Goal: Task Accomplishment & Management: Use online tool/utility

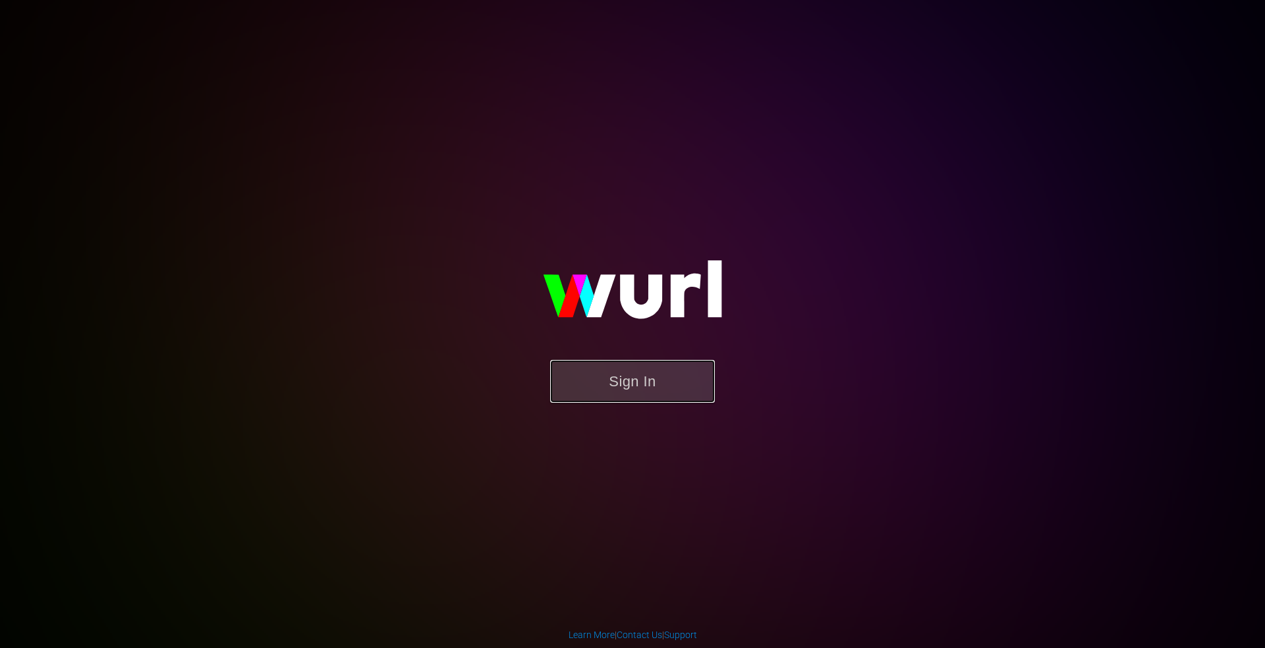
click at [614, 380] on button "Sign In" at bounding box center [632, 381] width 165 height 43
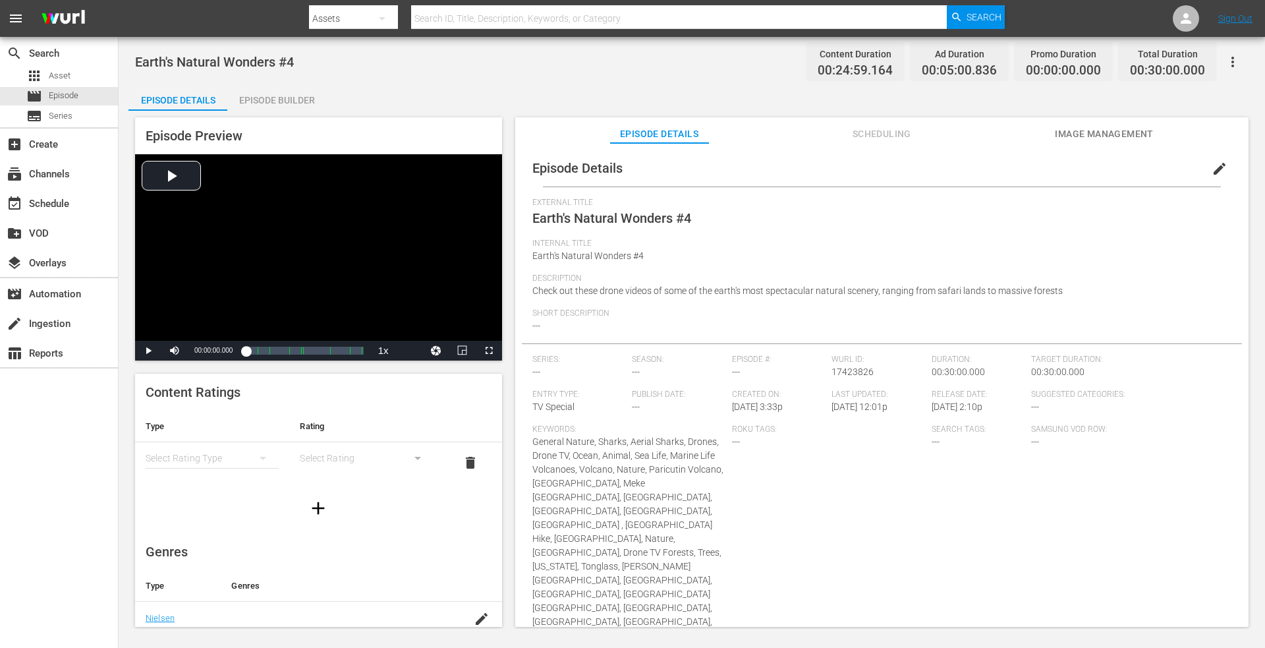
click at [353, 16] on div "Assets" at bounding box center [353, 18] width 89 height 37
click at [347, 94] on div "Episodes" at bounding box center [351, 97] width 53 height 21
click at [463, 19] on input "text" at bounding box center [679, 19] width 536 height 32
type input "around the world"
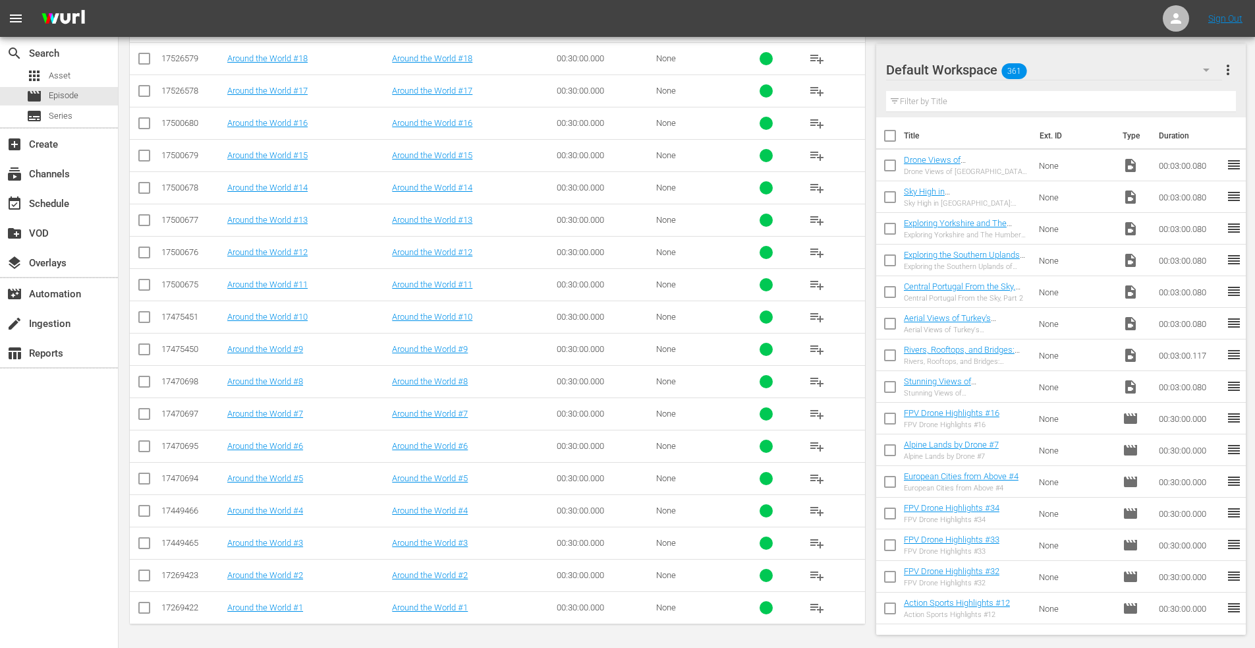
scroll to position [1075, 0]
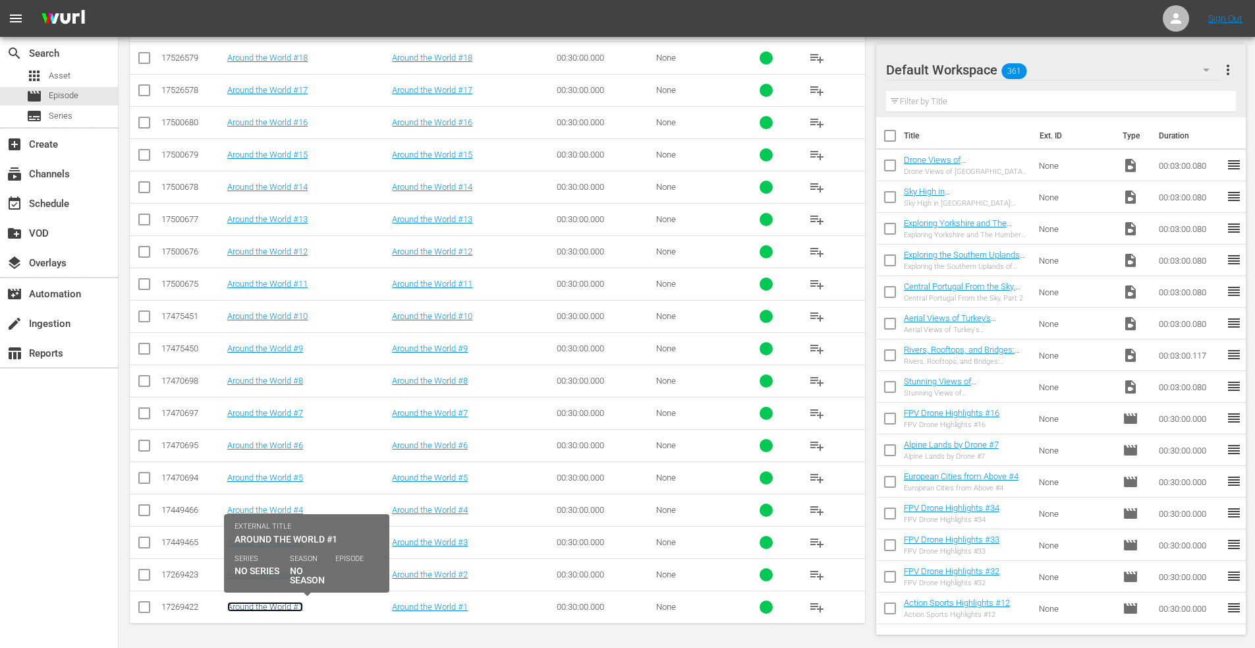
click at [267, 604] on link "Around the World #1" at bounding box center [265, 607] width 76 height 10
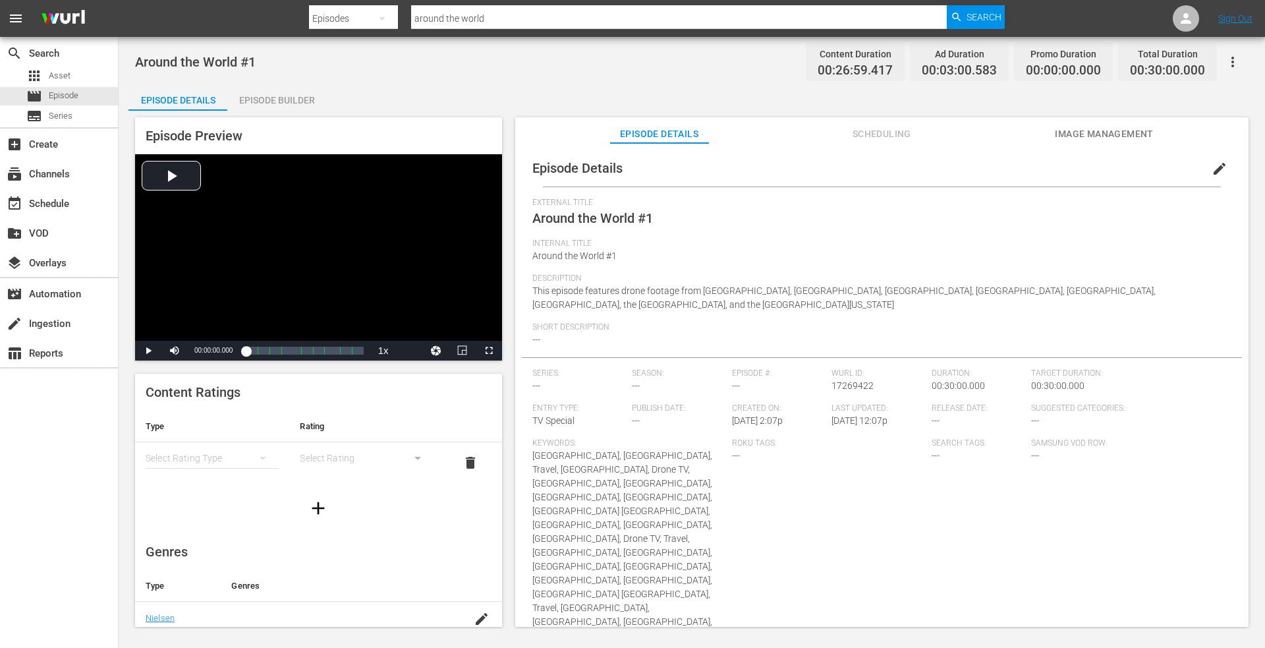
click at [1214, 165] on span "edit" at bounding box center [1220, 169] width 16 height 16
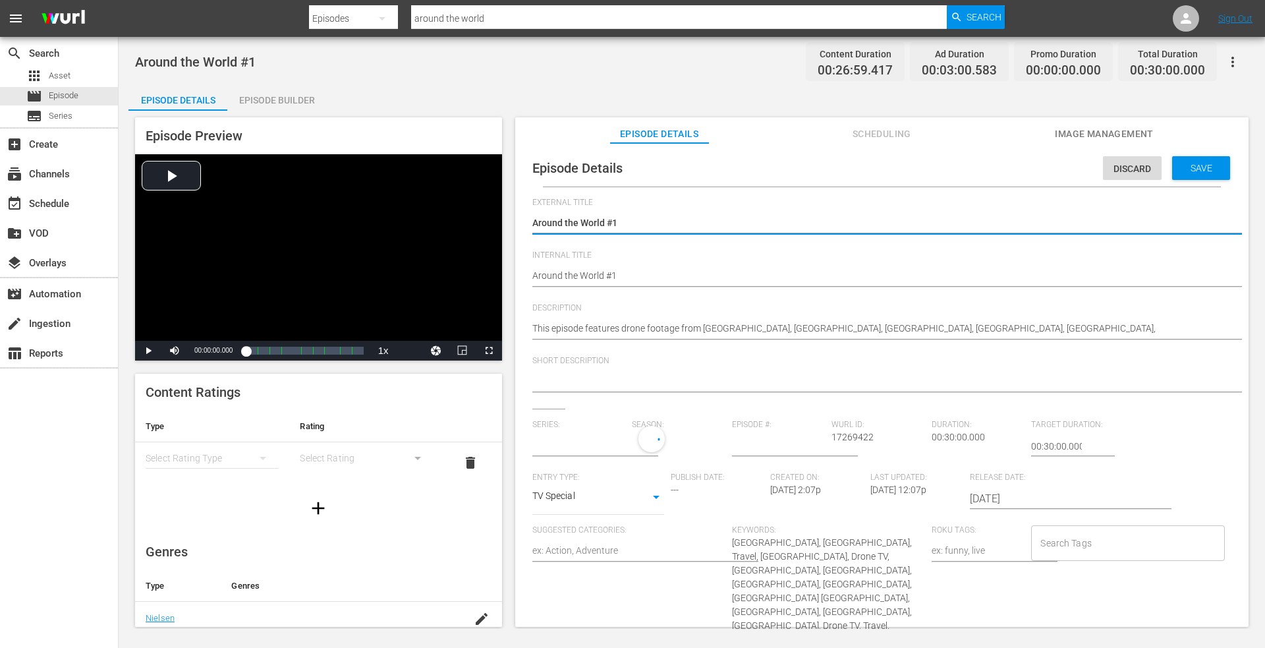
type input "No Series"
click at [533, 223] on textarea "Around the World #1" at bounding box center [878, 224] width 693 height 16
click at [657, 219] on textarea "Around the World #1" at bounding box center [878, 224] width 693 height 16
type textarea "D"
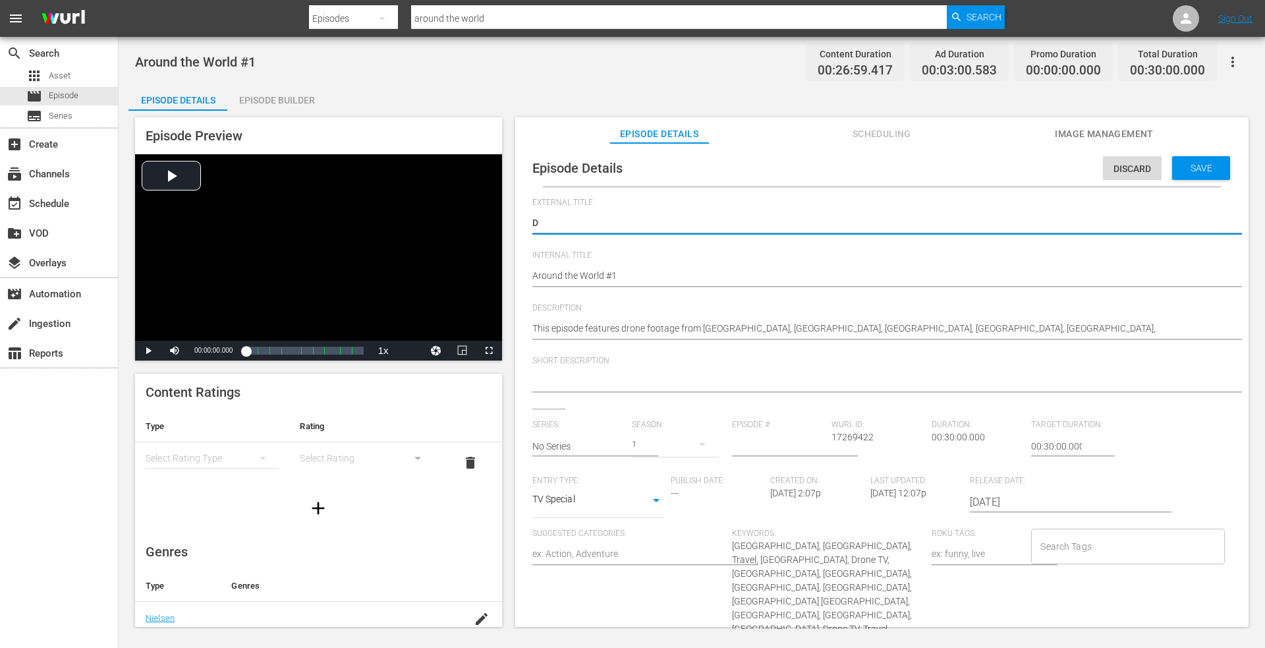
type textarea "Dr"
type textarea "Dro"
type textarea "Dron"
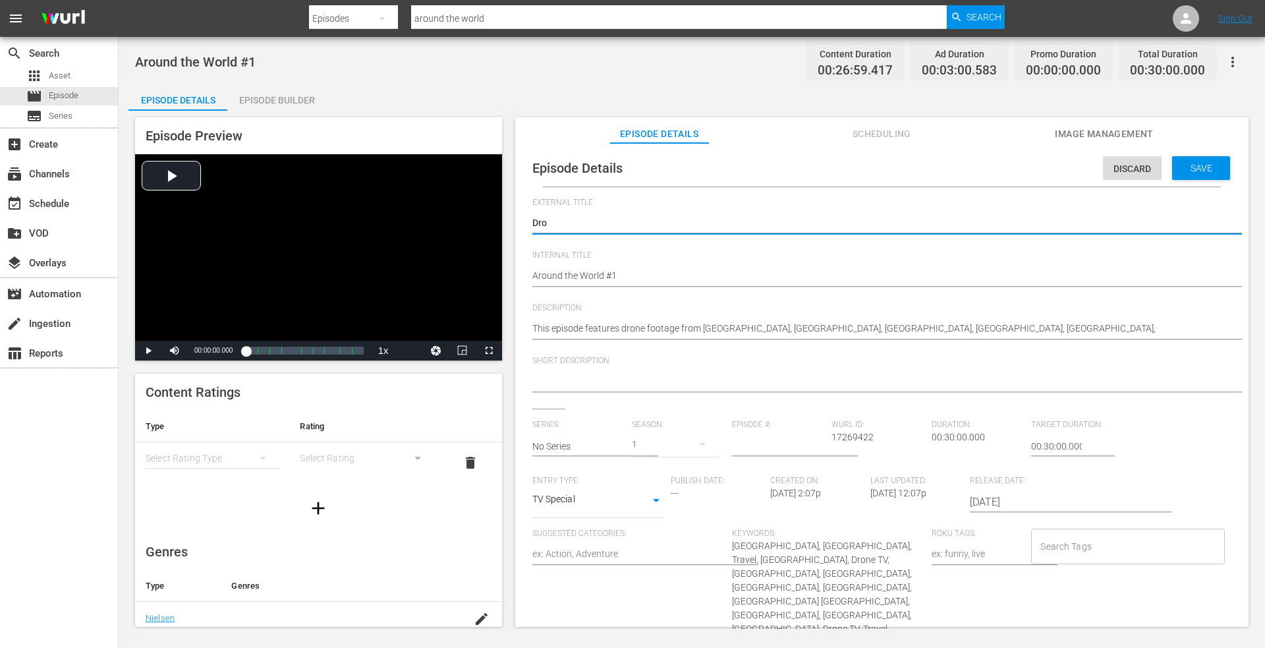
type textarea "Dron"
type textarea "Droni"
type textarea "Dronin"
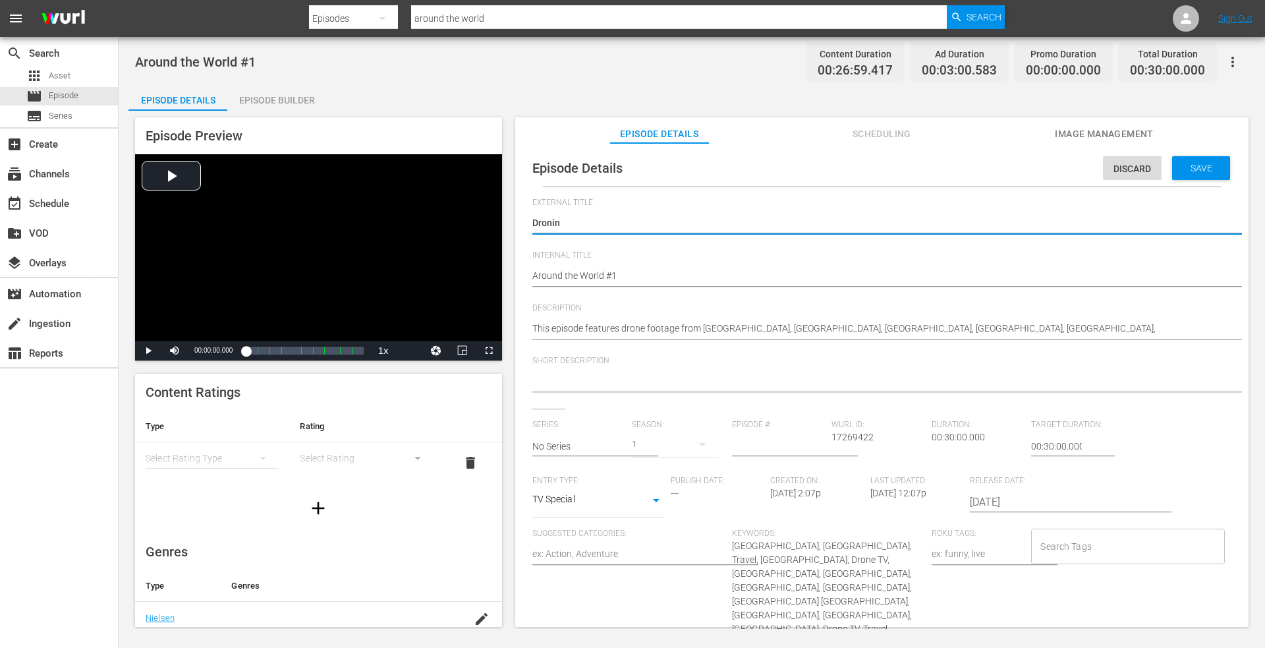
type textarea "Droning"
type textarea "Droning t"
type textarea "Droning th"
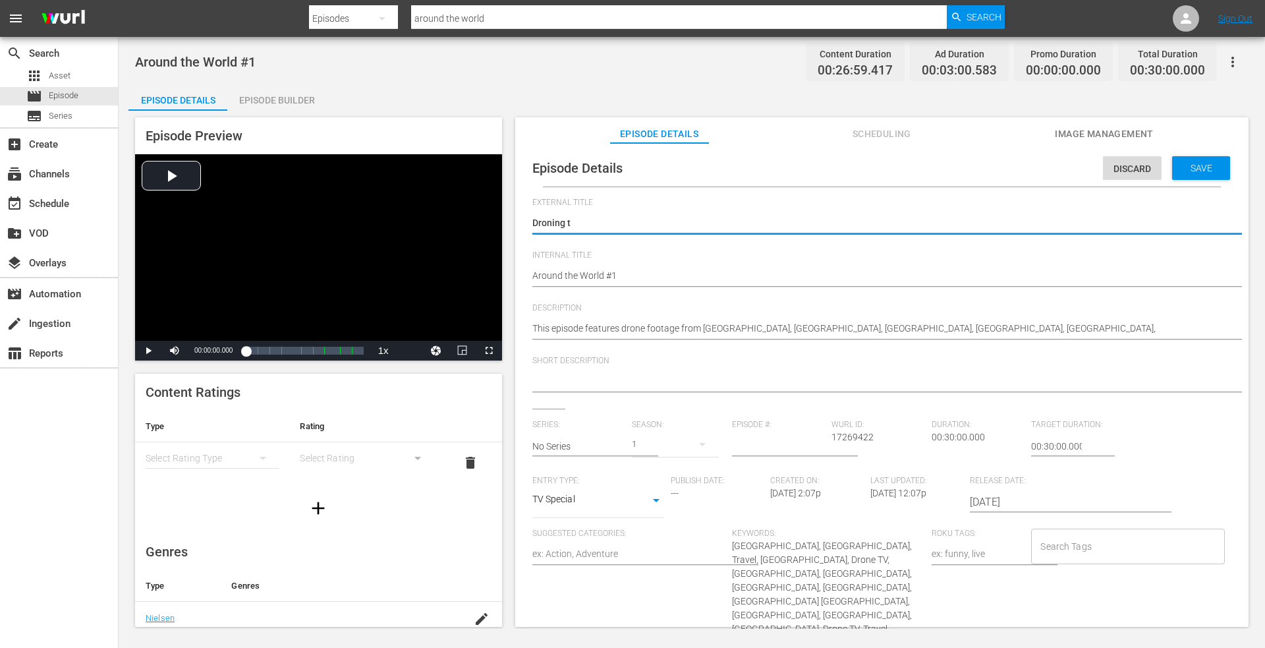
type textarea "Droning th"
type textarea "Droning the"
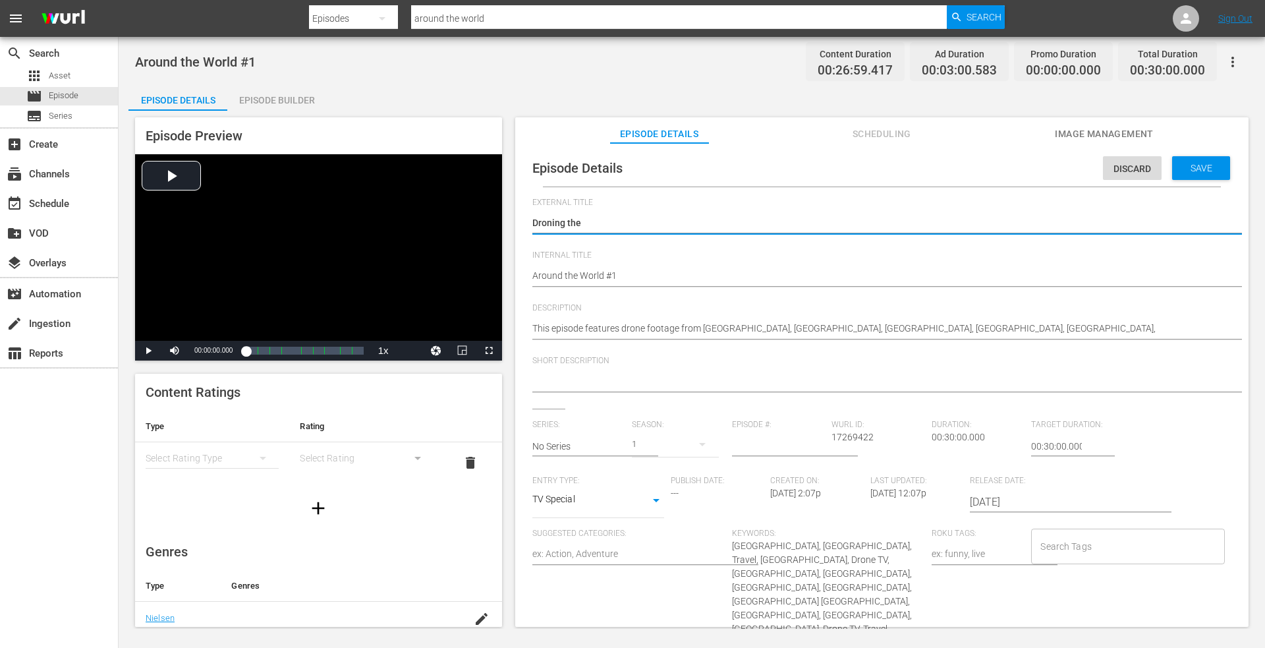
type textarea "Droning the W"
type textarea "Droning the WO"
type textarea "Droning the WOr"
type textarea "Droning the WOrl"
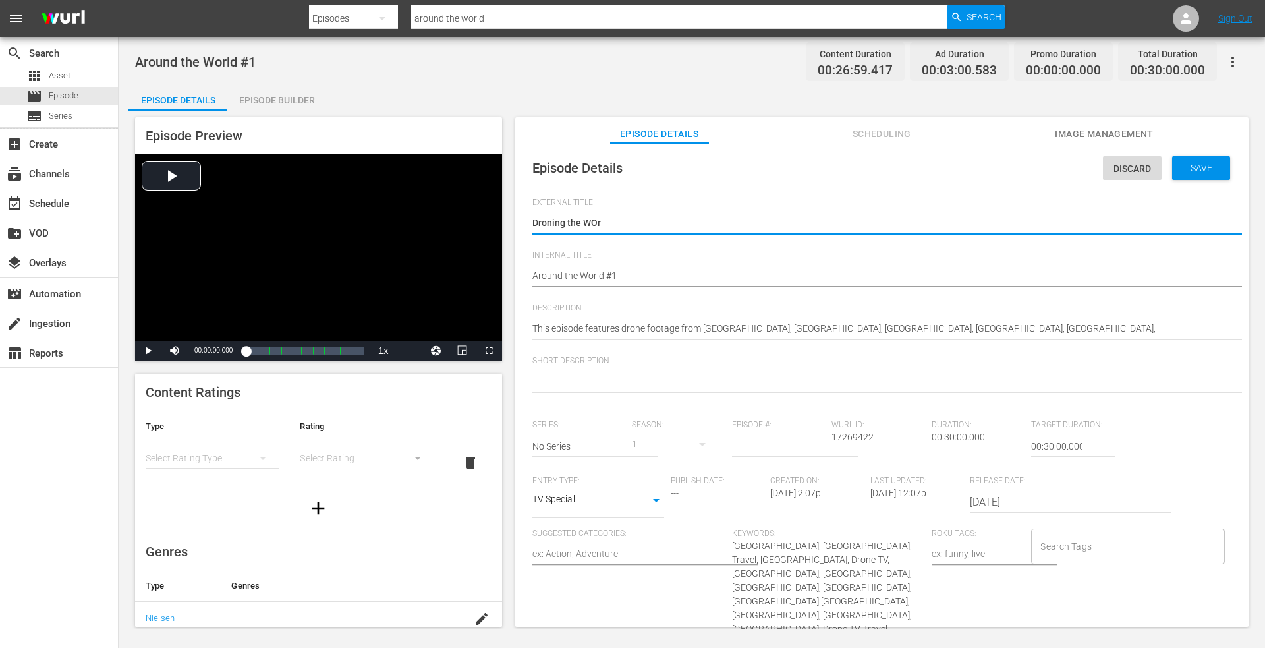
type textarea "Droning the WOrl"
type textarea "Droning the WOrld"
type textarea "Droning the WOrld,"
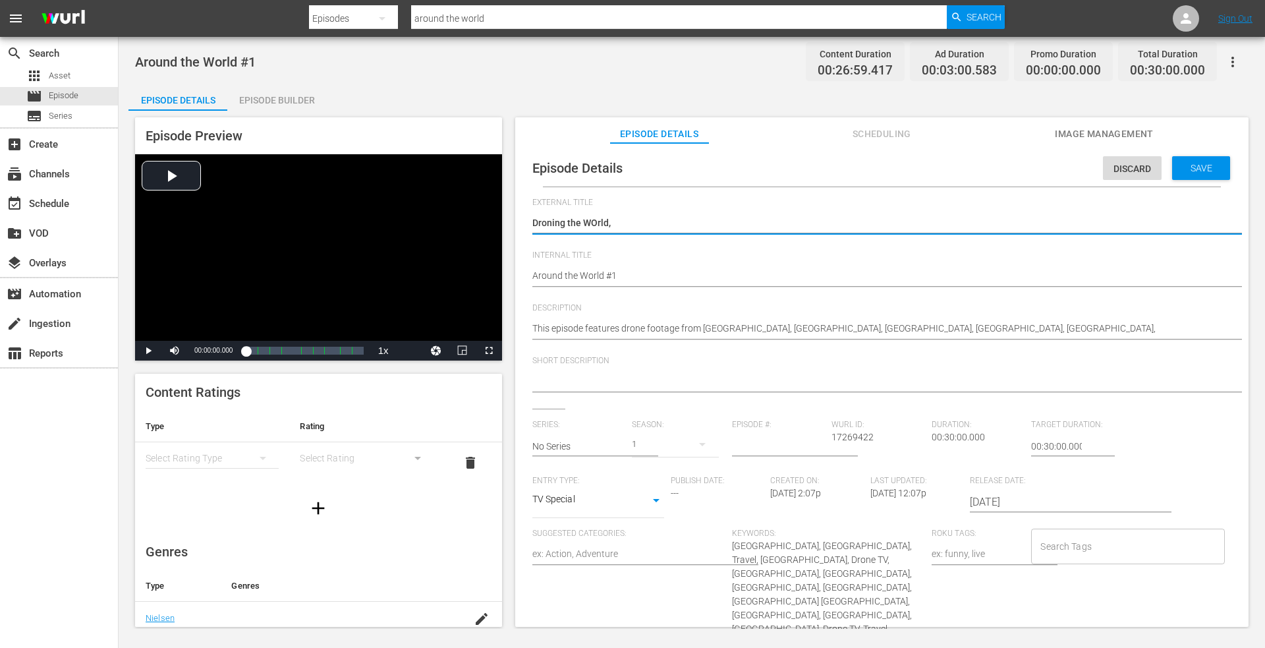
type textarea "Droning the WOrld,"
type textarea "Droning the WOrld, E"
type textarea "Droning the WOrld, Eq"
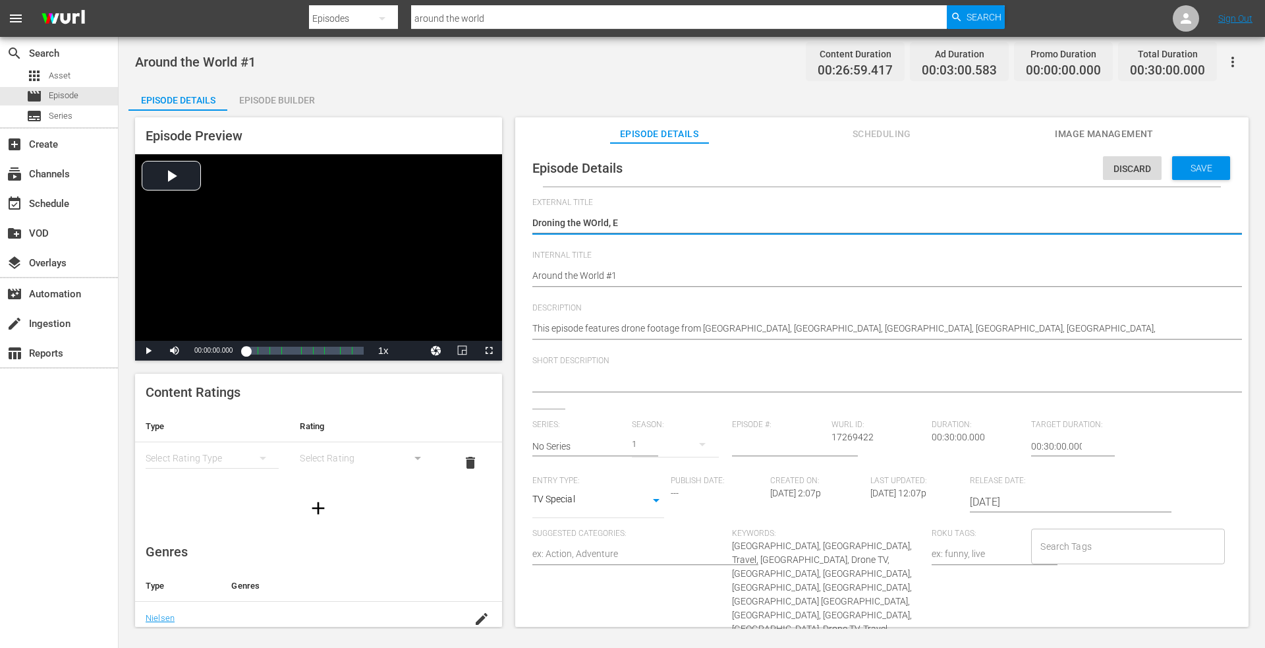
type textarea "Droning the WOrld, Eq"
type textarea "Droning the WOrld, Eqp"
type textarea "Droning the WOrld, Eqpi"
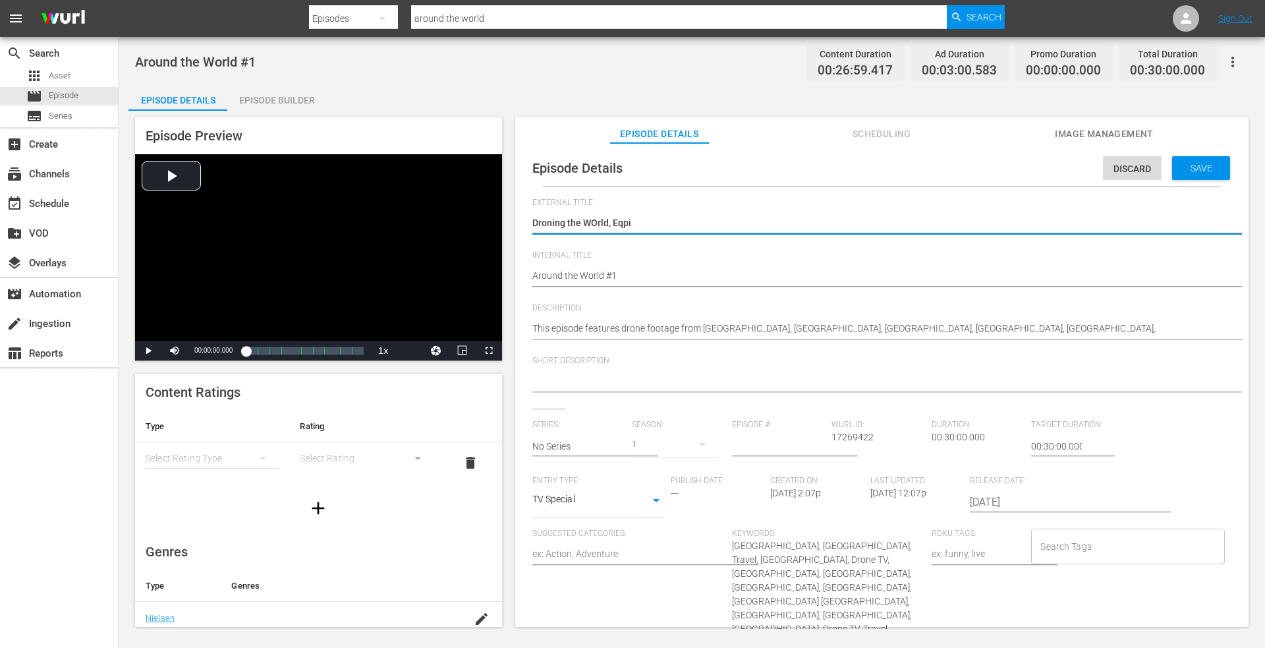
type textarea "Droning the WOrld, Eqp"
type textarea "Droning the WOrld, Eq"
type textarea "Droning the WOrld, E"
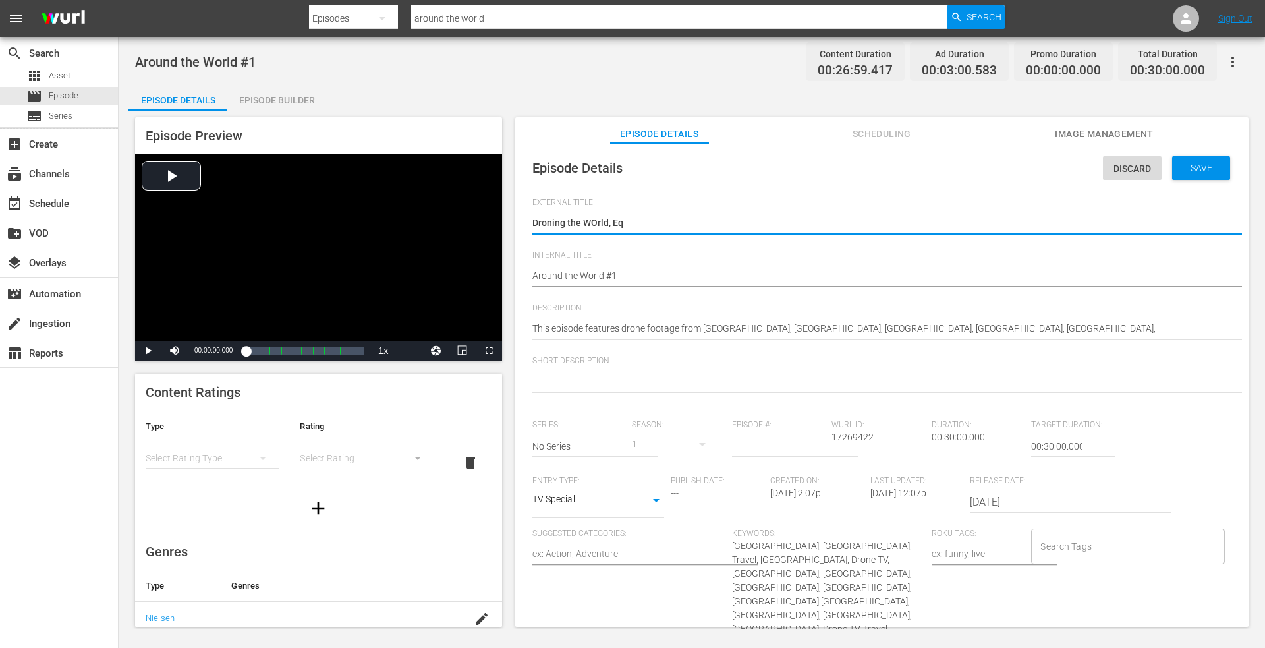
type textarea "Droning the WOrld, E"
type textarea "Droning the WOrld,"
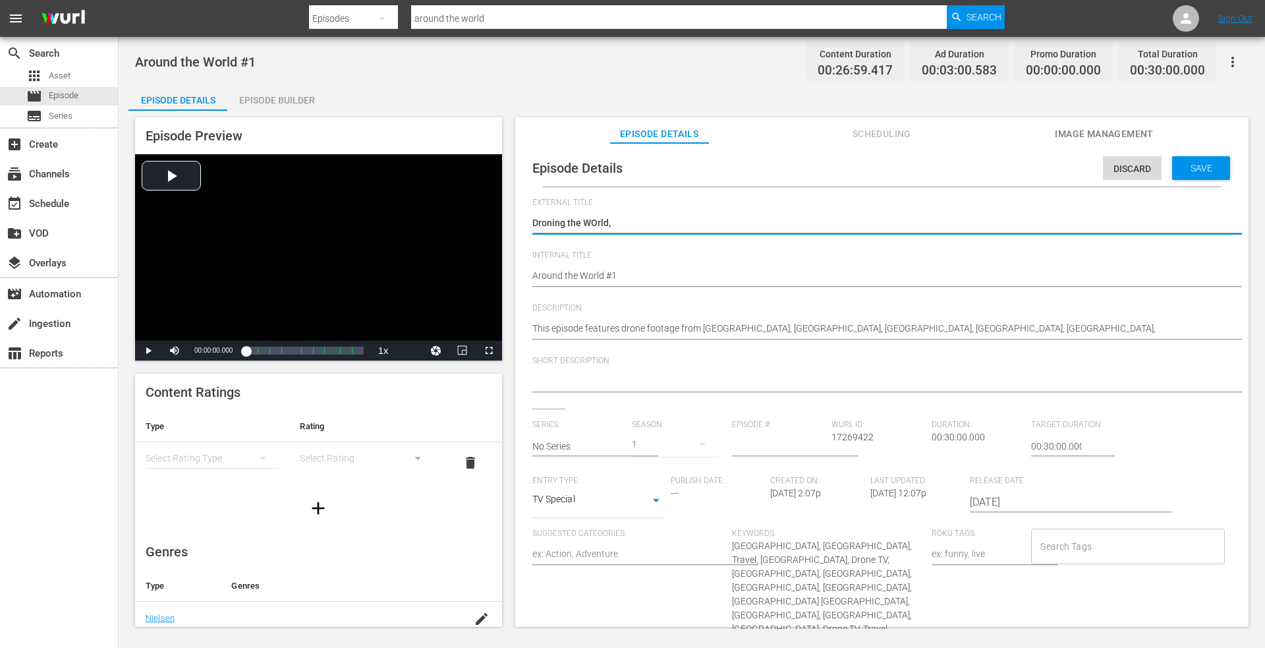
type textarea "Droning the WOrld"
type textarea "Droning the WOrl"
type textarea "Droning the WOr"
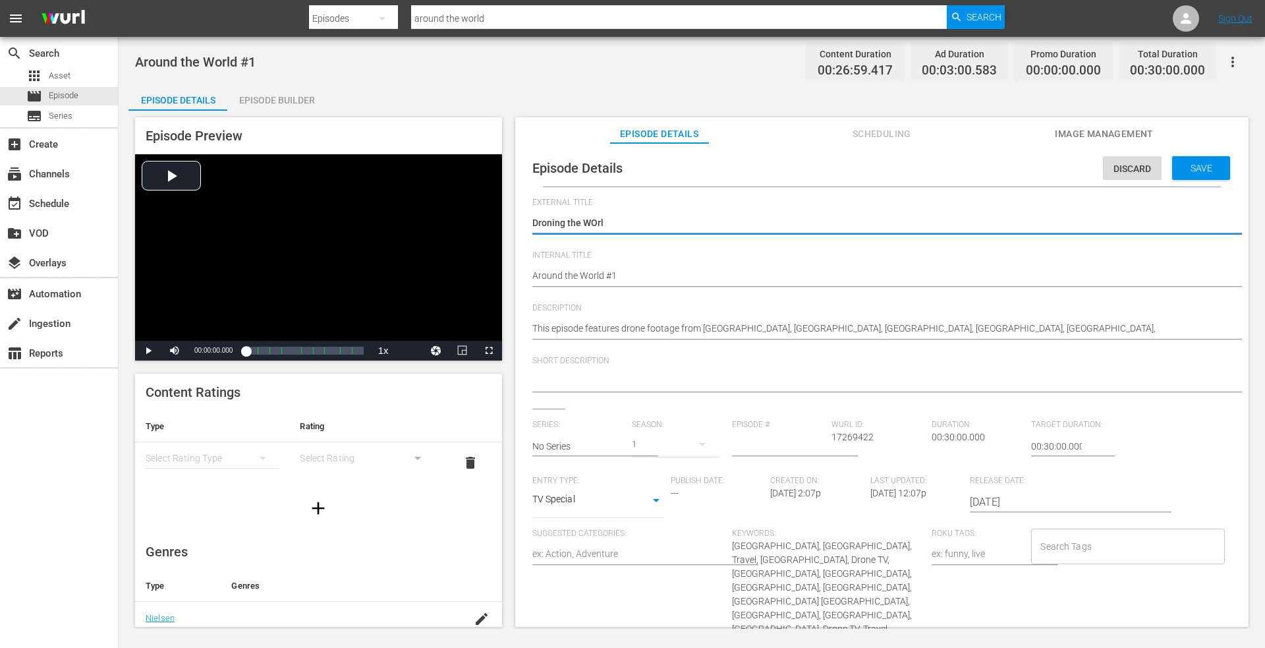
type textarea "Droning the WOr"
type textarea "Droning the WO"
type textarea "Droning the W"
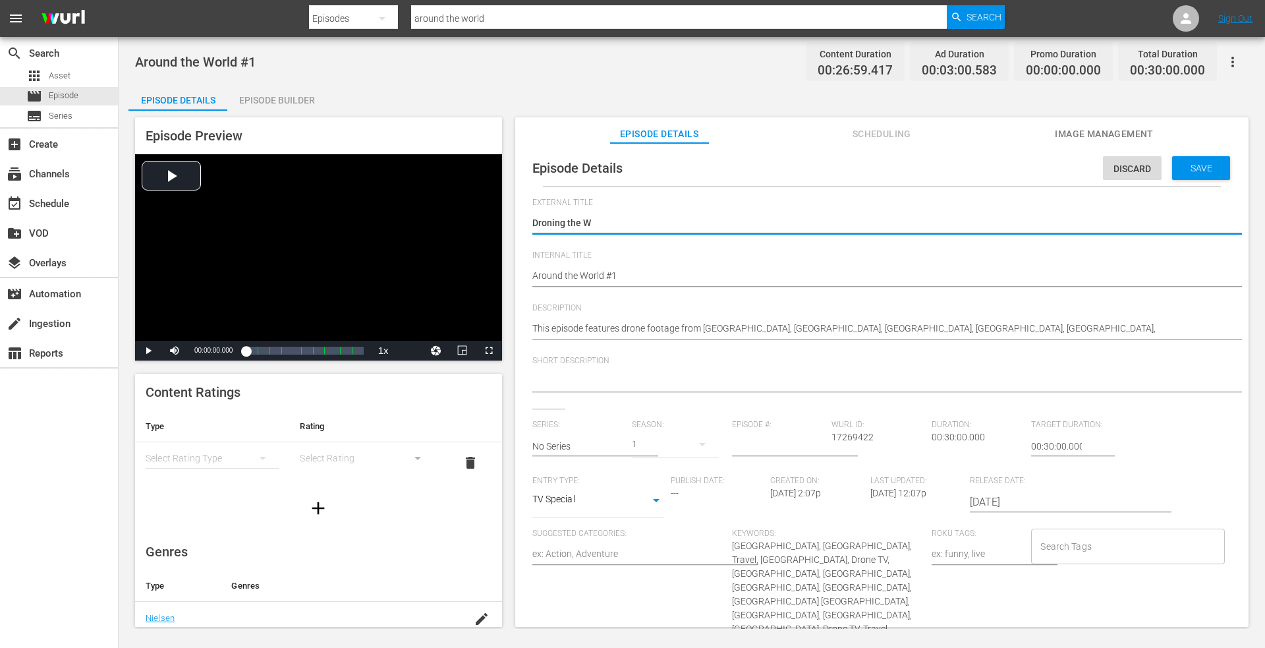
type textarea "Droning the Wo"
type textarea "Droning the Wor"
type textarea "Droning the Worl"
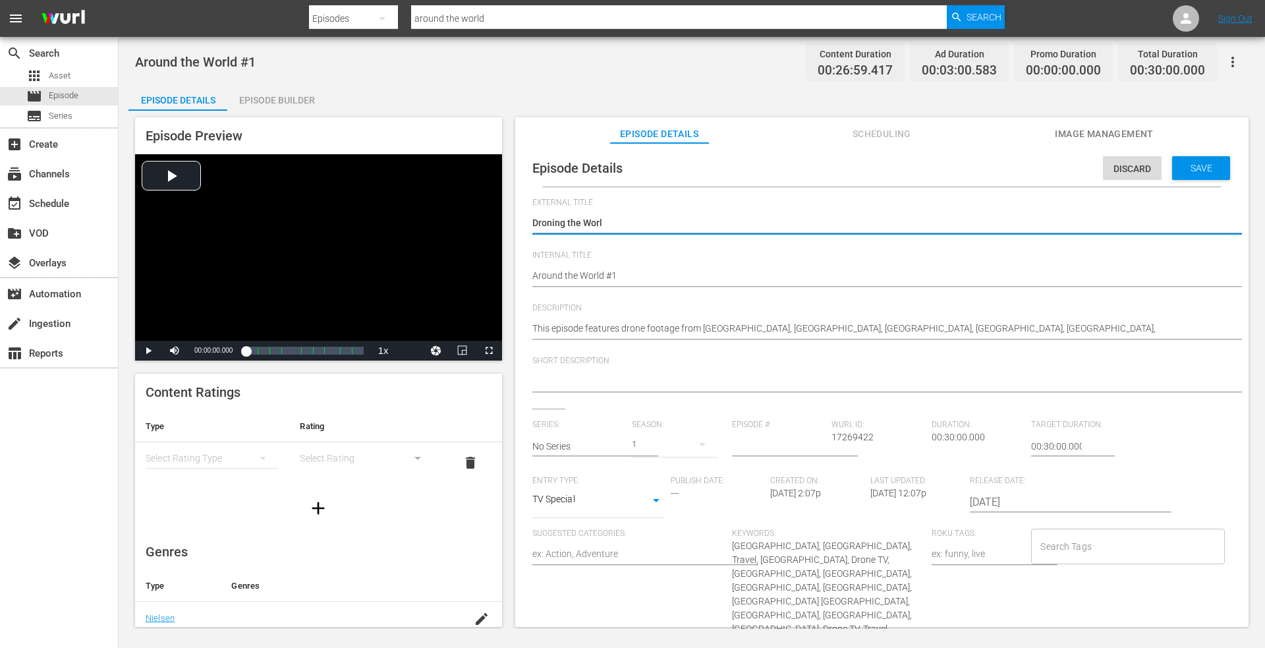
type textarea "Droning the World"
type textarea "Droning the World,"
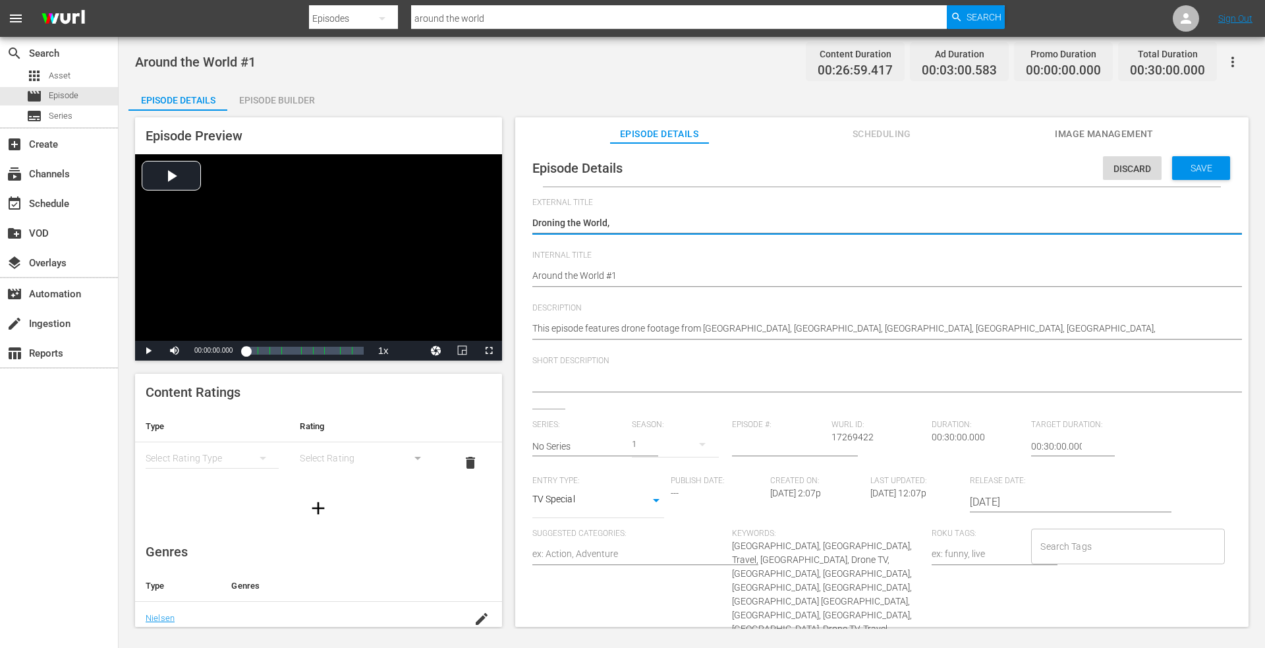
type textarea "Droning the World, E"
type textarea "Droning the World, Ep"
type textarea "Droning the World, Epi"
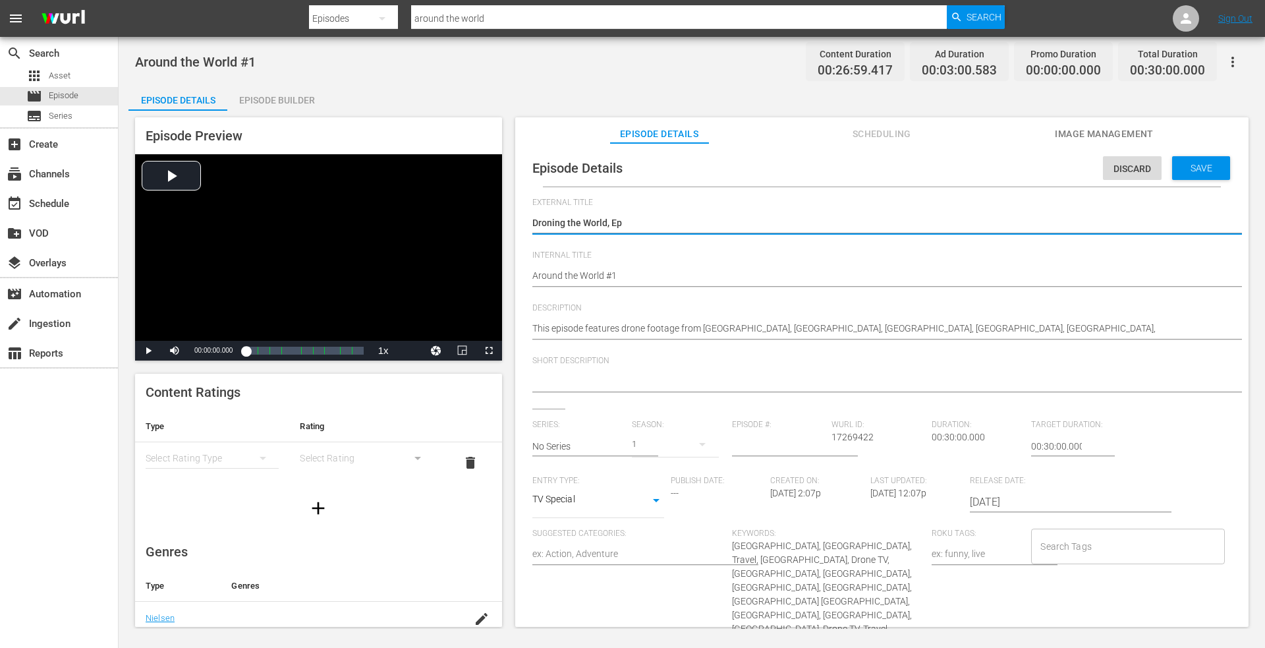
type textarea "Droning the World, Epi"
type textarea "Droning the World, Epis"
type textarea "Droning the World, Episo"
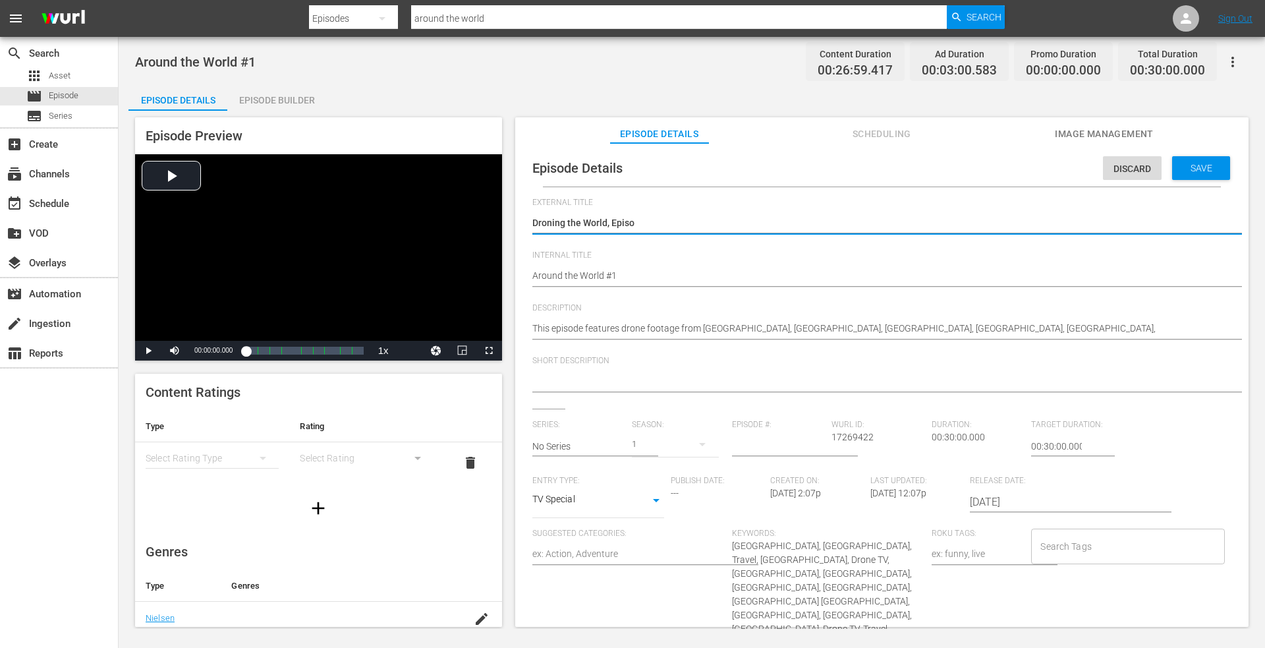
type textarea "Droning the World, Episod"
type textarea "Droning the World, Episode"
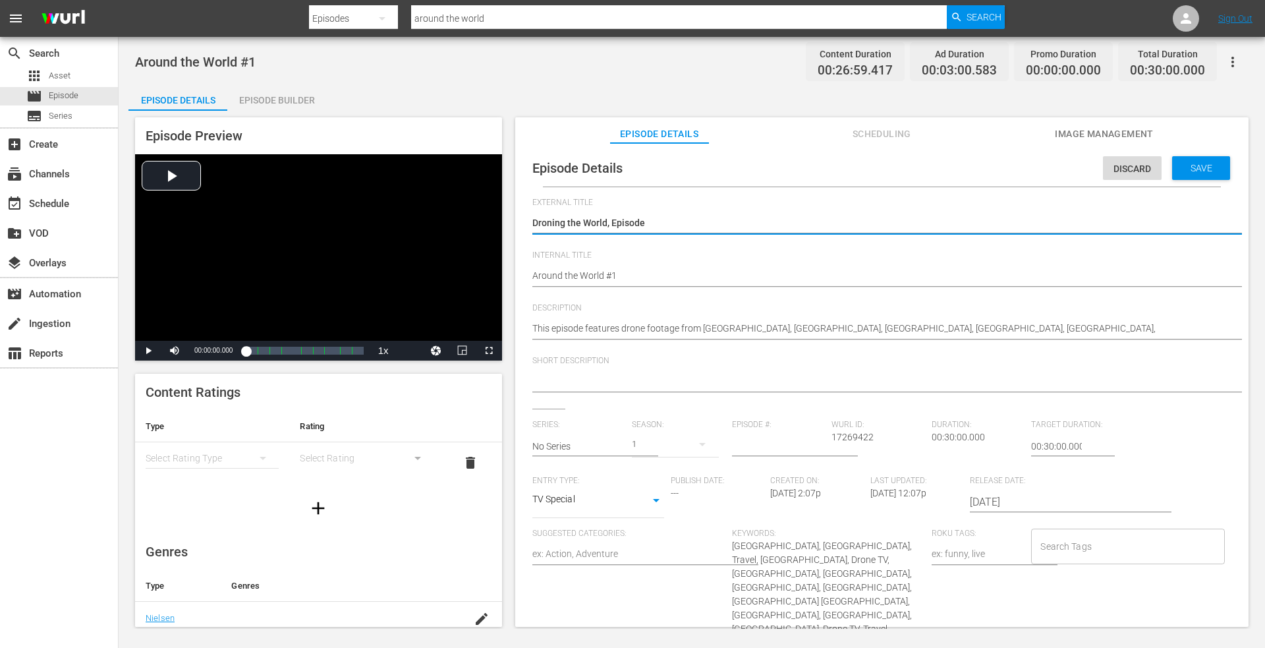
type textarea "Droning the World, Episode"
type textarea "Droning the World, Episode M"
type textarea "Droning the World, Episode"
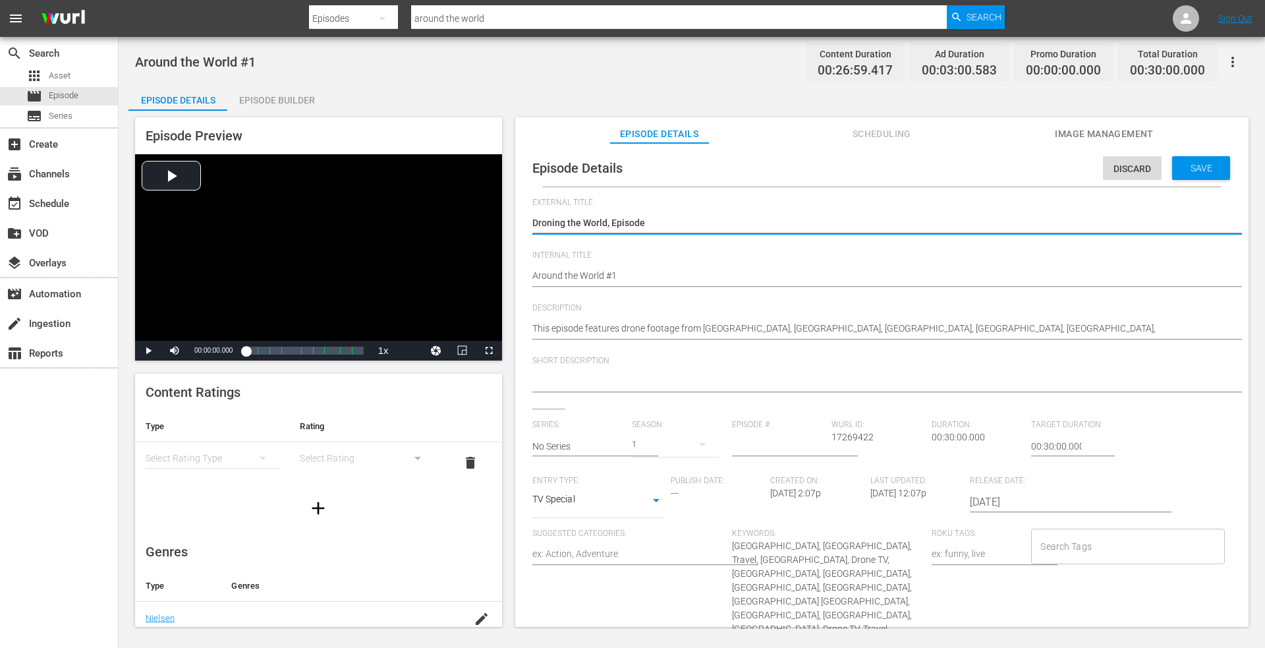
type textarea "Droning the World, Episode 1"
click at [657, 221] on textarea "Around the World #1" at bounding box center [878, 224] width 693 height 16
drag, startPoint x: 674, startPoint y: 222, endPoint x: 521, endPoint y: 223, distance: 152.9
click at [515, 228] on div "Episode Details Discard Save External Title Around the World #1 Around the Worl…" at bounding box center [881, 391] width 733 height 496
type textarea "Droning the World, Episode 1"
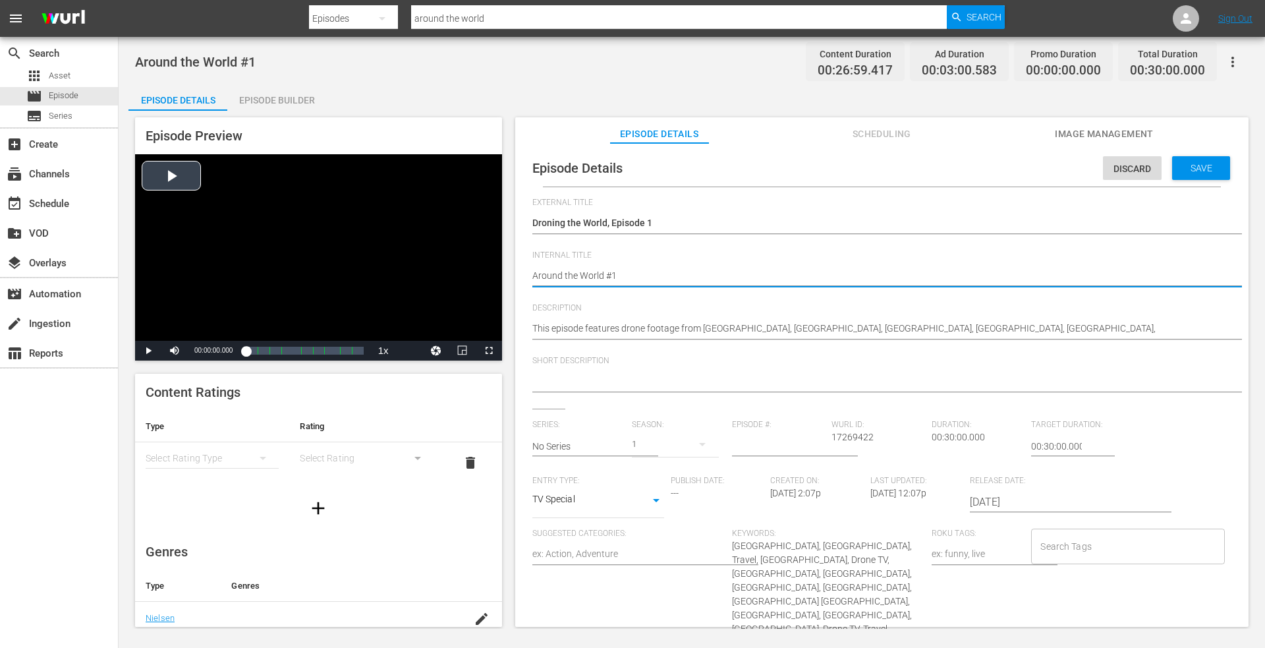
drag, startPoint x: 650, startPoint y: 271, endPoint x: 457, endPoint y: 275, distance: 193.1
click at [457, 275] on div "Episode Preview Video Player is loading. Play Video Play Mute Current Time 00:0…" at bounding box center [691, 374] width 1127 height 527
paste textarea "Droning the World, Episode"
type textarea "Droning the World, Episode 1"
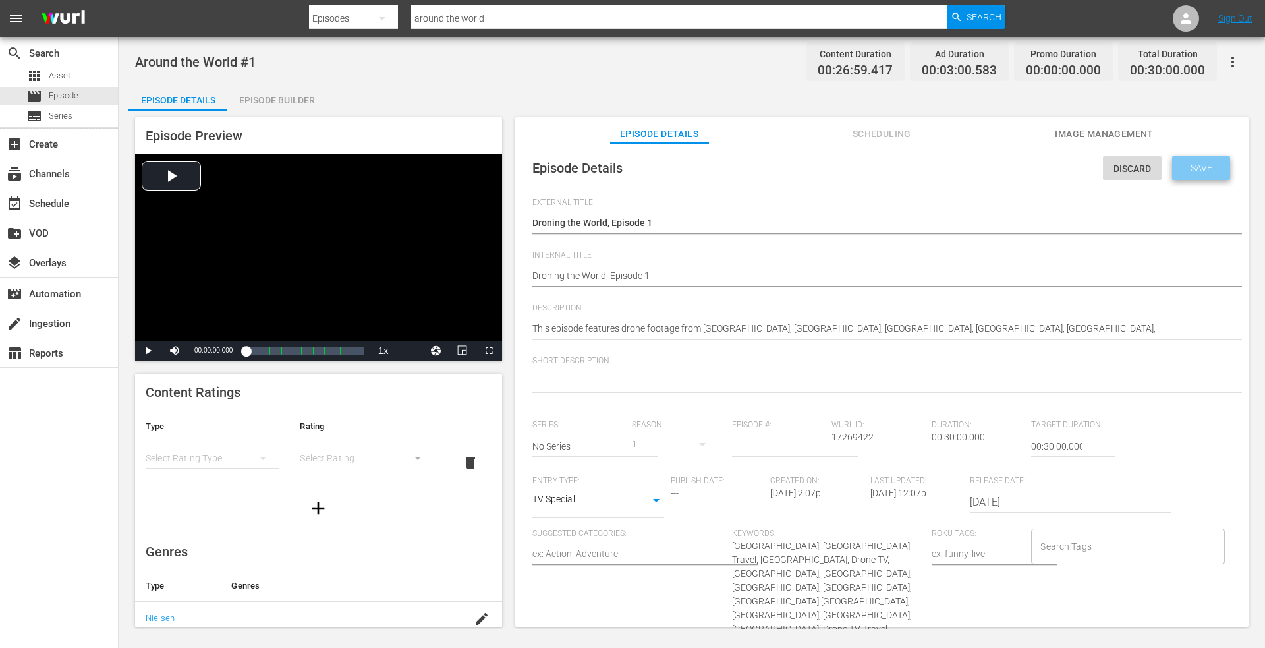
click at [1193, 169] on span "Save" at bounding box center [1201, 168] width 43 height 11
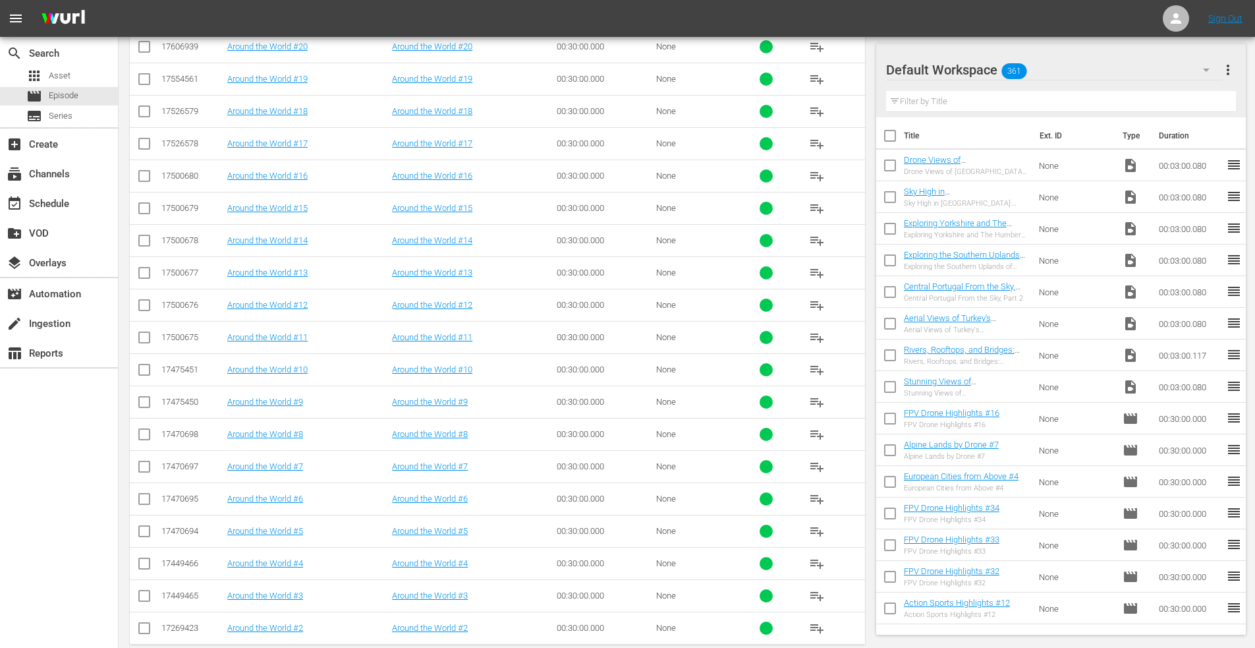
scroll to position [1042, 0]
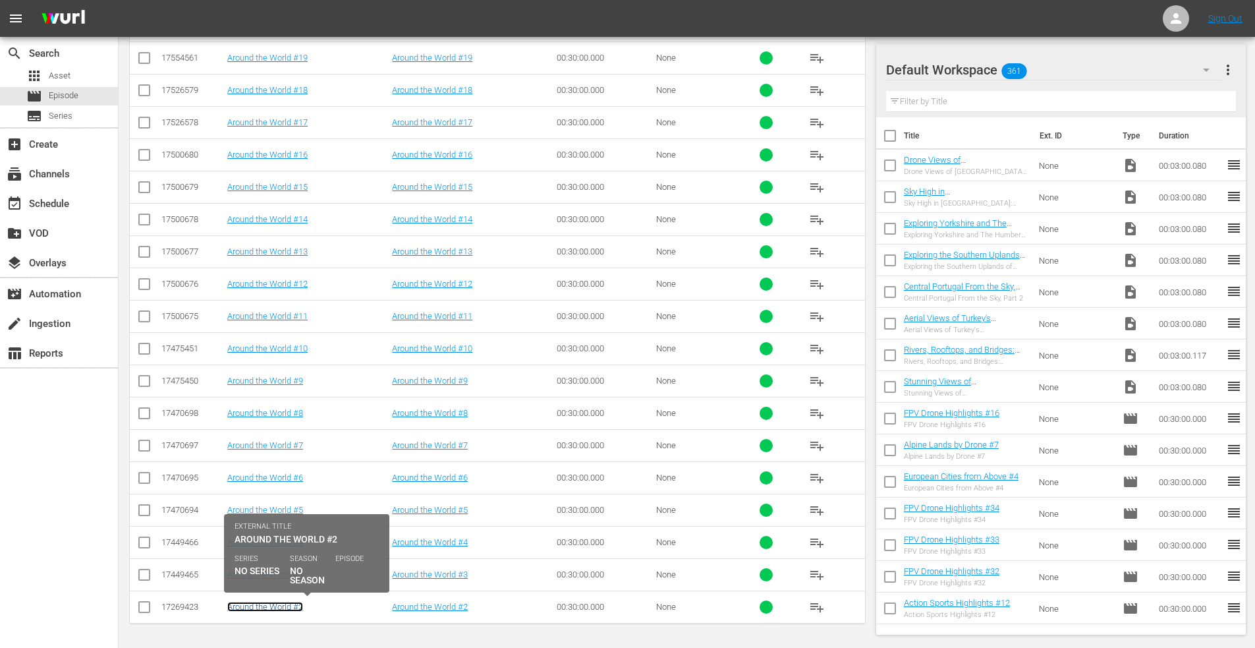
click at [256, 605] on link "Around the World #2" at bounding box center [265, 607] width 76 height 10
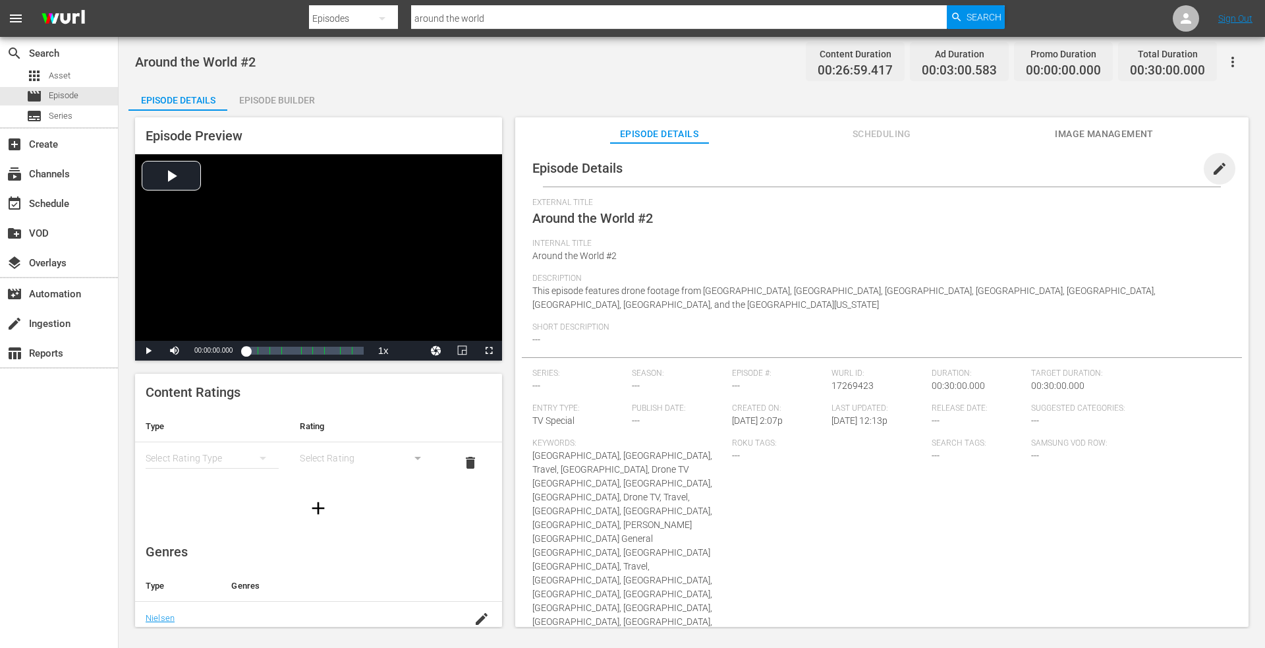
click at [1212, 170] on span "edit" at bounding box center [1220, 169] width 16 height 16
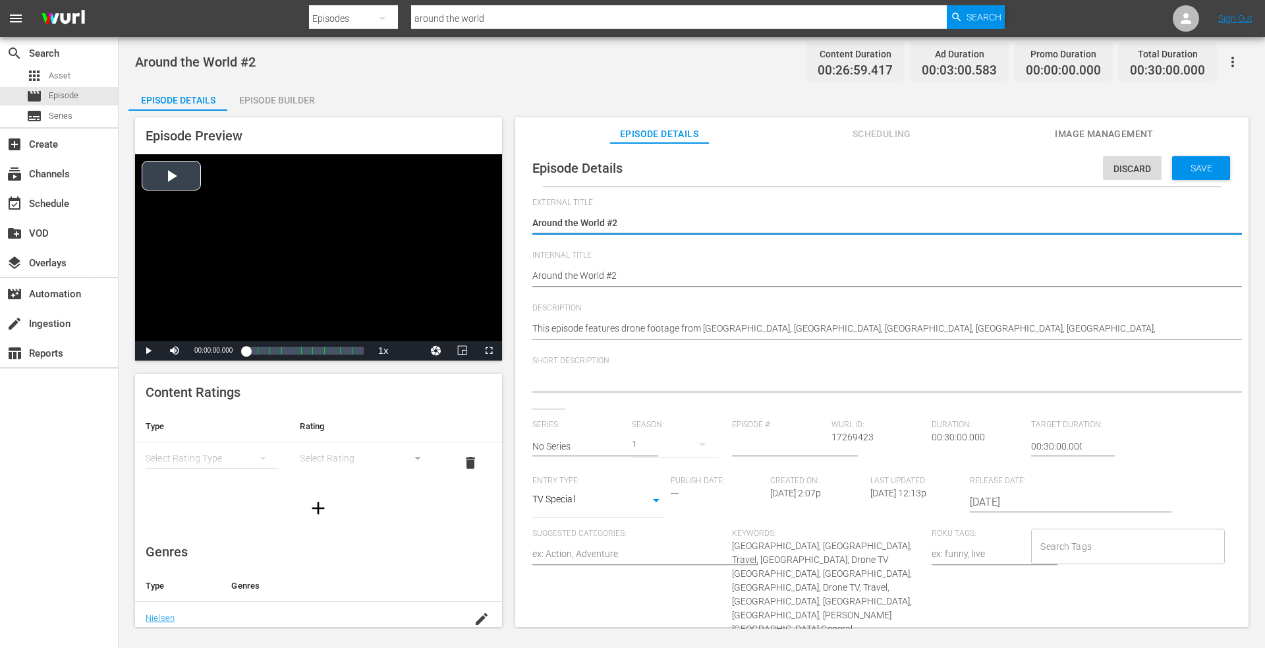
drag, startPoint x: 627, startPoint y: 222, endPoint x: 335, endPoint y: 219, distance: 291.3
click at [328, 220] on div "Episode Preview Video Player is loading. Play Video Play Mute Current Time 00:0…" at bounding box center [691, 374] width 1127 height 527
type textarea "Droning the World, Episode 1"
type textarea "Droning the World, Episode"
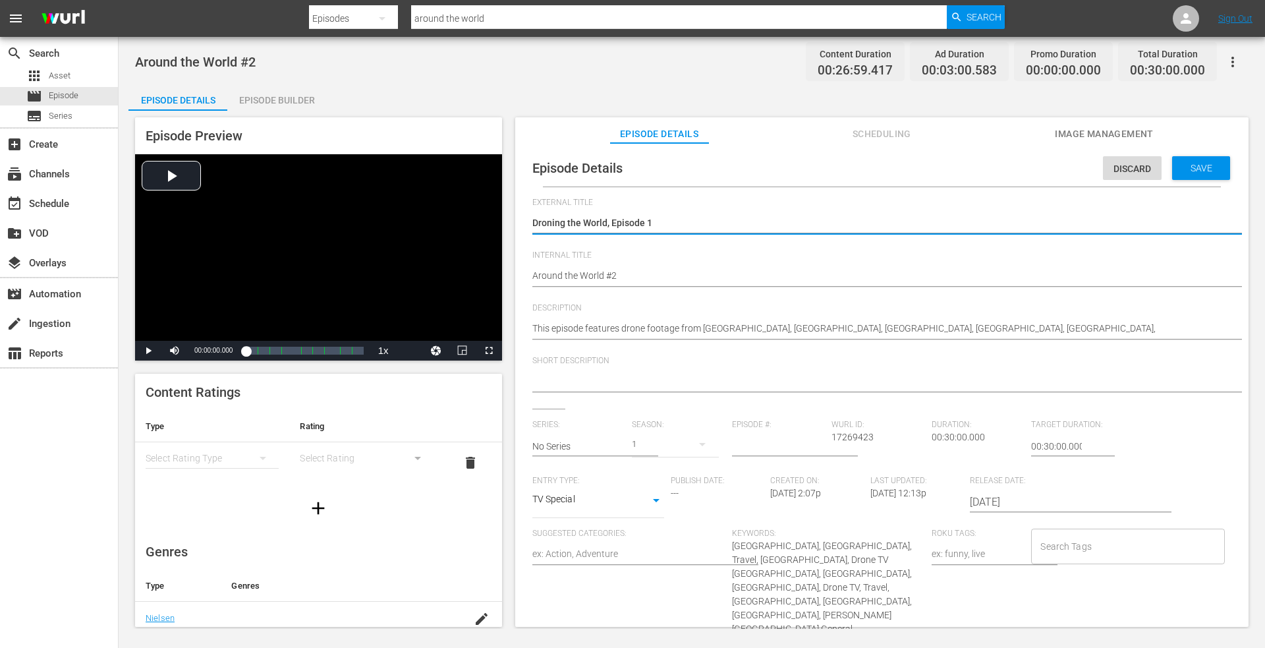
type textarea "Droning the World, Episode"
type textarea "Droning the World, Episode 2"
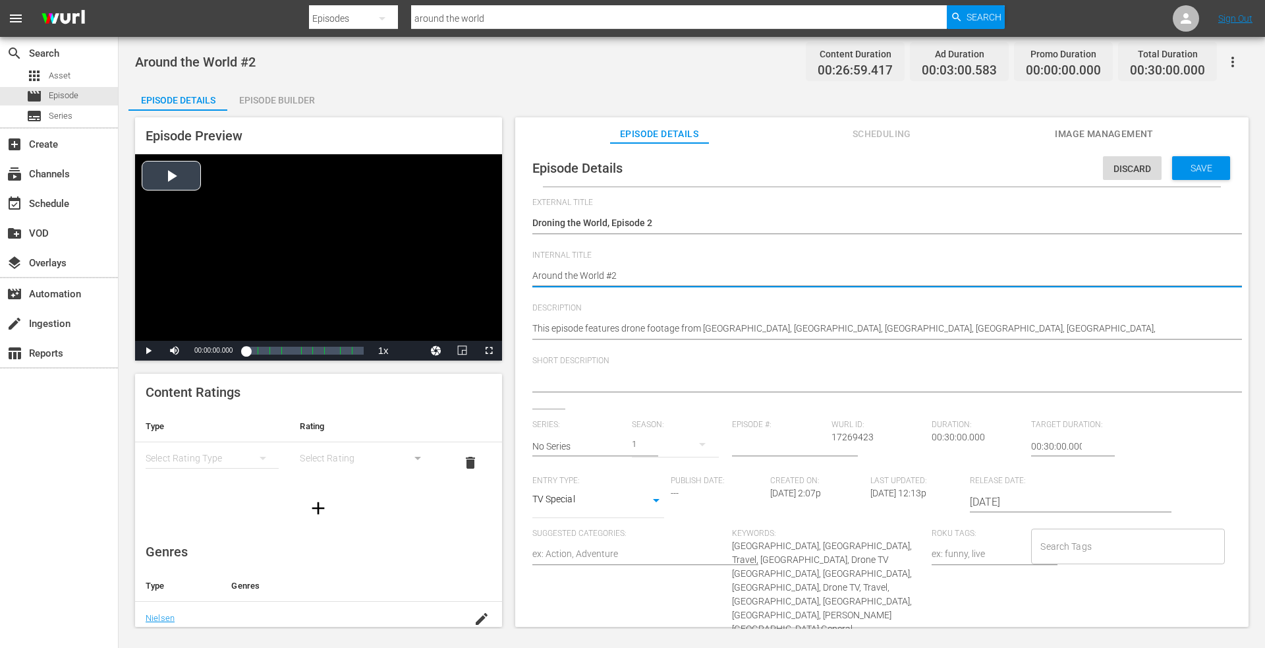
drag, startPoint x: 639, startPoint y: 275, endPoint x: 376, endPoint y: 279, distance: 263.6
paste textarea "Droning the World, Episode 1"
type textarea "Droning the World, Episode 1"
click at [666, 276] on textarea "Around the World #2" at bounding box center [878, 277] width 693 height 16
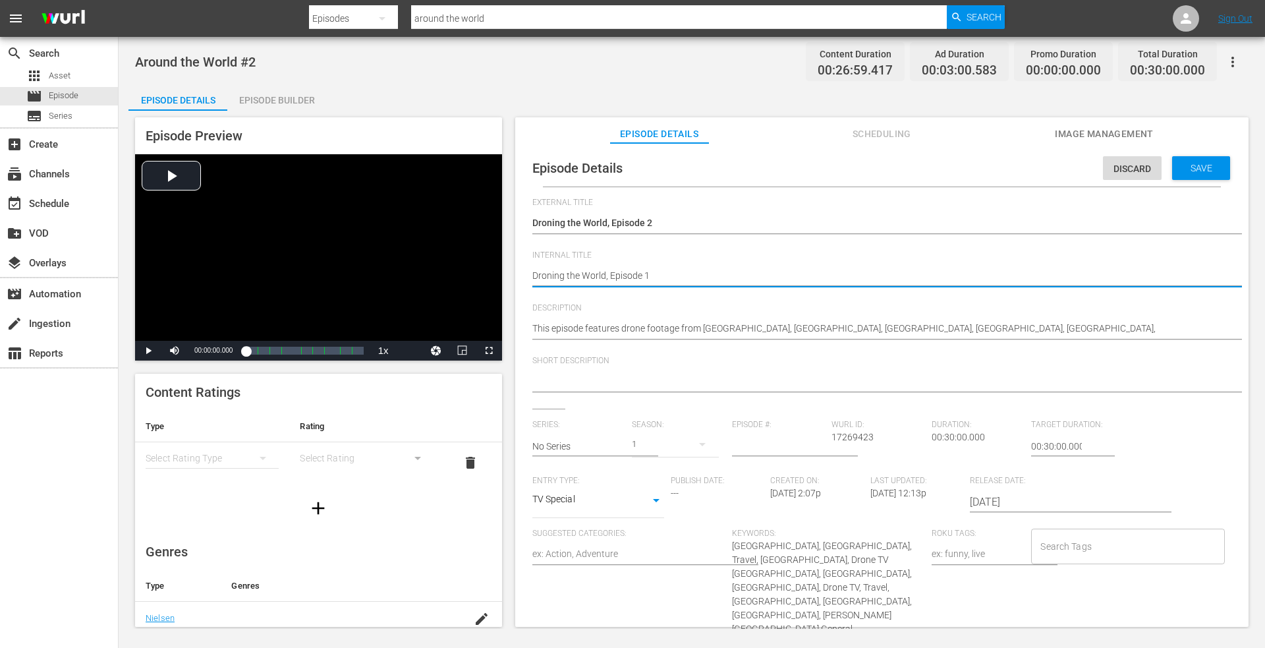
type textarea "Droning the World, Episode"
type textarea "Droning the World, Episode 2"
click at [1186, 163] on span "Save" at bounding box center [1201, 168] width 43 height 11
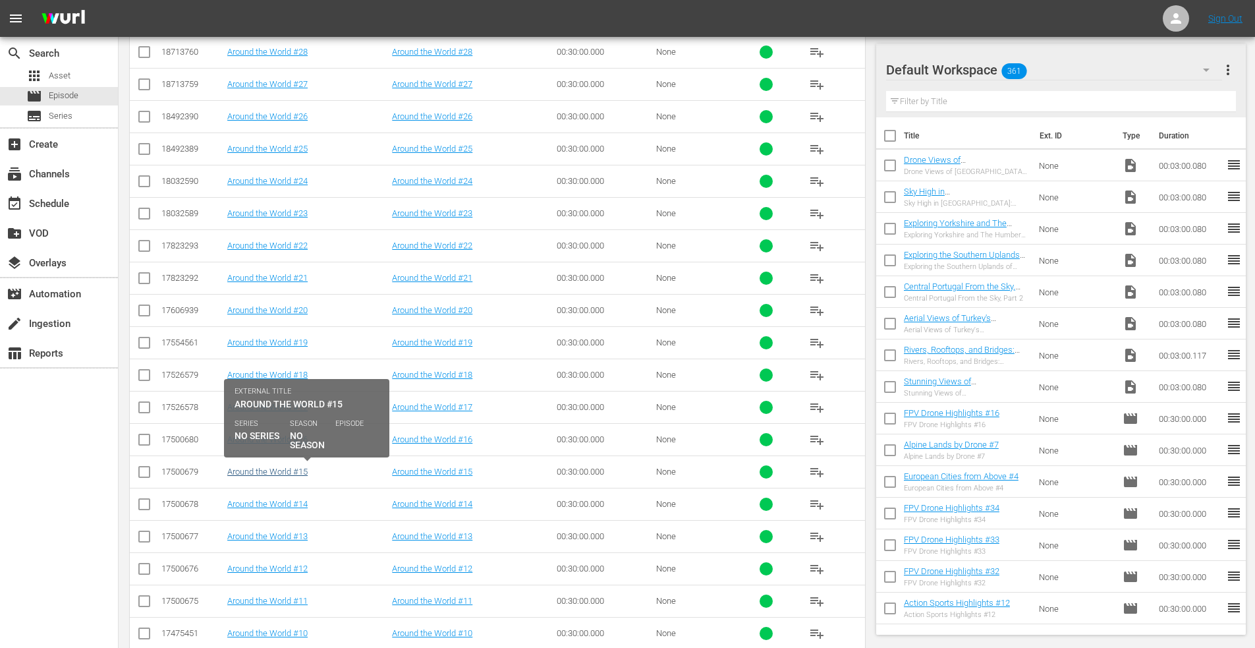
scroll to position [1010, 0]
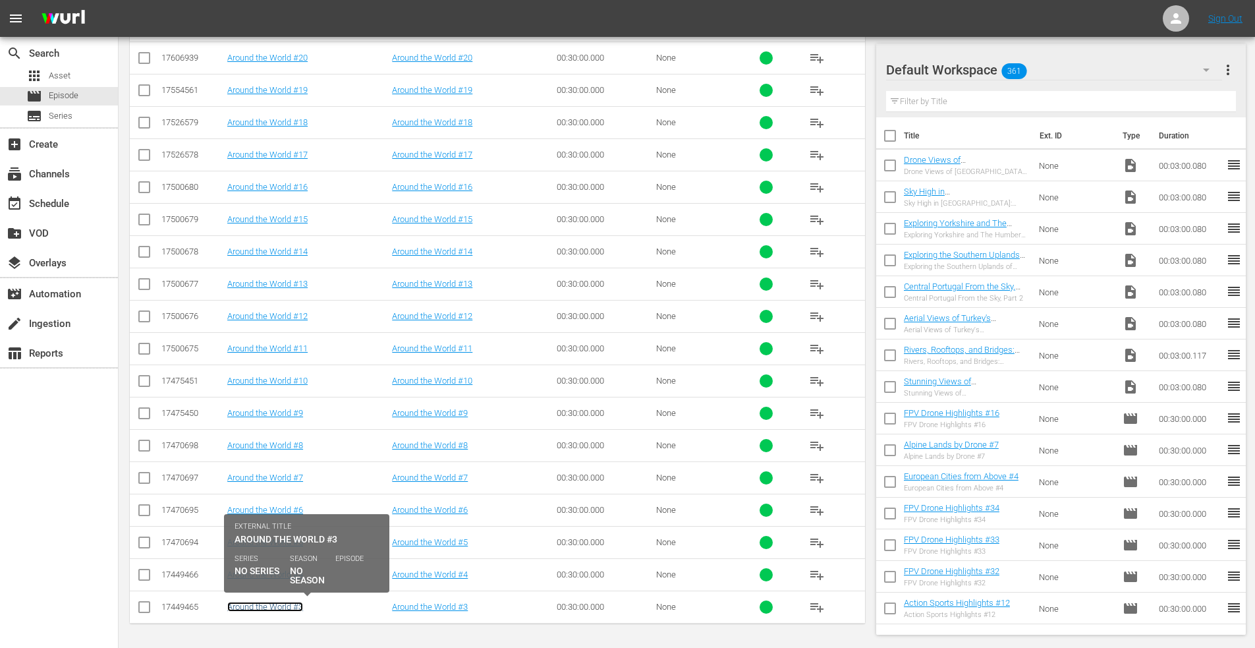
click at [249, 608] on link "Around the World #3" at bounding box center [265, 607] width 76 height 10
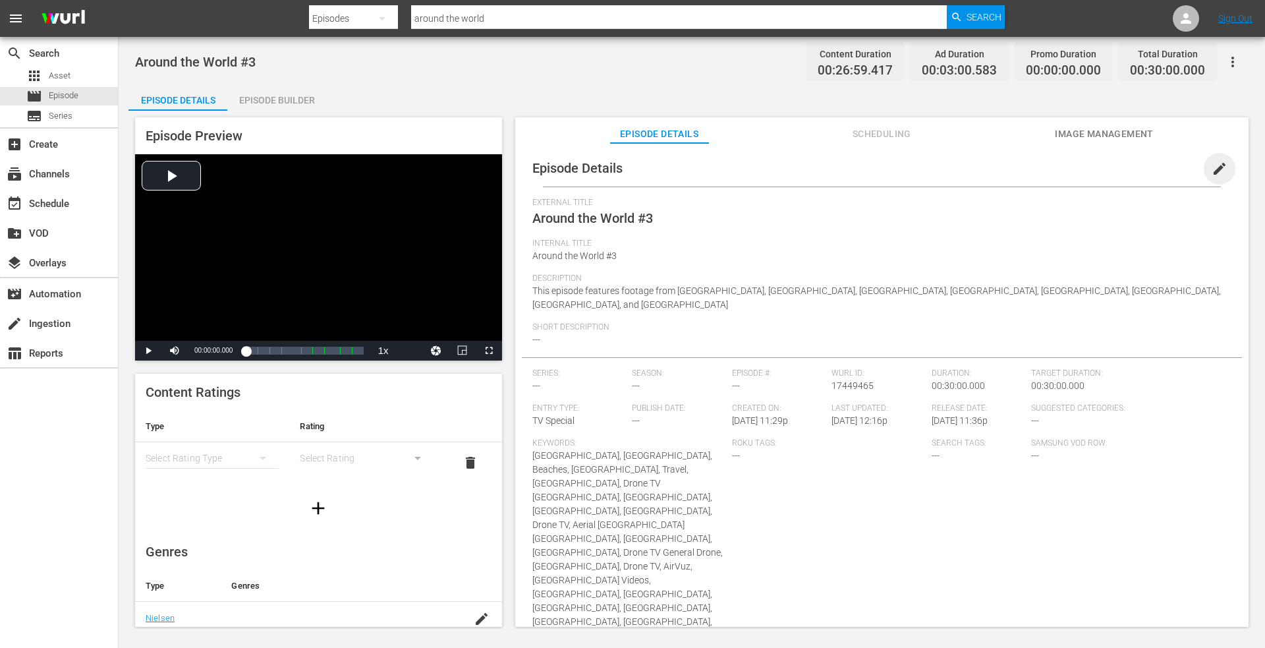
click at [1214, 172] on span "edit" at bounding box center [1220, 169] width 16 height 16
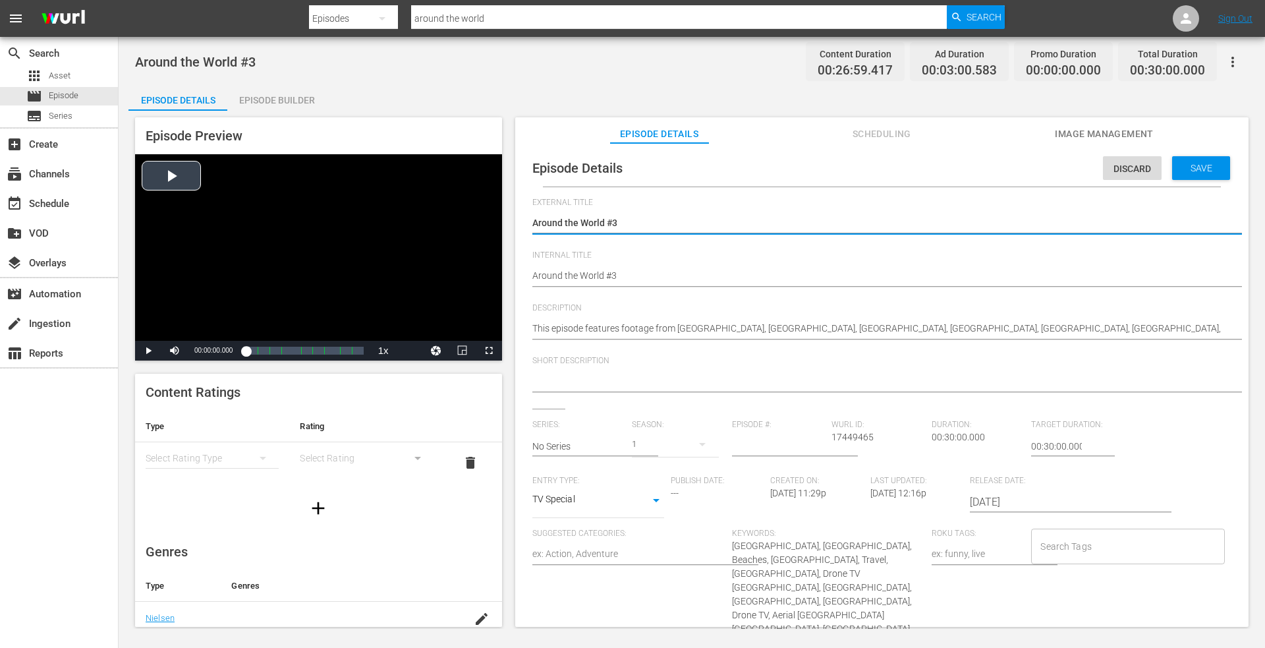
drag, startPoint x: 648, startPoint y: 221, endPoint x: 289, endPoint y: 220, distance: 358.5
click at [289, 221] on div "Episode Preview Video Player is loading. Play Video Play Mute Current Time 00:0…" at bounding box center [691, 374] width 1127 height 527
type textarea "Droning the World, Episode 1"
type textarea "Droning the World, Episode"
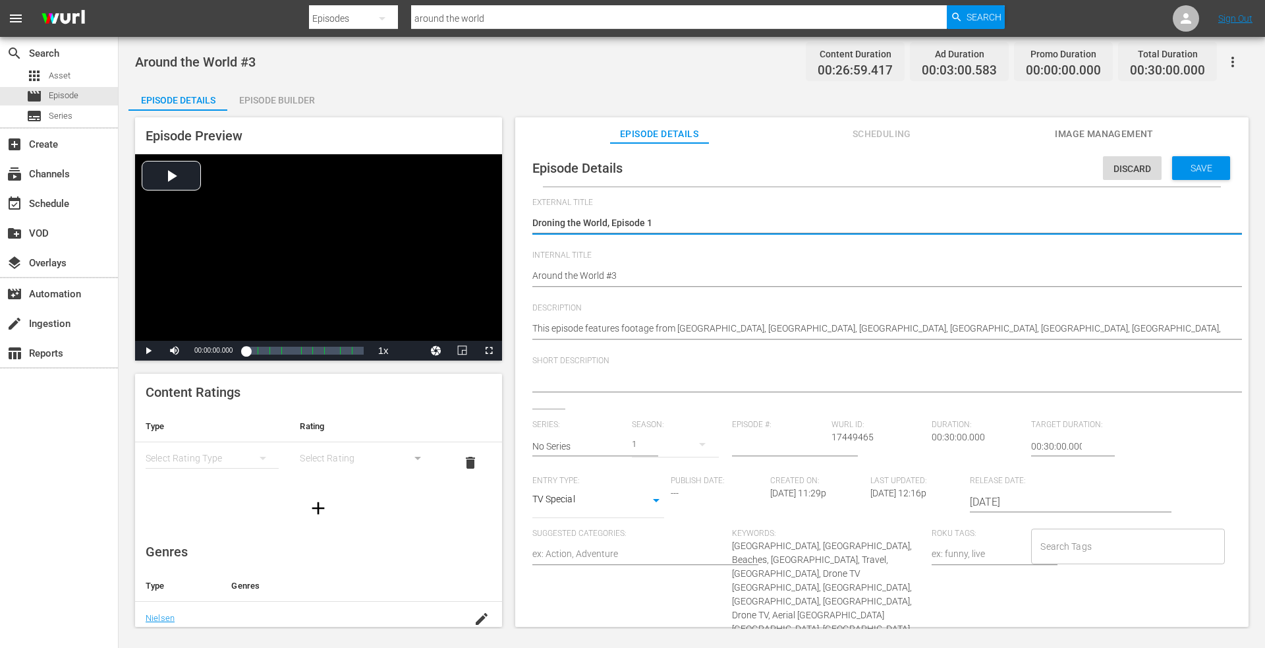
type textarea "Droning the World, Episode"
type textarea "Droning the World, Episode 3"
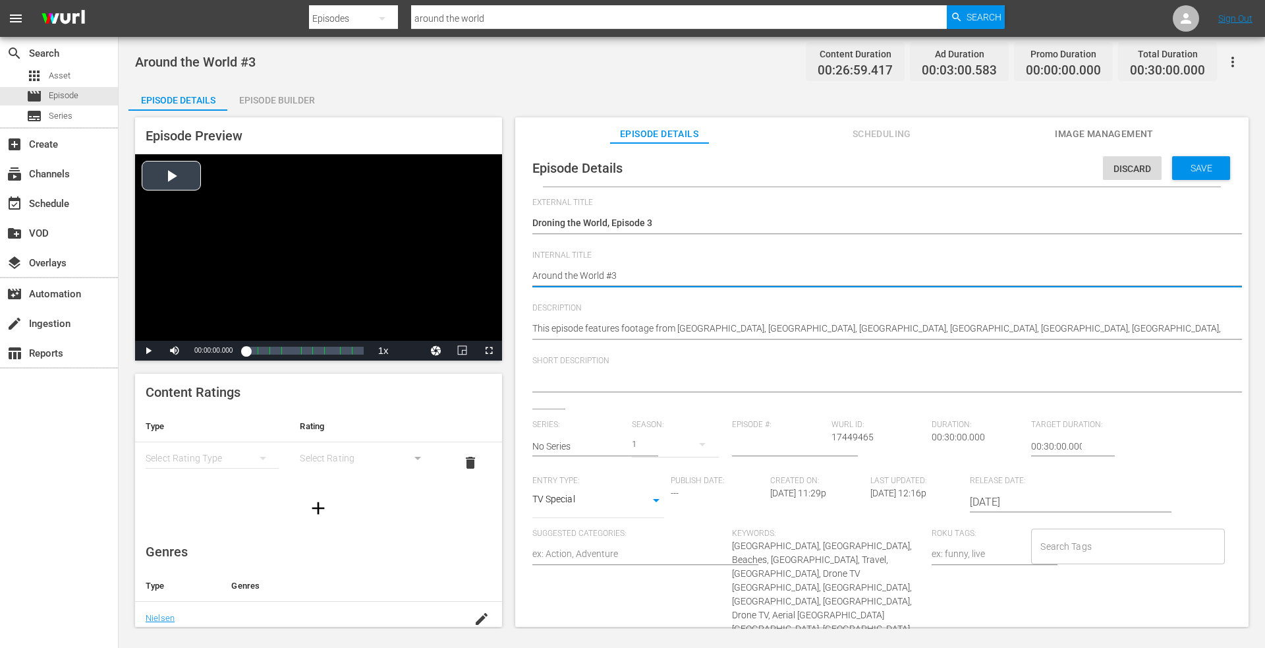
drag, startPoint x: 370, startPoint y: 281, endPoint x: 227, endPoint y: 281, distance: 143.0
paste textarea "Droning the World, Episode 1"
type textarea "Droning the World, Episode 1"
type textarea "Droning the World, Episode"
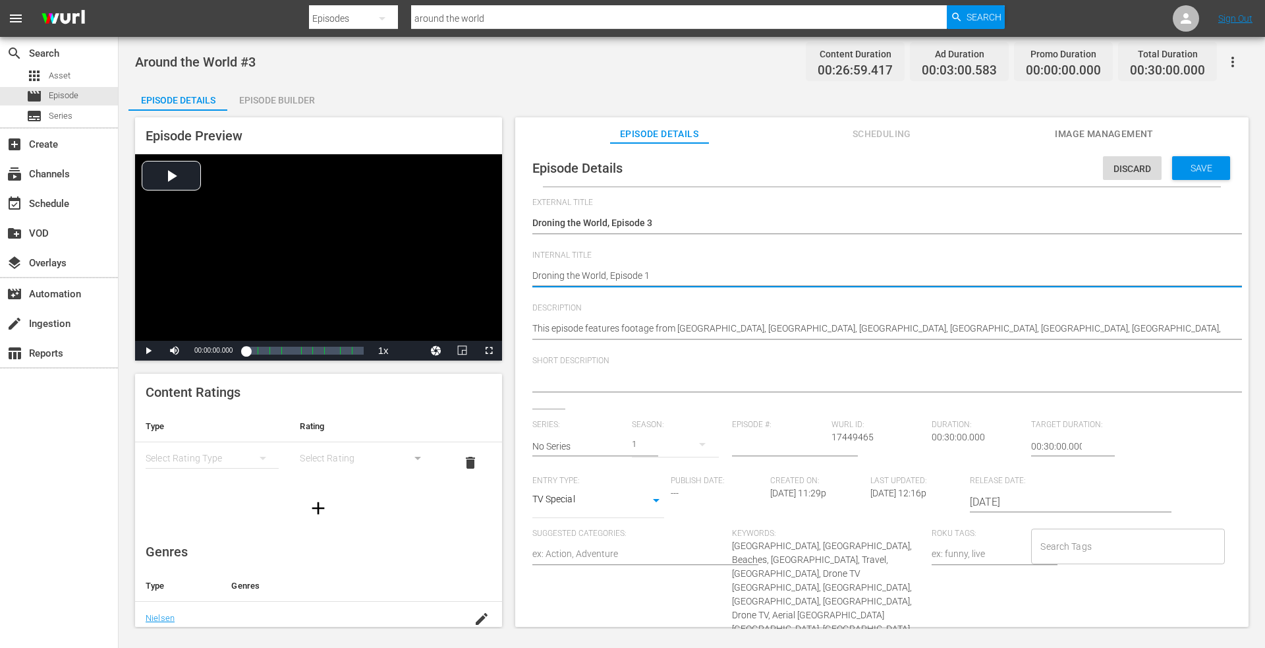
type textarea "Droning the World, Episode"
type textarea "Droning the World, Episode 3"
click at [1190, 163] on span "Save" at bounding box center [1201, 168] width 43 height 11
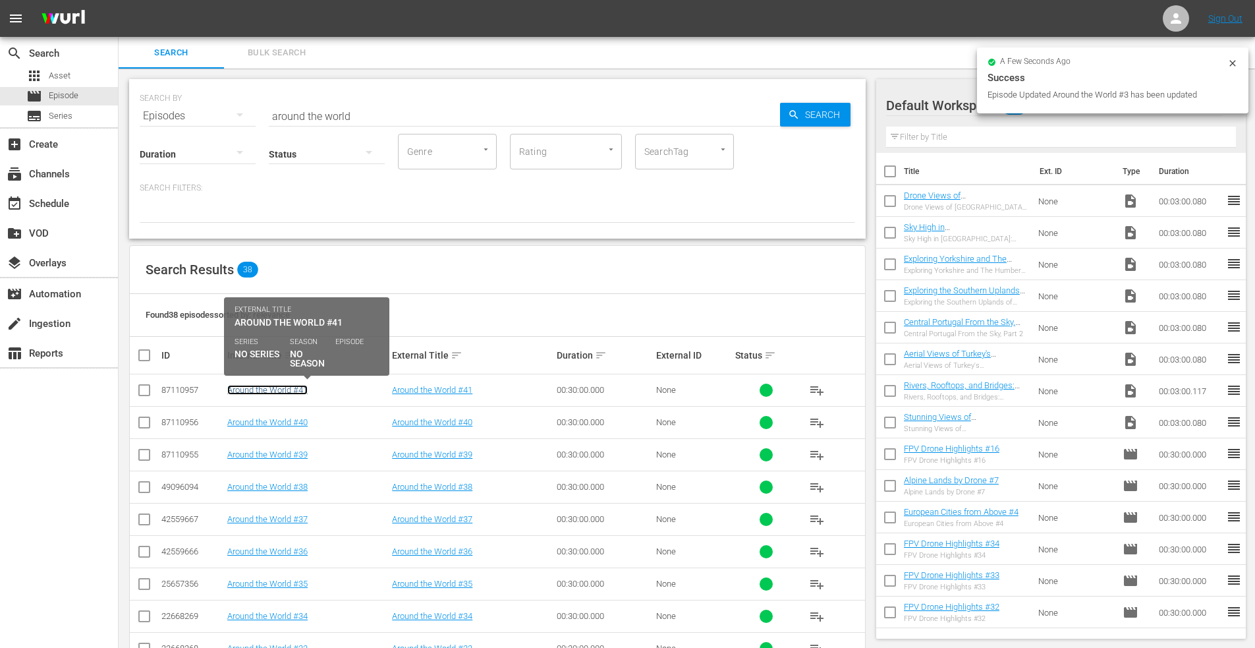
click at [269, 391] on link "Around the World #41" at bounding box center [267, 390] width 80 height 10
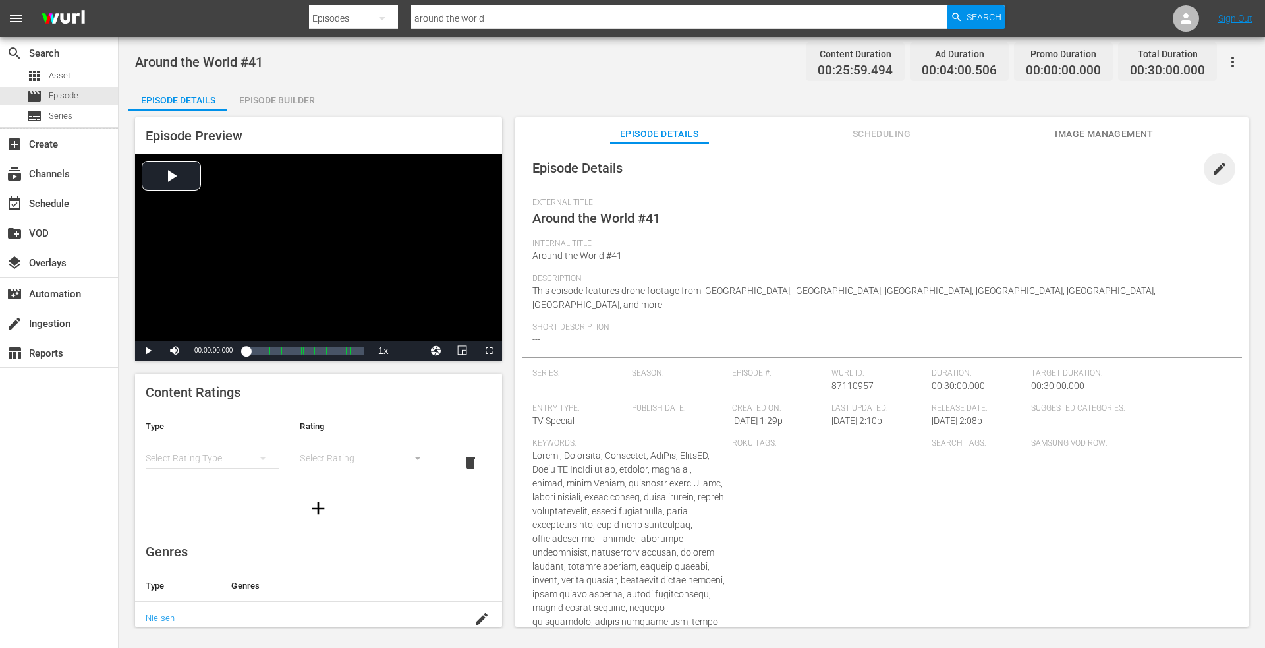
click at [1212, 168] on span "edit" at bounding box center [1220, 169] width 16 height 16
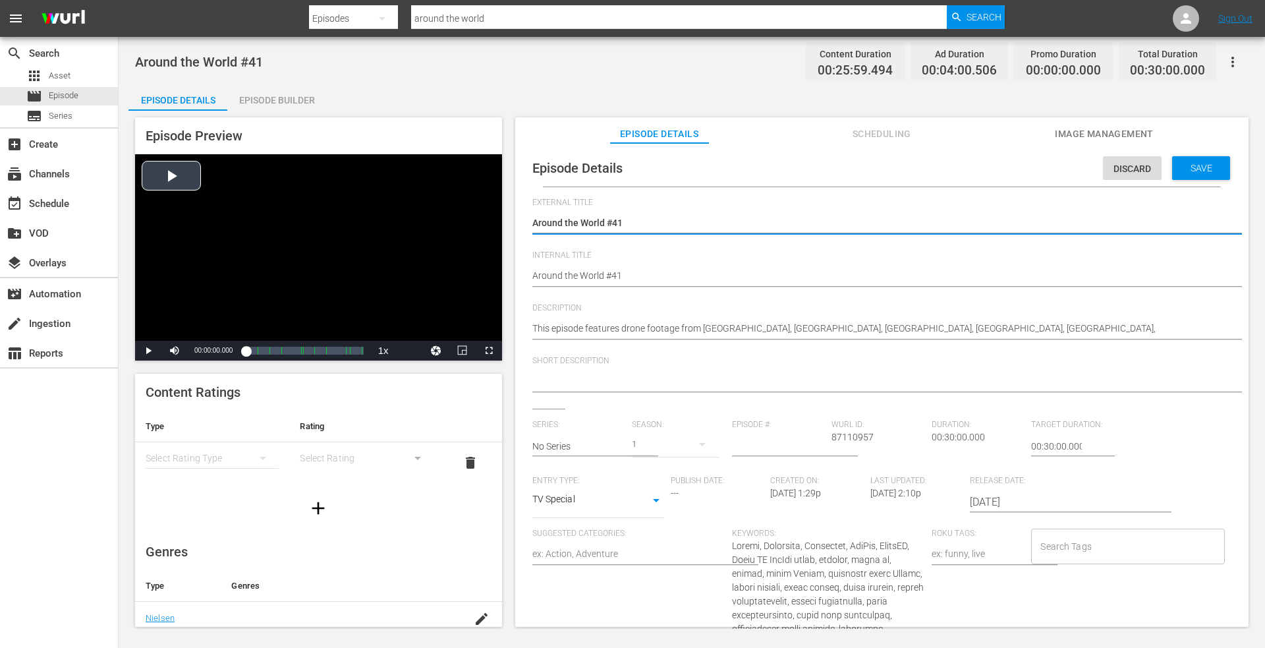
drag, startPoint x: 638, startPoint y: 229, endPoint x: 188, endPoint y: 229, distance: 449.4
click at [187, 229] on div "Episode Preview Video Player is loading. Play Video Play Mute Current Time 00:0…" at bounding box center [691, 374] width 1127 height 527
type textarea "Droning the World, Episode 1"
type textarea "Droning the World, Episode"
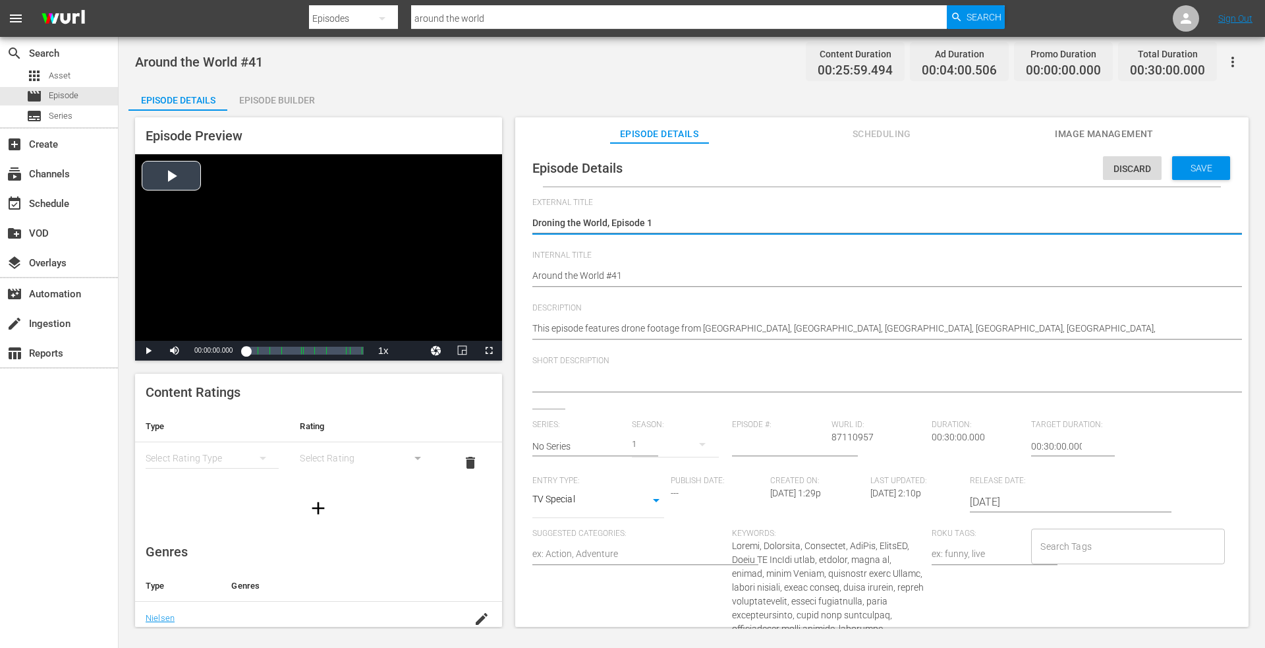
type textarea "Droning the World, Episode"
type textarea "Droning the World, Episode 4"
type textarea "Droning the World, Episode 41"
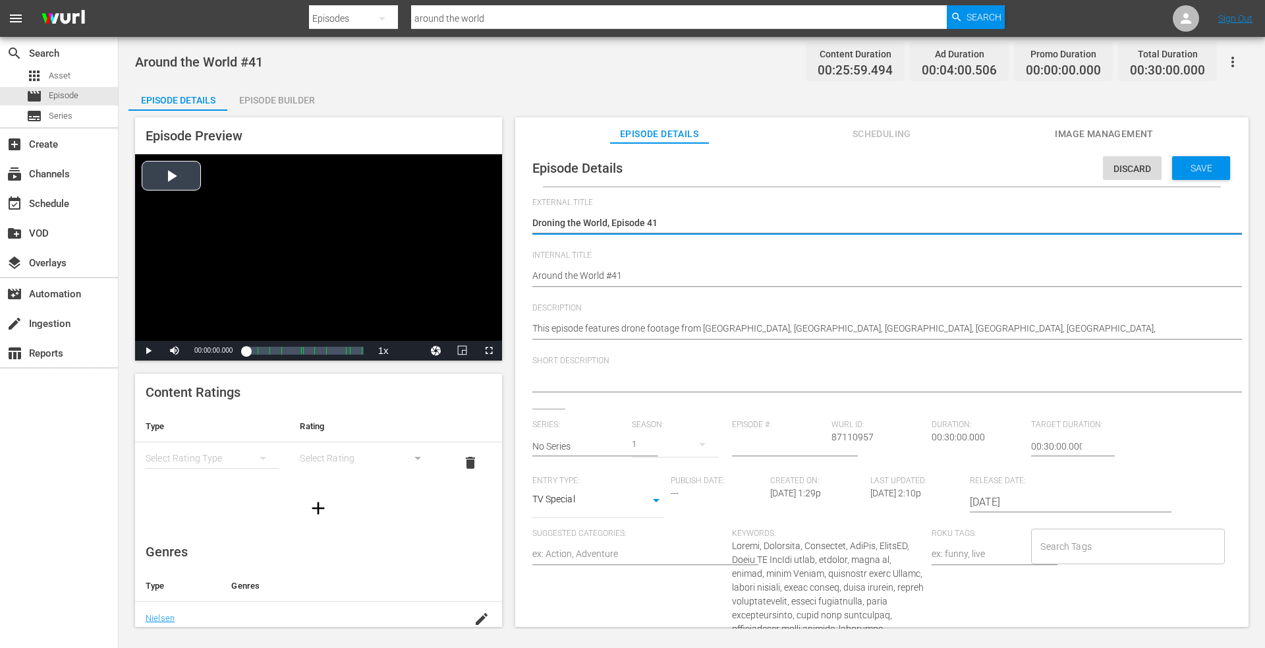
drag, startPoint x: 633, startPoint y: 269, endPoint x: 314, endPoint y: 246, distance: 319.7
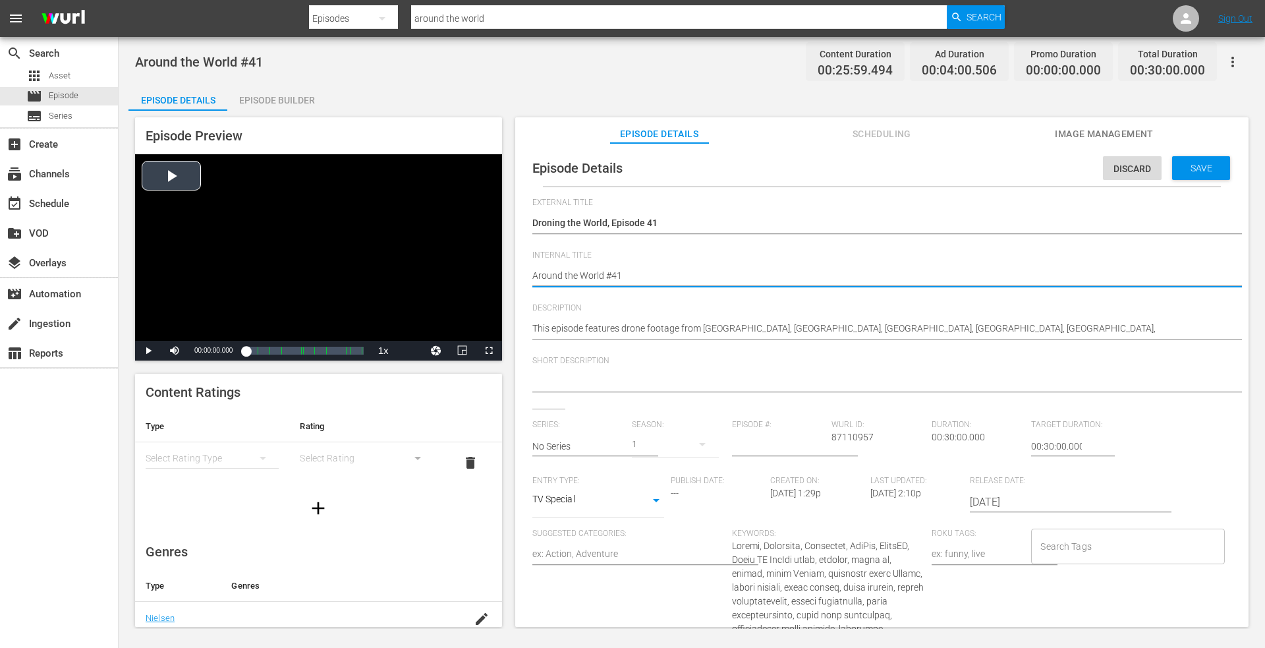
paste textarea "Droning the World, Episode"
type textarea "Droning the World, Episode 1"
type textarea "Droning the World, Episode"
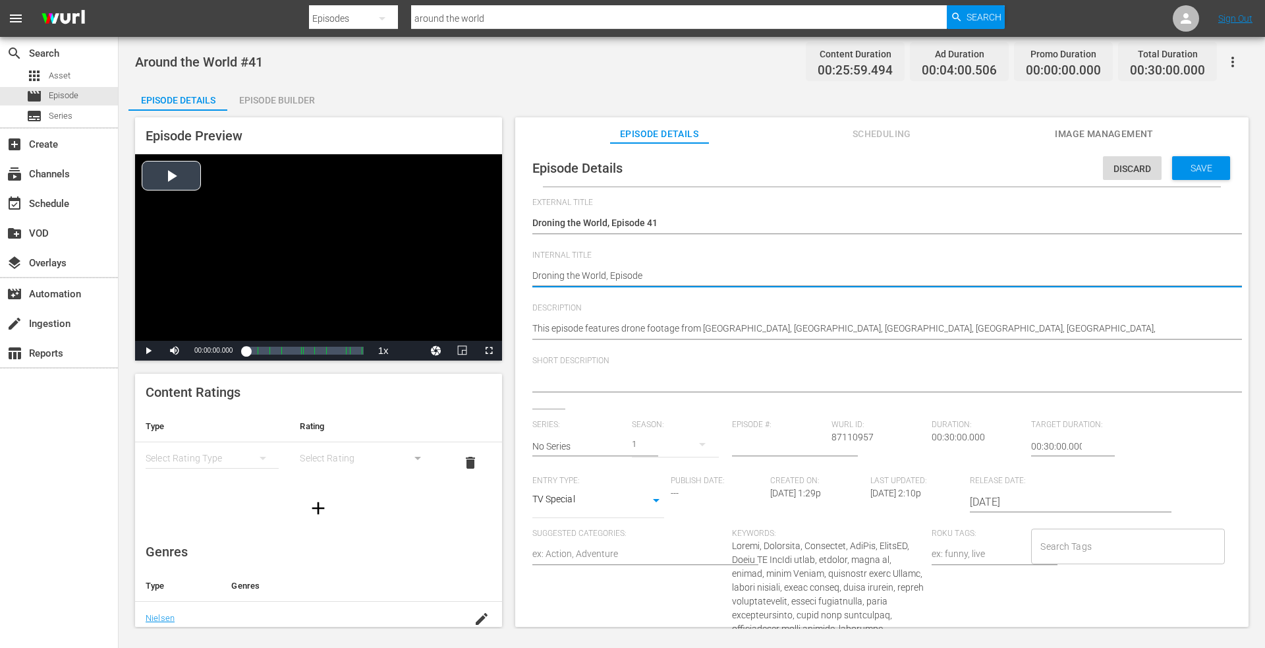
type textarea "Droning the World, Episode 4"
type textarea "Droning the World, Episode 41"
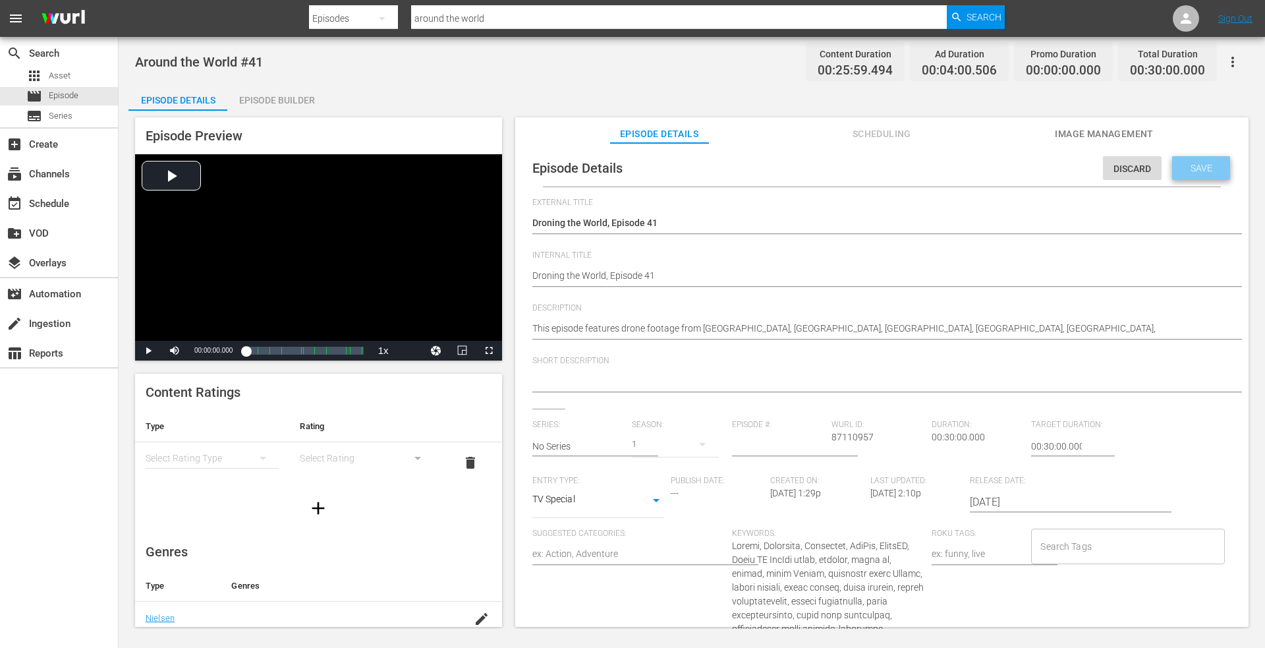
drag, startPoint x: 1178, startPoint y: 167, endPoint x: 1011, endPoint y: 192, distance: 169.3
click at [1180, 165] on span "Save" at bounding box center [1201, 168] width 43 height 11
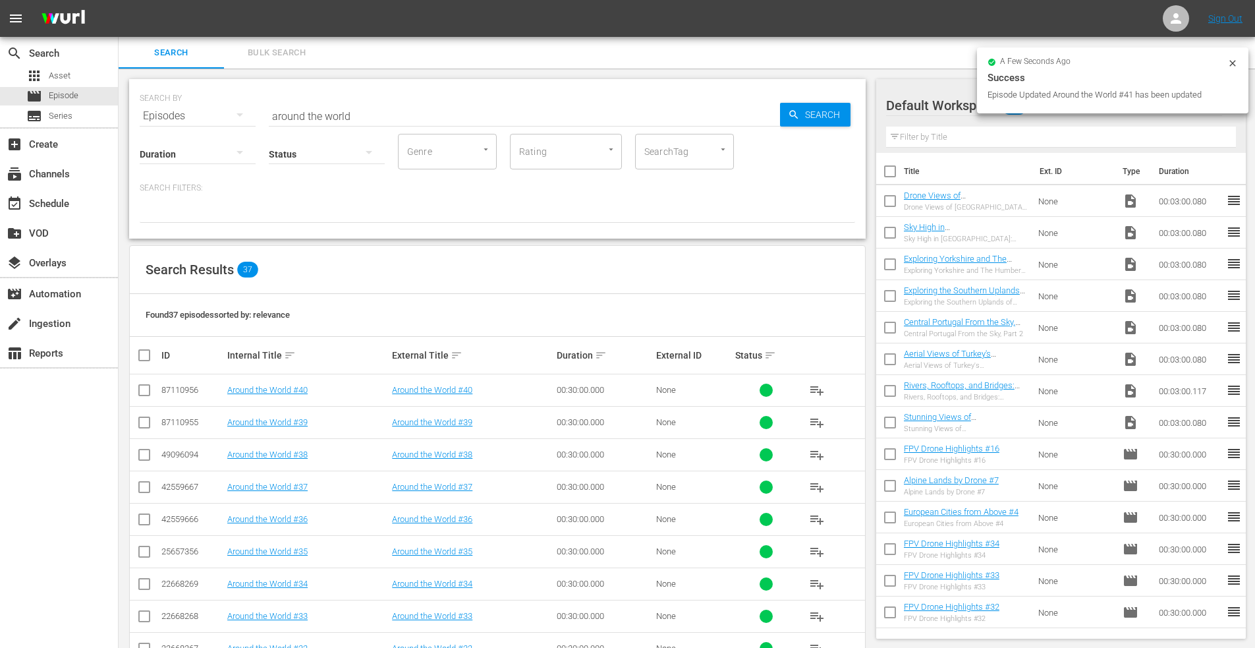
click at [248, 396] on td "Around the World #40" at bounding box center [307, 390] width 165 height 32
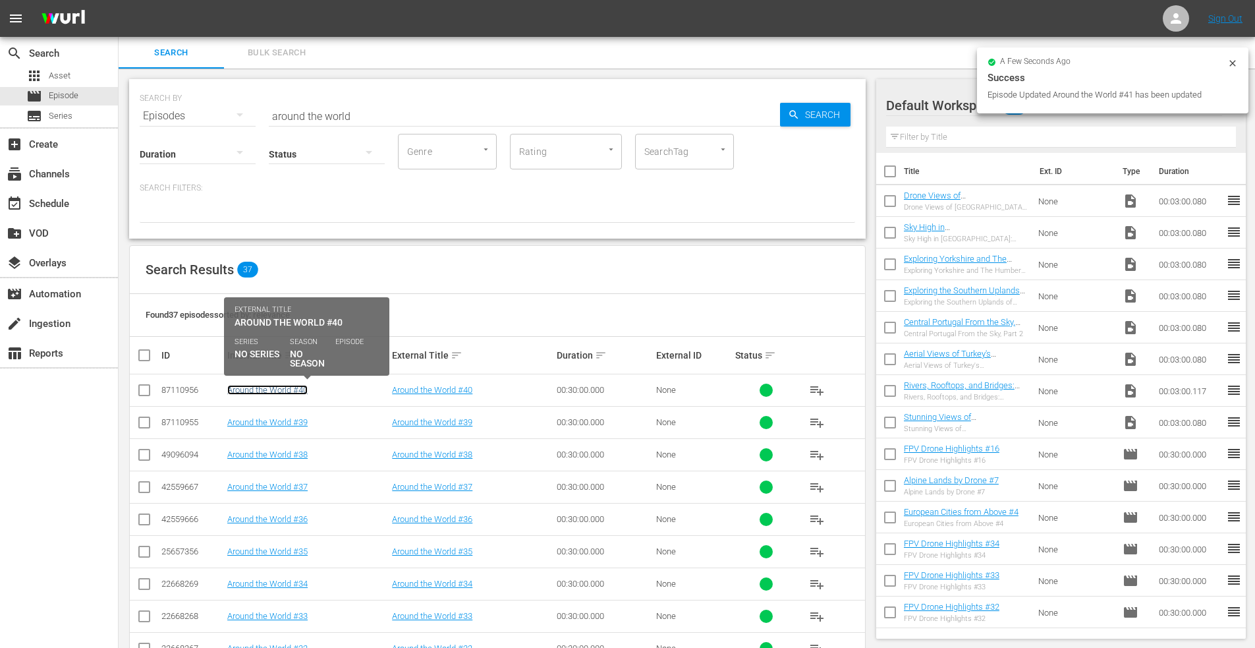
click at [247, 392] on link "Around the World #40" at bounding box center [267, 390] width 80 height 10
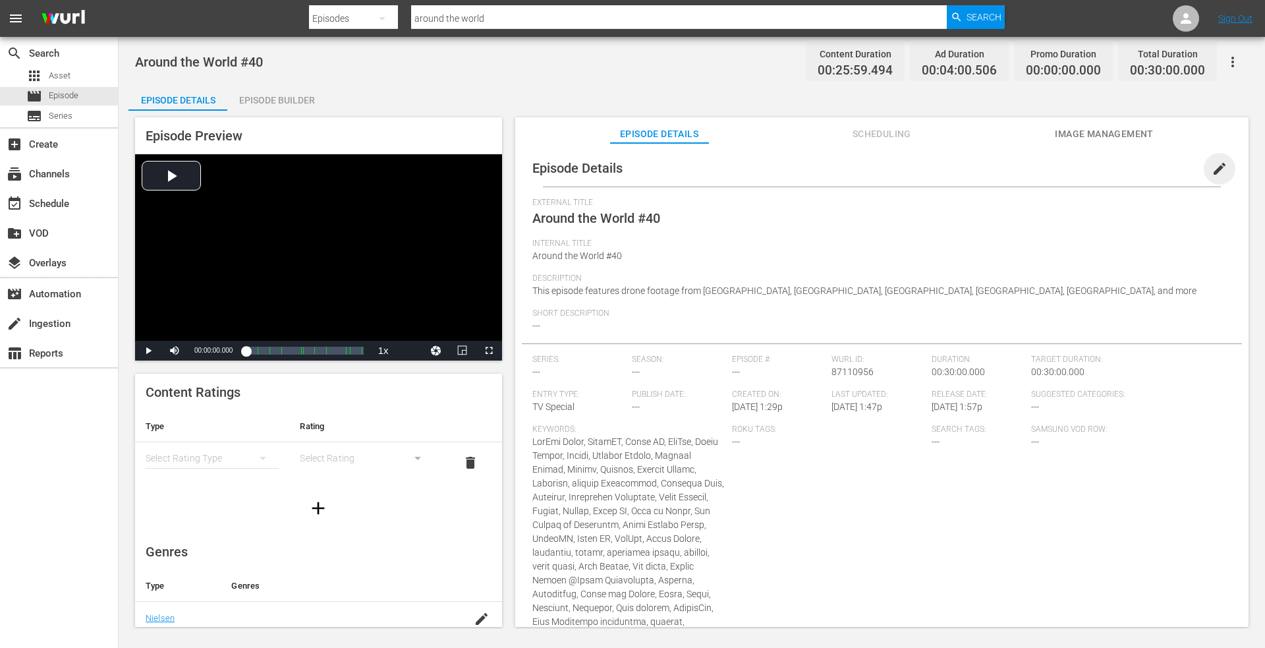
click at [1216, 165] on span "edit" at bounding box center [1220, 169] width 16 height 16
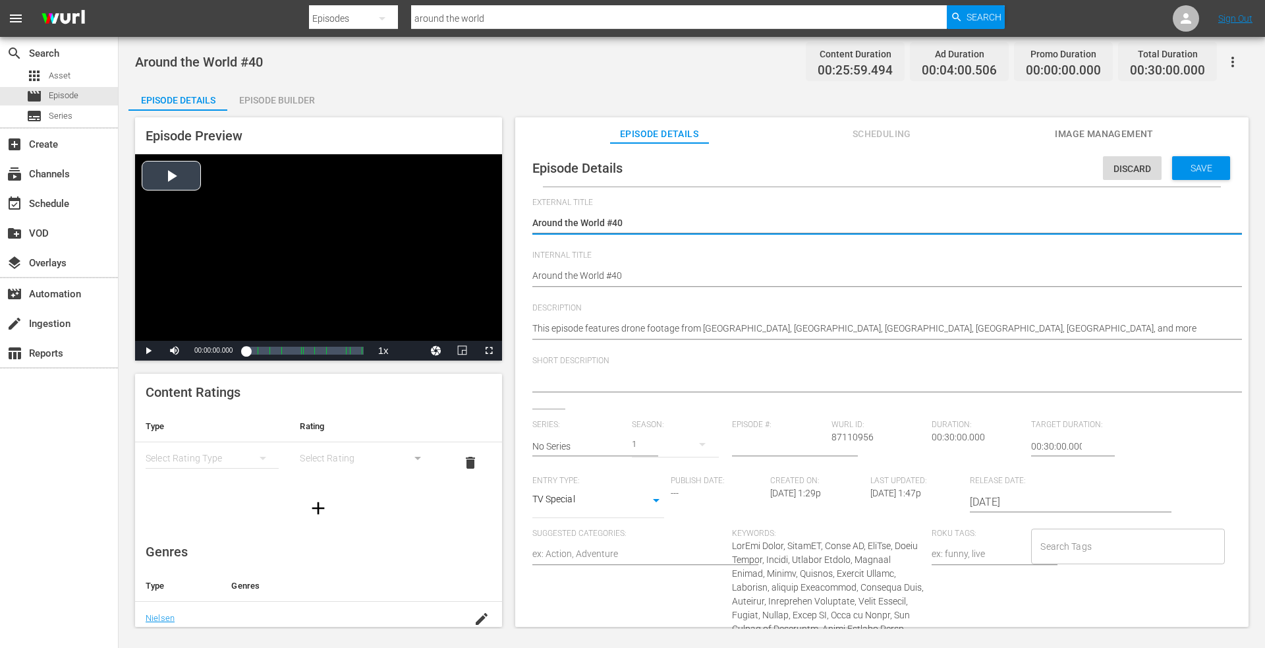
drag, startPoint x: 636, startPoint y: 223, endPoint x: 257, endPoint y: 220, distance: 378.9
click at [257, 220] on div "Episode Preview Video Player is loading. Play Video Play Mute Current Time 00:0…" at bounding box center [691, 374] width 1127 height 527
type textarea "Droning the World, Episode 1"
type textarea "Droning the World, Episode"
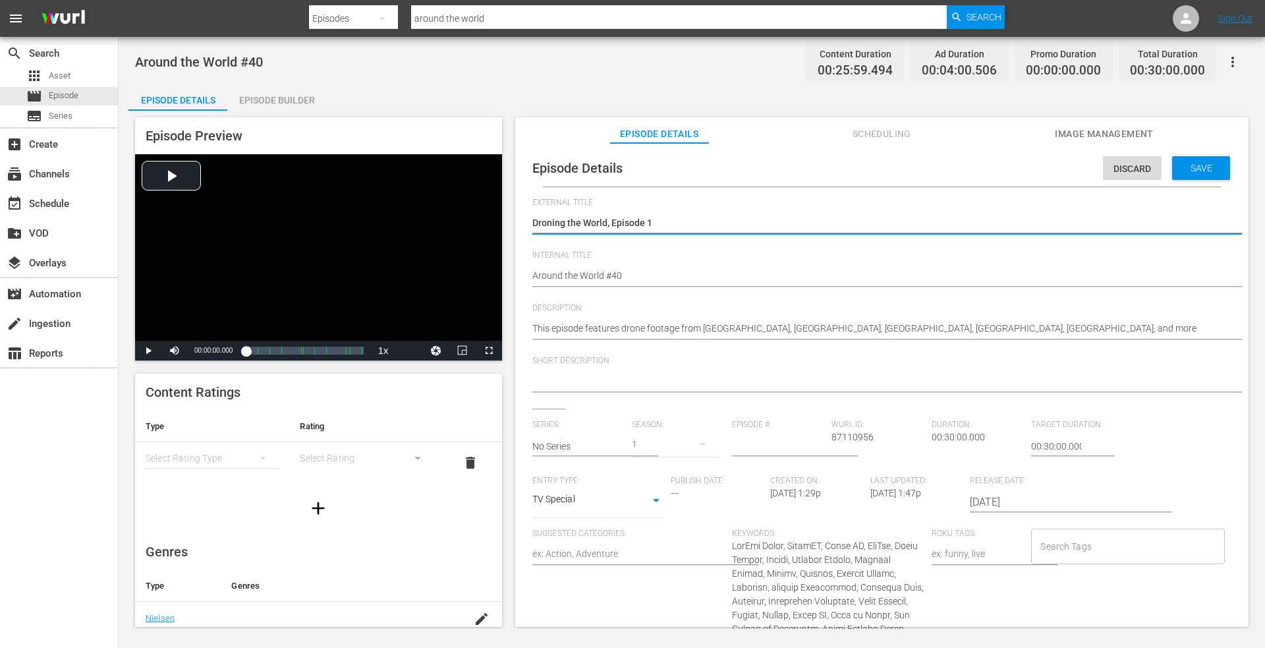
type textarea "Droning the World, Episode"
type textarea "Droning the World, Episode 4"
type textarea "Droning the World, Episode 40"
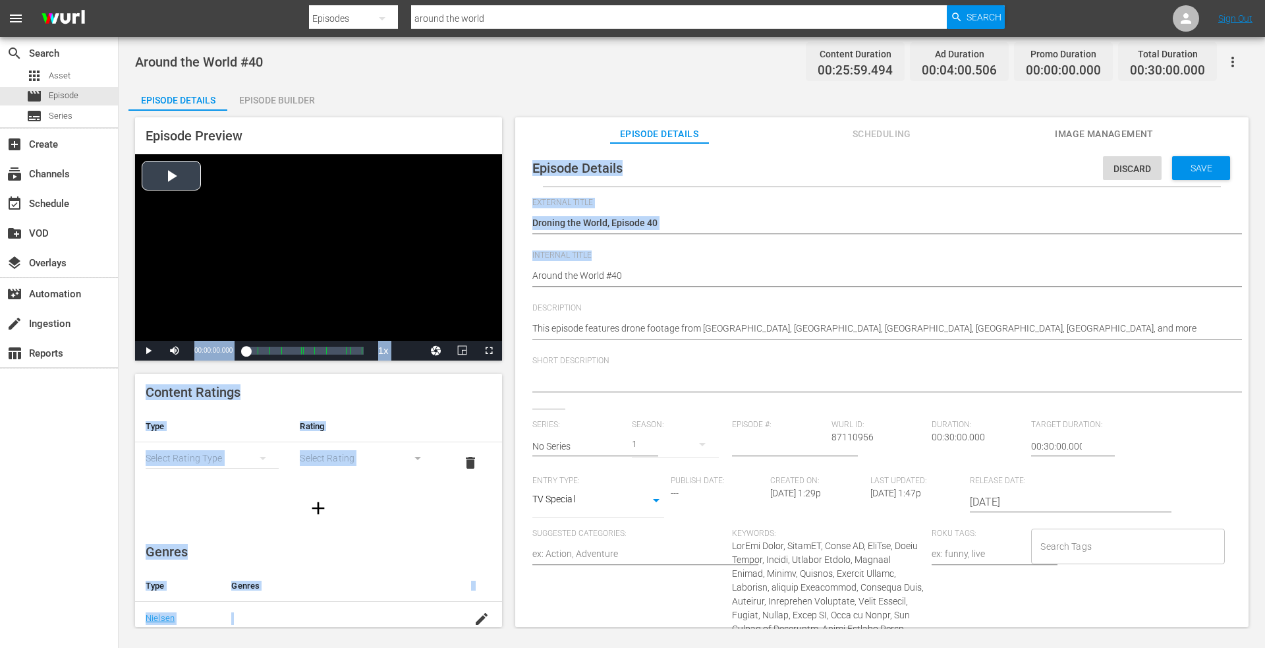
drag, startPoint x: 651, startPoint y: 268, endPoint x: 325, endPoint y: 262, distance: 326.2
click at [324, 263] on div "Episode Preview Video Player is loading. Play Video Play Mute Current Time 00:0…" at bounding box center [691, 374] width 1127 height 527
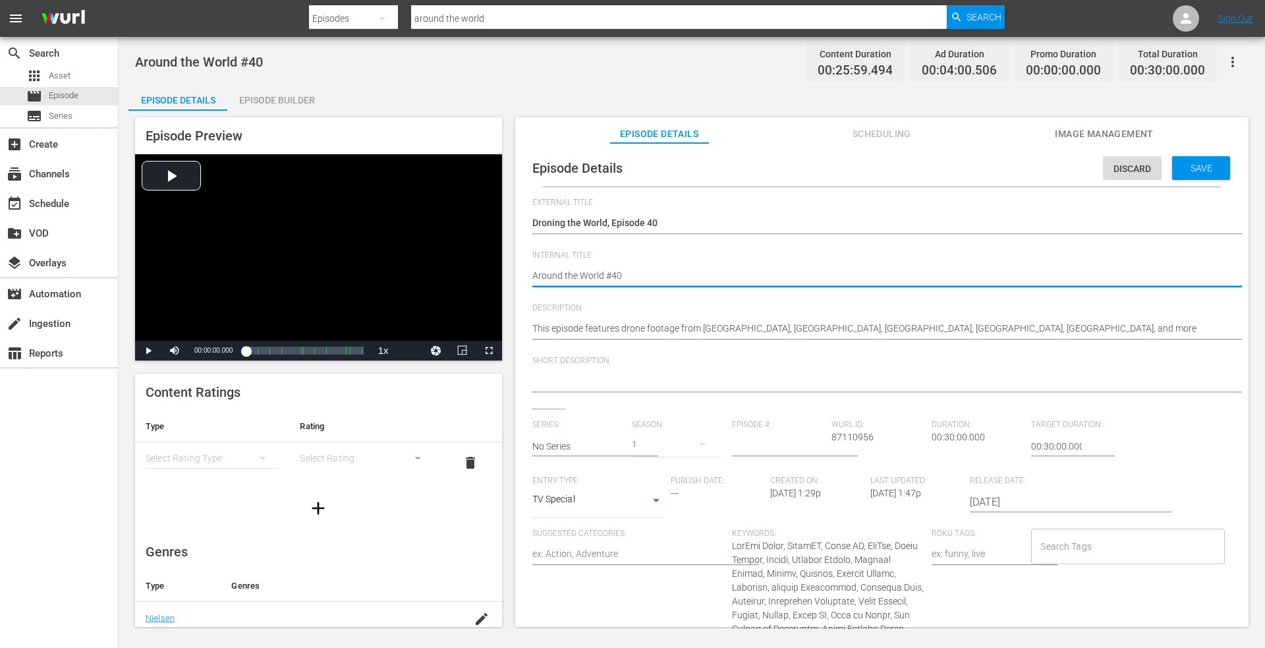
drag, startPoint x: 579, startPoint y: 274, endPoint x: 618, endPoint y: 272, distance: 38.9
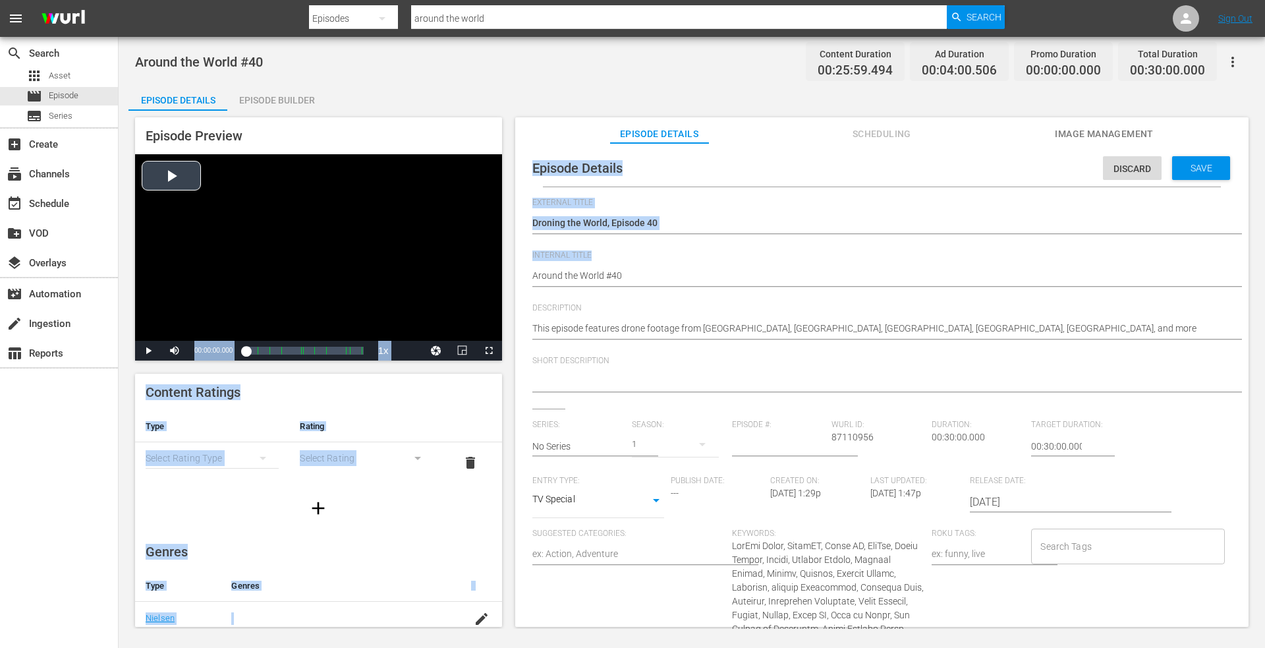
drag, startPoint x: 662, startPoint y: 267, endPoint x: 387, endPoint y: 266, distance: 274.1
click at [387, 266] on div "Episode Preview Video Player is loading. Play Video Play Mute Current Time 00:0…" at bounding box center [691, 374] width 1127 height 527
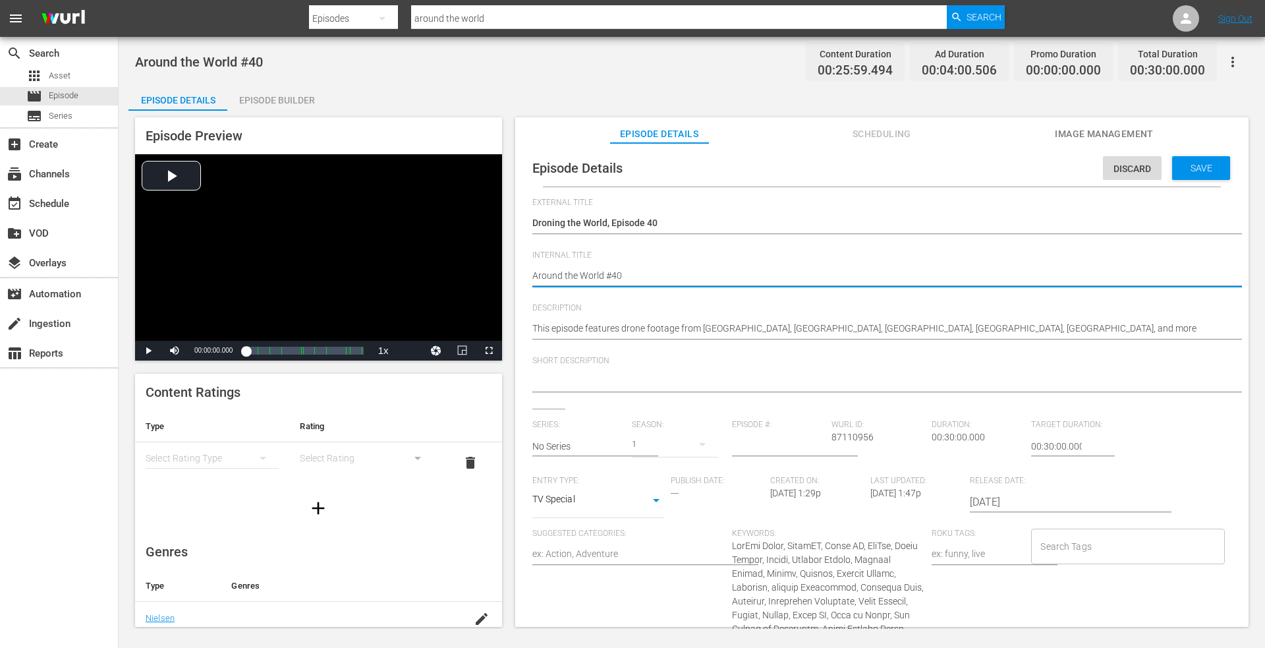
drag, startPoint x: 638, startPoint y: 277, endPoint x: 613, endPoint y: 275, distance: 25.1
click at [487, 275] on div "Episode Preview Video Player is loading. Play Video Play Mute Current Time 00:0…" at bounding box center [691, 374] width 1127 height 527
paste textarea "Droning the World, Episode 1"
type textarea "Droning the World, Episode 1"
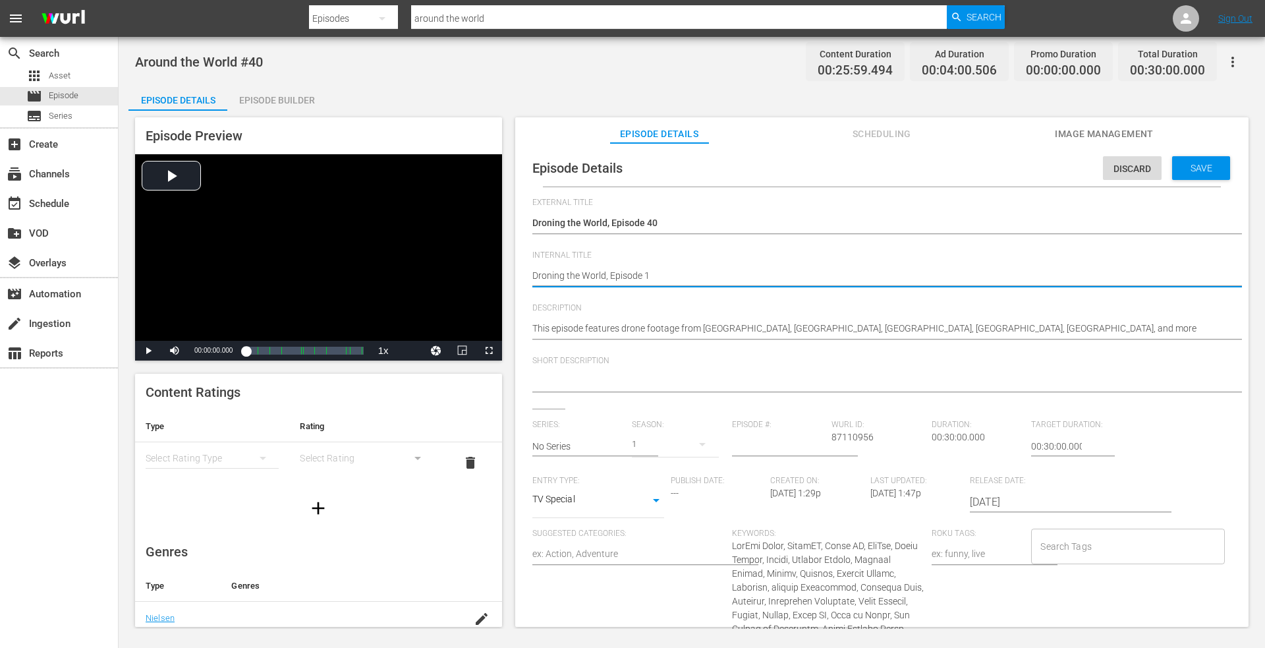
type textarea "Droning the World, Episode"
type textarea "Droning the World, Episode 4"
type textarea "Droning the World, Episode 40"
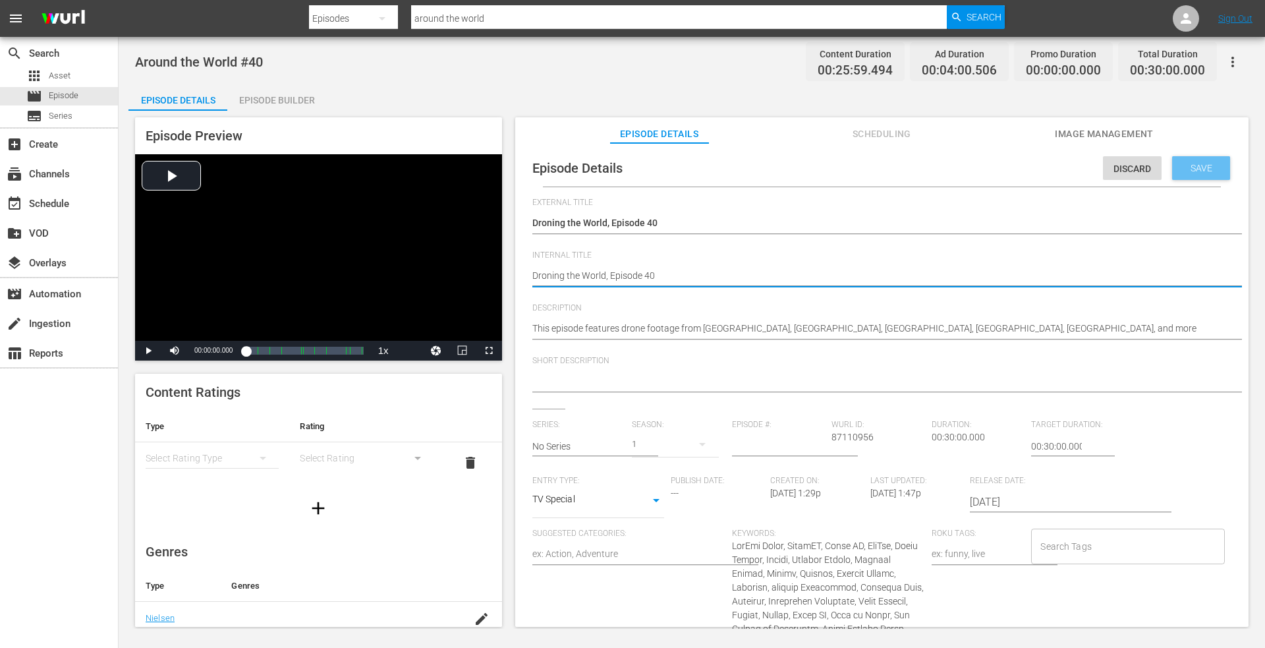
type textarea "Droning the World, Episode 40"
click at [1192, 167] on span "Save" at bounding box center [1201, 168] width 43 height 11
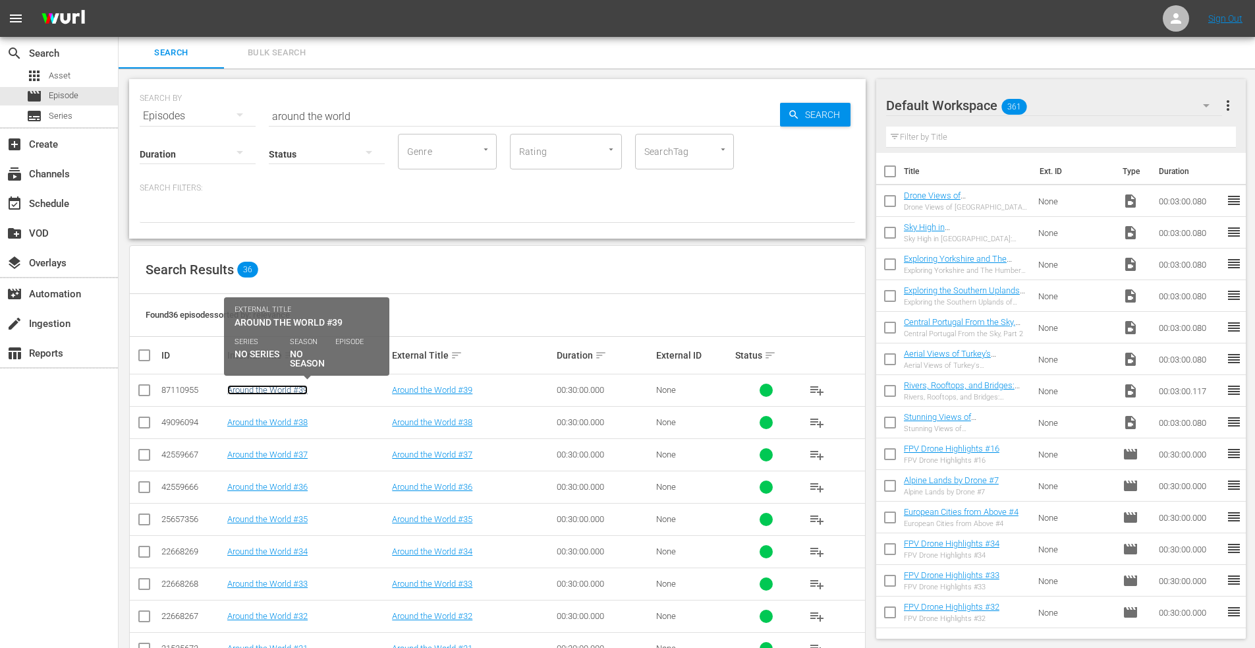
click at [264, 392] on link "Around the World #39" at bounding box center [267, 390] width 80 height 10
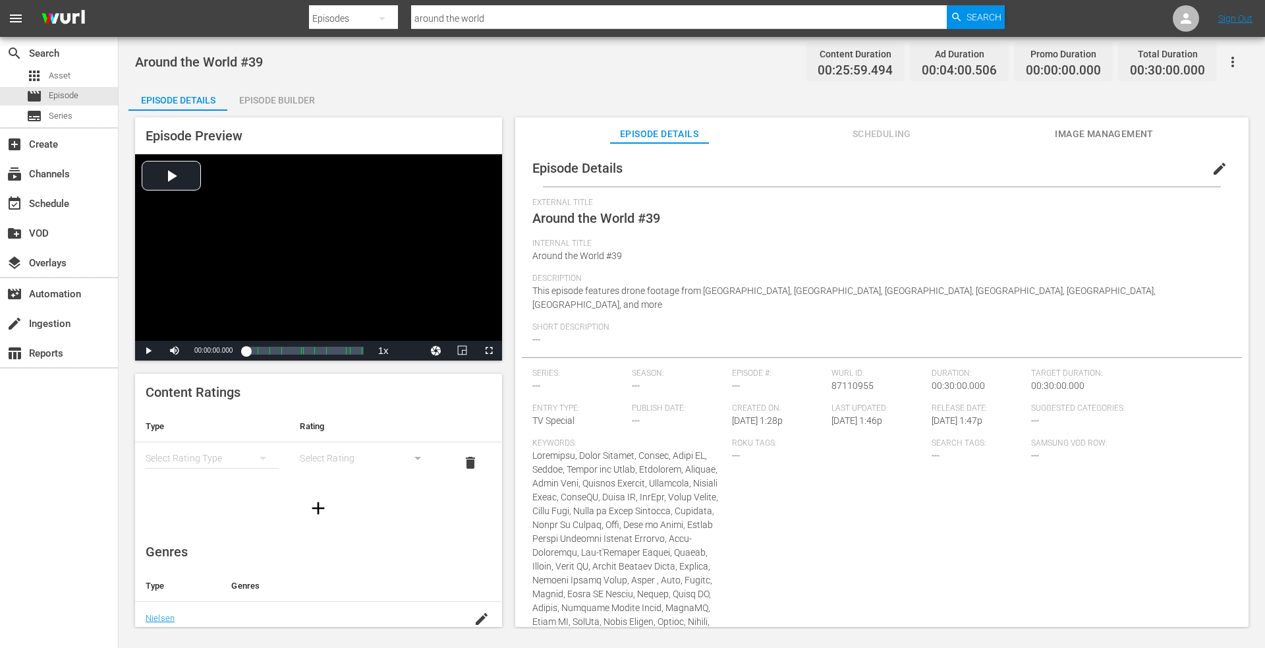
click at [1212, 167] on span "edit" at bounding box center [1220, 169] width 16 height 16
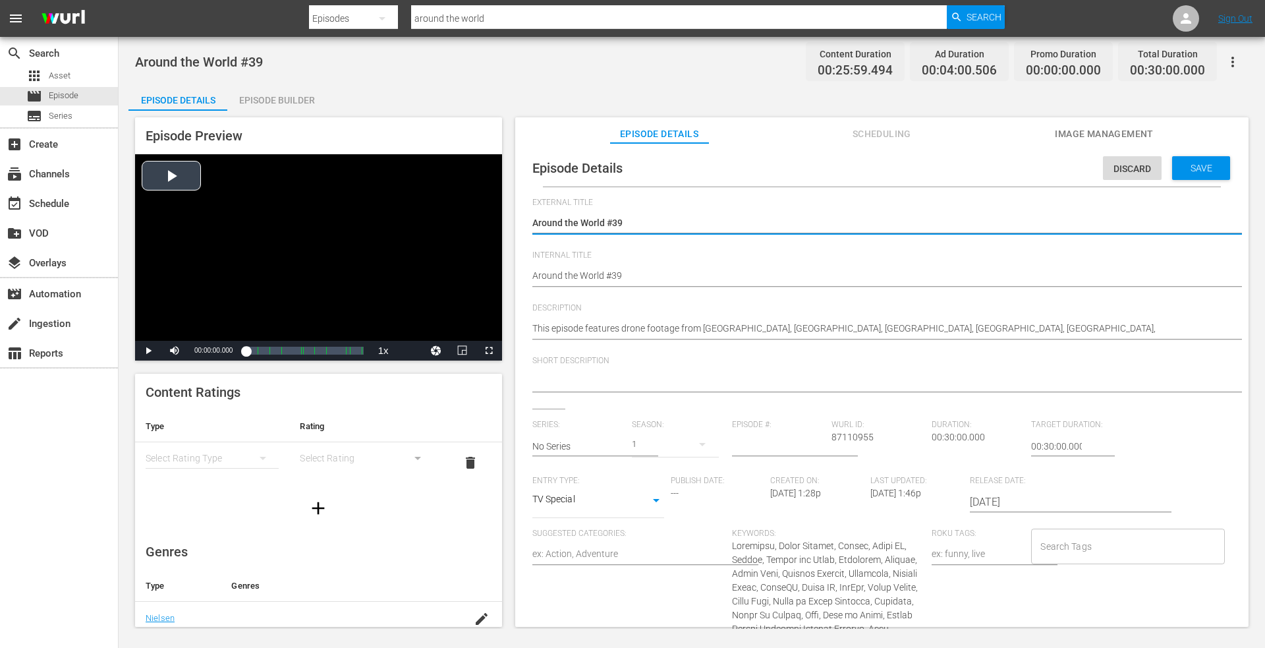
drag, startPoint x: 637, startPoint y: 221, endPoint x: 269, endPoint y: 244, distance: 369.0
click at [267, 245] on div "Episode Preview Video Player is loading. Play Video Play Mute Current Time 00:0…" at bounding box center [691, 374] width 1127 height 527
type textarea "Droning the World, Episode 1"
click at [661, 221] on textarea "Around the World #39" at bounding box center [878, 224] width 693 height 16
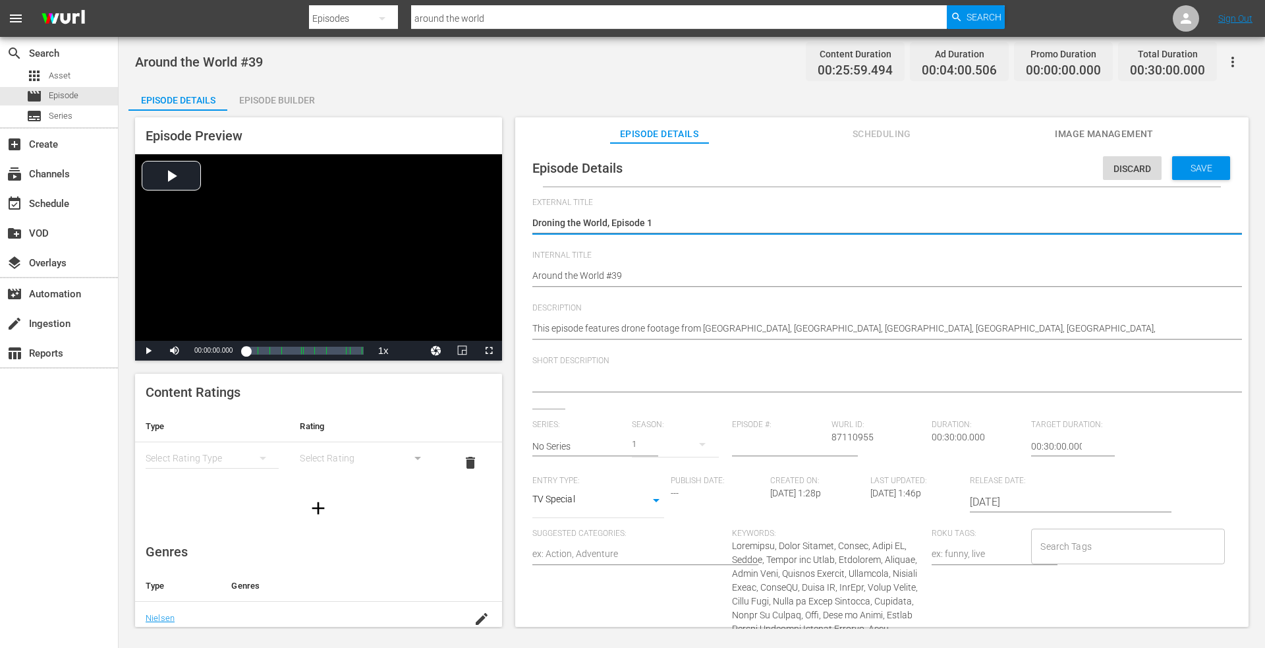
type textarea "Droning the World, Episode"
type textarea "Droning the World, Episode 3"
type textarea "Droning the World, Episode 39"
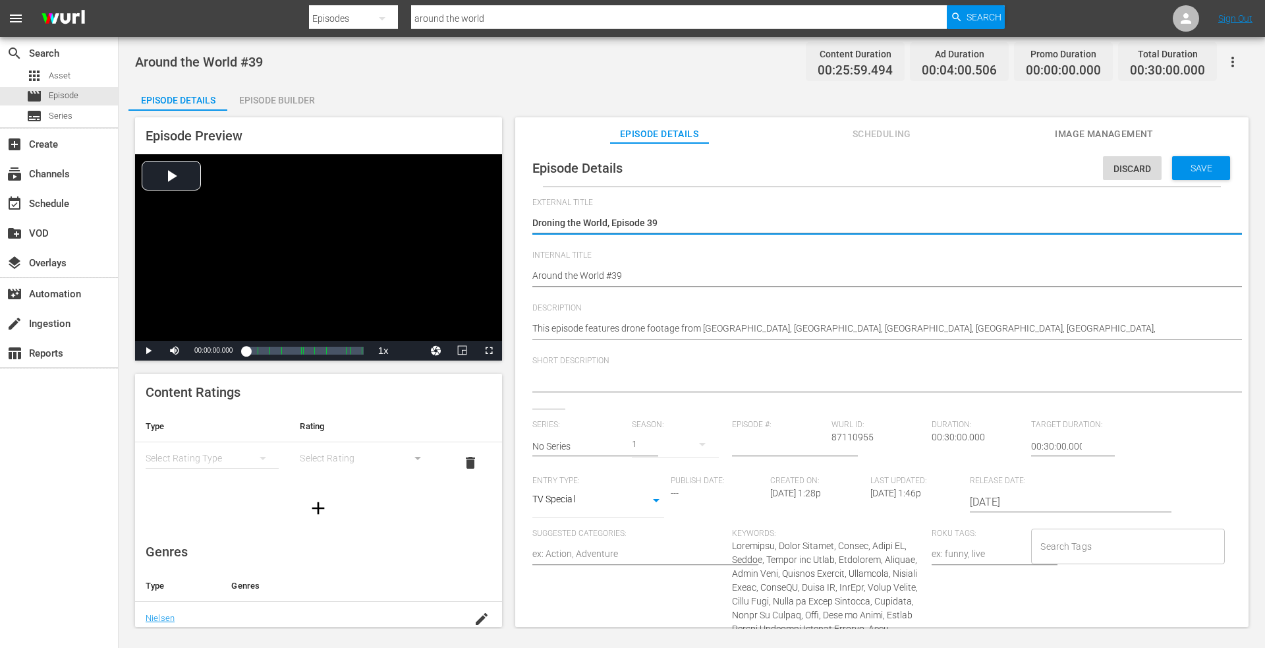
type textarea "Droning the World, Episode 39"
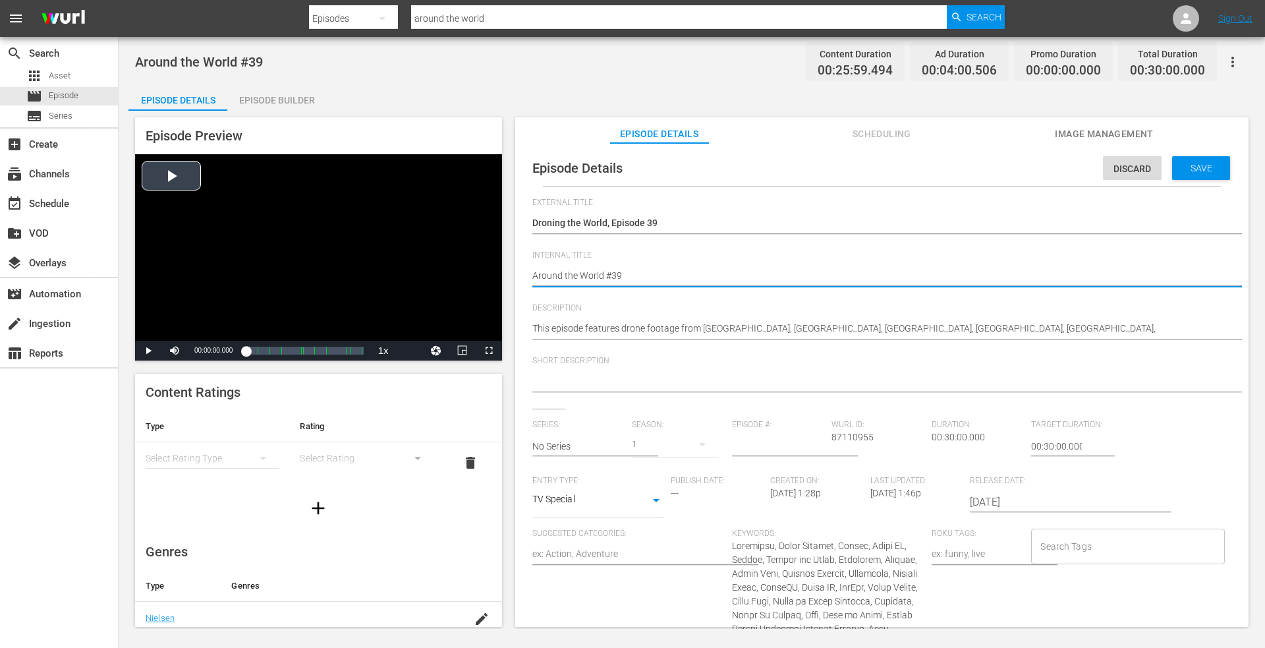
drag, startPoint x: 631, startPoint y: 279, endPoint x: 353, endPoint y: 252, distance: 279.4
paste textarea "Droning the World, Episode 1"
type textarea "Droning the World, Episode 1"
type textarea "Droning the World, Episode"
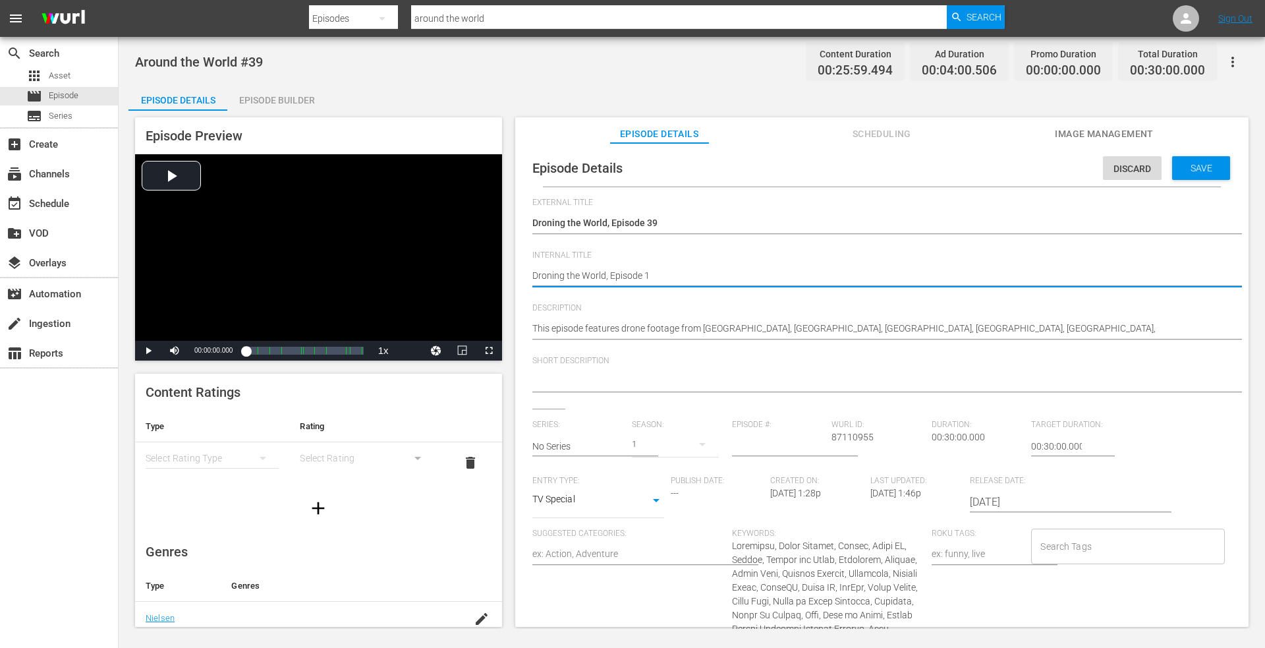
type textarea "Droning the World, Episode"
type textarea "Droning the World, Episode 3"
type textarea "Droning the World, Episode 39"
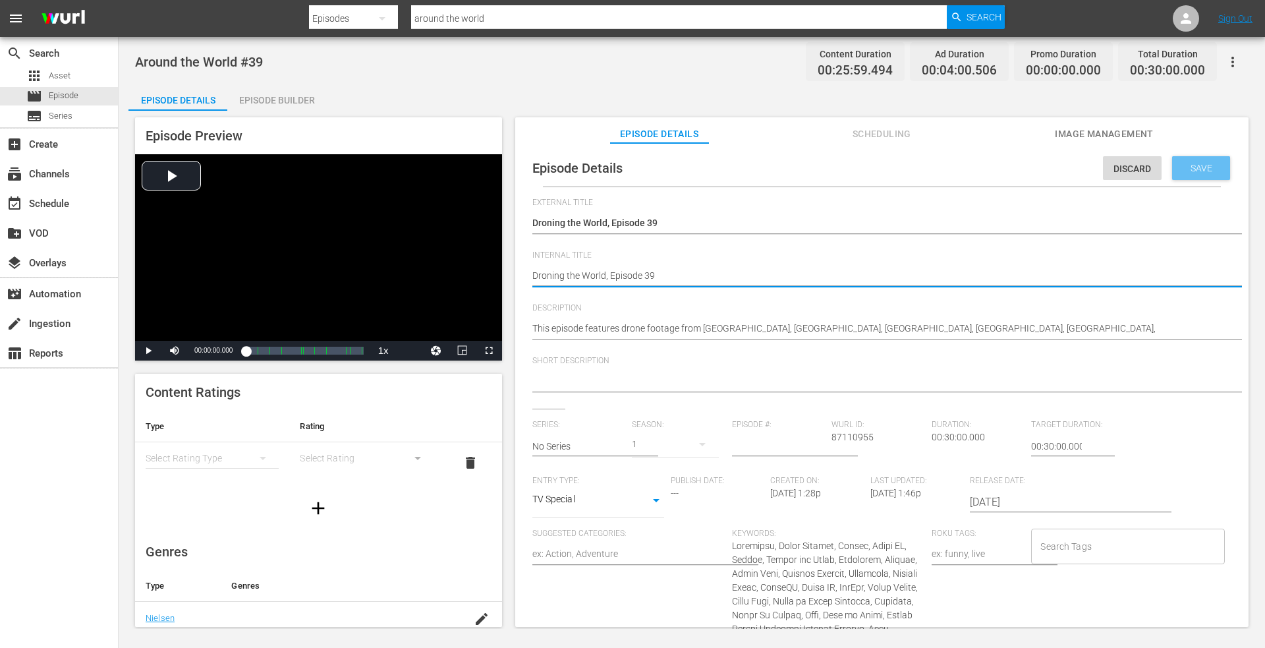
click at [1180, 169] on span "Save" at bounding box center [1201, 168] width 43 height 11
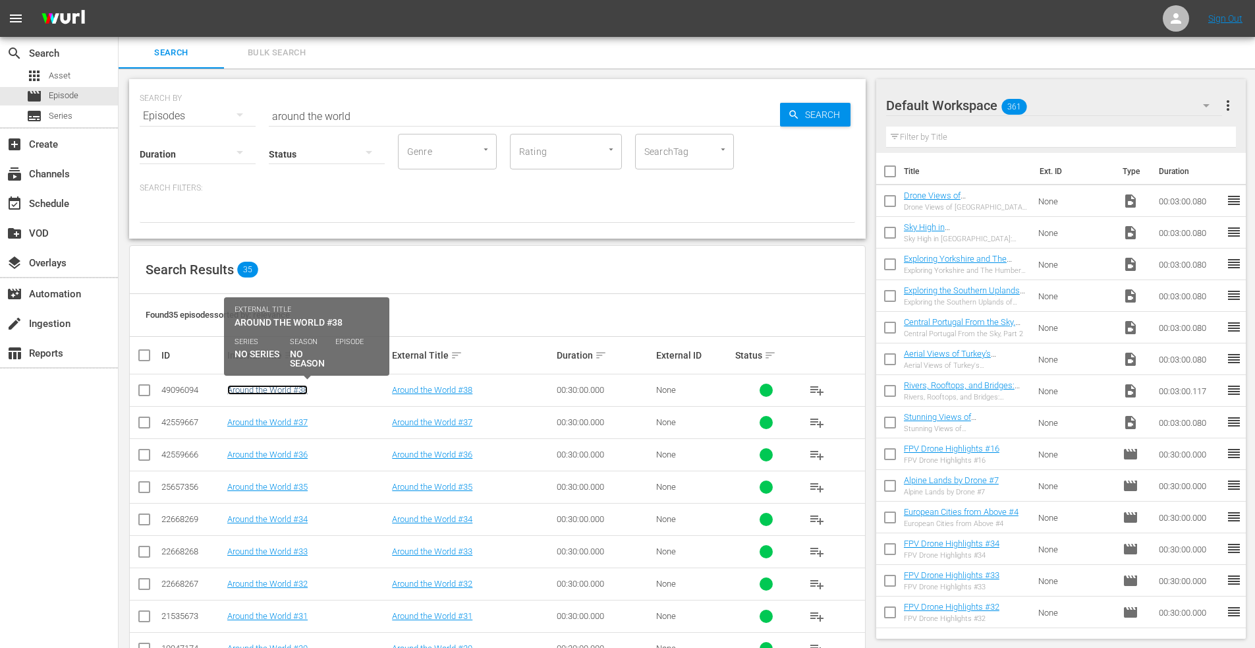
click at [281, 389] on link "Around the World #38" at bounding box center [267, 390] width 80 height 10
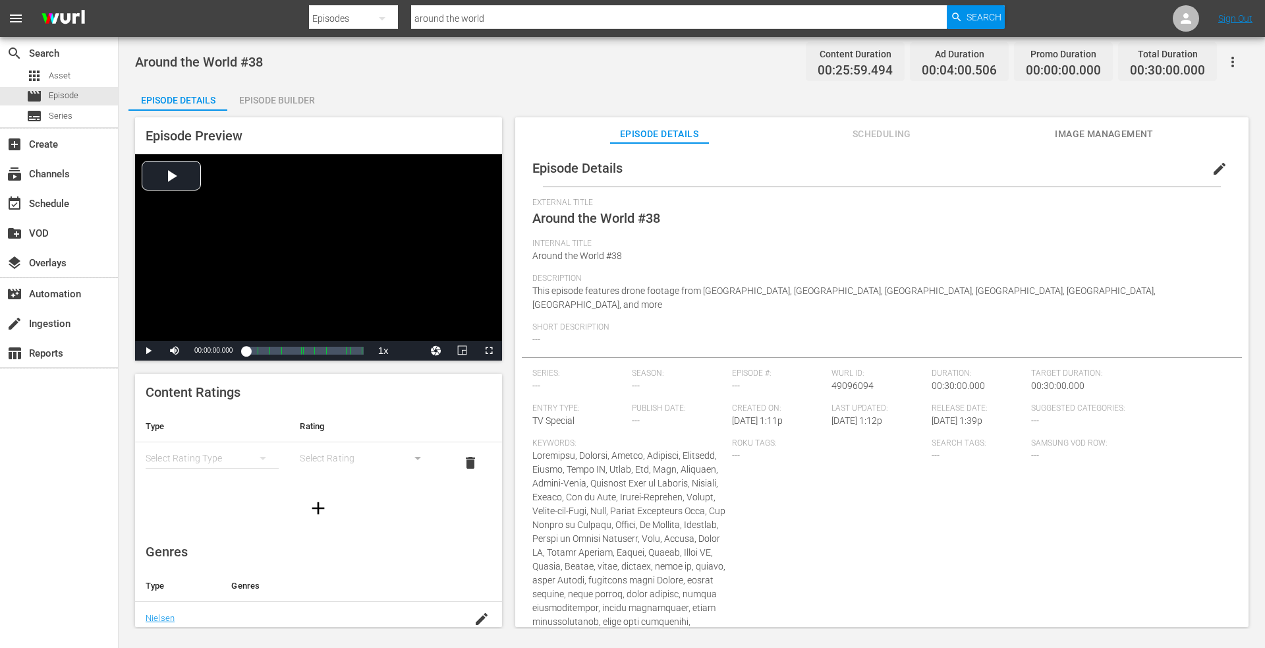
click at [1212, 171] on span "edit" at bounding box center [1220, 169] width 16 height 16
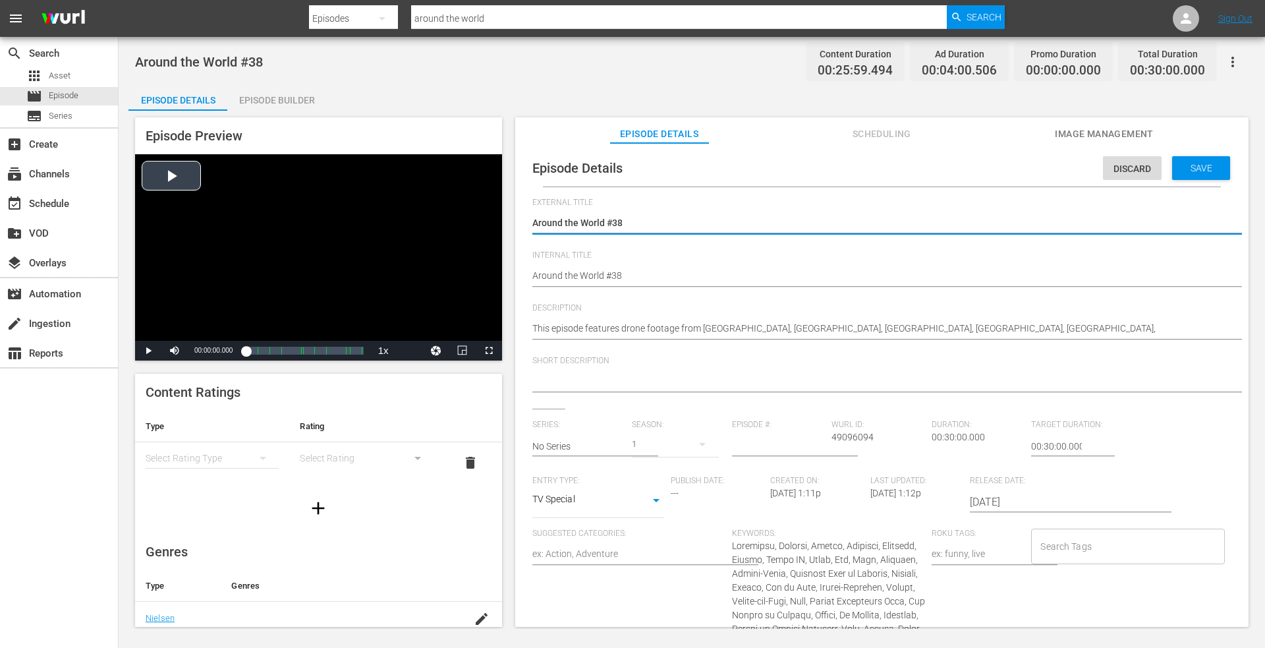
drag, startPoint x: 627, startPoint y: 221, endPoint x: 457, endPoint y: 225, distance: 170.7
click at [458, 224] on div "Episode Preview Video Player is loading. Play Video Play Mute Current Time 00:0…" at bounding box center [691, 374] width 1127 height 527
type textarea "Droning the World, Episode 1"
type textarea "Droning the World, Episode"
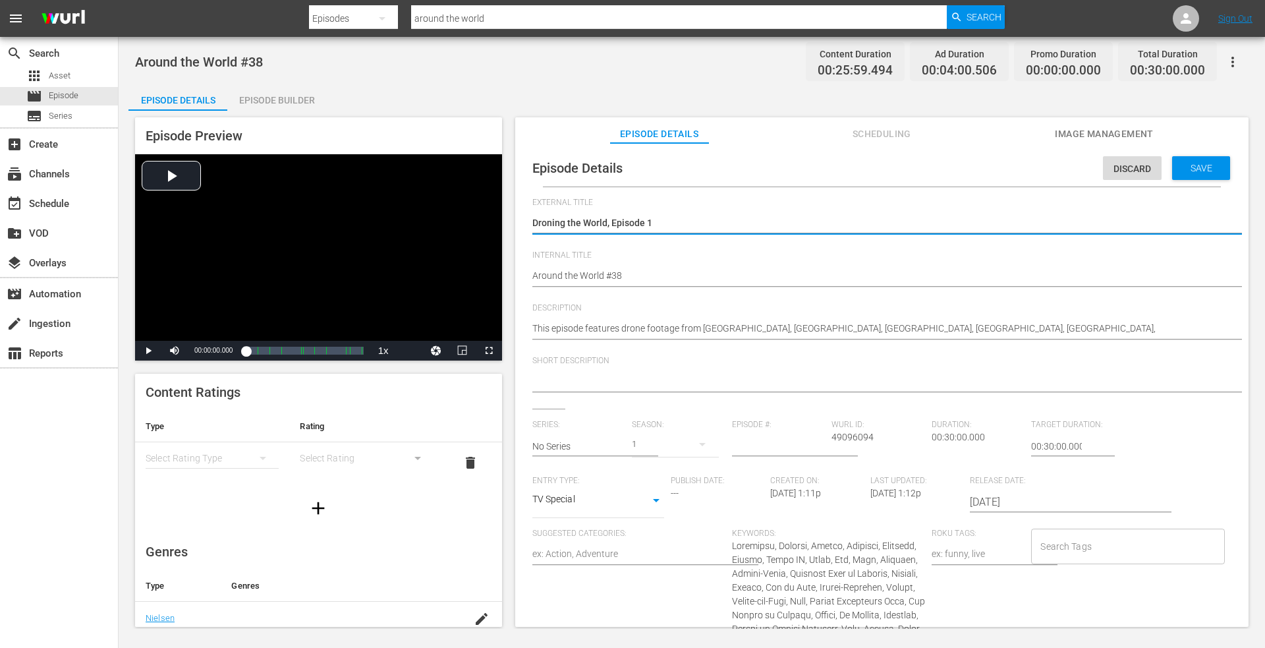
type textarea "Droning the World, Episode"
type textarea "Droning the World, Episode 3"
type textarea "Droning the World, Episode 39"
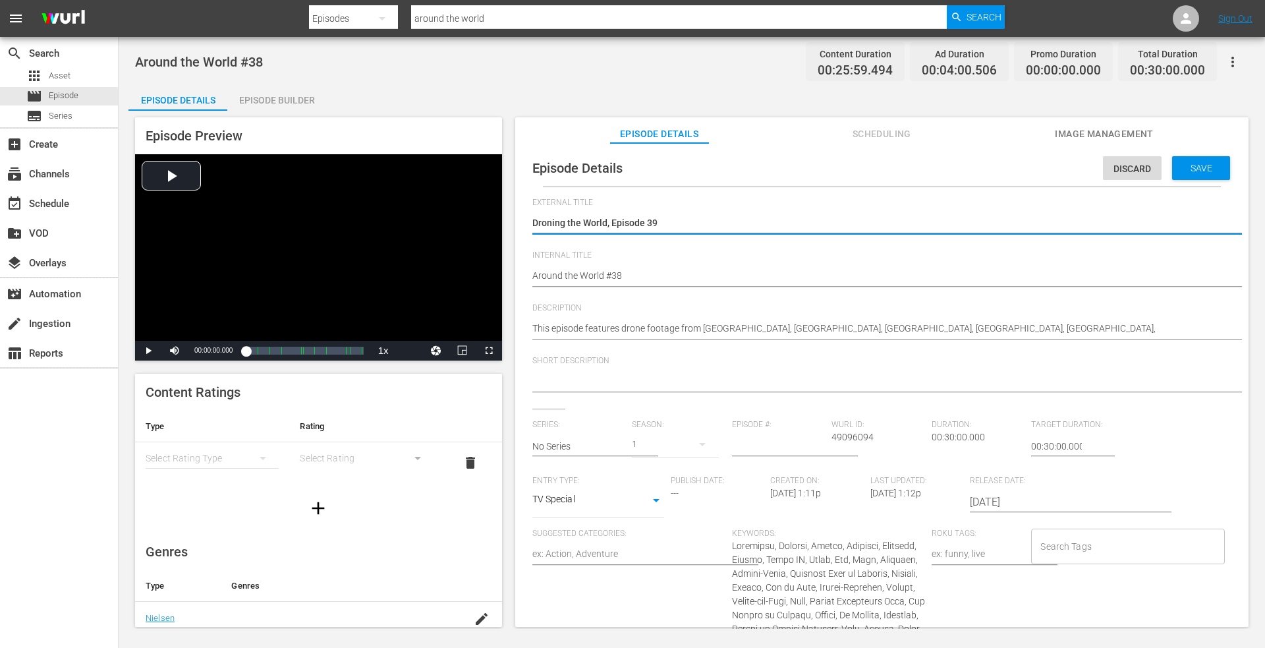
type textarea "Droning the World, Episode 3"
type textarea "Droning the World, Episode 38"
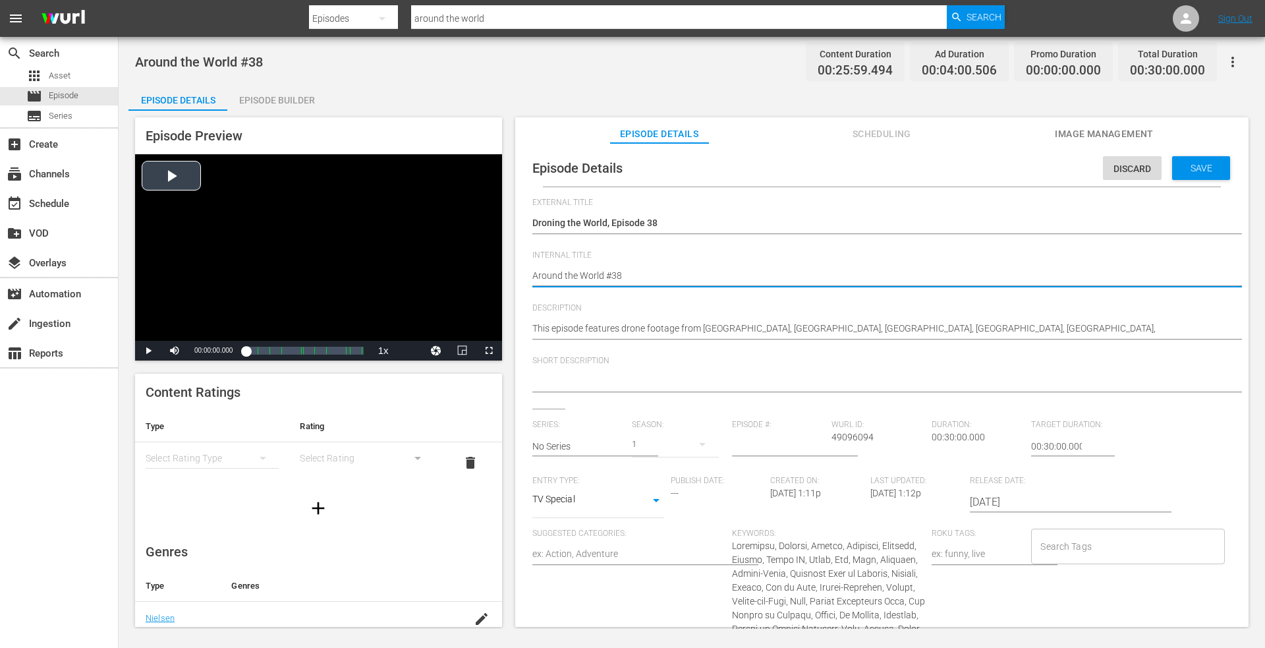
drag, startPoint x: 640, startPoint y: 279, endPoint x: 354, endPoint y: 263, distance: 286.4
paste textarea "Droning the World, Episode 1"
type textarea "Droning the World, Episode 1"
type textarea "Droning the World, Episode"
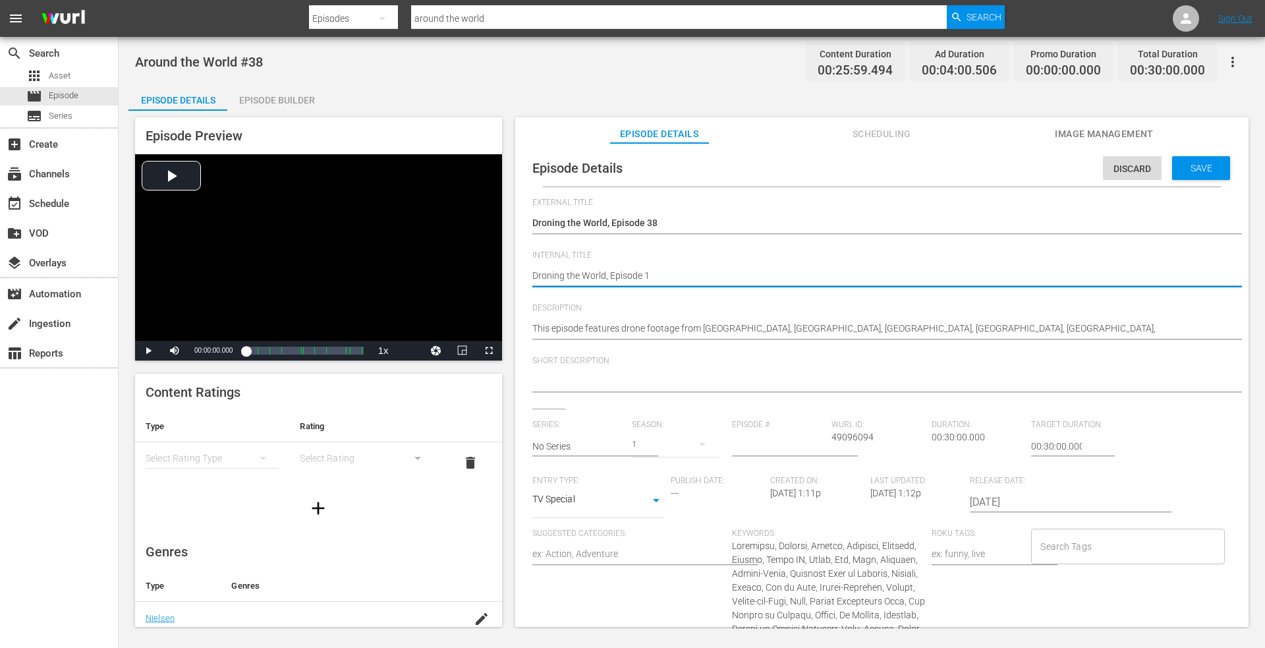
type textarea "Droning the World, Episode"
type textarea "Droning the World, Episode 3"
type textarea "Droning the World, Episode 38"
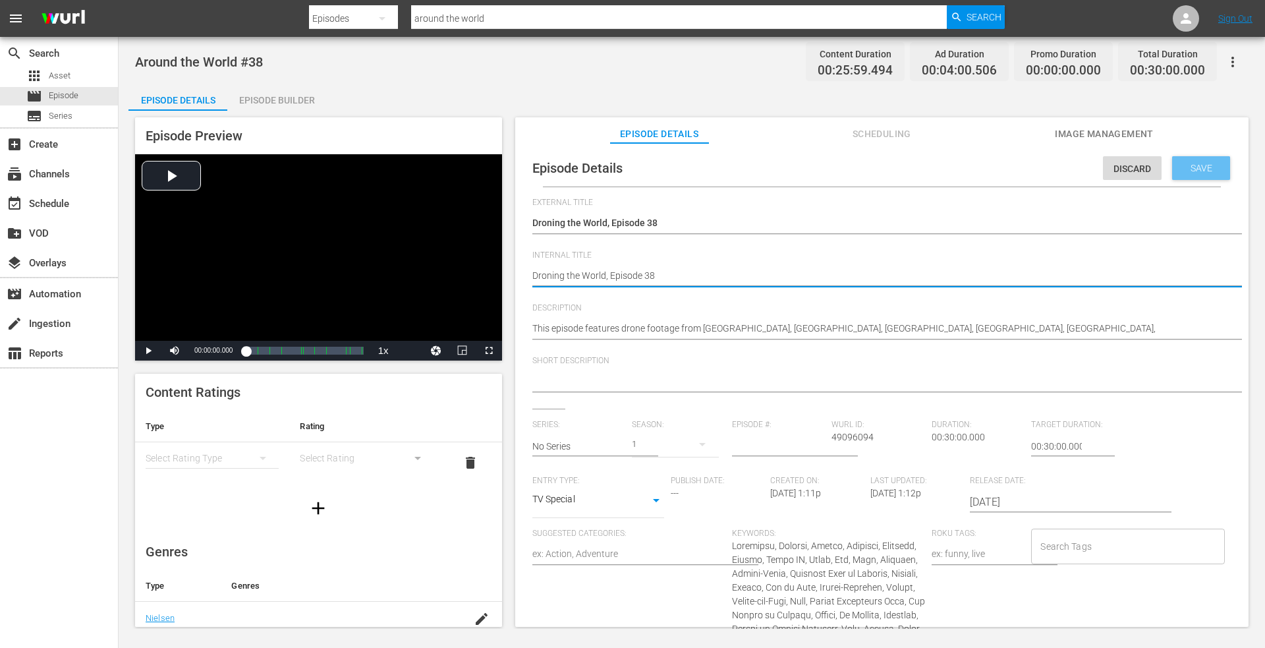
drag, startPoint x: 1191, startPoint y: 163, endPoint x: 1113, endPoint y: 160, distance: 78.5
click at [1190, 163] on span "Save" at bounding box center [1201, 168] width 43 height 11
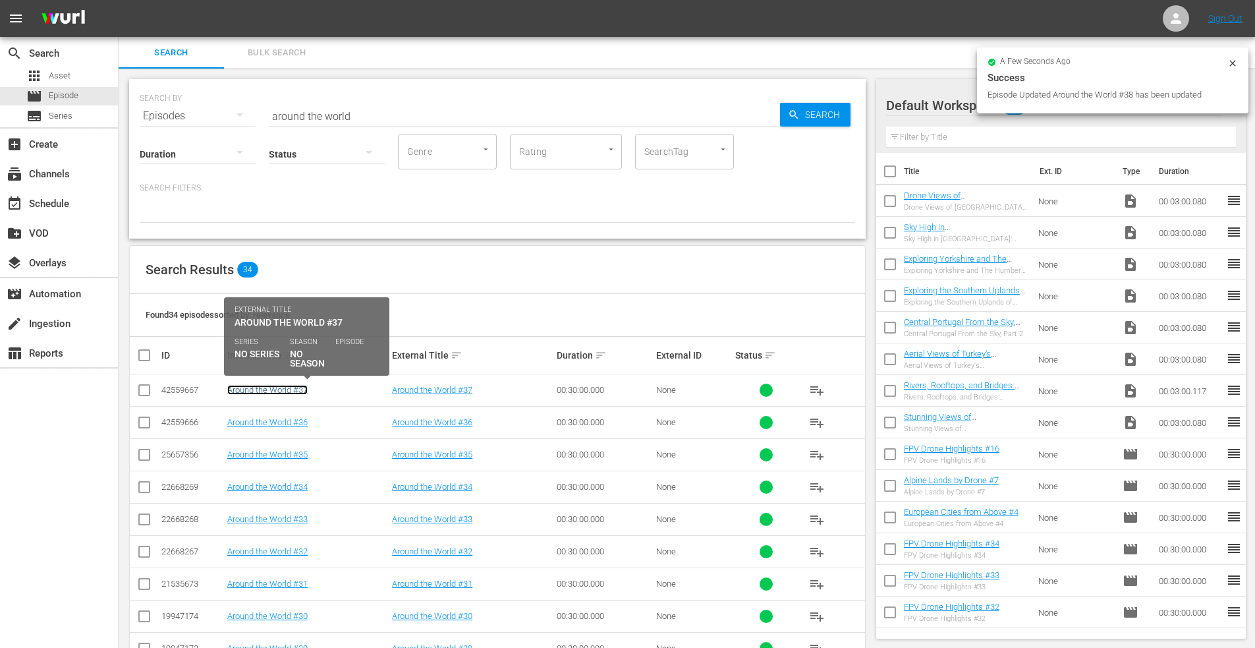
click at [287, 391] on link "Around the World #37" at bounding box center [267, 390] width 80 height 10
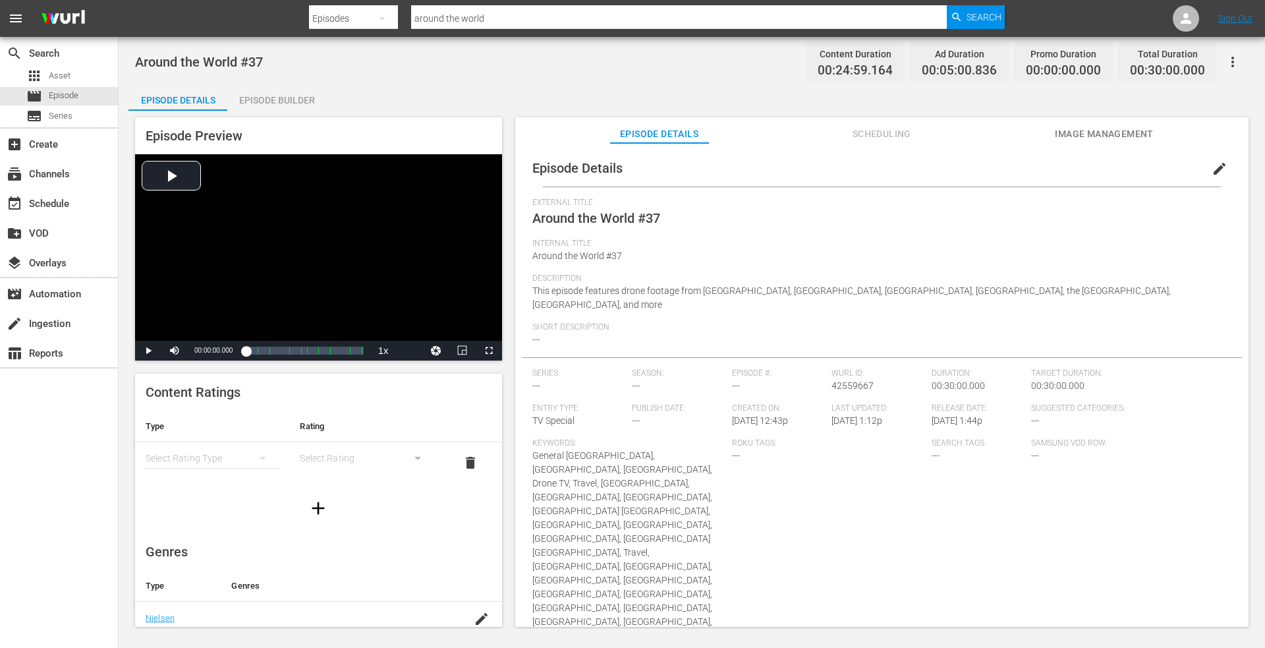
click at [1212, 163] on span "edit" at bounding box center [1220, 169] width 16 height 16
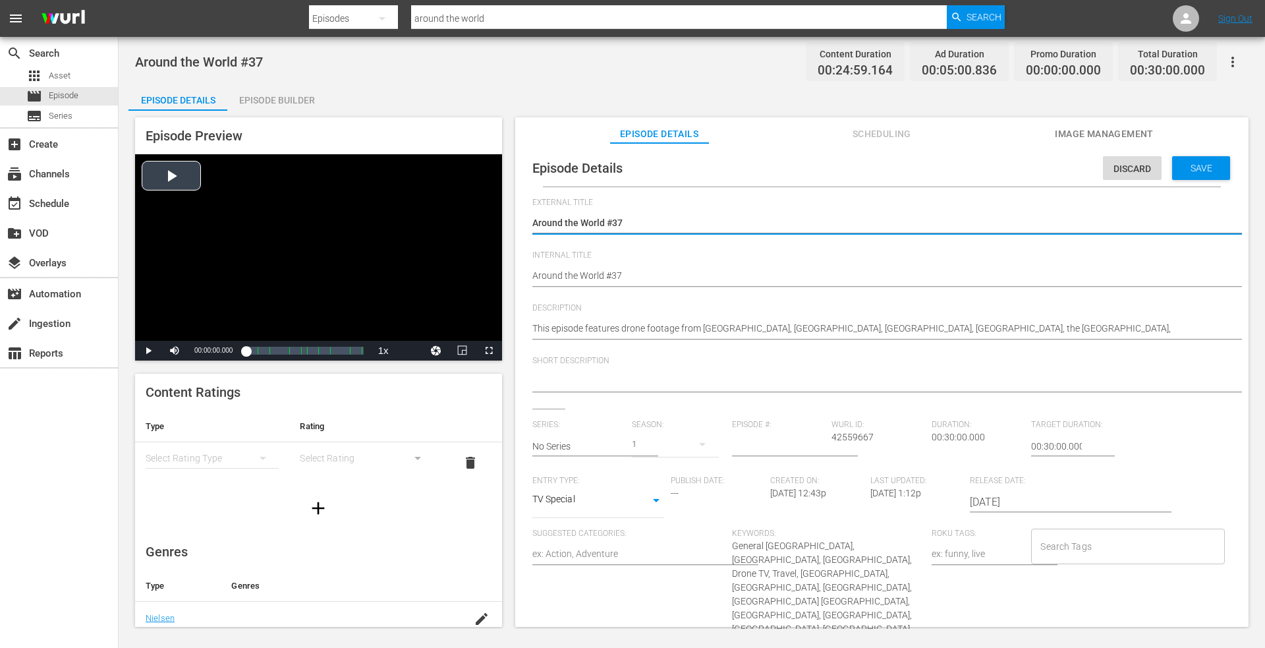
drag, startPoint x: 646, startPoint y: 221, endPoint x: 343, endPoint y: 198, distance: 303.3
click at [344, 199] on div "Episode Preview Video Player is loading. Play Video Play Mute Current Time 00:0…" at bounding box center [691, 374] width 1127 height 527
type textarea "Droning the World, Episode 1"
type textarea "Droning the World, Episode"
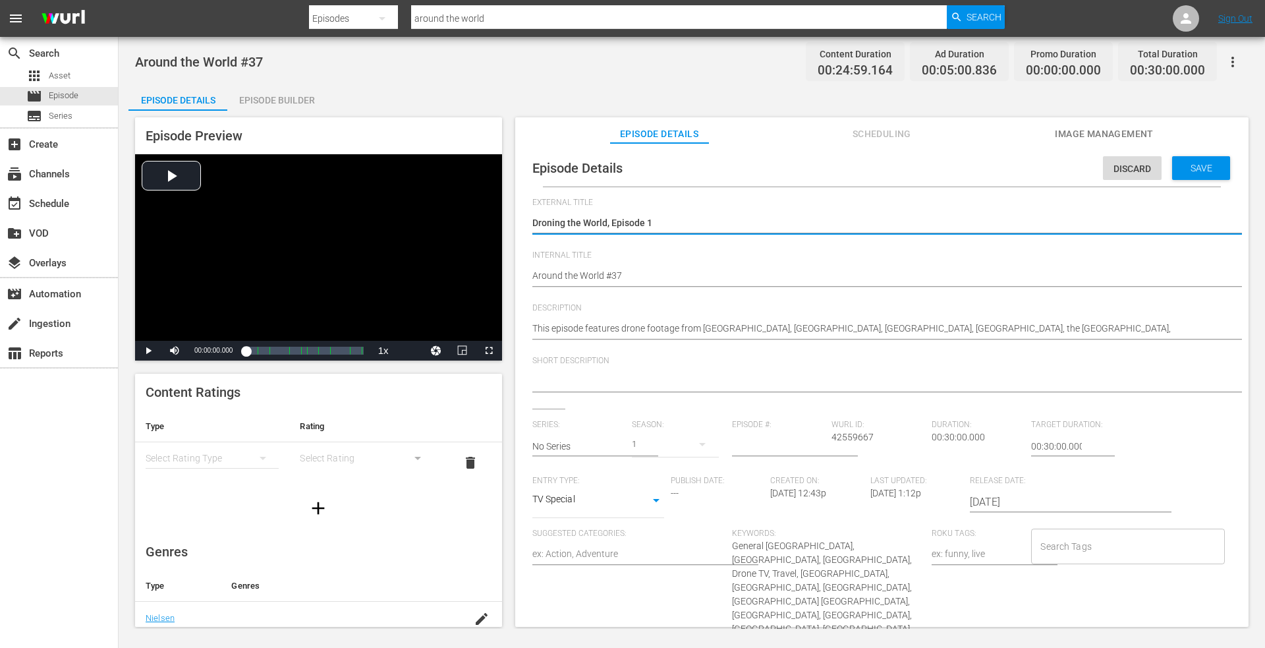
type textarea "Droning the World, Episode"
type textarea "Droning the World, Episode 3"
type textarea "Droning the World, Episode 37"
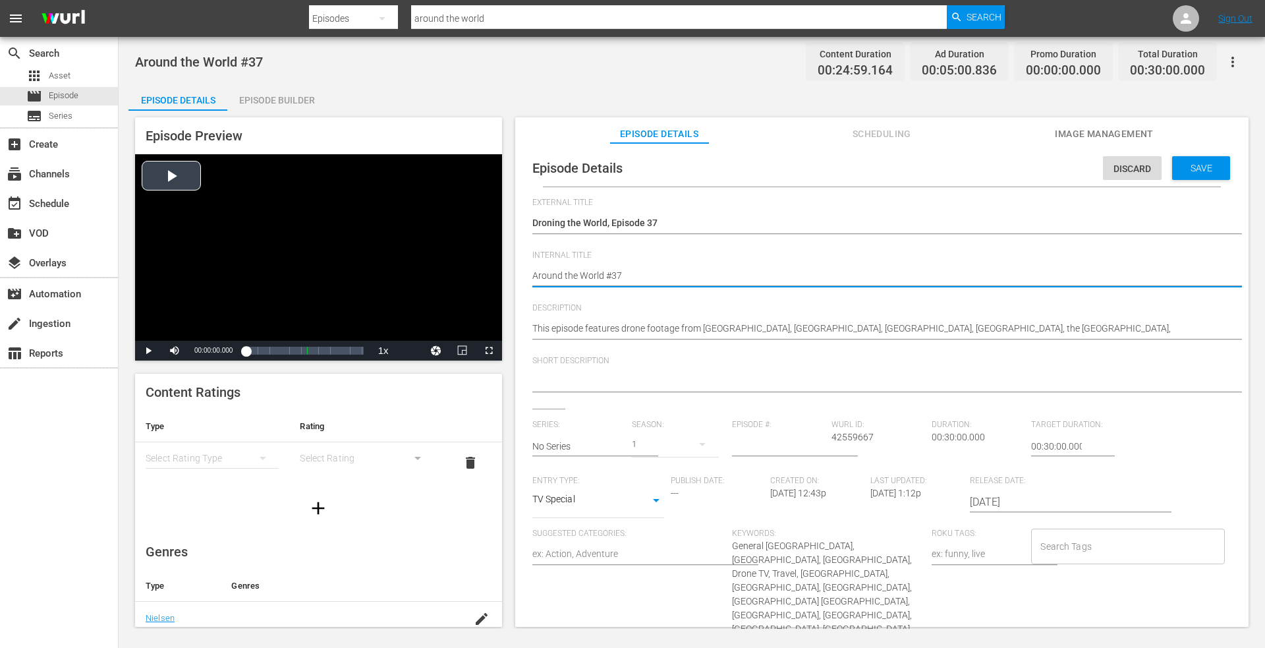
drag, startPoint x: 633, startPoint y: 275, endPoint x: 401, endPoint y: 273, distance: 231.3
paste textarea "Droning the World, Episode 1"
type textarea "Droning the World, Episode 1"
click at [1184, 167] on span "Save" at bounding box center [1201, 168] width 43 height 11
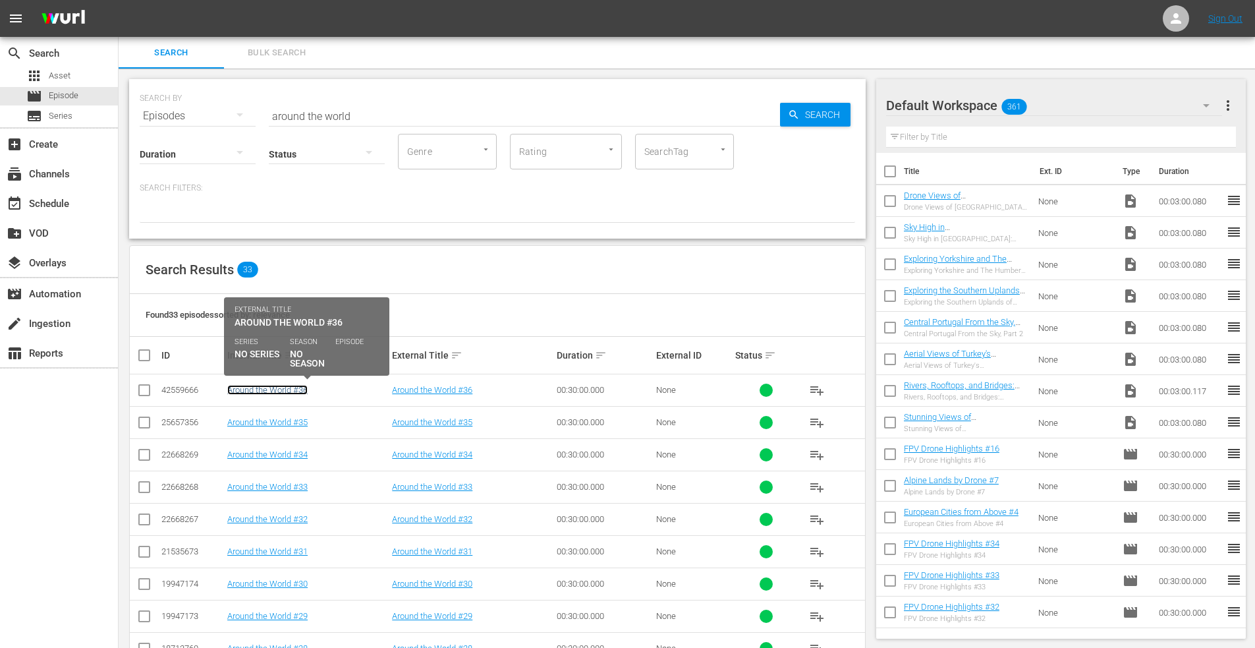
click at [275, 393] on link "Around the World #36" at bounding box center [267, 390] width 80 height 10
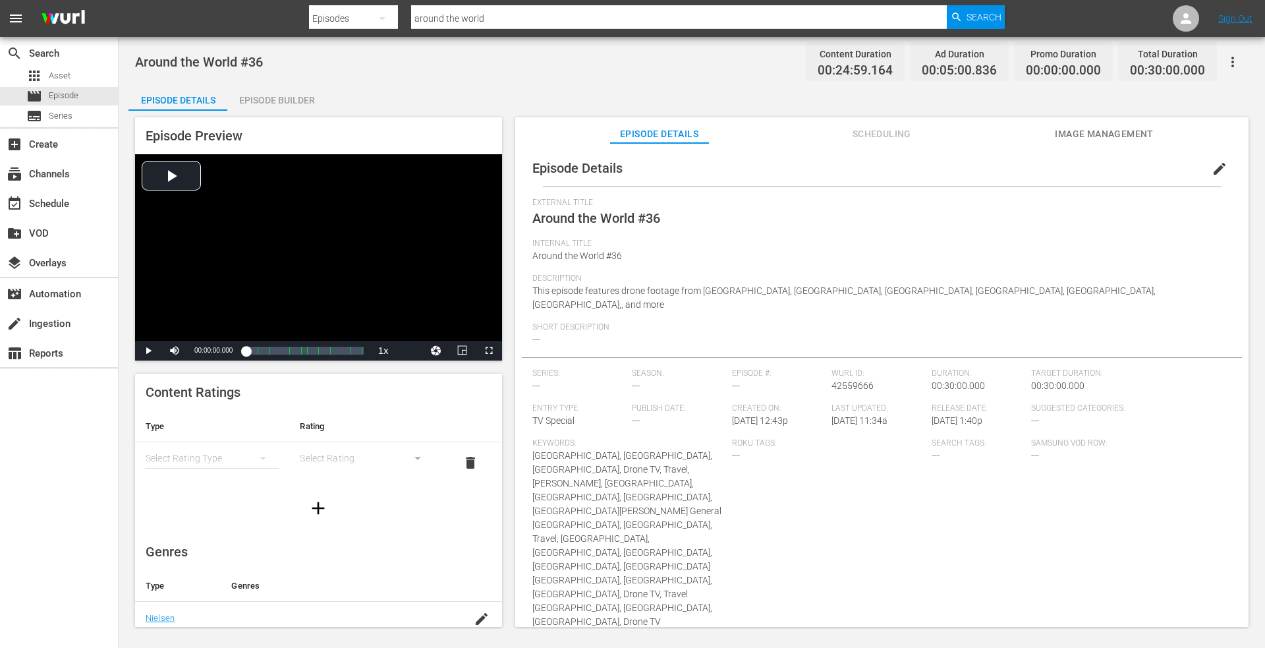
click at [1213, 165] on span "edit" at bounding box center [1220, 169] width 16 height 16
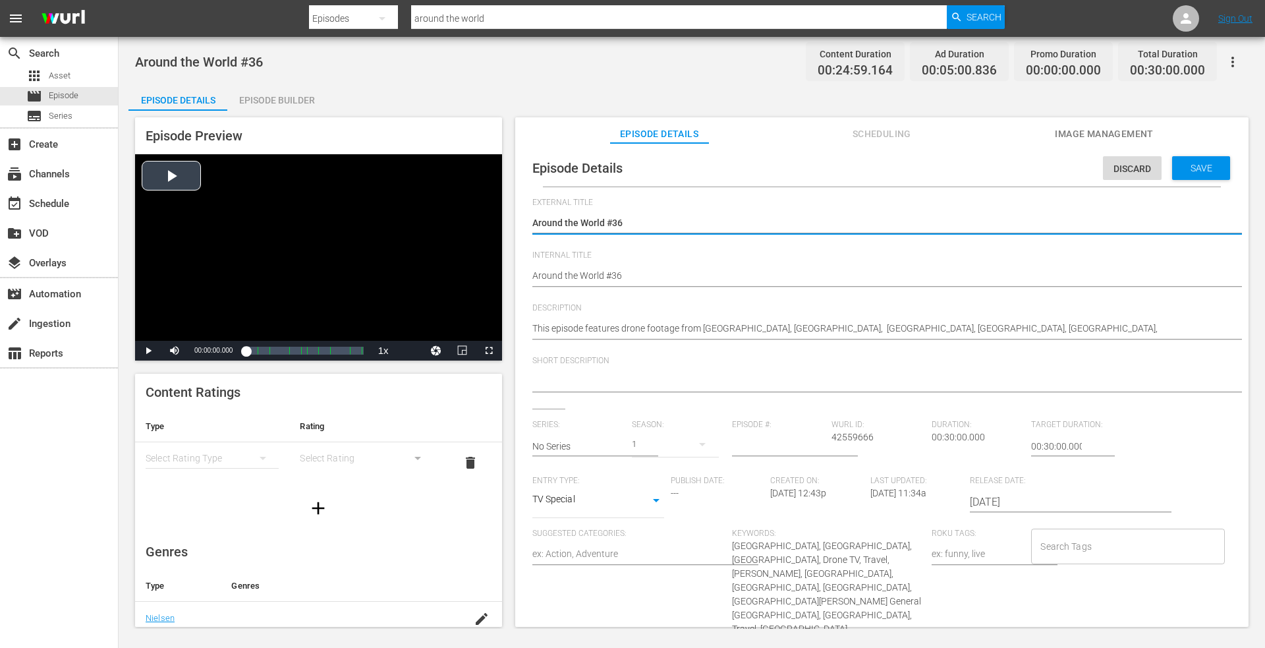
drag, startPoint x: 631, startPoint y: 218, endPoint x: 290, endPoint y: 237, distance: 341.2
click at [290, 237] on div "Episode Preview Video Player is loading. Play Video Play Mute Current Time 00:0…" at bounding box center [691, 374] width 1127 height 527
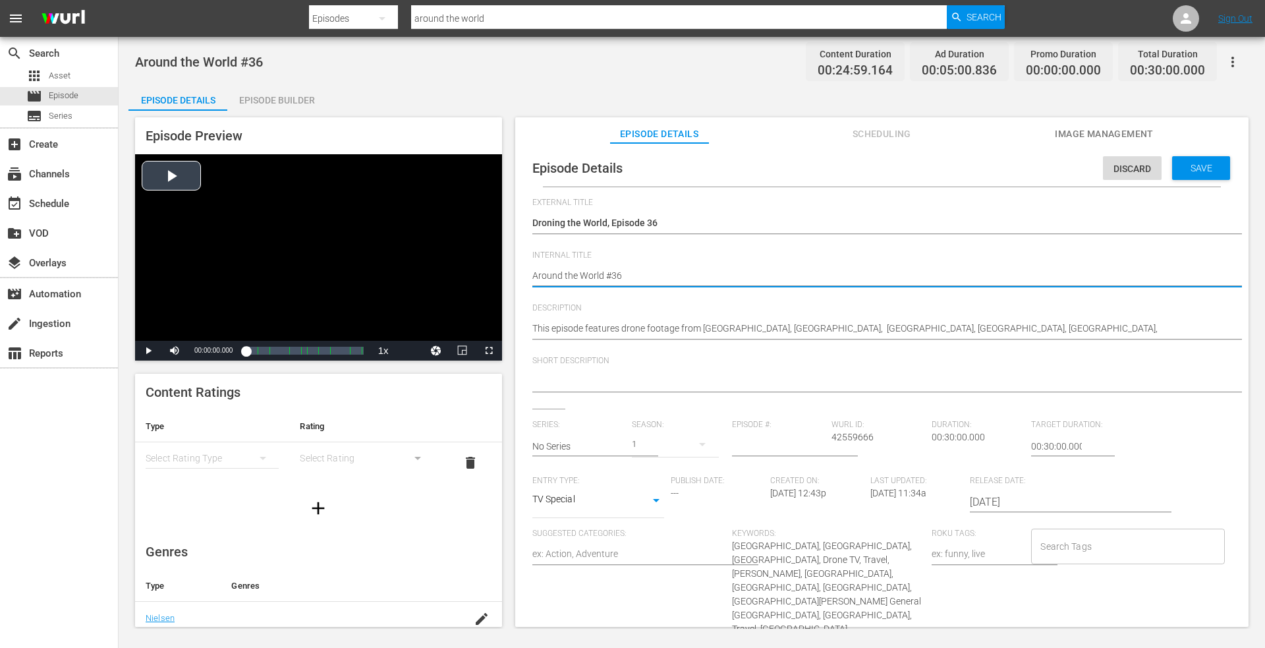
drag, startPoint x: 629, startPoint y: 271, endPoint x: 258, endPoint y: 275, distance: 370.4
paste textarea "Droning the World, Episode 1"
click at [1189, 158] on div "Save" at bounding box center [1201, 168] width 58 height 24
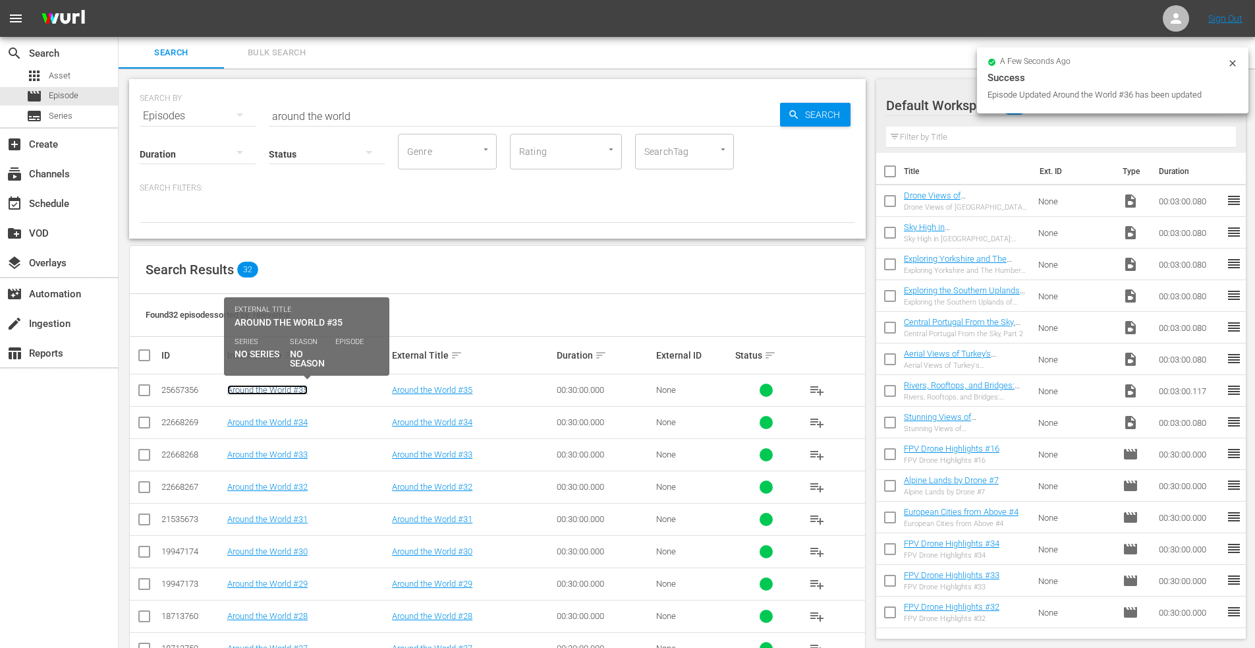
click at [279, 387] on link "Around the World #35" at bounding box center [267, 390] width 80 height 10
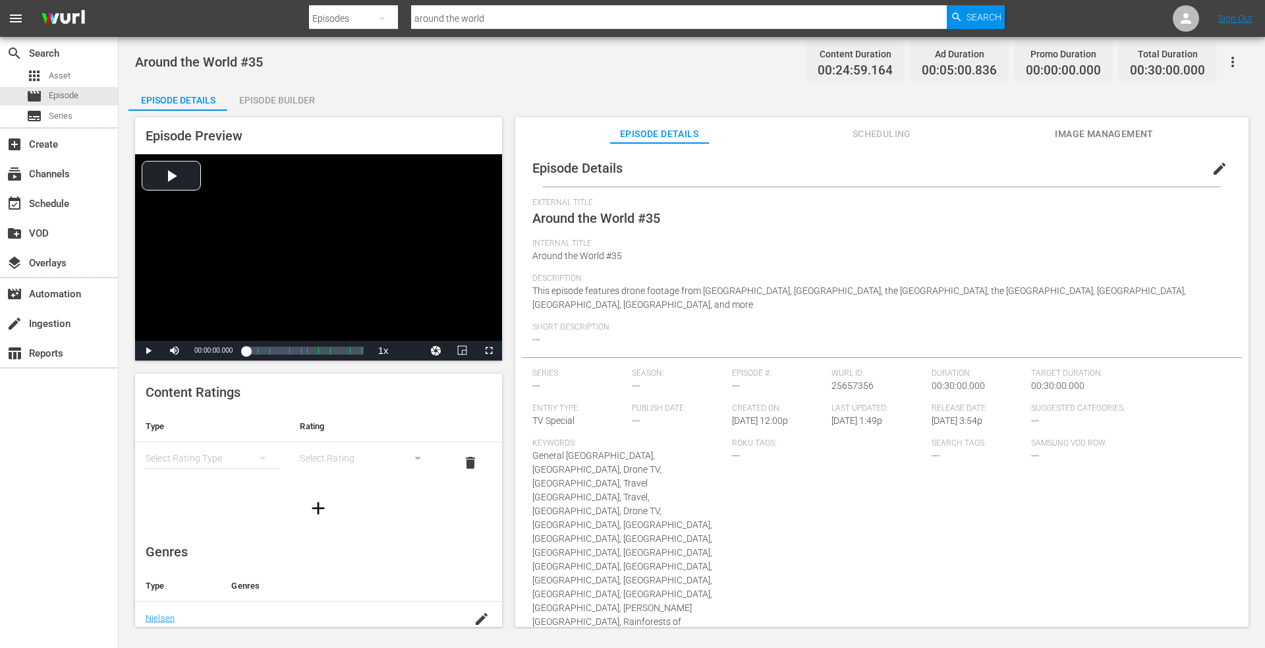
click at [1212, 167] on span "edit" at bounding box center [1220, 169] width 16 height 16
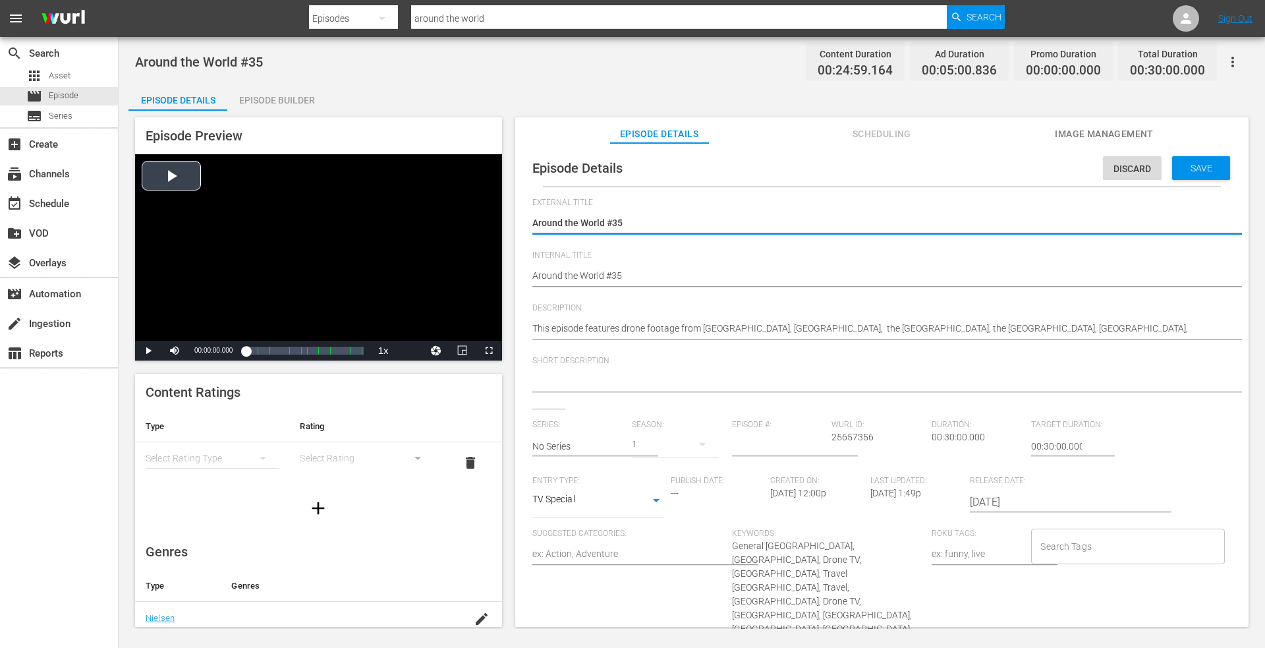
drag, startPoint x: 635, startPoint y: 224, endPoint x: 231, endPoint y: 239, distance: 403.6
click at [231, 239] on div "Episode Preview Video Player is loading. Play Video Play Mute Current Time 00:0…" at bounding box center [691, 374] width 1127 height 527
click at [662, 219] on textarea "Around the World #35" at bounding box center [878, 224] width 693 height 16
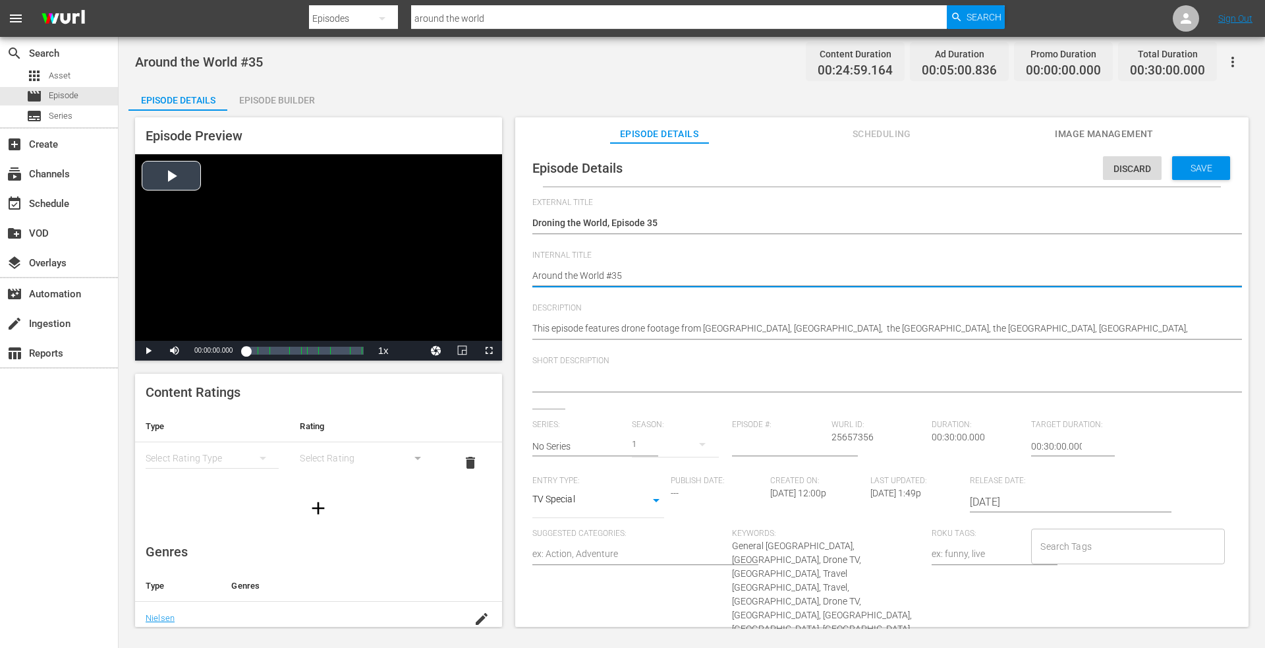
drag, startPoint x: 642, startPoint y: 281, endPoint x: 246, endPoint y: 258, distance: 396.0
paste textarea "Droning the World, Episode 1"
click at [1190, 160] on div "Save" at bounding box center [1201, 168] width 58 height 24
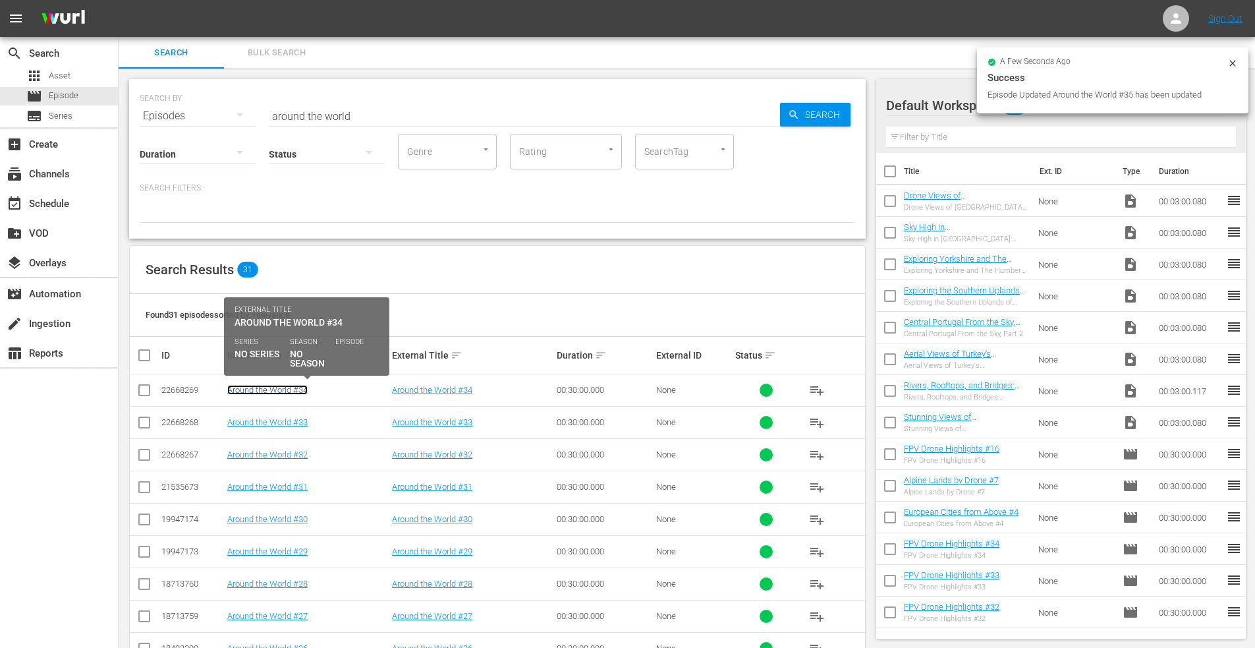
click at [267, 388] on link "Around the World #34" at bounding box center [267, 390] width 80 height 10
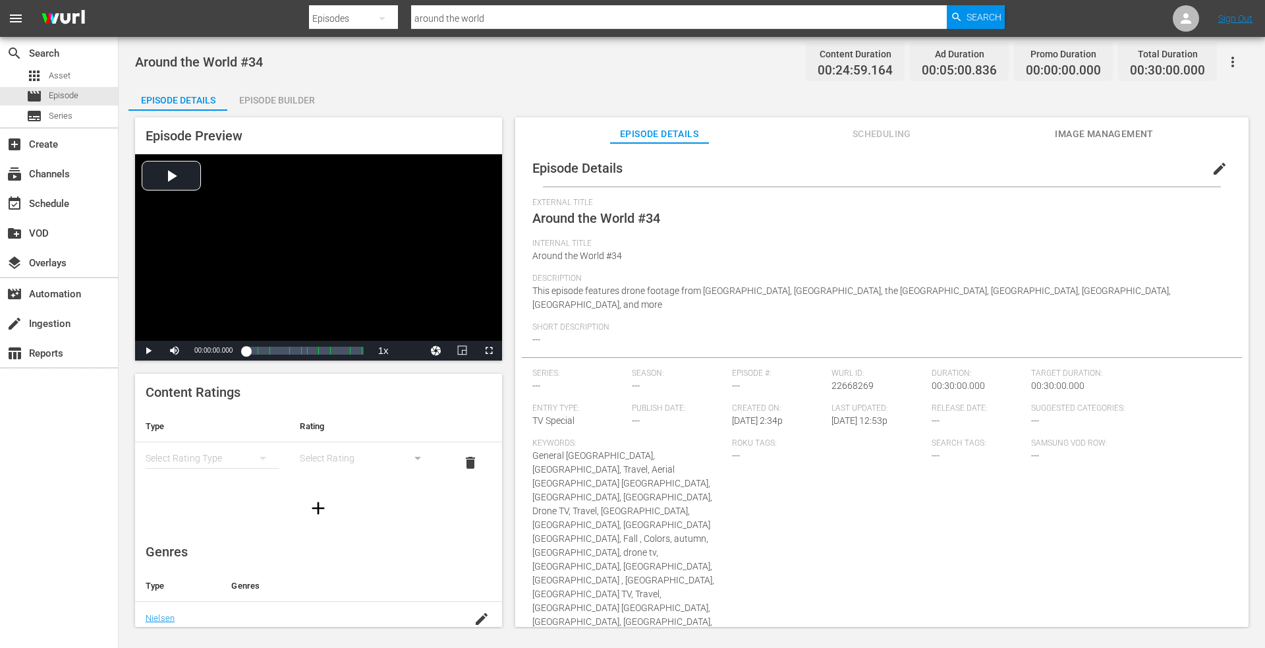
click at [1213, 159] on button "edit" at bounding box center [1220, 169] width 32 height 32
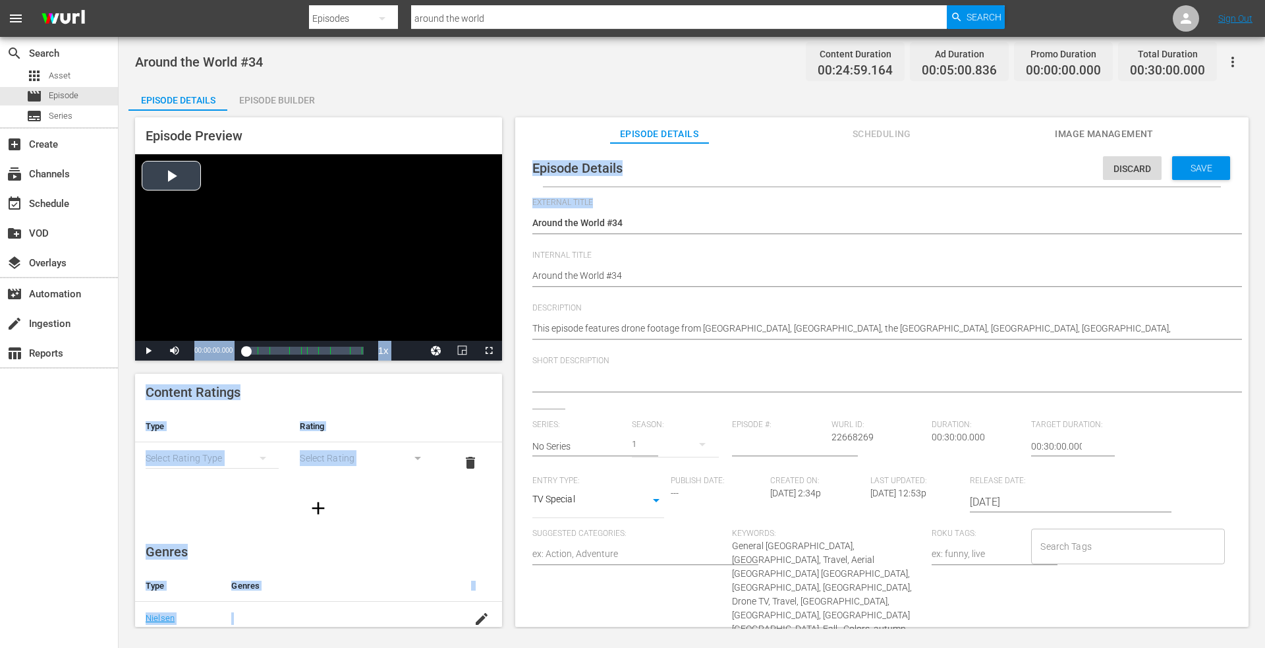
drag, startPoint x: 663, startPoint y: 214, endPoint x: 342, endPoint y: 223, distance: 321.1
click at [335, 223] on div "Episode Preview Video Player is loading. Play Video Play Mute Current Time 00:0…" at bounding box center [691, 374] width 1127 height 527
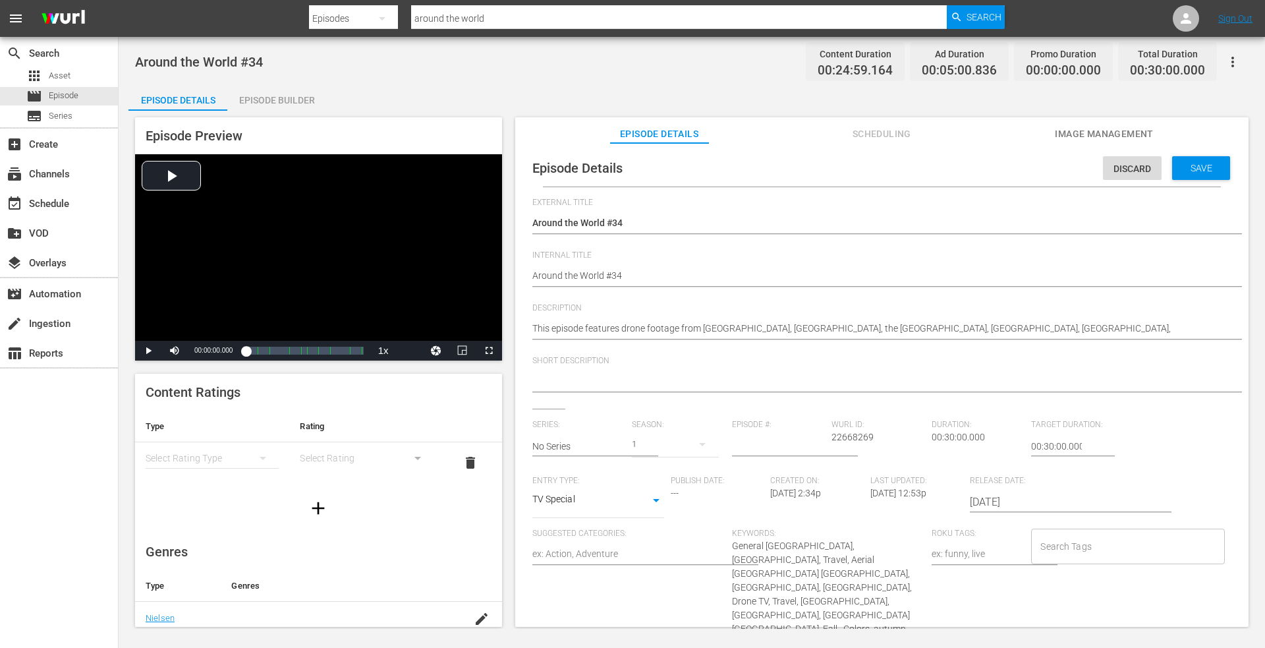
drag, startPoint x: 567, startPoint y: 217, endPoint x: 613, endPoint y: 218, distance: 45.5
click at [648, 217] on textarea "Around the World #34" at bounding box center [878, 224] width 693 height 16
drag, startPoint x: 650, startPoint y: 218, endPoint x: 410, endPoint y: 222, distance: 239.9
click at [407, 223] on div "Episode Preview Video Player is loading. Play Video Play Mute Current Time 00:0…" at bounding box center [691, 374] width 1127 height 527
paste textarea "Droning the World, Episode 1"
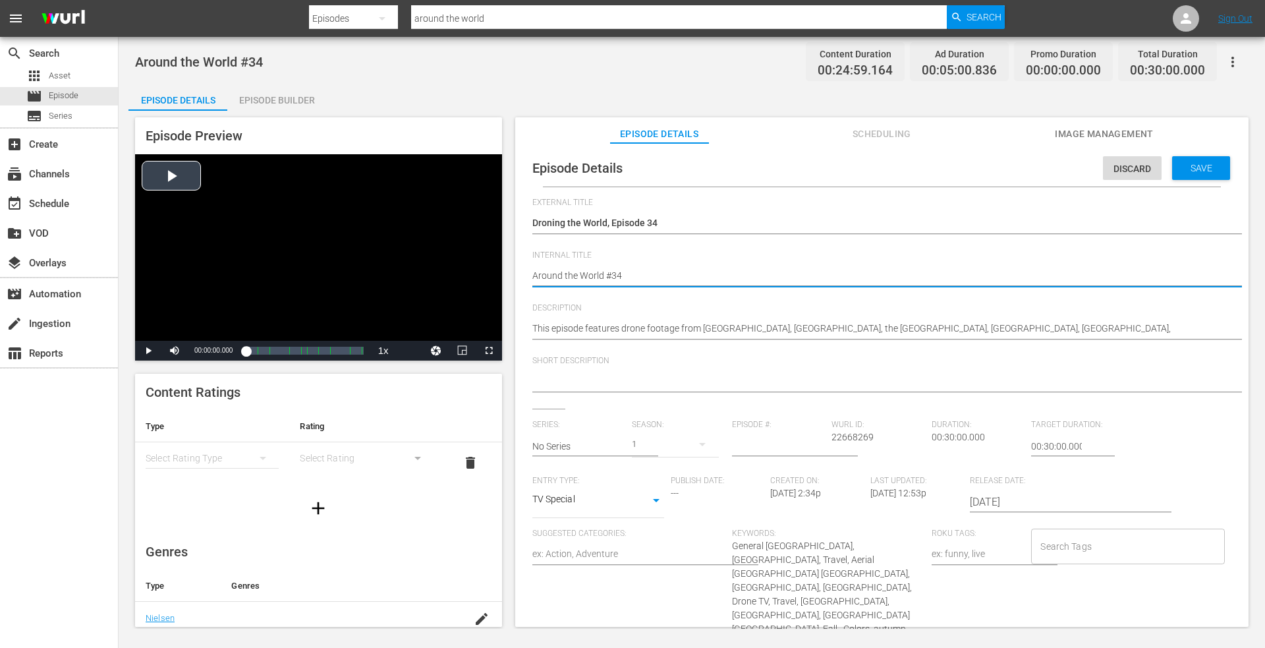
drag, startPoint x: 596, startPoint y: 278, endPoint x: 450, endPoint y: 283, distance: 146.4
paste textarea "Droning the World, Episode 1"
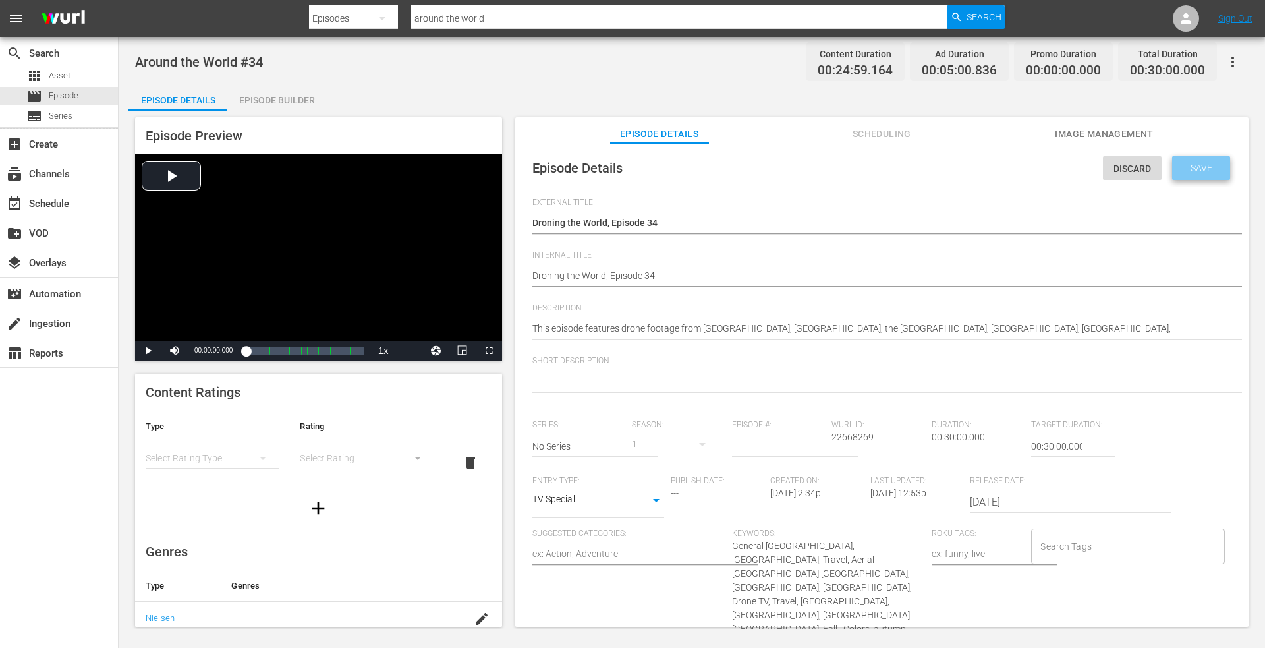
click at [1180, 165] on span "Save" at bounding box center [1201, 168] width 43 height 11
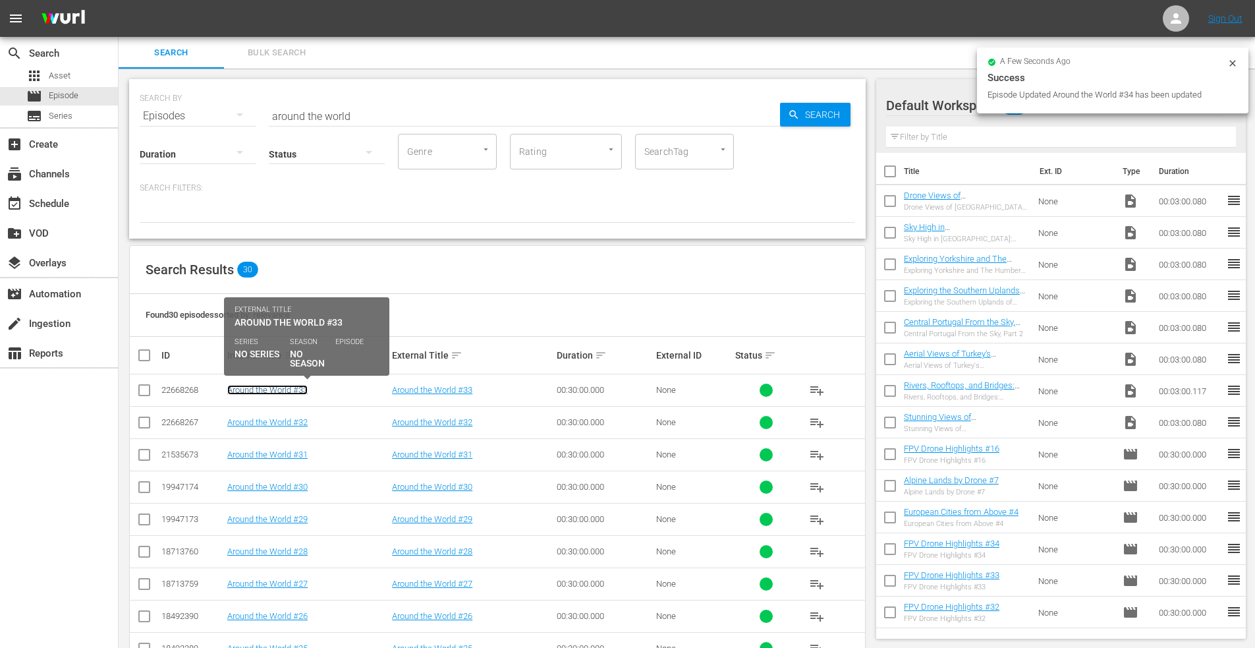
click at [265, 392] on link "Around the World #33" at bounding box center [267, 390] width 80 height 10
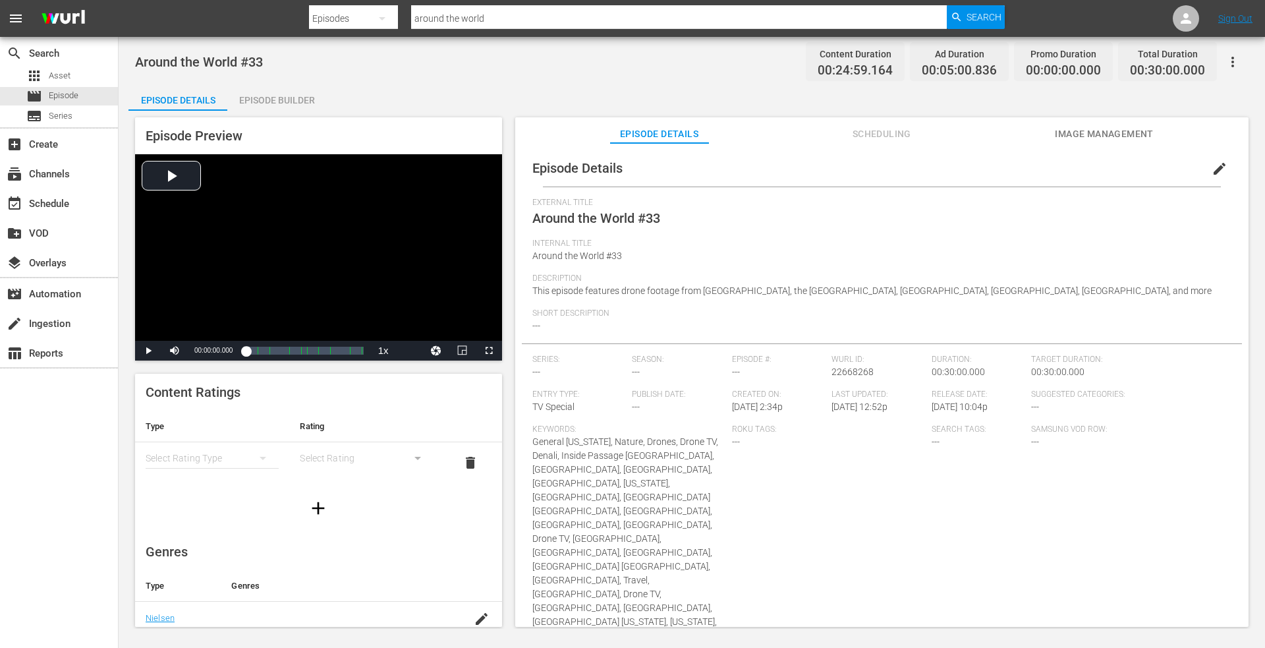
click at [1212, 162] on span "edit" at bounding box center [1220, 169] width 16 height 16
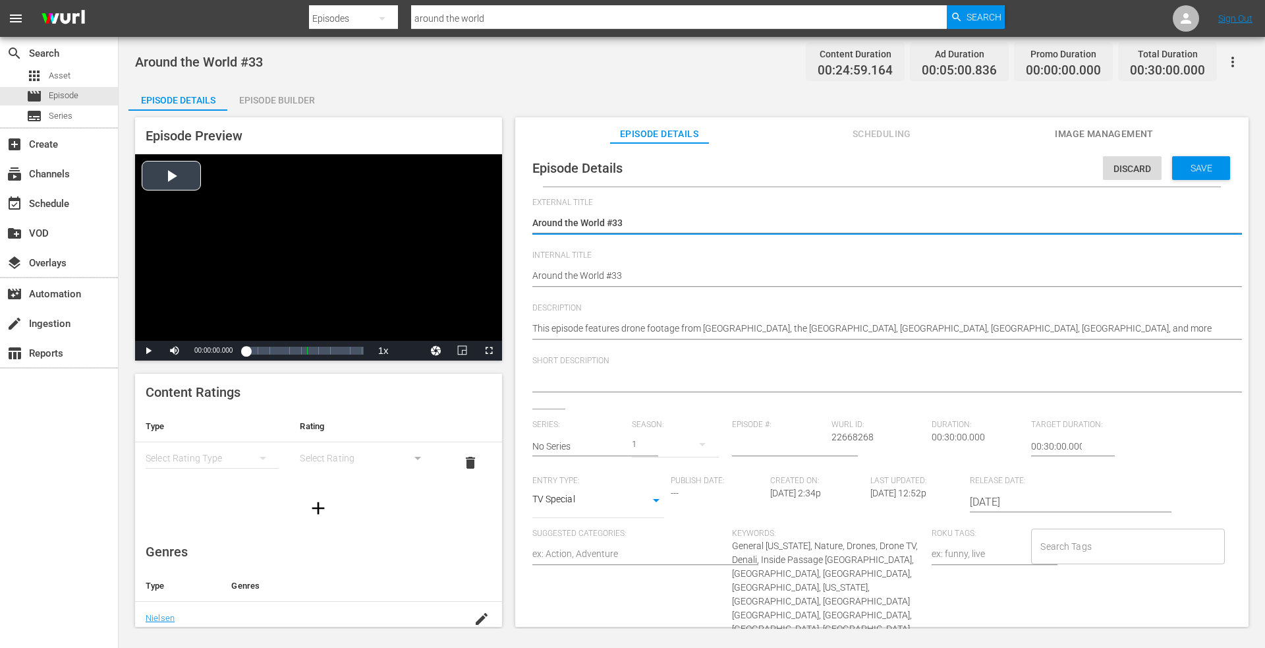
drag, startPoint x: 645, startPoint y: 222, endPoint x: 216, endPoint y: 223, distance: 429.0
click at [216, 223] on div "Episode Preview Video Player is loading. Play Video Play Mute Current Time 00:0…" at bounding box center [691, 374] width 1127 height 527
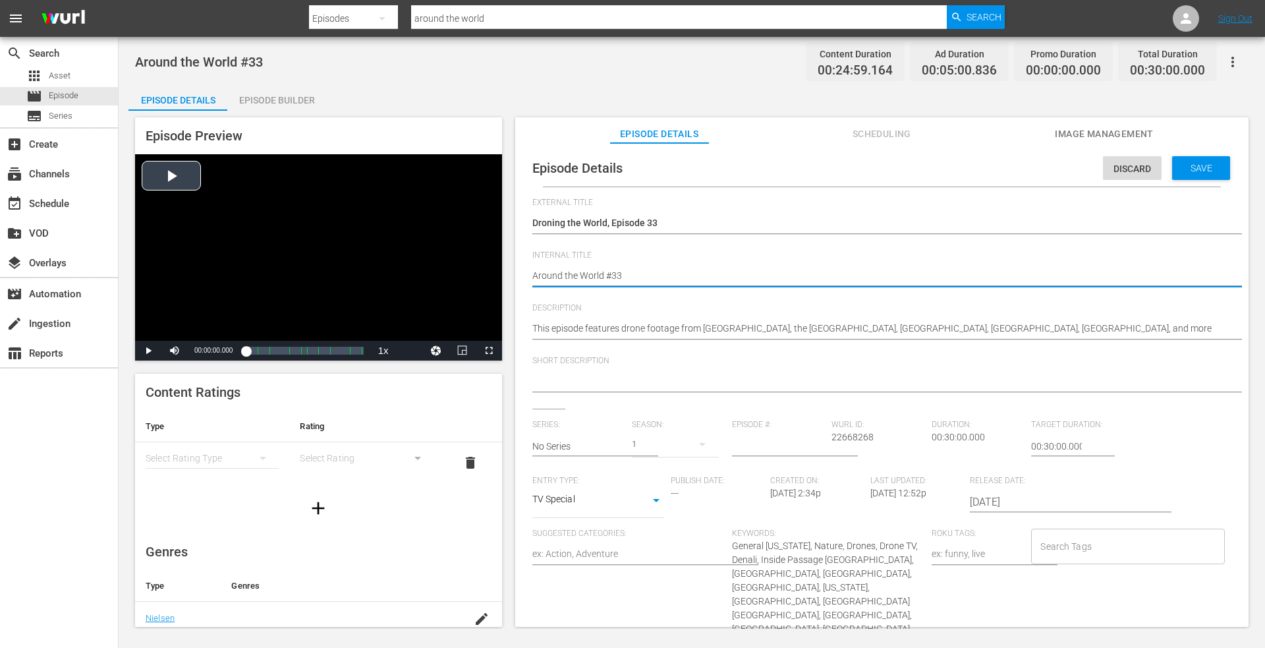
drag, startPoint x: 633, startPoint y: 270, endPoint x: 476, endPoint y: 272, distance: 157.5
paste textarea "Droning the World, Episode 1"
click at [1180, 166] on span "Save" at bounding box center [1201, 168] width 43 height 11
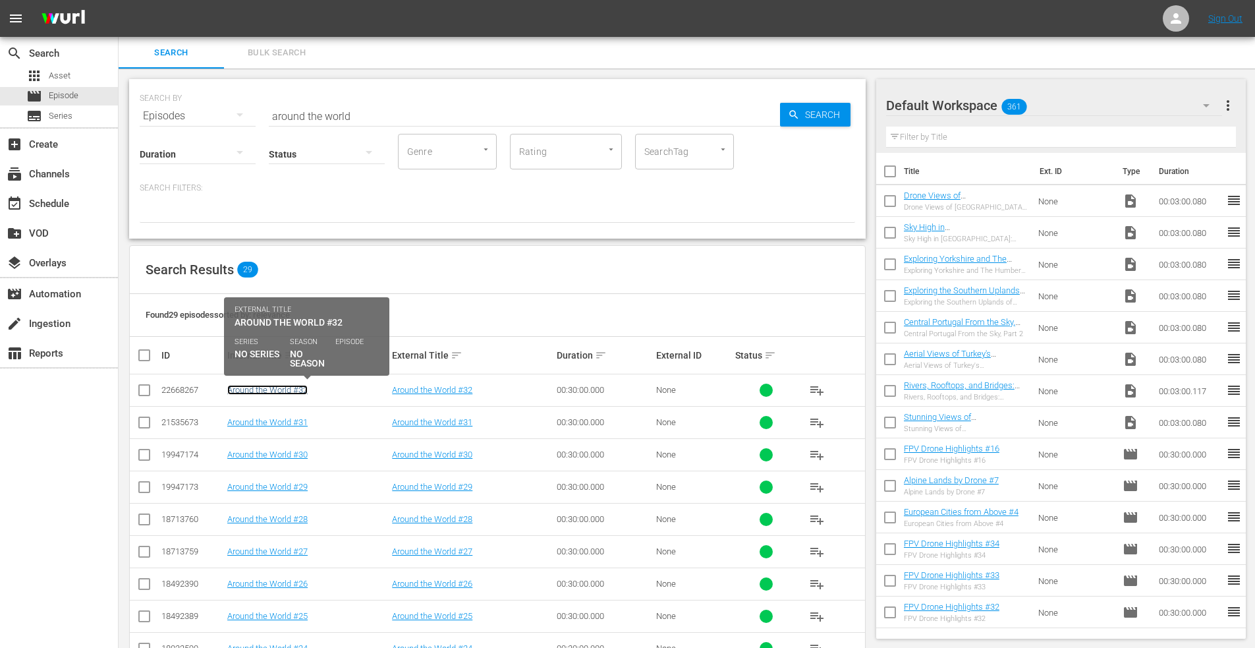
click at [276, 392] on link "Around the World #32" at bounding box center [267, 390] width 80 height 10
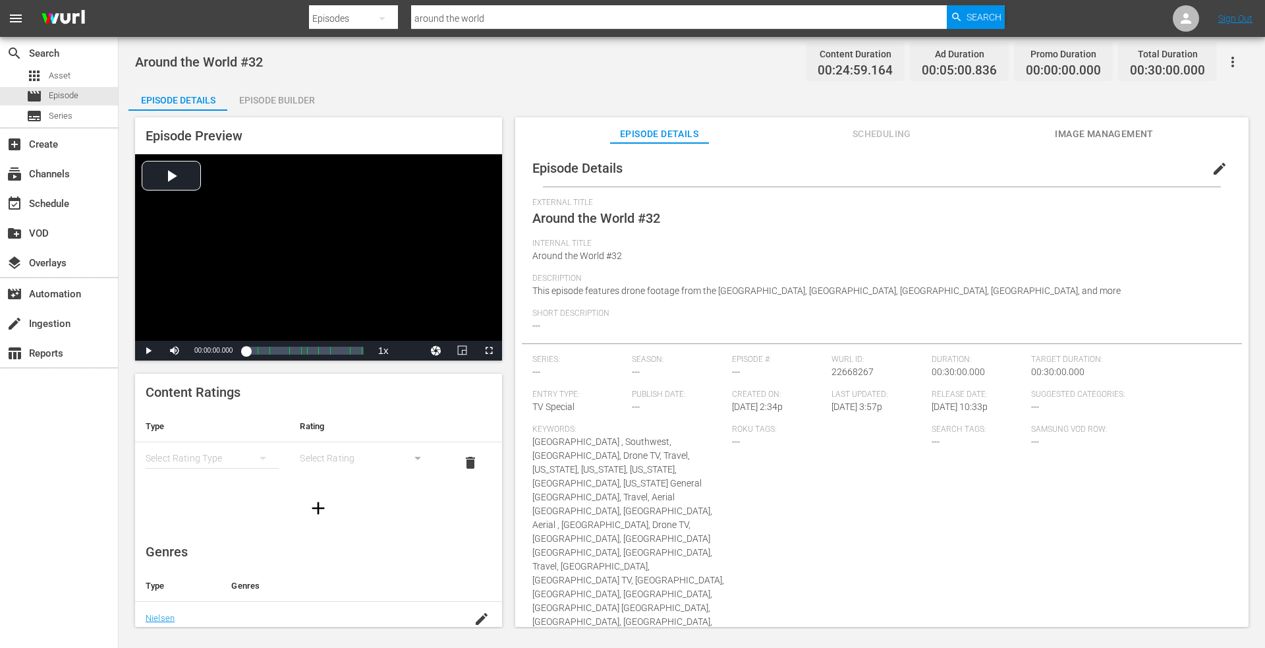
click at [1212, 168] on span "edit" at bounding box center [1220, 169] width 16 height 16
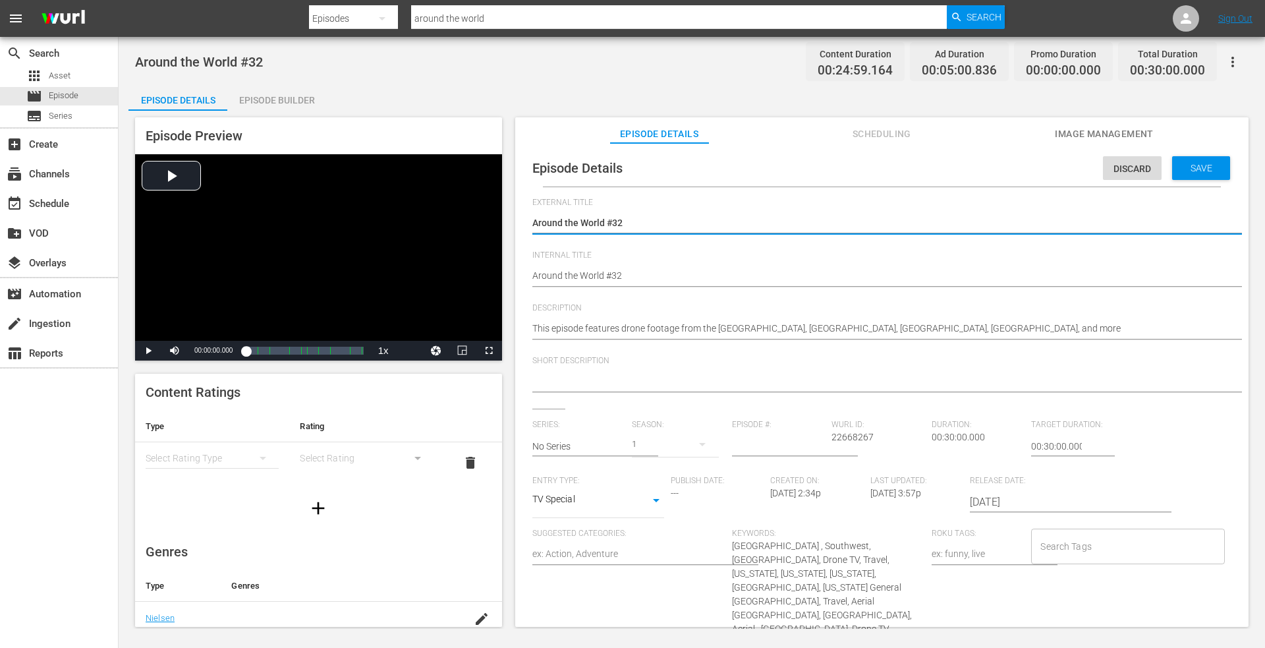
drag, startPoint x: 650, startPoint y: 227, endPoint x: 550, endPoint y: 226, distance: 100.2
click at [488, 223] on div "Episode Preview Video Player is loading. Play Video Play Mute Current Time 00:0…" at bounding box center [691, 374] width 1127 height 527
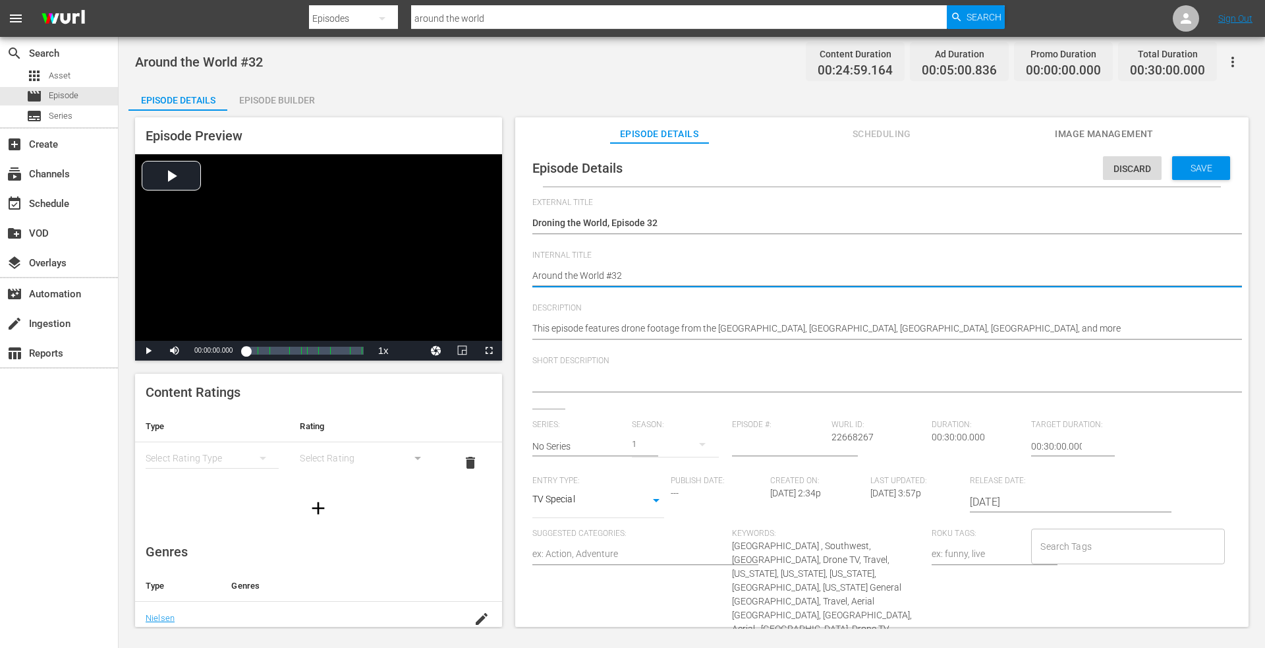
drag, startPoint x: 628, startPoint y: 275, endPoint x: 577, endPoint y: 273, distance: 50.8
paste textarea "Droning the World, Episode 1"
click at [1180, 164] on span "Save" at bounding box center [1201, 168] width 43 height 11
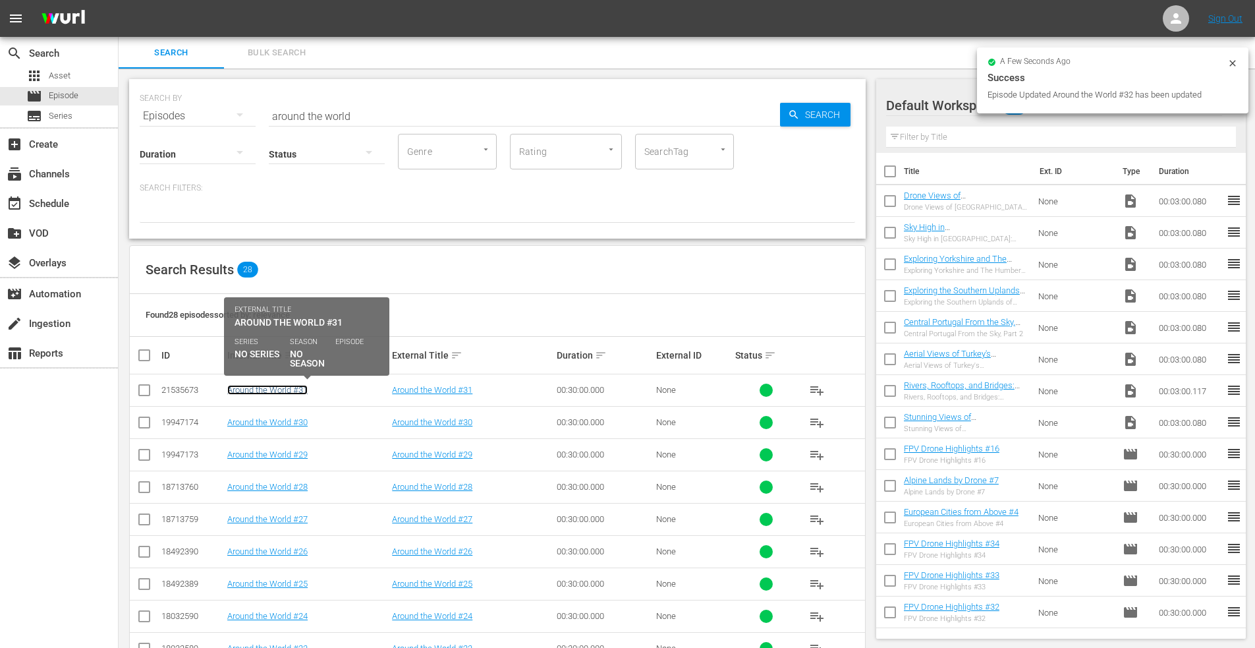
click at [283, 388] on link "Around the World #31" at bounding box center [267, 390] width 80 height 10
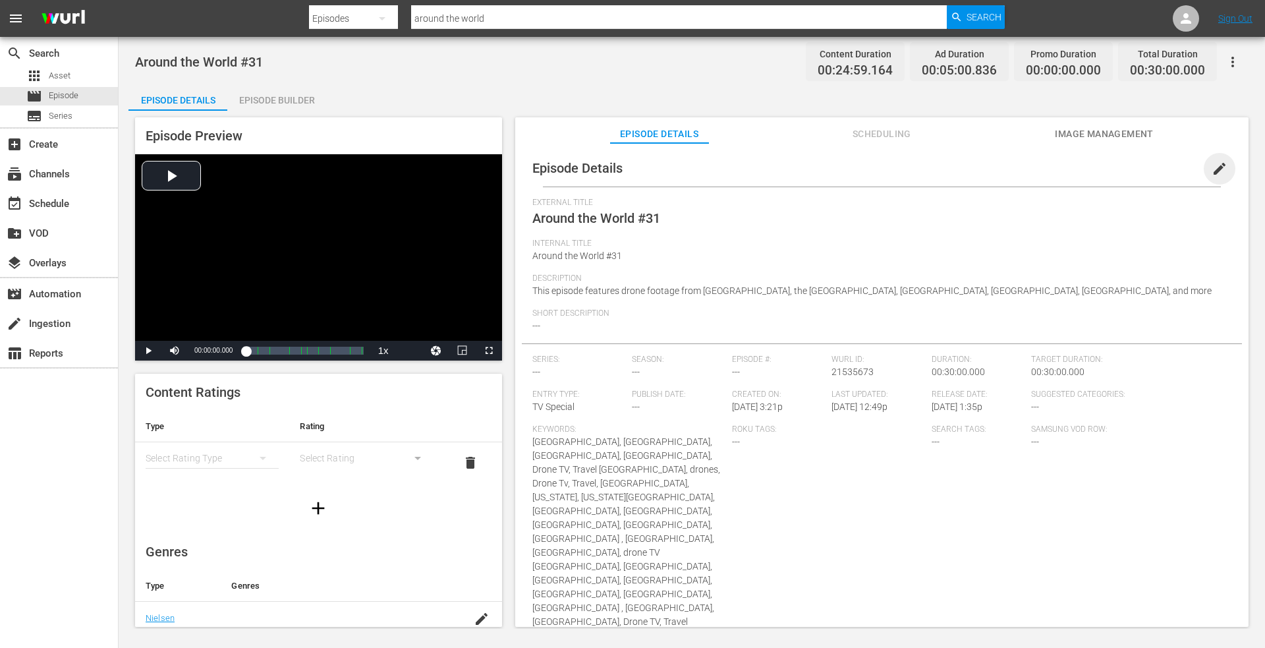
click at [1212, 167] on span "edit" at bounding box center [1220, 169] width 16 height 16
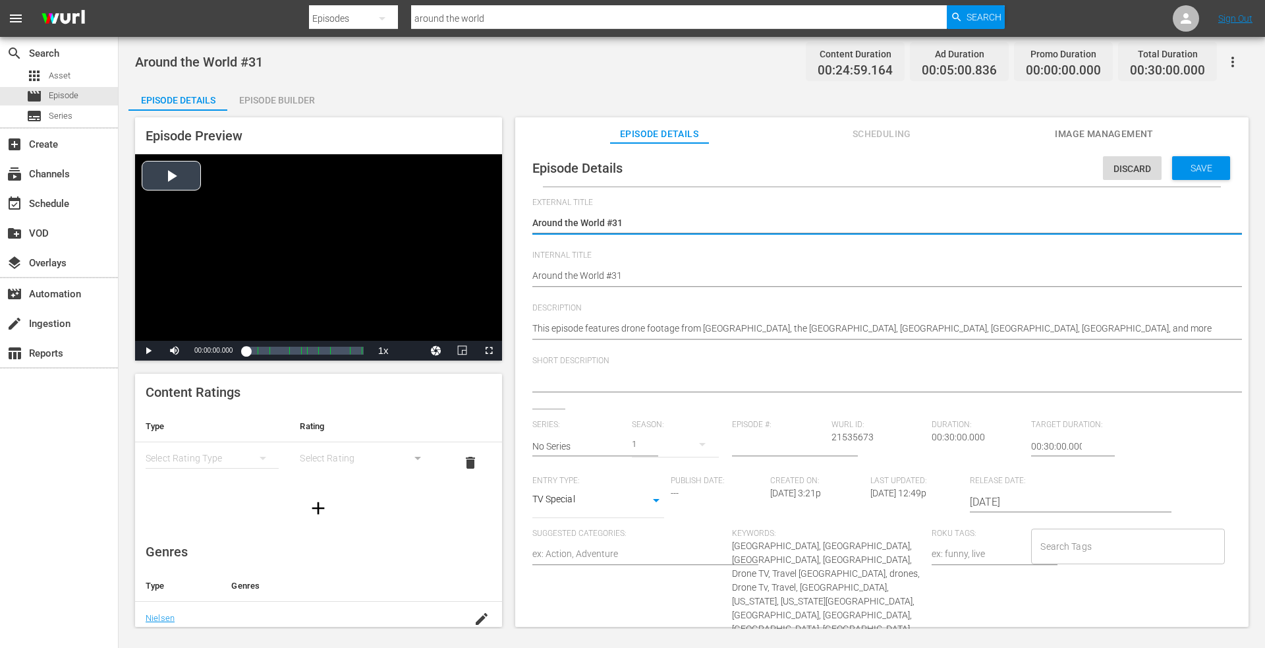
drag, startPoint x: 648, startPoint y: 219, endPoint x: 446, endPoint y: 222, distance: 201.7
click at [446, 222] on div "Episode Preview Video Player is loading. Play Video Play Mute Current Time 00:0…" at bounding box center [691, 374] width 1127 height 527
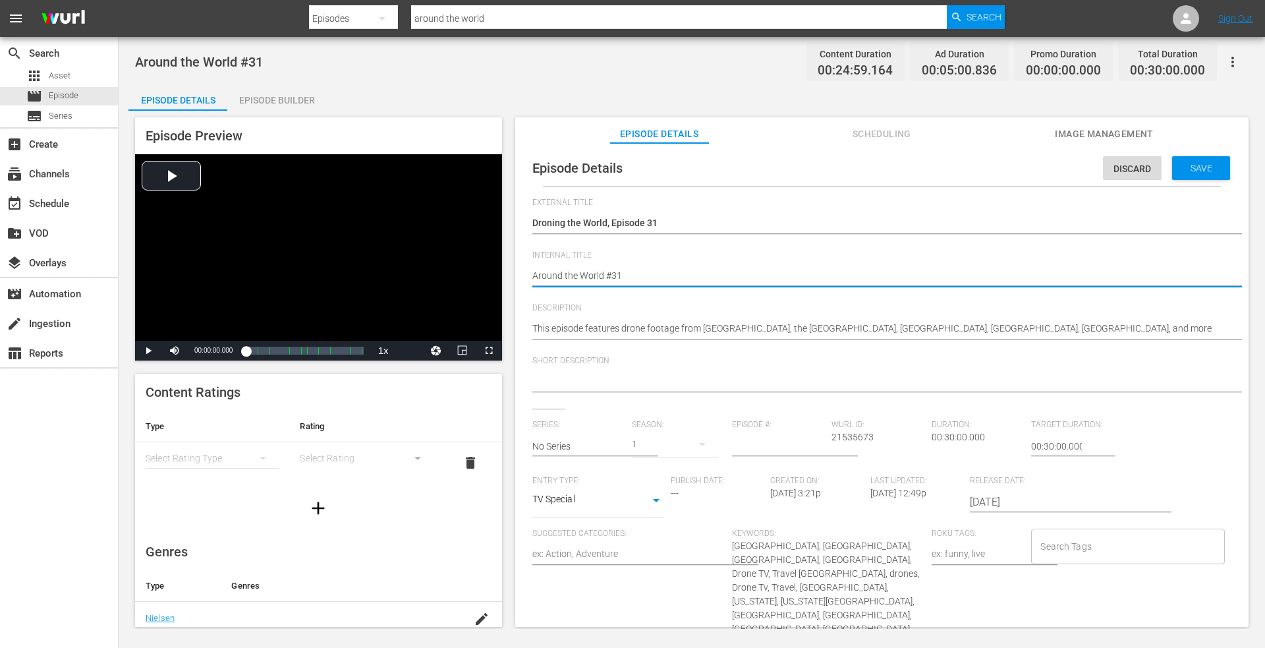
paste textarea "Droning the World, Episode"
click at [1185, 166] on span "Save" at bounding box center [1201, 168] width 43 height 11
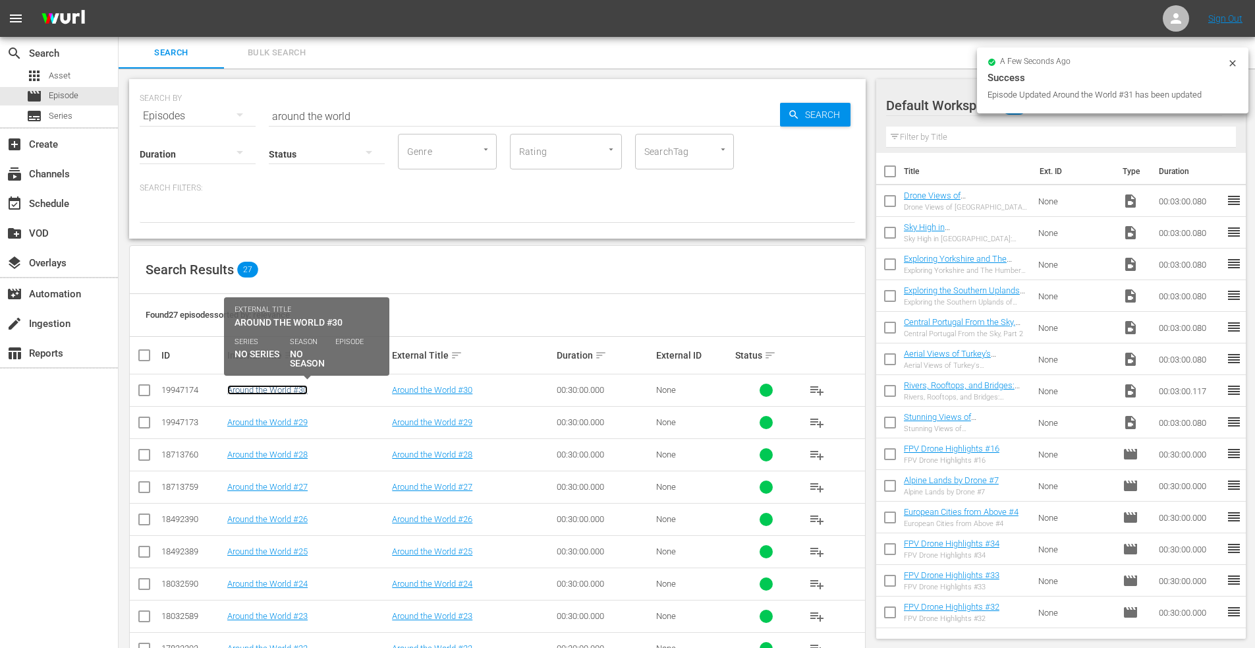
click at [258, 389] on link "Around the World #30" at bounding box center [267, 390] width 80 height 10
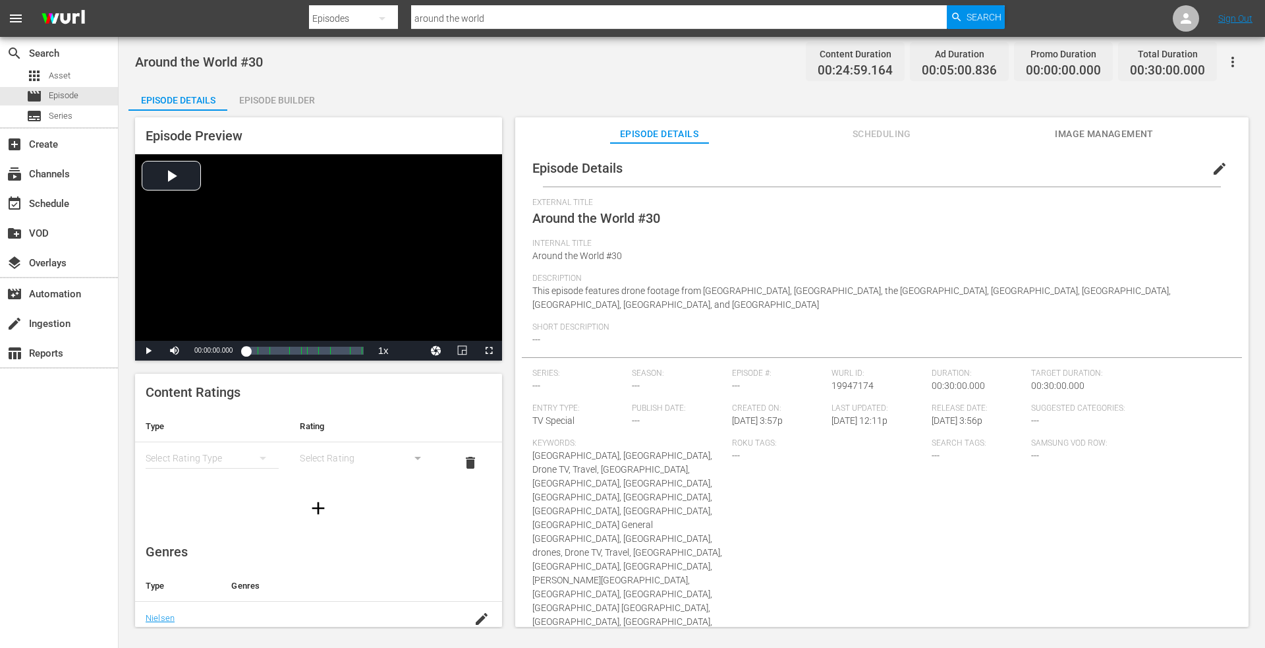
click at [1212, 169] on span "edit" at bounding box center [1220, 169] width 16 height 16
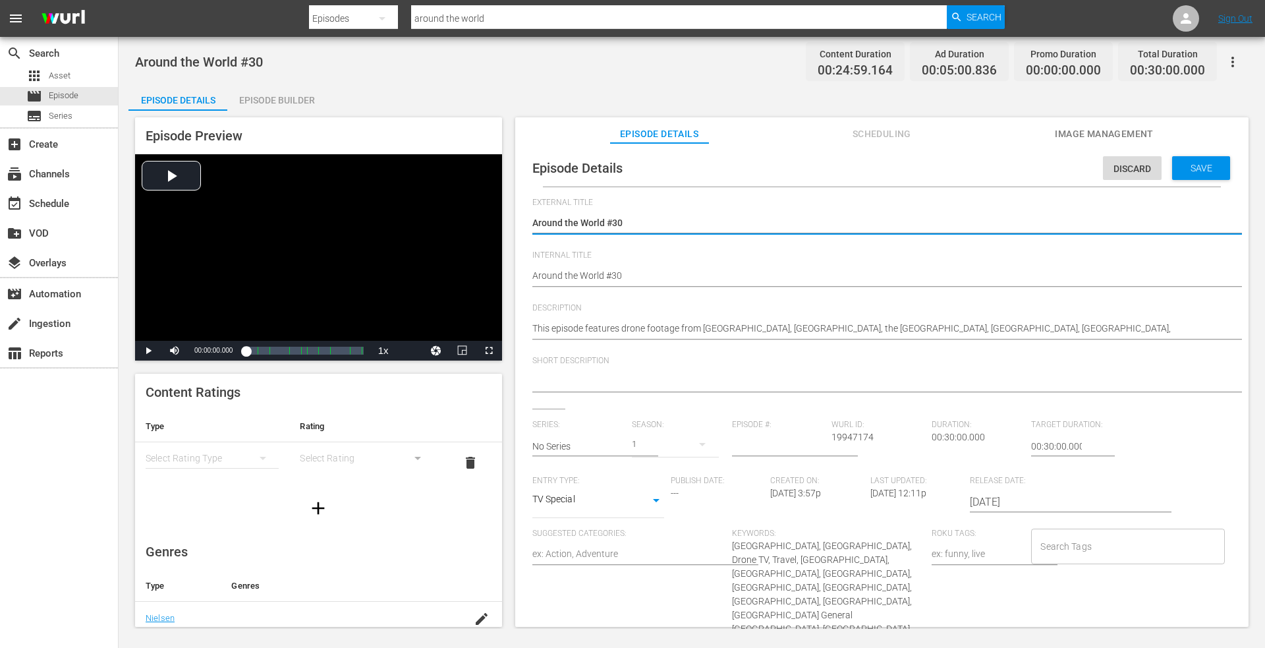
drag, startPoint x: 635, startPoint y: 227, endPoint x: 632, endPoint y: 214, distance: 12.9
click at [455, 225] on div "Episode Preview Video Player is loading. Play Video Play Mute Current Time 00:0…" at bounding box center [691, 374] width 1127 height 527
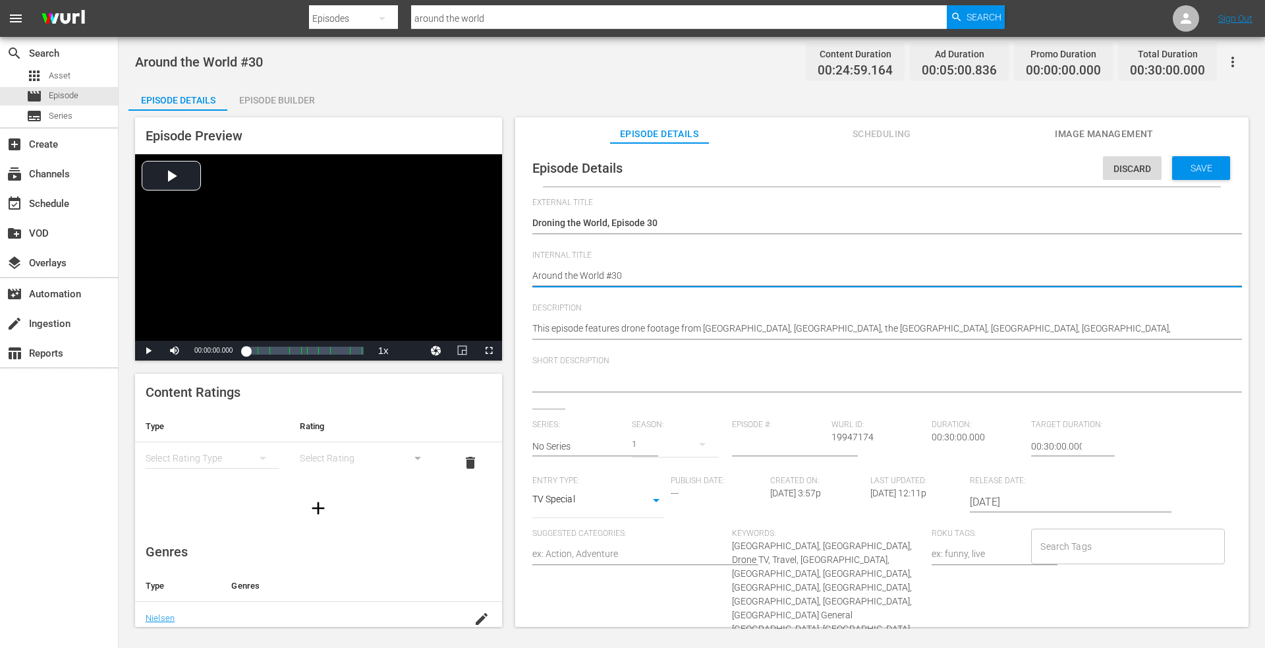
drag, startPoint x: 629, startPoint y: 274, endPoint x: 670, endPoint y: 268, distance: 41.4
paste textarea "Droning the World, Episode 1"
click at [1180, 163] on span "Save" at bounding box center [1201, 168] width 43 height 11
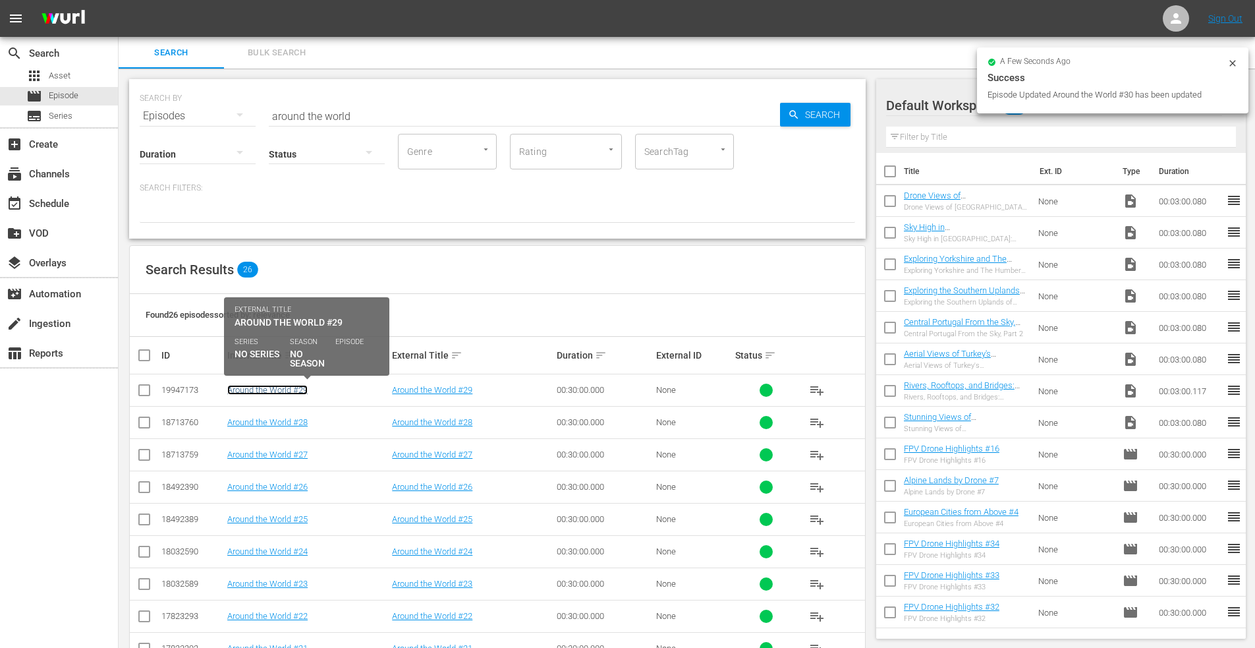
click at [268, 387] on link "Around the World #29" at bounding box center [267, 390] width 80 height 10
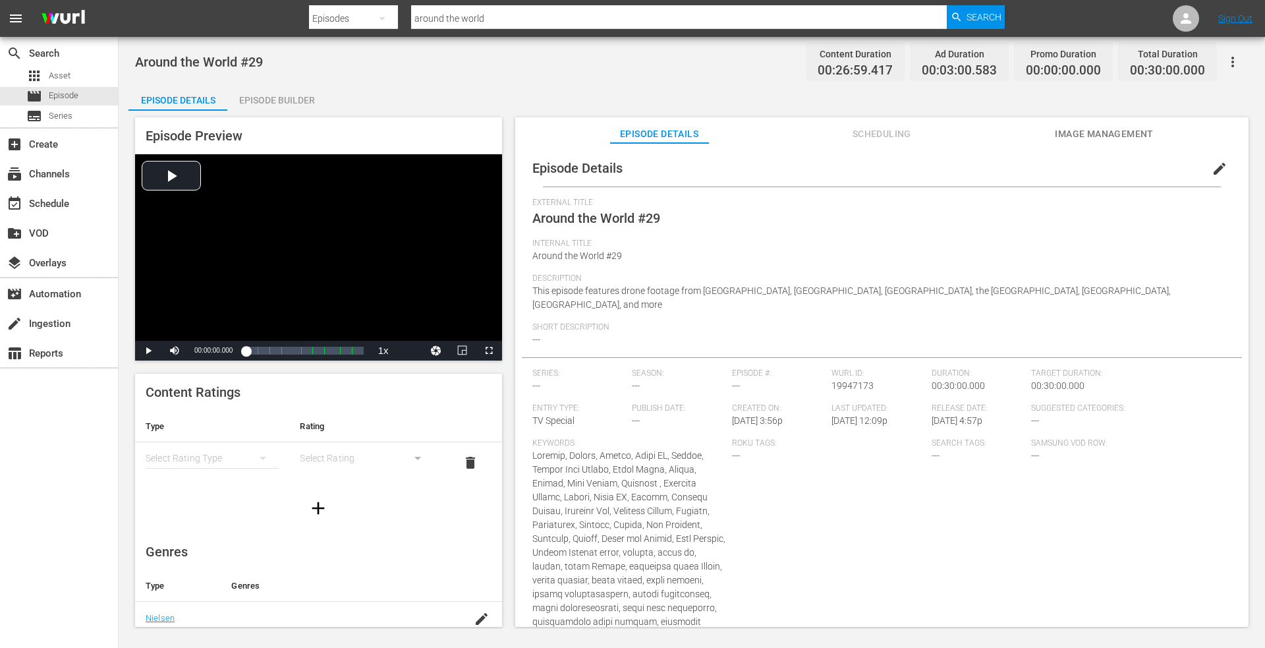
click at [1212, 165] on span "edit" at bounding box center [1220, 169] width 16 height 16
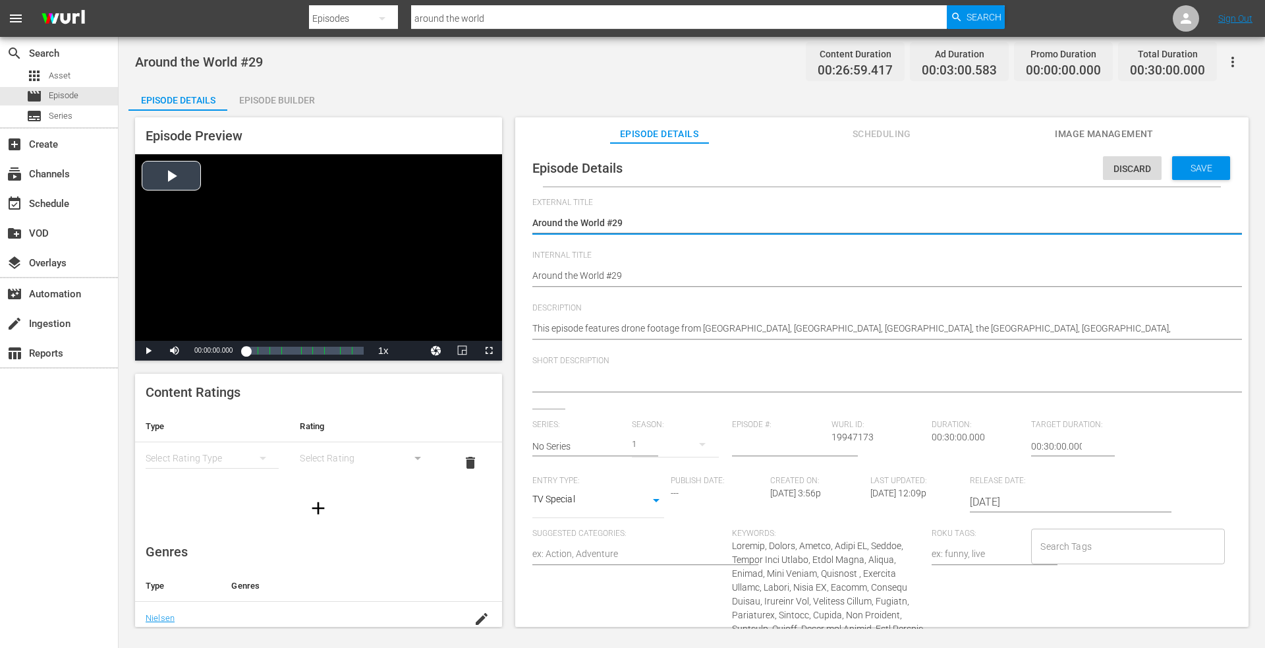
drag, startPoint x: 646, startPoint y: 218, endPoint x: 476, endPoint y: 221, distance: 169.4
click at [470, 223] on div "Episode Preview Video Player is loading. Play Video Play Mute Current Time 00:0…" at bounding box center [691, 374] width 1127 height 527
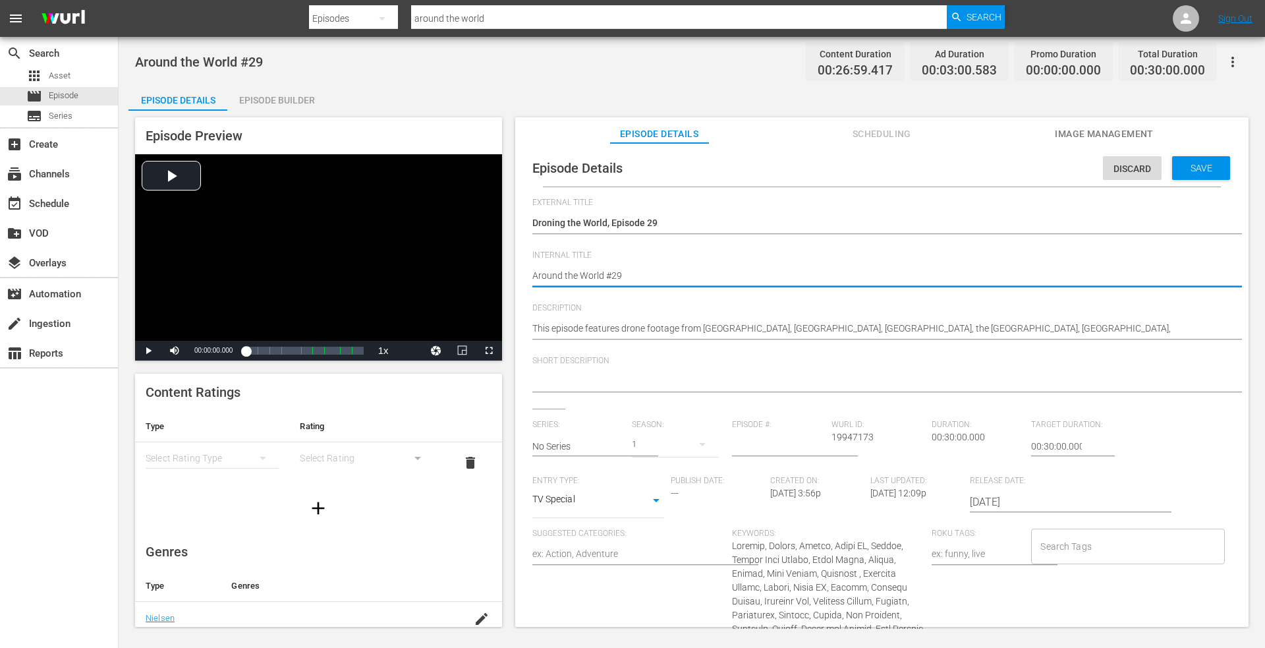
drag, startPoint x: 623, startPoint y: 272, endPoint x: 557, endPoint y: 260, distance: 67.0
paste textarea "Droning the World, Episode 1"
click at [1184, 156] on div "Discard Save" at bounding box center [1169, 165] width 132 height 30
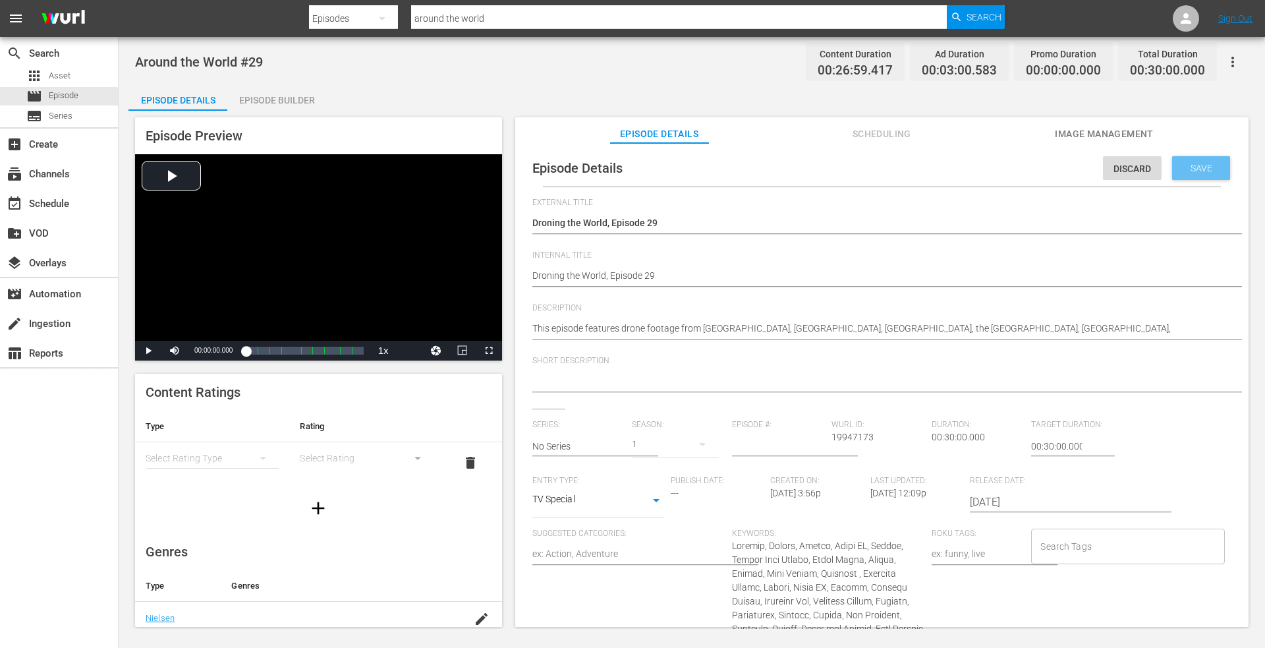
click at [1180, 165] on span "Save" at bounding box center [1201, 168] width 43 height 11
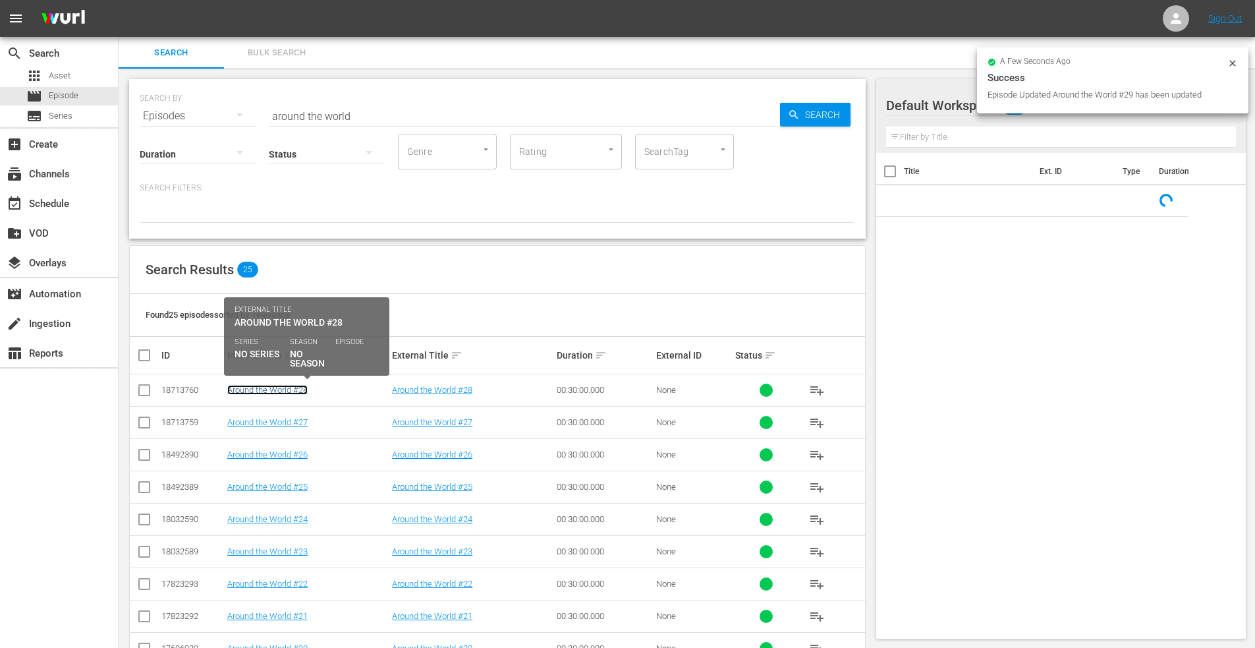
click at [254, 389] on link "Around the World #28" at bounding box center [267, 390] width 80 height 10
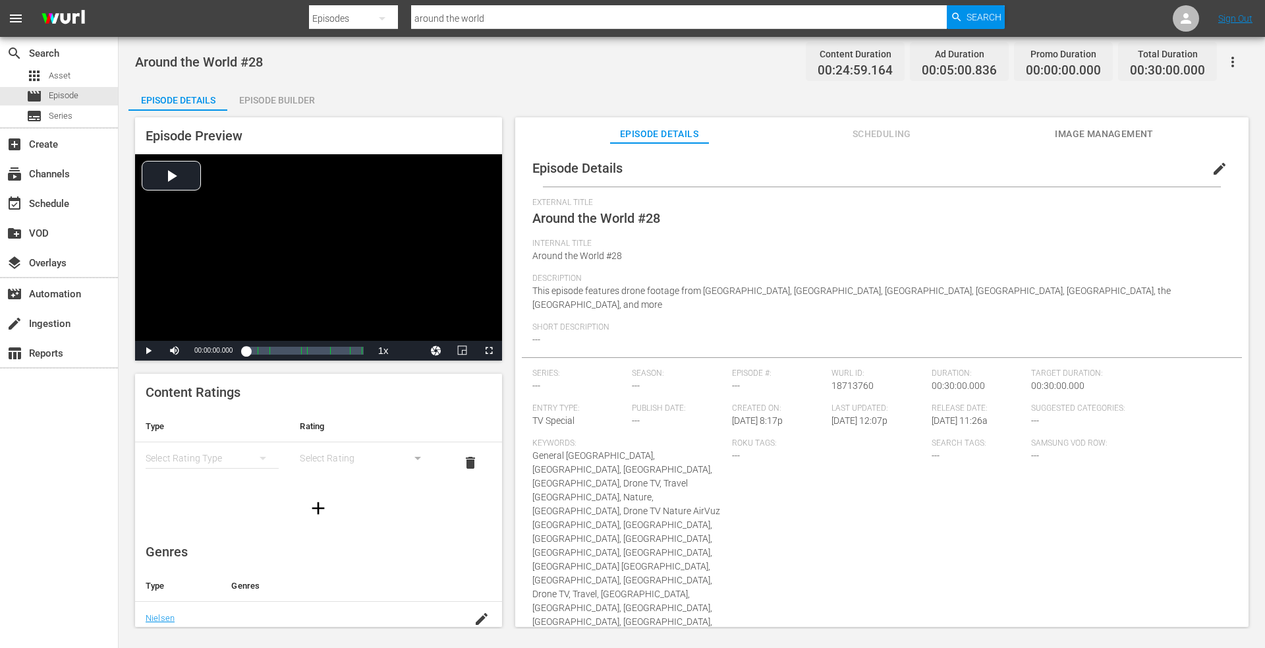
click at [1212, 167] on span "edit" at bounding box center [1220, 169] width 16 height 16
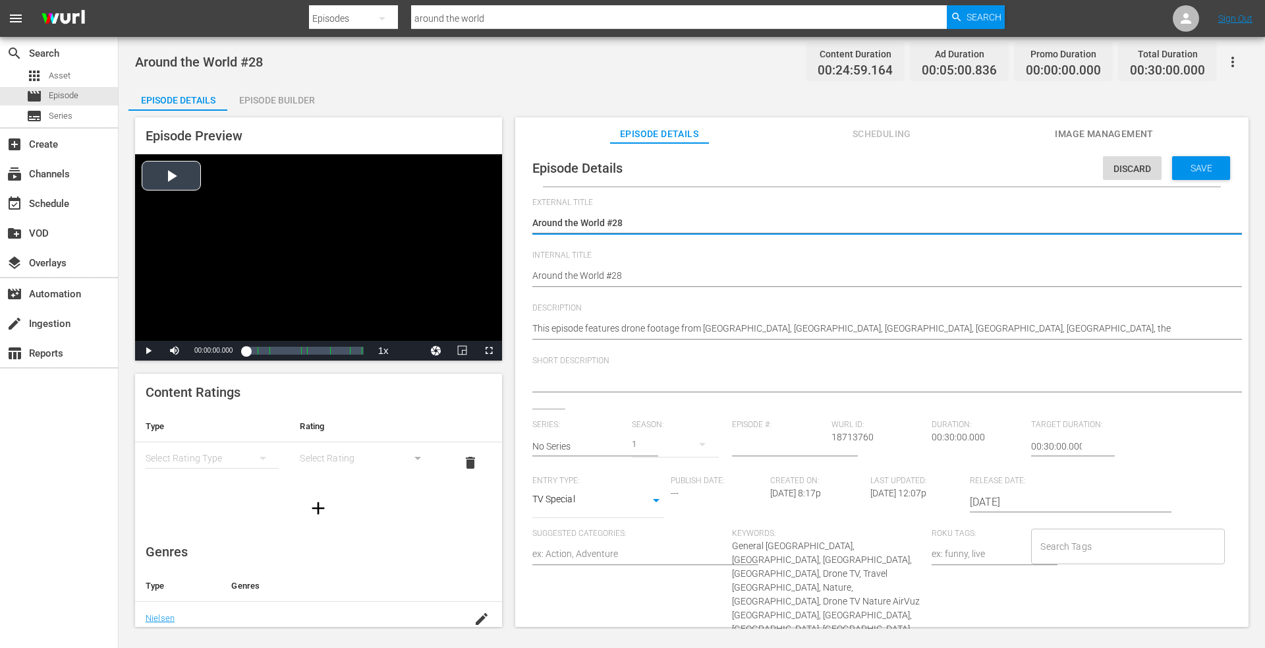
drag, startPoint x: 633, startPoint y: 221, endPoint x: 454, endPoint y: 226, distance: 178.6
click at [454, 226] on div "Episode Preview Video Player is loading. Play Video Play Mute Current Time 00:0…" at bounding box center [691, 374] width 1127 height 527
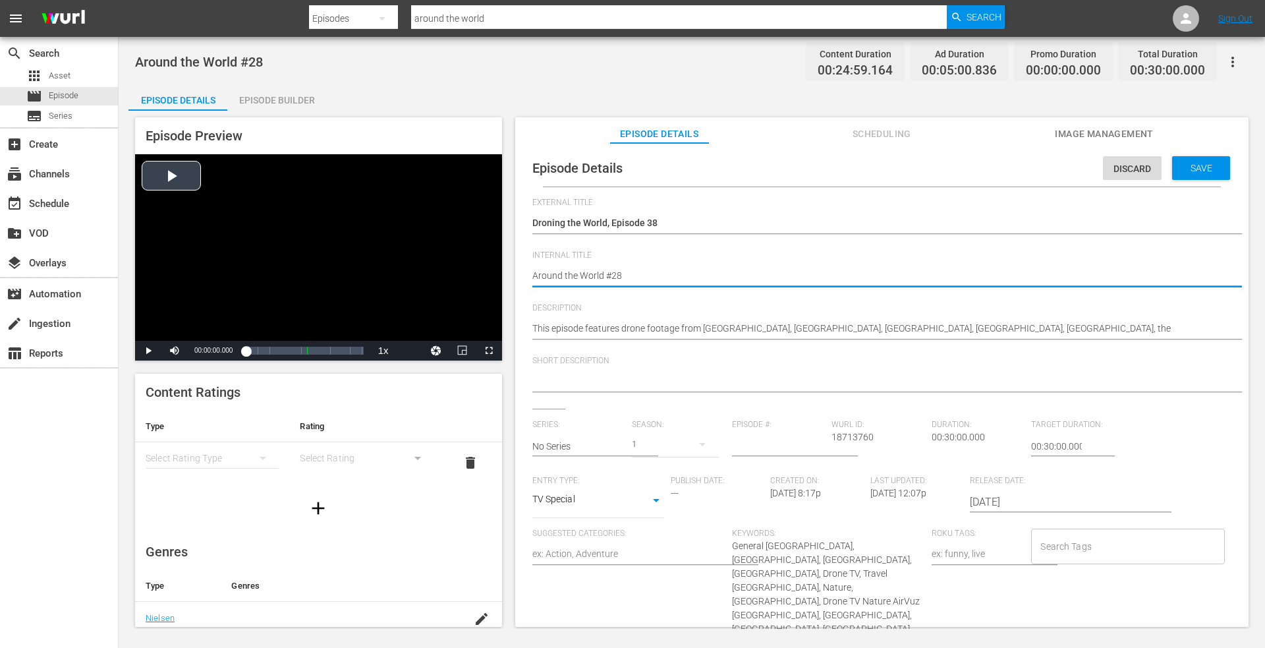
drag, startPoint x: 634, startPoint y: 278, endPoint x: 399, endPoint y: 279, distance: 234.6
paste textarea "Droning the World, Episode 1"
click at [1198, 163] on span "Save" at bounding box center [1201, 168] width 43 height 11
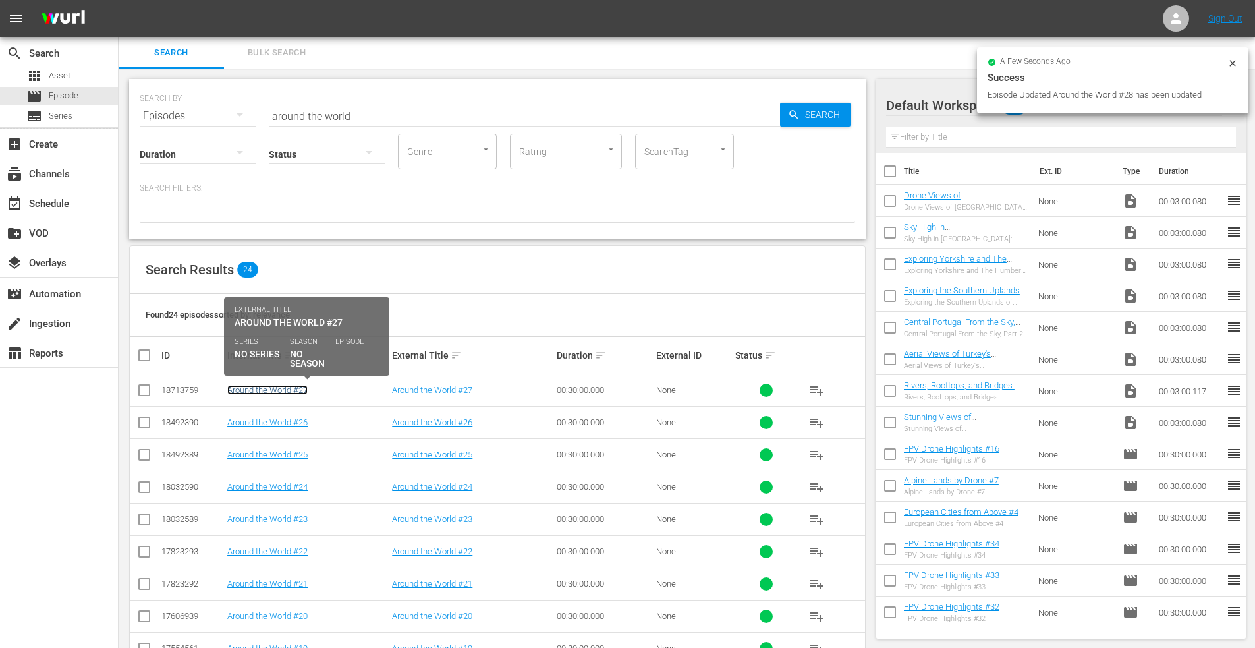
click at [256, 390] on link "Around the World #27" at bounding box center [267, 390] width 80 height 10
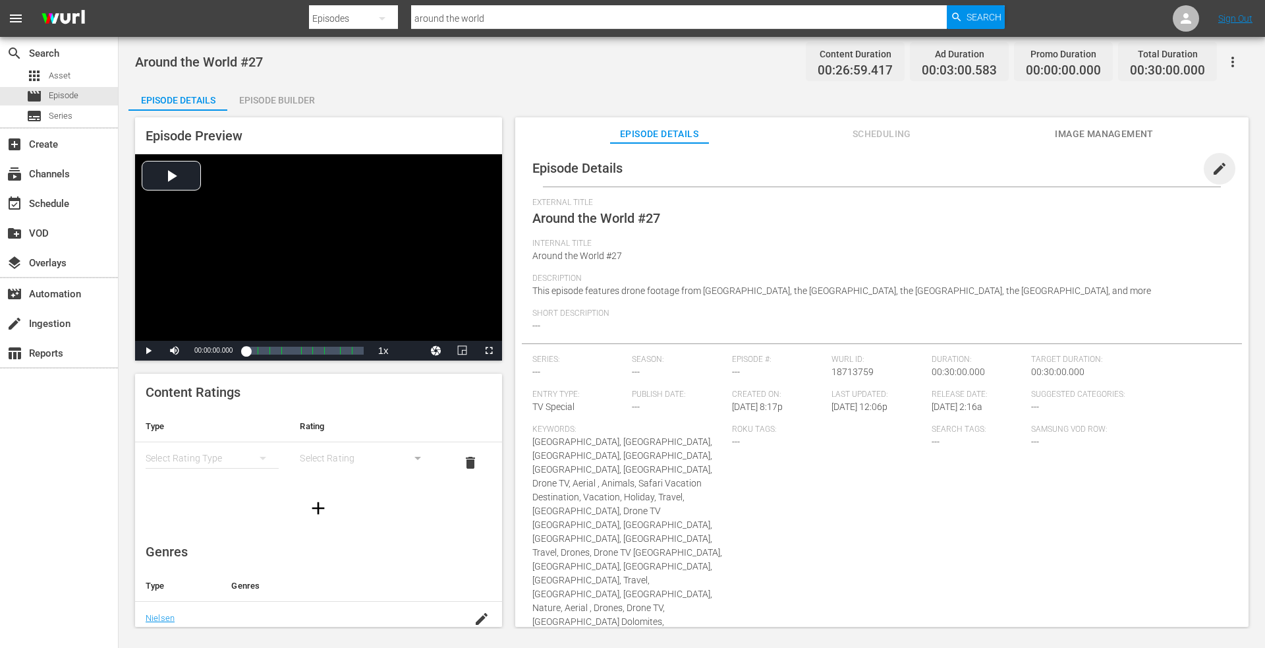
click at [1212, 168] on span "edit" at bounding box center [1220, 169] width 16 height 16
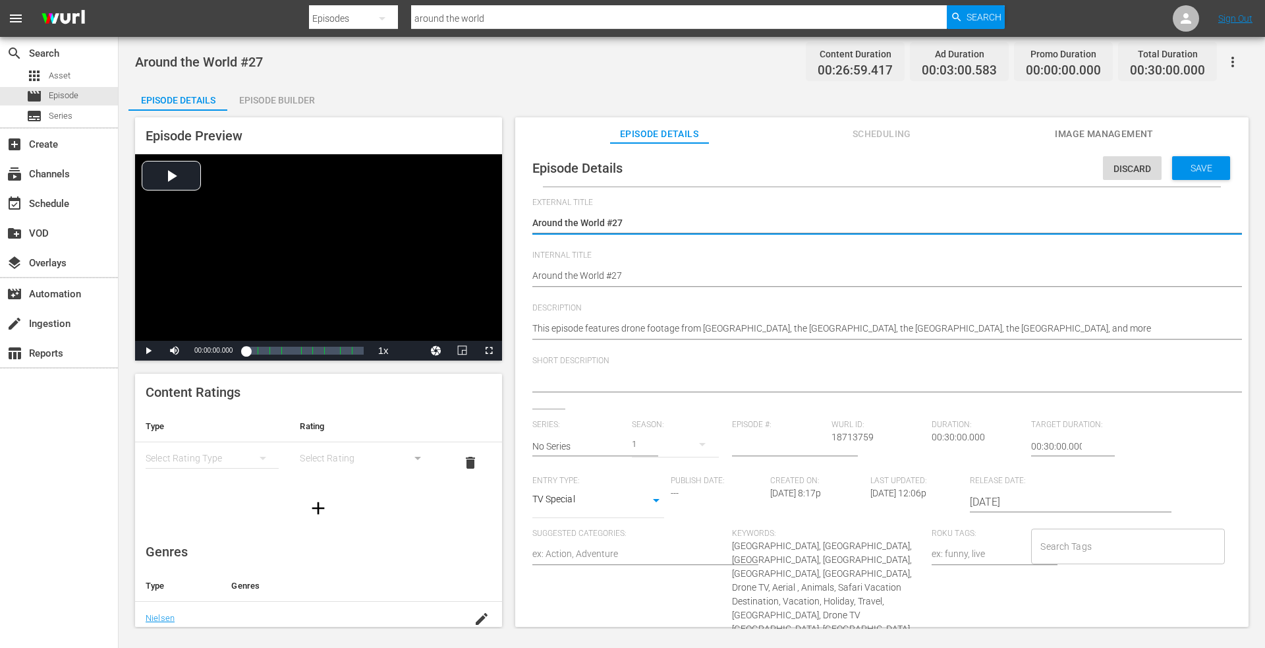
click at [631, 221] on textarea "Around the World #27" at bounding box center [878, 224] width 693 height 16
drag, startPoint x: 633, startPoint y: 222, endPoint x: 659, endPoint y: 219, distance: 26.5
click at [482, 228] on div "Episode Preview Video Player is loading. Play Video Play Mute Current Time 00:0…" at bounding box center [691, 374] width 1127 height 527
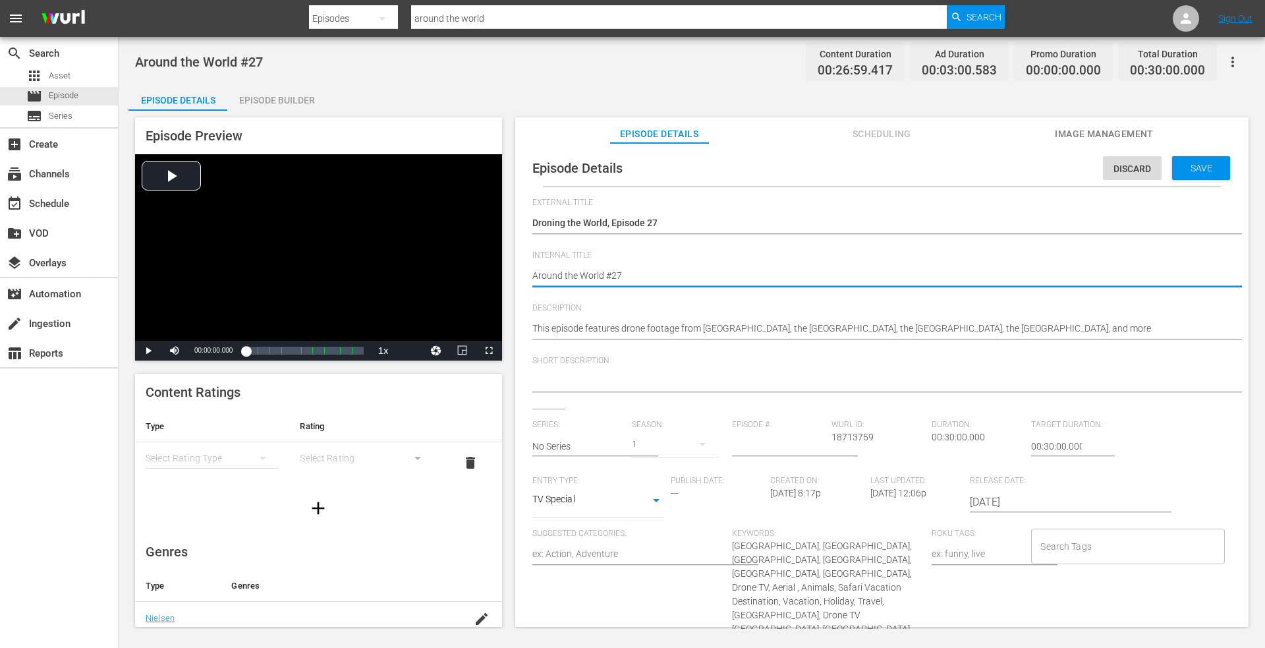
drag, startPoint x: 635, startPoint y: 277, endPoint x: 600, endPoint y: 239, distance: 52.2
paste textarea "Droning the World, Episode 1"
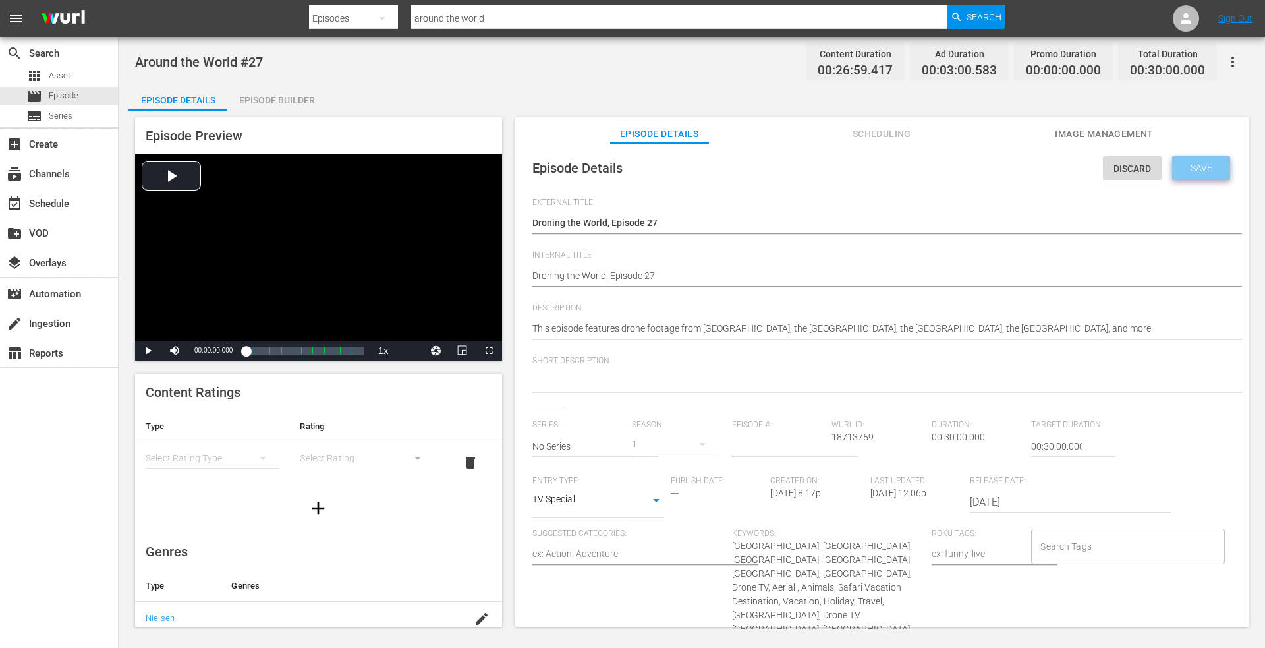
drag, startPoint x: 1182, startPoint y: 165, endPoint x: 965, endPoint y: 190, distance: 217.5
click at [1180, 166] on span "Save" at bounding box center [1201, 168] width 43 height 11
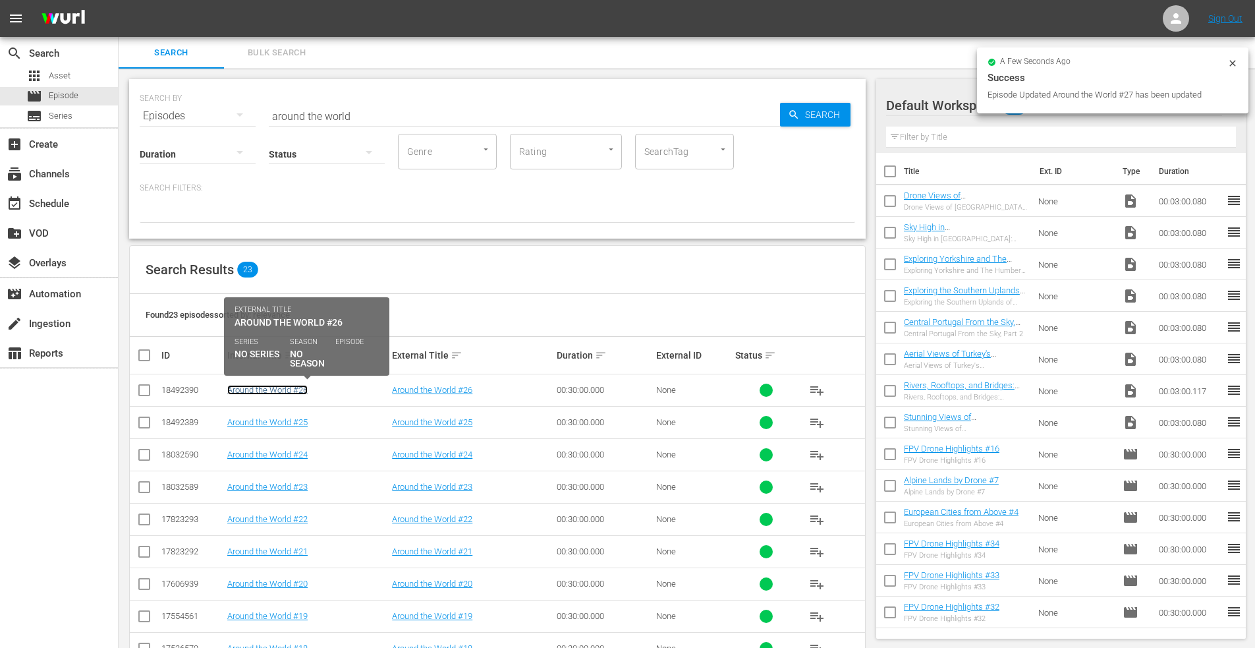
click at [260, 395] on link "Around the World #26" at bounding box center [267, 390] width 80 height 10
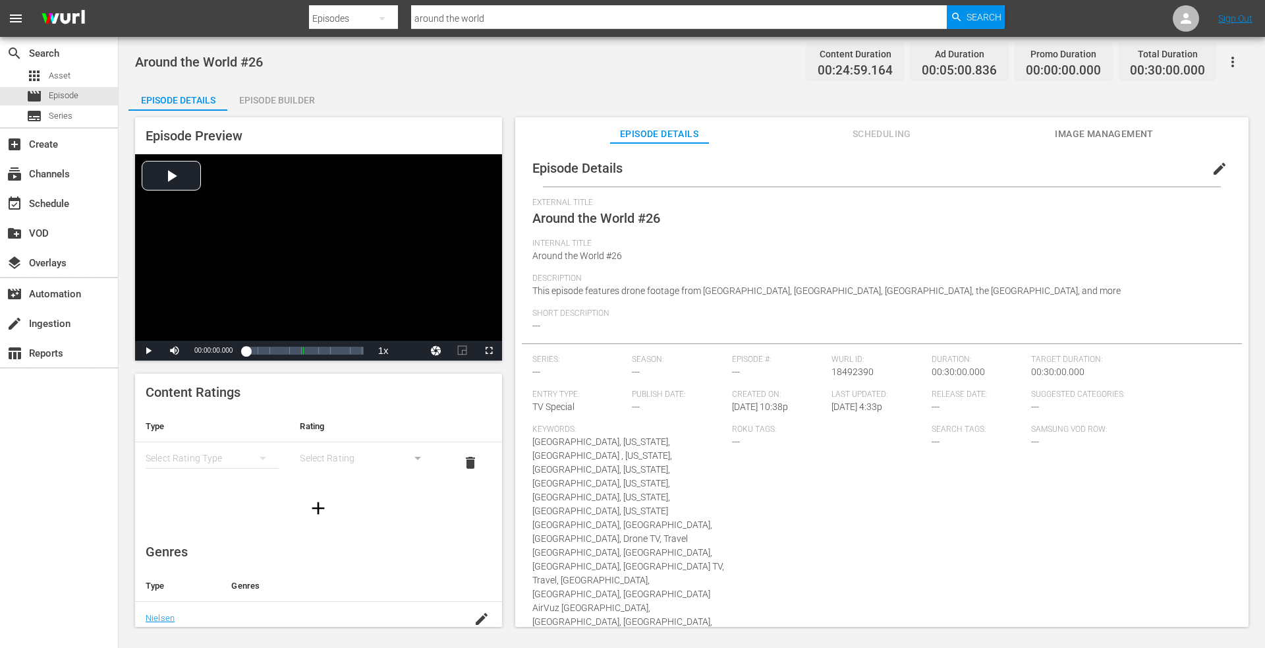
click at [1212, 164] on span "edit" at bounding box center [1220, 169] width 16 height 16
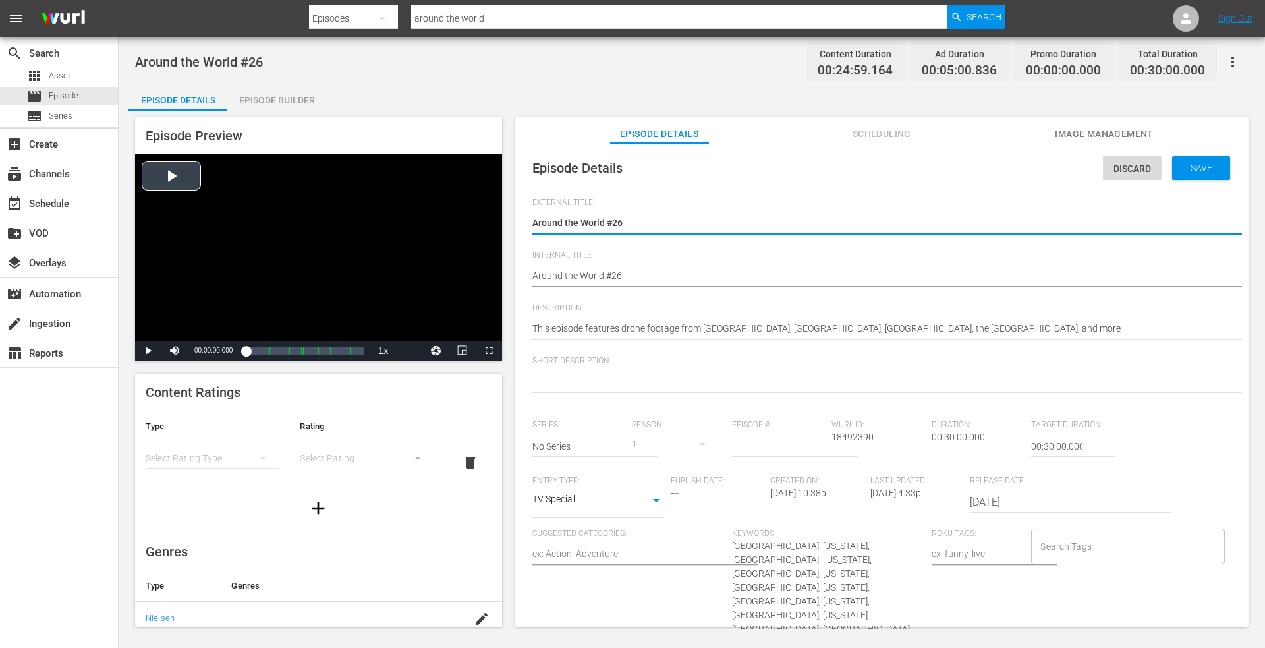
drag, startPoint x: 624, startPoint y: 217, endPoint x: 736, endPoint y: 227, distance: 112.4
click at [421, 232] on div "Episode Preview Video Player is loading. Play Video Play Mute Current Time 00:0…" at bounding box center [691, 374] width 1127 height 527
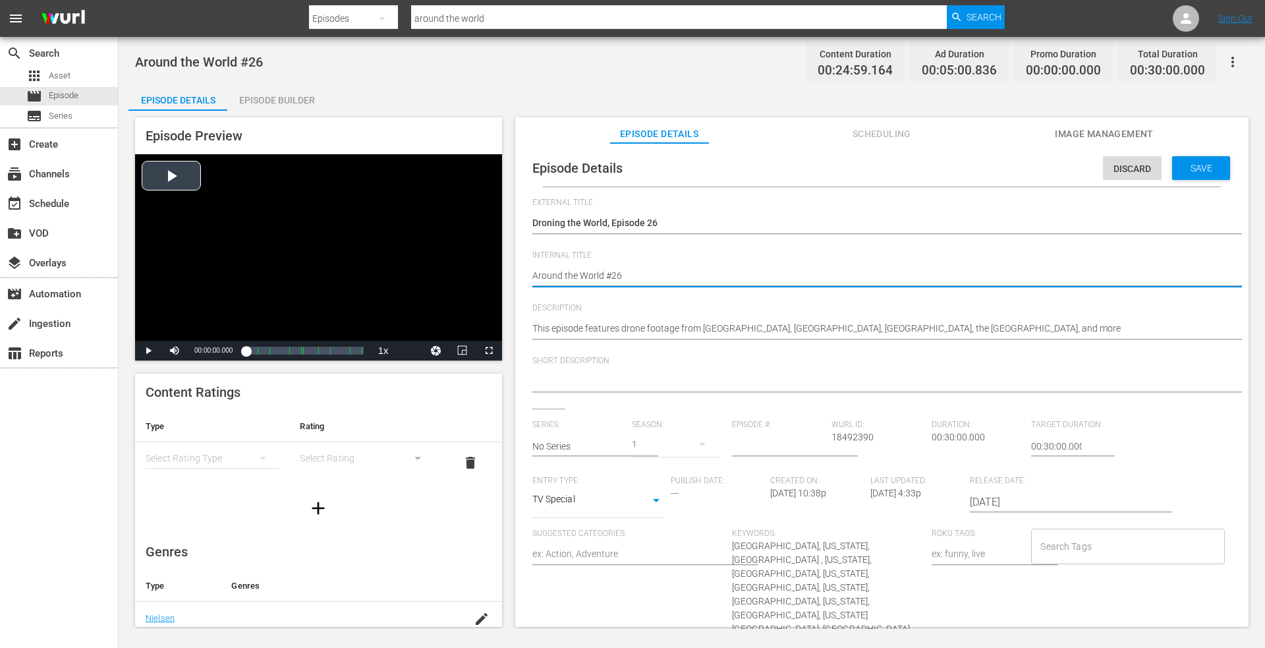
drag, startPoint x: 650, startPoint y: 275, endPoint x: 407, endPoint y: 273, distance: 243.2
paste textarea "Droning the World, Episode 1"
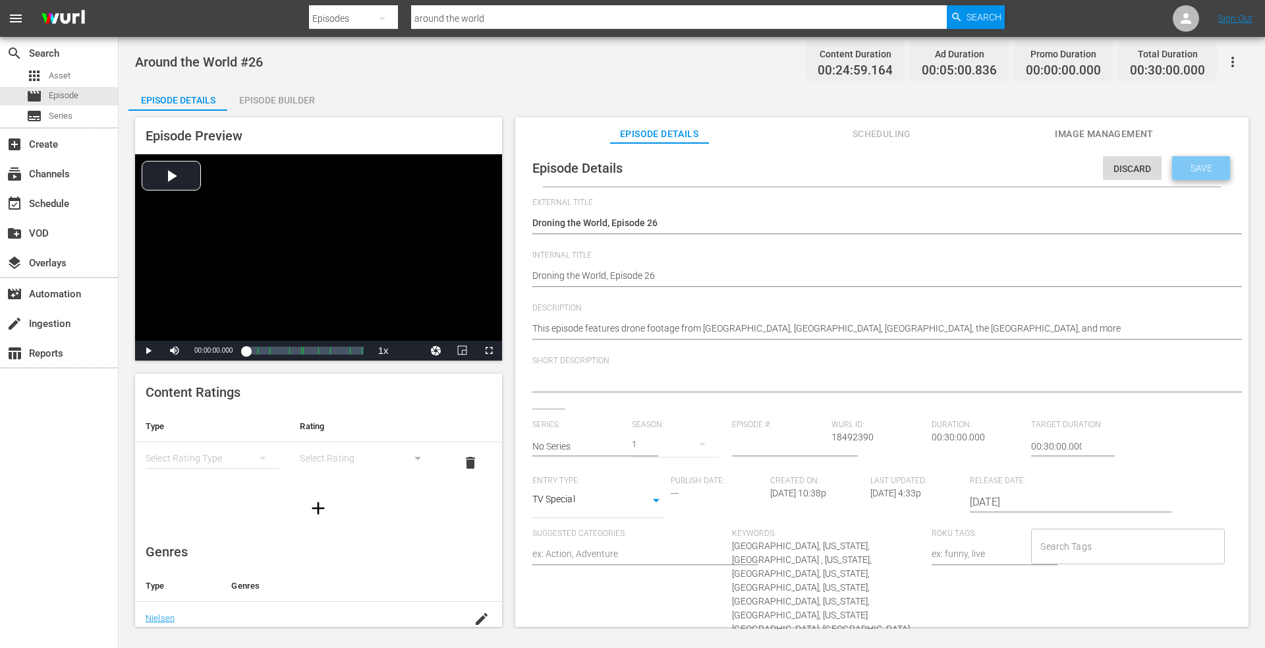
drag, startPoint x: 1181, startPoint y: 167, endPoint x: 864, endPoint y: 173, distance: 317.0
click at [1180, 169] on span "Save" at bounding box center [1201, 168] width 43 height 11
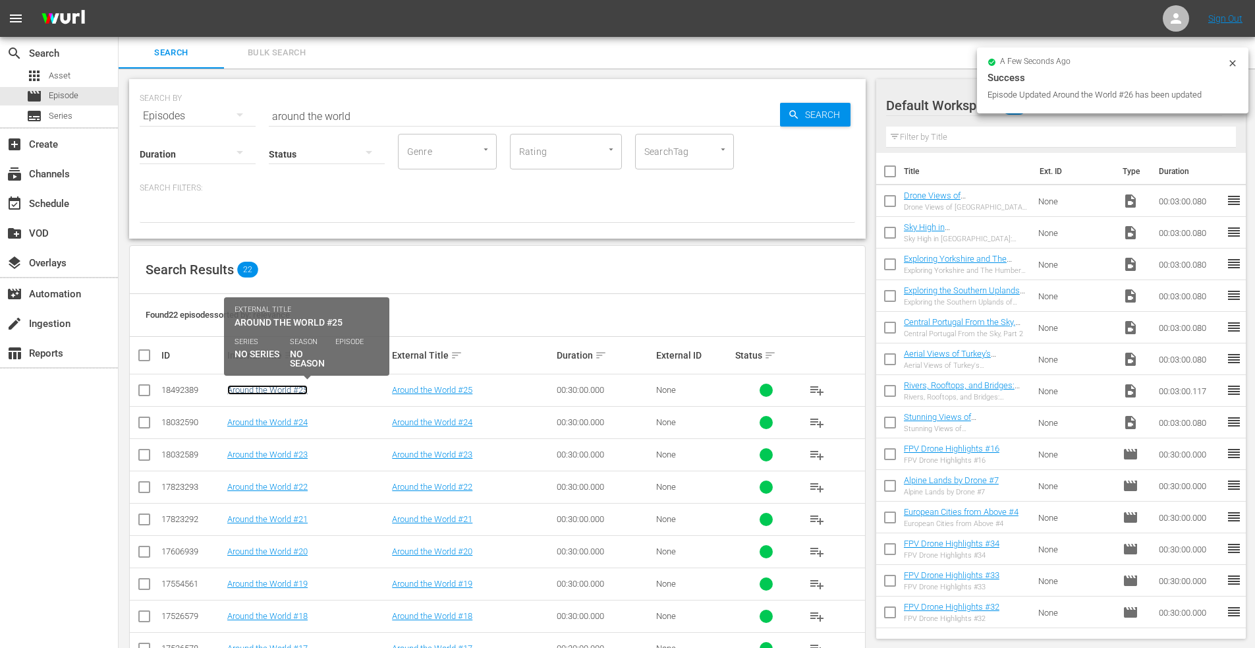
click at [264, 385] on link "Around the World #25" at bounding box center [267, 390] width 80 height 10
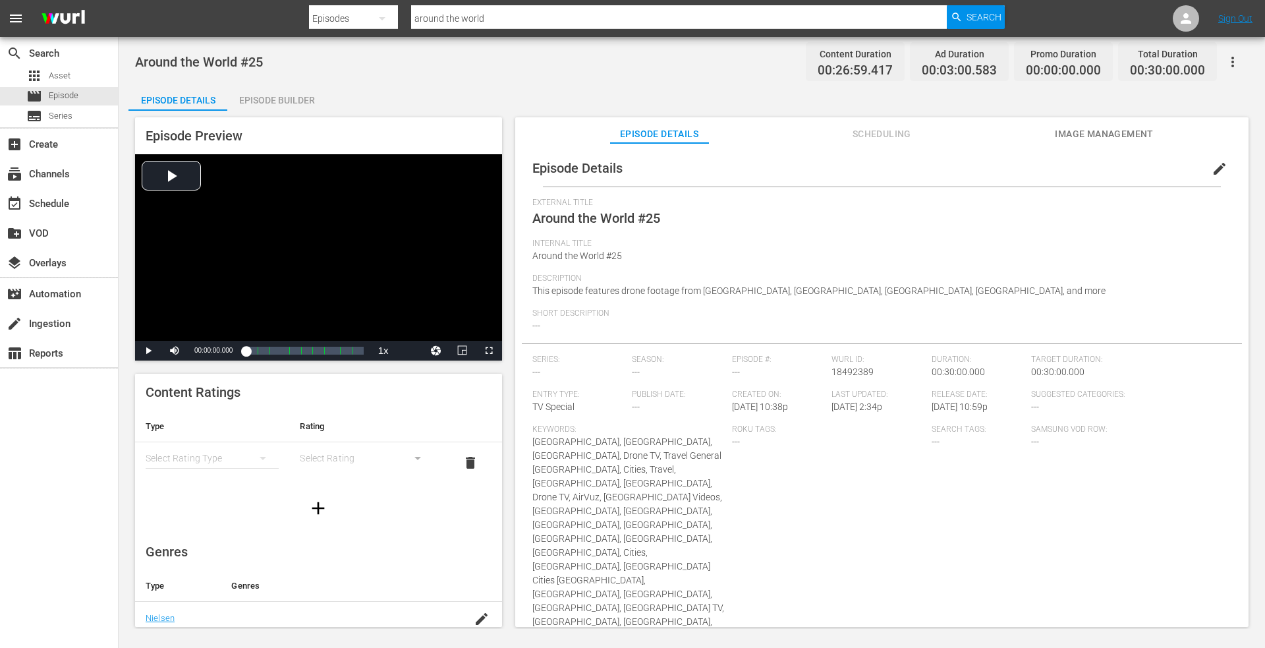
click at [1212, 165] on span "edit" at bounding box center [1220, 169] width 16 height 16
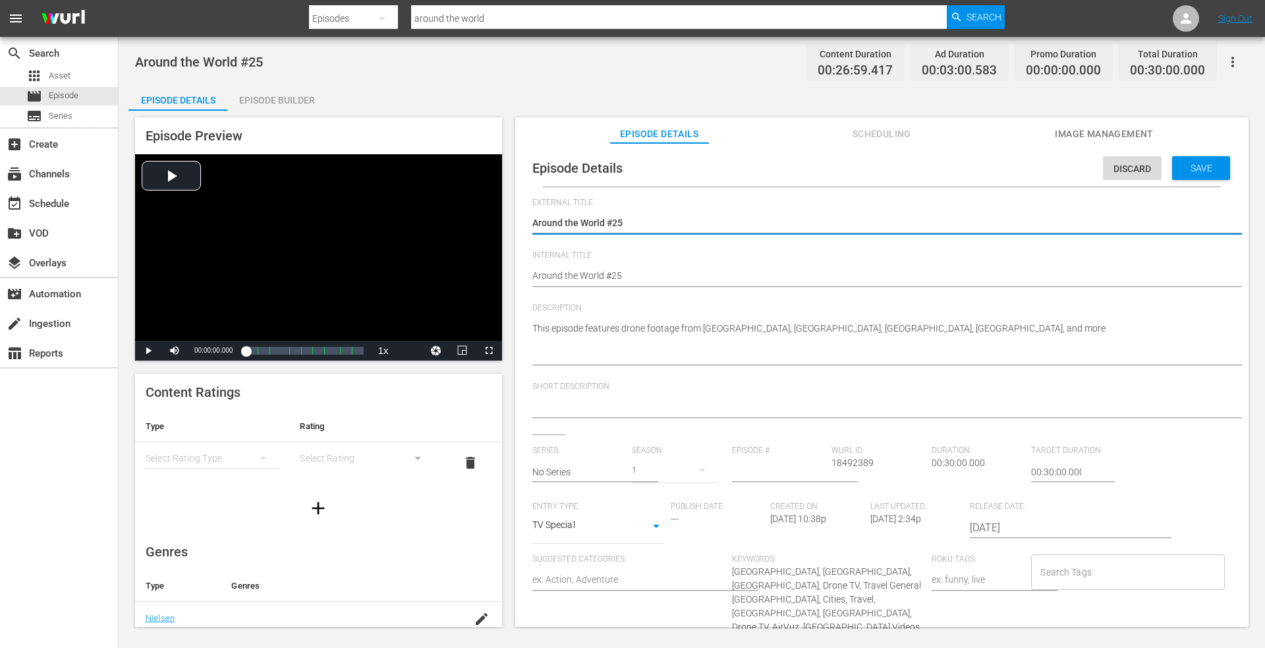
drag, startPoint x: 633, startPoint y: 221, endPoint x: 586, endPoint y: 210, distance: 48.1
click at [490, 219] on div "Episode Preview Video Player is loading. Play Video Play Mute Current Time 00:0…" at bounding box center [691, 374] width 1127 height 527
click at [654, 225] on textarea "Around the World #25" at bounding box center [878, 224] width 693 height 16
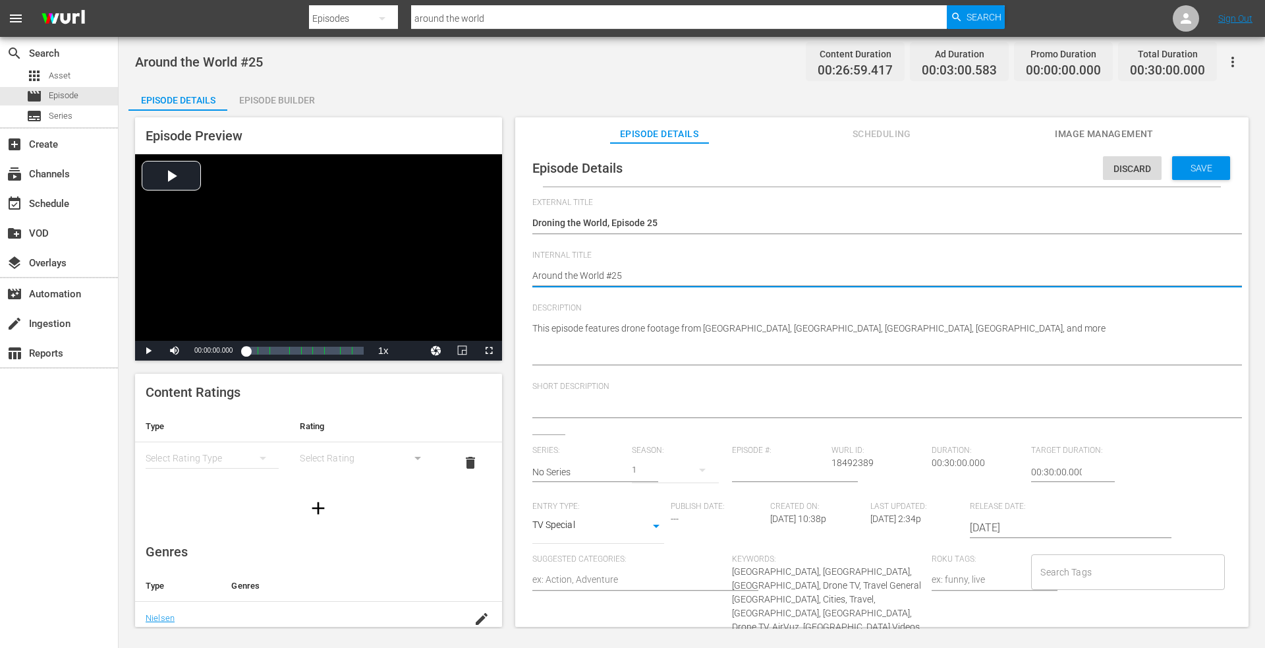
drag, startPoint x: 621, startPoint y: 275, endPoint x: 509, endPoint y: 275, distance: 112.7
paste textarea "Droning the World, Episode 1"
drag, startPoint x: 1175, startPoint y: 167, endPoint x: 953, endPoint y: 190, distance: 223.3
click at [1180, 167] on span "Save" at bounding box center [1201, 168] width 43 height 11
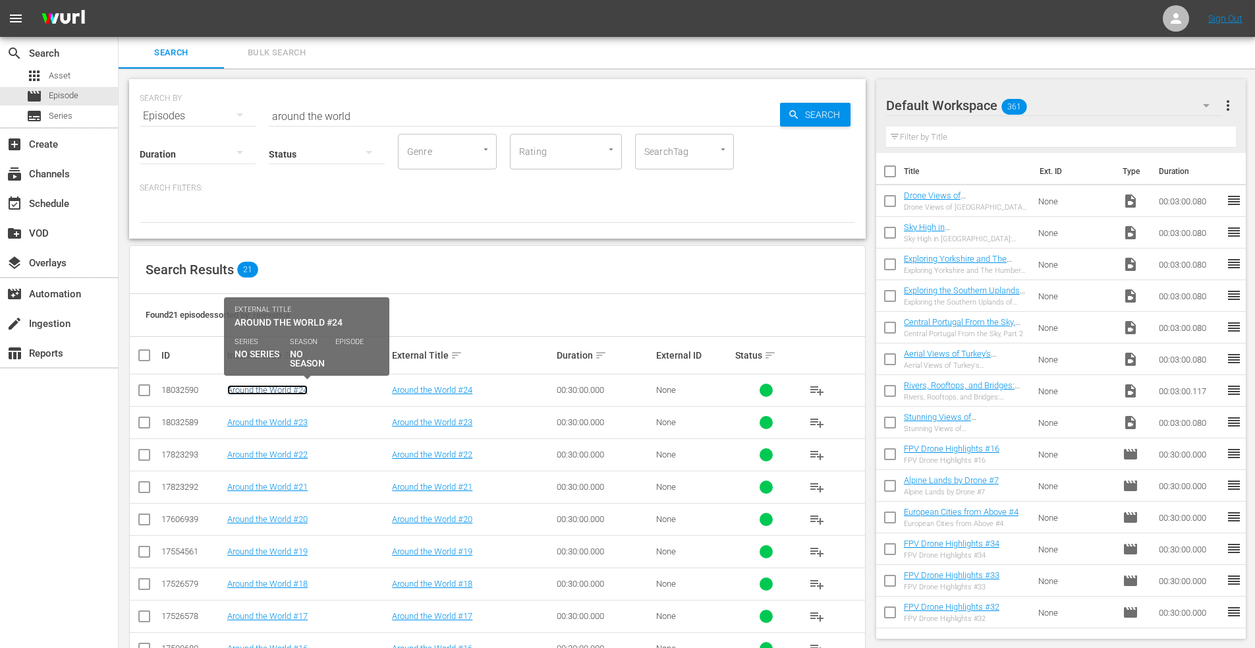
click at [274, 388] on link "Around the World #24" at bounding box center [267, 390] width 80 height 10
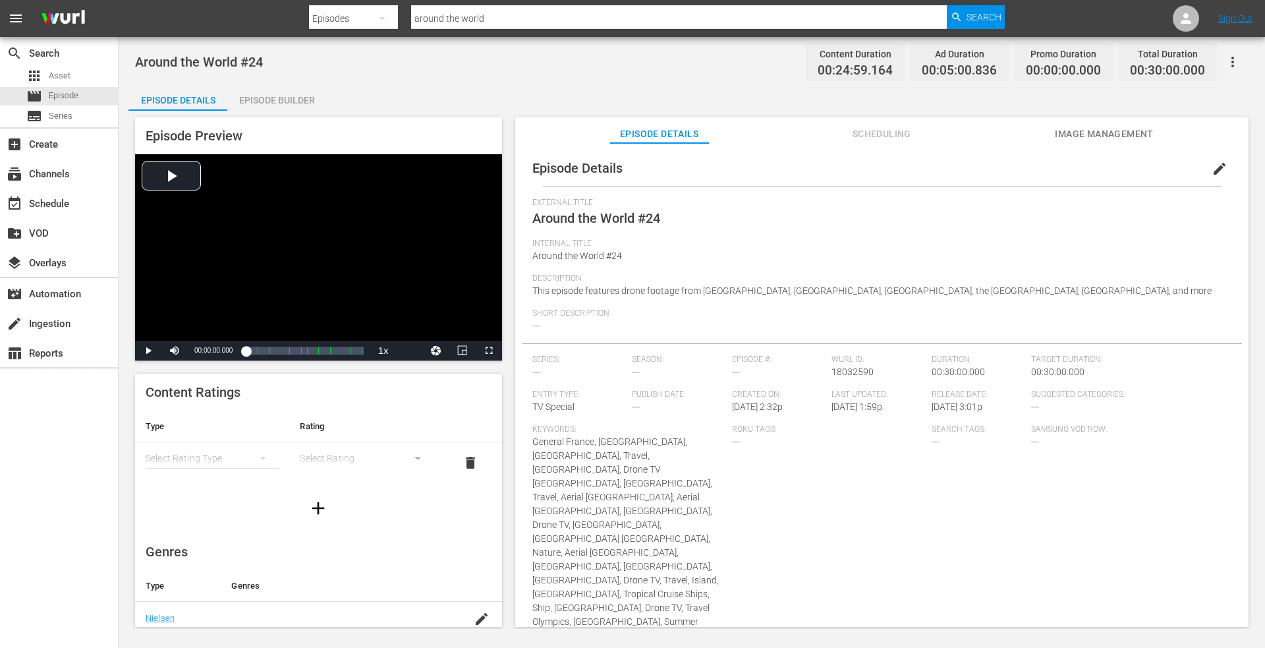
click at [1218, 164] on span "edit" at bounding box center [1220, 169] width 16 height 16
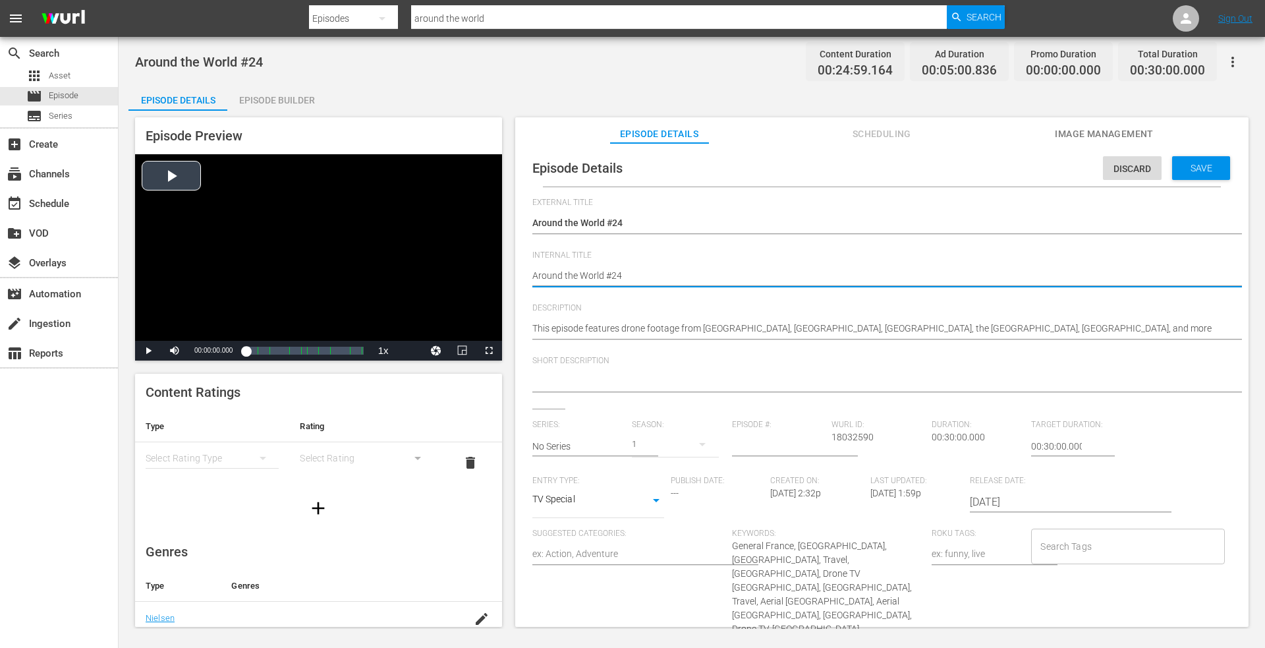
drag, startPoint x: 633, startPoint y: 278, endPoint x: 379, endPoint y: 273, distance: 254.4
paste textarea "Droning the World, Episode 1"
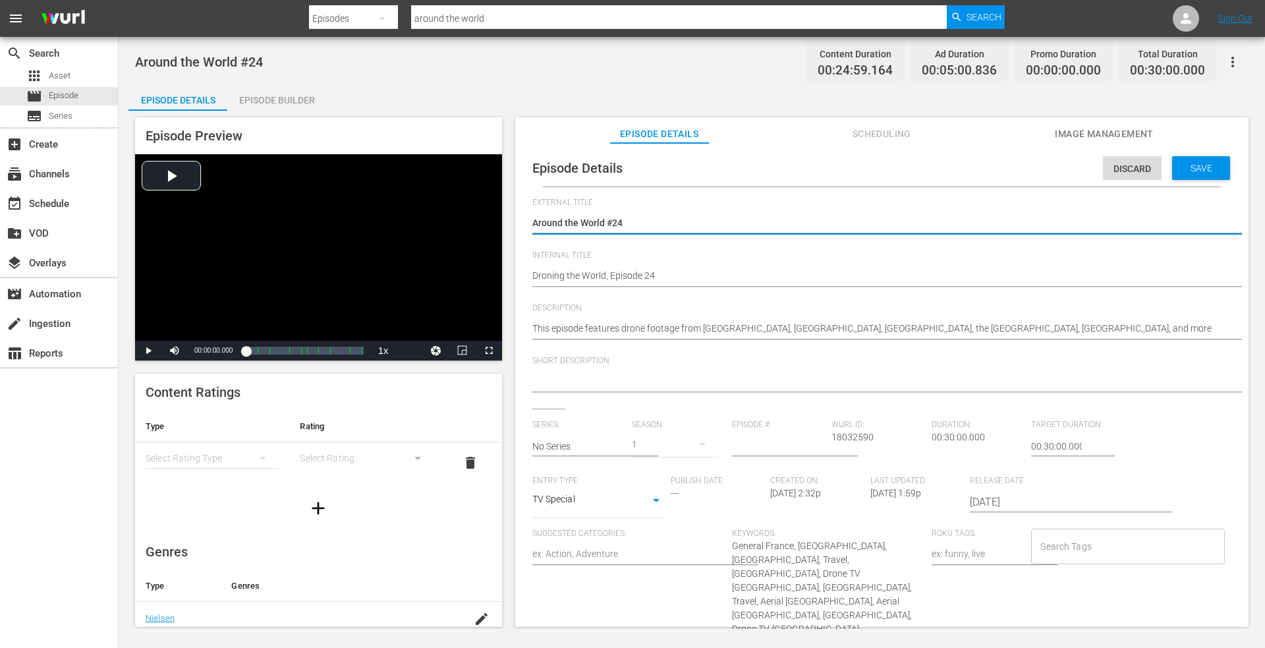
drag, startPoint x: 639, startPoint y: 219, endPoint x: 588, endPoint y: 219, distance: 51.4
click at [453, 222] on div "Episode Preview Video Player is loading. Play Video Play Mute Current Time 00:0…" at bounding box center [691, 374] width 1127 height 527
paste textarea "Droning the World, Episode 1"
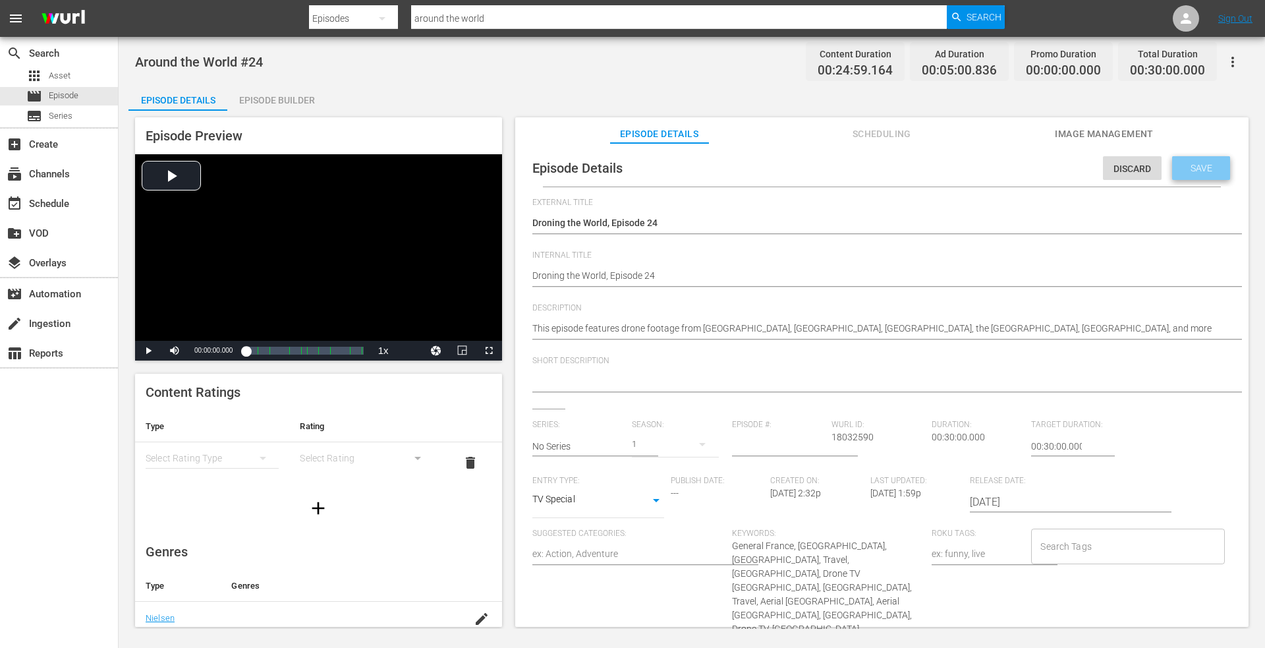
click at [1194, 165] on span "Save" at bounding box center [1201, 168] width 43 height 11
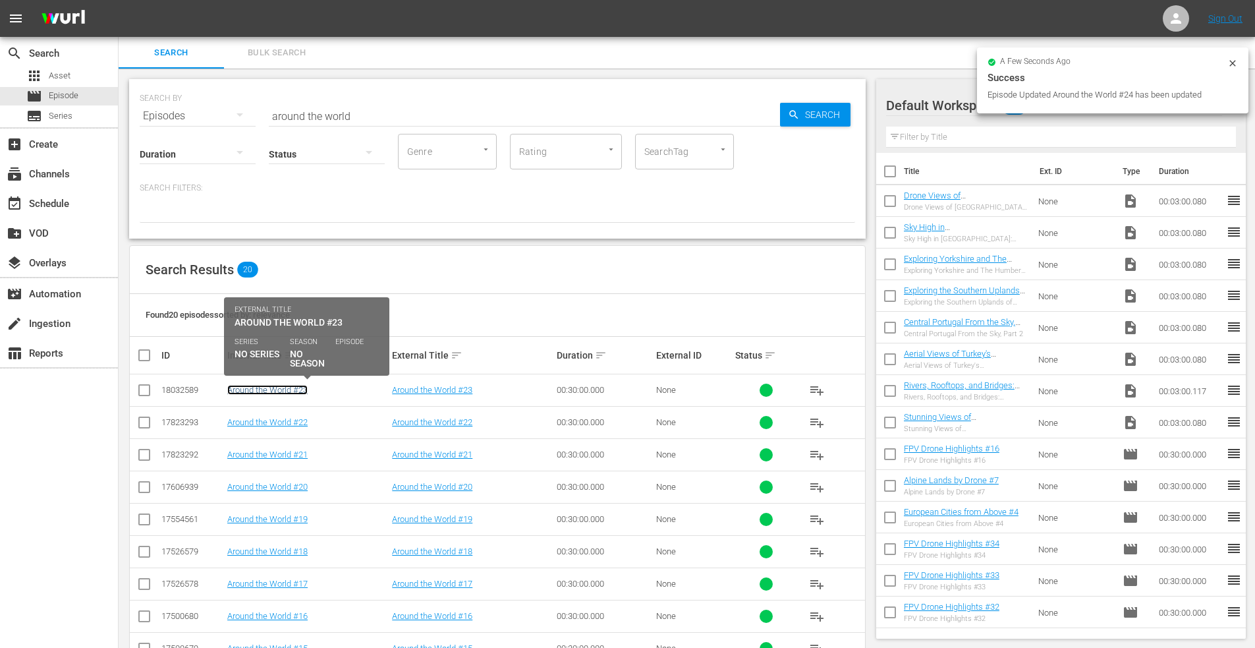
click at [264, 385] on link "Around the World #23" at bounding box center [267, 390] width 80 height 10
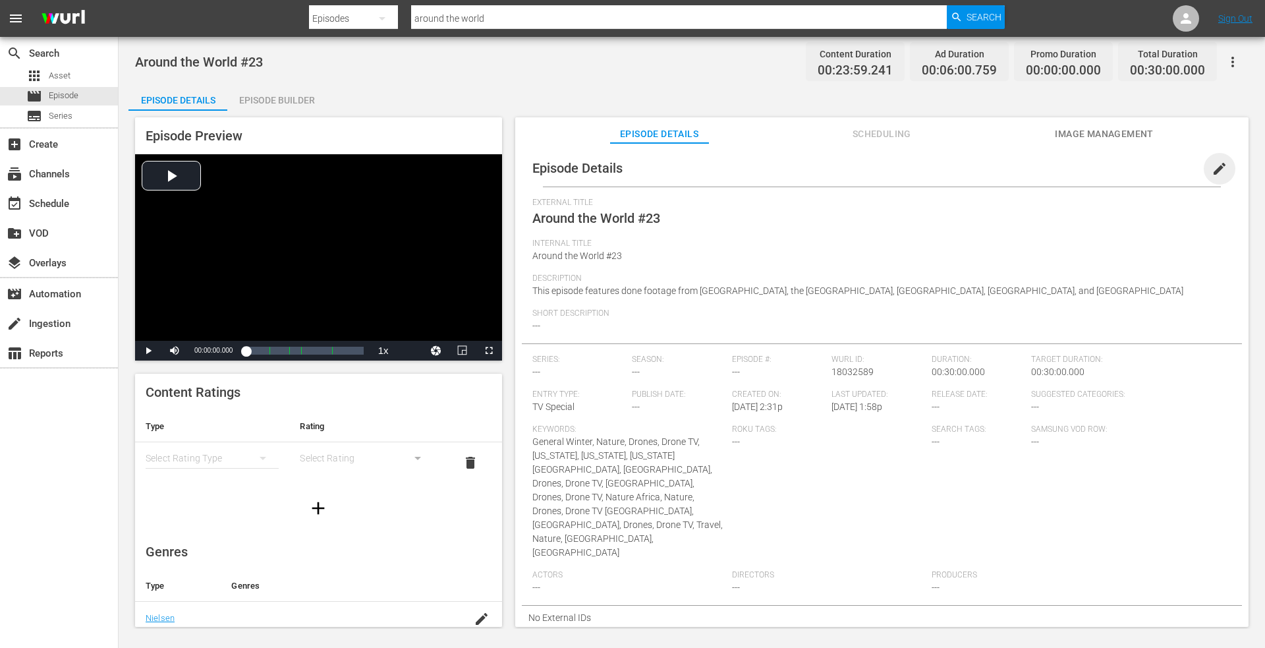
click at [1212, 164] on span "edit" at bounding box center [1220, 169] width 16 height 16
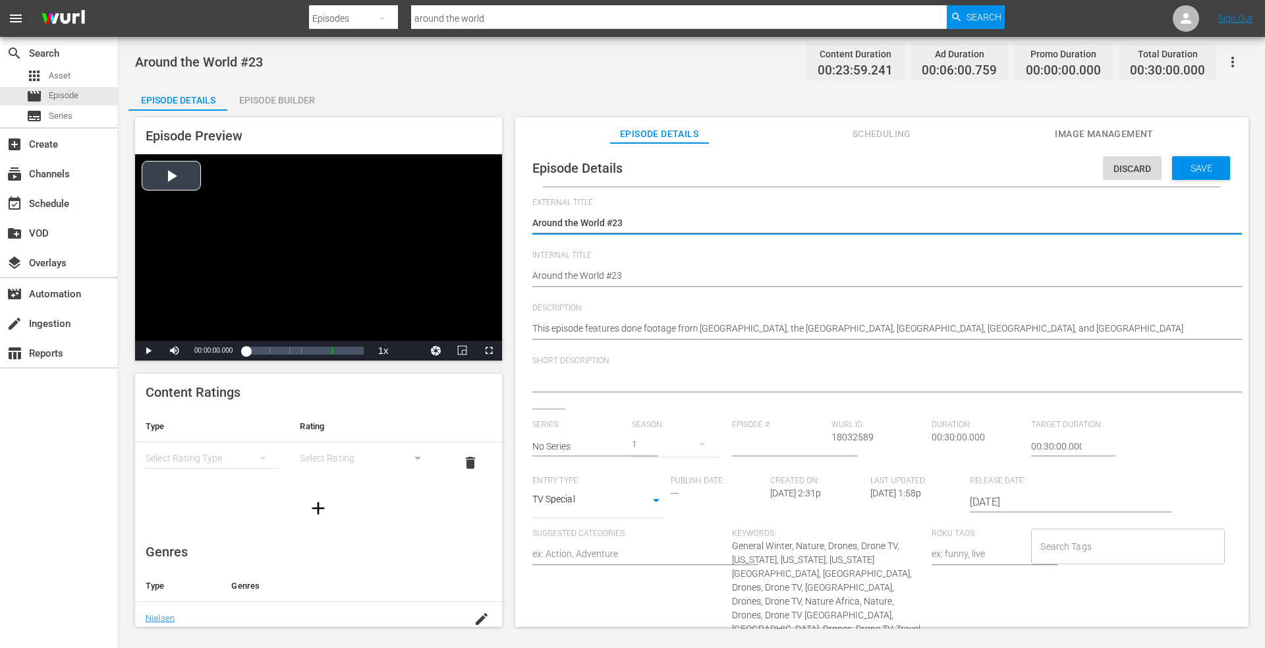
drag, startPoint x: 644, startPoint y: 227, endPoint x: 368, endPoint y: 224, distance: 276.1
click at [367, 225] on div "Episode Preview Video Player is loading. Play Video Play Mute Current Time 00:0…" at bounding box center [691, 374] width 1127 height 527
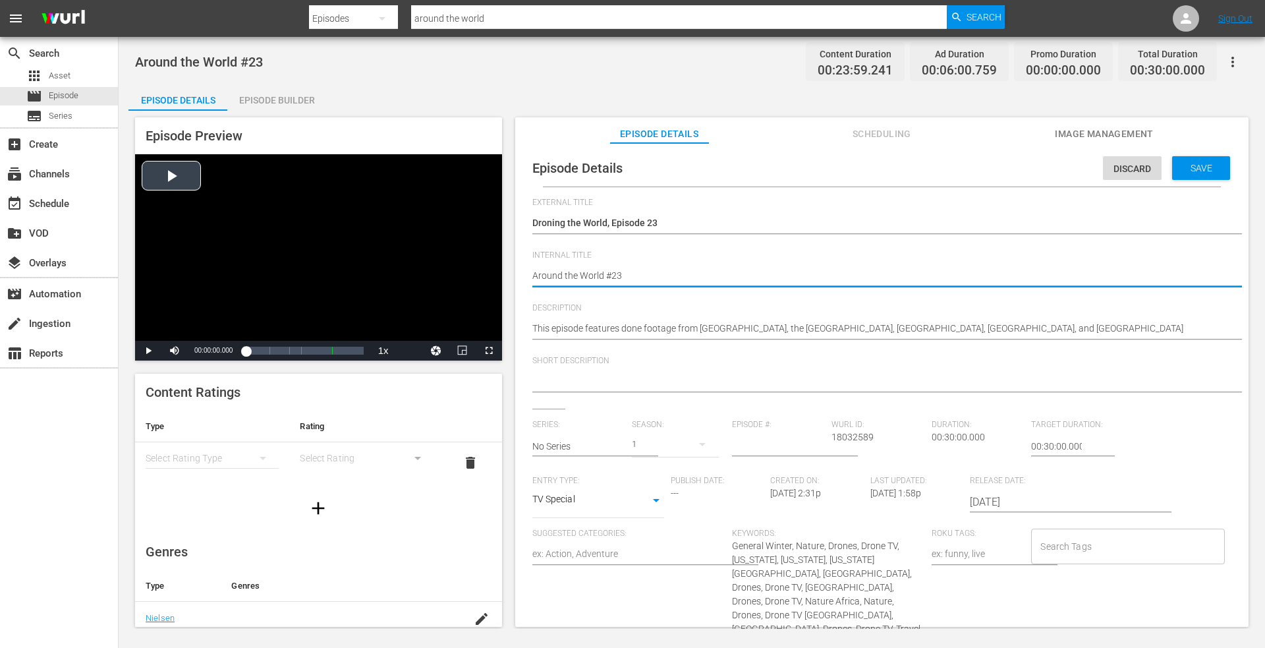
drag, startPoint x: 646, startPoint y: 273, endPoint x: 273, endPoint y: 270, distance: 372.3
paste textarea "Droning the World, Episode 1"
click at [1185, 161] on div "Save" at bounding box center [1201, 168] width 58 height 24
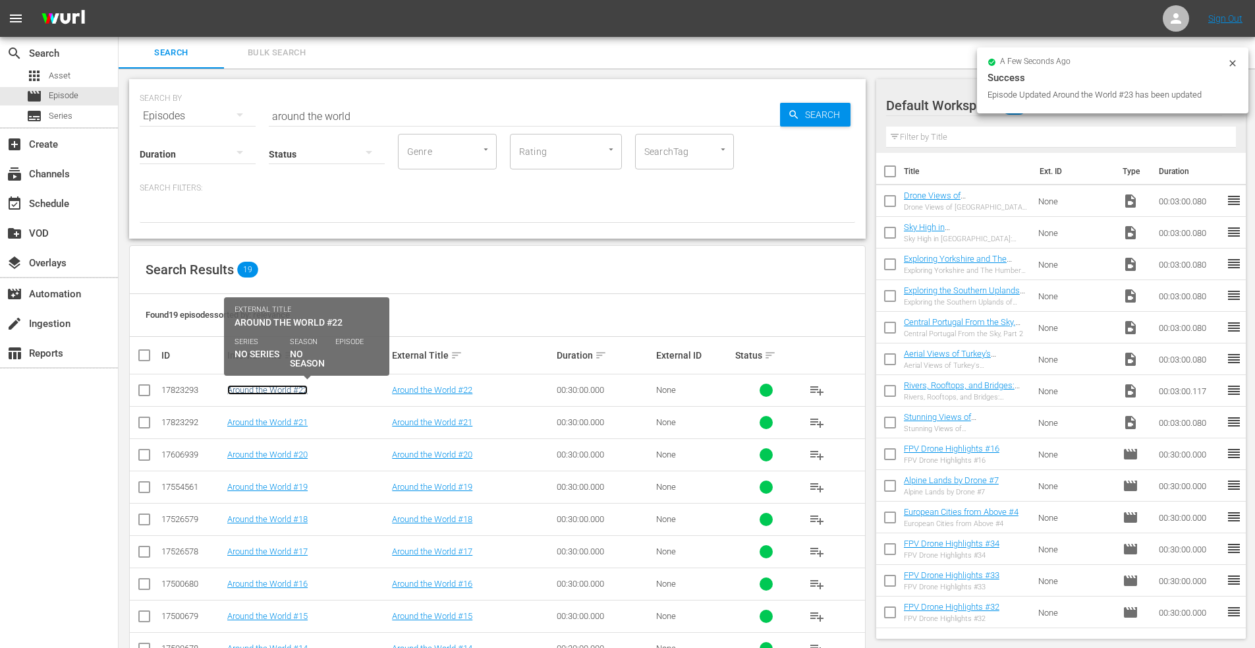
click at [266, 394] on link "Around the World #22" at bounding box center [267, 390] width 80 height 10
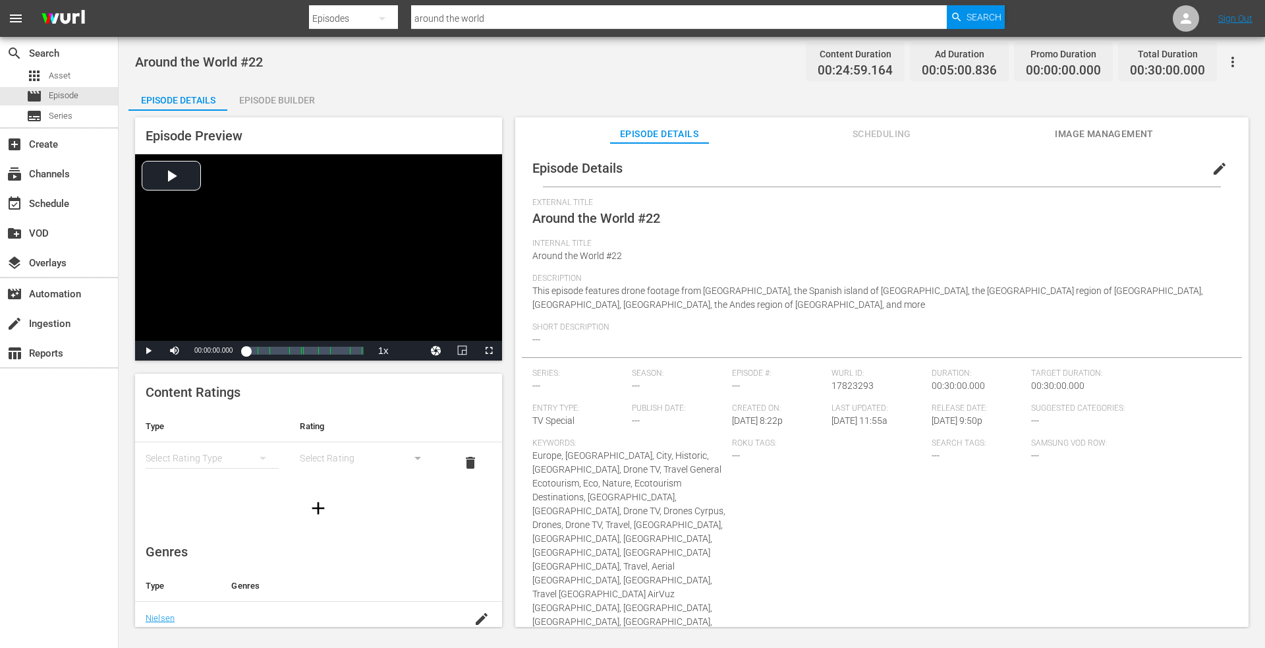
click at [1212, 165] on span "edit" at bounding box center [1220, 169] width 16 height 16
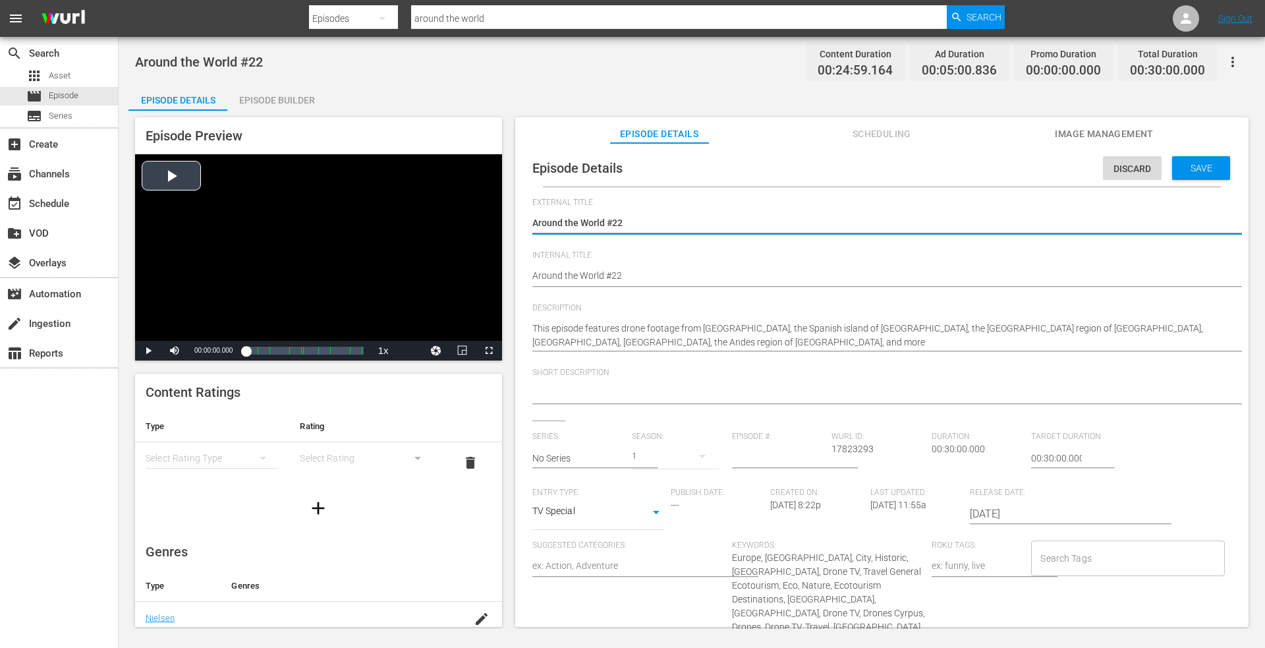
drag, startPoint x: 635, startPoint y: 224, endPoint x: 345, endPoint y: 236, distance: 290.2
click at [345, 236] on div "Episode Preview Video Player is loading. Play Video Play Mute Current Time 00:0…" at bounding box center [691, 374] width 1127 height 527
drag, startPoint x: 623, startPoint y: 276, endPoint x: 364, endPoint y: 262, distance: 258.7
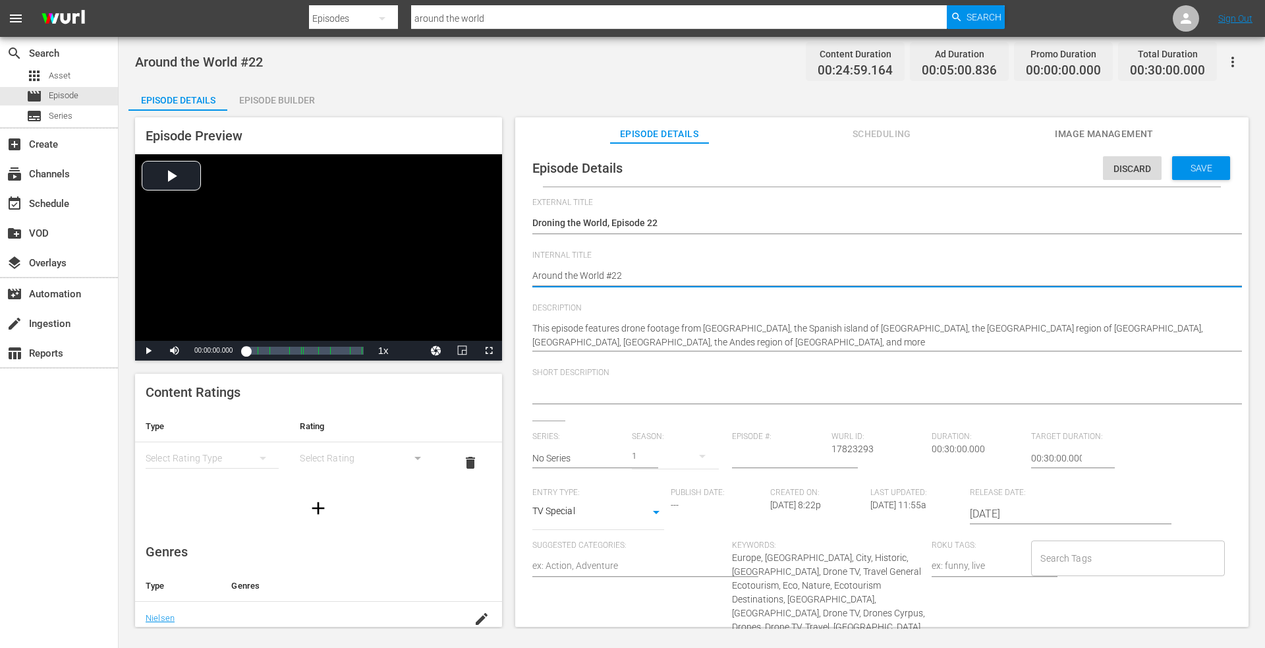
paste textarea "Droning the World, Episode 1"
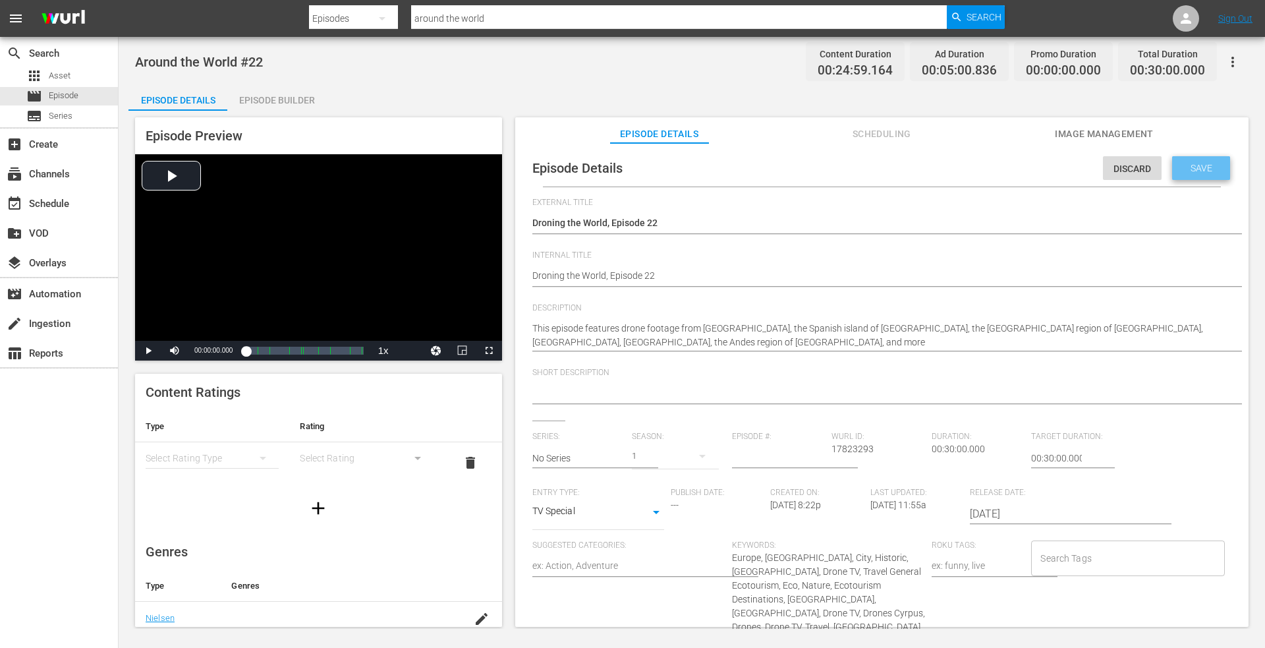
drag, startPoint x: 1184, startPoint y: 166, endPoint x: 867, endPoint y: 195, distance: 318.3
click at [1183, 166] on span "Save" at bounding box center [1201, 168] width 43 height 11
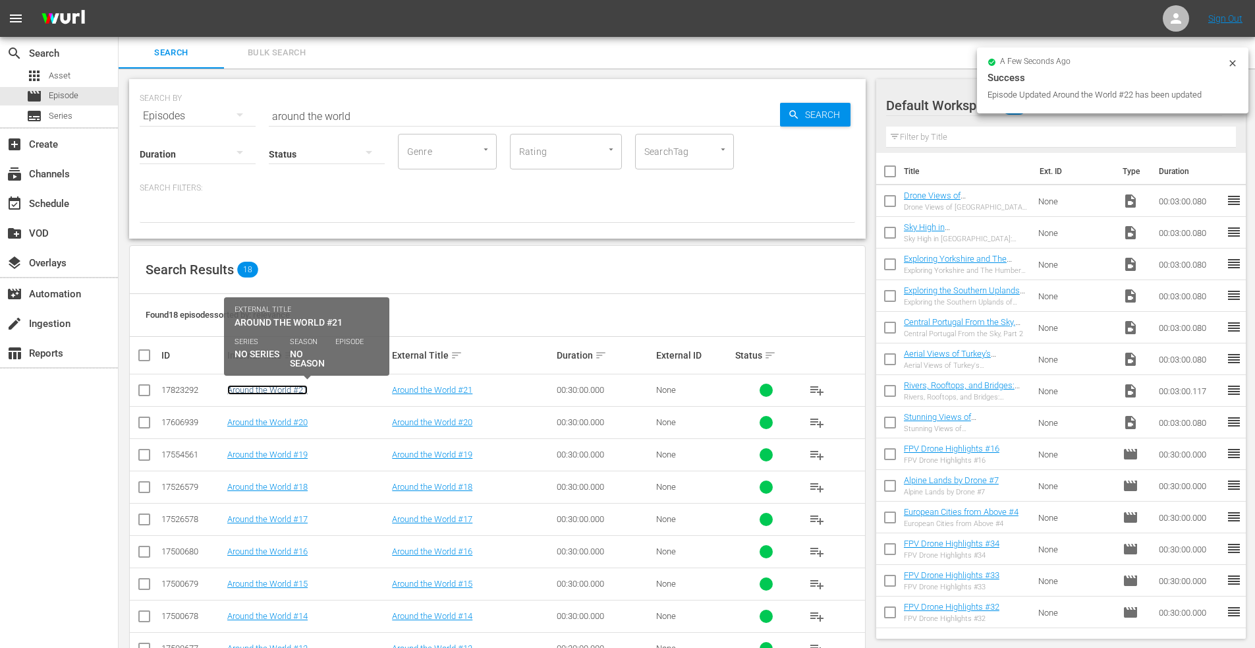
click at [260, 386] on link "Around the World #21" at bounding box center [267, 390] width 80 height 10
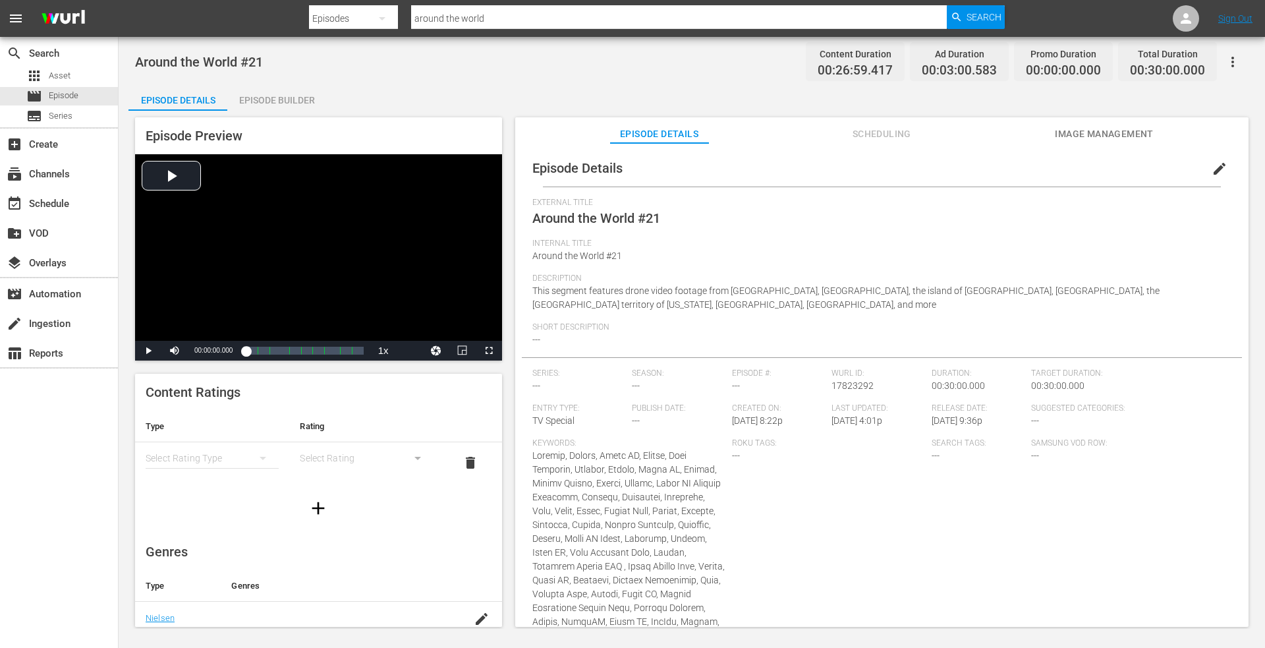
drag, startPoint x: 1207, startPoint y: 161, endPoint x: 1052, endPoint y: 187, distance: 157.7
click at [1212, 161] on span "edit" at bounding box center [1220, 169] width 16 height 16
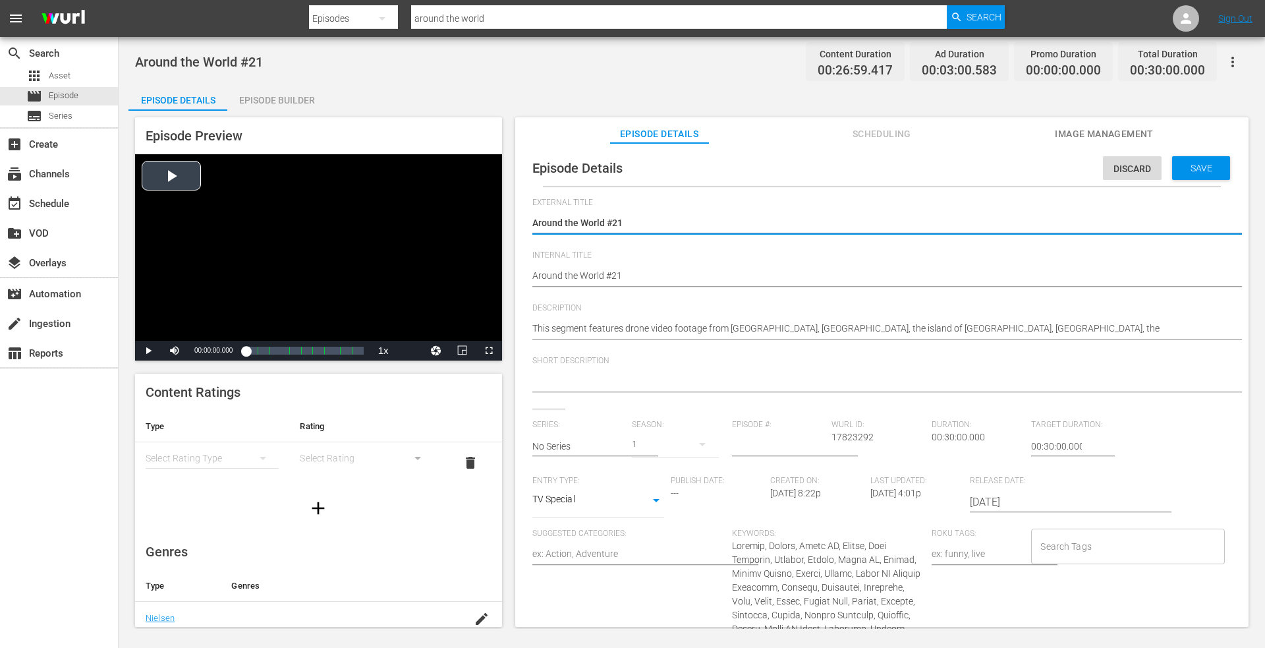
drag, startPoint x: 685, startPoint y: 221, endPoint x: 413, endPoint y: 225, distance: 271.5
click at [412, 225] on div "Episode Preview Video Player is loading. Play Video Play Mute Current Time 00:0…" at bounding box center [691, 374] width 1127 height 527
drag, startPoint x: 640, startPoint y: 278, endPoint x: 453, endPoint y: 279, distance: 187.1
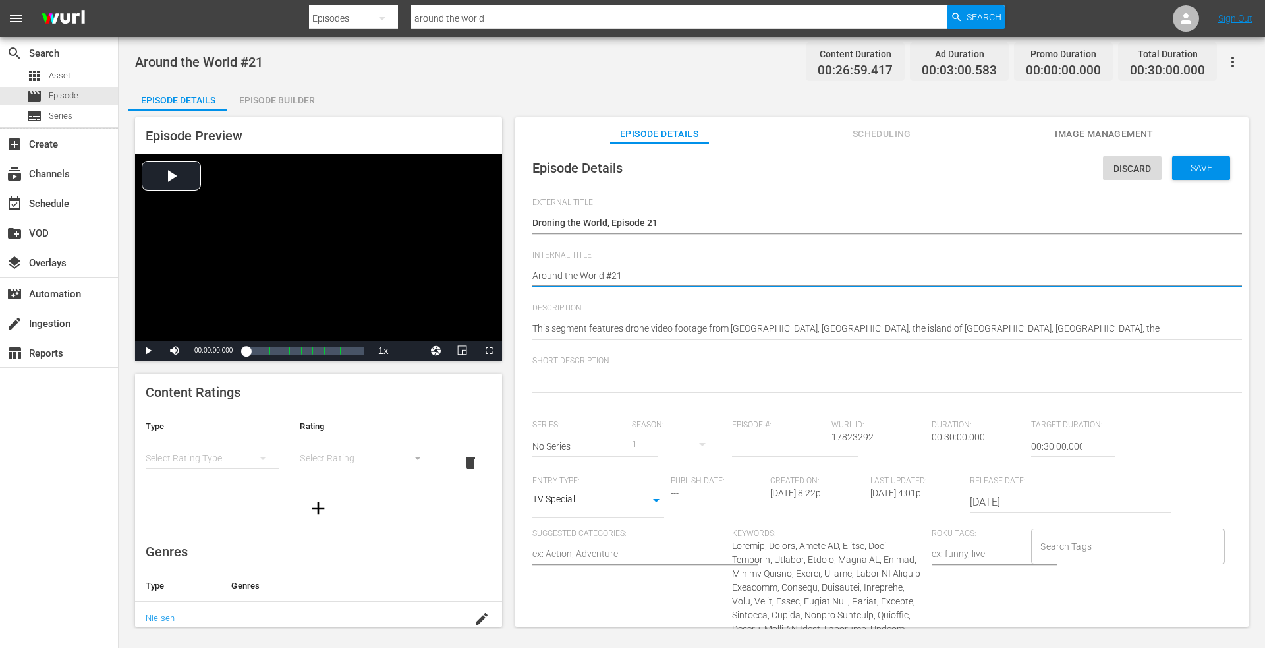
paste textarea "Droning the World, Episode"
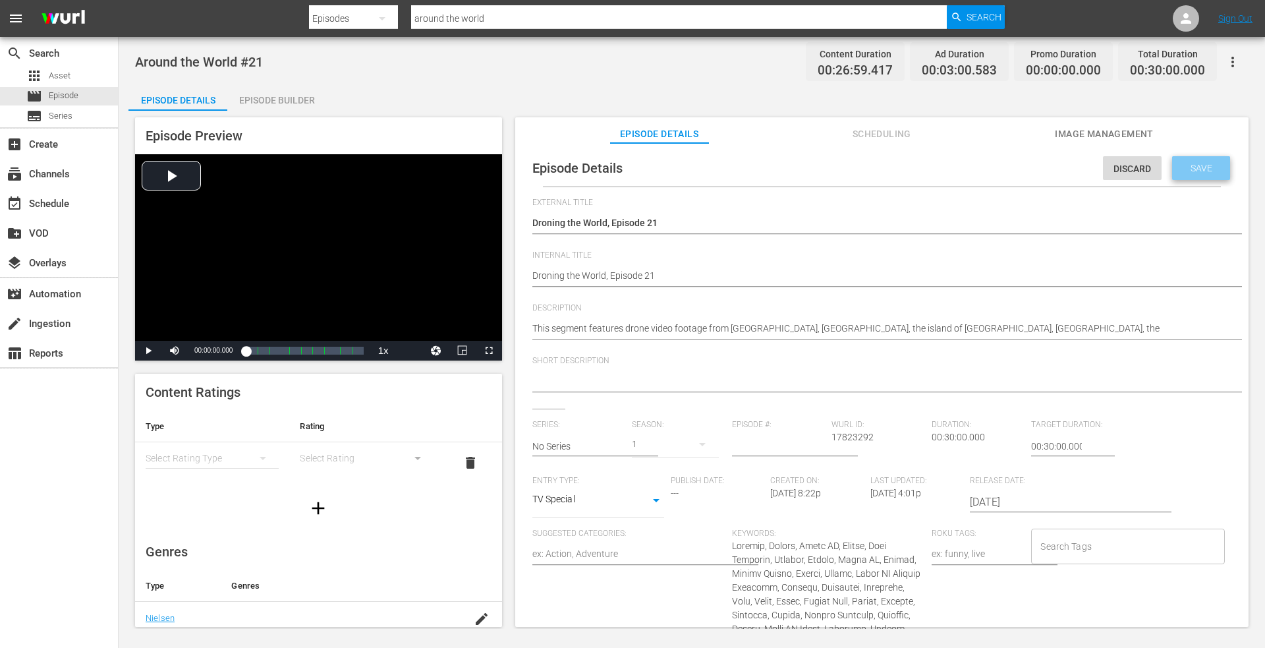
drag, startPoint x: 1197, startPoint y: 167, endPoint x: 1075, endPoint y: 175, distance: 121.5
click at [1195, 167] on span "Save" at bounding box center [1201, 168] width 43 height 11
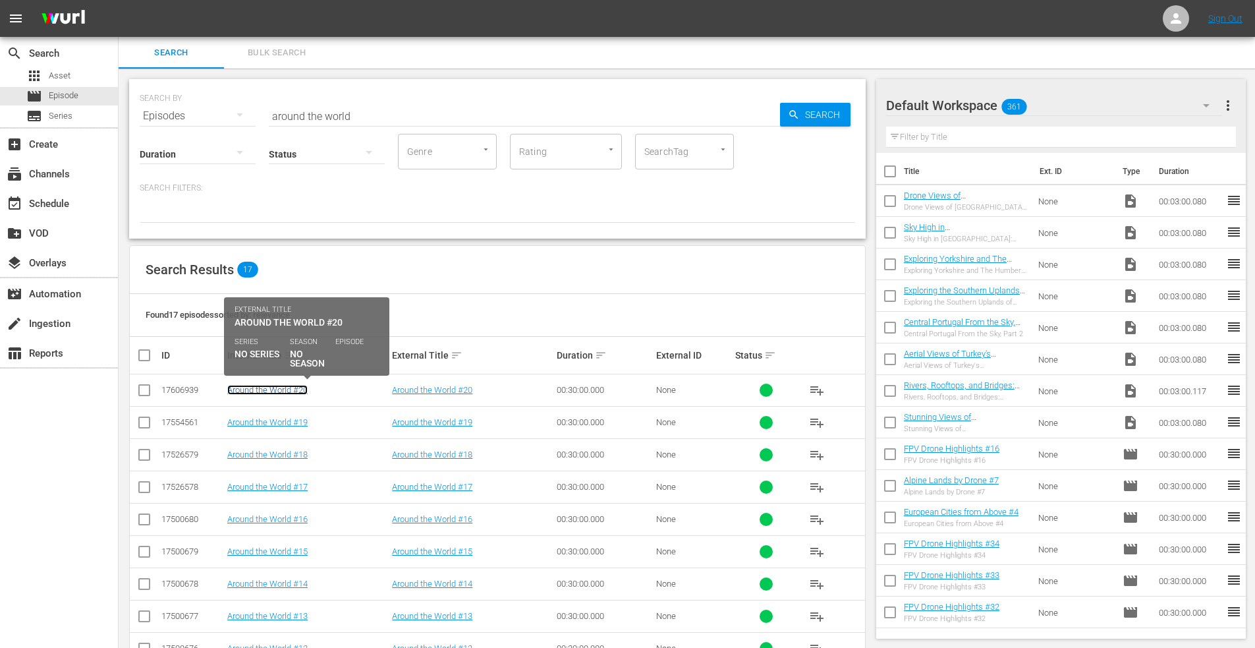
click at [271, 393] on link "Around the World #20" at bounding box center [267, 390] width 80 height 10
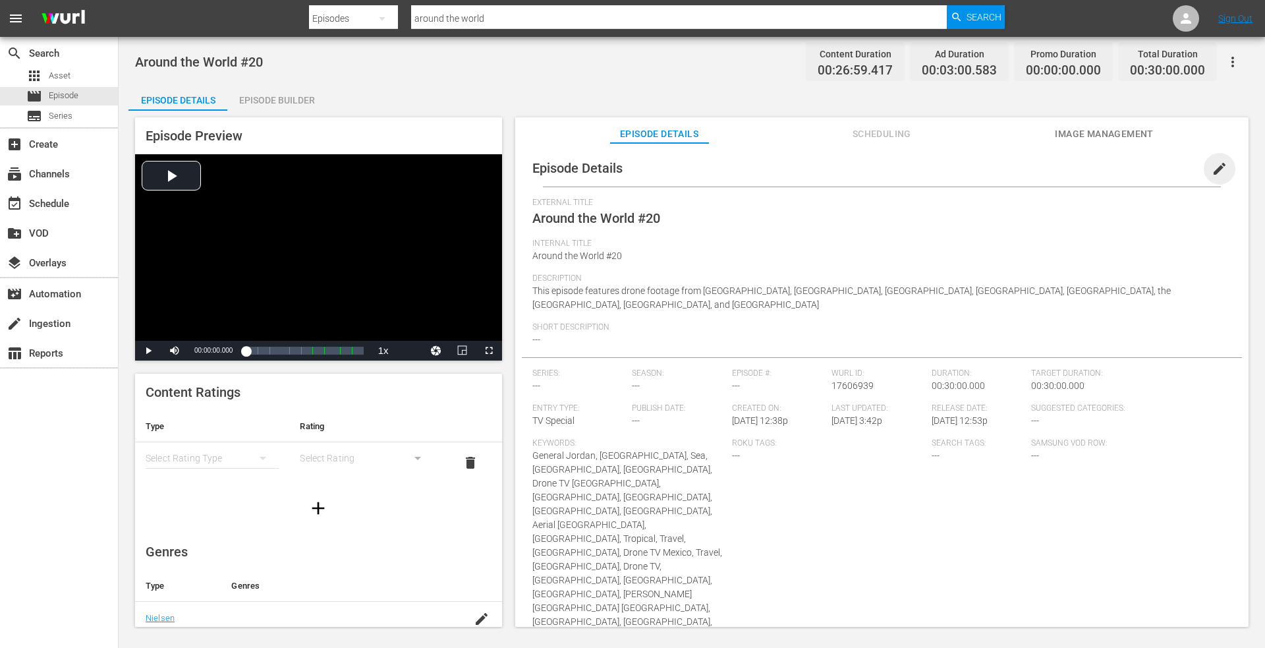
click at [1216, 167] on span "edit" at bounding box center [1220, 169] width 16 height 16
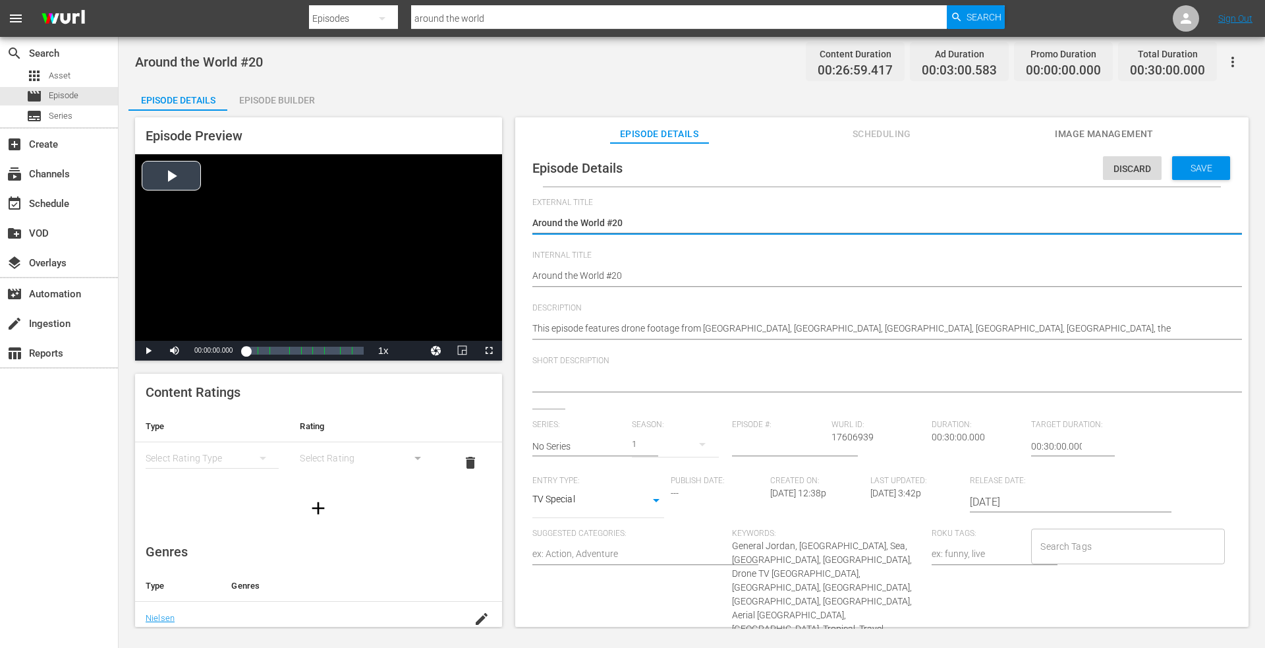
drag, startPoint x: 632, startPoint y: 224, endPoint x: 310, endPoint y: 225, distance: 321.6
click at [310, 225] on div "Episode Preview Video Player is loading. Play Video Play Mute Current Time 00:0…" at bounding box center [691, 374] width 1127 height 527
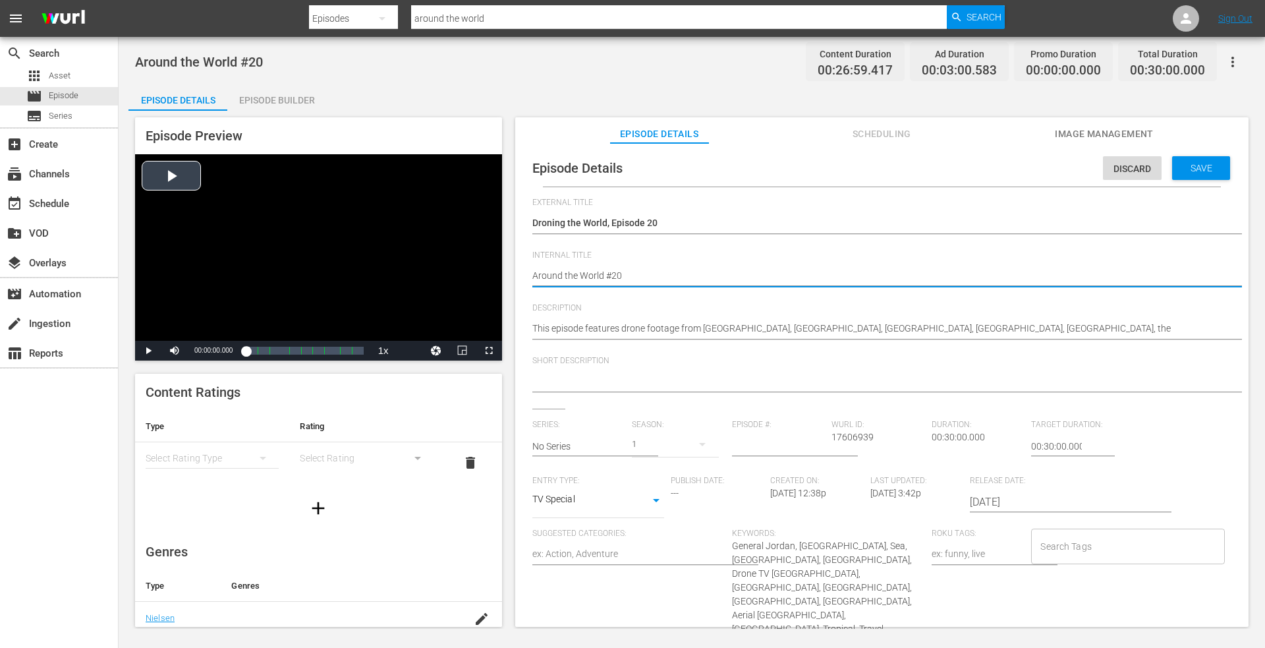
drag, startPoint x: 640, startPoint y: 277, endPoint x: 397, endPoint y: 278, distance: 243.2
paste textarea "Droning the World, Episode 1"
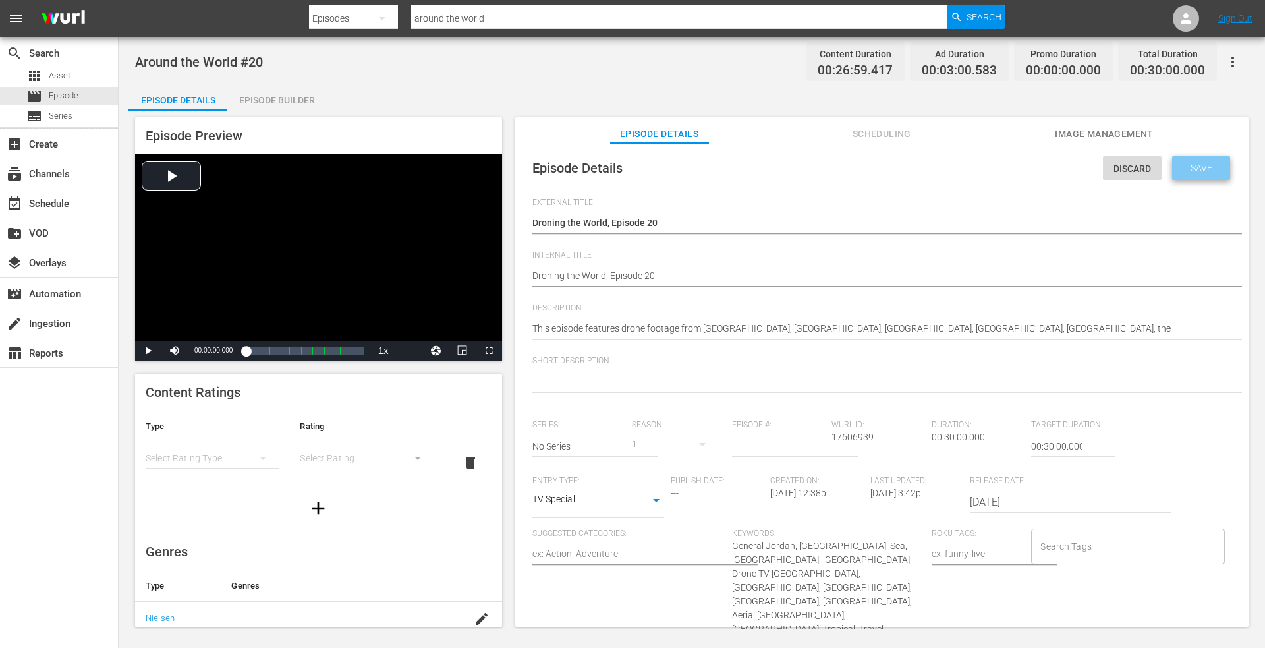
drag, startPoint x: 1185, startPoint y: 165, endPoint x: 1176, endPoint y: 167, distance: 9.4
click at [1185, 165] on span "Save" at bounding box center [1201, 168] width 43 height 11
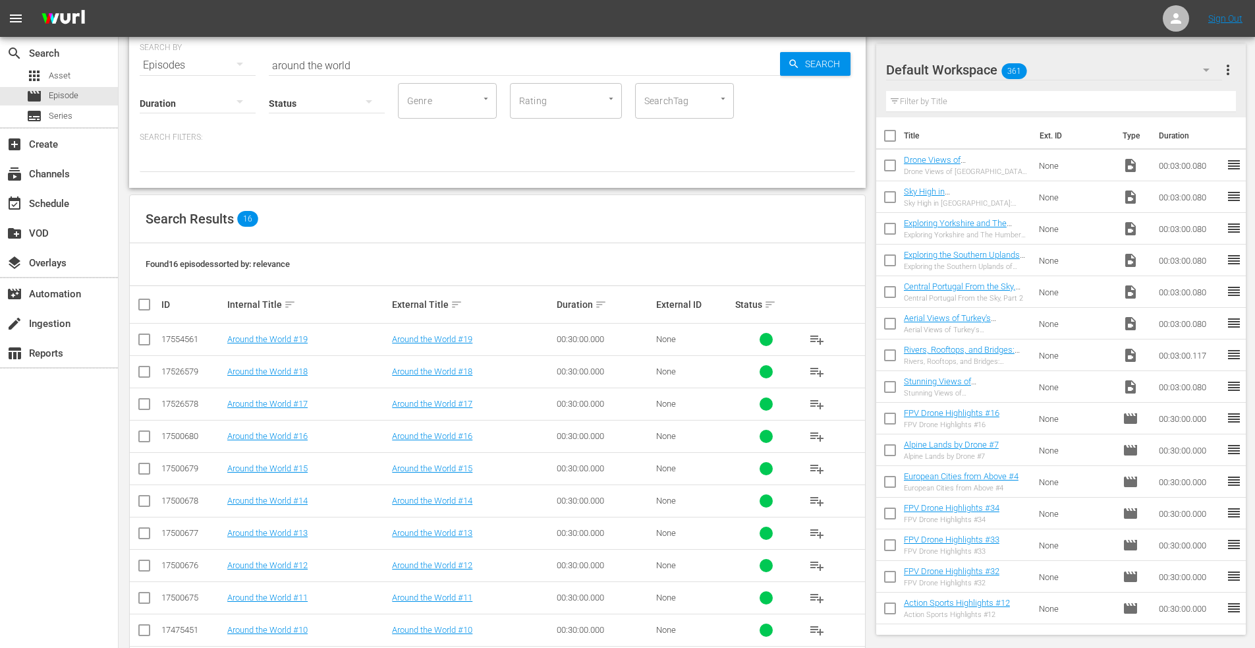
scroll to position [66, 0]
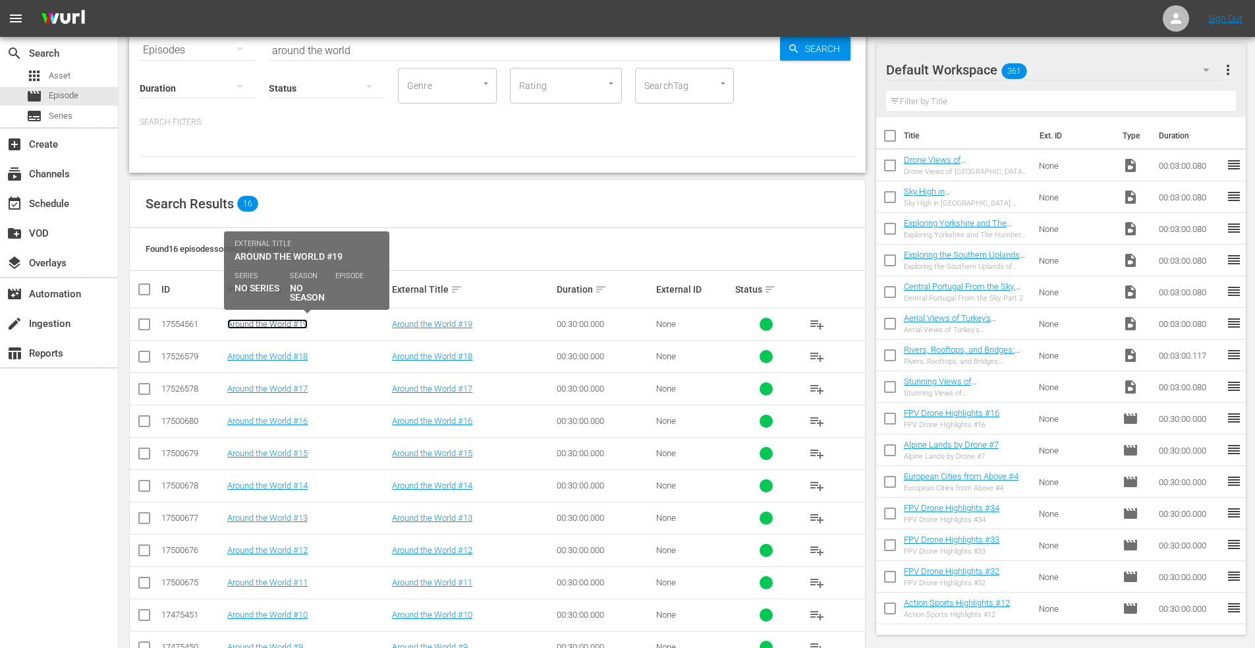
click at [268, 324] on link "Around the World #19" at bounding box center [267, 324] width 80 height 10
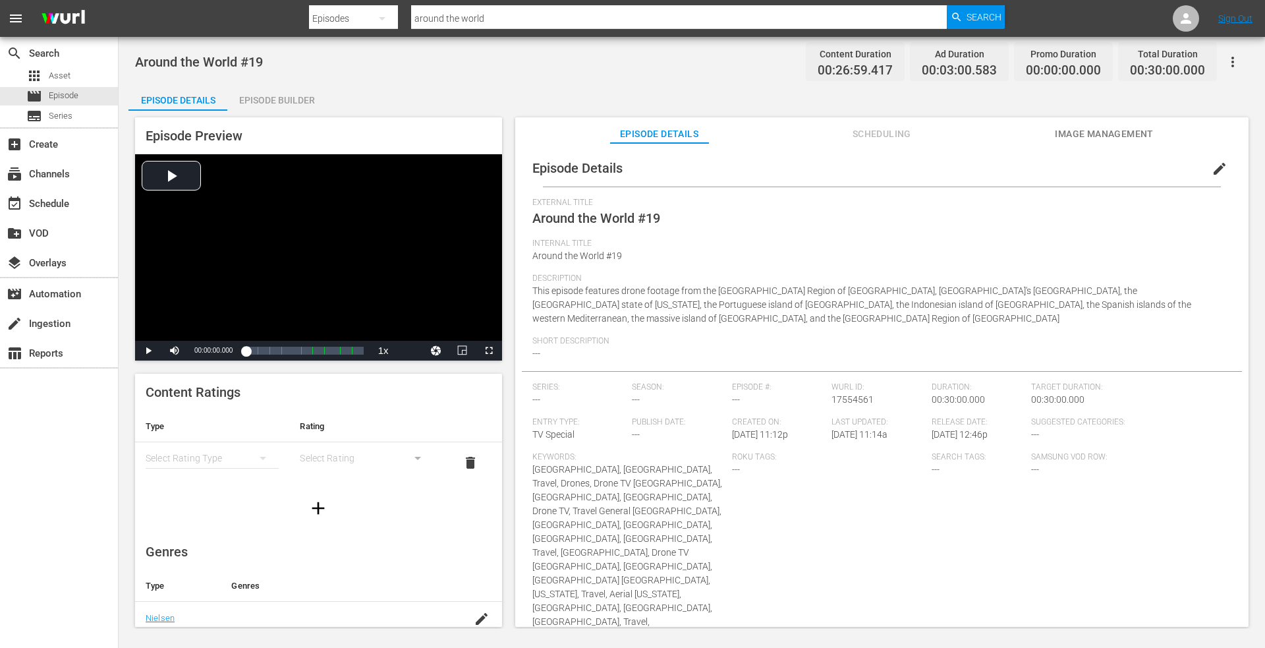
click at [1213, 163] on span "edit" at bounding box center [1220, 169] width 16 height 16
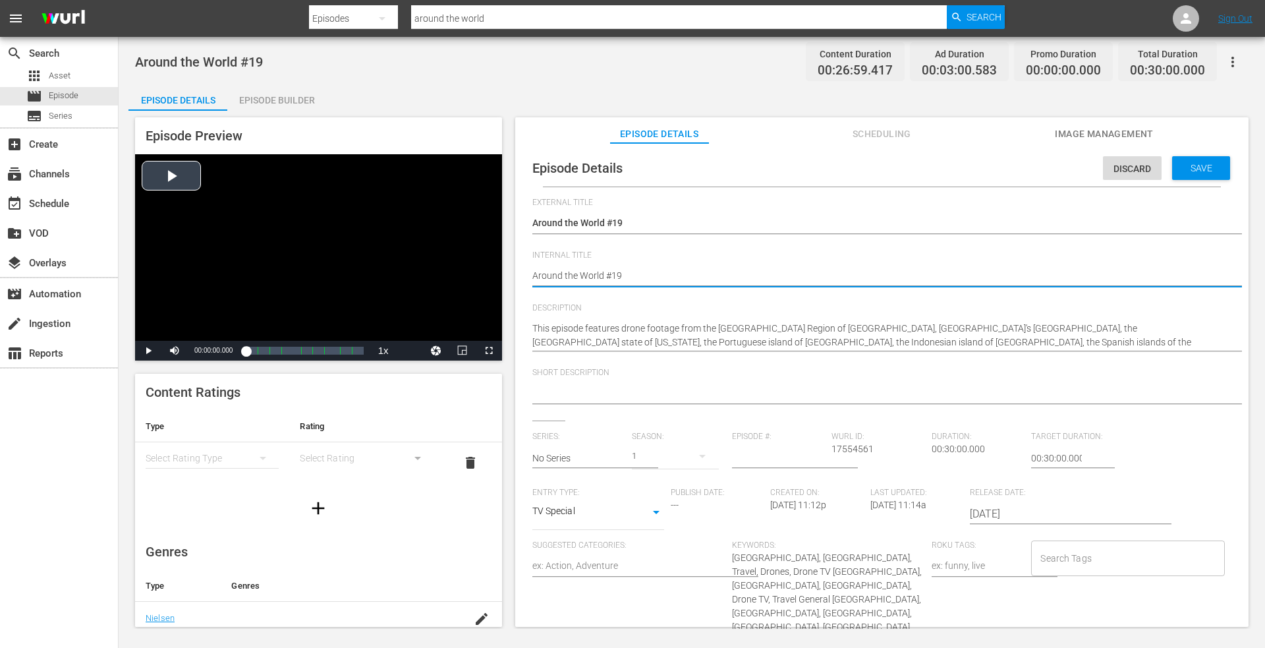
drag, startPoint x: 629, startPoint y: 277, endPoint x: 483, endPoint y: 278, distance: 145.6
paste textarea "Droning the World, Episode 1"
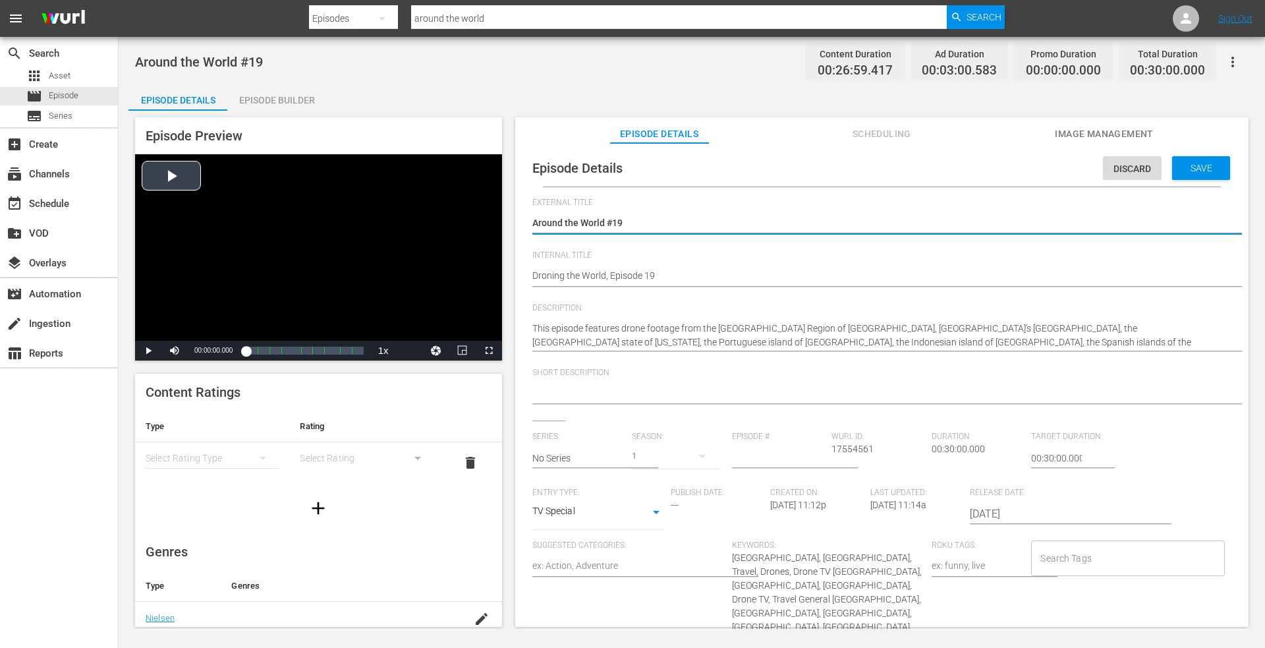
drag, startPoint x: 522, startPoint y: 222, endPoint x: 468, endPoint y: 233, distance: 55.2
paste textarea "Droning the World, Episode 1"
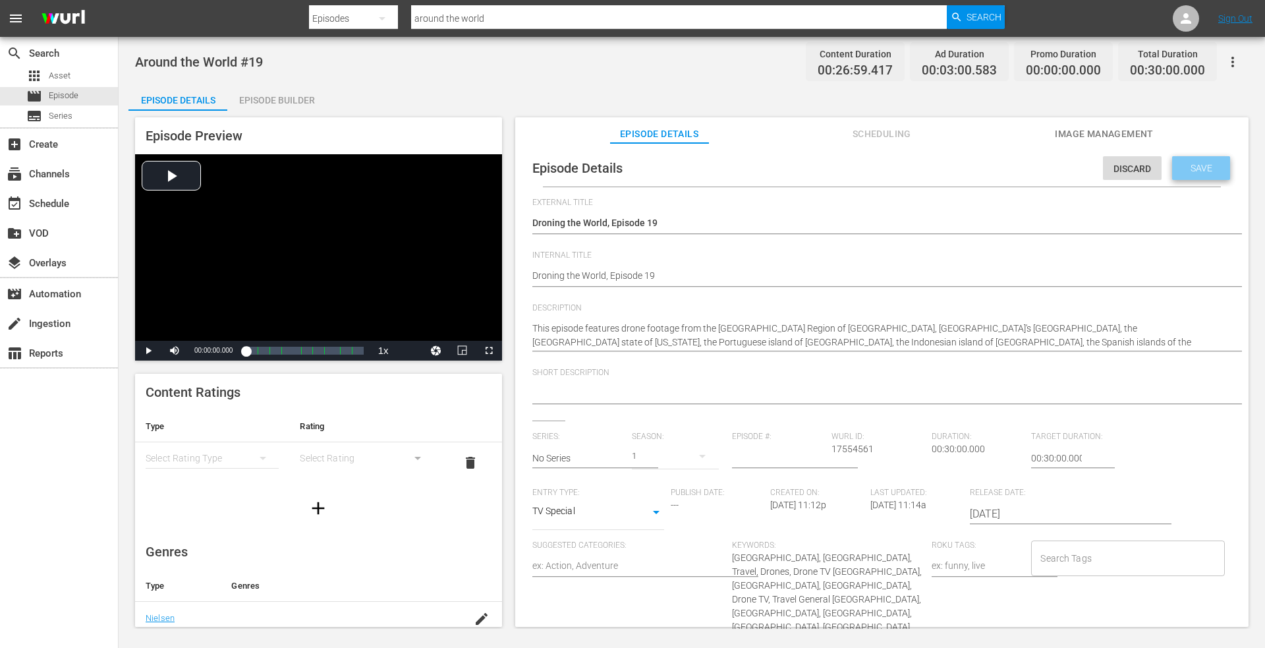
click at [1195, 167] on span "Save" at bounding box center [1201, 168] width 43 height 11
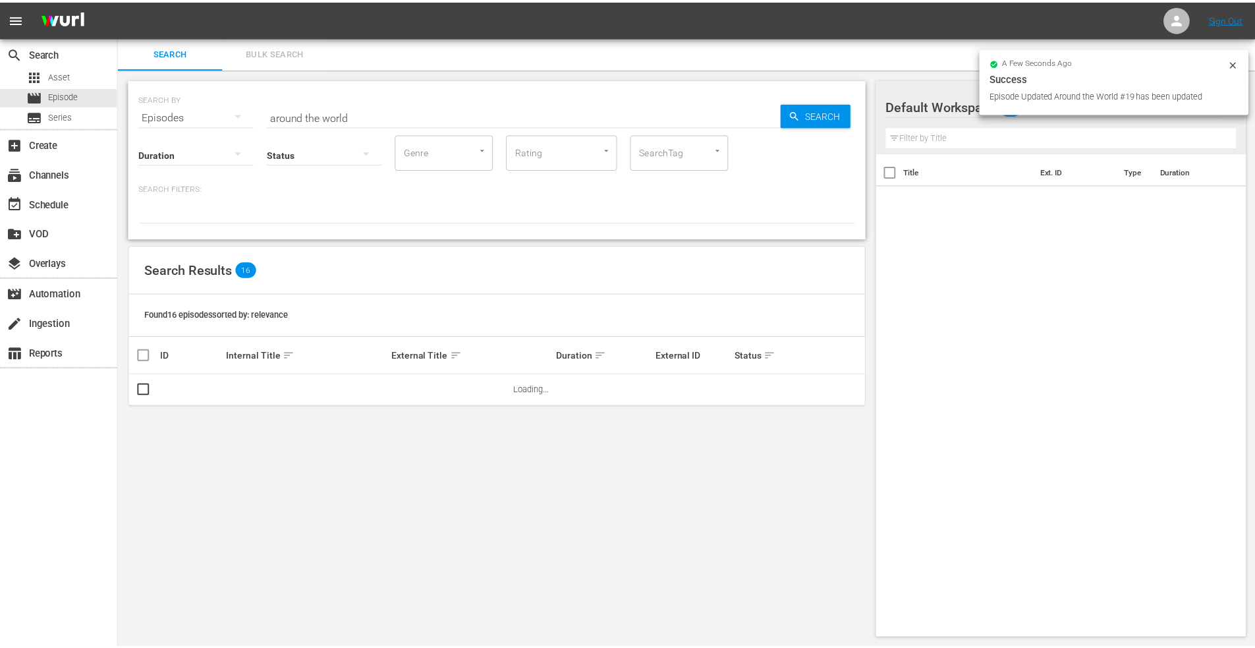
scroll to position [1, 0]
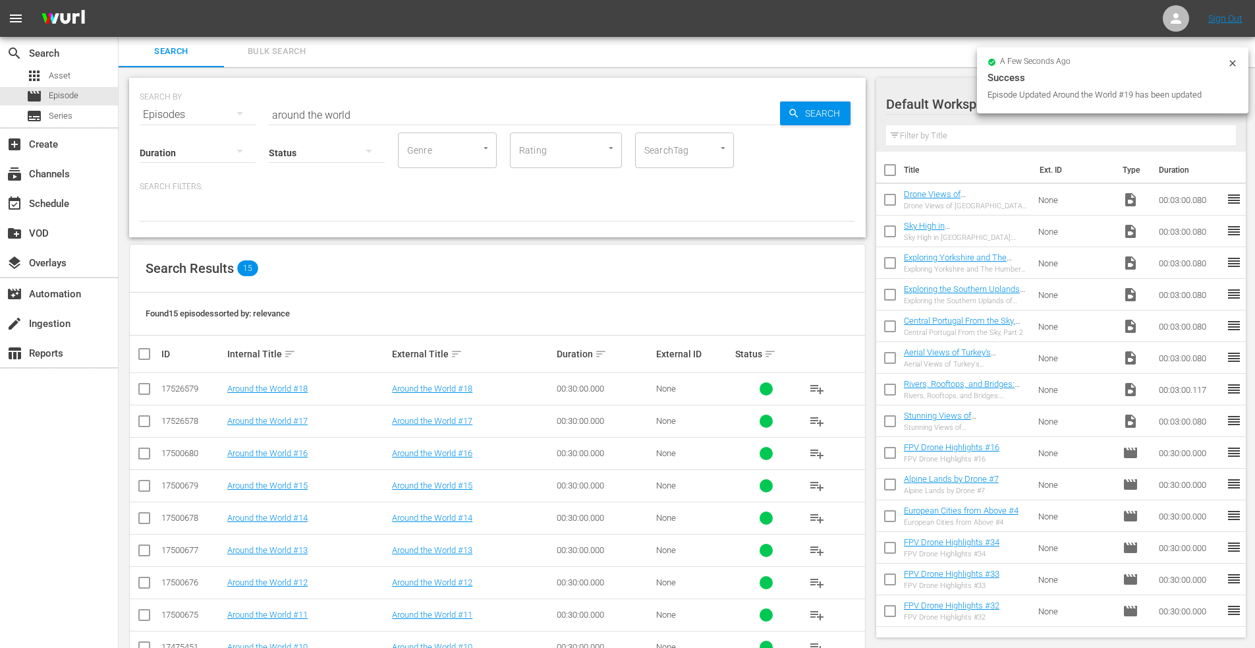
click at [277, 383] on td "Around the World #18" at bounding box center [307, 389] width 165 height 32
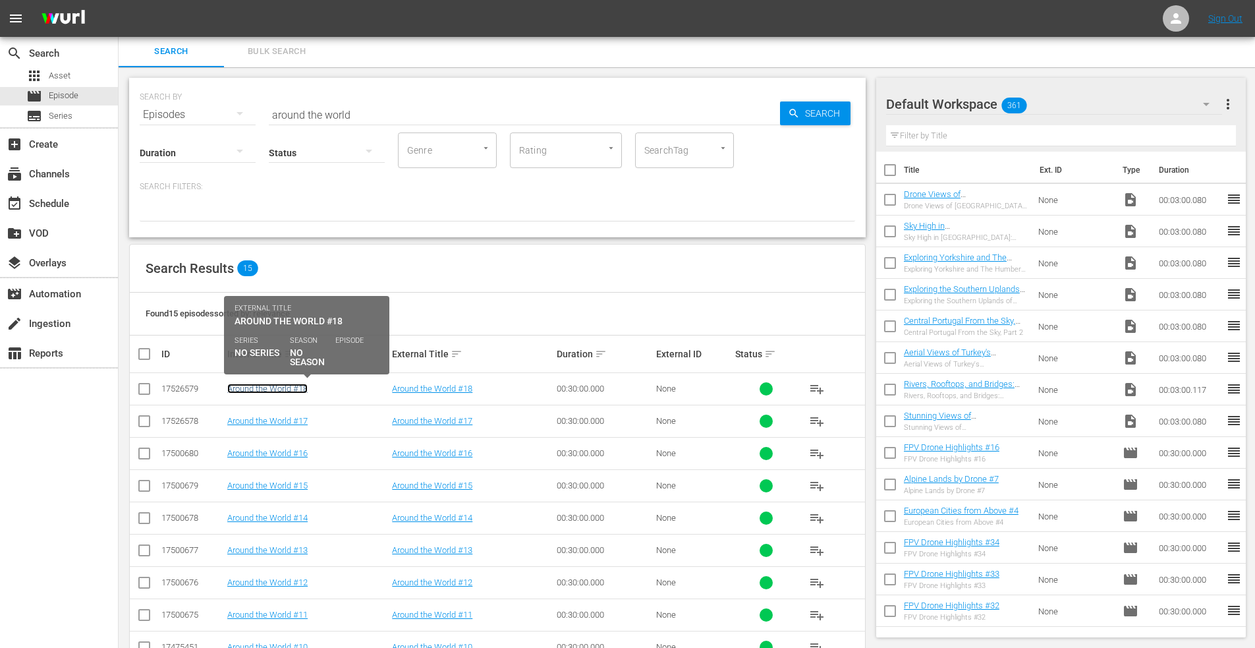
click at [276, 385] on link "Around the World #18" at bounding box center [267, 389] width 80 height 10
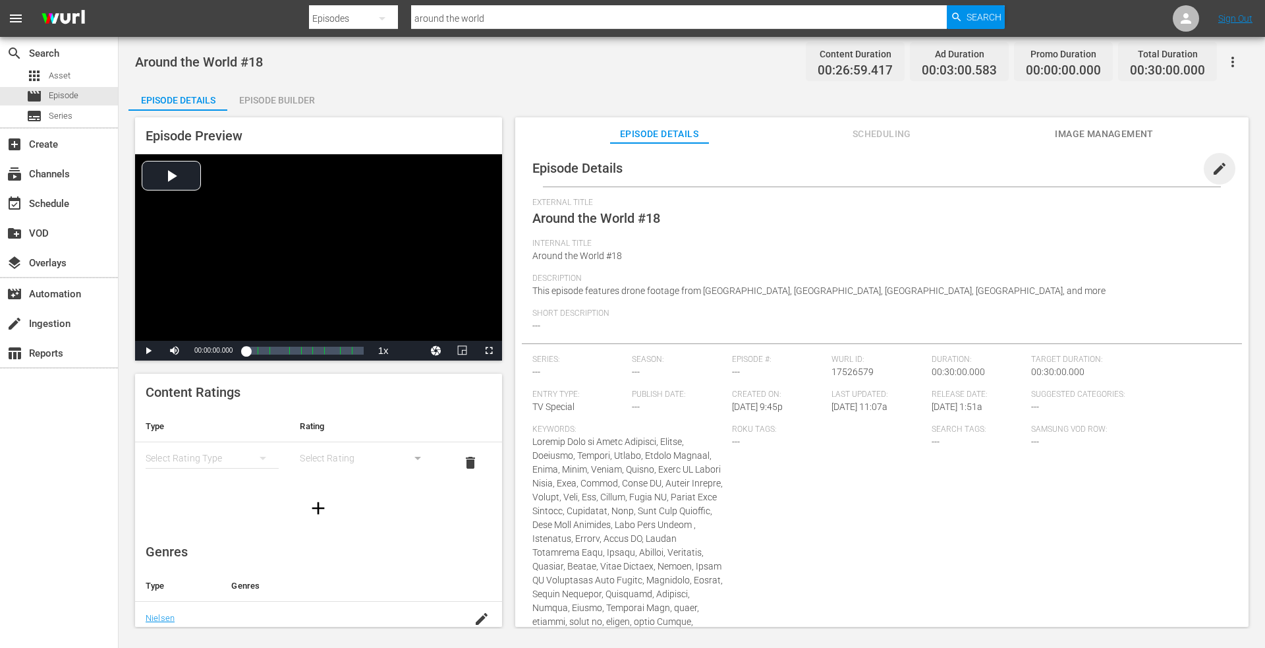
click at [1212, 165] on span "edit" at bounding box center [1220, 169] width 16 height 16
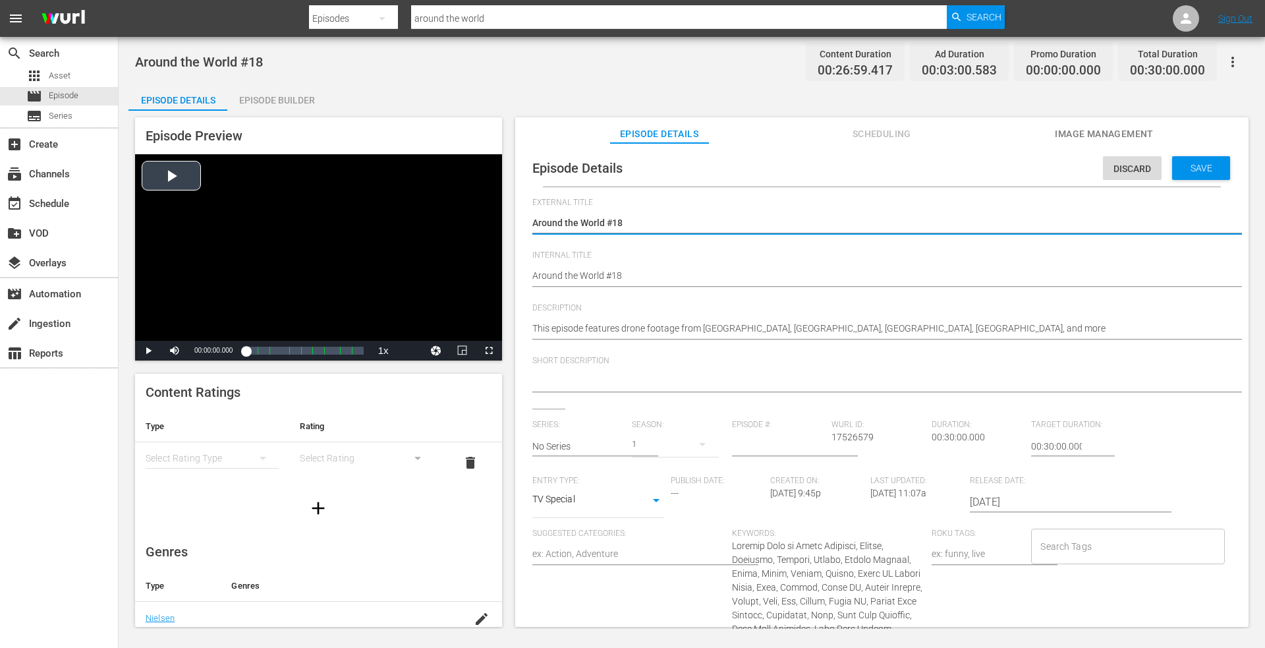
drag, startPoint x: 633, startPoint y: 226, endPoint x: 418, endPoint y: 224, distance: 214.8
click at [405, 232] on div "Episode Preview Video Player is loading. Play Video Play Mute Current Time 00:0…" at bounding box center [691, 374] width 1127 height 527
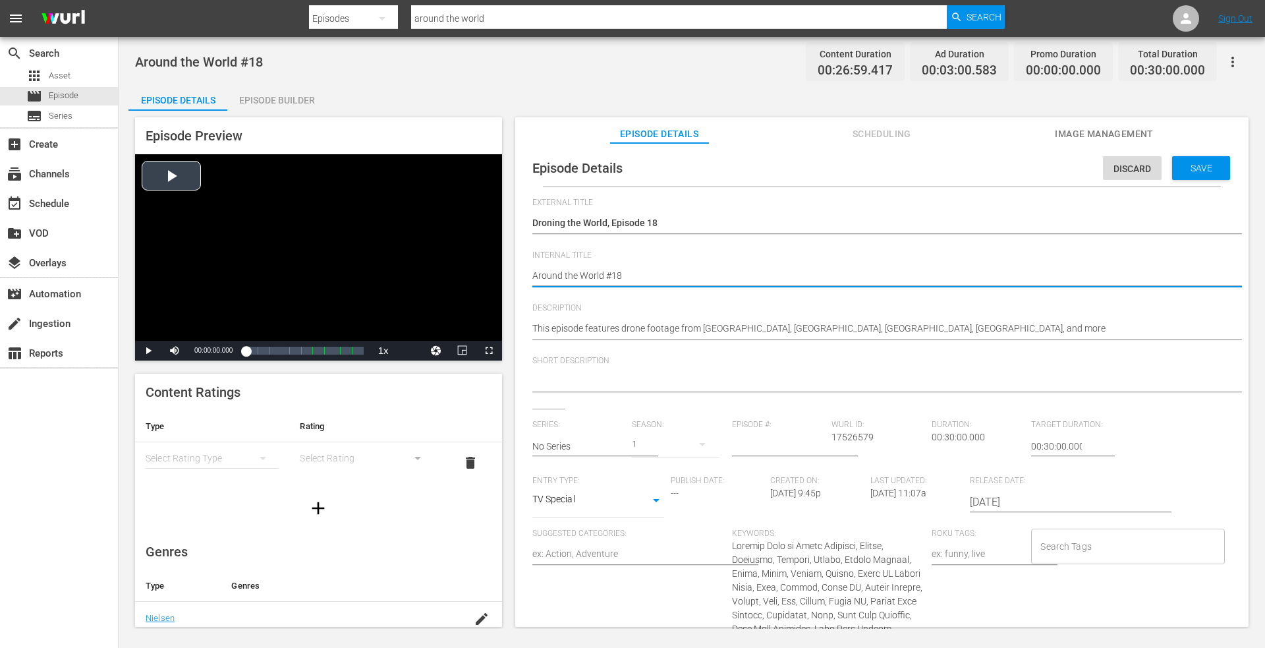
drag, startPoint x: 623, startPoint y: 271, endPoint x: 723, endPoint y: 244, distance: 102.9
paste textarea "Droning the World, Episode 1"
click at [1186, 159] on div "Save" at bounding box center [1201, 168] width 58 height 24
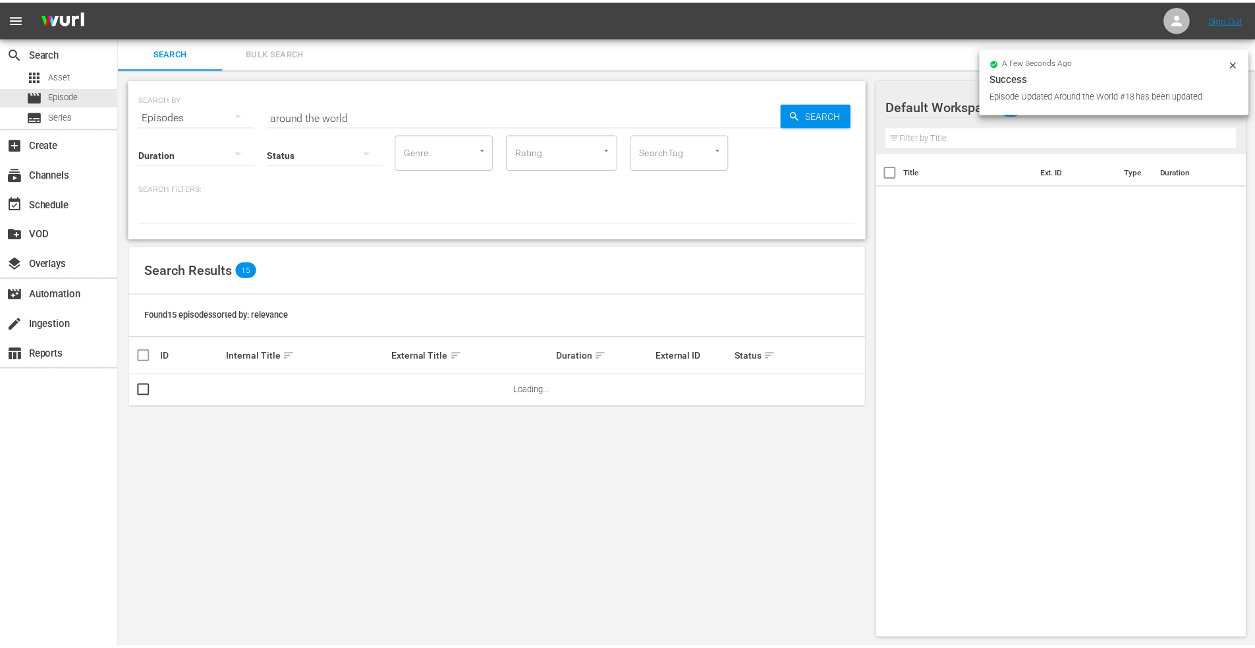
scroll to position [1, 0]
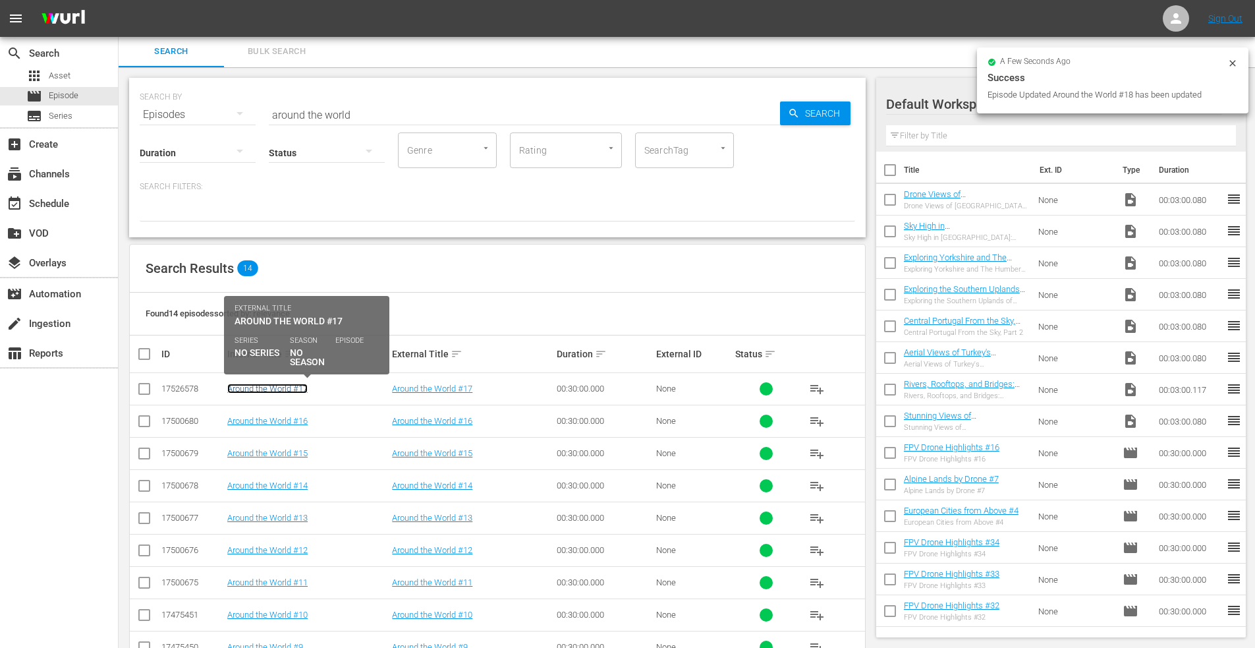
click at [285, 384] on link "Around the World #17" at bounding box center [267, 389] width 80 height 10
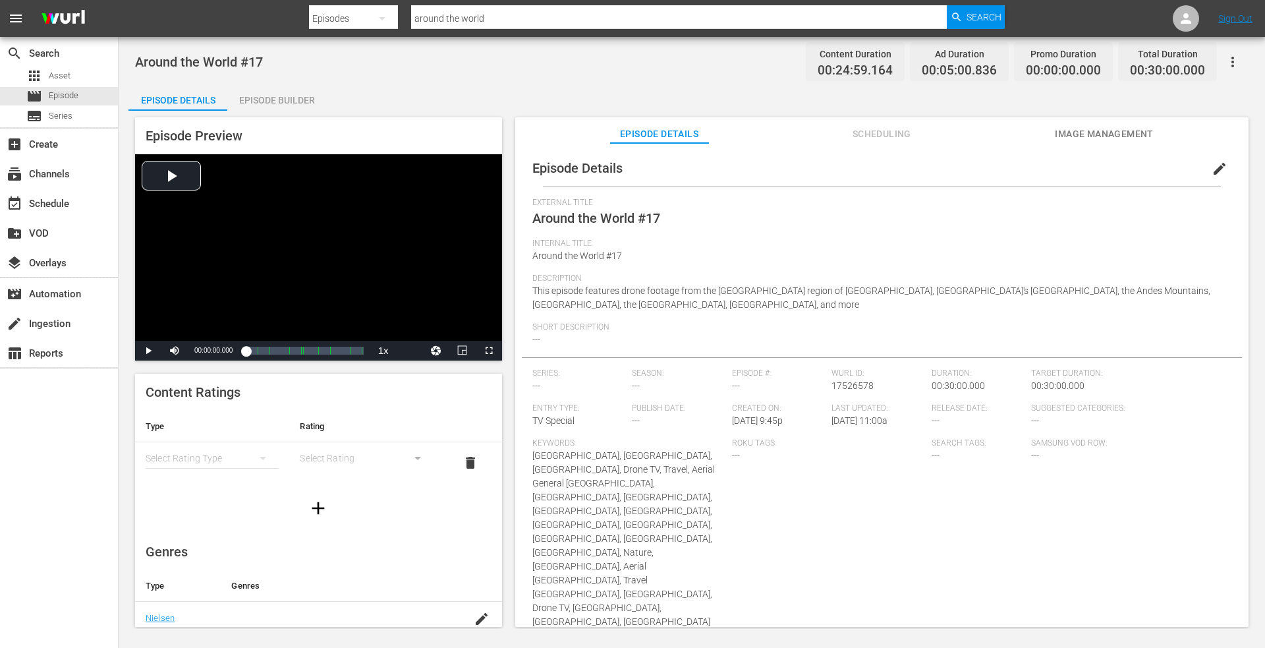
click at [1212, 166] on span "edit" at bounding box center [1220, 169] width 16 height 16
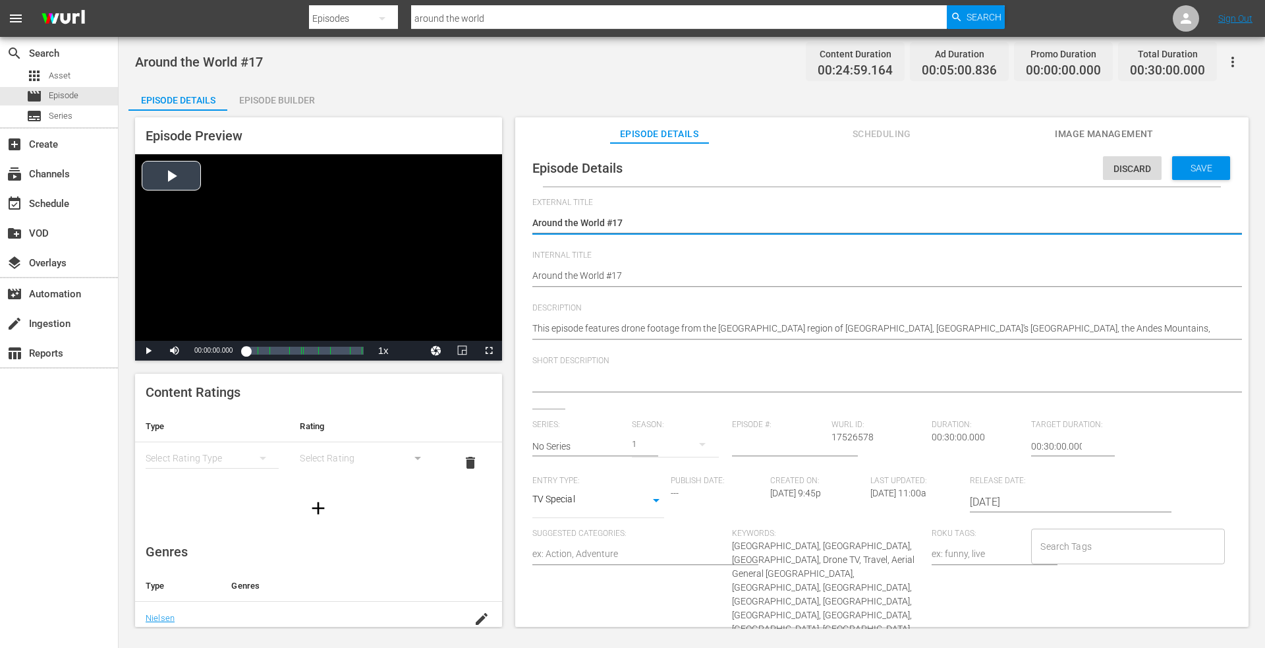
drag, startPoint x: 648, startPoint y: 221, endPoint x: 428, endPoint y: 231, distance: 220.3
click at [427, 232] on div "Episode Preview Video Player is loading. Play Video Play Mute Current Time 00:0…" at bounding box center [691, 374] width 1127 height 527
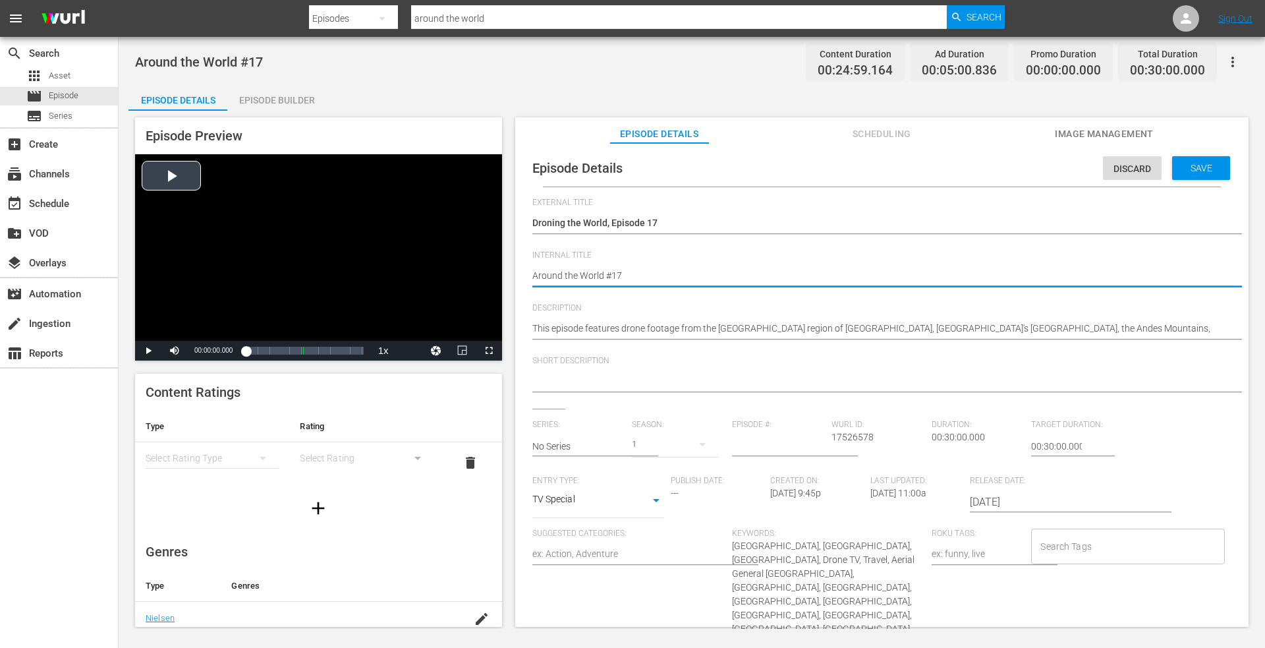
drag, startPoint x: 639, startPoint y: 280, endPoint x: 366, endPoint y: 276, distance: 273.5
paste textarea "Droning the World, Episode 1"
drag, startPoint x: 1184, startPoint y: 165, endPoint x: 867, endPoint y: 166, distance: 316.3
click at [1183, 165] on span "Save" at bounding box center [1201, 168] width 43 height 11
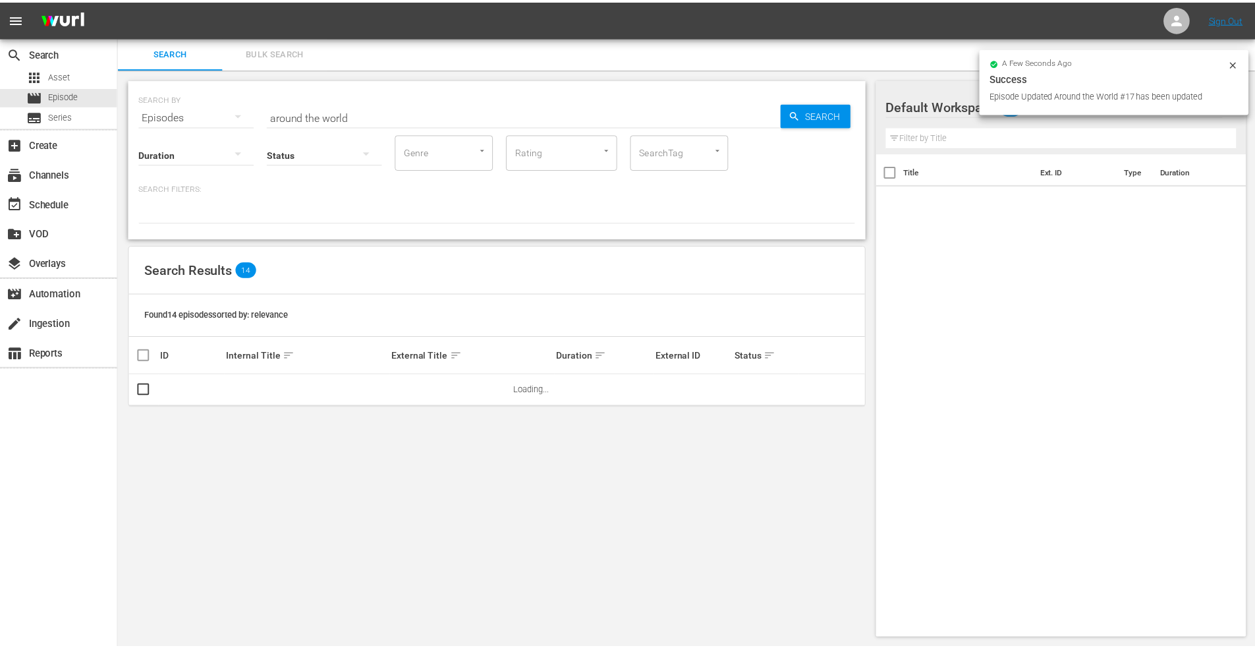
scroll to position [1, 0]
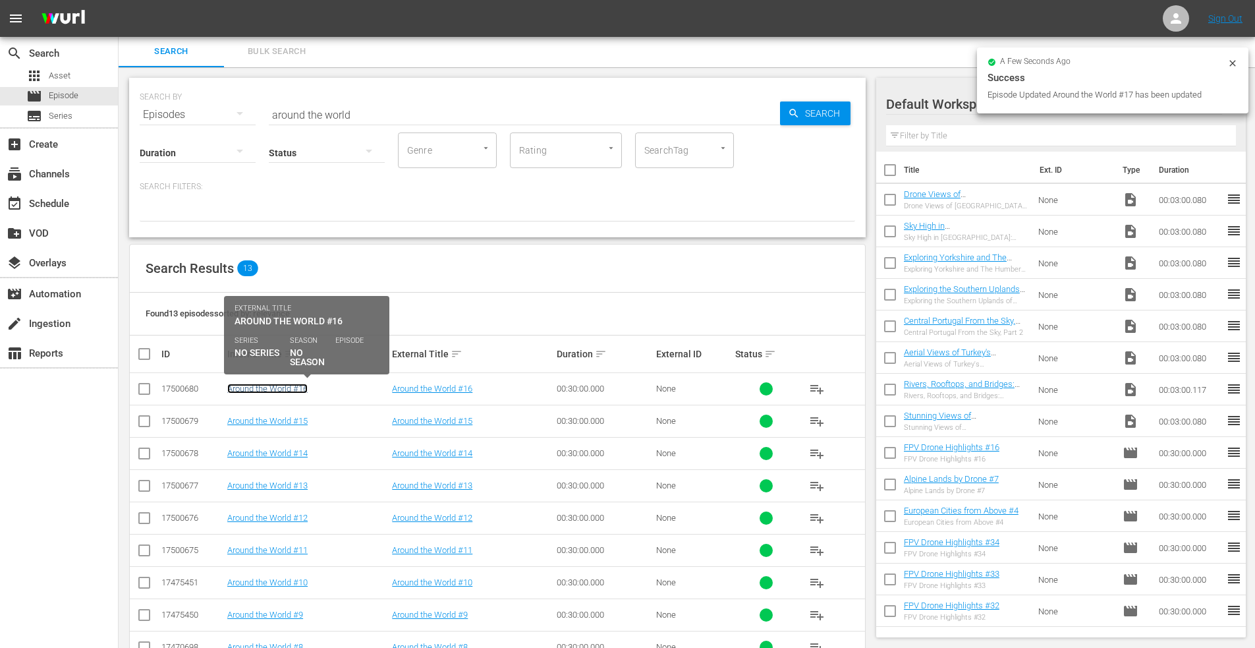
click at [244, 386] on link "Around the World #16" at bounding box center [267, 389] width 80 height 10
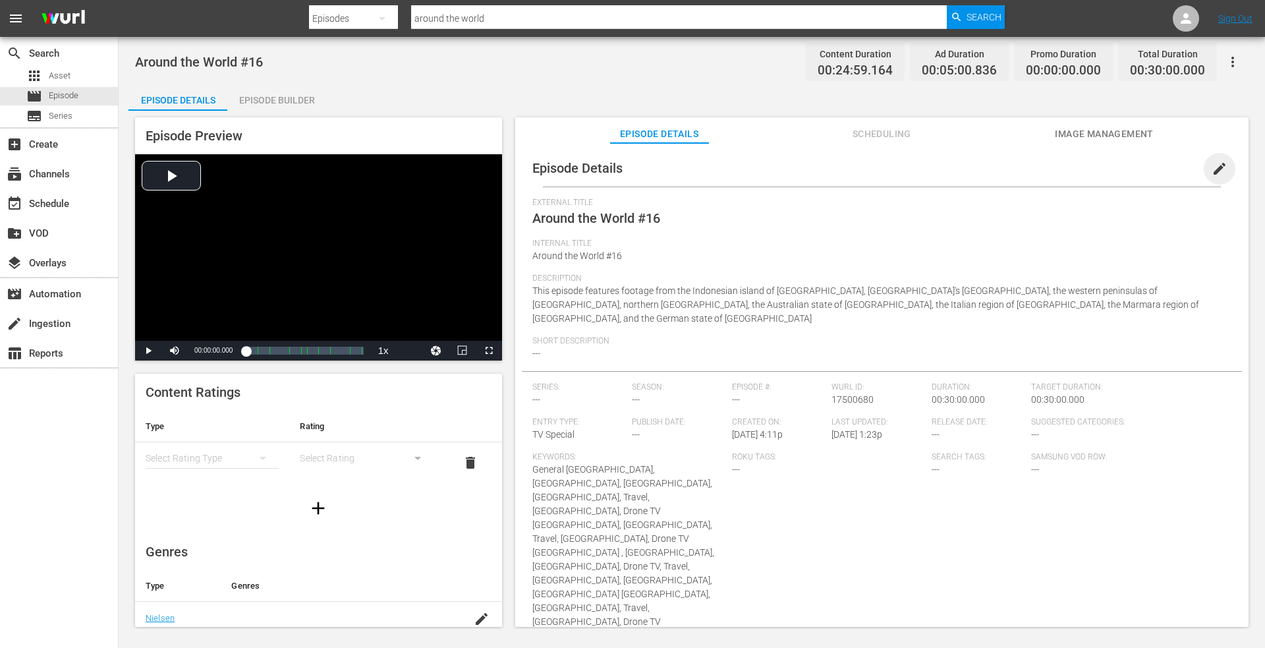
click at [1213, 165] on span "edit" at bounding box center [1220, 169] width 16 height 16
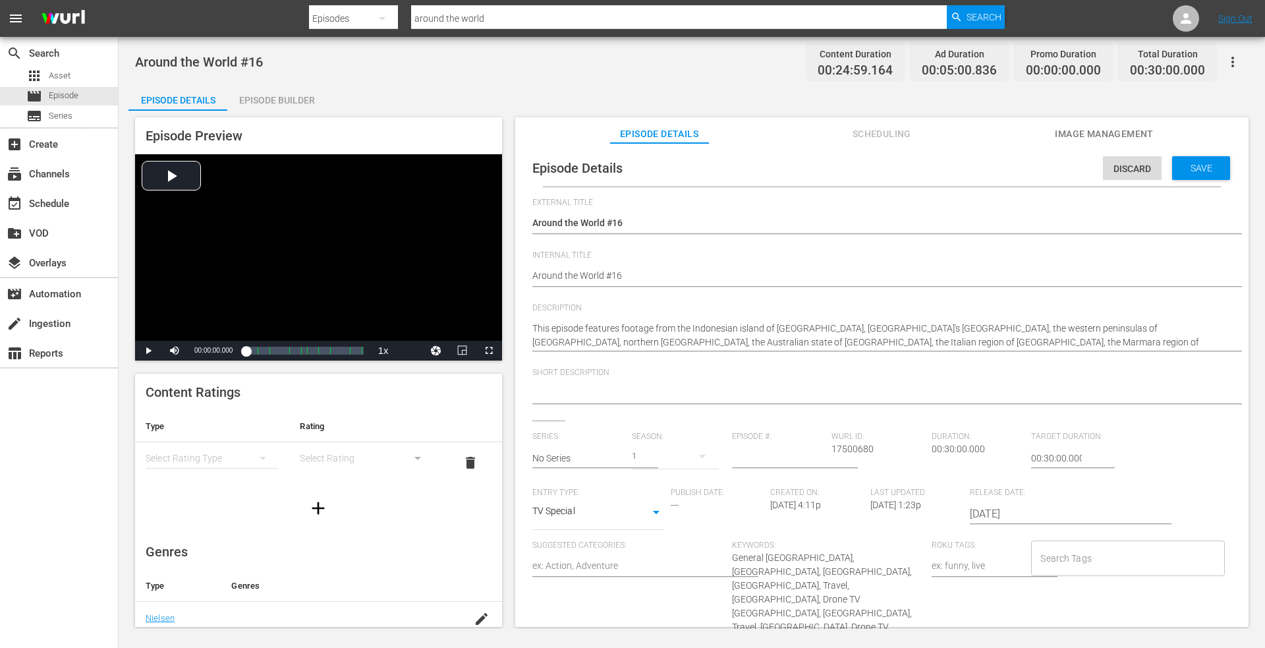
drag, startPoint x: 598, startPoint y: 223, endPoint x: 576, endPoint y: 228, distance: 22.4
click at [576, 228] on div "Around the World #16 Around the World #16" at bounding box center [878, 224] width 693 height 32
drag, startPoint x: 650, startPoint y: 223, endPoint x: 617, endPoint y: 225, distance: 33.0
click at [378, 235] on div "Episode Preview Video Player is loading. Play Video Play Mute Current Time 00:0…" at bounding box center [691, 374] width 1127 height 527
paste textarea "Droning the World, Episode 1"
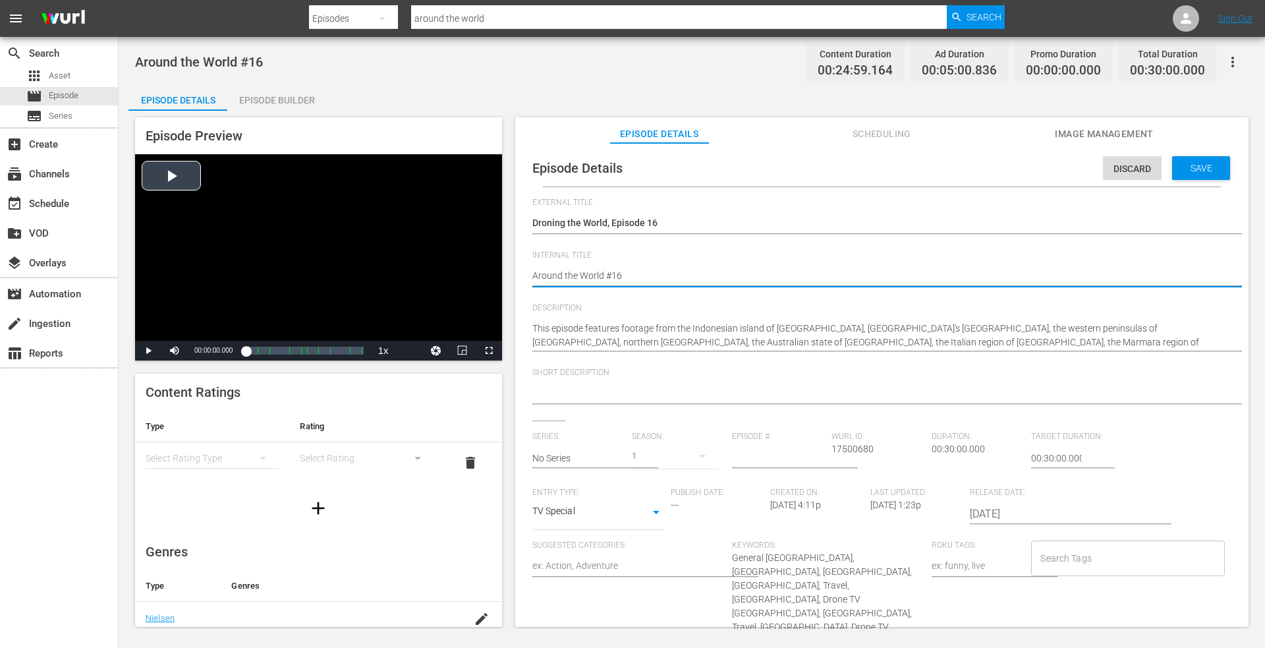
drag, startPoint x: 631, startPoint y: 277, endPoint x: 303, endPoint y: 278, distance: 327.5
paste textarea "Droning the World, Episode 1"
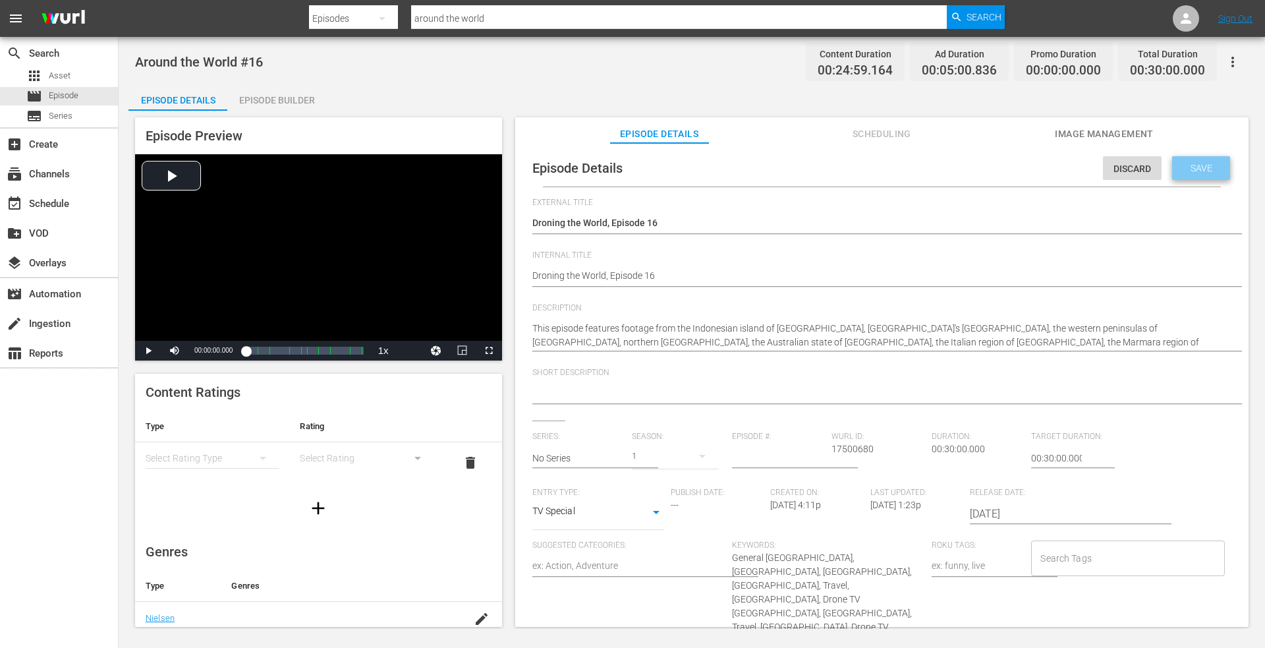
click at [1191, 160] on div "Save" at bounding box center [1201, 168] width 58 height 24
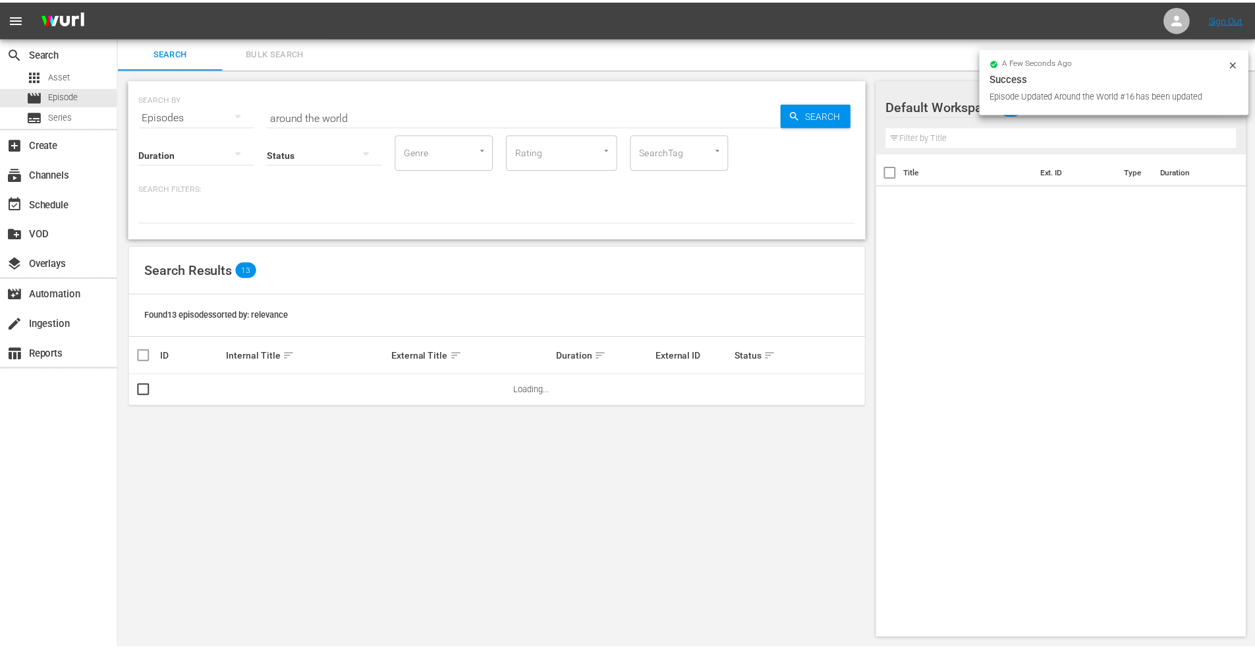
scroll to position [1, 0]
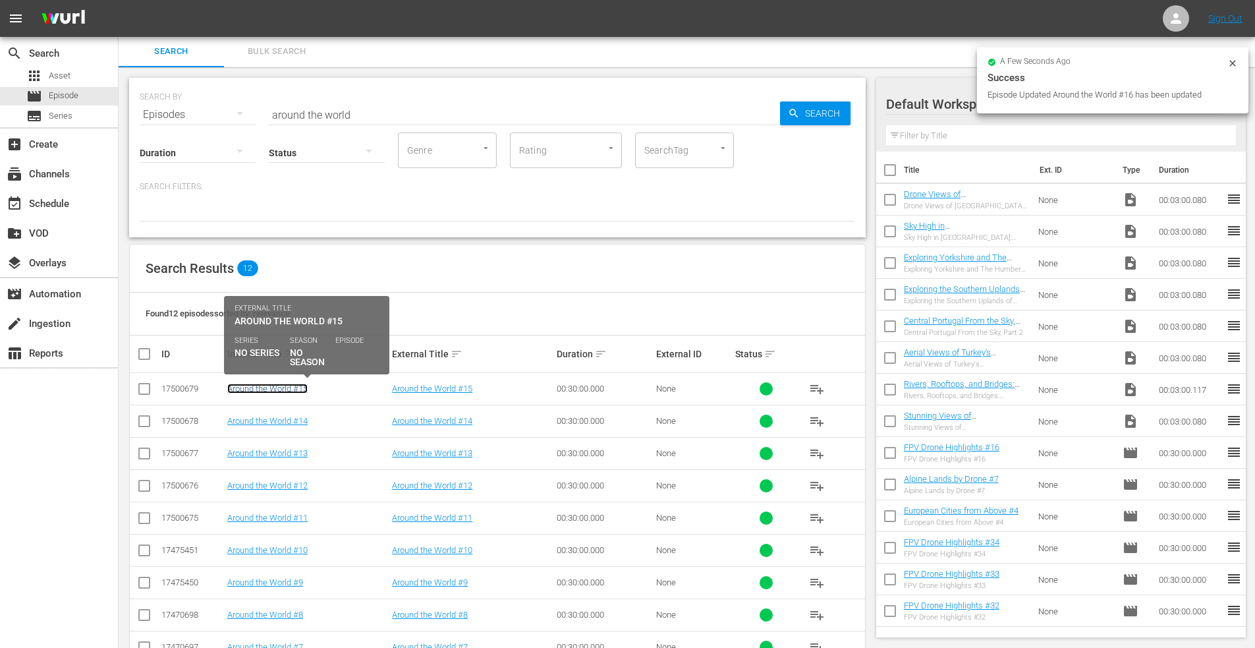
click at [264, 388] on link "Around the World #15" at bounding box center [267, 389] width 80 height 10
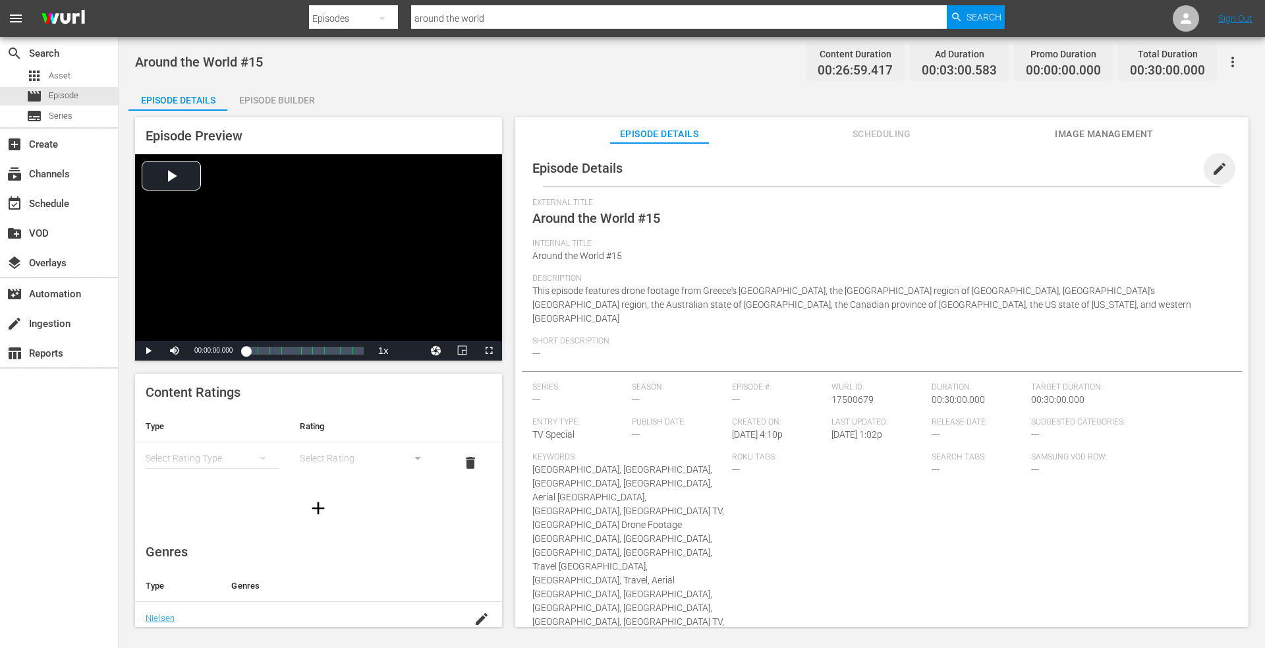
click at [1212, 169] on span "edit" at bounding box center [1220, 169] width 16 height 16
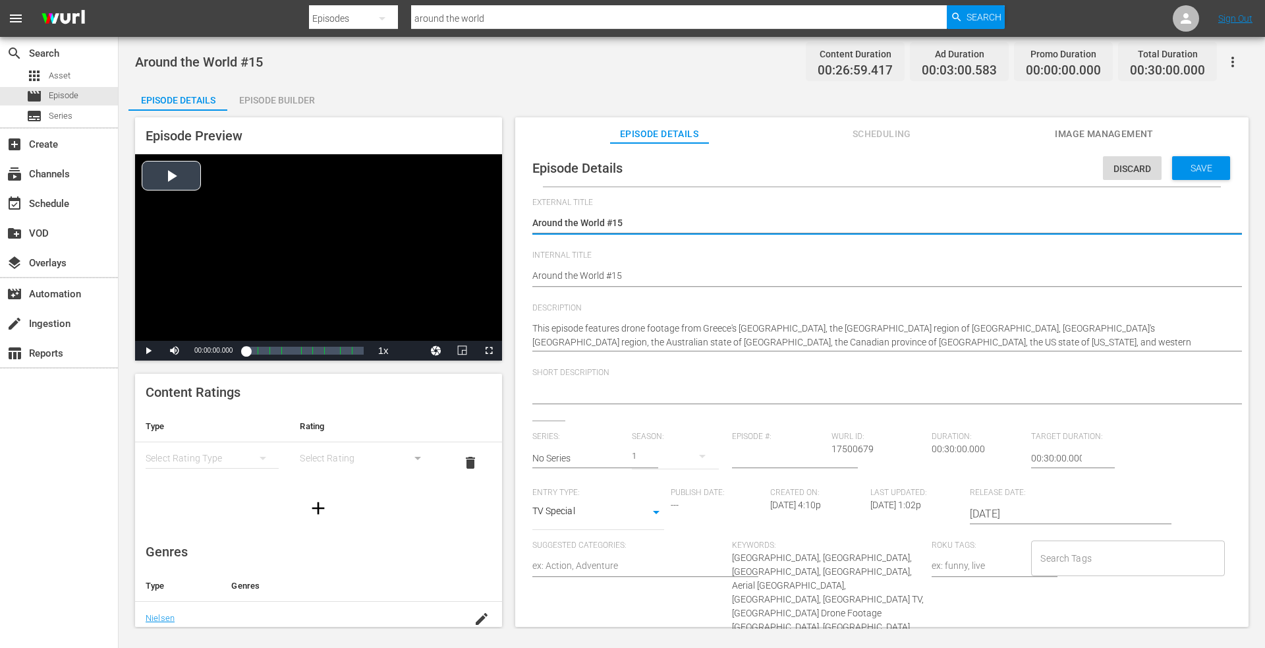
drag, startPoint x: 630, startPoint y: 223, endPoint x: 583, endPoint y: 205, distance: 50.1
click at [342, 206] on div "Episode Preview Video Player is loading. Play Video Play Mute Current Time 00:0…" at bounding box center [691, 374] width 1127 height 527
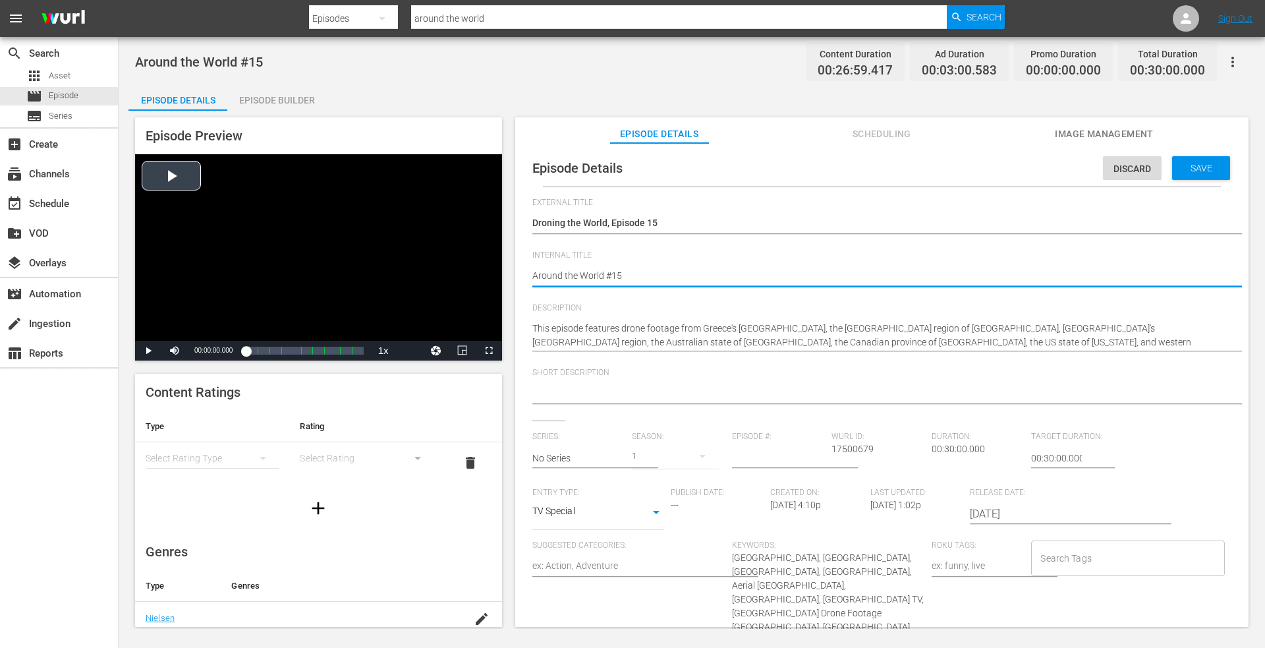
drag, startPoint x: 642, startPoint y: 279, endPoint x: 427, endPoint y: 271, distance: 215.6
paste textarea "Droning the World, Episode 1"
drag, startPoint x: 1195, startPoint y: 165, endPoint x: 1168, endPoint y: 165, distance: 27.0
click at [1192, 165] on span "Save" at bounding box center [1201, 168] width 43 height 11
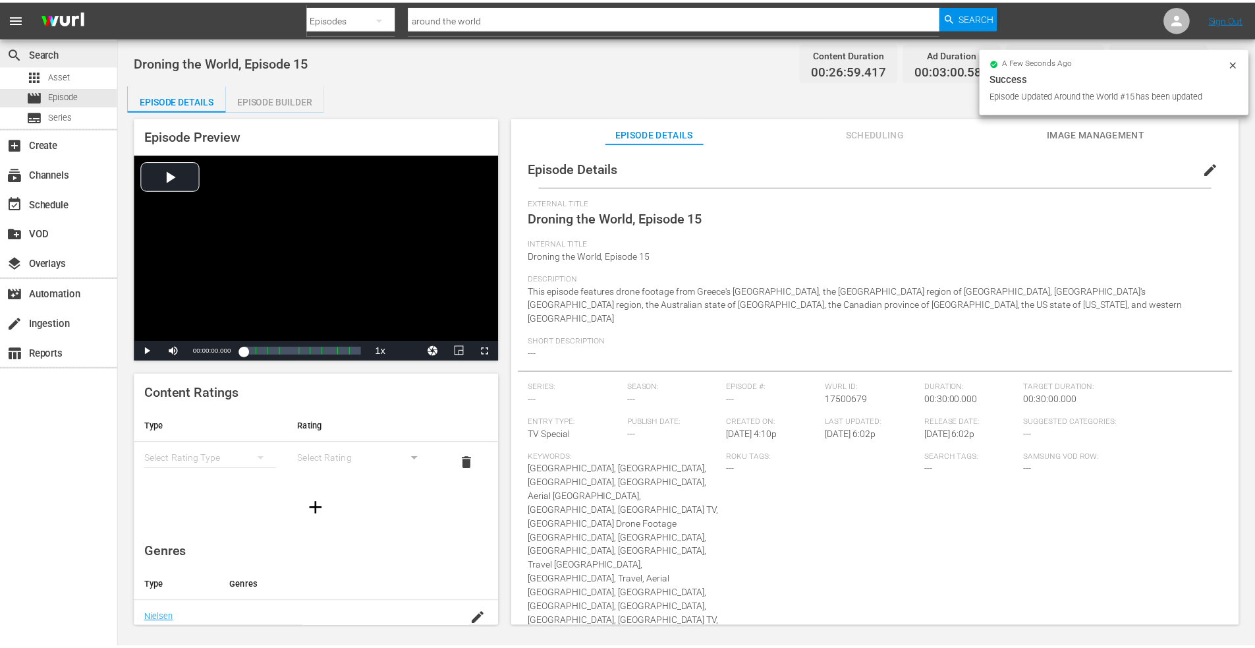
scroll to position [1, 0]
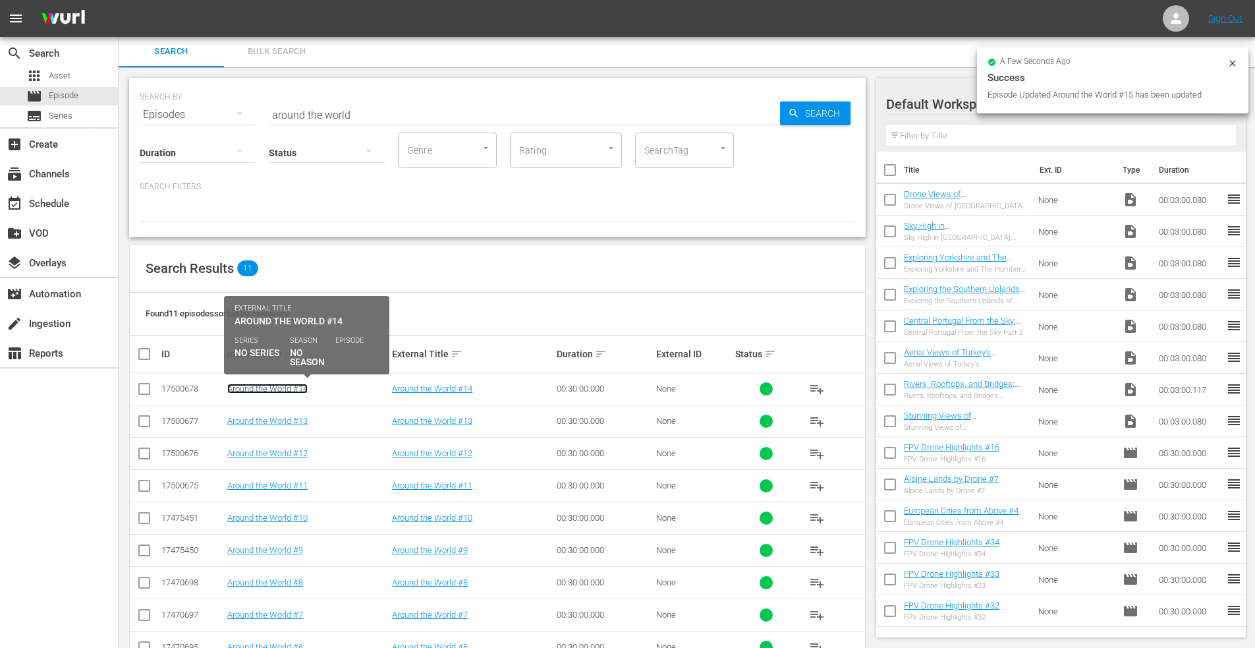
click at [270, 387] on link "Around the World #14" at bounding box center [267, 389] width 80 height 10
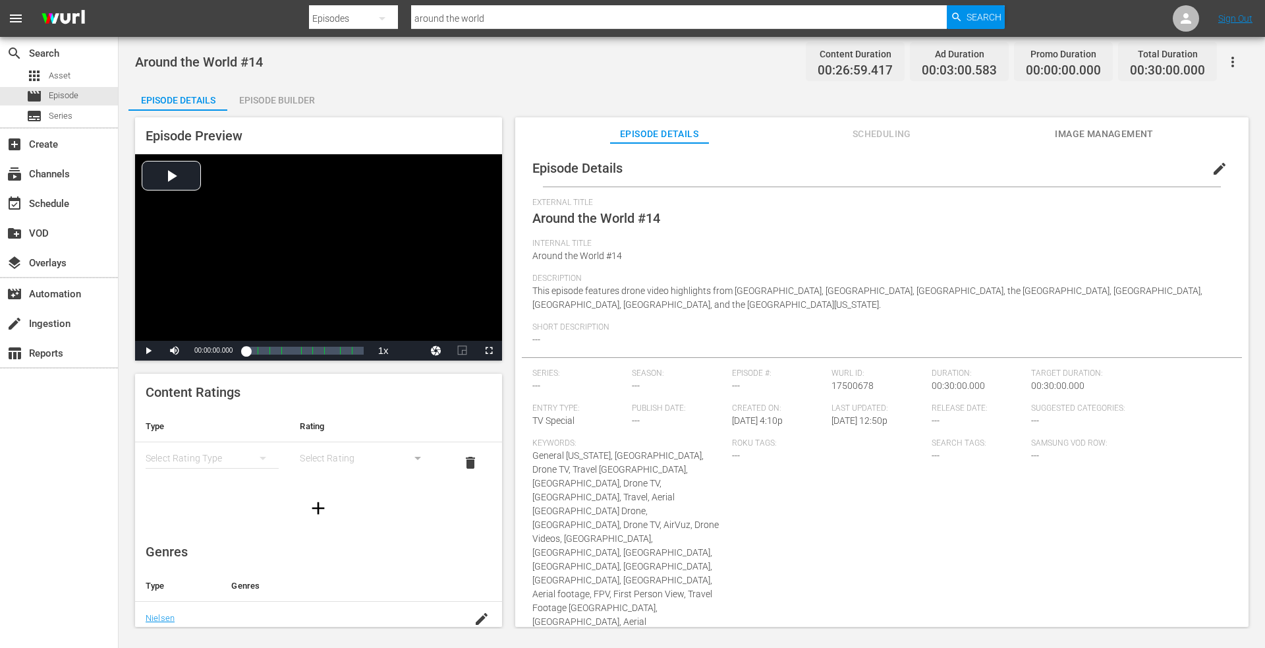
click at [1216, 165] on span "edit" at bounding box center [1220, 169] width 16 height 16
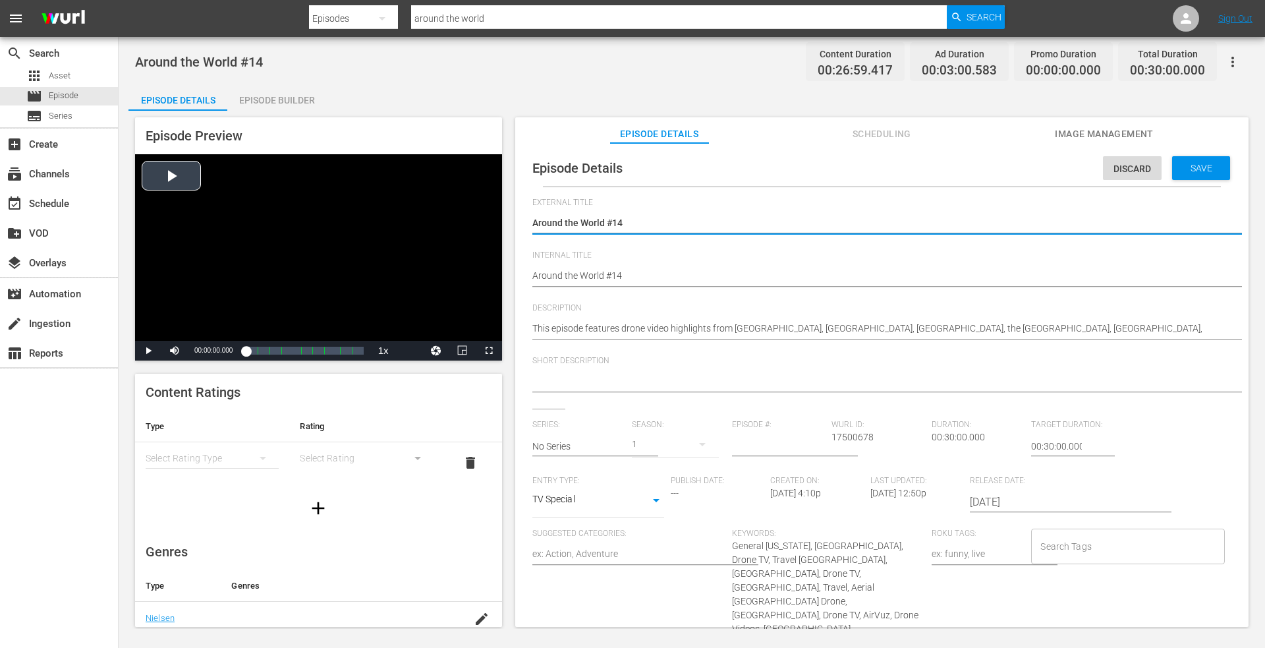
drag, startPoint x: 510, startPoint y: 211, endPoint x: 306, endPoint y: 195, distance: 204.9
click at [306, 195] on div "Episode Preview Video Player is loading. Play Video Play Mute Current Time 00:0…" at bounding box center [691, 374] width 1127 height 527
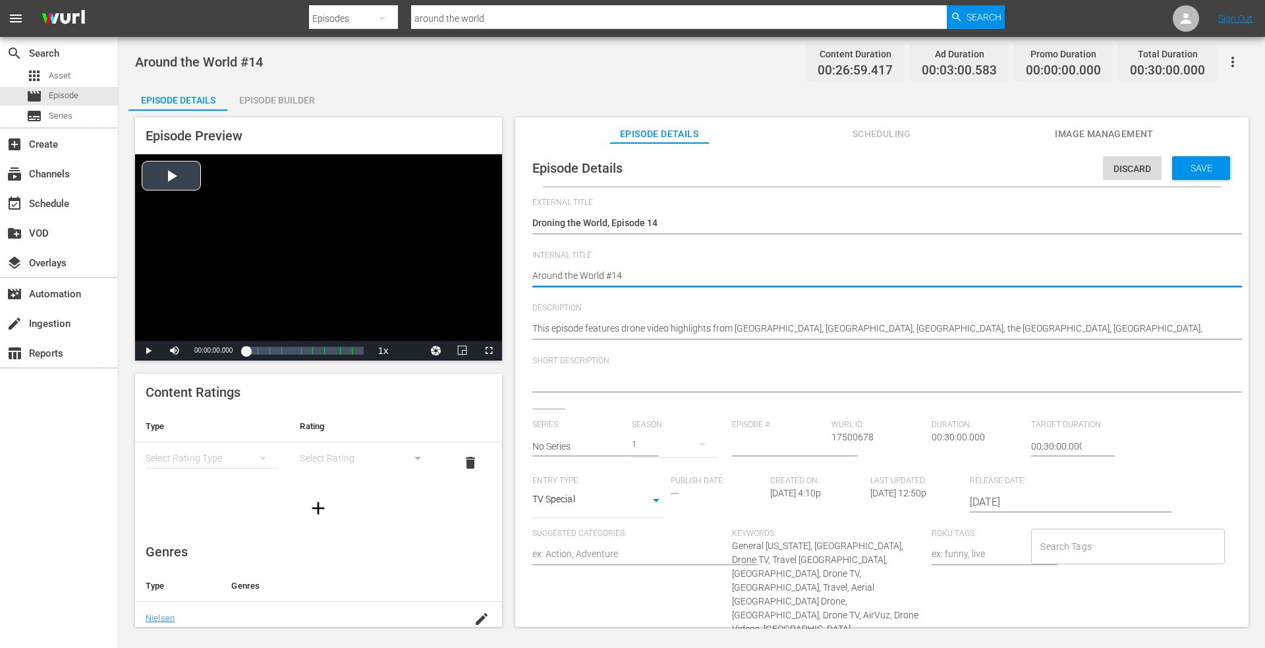
drag, startPoint x: 632, startPoint y: 277, endPoint x: 385, endPoint y: 262, distance: 246.9
paste textarea "Droning the World, Episode 1"
click at [1189, 165] on span "Save" at bounding box center [1201, 168] width 43 height 11
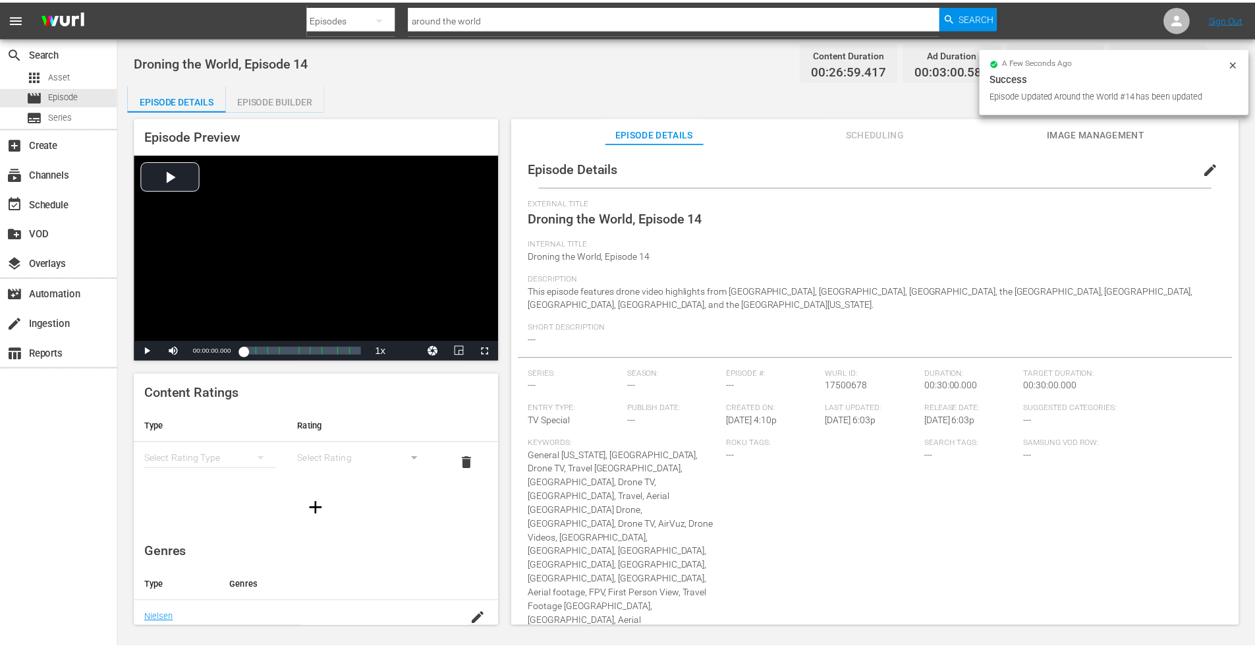
scroll to position [1, 0]
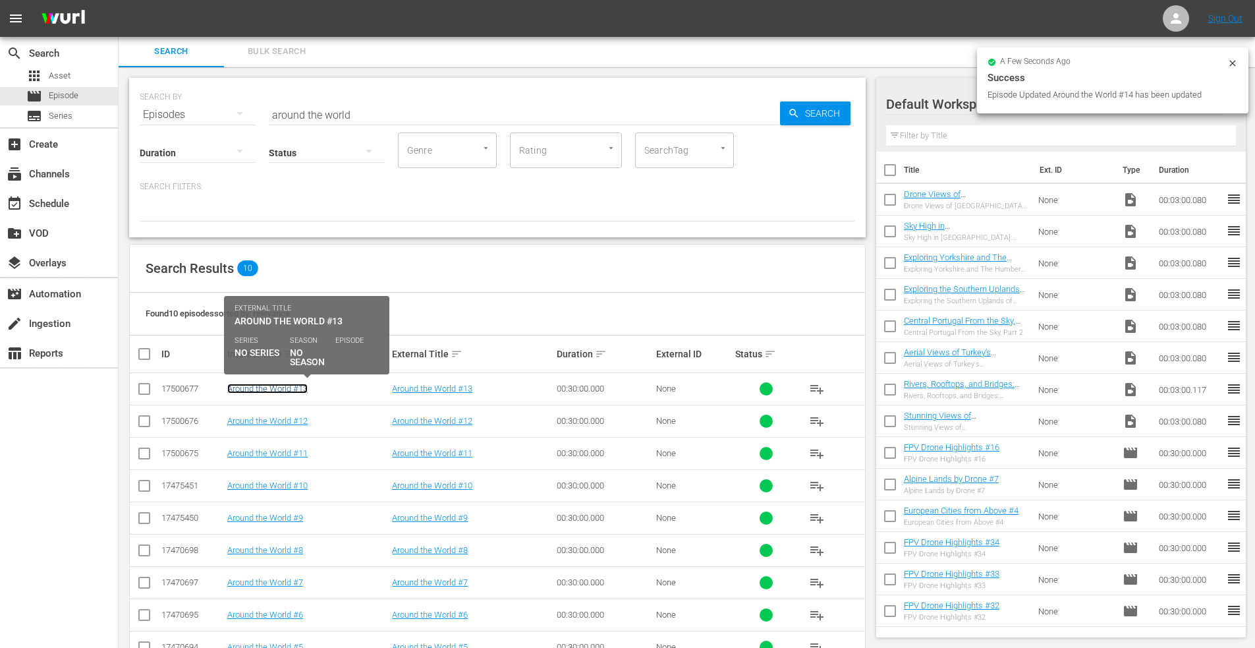
click at [285, 389] on link "Around the World #13" at bounding box center [267, 389] width 80 height 10
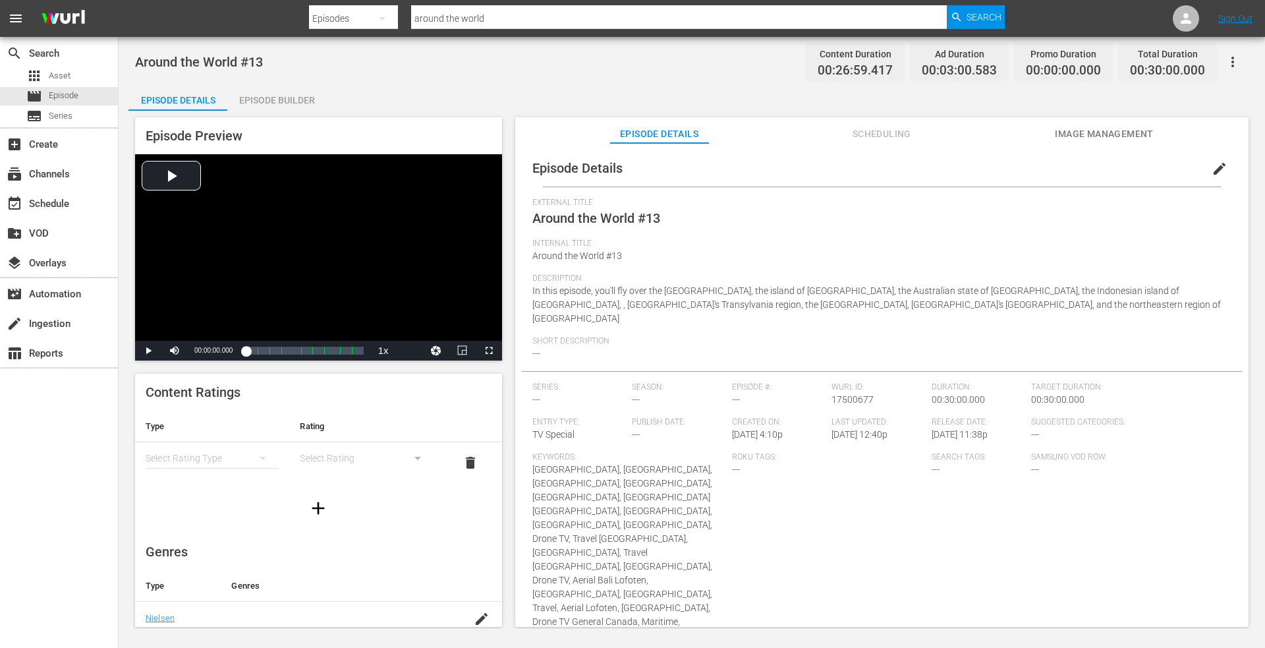
click at [1212, 164] on span "edit" at bounding box center [1220, 169] width 16 height 16
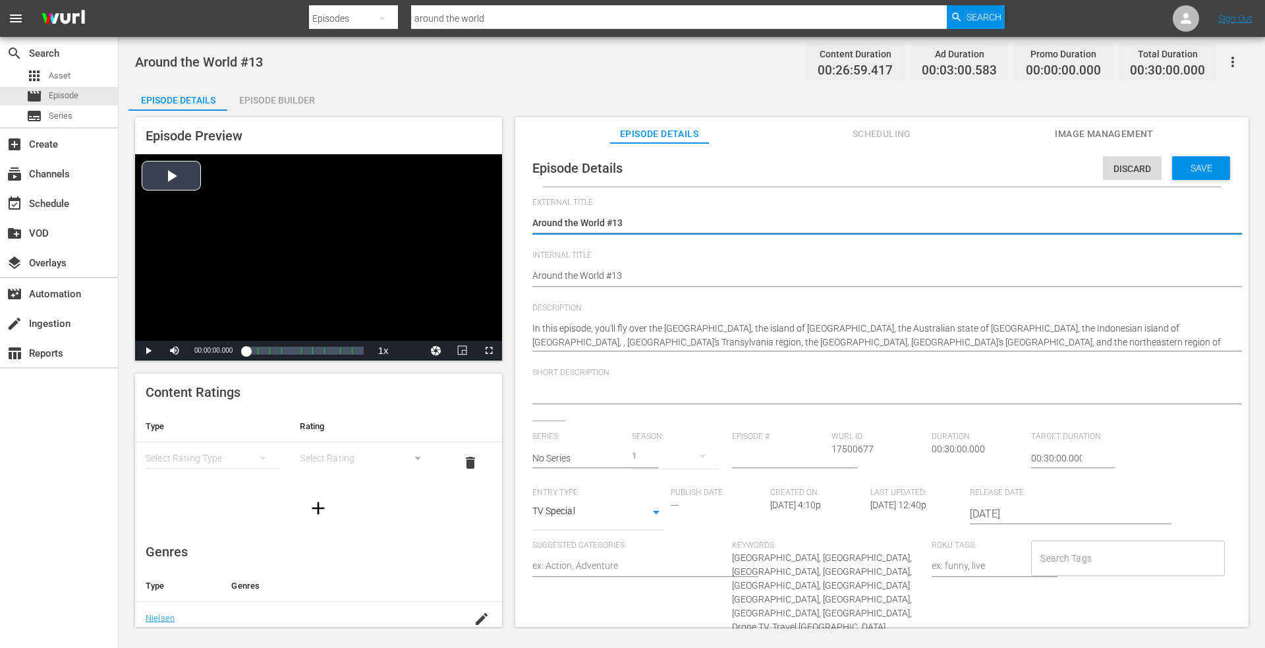
drag, startPoint x: 629, startPoint y: 225, endPoint x: 412, endPoint y: 225, distance: 217.5
click at [411, 225] on div "Episode Preview Video Player is loading. Play Video Play Mute Current Time 00:0…" at bounding box center [691, 374] width 1127 height 527
drag, startPoint x: 638, startPoint y: 270, endPoint x: 340, endPoint y: 267, distance: 297.9
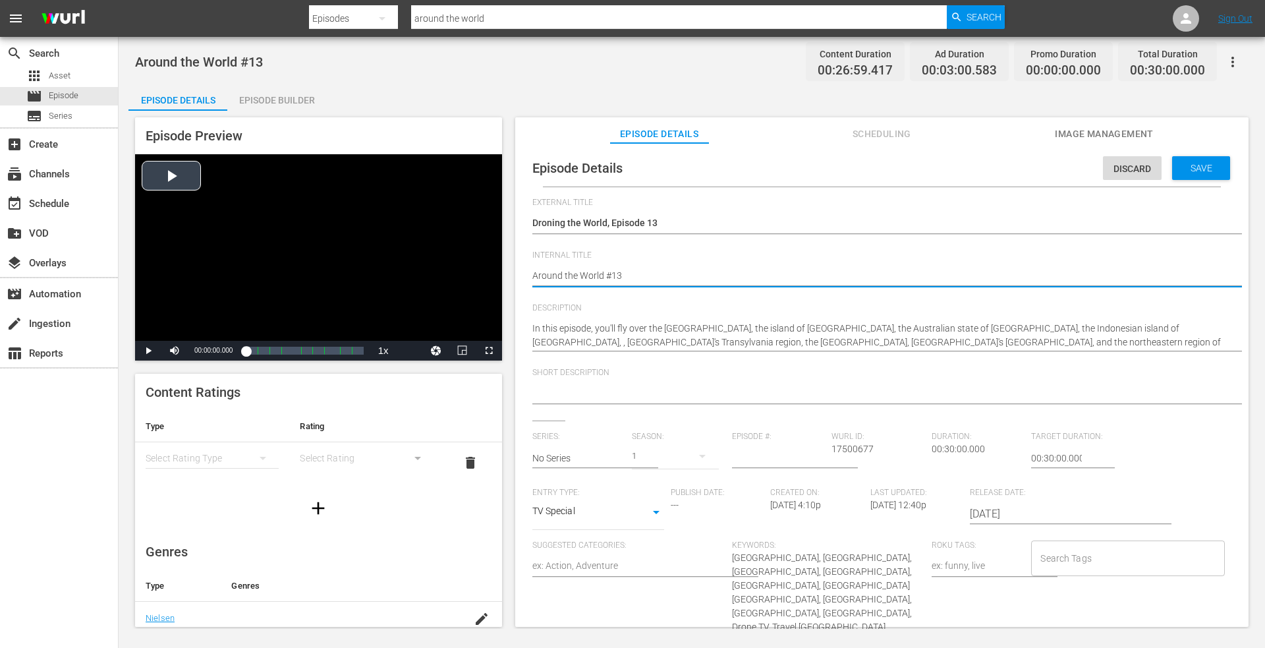
paste textarea "Droning the World, Episode 1"
click at [1193, 164] on span "Save" at bounding box center [1201, 168] width 43 height 11
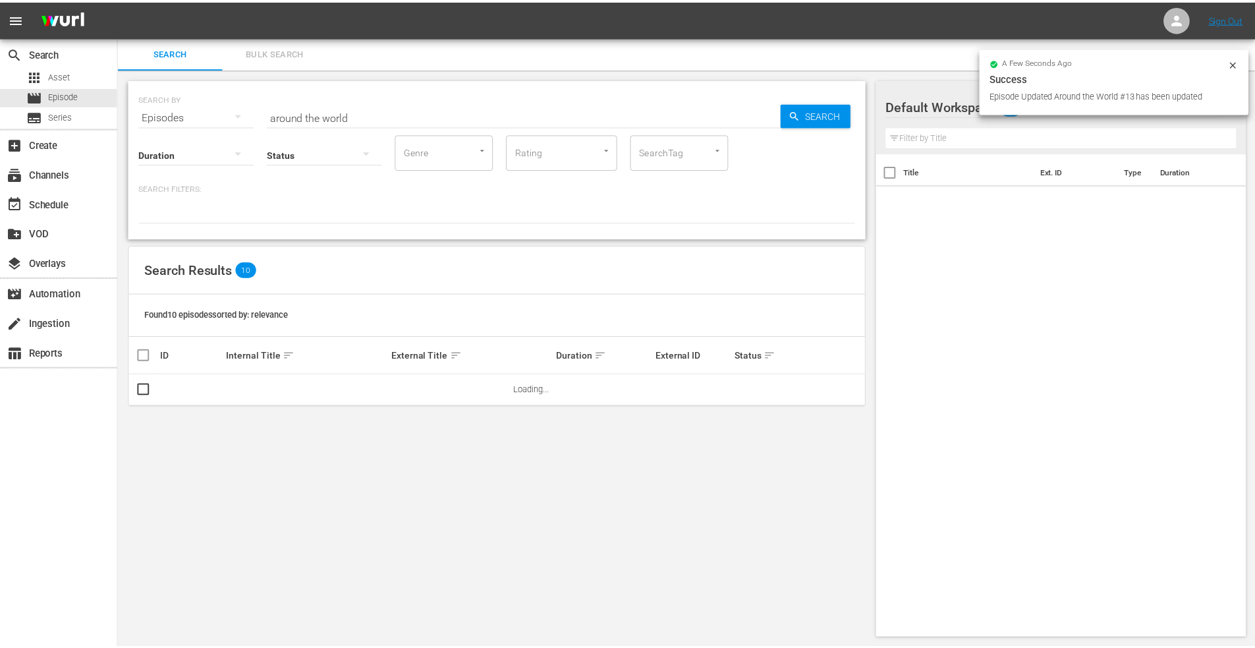
scroll to position [1, 0]
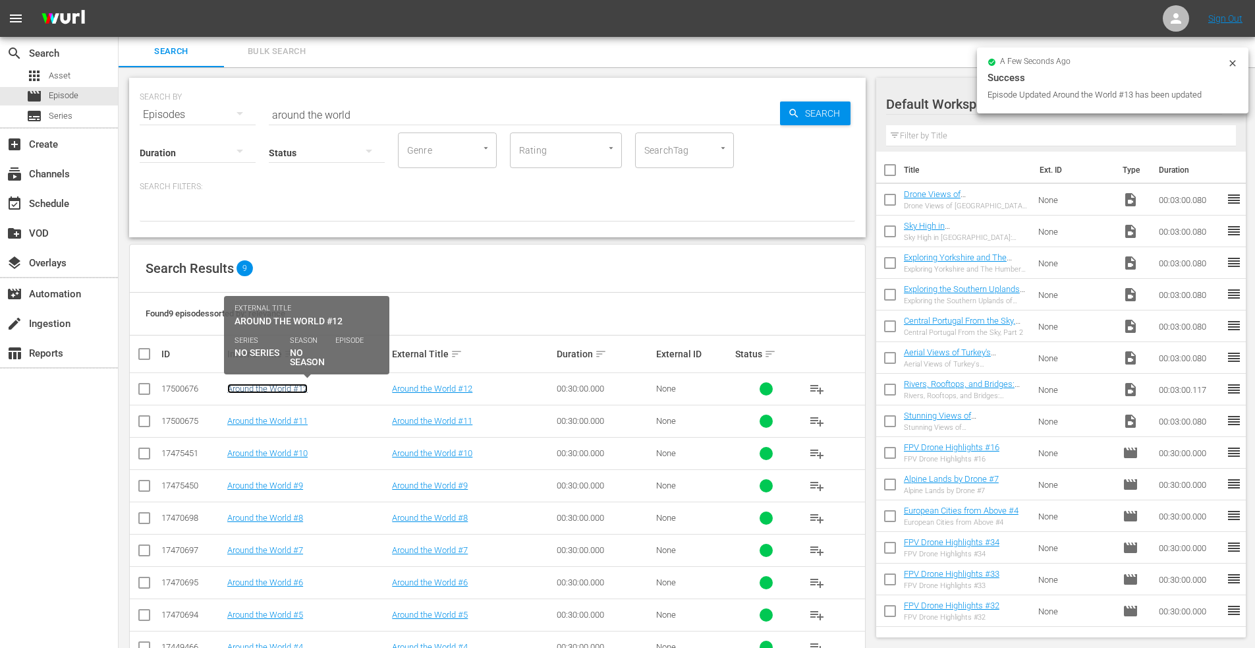
click at [270, 390] on link "Around the World #12" at bounding box center [267, 389] width 80 height 10
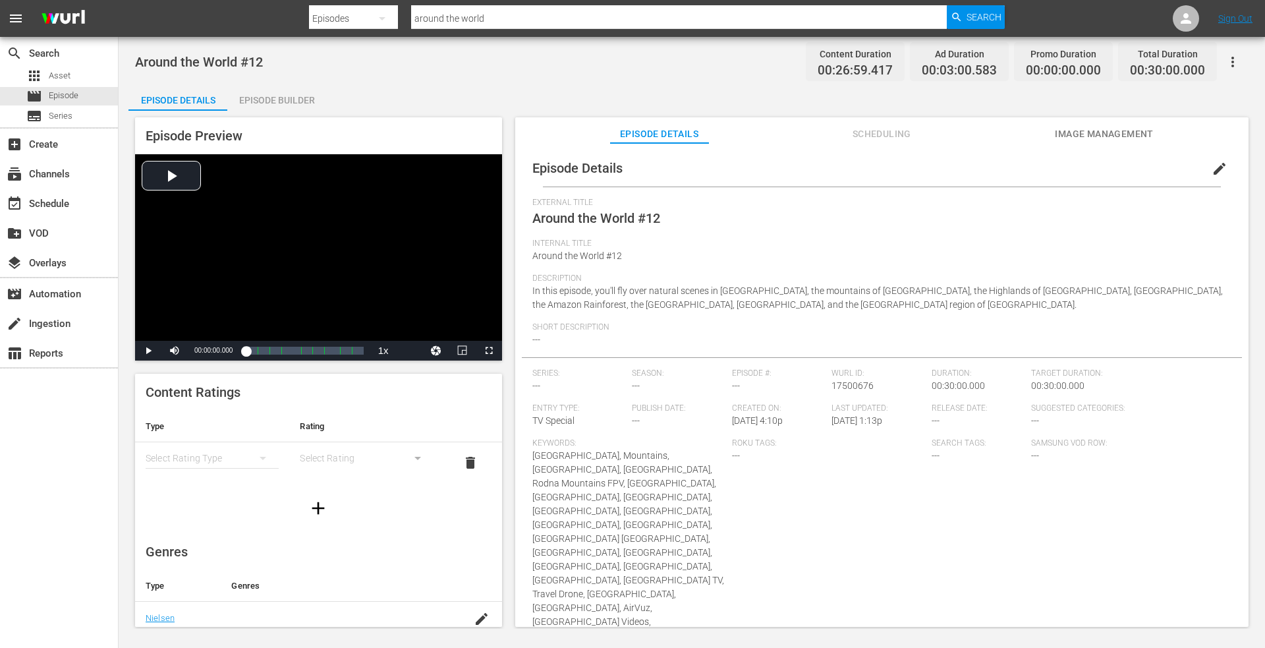
click at [1213, 161] on span "edit" at bounding box center [1220, 169] width 16 height 16
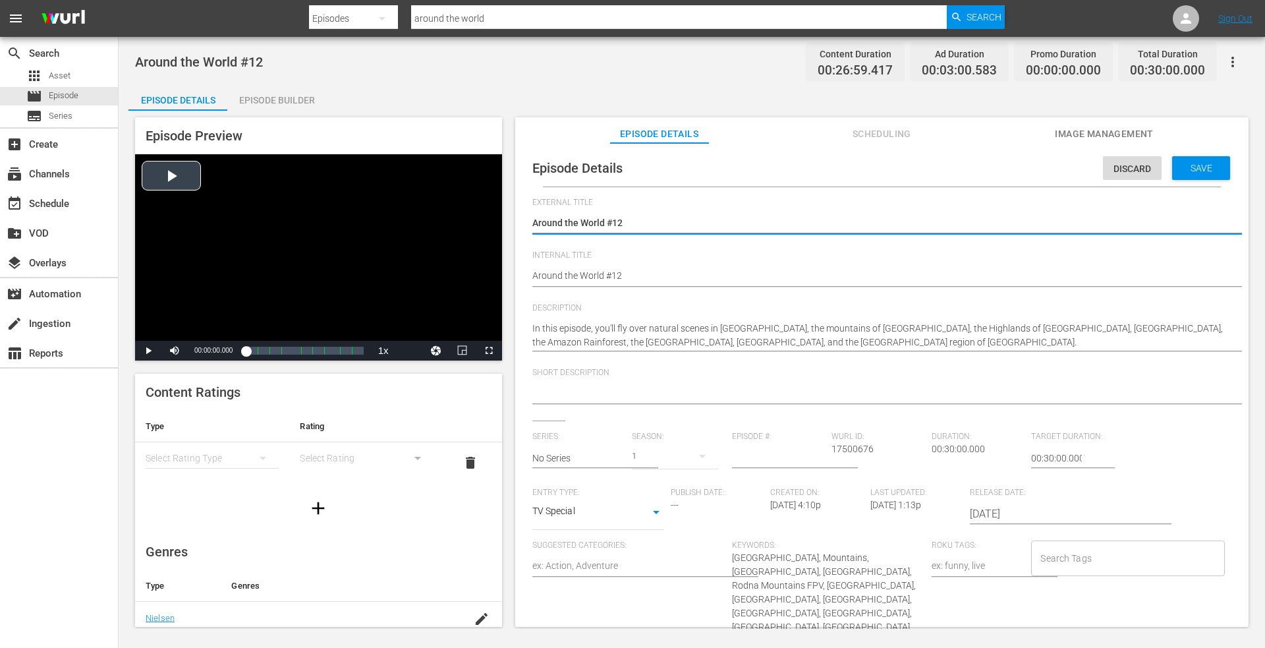
drag, startPoint x: 628, startPoint y: 226, endPoint x: 375, endPoint y: 225, distance: 253.0
click at [289, 226] on div "Episode Preview Video Player is loading. Play Video Play Mute Current Time 00:0…" at bounding box center [691, 374] width 1127 height 527
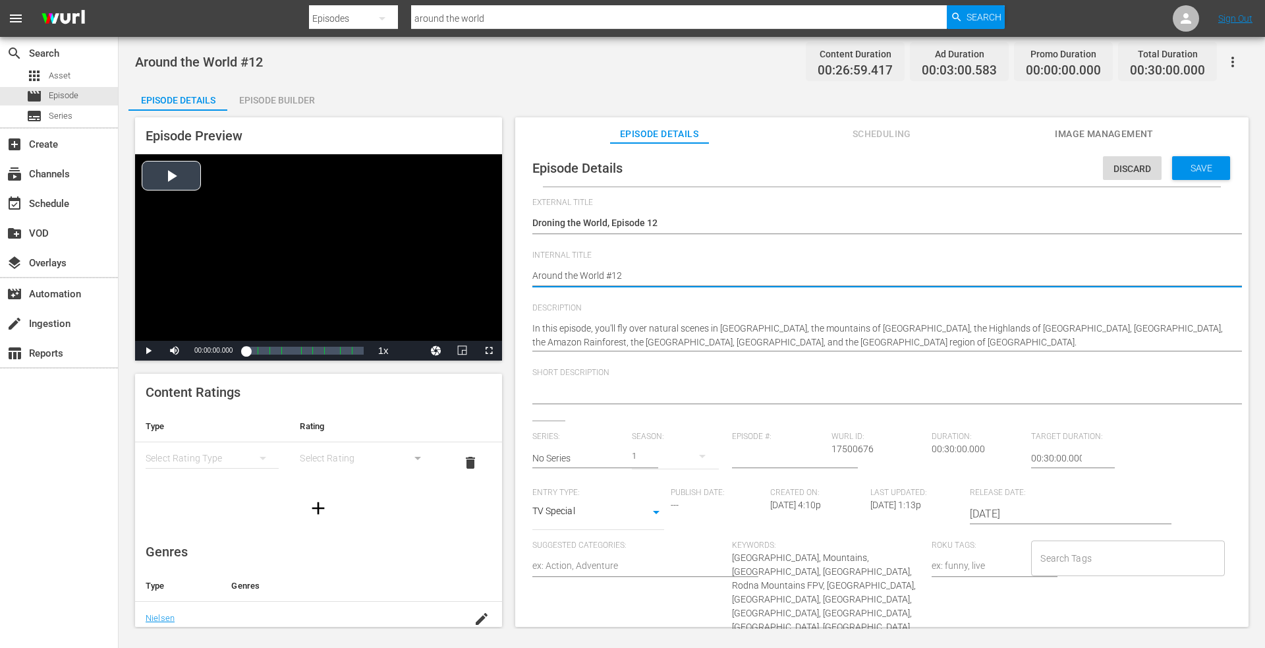
drag, startPoint x: 409, startPoint y: 262, endPoint x: 367, endPoint y: 256, distance: 42.6
paste textarea "Droning the World, Episode 1"
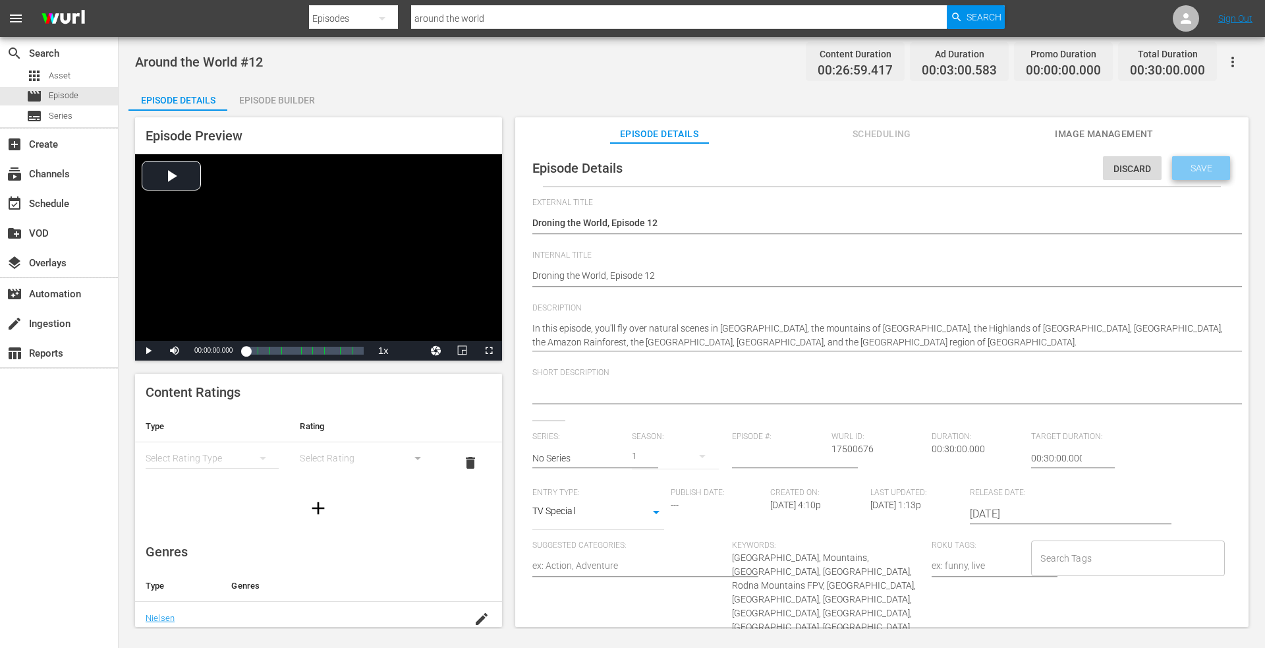
drag, startPoint x: 1199, startPoint y: 163, endPoint x: 1172, endPoint y: 162, distance: 26.4
click at [1193, 163] on span "Save" at bounding box center [1201, 168] width 43 height 11
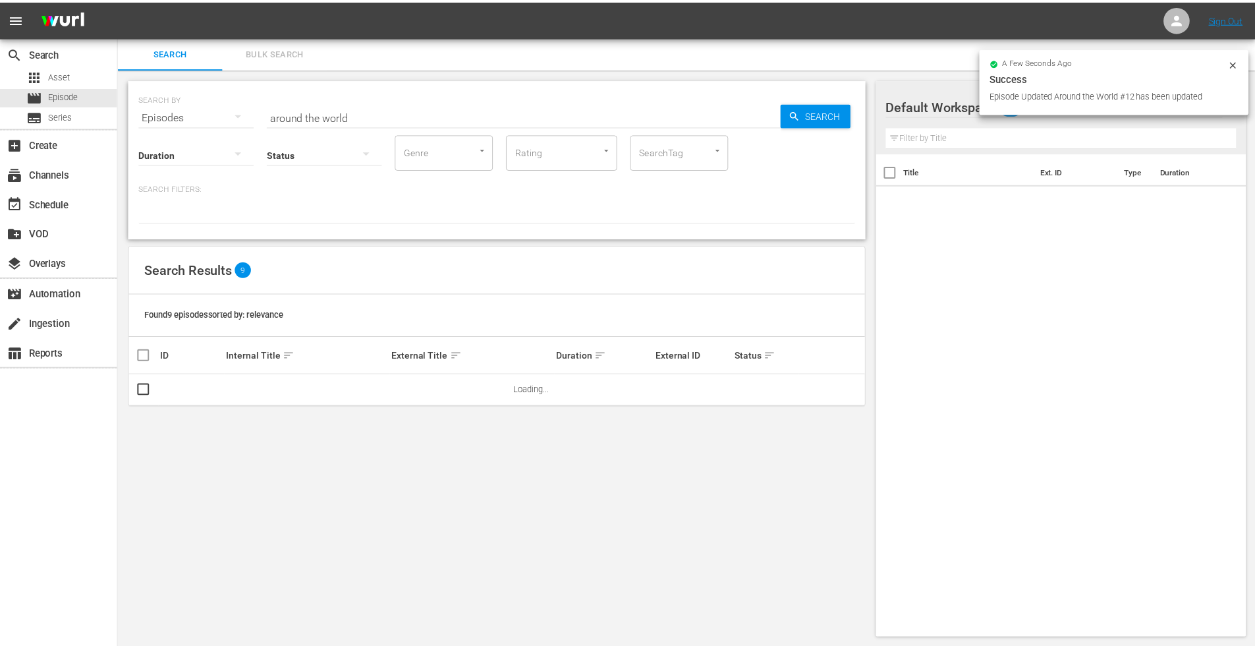
scroll to position [1, 0]
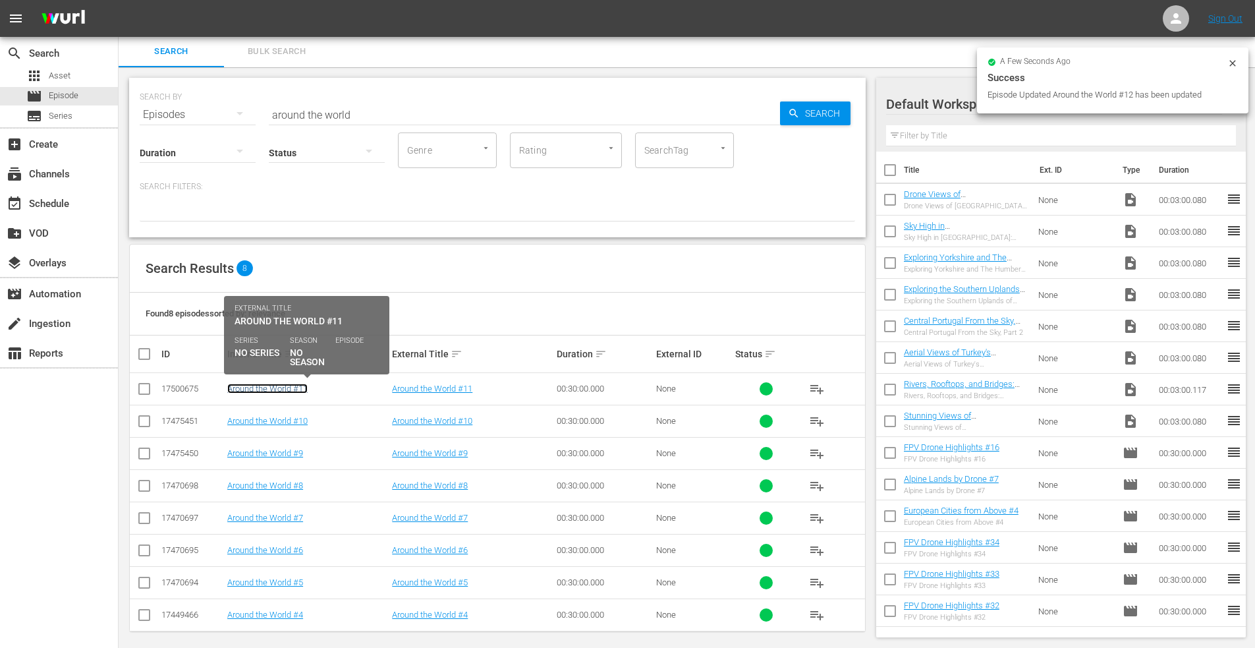
click at [274, 387] on link "Around the World #11" at bounding box center [267, 389] width 80 height 10
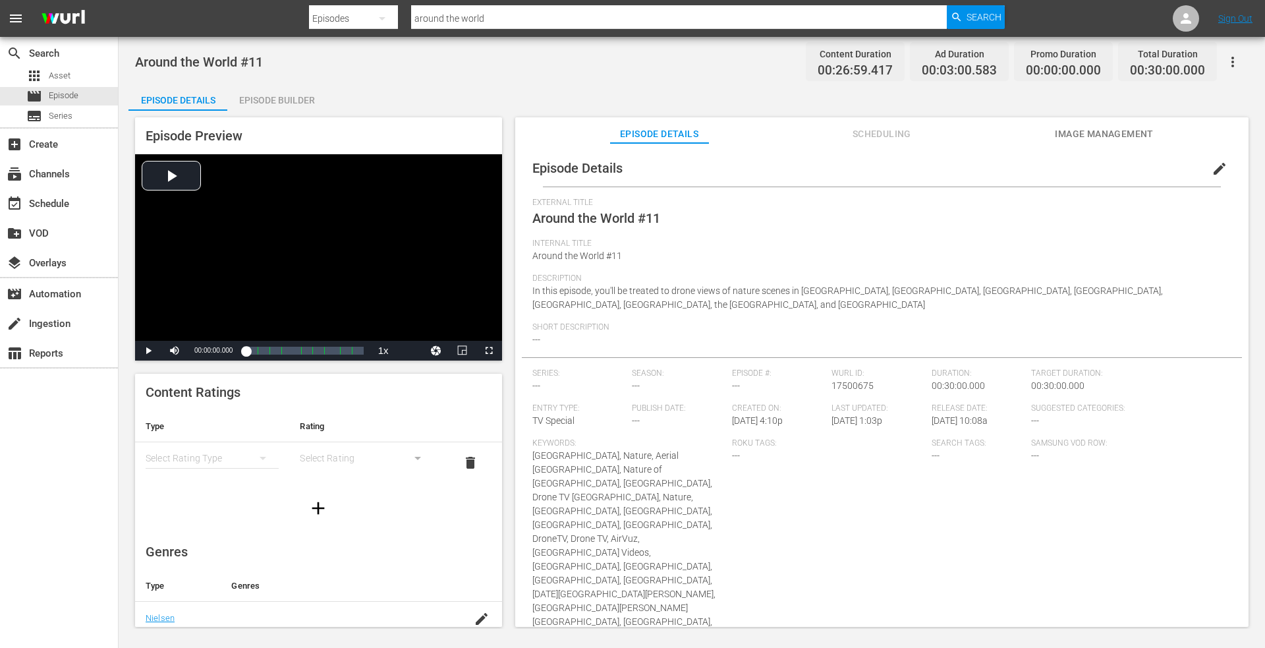
click at [1204, 172] on button "edit" at bounding box center [1220, 169] width 32 height 32
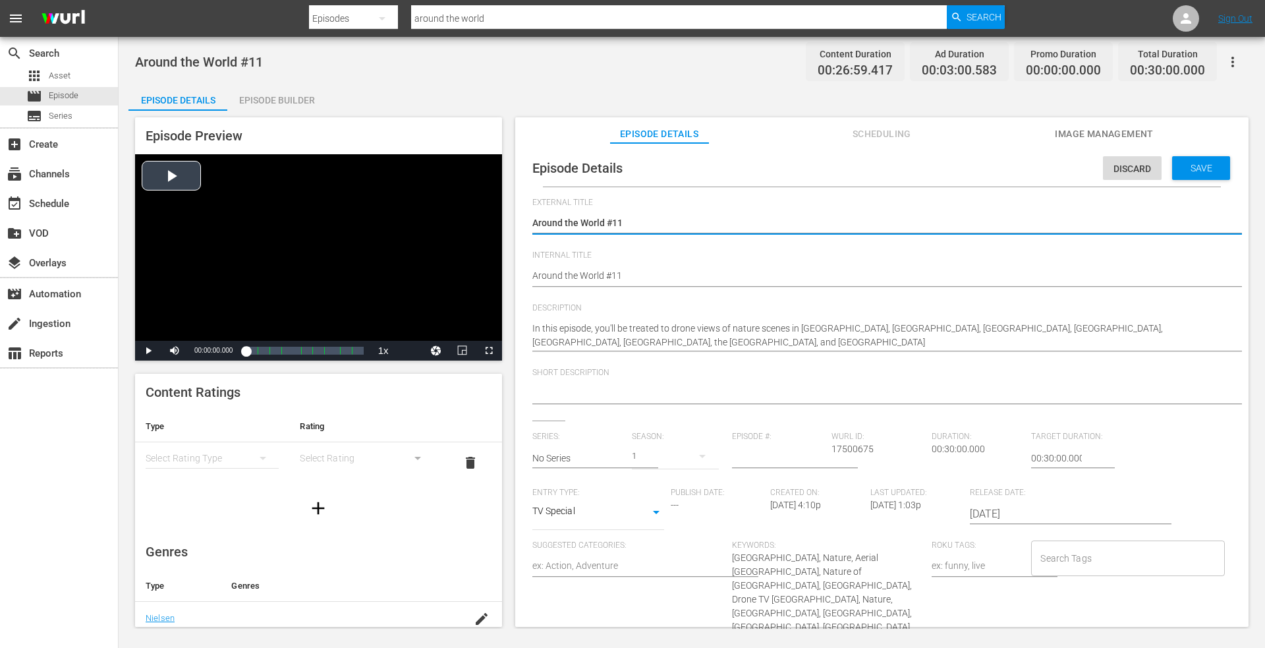
drag, startPoint x: 410, startPoint y: 227, endPoint x: 372, endPoint y: 220, distance: 38.1
click at [363, 225] on div "Episode Preview Video Player is loading. Play Video Play Mute Current Time 00:0…" at bounding box center [691, 374] width 1127 height 527
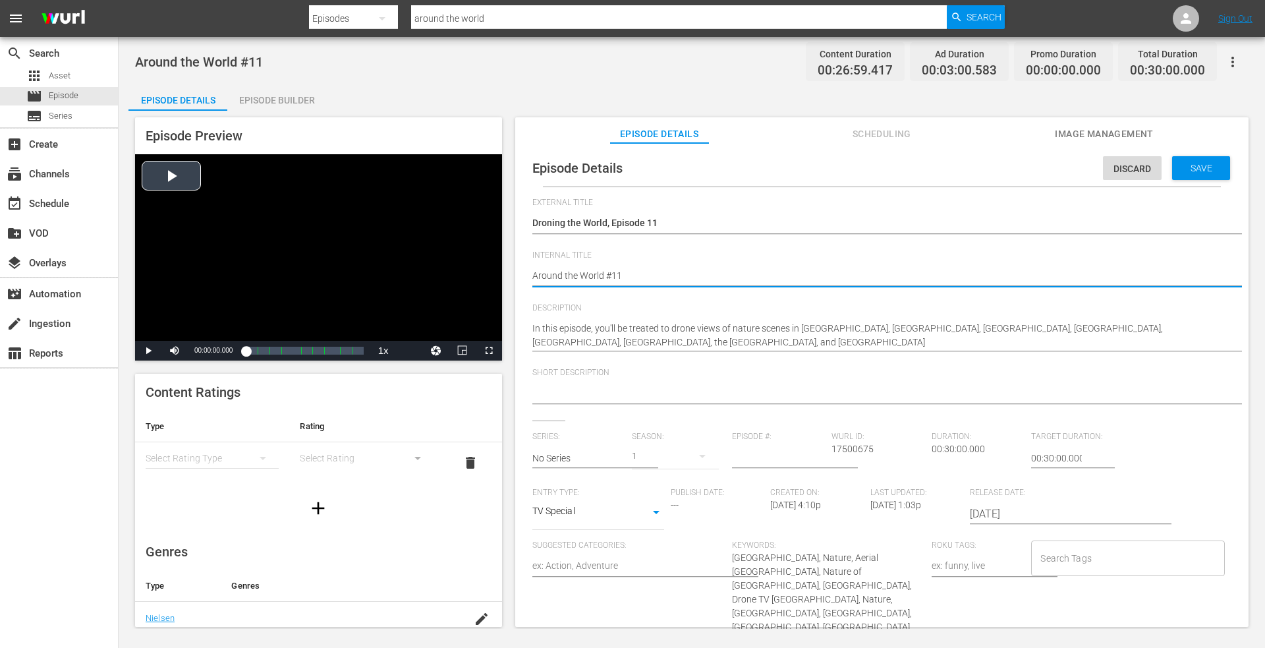
drag, startPoint x: 592, startPoint y: 274, endPoint x: 356, endPoint y: 270, distance: 236.0
paste textarea "Droning the World, Episode"
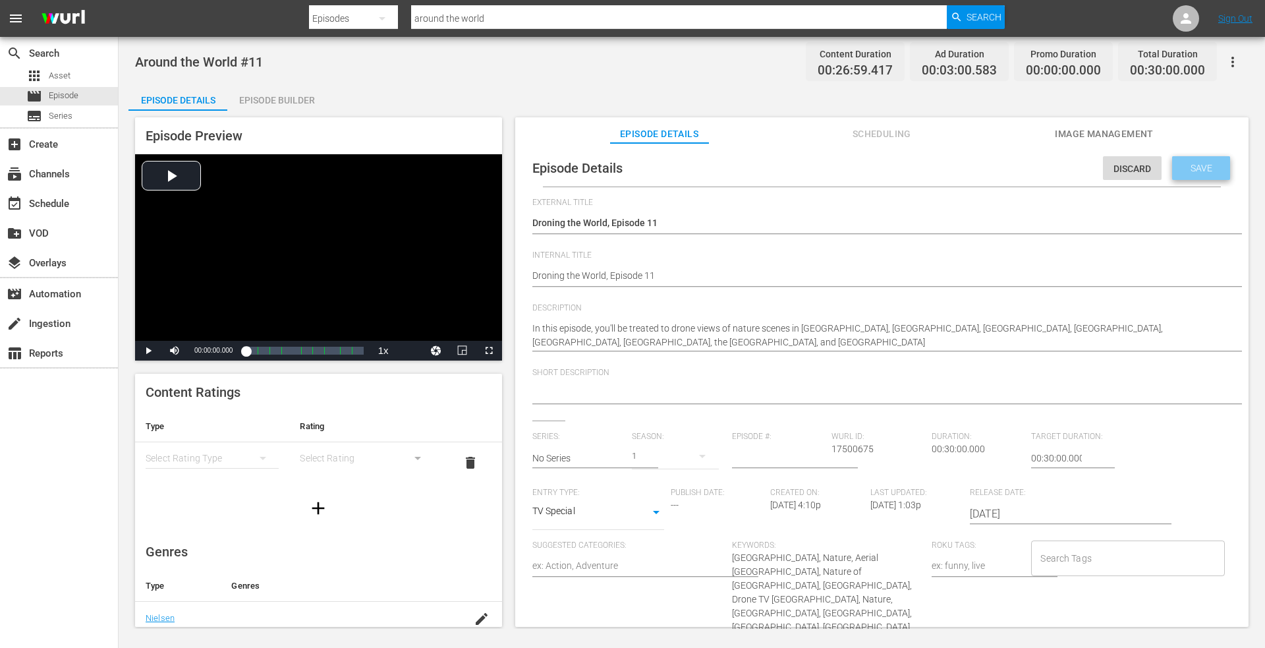
drag, startPoint x: 1184, startPoint y: 169, endPoint x: 573, endPoint y: 150, distance: 610.5
click at [1181, 167] on span "Save" at bounding box center [1201, 168] width 43 height 11
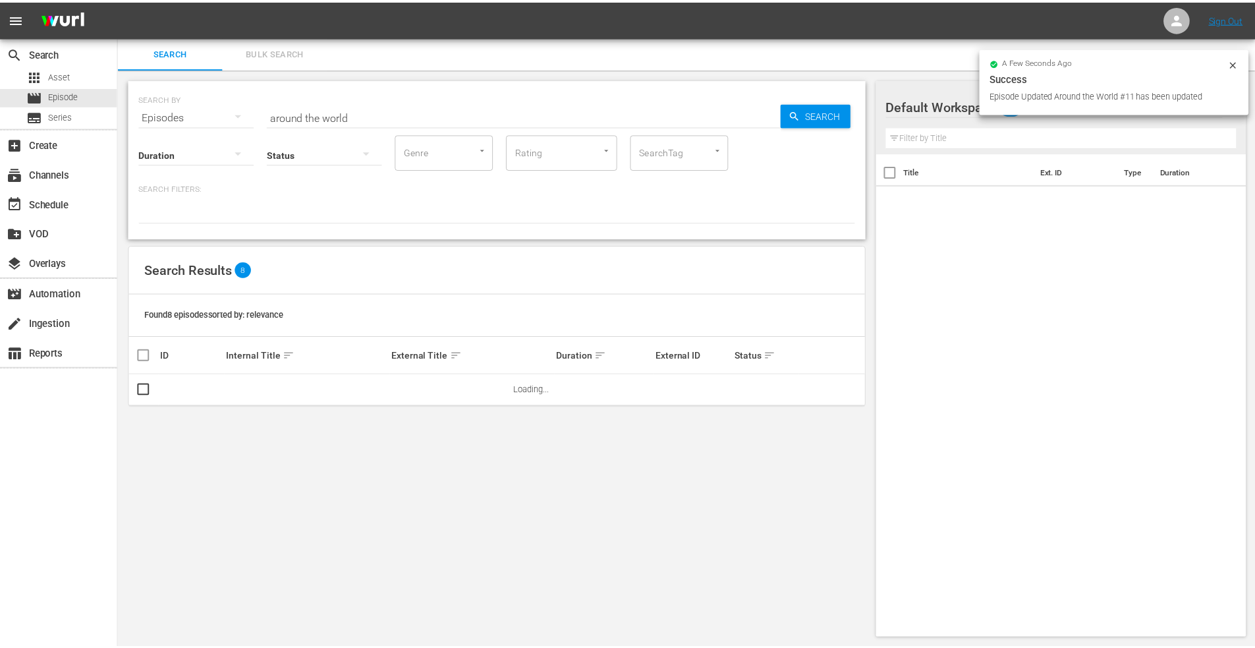
scroll to position [1, 0]
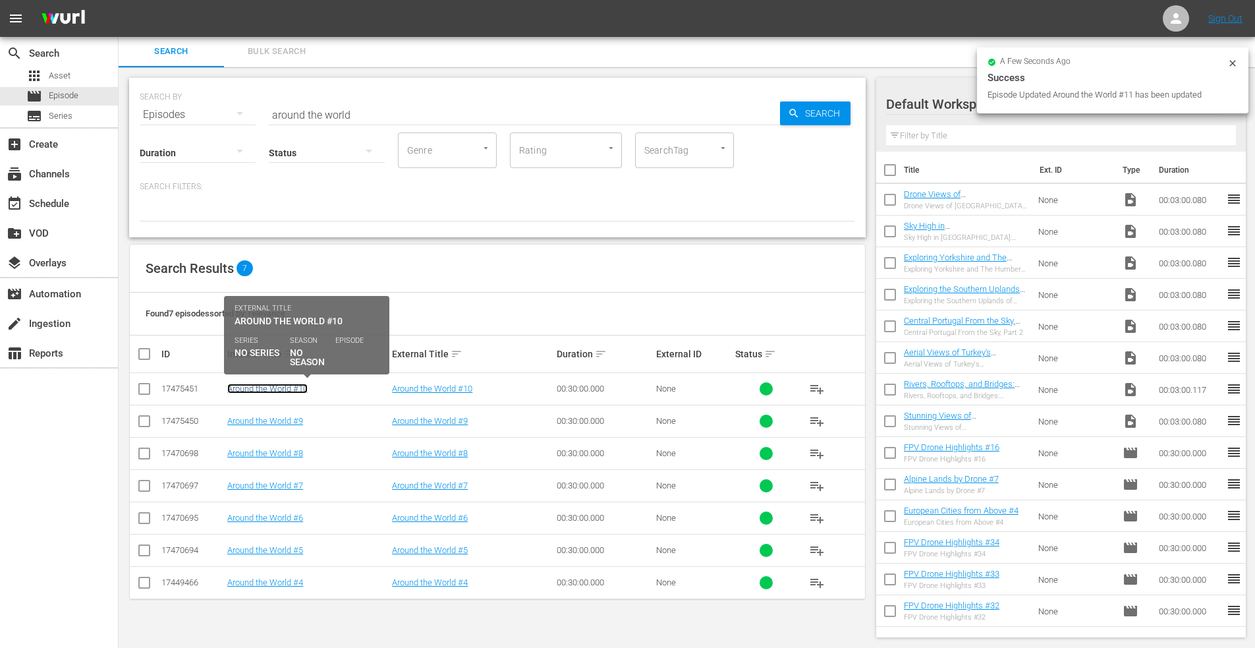
click at [238, 385] on link "Around the World #10" at bounding box center [267, 389] width 80 height 10
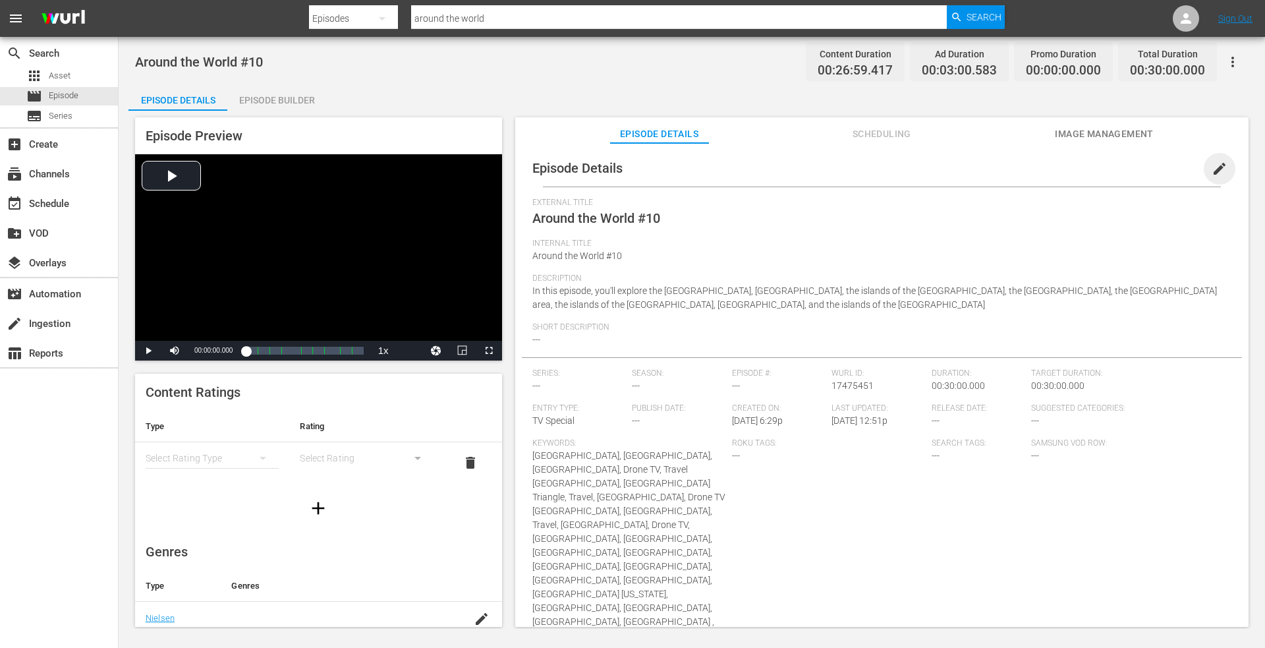
click at [1212, 166] on span "edit" at bounding box center [1220, 169] width 16 height 16
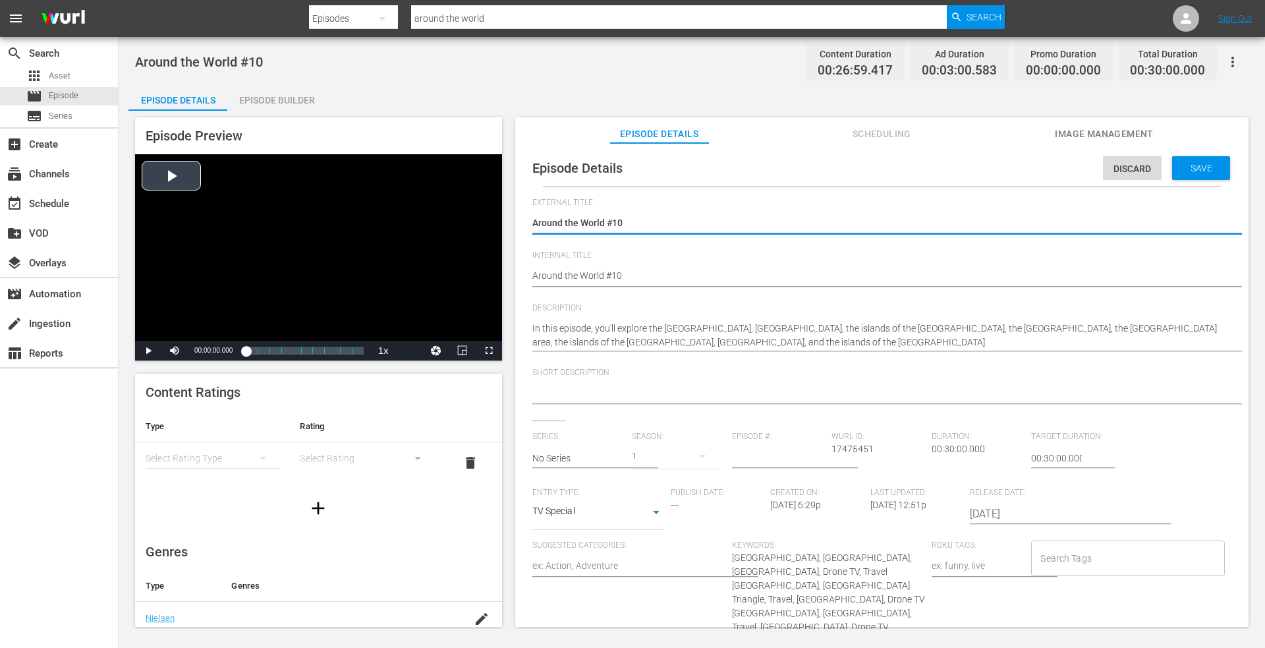
drag, startPoint x: 643, startPoint y: 217, endPoint x: 405, endPoint y: 211, distance: 238.0
click at [405, 211] on div "Episode Preview Video Player is loading. Play Video Play Mute Current Time 00:0…" at bounding box center [691, 374] width 1127 height 527
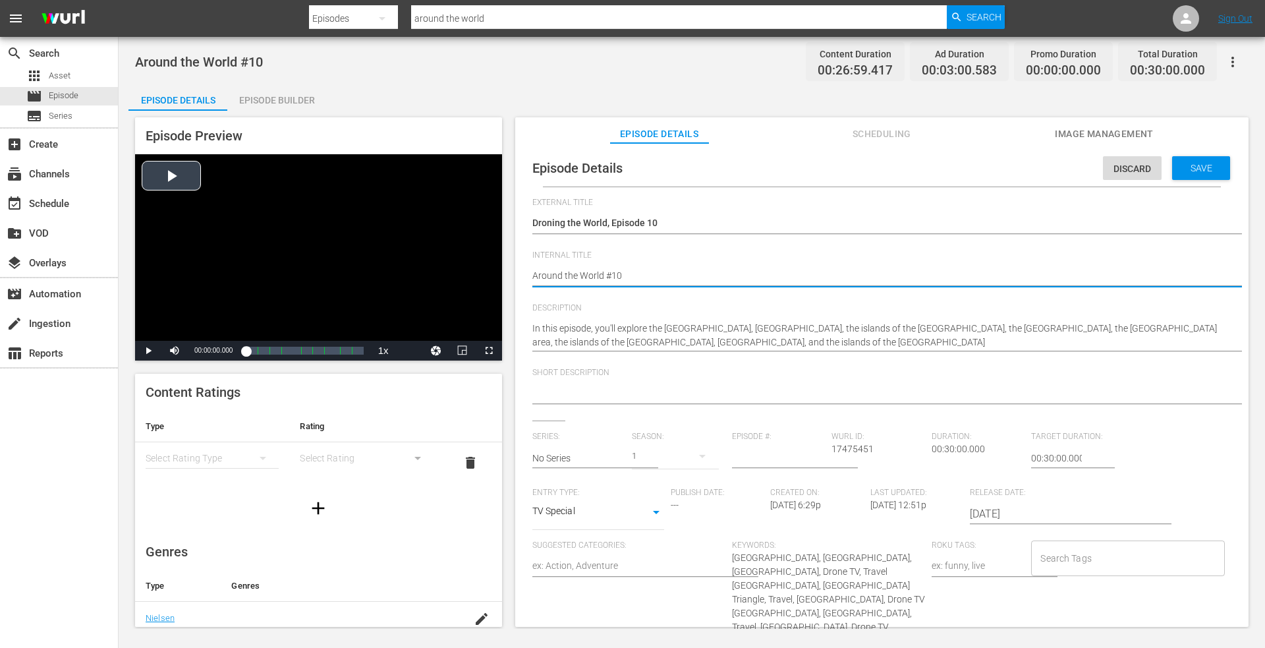
drag, startPoint x: 657, startPoint y: 278, endPoint x: 285, endPoint y: 273, distance: 371.7
paste textarea "Droning the World, Episode 1"
click at [1175, 157] on div "Save" at bounding box center [1201, 168] width 58 height 24
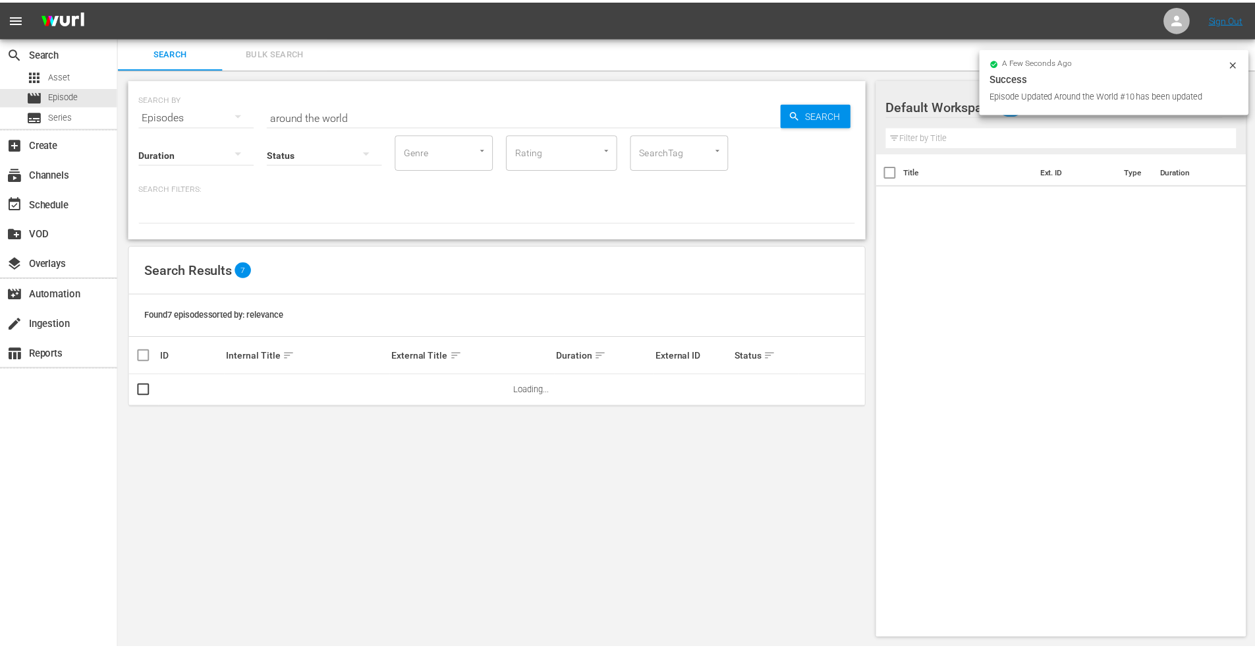
scroll to position [1, 0]
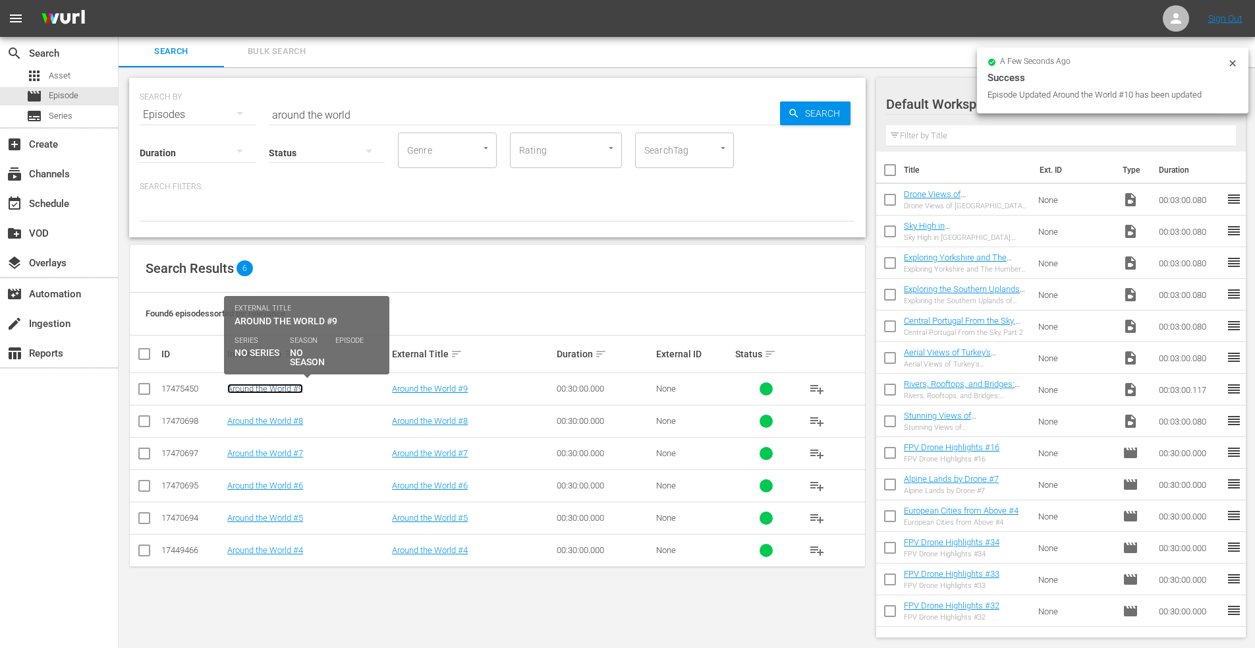
click at [260, 389] on link "Around the World #9" at bounding box center [265, 389] width 76 height 10
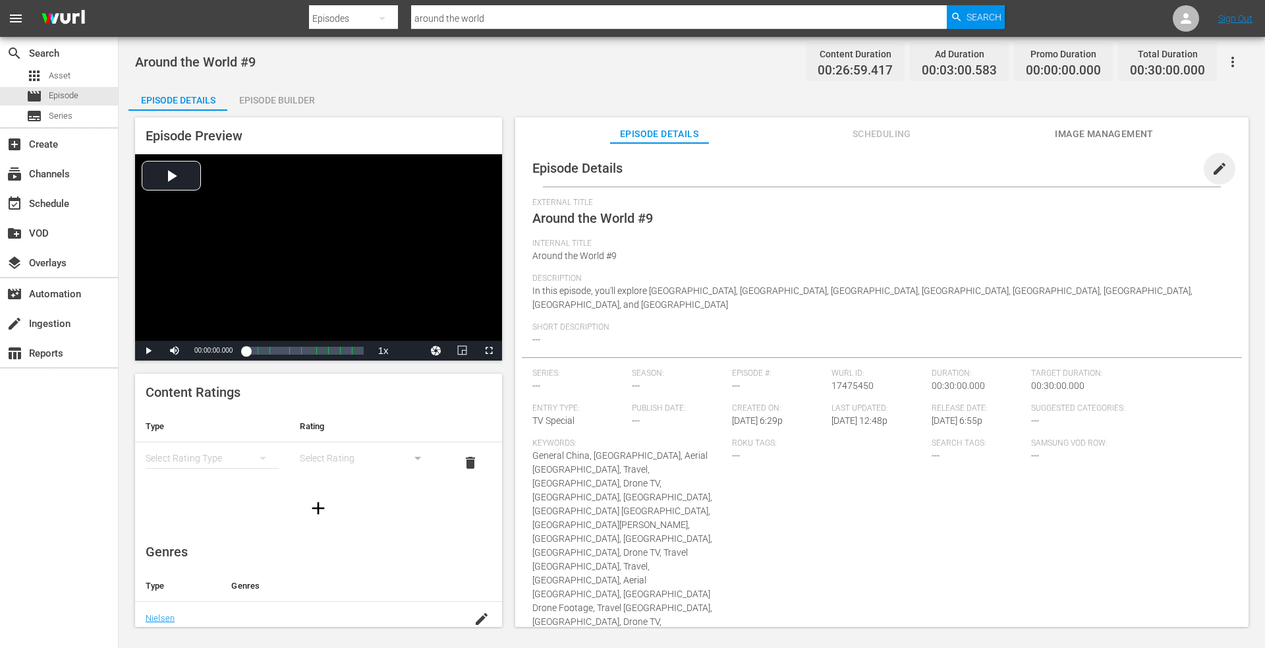
click at [1212, 167] on span "edit" at bounding box center [1220, 169] width 16 height 16
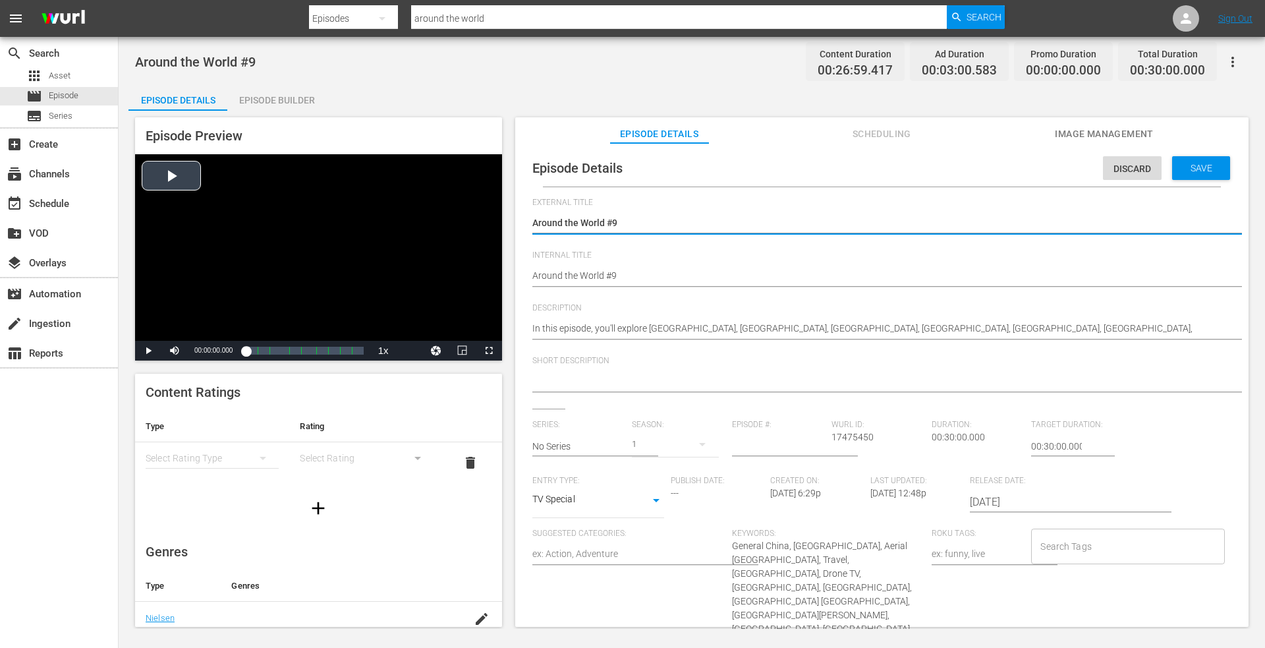
drag, startPoint x: 631, startPoint y: 222, endPoint x: 338, endPoint y: 219, distance: 293.3
click at [338, 219] on div "Episode Preview Video Player is loading. Play Video Play Mute Current Time 00:0…" at bounding box center [691, 374] width 1127 height 527
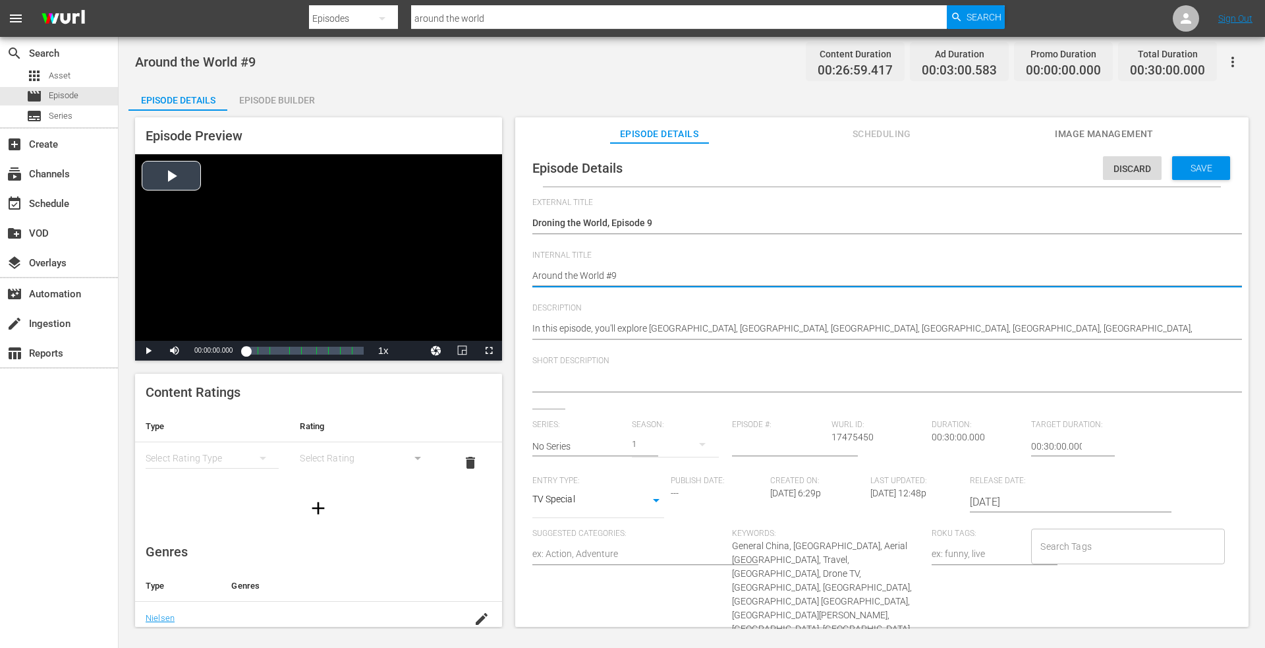
drag, startPoint x: 520, startPoint y: 264, endPoint x: 355, endPoint y: 241, distance: 167.0
paste textarea "Droning the World, Episode 1"
drag, startPoint x: 509, startPoint y: 223, endPoint x: 824, endPoint y: 213, distance: 315.8
click at [824, 213] on div "Around the World #9 Around the World #9" at bounding box center [878, 224] width 693 height 32
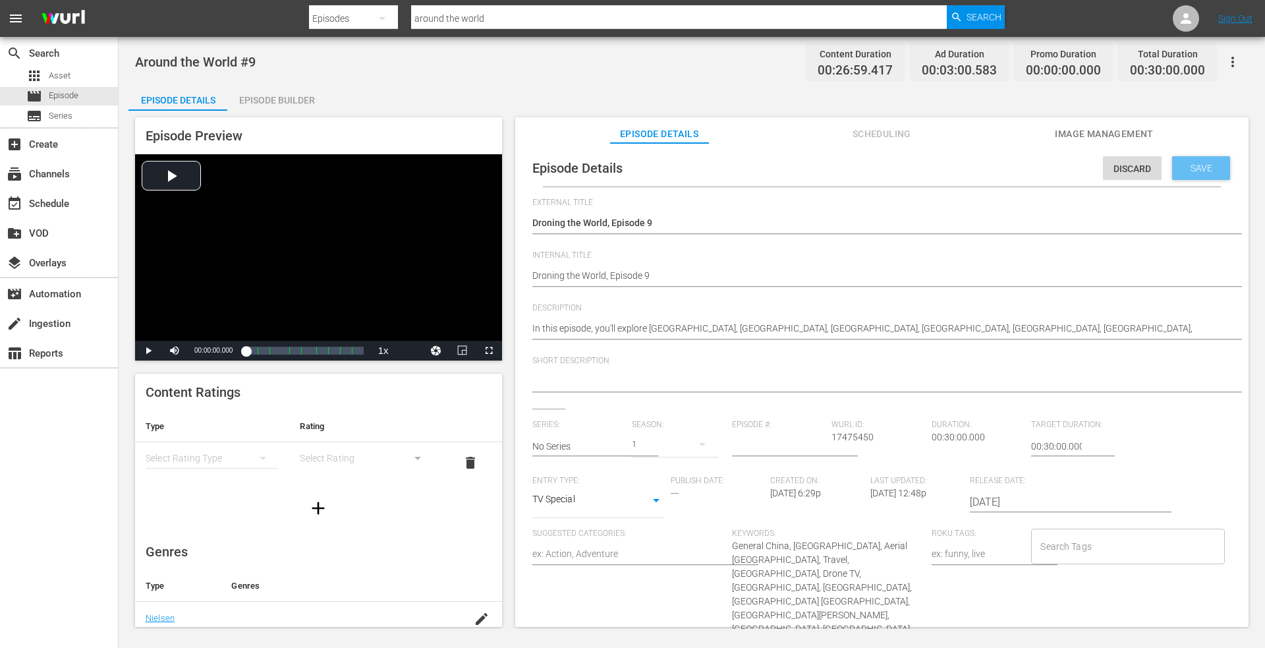
drag, startPoint x: 1187, startPoint y: 164, endPoint x: 1017, endPoint y: 157, distance: 170.1
click at [1180, 163] on span "Save" at bounding box center [1201, 168] width 43 height 11
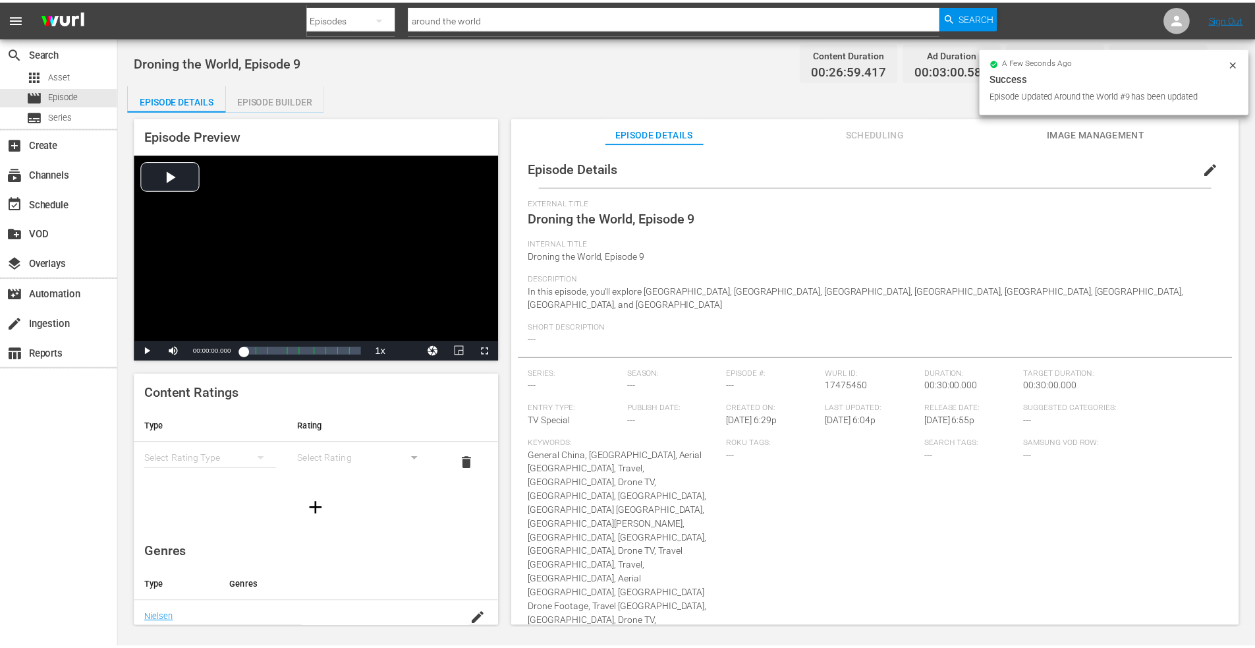
scroll to position [1, 0]
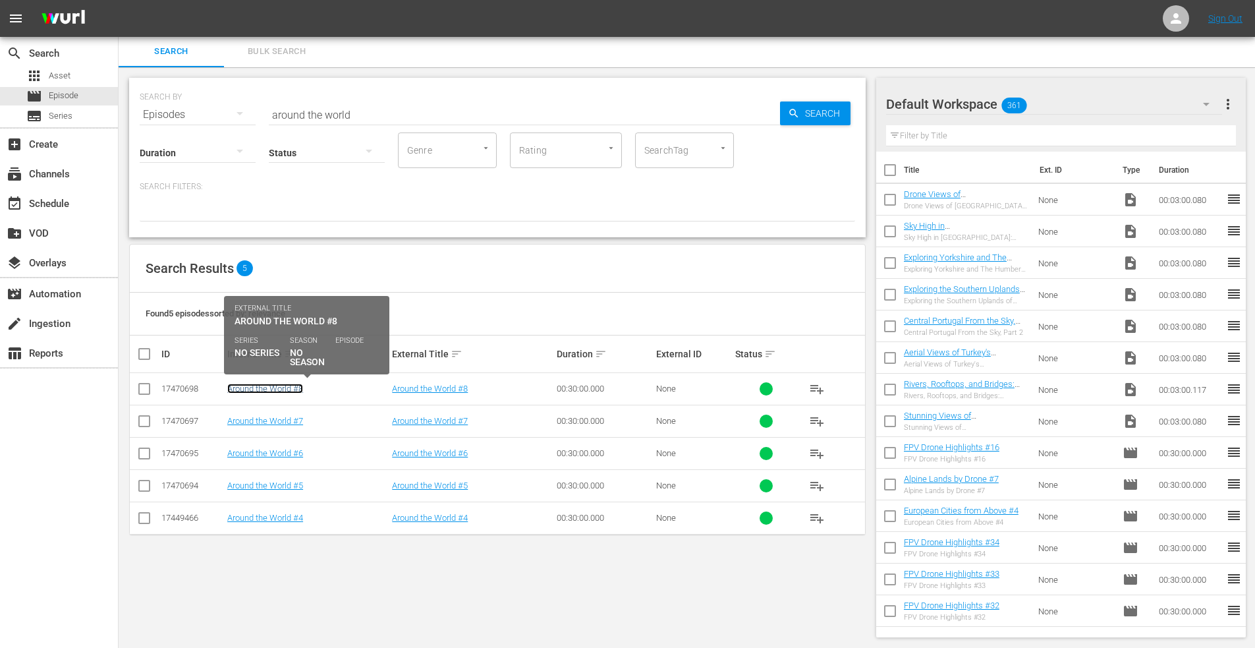
click at [279, 389] on link "Around the World #8" at bounding box center [265, 389] width 76 height 10
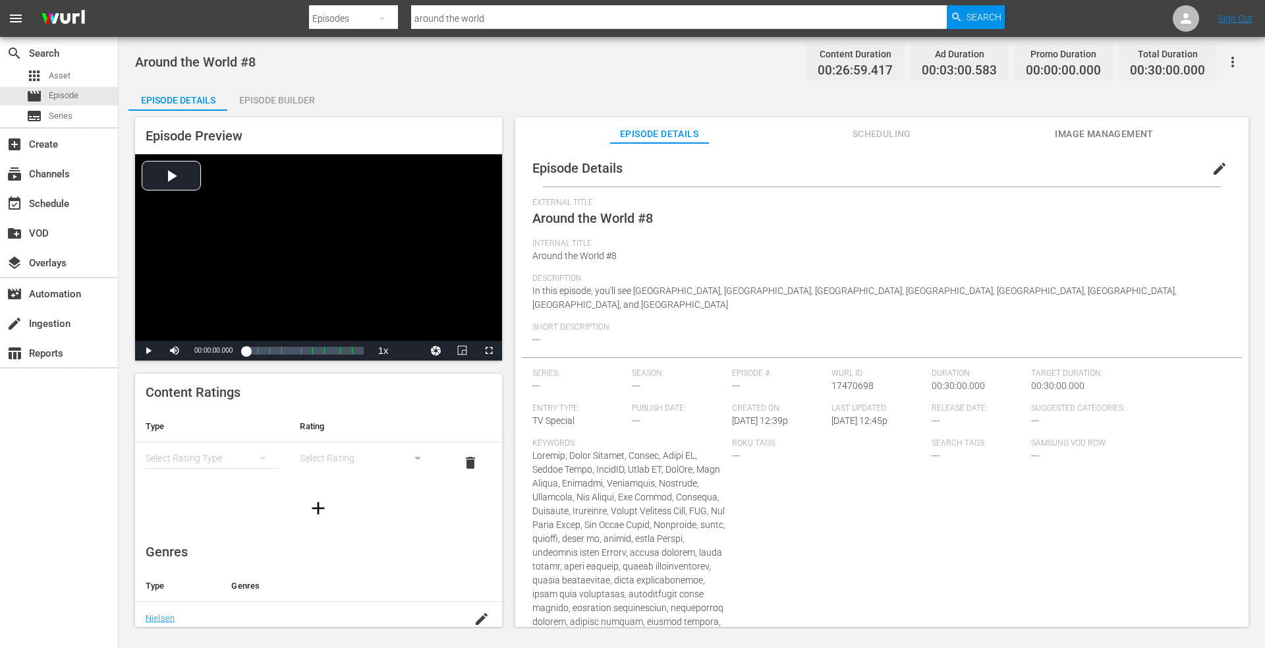
click at [1213, 161] on span "edit" at bounding box center [1220, 169] width 16 height 16
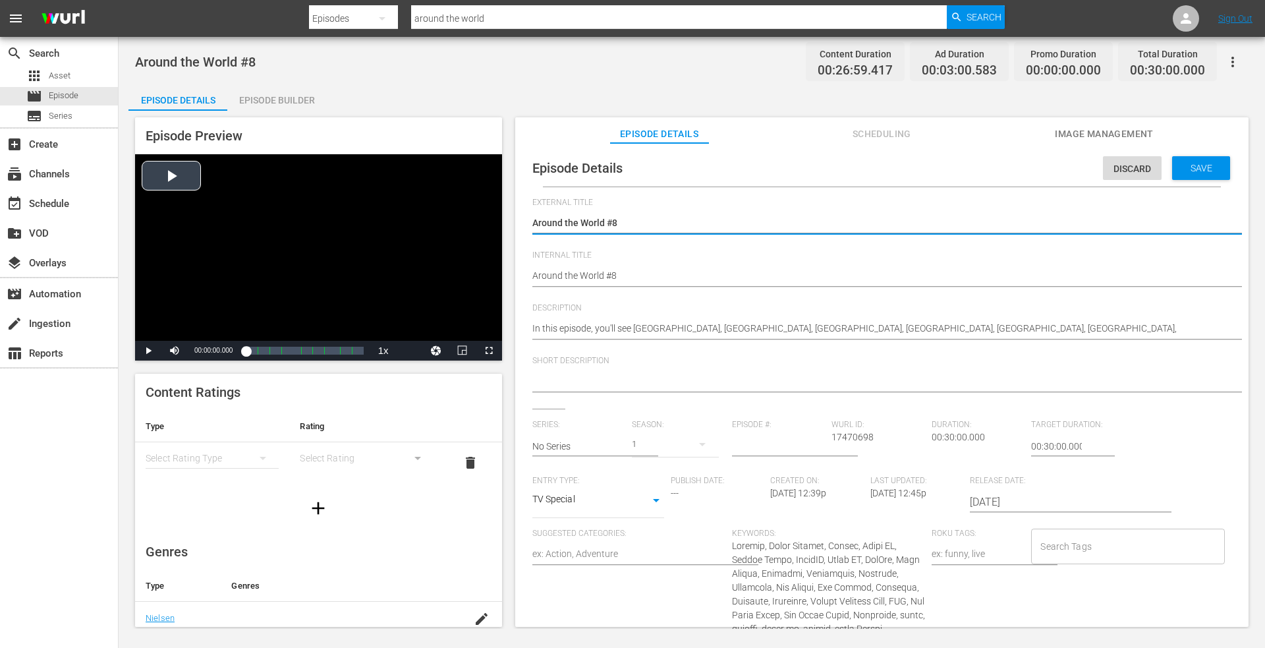
drag, startPoint x: 641, startPoint y: 220, endPoint x: 478, endPoint y: 218, distance: 163.4
click at [471, 220] on div "Episode Preview Video Player is loading. Play Video Play Mute Current Time 00:0…" at bounding box center [691, 374] width 1127 height 527
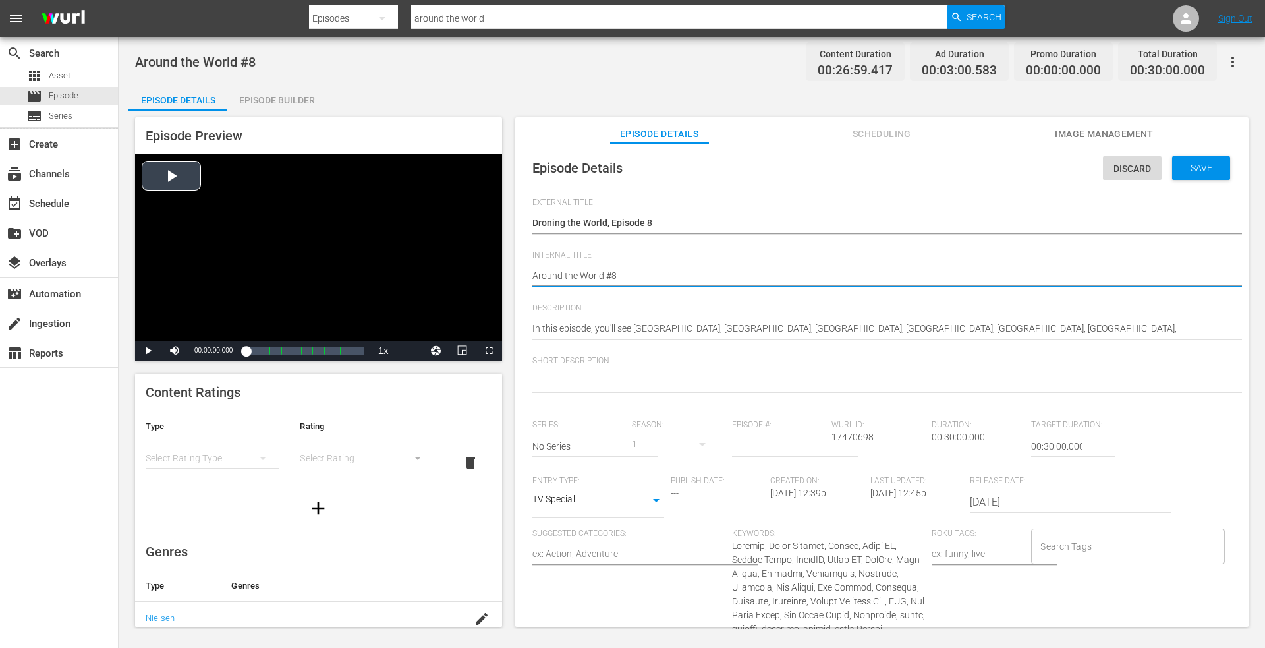
drag, startPoint x: 376, startPoint y: 281, endPoint x: 316, endPoint y: 275, distance: 60.3
paste textarea "Droning the World, Episode 1"
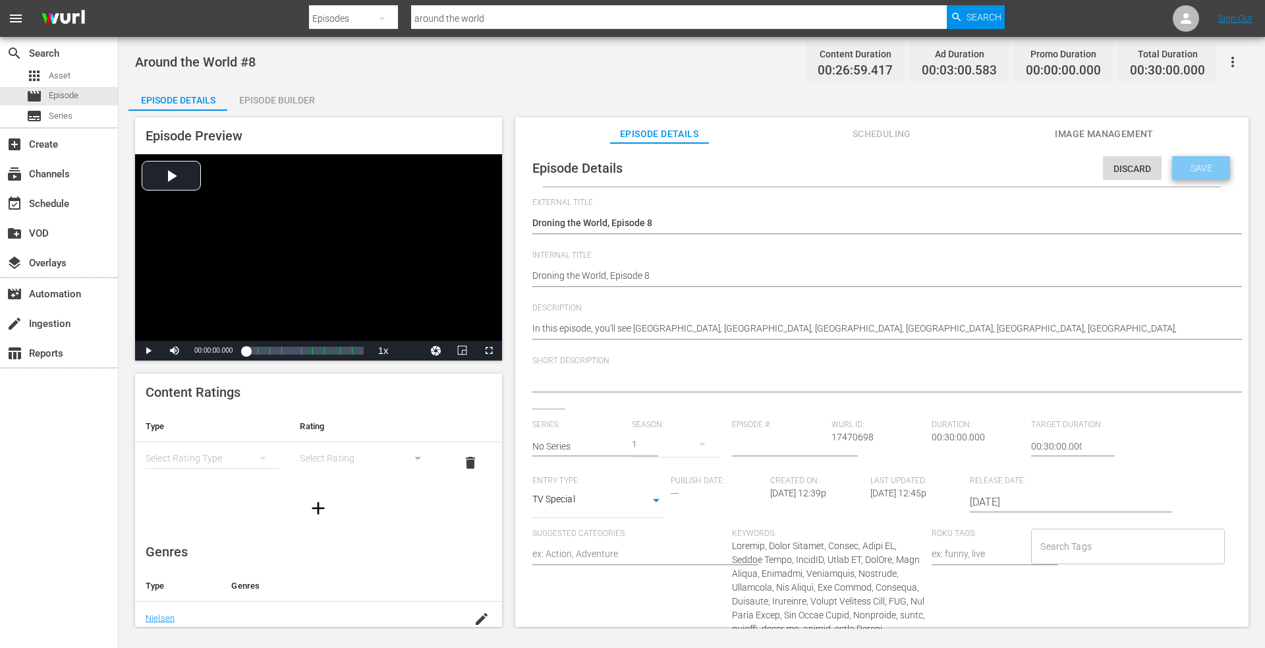
click at [1180, 163] on span "Save" at bounding box center [1201, 168] width 43 height 11
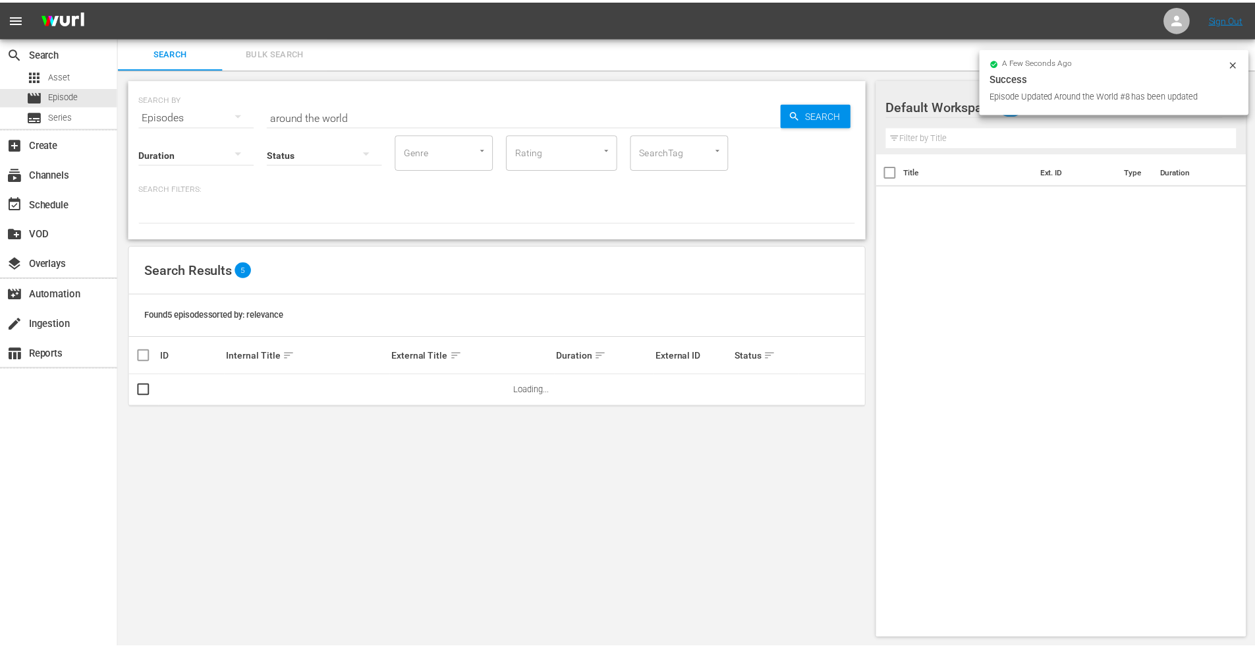
scroll to position [1, 0]
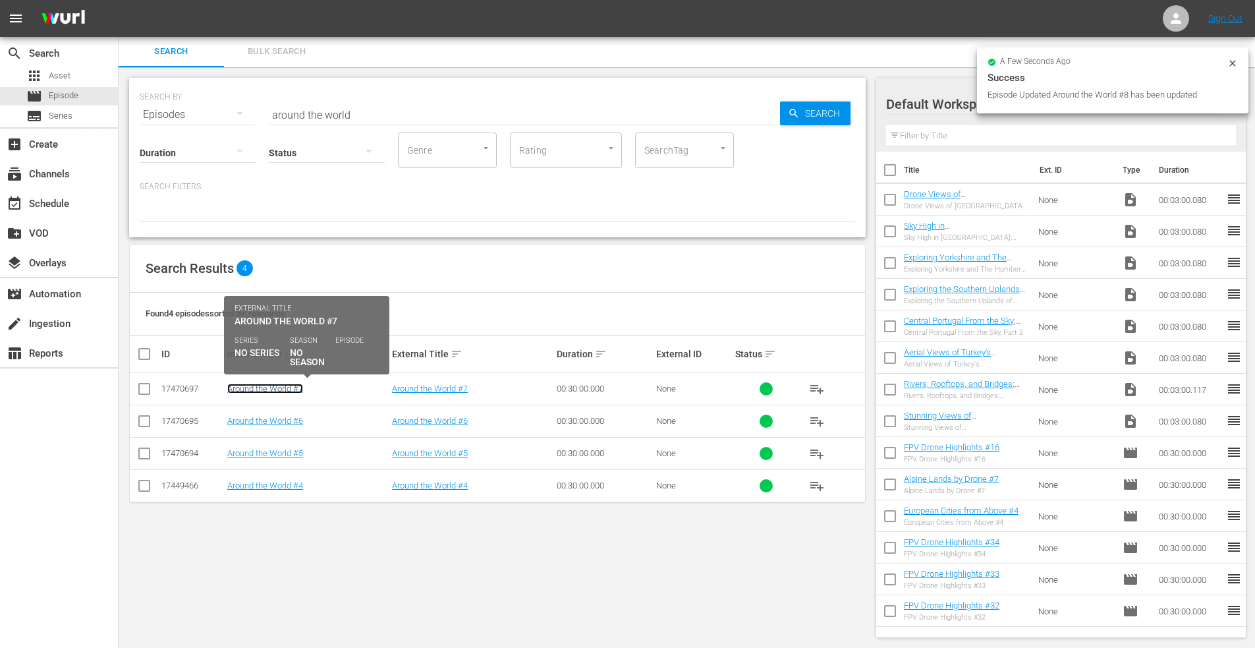
click at [255, 388] on link "Around the World #7" at bounding box center [265, 389] width 76 height 10
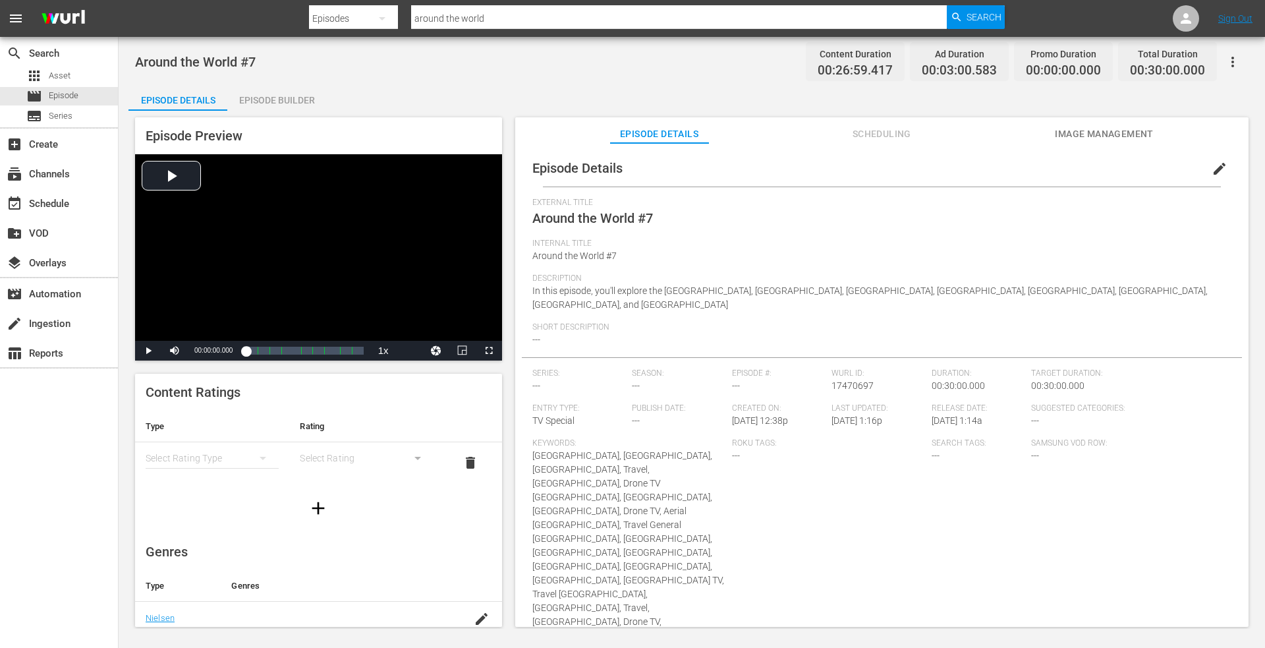
click at [1212, 165] on span "edit" at bounding box center [1220, 169] width 16 height 16
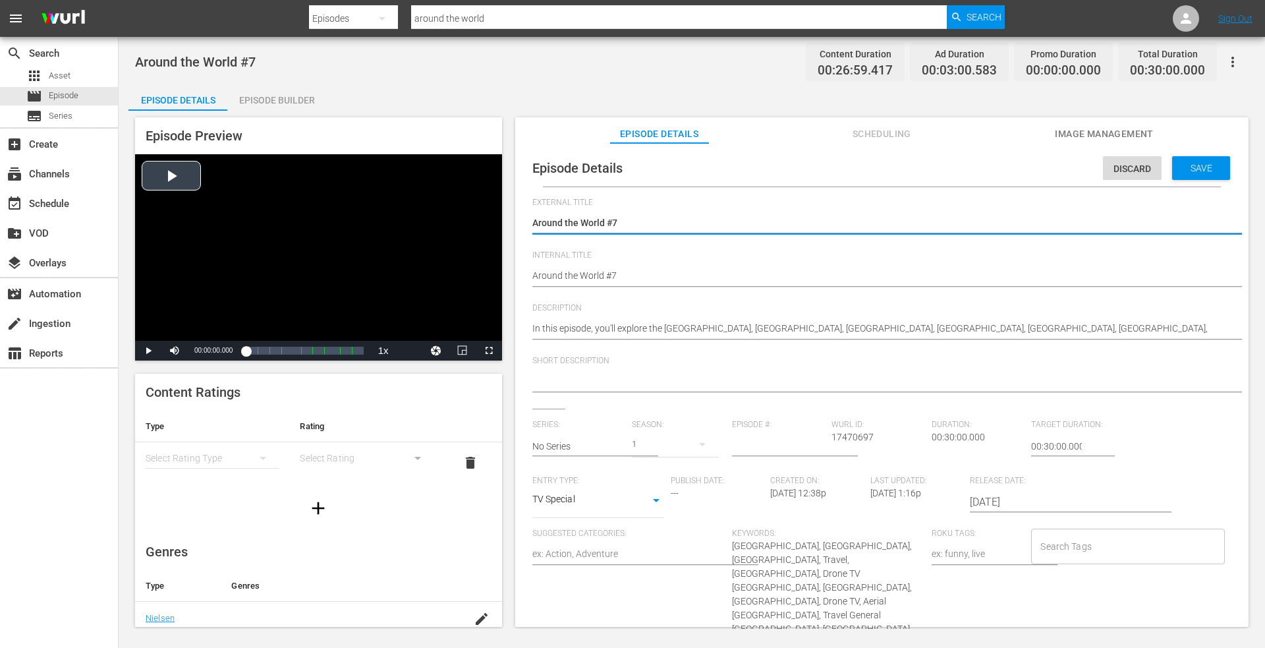
drag, startPoint x: 641, startPoint y: 219, endPoint x: 372, endPoint y: 225, distance: 268.9
click at [372, 225] on div "Episode Preview Video Player is loading. Play Video Play Mute Current Time 00:0…" at bounding box center [691, 374] width 1127 height 527
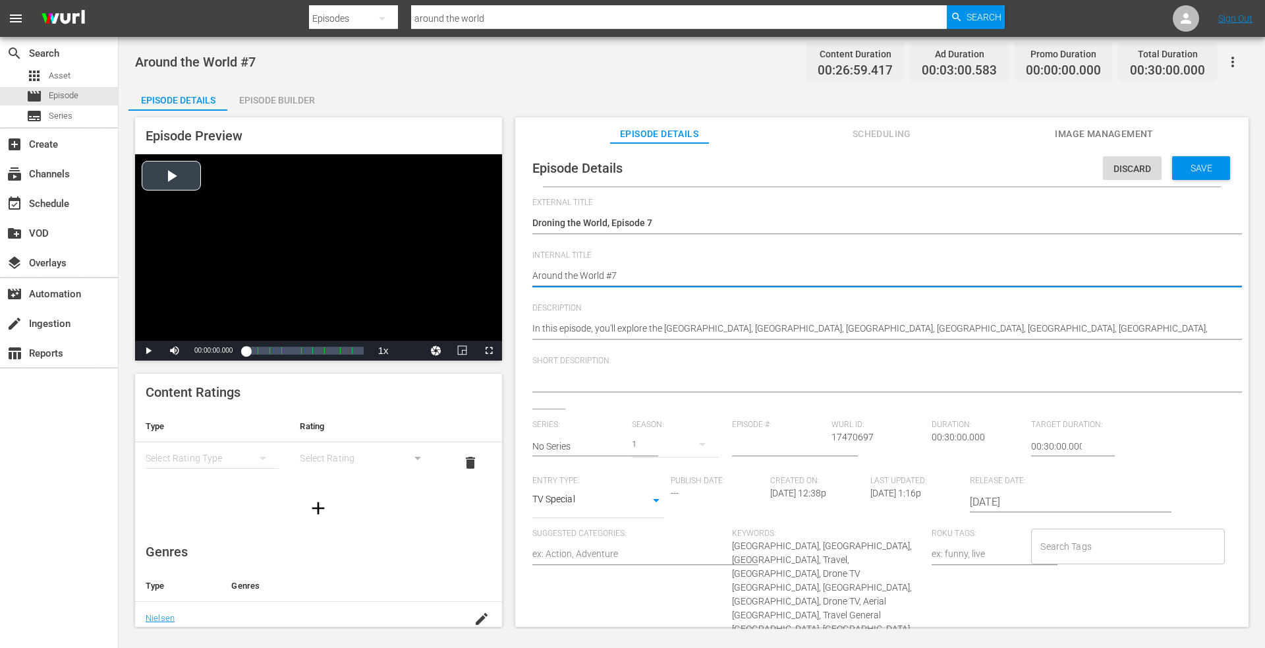
drag, startPoint x: 592, startPoint y: 276, endPoint x: 268, endPoint y: 273, distance: 324.2
paste textarea "Droning the World, Episode 1"
drag, startPoint x: 1197, startPoint y: 166, endPoint x: 1186, endPoint y: 166, distance: 10.5
click at [1196, 166] on span "Save" at bounding box center [1201, 168] width 43 height 11
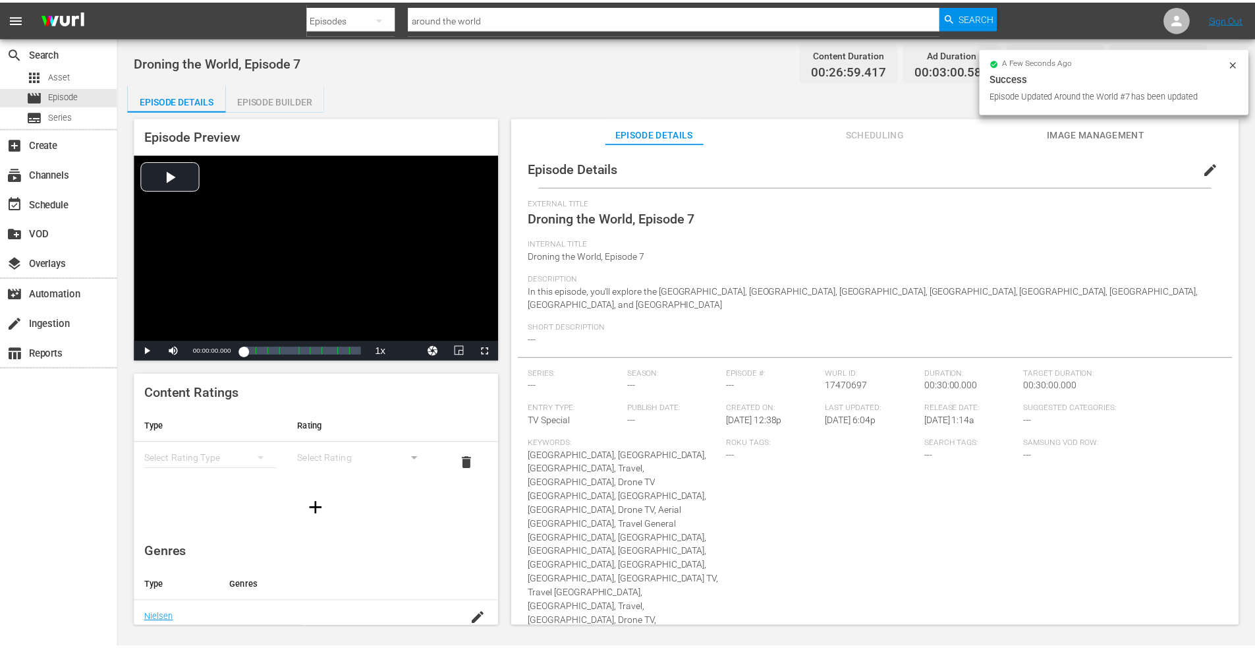
scroll to position [1, 0]
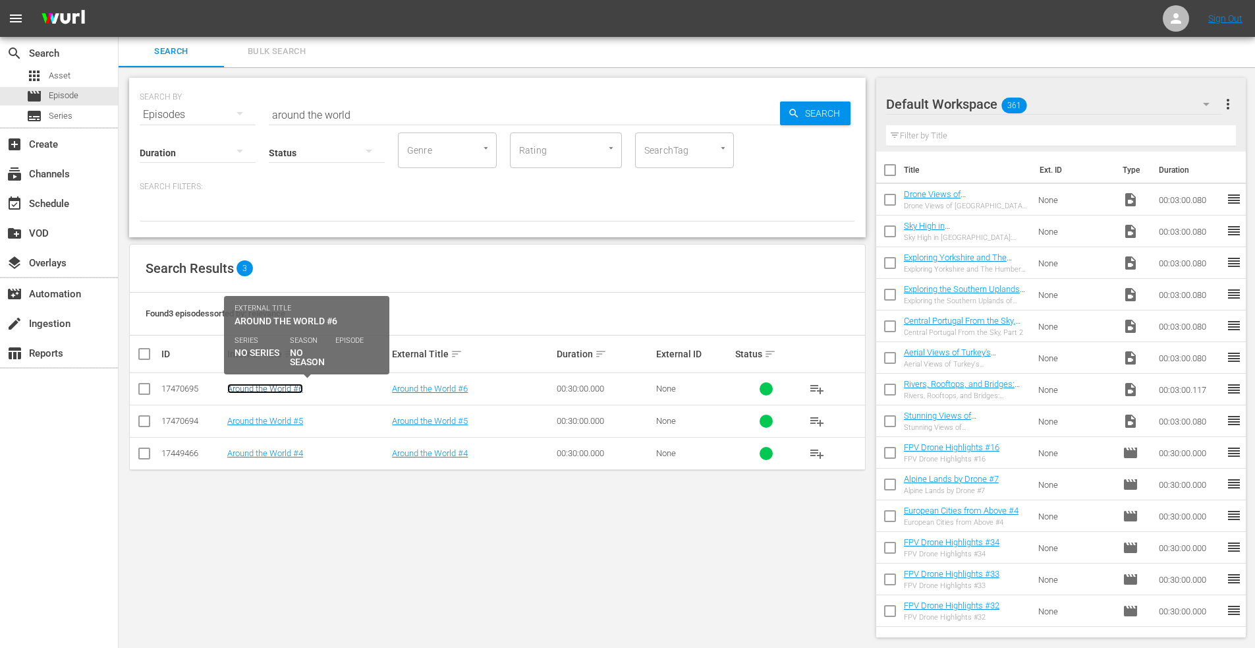
click at [269, 387] on link "Around the World #6" at bounding box center [265, 389] width 76 height 10
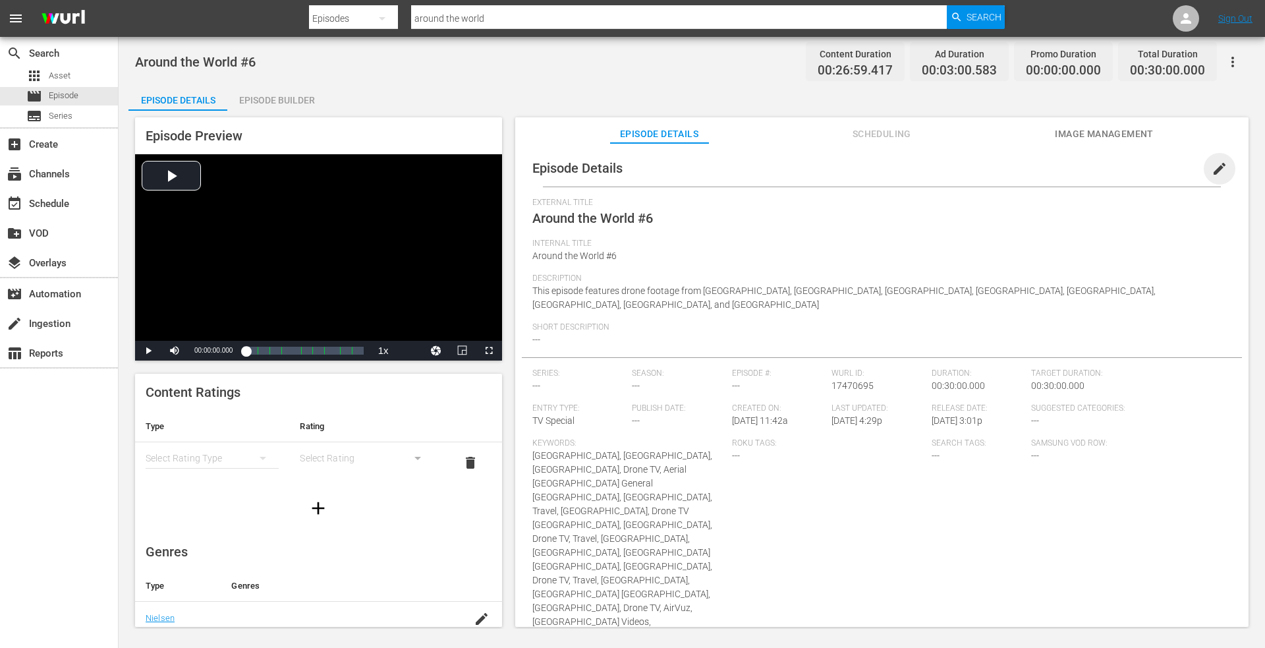
click at [1212, 171] on span "edit" at bounding box center [1220, 169] width 16 height 16
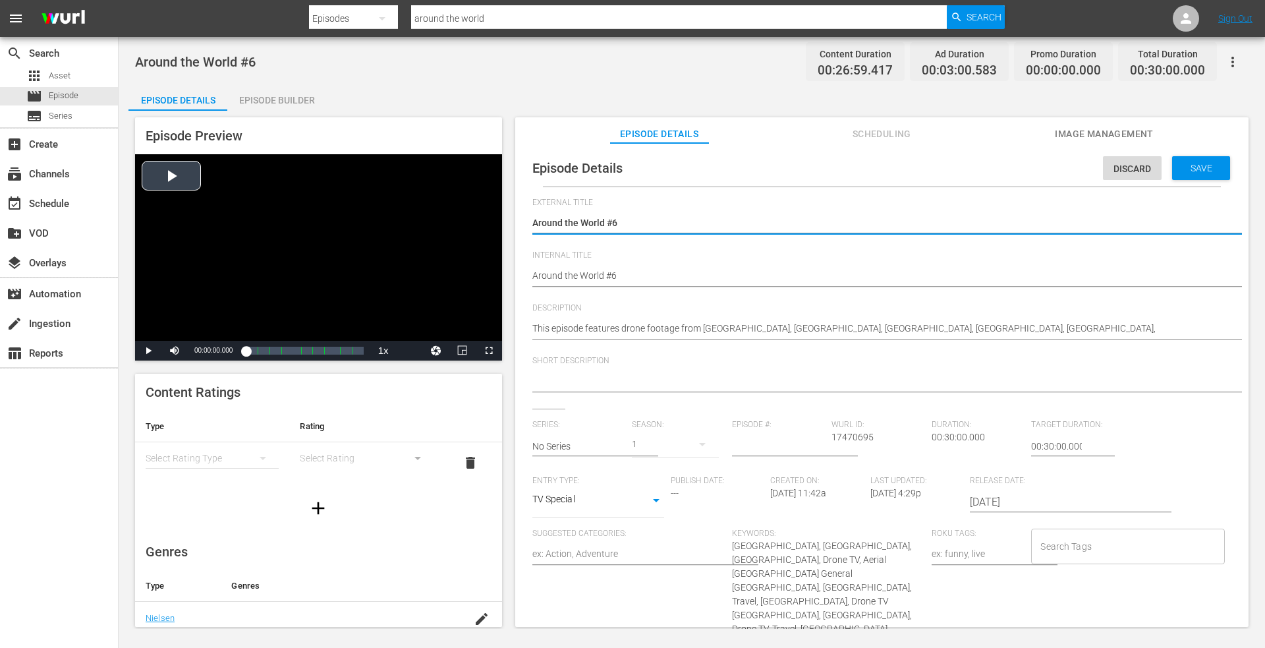
drag, startPoint x: 637, startPoint y: 229, endPoint x: 389, endPoint y: 229, distance: 248.4
click at [381, 233] on div "Episode Preview Video Player is loading. Play Video Play Mute Current Time 00:0…" at bounding box center [691, 374] width 1127 height 527
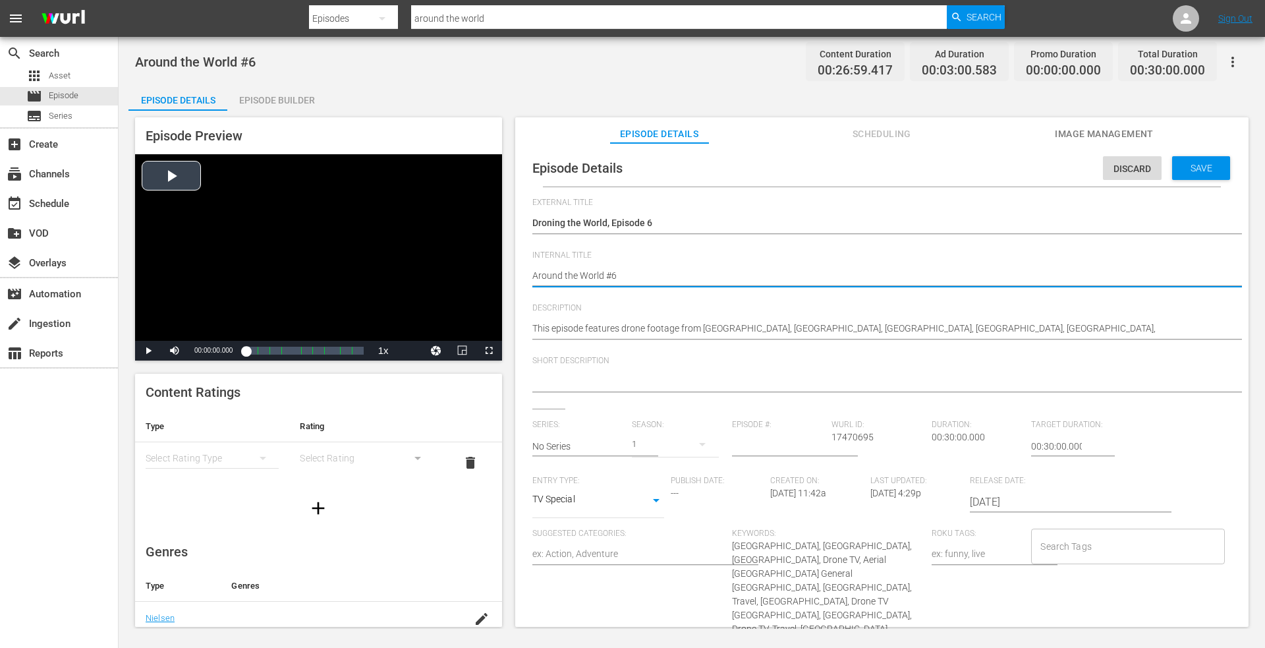
drag, startPoint x: 623, startPoint y: 273, endPoint x: 319, endPoint y: 264, distance: 304.6
paste textarea "Droning the World, Episode 1"
click at [1187, 161] on div "Save" at bounding box center [1201, 168] width 58 height 24
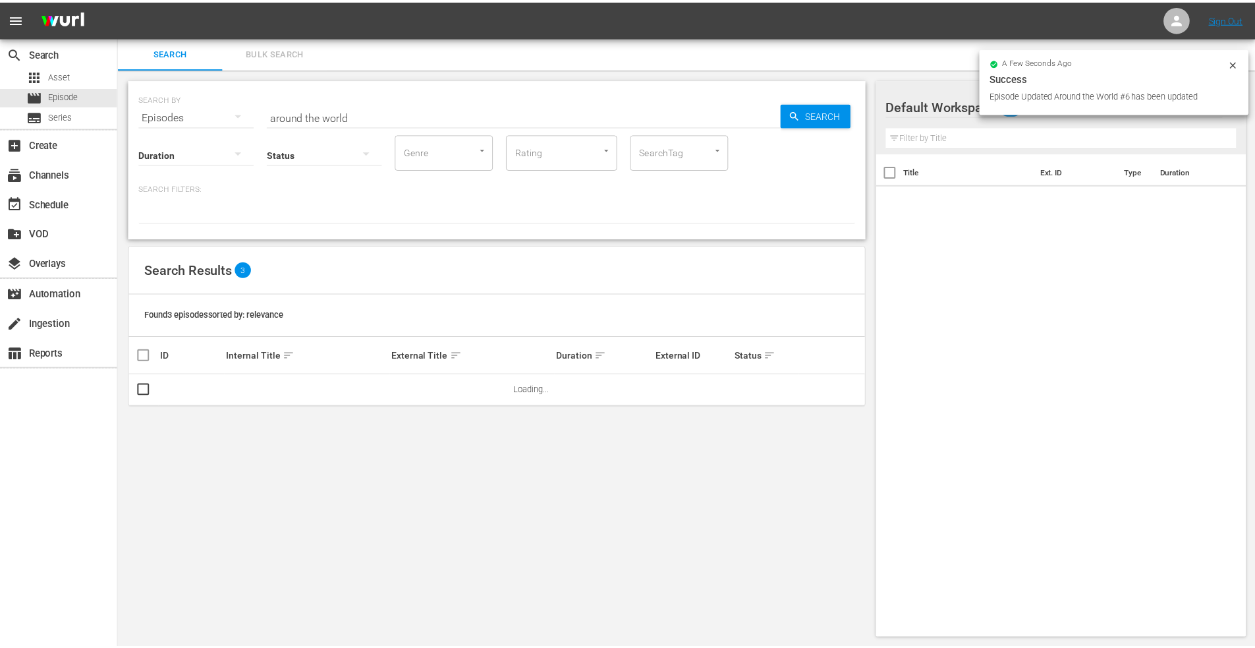
scroll to position [1, 0]
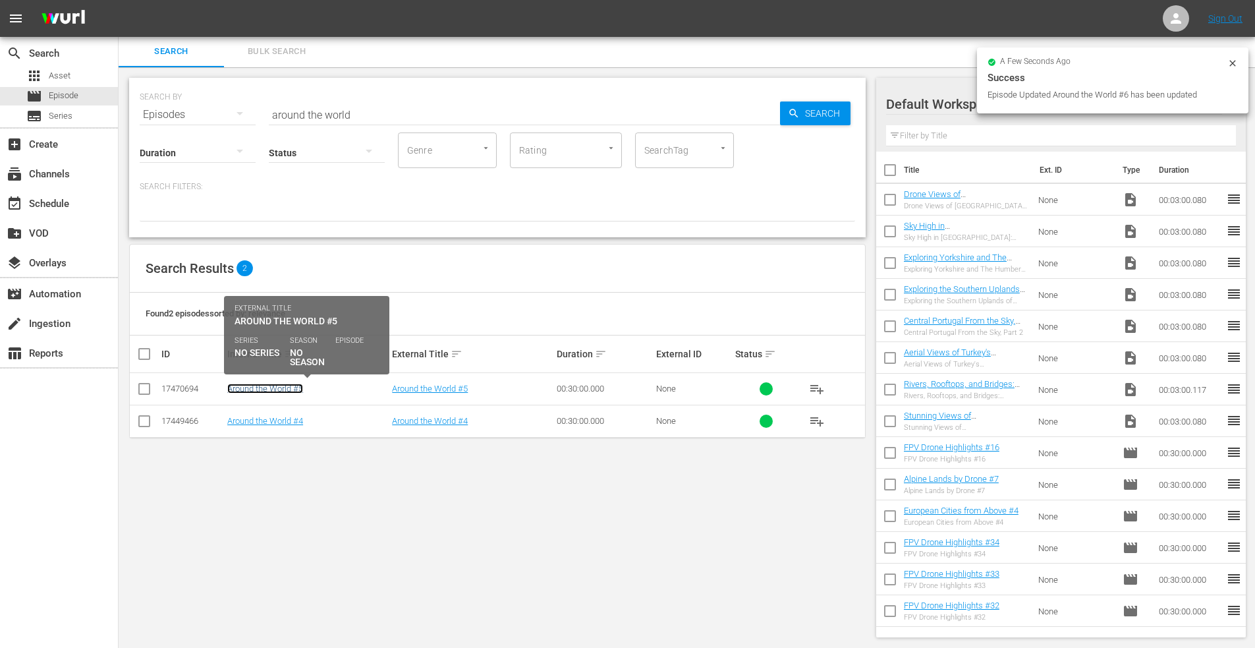
click at [279, 389] on link "Around the World #5" at bounding box center [265, 389] width 76 height 10
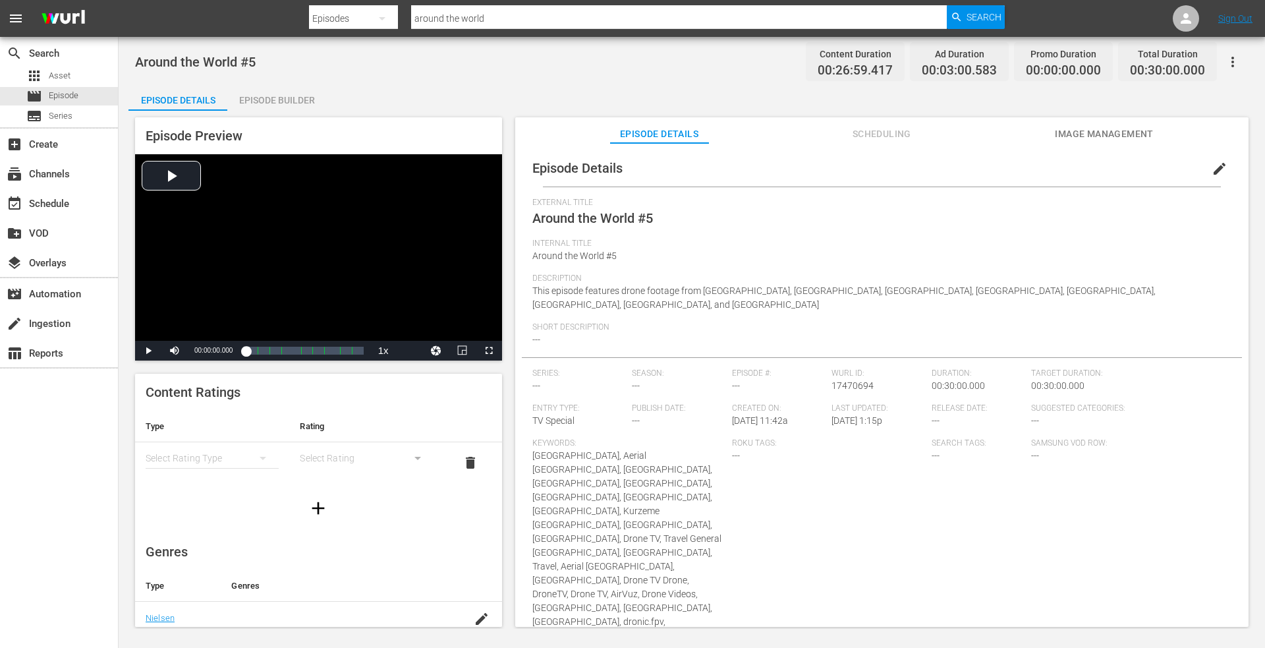
click at [1212, 166] on span "edit" at bounding box center [1220, 169] width 16 height 16
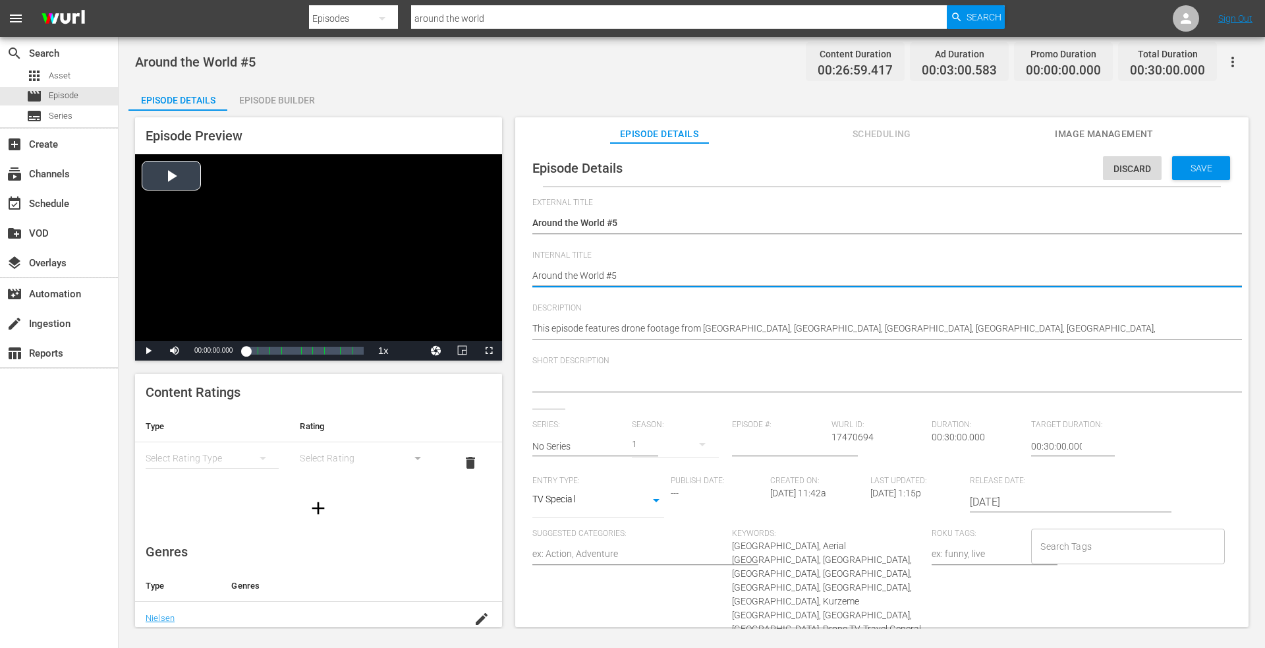
drag, startPoint x: 619, startPoint y: 274, endPoint x: 298, endPoint y: 274, distance: 321.6
paste textarea "Droning the World, Episode 1"
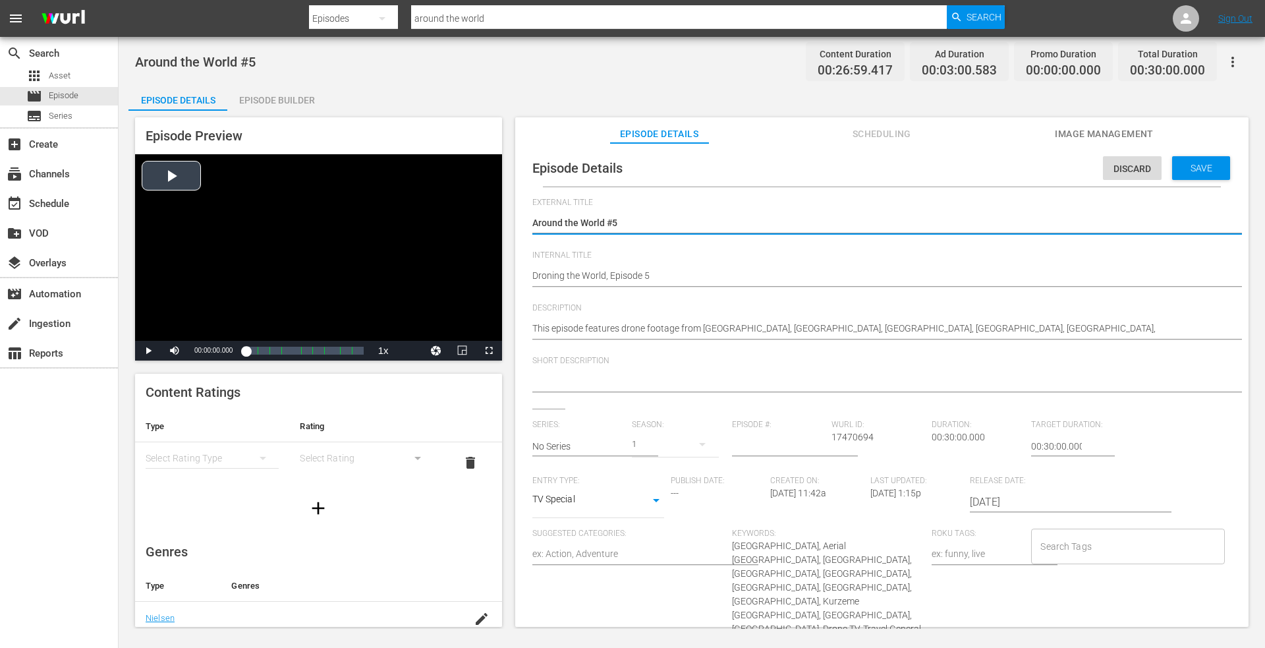
drag, startPoint x: 624, startPoint y: 218, endPoint x: 358, endPoint y: 212, distance: 265.6
paste textarea "Droning the World, Episode 1"
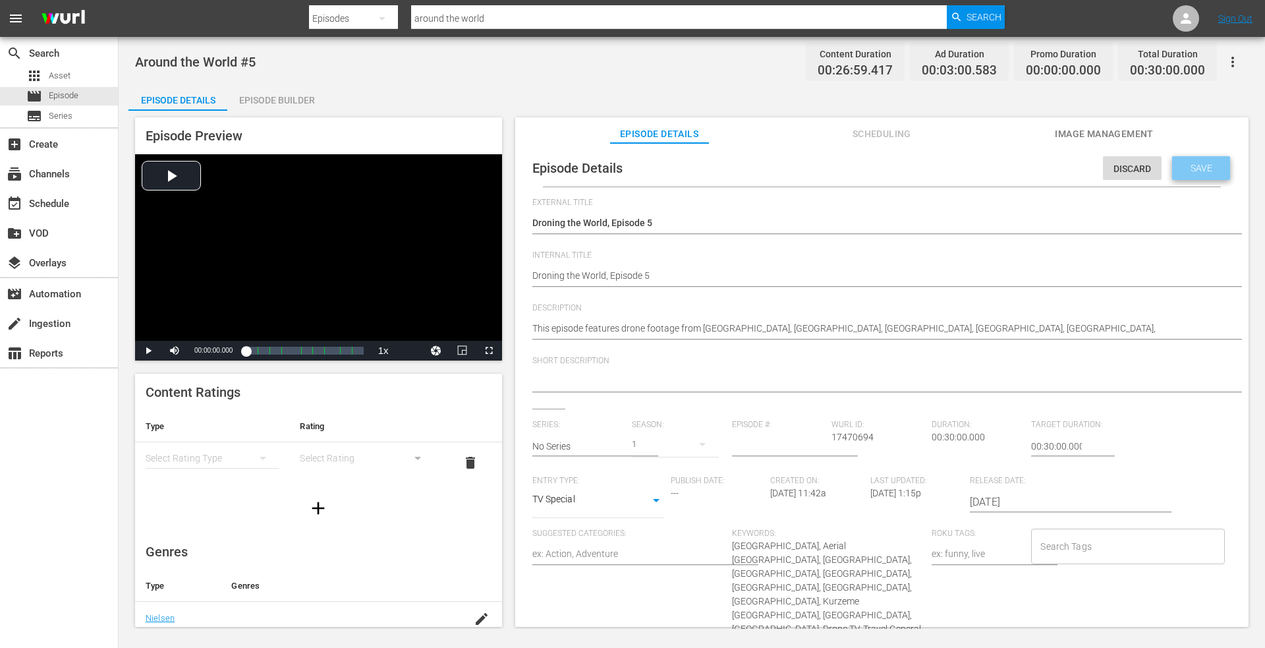
drag, startPoint x: 1185, startPoint y: 162, endPoint x: 1120, endPoint y: 152, distance: 66.7
click at [1185, 163] on span "Save" at bounding box center [1201, 168] width 43 height 11
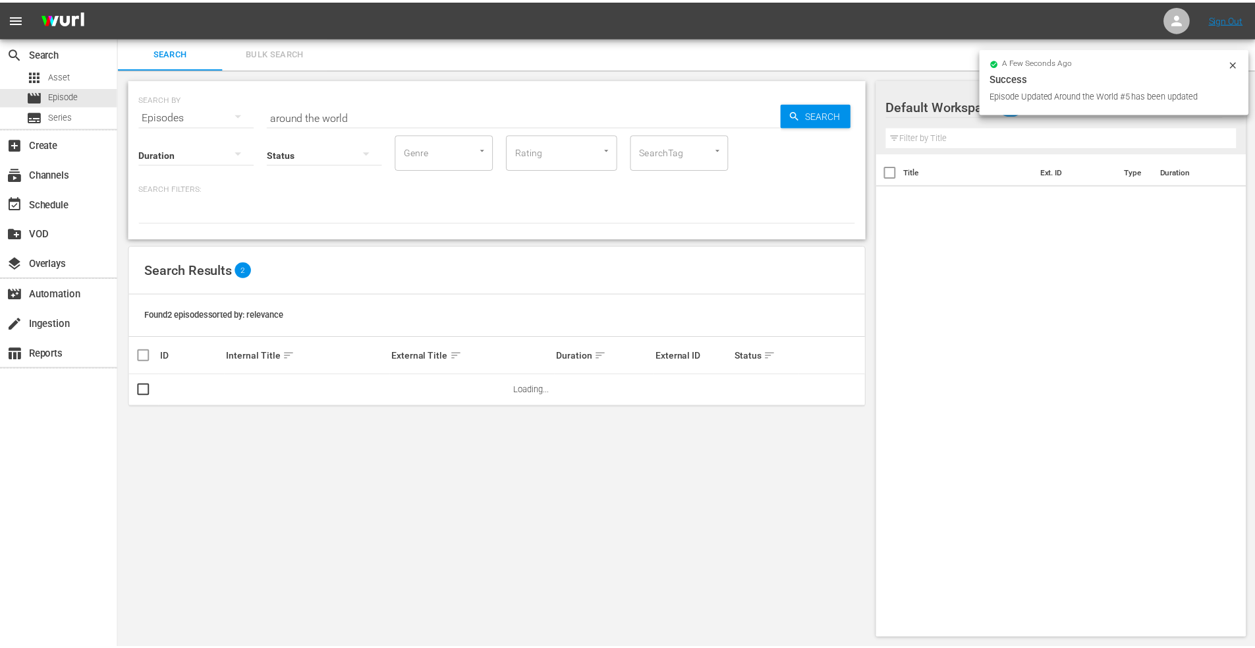
scroll to position [1, 0]
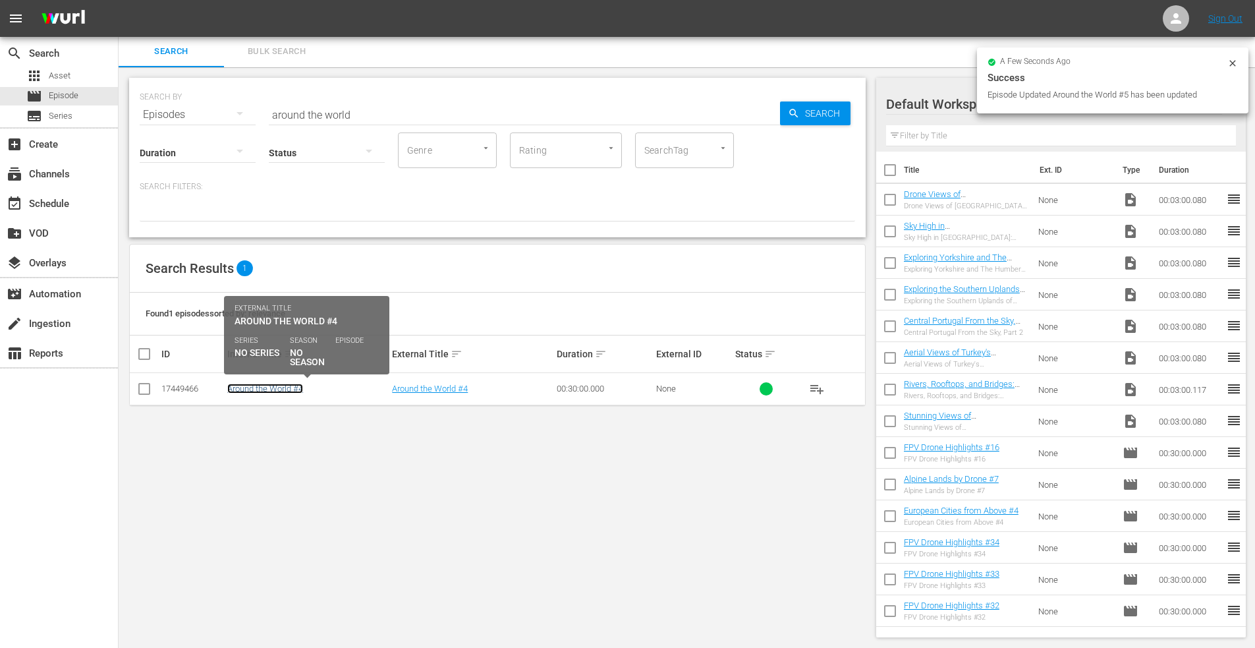
click at [285, 390] on link "Around the World #4" at bounding box center [265, 389] width 76 height 10
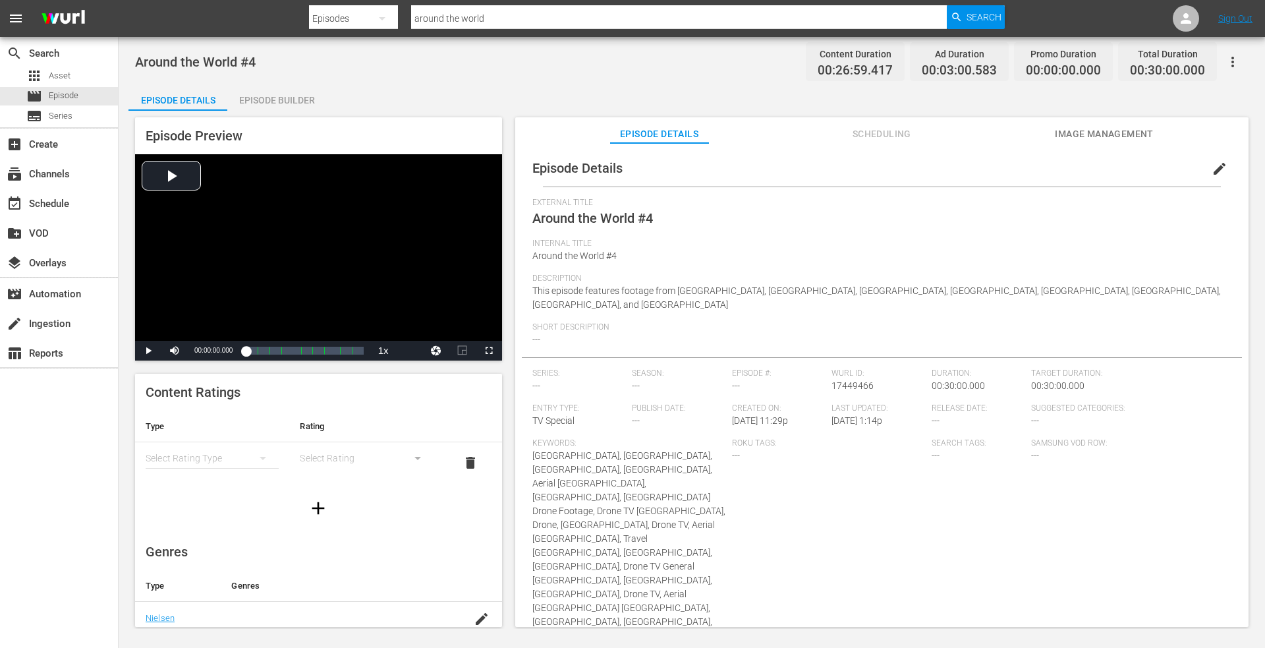
click at [1212, 165] on span "edit" at bounding box center [1220, 169] width 16 height 16
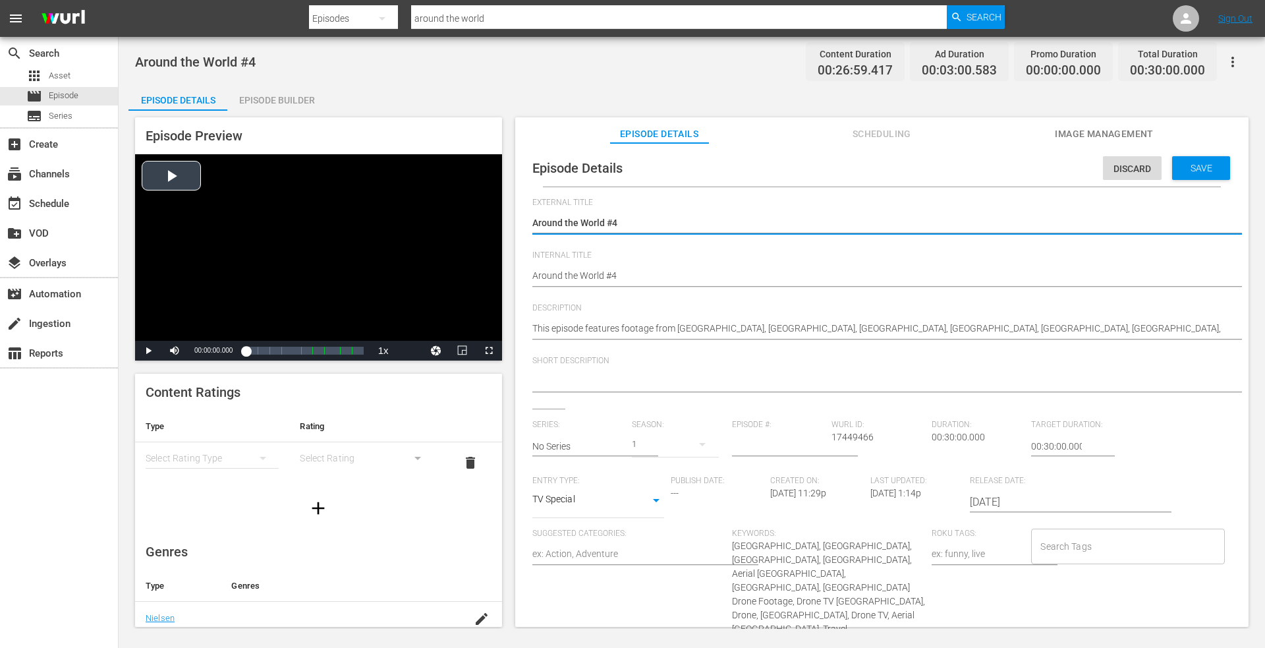
drag, startPoint x: 629, startPoint y: 220, endPoint x: 368, endPoint y: 221, distance: 261.6
click at [368, 221] on div "Episode Preview Video Player is loading. Play Video Play Mute Current Time 00:0…" at bounding box center [691, 374] width 1127 height 527
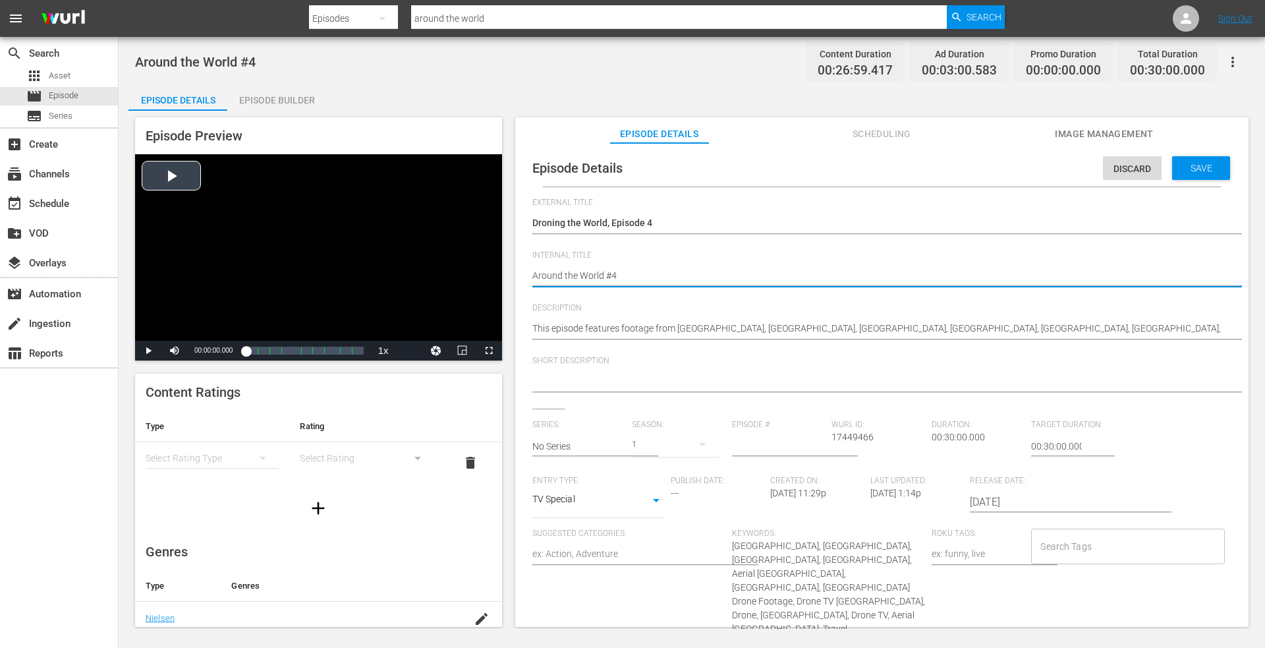
paste textarea "Droning the World, Episode 1"
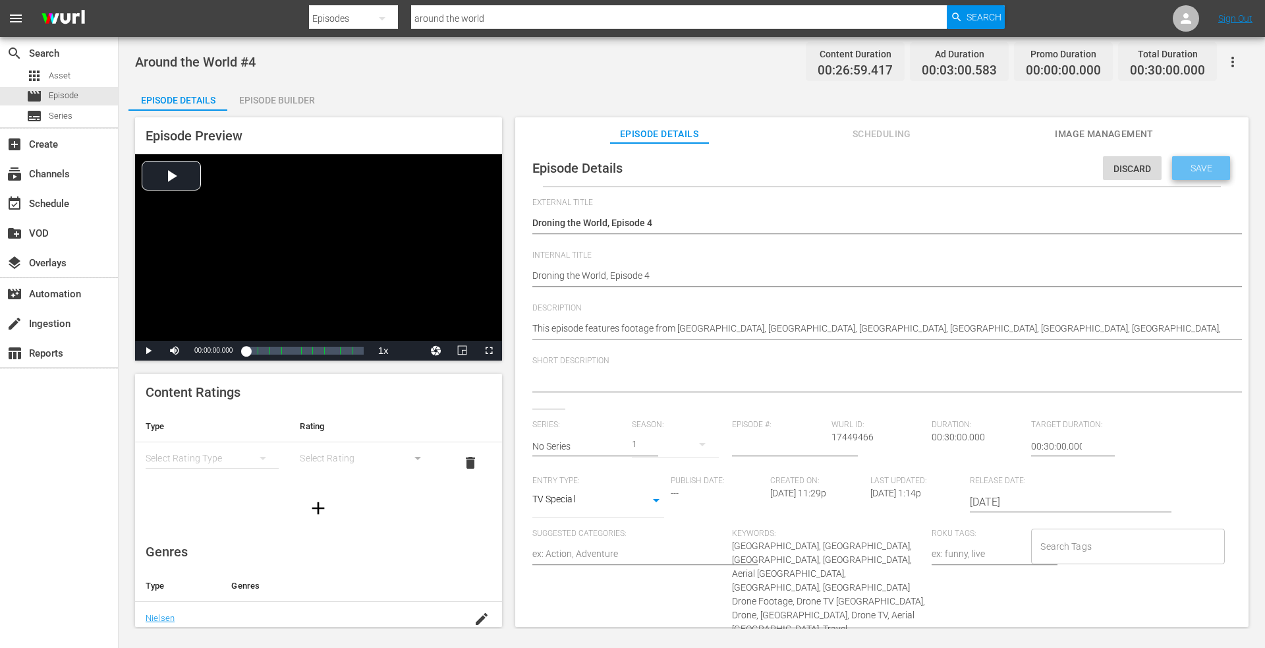
click at [1188, 163] on span "Save" at bounding box center [1201, 168] width 43 height 11
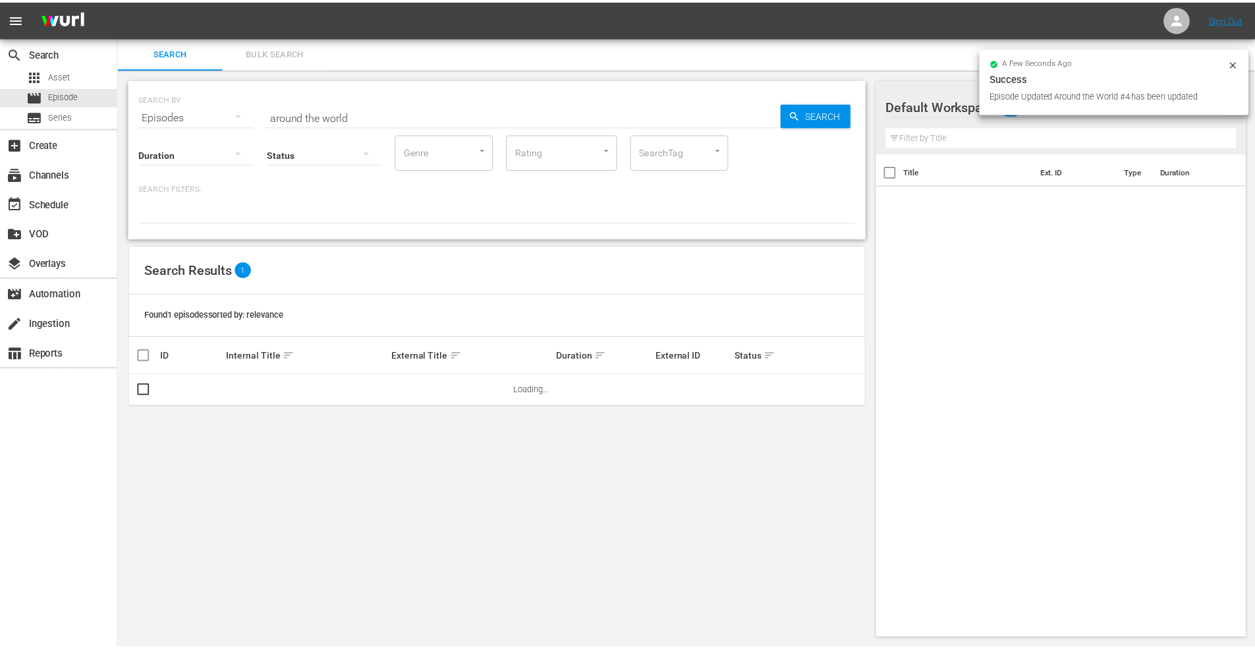
scroll to position [1, 0]
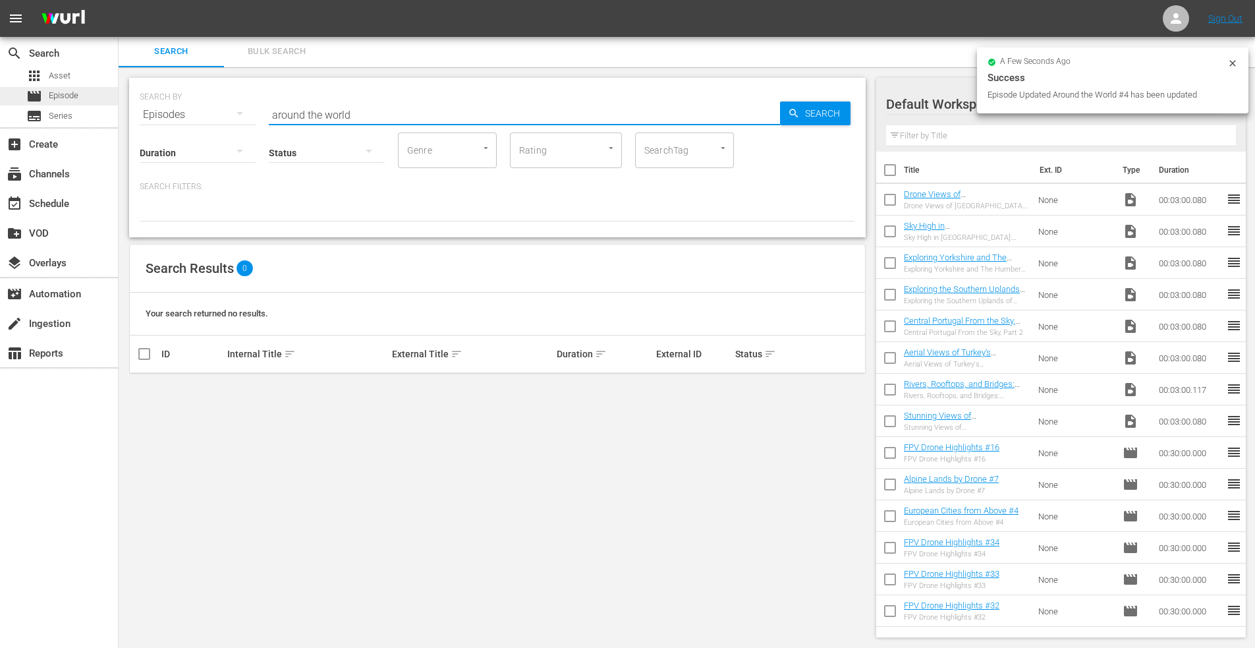
drag, startPoint x: 375, startPoint y: 111, endPoint x: 95, endPoint y: 104, distance: 280.1
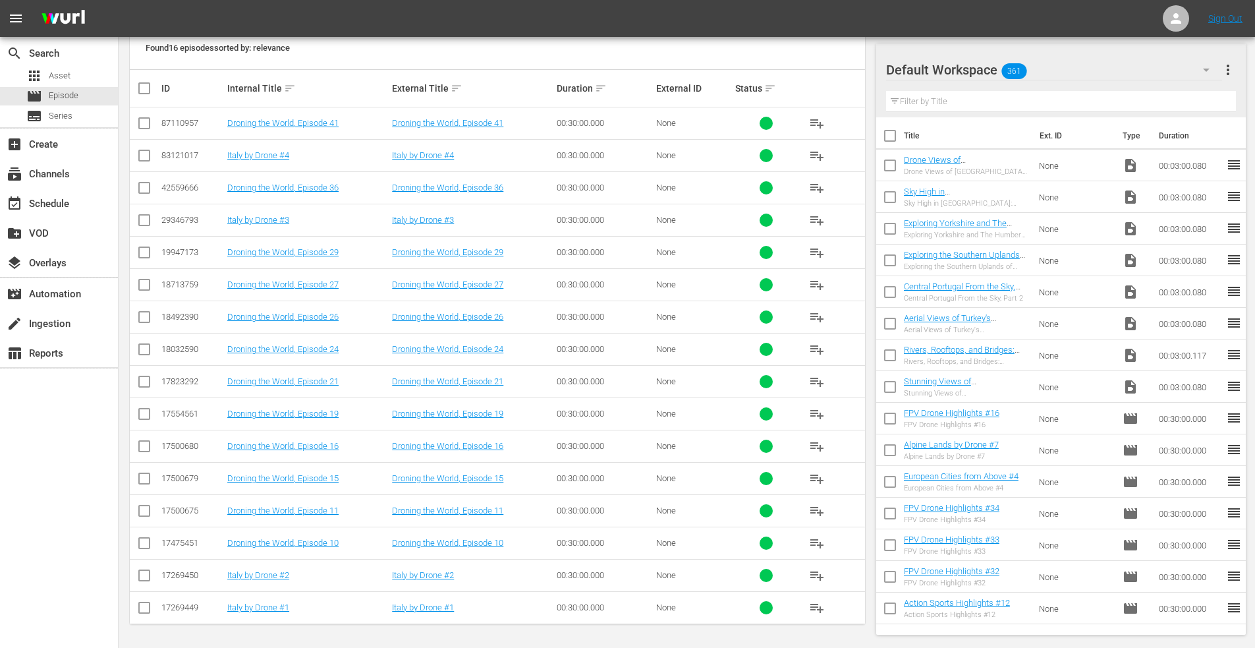
scroll to position [268, 0]
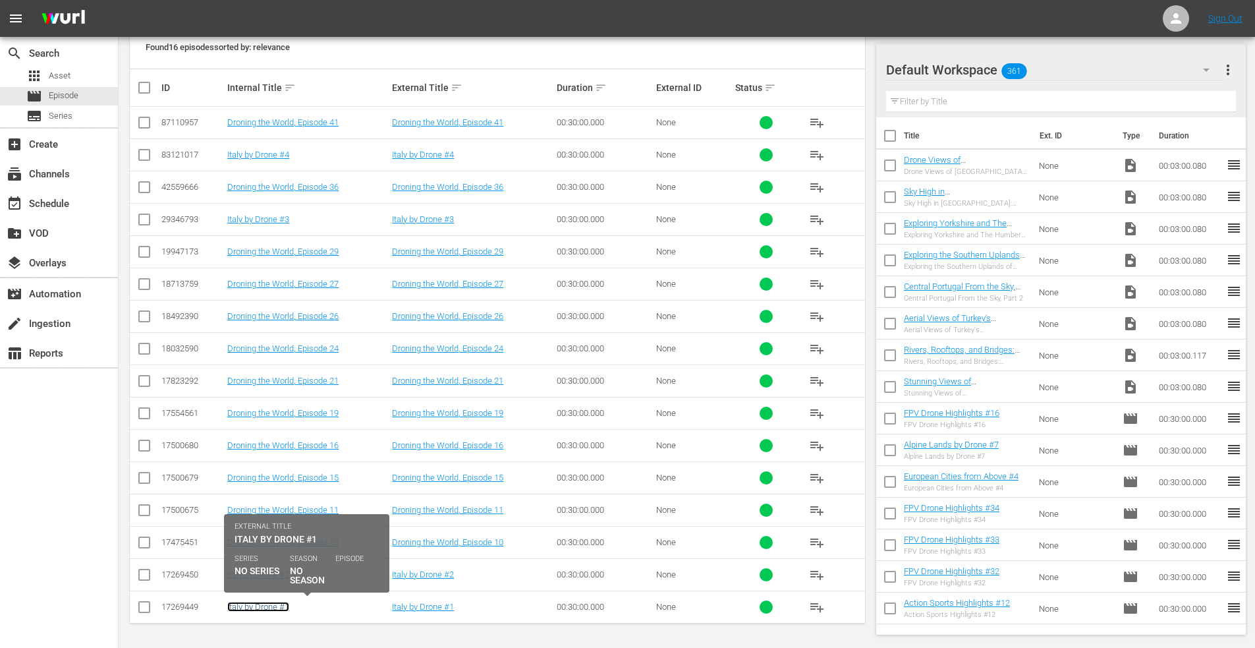
click at [258, 606] on link "Italy by Drone #1" at bounding box center [258, 607] width 62 height 10
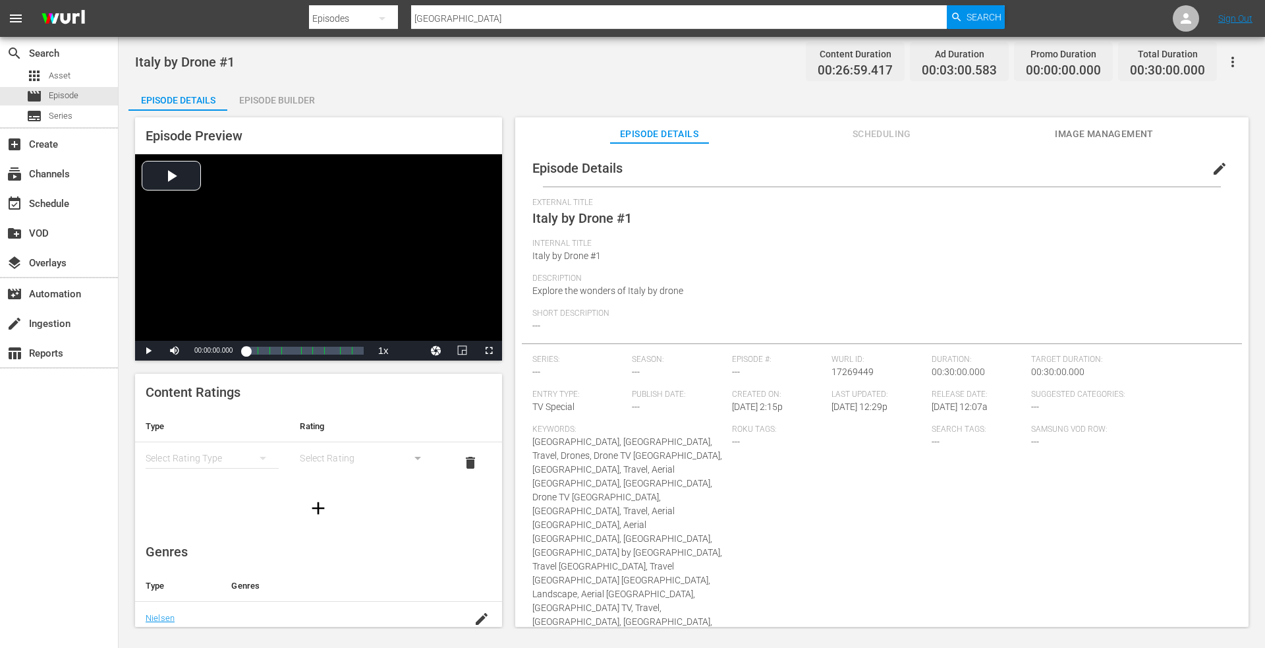
click at [1213, 165] on span "edit" at bounding box center [1220, 169] width 16 height 16
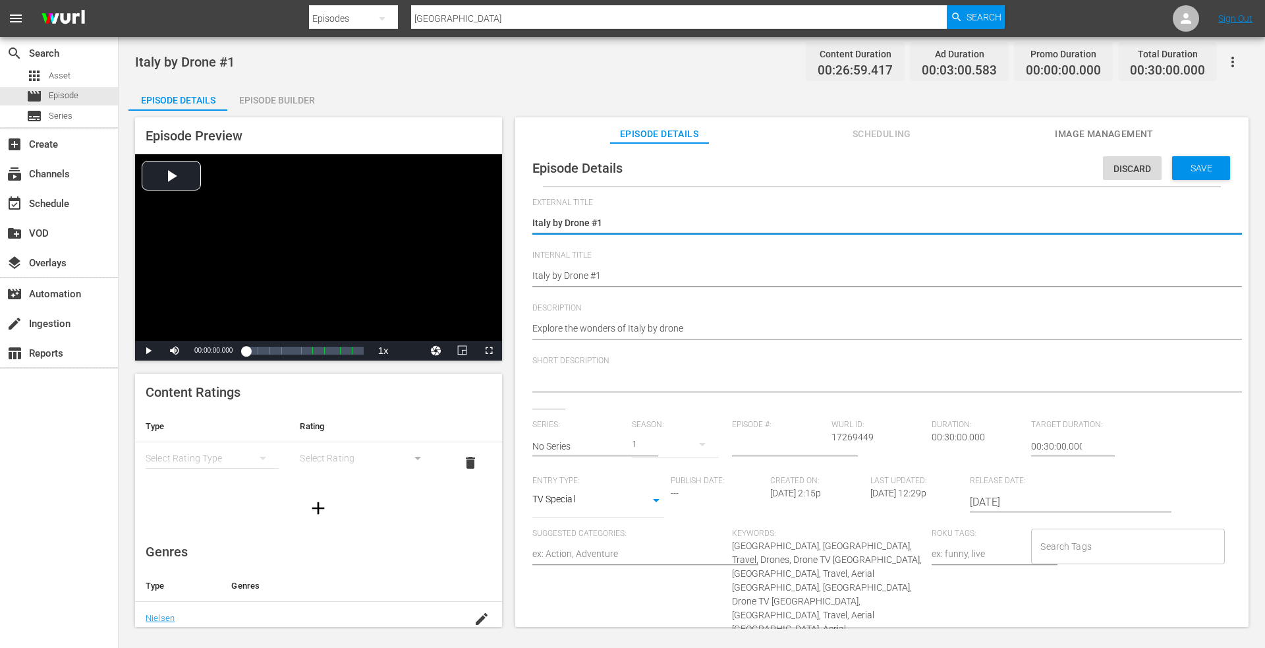
drag, startPoint x: 591, startPoint y: 223, endPoint x: 694, endPoint y: 221, distance: 102.8
click at [695, 223] on textarea "Italy by Drone #1" at bounding box center [878, 224] width 693 height 16
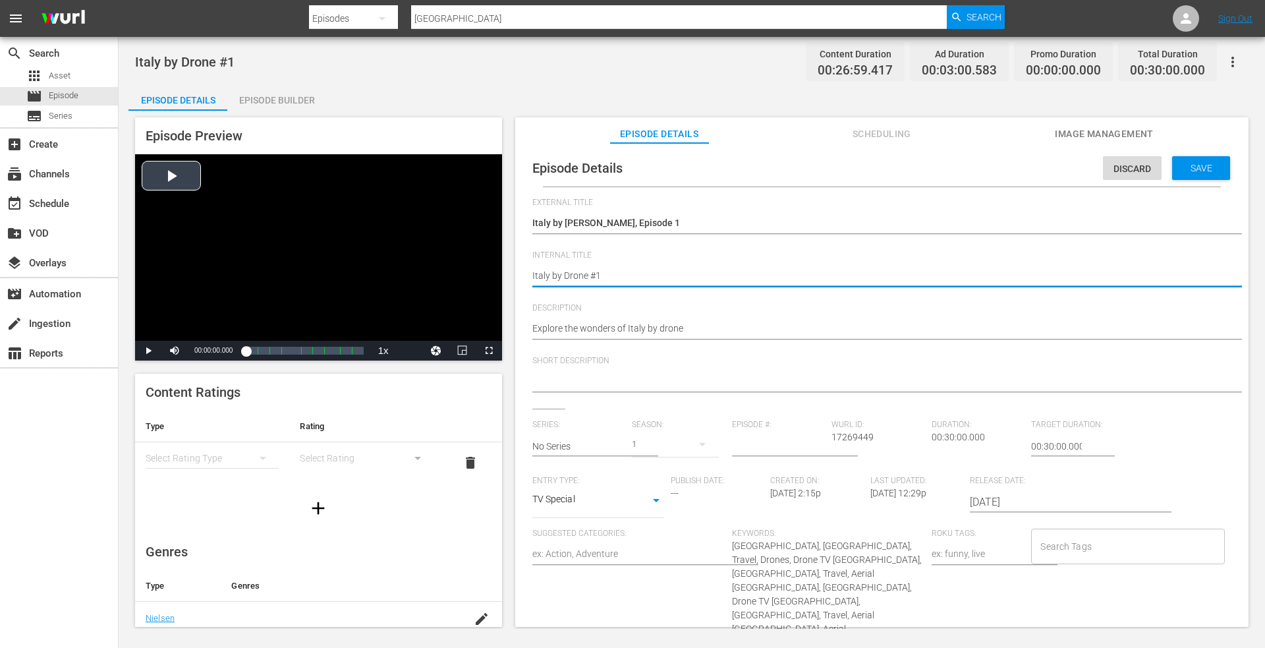
drag, startPoint x: 629, startPoint y: 275, endPoint x: 478, endPoint y: 275, distance: 150.9
paste textarea "Droning the World, Episode"
drag, startPoint x: 668, startPoint y: 276, endPoint x: 348, endPoint y: 273, distance: 319.6
click at [347, 273] on div "Episode Preview Video Player is loading. Play Video Play Mute Current Time 00:0…" at bounding box center [691, 374] width 1127 height 527
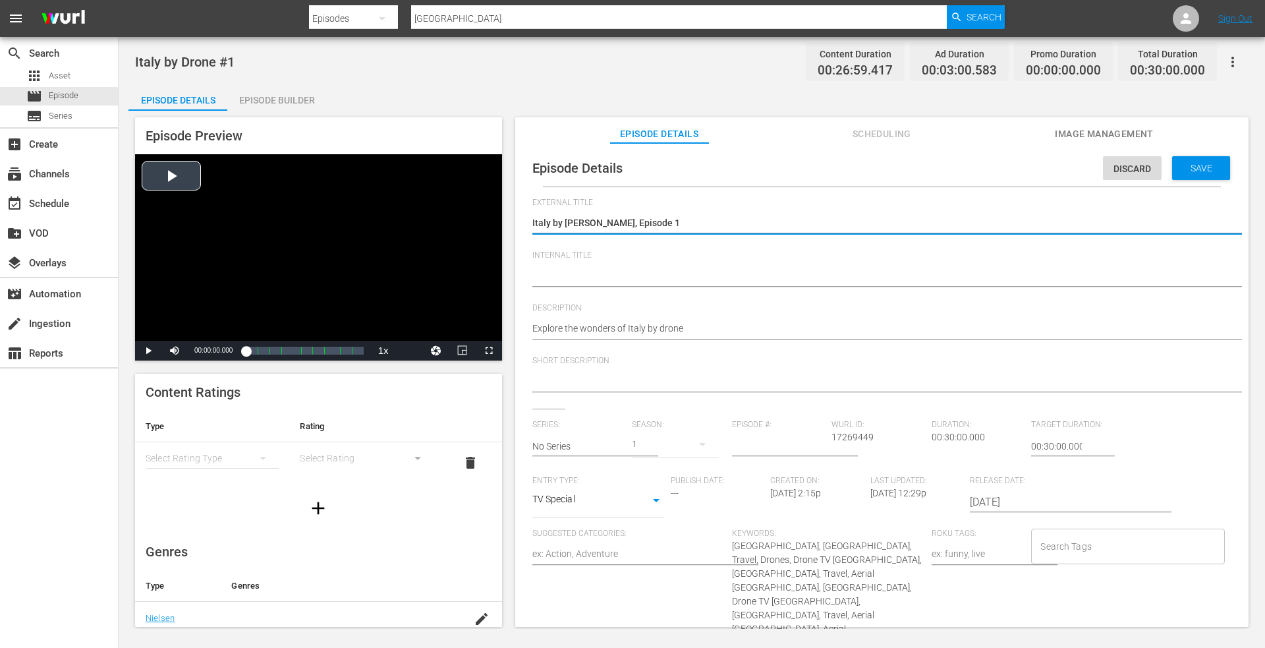
drag, startPoint x: 646, startPoint y: 222, endPoint x: 430, endPoint y: 222, distance: 216.1
drag, startPoint x: 564, startPoint y: 268, endPoint x: 561, endPoint y: 276, distance: 9.2
click at [564, 270] on div "[GEOGRAPHIC_DATA] by Drone #1 Italy by Drone #1" at bounding box center [878, 277] width 693 height 32
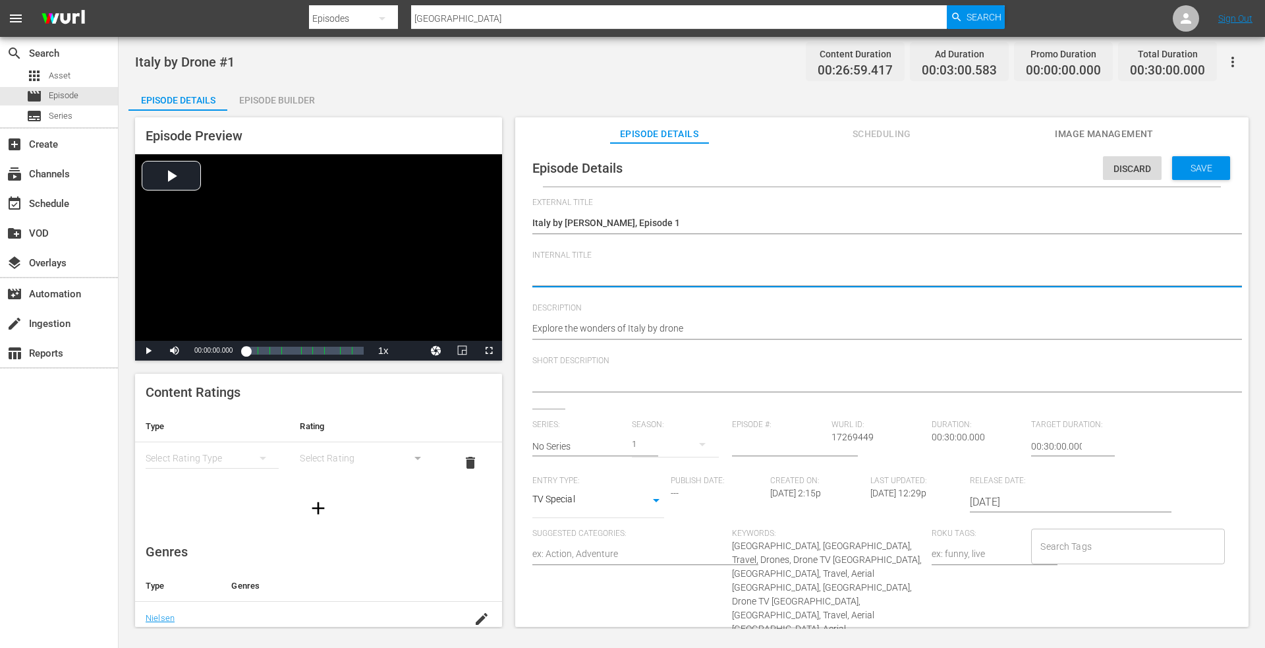
paste textarea "Italy by [PERSON_NAME], Episode 1"
click at [1181, 170] on span "Save" at bounding box center [1201, 168] width 43 height 11
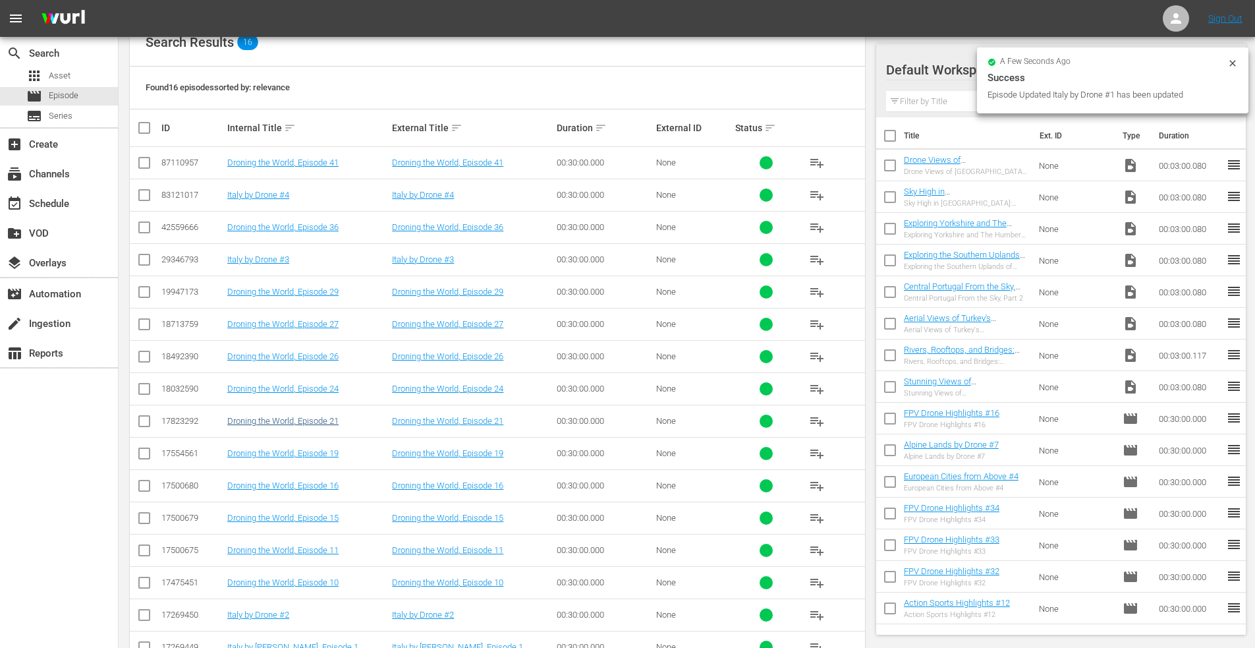
scroll to position [265, 0]
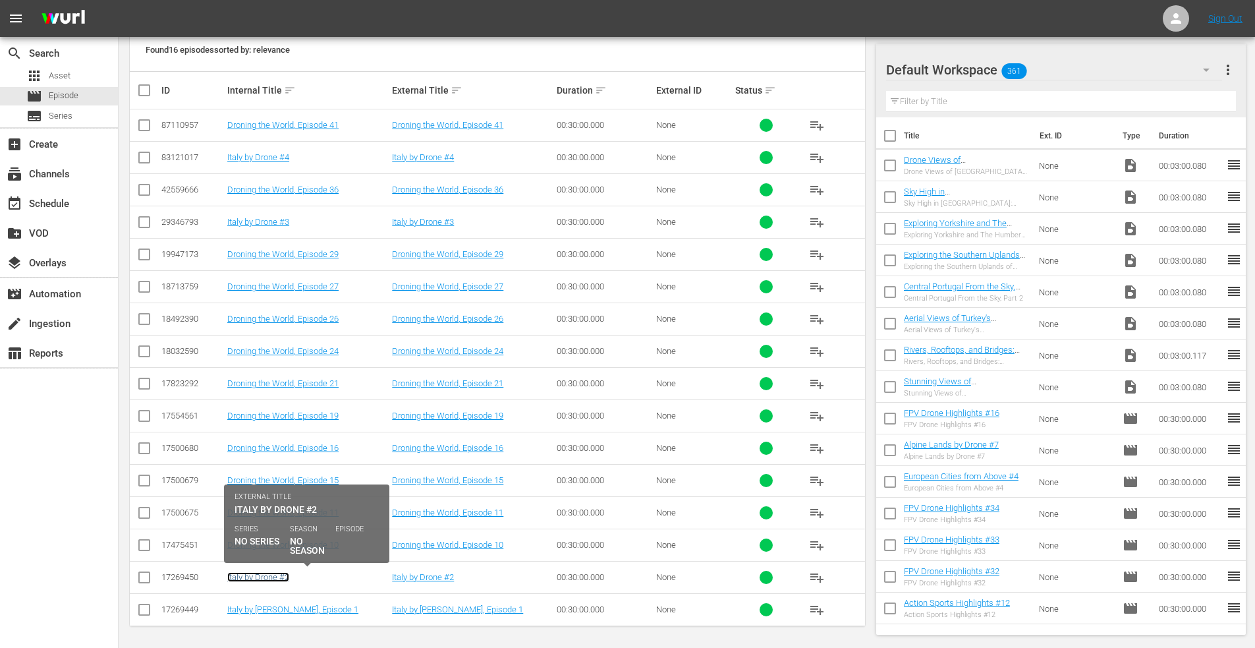
click at [257, 579] on link "Italy by Drone #2" at bounding box center [258, 577] width 62 height 10
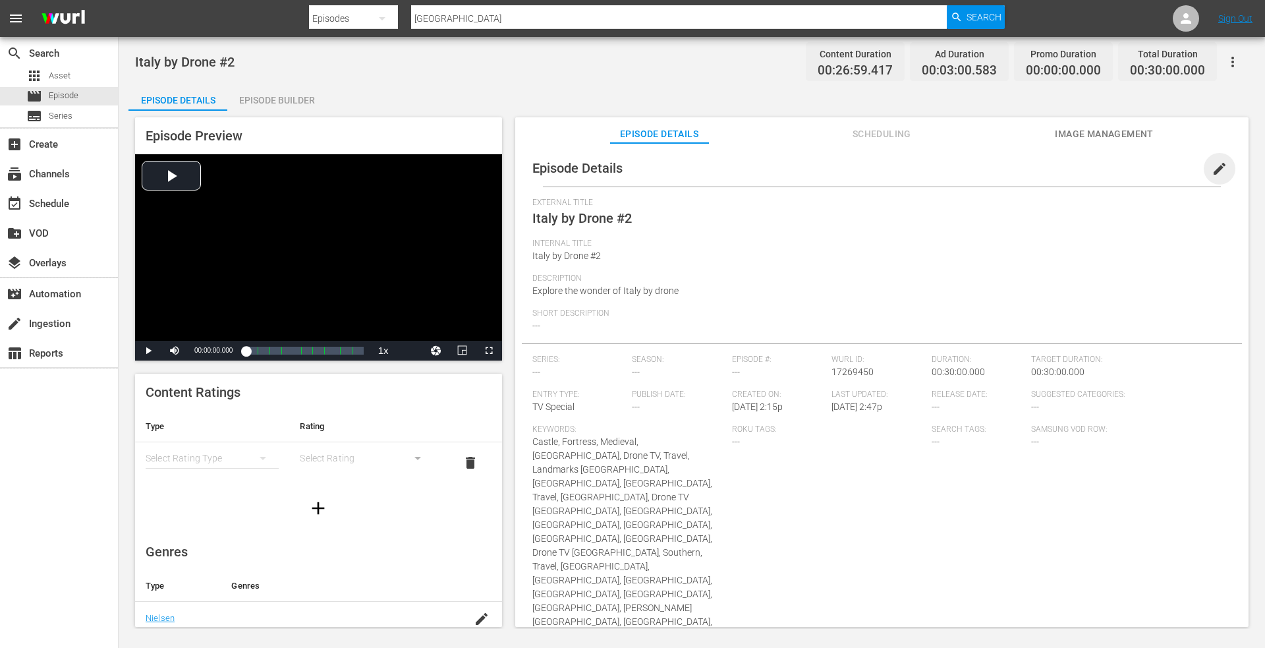
drag, startPoint x: 1213, startPoint y: 163, endPoint x: 924, endPoint y: 192, distance: 290.0
click at [1212, 163] on span "edit" at bounding box center [1220, 169] width 16 height 16
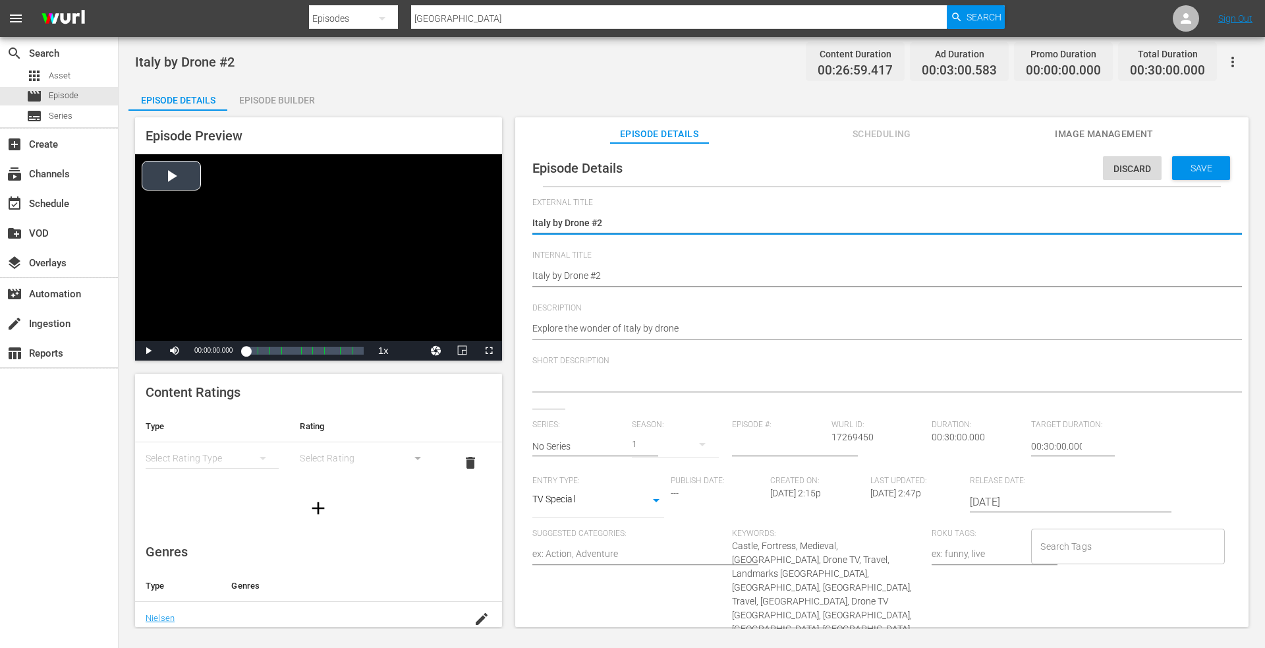
drag, startPoint x: 622, startPoint y: 225, endPoint x: 297, endPoint y: 215, distance: 325.7
click at [293, 214] on div "Episode Preview Video Player is loading. Play Video Play Mute Current Time 00:0…" at bounding box center [691, 374] width 1127 height 527
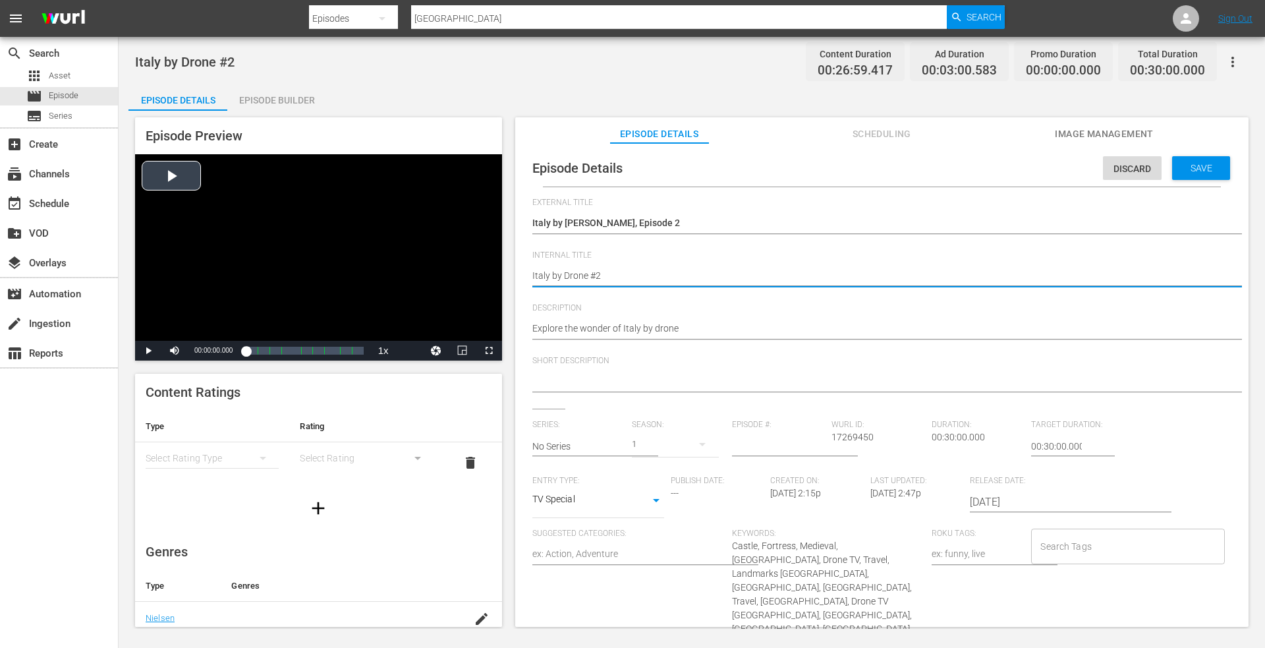
drag, startPoint x: 608, startPoint y: 276, endPoint x: 335, endPoint y: 256, distance: 273.5
paste textarea ", Episode 1"
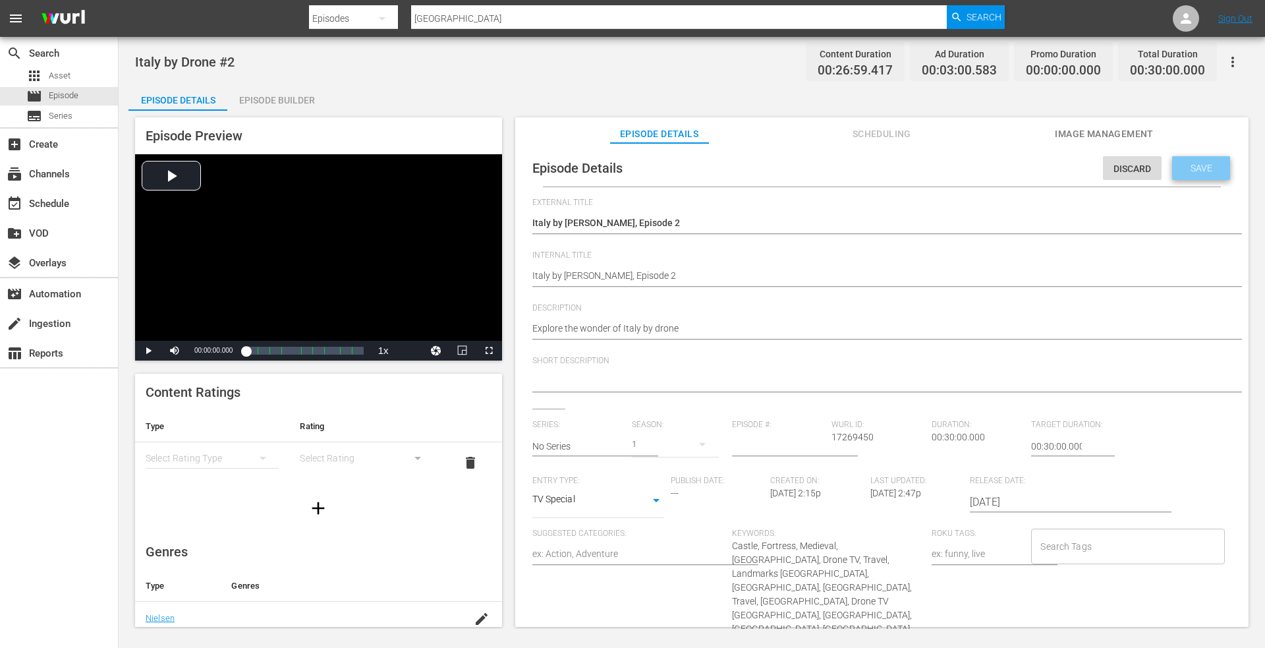
click at [1185, 164] on span "Save" at bounding box center [1201, 168] width 43 height 11
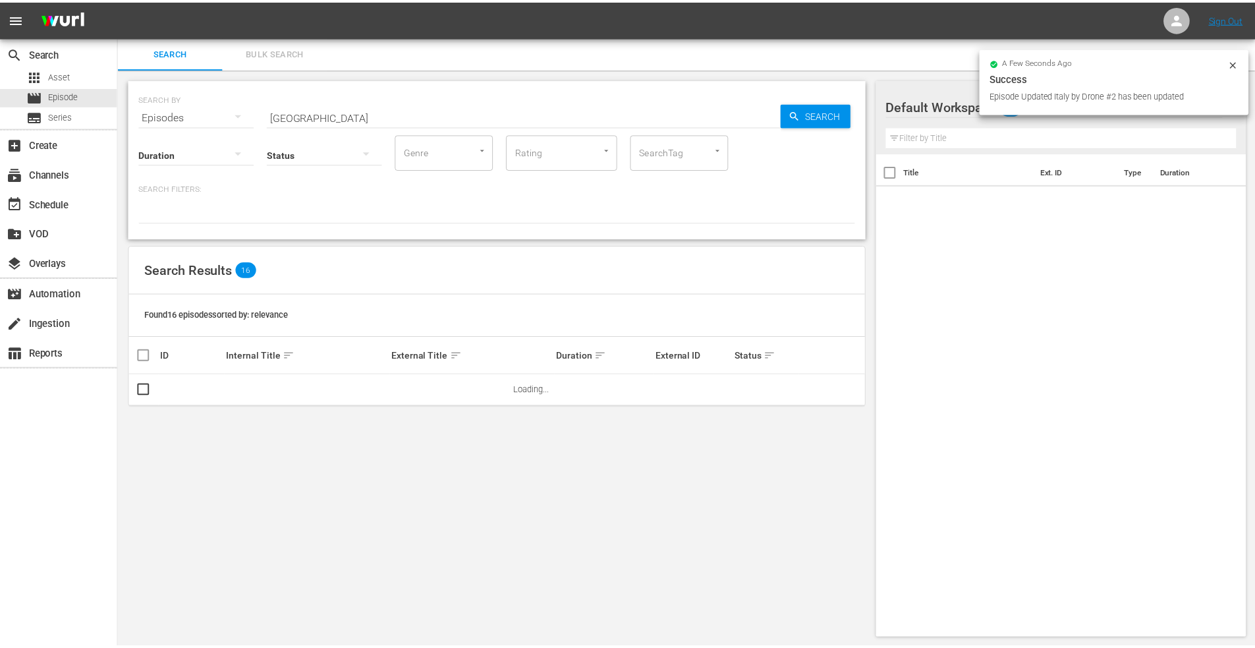
scroll to position [1, 0]
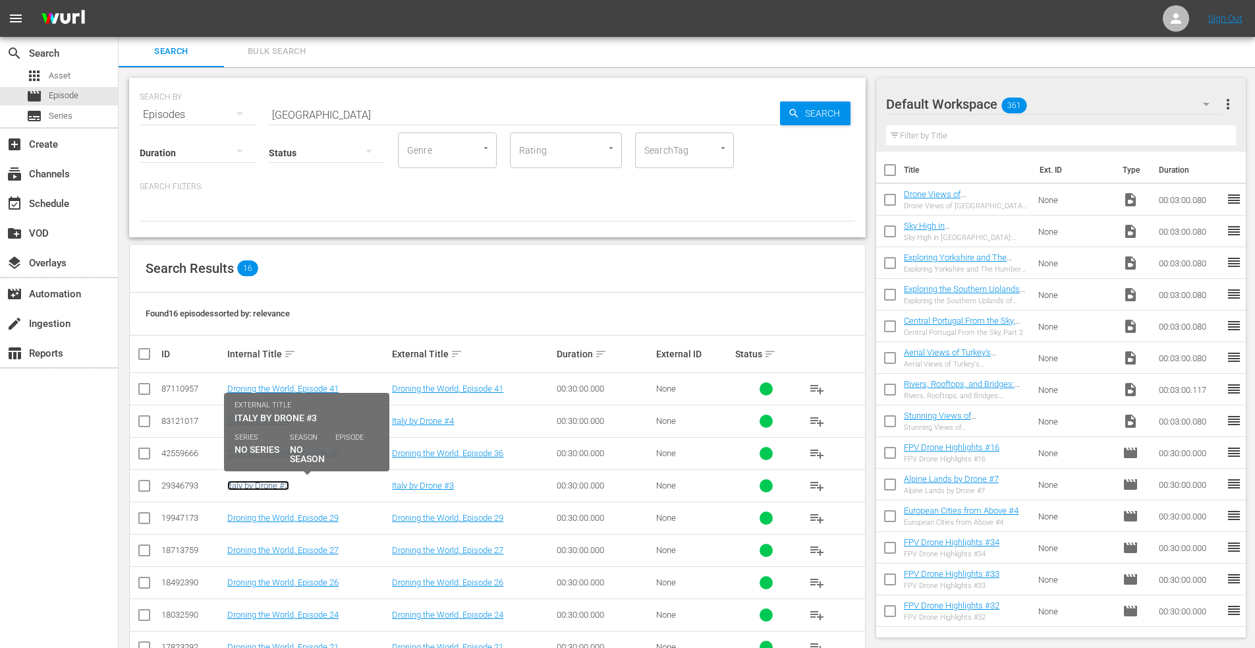
click at [252, 487] on link "Italy by Drone #3" at bounding box center [258, 485] width 62 height 10
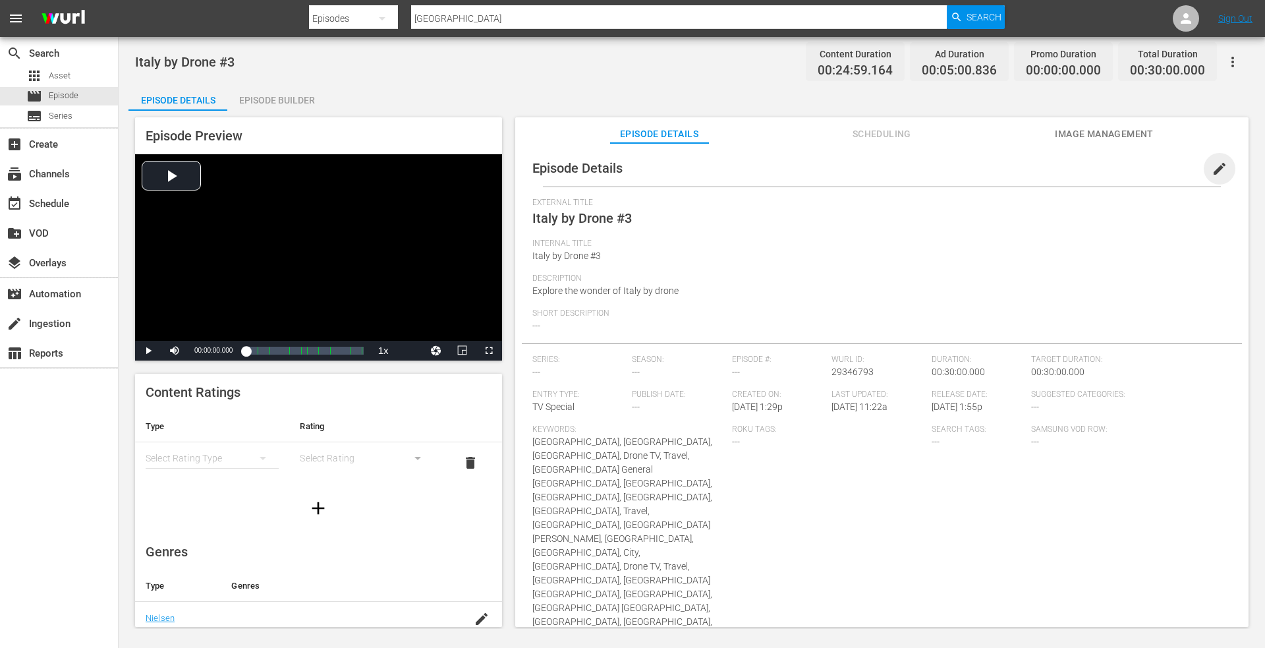
click at [1212, 169] on span "edit" at bounding box center [1220, 169] width 16 height 16
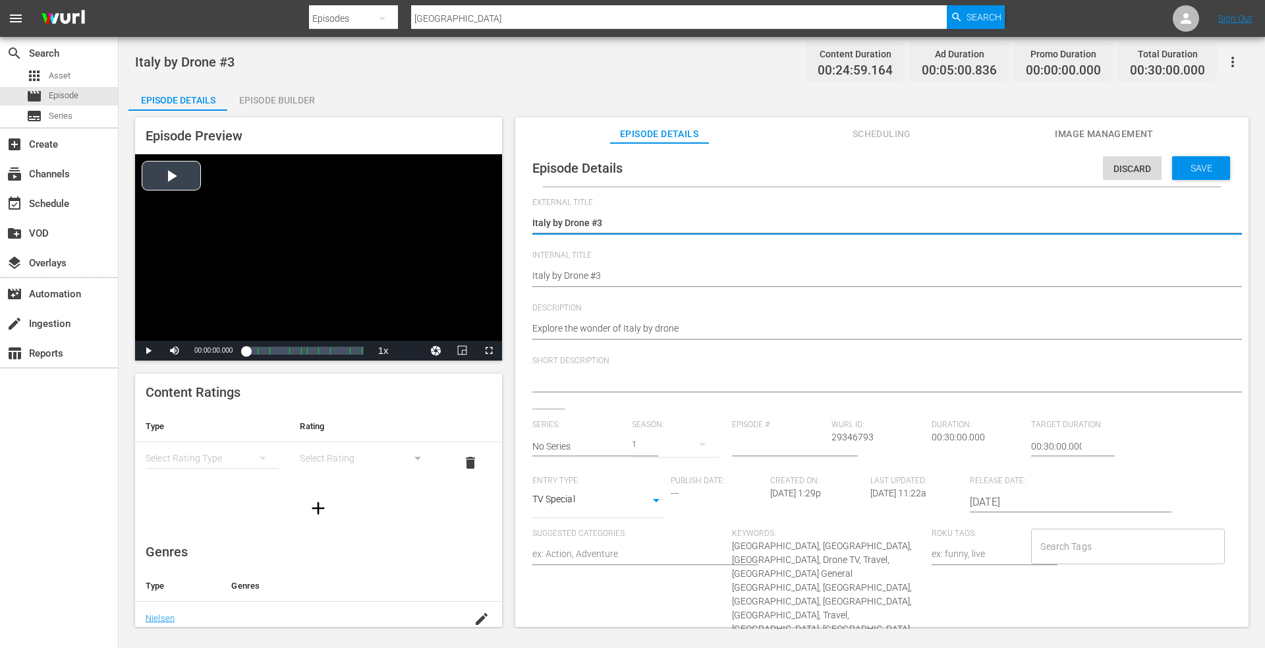
drag, startPoint x: 627, startPoint y: 222, endPoint x: 442, endPoint y: 224, distance: 185.8
click at [383, 224] on div "Episode Preview Video Player is loading. Play Video Play Mute Current Time 00:0…" at bounding box center [691, 374] width 1127 height 527
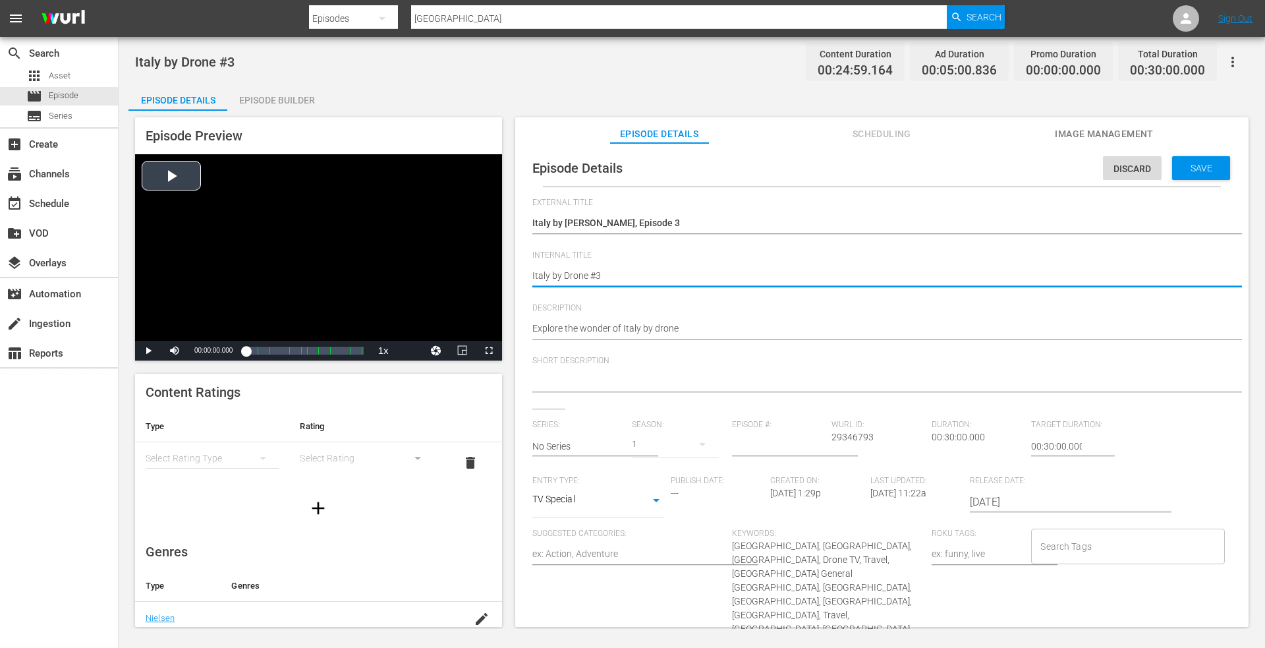
drag, startPoint x: 577, startPoint y: 276, endPoint x: 311, endPoint y: 282, distance: 266.3
paste textarea ", Episode 1"
click at [1180, 164] on span "Save" at bounding box center [1201, 168] width 43 height 11
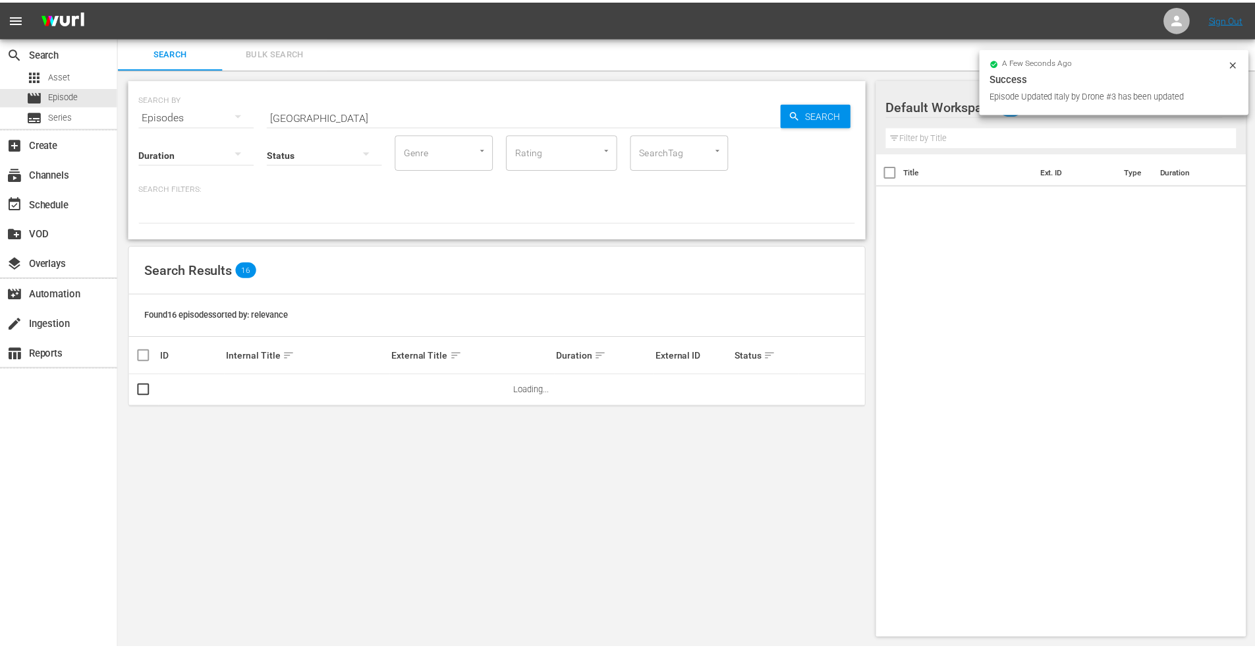
scroll to position [1, 0]
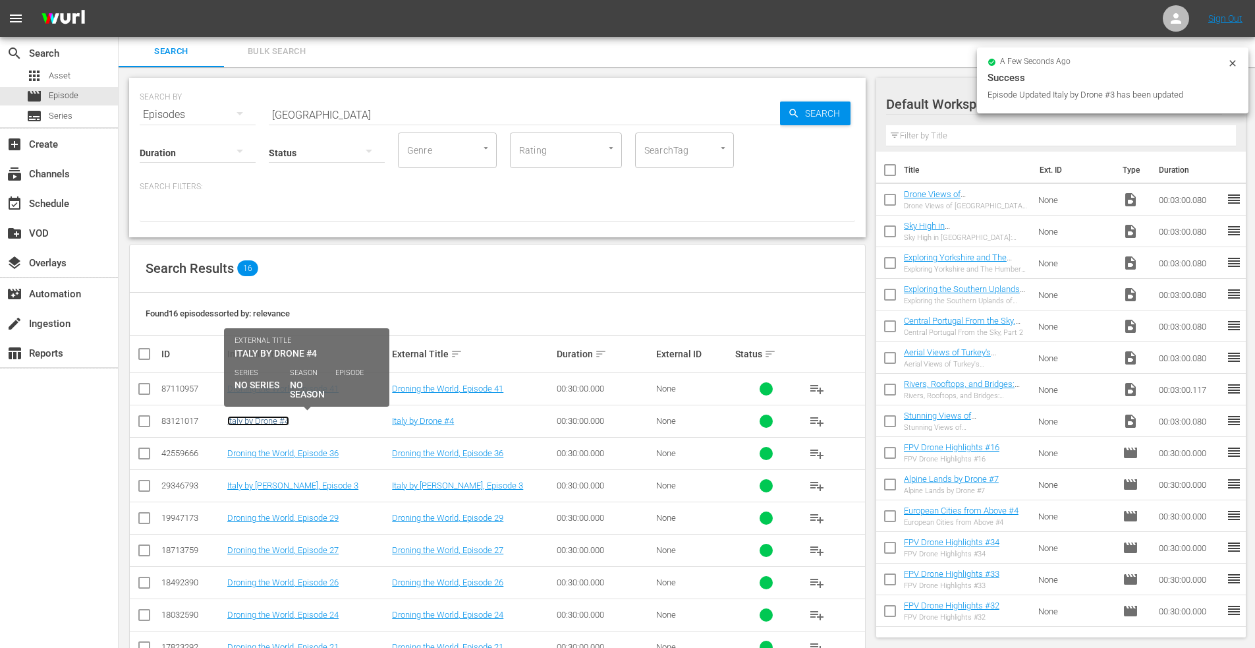
click at [258, 422] on link "Italy by Drone #4" at bounding box center [258, 421] width 62 height 10
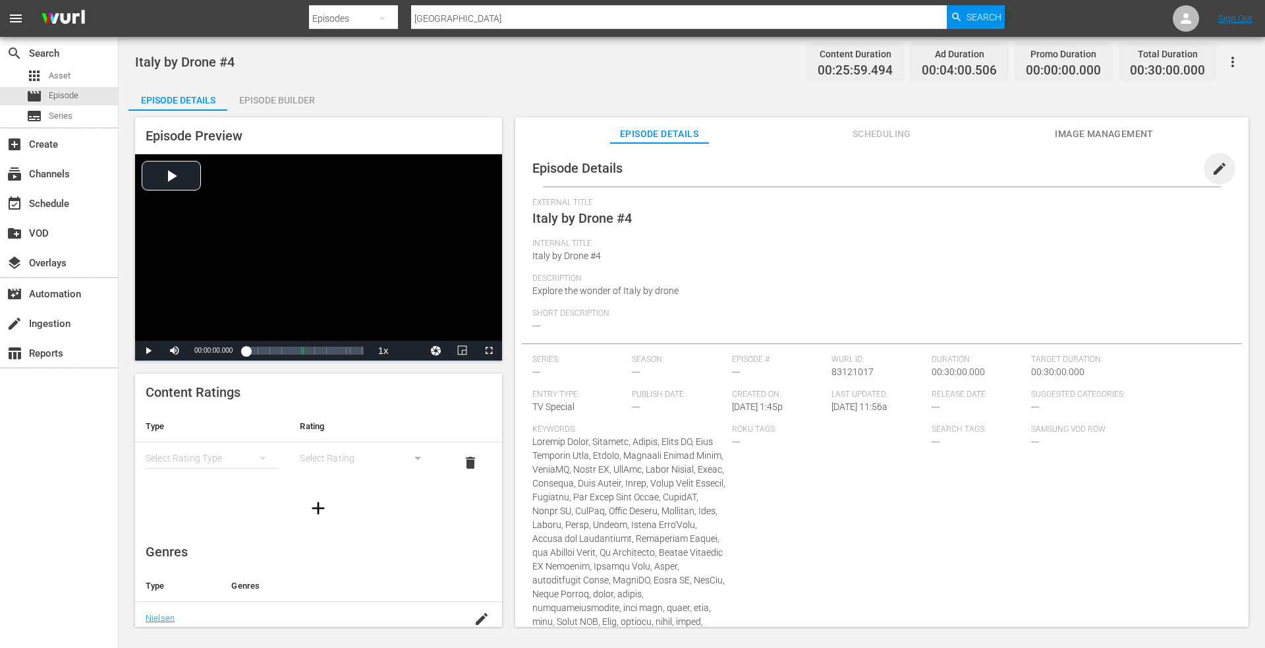
click at [1212, 165] on span "edit" at bounding box center [1220, 169] width 16 height 16
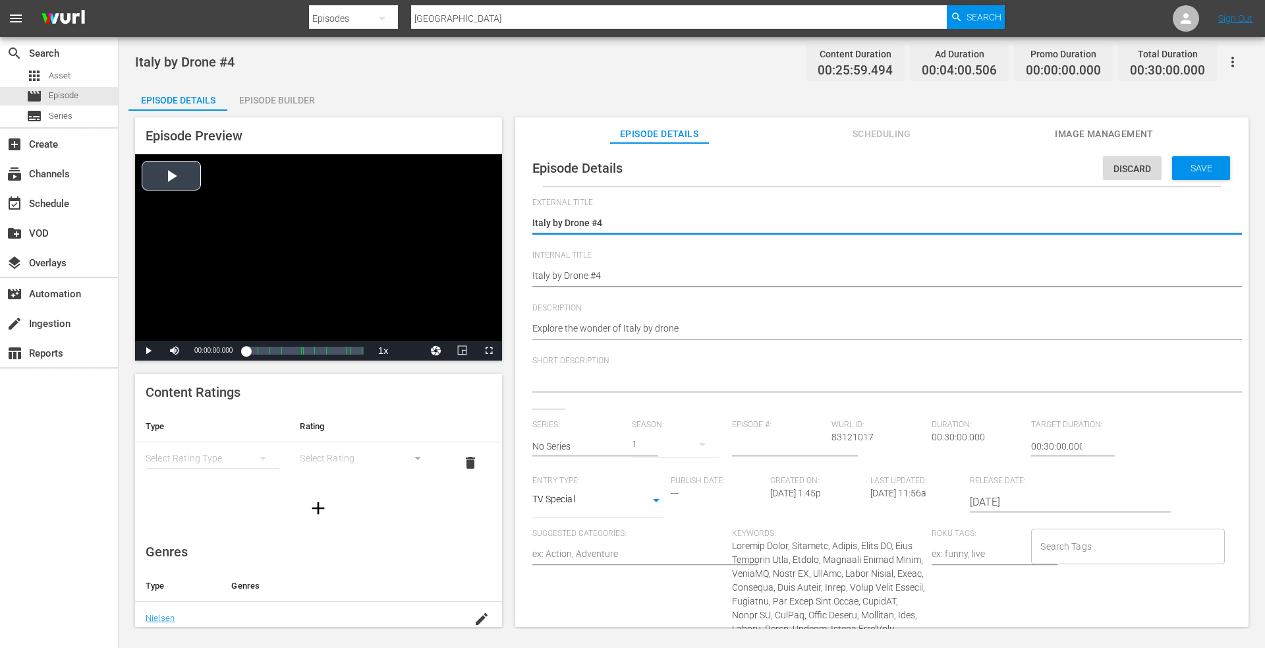
drag, startPoint x: 629, startPoint y: 219, endPoint x: 223, endPoint y: 229, distance: 406.1
click at [223, 229] on div "Episode Preview Video Player is loading. Play Video Play Mute Current Time 00:0…" at bounding box center [691, 374] width 1127 height 527
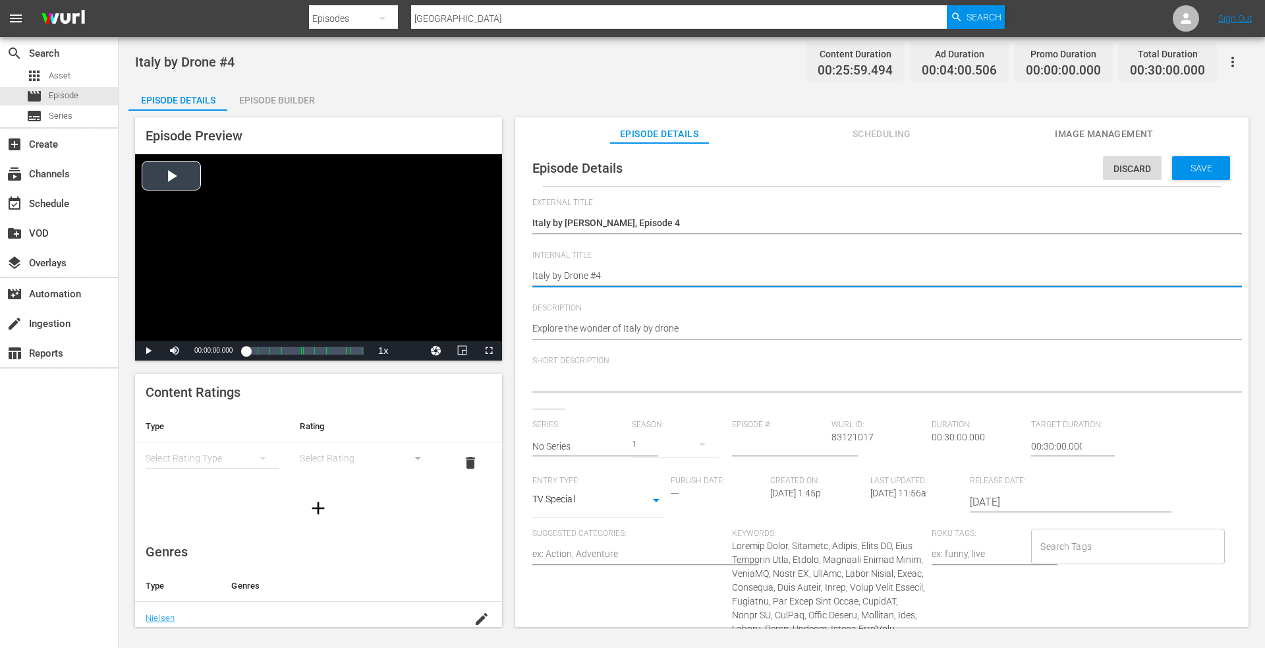
drag, startPoint x: 617, startPoint y: 273, endPoint x: 266, endPoint y: 262, distance: 351.4
paste textarea ", Episode 1"
click at [1198, 166] on span "Save" at bounding box center [1201, 168] width 43 height 11
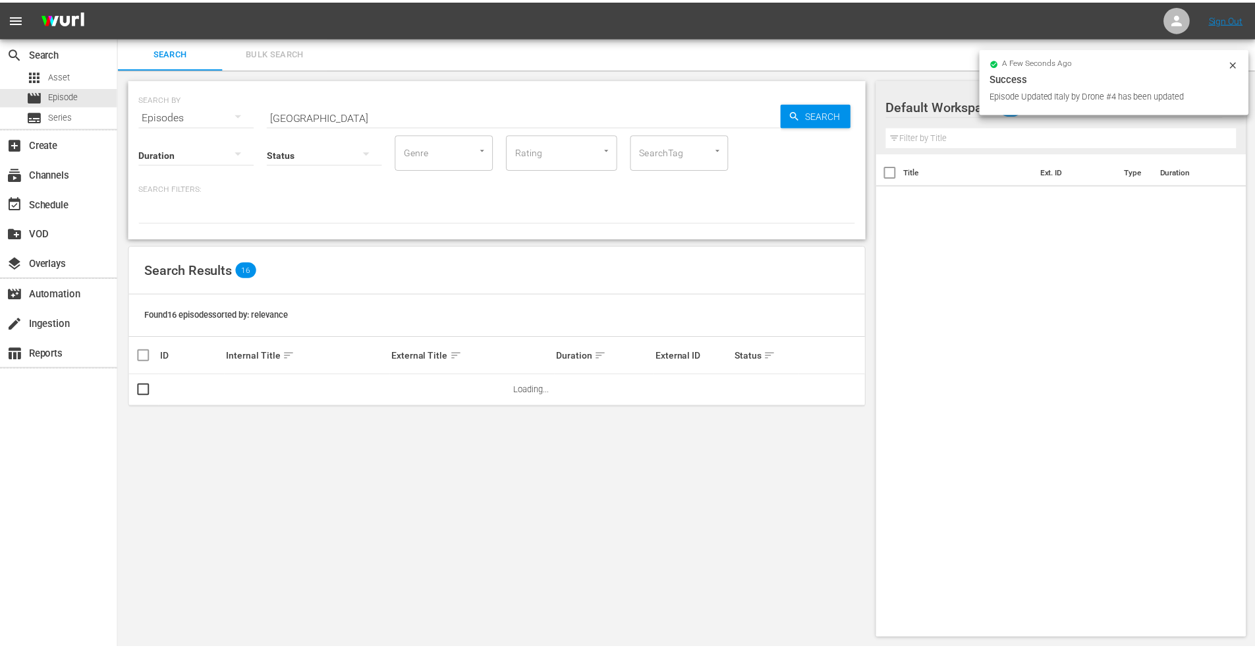
scroll to position [1, 0]
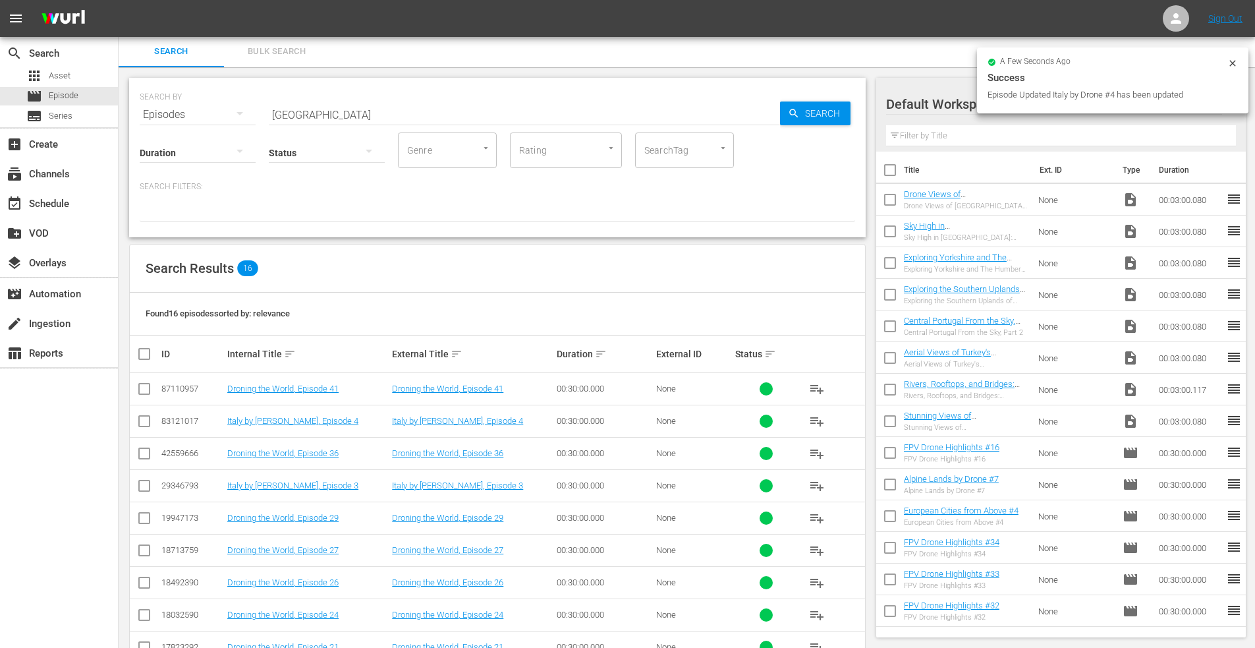
click at [213, 116] on div "SEARCH BY Search By Episodes Search ID, Title, Description, Keywords, or Catego…" at bounding box center [498, 106] width 716 height 47
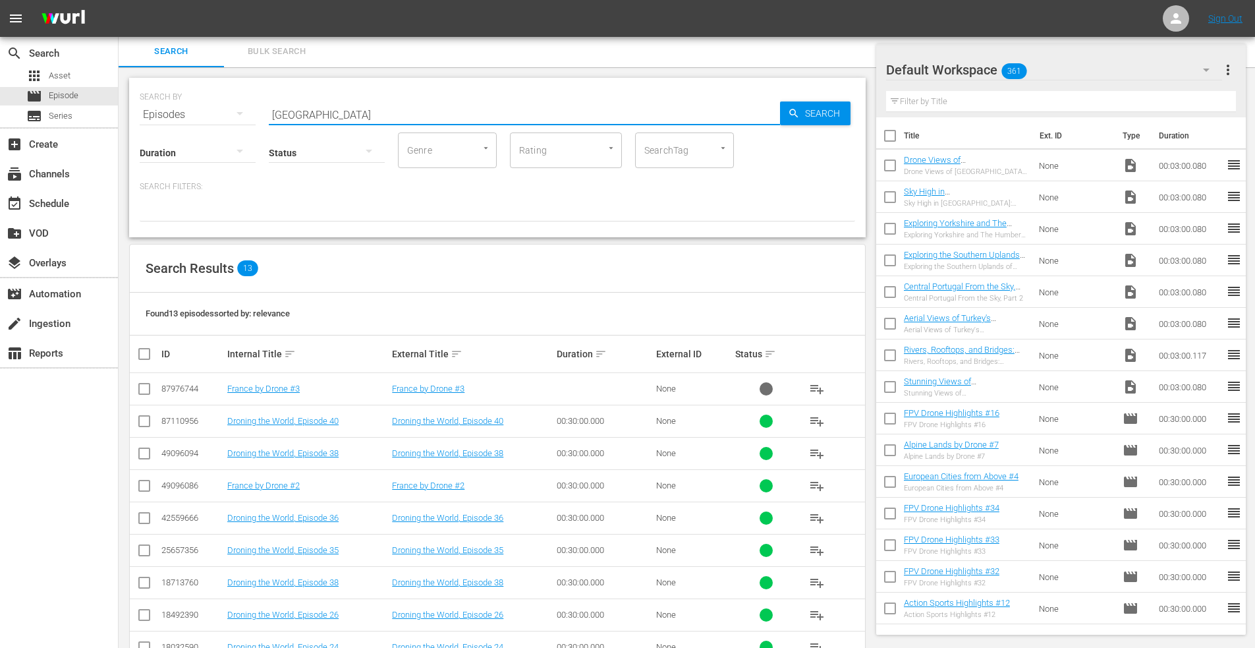
scroll to position [171, 0]
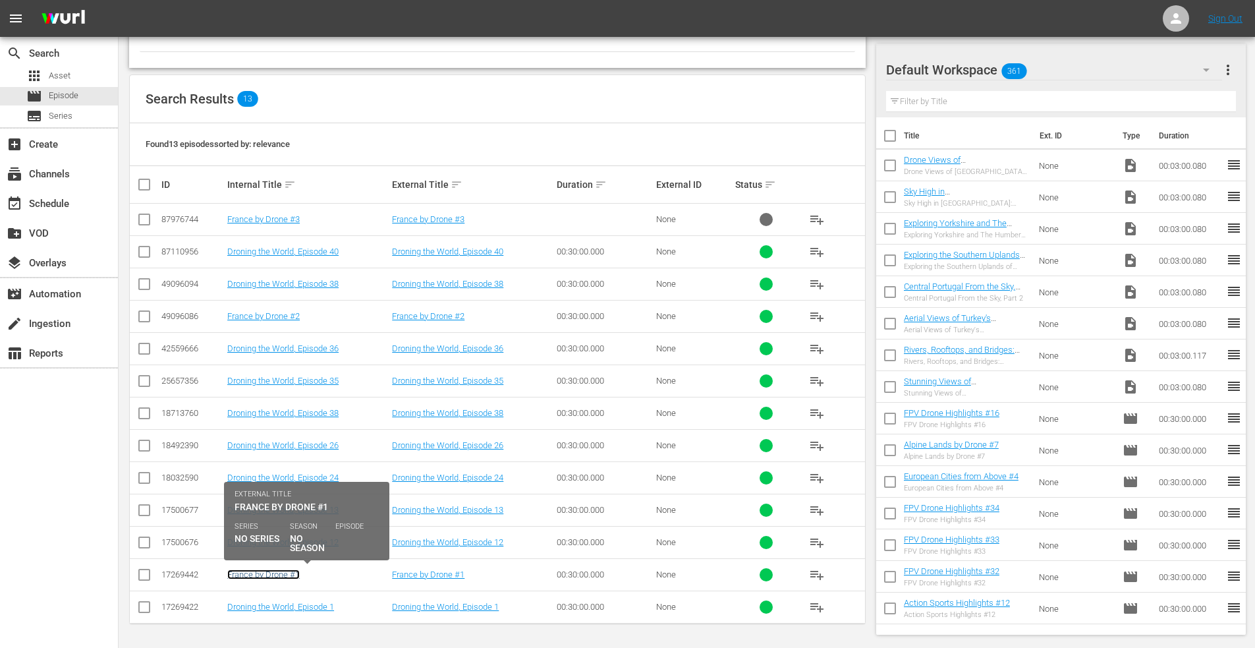
click at [260, 573] on link "France by Drone #1" at bounding box center [263, 574] width 72 height 10
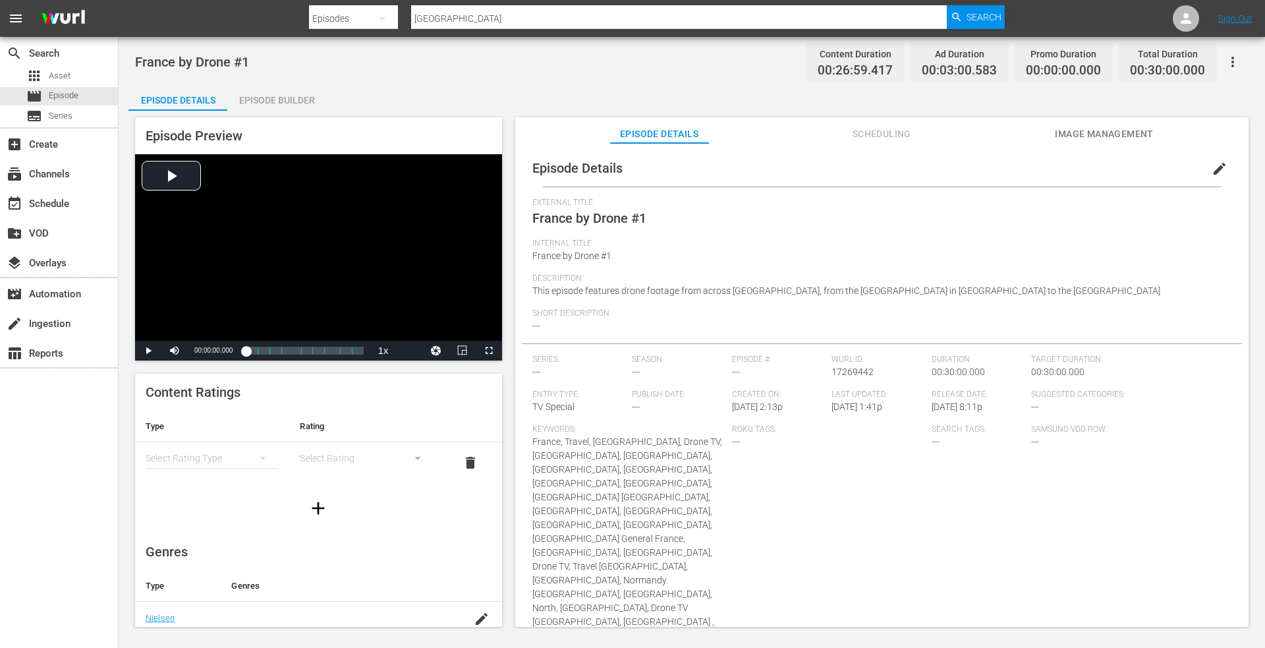
click at [1212, 157] on button "edit" at bounding box center [1220, 169] width 32 height 32
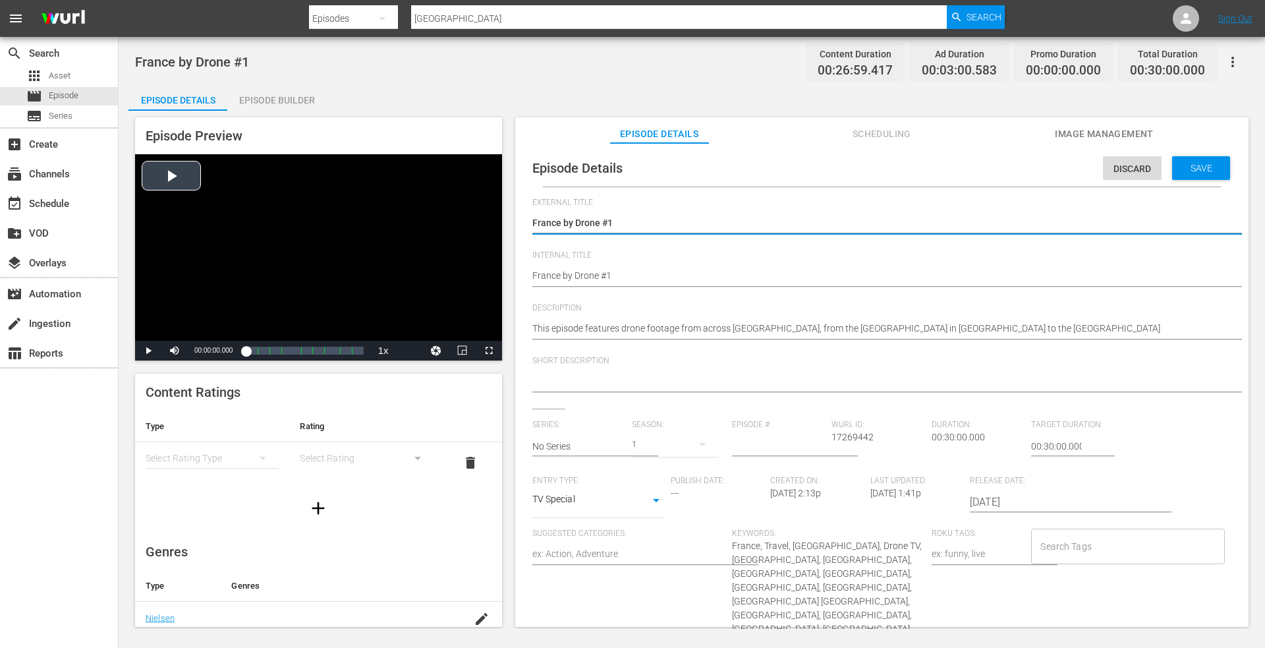
drag, startPoint x: 501, startPoint y: 229, endPoint x: 372, endPoint y: 227, distance: 128.5
click at [371, 228] on div "Episode Preview Video Player is loading. Play Video Play Mute Current Time 00:0…" at bounding box center [691, 374] width 1127 height 527
drag, startPoint x: 550, startPoint y: 223, endPoint x: 459, endPoint y: 224, distance: 90.3
click at [459, 224] on div "Episode Preview Video Player is loading. Play Video Play Mute Current Time 00:0…" at bounding box center [691, 374] width 1127 height 527
drag, startPoint x: 669, startPoint y: 219, endPoint x: 321, endPoint y: 217, distance: 347.9
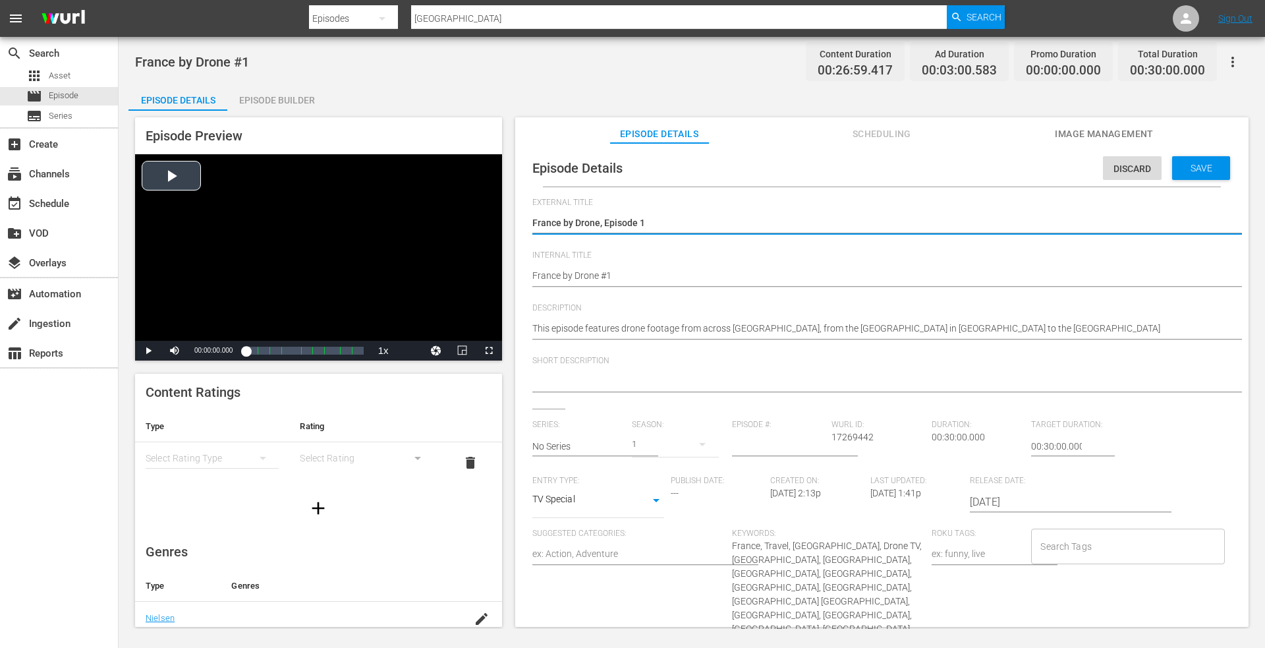
click at [321, 217] on div "Episode Preview Video Player is loading. Play Video Play Mute Current Time 00:0…" at bounding box center [691, 374] width 1127 height 527
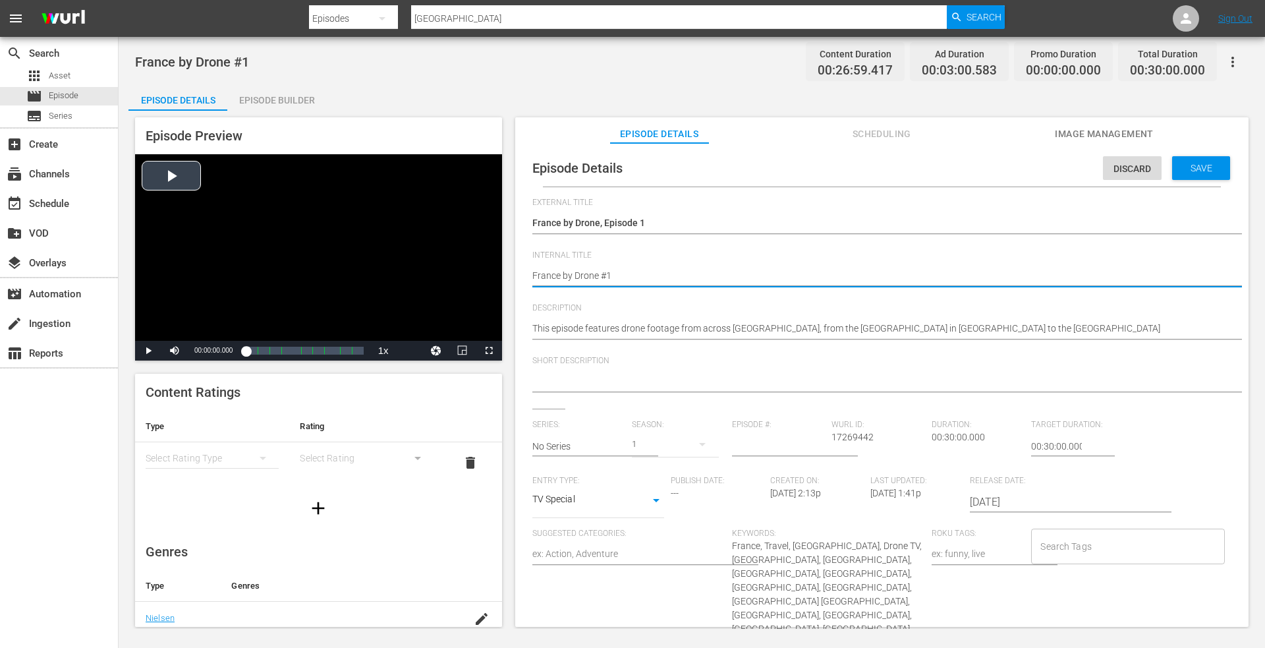
drag, startPoint x: 613, startPoint y: 275, endPoint x: 429, endPoint y: 272, distance: 183.9
click at [428, 272] on div "Episode Preview Video Player is loading. Play Video Play Mute Current Time 00:0…" at bounding box center [691, 374] width 1127 height 527
paste textarea "France by Drone, Episode 1"
click at [1178, 160] on div "Save" at bounding box center [1201, 168] width 58 height 24
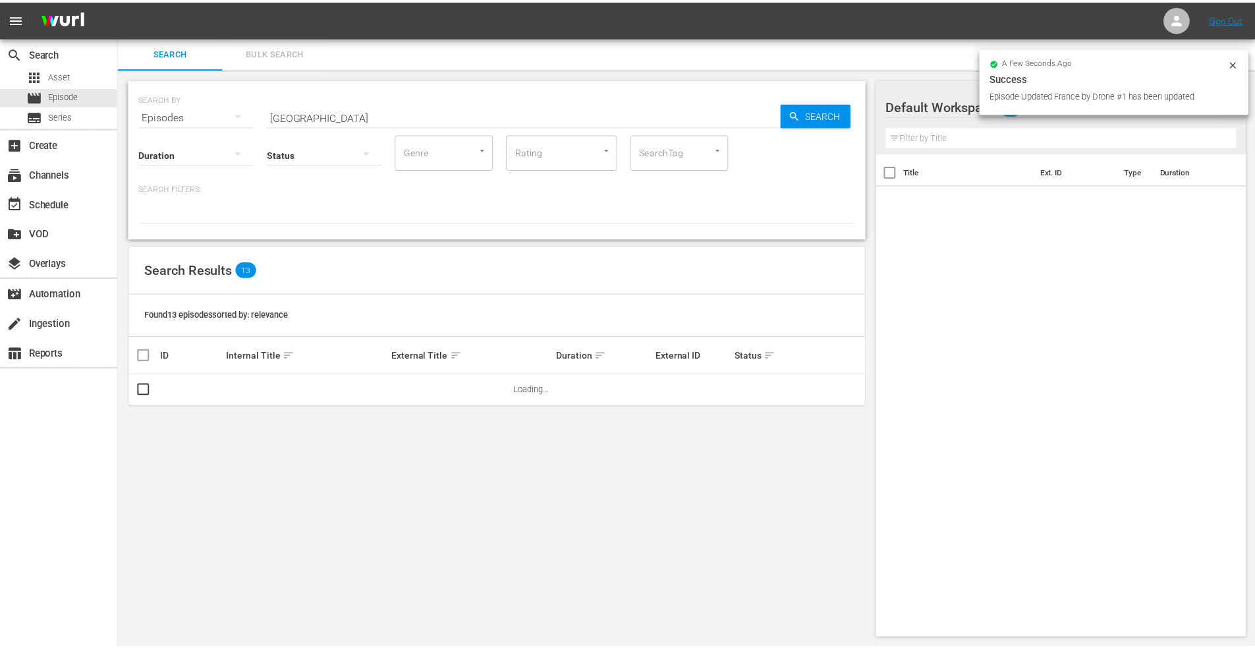
scroll to position [1, 0]
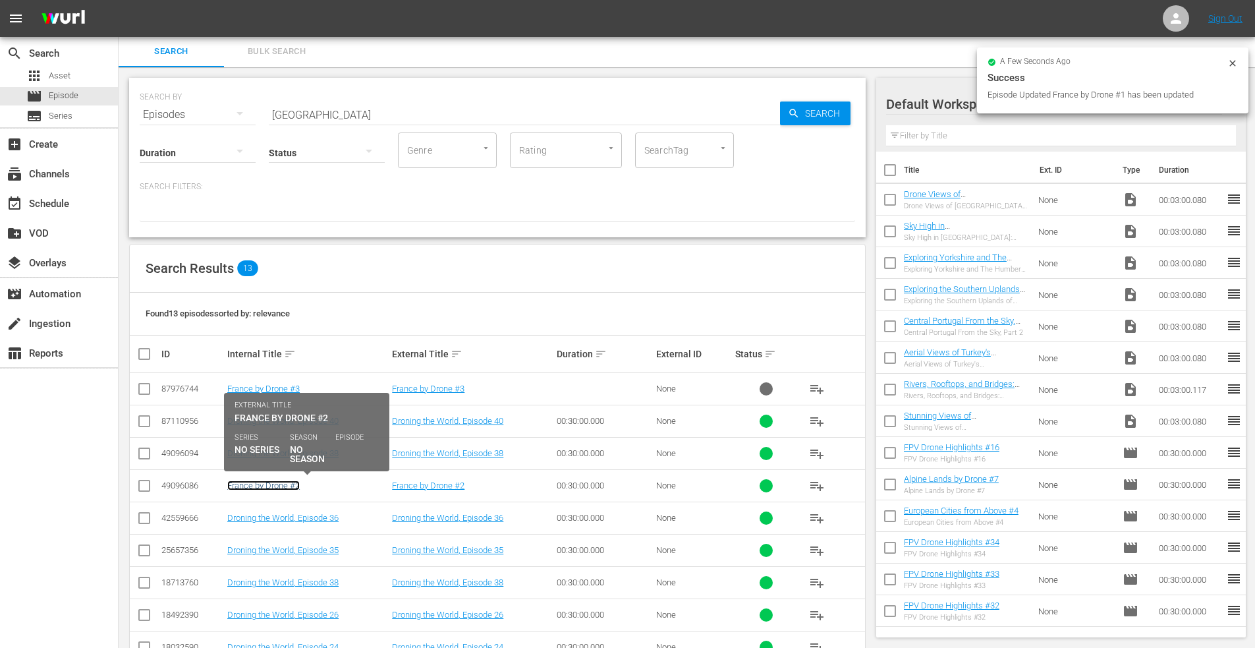
click at [260, 488] on link "France by Drone #2" at bounding box center [263, 485] width 72 height 10
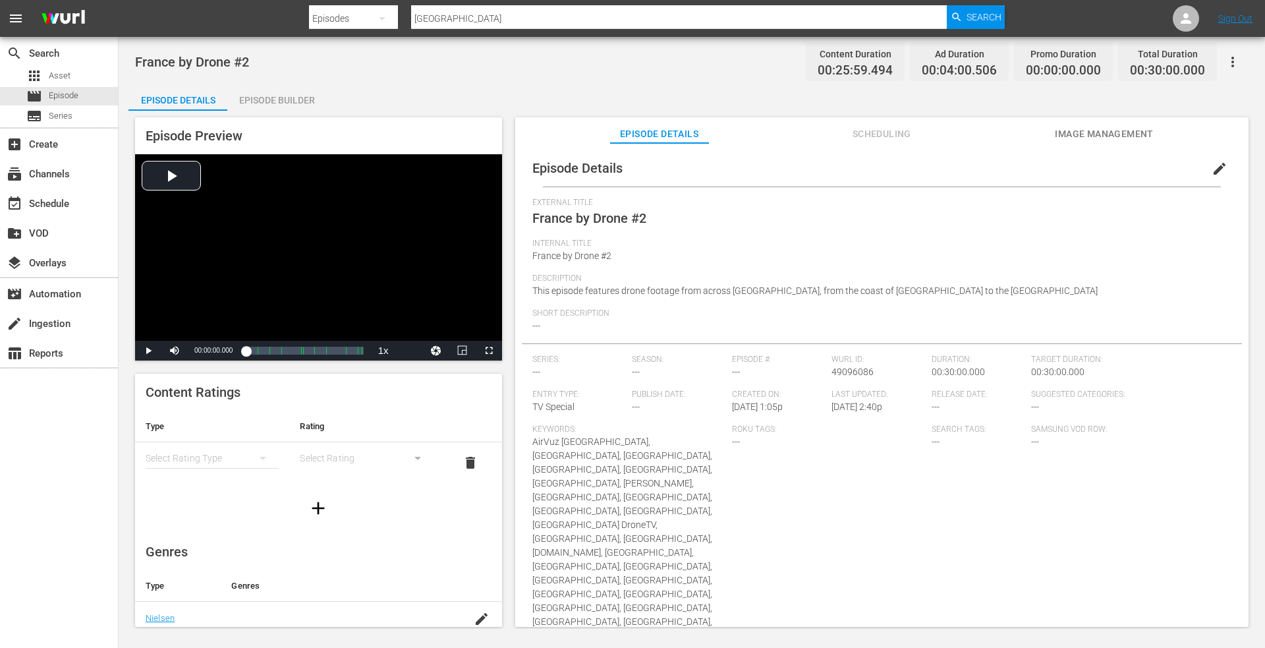
click at [1212, 165] on span "edit" at bounding box center [1220, 169] width 16 height 16
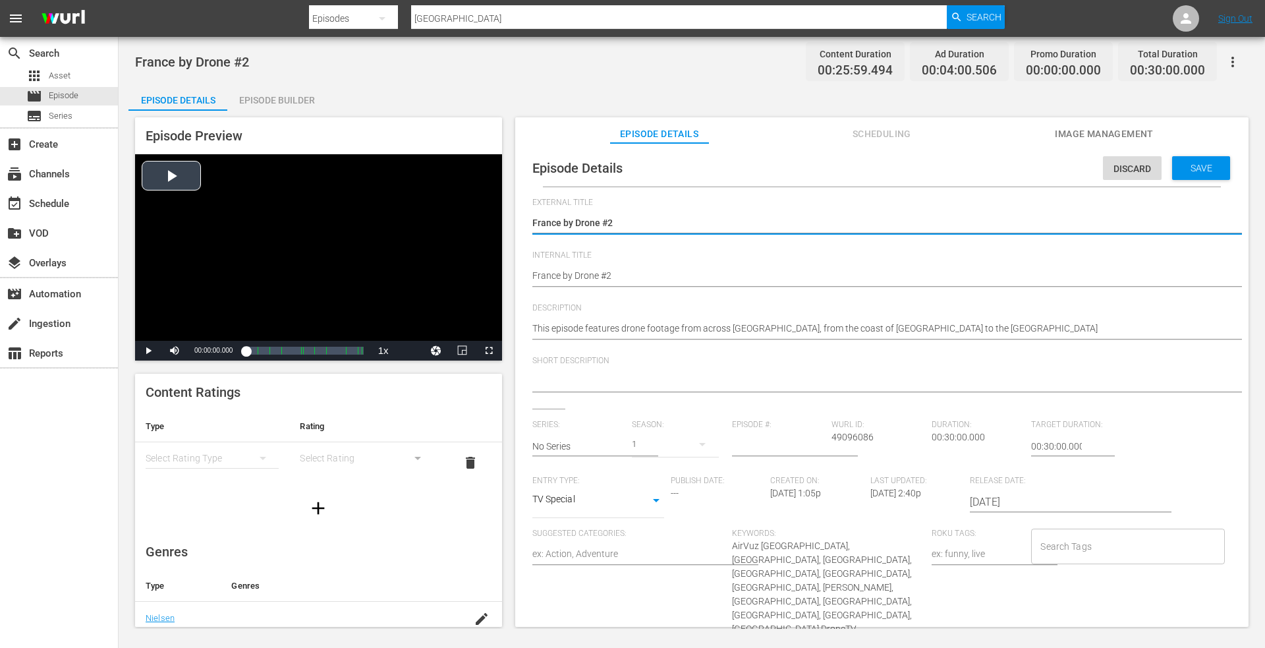
drag, startPoint x: 632, startPoint y: 221, endPoint x: 376, endPoint y: 208, distance: 256.1
click at [375, 208] on div "Episode Preview Video Player is loading. Play Video Play Mute Current Time 00:0…" at bounding box center [691, 374] width 1127 height 527
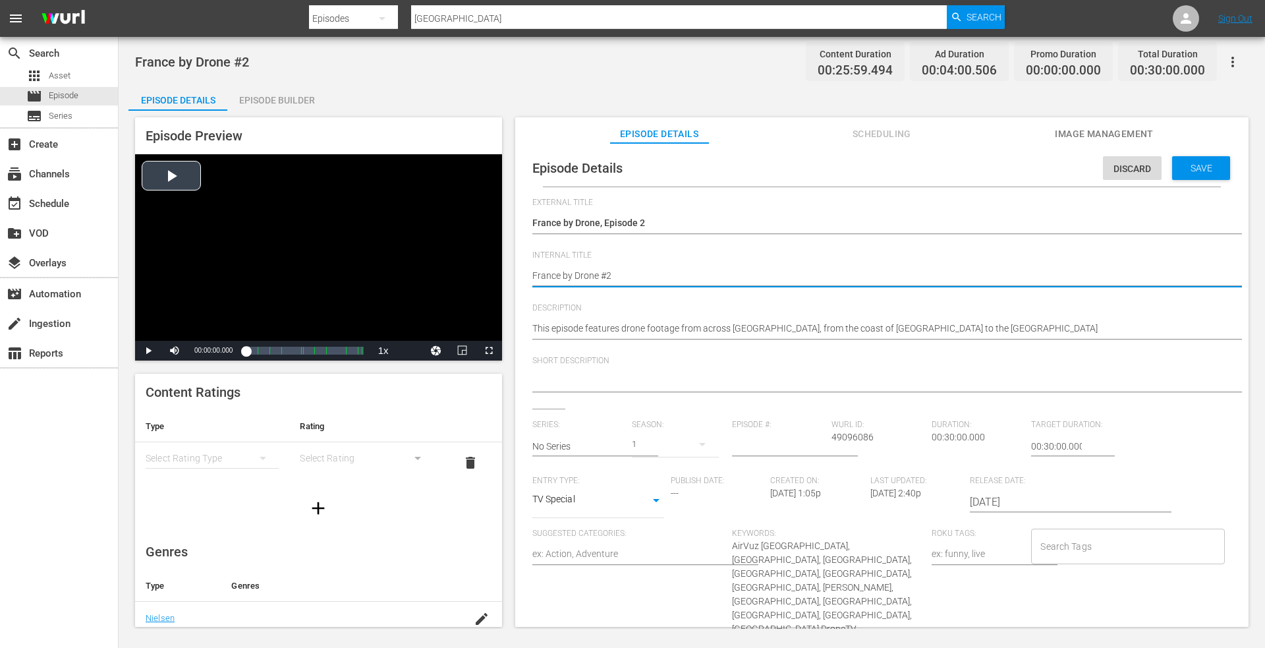
drag, startPoint x: 613, startPoint y: 278, endPoint x: 289, endPoint y: 275, distance: 323.6
click at [287, 277] on div "Episode Preview Video Player is loading. Play Video Play Mute Current Time 00:0…" at bounding box center [691, 374] width 1127 height 527
paste textarea ", Episode 1"
drag, startPoint x: 1185, startPoint y: 165, endPoint x: 995, endPoint y: 166, distance: 190.4
click at [1180, 166] on span "Save" at bounding box center [1201, 168] width 43 height 11
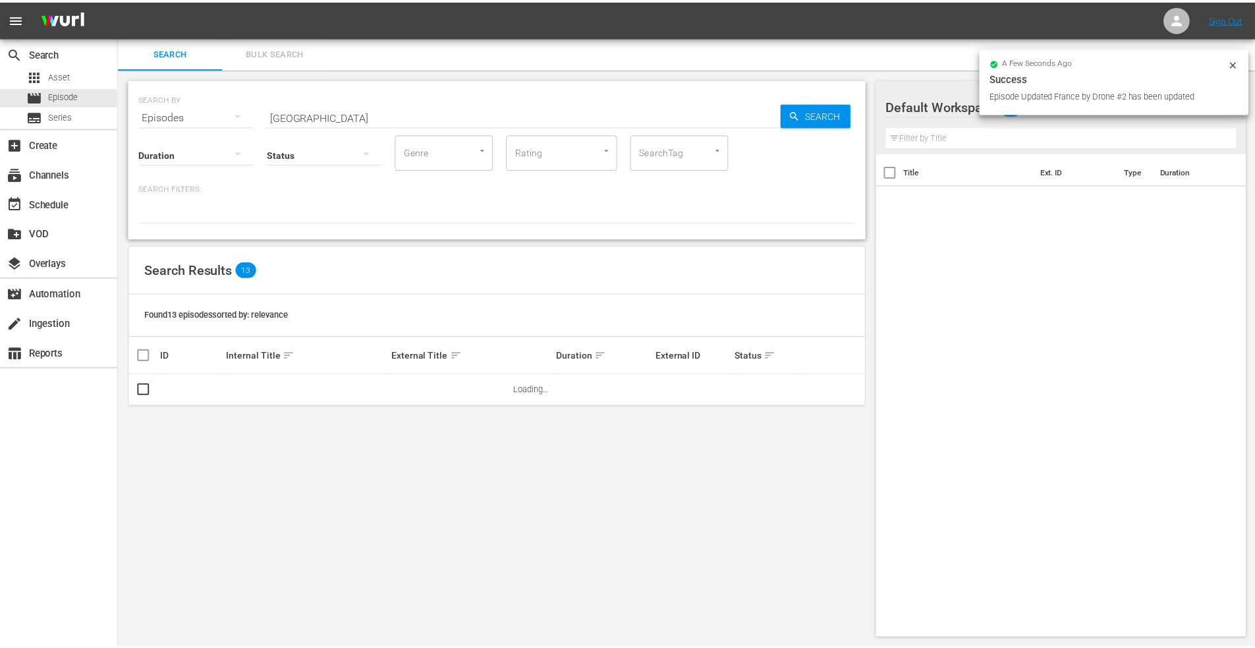
scroll to position [1, 0]
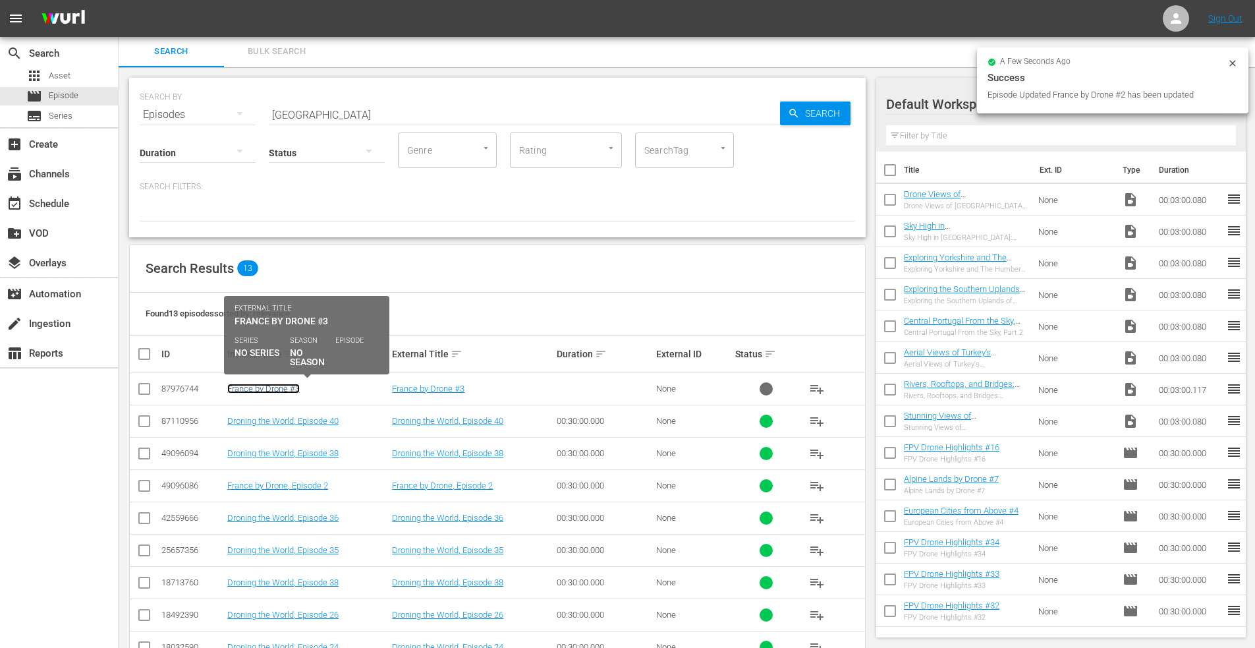
click at [266, 390] on link "France by Drone #3" at bounding box center [263, 389] width 72 height 10
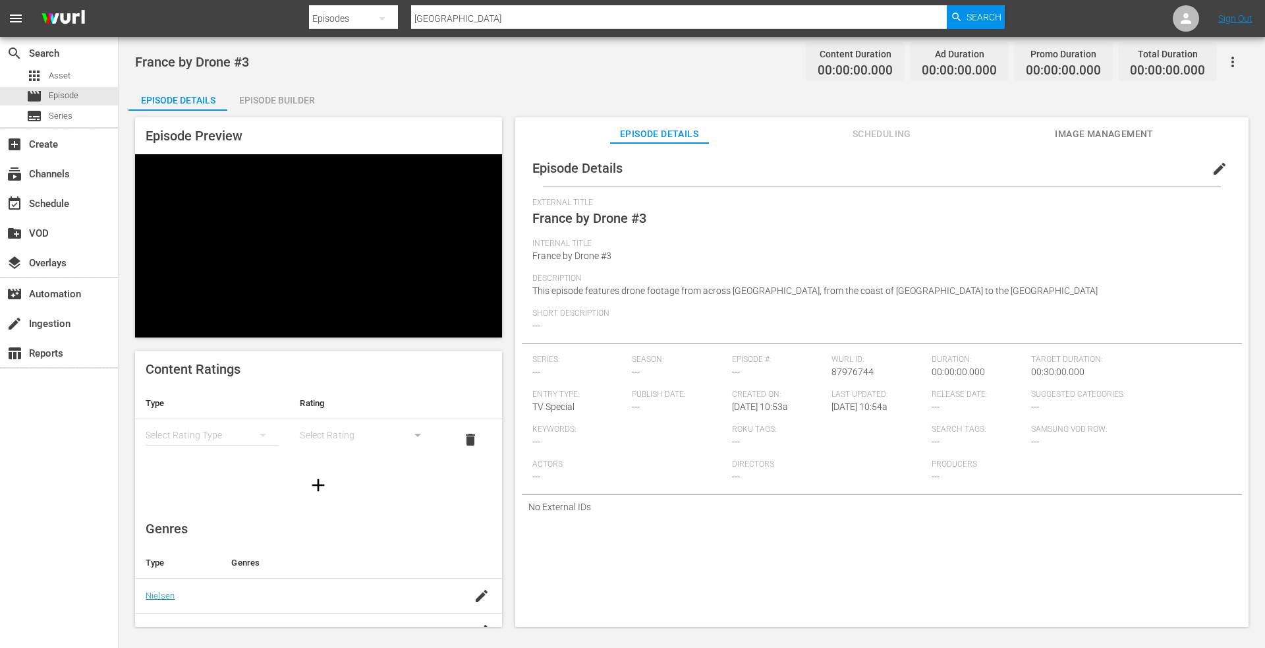
click at [1212, 170] on span "edit" at bounding box center [1220, 169] width 16 height 16
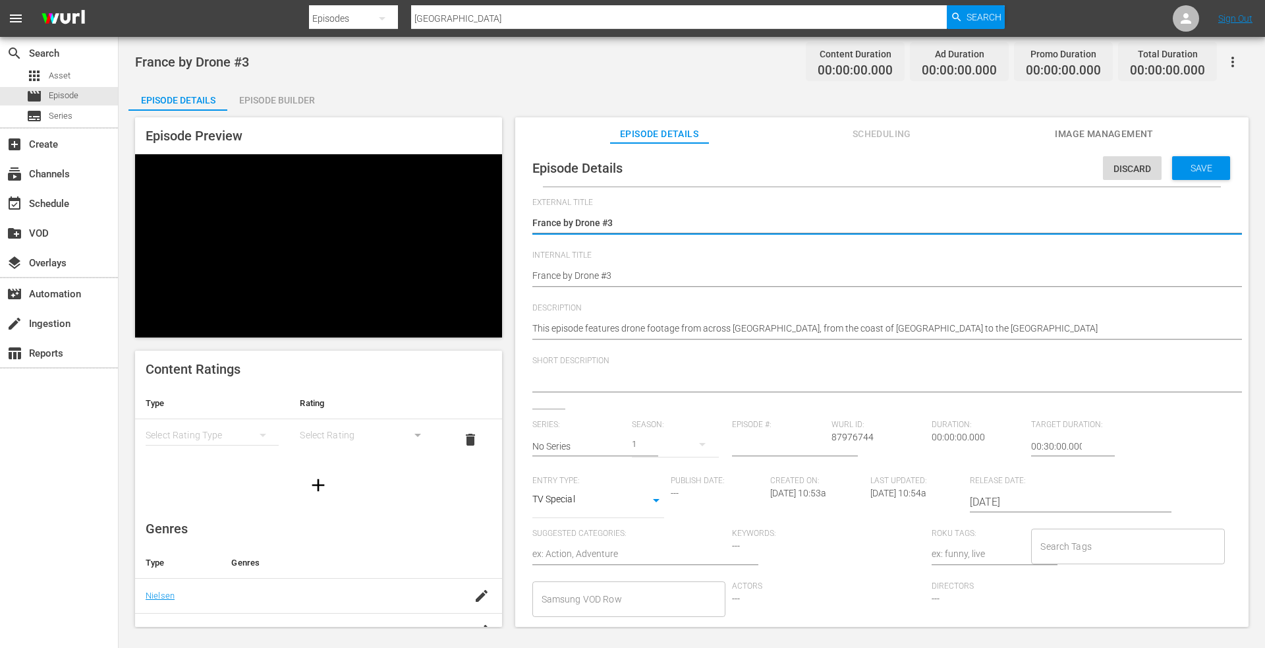
drag, startPoint x: 630, startPoint y: 221, endPoint x: 410, endPoint y: 212, distance: 220.3
click at [410, 212] on div "Episode Preview Content Ratings Type Rating Select Rating Type Select Rating de…" at bounding box center [691, 374] width 1127 height 527
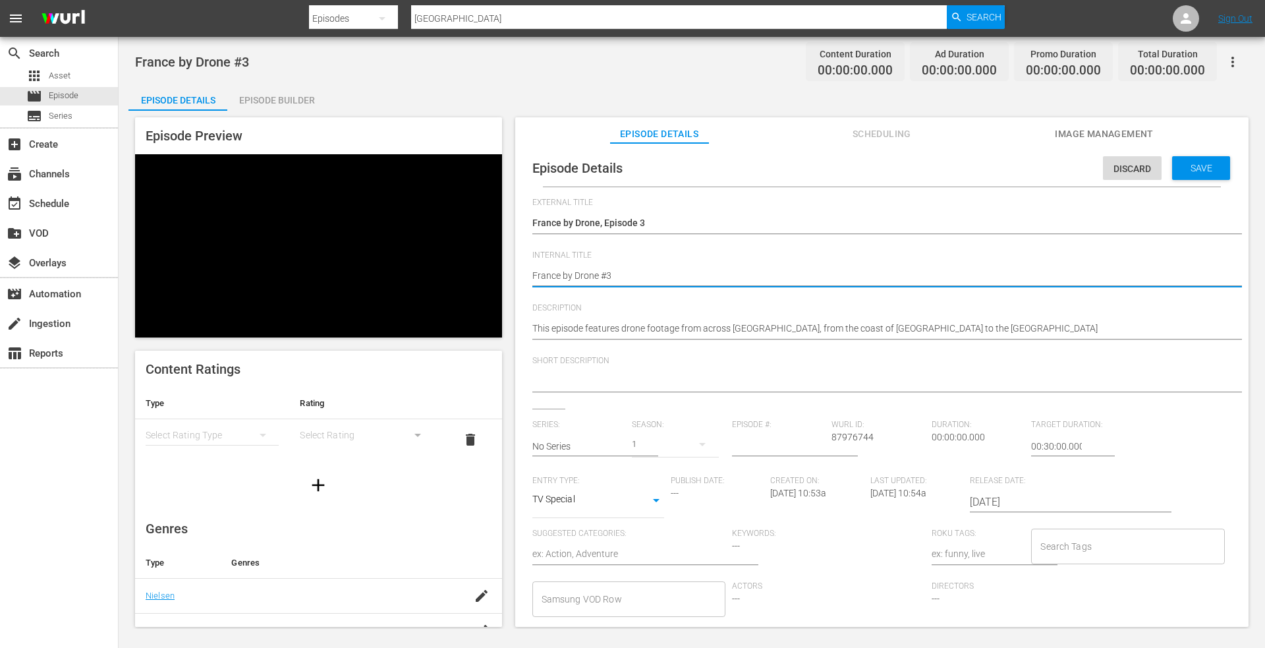
drag, startPoint x: 389, startPoint y: 280, endPoint x: 327, endPoint y: 277, distance: 62.7
click at [327, 277] on div "Episode Preview Content Ratings Type Rating Select Rating Type Select Rating de…" at bounding box center [691, 374] width 1127 height 527
paste textarea ", Episode 1"
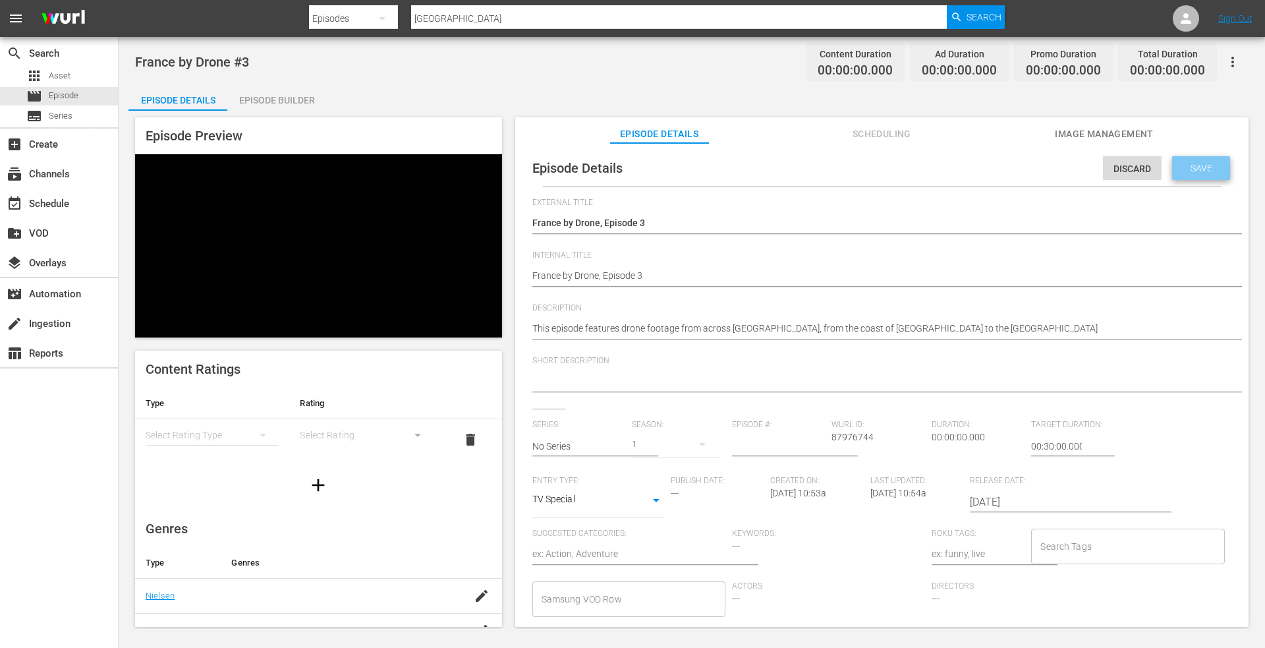
drag, startPoint x: 1191, startPoint y: 170, endPoint x: 758, endPoint y: 173, distance: 433.0
click at [1190, 169] on span "Save" at bounding box center [1201, 168] width 43 height 11
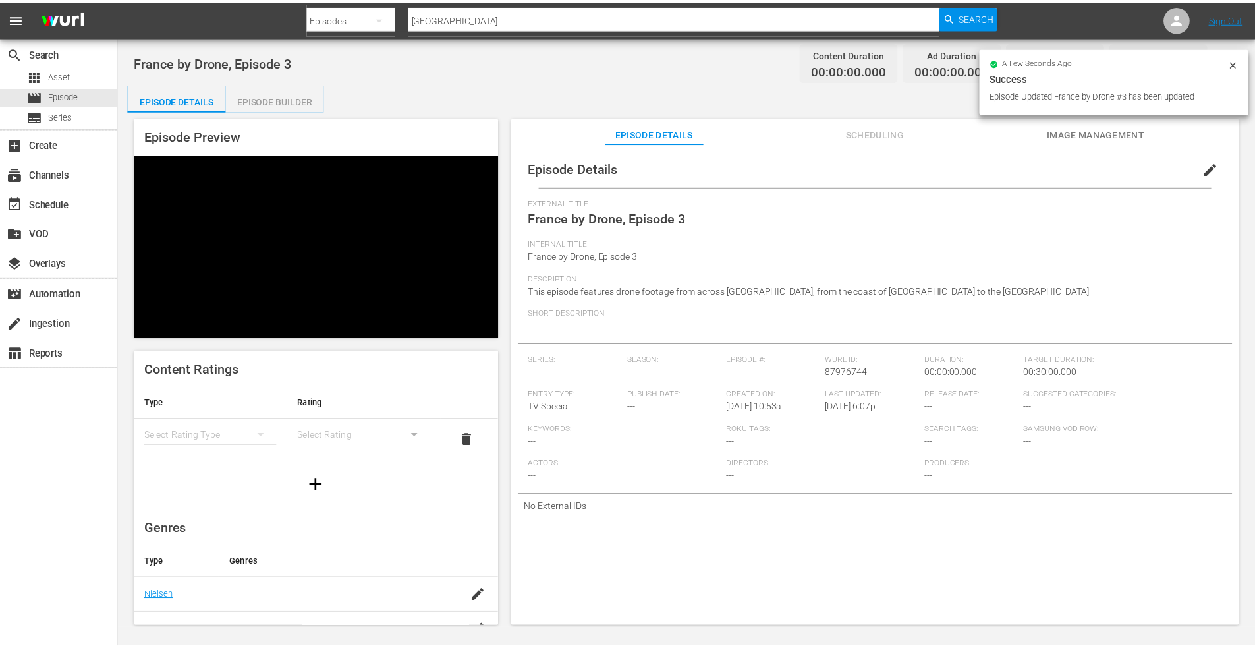
scroll to position [1, 0]
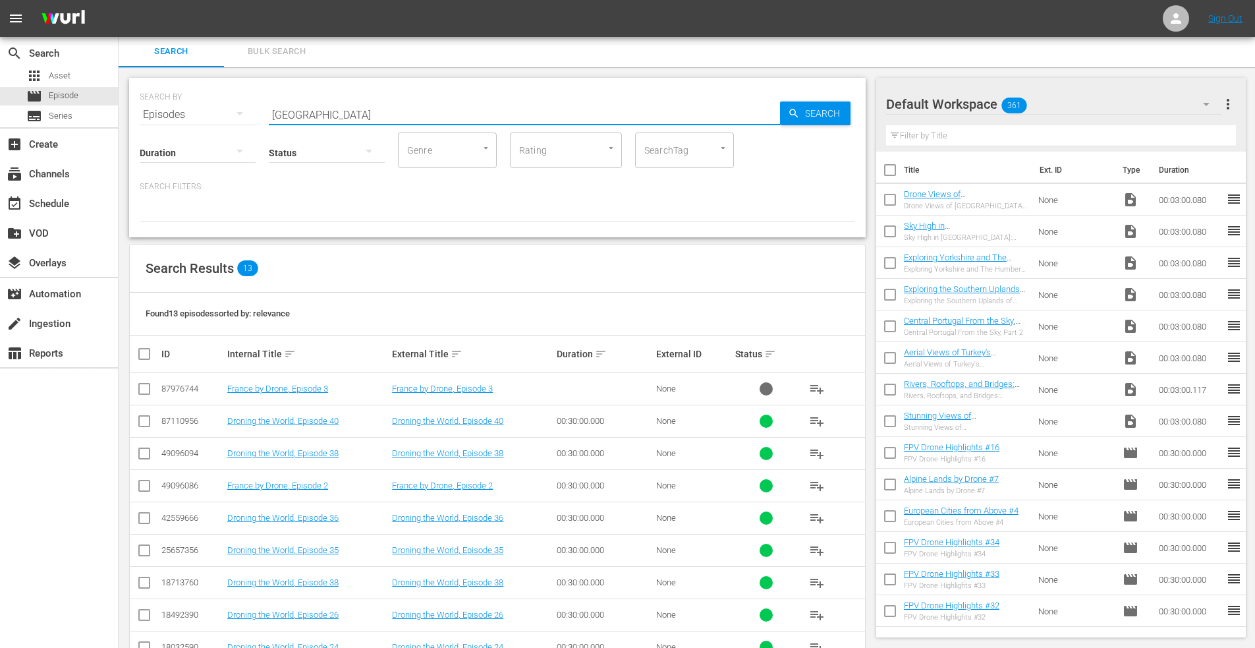
drag, startPoint x: 329, startPoint y: 109, endPoint x: 234, endPoint y: 113, distance: 95.0
click at [234, 113] on div "SEARCH BY Search By Episodes Search ID, Title, Description, Keywords, or Catego…" at bounding box center [498, 106] width 716 height 47
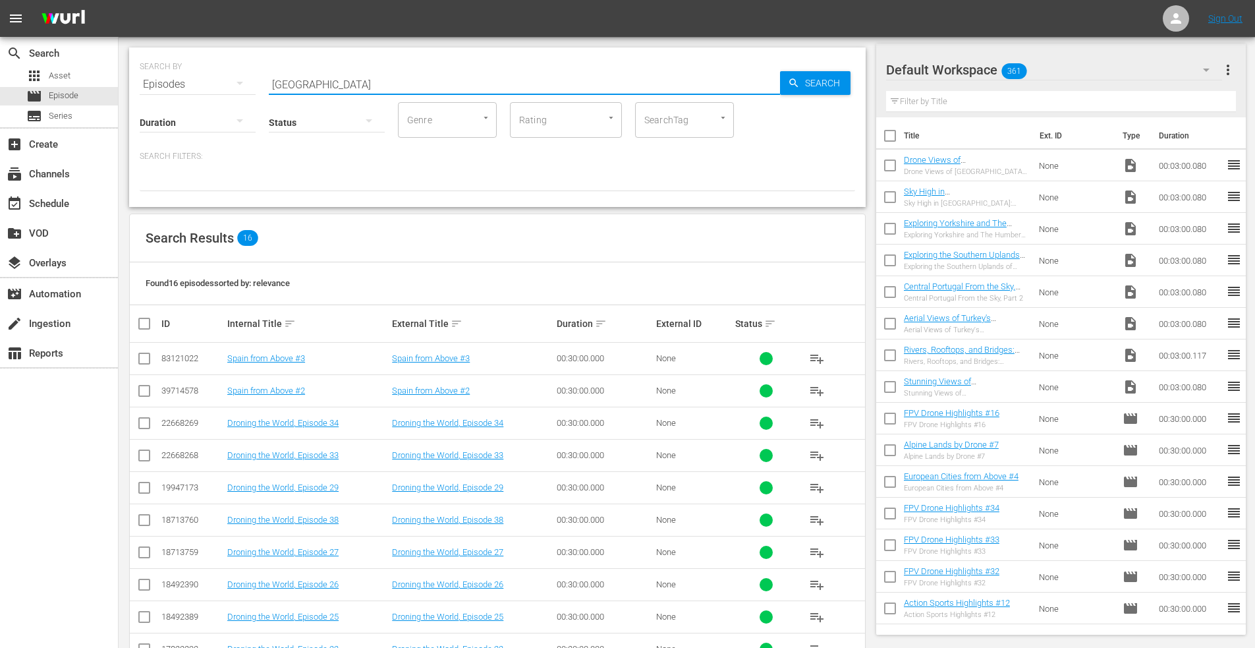
scroll to position [268, 0]
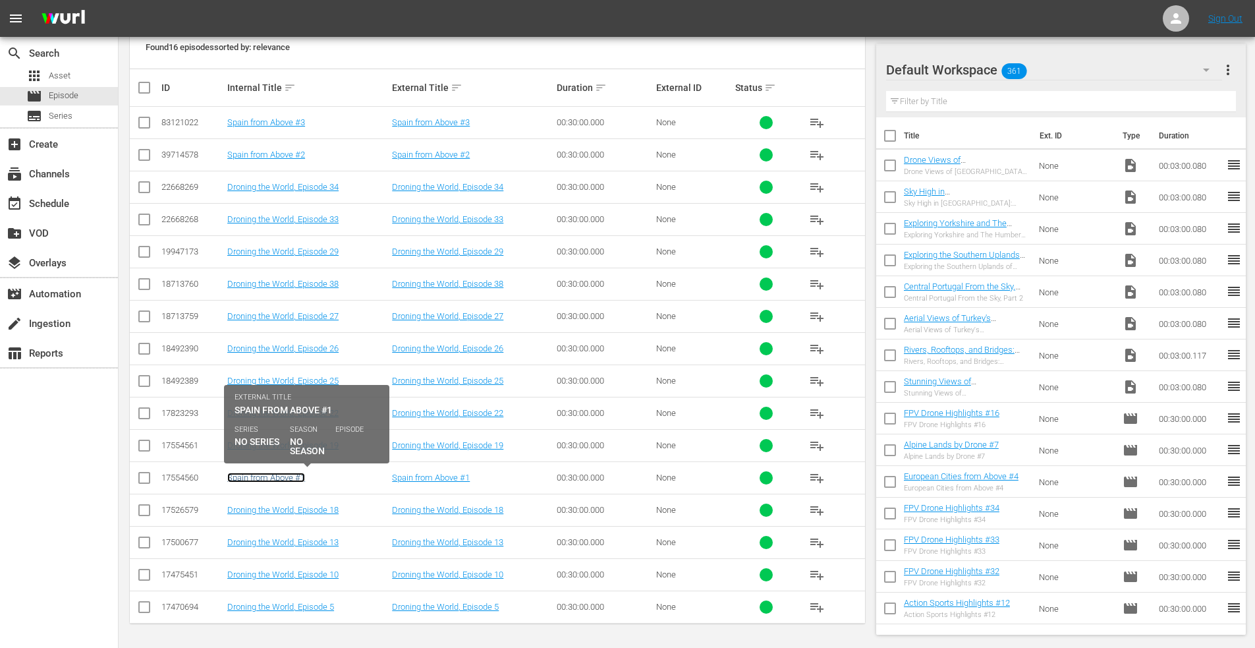
click at [265, 474] on link "Spain from Above #1" at bounding box center [266, 477] width 78 height 10
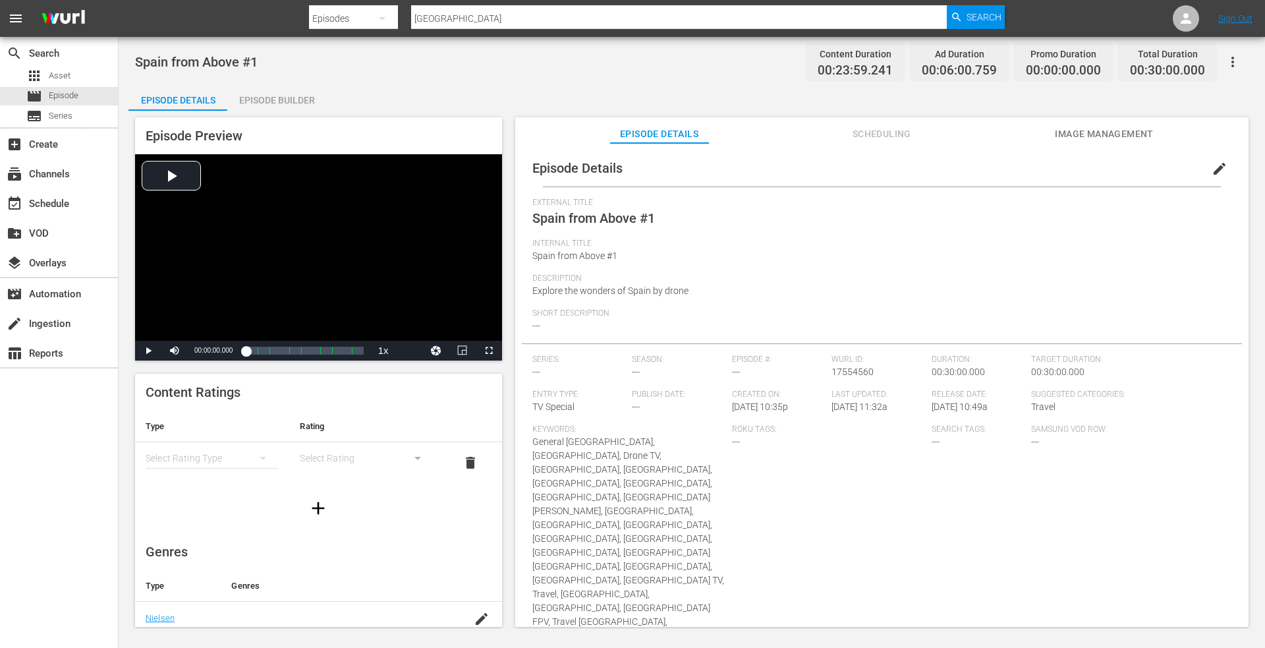
click at [1212, 164] on span "edit" at bounding box center [1220, 169] width 16 height 16
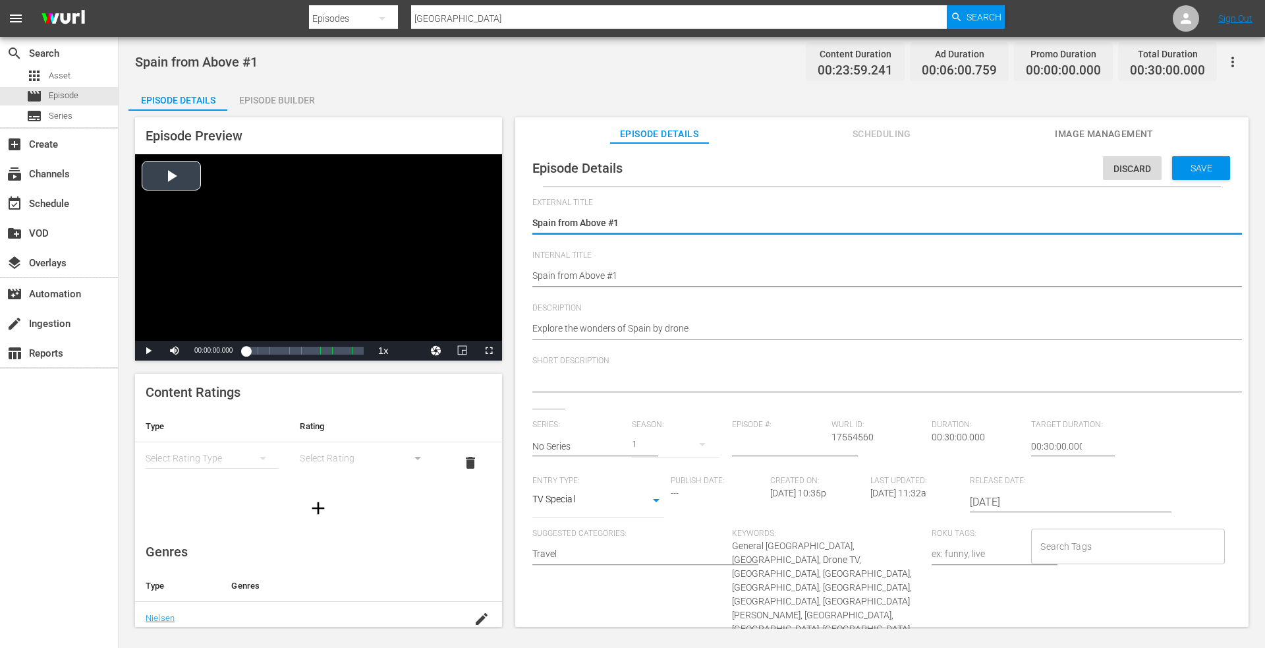
drag, startPoint x: 630, startPoint y: 223, endPoint x: 374, endPoint y: 221, distance: 255.7
click at [374, 221] on div "Episode Preview Video Player is loading. Play Video Play Mute Current Time 00:0…" at bounding box center [691, 374] width 1127 height 527
click at [614, 225] on textarea "Spain from Above #1" at bounding box center [878, 224] width 693 height 16
click at [630, 222] on textarea "Spain from Above #1" at bounding box center [878, 224] width 693 height 16
click at [660, 225] on textarea "Spain from Above #1" at bounding box center [878, 224] width 693 height 16
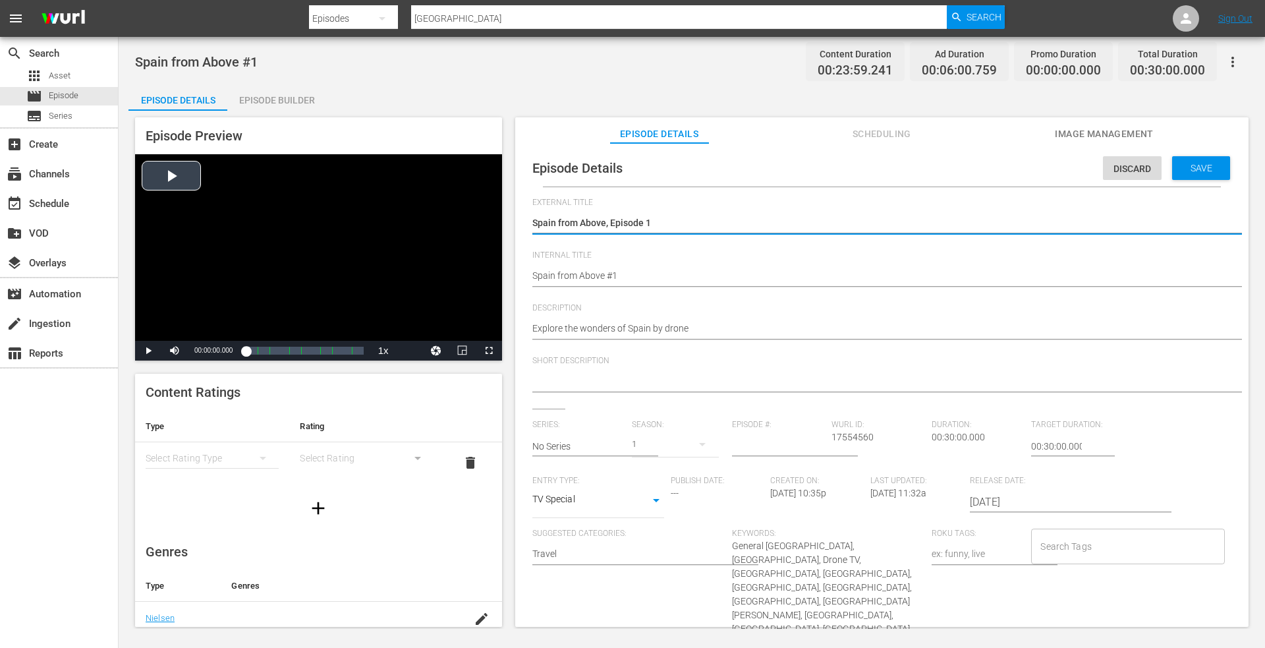
drag, startPoint x: 650, startPoint y: 223, endPoint x: 492, endPoint y: 233, distance: 158.5
click at [492, 233] on div "Episode Preview Video Player is loading. Play Video Play Mute Current Time 00:0…" at bounding box center [691, 374] width 1127 height 527
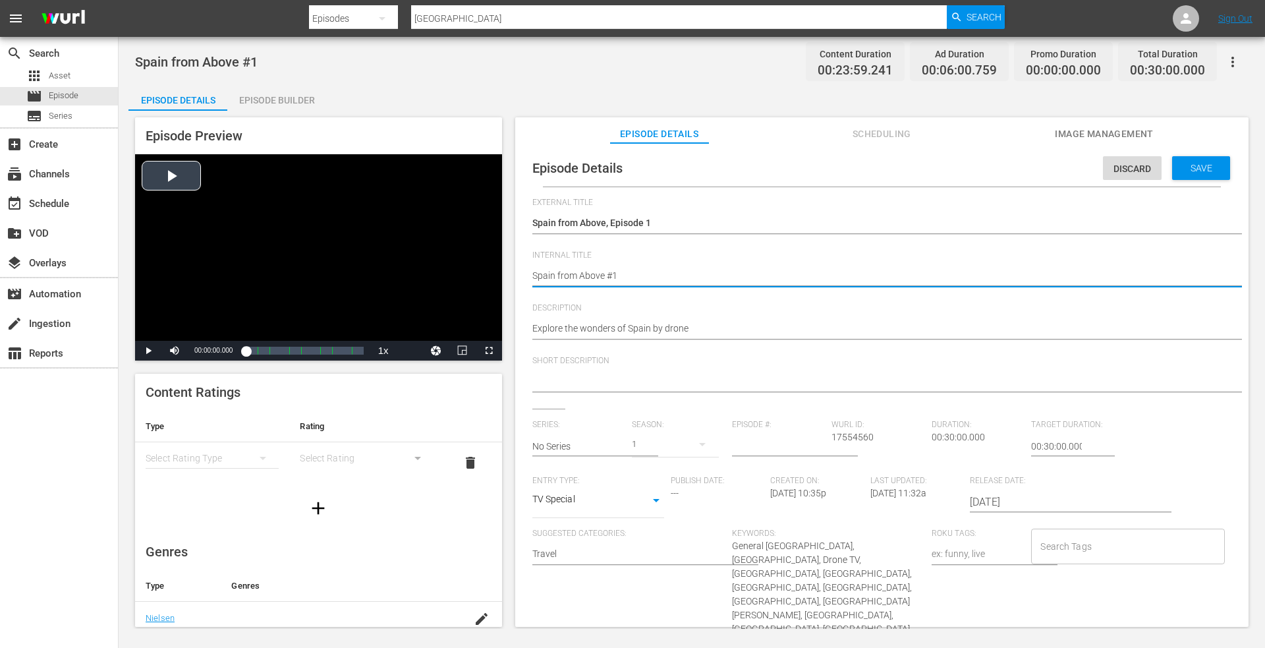
drag, startPoint x: 619, startPoint y: 277, endPoint x: 364, endPoint y: 281, distance: 255.7
click at [361, 281] on div "Episode Preview Video Player is loading. Play Video Play Mute Current Time 00:0…" at bounding box center [691, 374] width 1127 height 527
paste textarea ", Episode"
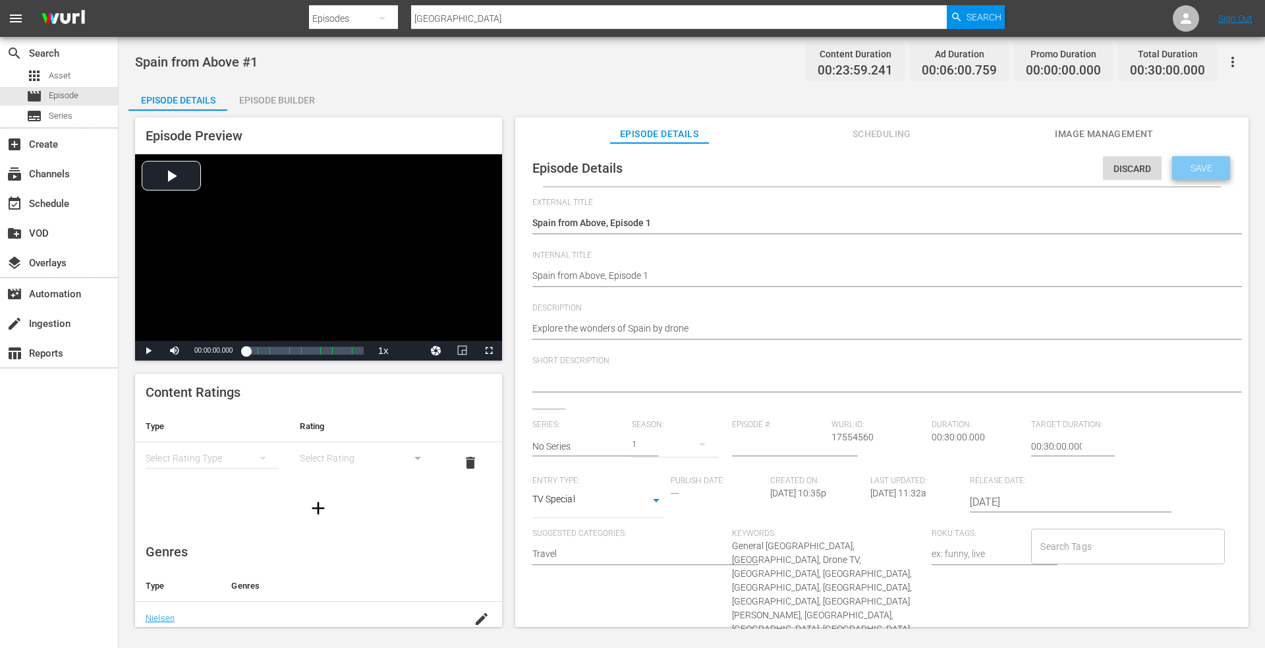
drag, startPoint x: 1189, startPoint y: 162, endPoint x: 407, endPoint y: 97, distance: 785.6
click at [1186, 161] on div "Save" at bounding box center [1201, 168] width 58 height 24
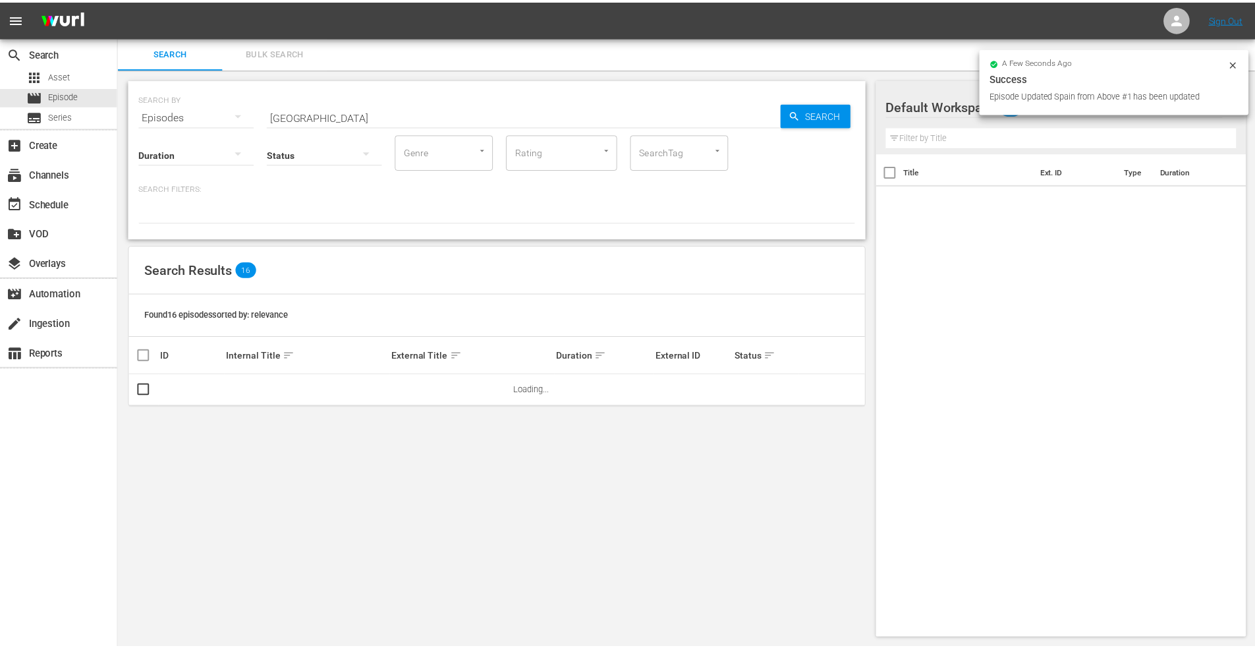
scroll to position [1, 0]
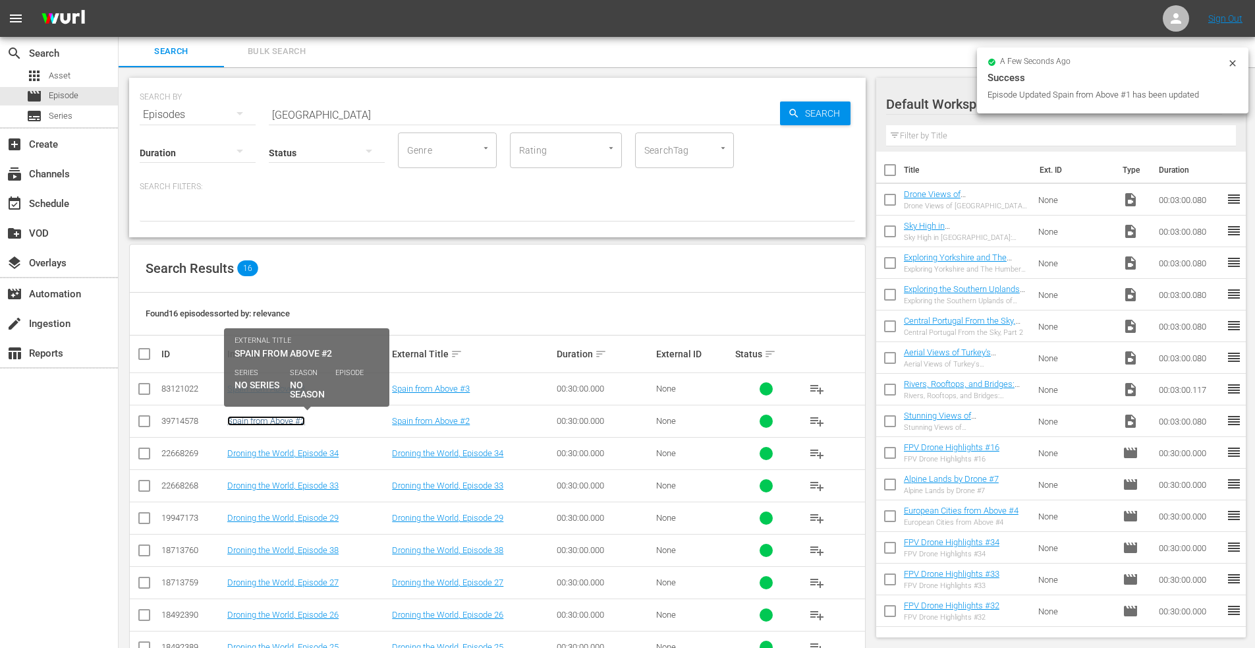
click at [277, 420] on link "Spain from Above #2" at bounding box center [266, 421] width 78 height 10
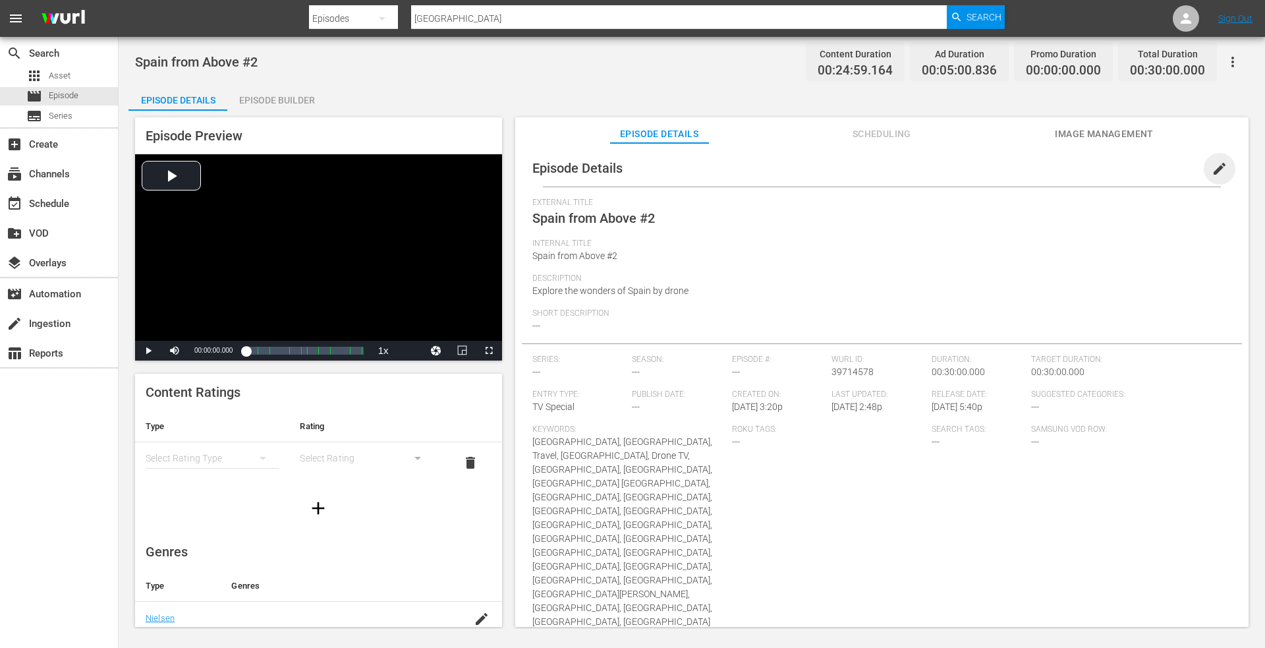
click at [1212, 167] on span "edit" at bounding box center [1220, 169] width 16 height 16
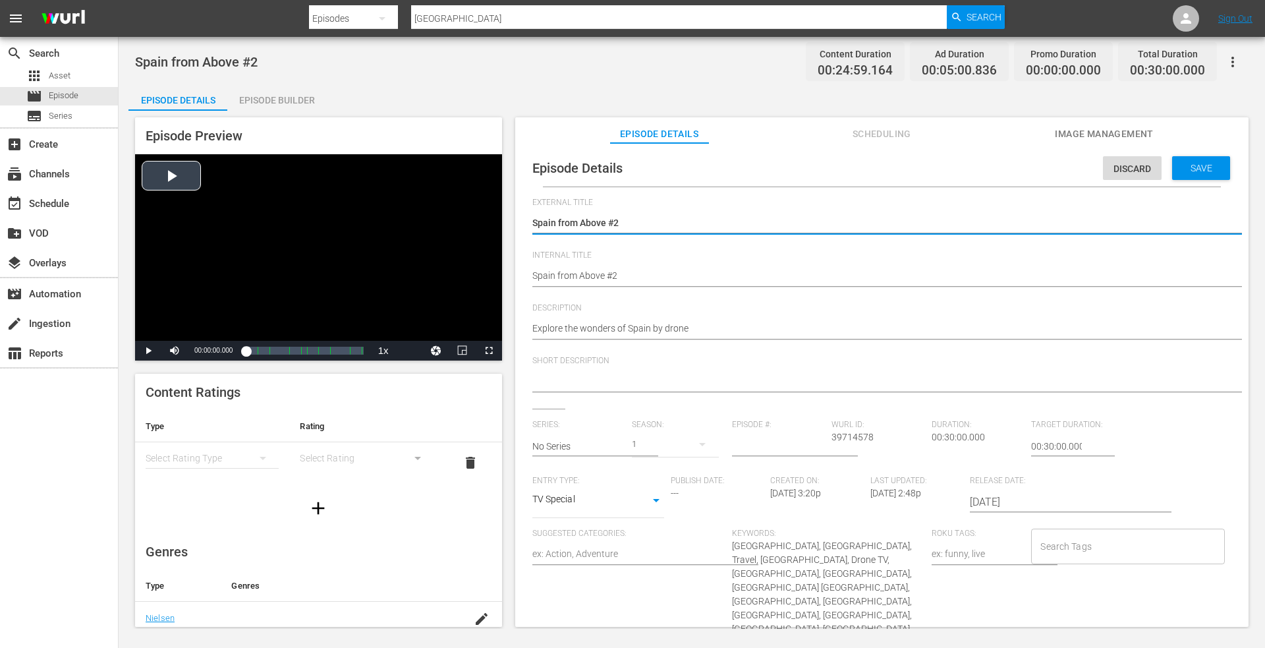
drag, startPoint x: 665, startPoint y: 221, endPoint x: 374, endPoint y: 219, distance: 290.6
click at [374, 219] on div "Episode Preview Video Player is loading. Play Video Play Mute Current Time 00:0…" at bounding box center [691, 374] width 1127 height 527
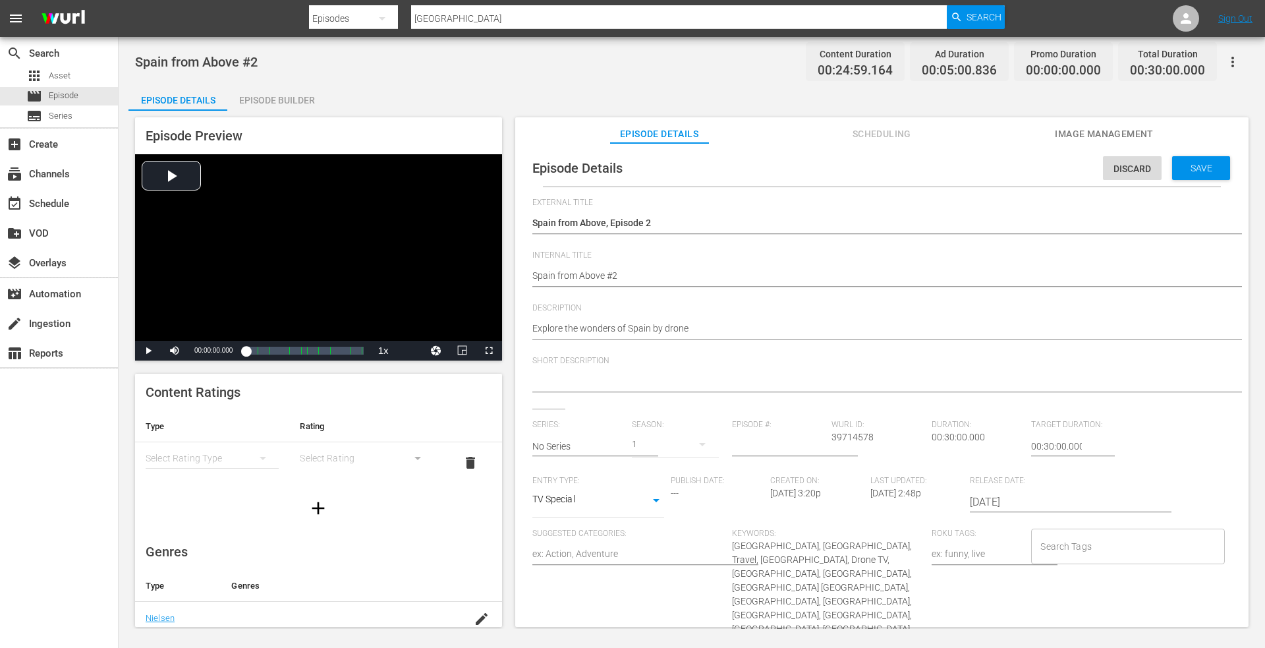
click at [649, 267] on div "[GEOGRAPHIC_DATA] from Above #2 [GEOGRAPHIC_DATA] from Above #2" at bounding box center [878, 277] width 693 height 32
drag, startPoint x: 637, startPoint y: 276, endPoint x: 339, endPoint y: 264, distance: 298.1
click at [339, 264] on div "Episode Preview Video Player is loading. Play Video Play Mute Current Time 00:0…" at bounding box center [691, 374] width 1127 height 527
paste textarea ", Episode 1"
click at [1206, 155] on div "Discard Save" at bounding box center [1169, 165] width 132 height 30
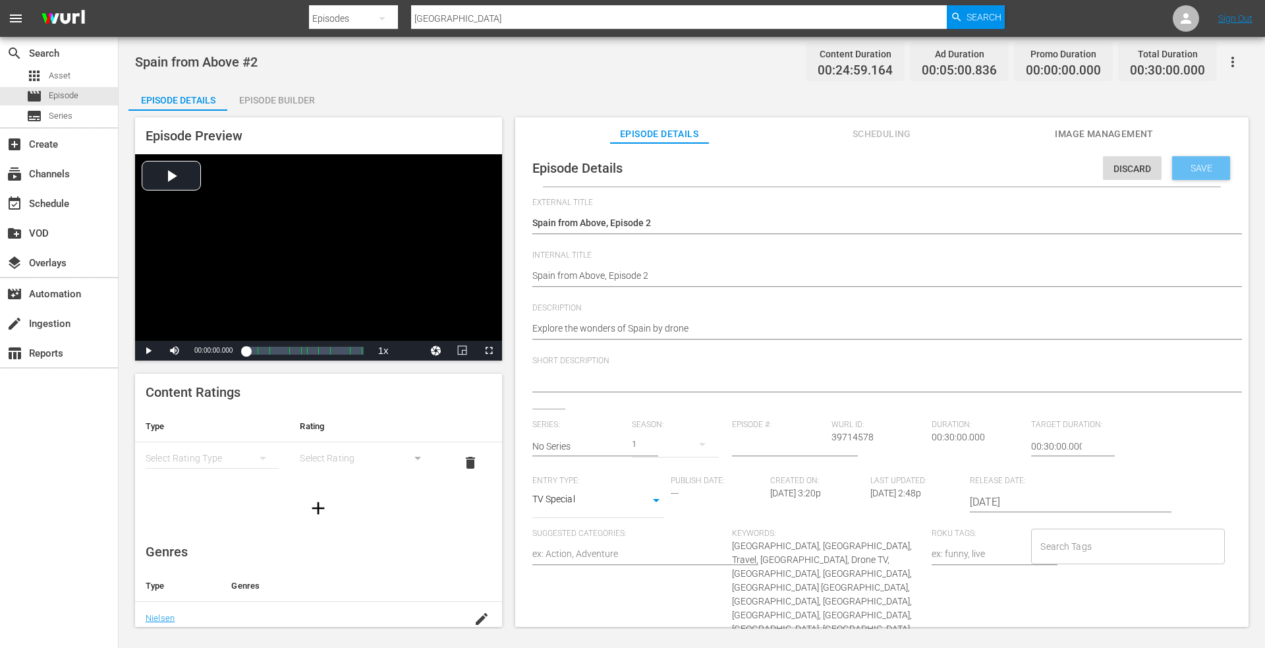
click at [1197, 161] on div "Save" at bounding box center [1201, 168] width 58 height 24
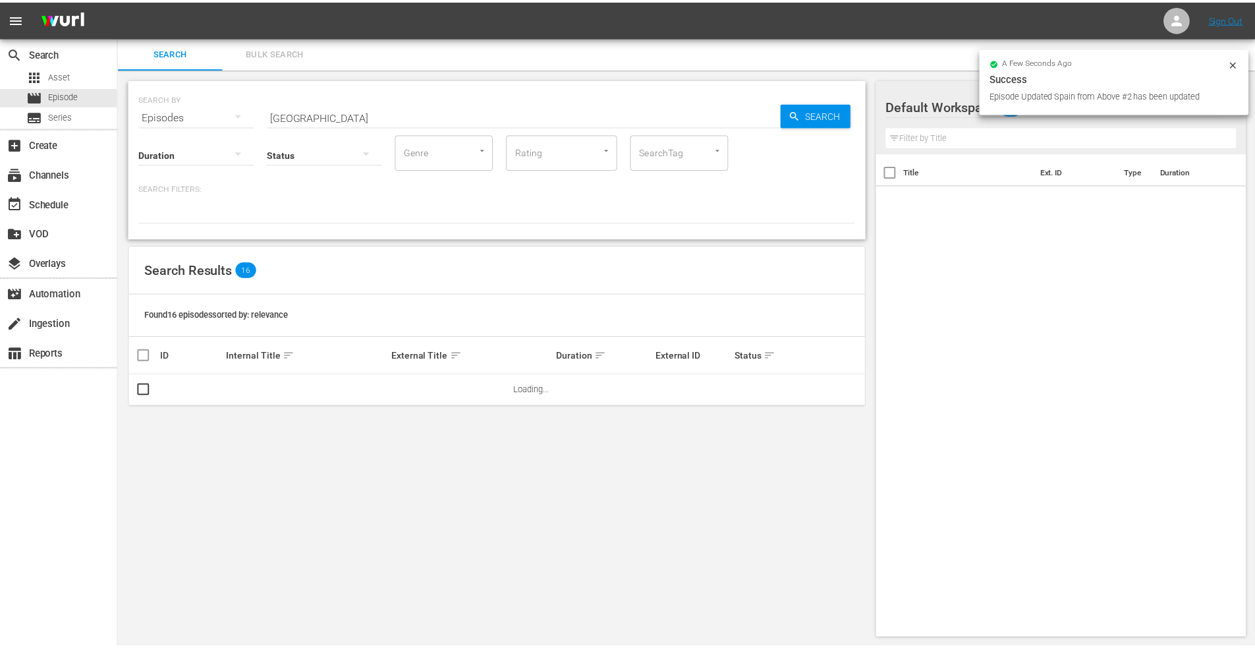
scroll to position [1, 0]
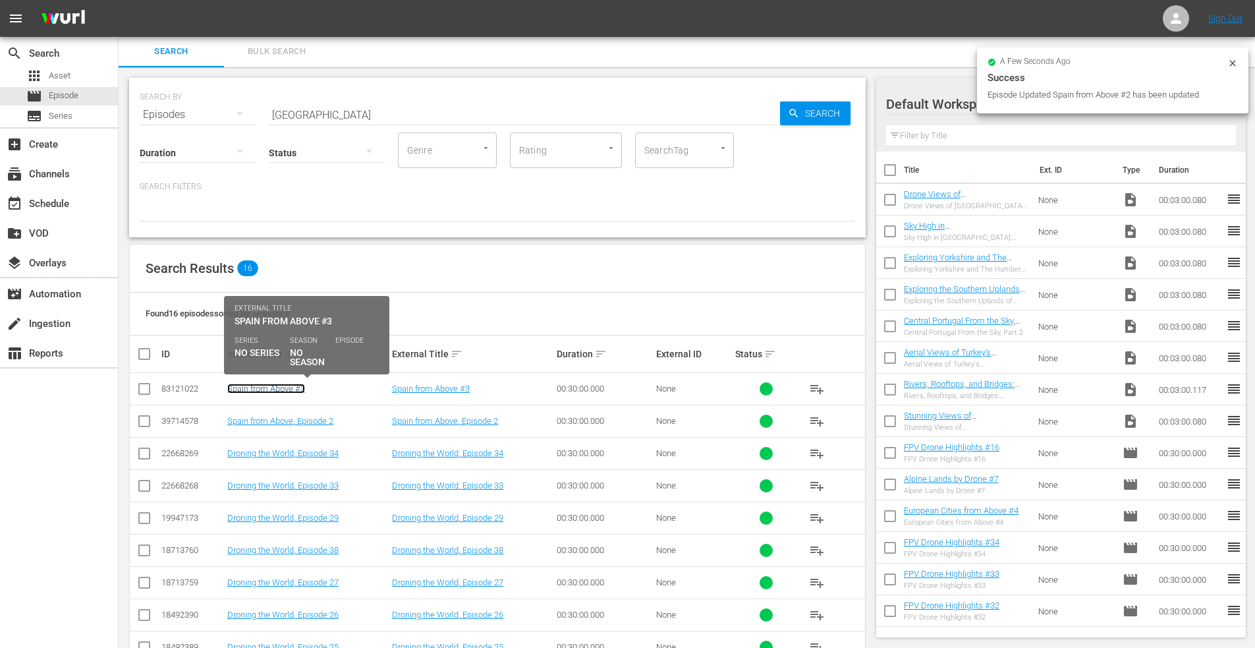
click at [267, 386] on link "Spain from Above #3" at bounding box center [266, 389] width 78 height 10
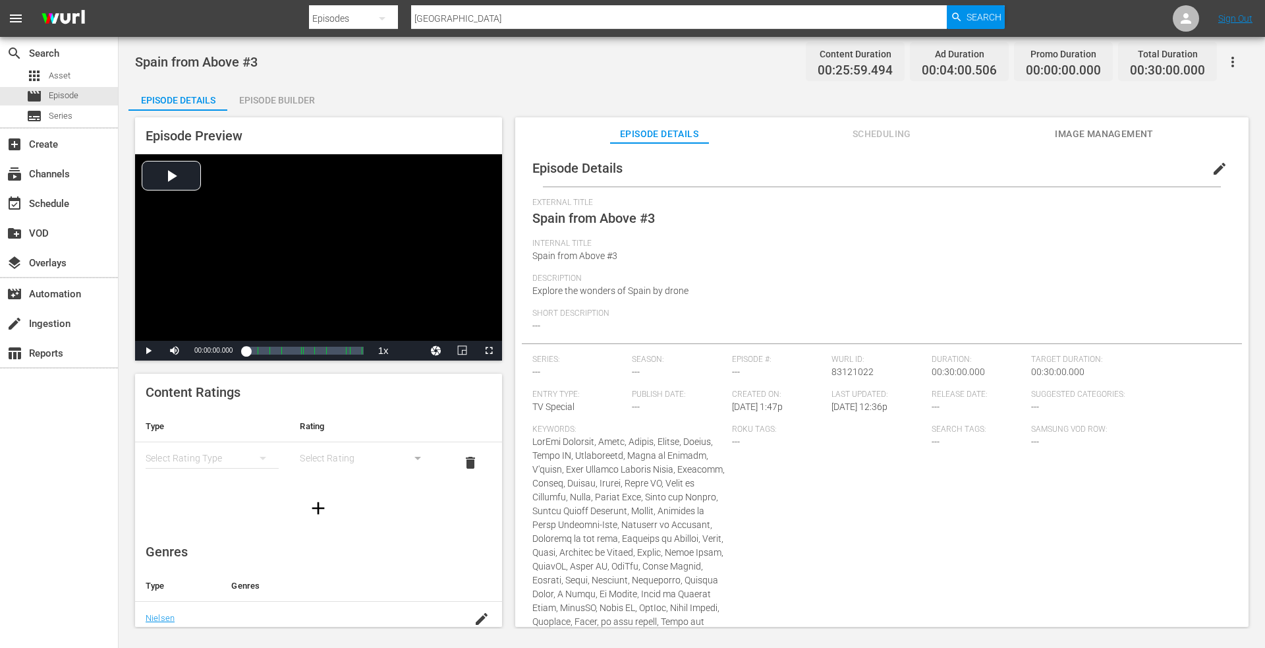
click at [1212, 165] on span "edit" at bounding box center [1220, 169] width 16 height 16
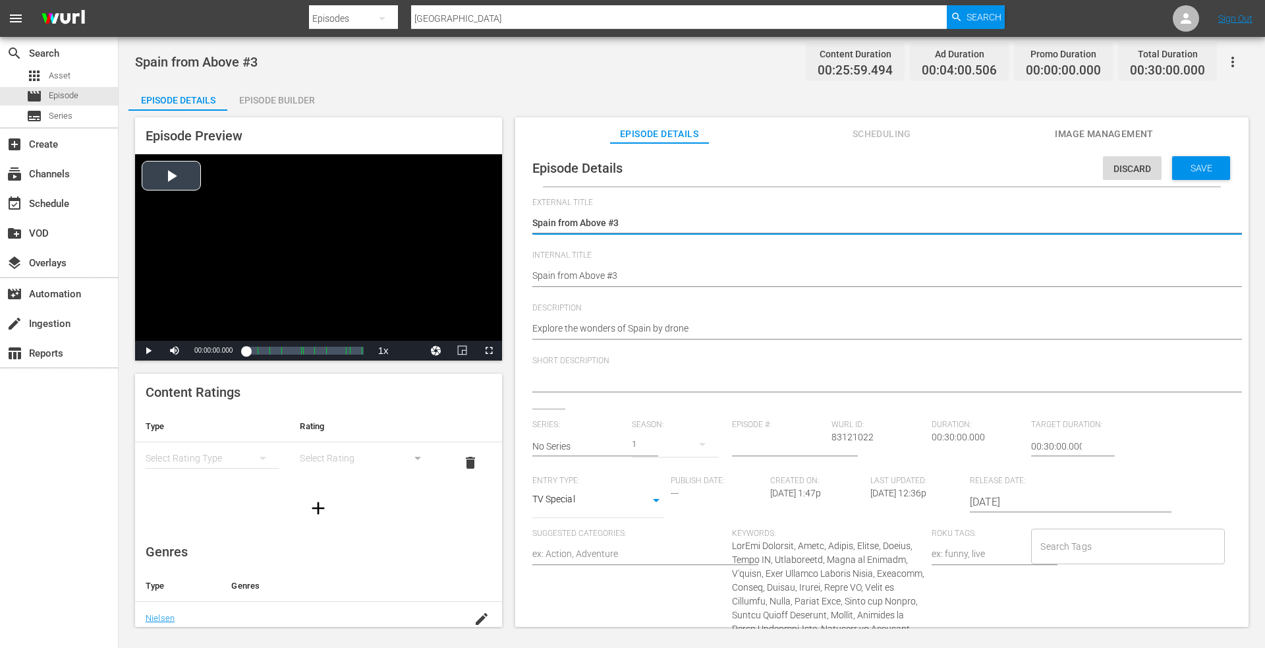
drag, startPoint x: 648, startPoint y: 225, endPoint x: 320, endPoint y: 223, distance: 328.2
click at [320, 223] on div "Episode Preview Video Player is loading. Play Video Play Mute Current Time 00:0…" at bounding box center [691, 374] width 1127 height 527
drag, startPoint x: 413, startPoint y: 264, endPoint x: 368, endPoint y: 260, distance: 44.3
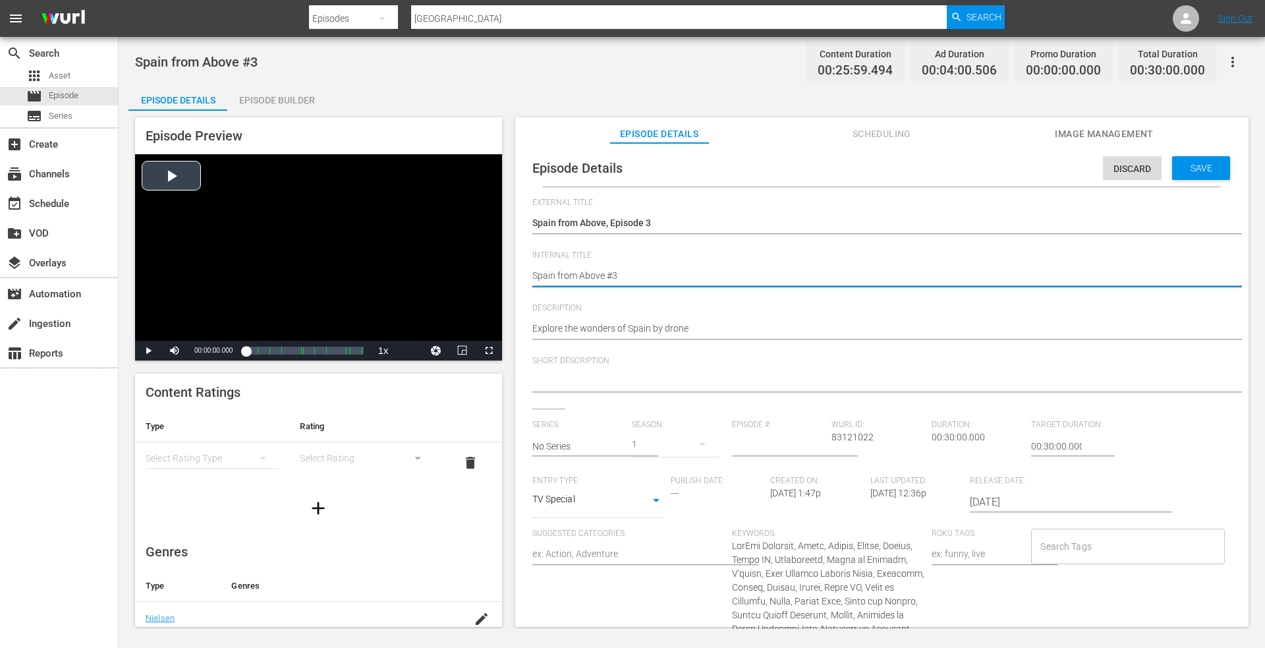
paste textarea ", Episode 1"
drag, startPoint x: 1197, startPoint y: 165, endPoint x: 1183, endPoint y: 163, distance: 14.6
click at [1195, 165] on span "Save" at bounding box center [1201, 168] width 43 height 11
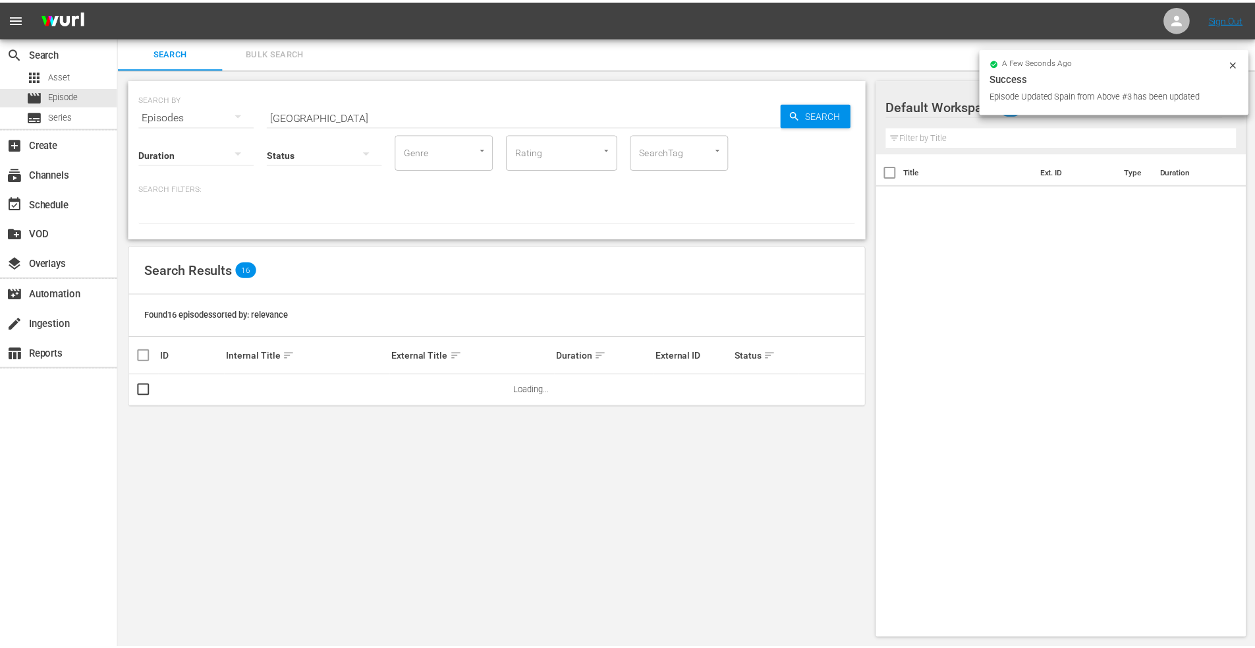
scroll to position [1, 0]
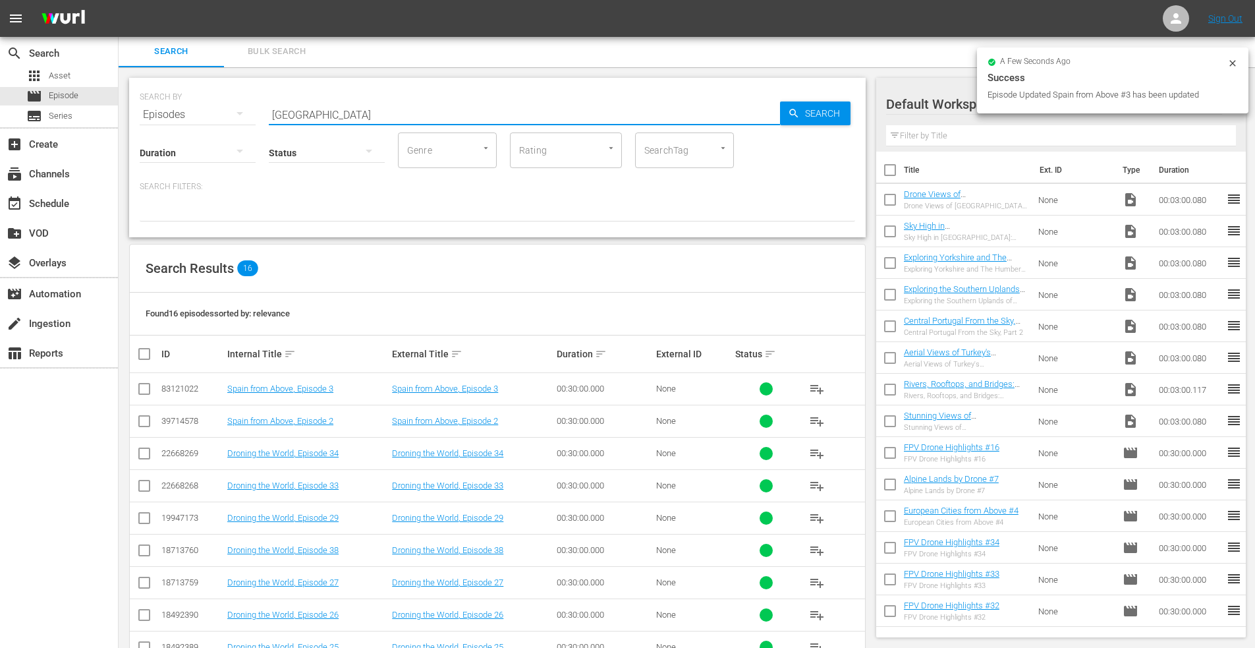
drag, startPoint x: 322, startPoint y: 113, endPoint x: 188, endPoint y: 127, distance: 133.8
click at [188, 127] on div "SEARCH BY Search By Episodes Search ID, Title, Description, Keywords, or Catego…" at bounding box center [497, 157] width 737 height 159
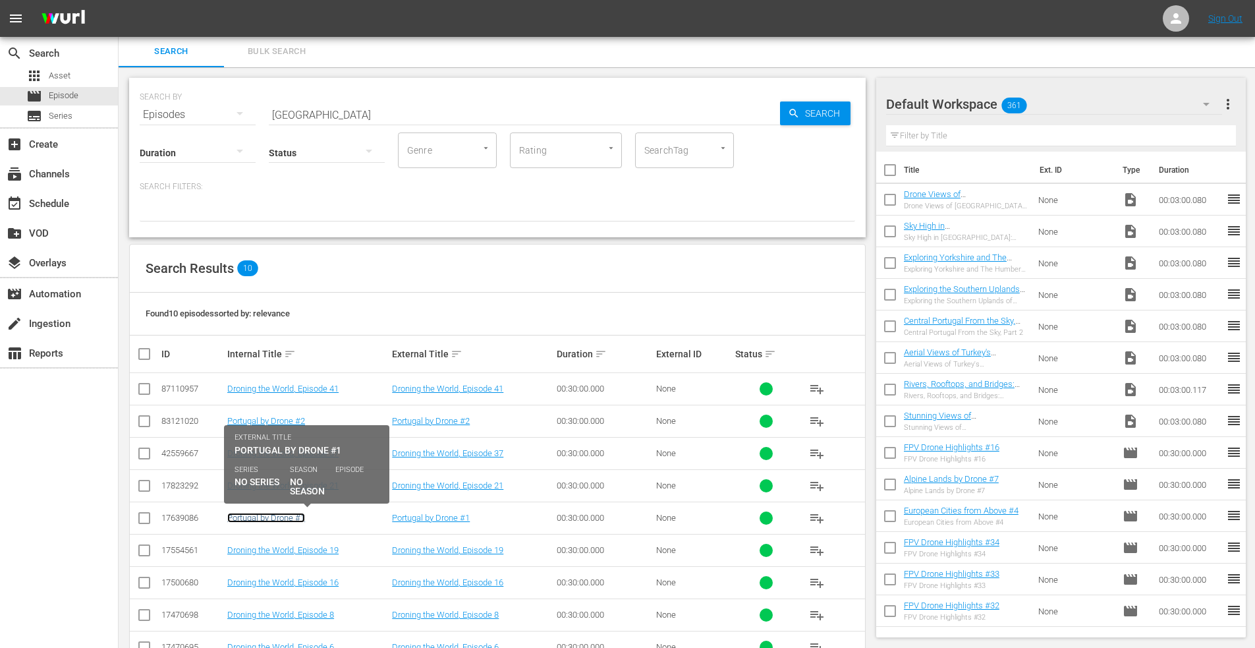
click at [250, 515] on link "Portugal by Drone #1" at bounding box center [266, 518] width 78 height 10
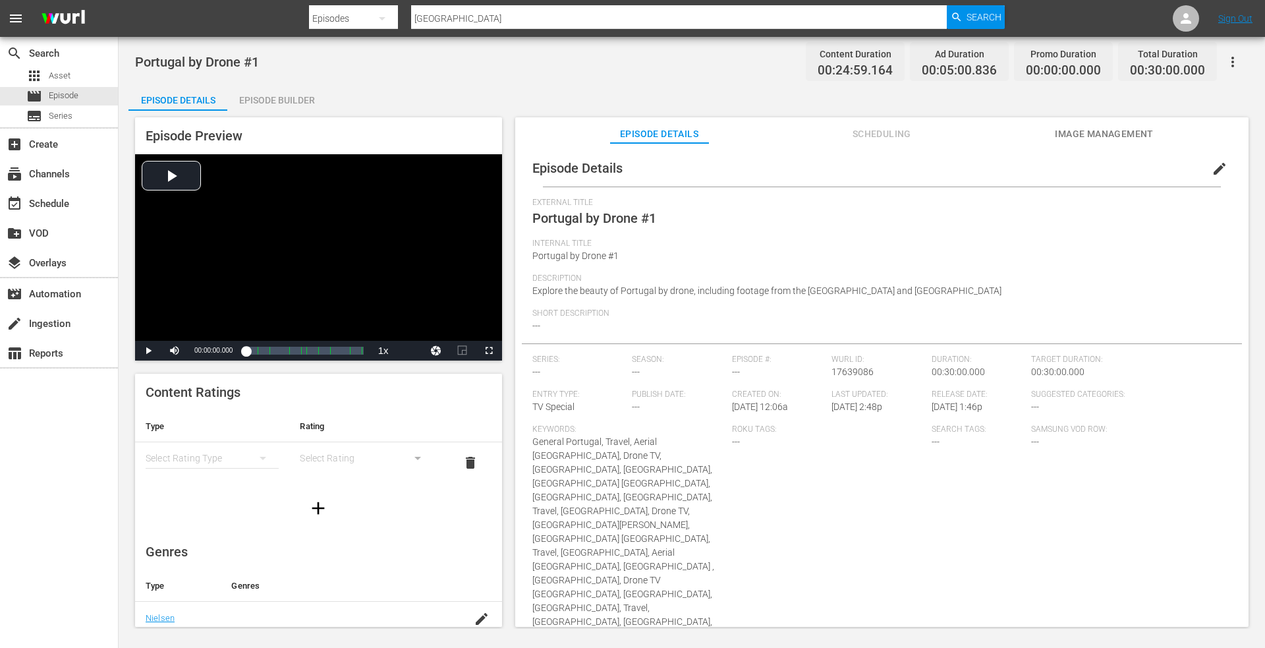
click at [1212, 164] on span "edit" at bounding box center [1220, 169] width 16 height 16
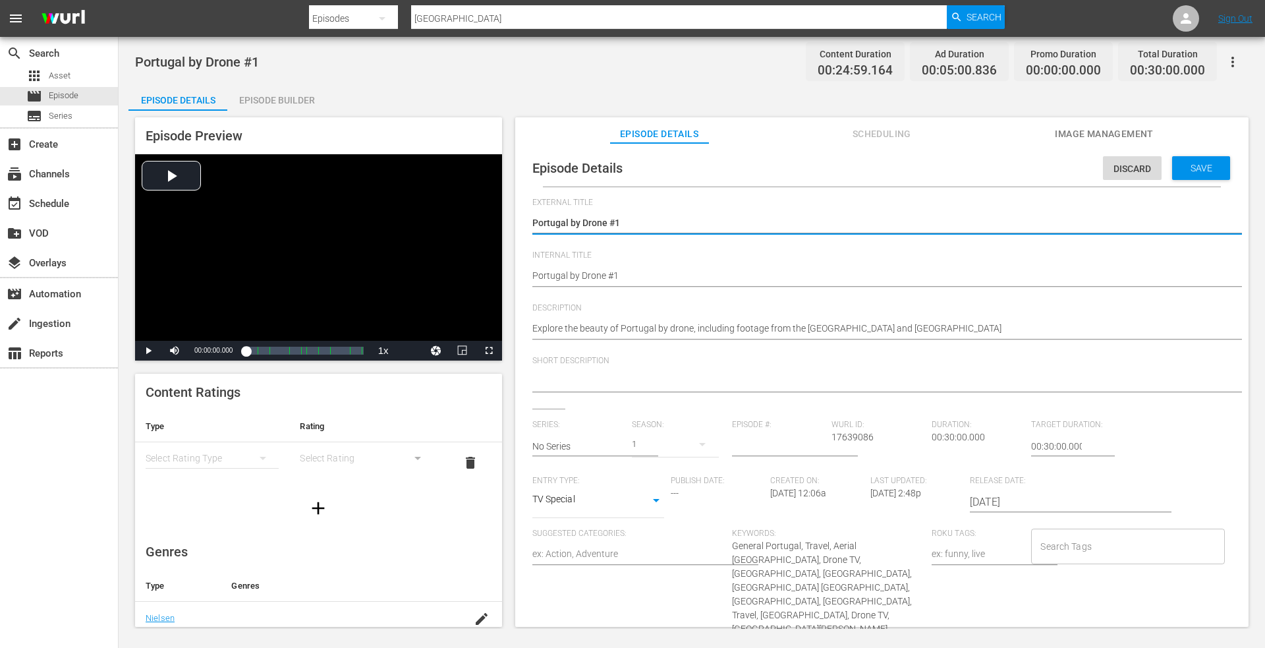
click at [637, 227] on textarea "Portugal by Drone #1" at bounding box center [878, 224] width 693 height 16
drag, startPoint x: 661, startPoint y: 225, endPoint x: 645, endPoint y: 227, distance: 16.0
click at [655, 225] on textarea "Portugal by Drone #1" at bounding box center [878, 224] width 693 height 16
drag, startPoint x: 656, startPoint y: 225, endPoint x: 503, endPoint y: 223, distance: 152.9
click at [503, 223] on div "Episode Preview Video Player is loading. Play Video Play Mute Current Time 00:0…" at bounding box center [691, 374] width 1127 height 527
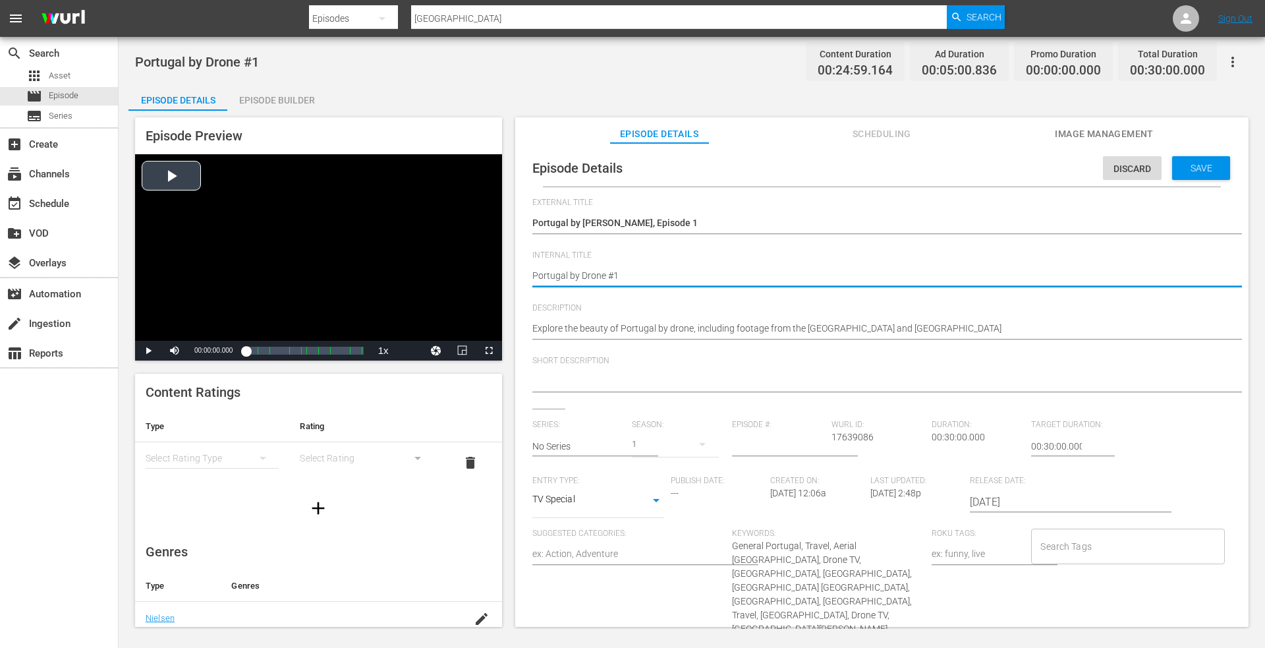
drag, startPoint x: 646, startPoint y: 277, endPoint x: 401, endPoint y: 277, distance: 244.5
click at [401, 277] on div "Episode Preview Video Player is loading. Play Video Play Mute Current Time 00:0…" at bounding box center [691, 374] width 1127 height 527
paste textarea ", Episode"
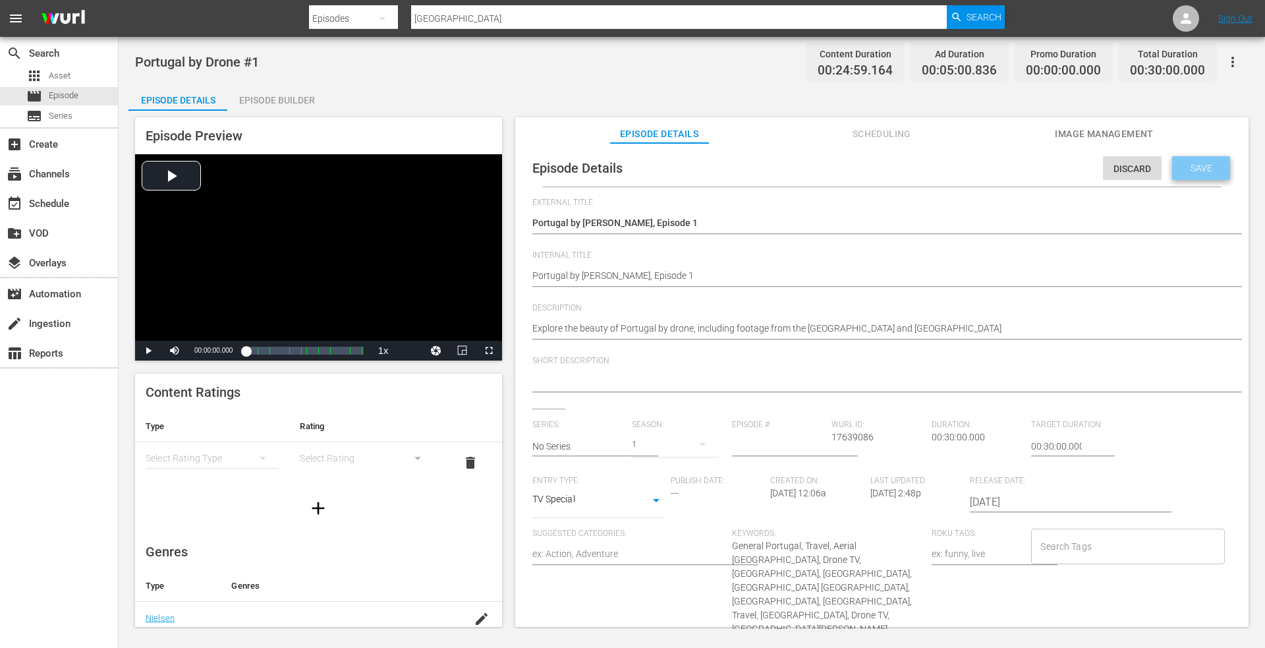
click at [1185, 167] on span "Save" at bounding box center [1201, 168] width 43 height 11
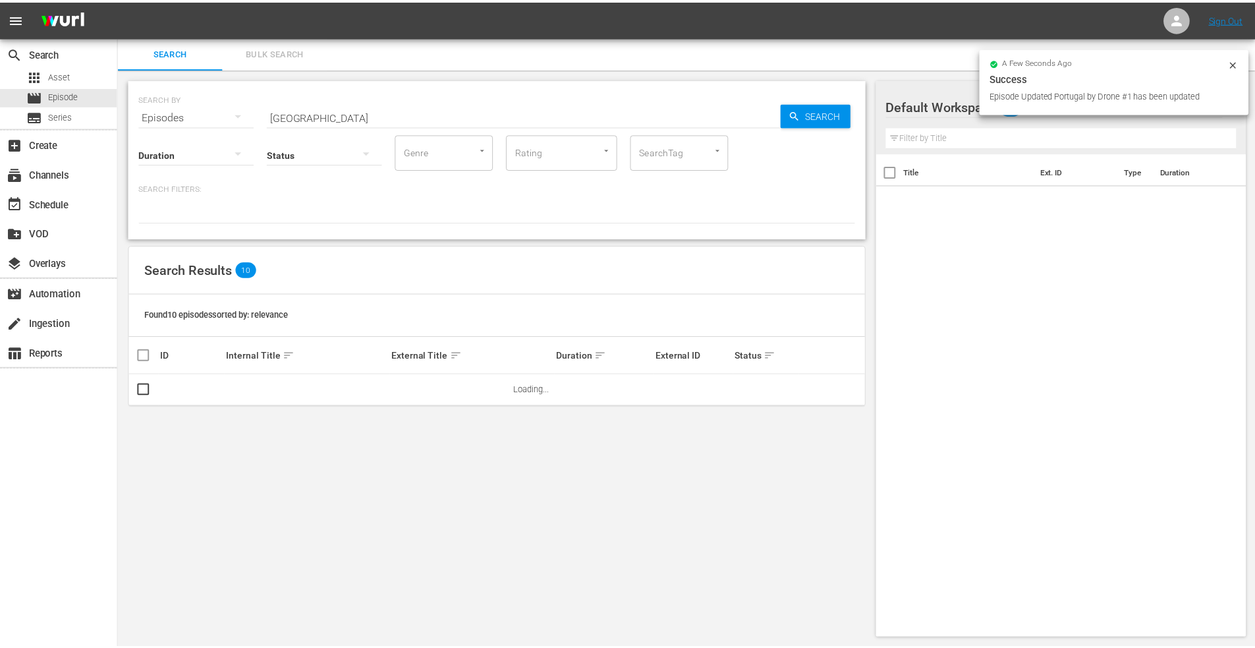
scroll to position [1, 0]
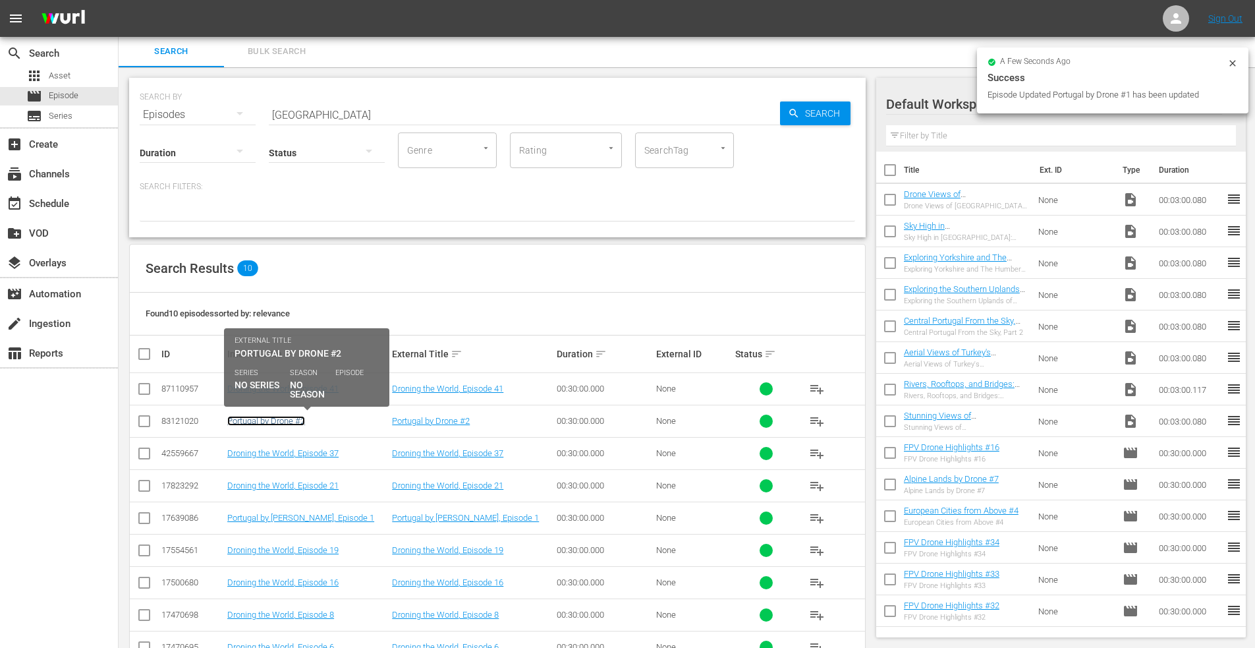
click at [273, 422] on link "Portugal by Drone #2" at bounding box center [266, 421] width 78 height 10
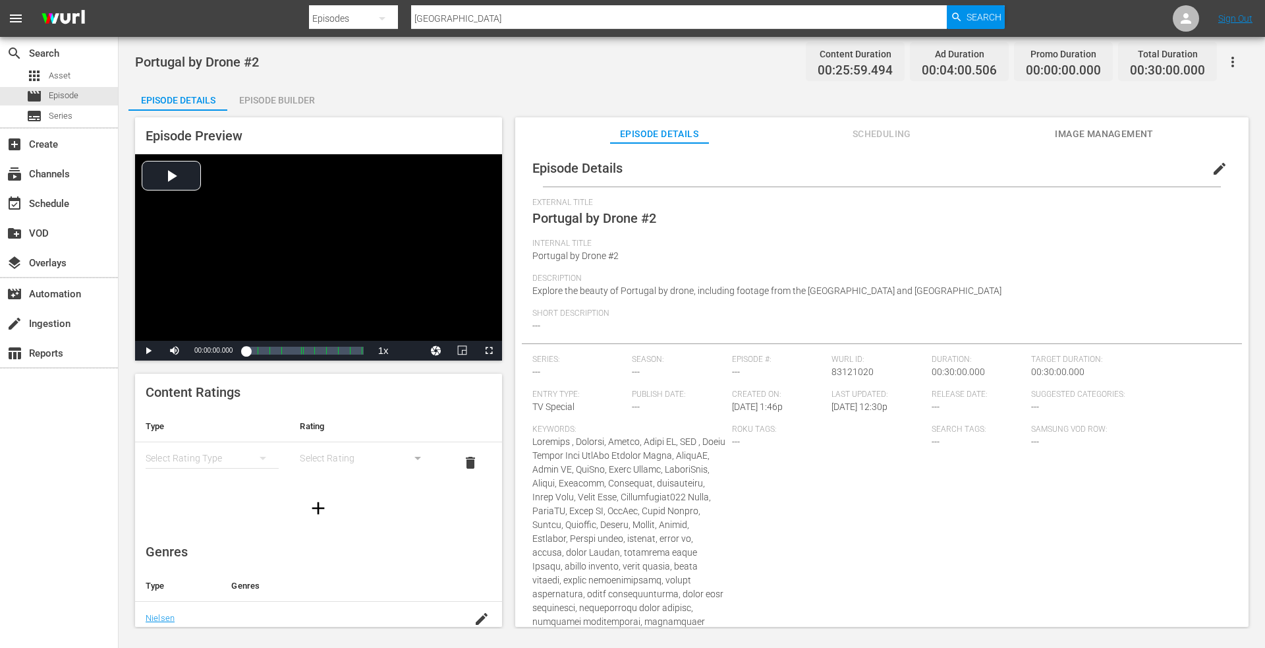
click at [1212, 169] on span "edit" at bounding box center [1220, 169] width 16 height 16
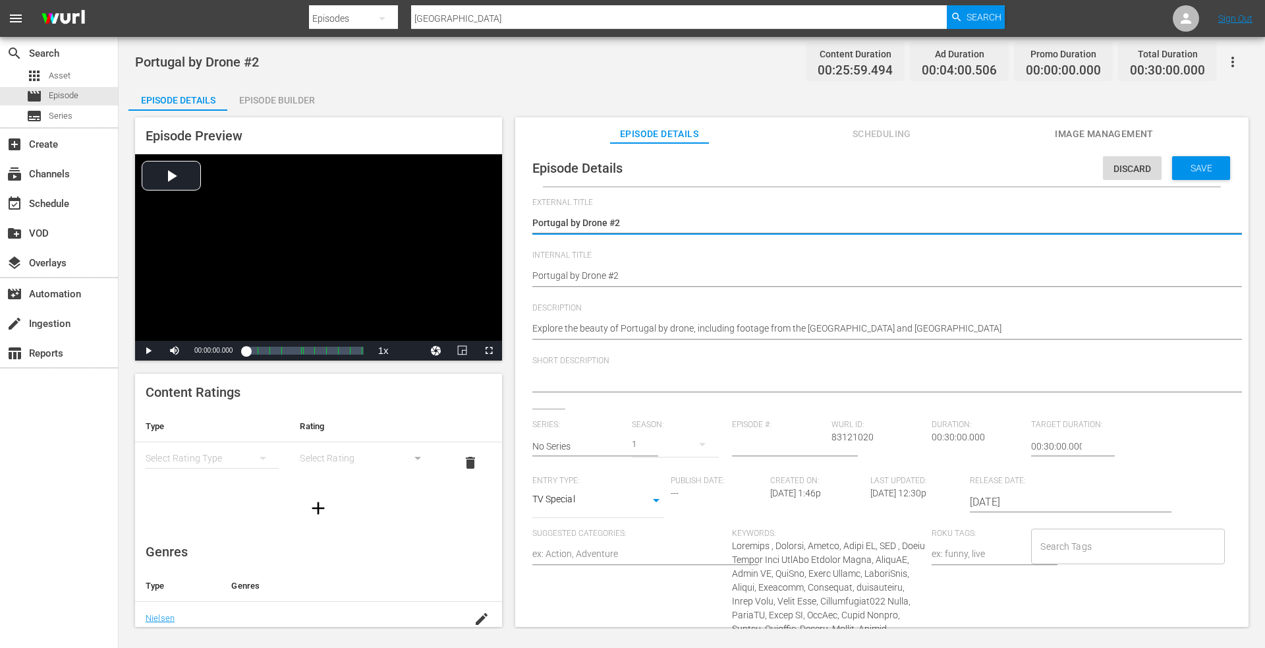
click at [637, 223] on textarea "Portugal by Drone #2" at bounding box center [878, 224] width 693 height 16
drag, startPoint x: 637, startPoint y: 223, endPoint x: 453, endPoint y: 225, distance: 183.9
click at [407, 229] on div "Episode Preview Video Player is loading. Play Video Play Mute Current Time 00:0…" at bounding box center [691, 374] width 1127 height 527
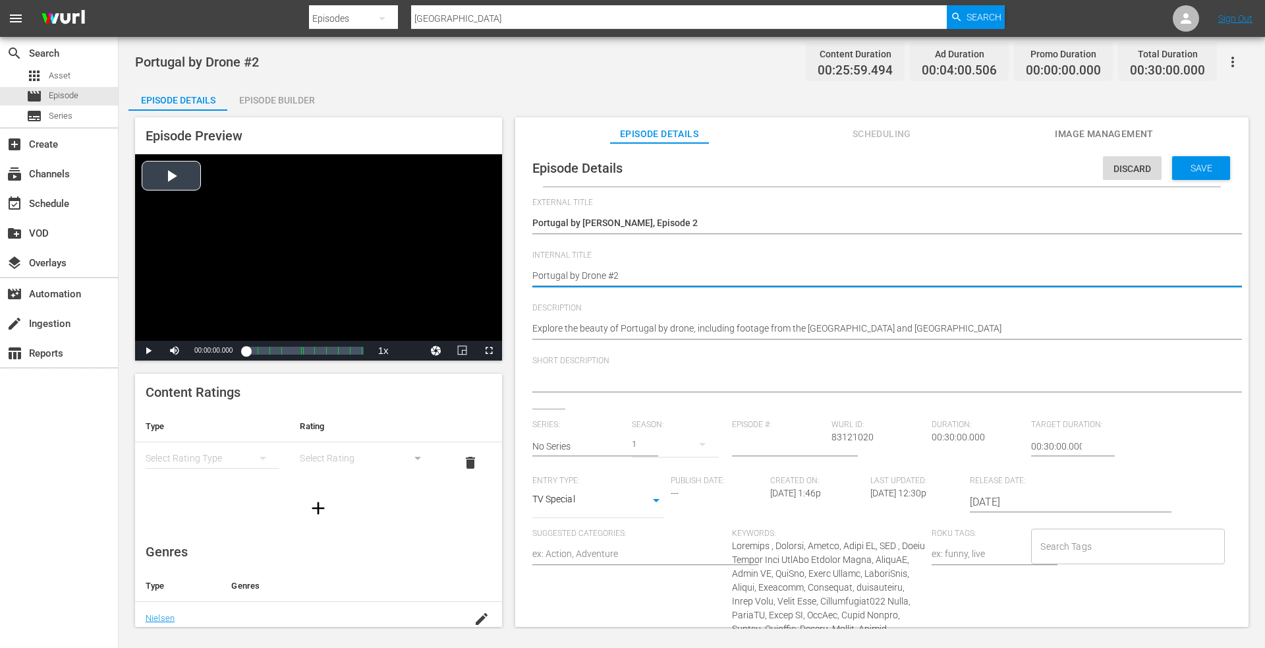
drag, startPoint x: 639, startPoint y: 272, endPoint x: 343, endPoint y: 262, distance: 296.1
click at [339, 262] on div "Episode Preview Video Player is loading. Play Video Play Mute Current Time 00:0…" at bounding box center [691, 374] width 1127 height 527
paste textarea ", Episode 1"
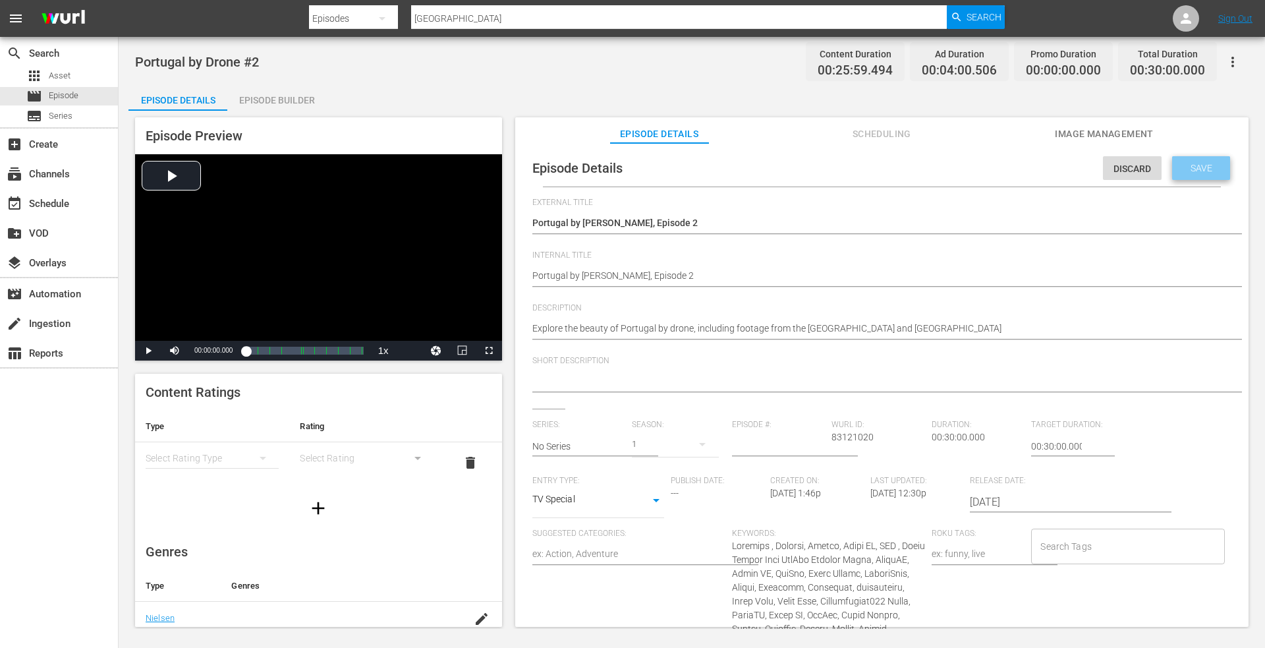
click at [1185, 165] on span "Save" at bounding box center [1201, 168] width 43 height 11
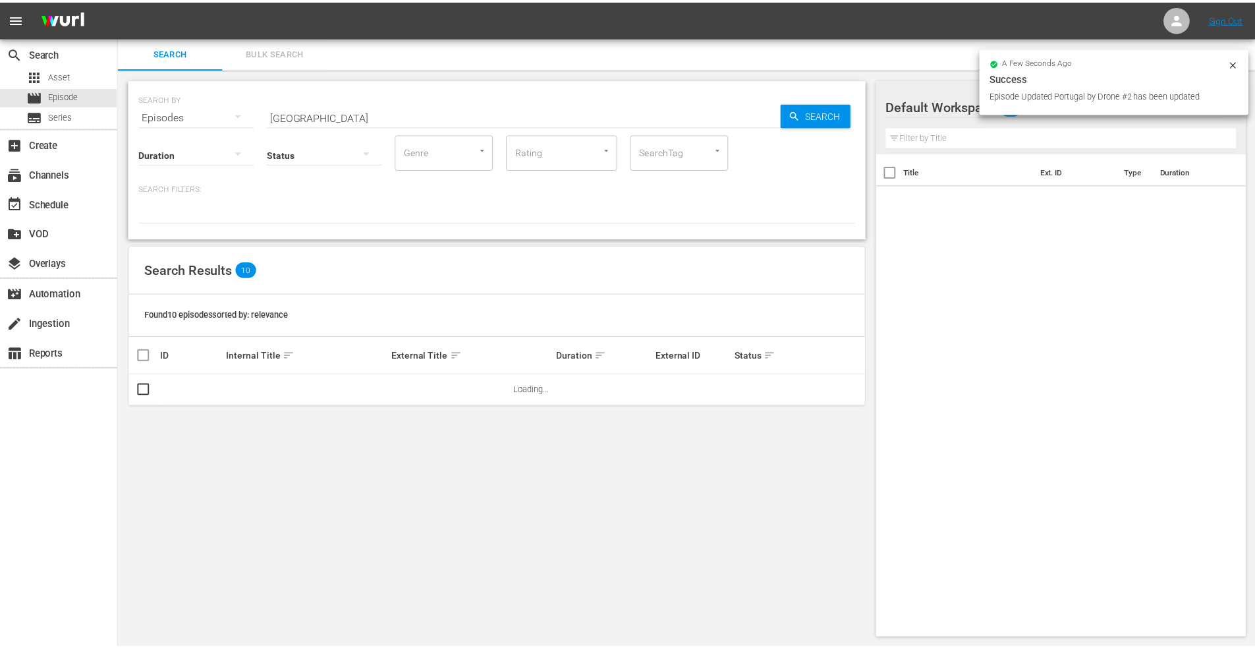
scroll to position [1, 0]
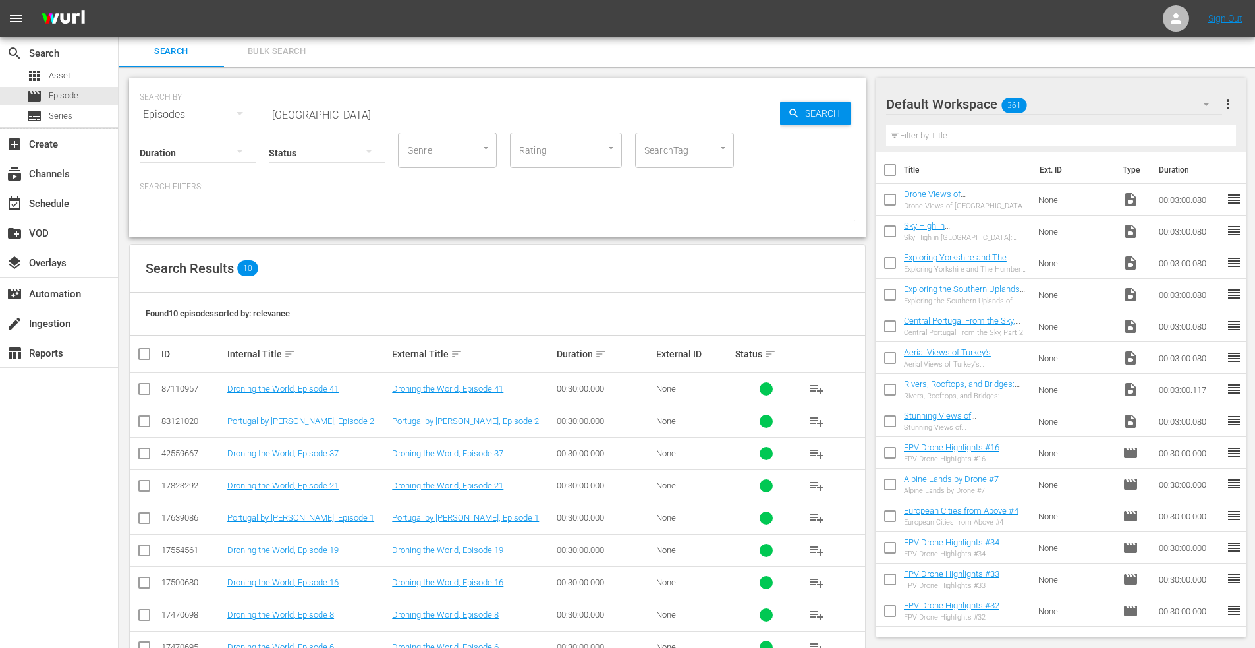
click at [325, 117] on input "[GEOGRAPHIC_DATA]" at bounding box center [524, 115] width 511 height 32
drag, startPoint x: 325, startPoint y: 117, endPoint x: 131, endPoint y: 120, distance: 193.8
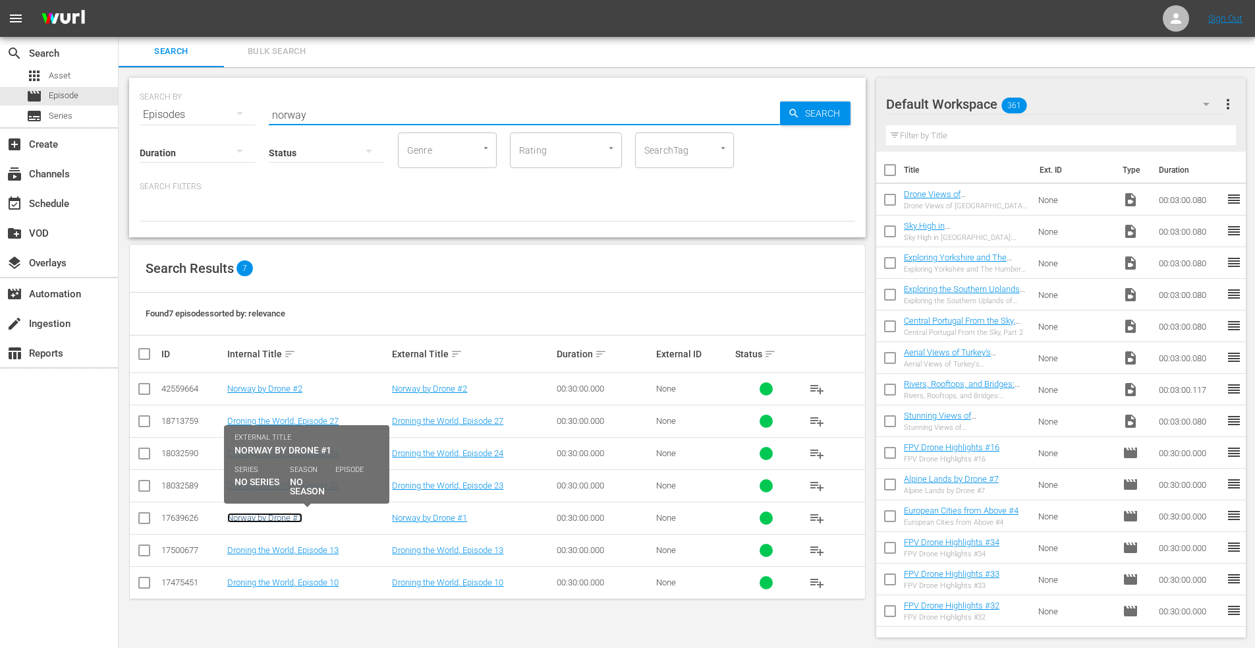
click at [268, 521] on link "Norway by Drone #1" at bounding box center [264, 518] width 75 height 10
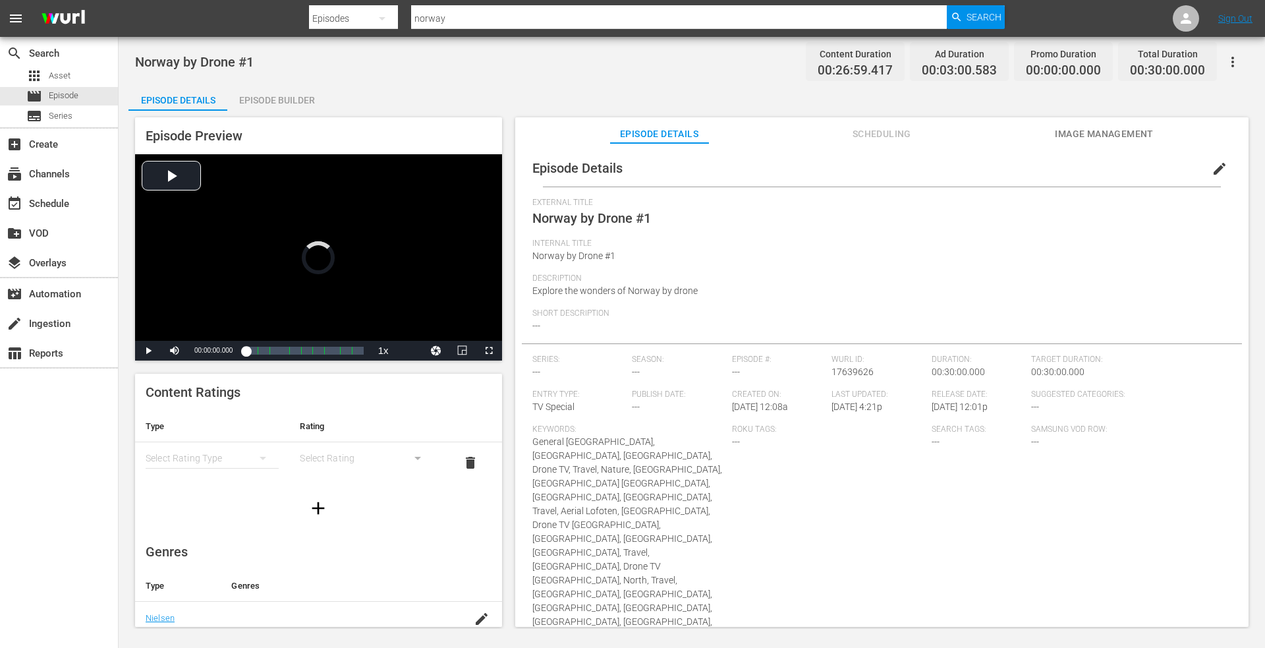
click at [1212, 163] on span "edit" at bounding box center [1220, 169] width 16 height 16
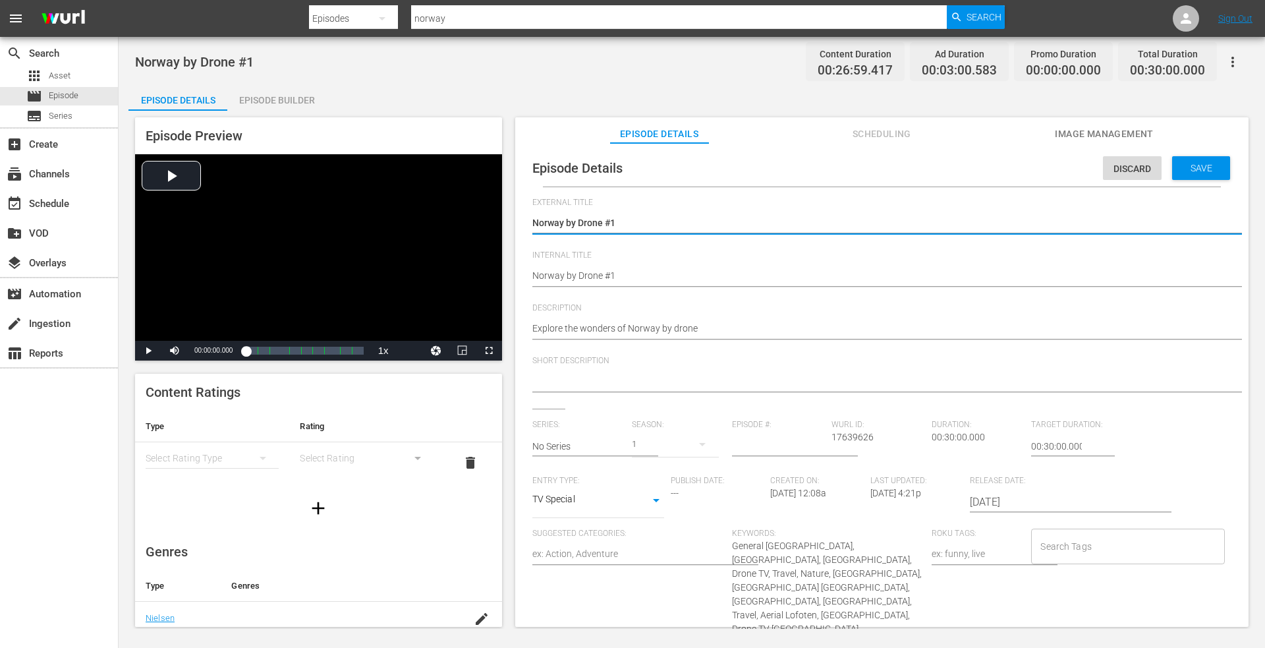
click at [621, 222] on textarea "Norway by Drone #1" at bounding box center [878, 224] width 693 height 16
click at [666, 224] on textarea "Norway by Drone #1" at bounding box center [878, 224] width 693 height 16
drag, startPoint x: 623, startPoint y: 266, endPoint x: 621, endPoint y: 280, distance: 14.0
click at [623, 266] on div "Norway by Drone #1 Norway by Drone #1" at bounding box center [878, 277] width 693 height 32
drag, startPoint x: 657, startPoint y: 221, endPoint x: 502, endPoint y: 205, distance: 155.7
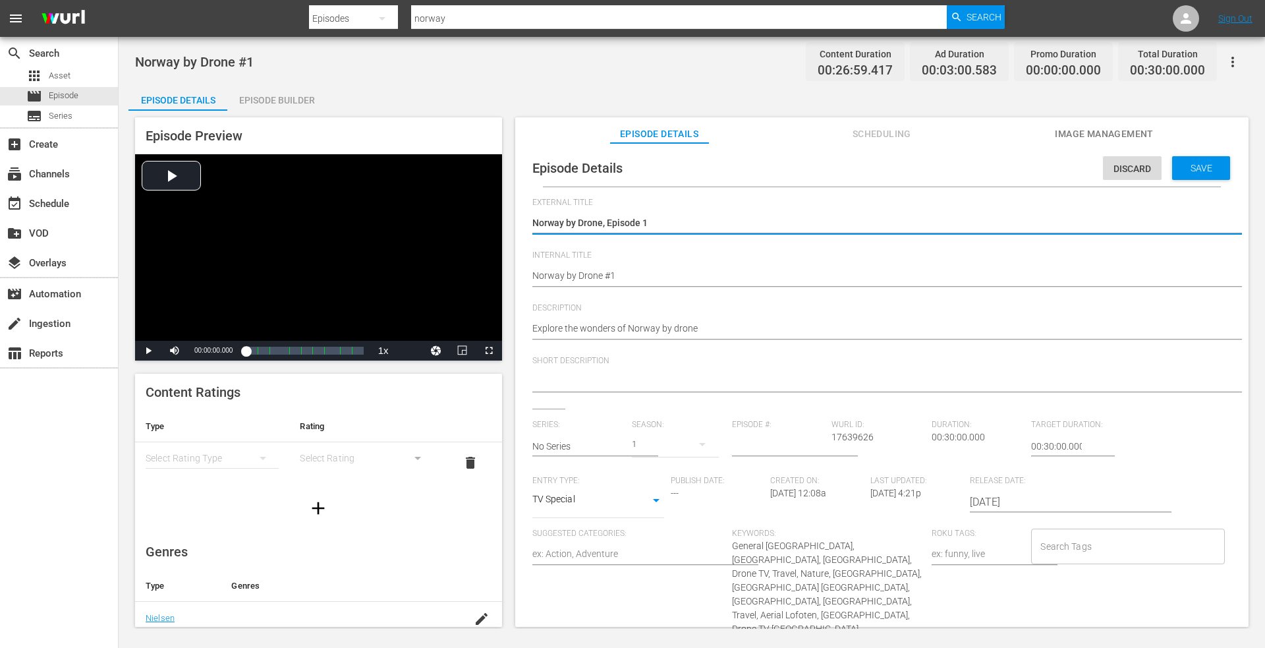
click at [502, 205] on div "Episode Preview Video Player is loading. Play Video Play Mute Current Time 00:0…" at bounding box center [691, 374] width 1127 height 527
click at [636, 262] on div "Norway by Drone #1 Norway by Drone #1" at bounding box center [878, 277] width 693 height 32
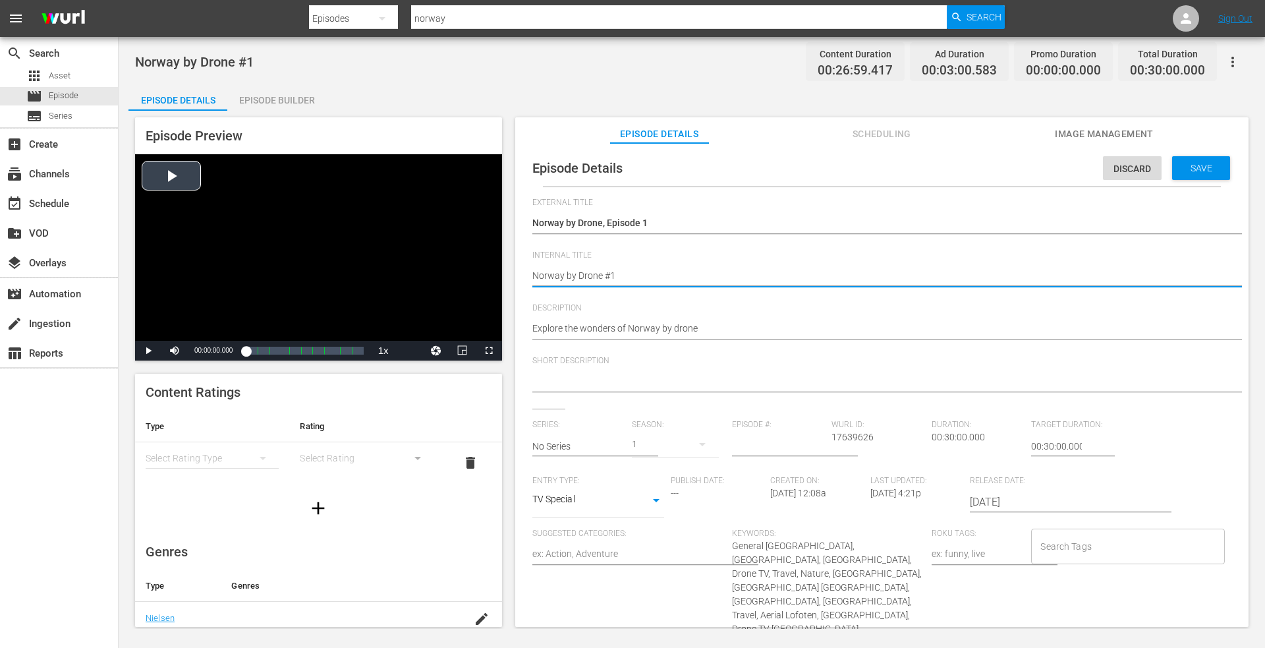
drag, startPoint x: 638, startPoint y: 273, endPoint x: 367, endPoint y: 272, distance: 270.8
click at [365, 272] on div "Episode Preview Video Player is loading. Play Video Play Mute Current Time 00:0…" at bounding box center [691, 374] width 1127 height 527
paste textarea ", Episode"
click at [1190, 164] on span "Save" at bounding box center [1201, 168] width 43 height 11
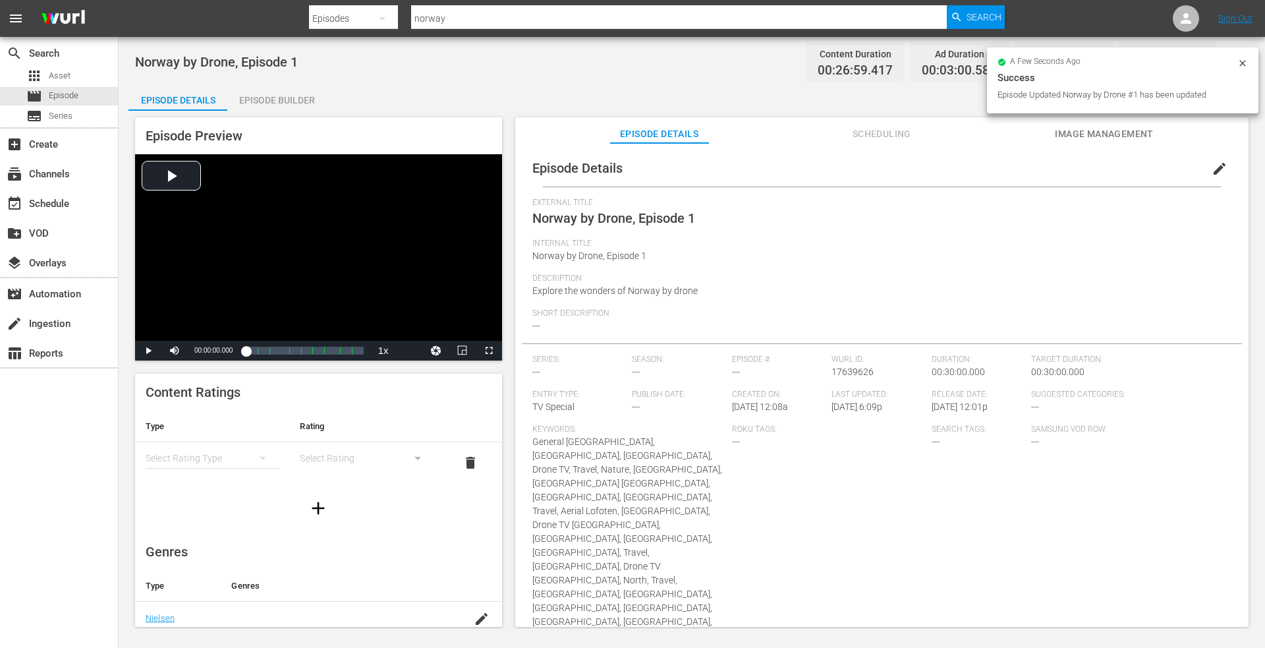
drag, startPoint x: 573, startPoint y: 74, endPoint x: 376, endPoint y: 50, distance: 199.1
click at [559, 74] on div "Norway by Drone, Episode 1 Content Duration 00:26:59.417 Ad Duration 00:03:00.5…" at bounding box center [692, 62] width 1114 height 30
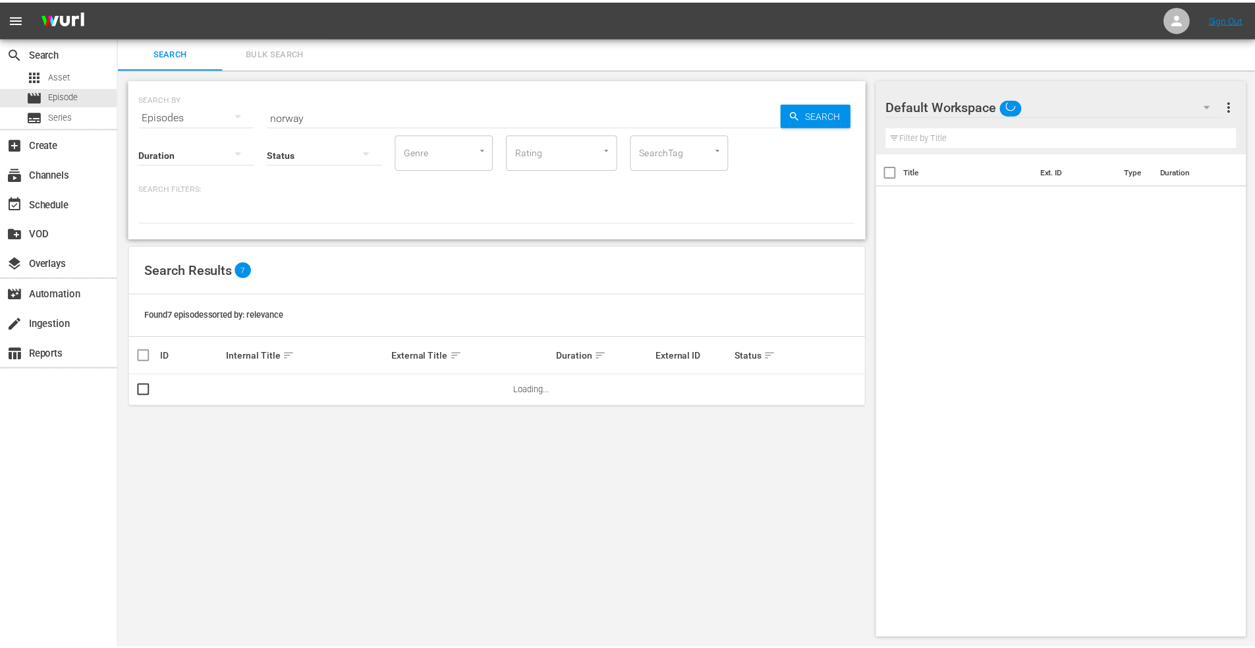
scroll to position [1, 0]
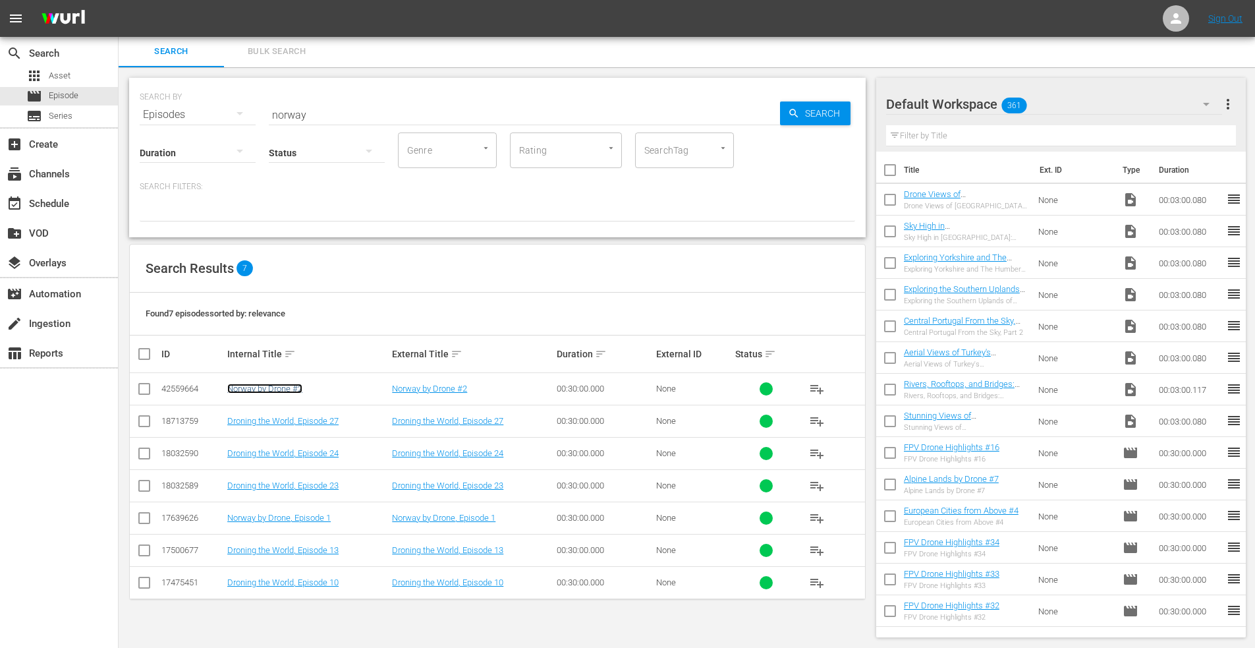
click at [273, 388] on link "Norway by Drone #2" at bounding box center [264, 389] width 75 height 10
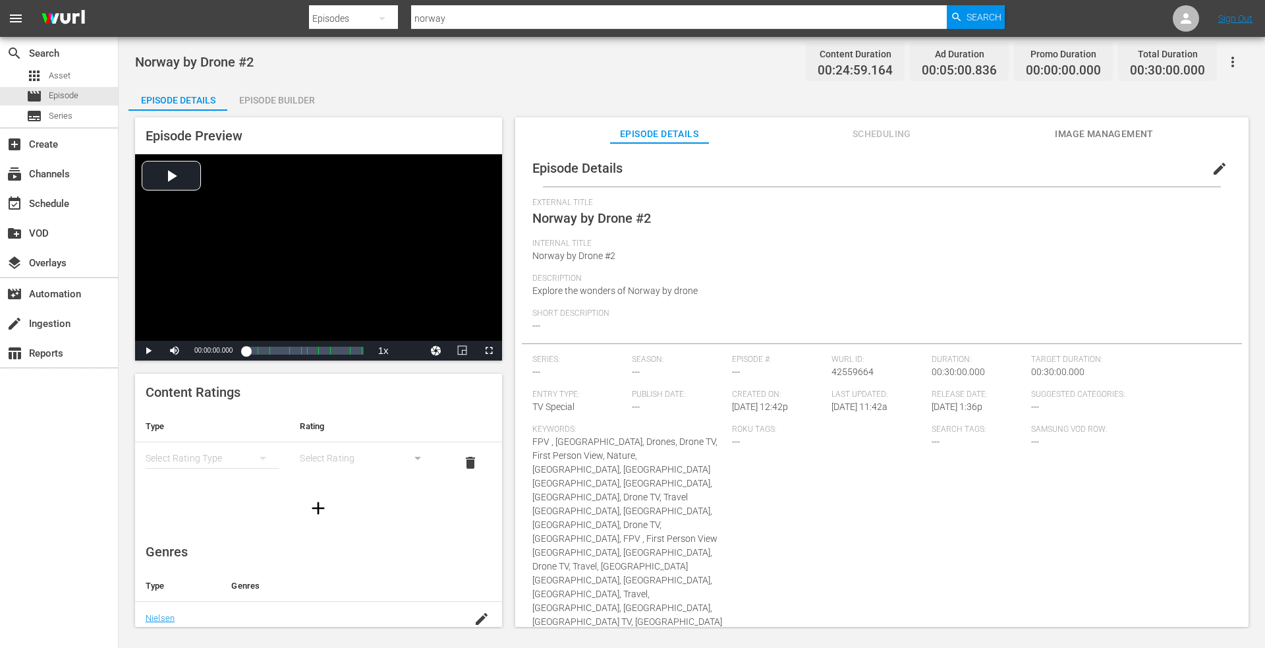
click at [1214, 167] on span "edit" at bounding box center [1220, 169] width 16 height 16
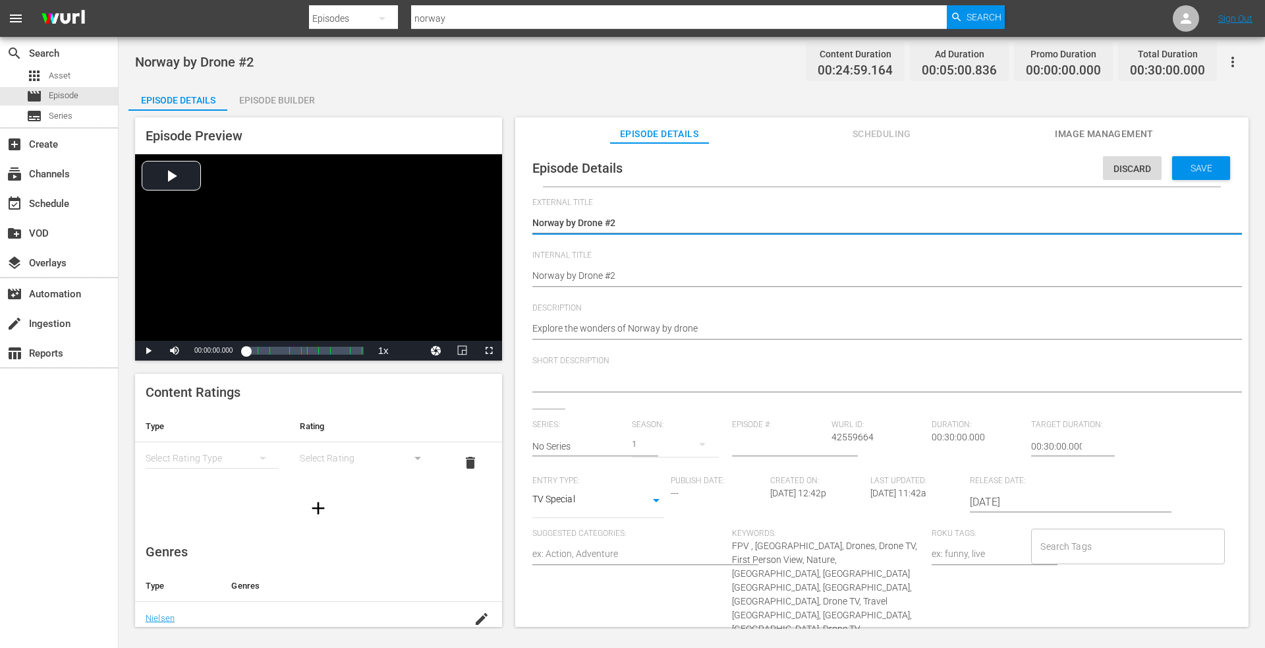
click at [623, 227] on textarea "Norway by Drone #2" at bounding box center [878, 224] width 693 height 16
drag, startPoint x: 528, startPoint y: 224, endPoint x: 357, endPoint y: 216, distance: 171.5
click at [339, 221] on div "Episode Preview Video Player is loading. Play Video Play Mute Current Time 00:0…" at bounding box center [691, 374] width 1127 height 527
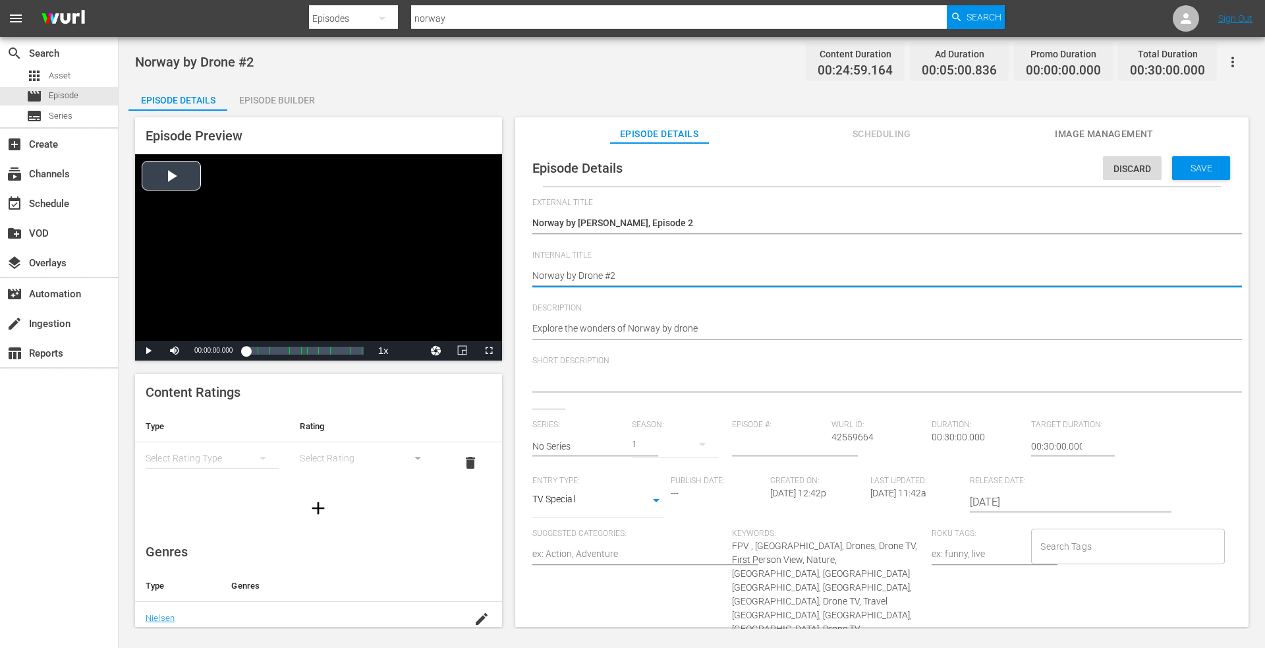
drag, startPoint x: 640, startPoint y: 272, endPoint x: 355, endPoint y: 248, distance: 285.7
click at [352, 248] on div "Episode Preview Video Player is loading. Play Video Play Mute Current Time 00:0…" at bounding box center [691, 374] width 1127 height 527
paste textarea ", Episode 1"
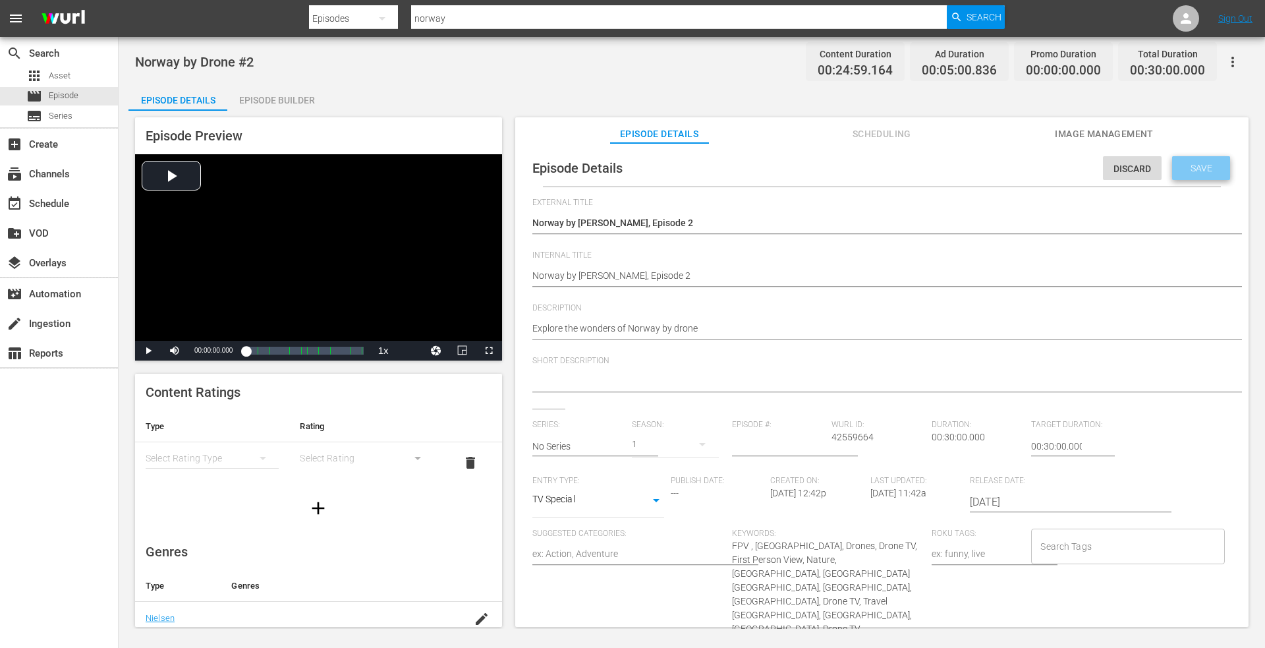
click at [1190, 157] on div "Save" at bounding box center [1201, 168] width 58 height 24
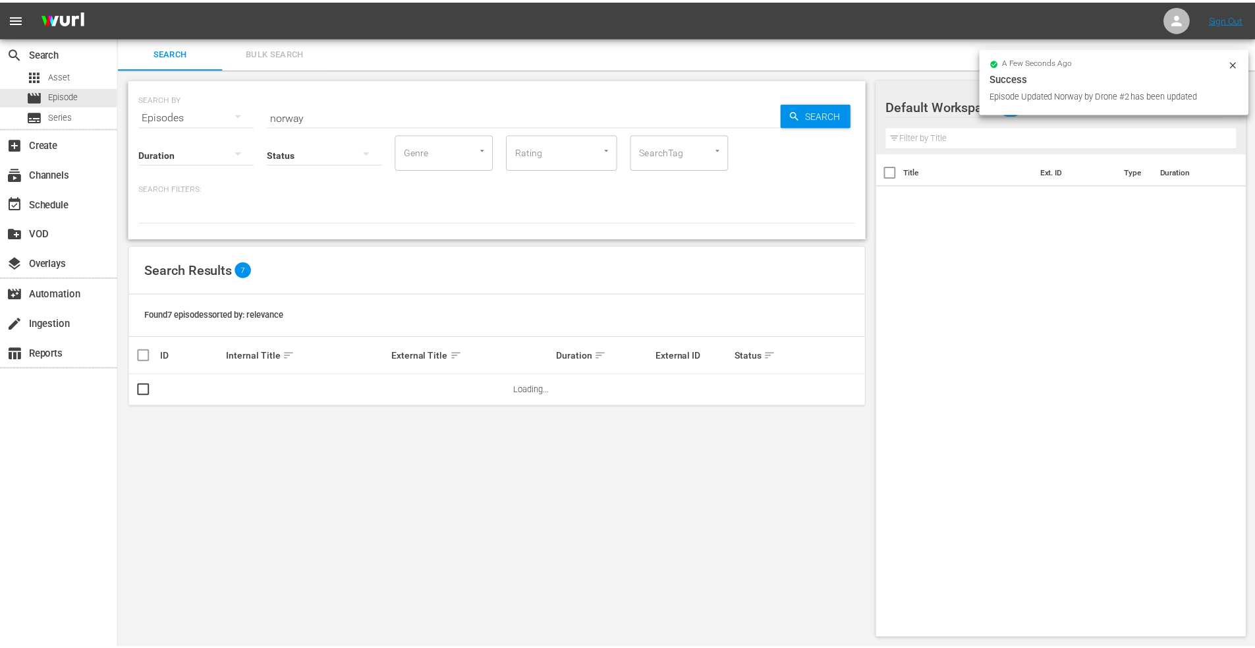
scroll to position [1, 0]
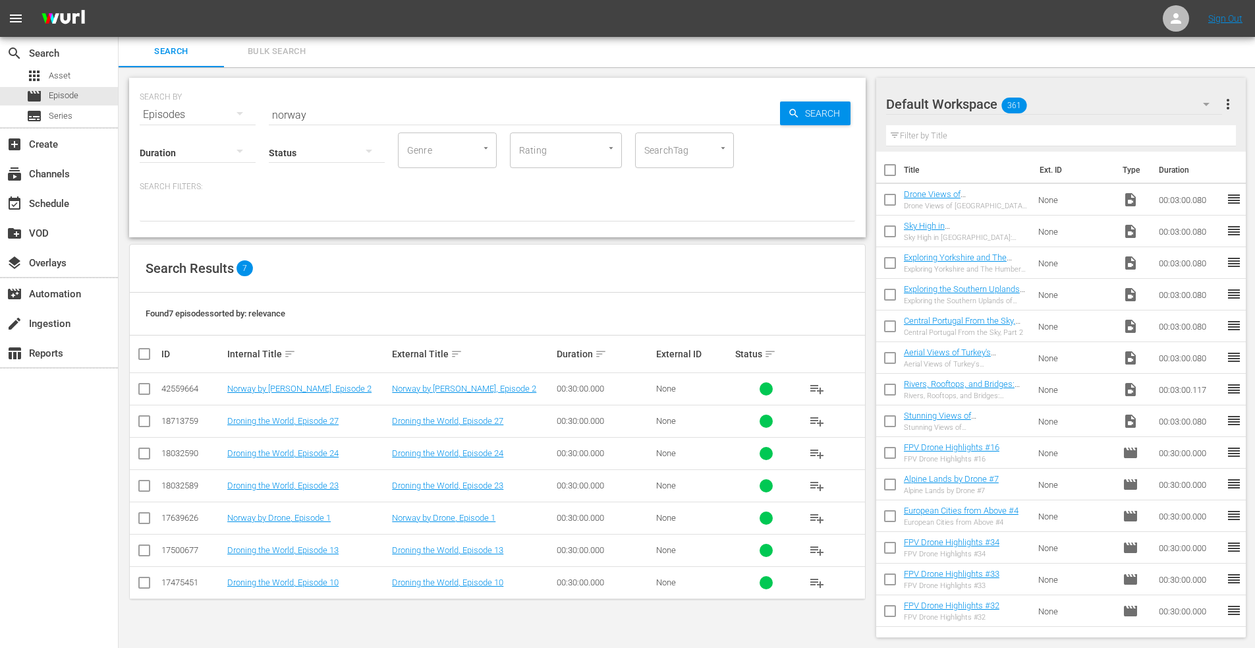
click at [329, 117] on input "norway" at bounding box center [524, 115] width 511 height 32
drag, startPoint x: 329, startPoint y: 117, endPoint x: 194, endPoint y: 115, distance: 135.1
click at [194, 115] on div "SEARCH BY Search By Episodes Search ID, Title, Description, Keywords, or Catego…" at bounding box center [498, 106] width 716 height 47
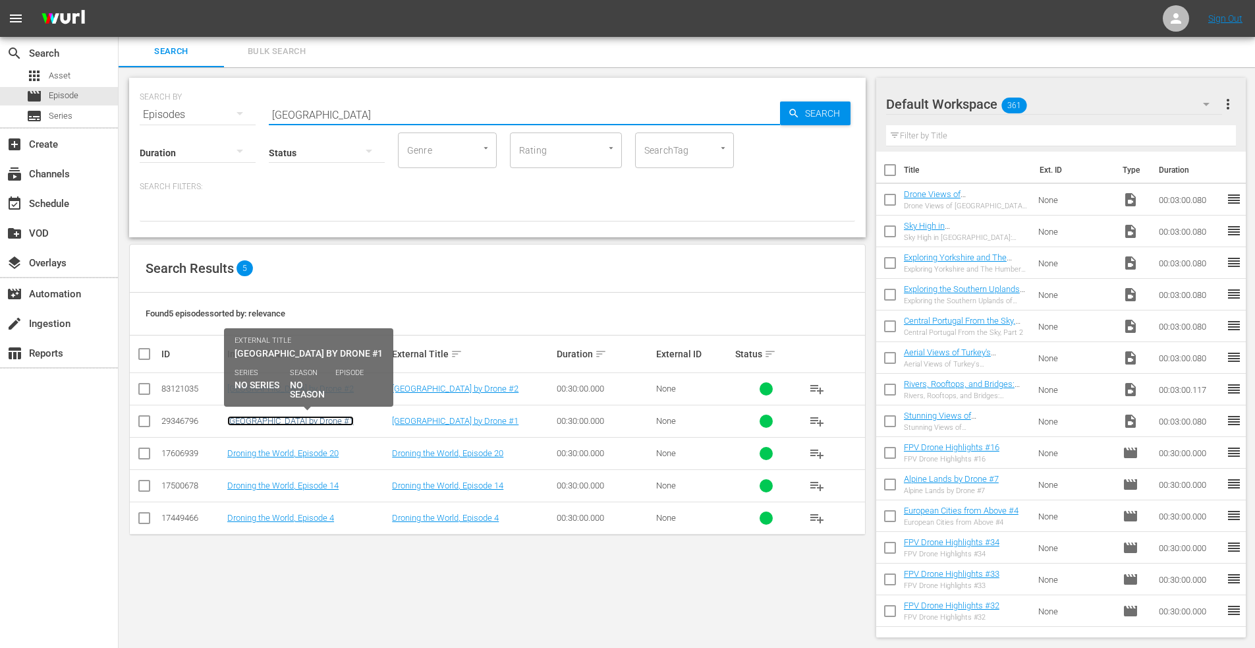
click at [271, 418] on link "[GEOGRAPHIC_DATA] by Drone #1" at bounding box center [290, 421] width 127 height 10
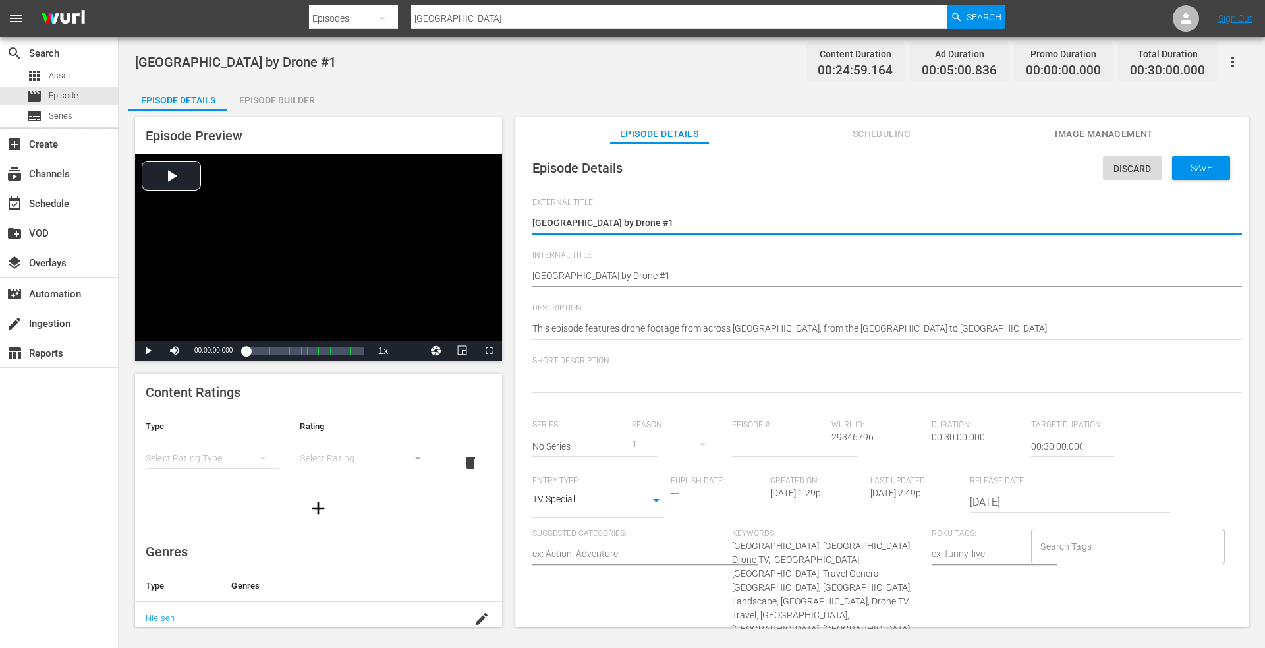
drag, startPoint x: 621, startPoint y: 221, endPoint x: 795, endPoint y: 221, distance: 174.0
click at [795, 221] on textarea "[GEOGRAPHIC_DATA] by Drone #1" at bounding box center [878, 224] width 693 height 16
click at [674, 224] on textarea "[GEOGRAPHIC_DATA] by Drone #1" at bounding box center [878, 224] width 693 height 16
click at [401, 219] on div "Episode Preview Video Player is loading. Play Video Play Mute Current Time 00:0…" at bounding box center [691, 374] width 1127 height 527
type textarea "Switzerland by Drone, Episode 1"
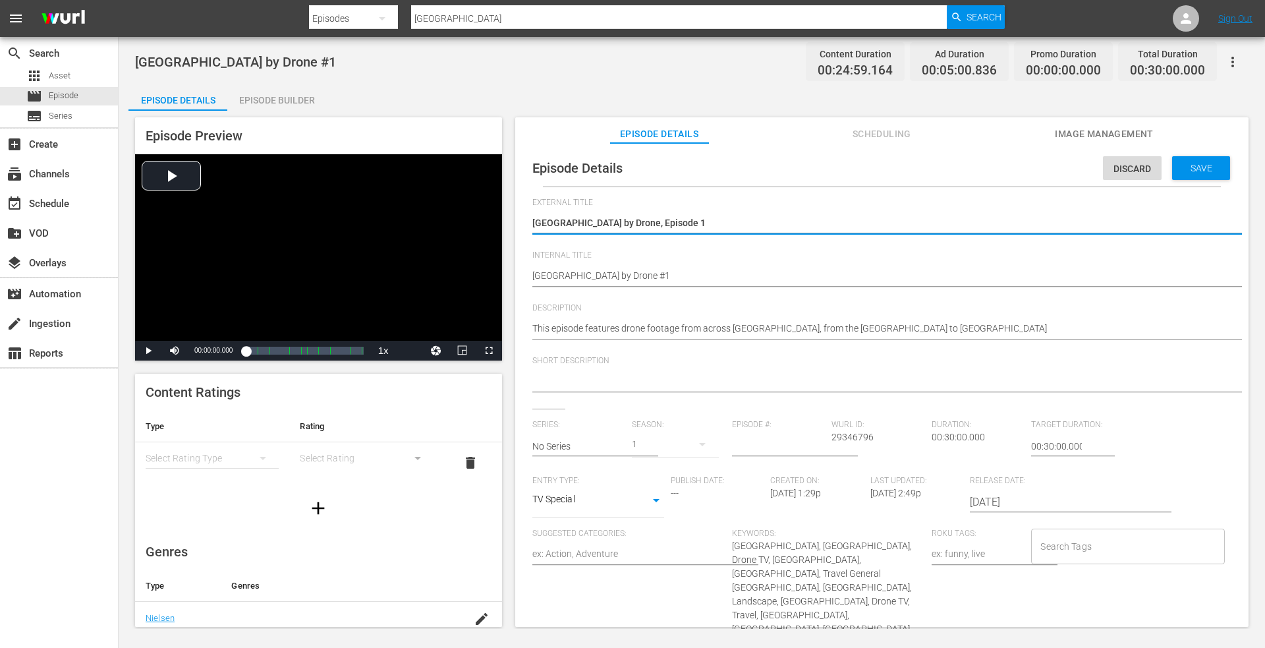
drag, startPoint x: 641, startPoint y: 279, endPoint x: 650, endPoint y: 272, distance: 11.7
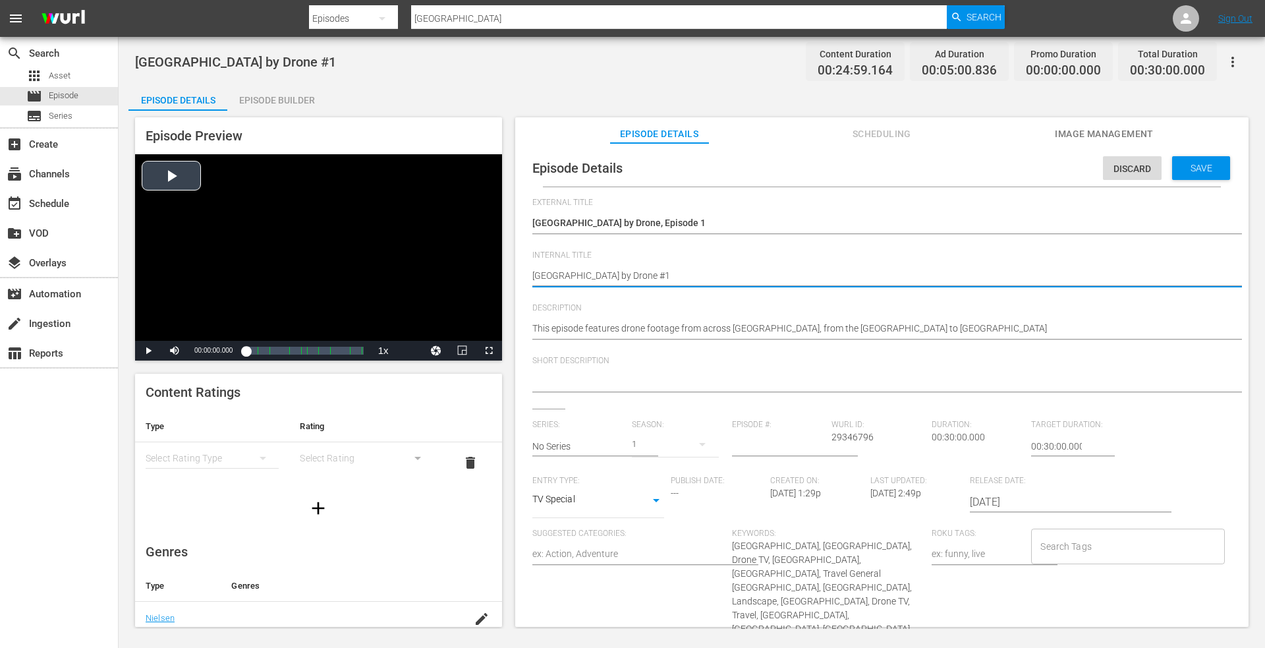
drag, startPoint x: 650, startPoint y: 272, endPoint x: 337, endPoint y: 272, distance: 313.0
click at [337, 272] on div "Episode Preview Video Player is loading. Play Video Play Mute Current Time 00:0…" at bounding box center [691, 374] width 1127 height 527
paste textarea ", Episode"
type textarea "Switzerland by Drone, Episode 1"
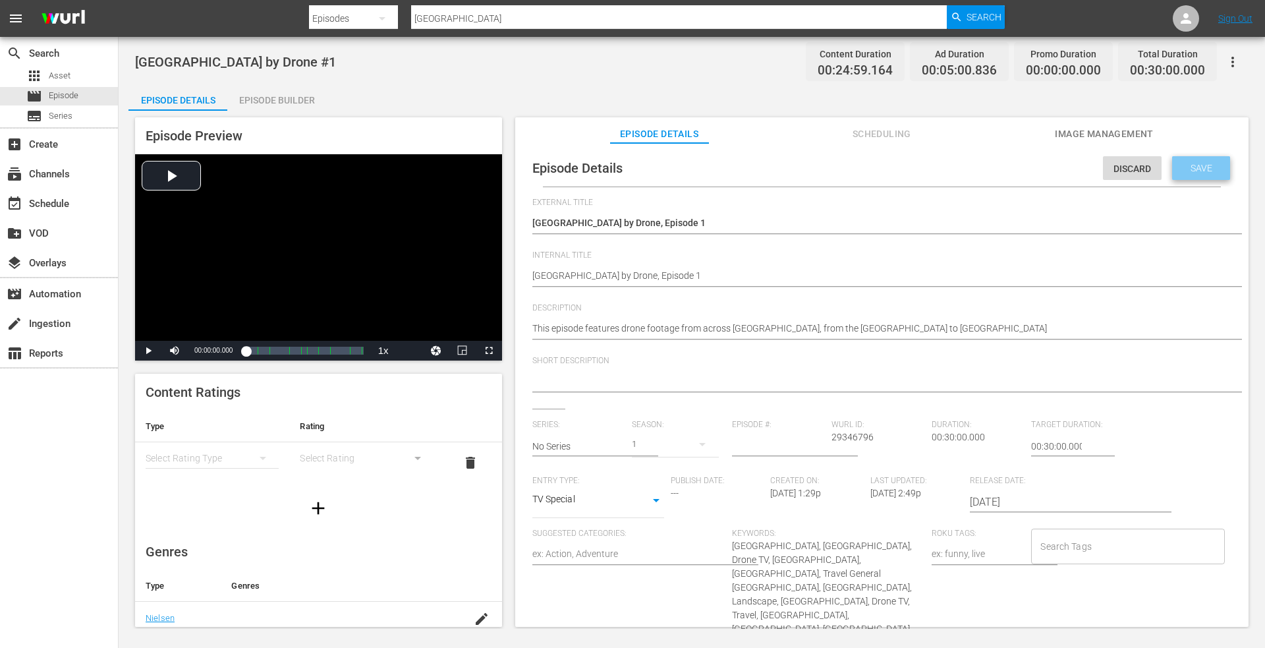
drag, startPoint x: 1186, startPoint y: 163, endPoint x: 497, endPoint y: 11, distance: 705.9
click at [1115, 146] on div "Episode Details Discard Save External Title Switzerland by Drone #1 Switzerland…" at bounding box center [881, 391] width 733 height 496
drag, startPoint x: 1193, startPoint y: 165, endPoint x: 800, endPoint y: 103, distance: 398.2
click at [1190, 161] on div "Save" at bounding box center [1201, 168] width 58 height 24
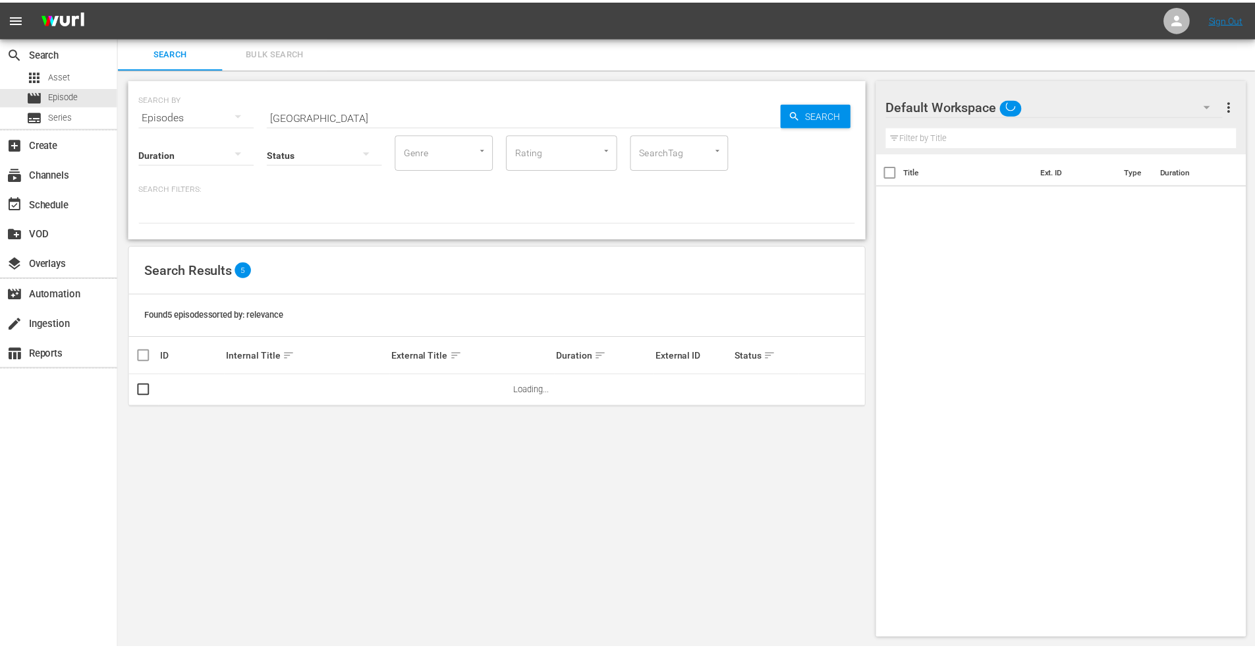
scroll to position [1, 0]
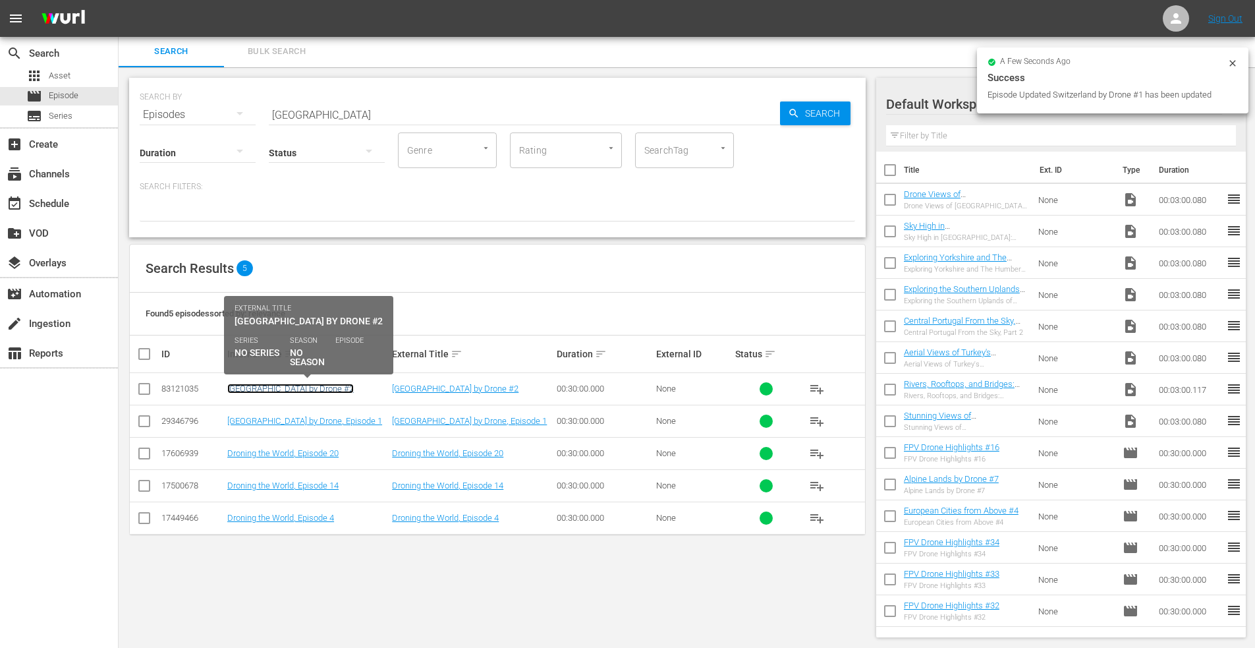
click at [270, 391] on link "[GEOGRAPHIC_DATA] by Drone #2" at bounding box center [290, 389] width 127 height 10
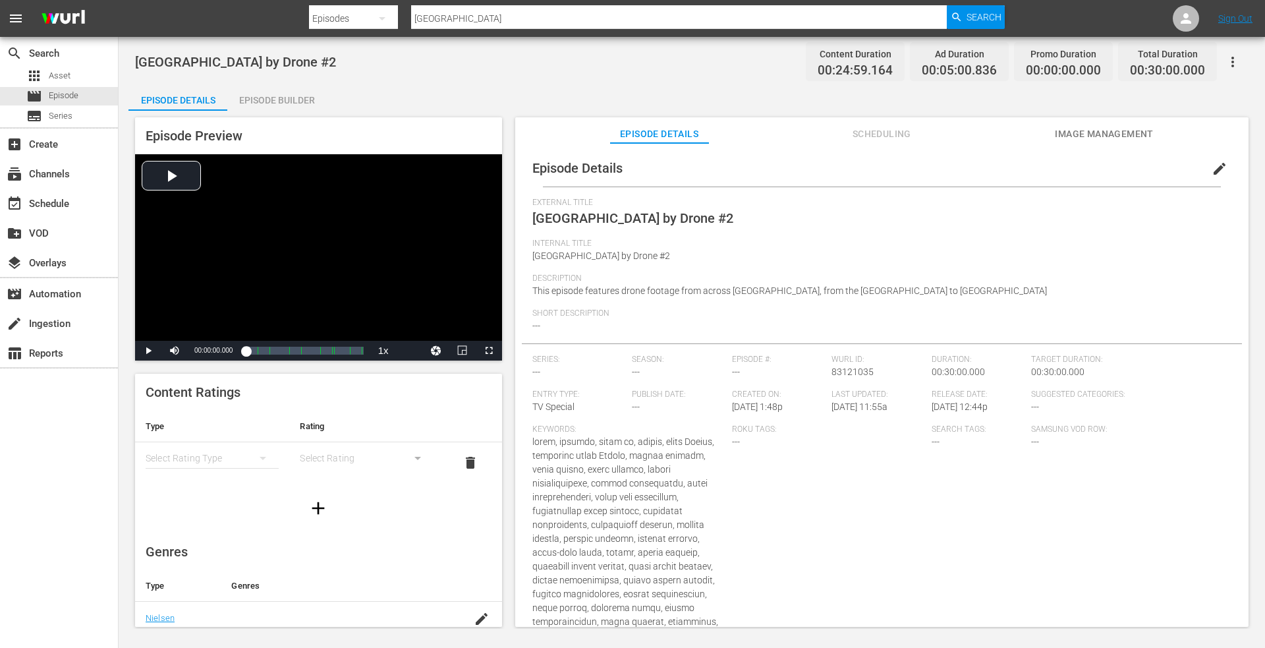
click at [1204, 170] on button "edit" at bounding box center [1220, 169] width 32 height 32
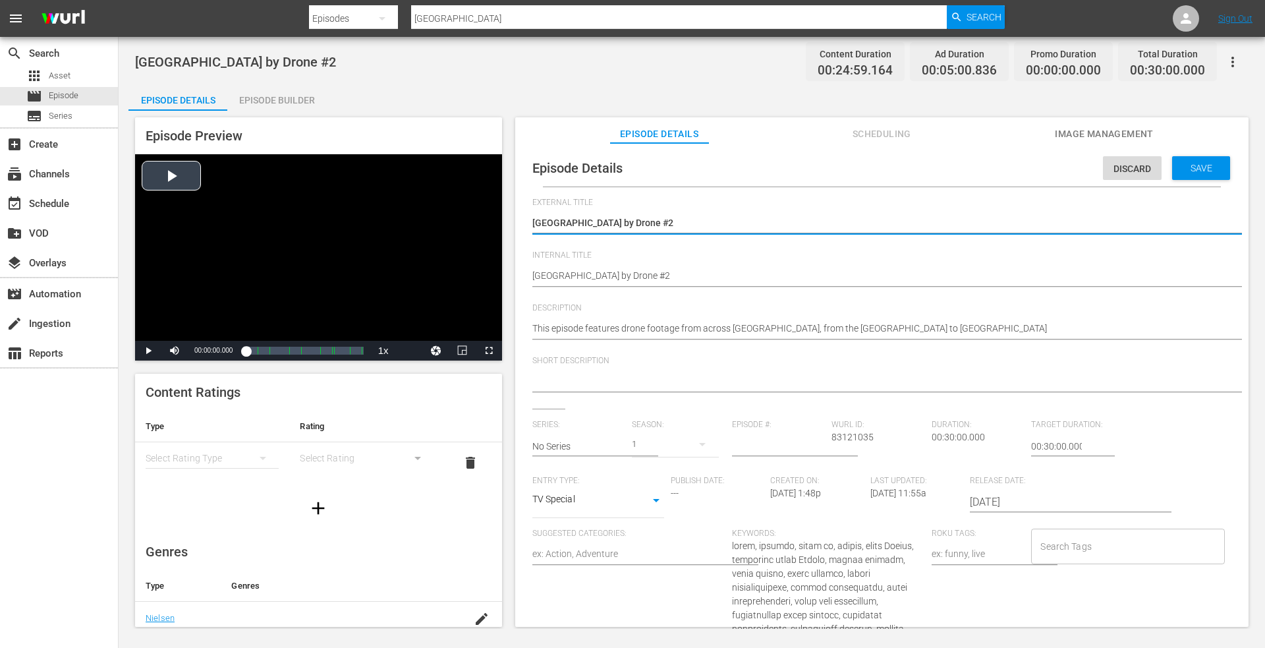
drag, startPoint x: 652, startPoint y: 222, endPoint x: 347, endPoint y: 210, distance: 305.4
click at [347, 210] on div "Episode Preview Video Player is loading. Play Video Play Mute Current Time 00:0…" at bounding box center [691, 374] width 1127 height 527
type textarea "Switzerland by Drone, Episode 1"
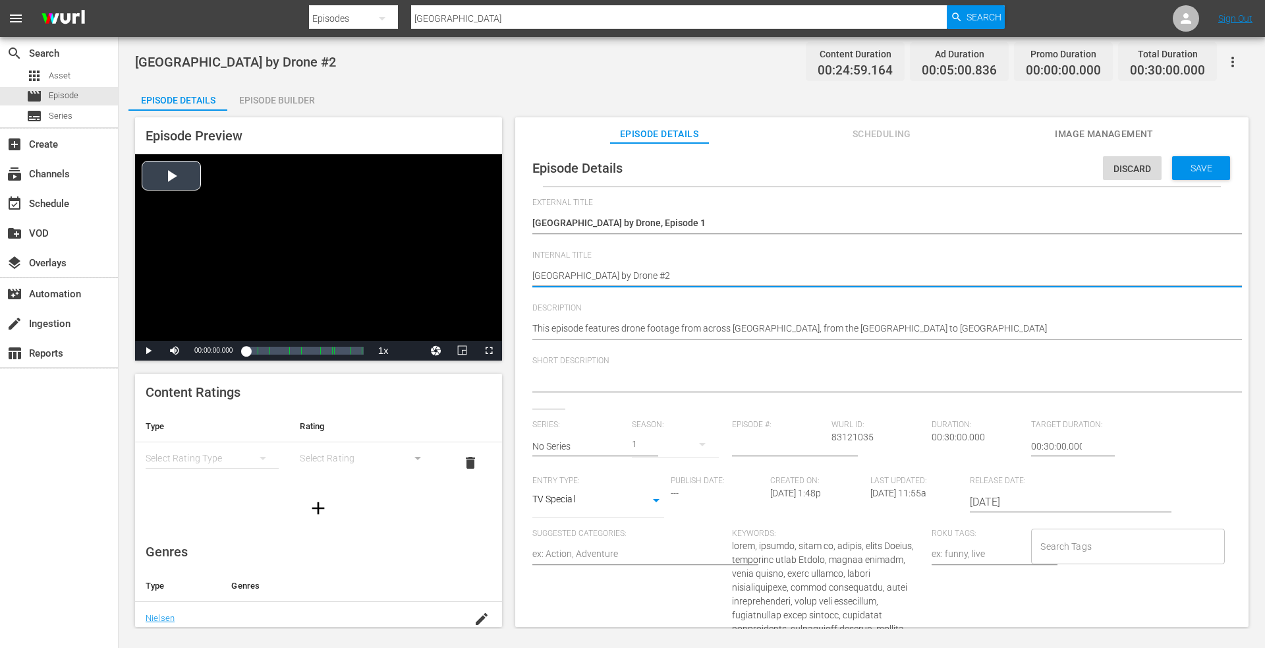
drag, startPoint x: 532, startPoint y: 275, endPoint x: 351, endPoint y: 252, distance: 183.3
click at [335, 257] on div "Episode Preview Video Player is loading. Play Video Play Mute Current Time 00:0…" at bounding box center [691, 374] width 1127 height 527
paste textarea ", Episode 1"
type textarea "Switzerland by Drone, Episode 1"
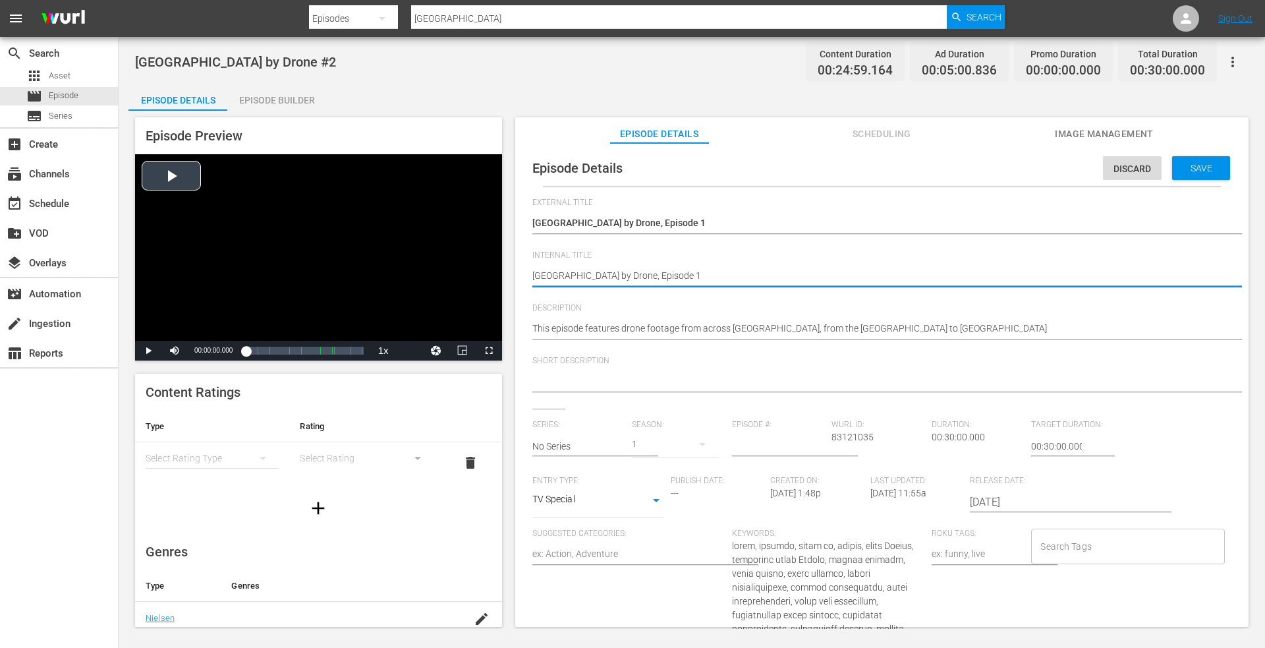
type textarea "Switzerland by Drone, Episode"
type textarea "Switzerland by Drone, Episode 2"
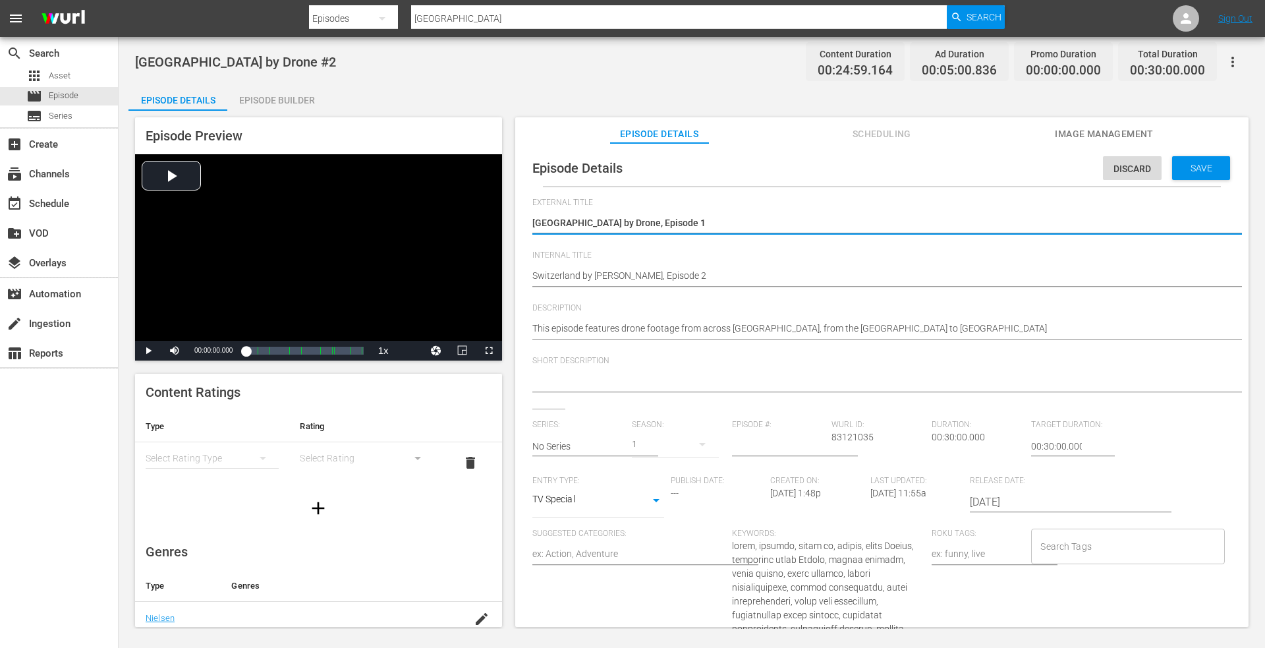
type textarea "Switzerland by Drone, Episode"
type textarea "Switzerland by Drone, Episode 2"
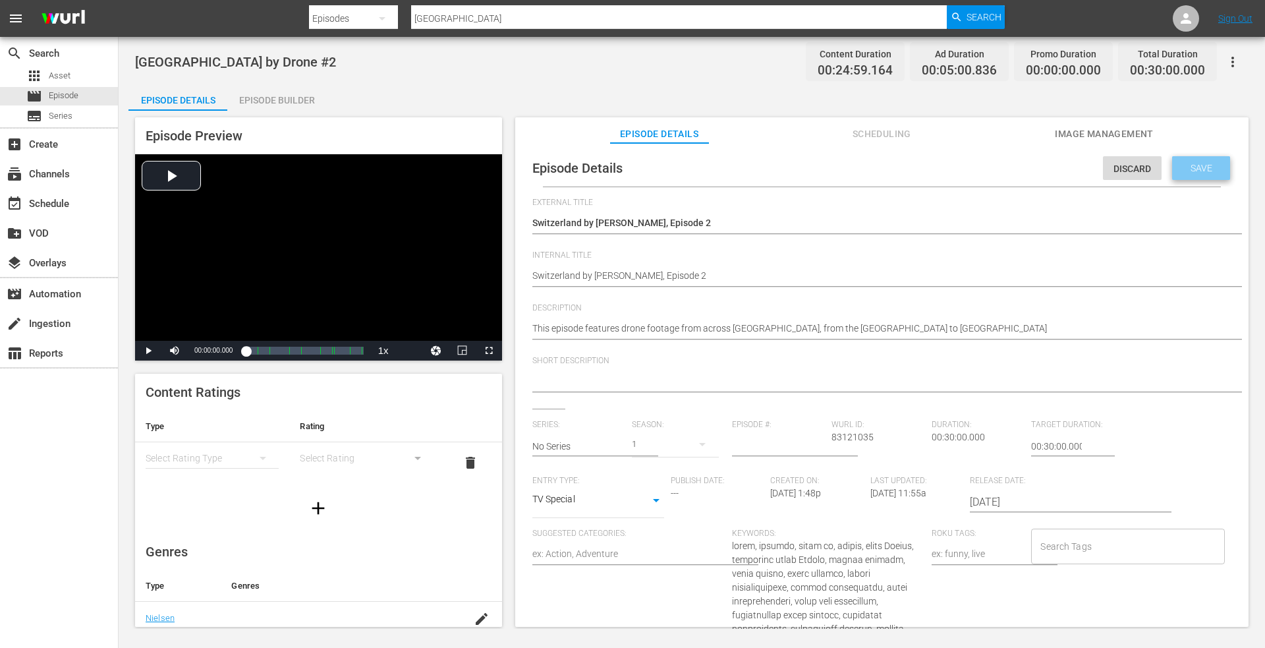
click at [1185, 158] on div "Save" at bounding box center [1201, 168] width 58 height 24
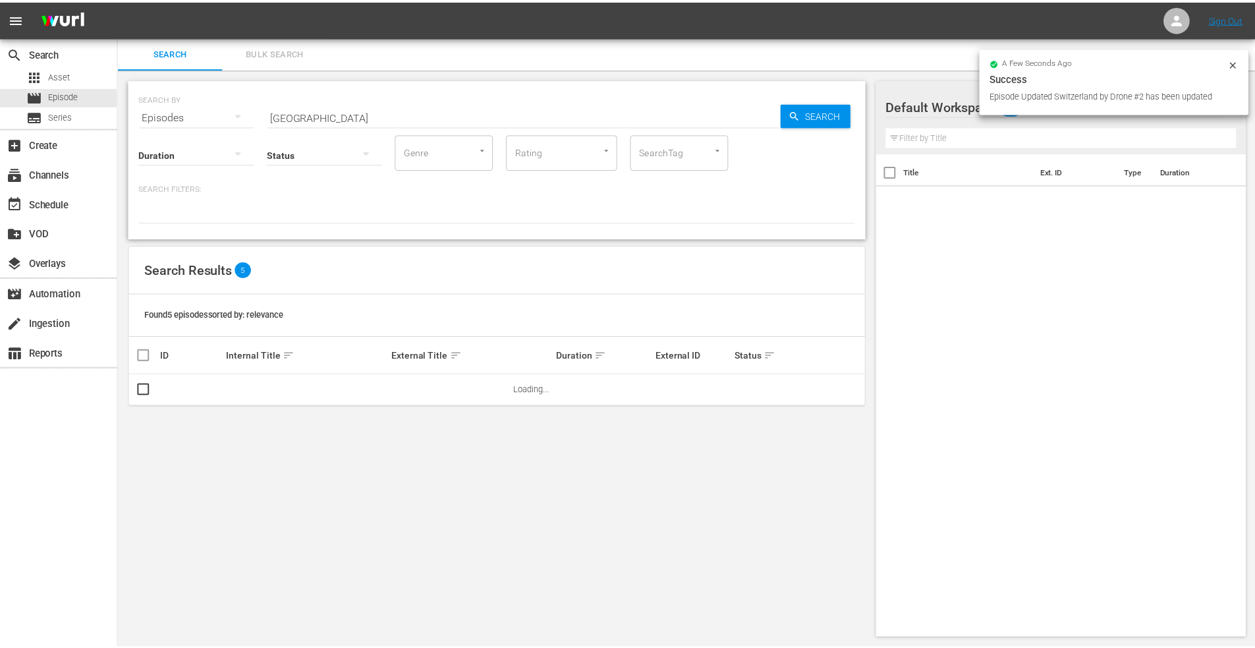
scroll to position [1, 0]
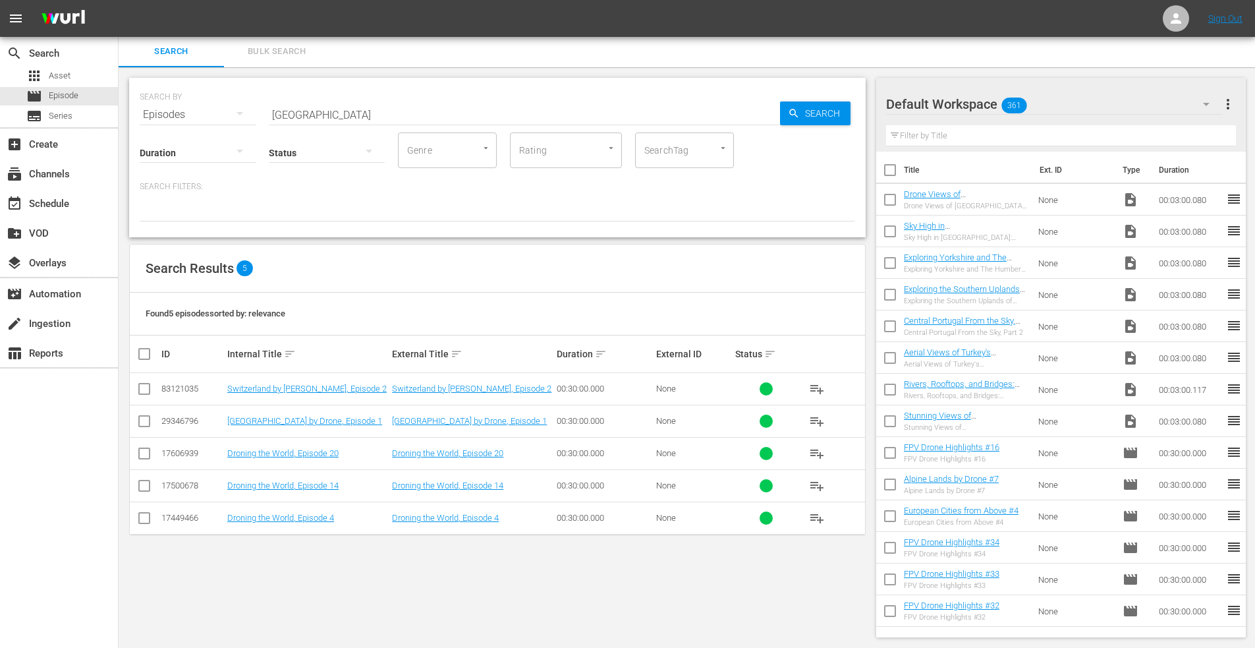
click at [358, 115] on input "[GEOGRAPHIC_DATA]" at bounding box center [524, 115] width 511 height 32
drag, startPoint x: 358, startPoint y: 115, endPoint x: 210, endPoint y: 115, distance: 148.3
click at [210, 115] on div "SEARCH BY Search By Episodes Search ID, Title, Description, Keywords, or Catego…" at bounding box center [498, 106] width 716 height 47
type input "turkey"
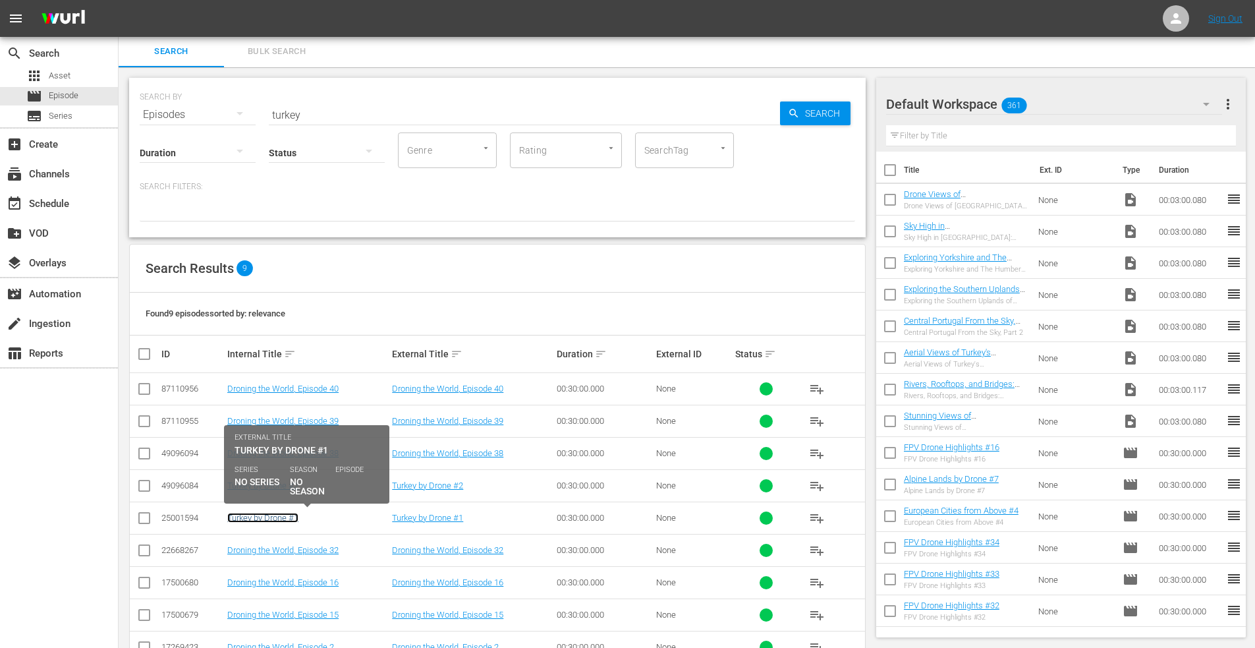
click at [247, 521] on link "Turkey by Drone #1" at bounding box center [262, 518] width 71 height 10
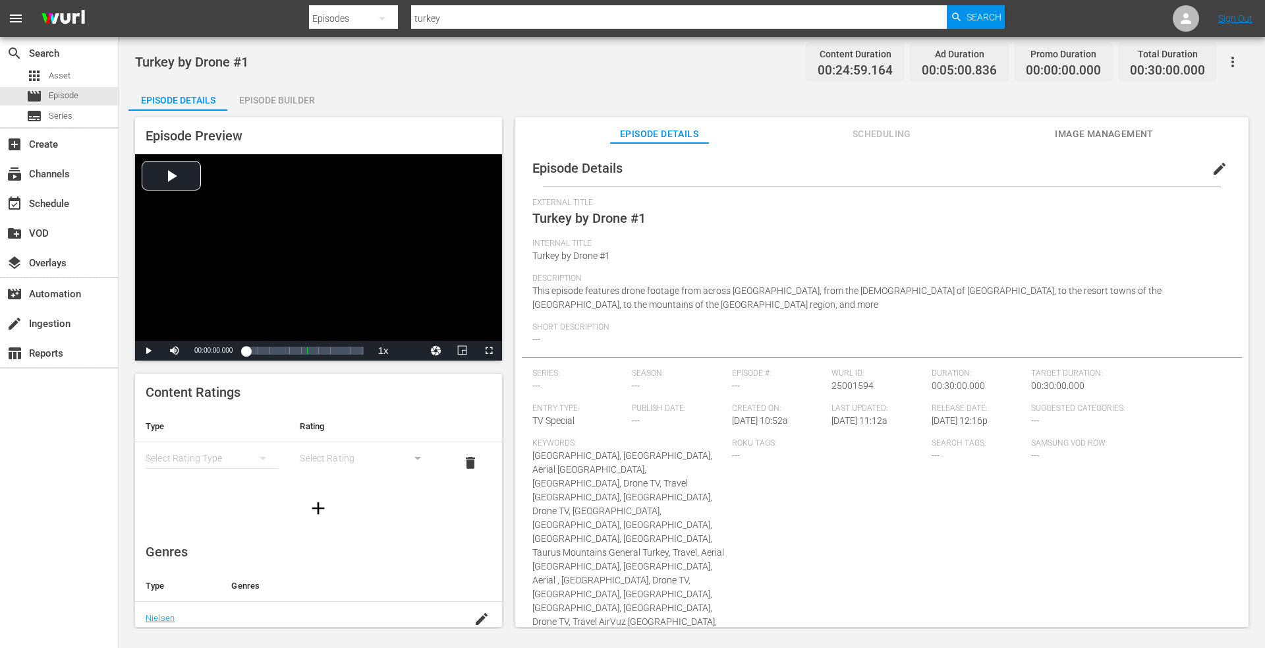
click at [1213, 161] on span "edit" at bounding box center [1220, 169] width 16 height 16
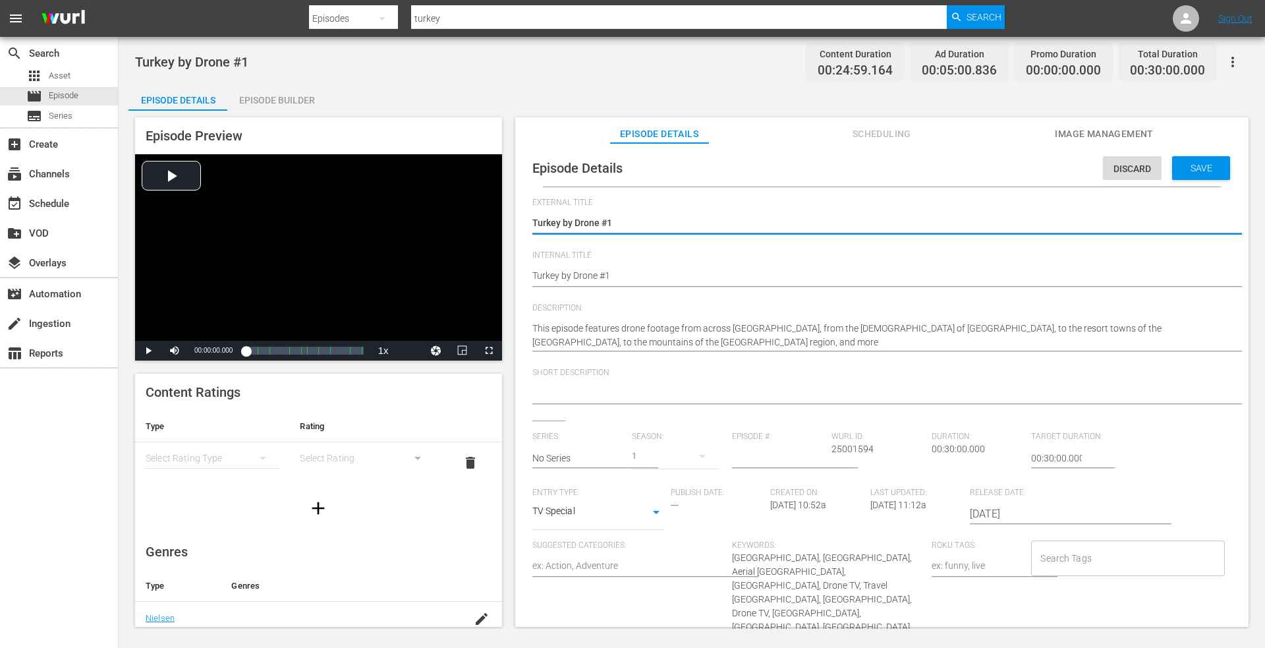
drag, startPoint x: 563, startPoint y: 222, endPoint x: 749, endPoint y: 222, distance: 185.8
click at [749, 222] on textarea "Turkey by Drone #1" at bounding box center [878, 224] width 693 height 16
type textarea "Turkey f"
type textarea "Turkey fr"
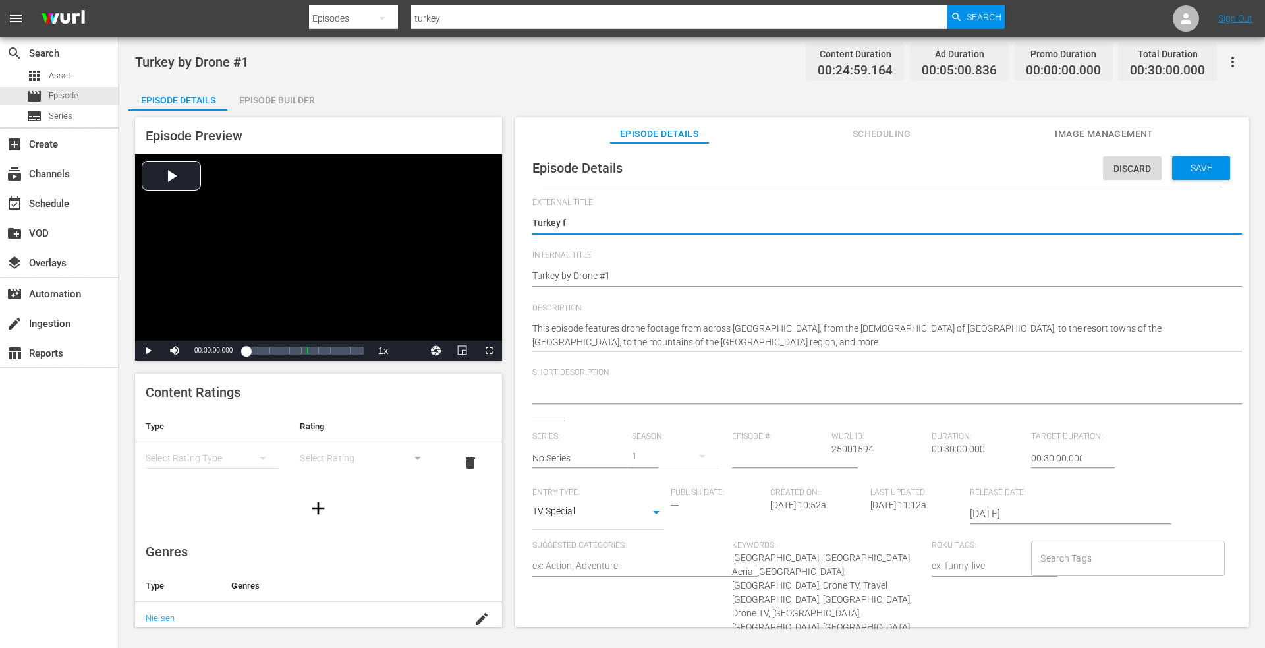
type textarea "Turkey fr"
type textarea "Turkey fro"
type textarea "Turkey from"
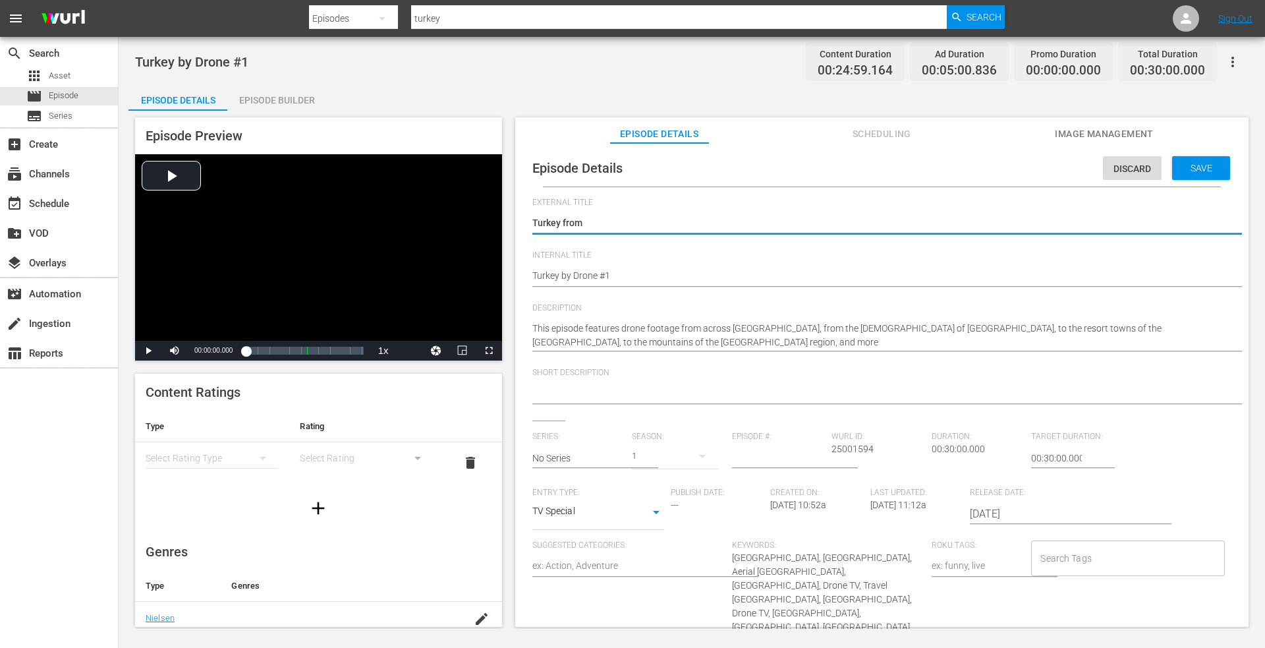
type textarea "Turkey from"
type textarea "Turkey from A"
type textarea "Turkey from Ab"
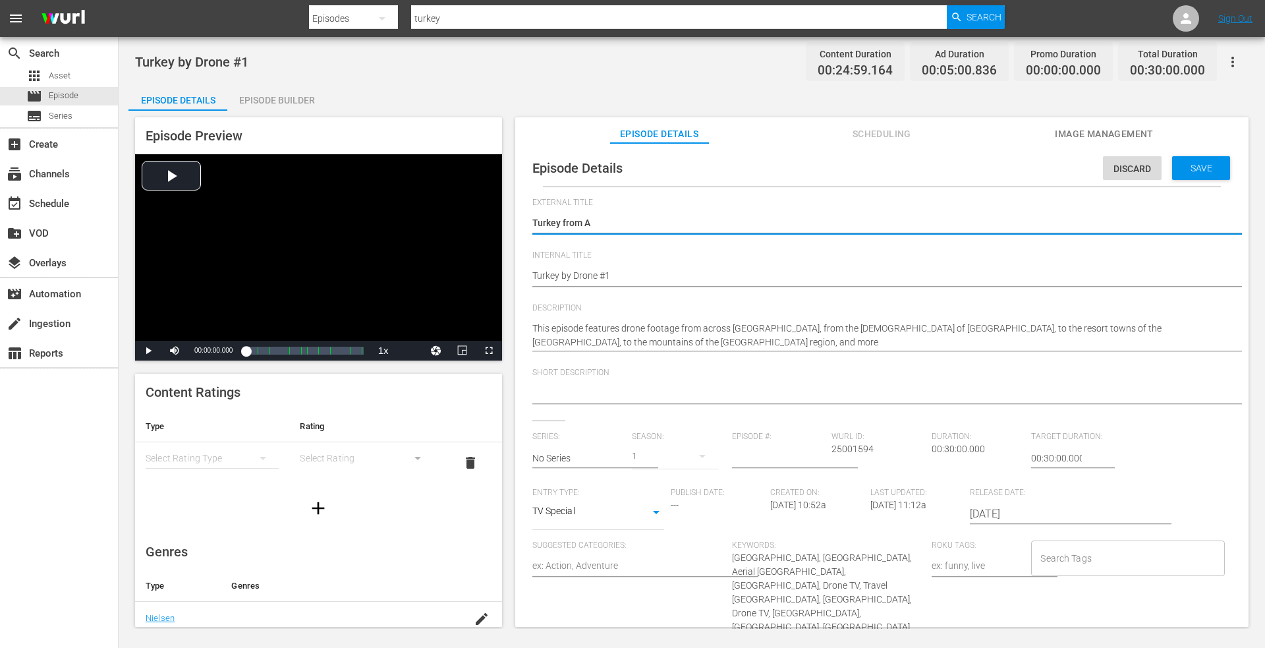
type textarea "Turkey from Ab"
type textarea "Turkey from Abo"
type textarea "Turkey from Abov"
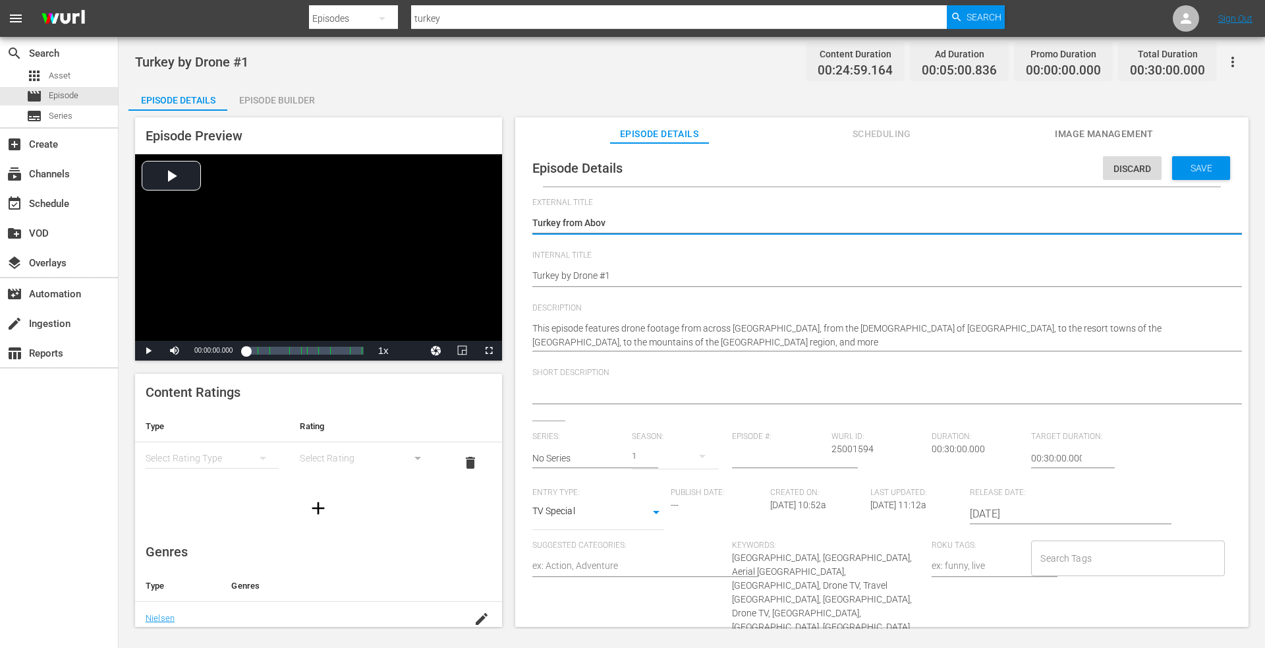
type textarea "Turkey from Above"
type textarea "Turkey from Above,"
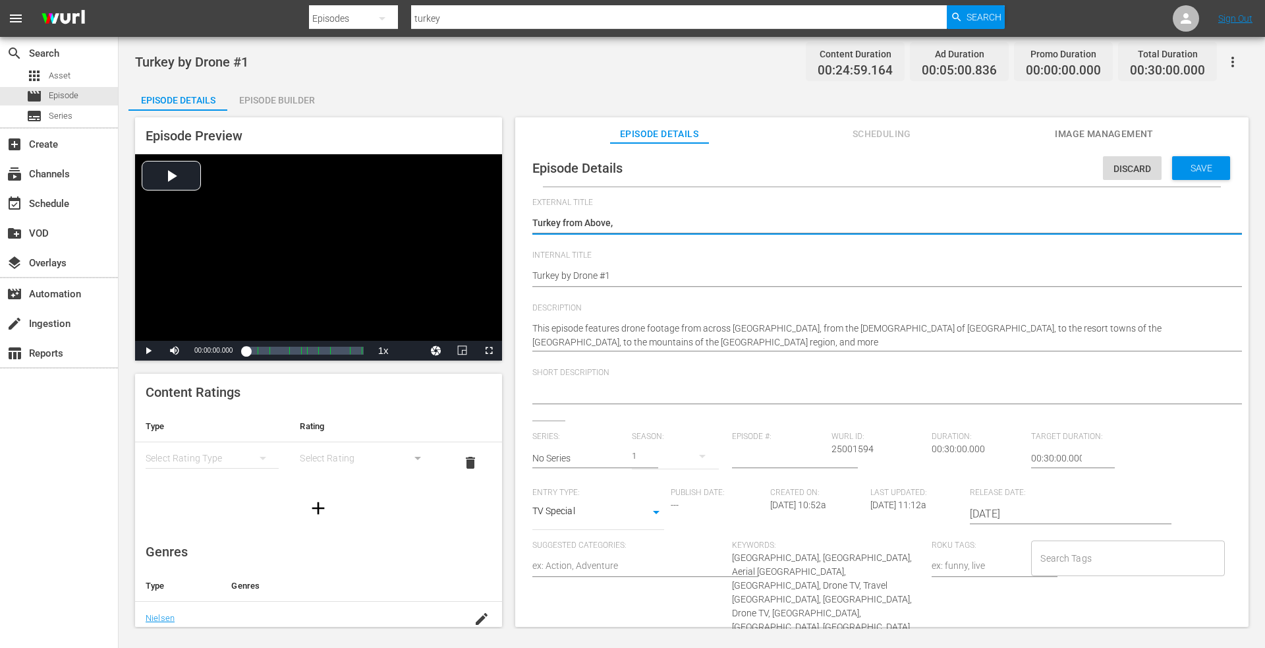
type textarea "Turkey from Above,"
type textarea "Turkey from Above, E"
type textarea "Turkey from Above, Ep"
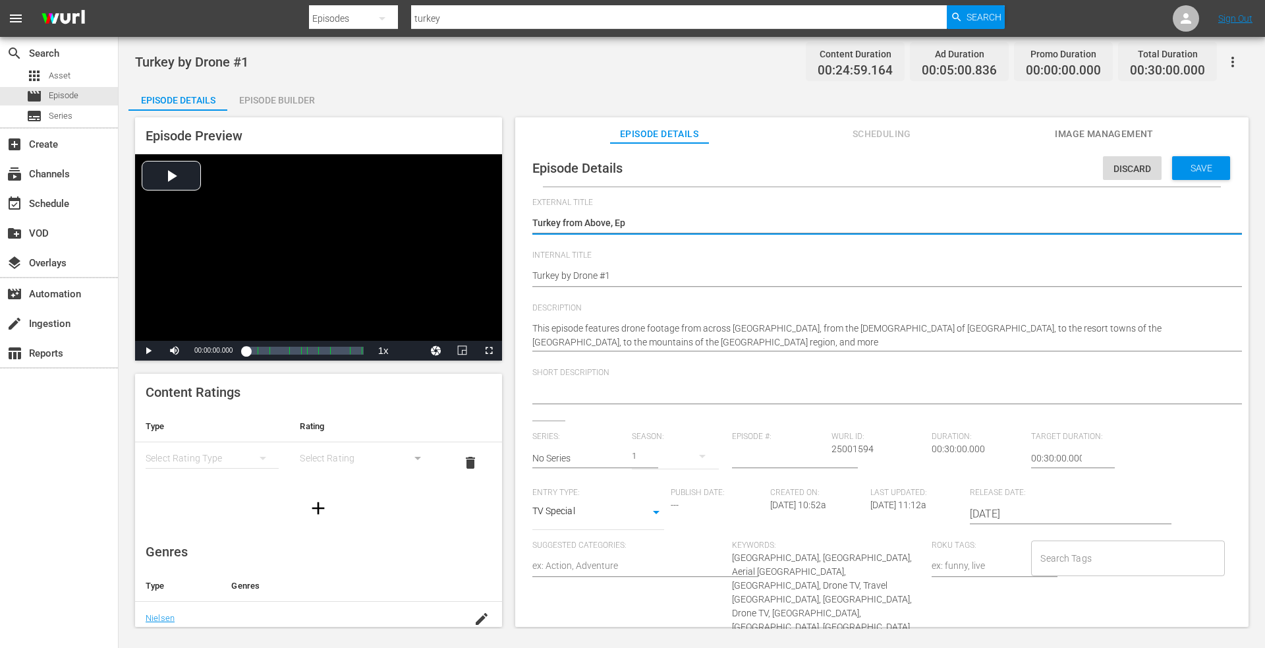
type textarea "Turkey from Above, Epi"
type textarea "Turkey from Above, Epis"
type textarea "Turkey from Above, Episo"
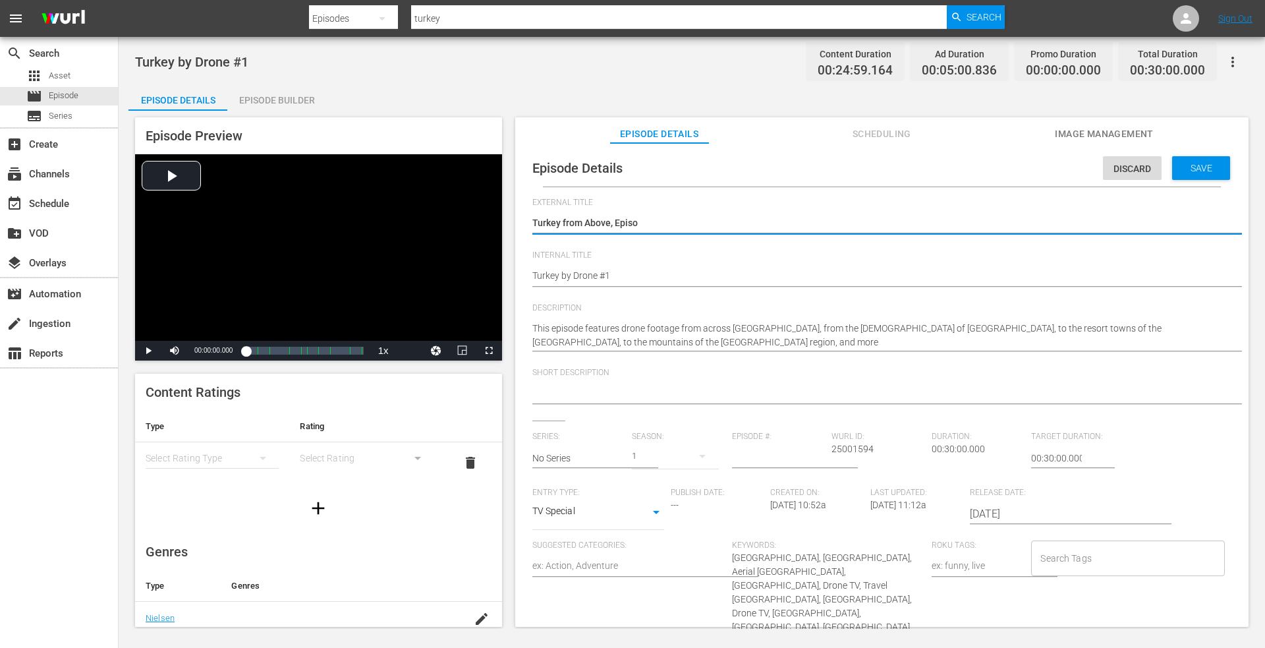
type textarea "Turkey from Above, Episod"
type textarea "Turkey from Above, Episode"
type textarea "Turkey from Above, Episode 1"
click at [695, 219] on textarea "Turkey by Drone #1" at bounding box center [878, 224] width 693 height 16
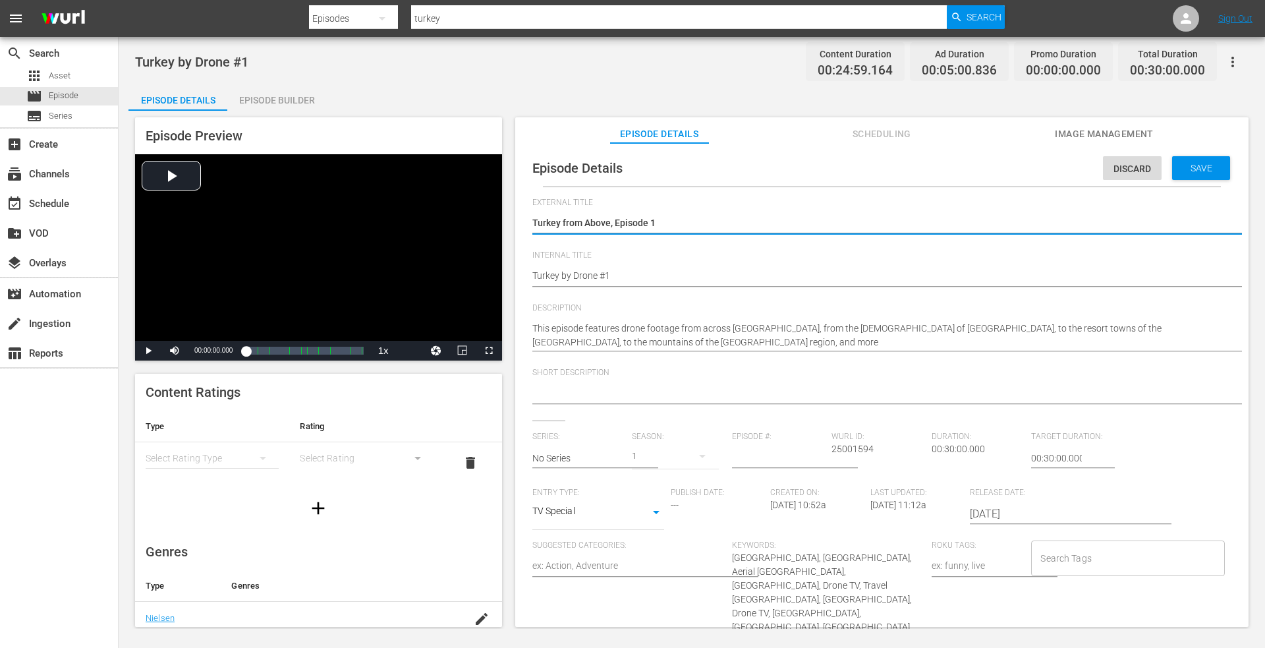
drag, startPoint x: 689, startPoint y: 220, endPoint x: 516, endPoint y: 215, distance: 173.4
click at [503, 219] on div "Episode Preview Video Player is loading. Play Video Play Mute Current Time 00:0…" at bounding box center [691, 374] width 1127 height 527
type textarea "Turkey from Above, Episode 1"
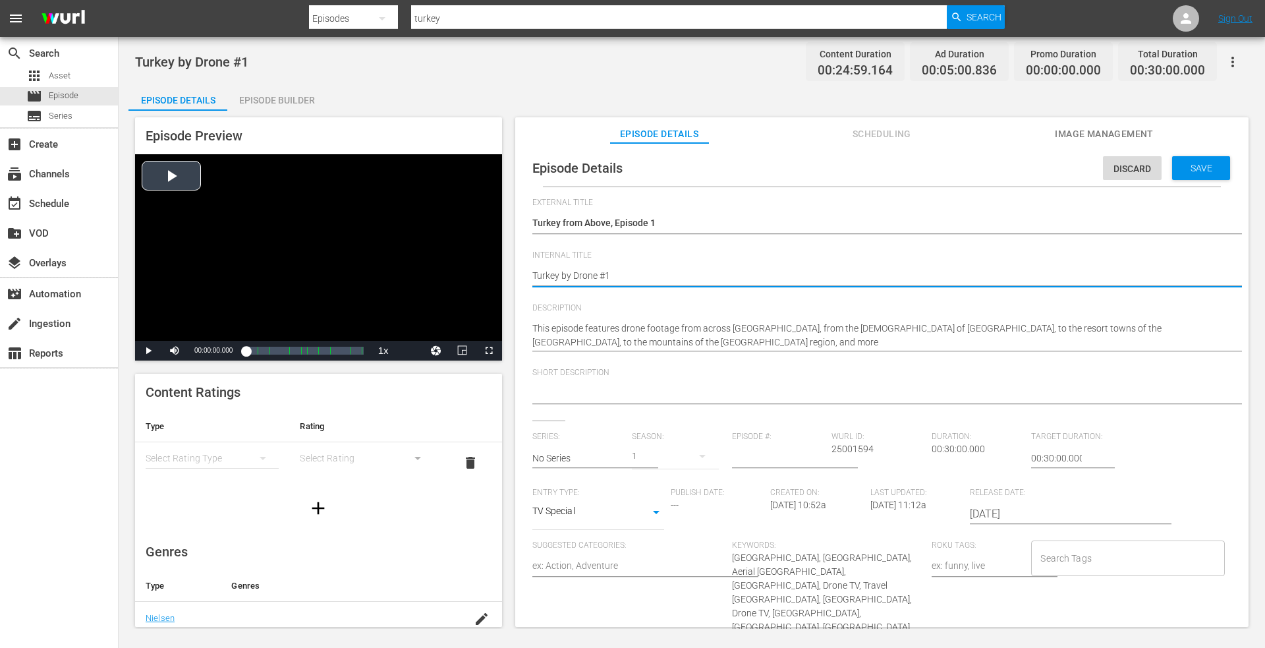
drag, startPoint x: 639, startPoint y: 274, endPoint x: 336, endPoint y: 269, distance: 303.2
click at [314, 270] on div "Episode Preview Video Player is loading. Play Video Play Mute Current Time 00:0…" at bounding box center [691, 374] width 1127 height 527
paste textarea "from Above, Episode"
type textarea "Turkey from Above, Episode 1"
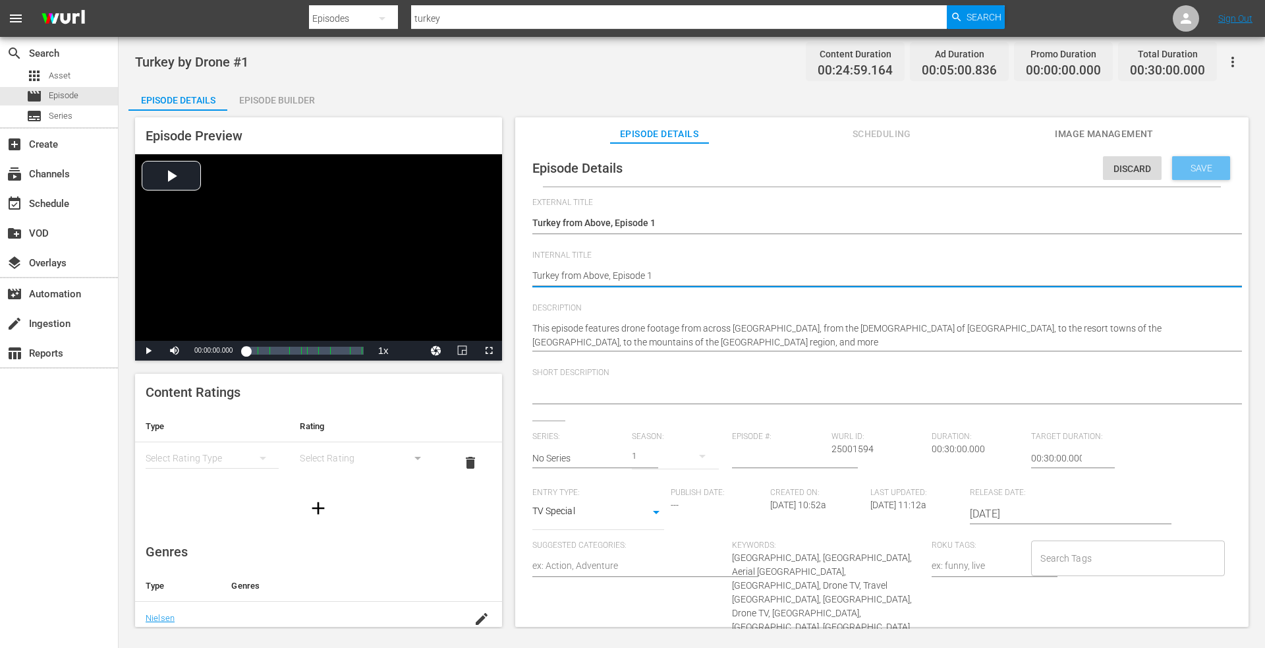
click at [1188, 163] on span "Save" at bounding box center [1201, 168] width 43 height 11
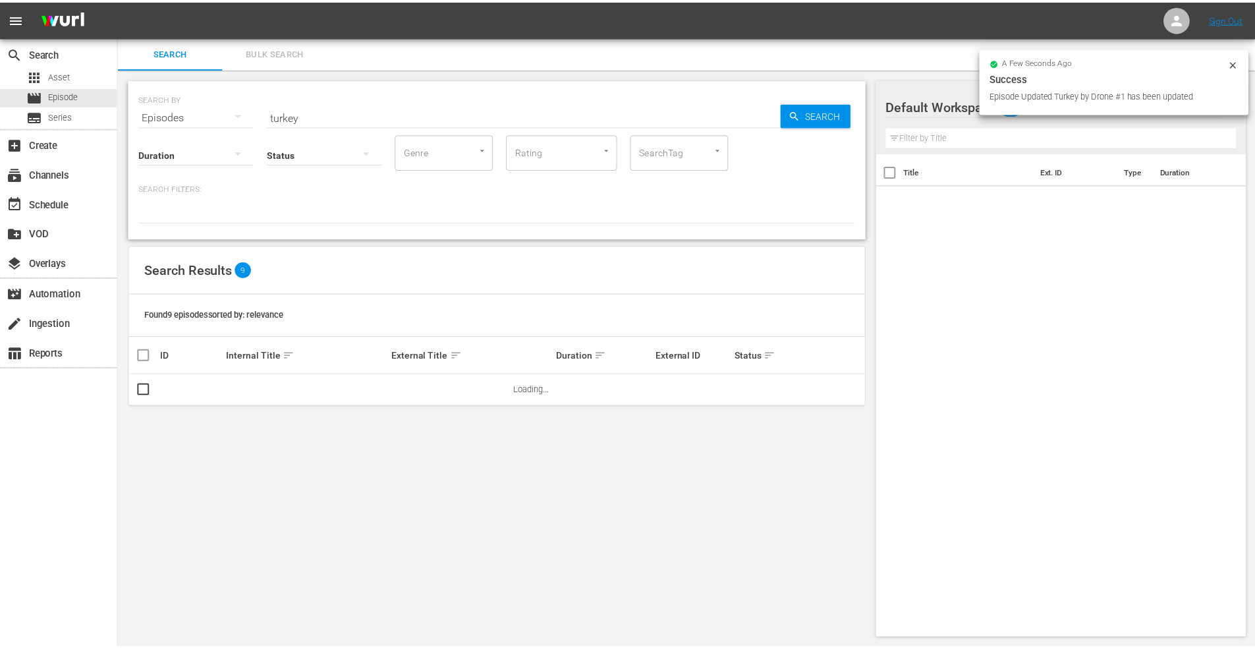
scroll to position [1, 0]
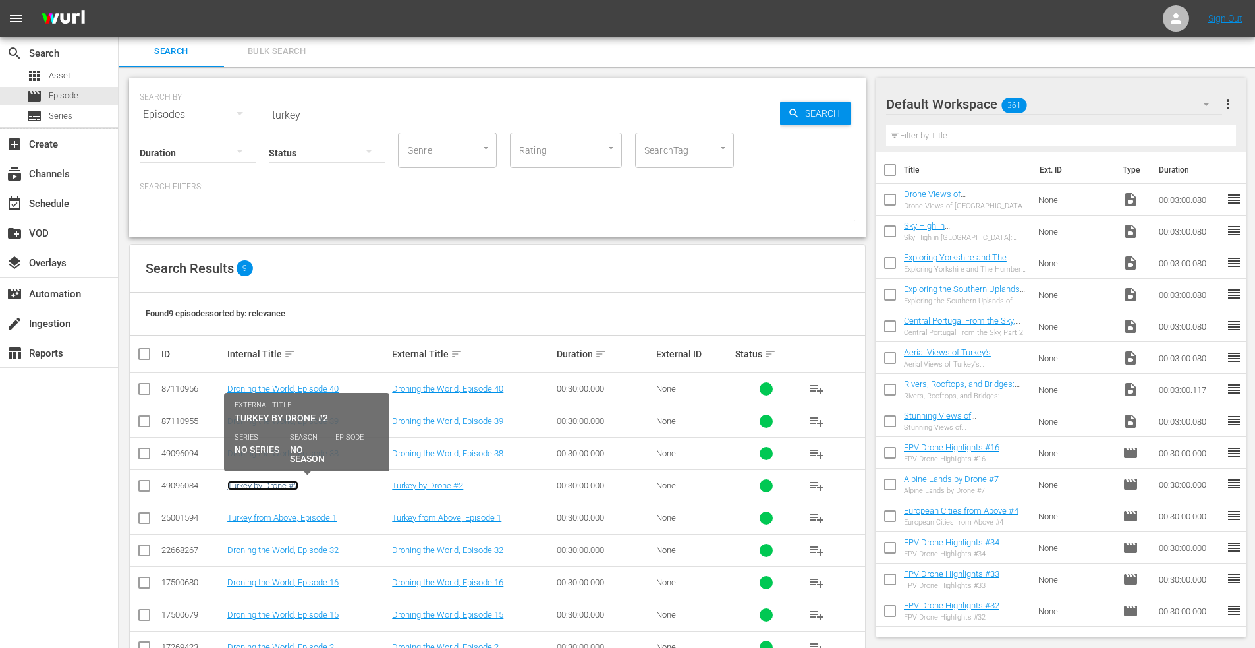
click at [241, 488] on link "Turkey by Drone #2" at bounding box center [262, 485] width 71 height 10
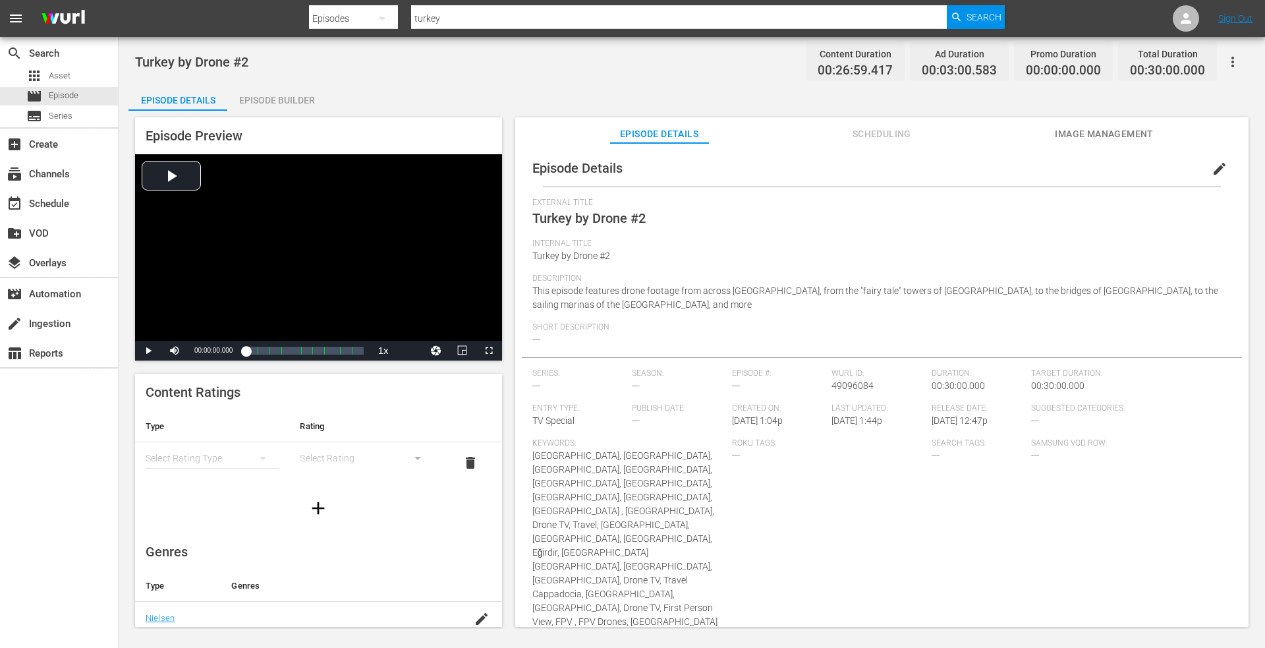
click at [1212, 165] on span "edit" at bounding box center [1220, 169] width 16 height 16
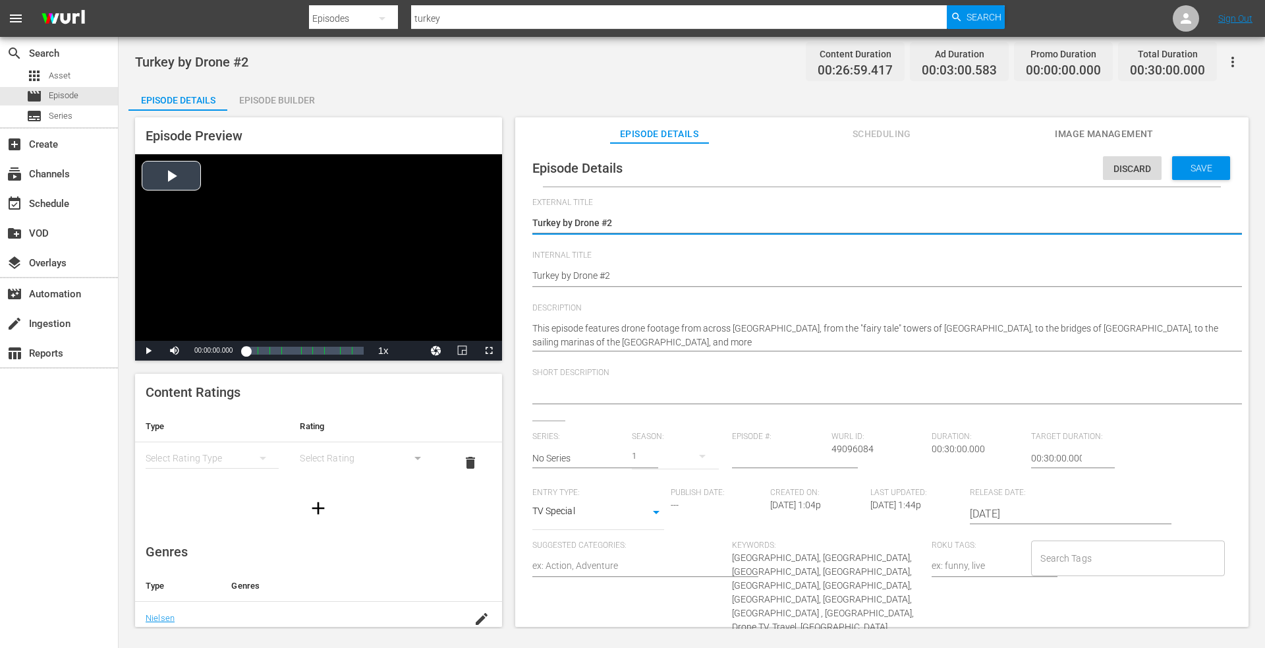
drag, startPoint x: 619, startPoint y: 221, endPoint x: 384, endPoint y: 213, distance: 235.4
click at [384, 213] on div "Episode Preview Video Player is loading. Play Video Play Mute Current Time 00:0…" at bounding box center [691, 374] width 1127 height 527
type textarea "Turkey from Above, Episode 1"
type textarea "Turkey from Above, Episode"
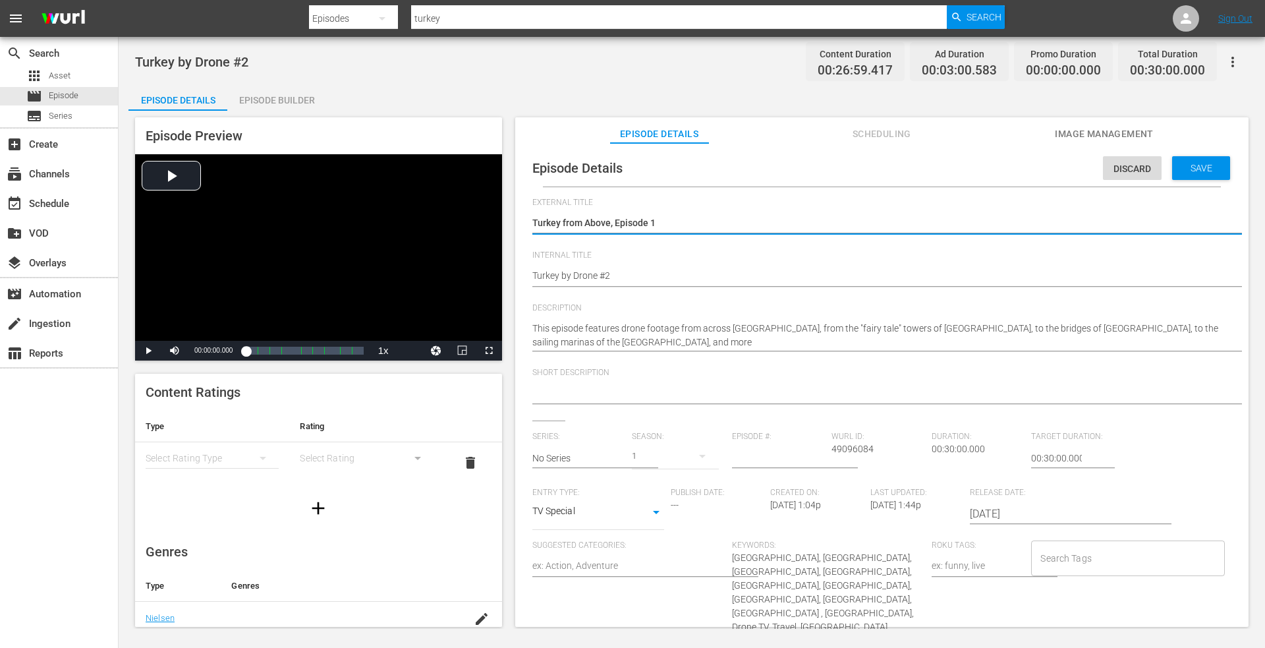
type textarea "Turkey from Above, Episode"
type textarea "Turkey from Above, Episode 2"
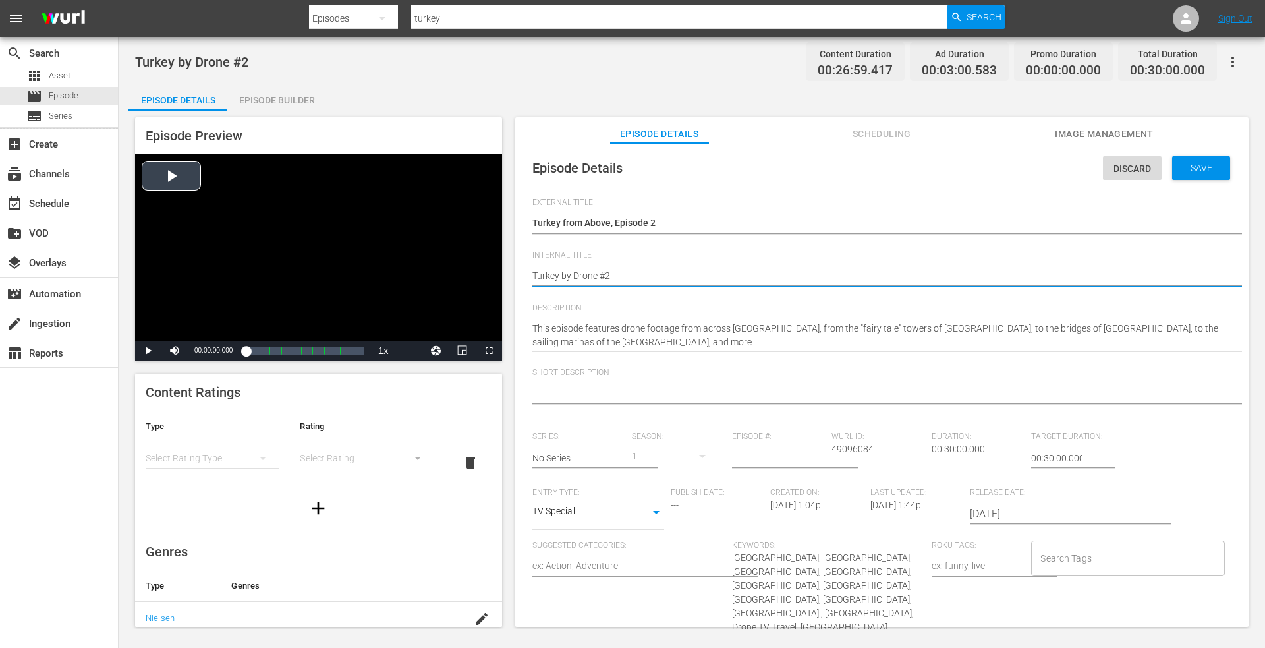
drag, startPoint x: 567, startPoint y: 275, endPoint x: 386, endPoint y: 252, distance: 182.7
click at [389, 253] on div "Episode Preview Video Player is loading. Play Video Play Mute Current Time 00:0…" at bounding box center [691, 374] width 1127 height 527
paste textarea "from Above, Episode 1"
type textarea "Turkey from Above, Episode 1"
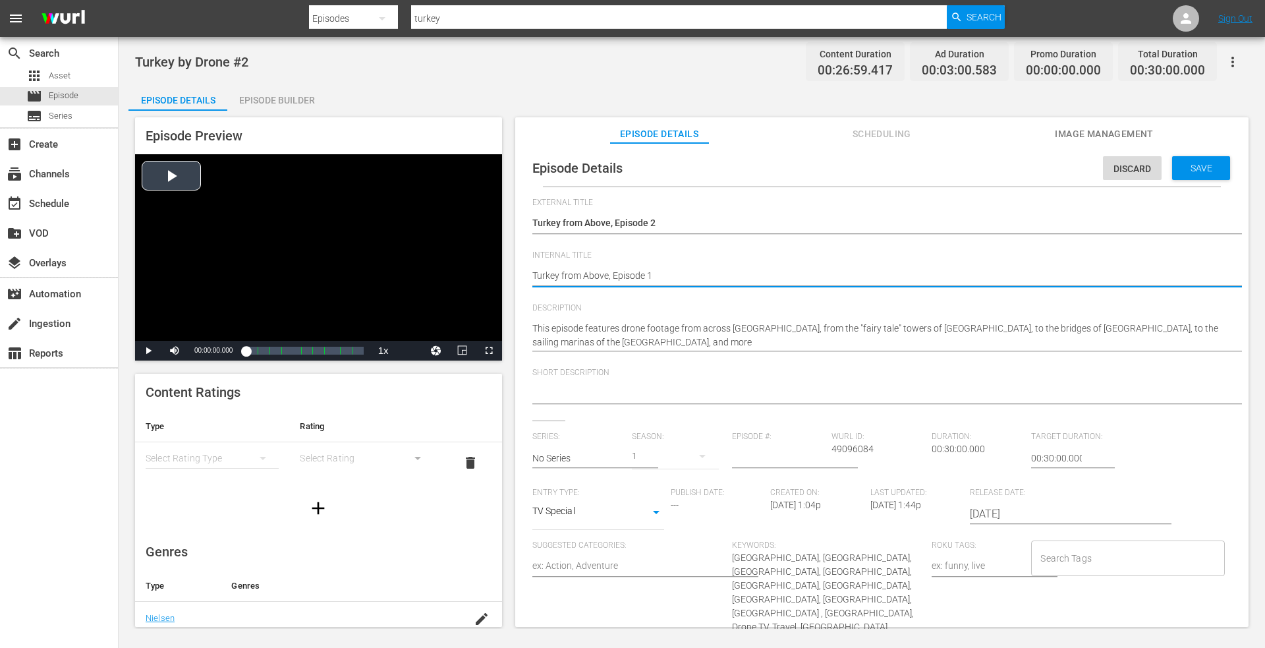
type textarea "Turkey from Above, Episode"
type textarea "Turkey from Above, Episode 2"
click at [1185, 165] on span "Save" at bounding box center [1201, 168] width 43 height 11
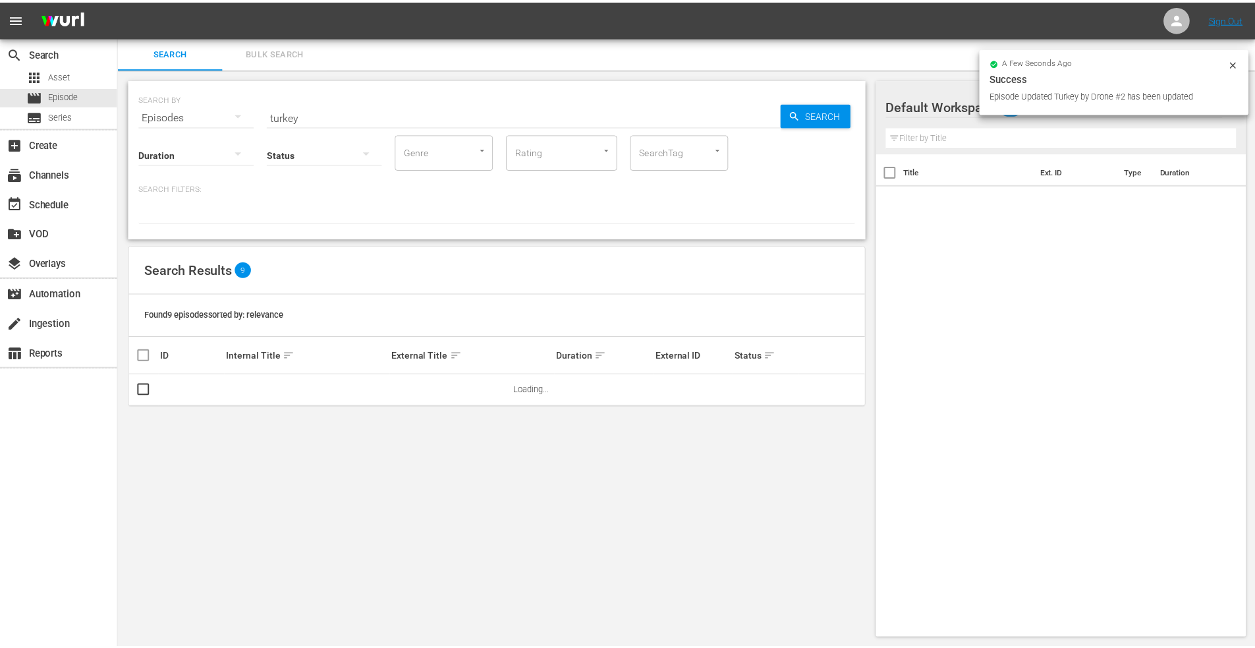
scroll to position [1, 0]
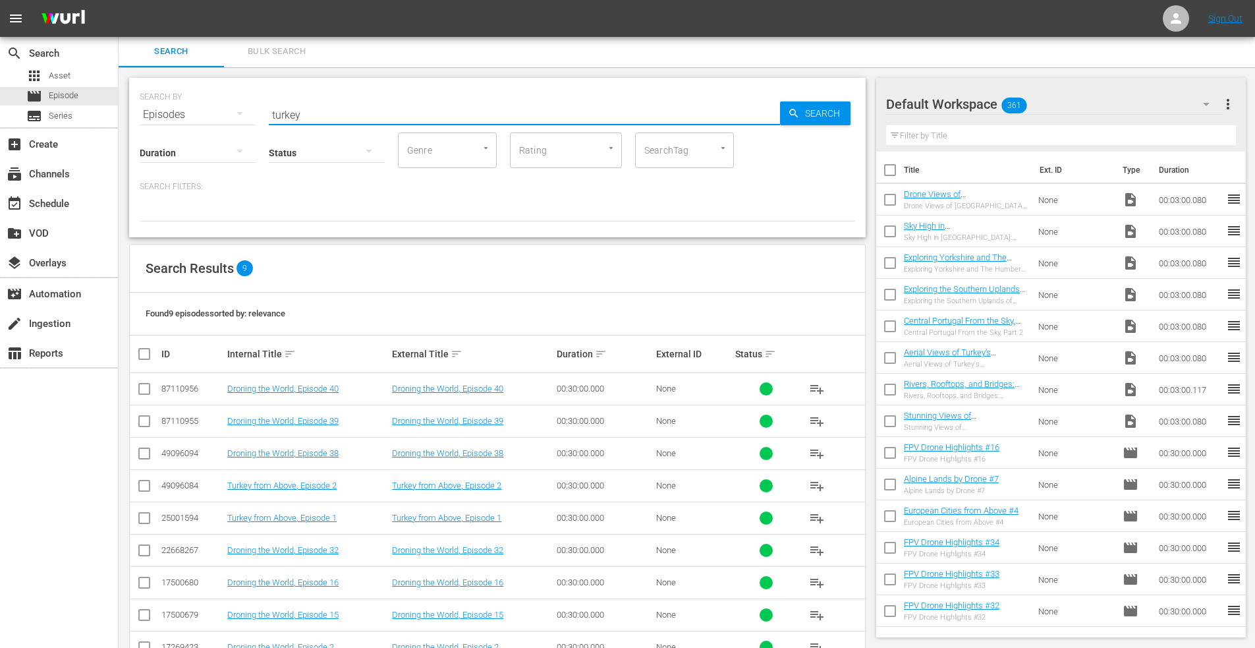
click at [343, 116] on input "turkey" at bounding box center [524, 115] width 511 height 32
drag, startPoint x: 343, startPoint y: 116, endPoint x: 144, endPoint y: 104, distance: 200.0
click at [134, 107] on div "SEARCH BY Search By Episodes Search ID, Title, Description, Keywords, or Catego…" at bounding box center [497, 157] width 737 height 159
type input "africa"
drag, startPoint x: 269, startPoint y: 314, endPoint x: 175, endPoint y: 288, distance: 97.2
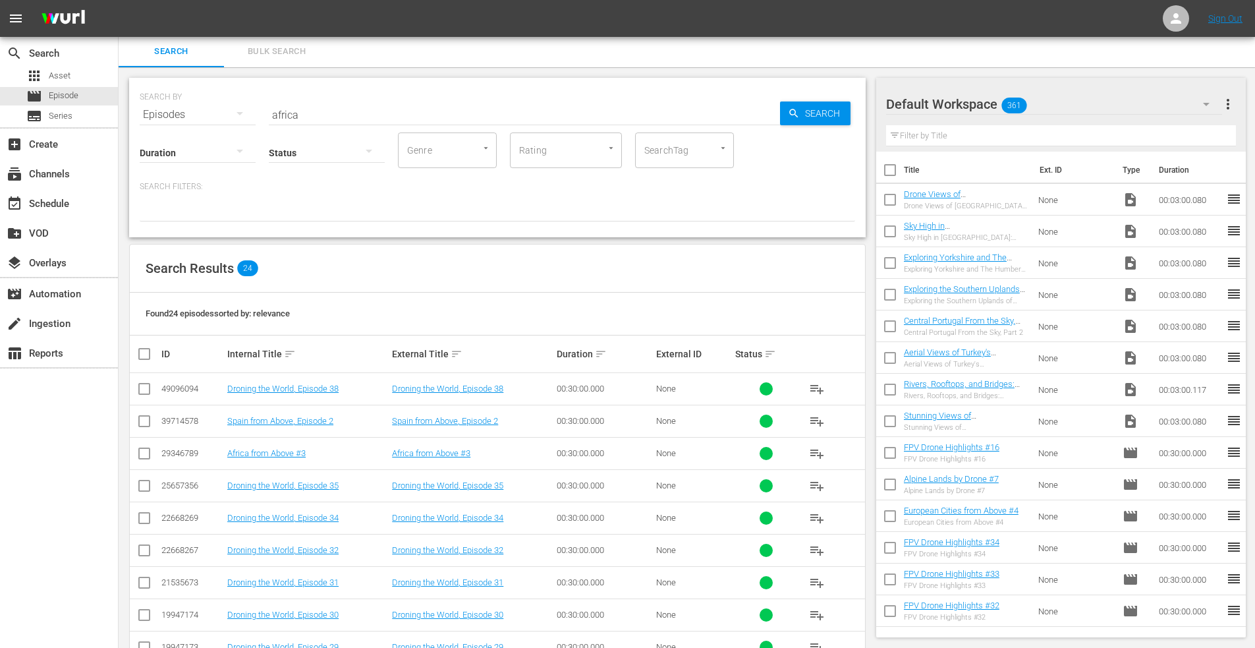
click at [176, 283] on div "Search Results 24" at bounding box center [497, 268] width 735 height 48
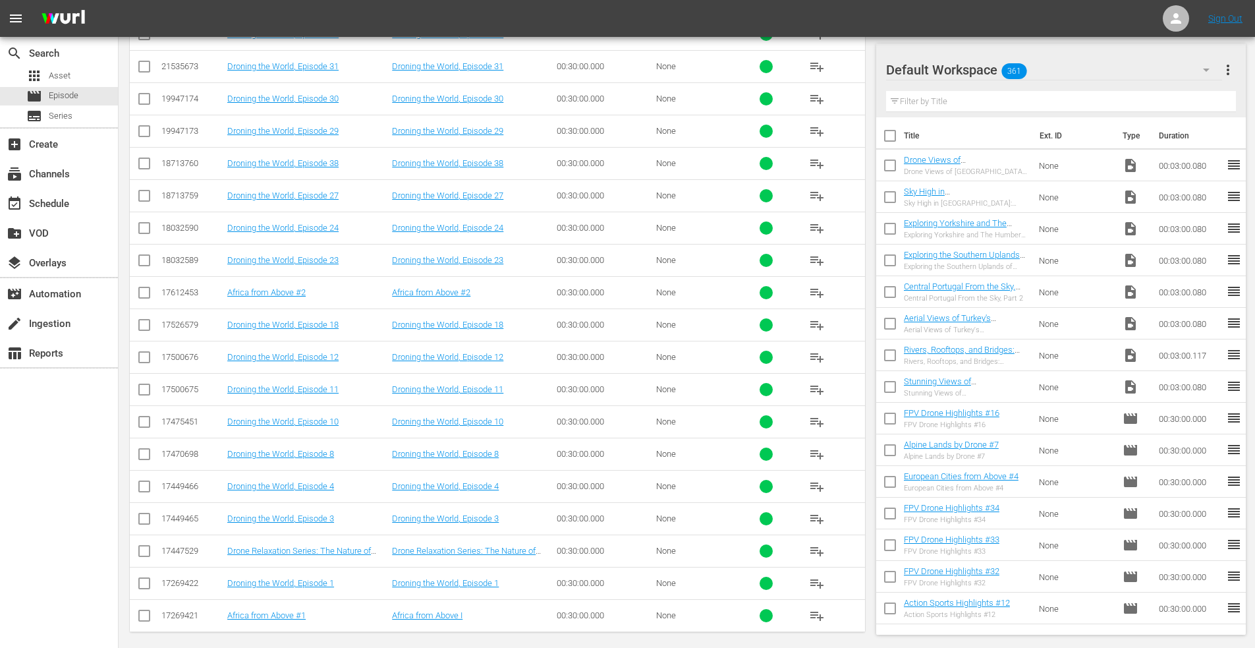
scroll to position [526, 0]
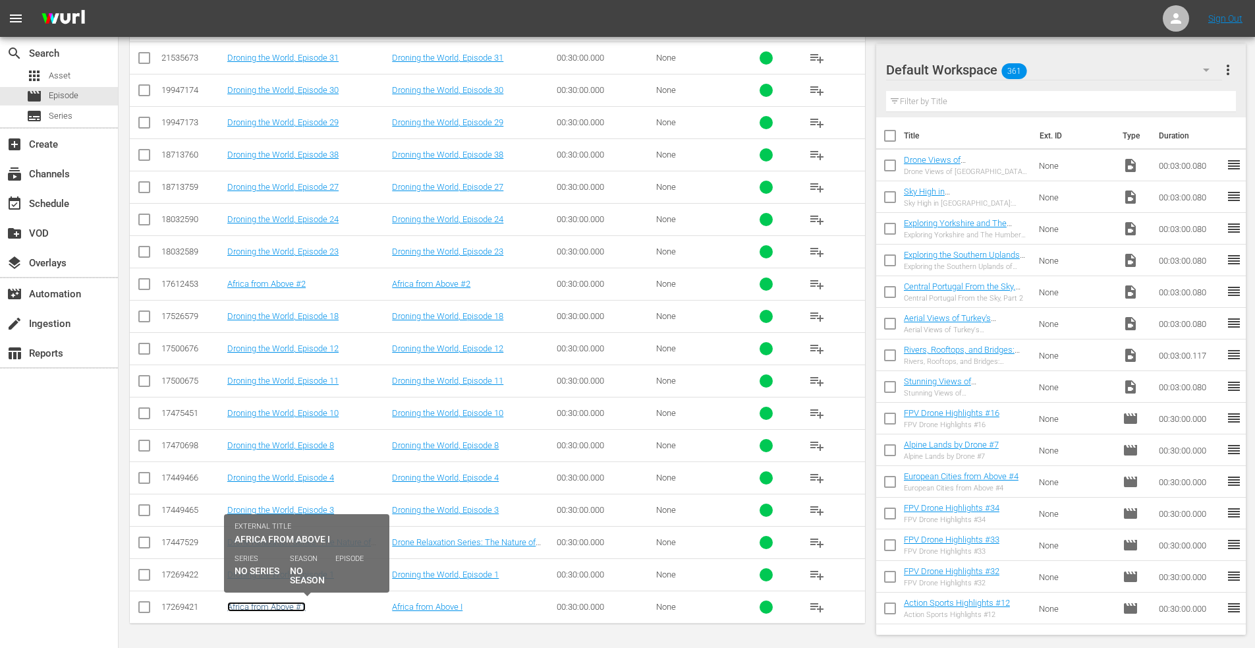
click at [268, 604] on link "Africa from Above #1" at bounding box center [266, 607] width 78 height 10
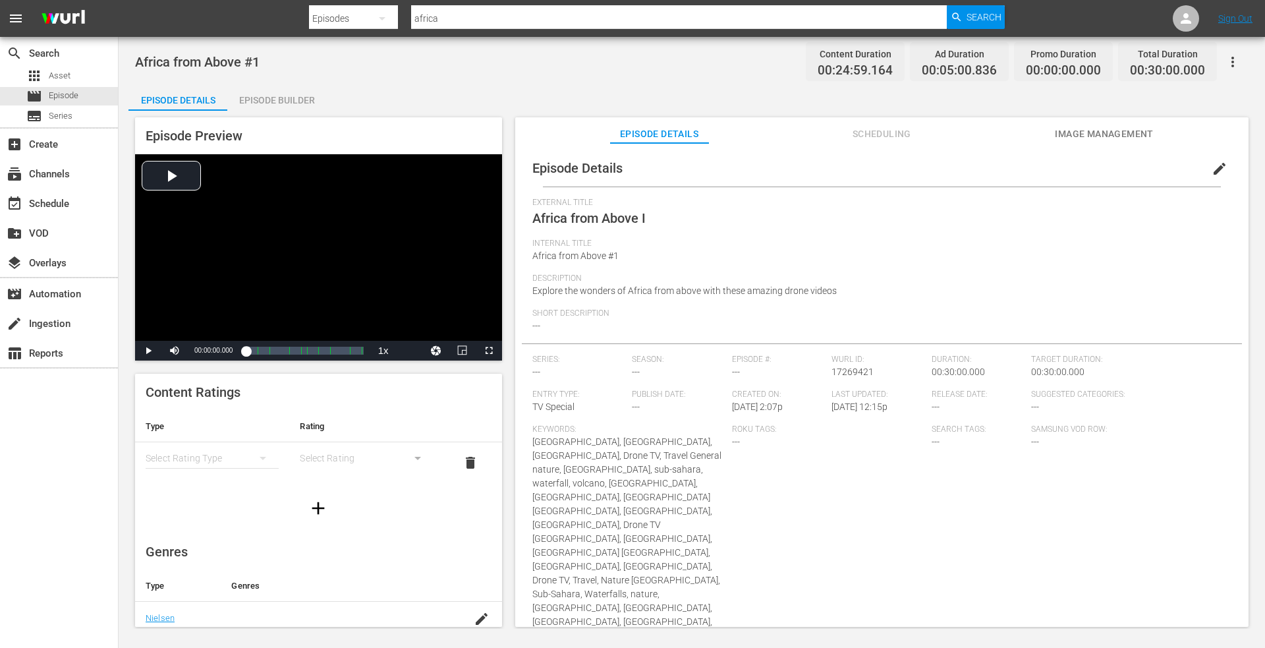
click at [1212, 163] on span "edit" at bounding box center [1220, 169] width 16 height 16
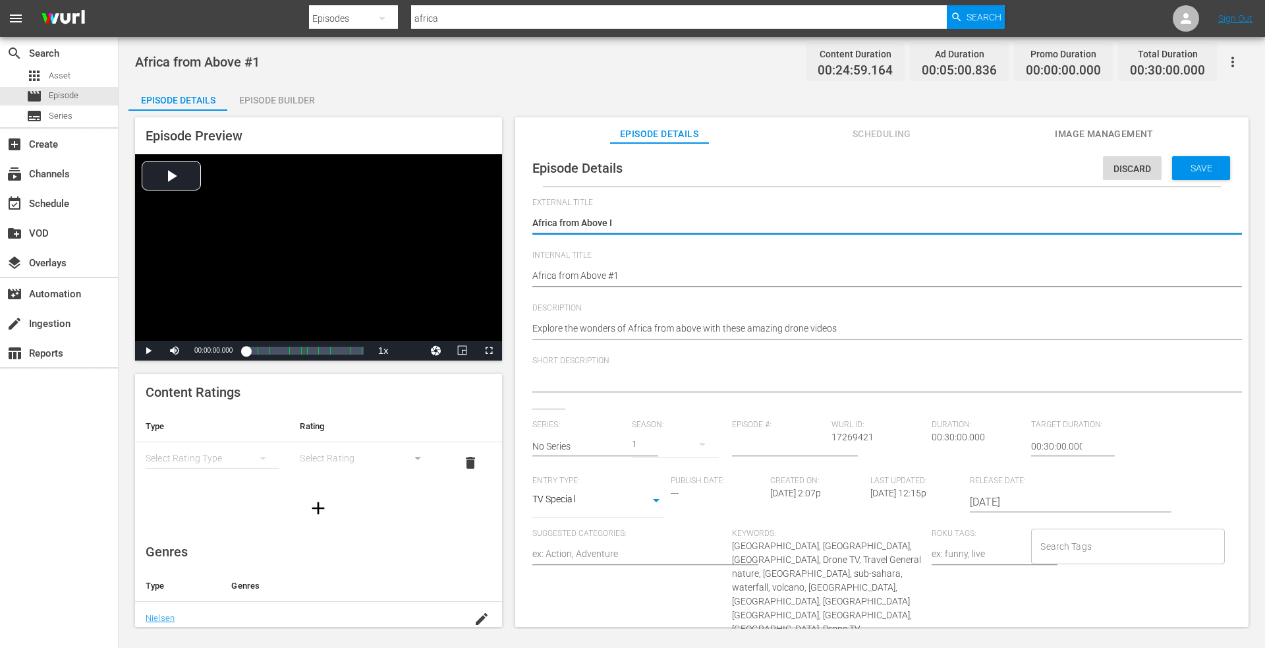
click at [622, 221] on textarea "Africa from Above I" at bounding box center [878, 224] width 693 height 16
type textarea "Africa from Above"
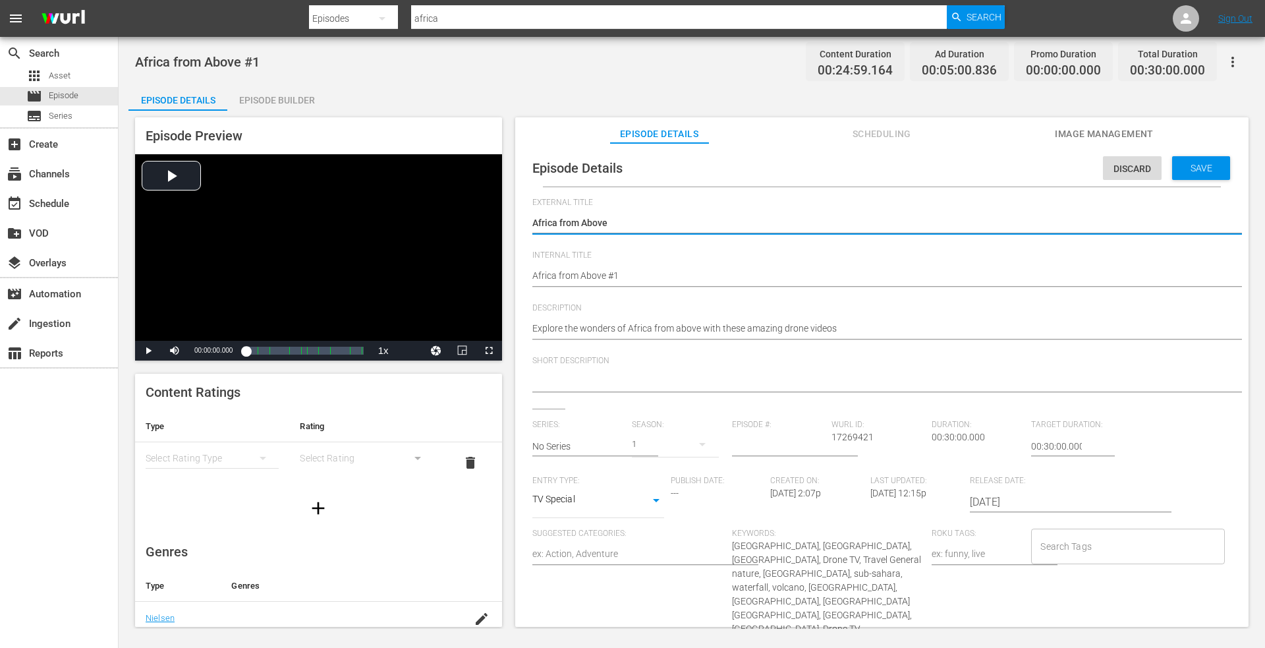
type textarea "Africa from Above,"
type textarea "Africa from Above, E"
type textarea "Africa from Above, EP"
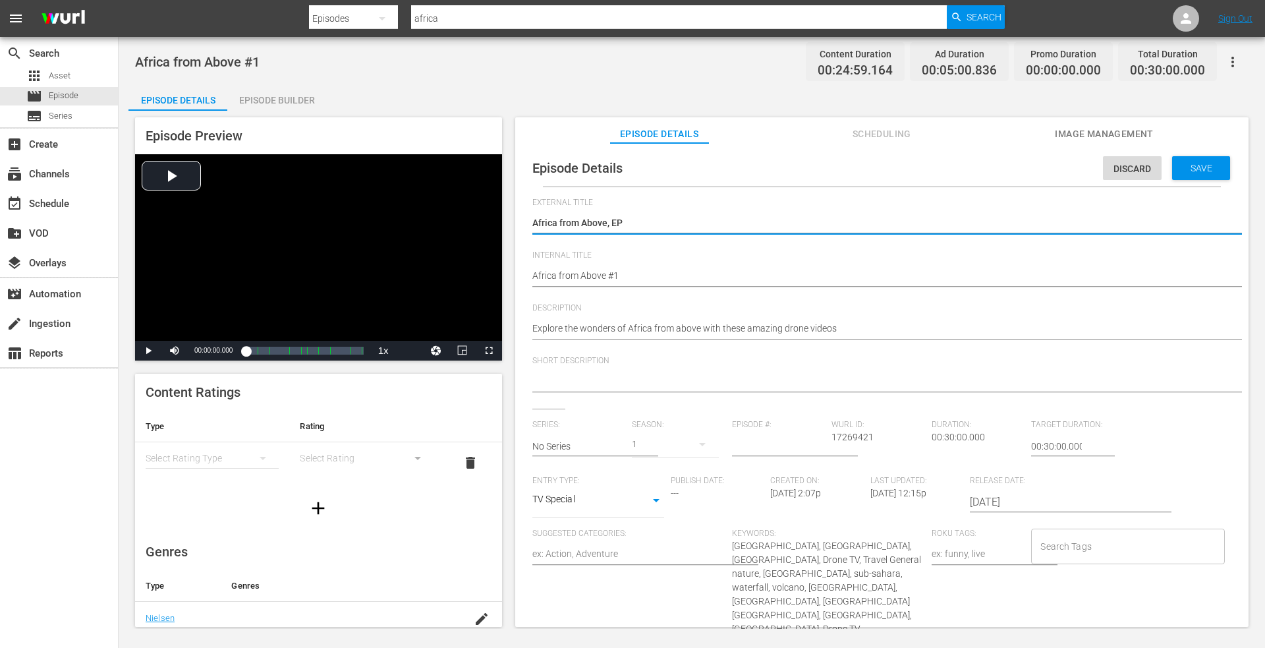
type textarea "Africa from Above, EPi"
type textarea "Africa from Above, EPis"
type textarea "Africa from Above, EPiso"
type textarea "Africa from Above, EPisod"
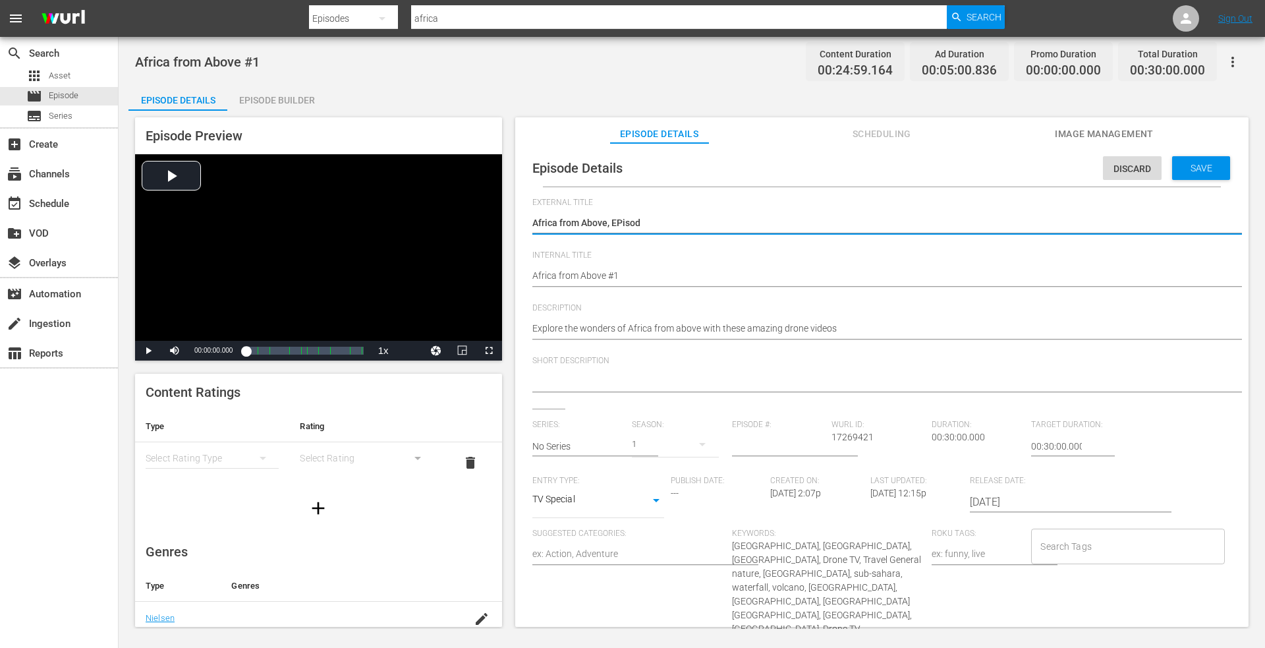
type textarea "Africa from Above, EPiso"
type textarea "Africa from Above, EPis"
type textarea "Africa from Above, EPi"
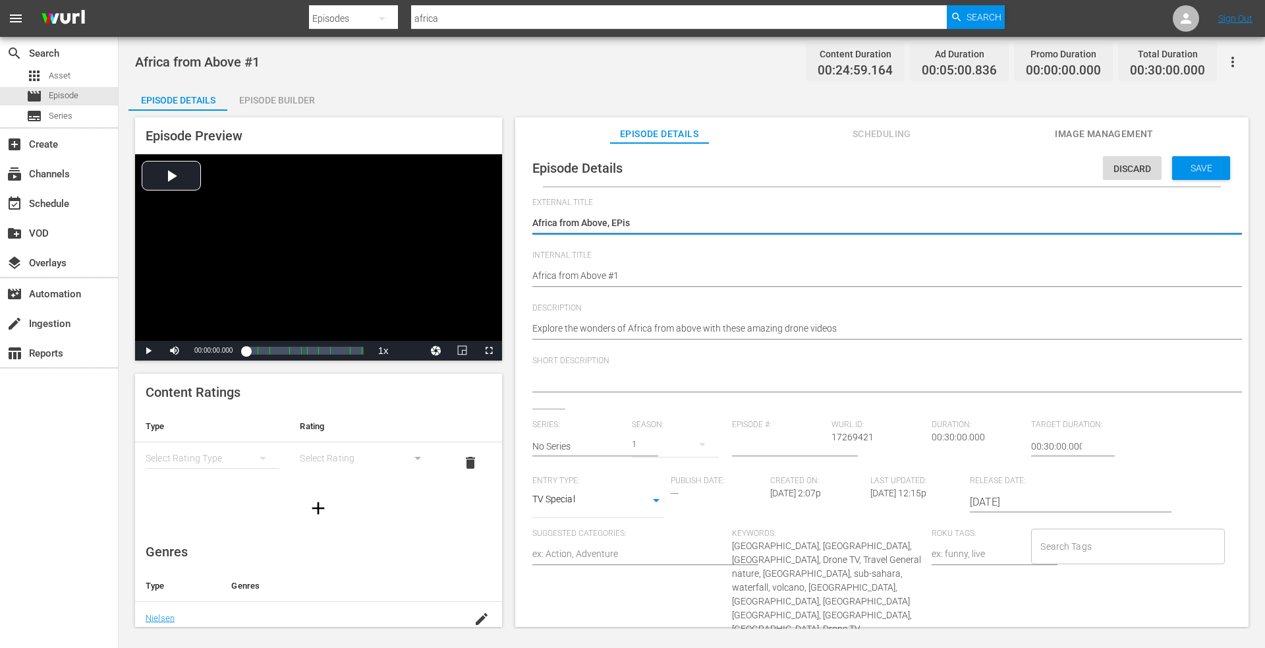
type textarea "Africa from Above, EPi"
type textarea "Africa from Above, EP"
type textarea "Africa from Above, E"
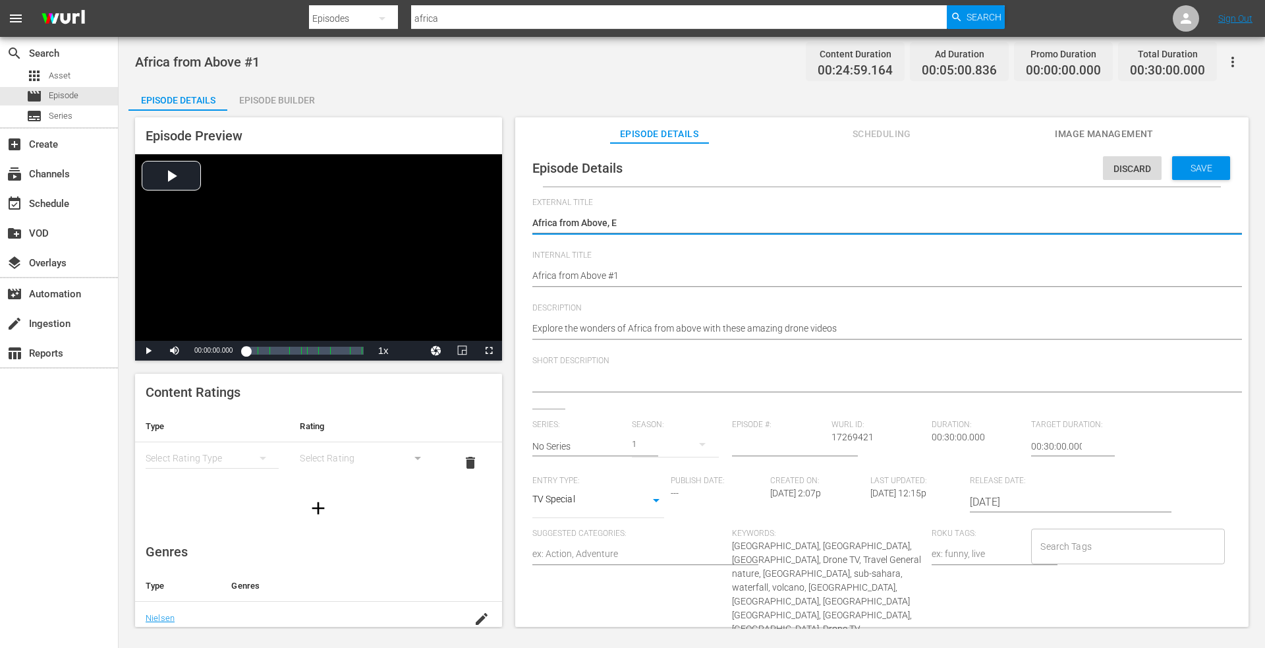
type textarea "Africa from Above, Ep"
type textarea "Africa from Above, Epi"
type textarea "Africa from Above, Epis"
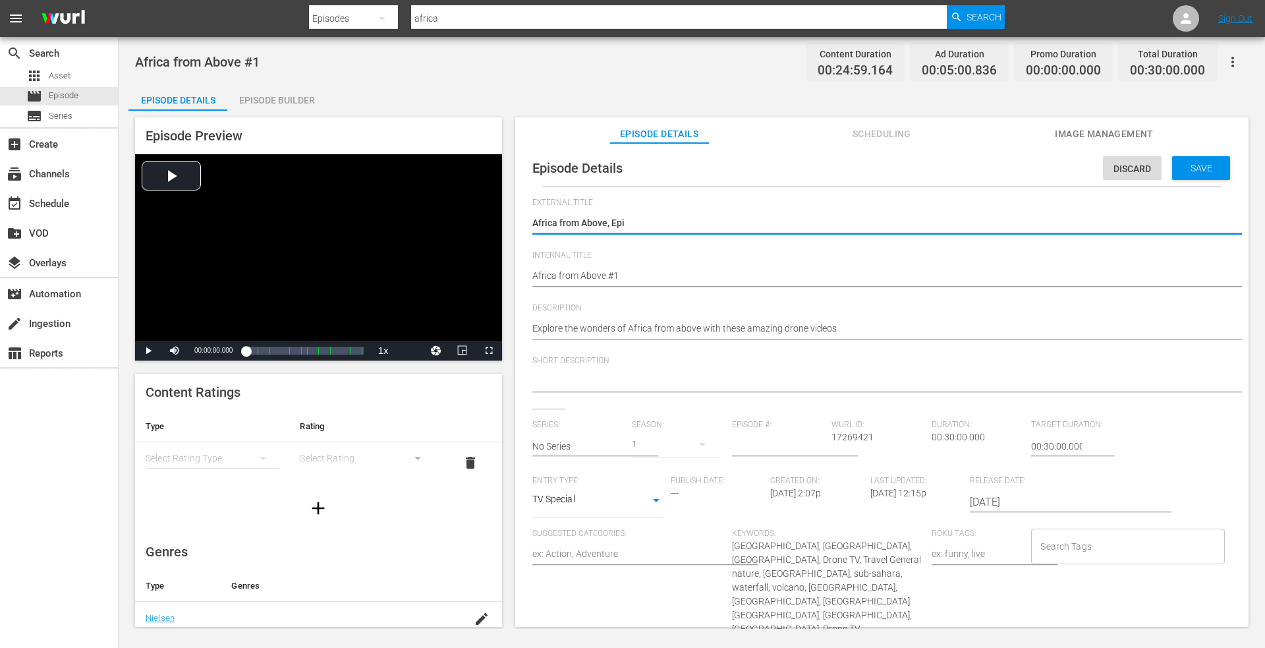
type textarea "Africa from Above, Epis"
type textarea "Africa from Above, Episo"
type textarea "Africa from Above, Episod"
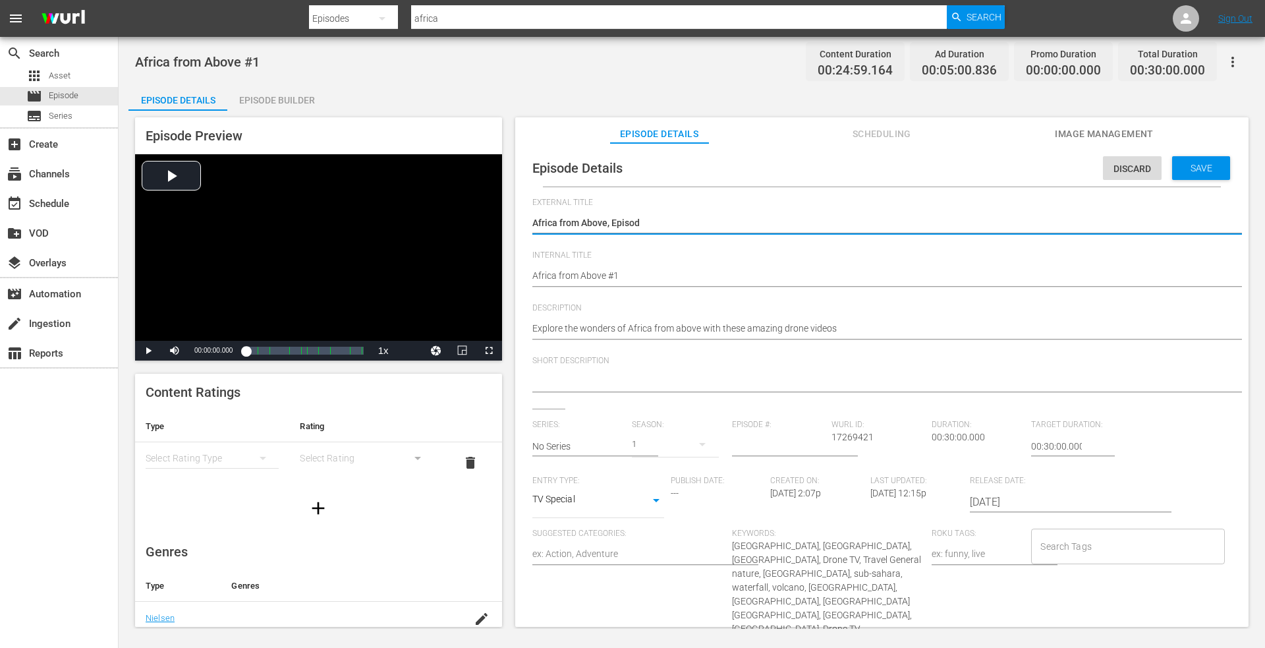
type textarea "Africa from Above, Episode"
type textarea "Africa from Above, Episode 1"
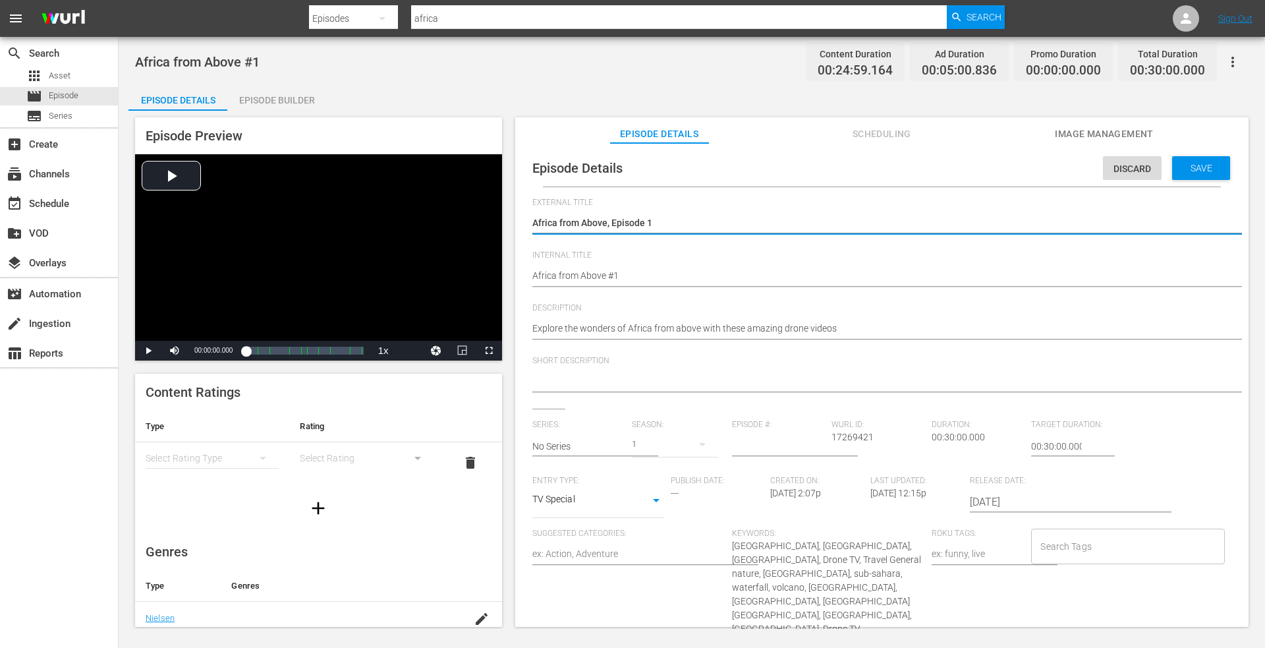
click at [677, 221] on textarea "Africa from Above I" at bounding box center [878, 224] width 693 height 16
drag, startPoint x: 563, startPoint y: 220, endPoint x: 424, endPoint y: 215, distance: 138.5
click at [424, 215] on div "Episode Preview Video Player is loading. Play Video Play Mute Current Time 00:0…" at bounding box center [691, 374] width 1127 height 527
type textarea "Africa from Above, Episode 1"
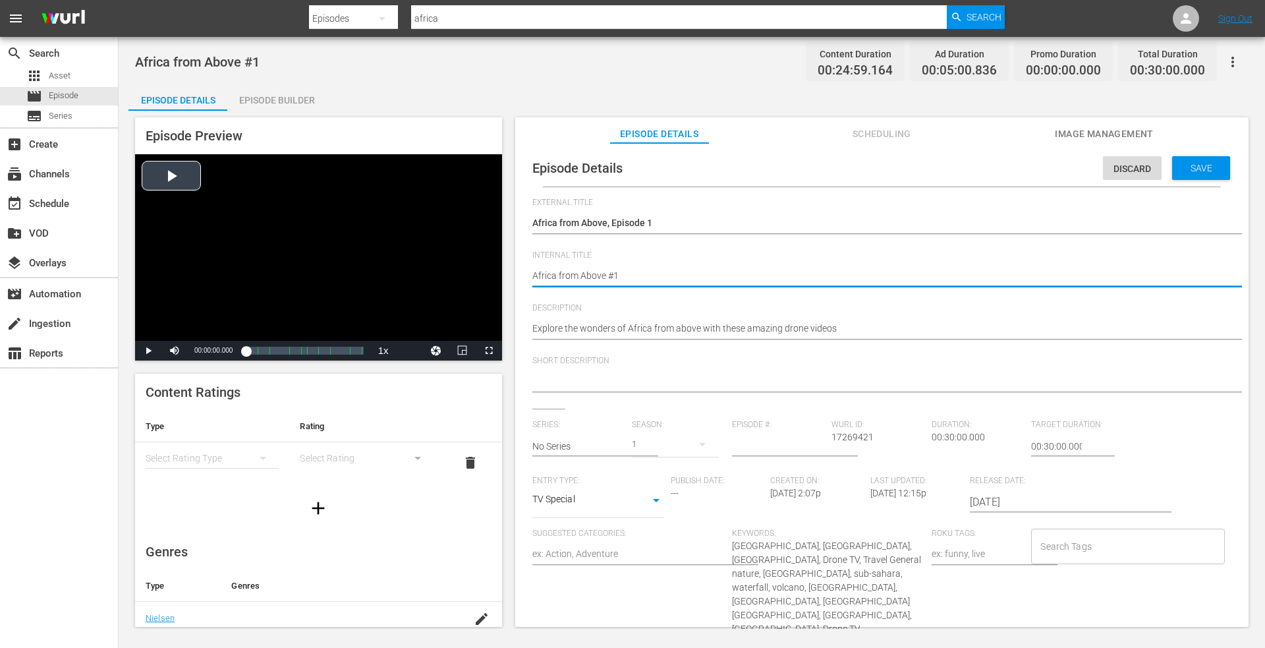
drag, startPoint x: 598, startPoint y: 278, endPoint x: 287, endPoint y: 280, distance: 310.4
click at [287, 280] on div "Episode Preview Video Player is loading. Play Video Play Mute Current Time 00:0…" at bounding box center [691, 374] width 1127 height 527
paste textarea ", Episode"
type textarea "Africa from Above, Episode 1"
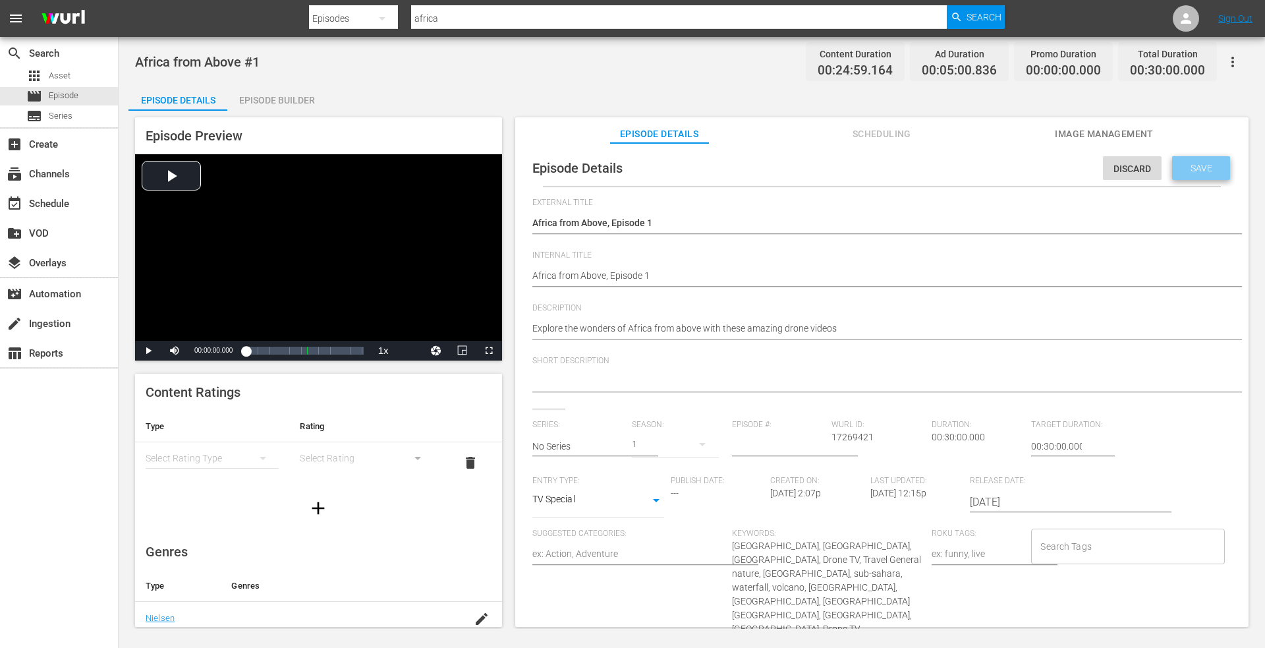
click at [1189, 163] on span "Save" at bounding box center [1201, 168] width 43 height 11
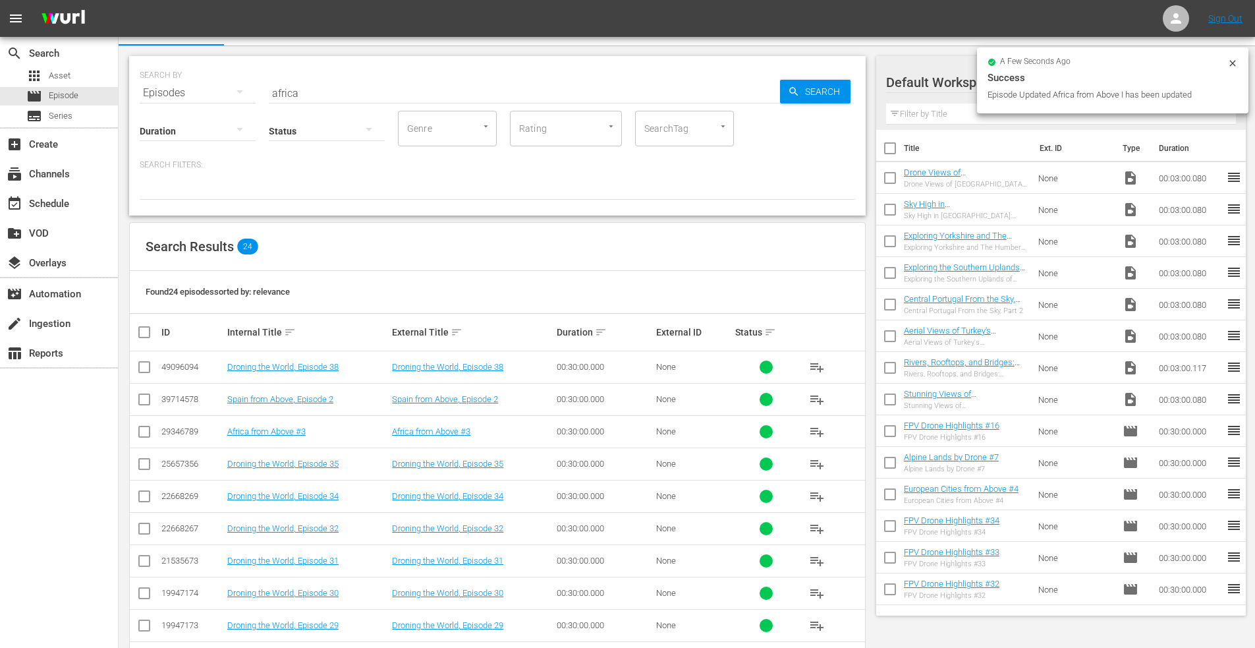
scroll to position [265, 0]
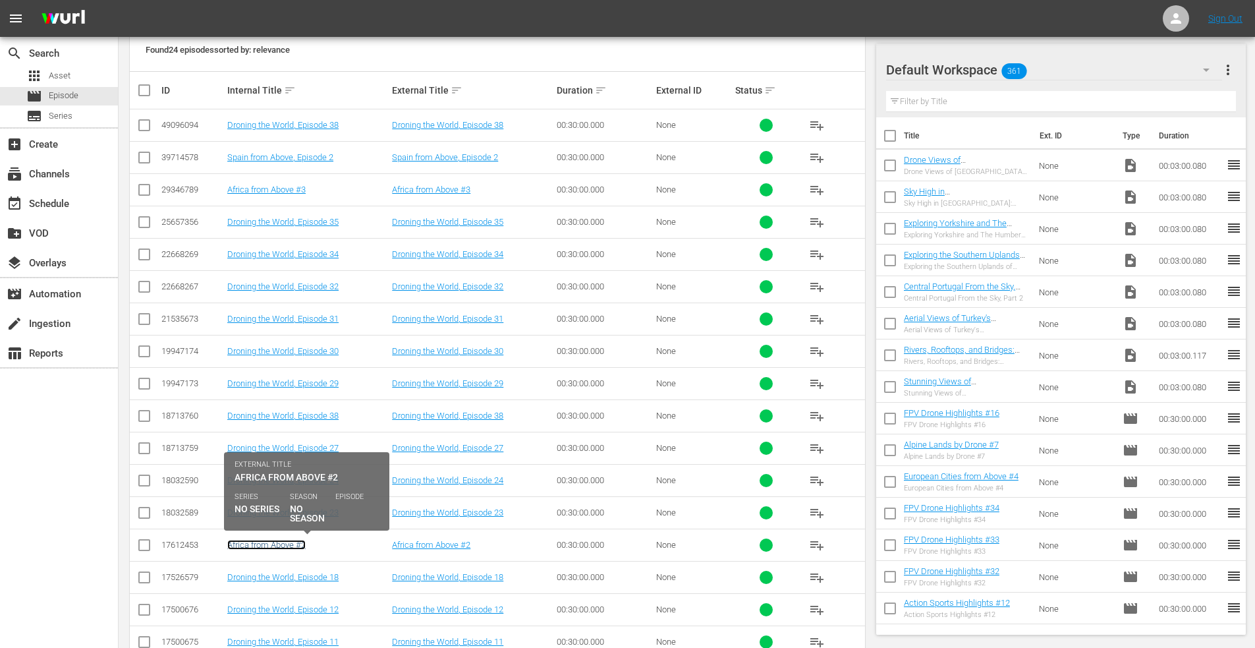
click at [271, 542] on link "Africa from Above #2" at bounding box center [266, 545] width 78 height 10
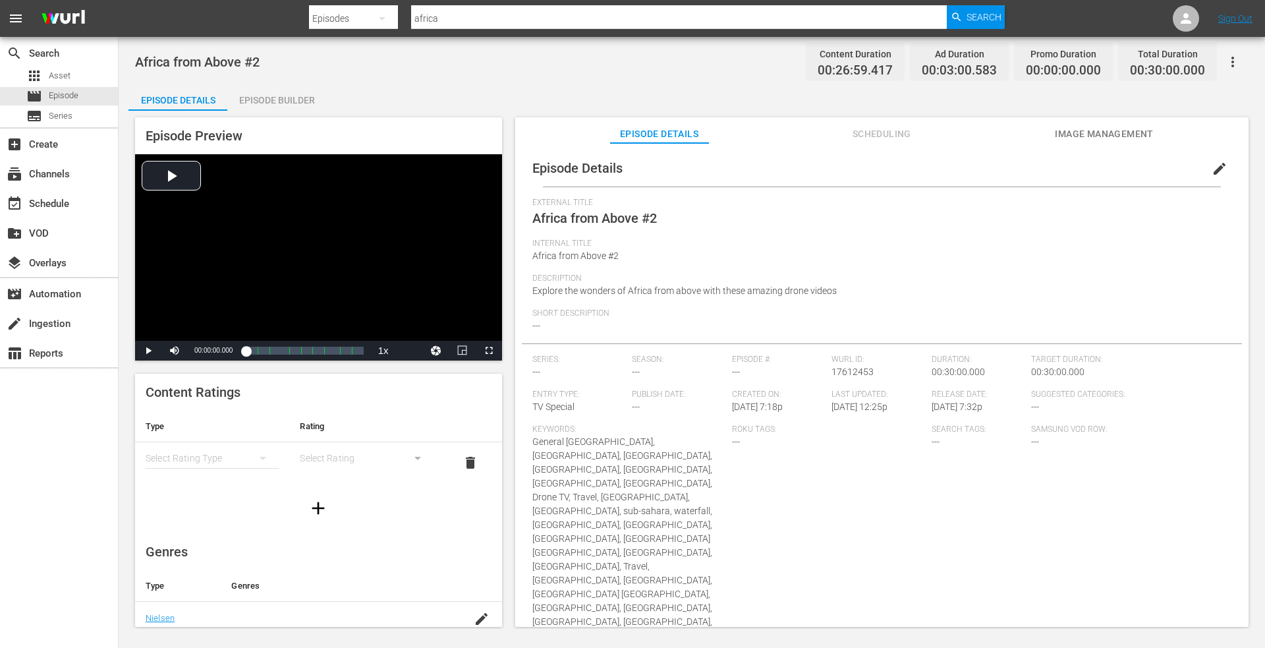
click at [1212, 169] on span "edit" at bounding box center [1220, 169] width 16 height 16
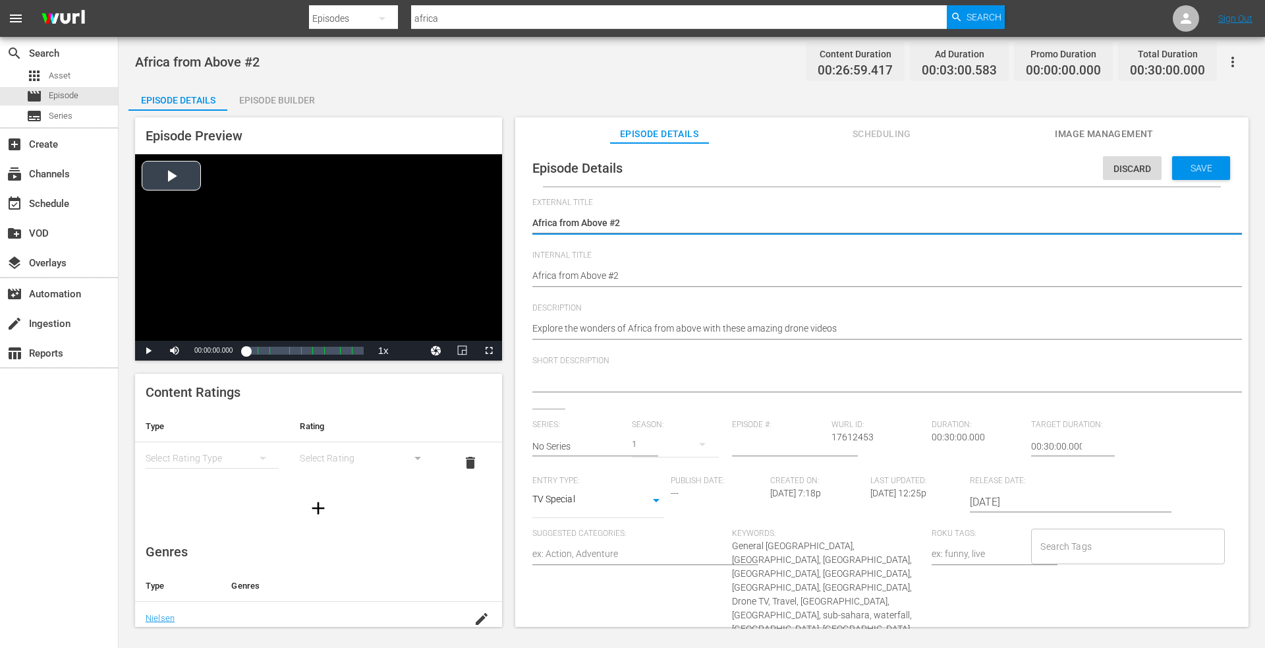
drag, startPoint x: 656, startPoint y: 224, endPoint x: 385, endPoint y: 202, distance: 271.1
click at [324, 204] on div "Episode Preview Video Player is loading. Play Video Play Mute Current Time 00:0…" at bounding box center [691, 374] width 1127 height 527
type textarea "Africa from Above, Episode 1"
type textarea "Africa from Above, Episode"
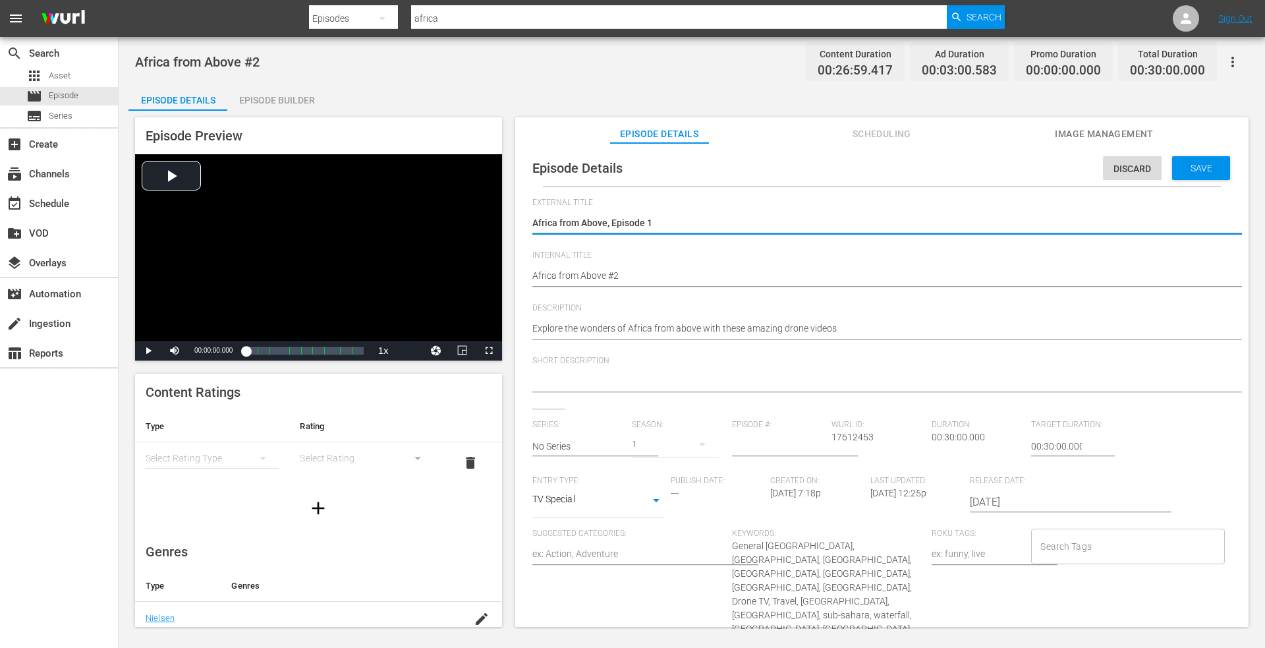
type textarea "Africa from Above, Episode"
type textarea "Africa from Above, Episode 2"
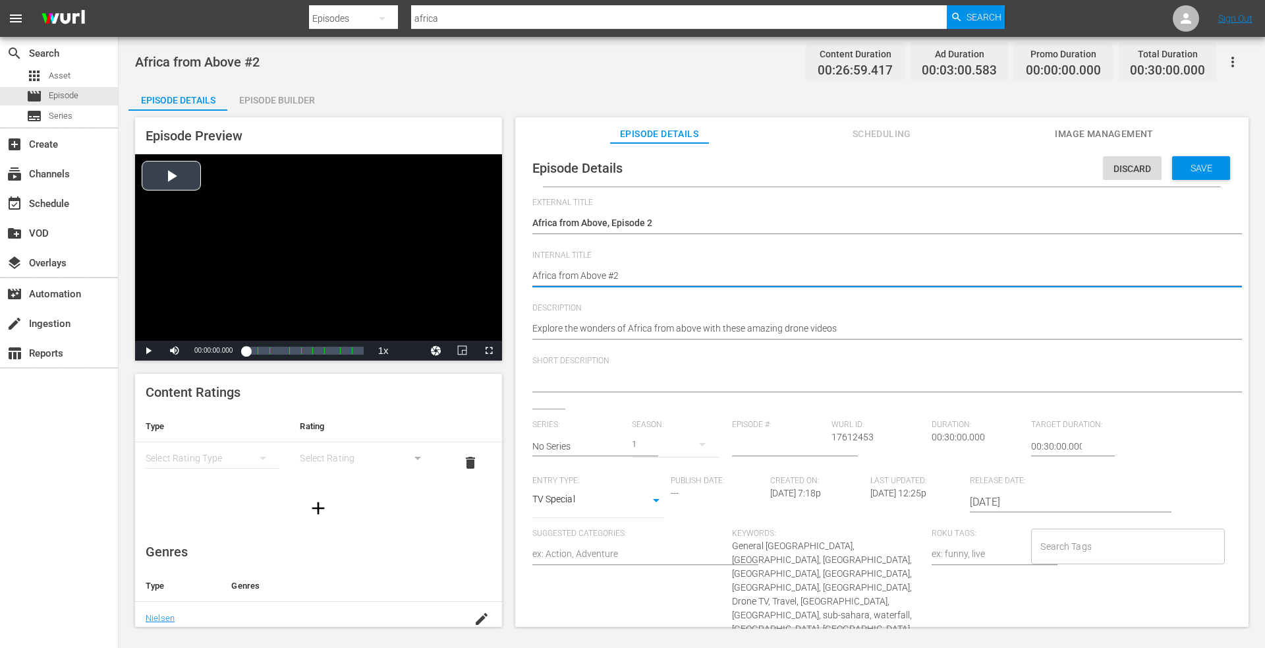
drag, startPoint x: 328, startPoint y: 265, endPoint x: 355, endPoint y: 252, distance: 30.7
click at [321, 262] on div "Episode Preview Video Player is loading. Play Video Play Mute Current Time 00:0…" at bounding box center [691, 374] width 1127 height 527
paste textarea ", Episode 1"
type textarea "Africa from Above, Episode 1"
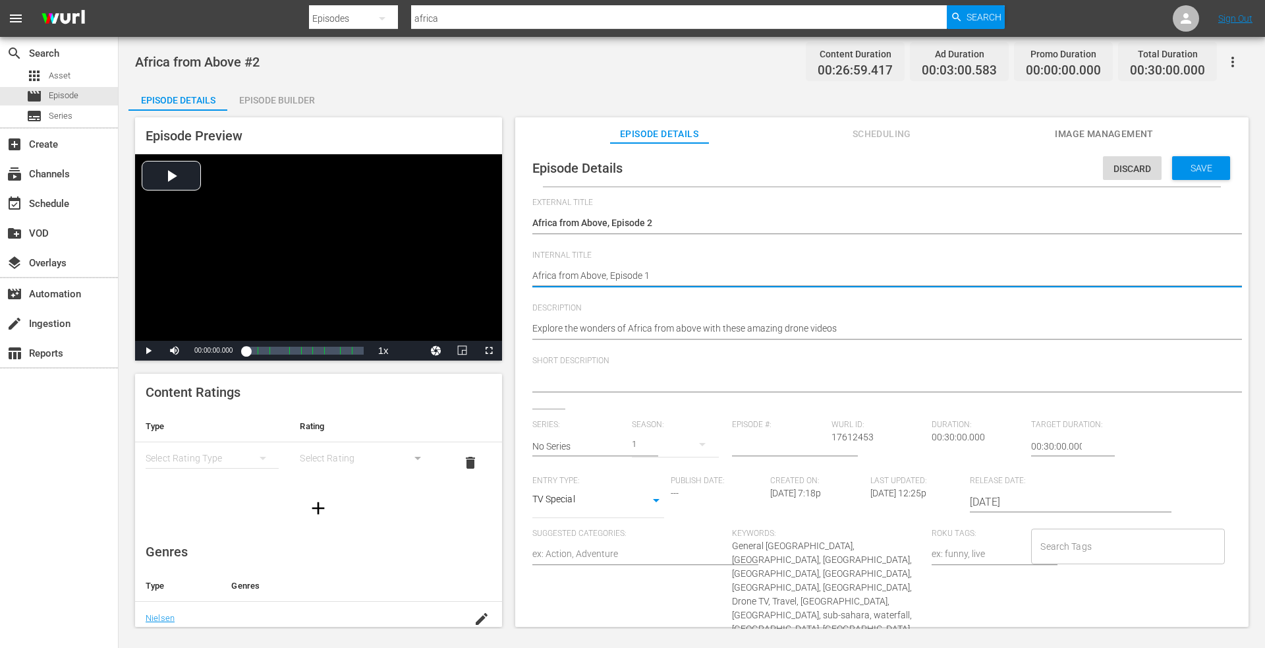
type textarea "Africa from Above, Episode"
type textarea "Africa from Above, Episode 2"
click at [1189, 165] on span "Save" at bounding box center [1201, 168] width 43 height 11
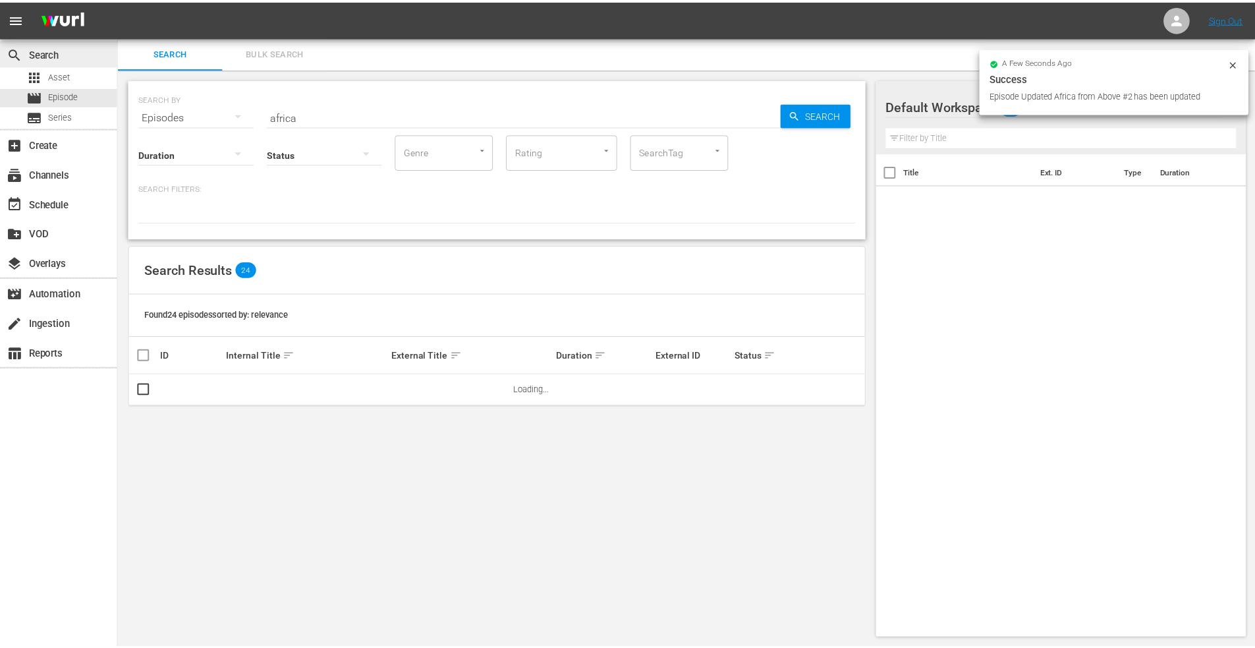
scroll to position [1, 0]
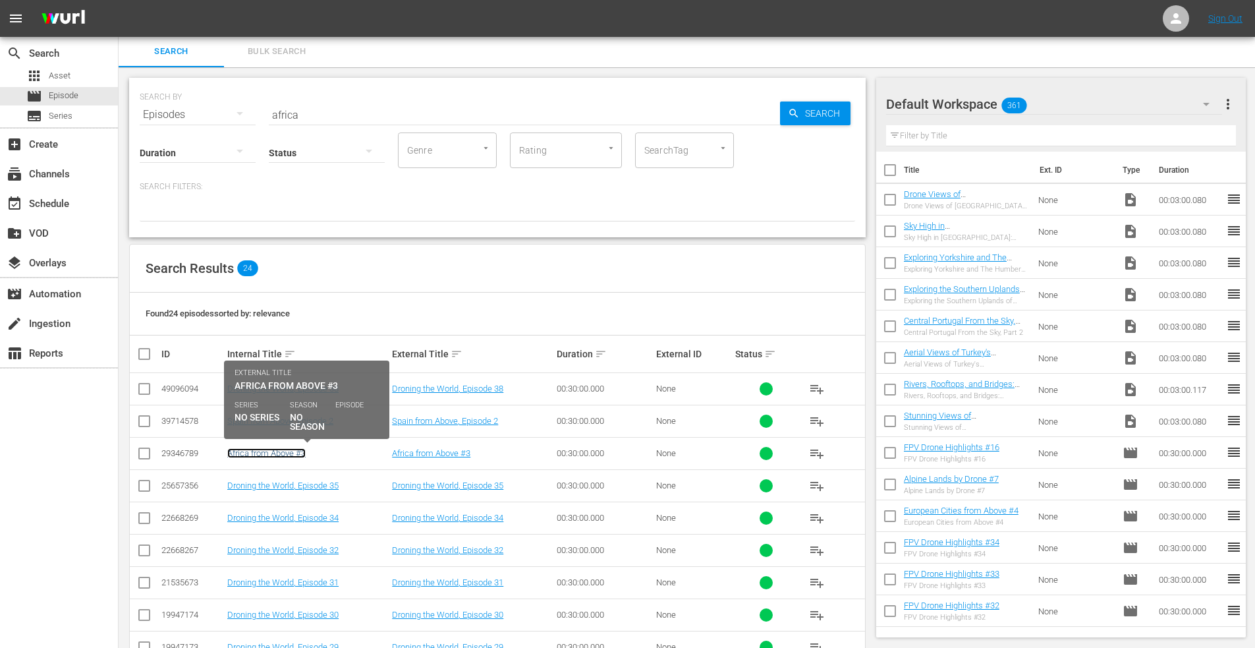
click at [264, 451] on link "Africa from Above #3" at bounding box center [266, 453] width 78 height 10
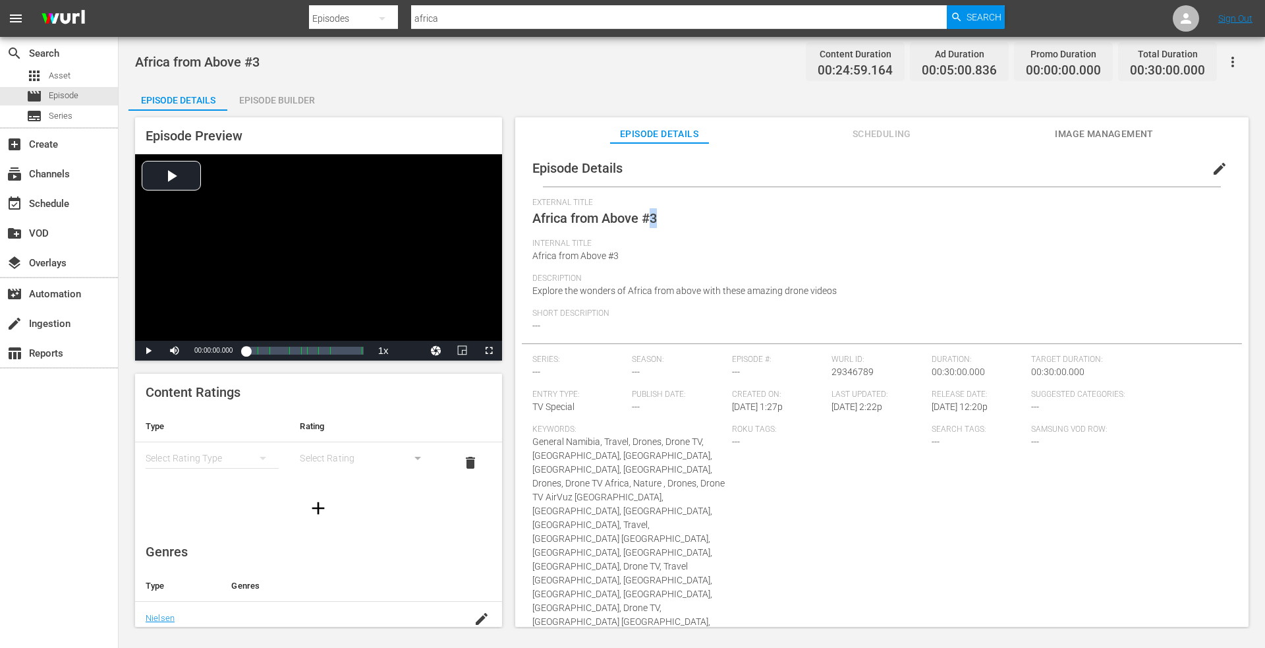
drag, startPoint x: 662, startPoint y: 219, endPoint x: 648, endPoint y: 219, distance: 14.5
click at [647, 219] on div "External Title Africa from Above #3" at bounding box center [881, 218] width 699 height 41
click at [662, 221] on div "External Title Africa from Above #3" at bounding box center [881, 218] width 699 height 41
drag, startPoint x: 664, startPoint y: 220, endPoint x: 648, endPoint y: 221, distance: 15.8
click at [648, 221] on div "External Title Africa from Above #3" at bounding box center [881, 218] width 699 height 41
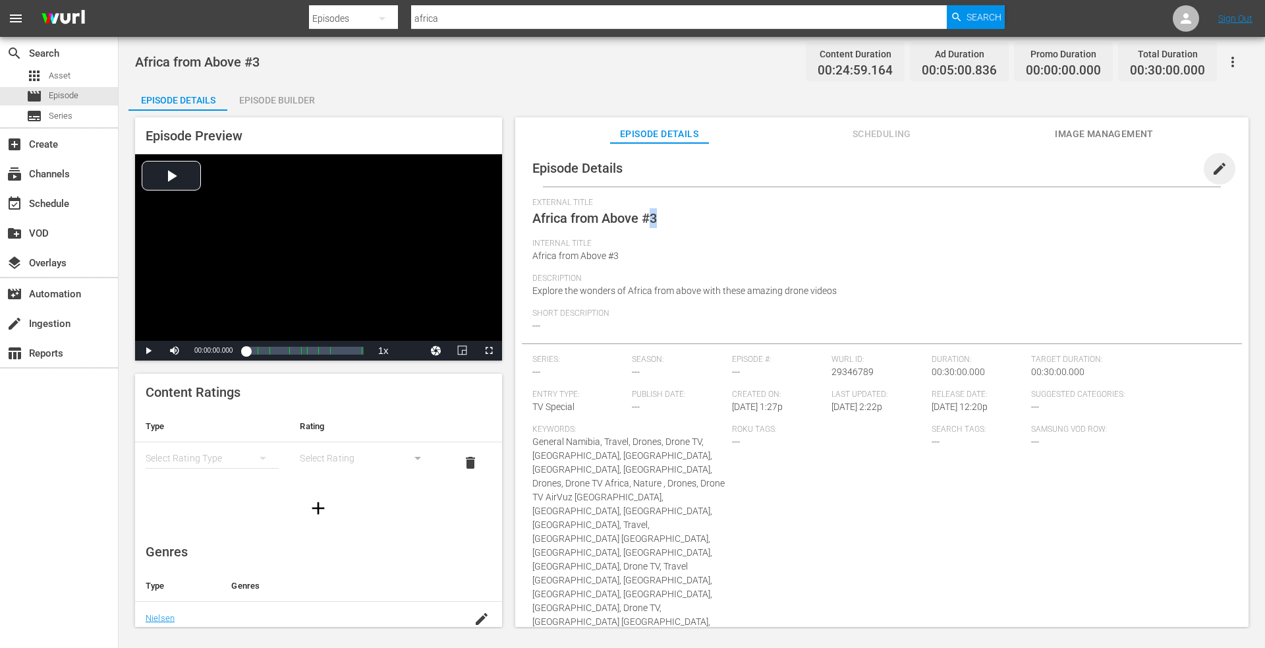
click at [1212, 169] on span "edit" at bounding box center [1220, 169] width 16 height 16
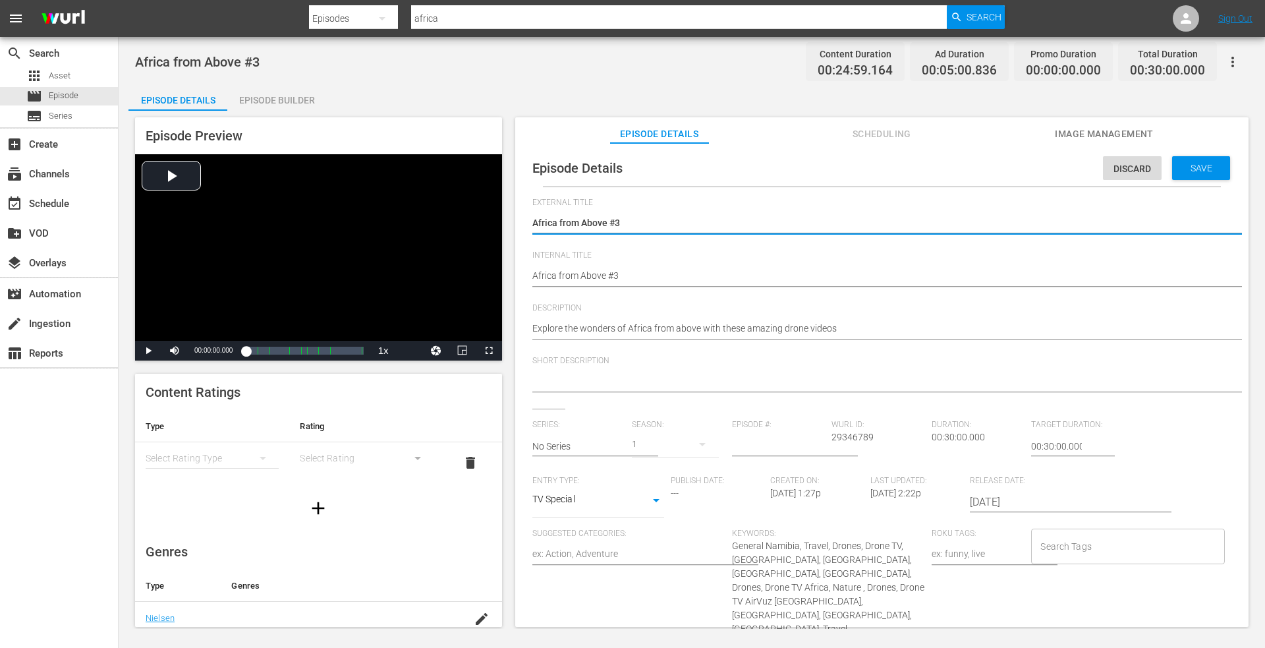
click at [652, 220] on textarea "Africa from Above #3" at bounding box center [878, 224] width 693 height 16
drag, startPoint x: 652, startPoint y: 220, endPoint x: 407, endPoint y: 233, distance: 244.8
click at [407, 233] on div "Episode Preview Video Player is loading. Play Video Play Mute Current Time 00:0…" at bounding box center [691, 374] width 1127 height 527
type textarea "Africa from Above, Episode 1"
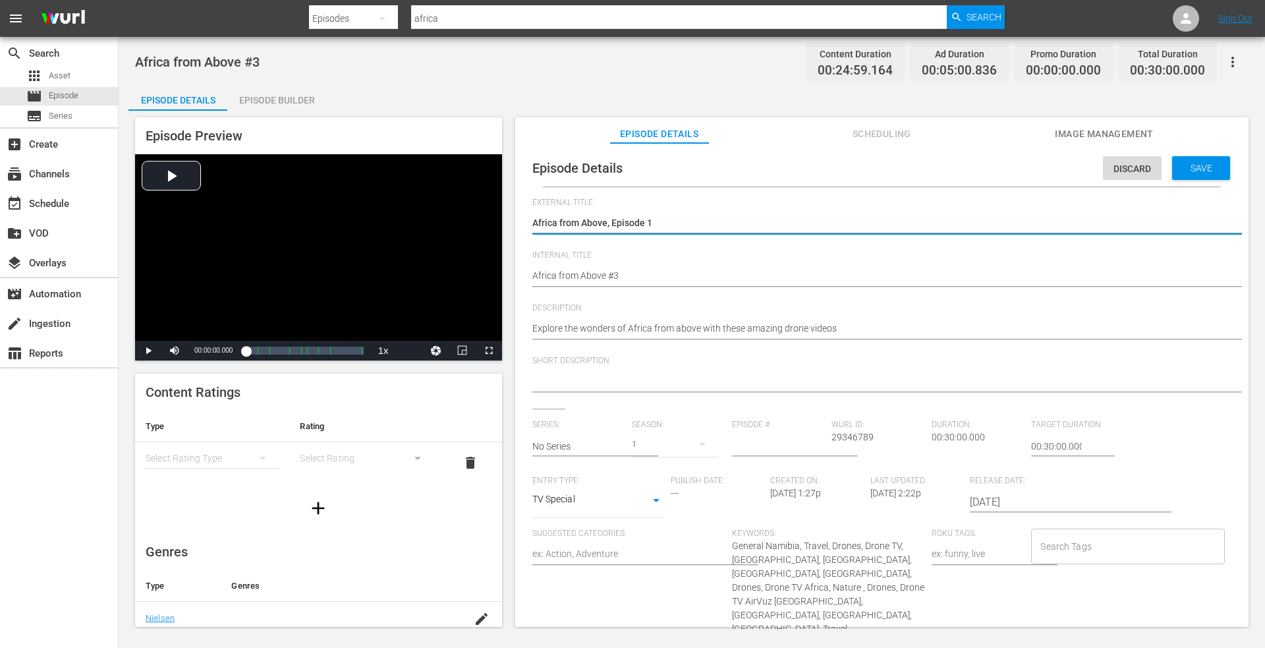
type textarea "Africa from Above, Episode"
type textarea "Africa from Above, Episode 3"
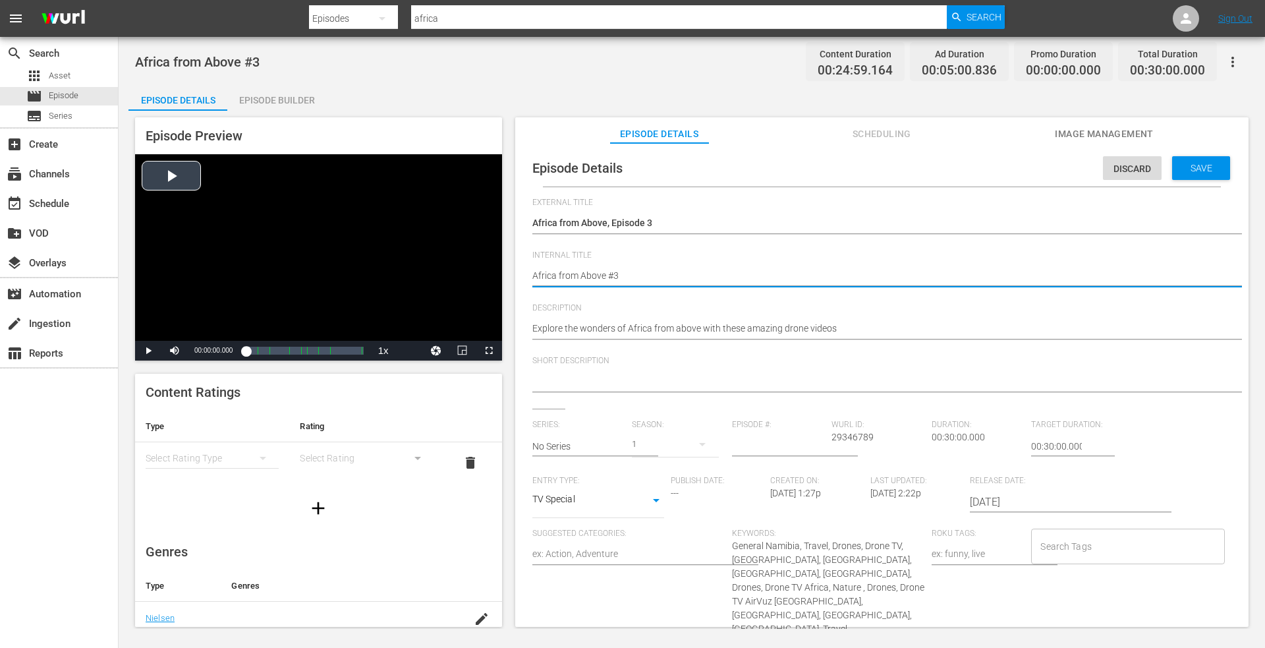
drag, startPoint x: 644, startPoint y: 277, endPoint x: 409, endPoint y: 279, distance: 235.3
click at [403, 282] on div "Episode Preview Video Player is loading. Play Video Play Mute Current Time 00:0…" at bounding box center [691, 374] width 1127 height 527
paste textarea ", Episode 1"
type textarea "Africa from Above, Episode 1"
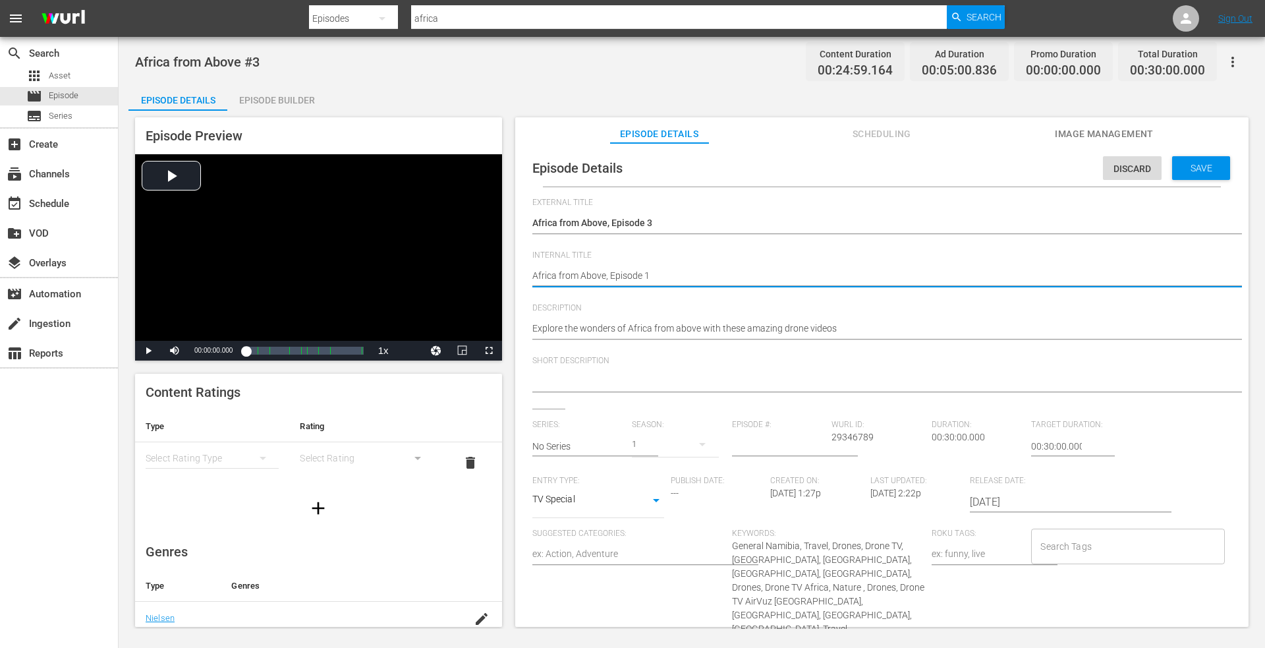
type textarea "Africa from Above, Episode"
type textarea "Africa from Above, Episode 3"
click at [1186, 169] on span "Save" at bounding box center [1201, 168] width 43 height 11
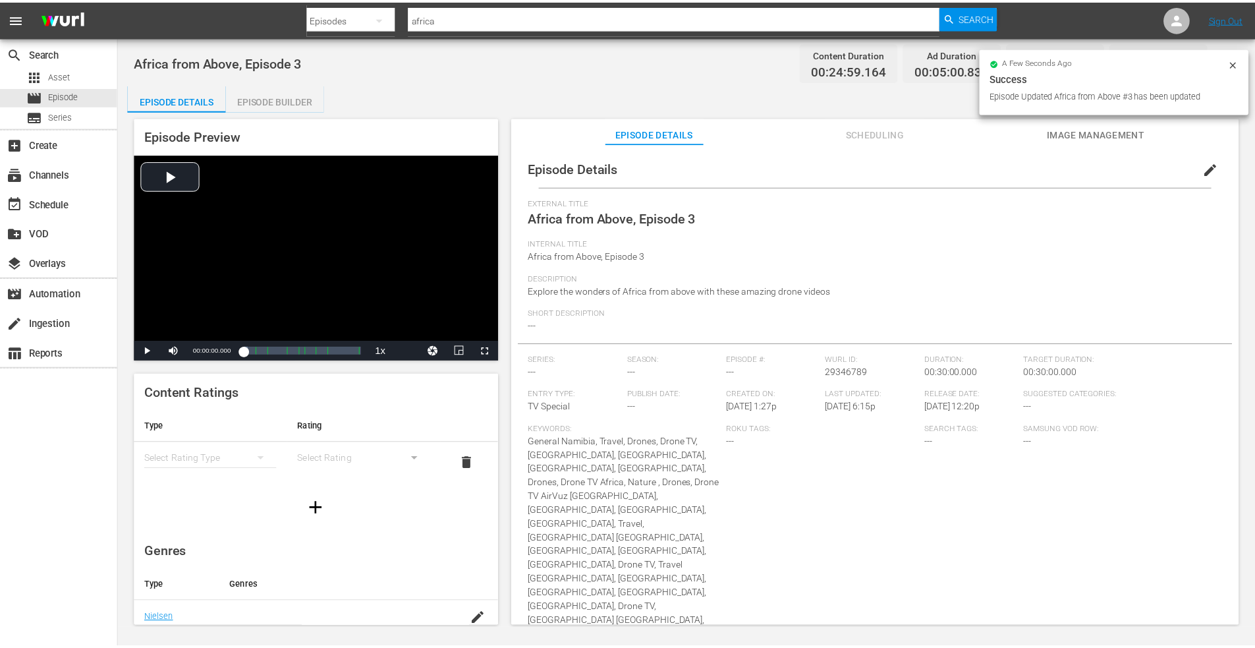
scroll to position [1, 0]
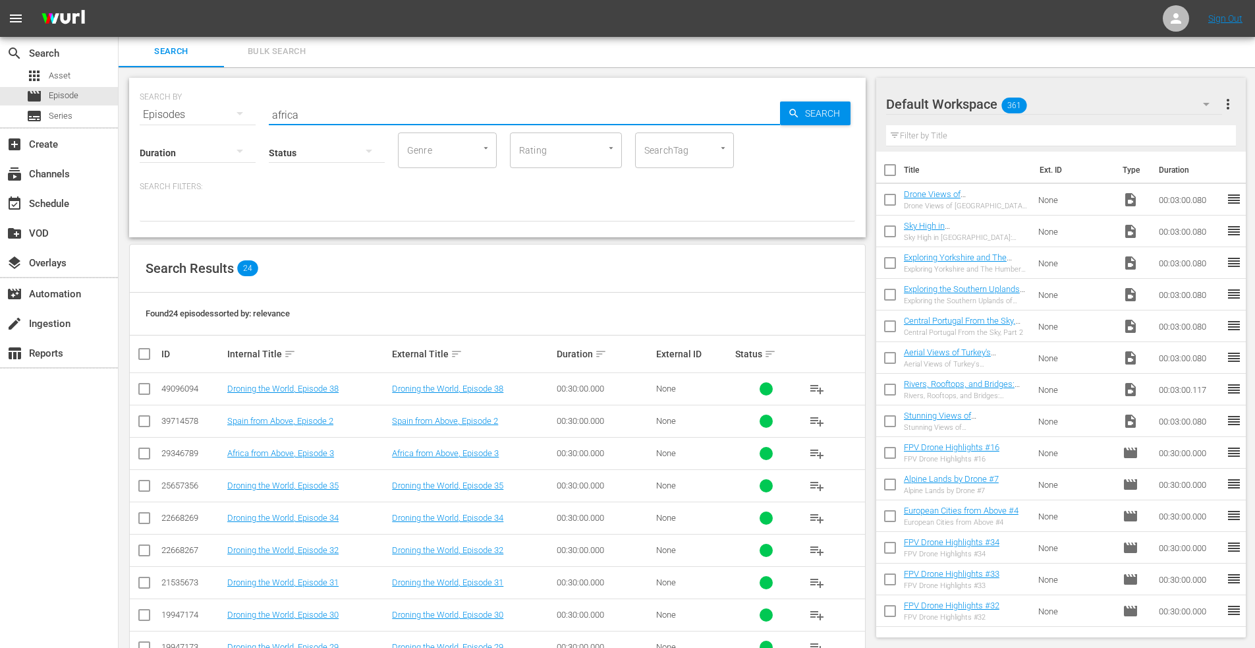
click at [337, 120] on input "africa" at bounding box center [524, 115] width 511 height 32
click at [138, 116] on div "SEARCH BY Search By Episodes Search ID, Title, Description, Keywords, or Catego…" at bounding box center [497, 157] width 737 height 159
type input "australia"
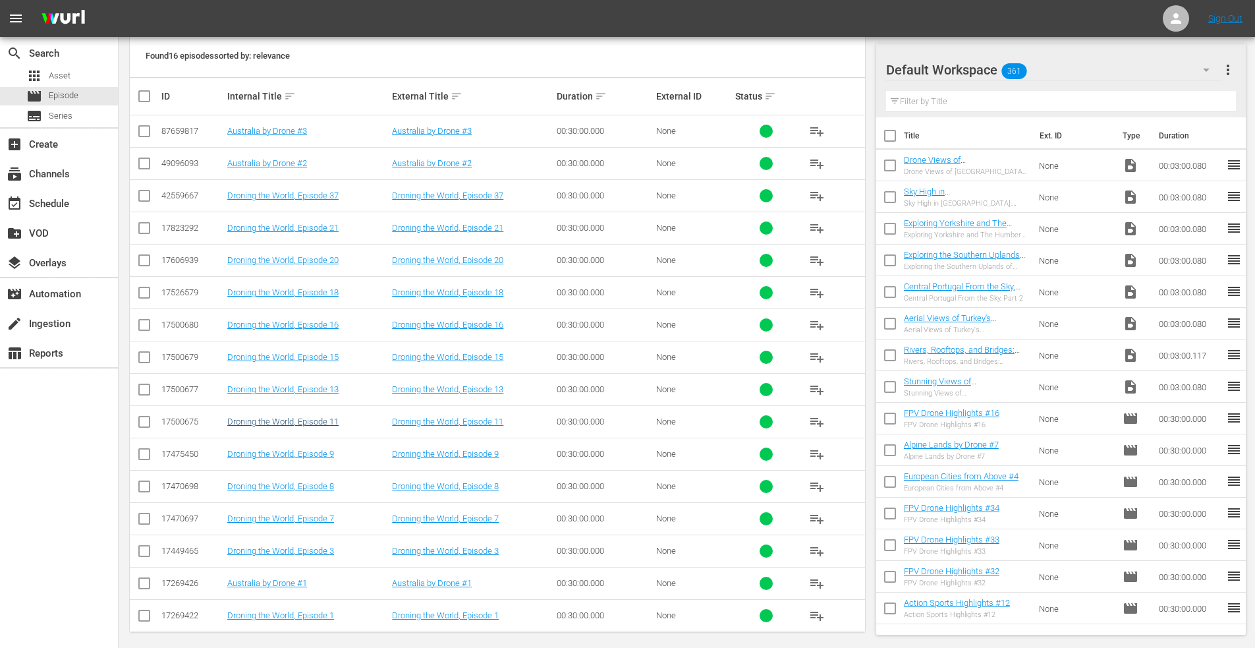
scroll to position [265, 0]
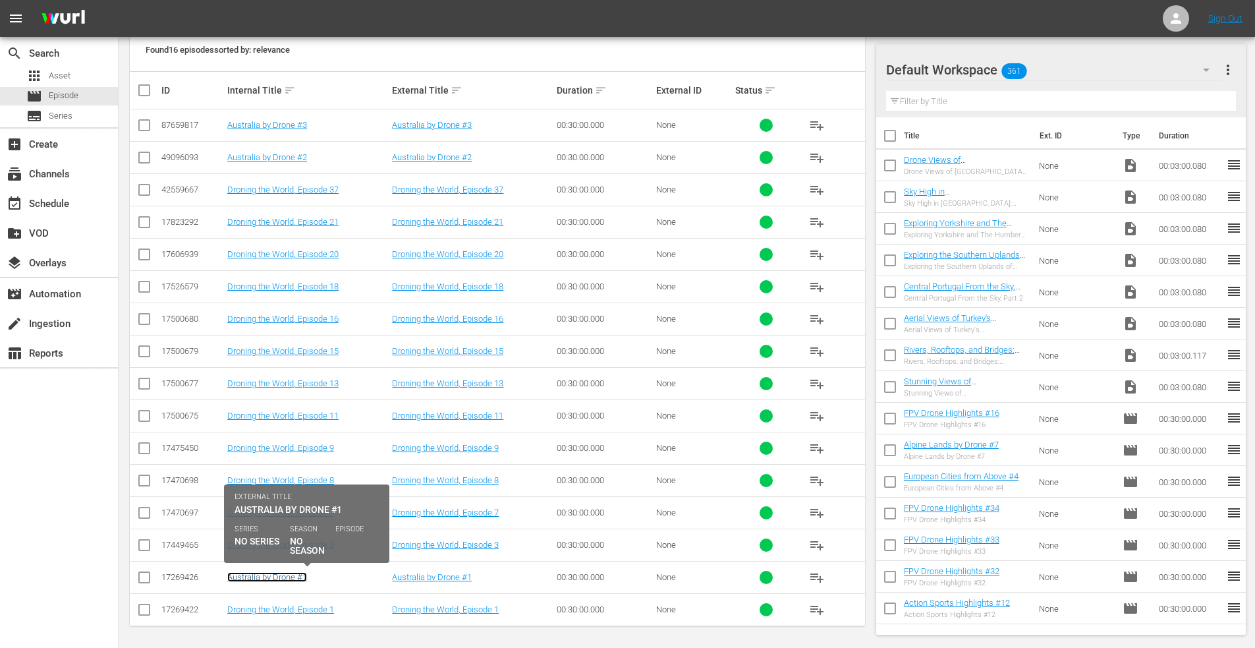
click at [249, 581] on link "Australia by Drone #1" at bounding box center [267, 577] width 80 height 10
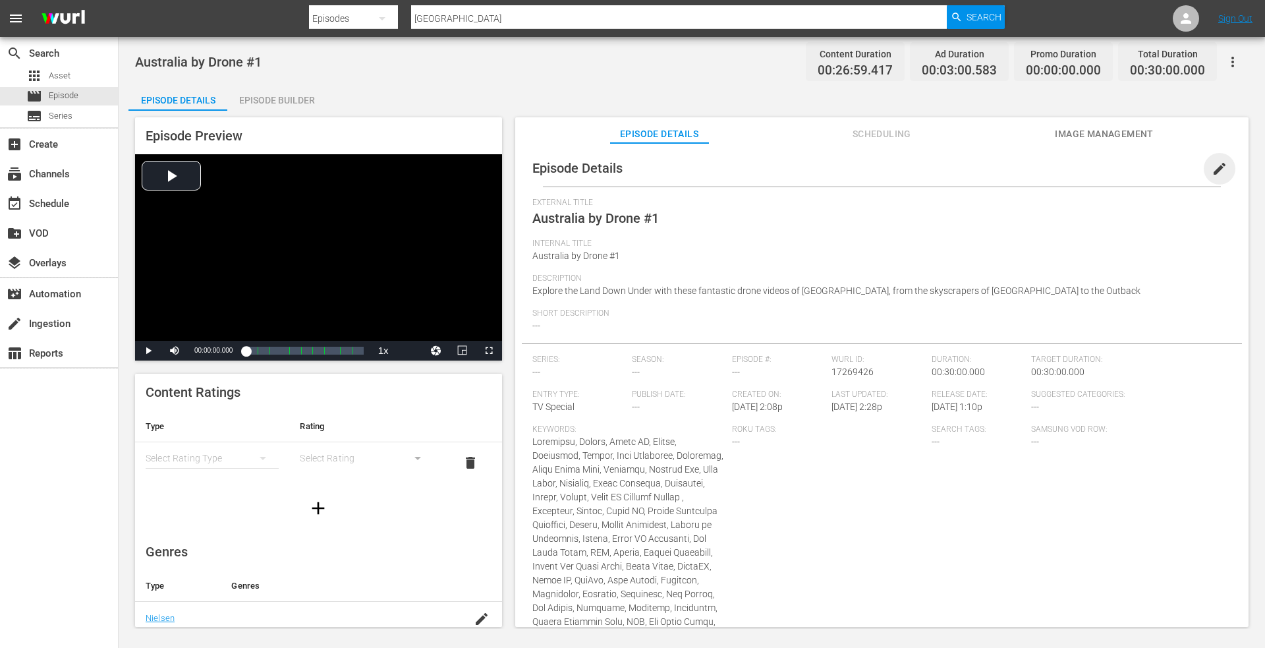
click at [1212, 169] on span "edit" at bounding box center [1220, 169] width 16 height 16
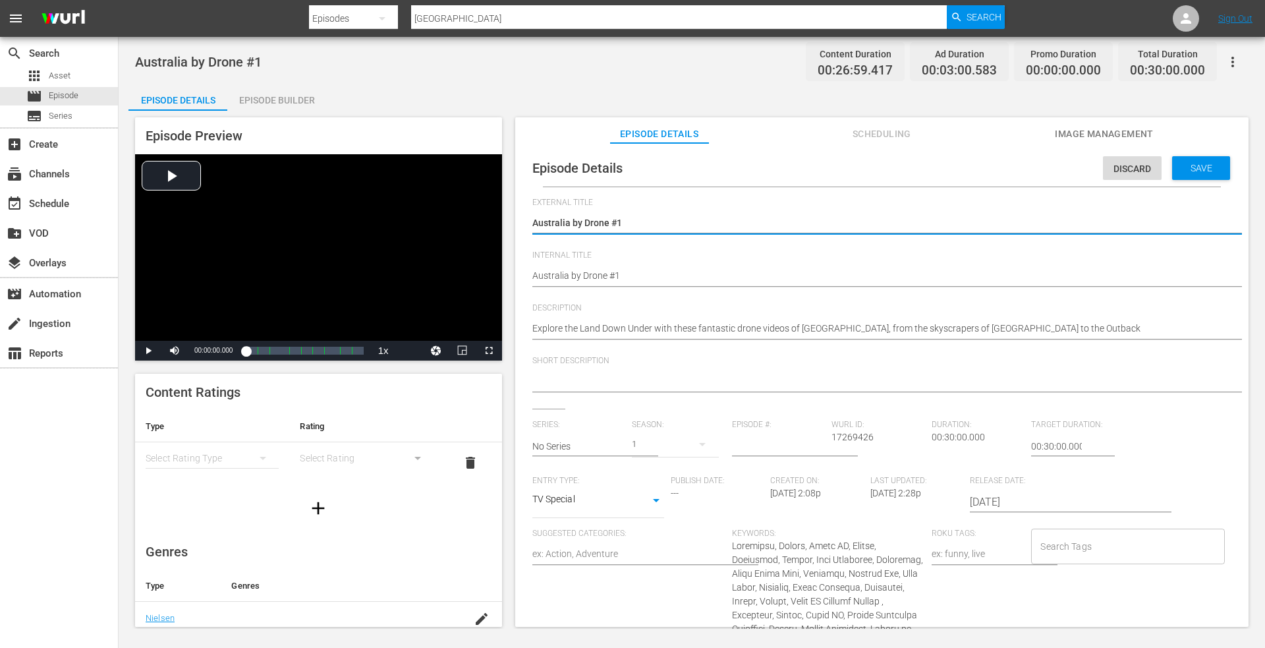
click at [627, 230] on textarea "Australia by Drone #1" at bounding box center [878, 224] width 693 height 16
drag, startPoint x: 630, startPoint y: 227, endPoint x: 377, endPoint y: 221, distance: 253.1
click at [376, 222] on div "Episode Preview Video Player is loading. Play Video Play Mute Current Time 00:0…" at bounding box center [691, 374] width 1127 height 527
click at [631, 219] on textarea "Australia by Drone #1" at bounding box center [878, 224] width 693 height 16
type textarea "Australia by Drone #"
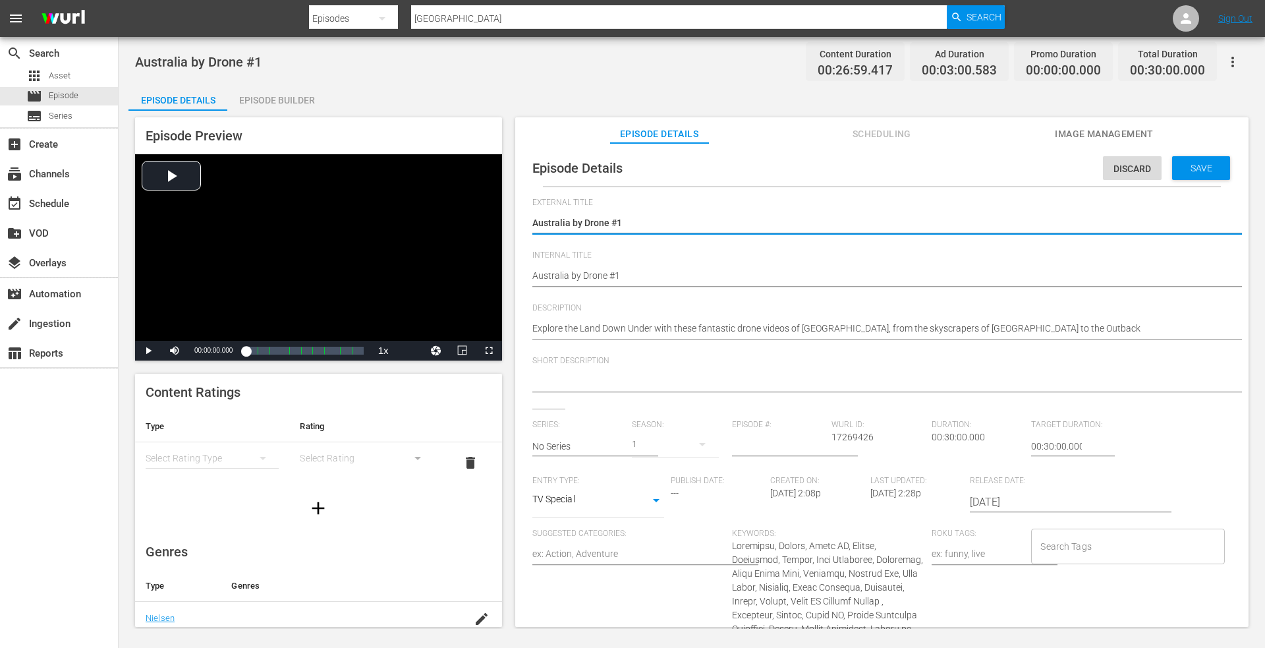
type textarea "Australia by Drone #"
type textarea "Australia by Drone"
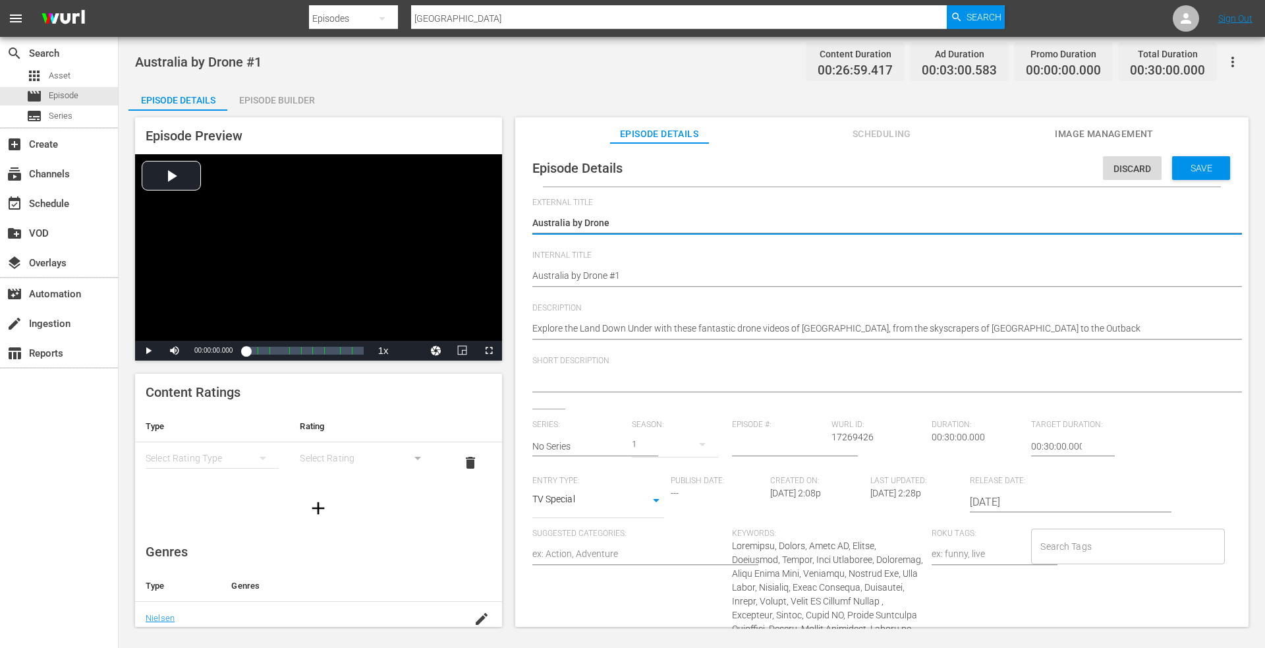
type textarea "Australia by Drone,"
type textarea "Australia by Drone, E"
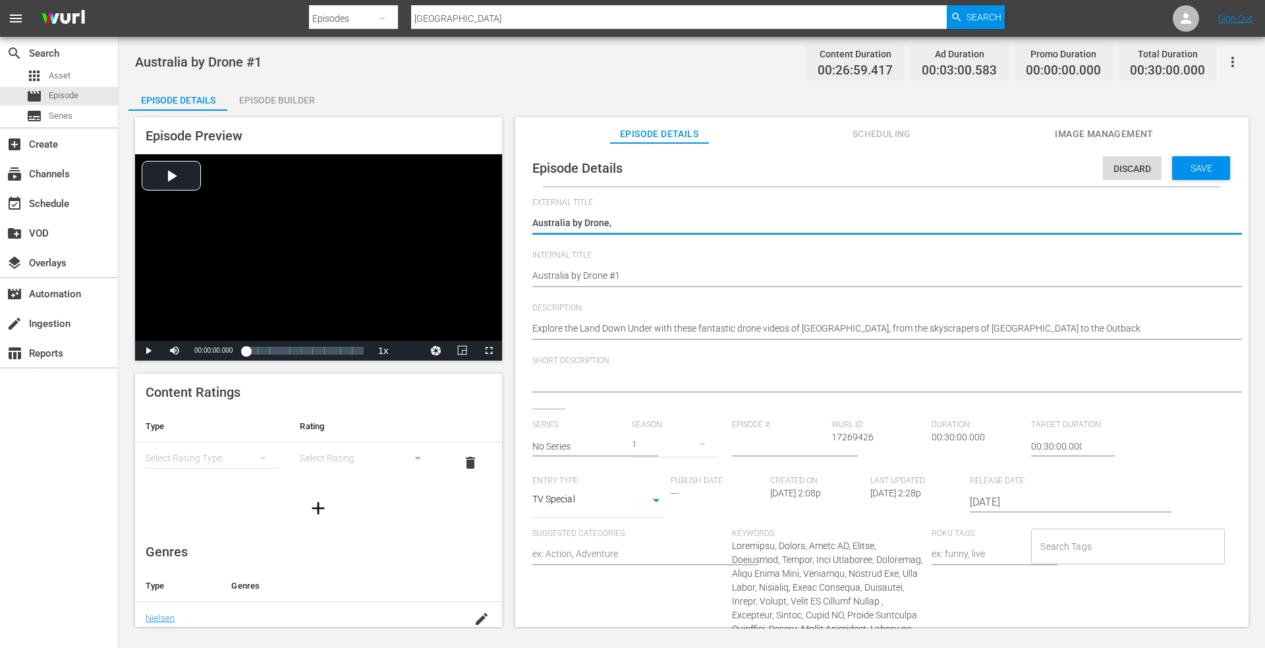
type textarea "Australia by Drone, E"
type textarea "Australia by Drone, Ep"
type textarea "Australia by Drone, Epi"
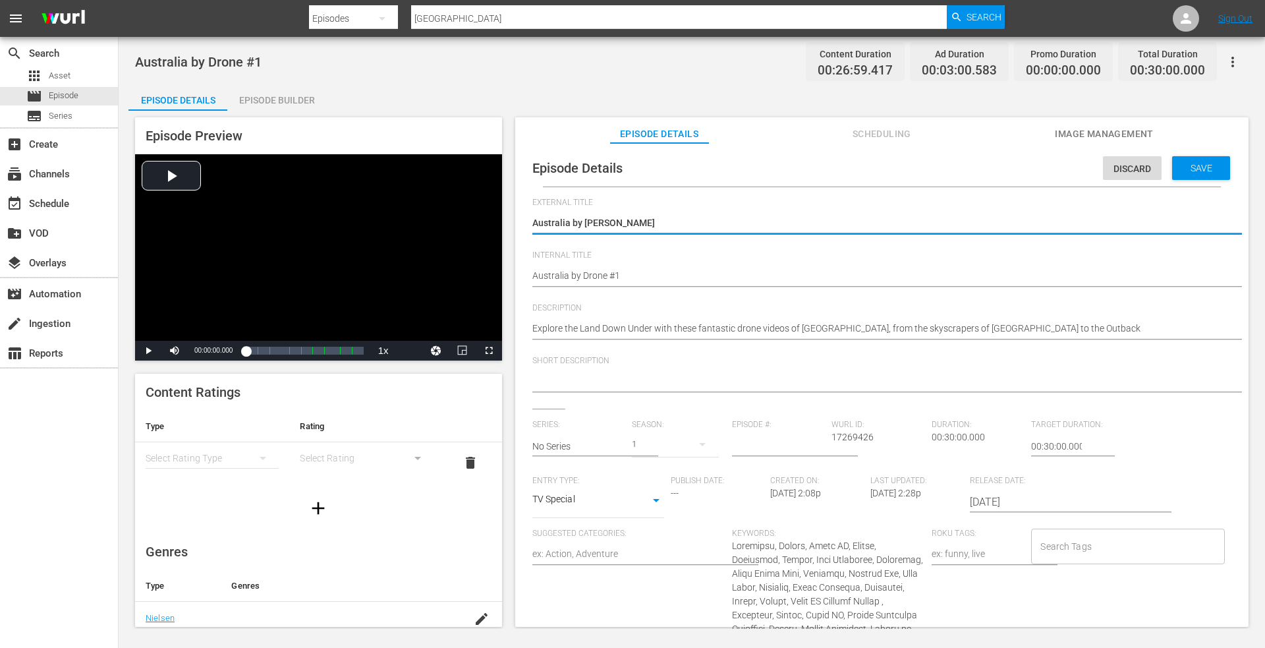
type textarea "Australia by Drone, Epis"
type textarea "Australia by Drone, Episo"
type textarea "Australia by Drone, Episod"
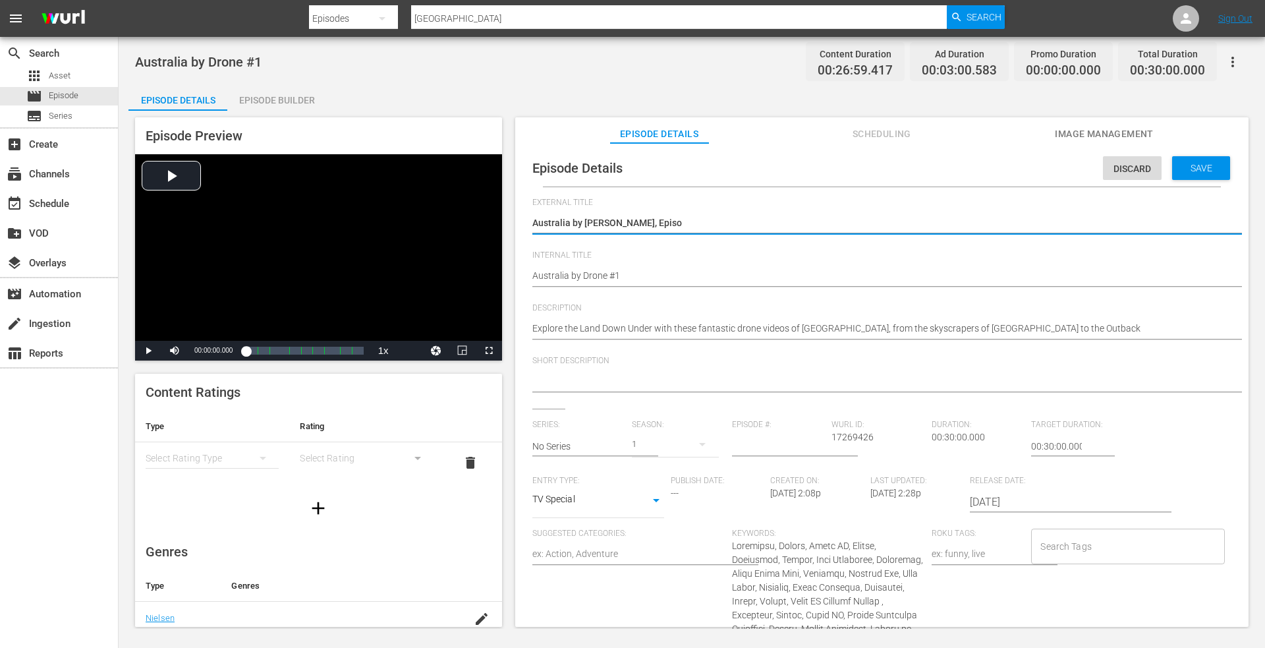
type textarea "Australia by Drone, Episod"
type textarea "Australia by Drone, Episode"
type textarea "Australia by Drone, Episode 1"
click at [681, 228] on textarea "Australia by Drone #1" at bounding box center [878, 224] width 693 height 16
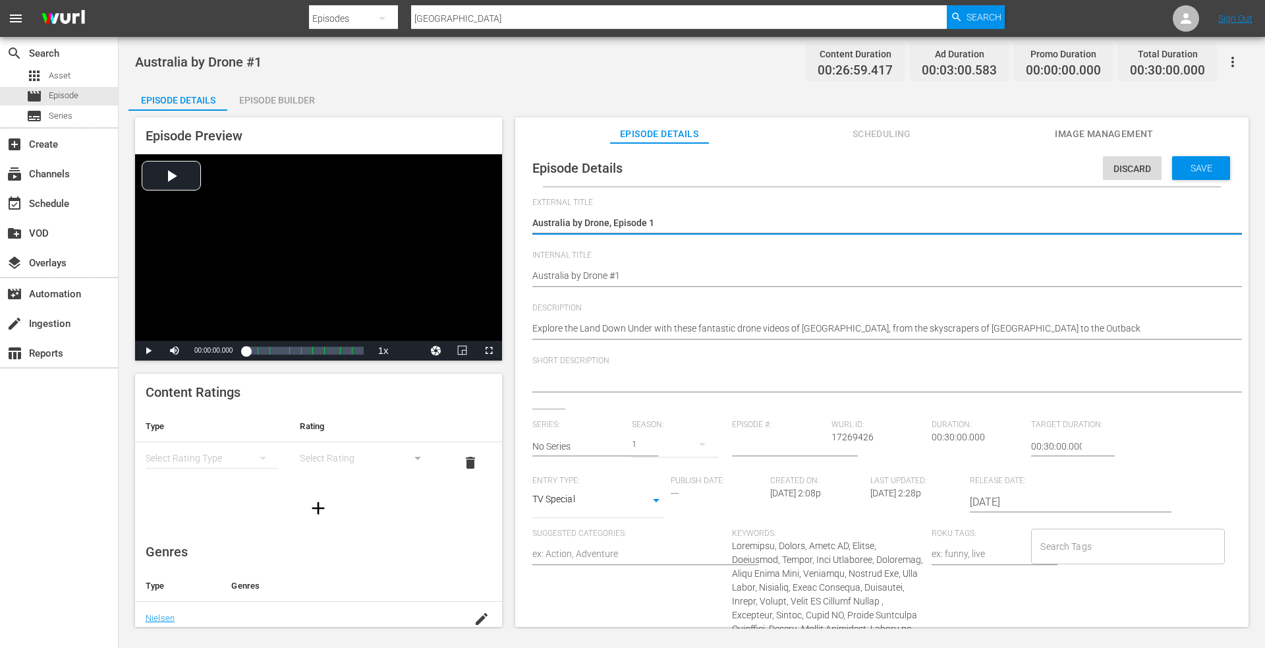
drag, startPoint x: 679, startPoint y: 228, endPoint x: 505, endPoint y: 226, distance: 173.3
click at [486, 229] on div "Episode Preview Video Player is loading. Play Video Play Mute Current Time 00:0…" at bounding box center [691, 374] width 1127 height 527
type textarea "Australia by Drone, Episode 1"
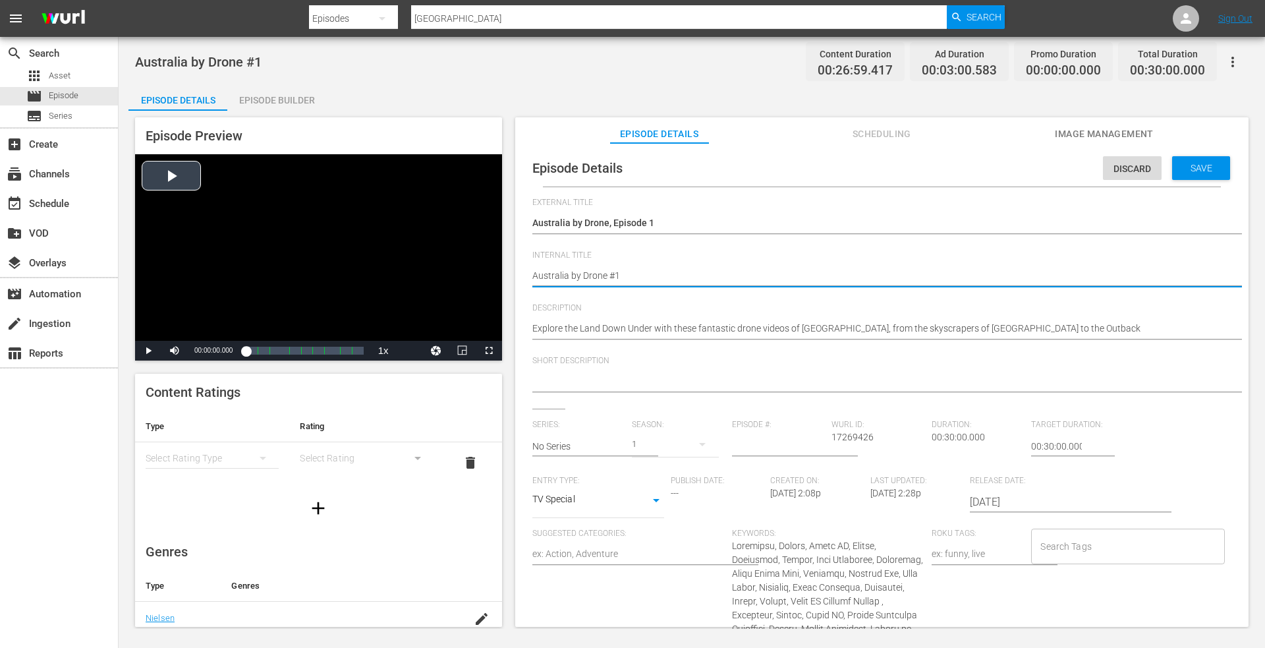
drag, startPoint x: 645, startPoint y: 275, endPoint x: 337, endPoint y: 275, distance: 307.7
click at [337, 275] on div "Episode Preview Video Player is loading. Play Video Play Mute Current Time 00:0…" at bounding box center [691, 374] width 1127 height 527
paste textarea ", Episode"
type textarea "Australia by Drone, Episode 1"
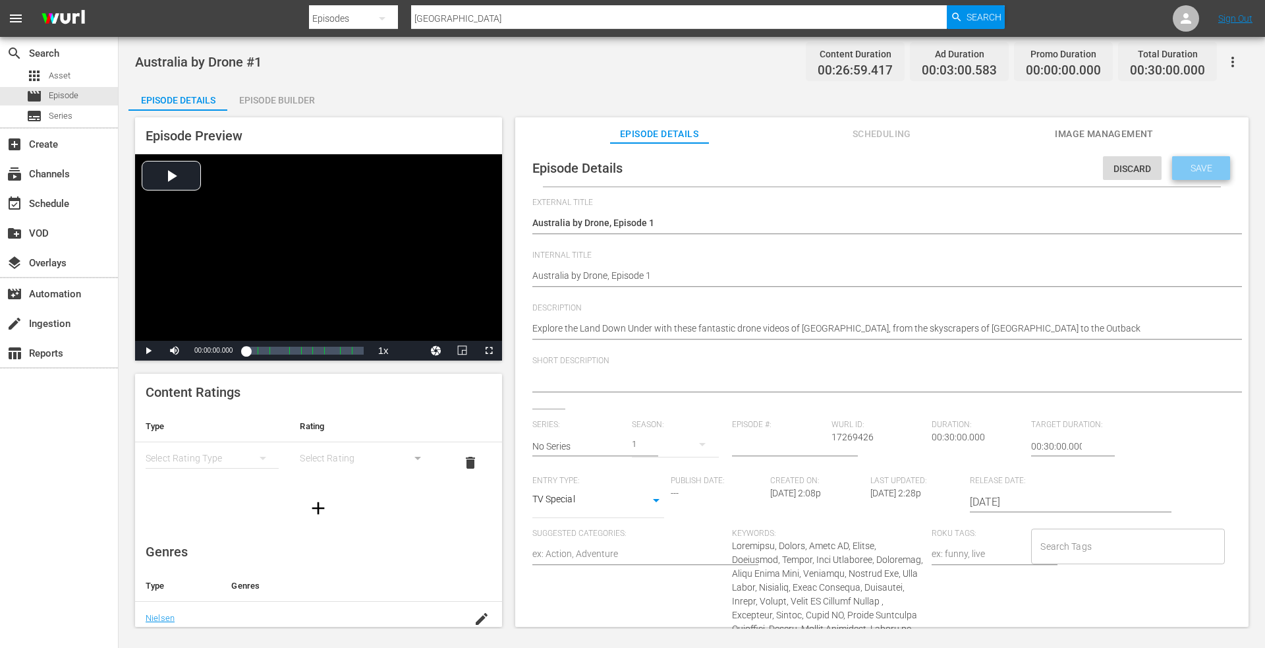
click at [1187, 165] on span "Save" at bounding box center [1201, 168] width 43 height 11
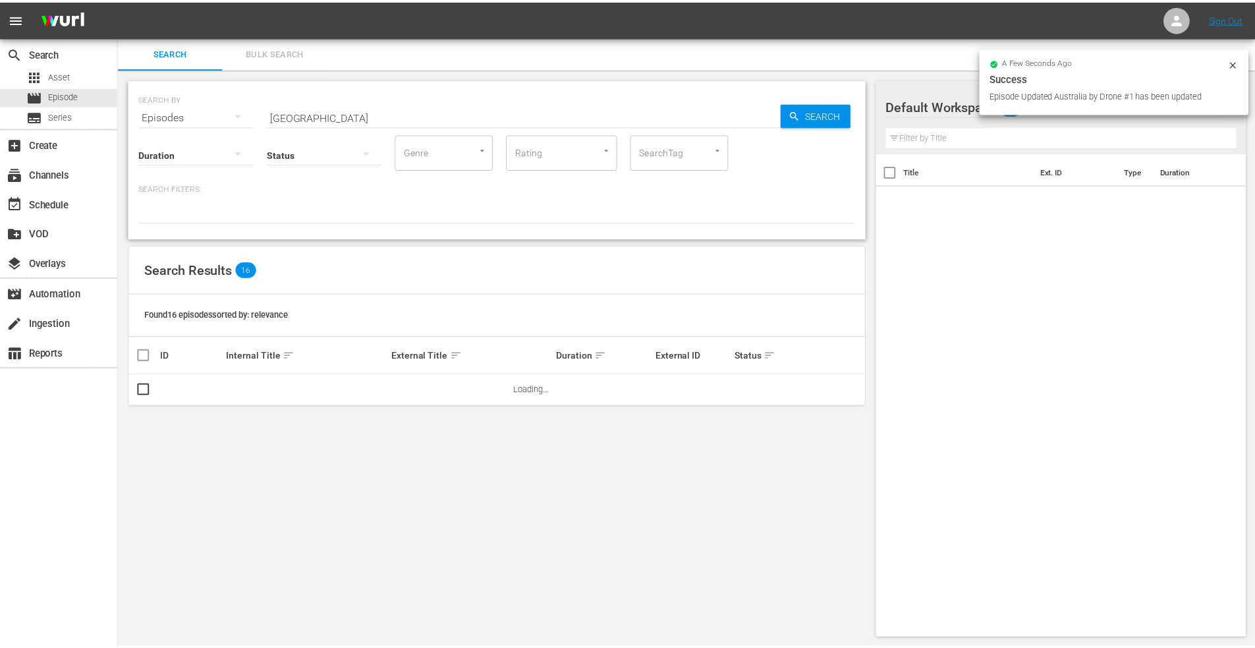
scroll to position [1, 0]
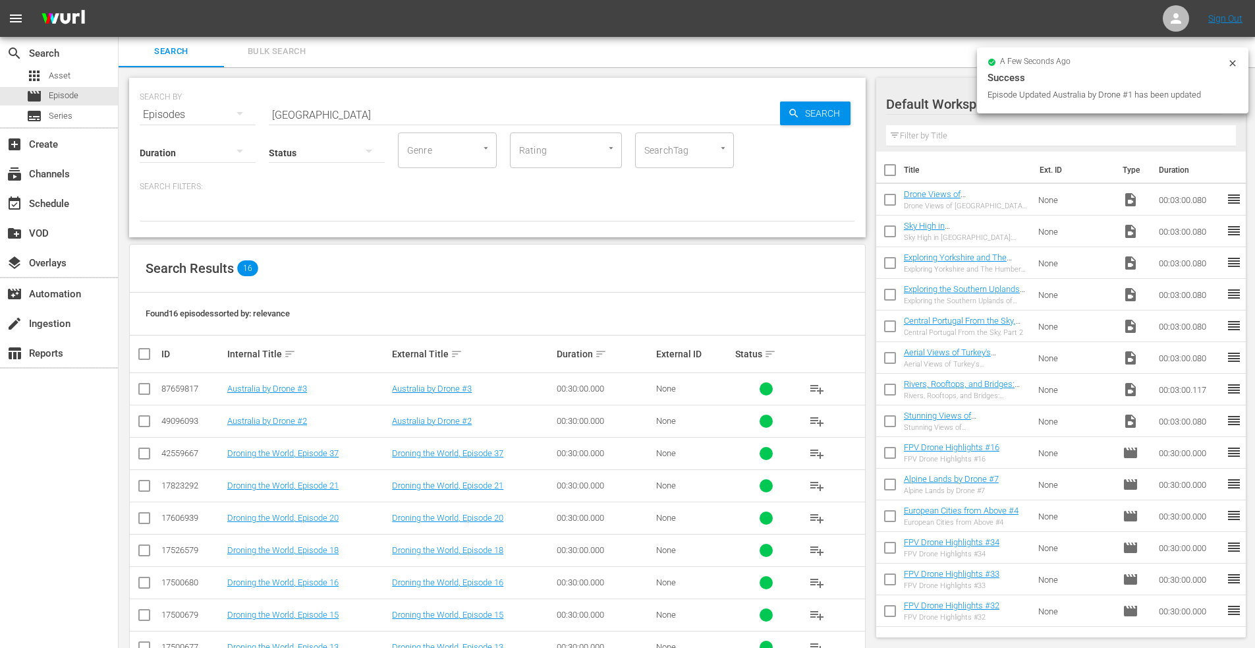
click at [273, 414] on td "Australia by Drone #2" at bounding box center [307, 421] width 165 height 32
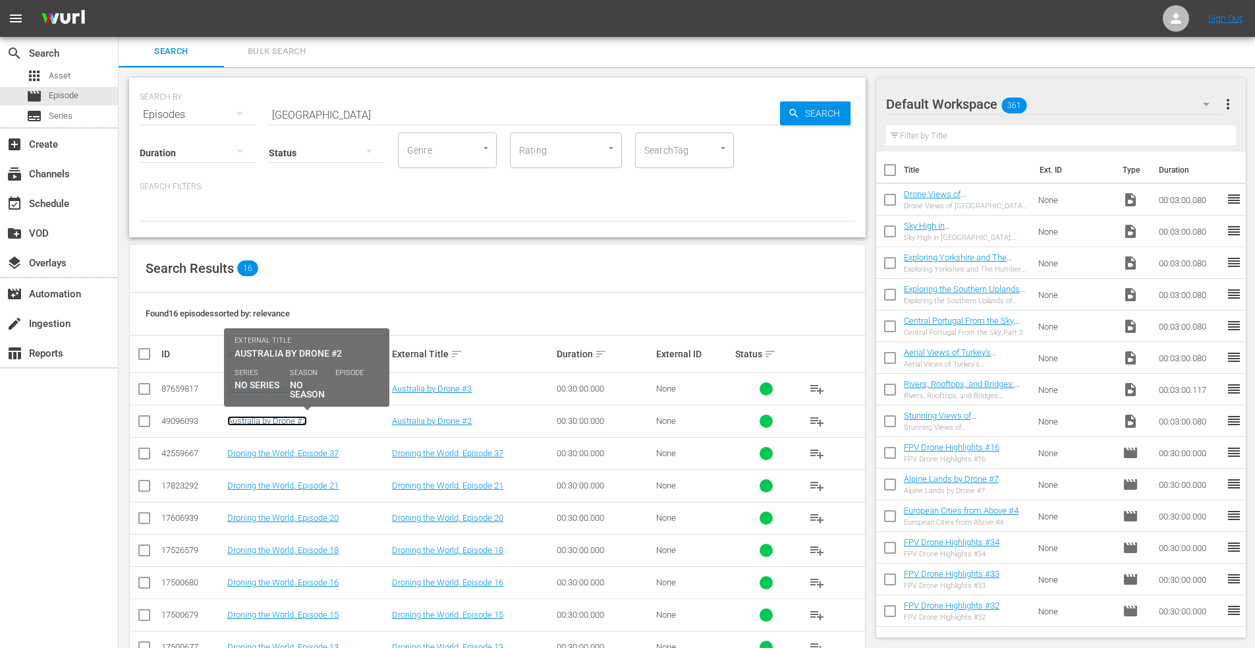
click at [273, 420] on link "Australia by Drone #2" at bounding box center [267, 421] width 80 height 10
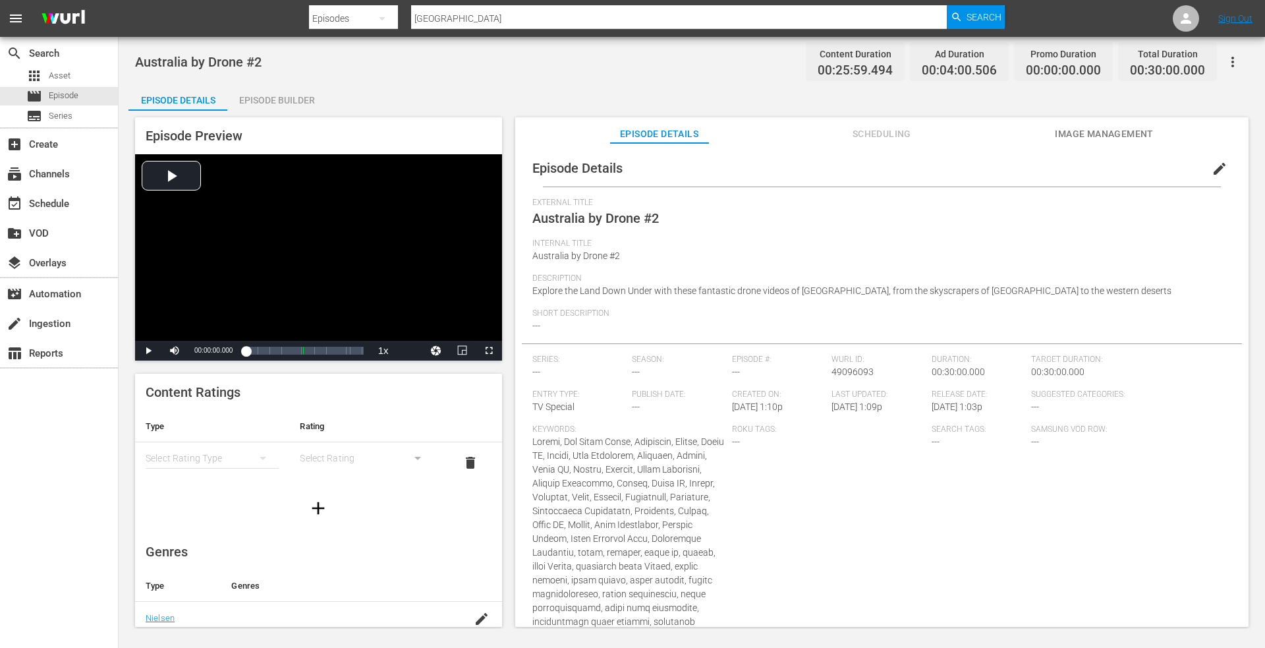
click at [1212, 164] on span "edit" at bounding box center [1220, 169] width 16 height 16
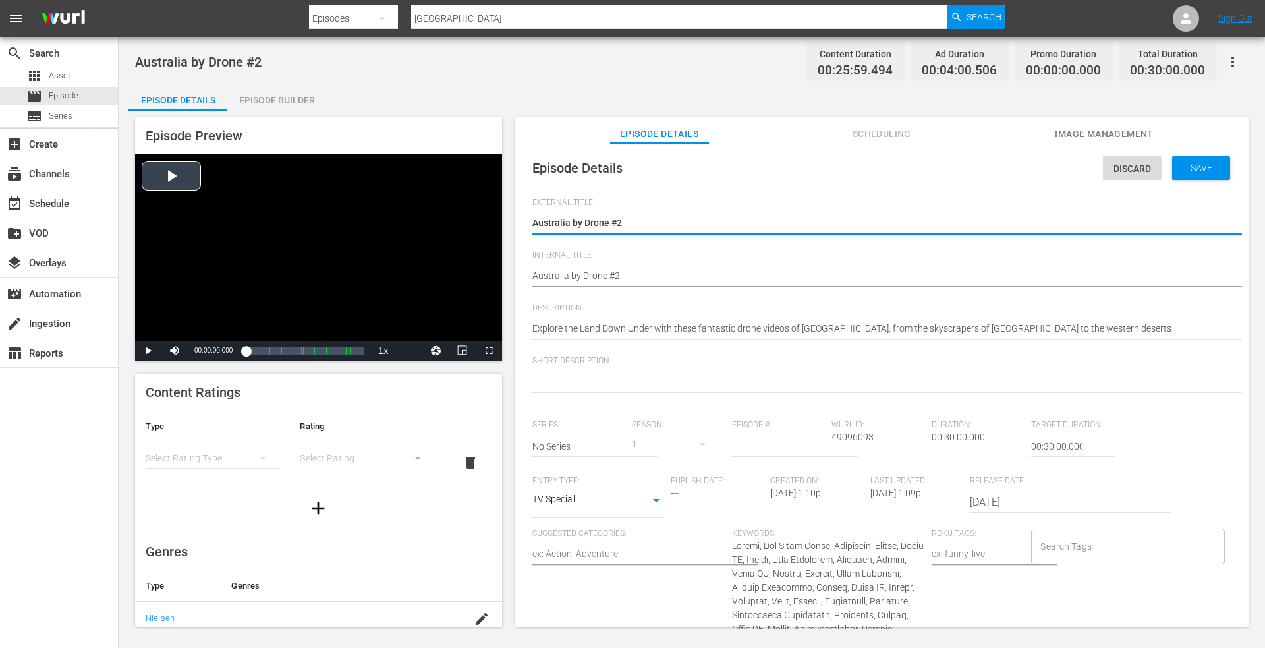
drag, startPoint x: 655, startPoint y: 221, endPoint x: 366, endPoint y: 209, distance: 288.9
click at [327, 217] on div "Episode Preview Video Player is loading. Play Video Play Mute Current Time 00:0…" at bounding box center [691, 374] width 1127 height 527
type textarea "Australia by Drone, Episode 1"
type textarea "Australia by Drone, Episode"
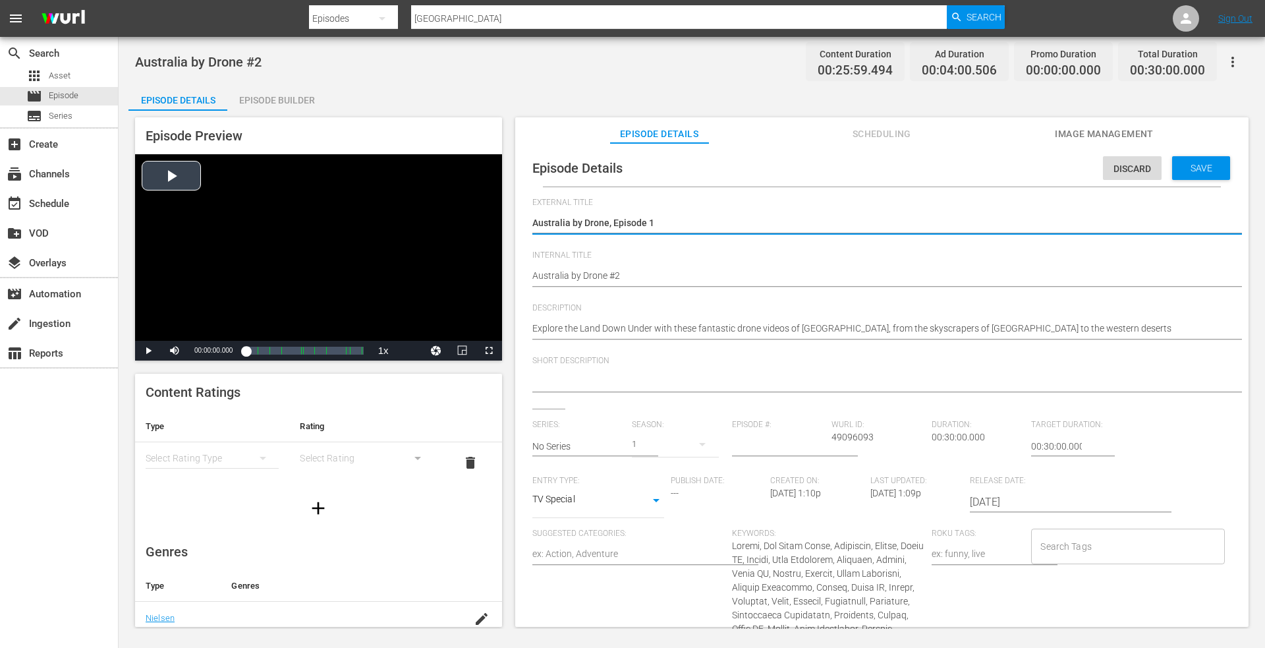
type textarea "Australia by Drone, Episode"
type textarea "Australia by Drone, Episode 2"
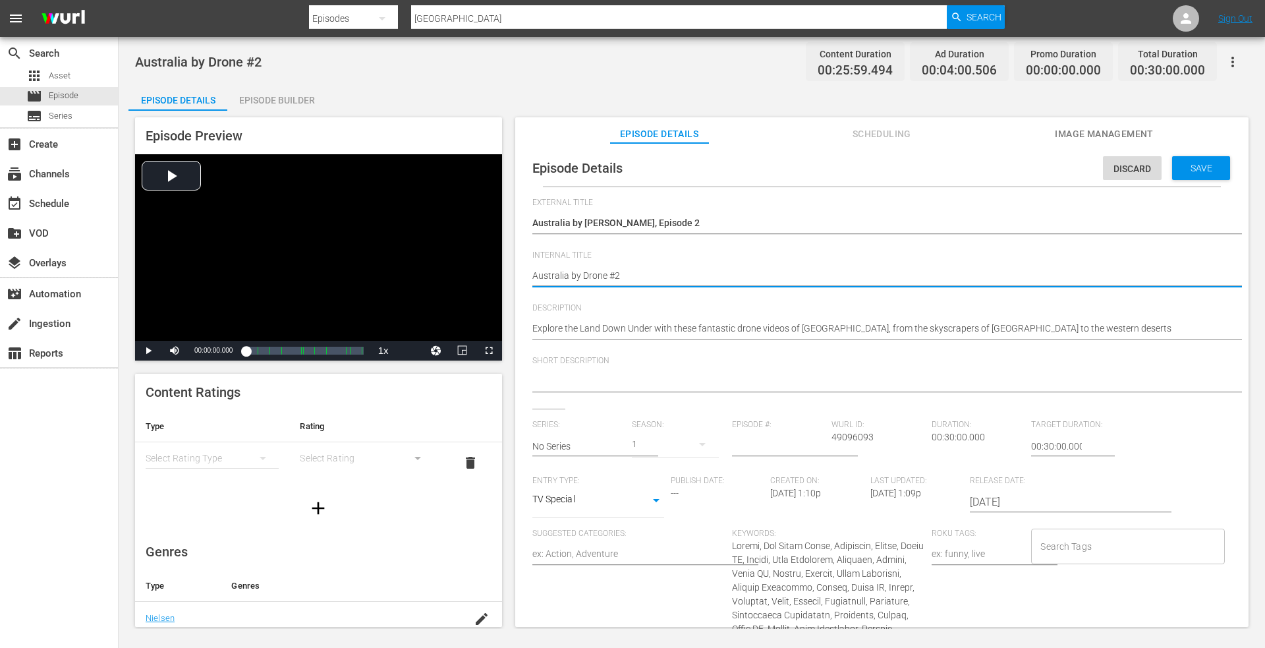
drag, startPoint x: 643, startPoint y: 274, endPoint x: 628, endPoint y: 273, distance: 15.2
drag, startPoint x: 628, startPoint y: 273, endPoint x: 322, endPoint y: 237, distance: 307.9
click at [300, 244] on div "Episode Preview Video Player is loading. Play Video Play Mute Current Time 00:0…" at bounding box center [691, 374] width 1127 height 527
paste textarea ", Episode 1"
type textarea "Australia by Drone, Episode 1"
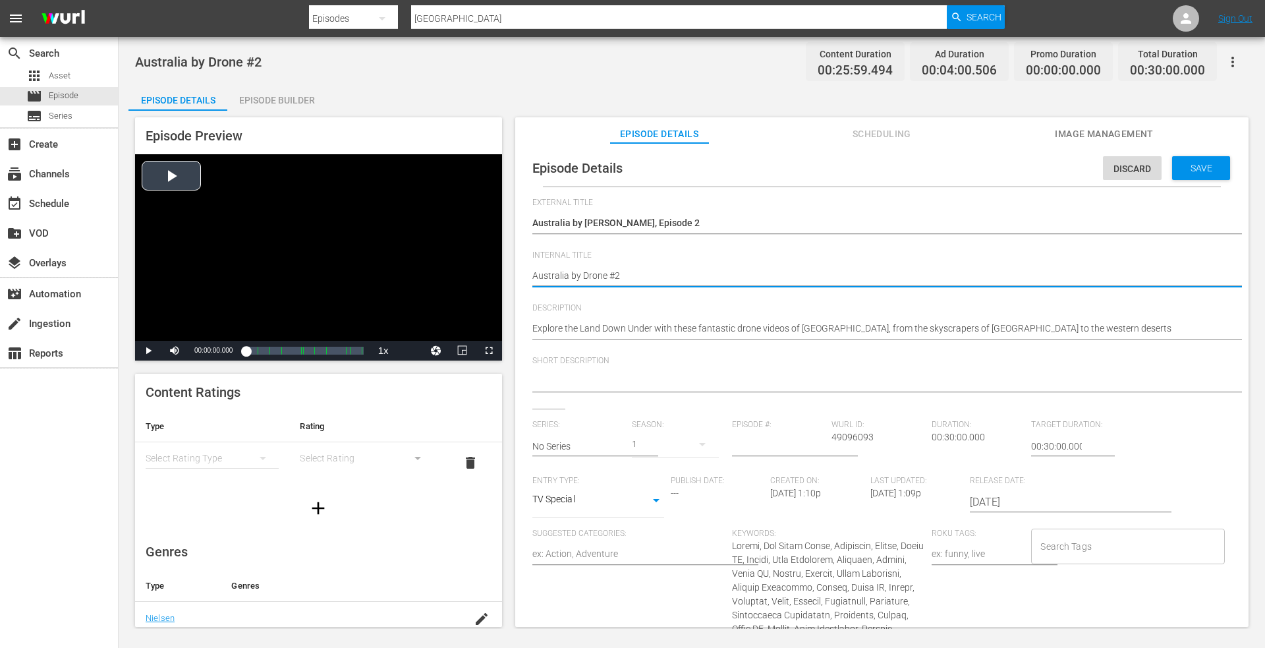
type textarea "Australia by Drone, Episode 1"
type textarea "Australia by Drone, Episode"
type textarea "Australia by Drone, Episode 2"
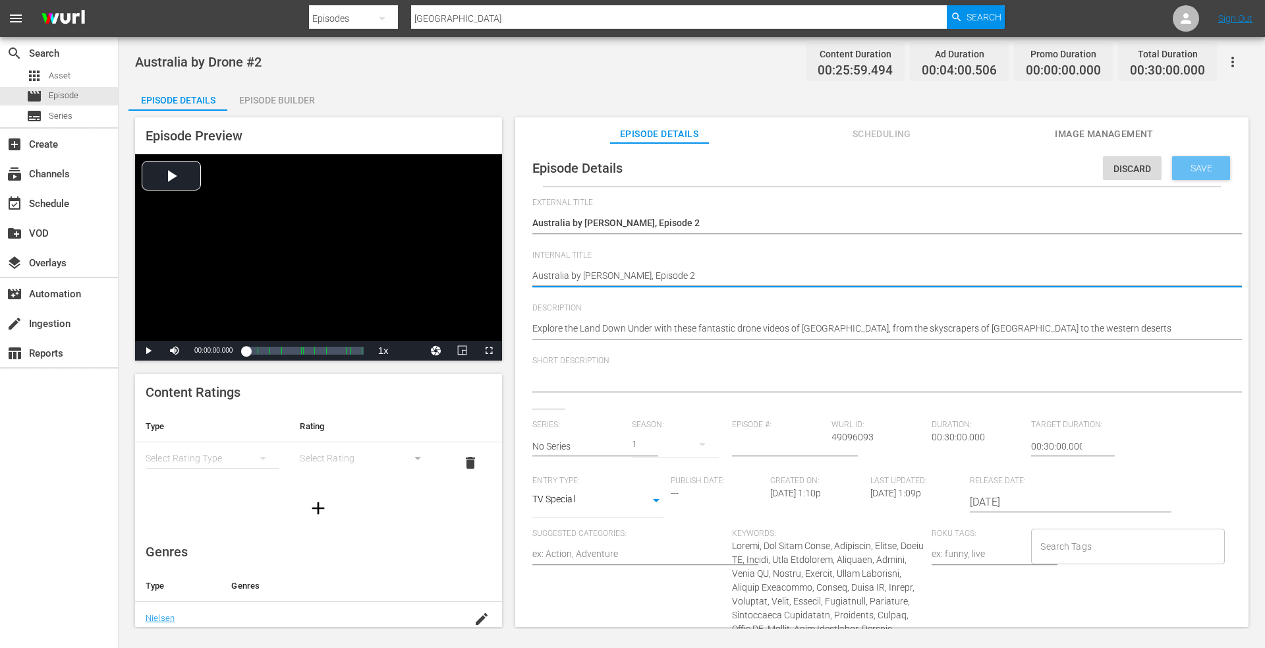
drag, startPoint x: 1190, startPoint y: 167, endPoint x: 1126, endPoint y: 167, distance: 63.9
click at [1189, 167] on span "Save" at bounding box center [1201, 168] width 43 height 11
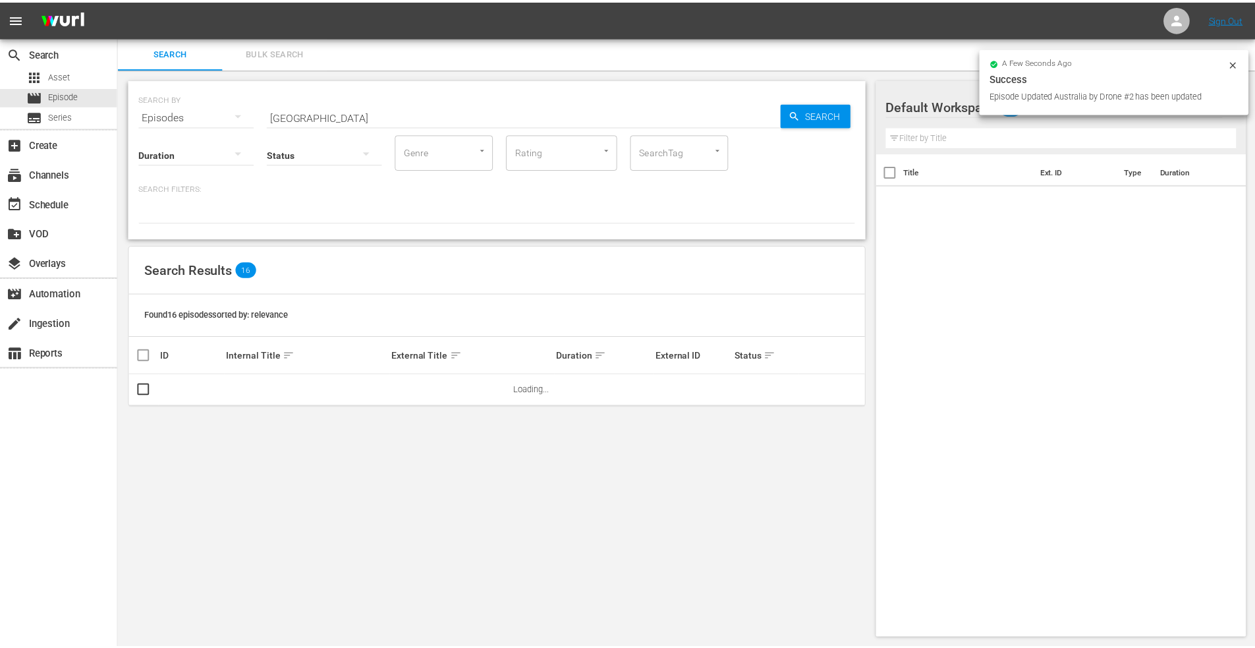
scroll to position [1, 0]
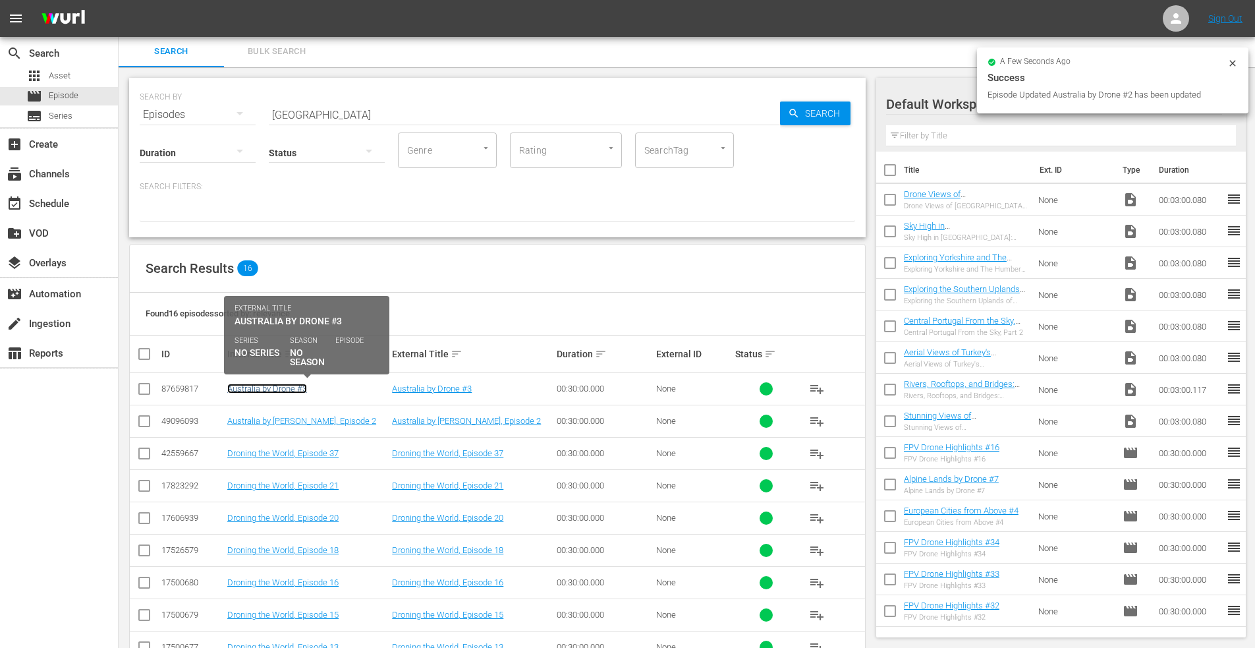
click at [258, 388] on link "Australia by Drone #3" at bounding box center [267, 389] width 80 height 10
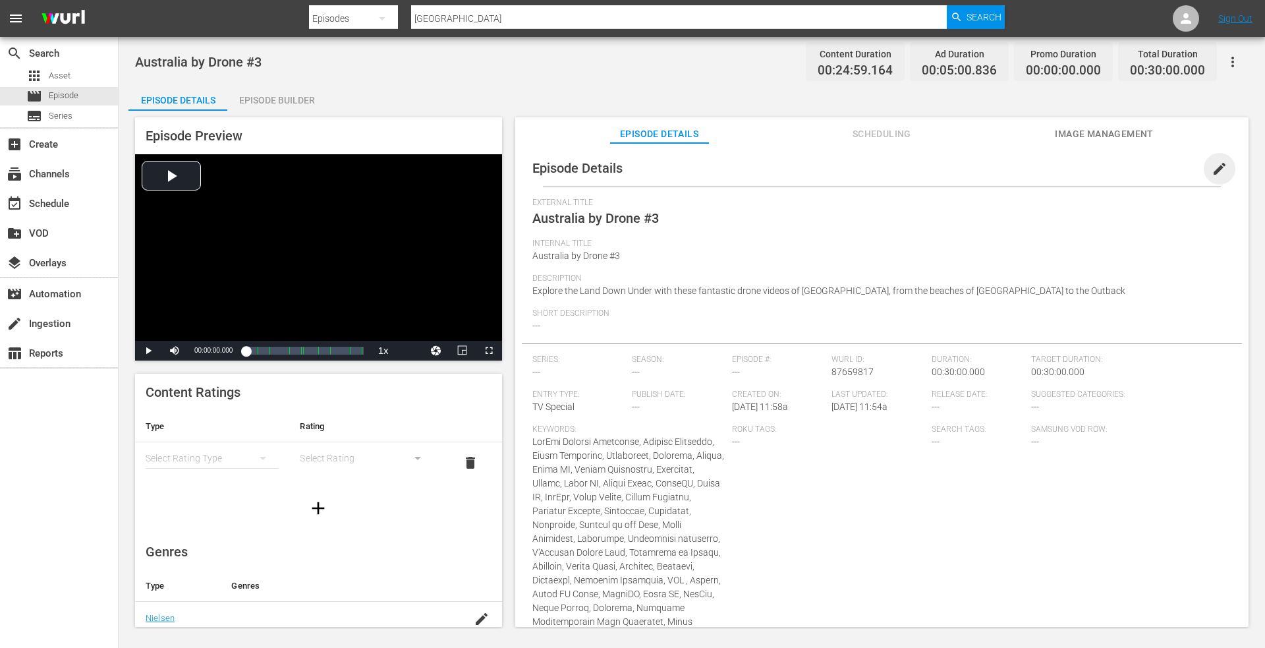
click at [1216, 167] on span "edit" at bounding box center [1220, 169] width 16 height 16
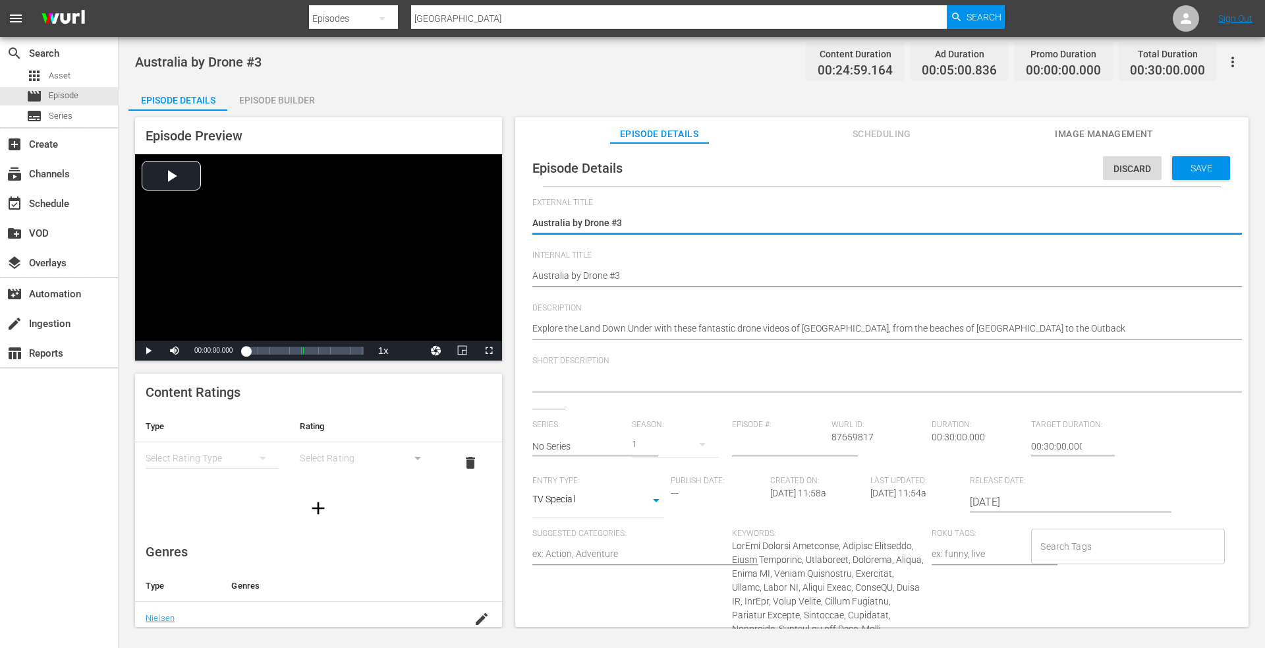
click at [637, 223] on textarea "Australia by Drone #3" at bounding box center [878, 224] width 693 height 16
drag, startPoint x: 637, startPoint y: 222, endPoint x: 347, endPoint y: 231, distance: 290.7
click at [342, 231] on div "Episode Preview Video Player is loading. Play Video Play Mute Current Time 00:0…" at bounding box center [691, 374] width 1127 height 527
type textarea "Australia by Drone, Episode 1"
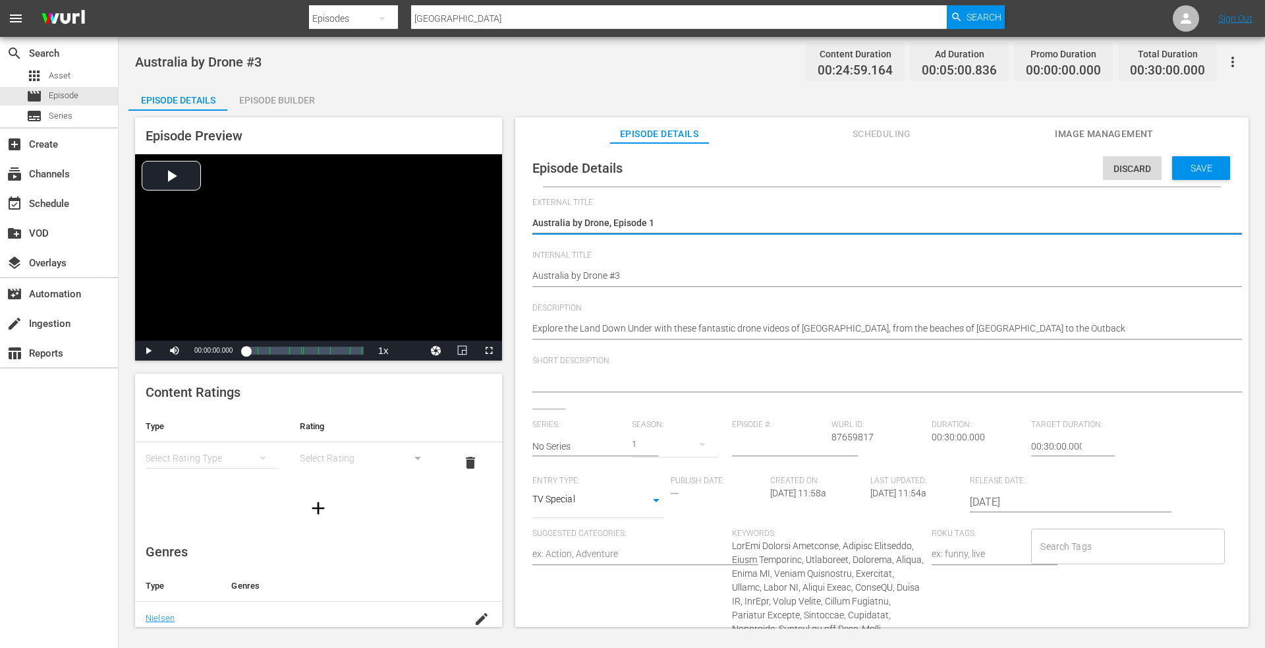
type textarea "Australia by Drone, Episode"
type textarea "Australia by Drone, Episode 3"
drag, startPoint x: 633, startPoint y: 263, endPoint x: 627, endPoint y: 271, distance: 10.8
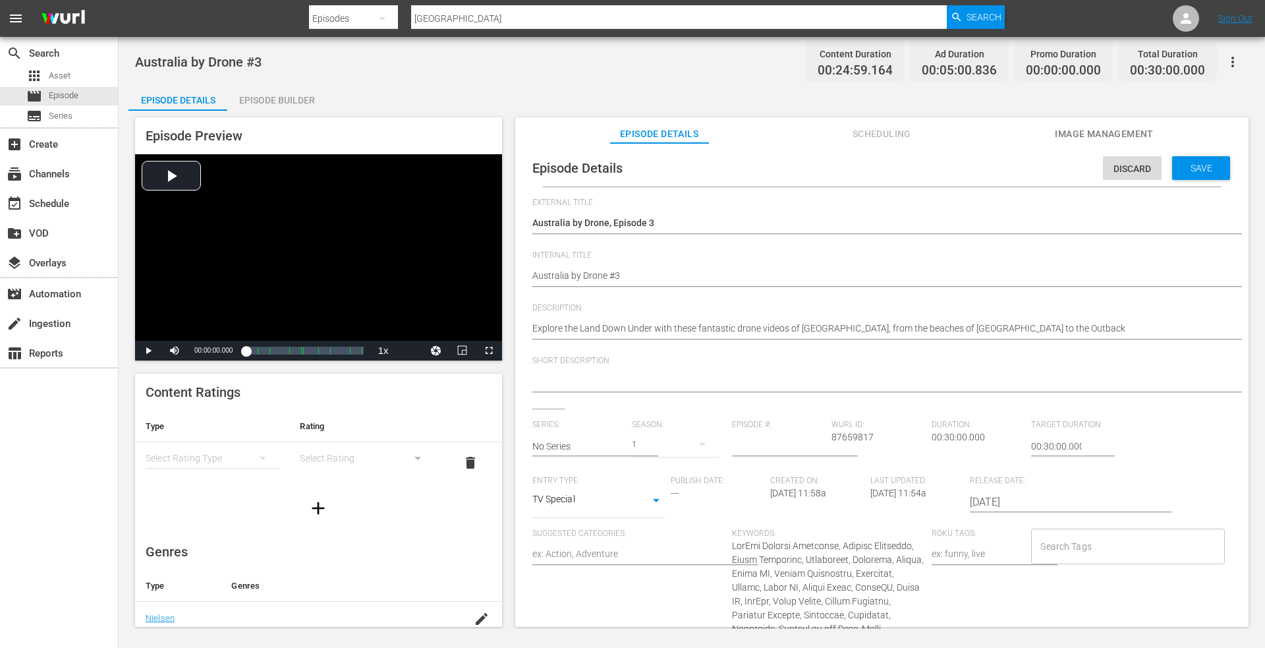
click at [633, 264] on div "Australia by Drone #3 Australia by Drone #3" at bounding box center [878, 277] width 693 height 32
drag, startPoint x: 630, startPoint y: 272, endPoint x: 315, endPoint y: 255, distance: 315.5
click at [295, 259] on div "Episode Preview Video Player is loading. Play Video Play Mute Current Time 00:0…" at bounding box center [691, 374] width 1127 height 527
paste textarea ", Episode 1"
type textarea "Australia by Drone, Episode 1"
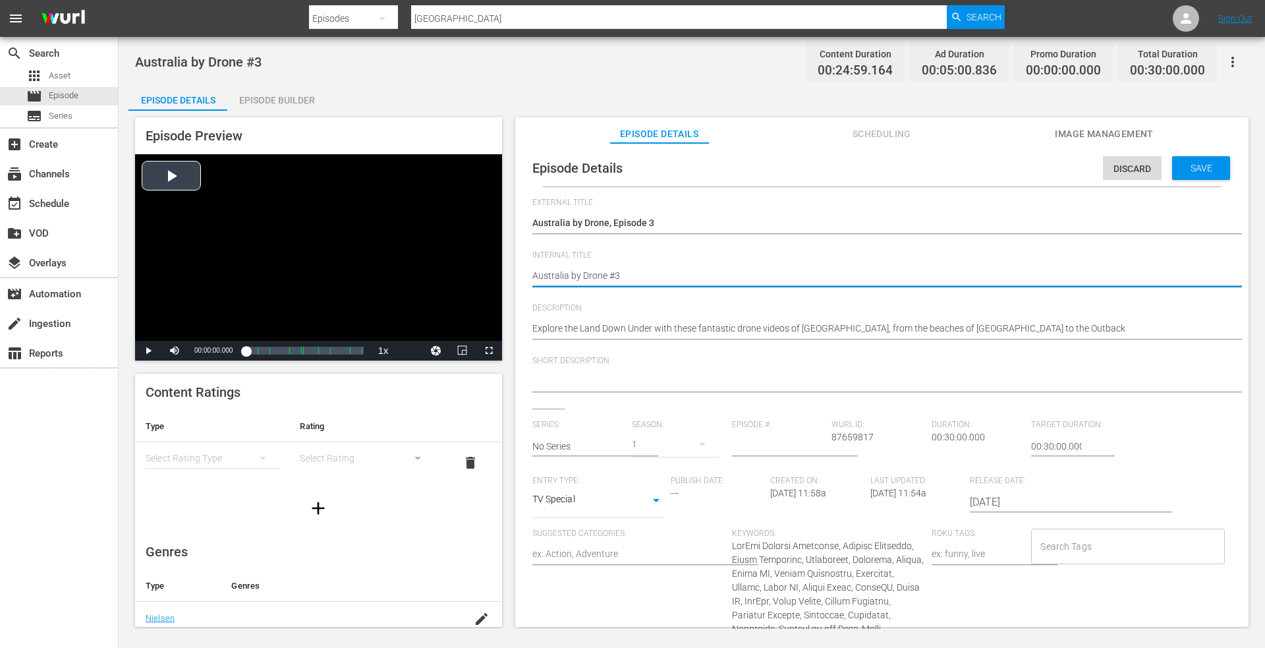
type textarea "Australia by Drone, Episode 1"
type textarea "Australia by Drone, Episode"
type textarea "Australia by Drone, Episode 3"
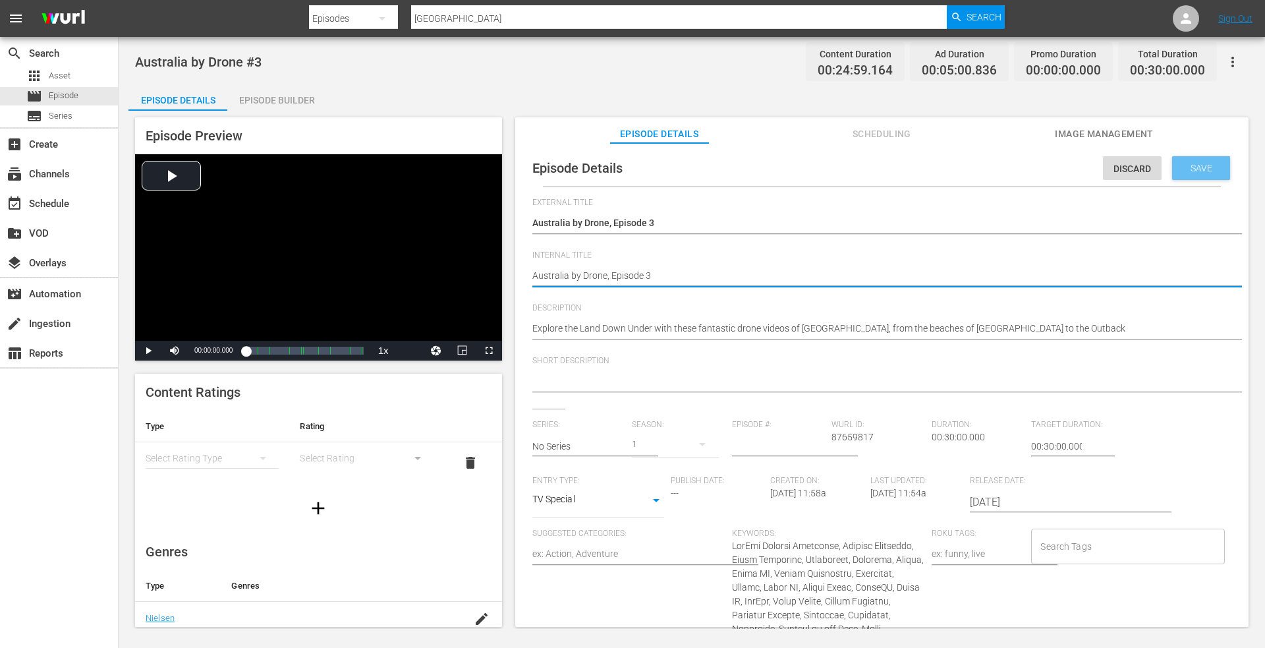
drag, startPoint x: 1192, startPoint y: 167, endPoint x: 1023, endPoint y: 165, distance: 169.4
click at [1187, 167] on span "Save" at bounding box center [1201, 168] width 43 height 11
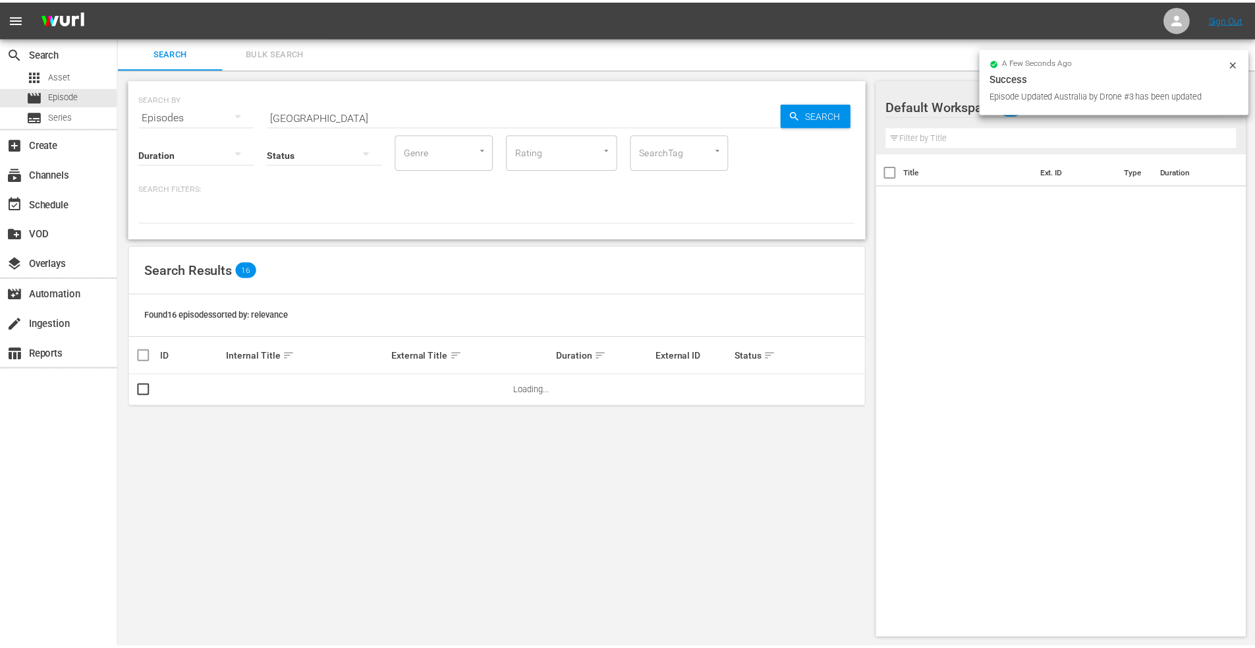
scroll to position [1, 0]
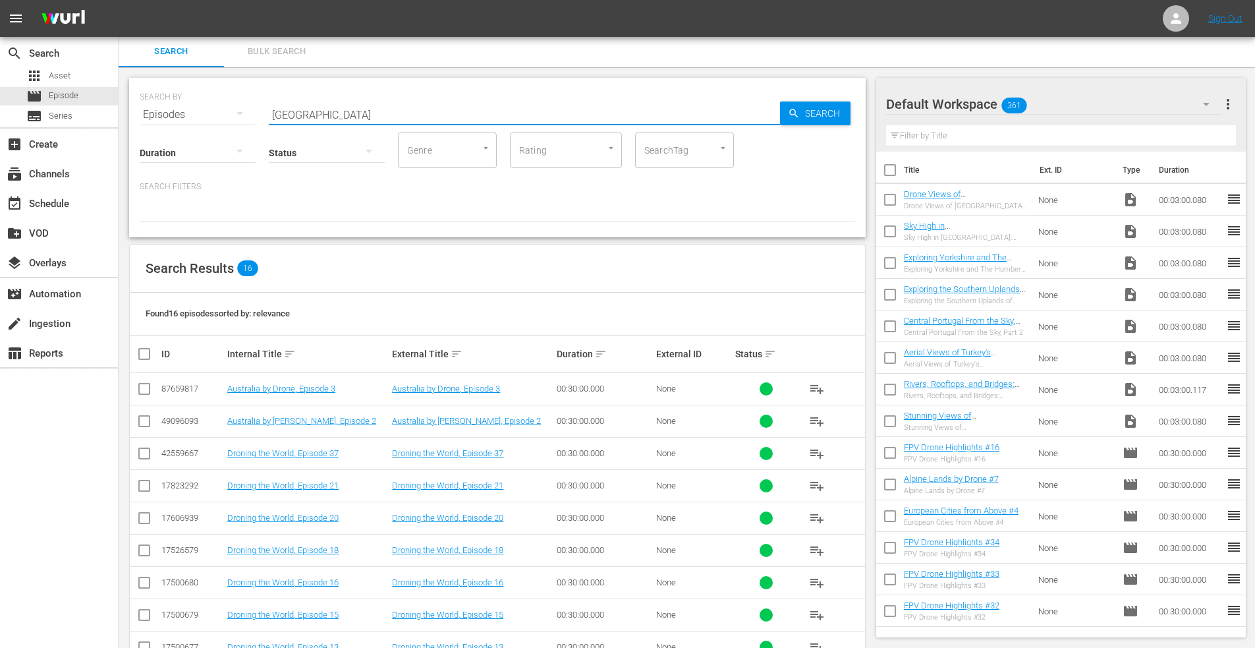
drag, startPoint x: 333, startPoint y: 113, endPoint x: 148, endPoint y: 114, distance: 185.2
click at [148, 114] on div "SEARCH BY Search By Episodes Search ID, Title, Description, Keywords, or Catego…" at bounding box center [498, 106] width 716 height 47
type input "mexico"
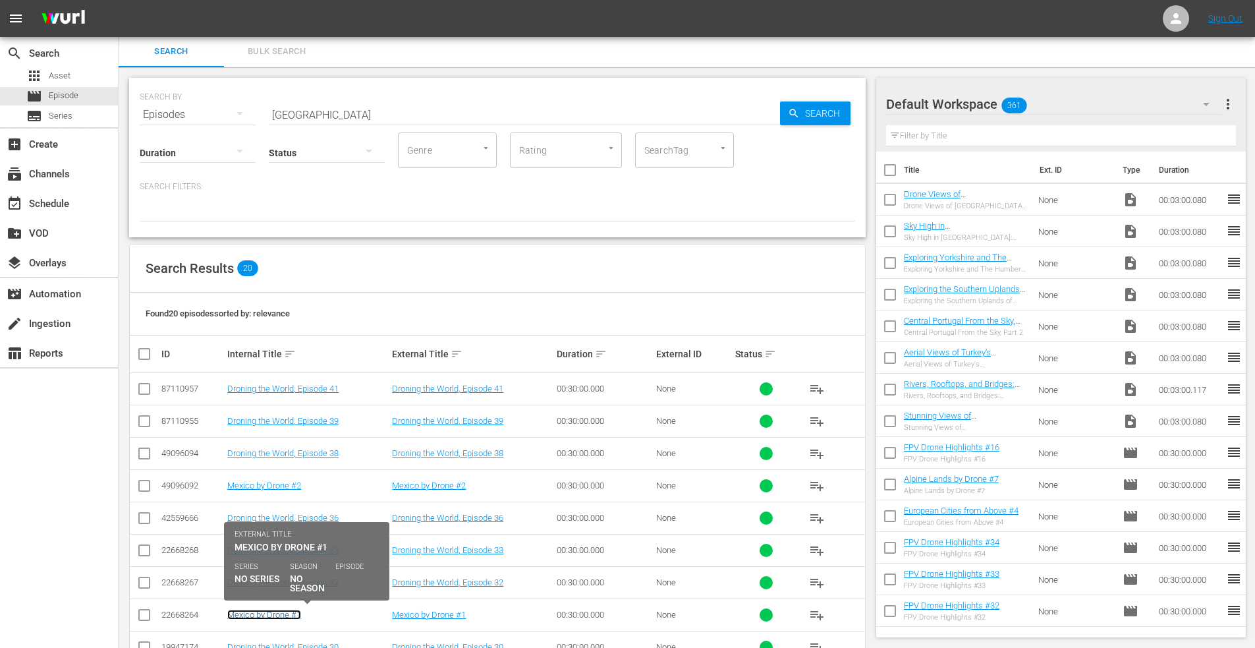
click at [253, 614] on link "Mexico by Drone #1" at bounding box center [264, 615] width 74 height 10
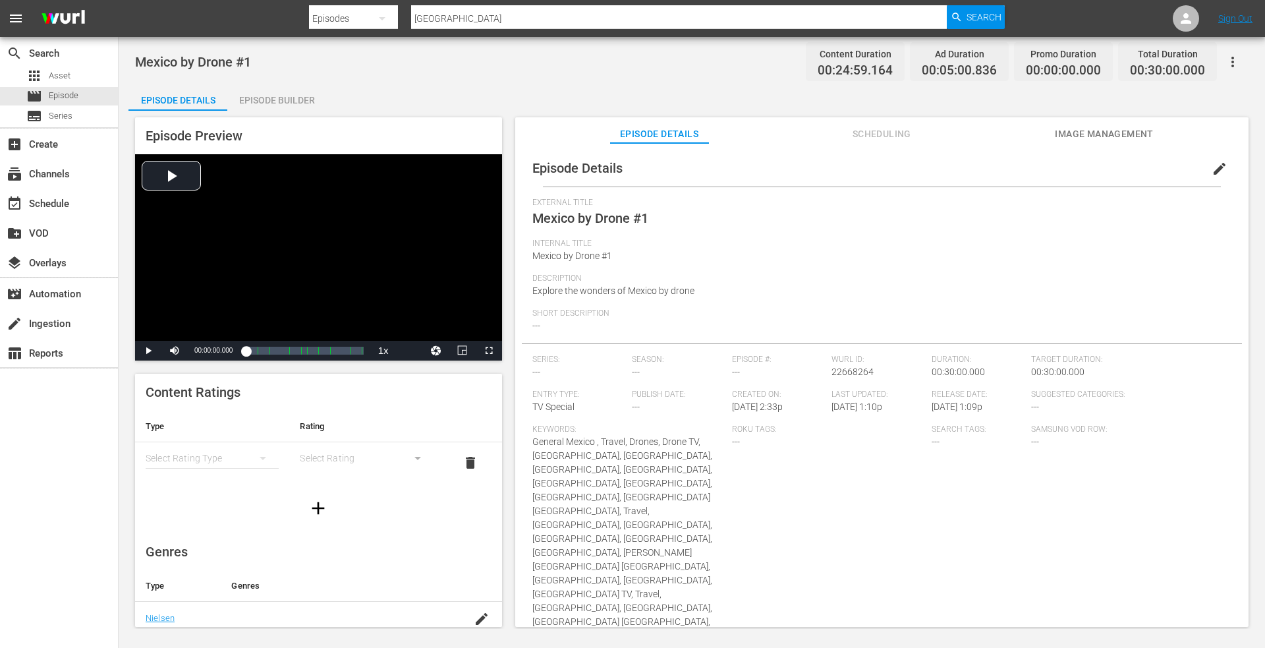
click at [1212, 171] on span "edit" at bounding box center [1220, 169] width 16 height 16
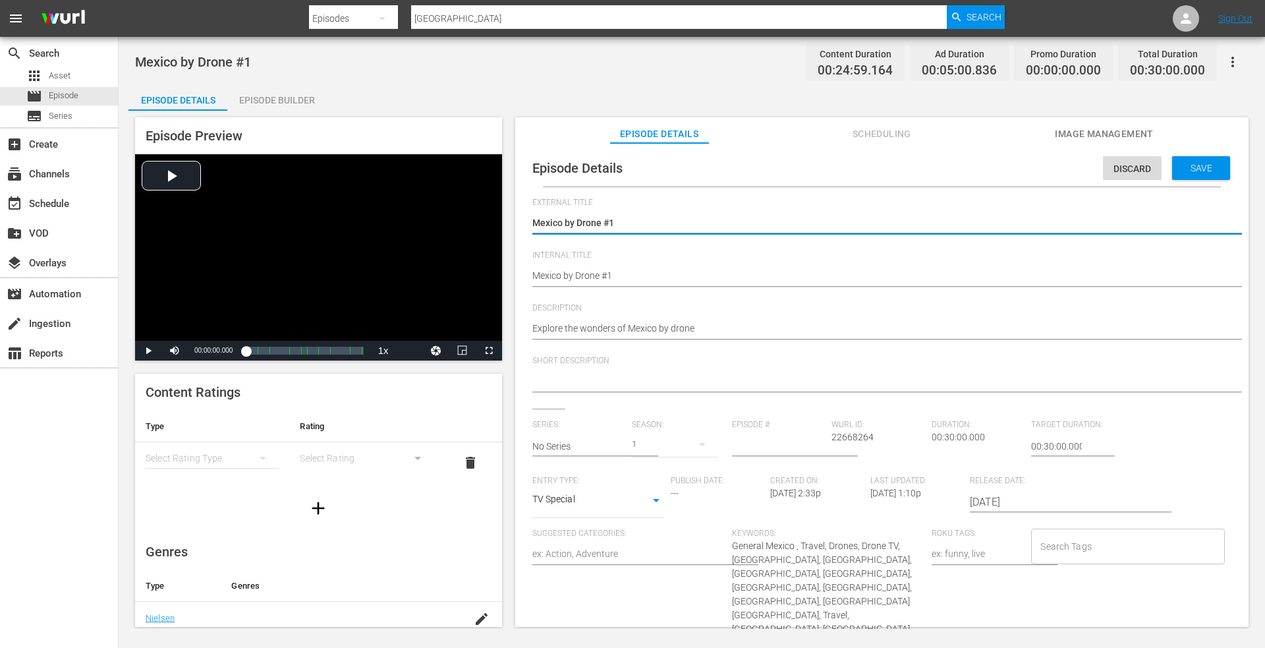
drag, startPoint x: 602, startPoint y: 226, endPoint x: 778, endPoint y: 220, distance: 176.0
click at [778, 220] on textarea "Mexico by Drone #1" at bounding box center [878, 224] width 693 height 16
type textarea "Mexico by Drone"
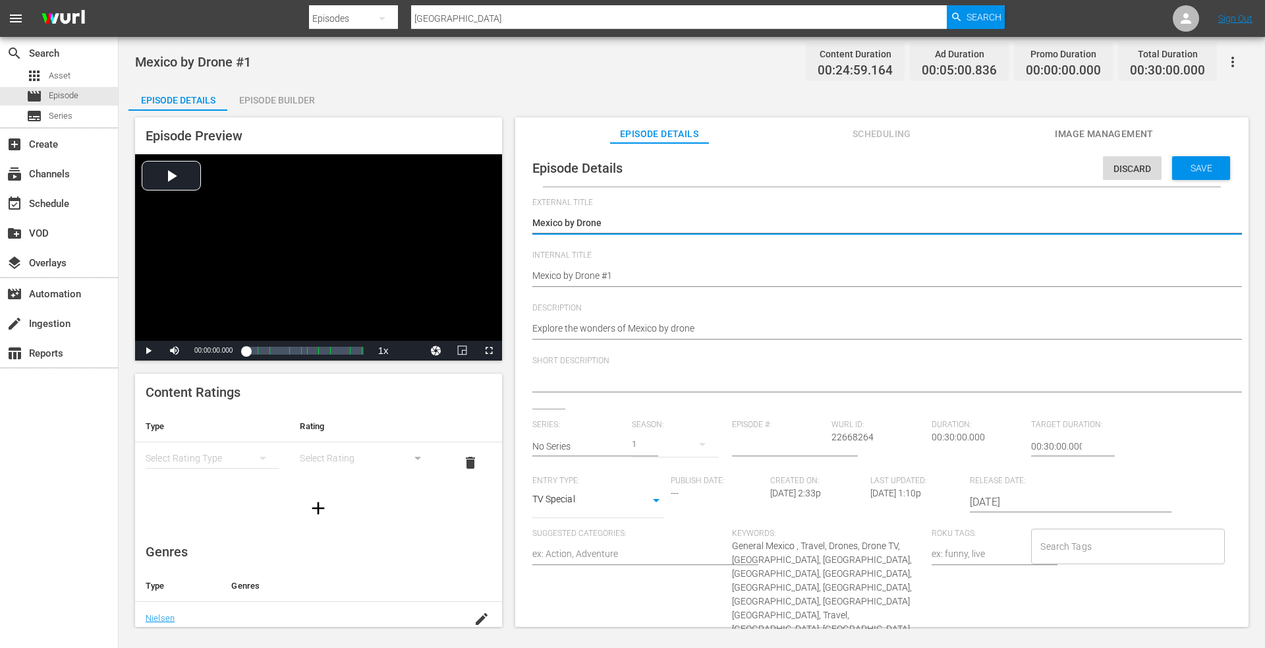
type textarea "Mexico by Drone"
type textarea "Mexico by Dron"
type textarea "Mexico by Dro"
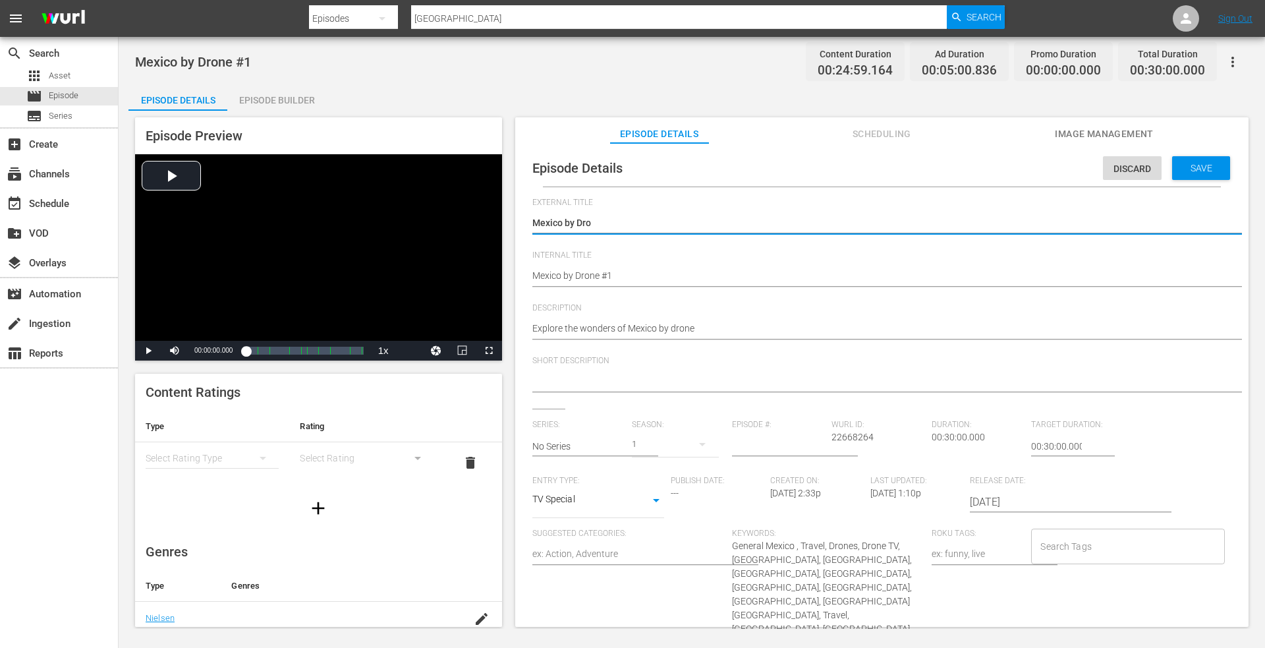
type textarea "Mexico by Dr"
type textarea "Mexico by D"
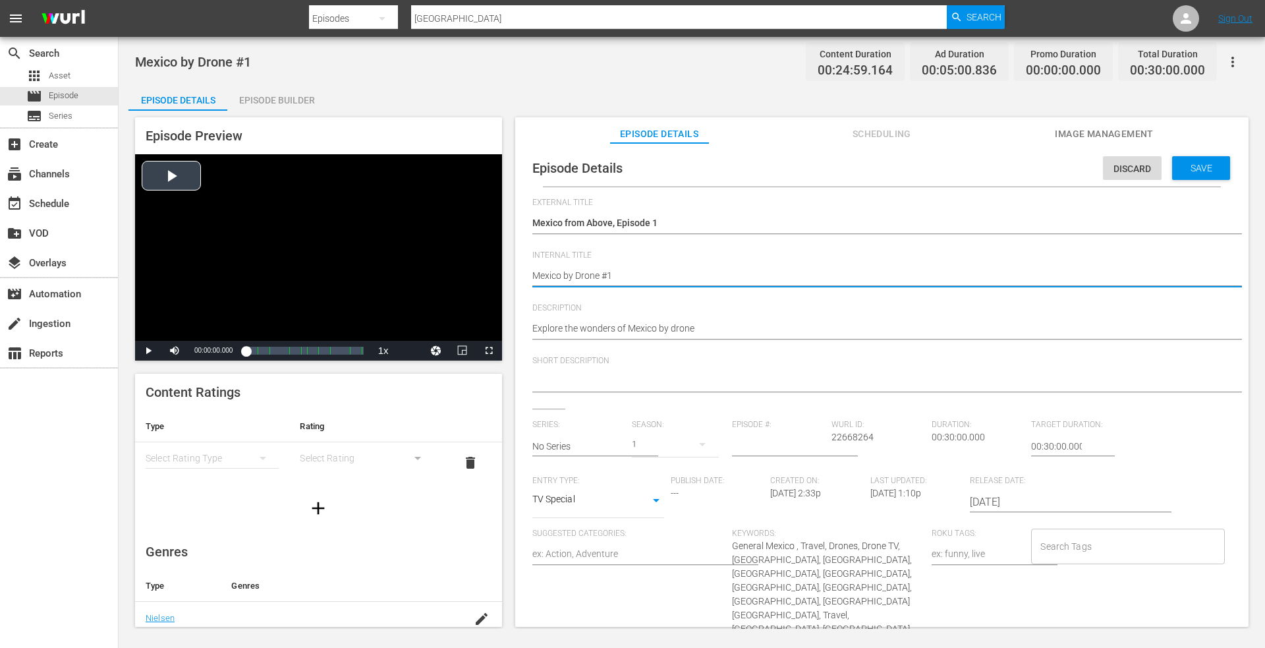
drag, startPoint x: 634, startPoint y: 275, endPoint x: 417, endPoint y: 260, distance: 217.3
click at [417, 260] on div "Episode Preview Video Player is loading. Play Video Play Mute Current Time 00:0…" at bounding box center [691, 374] width 1127 height 527
paste textarea "Australia by Drone, Episode"
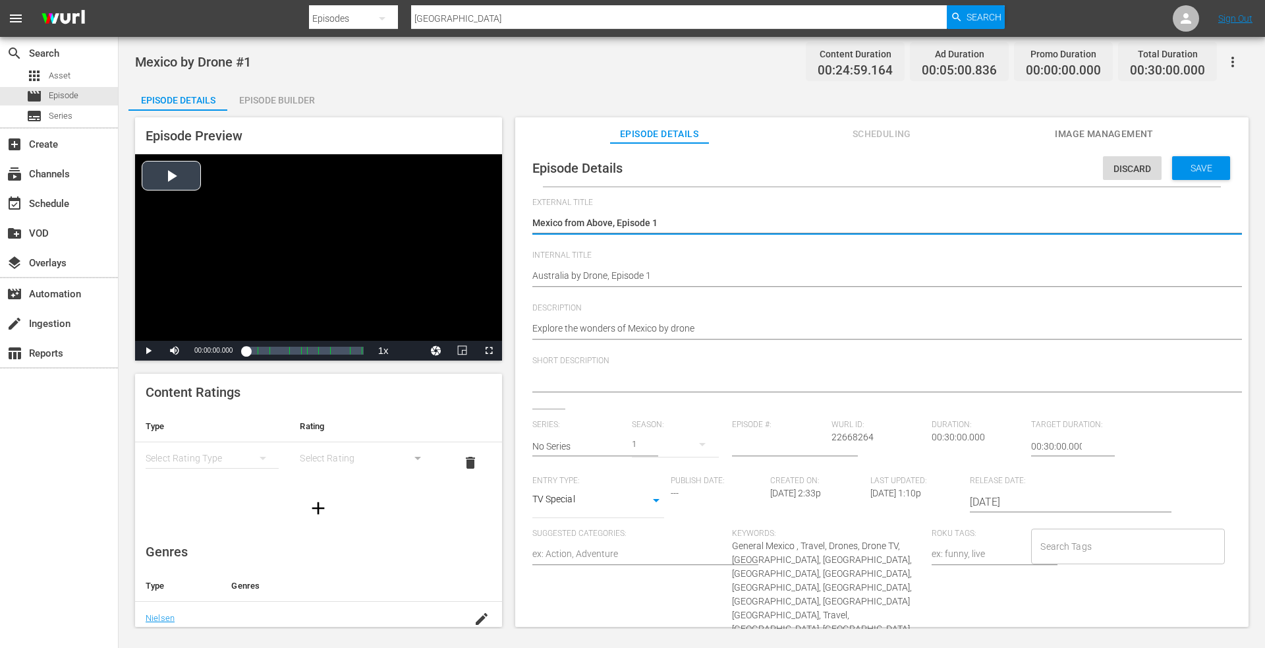
drag, startPoint x: 669, startPoint y: 224, endPoint x: 445, endPoint y: 208, distance: 224.0
paste textarea "Australia by Dron"
drag, startPoint x: 668, startPoint y: 225, endPoint x: 477, endPoint y: 225, distance: 191.1
click at [477, 225] on div "Episode Preview Video Player is loading. Play Video Play Mute Current Time 00:0…" at bounding box center [691, 374] width 1127 height 527
click at [663, 225] on textarea "Mexico by Drone #1" at bounding box center [878, 224] width 693 height 16
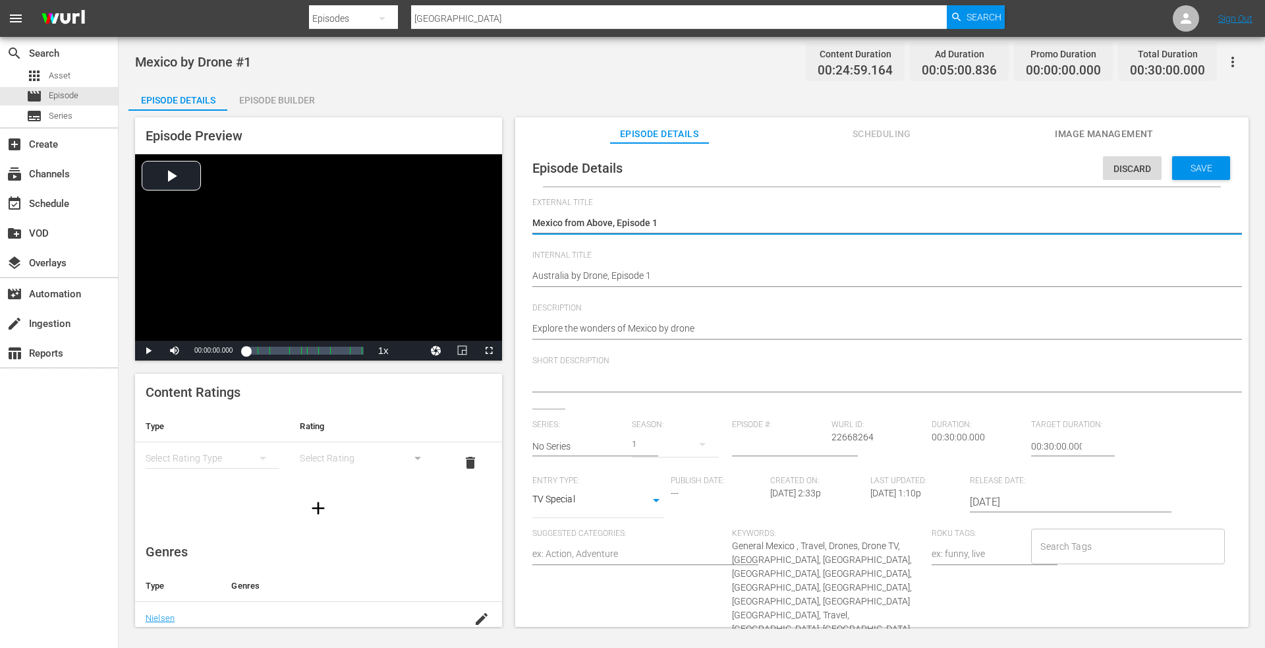
drag, startPoint x: 663, startPoint y: 225, endPoint x: 509, endPoint y: 217, distance: 154.4
click at [510, 217] on div "Episode Preview Video Player is loading. Play Video Play Mute Current Time 00:0…" at bounding box center [691, 374] width 1127 height 527
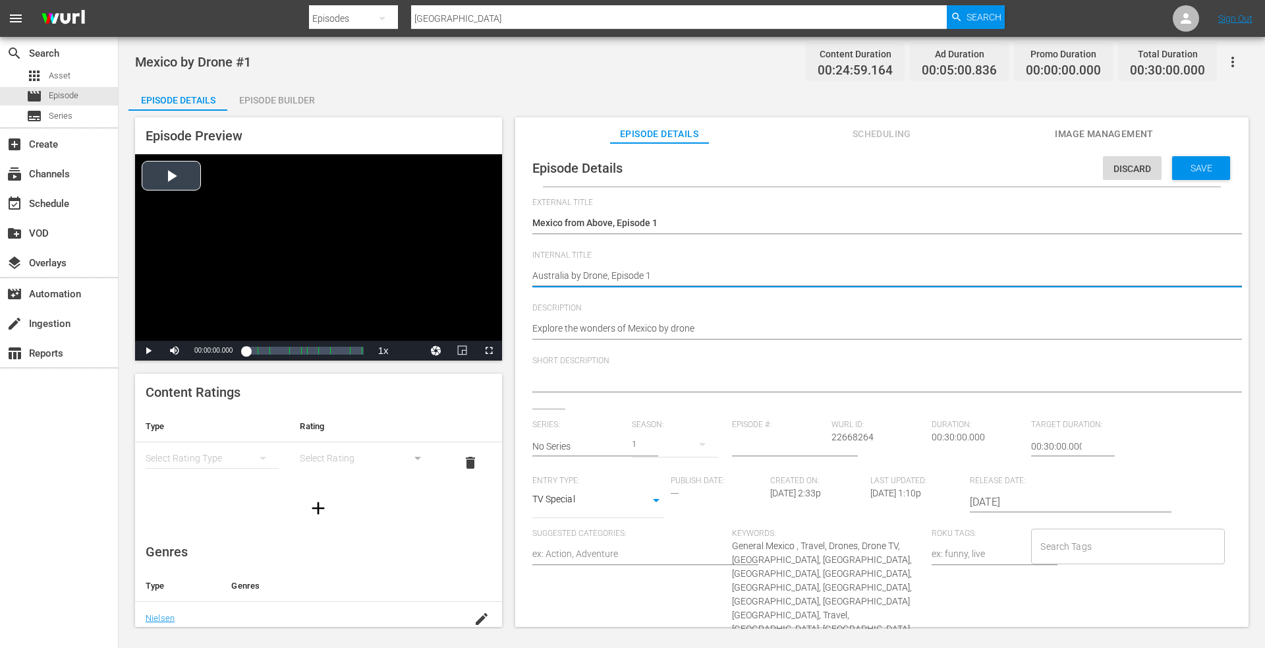
drag, startPoint x: 662, startPoint y: 279, endPoint x: 399, endPoint y: 258, distance: 264.4
click at [399, 258] on div "Episode Preview Video Player is loading. Play Video Play Mute Current Time 00:0…" at bounding box center [691, 374] width 1127 height 527
paste textarea "Mexico from Abov"
click at [1183, 165] on span "Save" at bounding box center [1201, 168] width 43 height 11
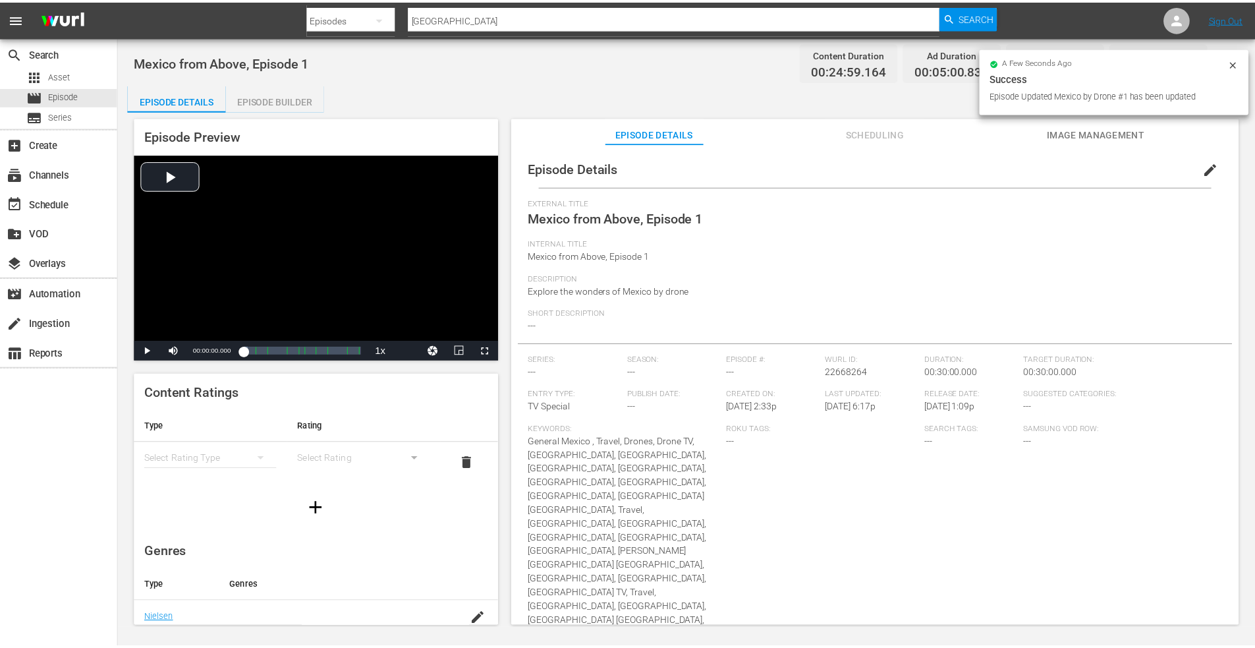
scroll to position [1, 0]
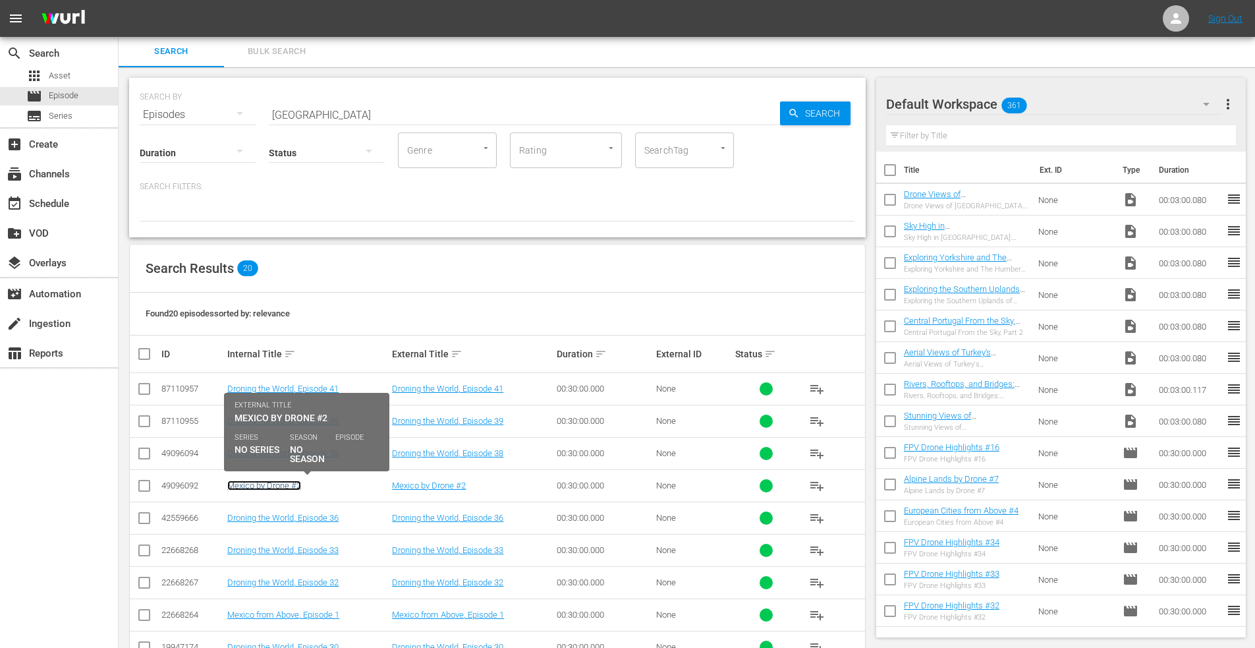
click at [266, 480] on link "Mexico by Drone #2" at bounding box center [264, 485] width 74 height 10
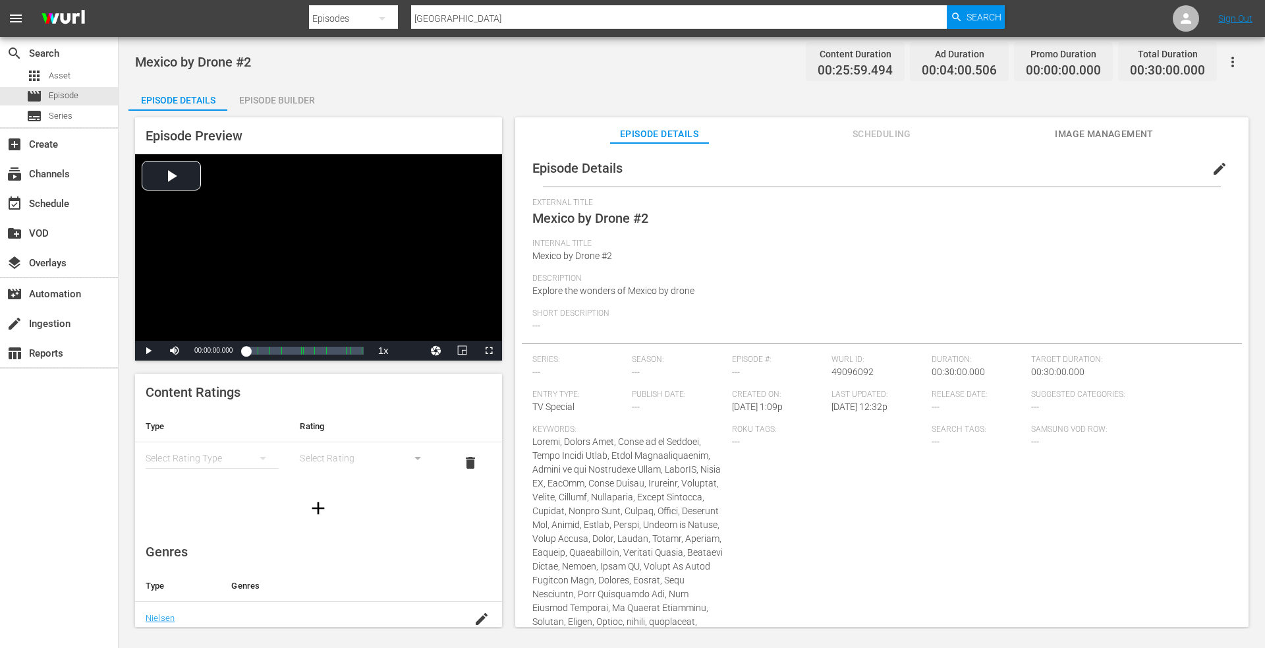
click at [1212, 164] on span "edit" at bounding box center [1220, 169] width 16 height 16
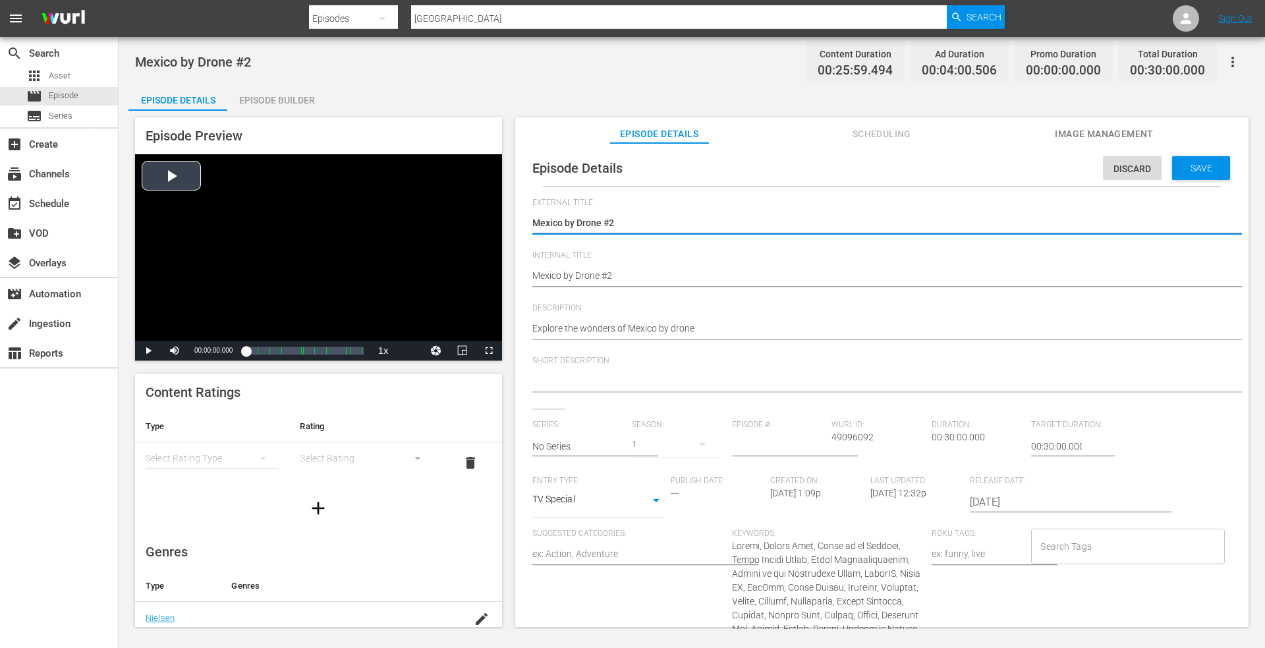
drag, startPoint x: 459, startPoint y: 208, endPoint x: 372, endPoint y: 192, distance: 87.6
click at [350, 192] on div "Episode Preview Video Player is loading. Play Video Play Mute Current Time 00:0…" at bounding box center [691, 374] width 1127 height 527
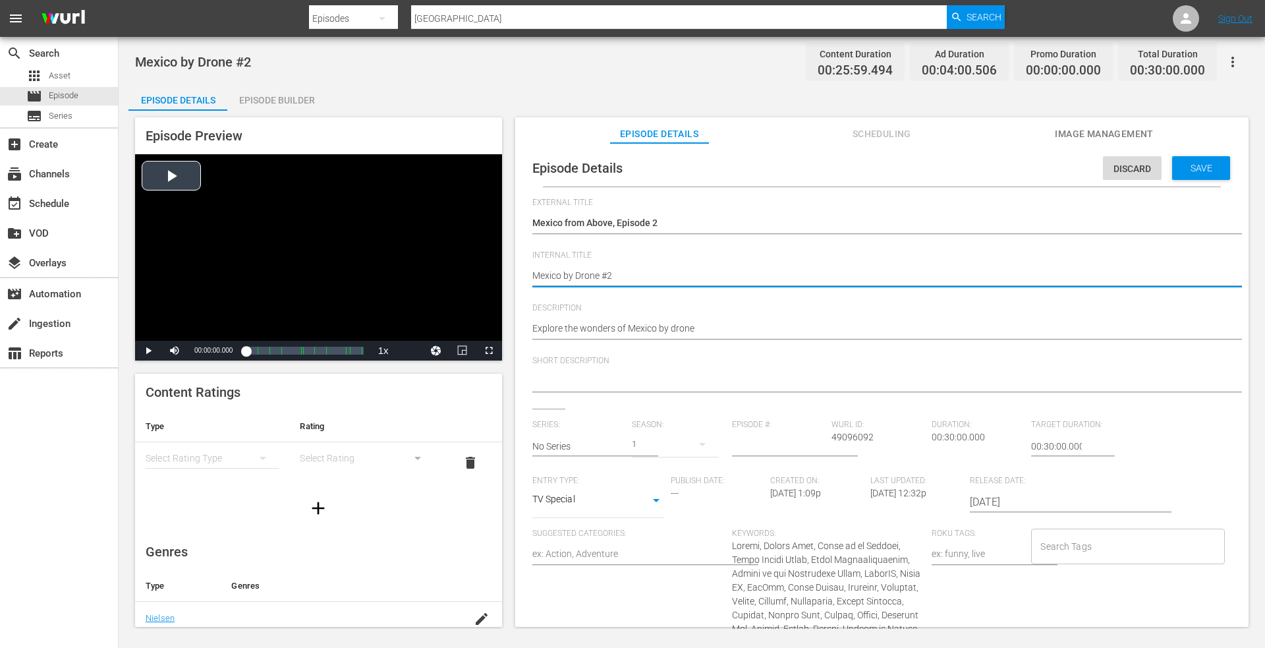
drag, startPoint x: 629, startPoint y: 274, endPoint x: 395, endPoint y: 241, distance: 237.0
click at [395, 241] on div "Episode Preview Video Player is loading. Play Video Play Mute Current Time 00:0…" at bounding box center [691, 374] width 1127 height 527
click at [500, 232] on div "Episode Preview Video Player is loading. Play Video Play Mute Current Time 00:0…" at bounding box center [691, 374] width 1127 height 527
drag, startPoint x: 630, startPoint y: 277, endPoint x: 412, endPoint y: 266, distance: 218.4
click at [412, 266] on div "Episode Preview Video Player is loading. Play Video Play Mute Current Time 00:0…" at bounding box center [691, 374] width 1127 height 527
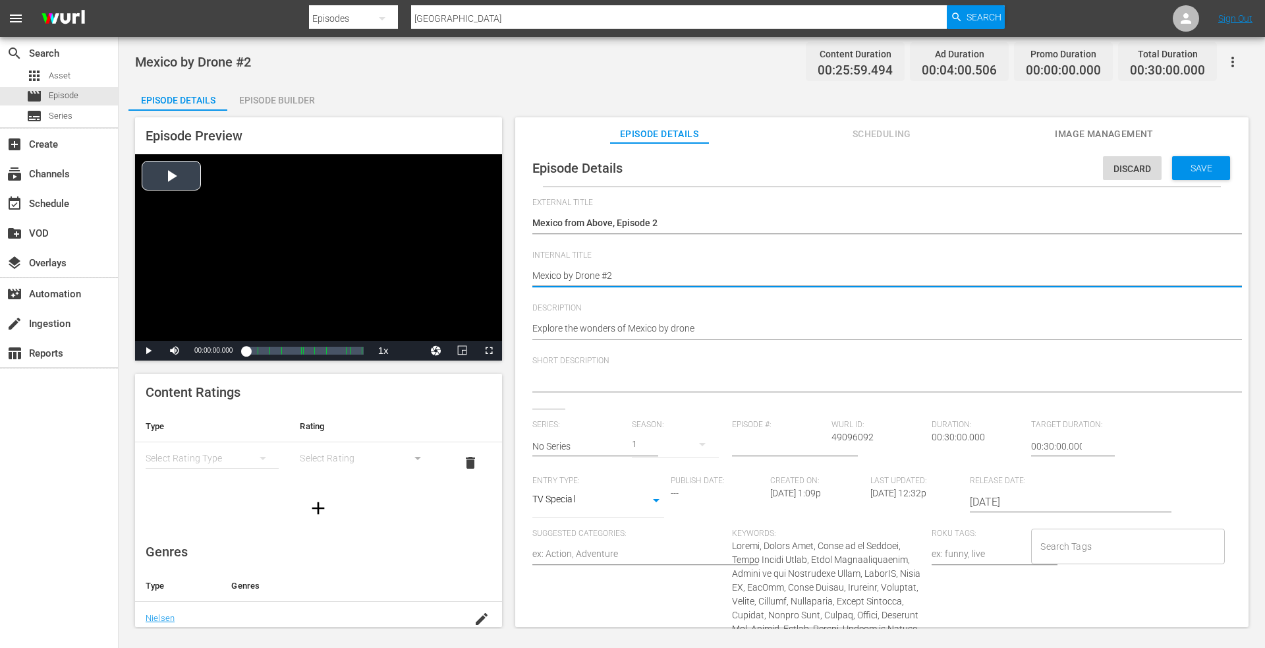
paste textarea "from Above, Episode 1"
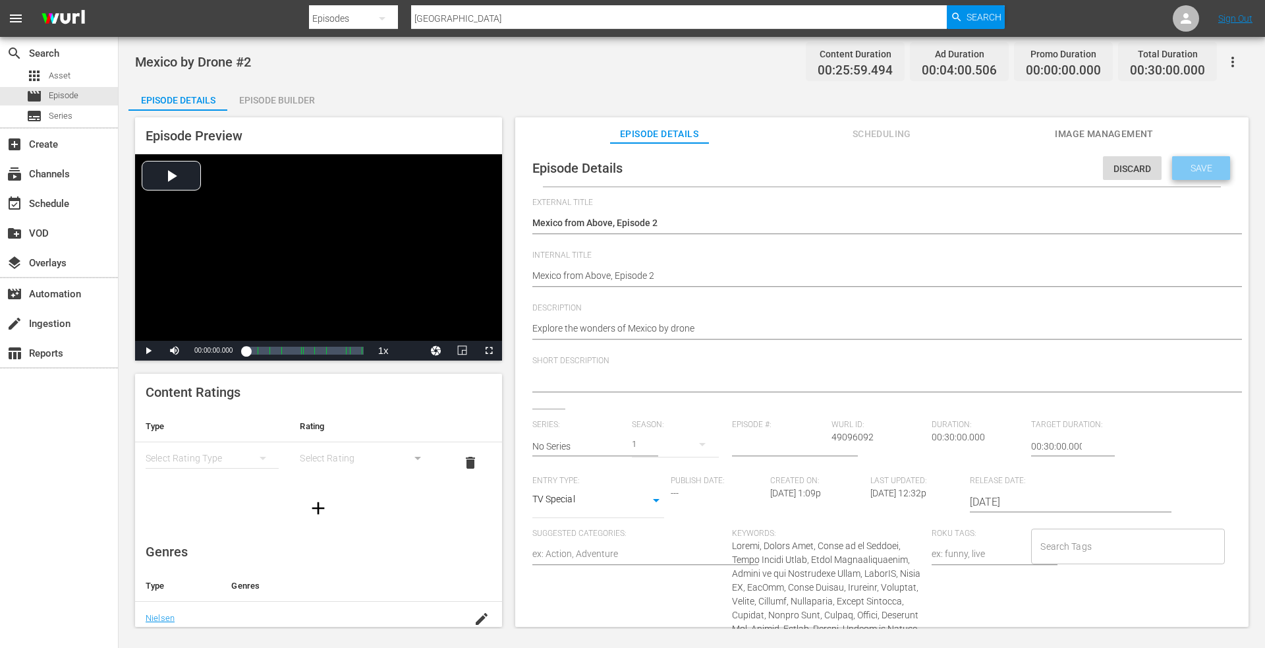
click at [1187, 168] on span "Save" at bounding box center [1201, 168] width 43 height 11
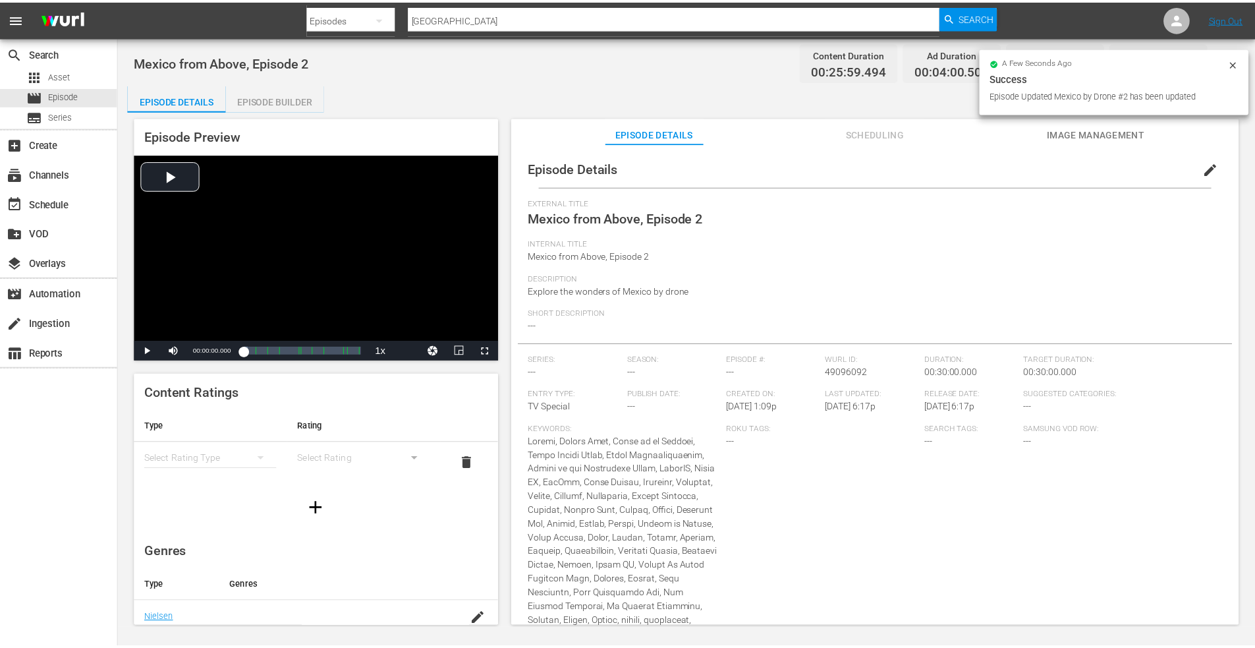
scroll to position [1, 0]
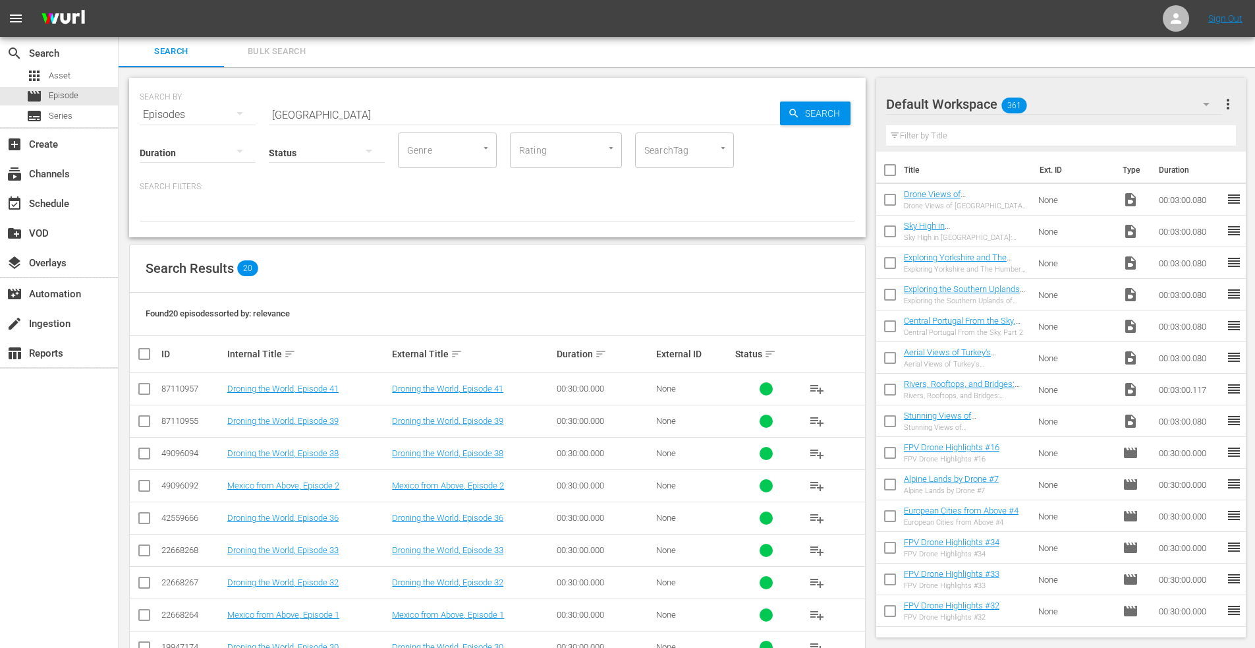
click at [325, 109] on input "mexico" at bounding box center [524, 115] width 511 height 32
drag, startPoint x: 324, startPoint y: 113, endPoint x: 158, endPoint y: 119, distance: 165.5
click at [156, 117] on div "SEARCH BY Search By Episodes Search ID, Title, Description, Keywords, or Catego…" at bounding box center [498, 106] width 716 height 47
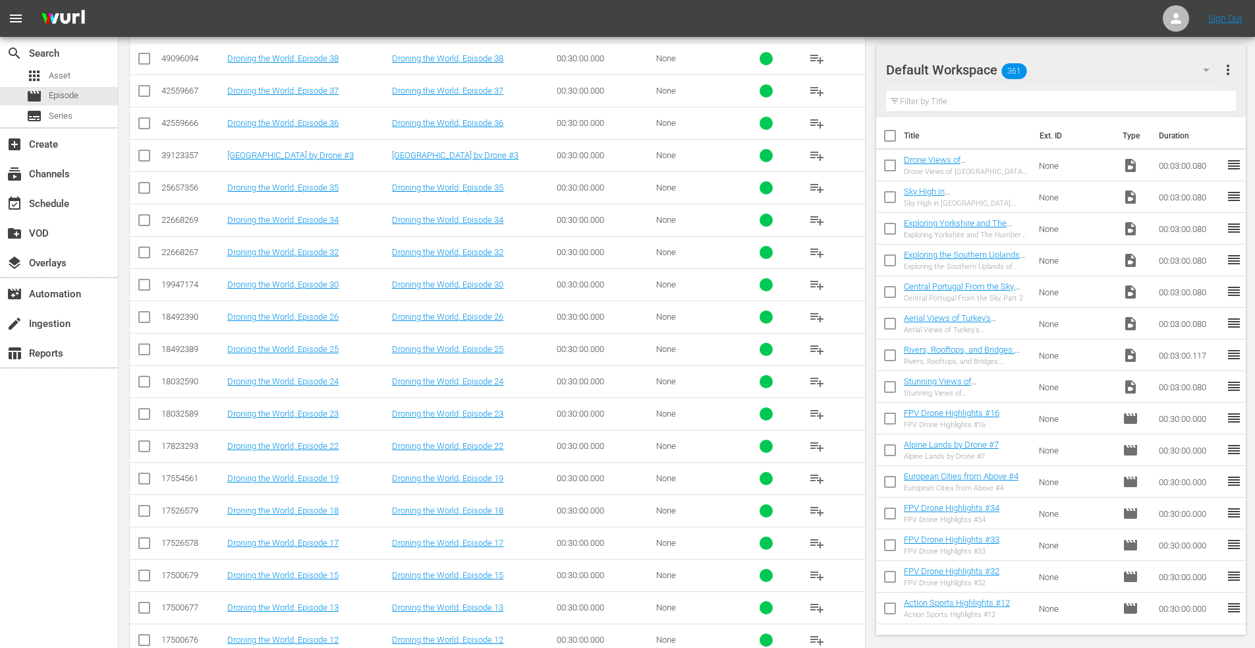
scroll to position [99, 0]
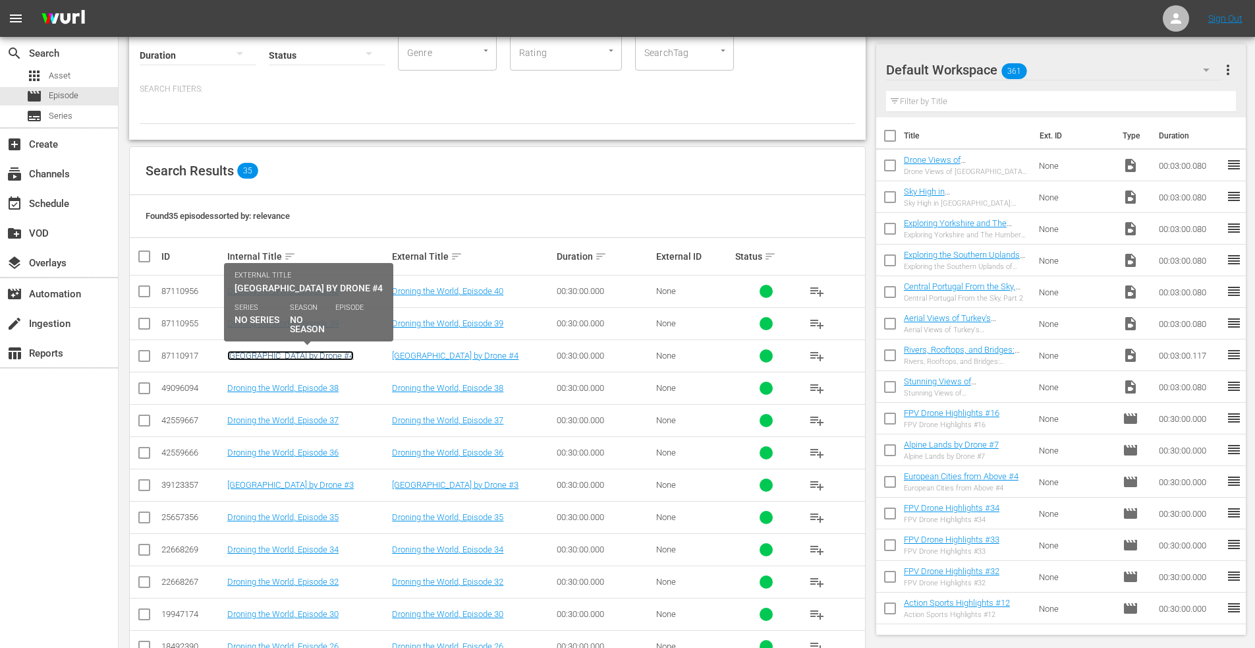
click at [271, 355] on link "South America by Drone #4" at bounding box center [290, 356] width 127 height 10
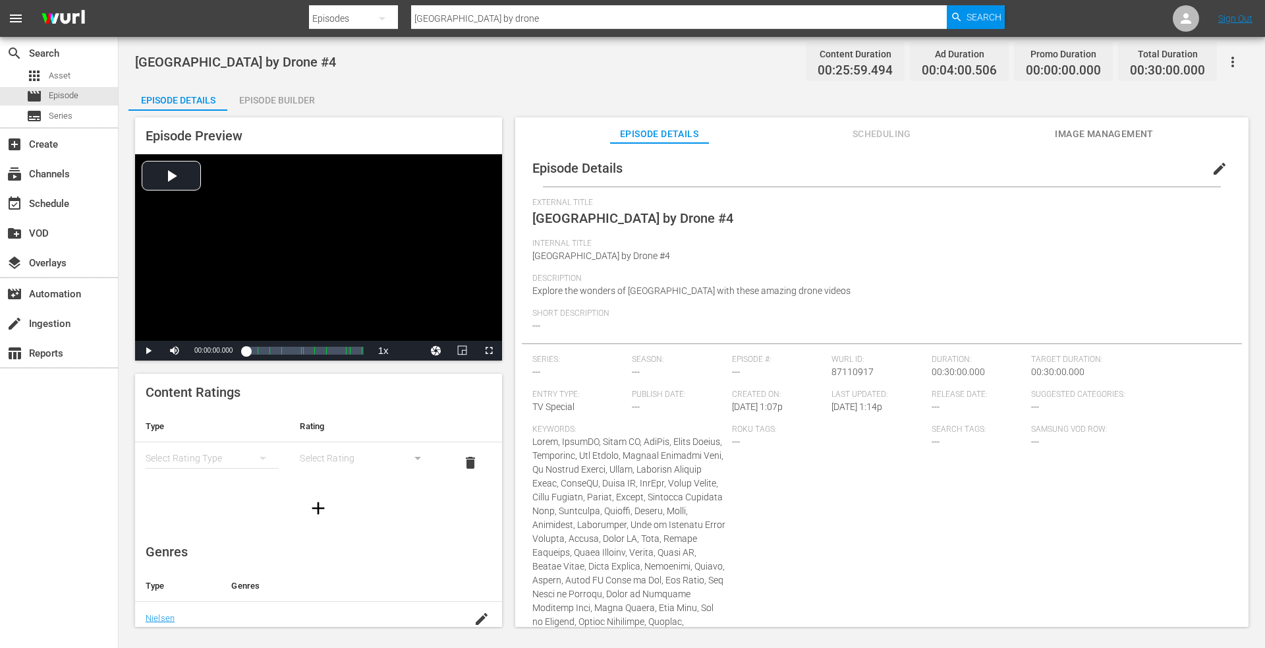
click at [1212, 168] on span "edit" at bounding box center [1220, 169] width 16 height 16
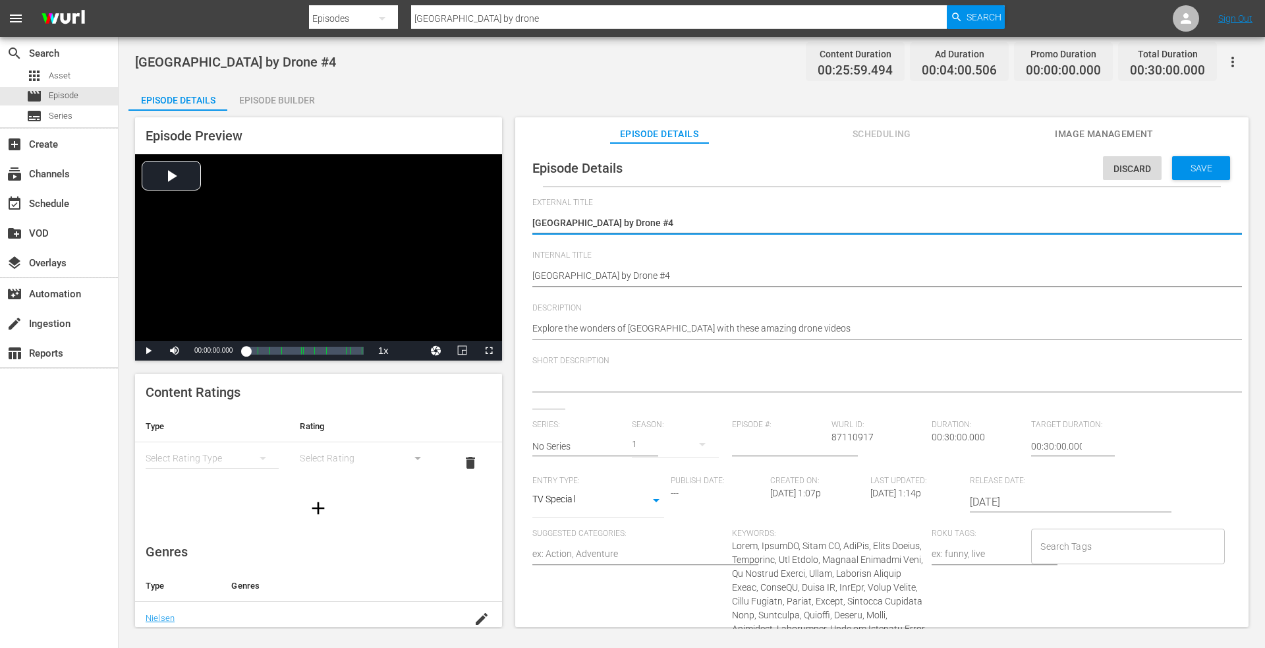
drag, startPoint x: 631, startPoint y: 222, endPoint x: 802, endPoint y: 223, distance: 171.3
click at [795, 223] on textarea "South America by Drone #4" at bounding box center [878, 224] width 693 height 16
click at [688, 221] on textarea "South America by Drone #4" at bounding box center [878, 224] width 693 height 16
drag, startPoint x: 688, startPoint y: 221, endPoint x: 569, endPoint y: 212, distance: 119.6
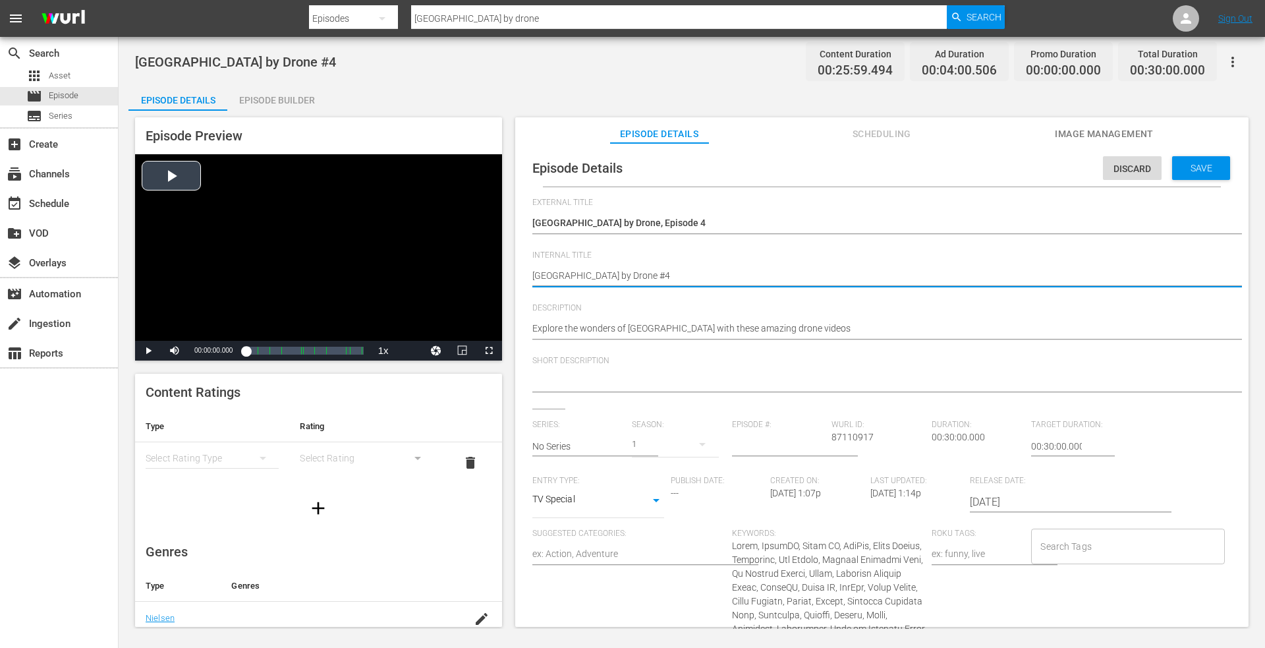
drag, startPoint x: 669, startPoint y: 279, endPoint x: 320, endPoint y: 273, distance: 348.6
click at [315, 273] on div "Episode Preview Video Player is loading. Play Video Play Mute Current Time 00:0…" at bounding box center [691, 374] width 1127 height 527
paste textarea ", Episode"
drag, startPoint x: 1192, startPoint y: 166, endPoint x: 1025, endPoint y: 150, distance: 168.2
click at [1191, 166] on span "Save" at bounding box center [1201, 168] width 43 height 11
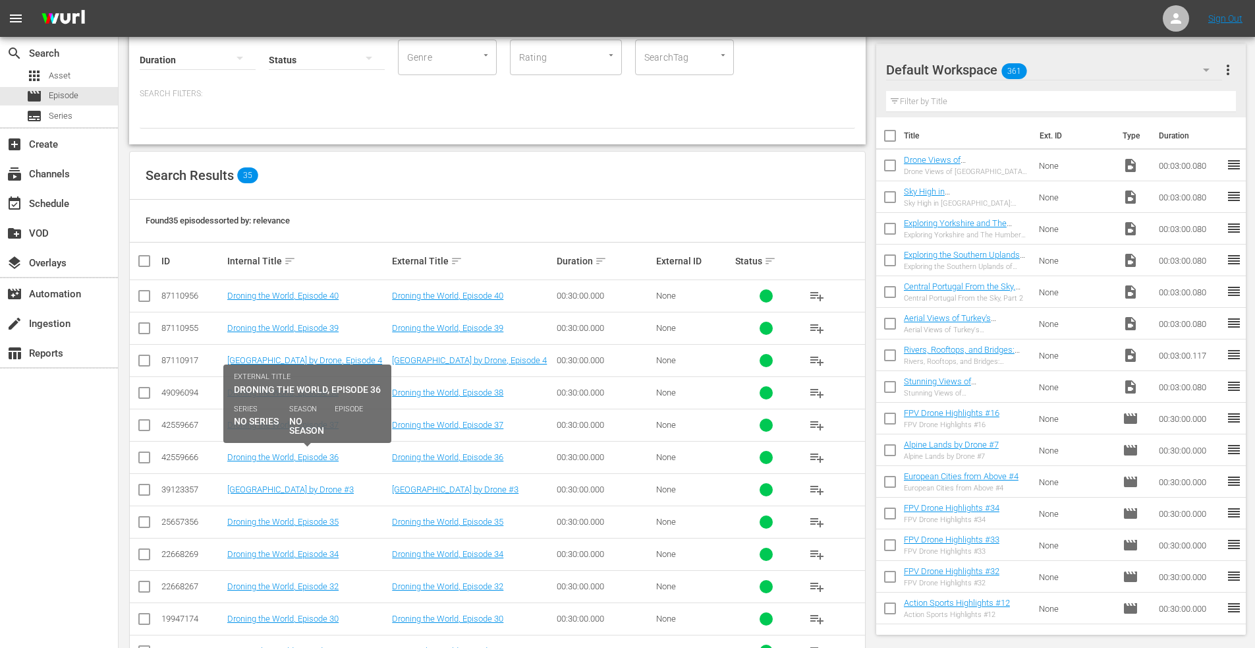
scroll to position [199, 0]
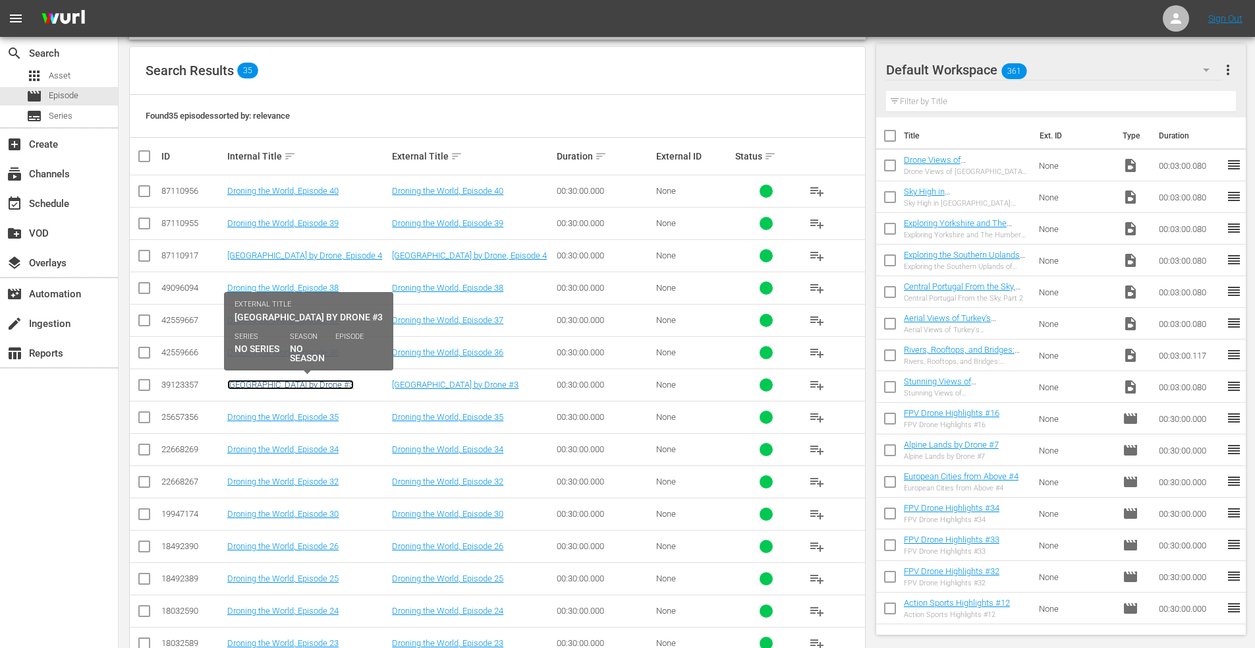
click at [290, 385] on link "South America by Drone #3" at bounding box center [290, 385] width 127 height 10
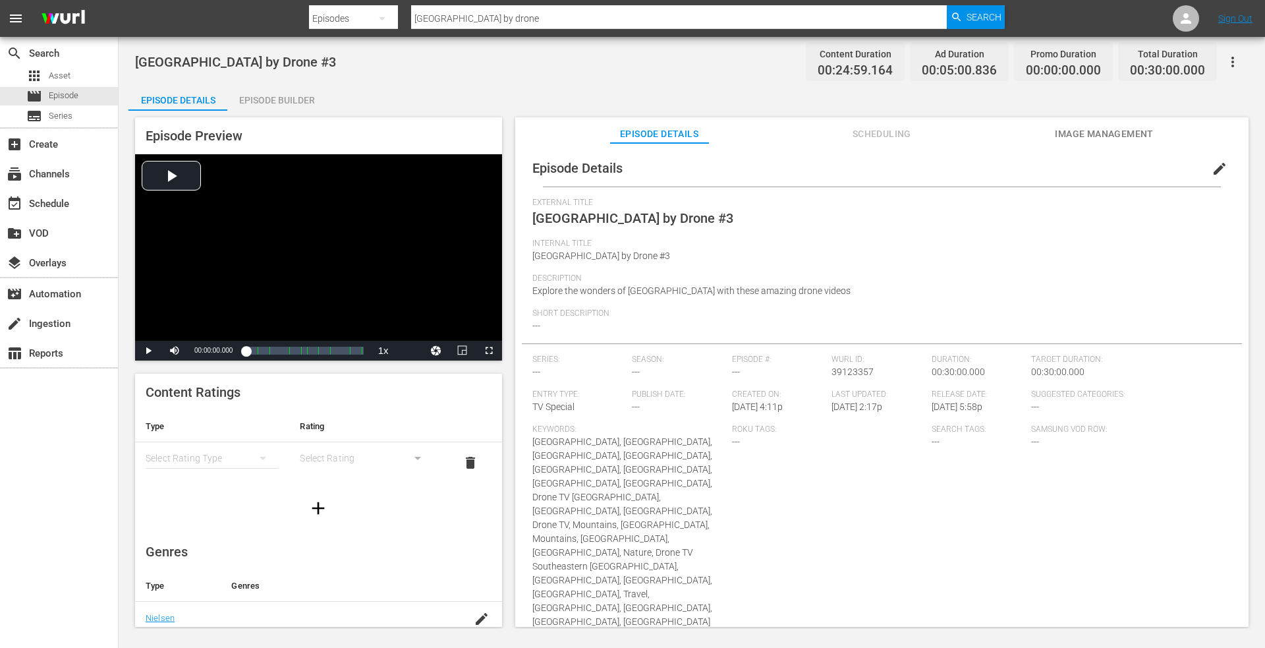
click at [1212, 165] on span "edit" at bounding box center [1220, 169] width 16 height 16
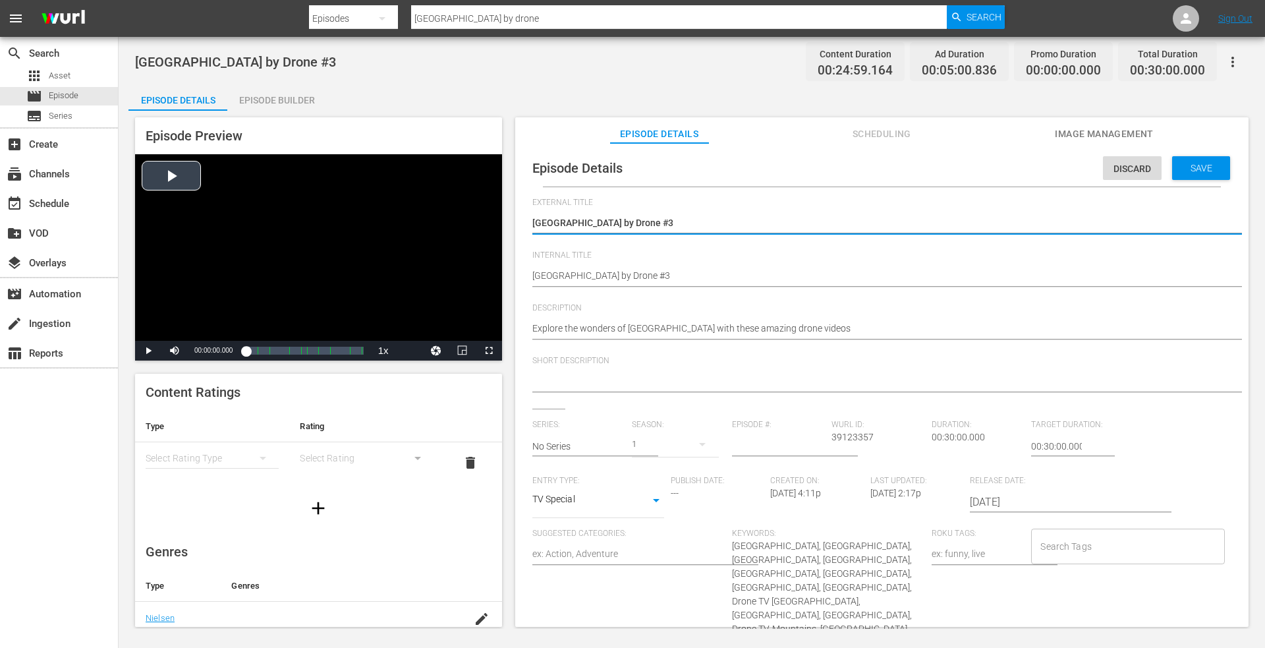
drag, startPoint x: 586, startPoint y: 226, endPoint x: 442, endPoint y: 219, distance: 143.8
click at [349, 225] on div "Episode Preview Video Player is loading. Play Video Play Mute Current Time 00:0…" at bounding box center [691, 374] width 1127 height 527
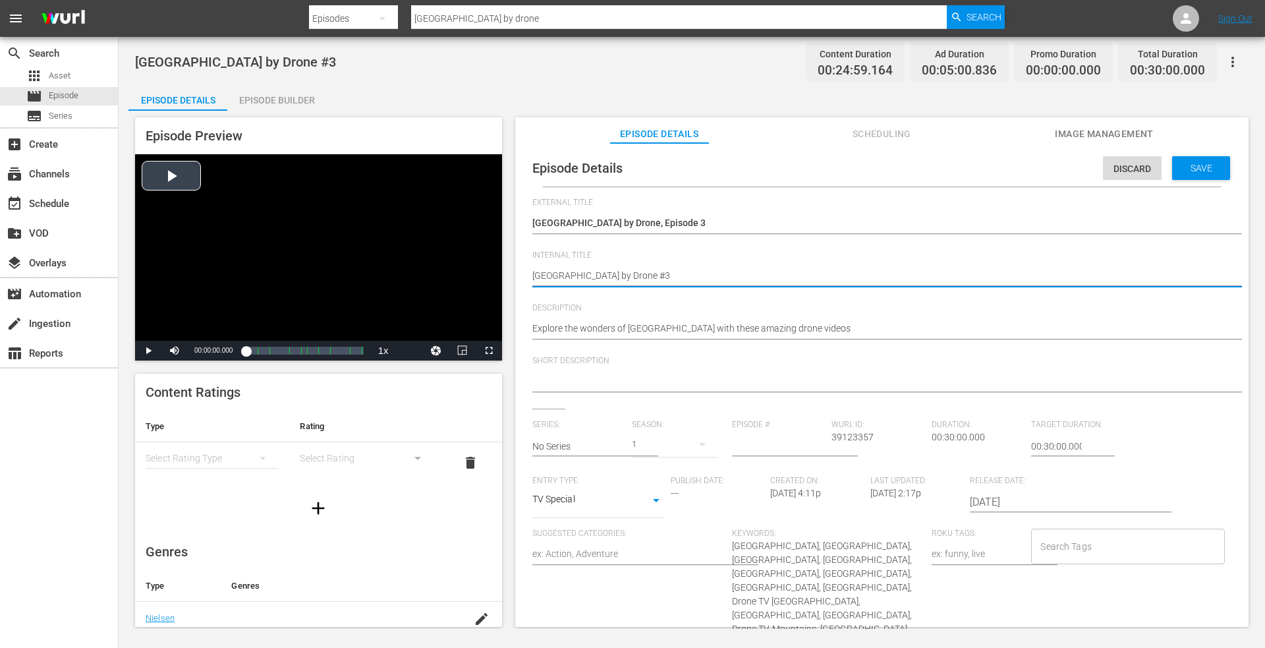
drag, startPoint x: 662, startPoint y: 281, endPoint x: 329, endPoint y: 272, distance: 332.2
click at [329, 272] on div "Episode Preview Video Player is loading. Play Video Play Mute Current Time 00:0…" at bounding box center [691, 374] width 1127 height 527
paste textarea ", Episode 4"
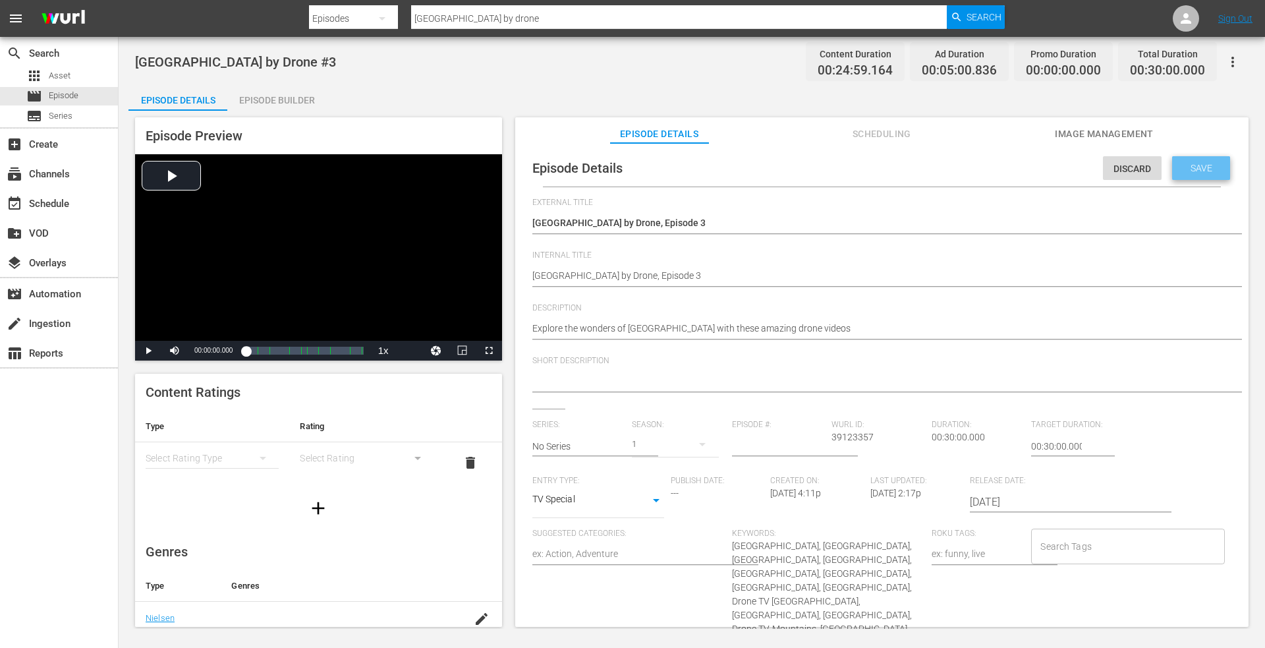
drag, startPoint x: 1193, startPoint y: 166, endPoint x: 1166, endPoint y: 166, distance: 27.0
click at [1191, 166] on span "Save" at bounding box center [1201, 168] width 43 height 11
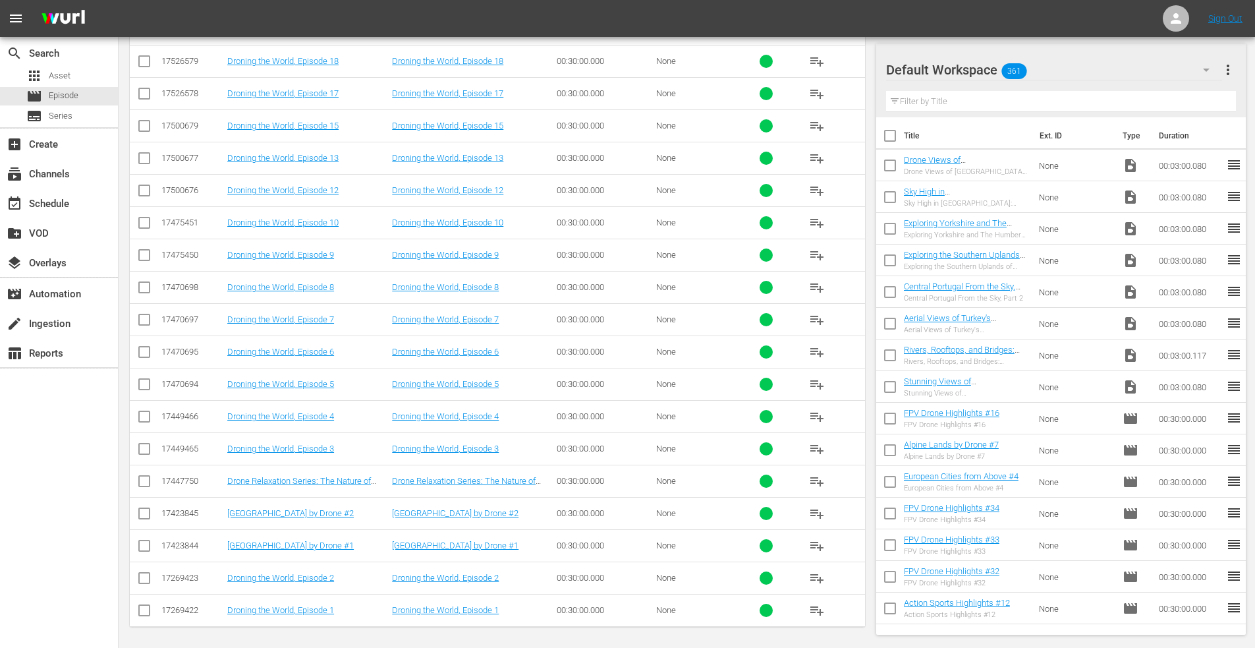
scroll to position [881, 0]
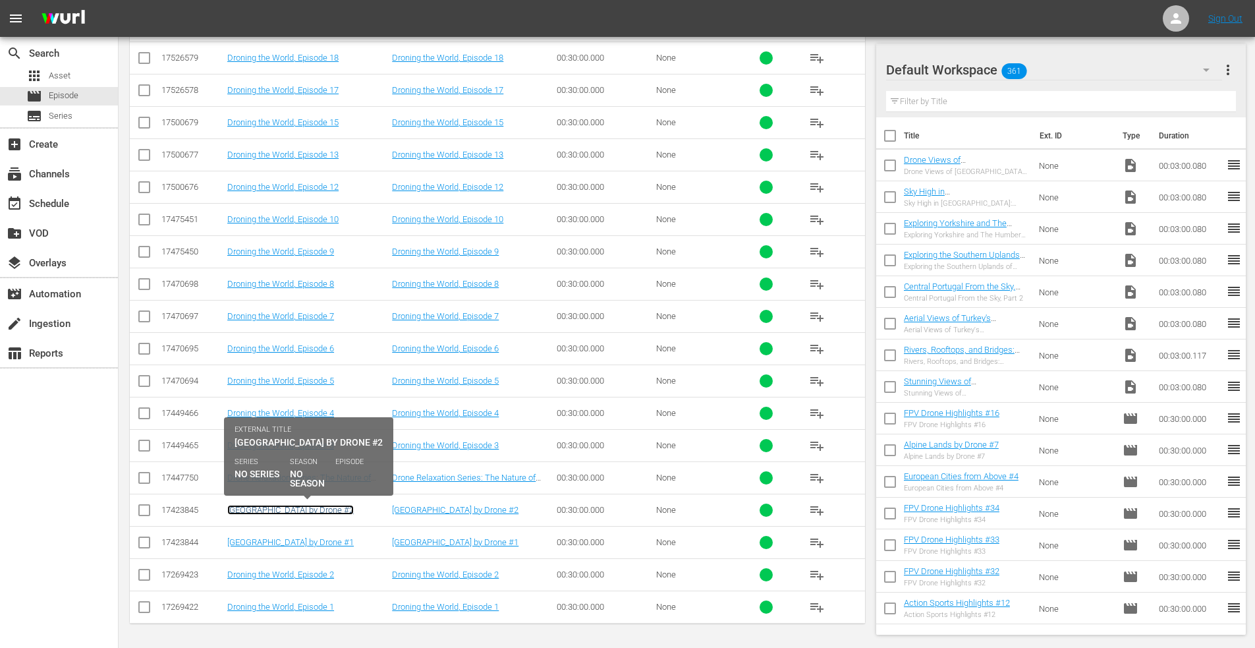
click at [284, 509] on link "South America by Drone #2" at bounding box center [290, 510] width 127 height 10
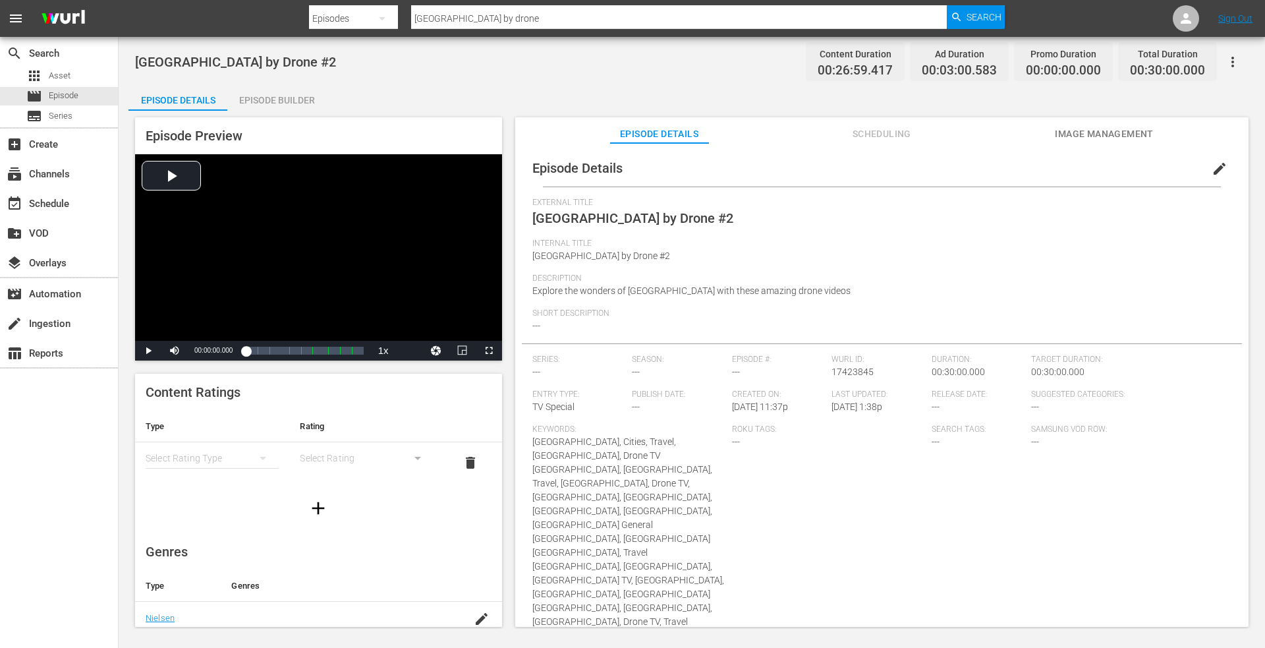
click at [1212, 165] on span "edit" at bounding box center [1220, 169] width 16 height 16
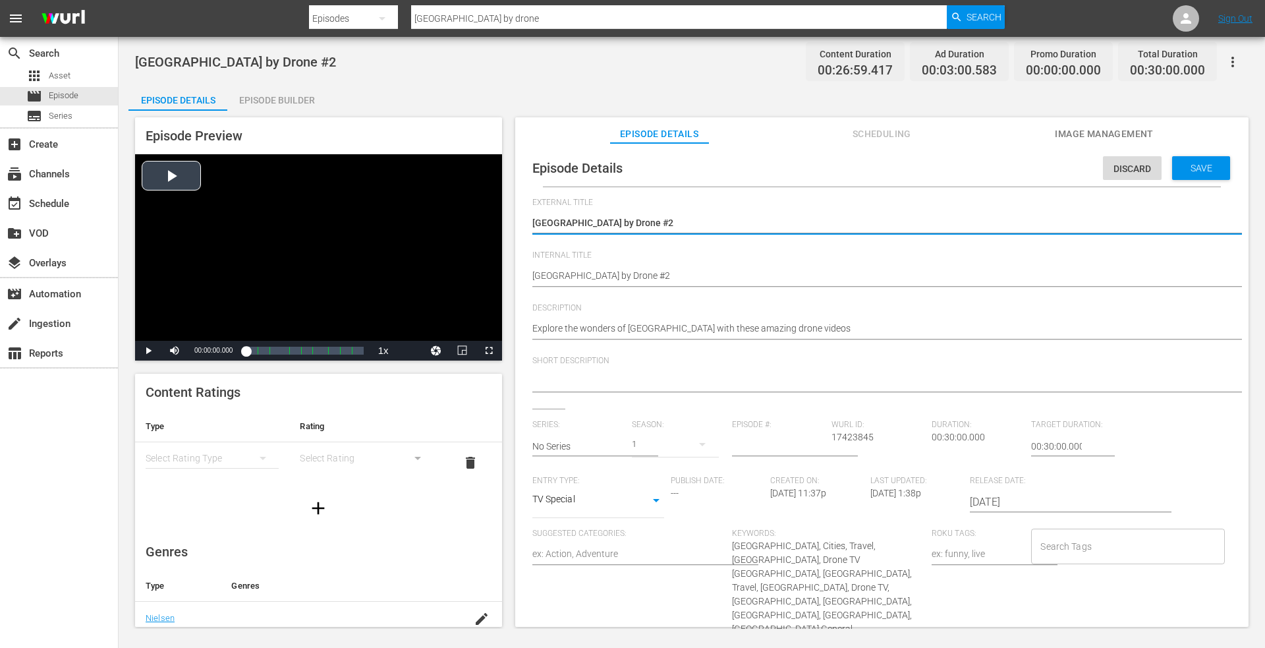
drag, startPoint x: 658, startPoint y: 227, endPoint x: 208, endPoint y: 215, distance: 450.9
click at [208, 215] on div "Episode Preview Video Player is loading. Play Video Play Mute Current Time 00:0…" at bounding box center [691, 374] width 1127 height 527
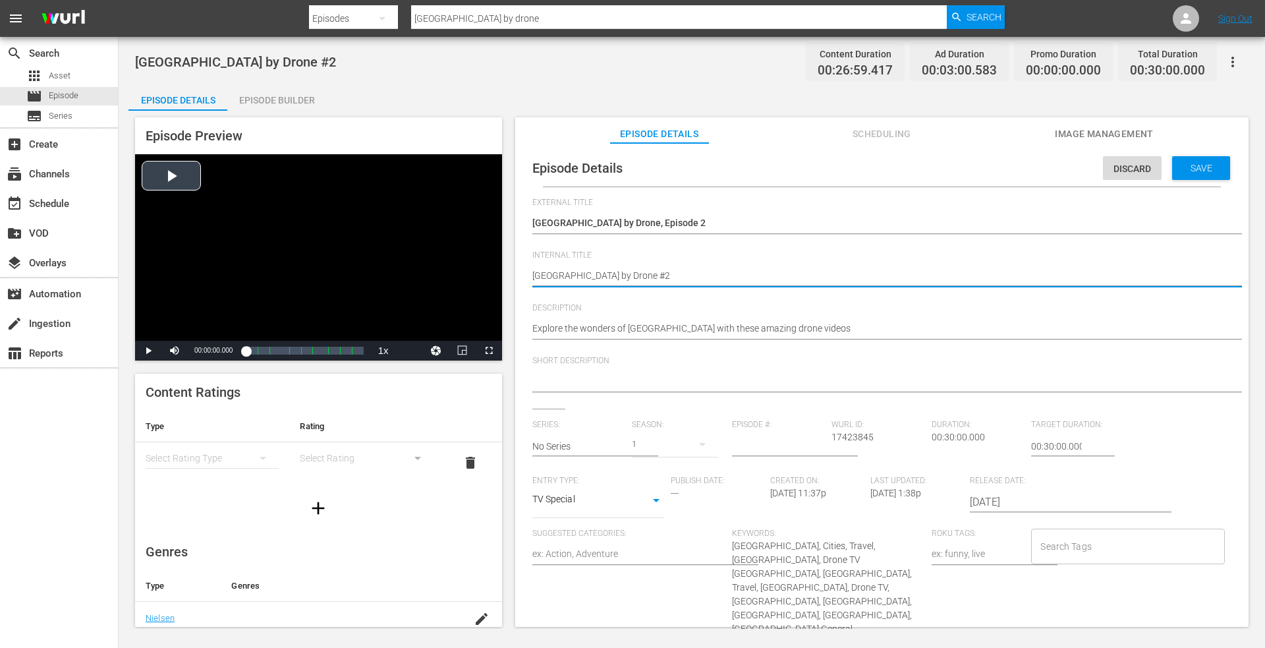
drag, startPoint x: 656, startPoint y: 278, endPoint x: 360, endPoint y: 246, distance: 298.2
click at [360, 246] on div "Episode Preview Video Player is loading. Play Video Play Mute Current Time 00:0…" at bounding box center [691, 374] width 1127 height 527
paste textarea ", Episode 4"
drag, startPoint x: 1182, startPoint y: 163, endPoint x: 1153, endPoint y: 165, distance: 29.0
click at [1180, 164] on span "Save" at bounding box center [1201, 168] width 43 height 11
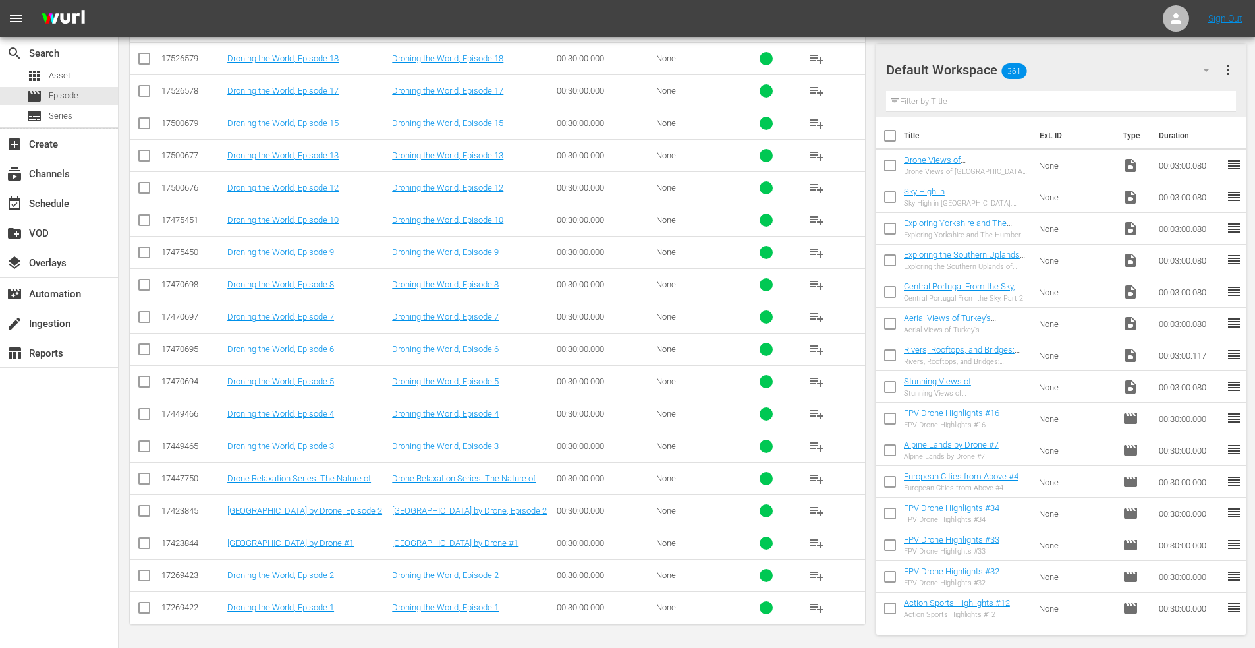
scroll to position [881, 0]
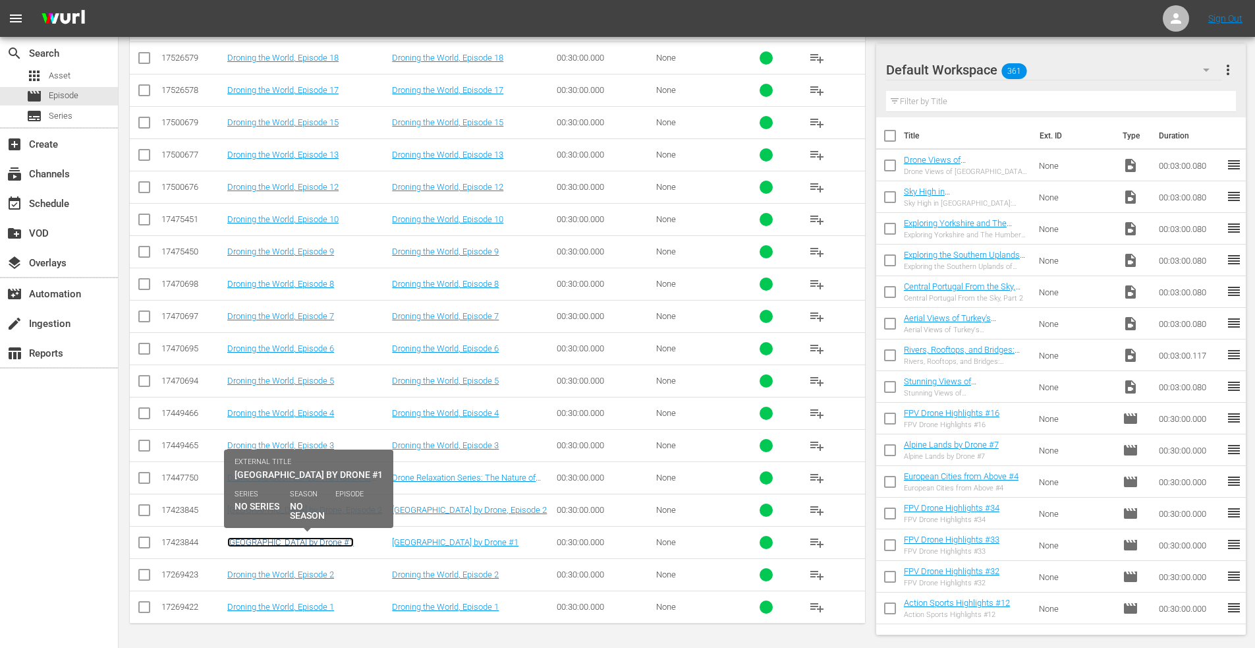
click at [307, 540] on link "South America by Drone #1" at bounding box center [290, 542] width 127 height 10
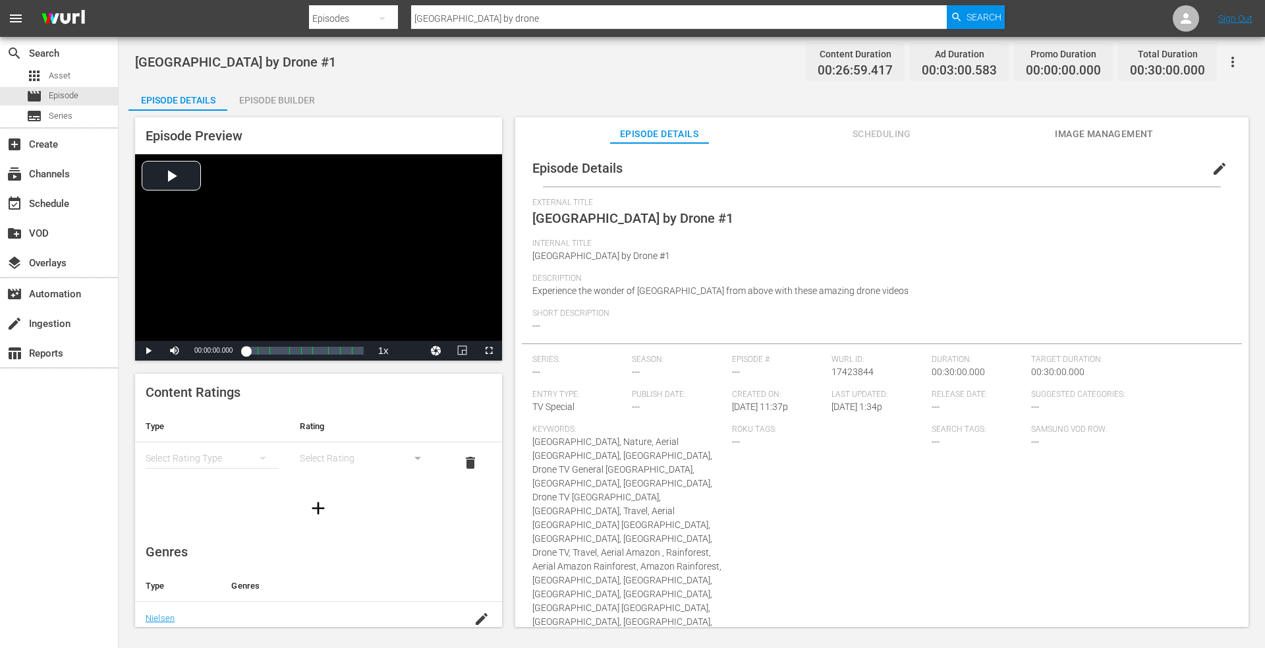
click at [1212, 168] on span "edit" at bounding box center [1220, 169] width 16 height 16
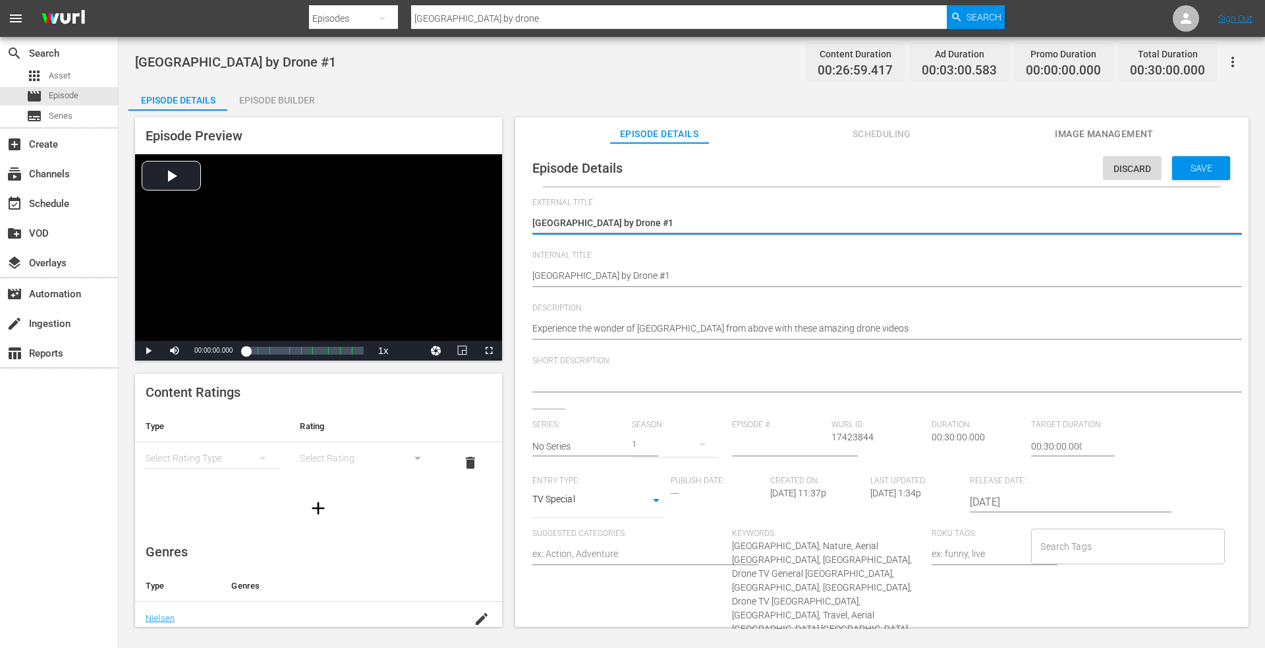
click at [660, 222] on textarea "South America by Drone #1" at bounding box center [878, 224] width 693 height 16
drag, startPoint x: 291, startPoint y: 199, endPoint x: 279, endPoint y: 196, distance: 12.2
click at [275, 197] on div "Episode Preview Video Player is loading. Play Video Play Mute Current Time 00:0…" at bounding box center [691, 374] width 1127 height 527
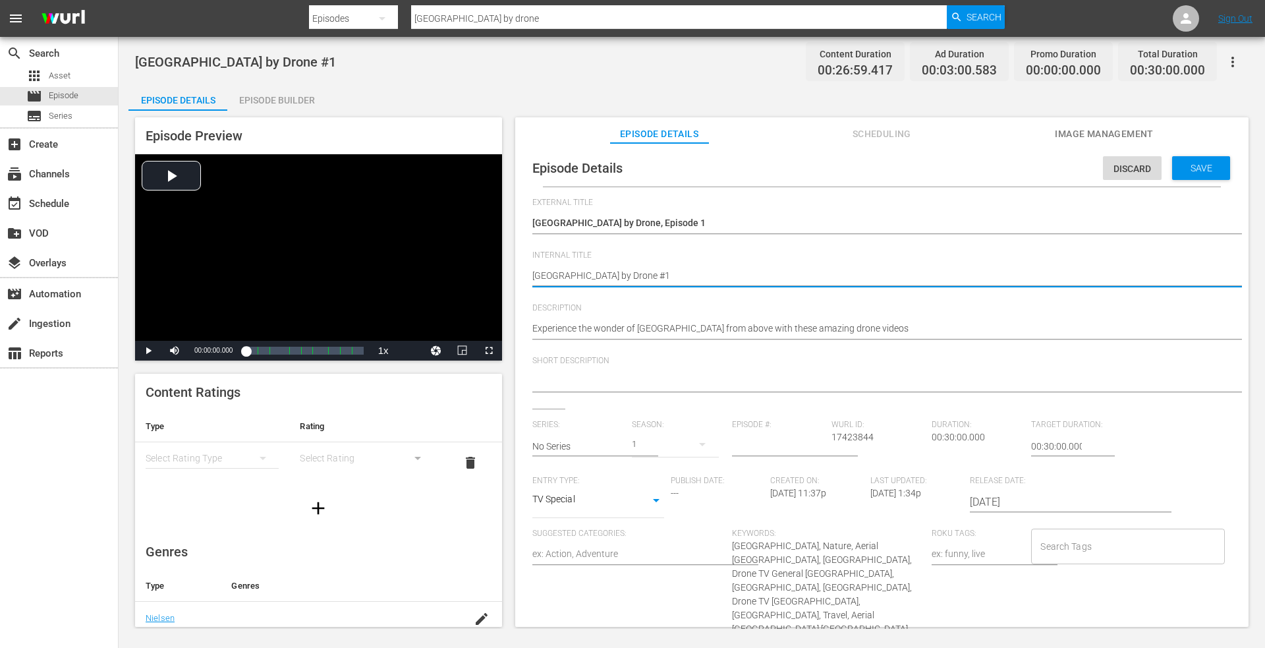
drag, startPoint x: 660, startPoint y: 270, endPoint x: 542, endPoint y: 251, distance: 119.5
click at [271, 249] on div "Episode Preview Video Player is loading. Play Video Play Mute Current Time 00:0…" at bounding box center [691, 374] width 1127 height 527
paste textarea ", Episode 4"
drag, startPoint x: 1196, startPoint y: 162, endPoint x: 1174, endPoint y: 161, distance: 21.8
click at [1195, 163] on span "Save" at bounding box center [1201, 168] width 43 height 11
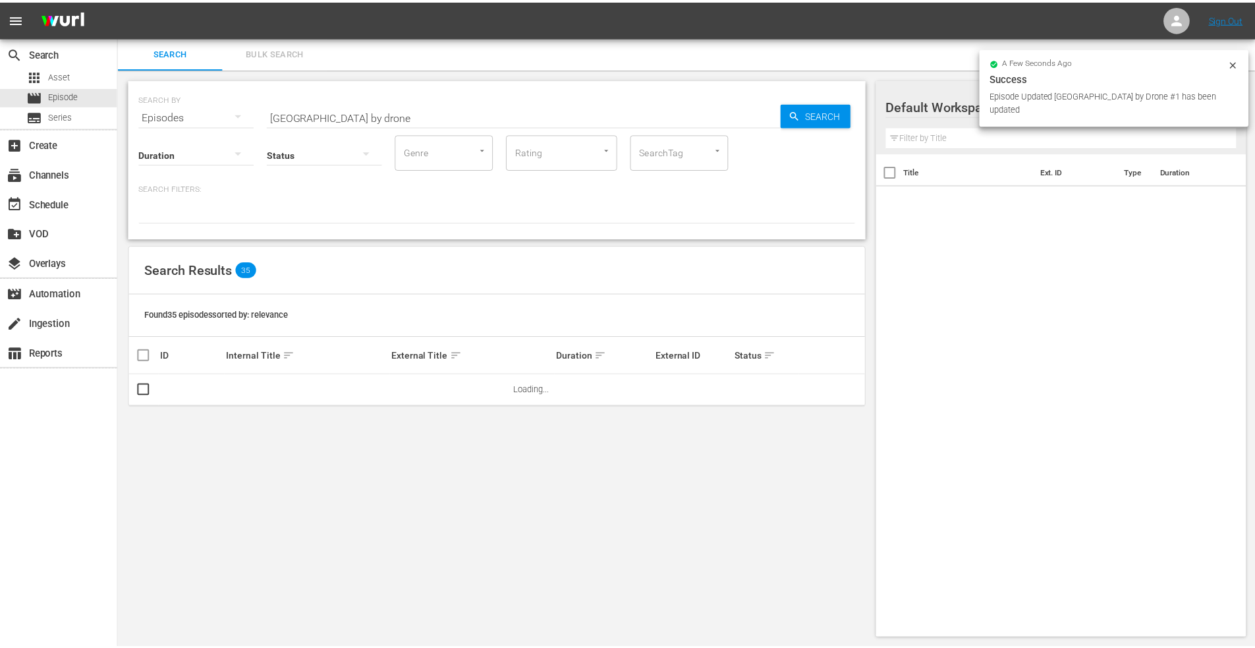
scroll to position [1, 0]
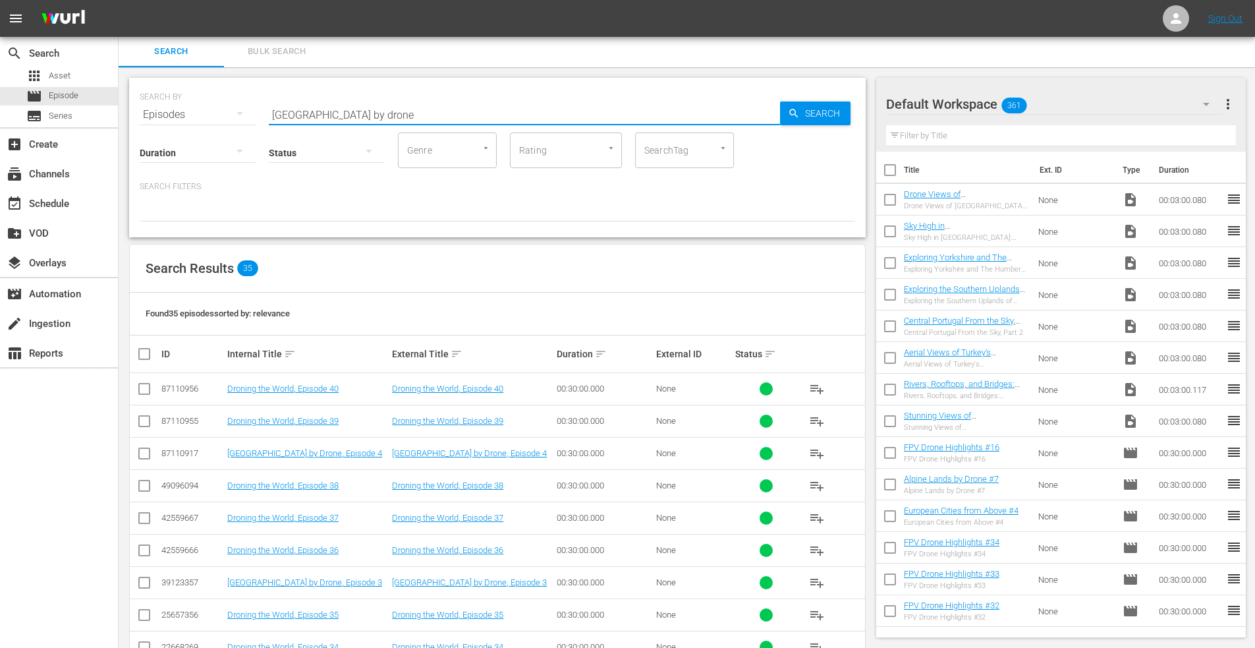
drag, startPoint x: 406, startPoint y: 105, endPoint x: 217, endPoint y: 107, distance: 189.1
click at [217, 107] on div "SEARCH BY Search By Episodes Search ID, Title, Description, Keywords, or Catego…" at bounding box center [498, 106] width 716 height 47
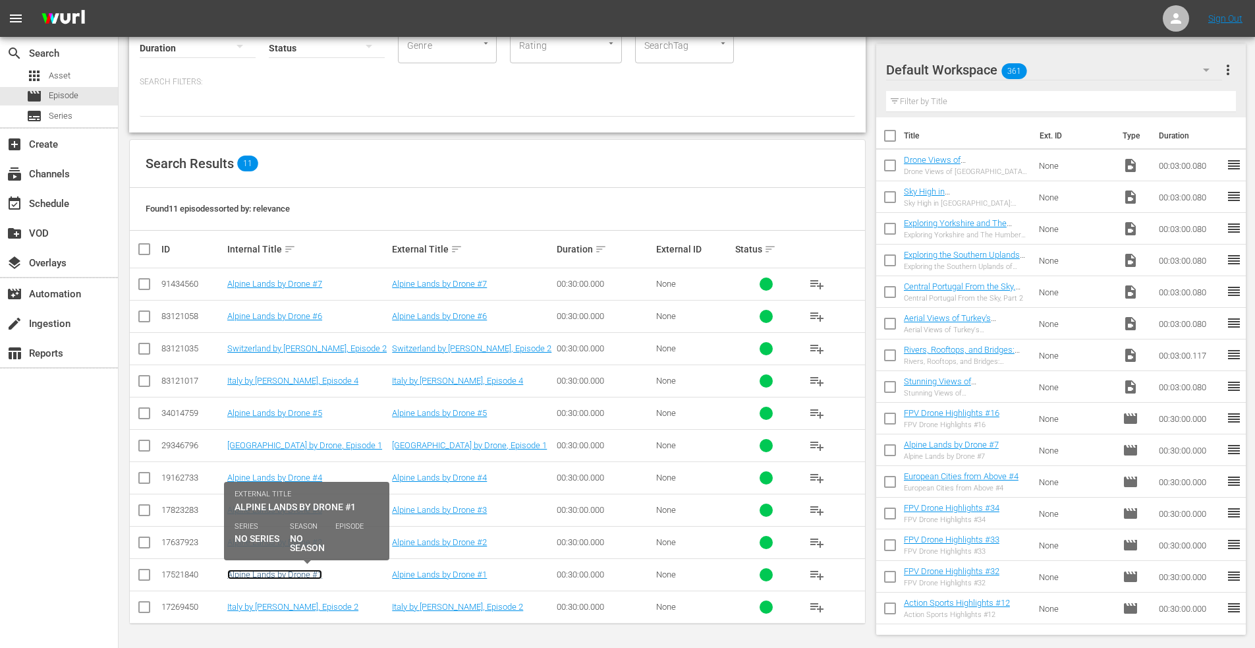
click at [254, 577] on link "Alpine Lands by Drone #1" at bounding box center [274, 574] width 95 height 10
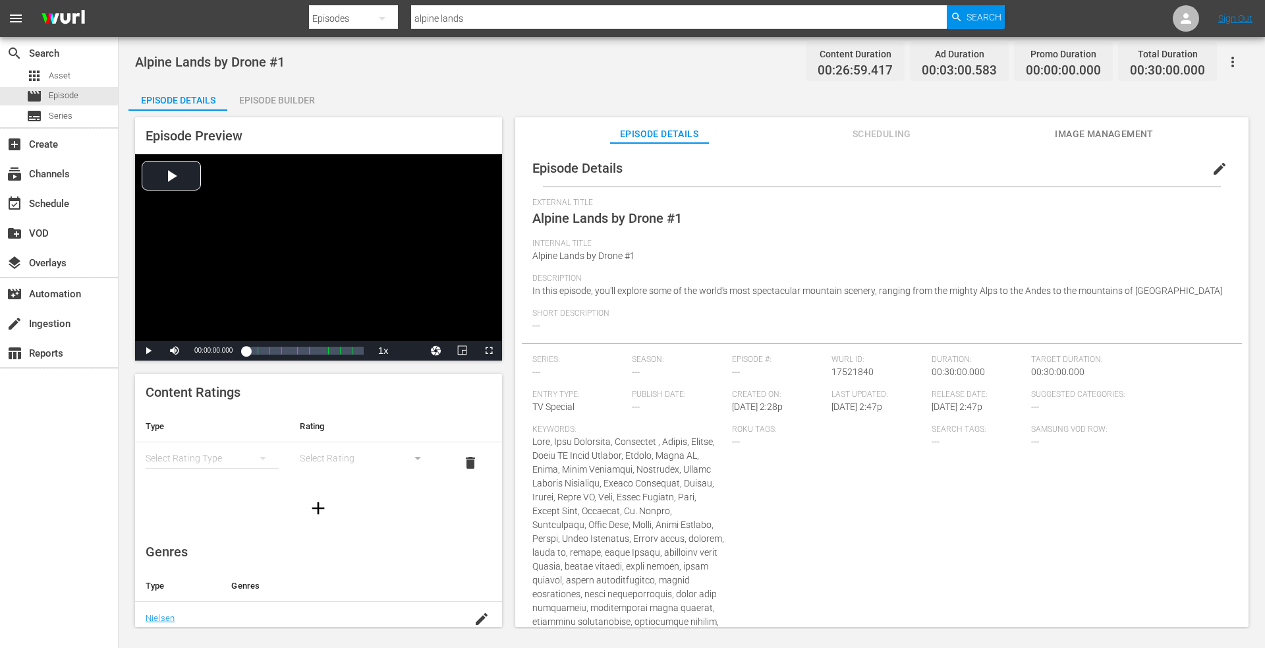
click at [1212, 162] on span "edit" at bounding box center [1220, 169] width 16 height 16
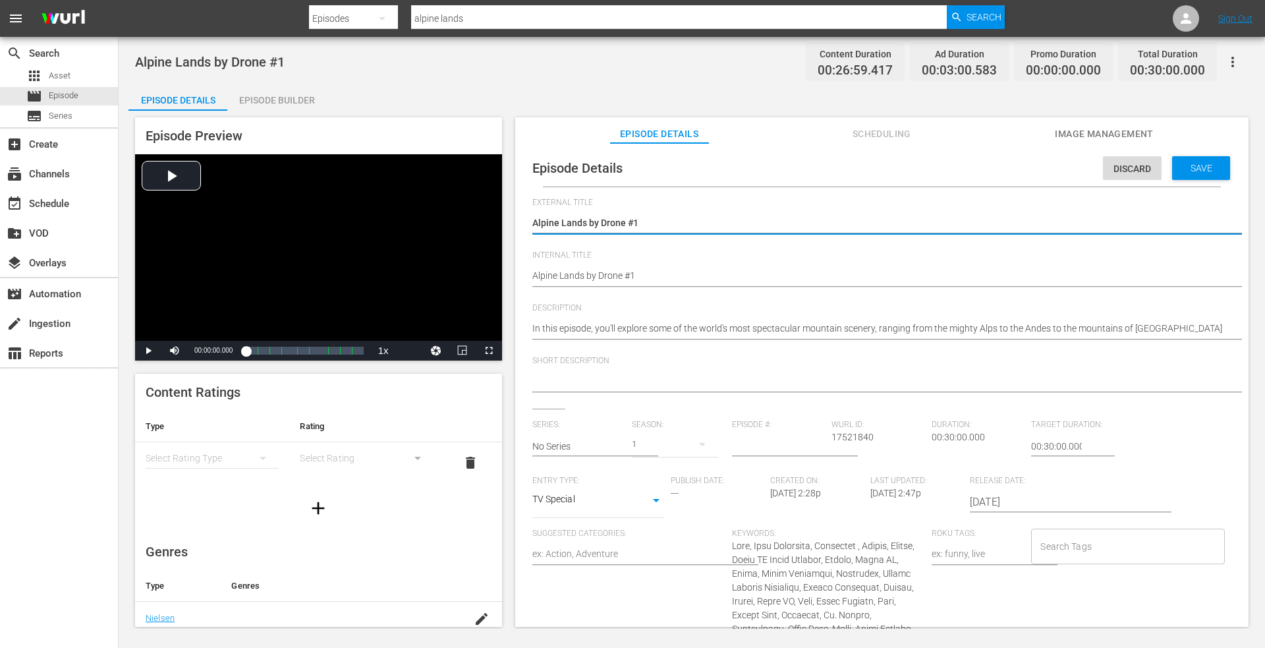
drag, startPoint x: 625, startPoint y: 223, endPoint x: 770, endPoint y: 224, distance: 145.0
click at [770, 224] on textarea "Alpine Lands by Drone #1" at bounding box center [878, 224] width 693 height 16
drag, startPoint x: 678, startPoint y: 224, endPoint x: 432, endPoint y: 224, distance: 246.5
click at [432, 224] on div "Episode Preview Video Player is loading. Play Video Play Mute Current Time 00:0…" at bounding box center [691, 374] width 1127 height 527
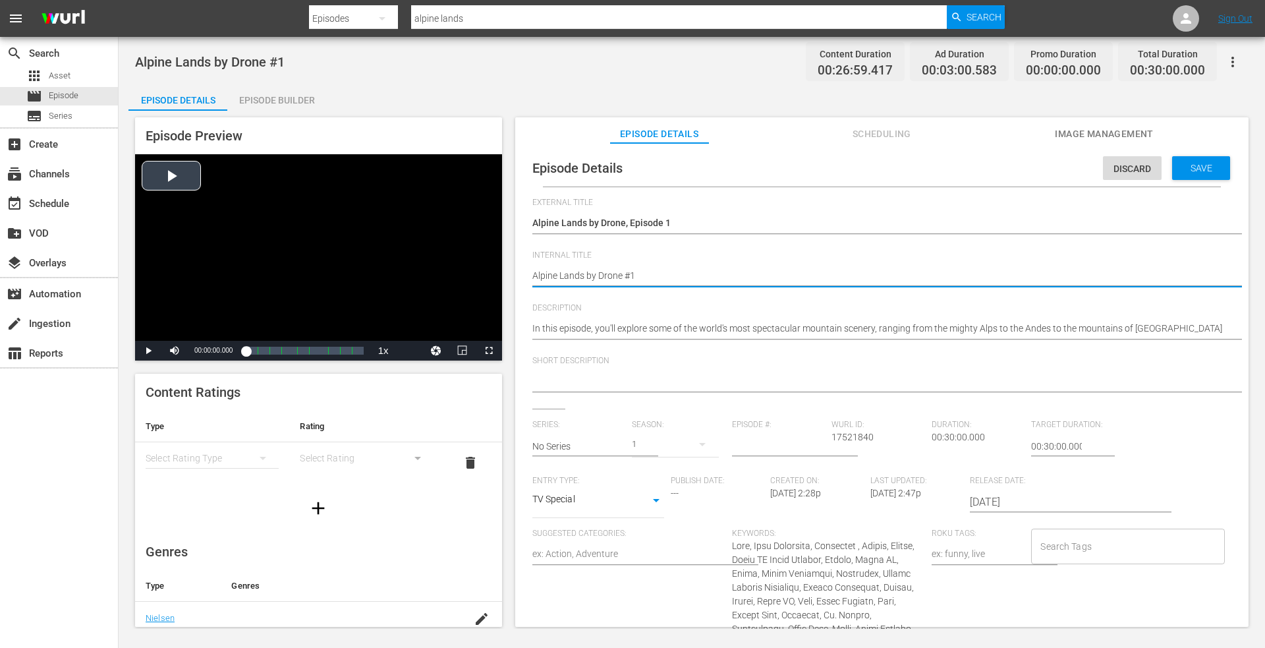
click at [355, 278] on div "Episode Preview Video Player is loading. Play Video Play Mute Current Time 00:0…" at bounding box center [691, 374] width 1127 height 527
paste textarea ", Episode"
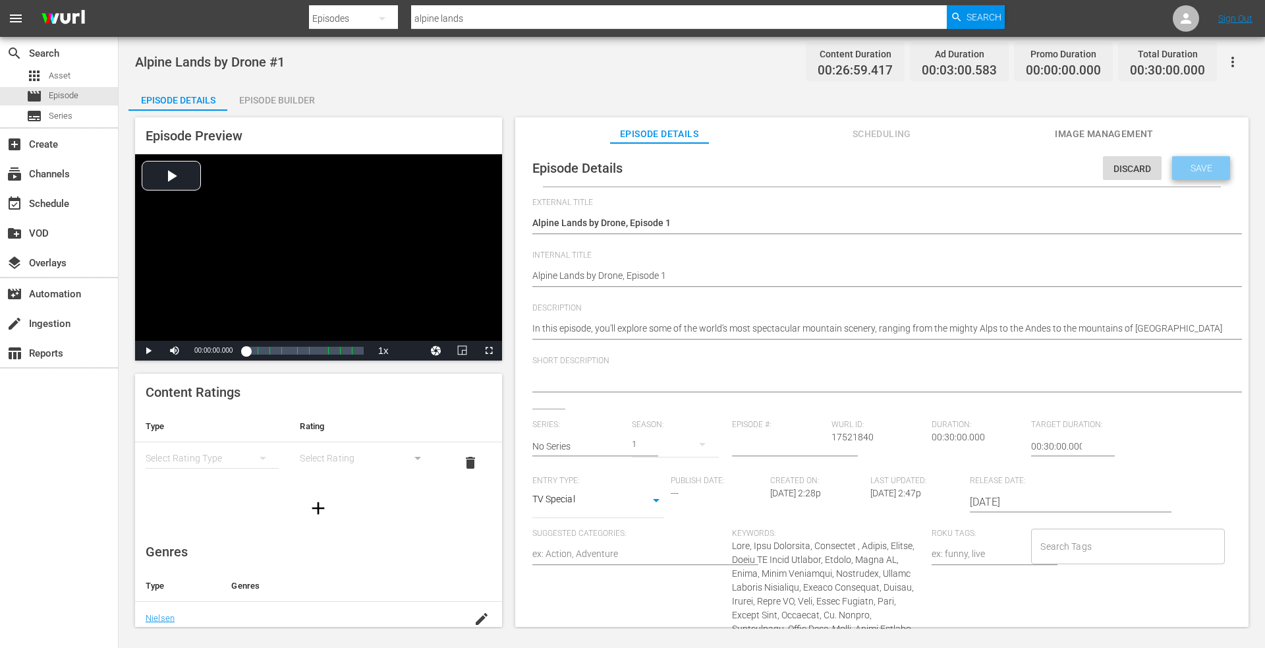
click at [1196, 160] on div "Save" at bounding box center [1201, 168] width 58 height 24
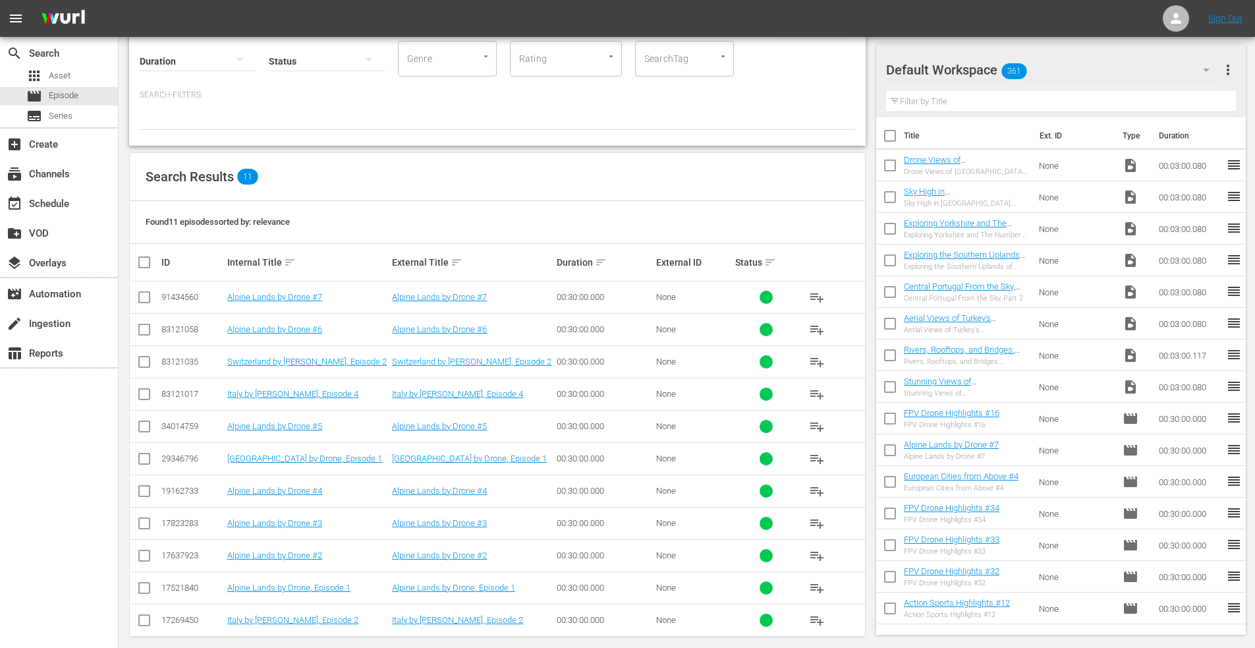
scroll to position [106, 0]
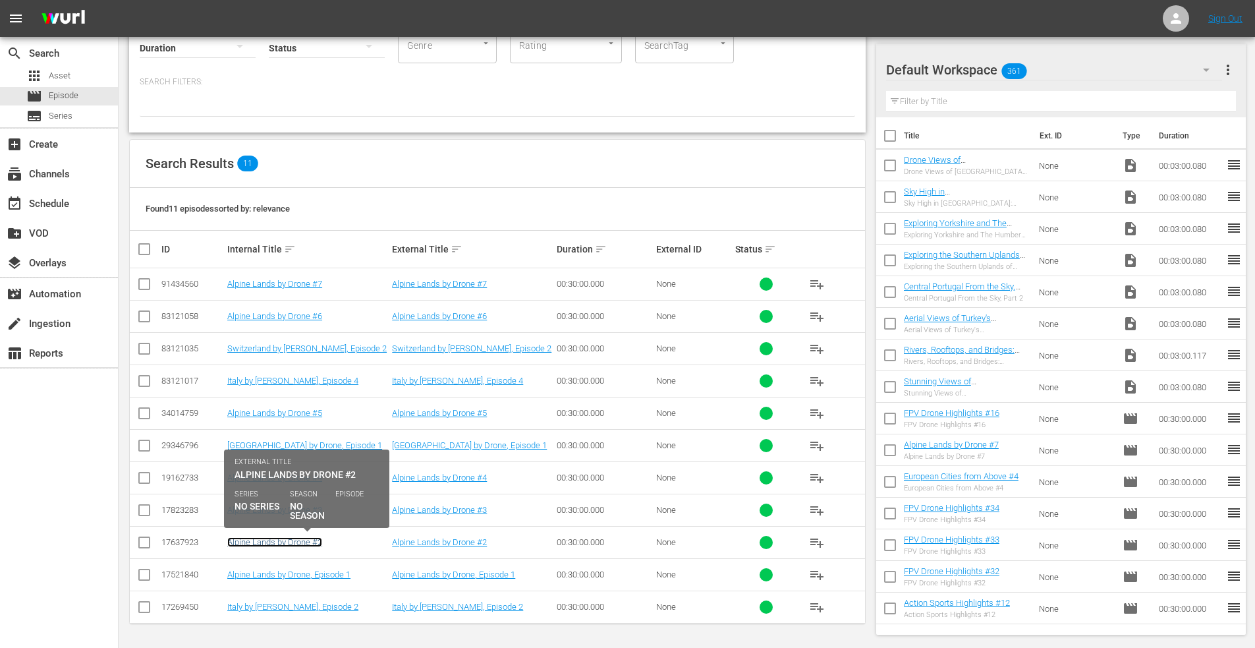
click at [268, 538] on link "Alpine Lands by Drone #2" at bounding box center [274, 542] width 95 height 10
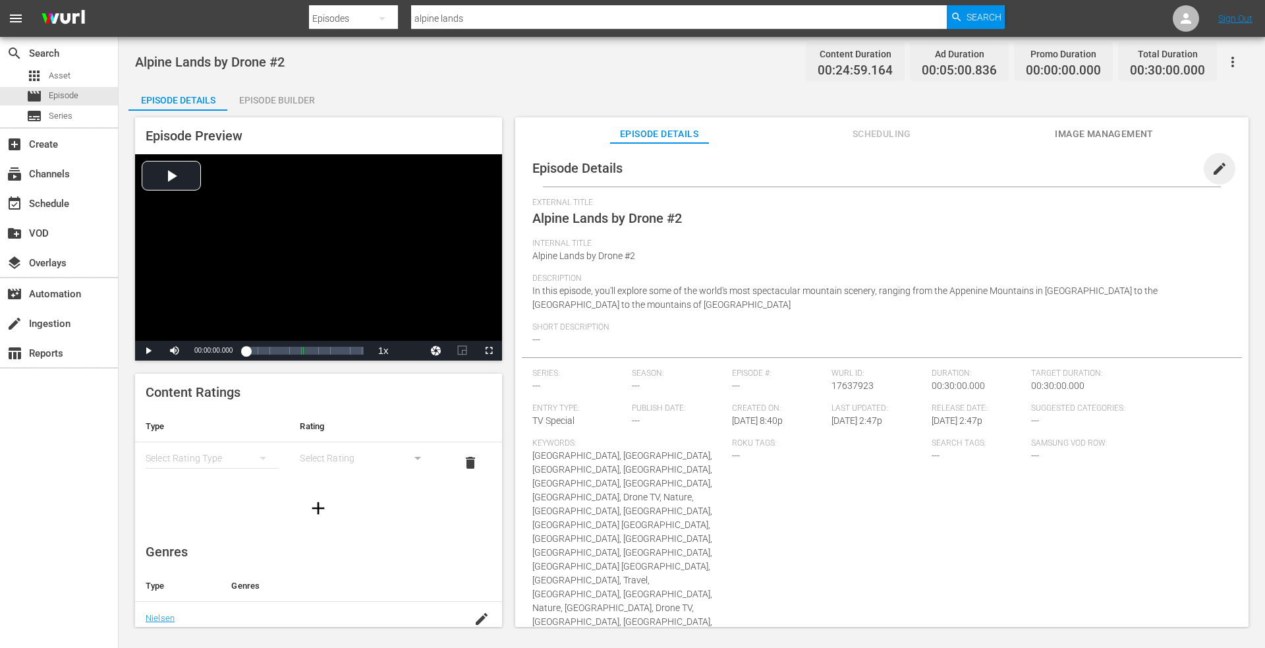
click at [1212, 169] on span "edit" at bounding box center [1220, 169] width 16 height 16
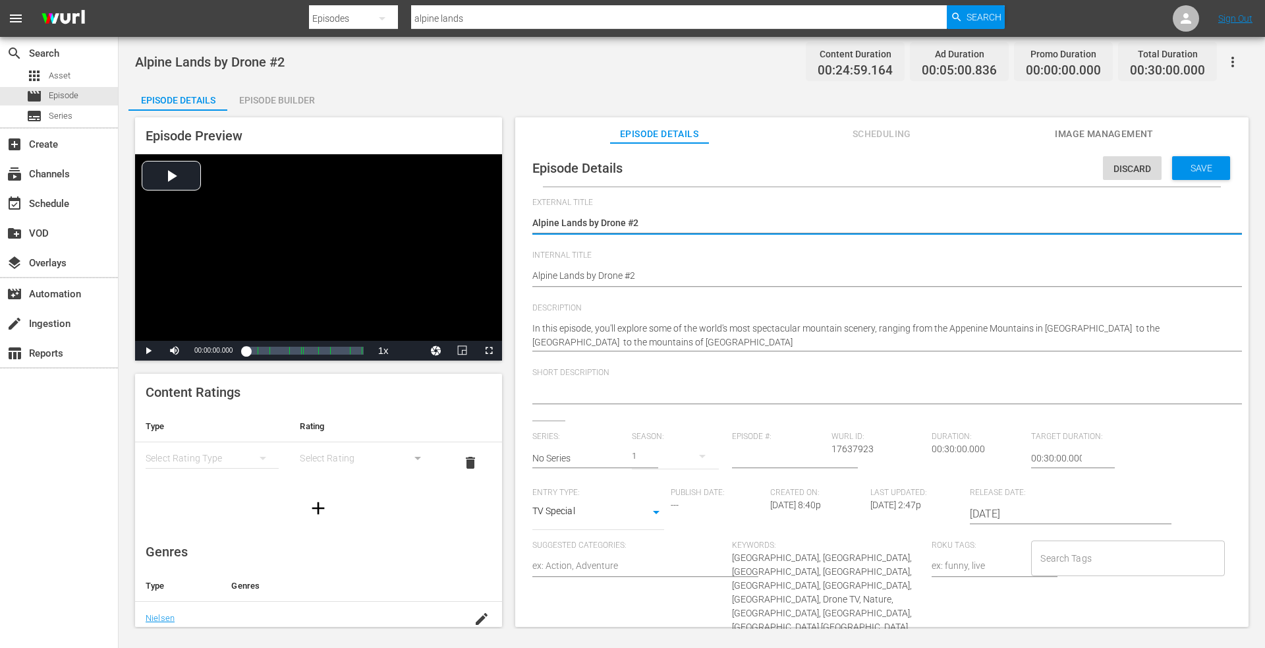
click at [646, 222] on textarea "Alpine Lands by Drone #2" at bounding box center [878, 224] width 693 height 16
drag, startPoint x: 639, startPoint y: 223, endPoint x: 402, endPoint y: 204, distance: 237.9
click at [402, 204] on div "Episode Preview Video Player is loading. Play Video Play Mute Current Time 00:0…" at bounding box center [691, 374] width 1127 height 527
drag, startPoint x: 533, startPoint y: 224, endPoint x: 430, endPoint y: 225, distance: 103.5
click at [430, 225] on div "Episode Preview Video Player is loading. Play Video Play Mute Current Time 00:0…" at bounding box center [691, 374] width 1127 height 527
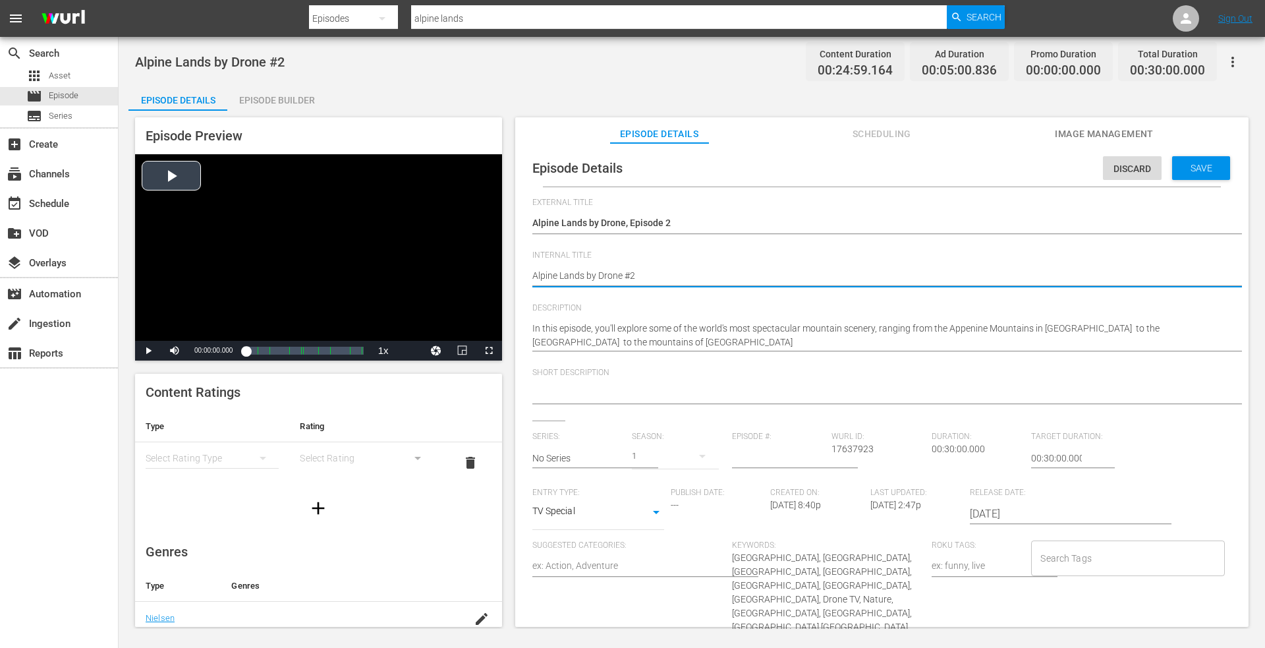
click at [354, 268] on div "Episode Preview Video Player is loading. Play Video Play Mute Current Time 00:0…" at bounding box center [691, 374] width 1127 height 527
paste textarea ", Episode"
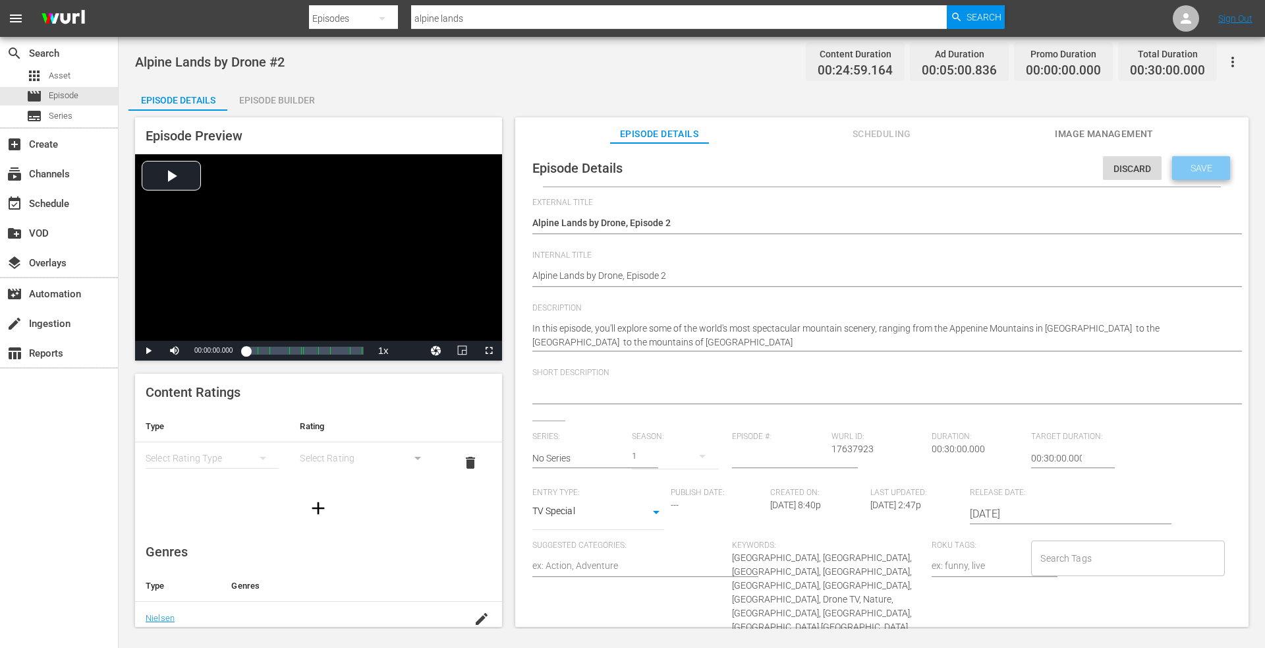
click at [1196, 163] on span "Save" at bounding box center [1201, 168] width 43 height 11
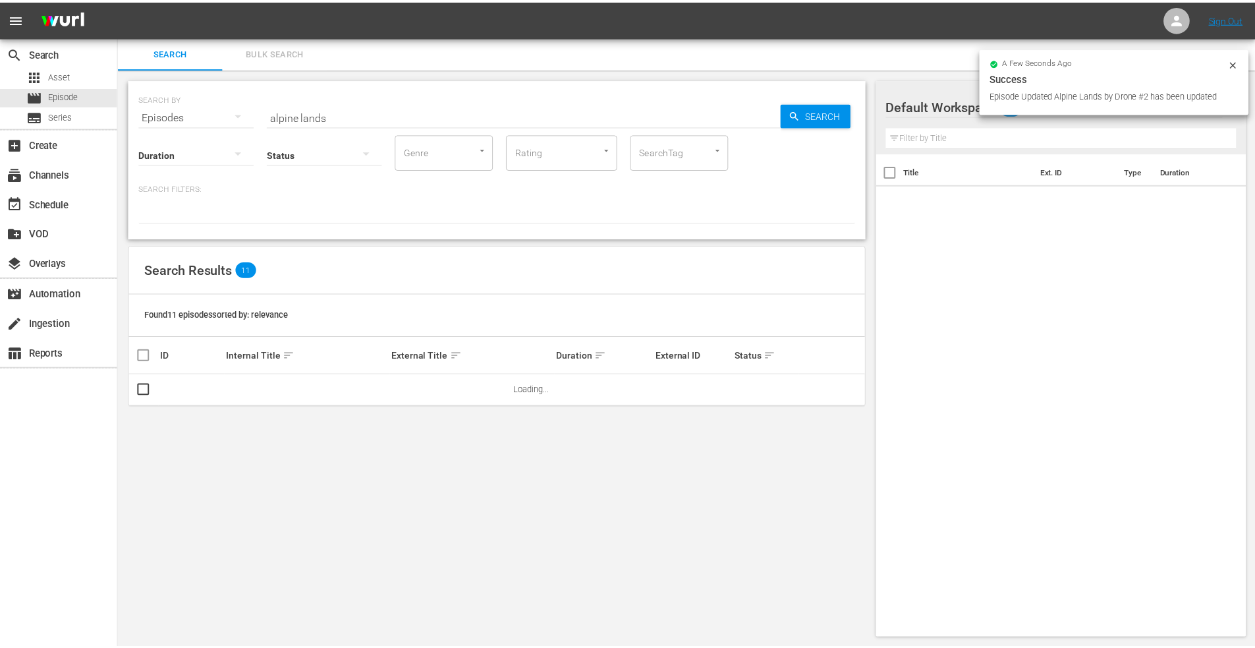
scroll to position [1, 0]
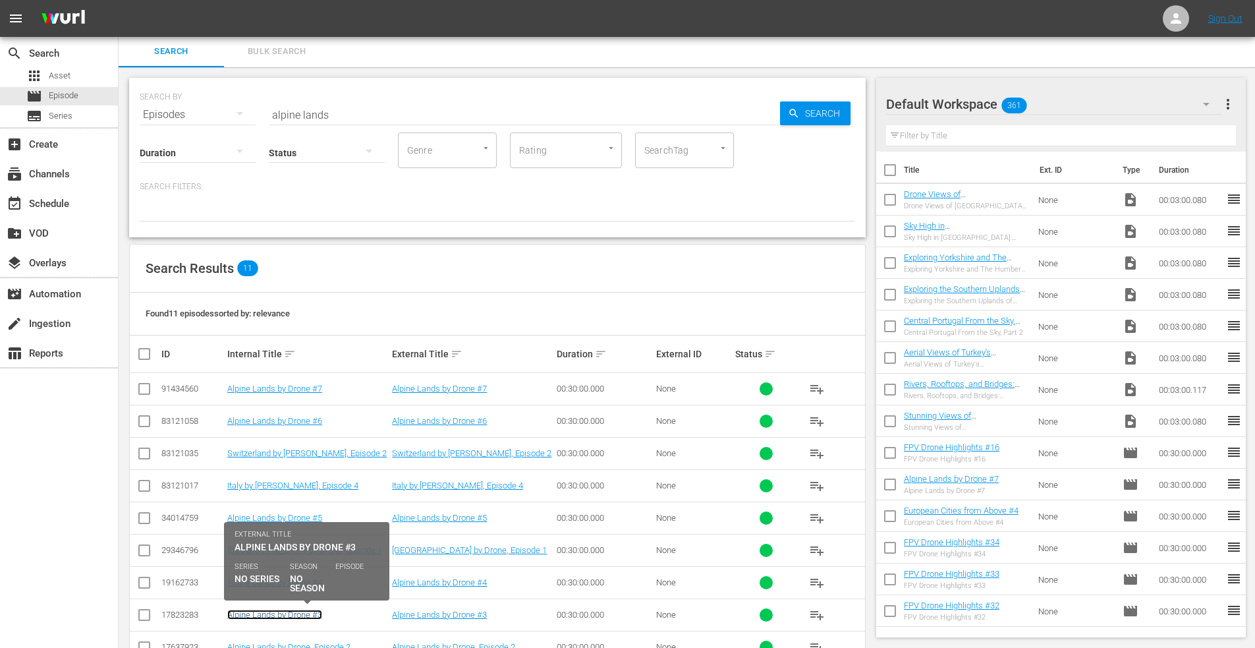
click at [285, 613] on link "Alpine Lands by Drone #3" at bounding box center [274, 615] width 95 height 10
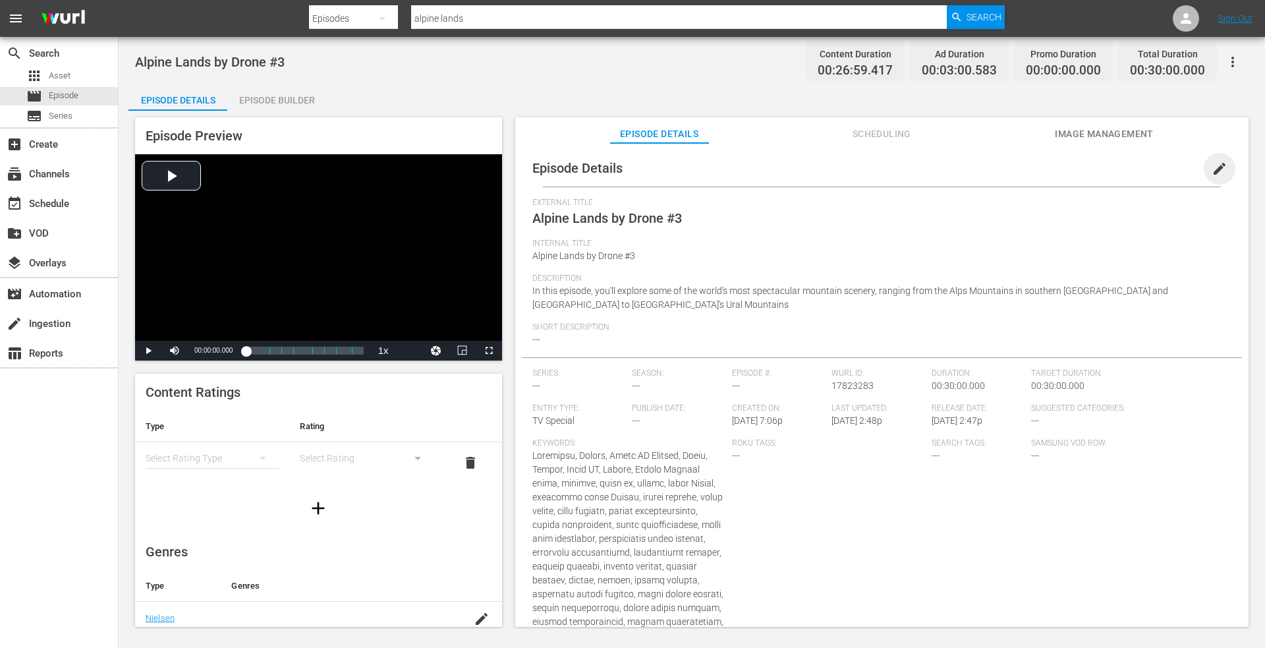
click at [1212, 165] on span "edit" at bounding box center [1220, 169] width 16 height 16
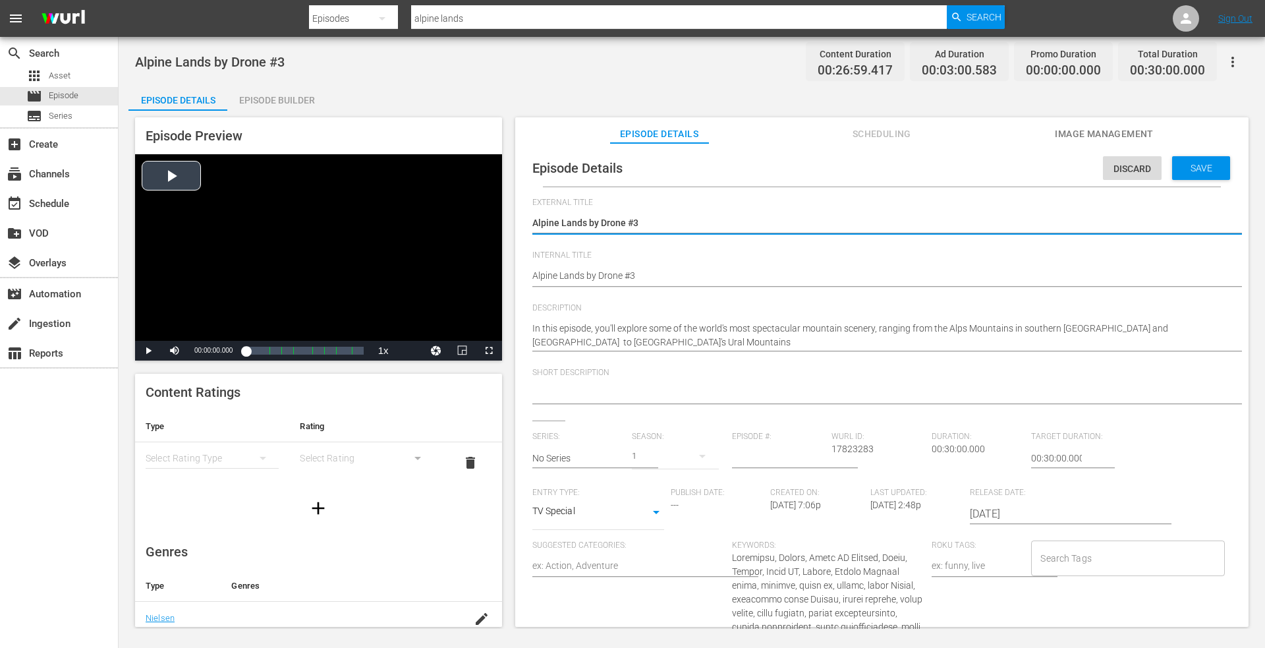
drag, startPoint x: 653, startPoint y: 219, endPoint x: 429, endPoint y: 219, distance: 224.1
click at [429, 219] on div "Episode Preview Video Player is loading. Play Video Play Mute Current Time 00:0…" at bounding box center [691, 374] width 1127 height 527
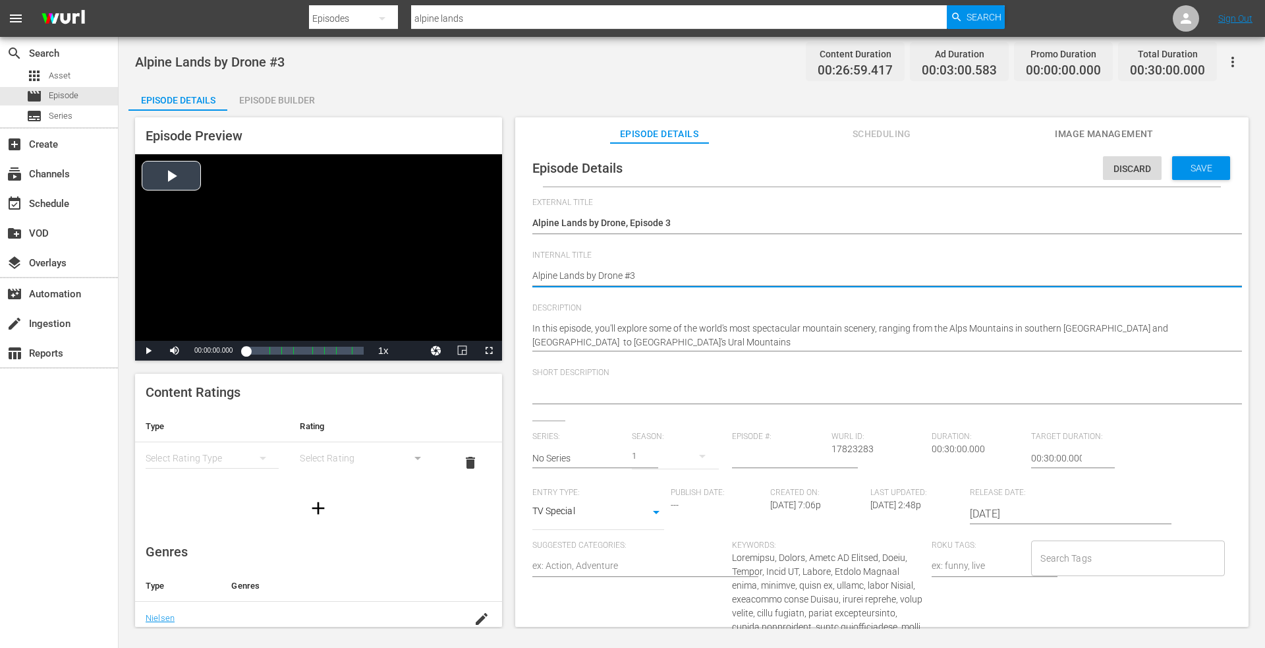
drag, startPoint x: 648, startPoint y: 276, endPoint x: 360, endPoint y: 267, distance: 287.5
paste textarea ", Episode 2"
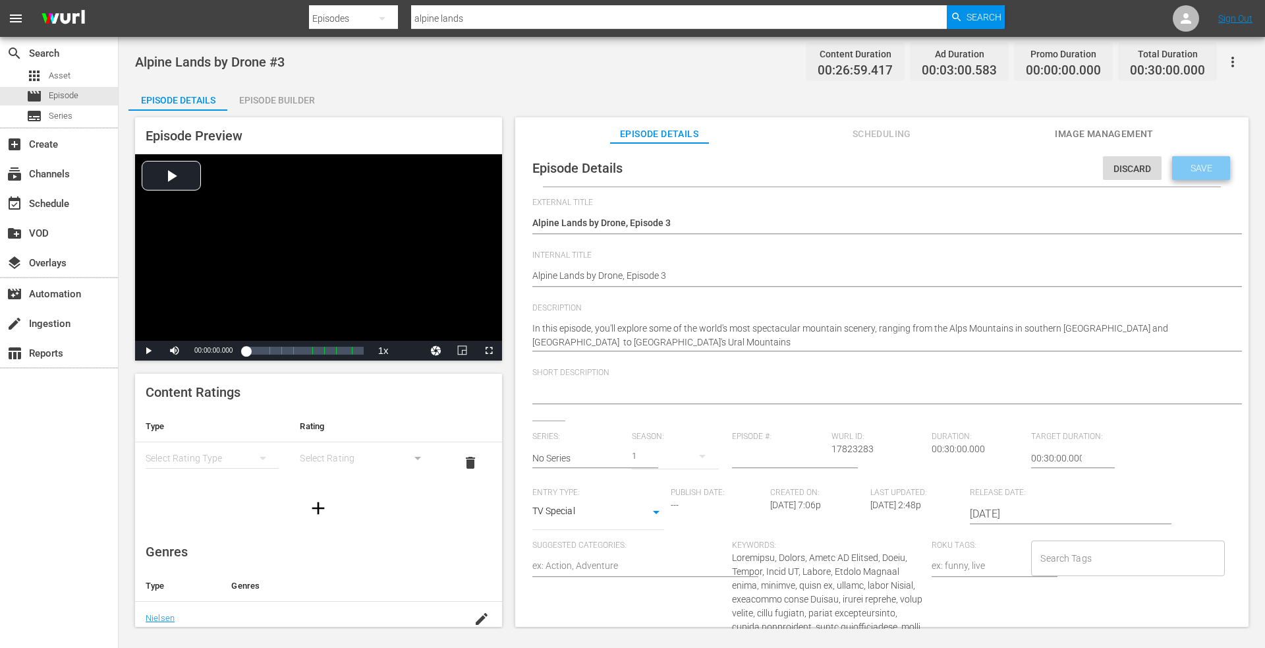
click at [1178, 159] on div "Save" at bounding box center [1201, 168] width 58 height 24
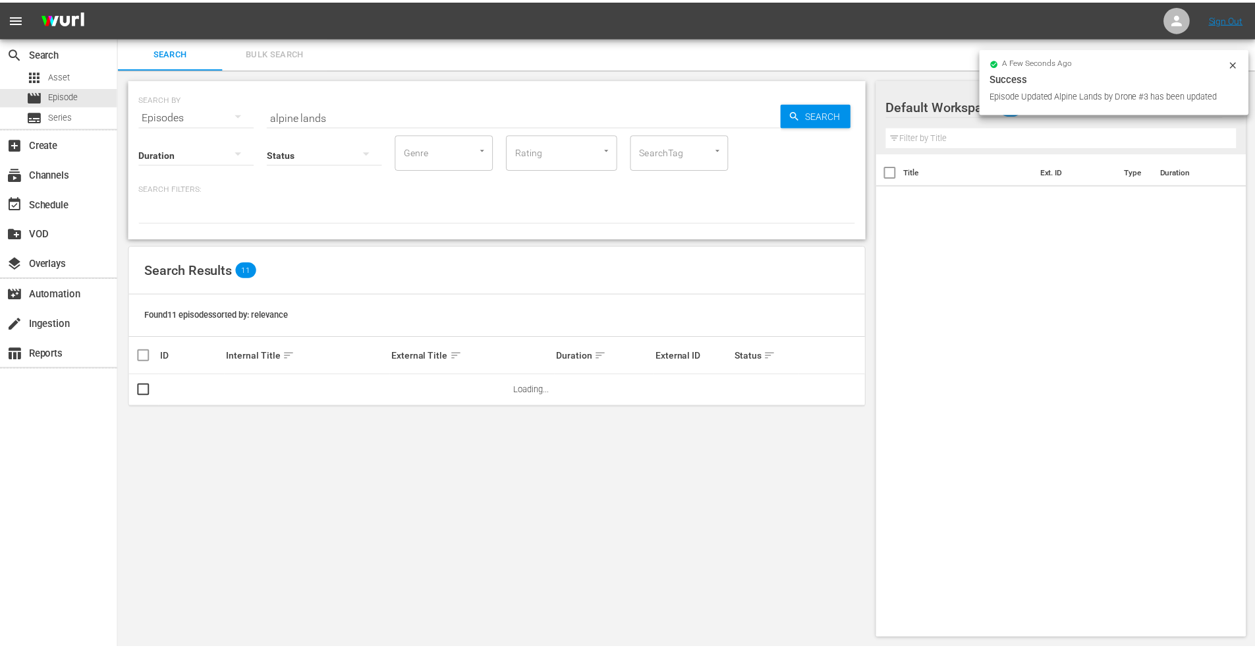
scroll to position [1, 0]
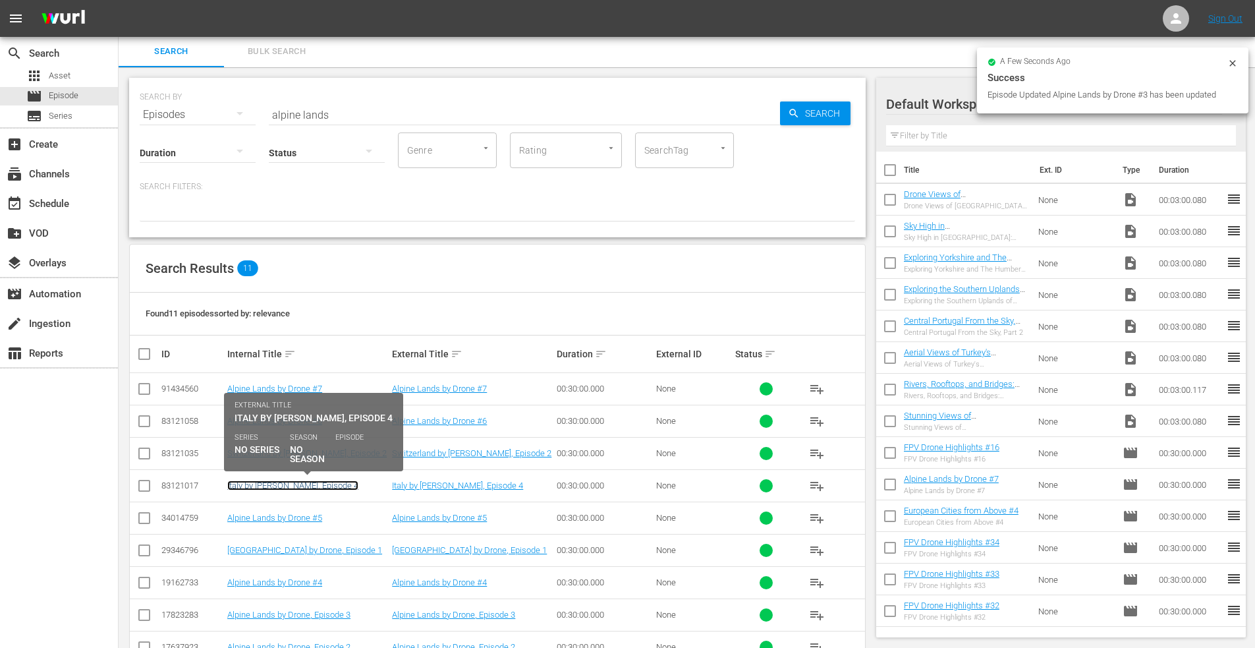
click at [287, 488] on link "Italy by [PERSON_NAME], Episode 4" at bounding box center [292, 485] width 131 height 10
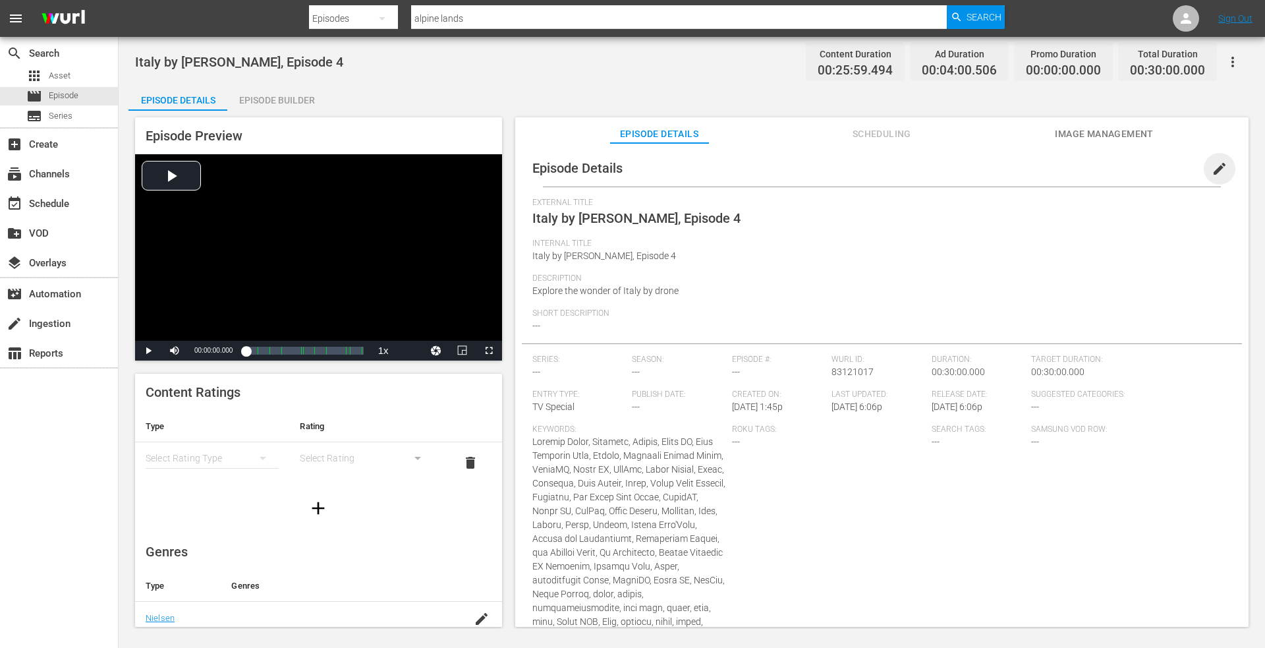
click at [1212, 166] on span "edit" at bounding box center [1220, 169] width 16 height 16
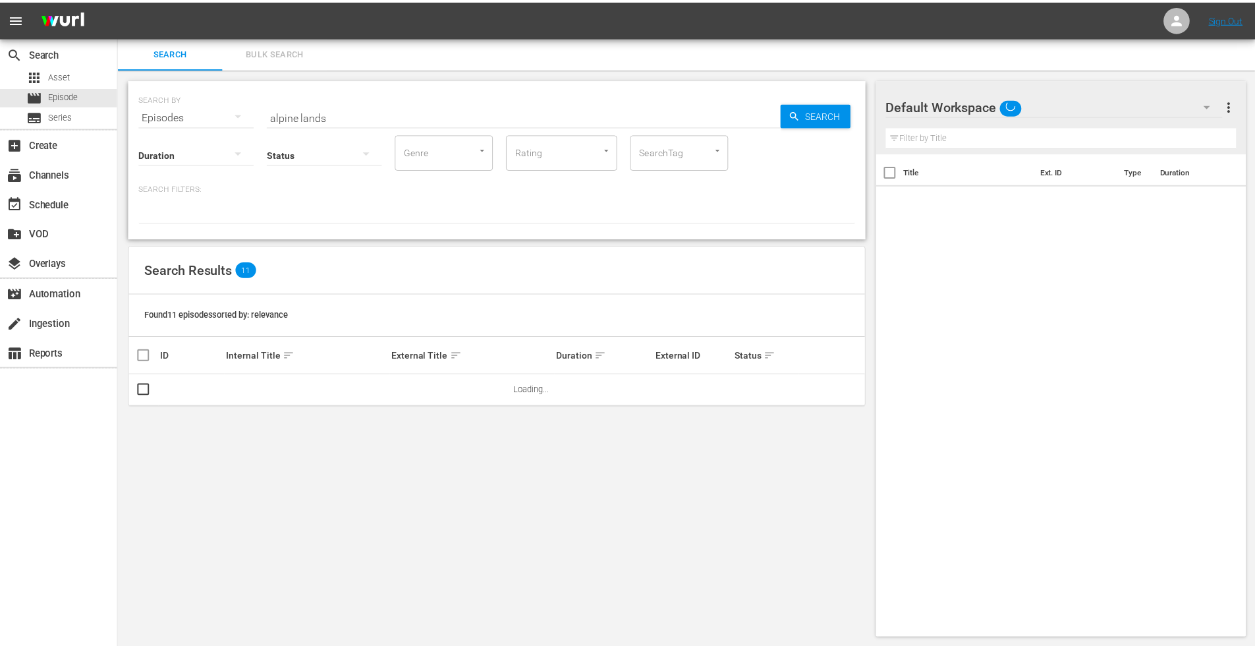
scroll to position [1, 0]
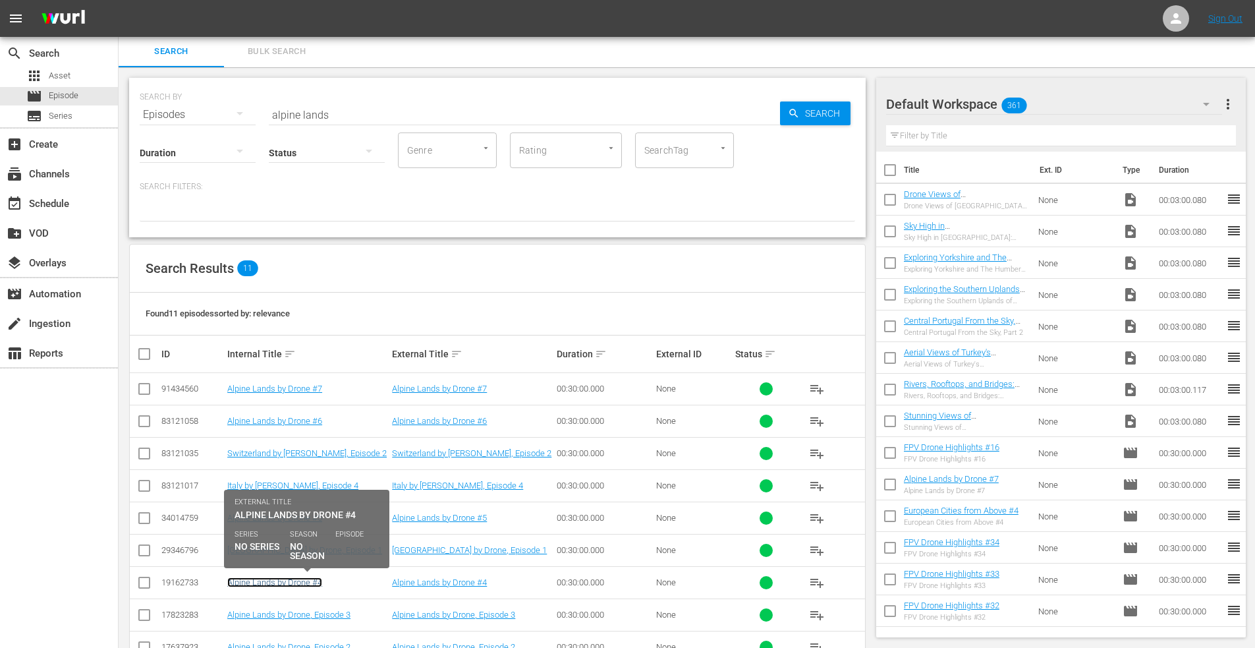
click at [250, 583] on link "Alpine Lands by Drone #4" at bounding box center [274, 582] width 95 height 10
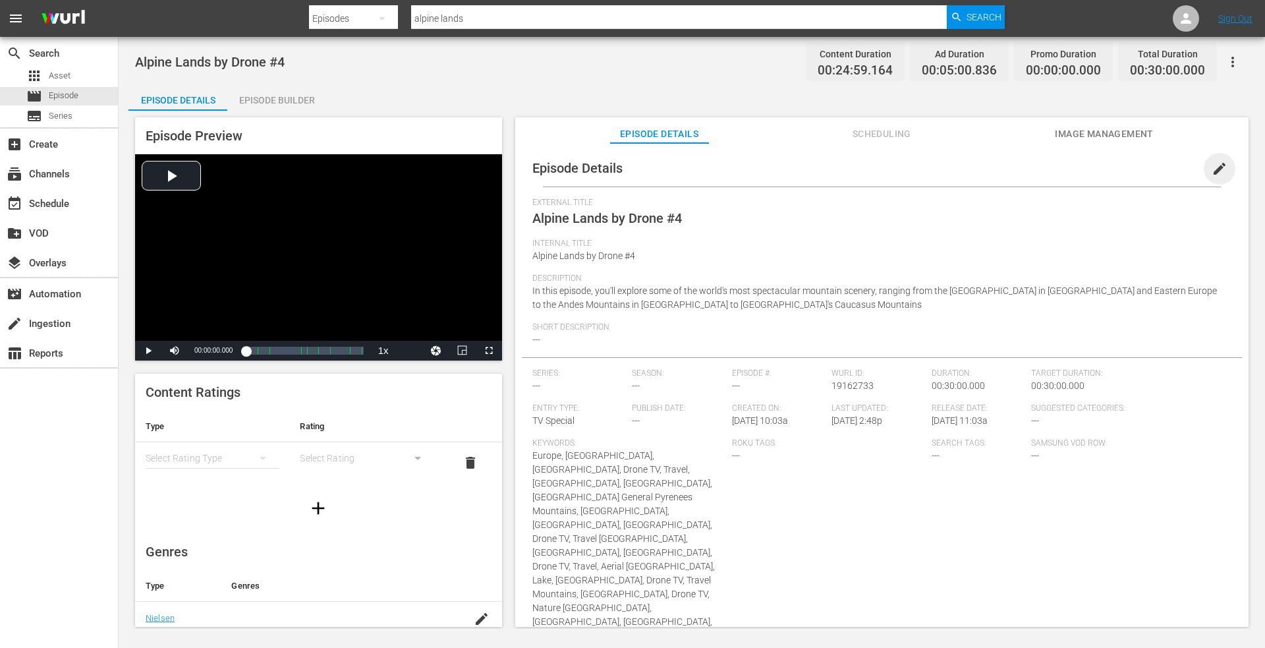
click at [1212, 171] on span "edit" at bounding box center [1220, 169] width 16 height 16
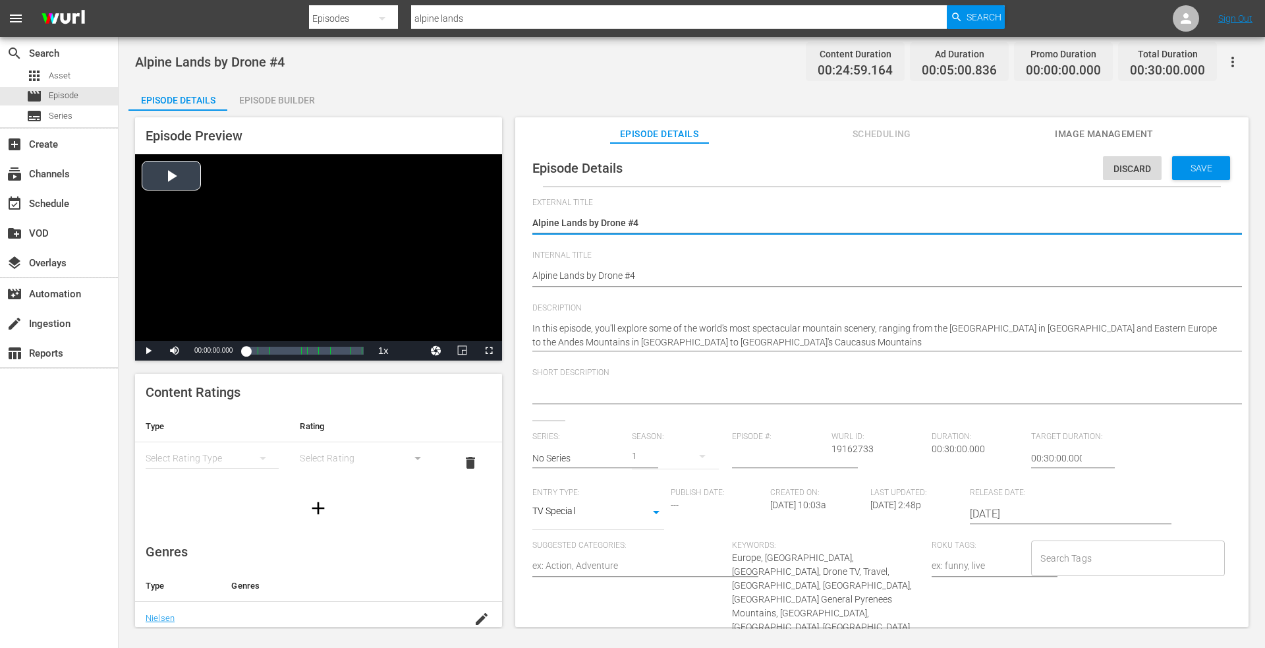
drag, startPoint x: 652, startPoint y: 224, endPoint x: 363, endPoint y: 210, distance: 289.6
click at [363, 211] on div "Episode Preview Video Player is loading. Play Video Play Mute Current Time 00:0…" at bounding box center [691, 374] width 1127 height 527
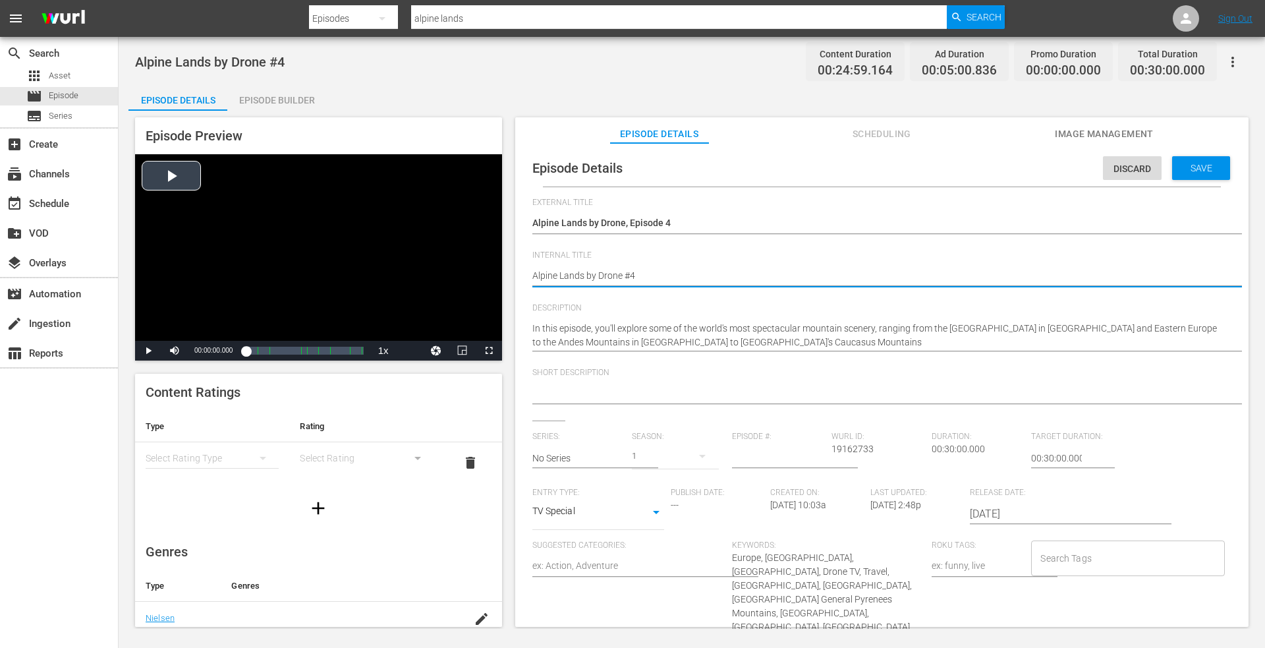
drag, startPoint x: 658, startPoint y: 271, endPoint x: 316, endPoint y: 258, distance: 342.9
paste textarea ", Episode 2"
click at [1201, 163] on span "Save" at bounding box center [1201, 168] width 43 height 11
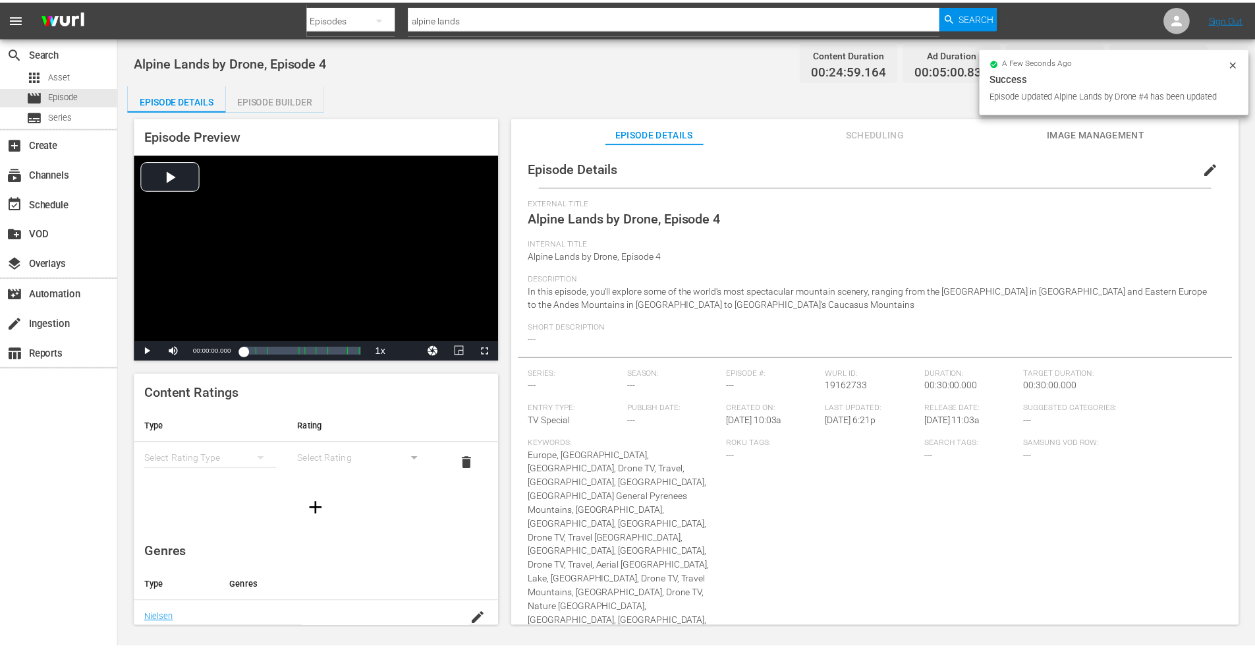
scroll to position [1, 0]
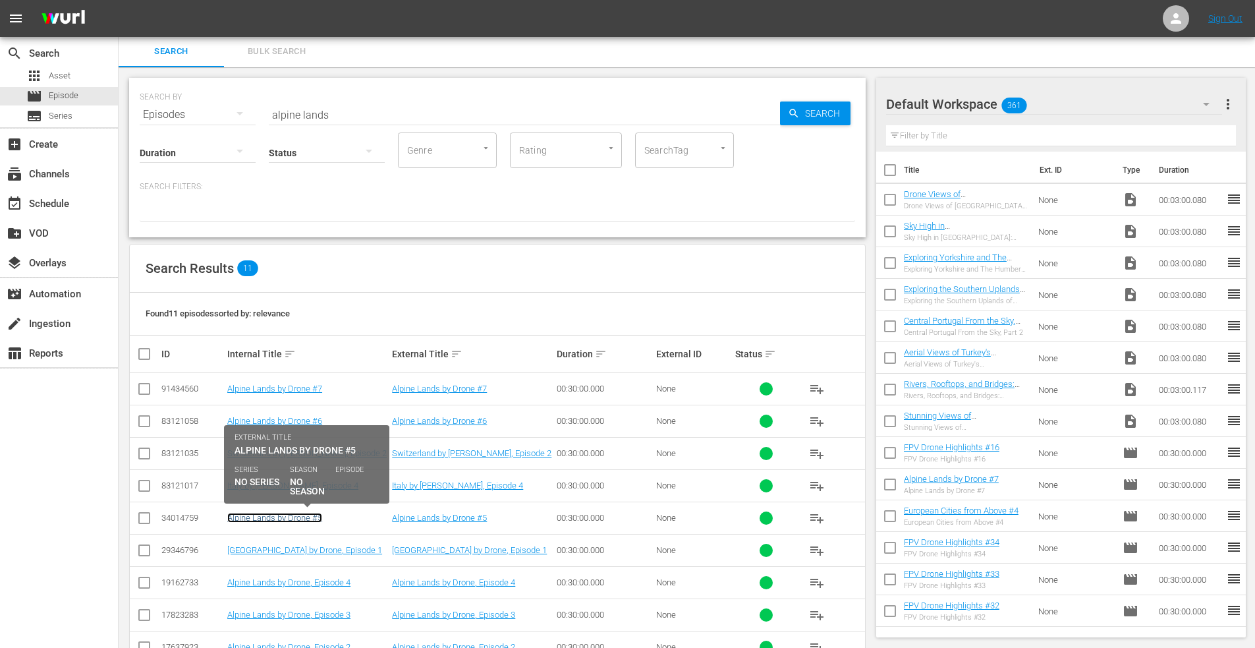
click at [278, 520] on link "Alpine Lands by Drone #5" at bounding box center [274, 518] width 95 height 10
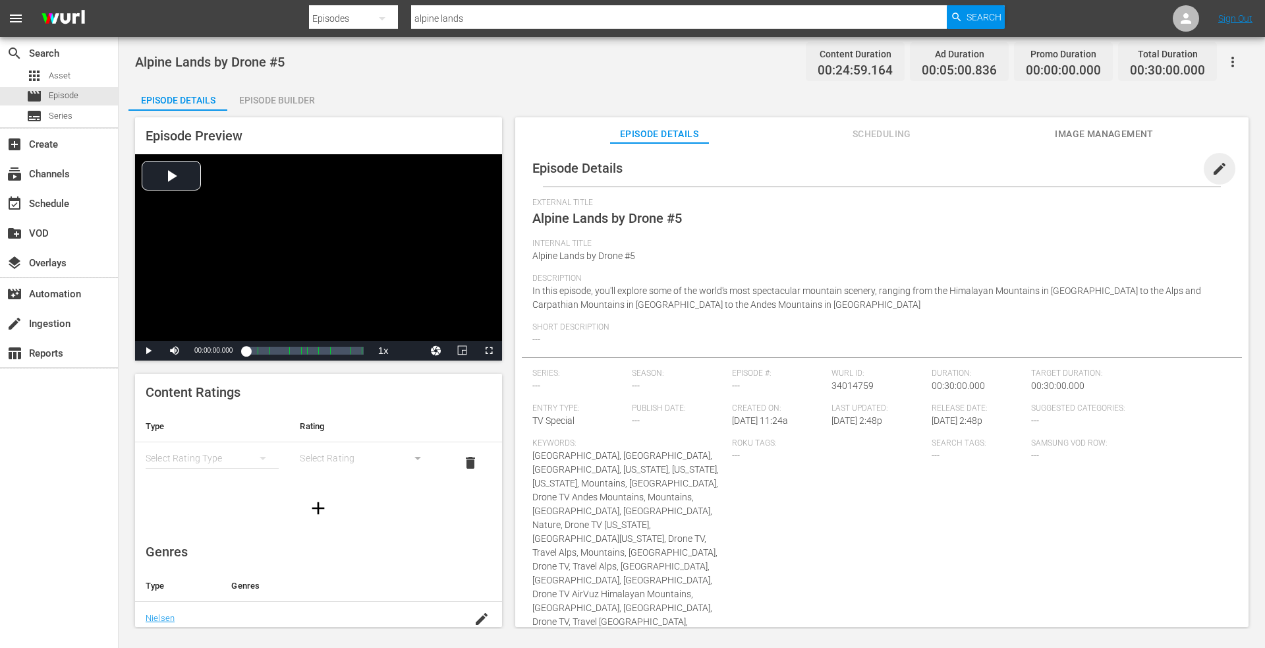
click at [1212, 163] on span "edit" at bounding box center [1220, 169] width 16 height 16
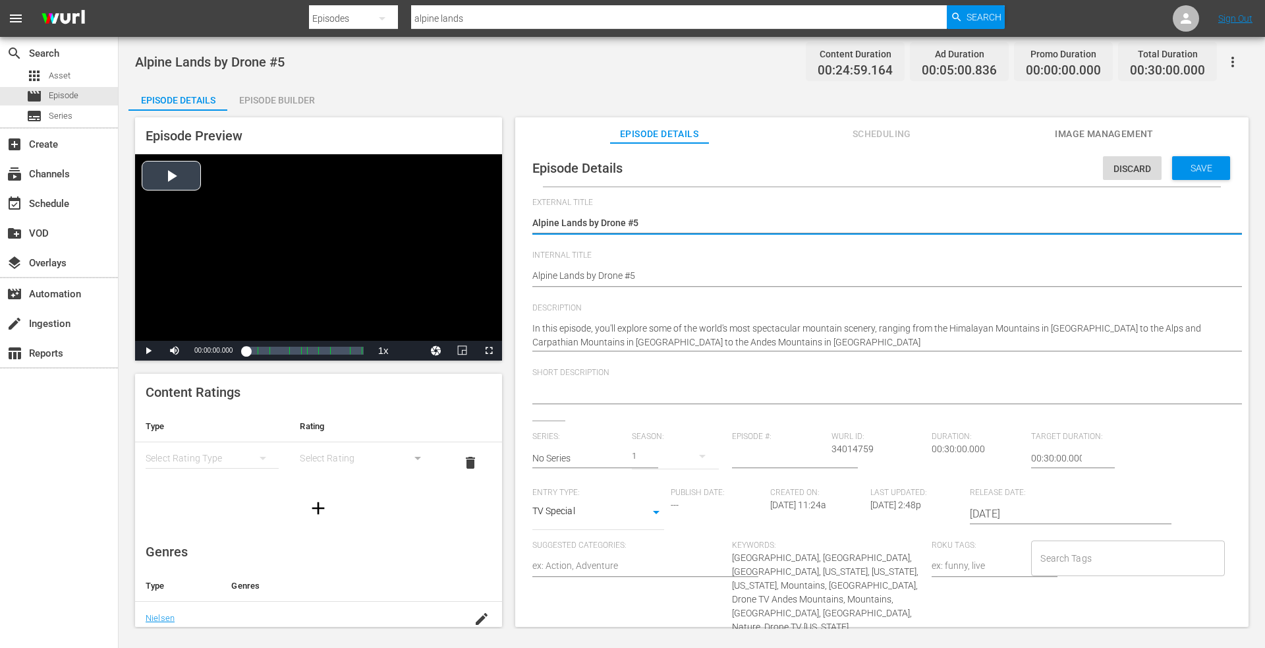
drag, startPoint x: 650, startPoint y: 224, endPoint x: 423, endPoint y: 223, distance: 227.3
click at [423, 223] on div "Episode Preview Video Player is loading. Play Video Play Mute Current Time 00:0…" at bounding box center [691, 374] width 1127 height 527
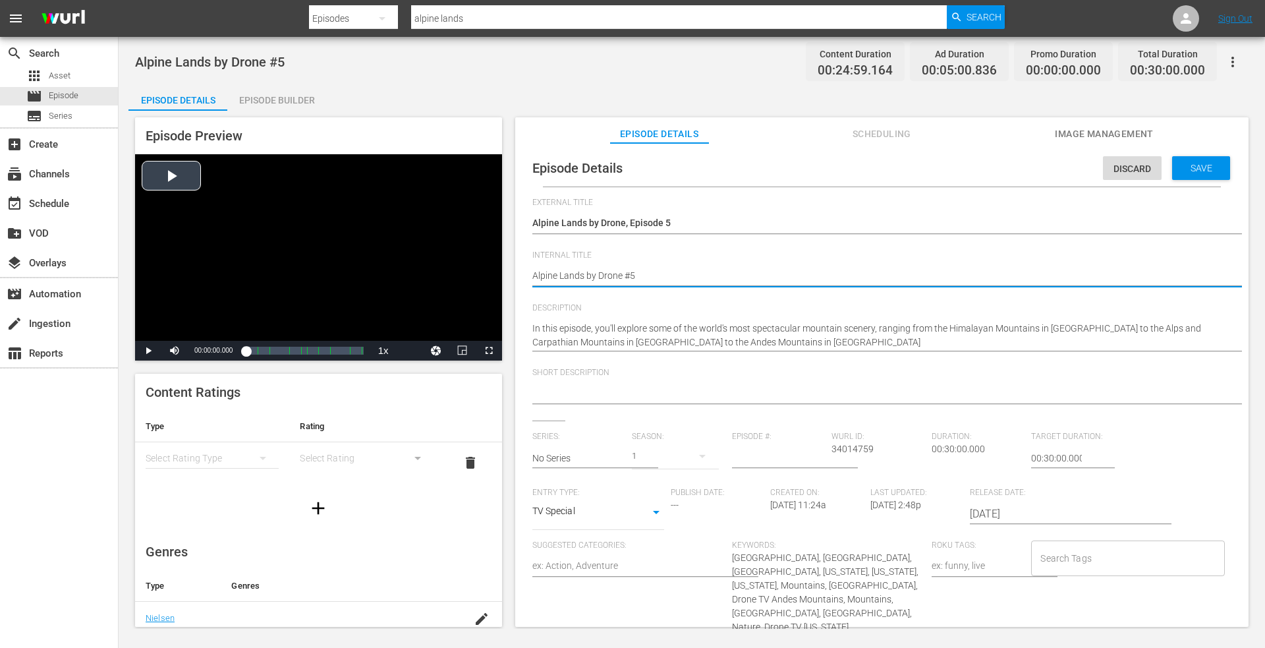
drag, startPoint x: 654, startPoint y: 276, endPoint x: 344, endPoint y: 279, distance: 310.4
paste textarea ", Episode 2"
click at [1183, 164] on span "Save" at bounding box center [1201, 168] width 43 height 11
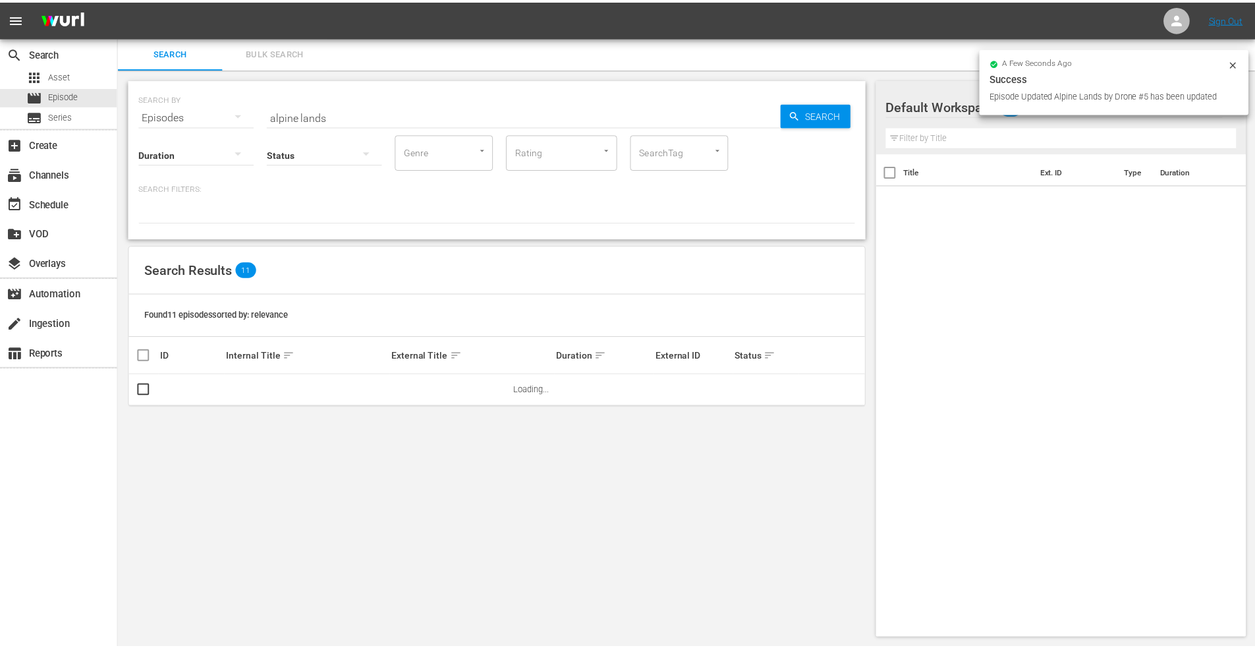
scroll to position [1, 0]
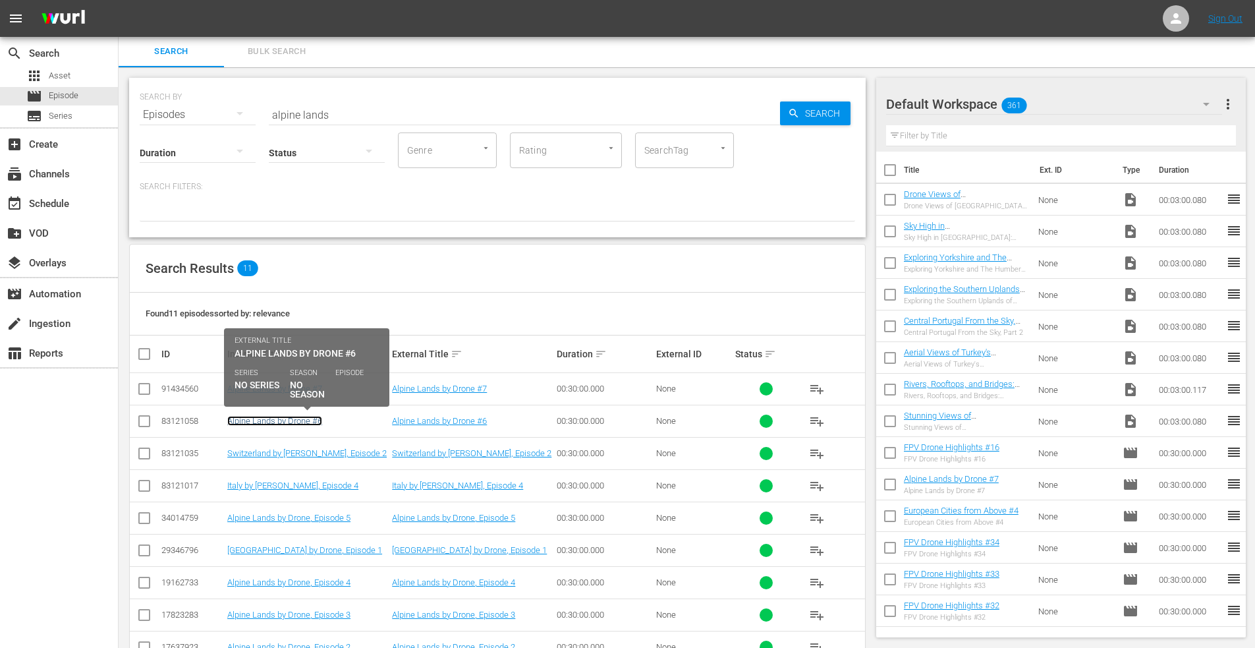
click at [285, 419] on link "Alpine Lands by Drone #6" at bounding box center [274, 421] width 95 height 10
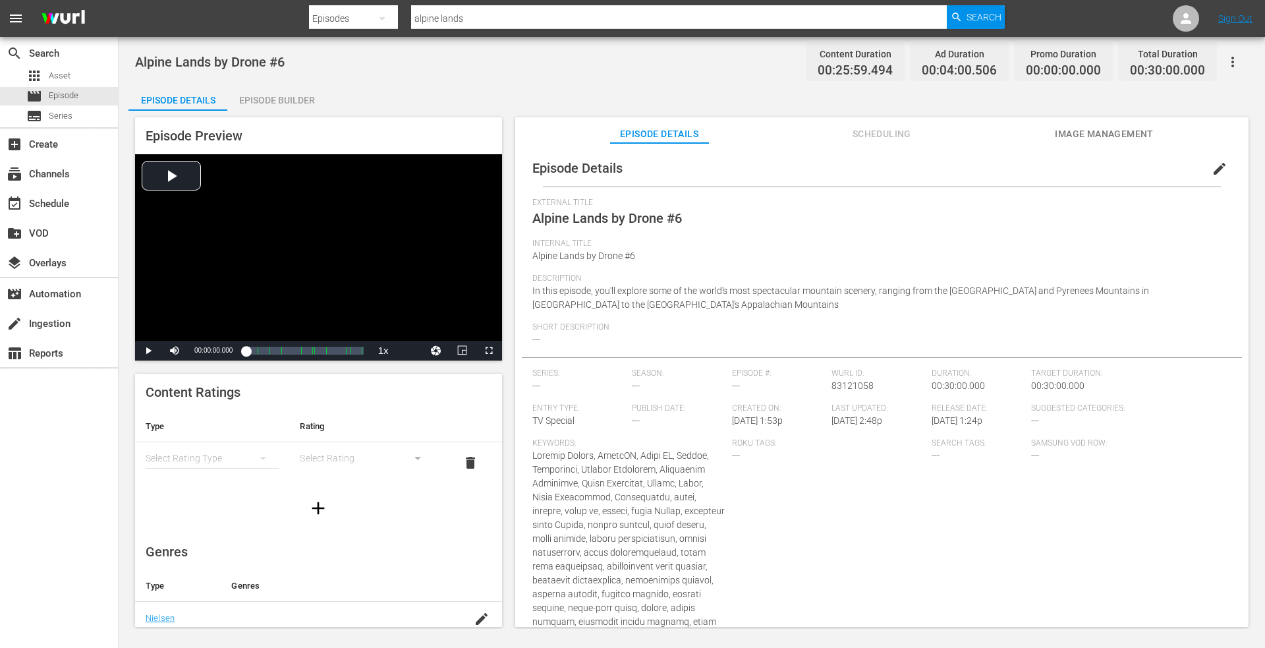
click at [1212, 167] on span "edit" at bounding box center [1220, 169] width 16 height 16
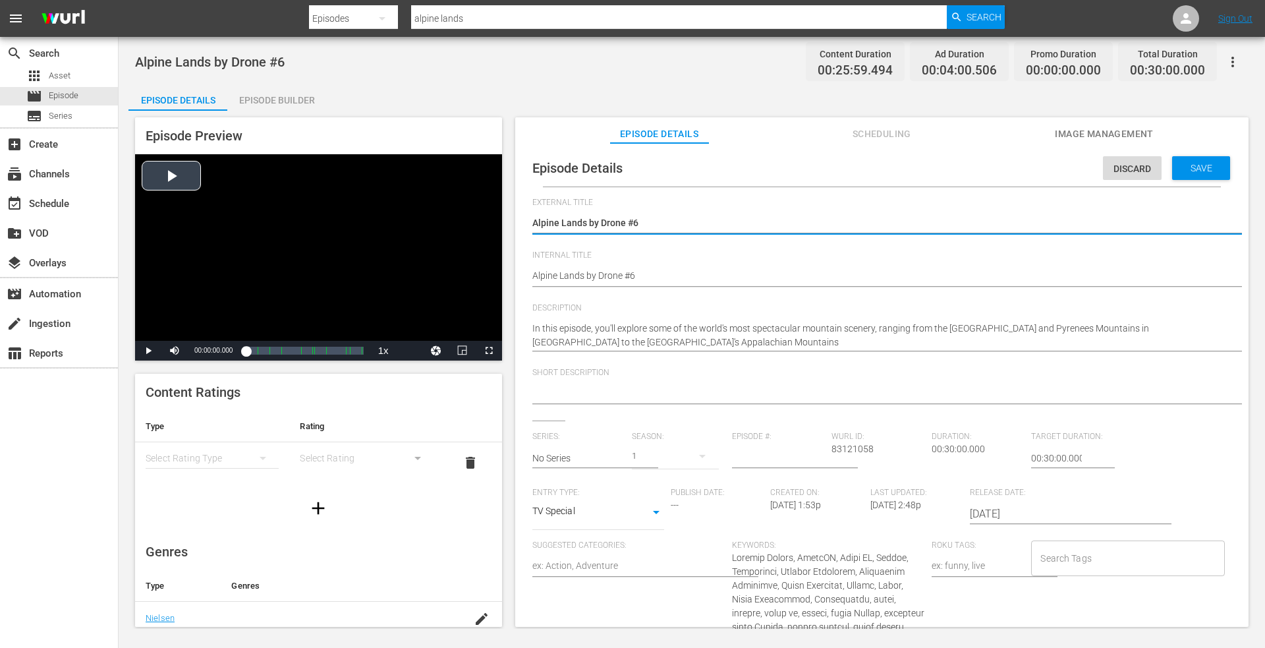
drag, startPoint x: 667, startPoint y: 227, endPoint x: 315, endPoint y: 227, distance: 351.9
click at [315, 227] on div "Episode Preview Video Player is loading. Play Video Play Mute Current Time 00:0…" at bounding box center [691, 374] width 1127 height 527
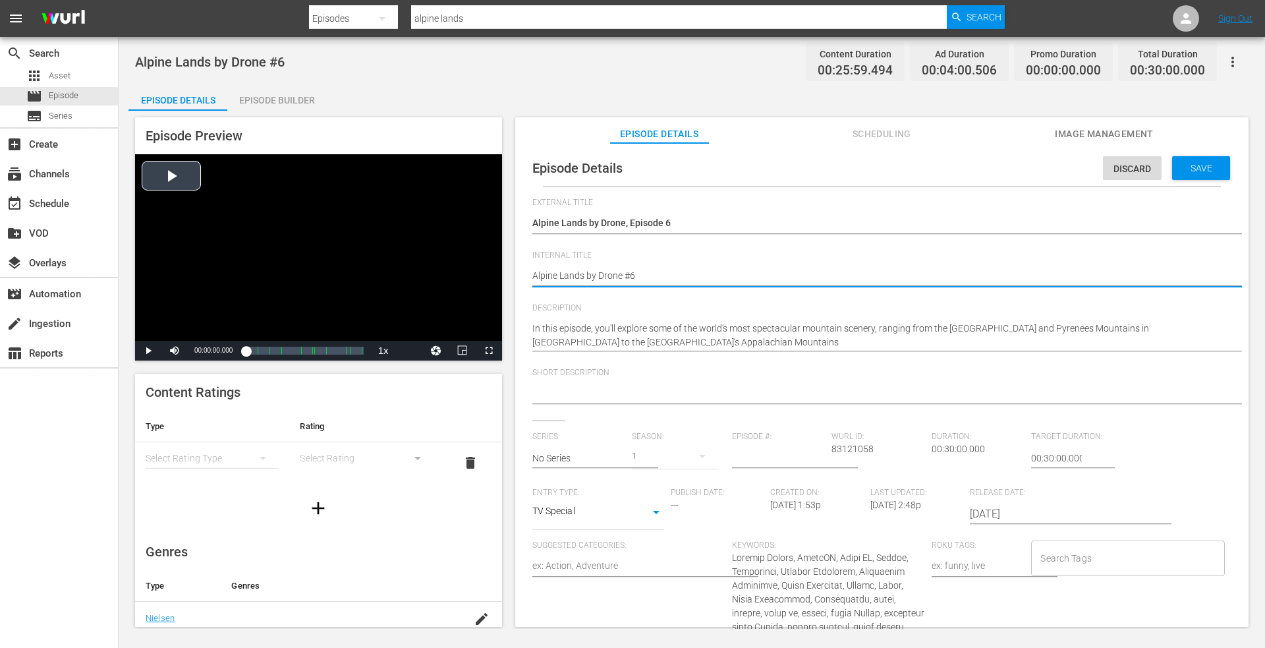
drag, startPoint x: 654, startPoint y: 277, endPoint x: 329, endPoint y: 285, distance: 325.0
paste textarea ", Episode 2"
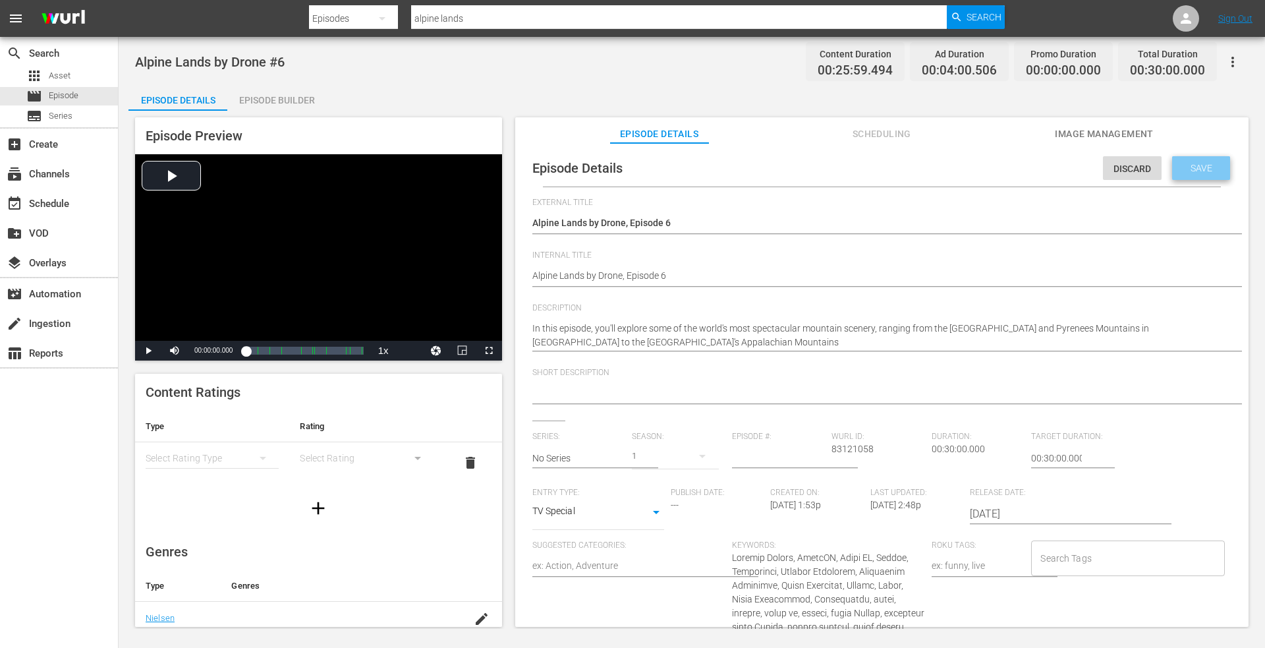
click at [1191, 164] on span "Save" at bounding box center [1201, 168] width 43 height 11
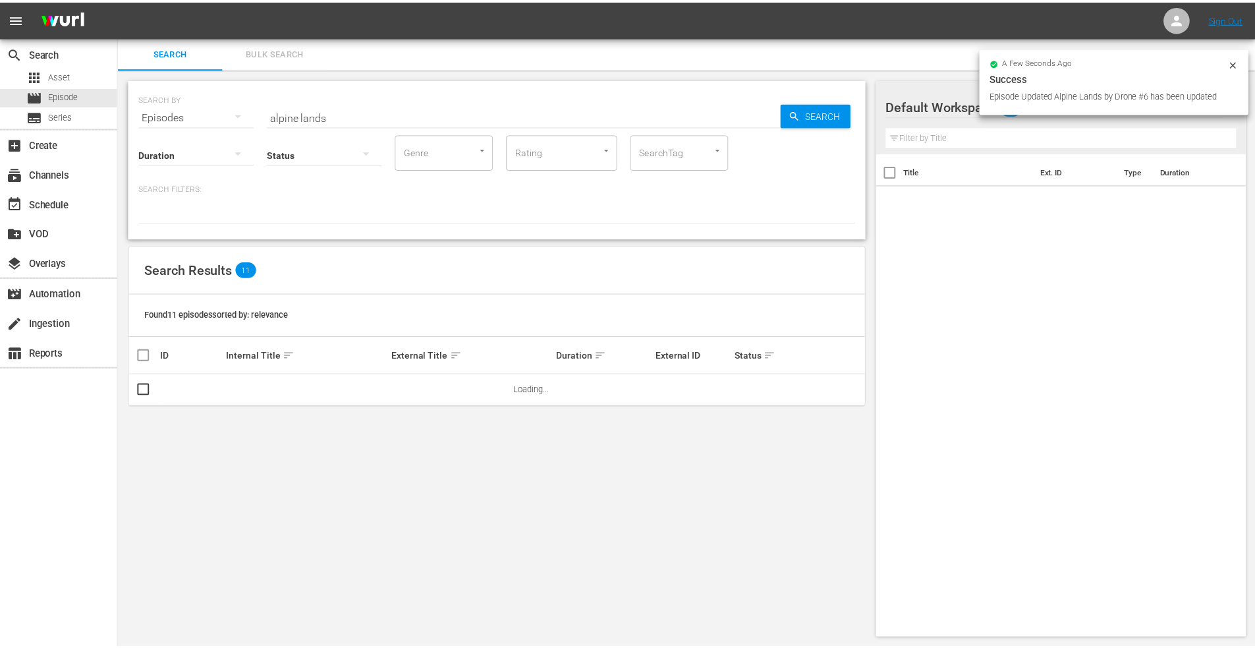
scroll to position [1, 0]
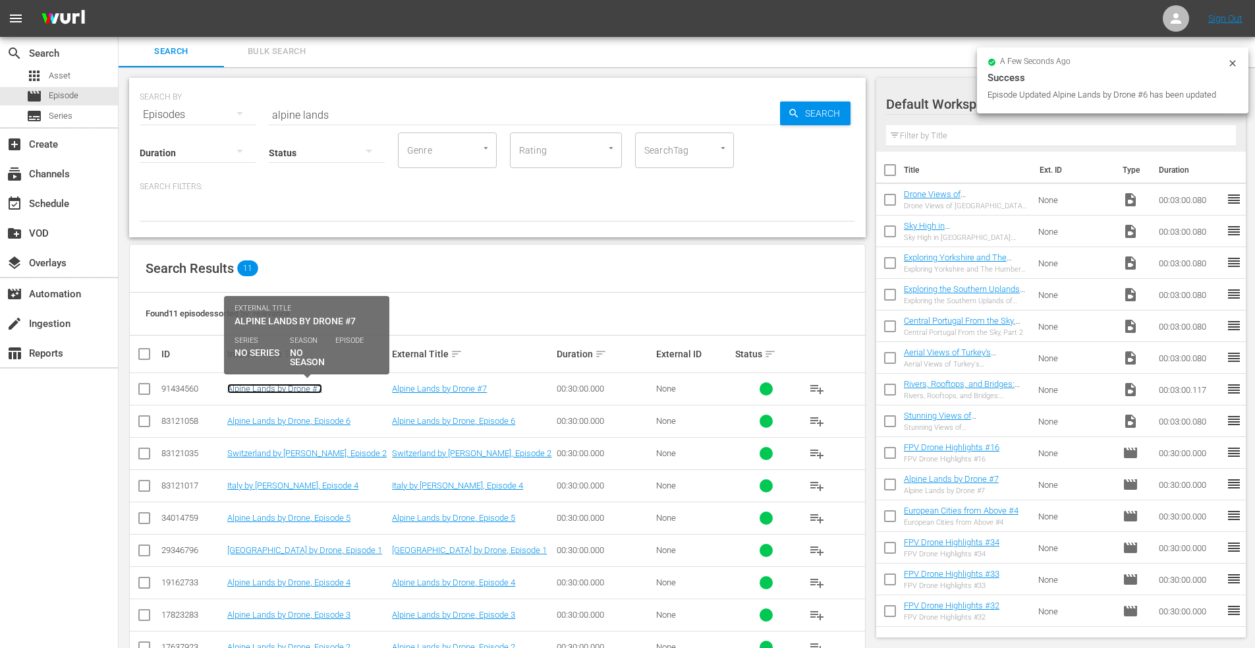
click at [256, 389] on link "Alpine Lands by Drone #7" at bounding box center [274, 389] width 95 height 10
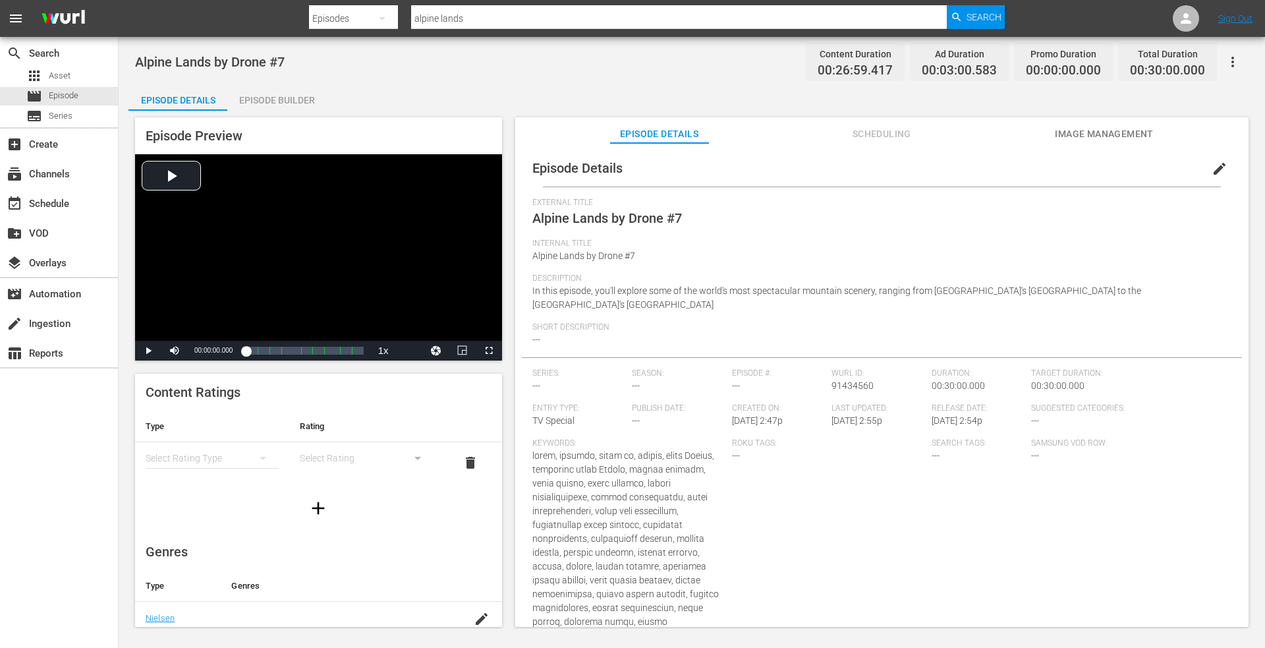
click at [1212, 168] on span "edit" at bounding box center [1220, 169] width 16 height 16
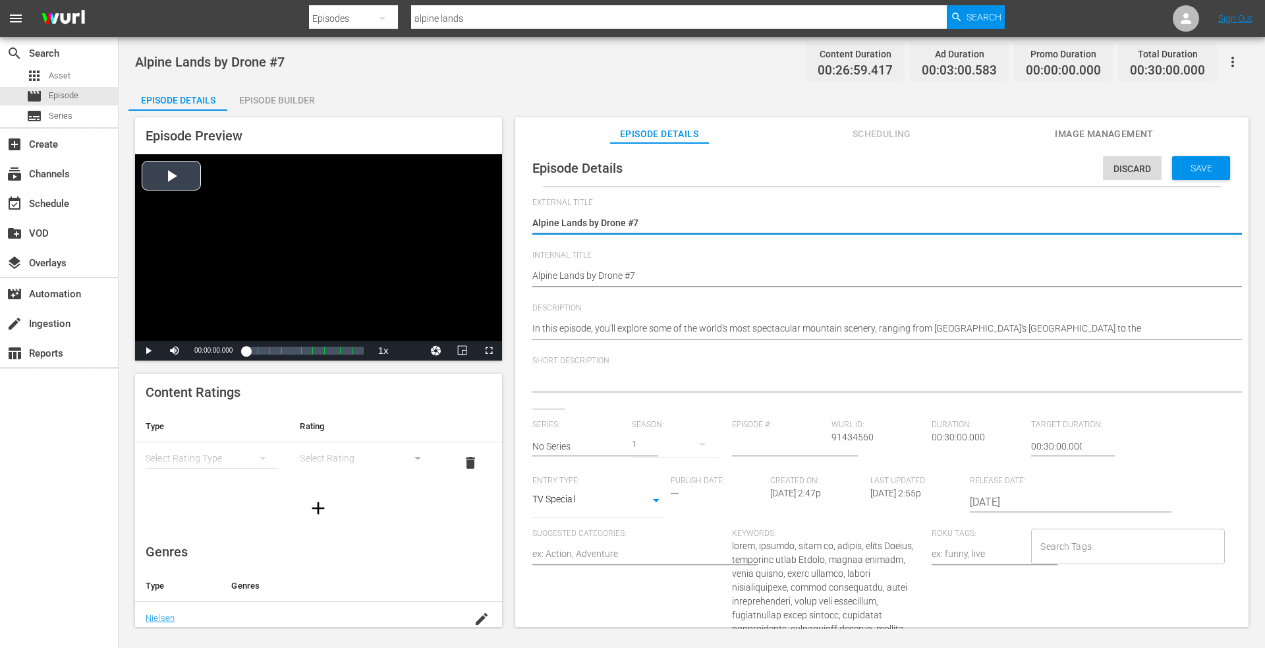
drag, startPoint x: 667, startPoint y: 228, endPoint x: 227, endPoint y: 221, distance: 439.6
click at [223, 226] on div "Episode Preview Video Player is loading. Play Video Play Mute Current Time 00:0…" at bounding box center [691, 374] width 1127 height 527
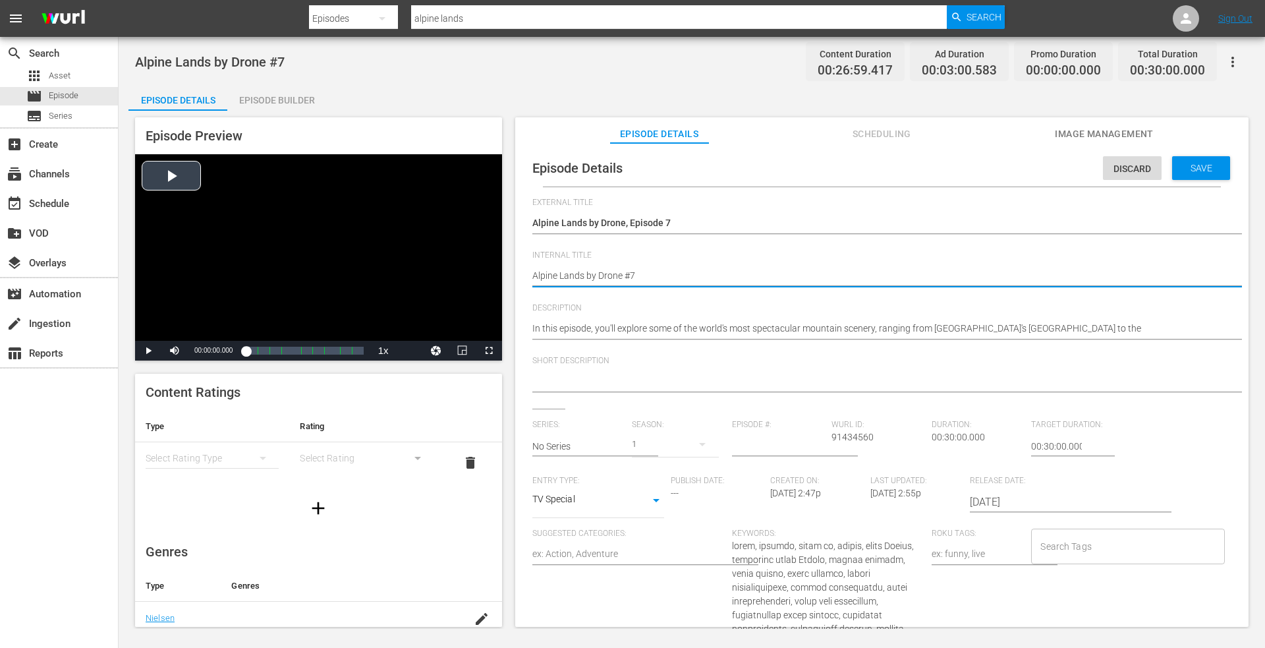
drag, startPoint x: 646, startPoint y: 273, endPoint x: 257, endPoint y: 261, distance: 389.7
click at [257, 261] on div "Episode Preview Video Player is loading. Play Video Play Mute Current Time 00:0…" at bounding box center [691, 374] width 1127 height 527
paste textarea ", Episode 2"
click at [1198, 163] on span "Save" at bounding box center [1201, 168] width 43 height 11
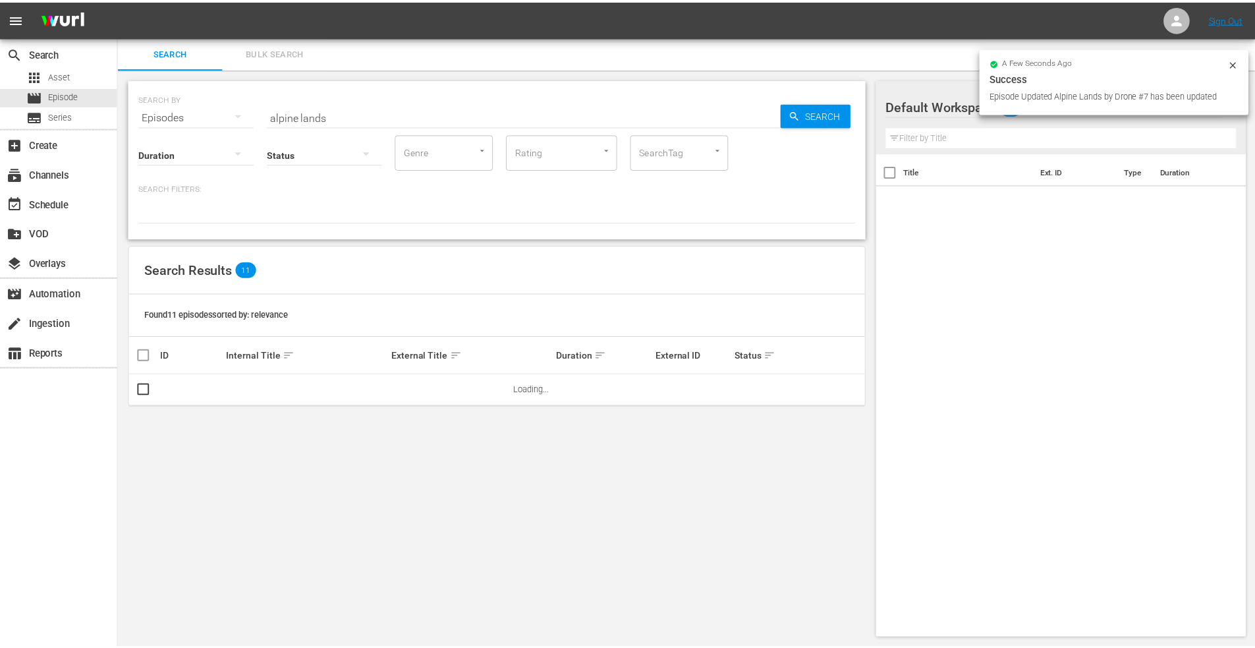
scroll to position [1, 0]
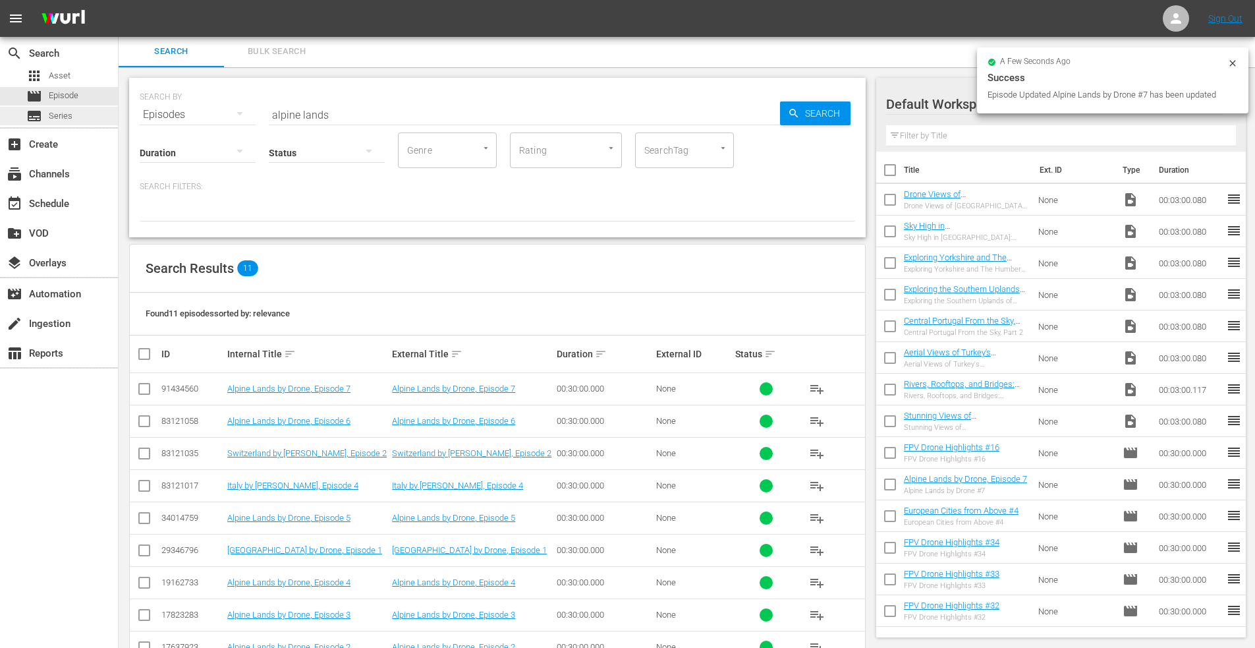
drag, startPoint x: 360, startPoint y: 115, endPoint x: 109, endPoint y: 107, distance: 250.5
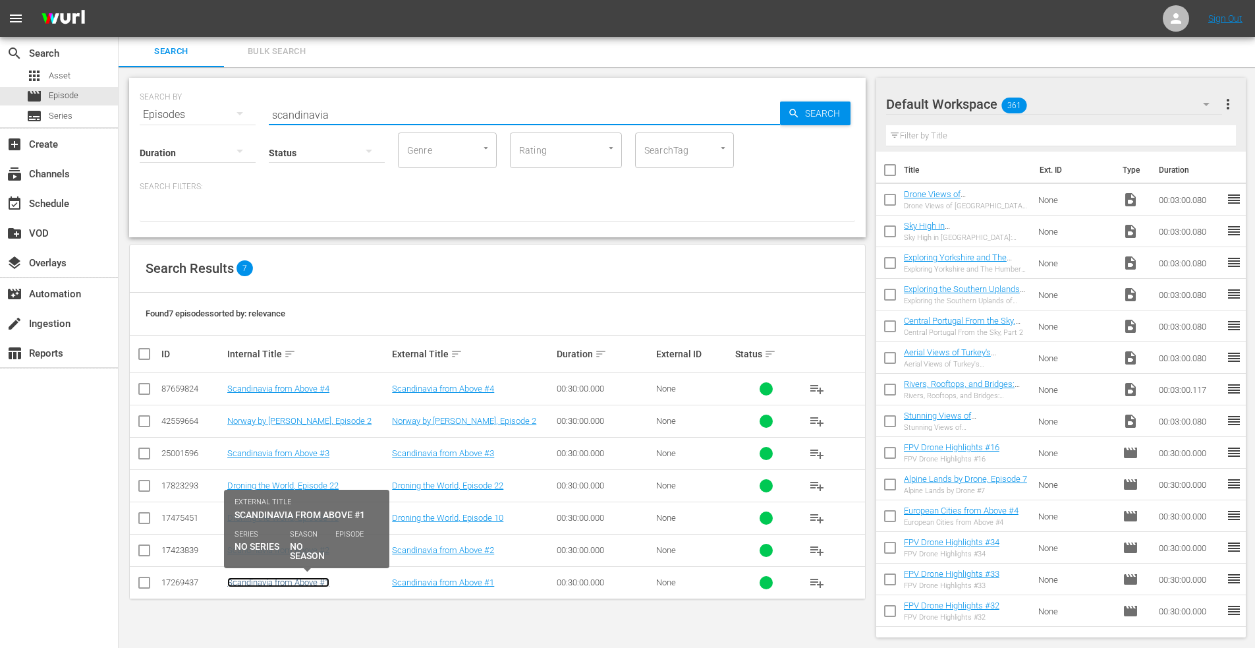
click at [277, 583] on link "Scandinavia from Above #1" at bounding box center [278, 582] width 102 height 10
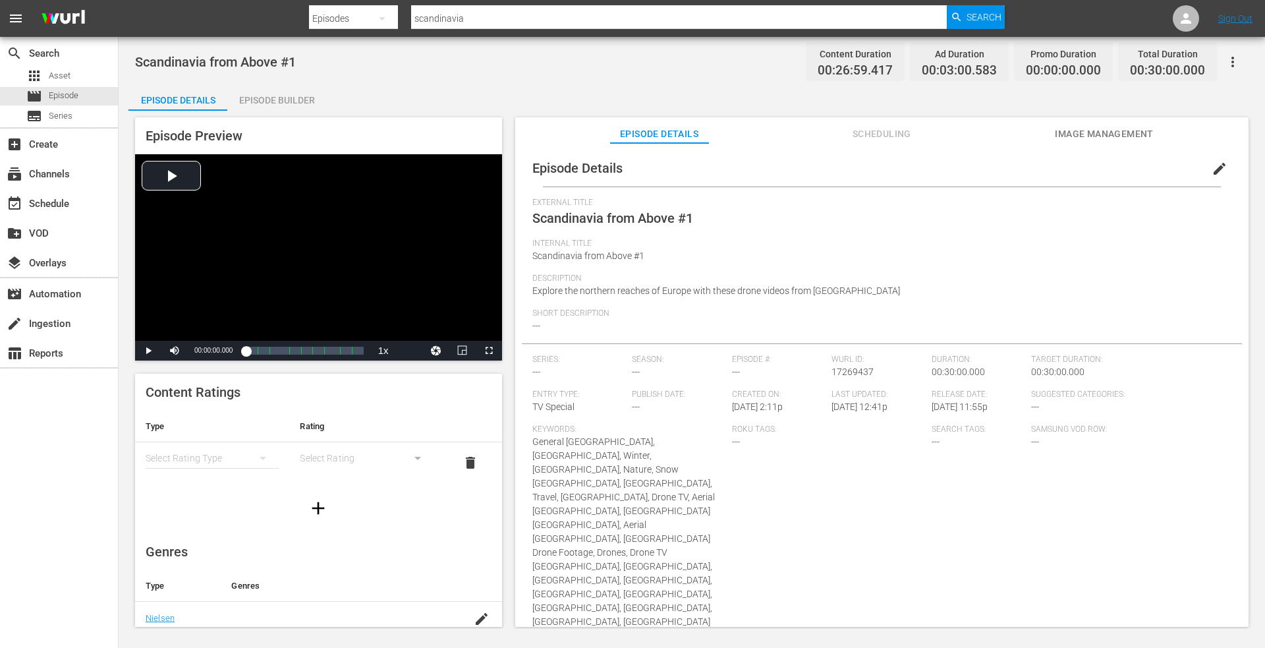
click at [1212, 169] on span "edit" at bounding box center [1220, 169] width 16 height 16
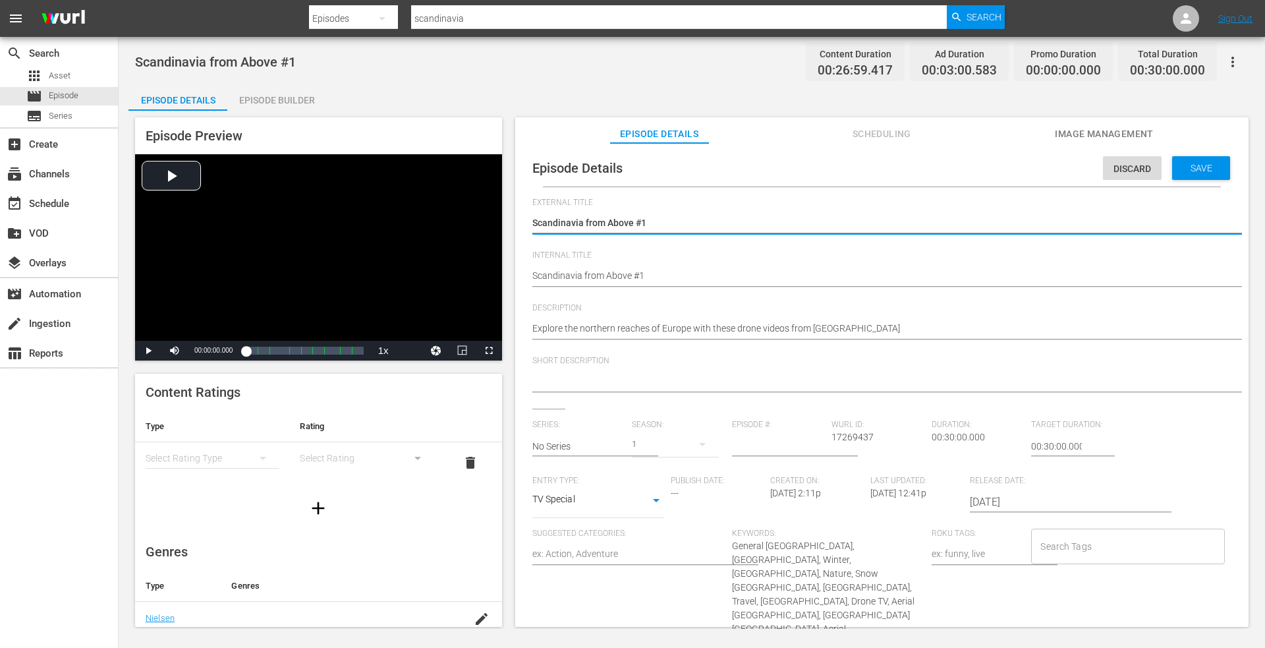
click at [653, 219] on textarea "Scandinavia from Above #1" at bounding box center [878, 224] width 693 height 16
drag, startPoint x: 695, startPoint y: 221, endPoint x: 449, endPoint y: 219, distance: 245.8
click at [449, 219] on div "Episode Preview Video Player is loading. Play Video Play Mute Current Time 00:0…" at bounding box center [691, 374] width 1127 height 527
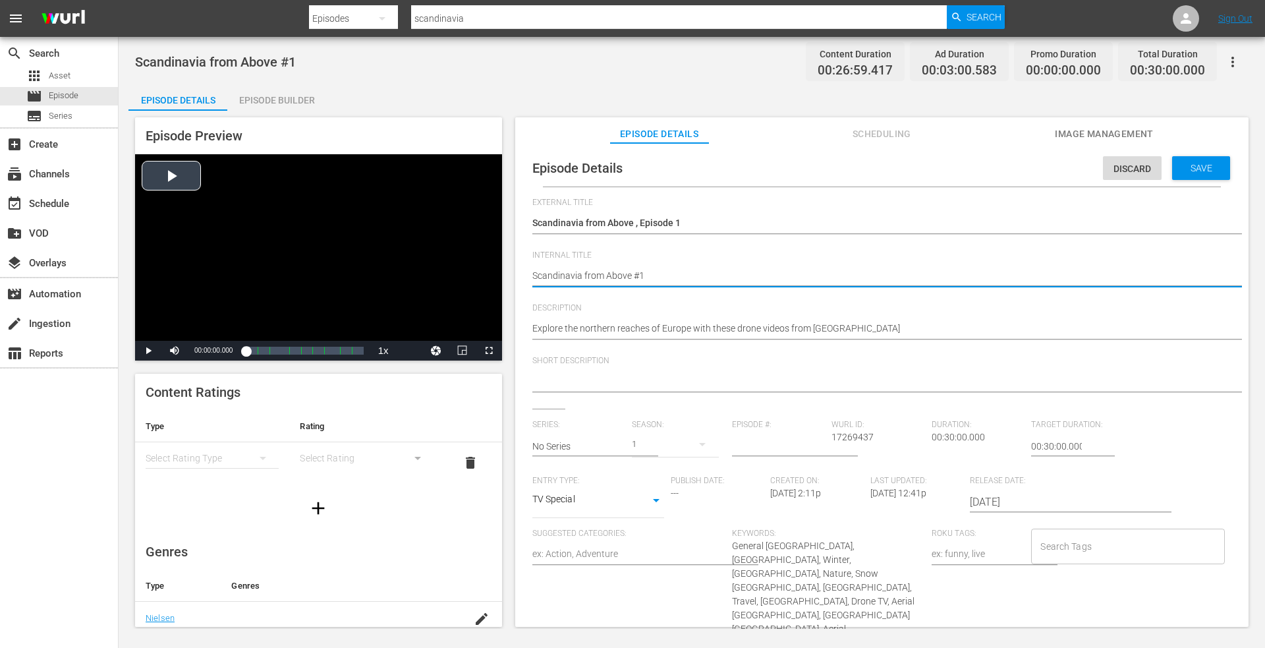
drag, startPoint x: 658, startPoint y: 273, endPoint x: 408, endPoint y: 253, distance: 251.2
click at [408, 253] on div "Episode Preview Video Player is loading. Play Video Play Mute Current Time 00:0…" at bounding box center [691, 374] width 1127 height 527
paste textarea ", Episode"
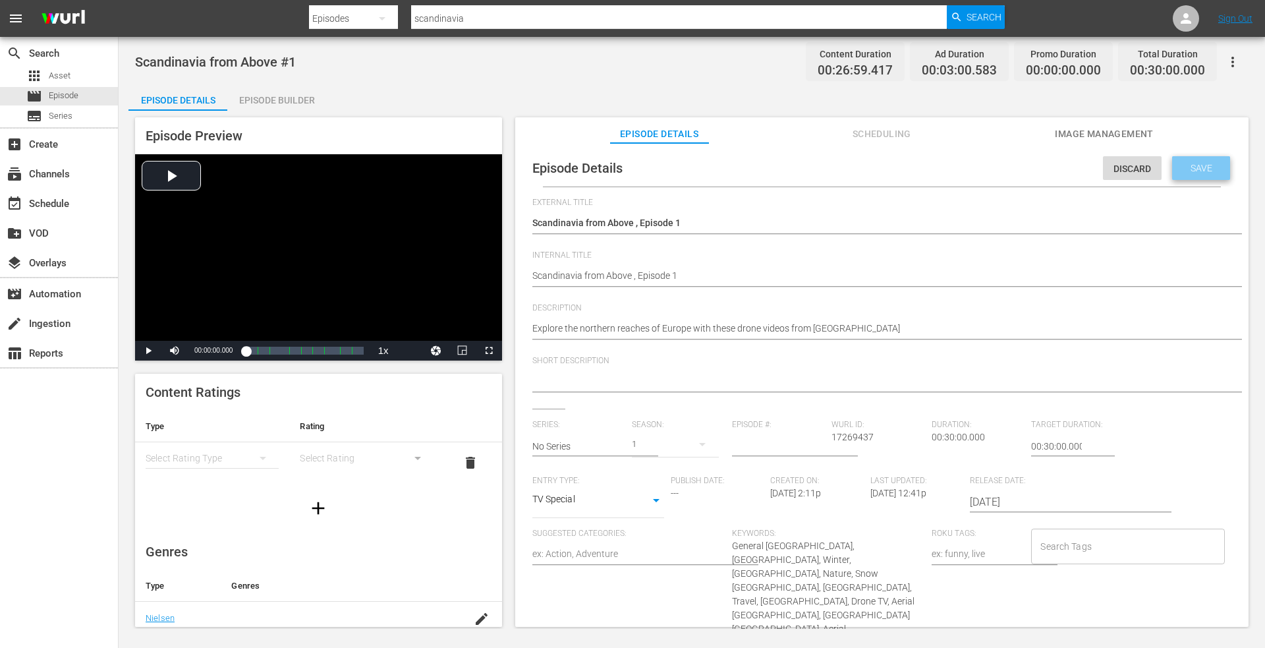
click at [1193, 159] on div "Save" at bounding box center [1201, 168] width 58 height 24
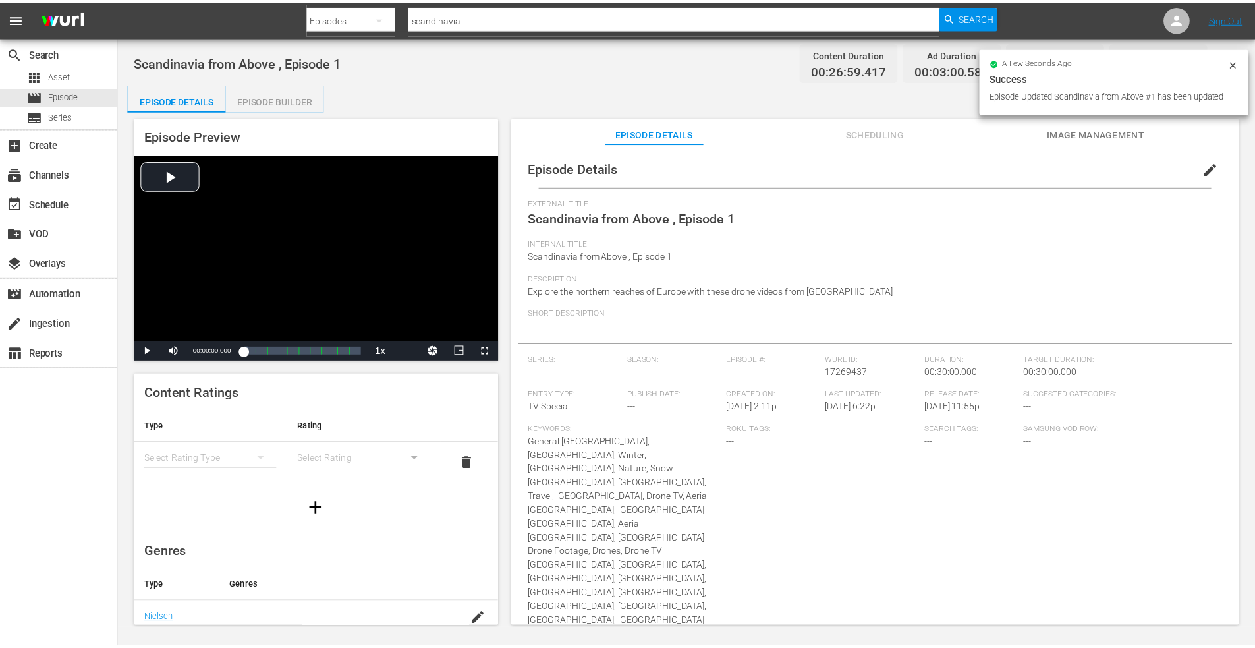
scroll to position [1, 0]
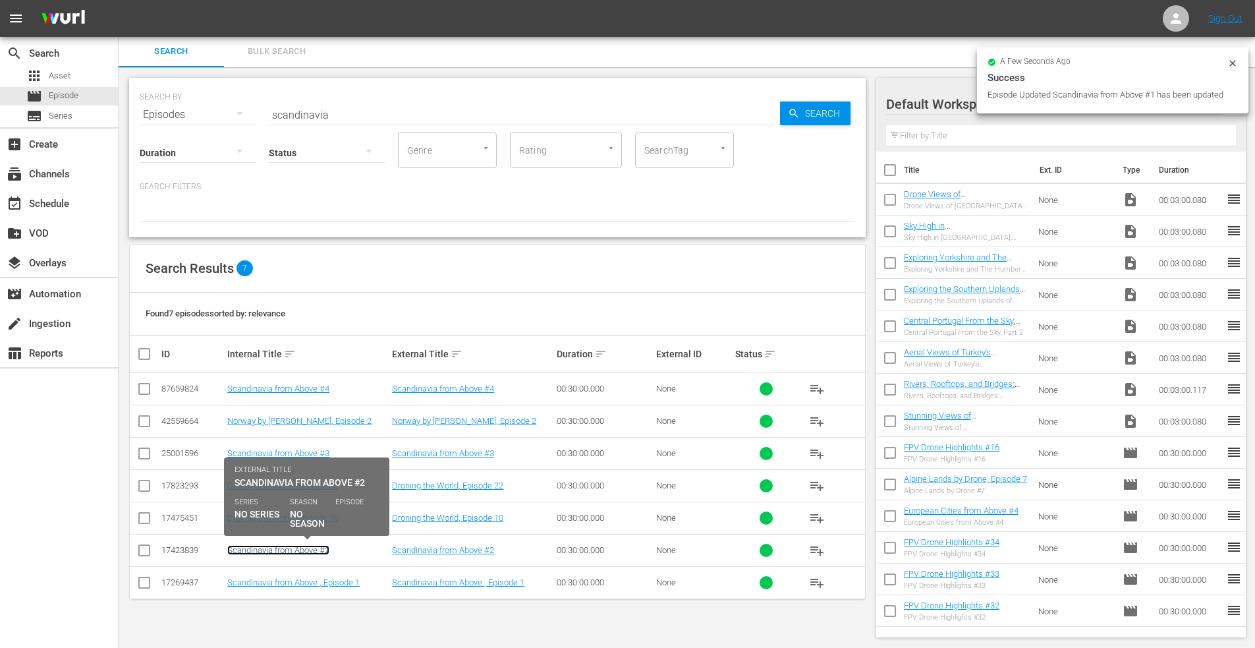
click at [286, 549] on link "Scandinavia from Above #2" at bounding box center [278, 550] width 102 height 10
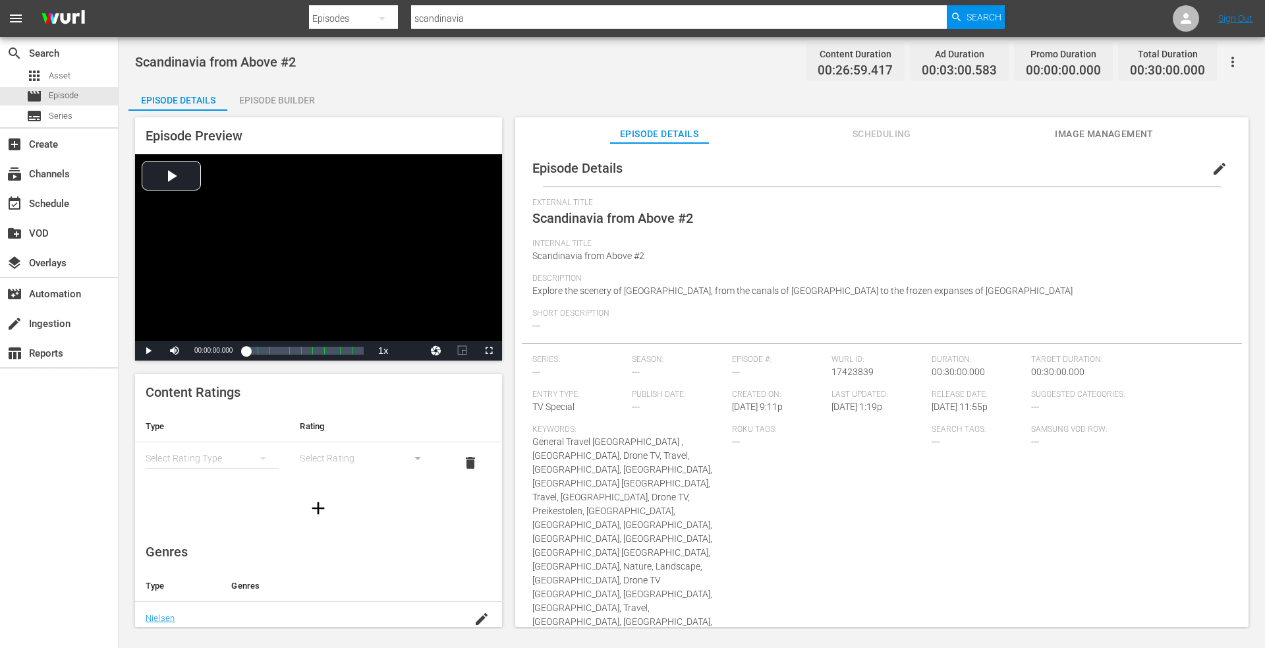
click at [1212, 164] on span "edit" at bounding box center [1220, 169] width 16 height 16
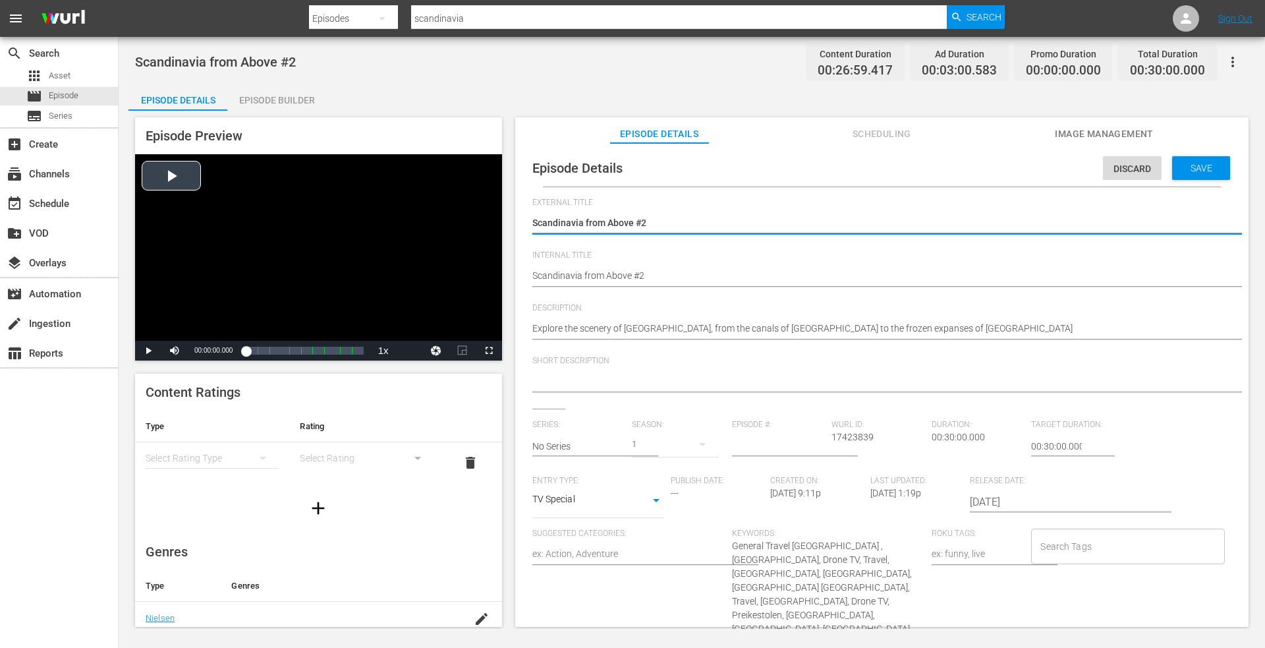
drag, startPoint x: 659, startPoint y: 219, endPoint x: 358, endPoint y: 215, distance: 300.5
click at [358, 215] on div "Episode Preview Video Player is loading. Play Video Play Mute Current Time 00:0…" at bounding box center [691, 374] width 1127 height 527
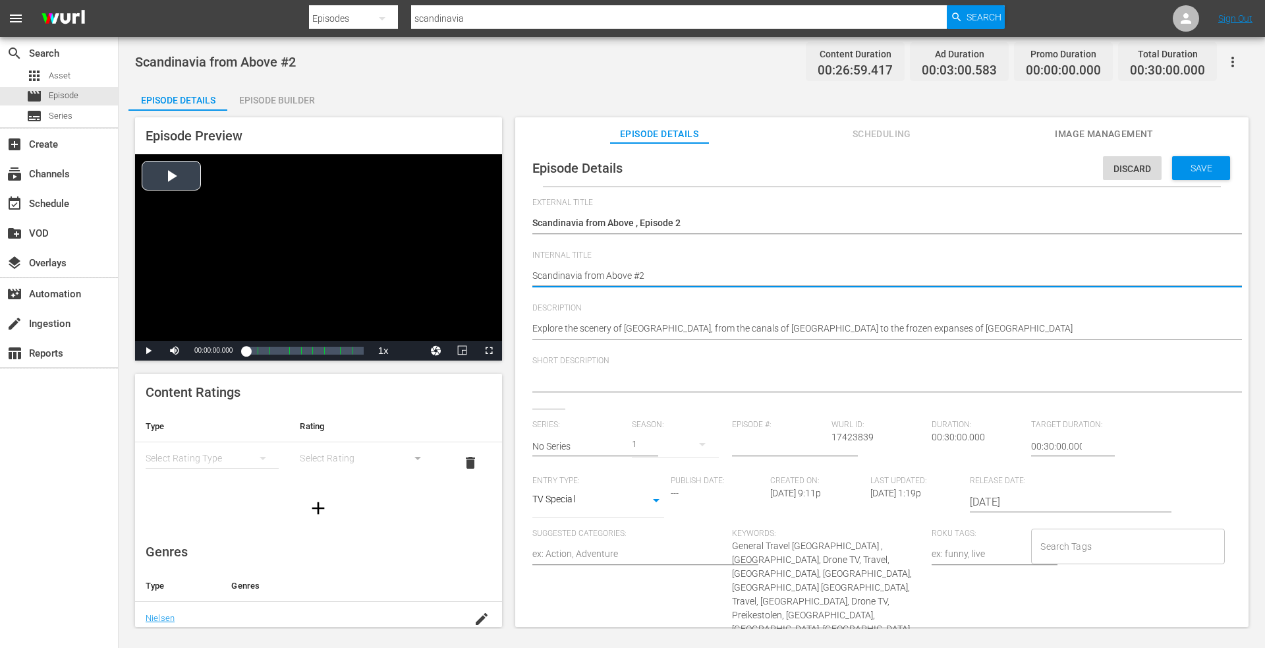
drag, startPoint x: 649, startPoint y: 273, endPoint x: 306, endPoint y: 264, distance: 343.4
paste textarea ", Episode 1"
drag, startPoint x: 1185, startPoint y: 170, endPoint x: 1068, endPoint y: 143, distance: 120.4
click at [1185, 169] on span "Save" at bounding box center [1201, 168] width 43 height 11
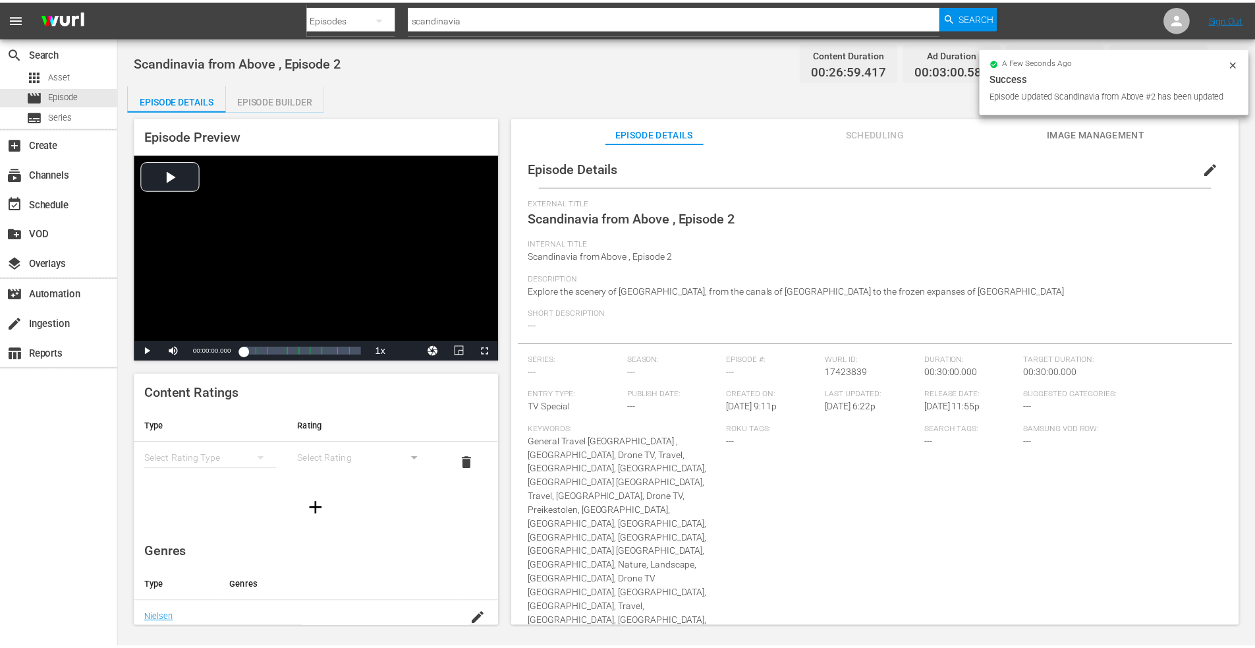
scroll to position [1, 0]
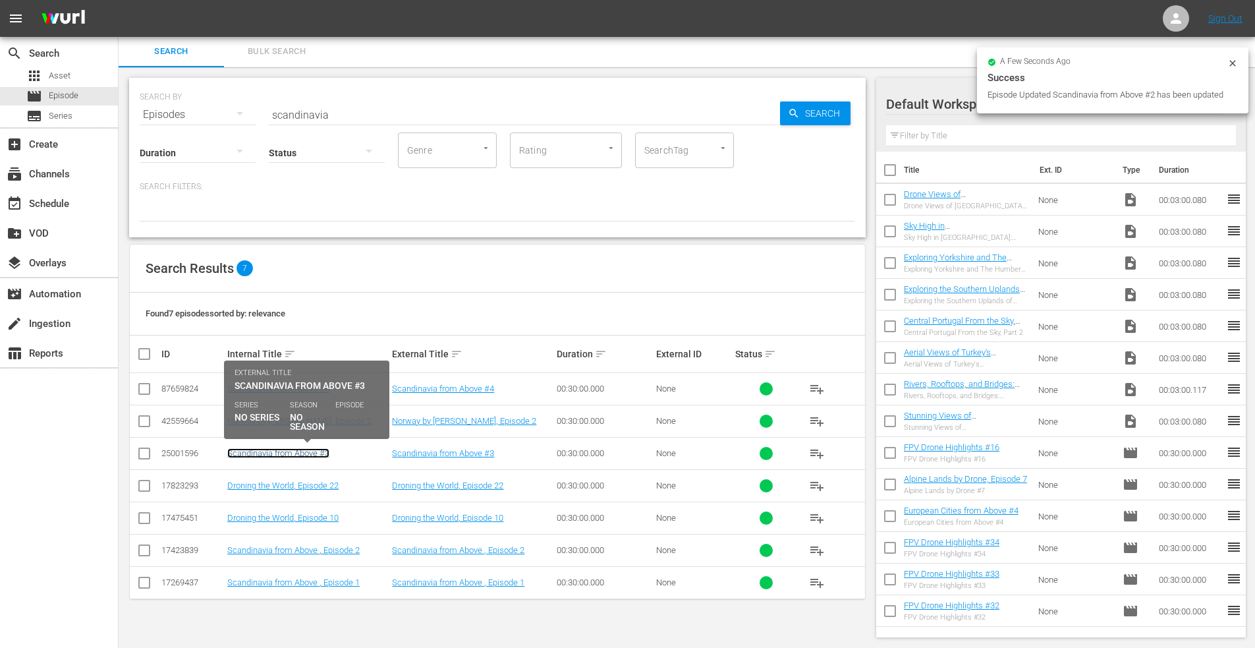
click at [281, 455] on link "Scandinavia from Above #3" at bounding box center [278, 453] width 102 height 10
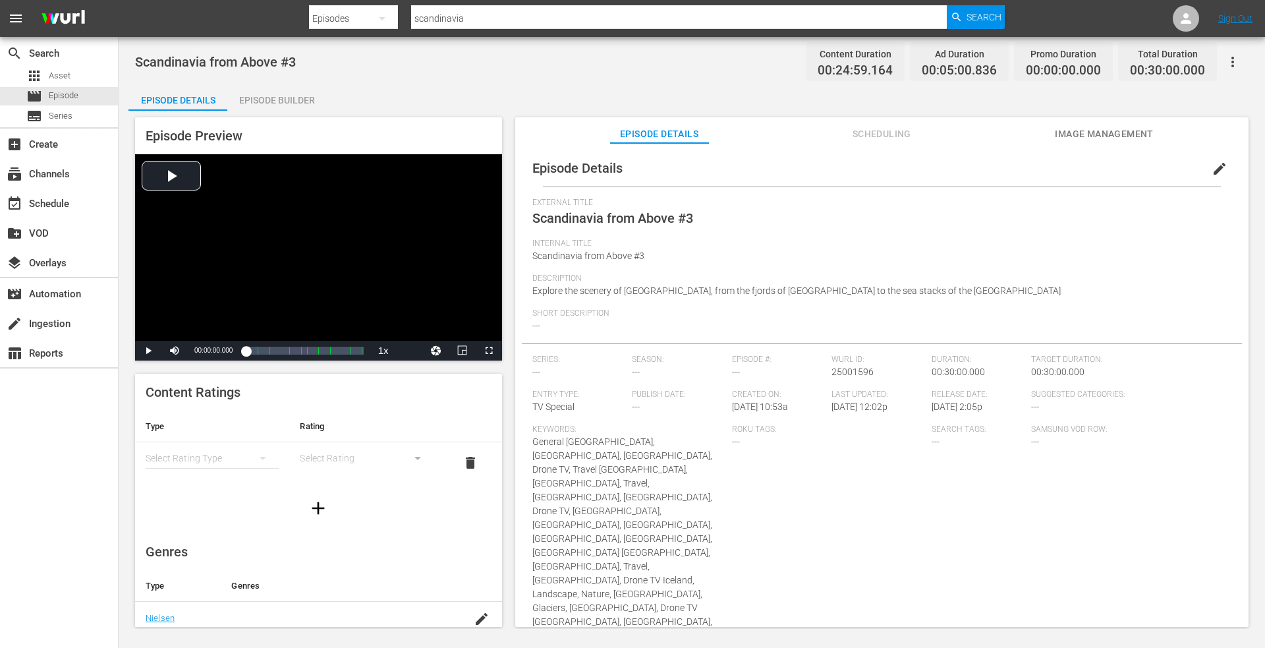
click at [1213, 163] on span "edit" at bounding box center [1220, 169] width 16 height 16
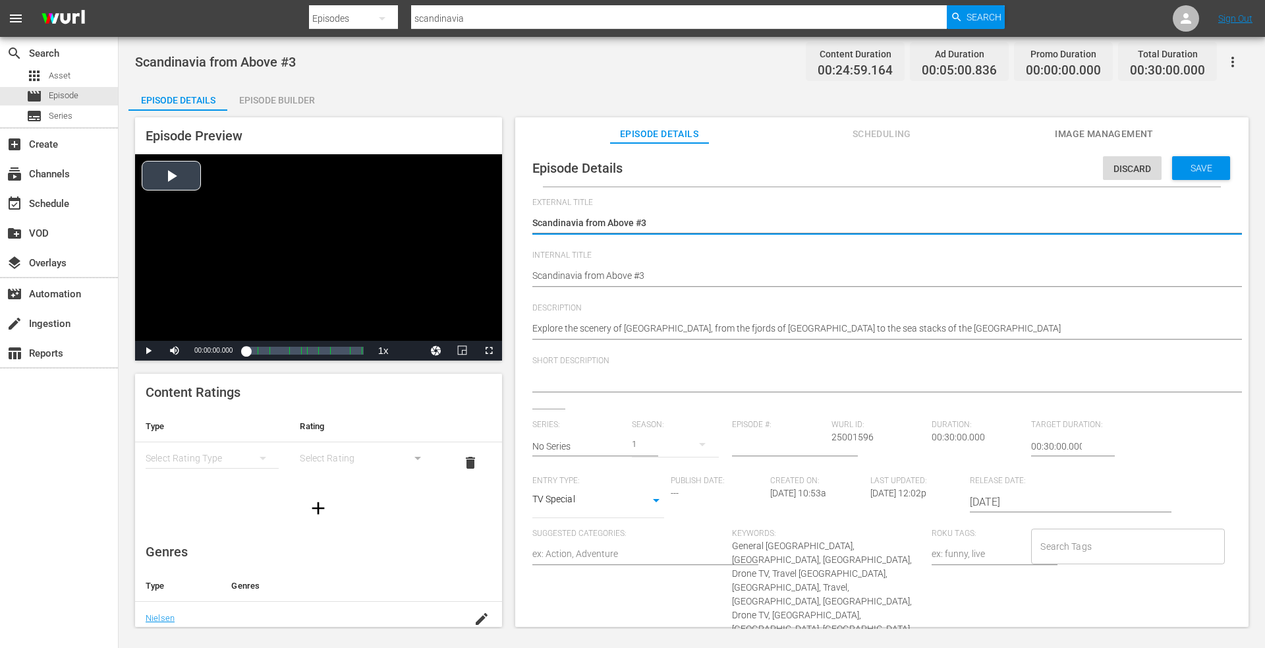
drag, startPoint x: 650, startPoint y: 223, endPoint x: 354, endPoint y: 218, distance: 295.9
click at [343, 223] on div "Episode Preview Video Player is loading. Play Video Play Mute Current Time 00:0…" at bounding box center [691, 374] width 1127 height 527
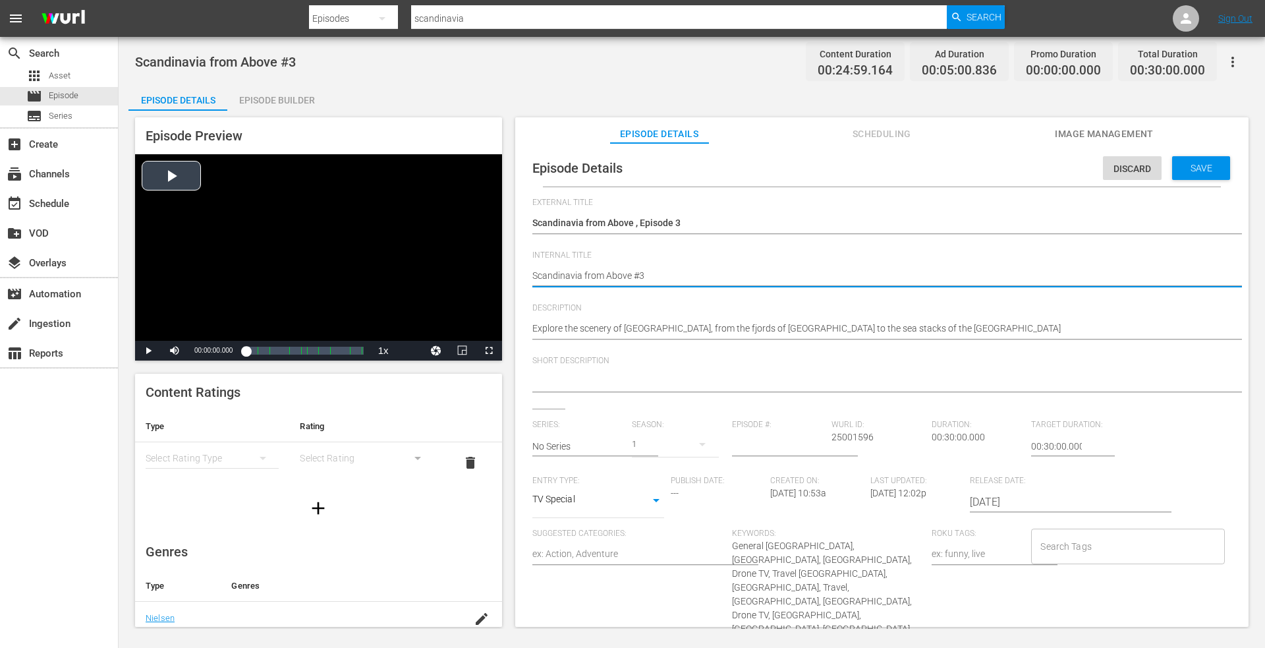
drag, startPoint x: 665, startPoint y: 281, endPoint x: 323, endPoint y: 282, distance: 342.0
click at [323, 282] on div "Episode Preview Video Player is loading. Play Video Play Mute Current Time 00:0…" at bounding box center [691, 374] width 1127 height 527
paste textarea ", Episode 1"
click at [1192, 164] on span "Save" at bounding box center [1201, 168] width 43 height 11
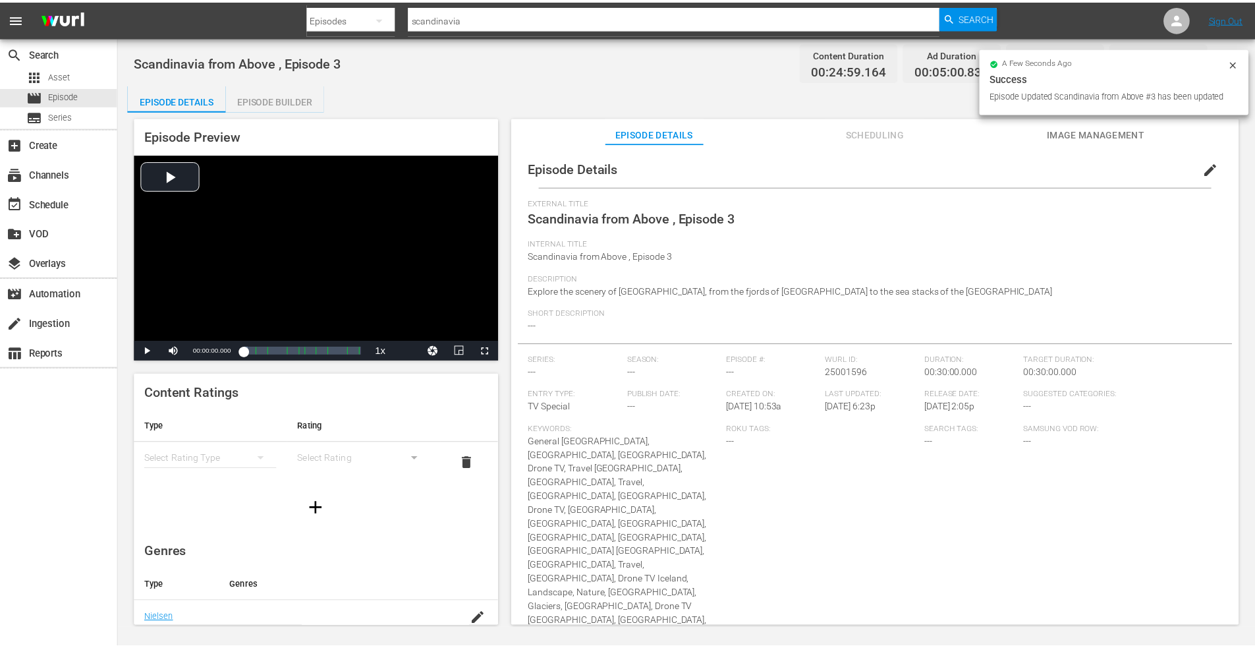
scroll to position [1, 0]
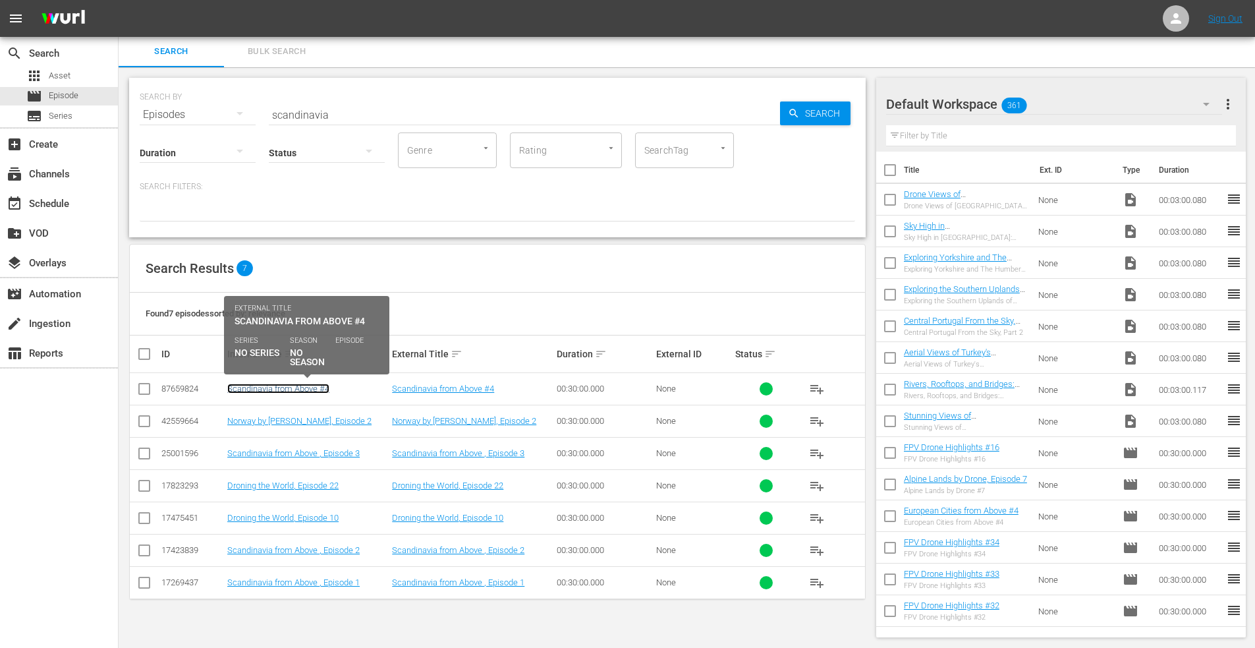
click at [295, 385] on link "Scandinavia from Above #4" at bounding box center [278, 389] width 102 height 10
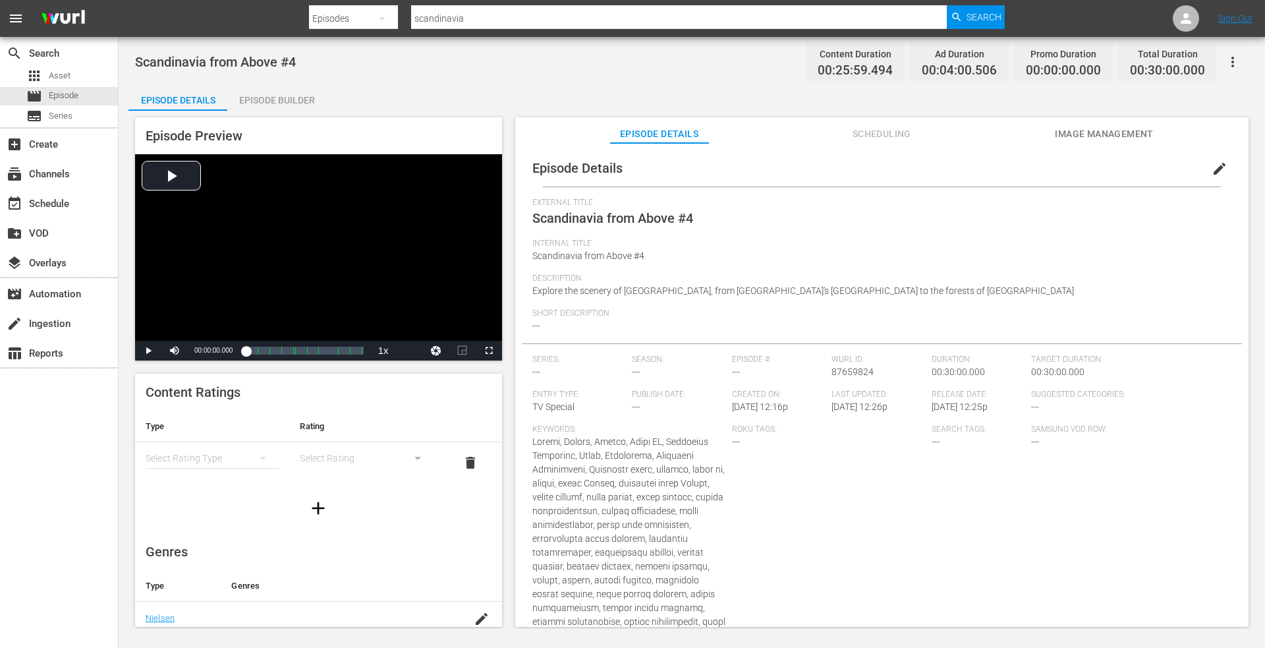
click at [1212, 167] on span "edit" at bounding box center [1220, 169] width 16 height 16
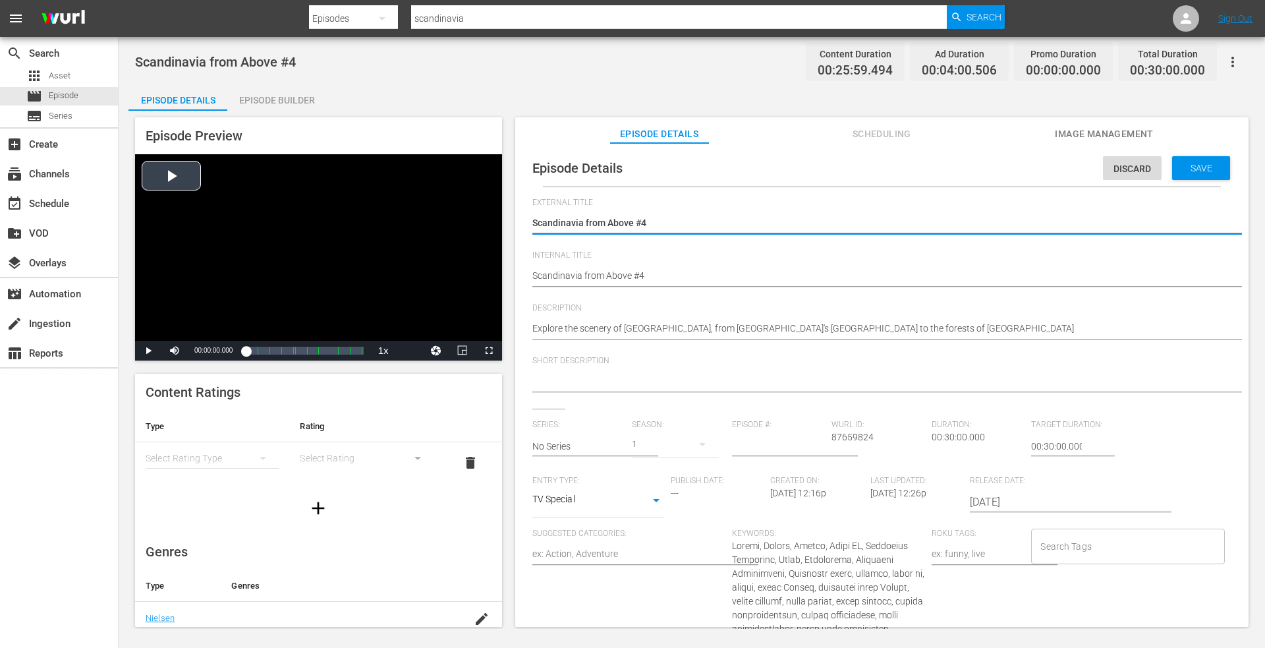
drag, startPoint x: 668, startPoint y: 224, endPoint x: 397, endPoint y: 223, distance: 270.8
click at [397, 223] on div "Episode Preview Video Player is loading. Play Video Play Mute Current Time 00:0…" at bounding box center [691, 374] width 1127 height 527
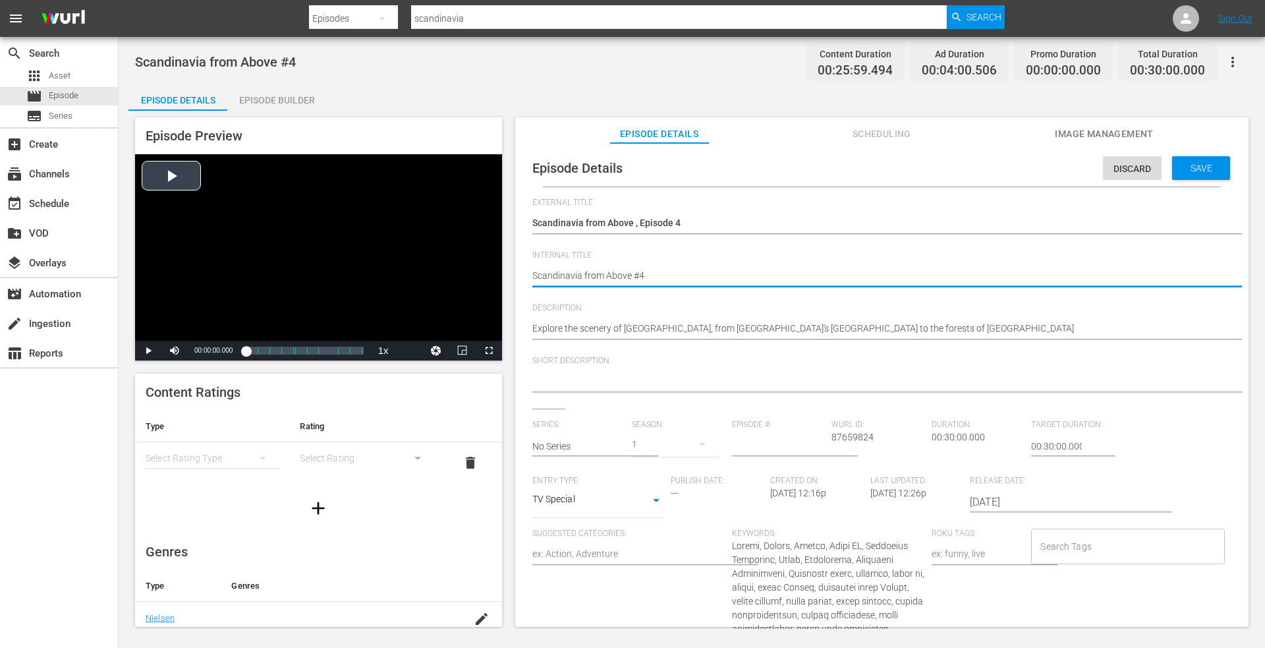
drag, startPoint x: 550, startPoint y: 272, endPoint x: 383, endPoint y: 258, distance: 167.3
click at [383, 258] on div "Episode Preview Video Player is loading. Play Video Play Mute Current Time 00:0…" at bounding box center [691, 374] width 1127 height 527
paste textarea ", Episode 1"
click at [1185, 167] on span "Save" at bounding box center [1201, 168] width 43 height 11
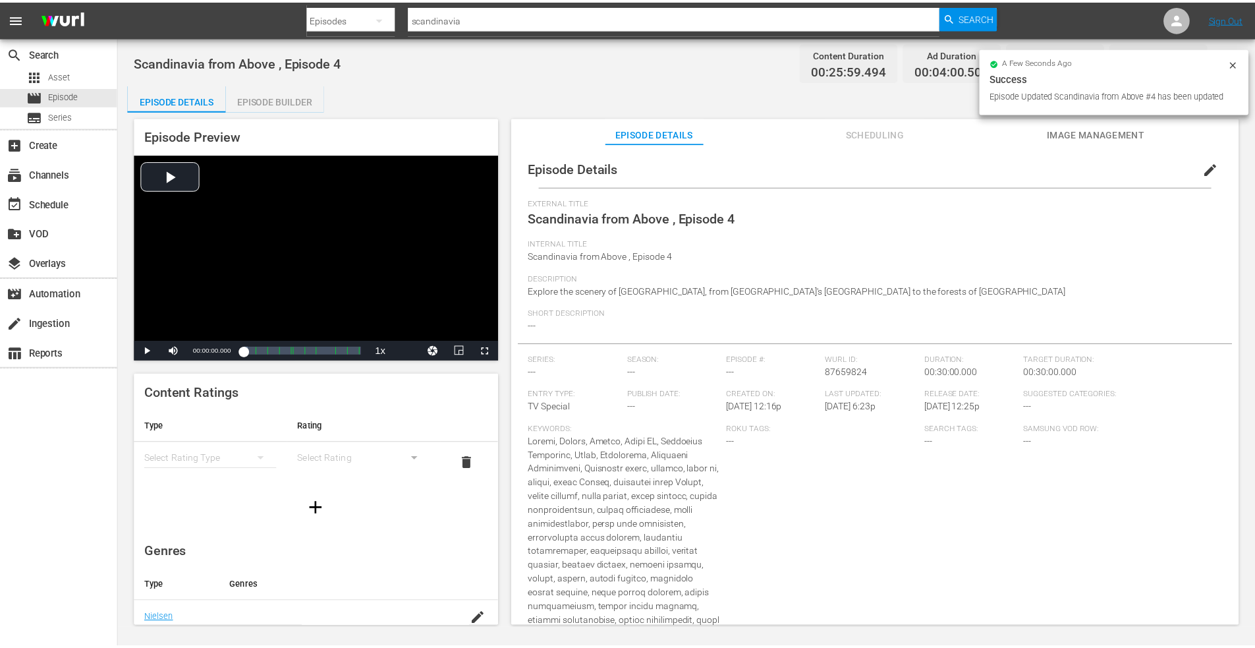
scroll to position [1, 0]
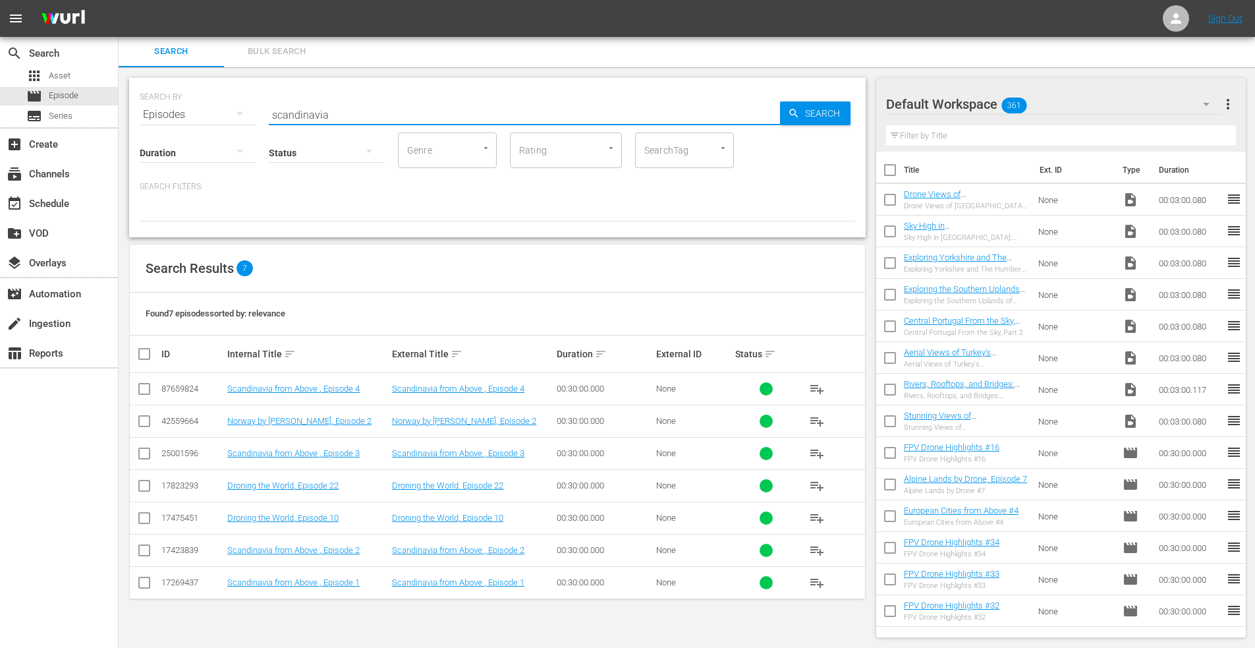
drag, startPoint x: 346, startPoint y: 116, endPoint x: 125, endPoint y: 116, distance: 220.8
click at [125, 116] on div "SEARCH BY Search By Episodes Search ID, Title, Description, Keywords, or Catego…" at bounding box center [498, 357] width 758 height 581
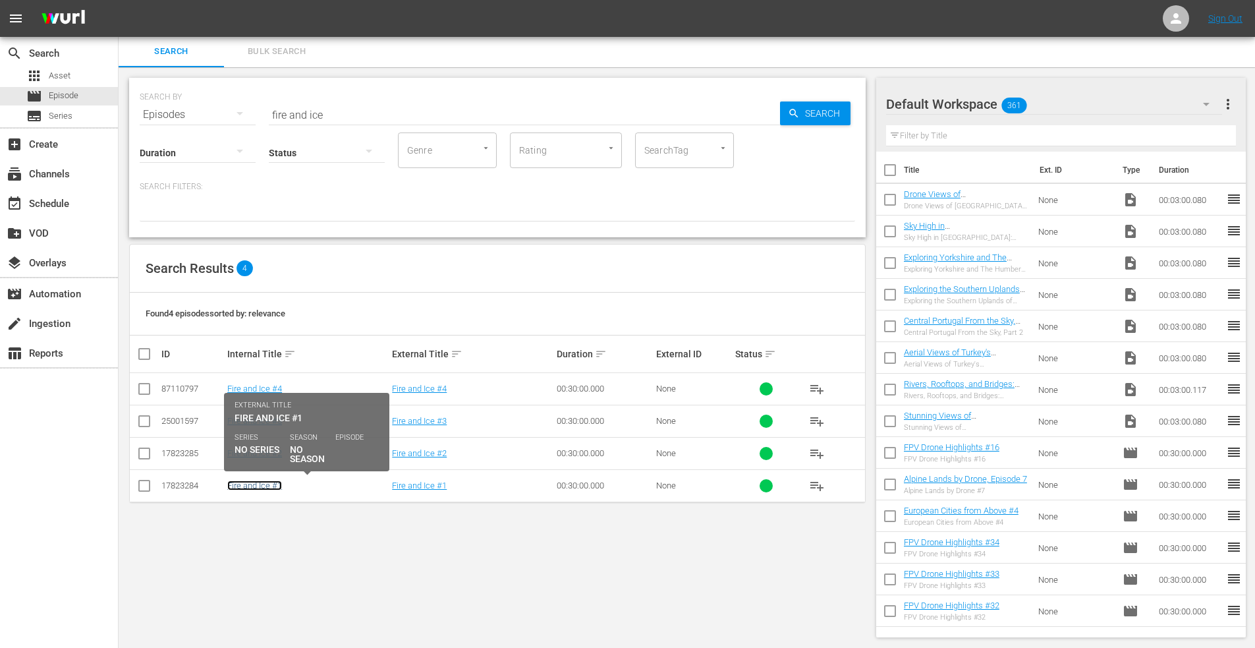
click at [261, 484] on link "Fire and Ice #1" at bounding box center [254, 485] width 55 height 10
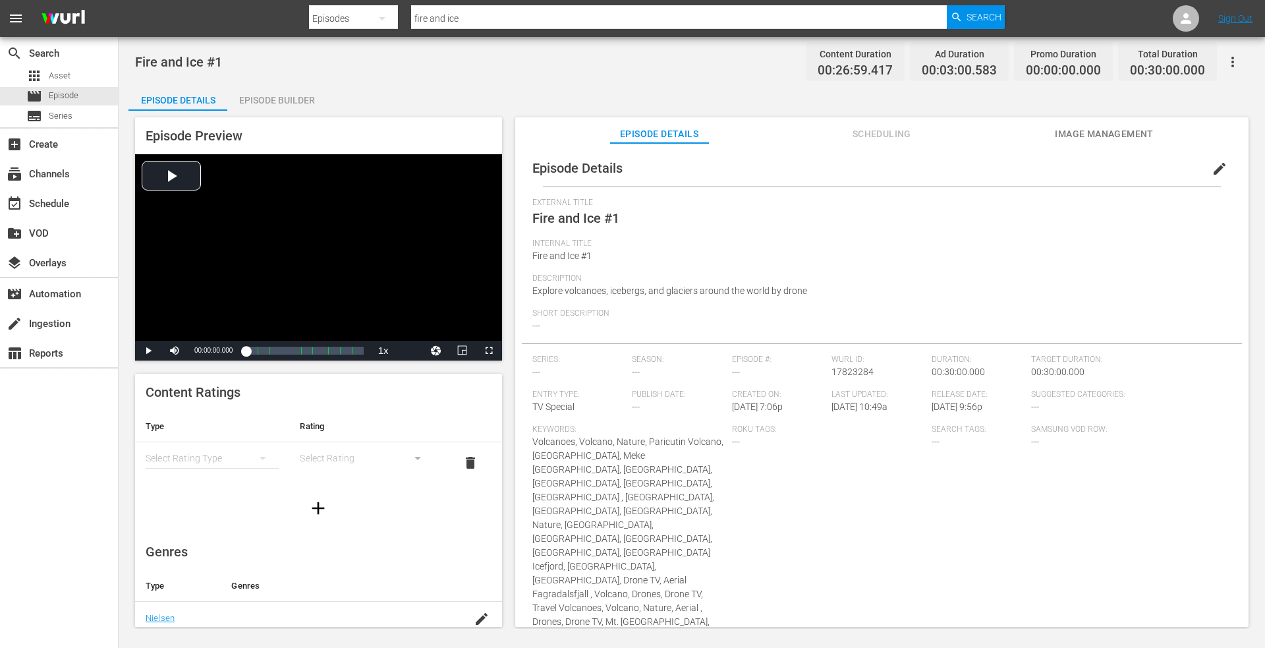
click at [1212, 165] on span "edit" at bounding box center [1220, 169] width 16 height 16
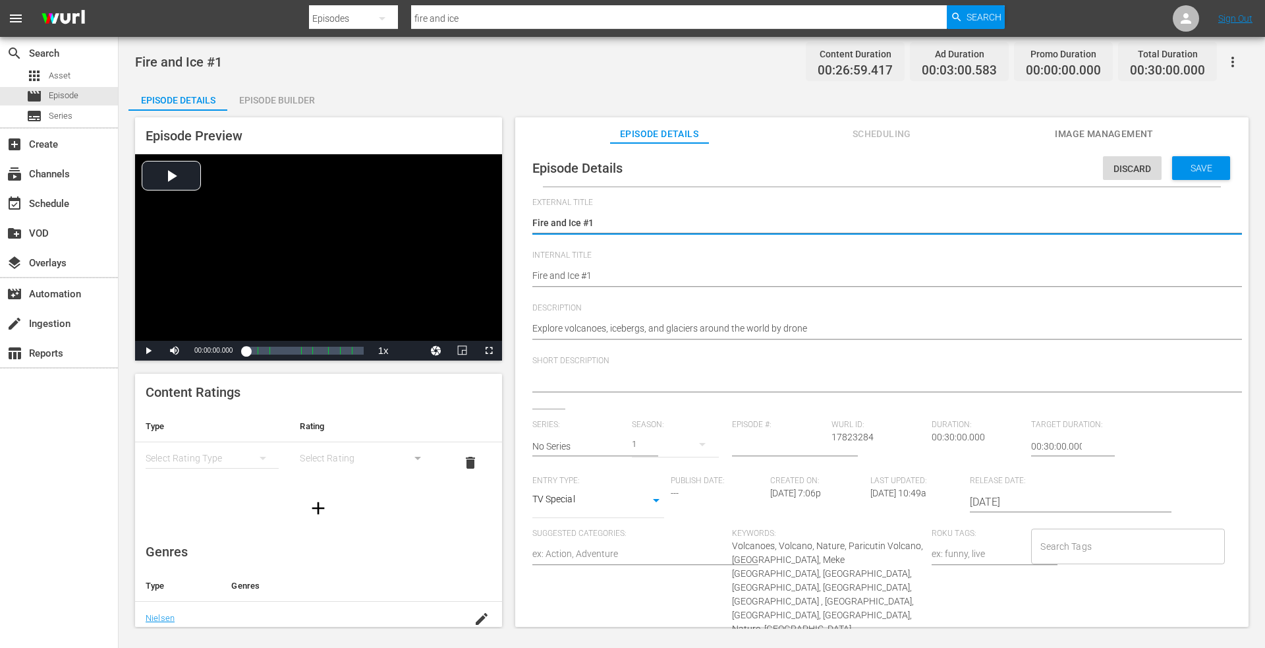
click at [607, 222] on textarea "Fire and Ice #1" at bounding box center [878, 224] width 693 height 16
drag, startPoint x: 690, startPoint y: 221, endPoint x: 412, endPoint y: 221, distance: 278.1
click at [412, 221] on div "Episode Preview Video Player is loading. Play Video Play Mute Current Time 00:0…" at bounding box center [691, 374] width 1127 height 527
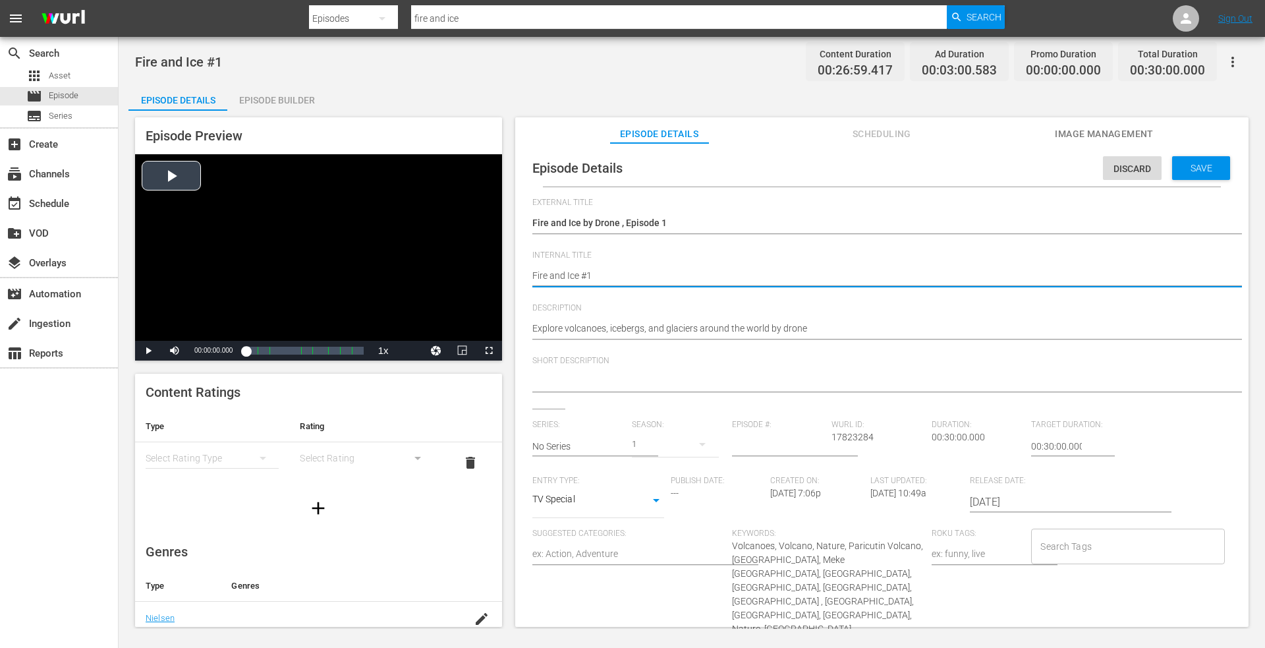
click at [345, 289] on div "Episode Preview Video Player is loading. Play Video Play Mute Current Time 00:0…" at bounding box center [691, 374] width 1127 height 527
paste textarea "by Drone , Episode"
drag, startPoint x: 1197, startPoint y: 163, endPoint x: 1172, endPoint y: 162, distance: 25.1
click at [1198, 163] on span "Save" at bounding box center [1201, 168] width 43 height 11
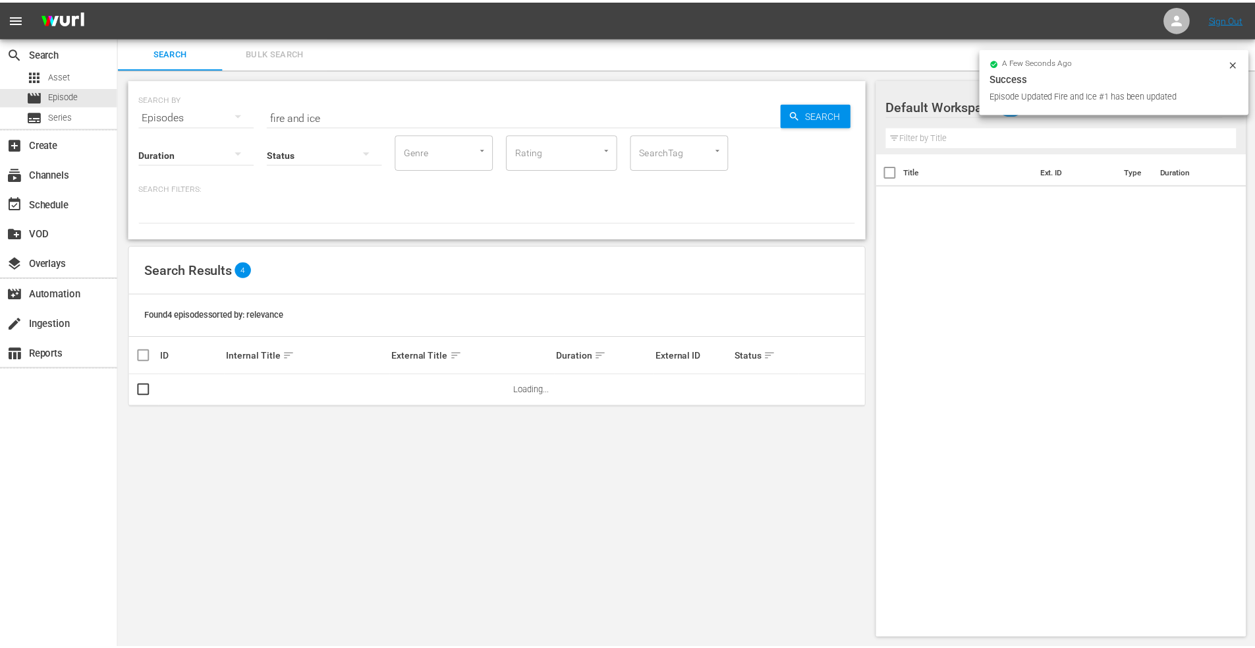
scroll to position [1, 0]
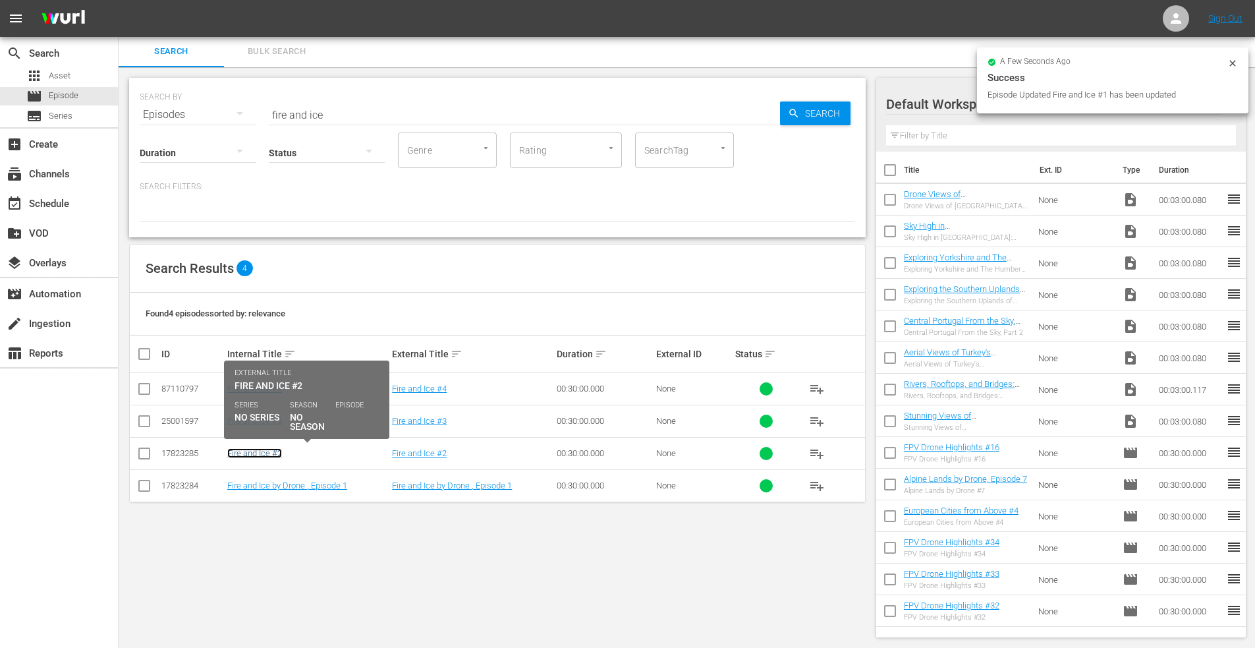
click at [259, 455] on link "Fire and Ice #2" at bounding box center [254, 453] width 55 height 10
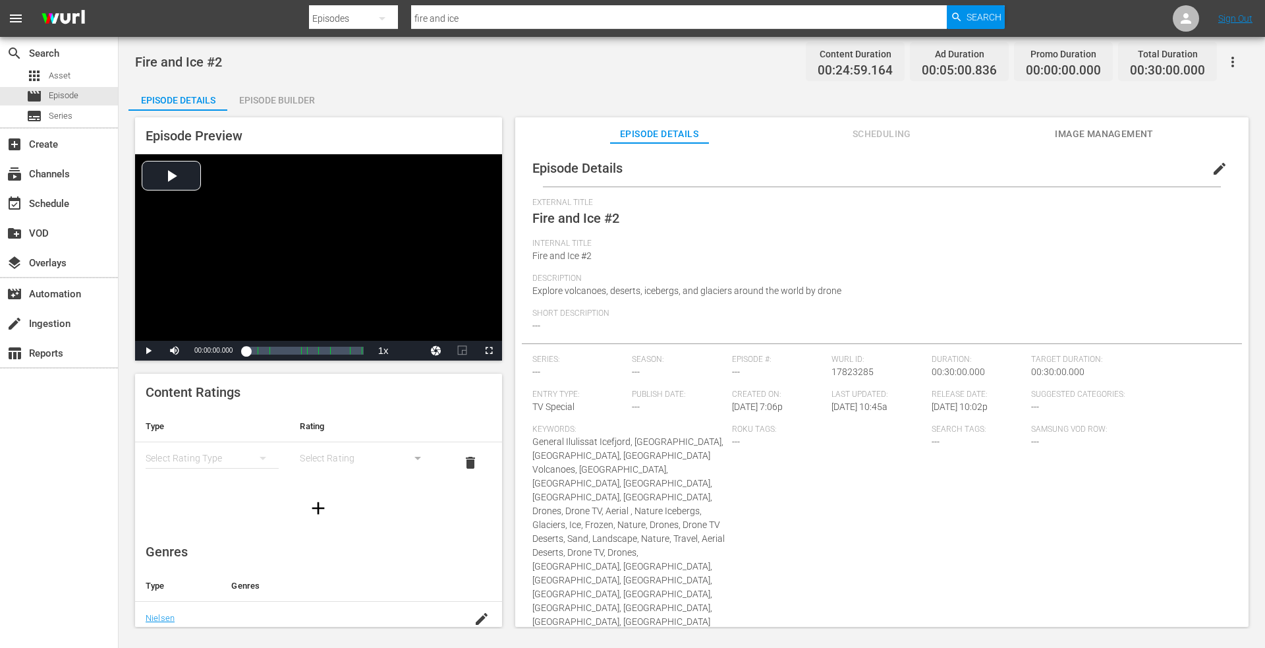
click at [1212, 169] on span "edit" at bounding box center [1220, 169] width 16 height 16
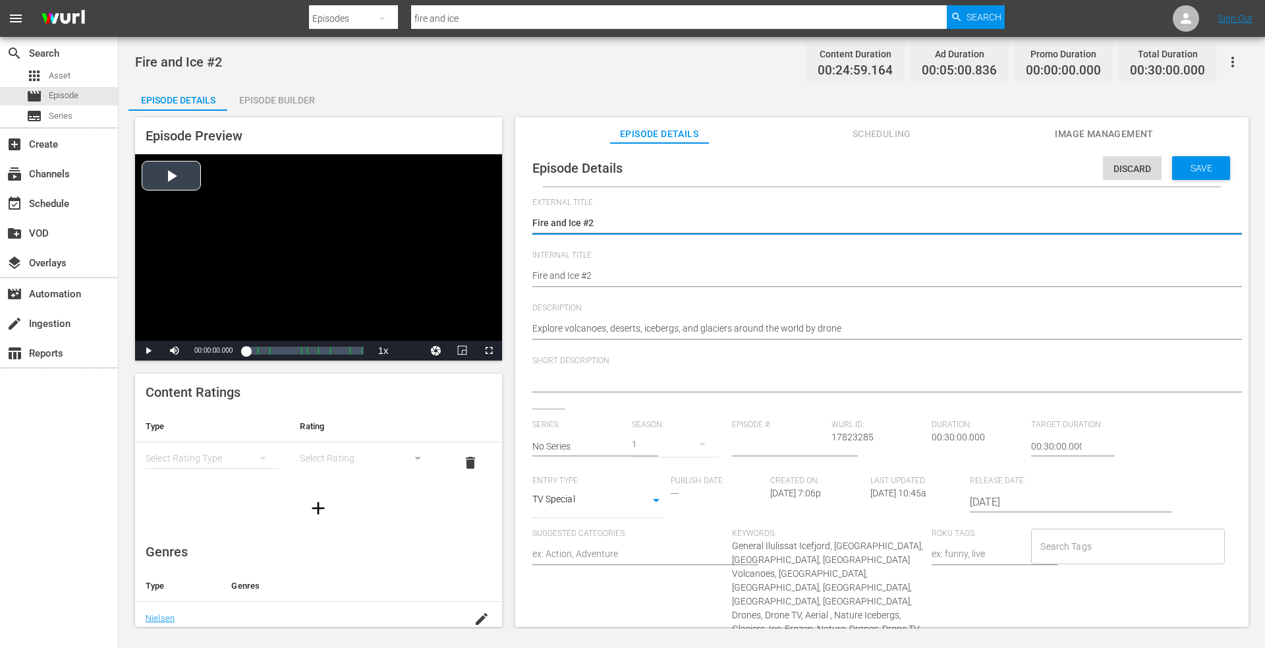
drag, startPoint x: 598, startPoint y: 218, endPoint x: 318, endPoint y: 197, distance: 280.9
click at [318, 197] on div "Episode Preview Video Player is loading. Play Video Play Mute Current Time 00:0…" at bounding box center [691, 374] width 1127 height 527
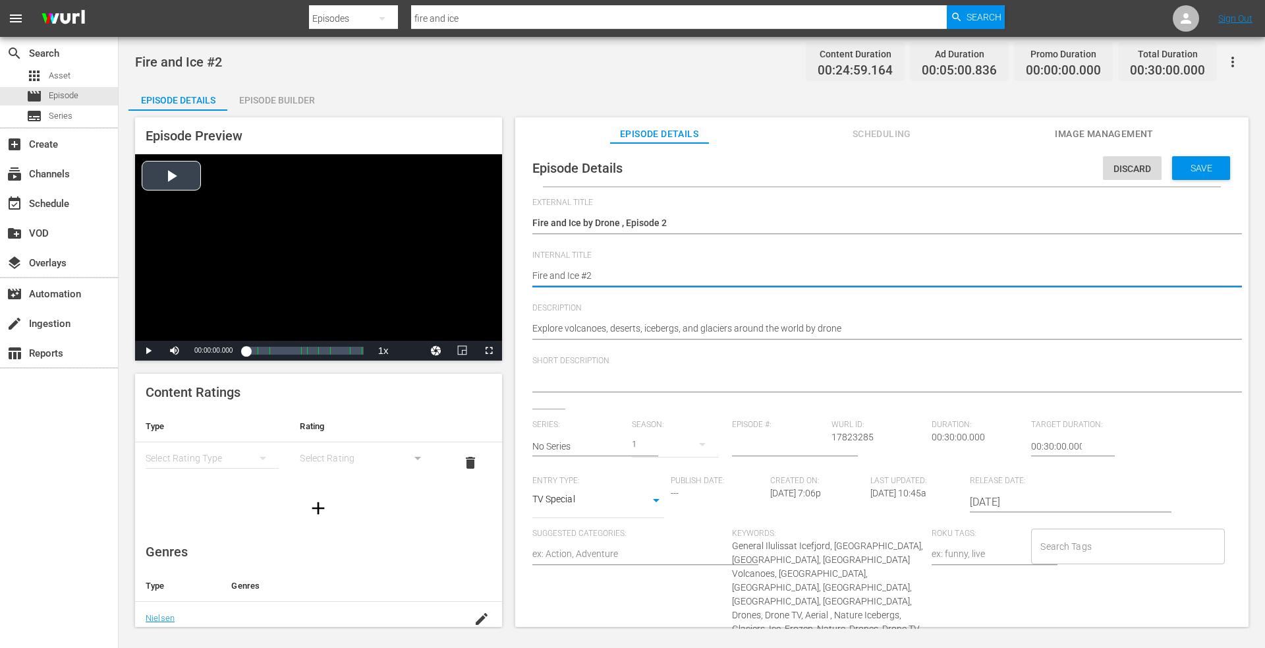
drag, startPoint x: 607, startPoint y: 269, endPoint x: 389, endPoint y: 265, distance: 218.2
click at [387, 266] on div "Episode Preview Video Player is loading. Play Video Play Mute Current Time 00:0…" at bounding box center [691, 374] width 1127 height 527
paste textarea "by Drone , Episode 1"
click at [1193, 165] on span "Save" at bounding box center [1201, 168] width 43 height 11
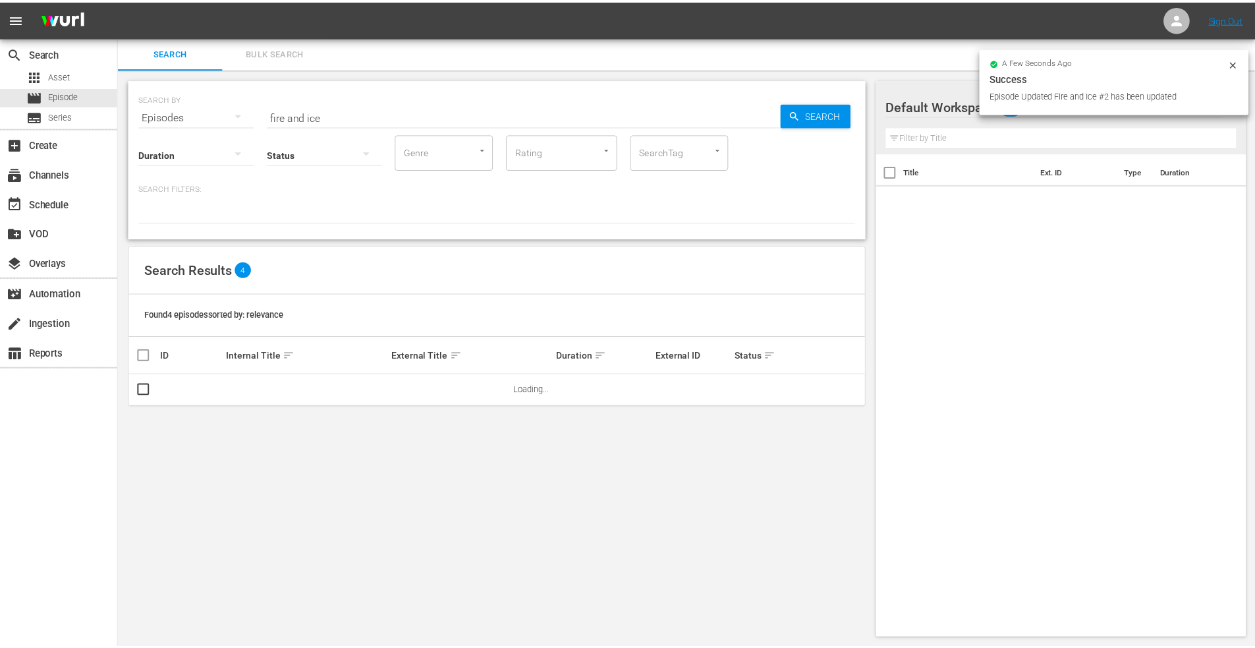
scroll to position [1, 0]
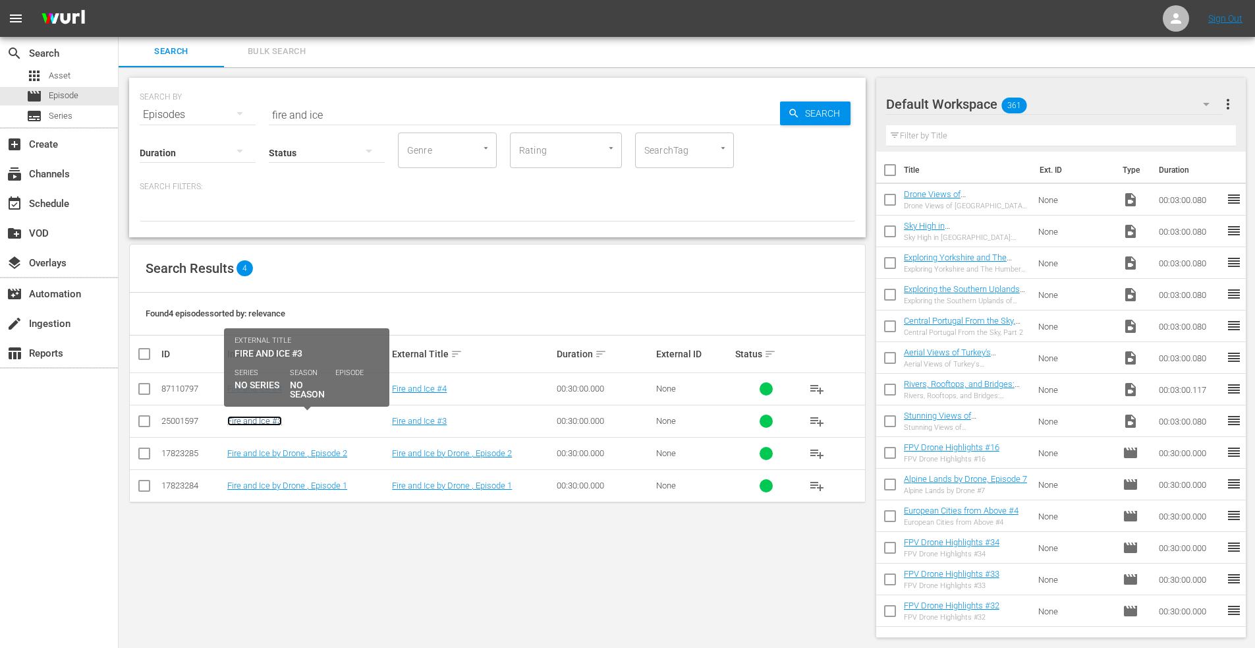
click at [247, 416] on link "Fire and Ice #3" at bounding box center [254, 421] width 55 height 10
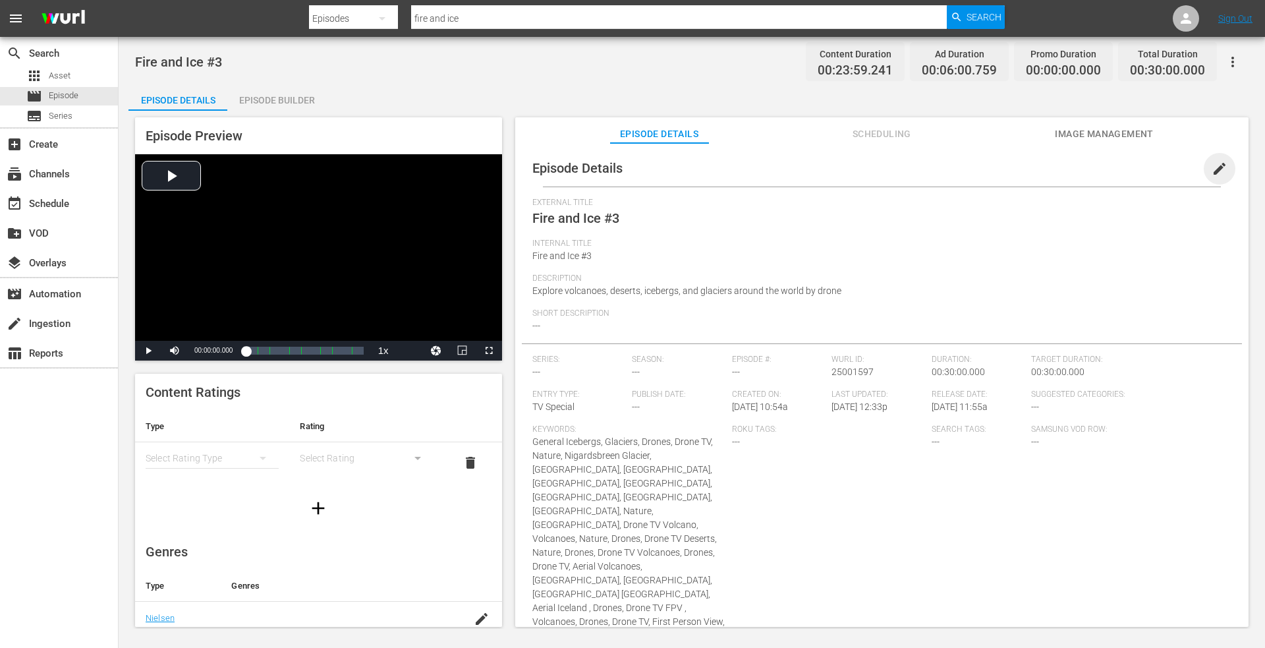
click at [1212, 169] on span "edit" at bounding box center [1220, 169] width 16 height 16
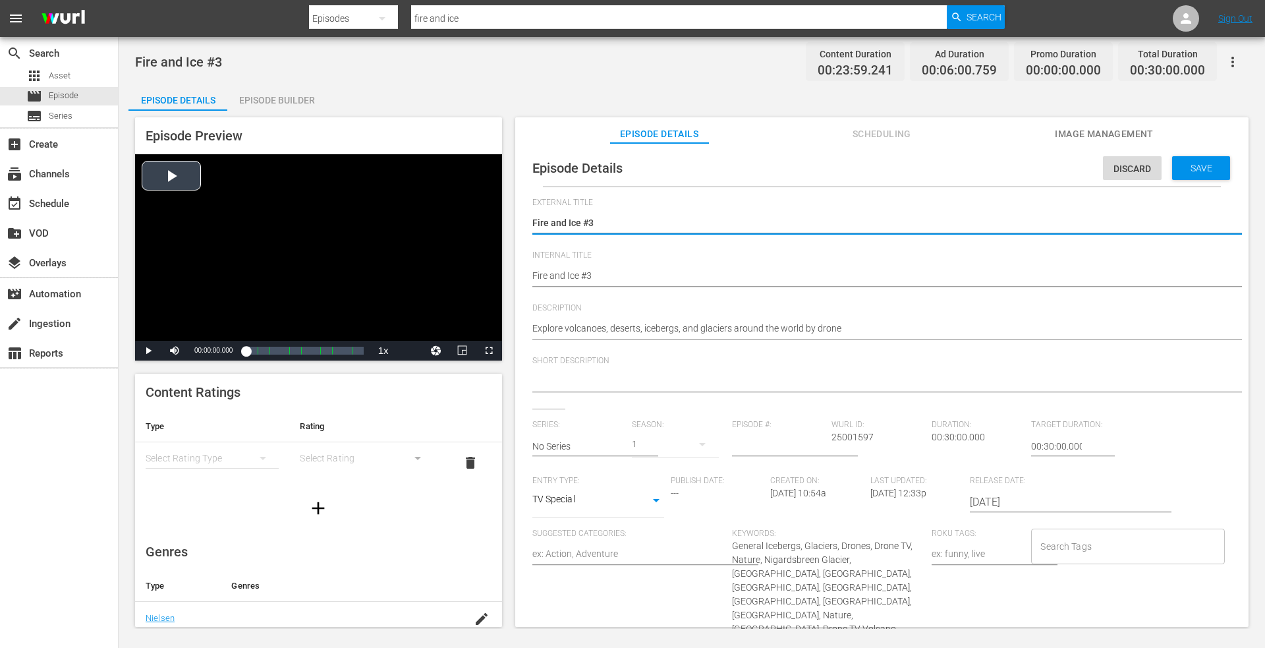
drag, startPoint x: 627, startPoint y: 229, endPoint x: 337, endPoint y: 224, distance: 289.3
click at [320, 227] on div "Episode Preview Video Player is loading. Play Video Play Mute Current Time 00:0…" at bounding box center [691, 374] width 1127 height 527
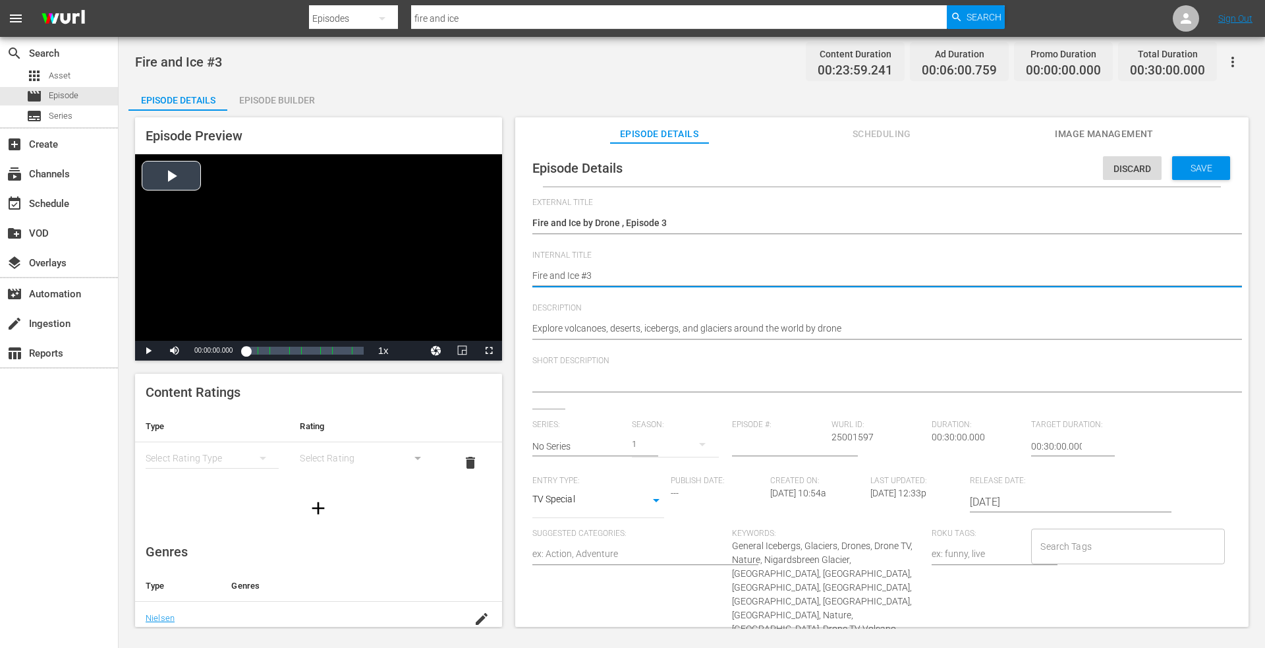
drag, startPoint x: 602, startPoint y: 275, endPoint x: 449, endPoint y: 249, distance: 155.1
paste textarea "by Drone , Episode 1"
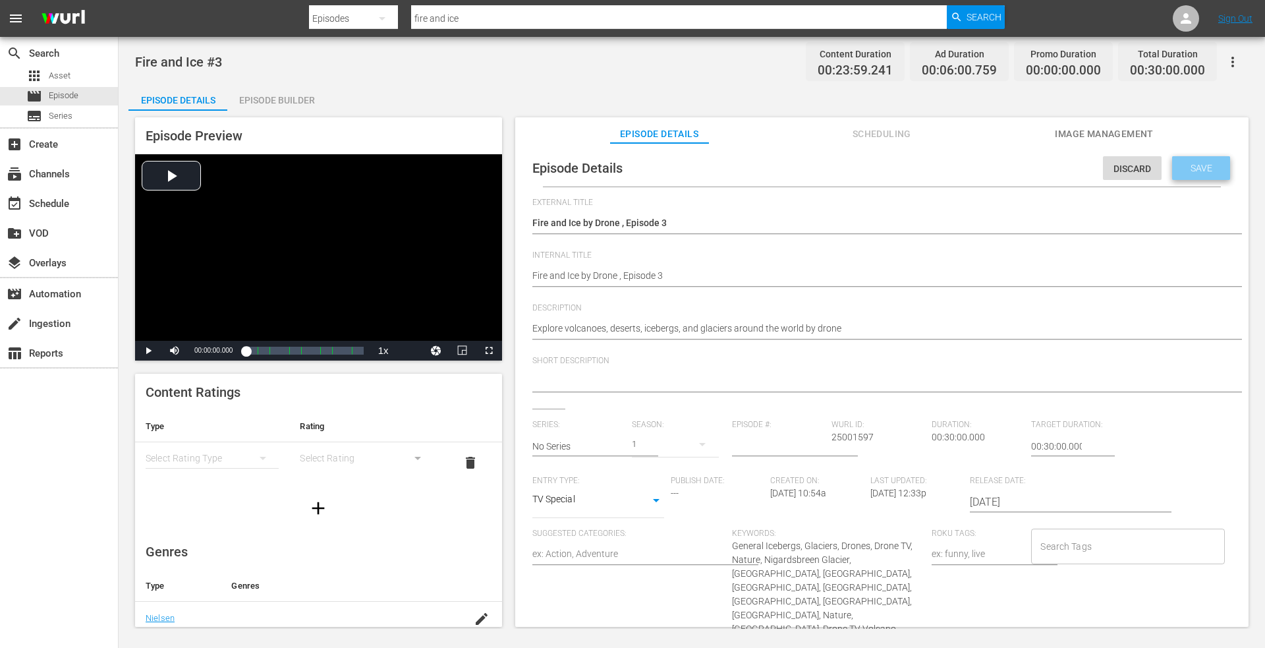
click at [1191, 165] on span "Save" at bounding box center [1201, 168] width 43 height 11
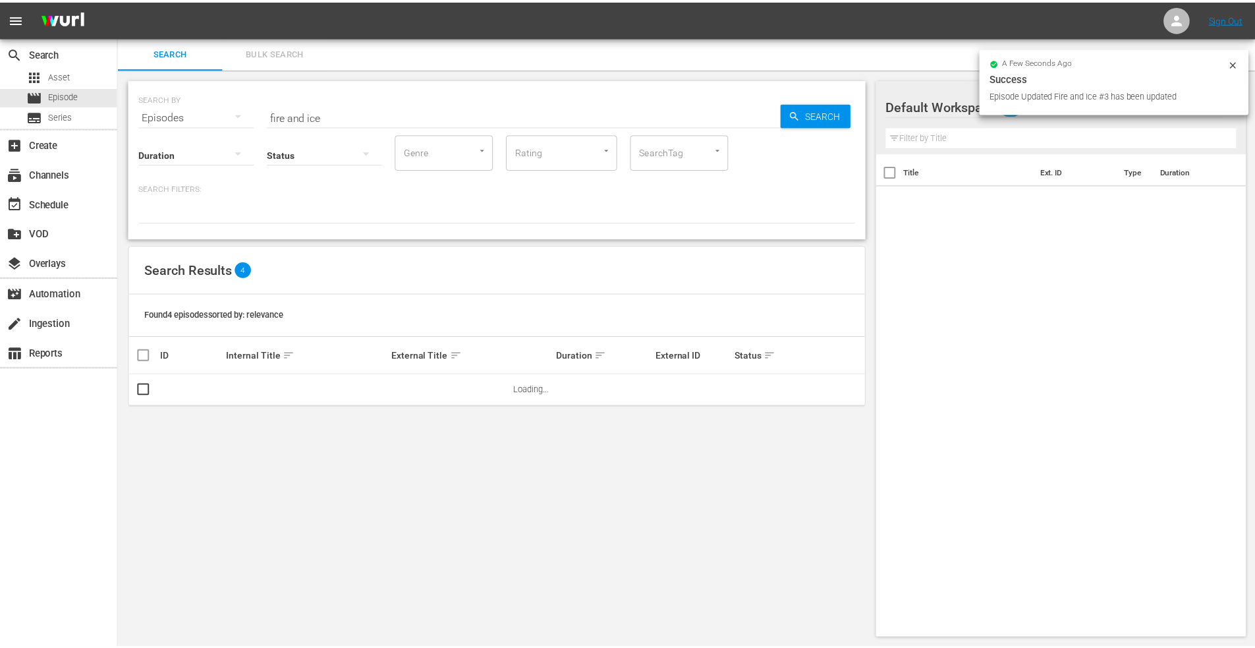
scroll to position [1, 0]
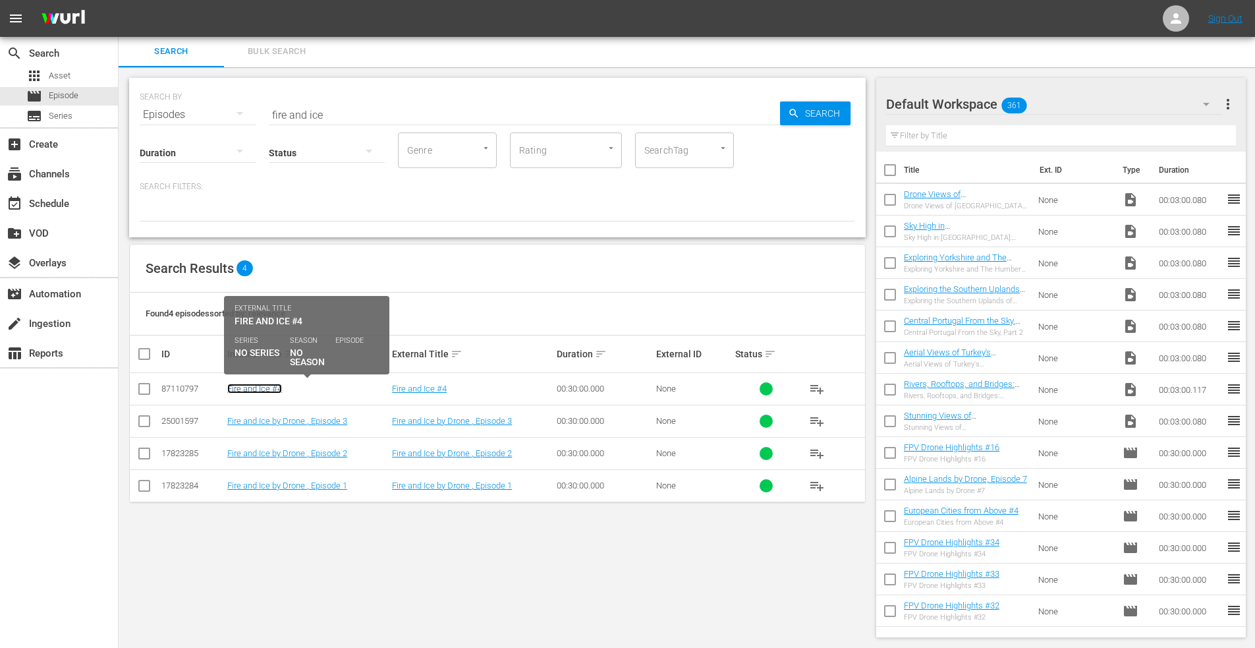
click at [252, 391] on link "Fire and Ice #4" at bounding box center [254, 389] width 55 height 10
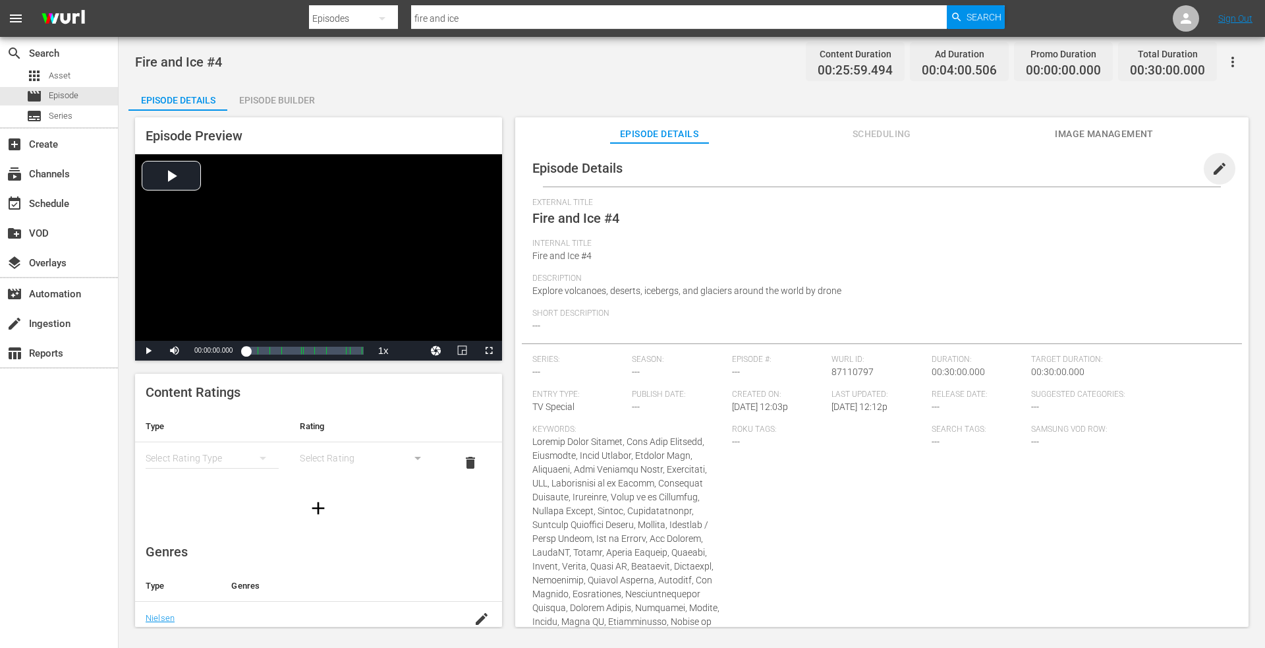
click at [1212, 163] on span "edit" at bounding box center [1220, 169] width 16 height 16
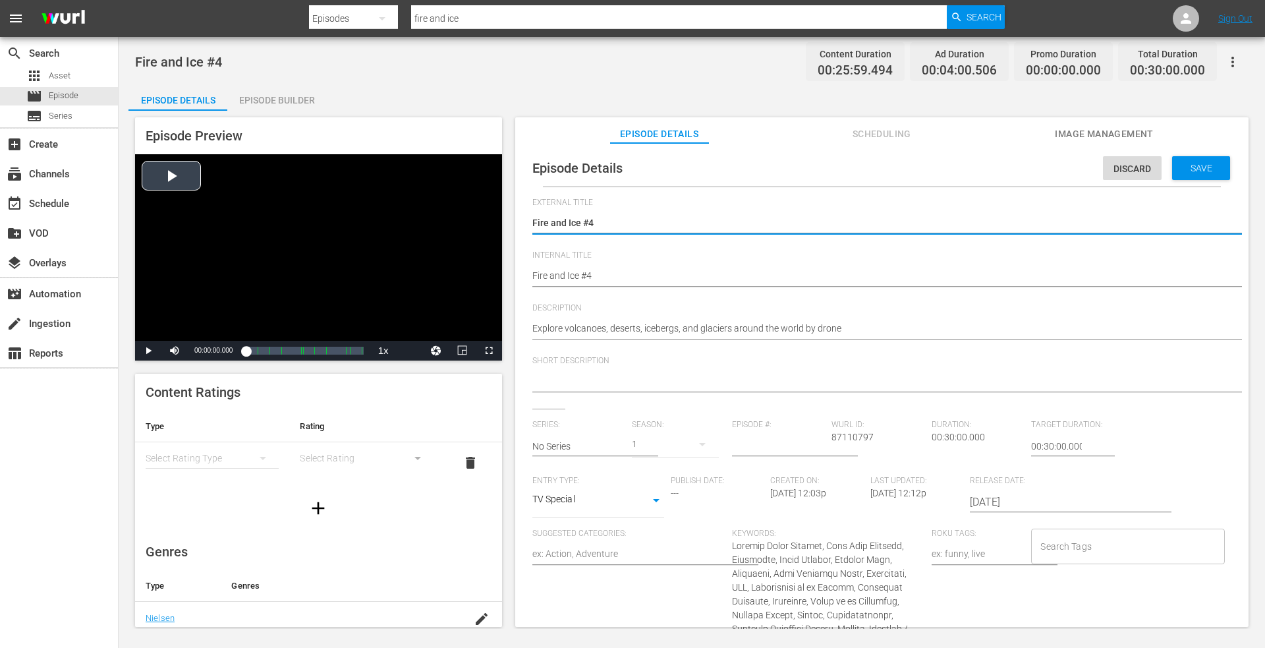
drag, startPoint x: 447, startPoint y: 229, endPoint x: 370, endPoint y: 229, distance: 77.8
click at [371, 229] on div "Episode Preview Video Player is loading. Play Video Play Mute Current Time 00:0…" at bounding box center [691, 374] width 1127 height 527
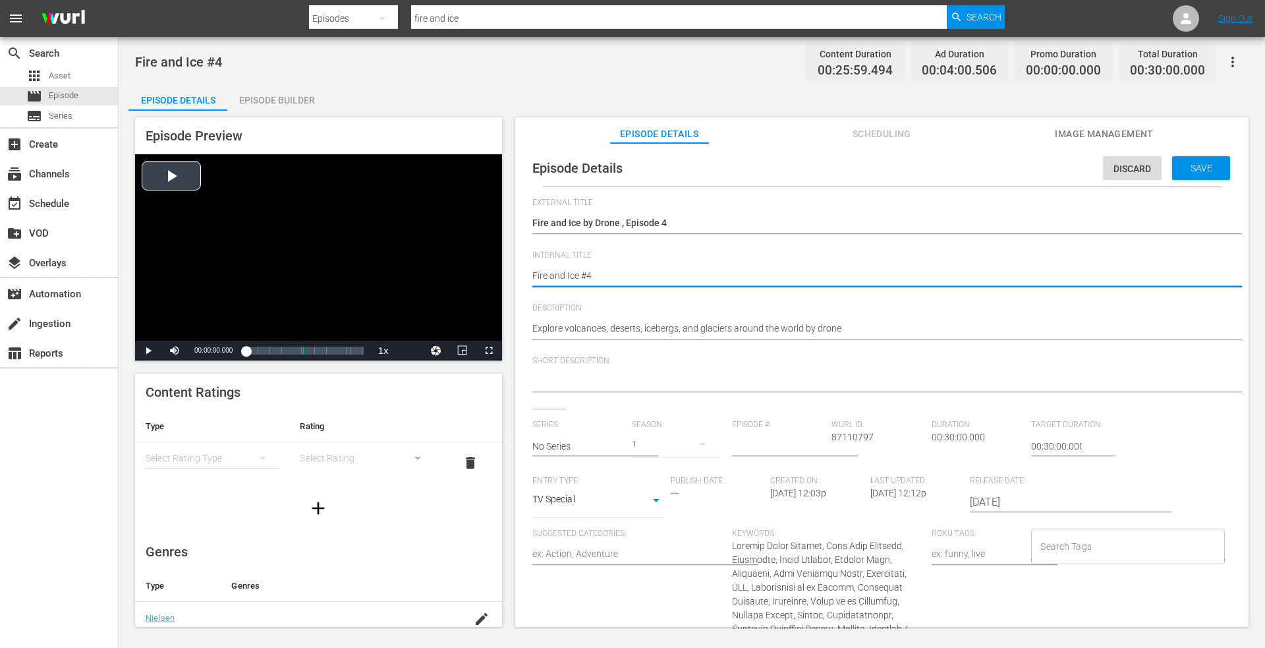
drag, startPoint x: 604, startPoint y: 280, endPoint x: 404, endPoint y: 279, distance: 200.3
click at [404, 279] on div "Episode Preview Video Player is loading. Play Video Play Mute Current Time 00:0…" at bounding box center [691, 374] width 1127 height 527
paste textarea "by Drone , Episode 1"
drag, startPoint x: 1185, startPoint y: 160, endPoint x: 1017, endPoint y: 166, distance: 168.1
click at [1183, 161] on div "Save" at bounding box center [1201, 168] width 58 height 24
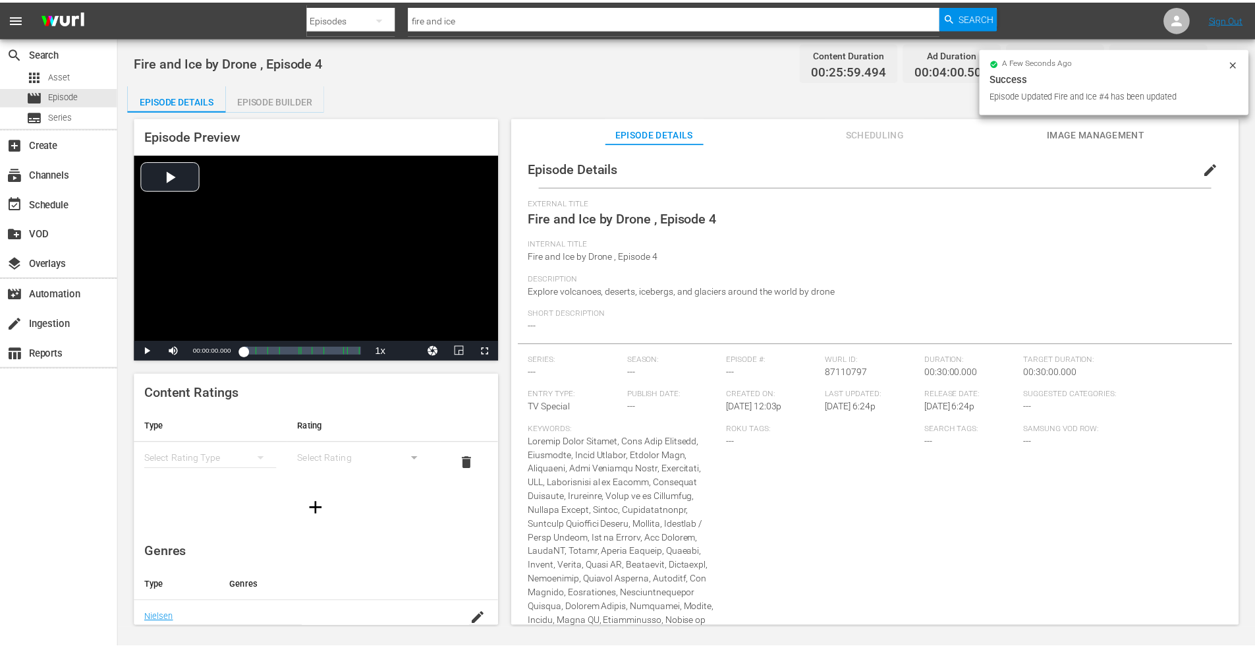
scroll to position [1, 0]
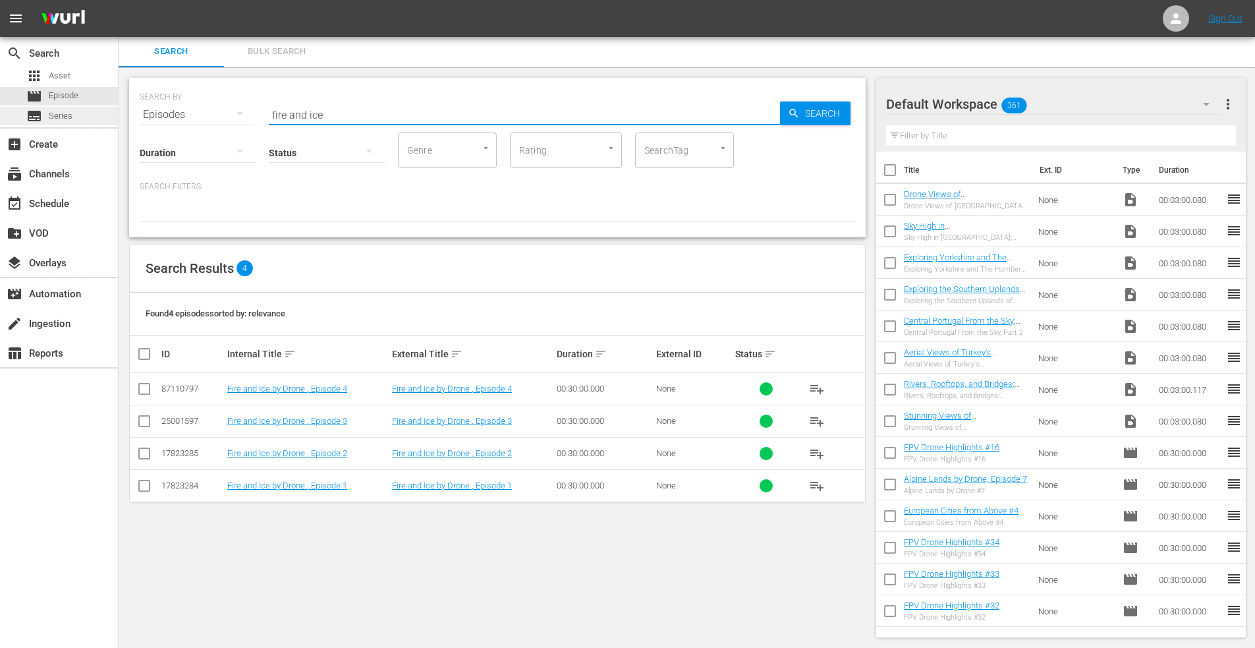
drag, startPoint x: 335, startPoint y: 114, endPoint x: 117, endPoint y: 113, distance: 218.8
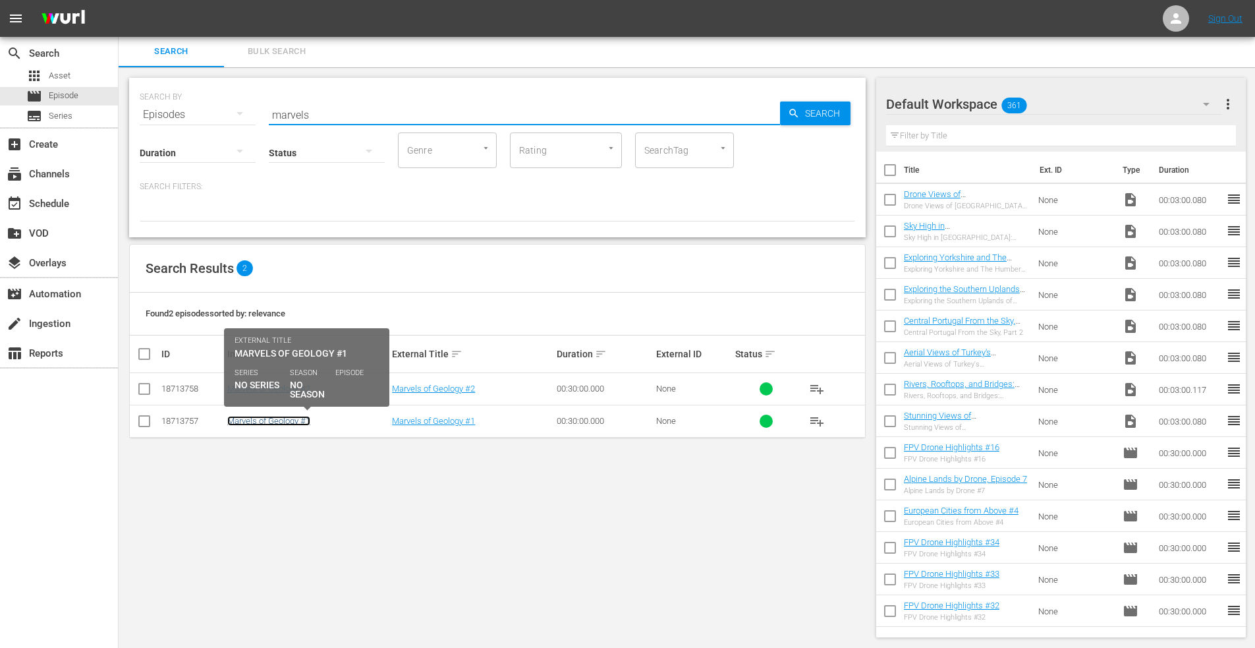
click at [257, 418] on link "Marvels of Geology #1" at bounding box center [268, 421] width 83 height 10
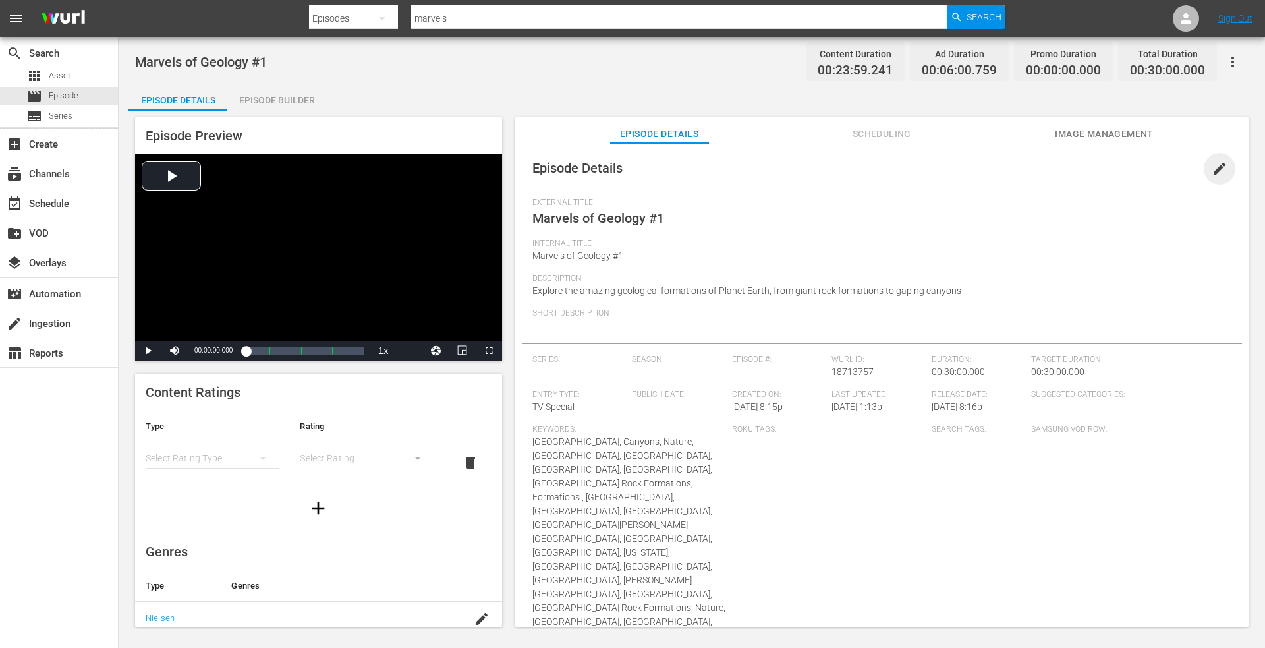
click at [1212, 163] on span "edit" at bounding box center [1220, 169] width 16 height 16
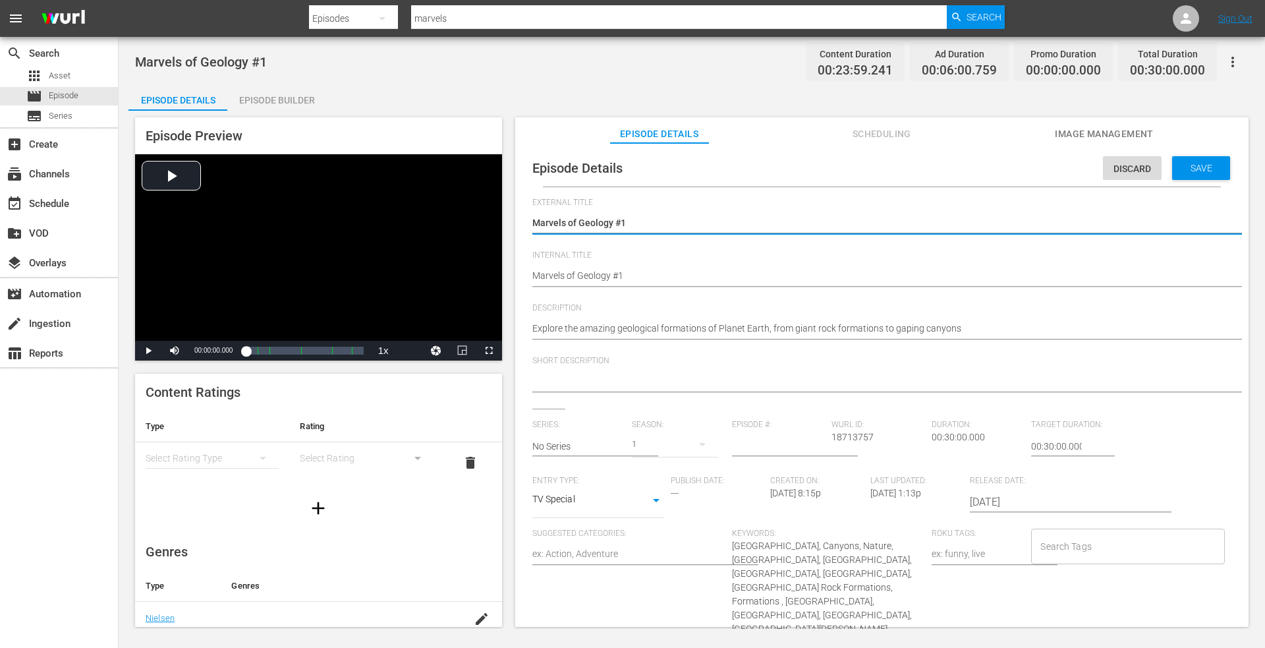
drag, startPoint x: 626, startPoint y: 224, endPoint x: 651, endPoint y: 218, distance: 25.7
click at [627, 224] on textarea "Marvels of Geology #1" at bounding box center [878, 224] width 693 height 16
drag, startPoint x: 407, startPoint y: 225, endPoint x: 429, endPoint y: 224, distance: 21.8
click at [407, 225] on div "Episode Preview Video Player is loading. Play Video Play Mute Current Time 00:0…" at bounding box center [691, 374] width 1127 height 527
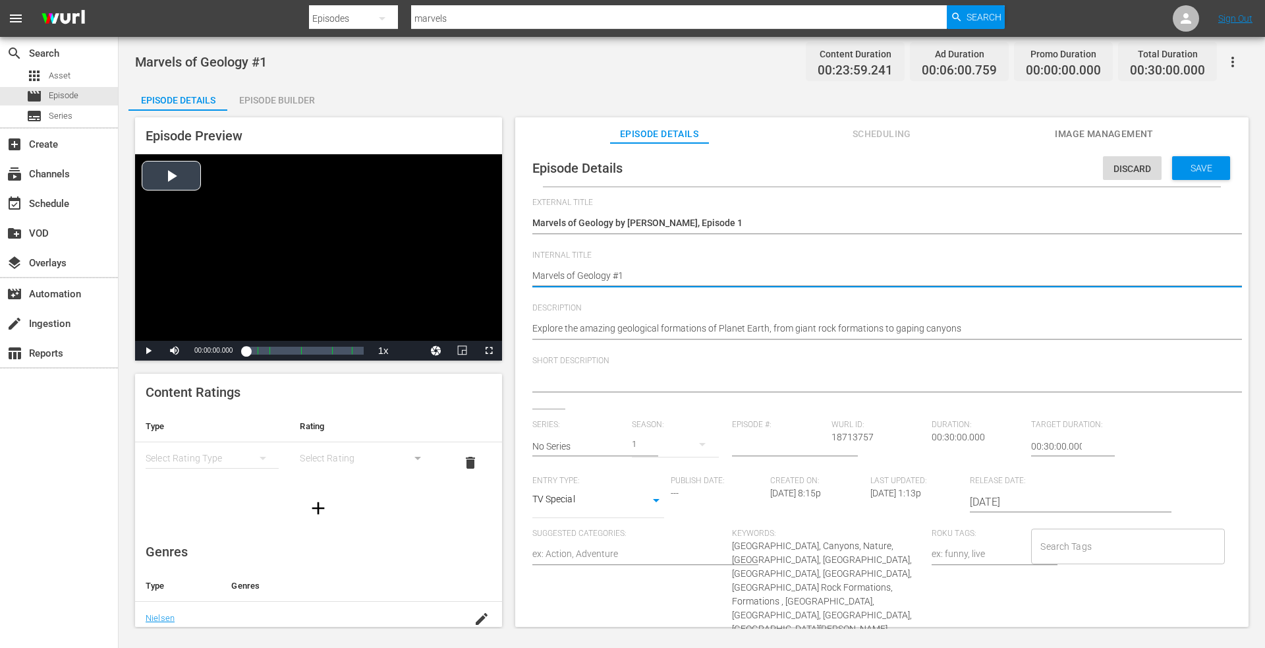
drag, startPoint x: 640, startPoint y: 279, endPoint x: 278, endPoint y: 256, distance: 362.5
click at [275, 256] on div "Episode Preview Video Player is loading. Play Video Play Mute Current Time 00:0…" at bounding box center [691, 374] width 1127 height 527
paste textarea "by Drone, Episode"
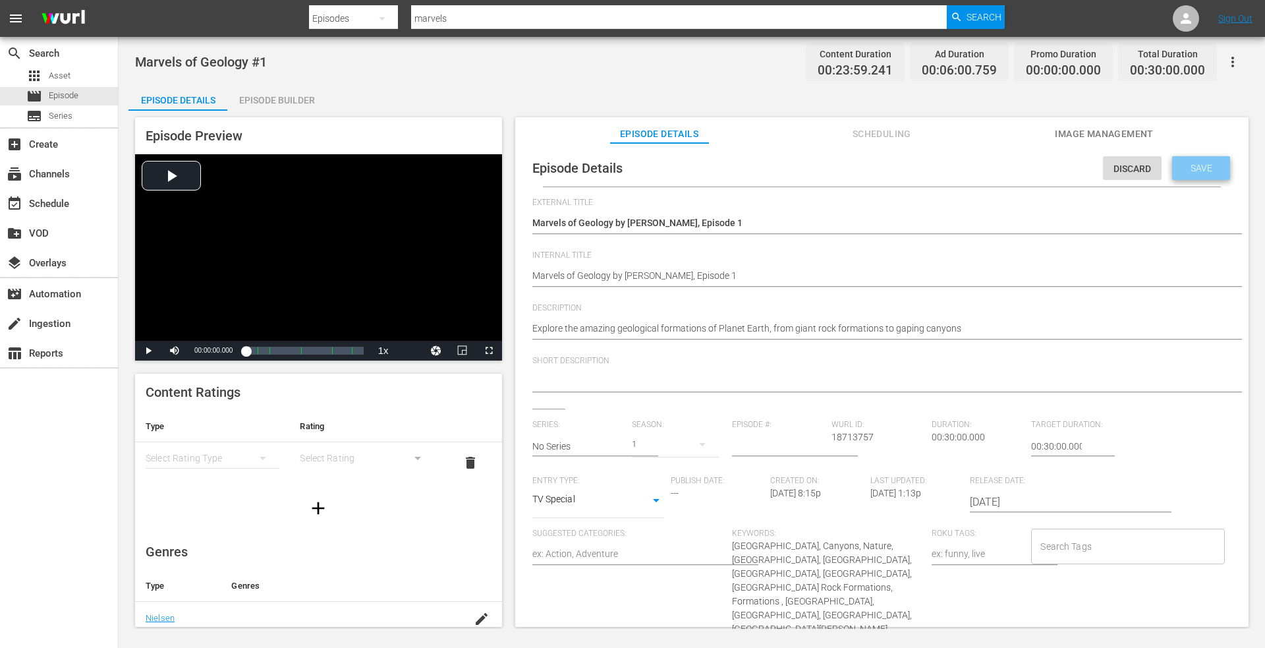
drag, startPoint x: 1191, startPoint y: 165, endPoint x: 503, endPoint y: 70, distance: 694.6
click at [1182, 167] on span "Save" at bounding box center [1201, 168] width 43 height 11
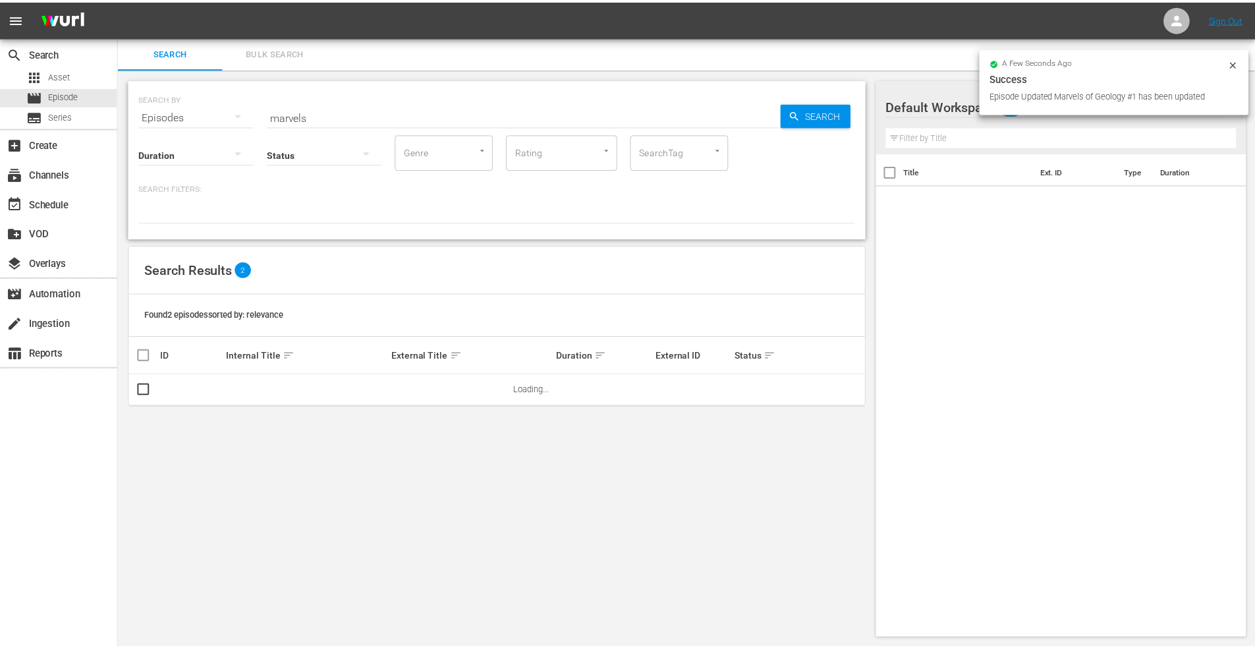
scroll to position [1, 0]
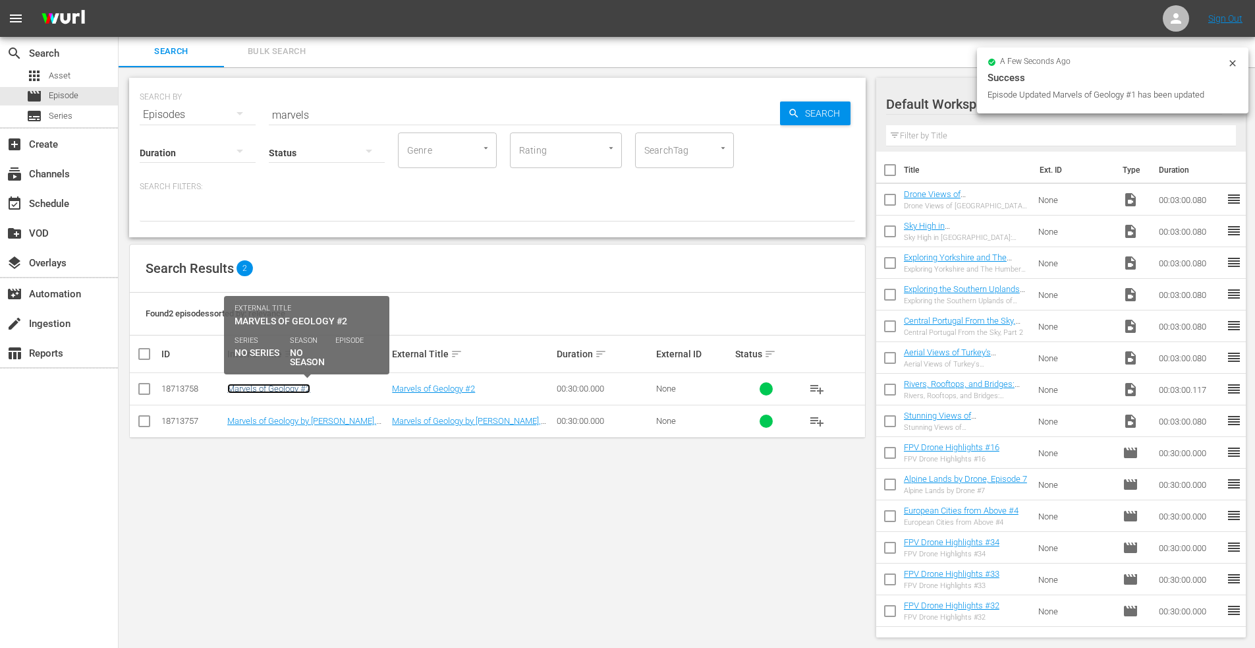
click at [288, 389] on link "Marvels of Geology #2" at bounding box center [268, 389] width 83 height 10
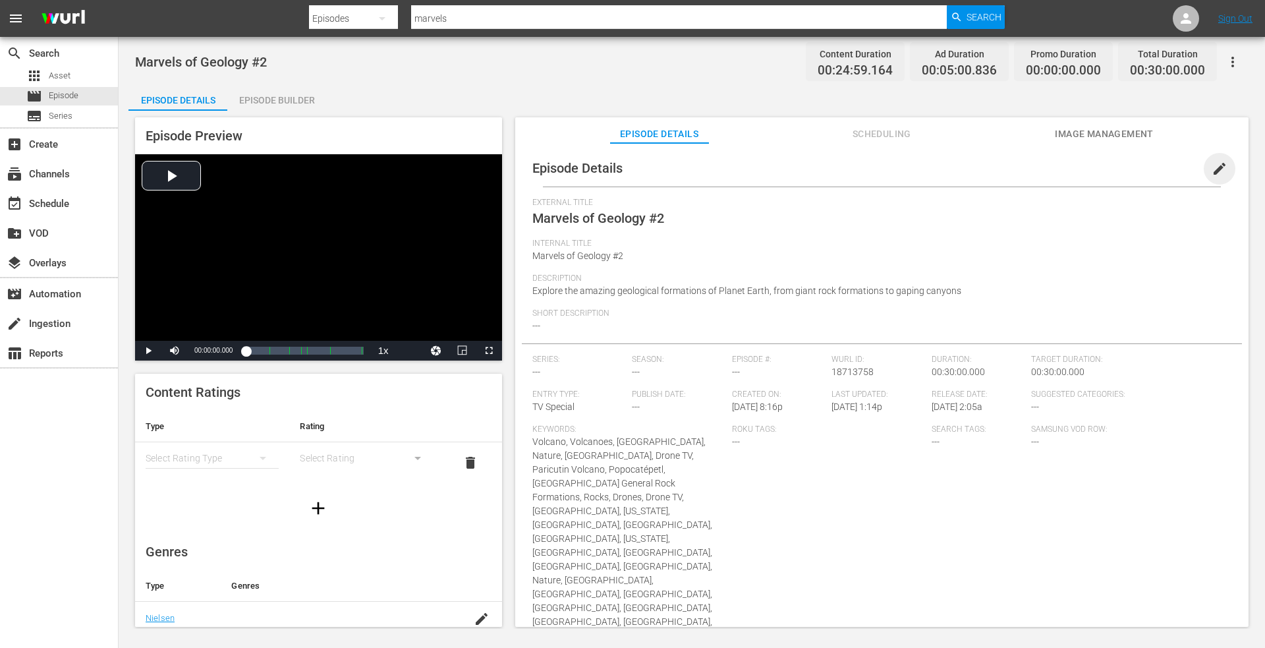
click at [1212, 165] on span "edit" at bounding box center [1220, 169] width 16 height 16
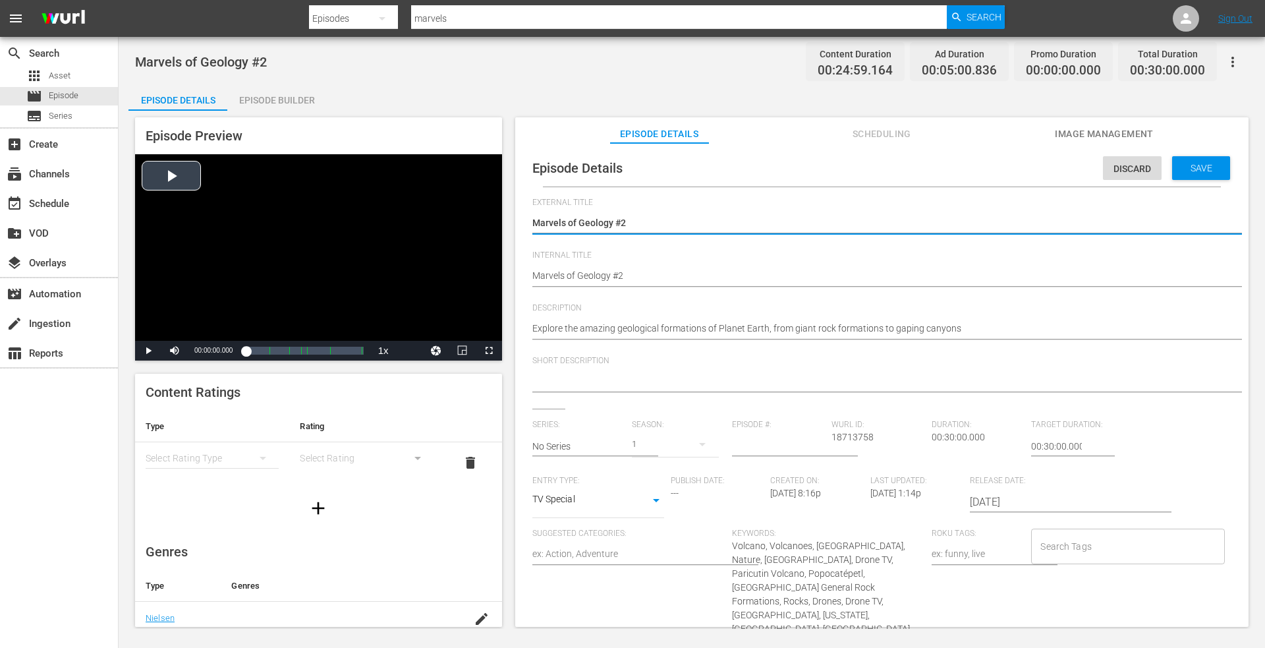
drag, startPoint x: 640, startPoint y: 222, endPoint x: 338, endPoint y: 198, distance: 302.7
click at [338, 198] on div "Episode Preview Video Player is loading. Play Video Play Mute Current Time 00:0…" at bounding box center [691, 374] width 1127 height 527
drag, startPoint x: 650, startPoint y: 274, endPoint x: 256, endPoint y: 270, distance: 394.1
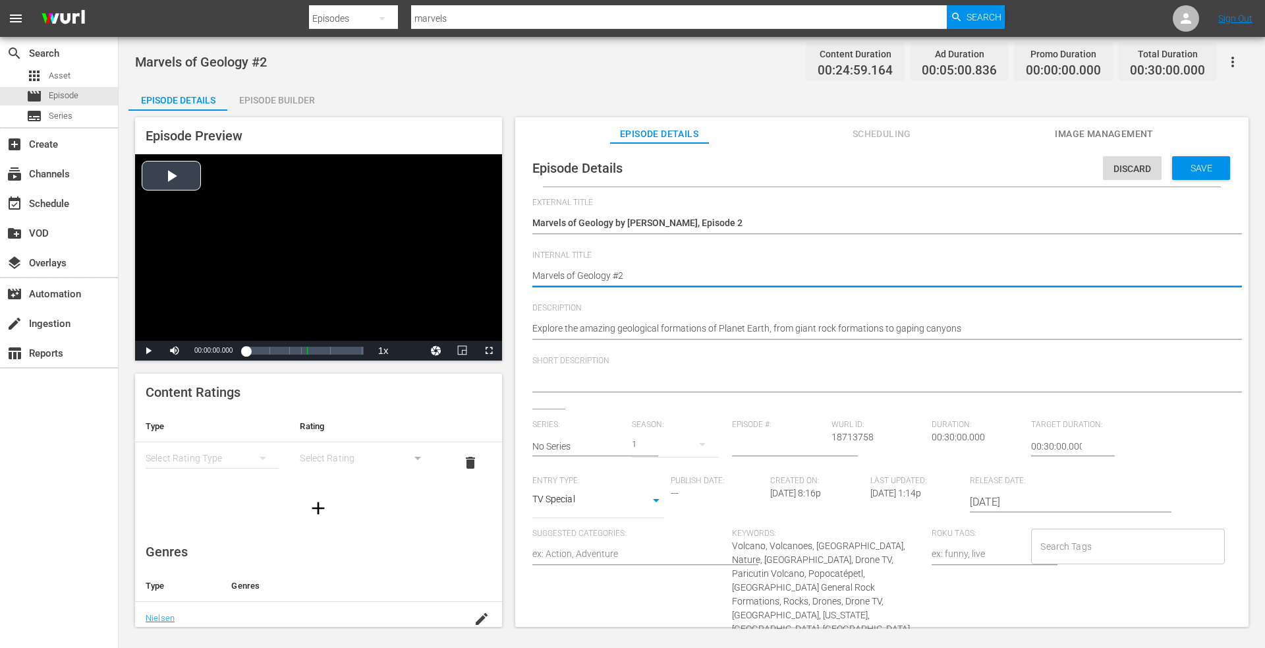
paste textarea "by Drone, Episode 1"
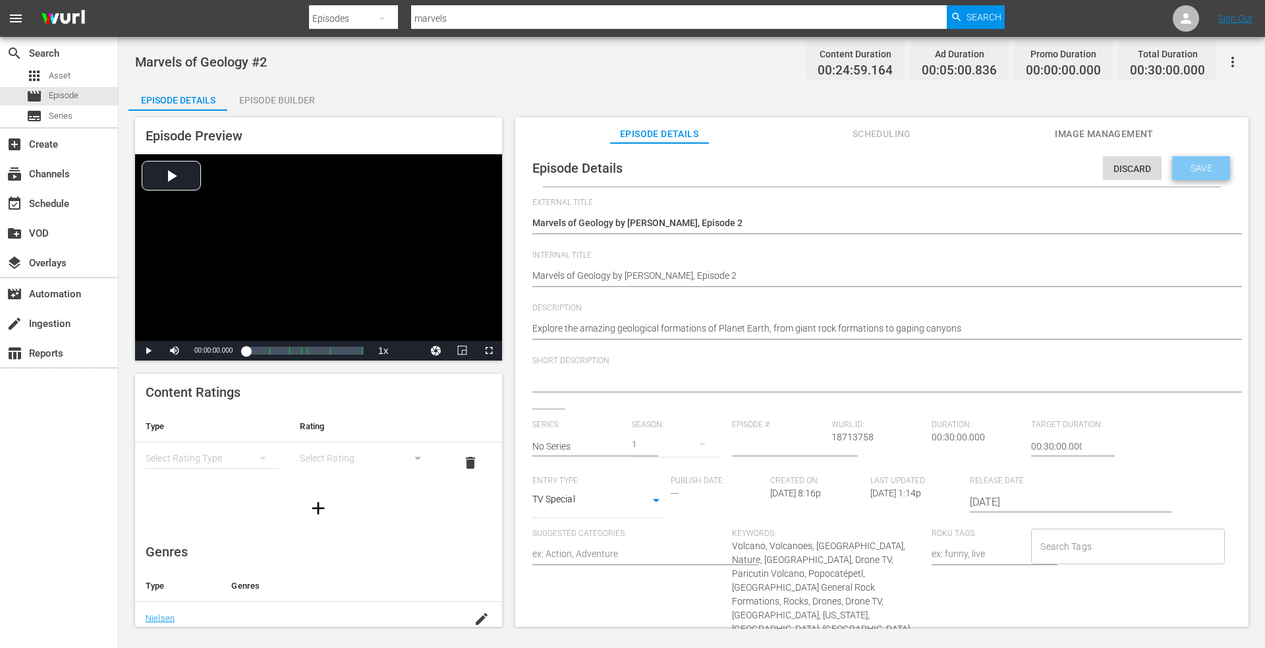
click at [1181, 163] on span "Save" at bounding box center [1201, 168] width 43 height 11
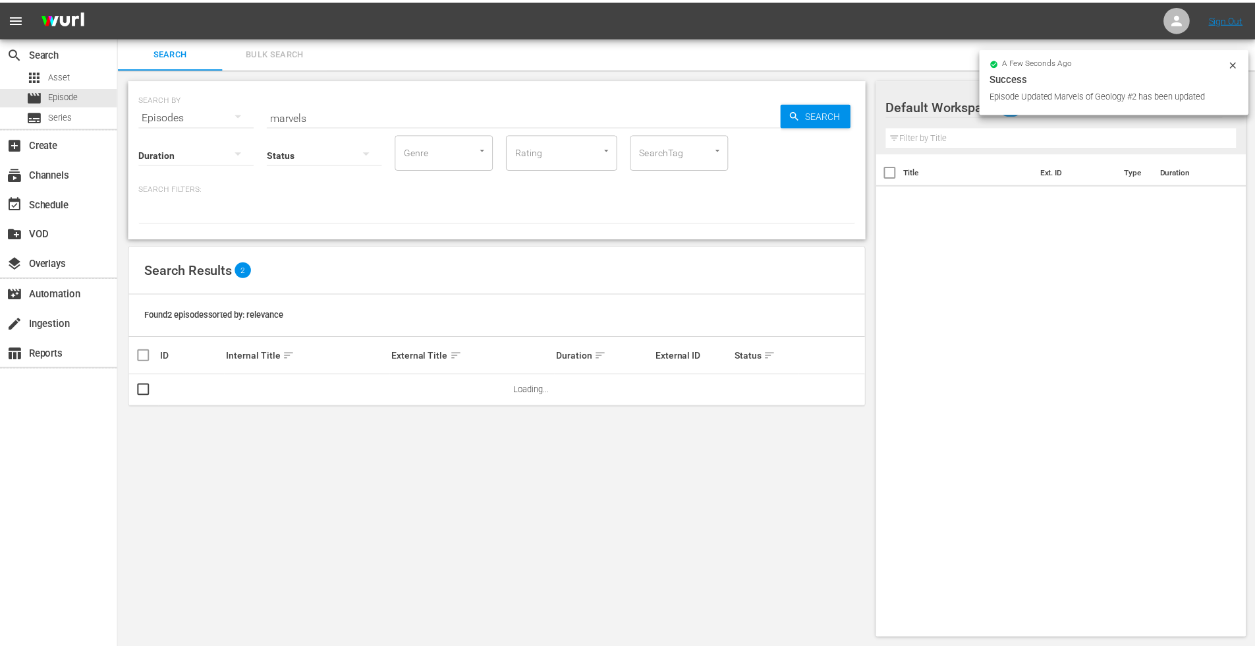
scroll to position [1, 0]
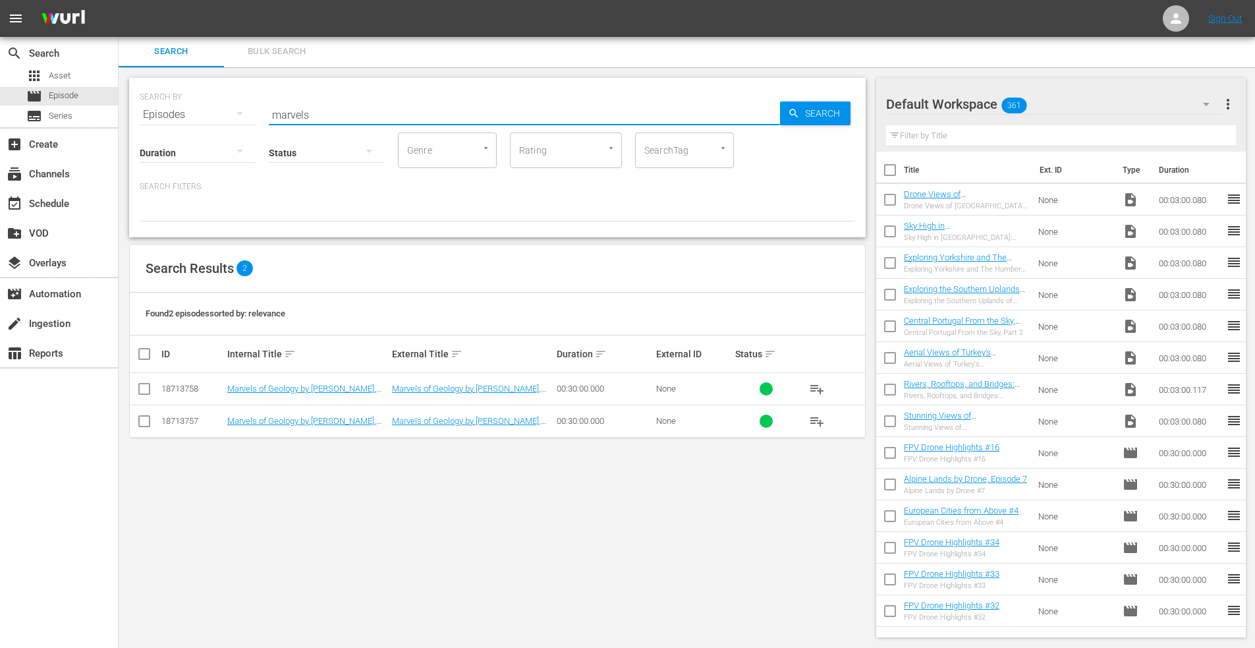
drag, startPoint x: 328, startPoint y: 113, endPoint x: 221, endPoint y: 119, distance: 107.6
click at [221, 119] on div "SEARCH BY Search By Episodes Search ID, Title, Description, Keywords, or Catego…" at bounding box center [498, 106] width 716 height 47
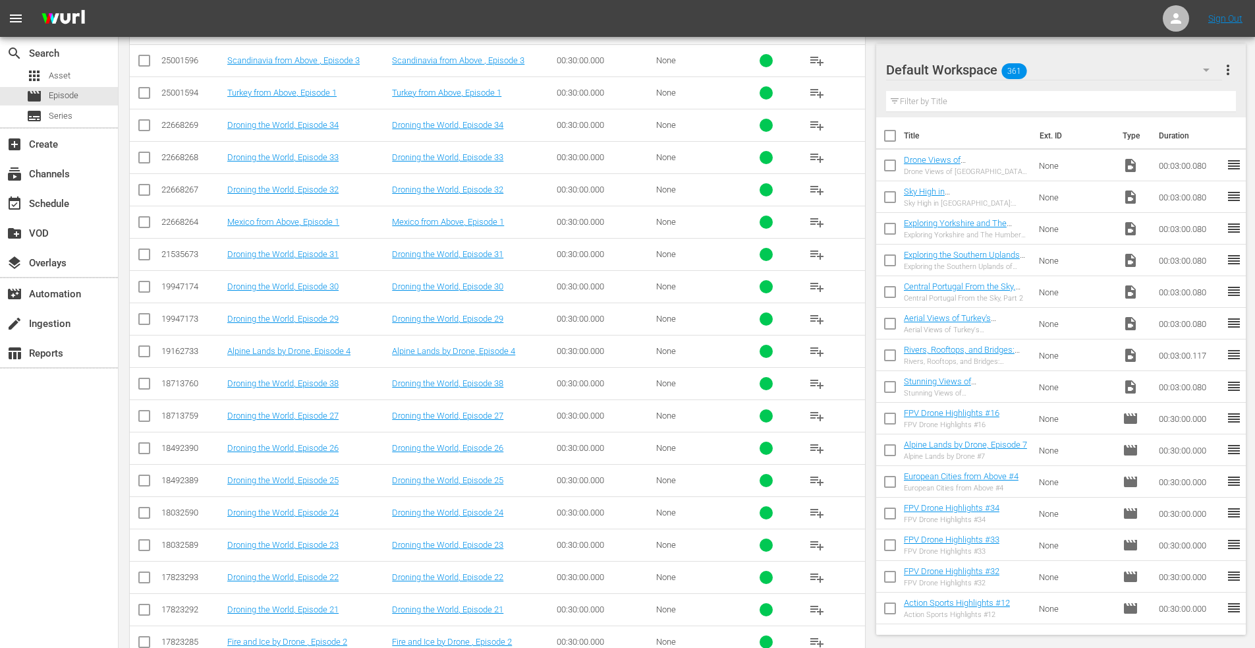
scroll to position [1095, 0]
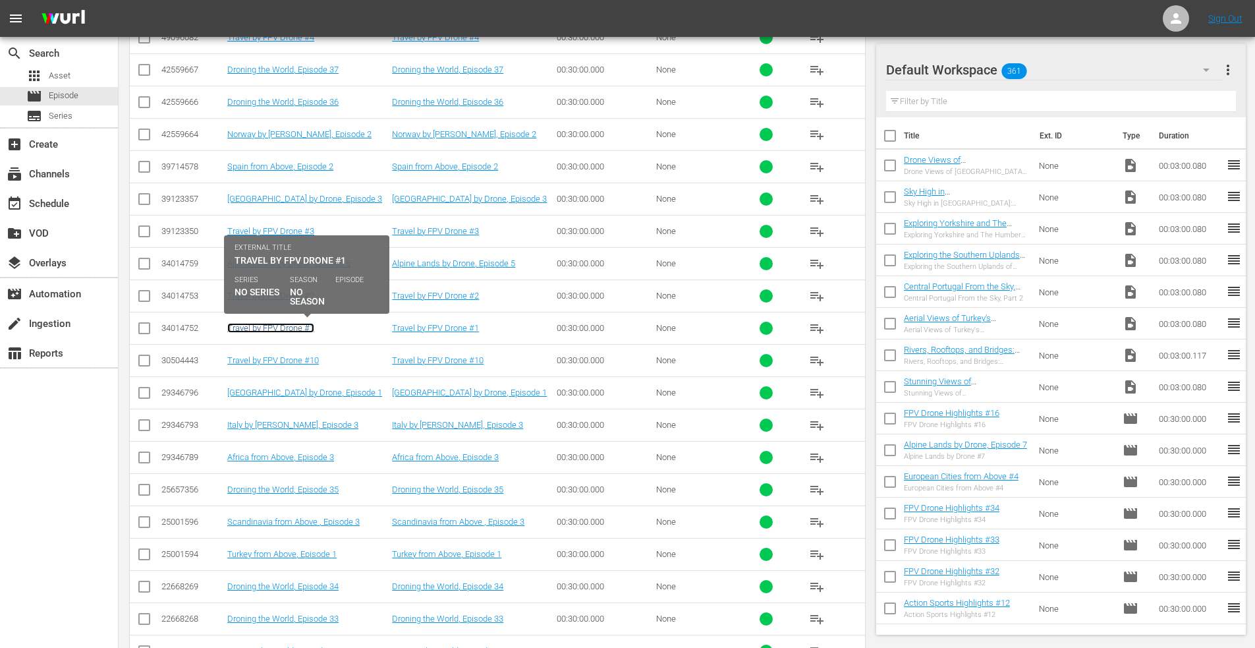
click at [250, 331] on link "Travel by FPV Drone #1" at bounding box center [270, 328] width 87 height 10
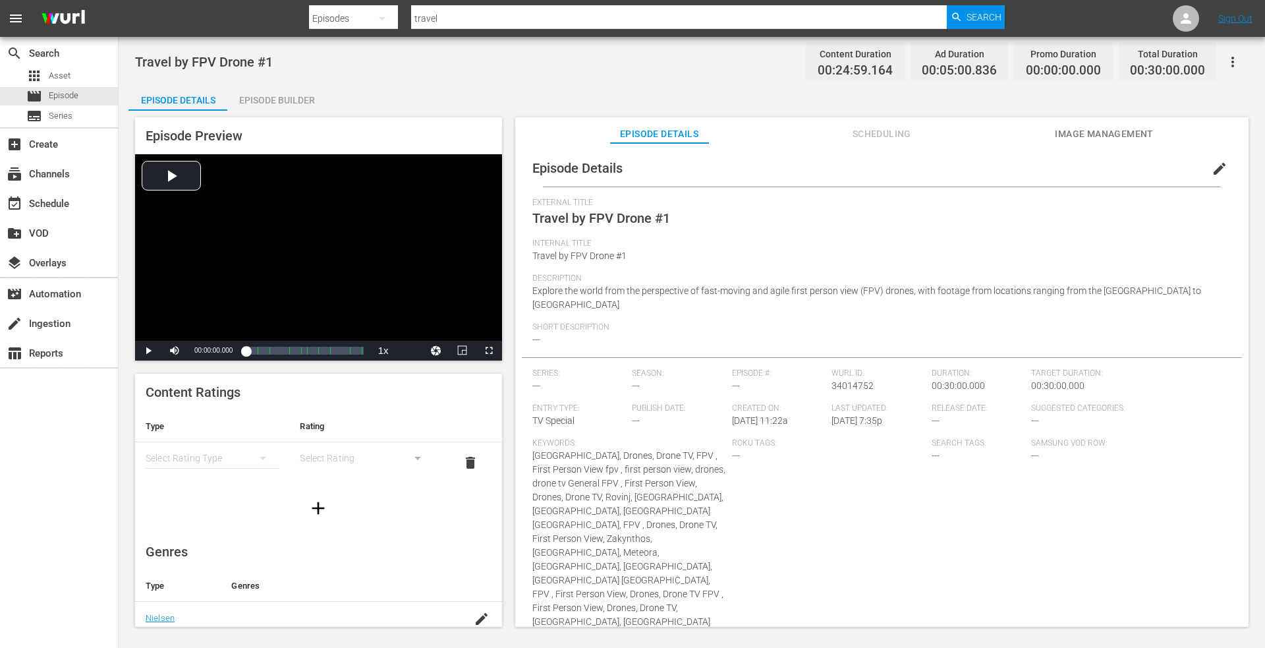
click at [1213, 166] on span "edit" at bounding box center [1220, 169] width 16 height 16
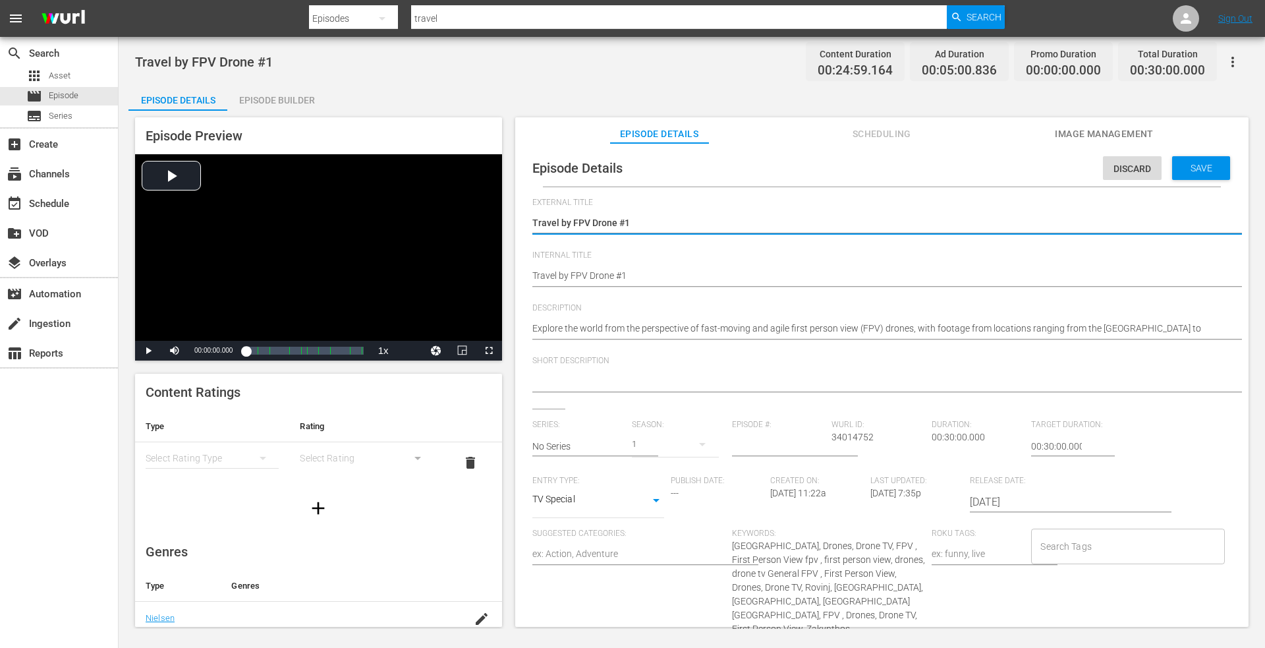
drag, startPoint x: 615, startPoint y: 222, endPoint x: 791, endPoint y: 219, distance: 176.0
click at [710, 219] on textarea "Travel by FPV Drone #1" at bounding box center [878, 224] width 693 height 16
click at [668, 225] on textarea "Travel by FPV Drone #1" at bounding box center [878, 224] width 693 height 16
click at [507, 227] on div "Episode Preview Video Player is loading. Play Video Play Mute Current Time 00:0…" at bounding box center [691, 374] width 1127 height 527
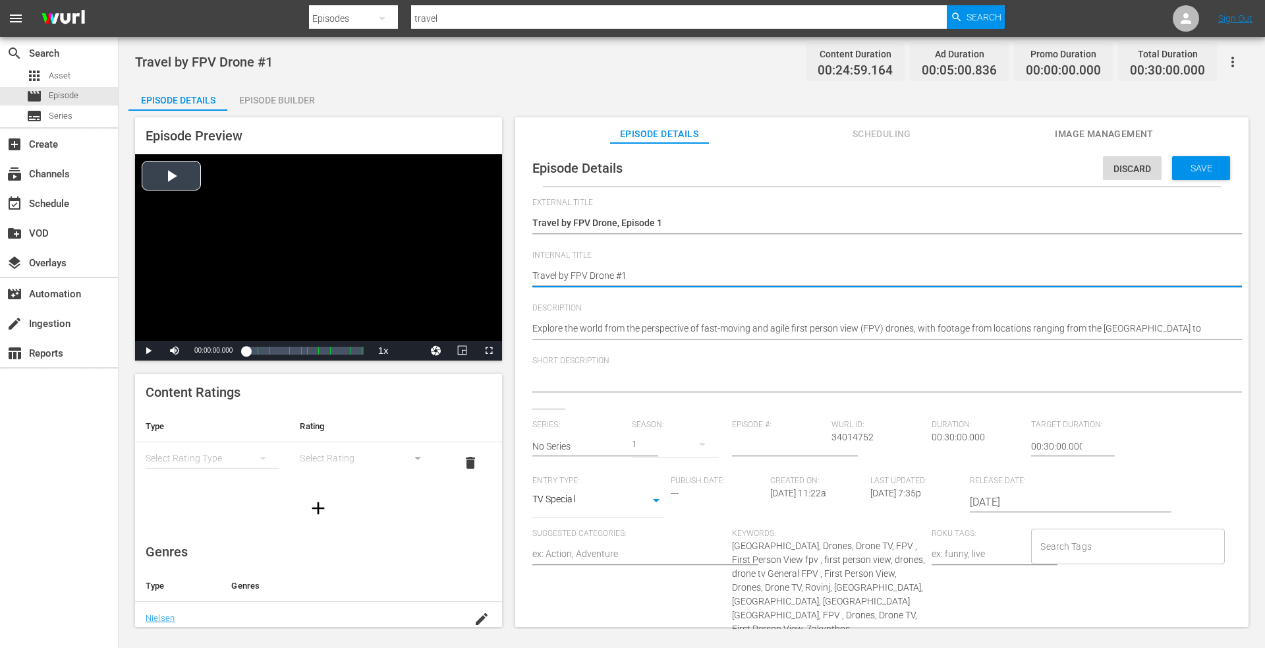
drag, startPoint x: 649, startPoint y: 274, endPoint x: 258, endPoint y: 268, distance: 391.5
click at [256, 269] on div "Episode Preview Video Player is loading. Play Video Play Mute Current Time 00:0…" at bounding box center [691, 374] width 1127 height 527
paste textarea ", Episode"
drag, startPoint x: 1195, startPoint y: 167, endPoint x: 1166, endPoint y: 167, distance: 28.3
click at [1194, 167] on span "Save" at bounding box center [1201, 168] width 43 height 11
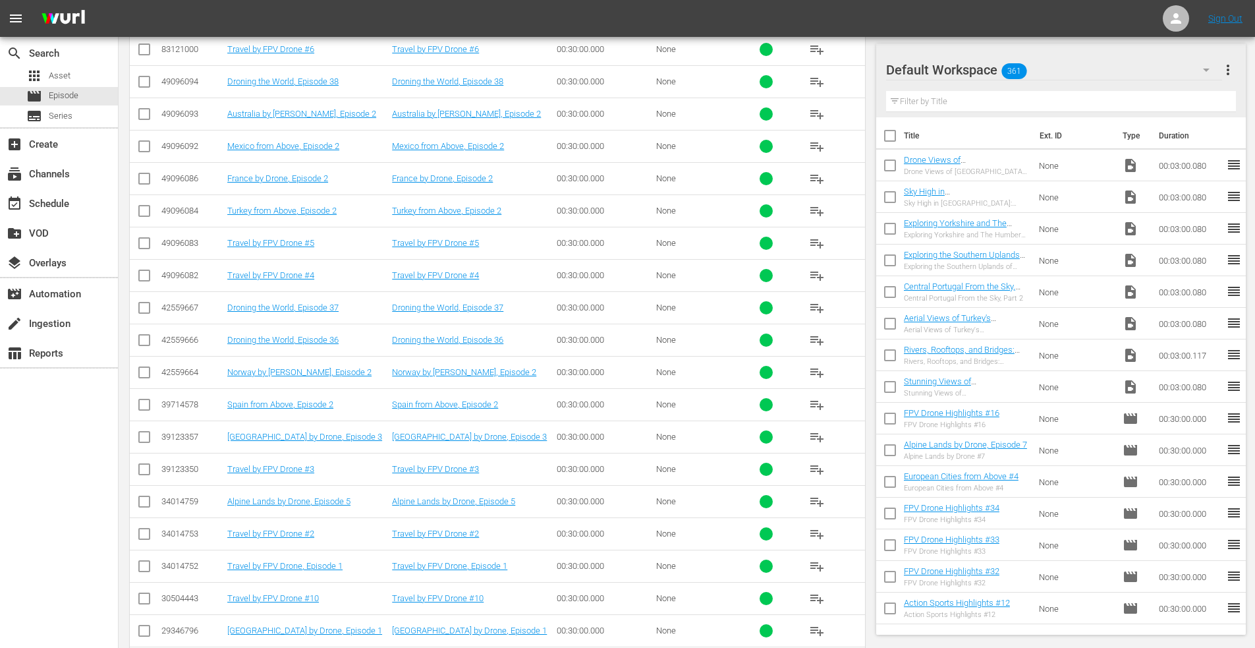
scroll to position [858, 0]
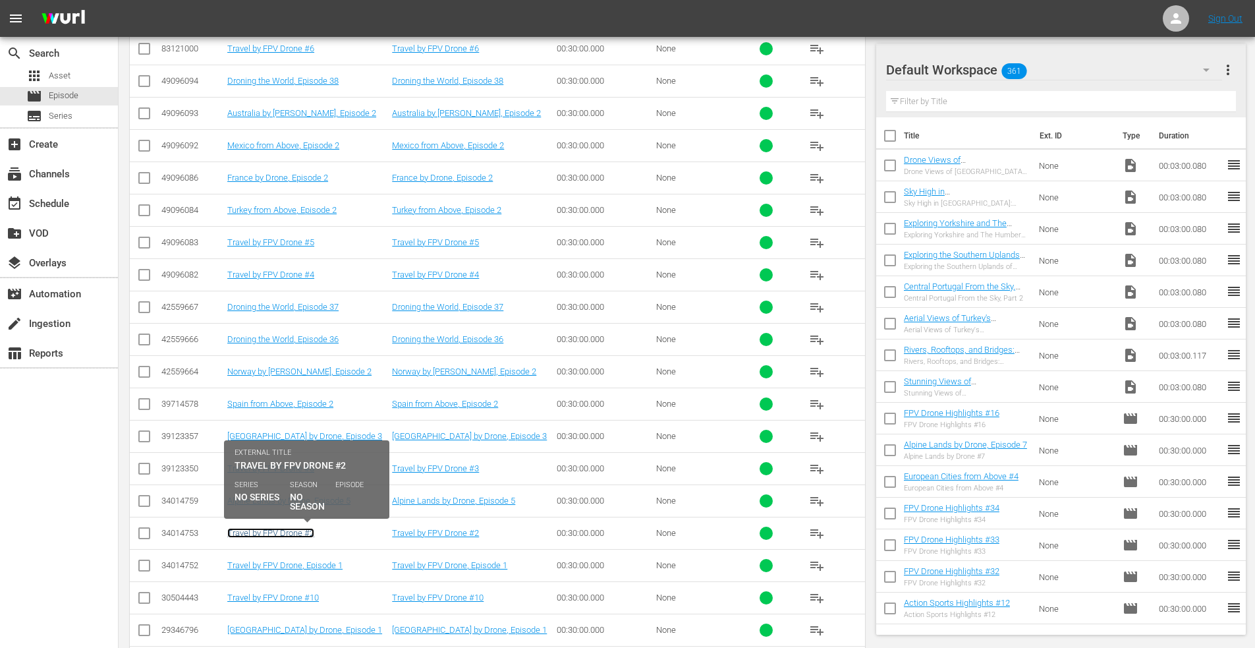
click at [273, 537] on link "Travel by FPV Drone #2" at bounding box center [270, 533] width 87 height 10
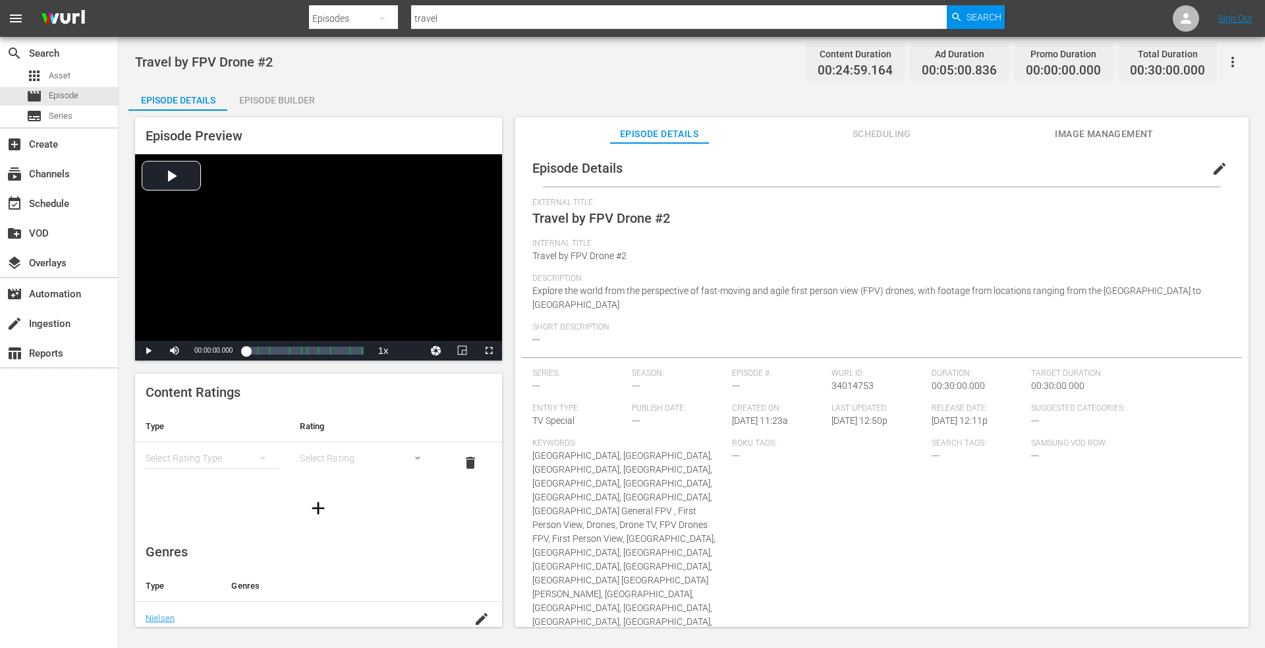
click at [1213, 168] on span "edit" at bounding box center [1220, 169] width 16 height 16
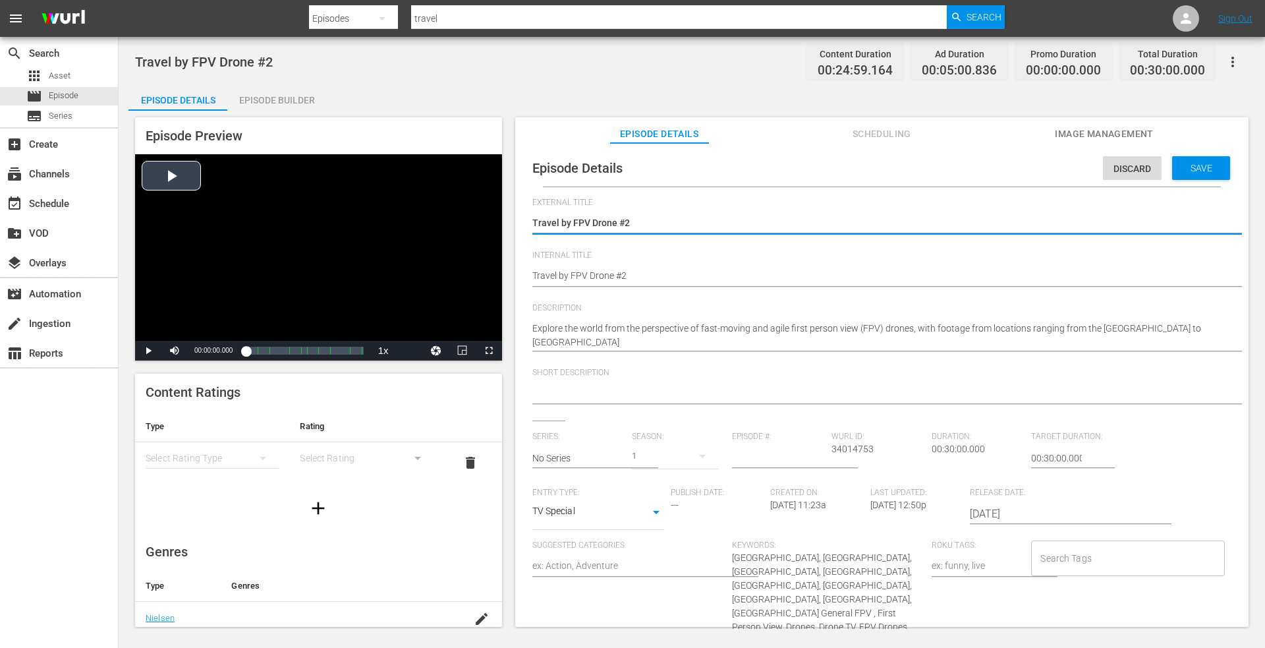
drag, startPoint x: 637, startPoint y: 223, endPoint x: 281, endPoint y: 225, distance: 355.2
click at [252, 226] on div "Episode Preview Video Player is loading. Play Video Play Mute Current Time 00:0…" at bounding box center [691, 374] width 1127 height 527
drag, startPoint x: 671, startPoint y: 221, endPoint x: 388, endPoint y: 213, distance: 282.8
click at [388, 213] on div "Episode Preview Video Player is loading. Play Video Play Mute Current Time 00:0…" at bounding box center [691, 374] width 1127 height 527
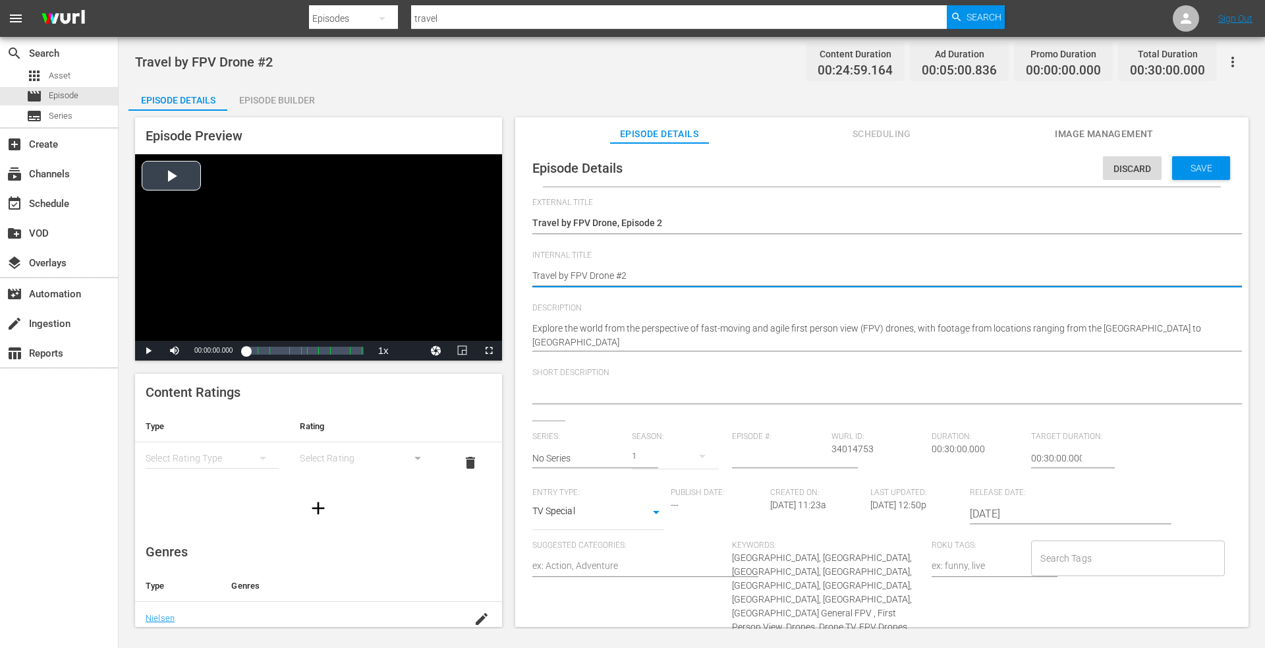
drag, startPoint x: 482, startPoint y: 268, endPoint x: 346, endPoint y: 260, distance: 136.0
click at [346, 260] on div "Episode Preview Video Player is loading. Play Video Play Mute Current Time 00:0…" at bounding box center [691, 374] width 1127 height 527
paste textarea ", Episode"
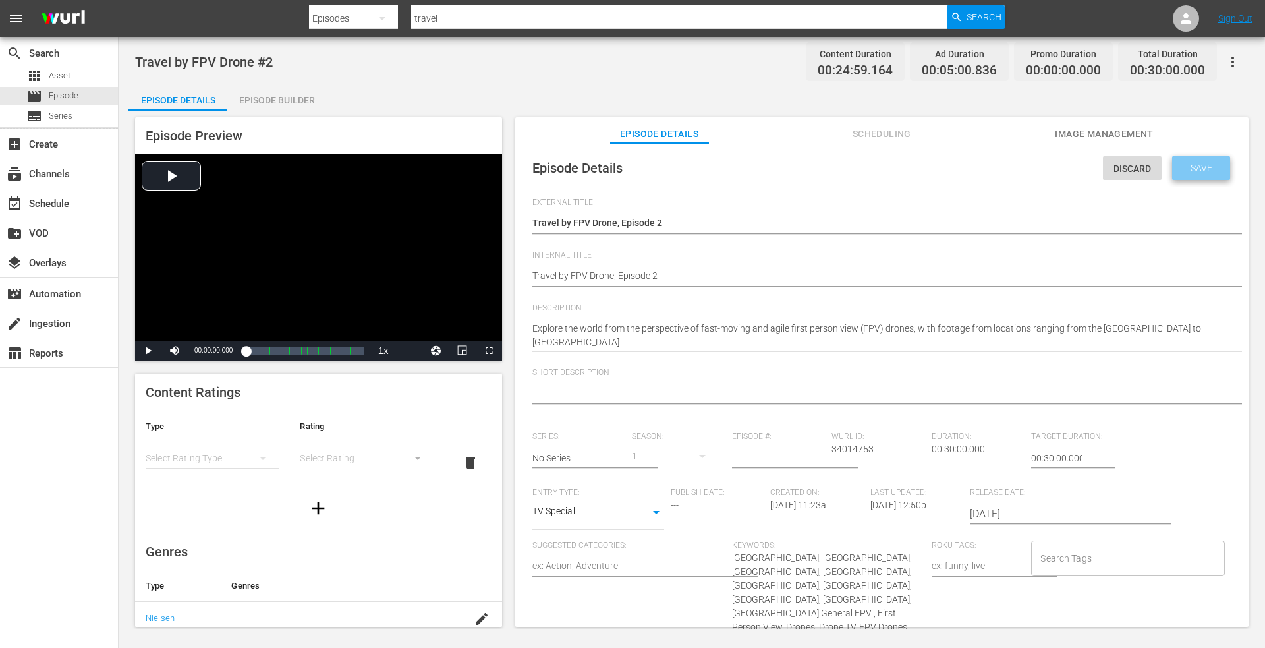
drag, startPoint x: 1187, startPoint y: 165, endPoint x: 438, endPoint y: 33, distance: 760.8
click at [1182, 164] on span "Save" at bounding box center [1201, 168] width 43 height 11
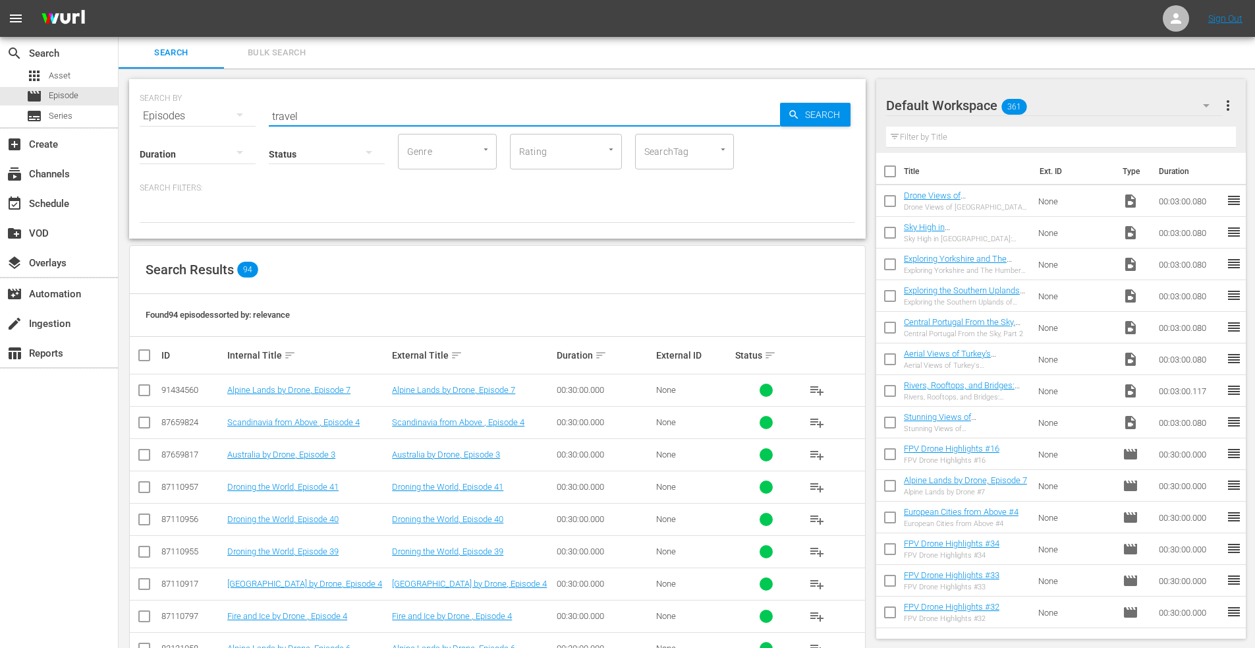
click at [318, 113] on input "travel" at bounding box center [524, 116] width 511 height 32
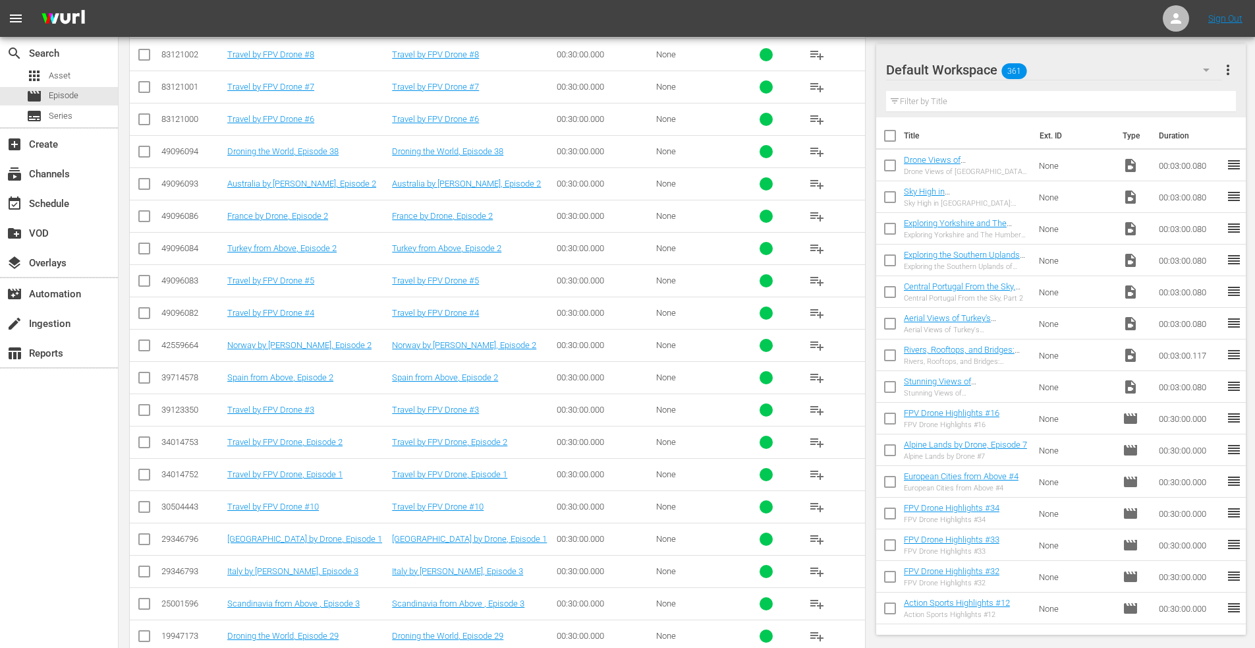
scroll to position [659, 0]
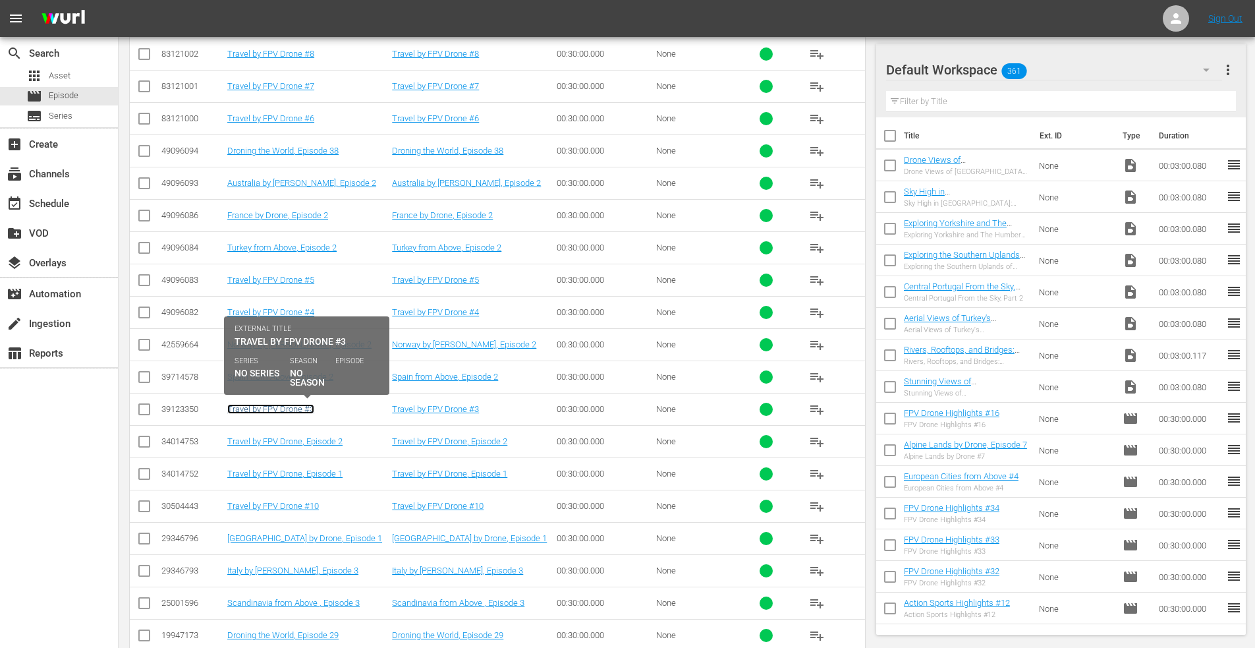
click at [254, 410] on link "Travel by FPV Drone #3" at bounding box center [270, 409] width 87 height 10
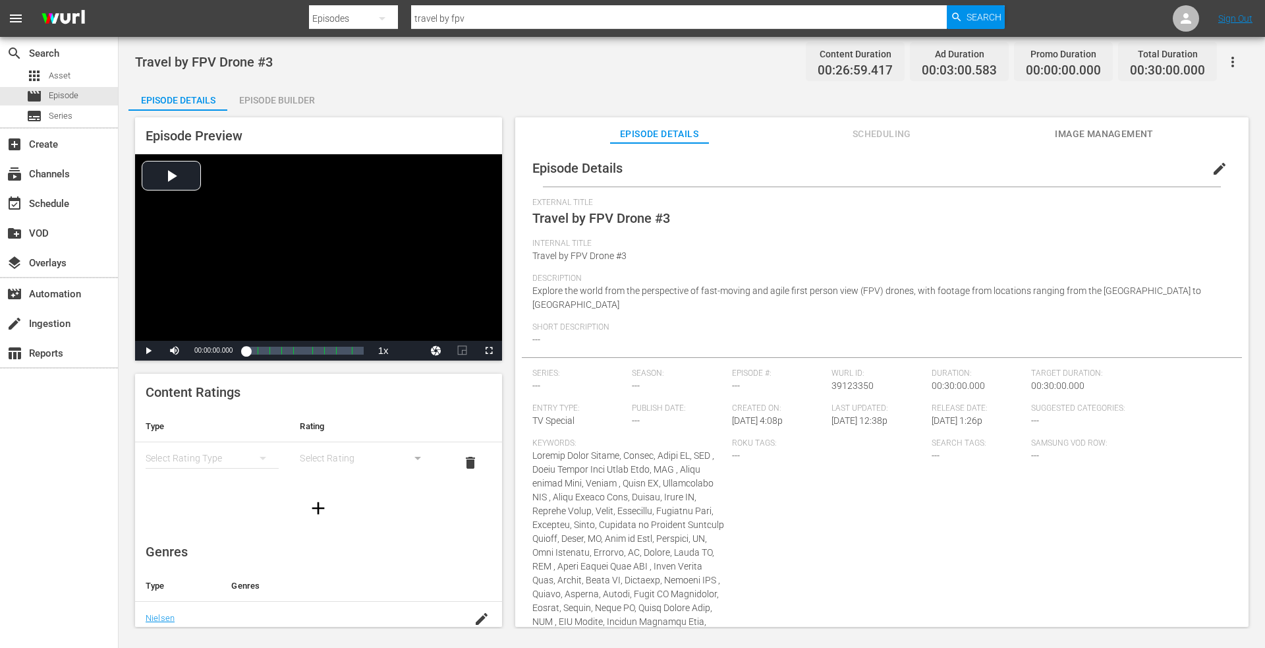
click at [1212, 168] on span "edit" at bounding box center [1220, 169] width 16 height 16
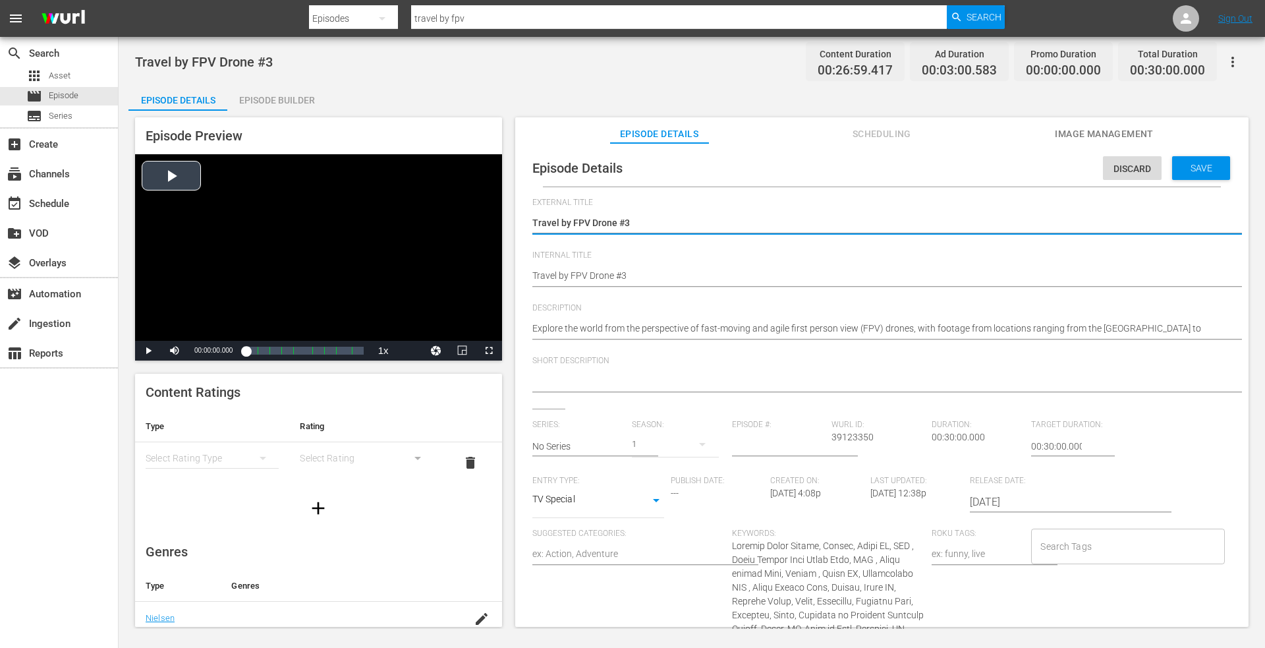
drag, startPoint x: 641, startPoint y: 219, endPoint x: 335, endPoint y: 237, distance: 306.3
click at [335, 237] on div "Episode Preview Video Player is loading. Play Video Play Mute Current Time 00:0…" at bounding box center [691, 374] width 1127 height 527
drag, startPoint x: 676, startPoint y: 223, endPoint x: 372, endPoint y: 194, distance: 305.1
click at [372, 194] on div "Episode Preview Video Player is loading. Play Video Play Mute Current Time 00:0…" at bounding box center [691, 374] width 1127 height 527
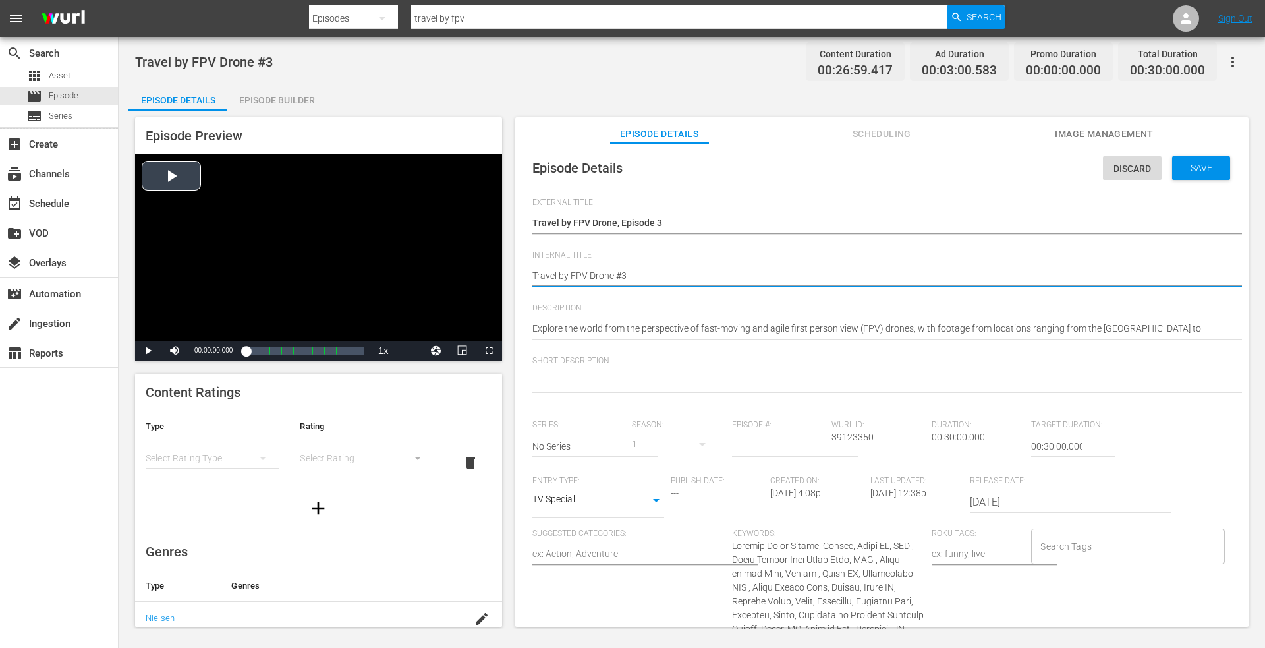
drag, startPoint x: 654, startPoint y: 276, endPoint x: 280, endPoint y: 265, distance: 373.8
click at [256, 266] on div "Episode Preview Video Player is loading. Play Video Play Mute Current Time 00:0…" at bounding box center [691, 374] width 1127 height 527
paste textarea ", Episode"
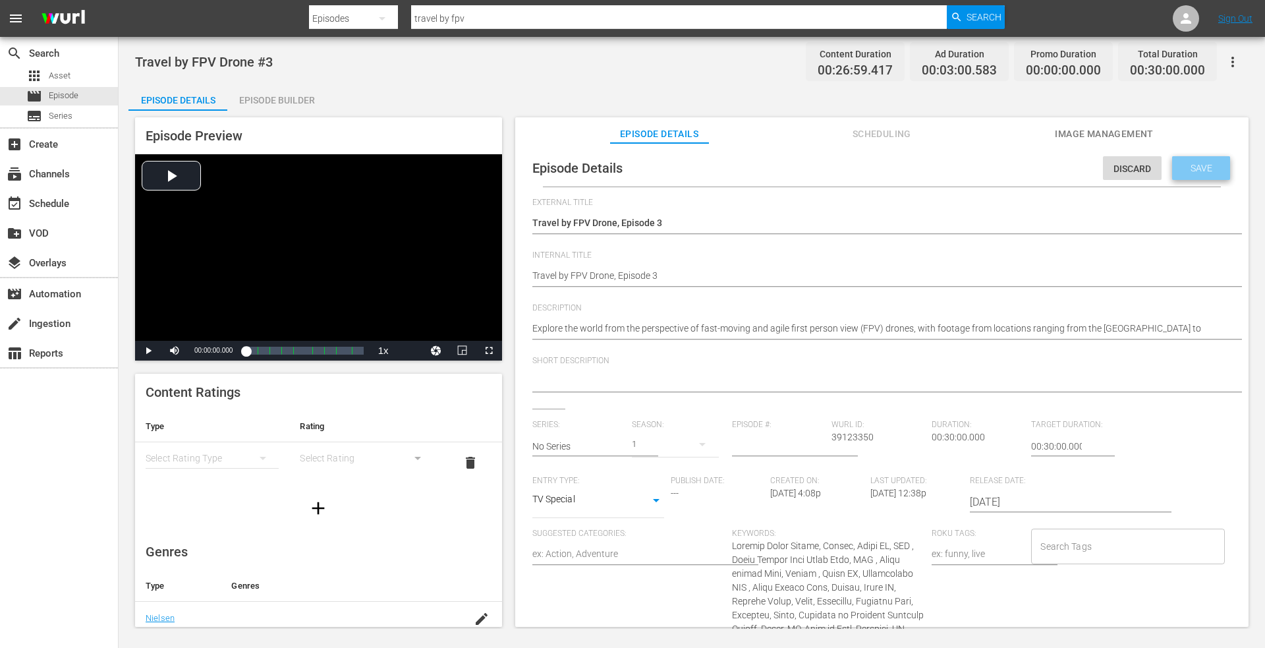
click at [1184, 163] on span "Save" at bounding box center [1201, 168] width 43 height 11
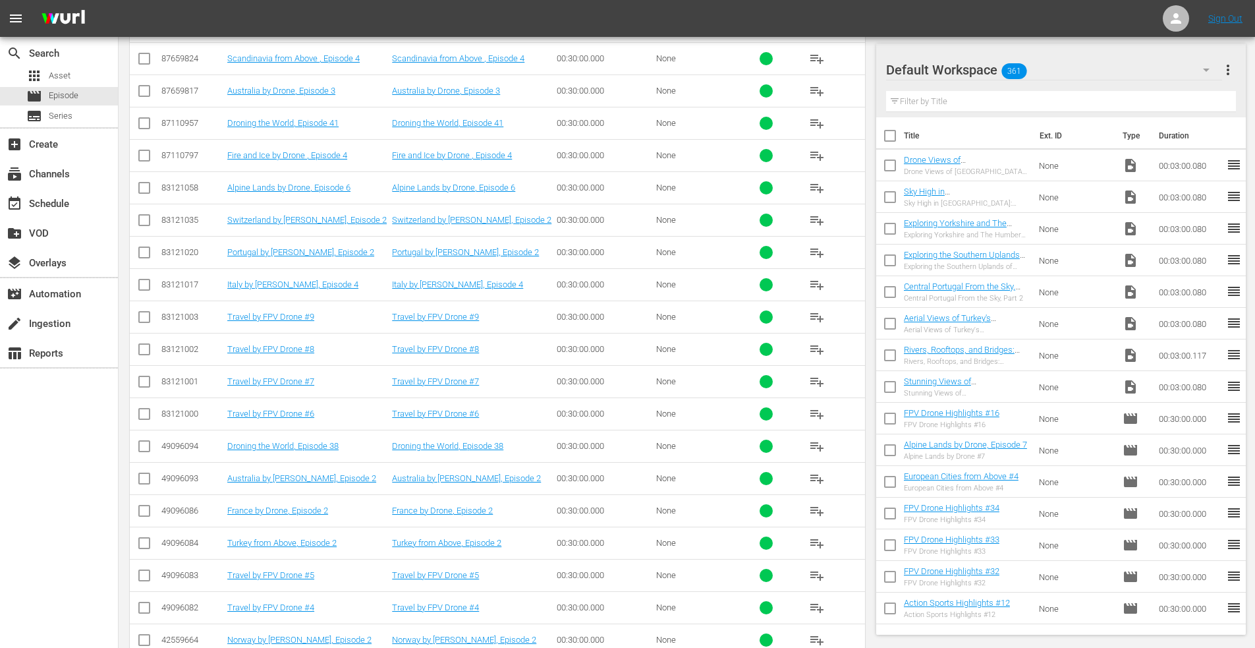
scroll to position [397, 0]
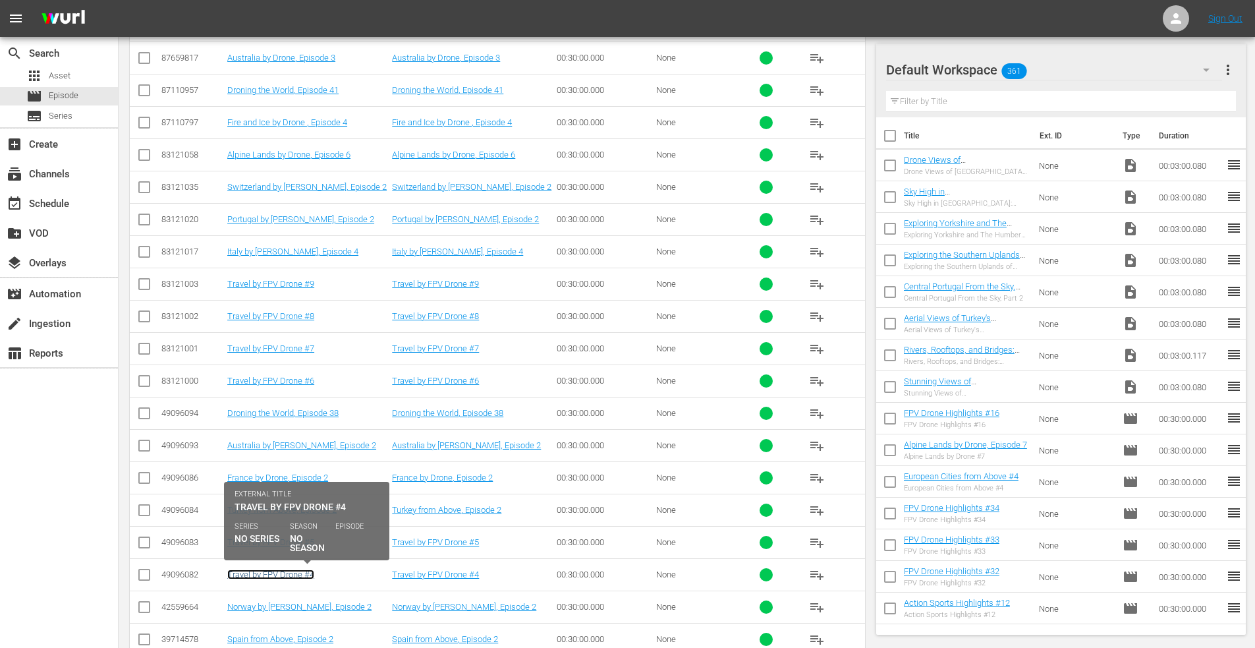
click at [267, 575] on link "Travel by FPV Drone #4" at bounding box center [270, 574] width 87 height 10
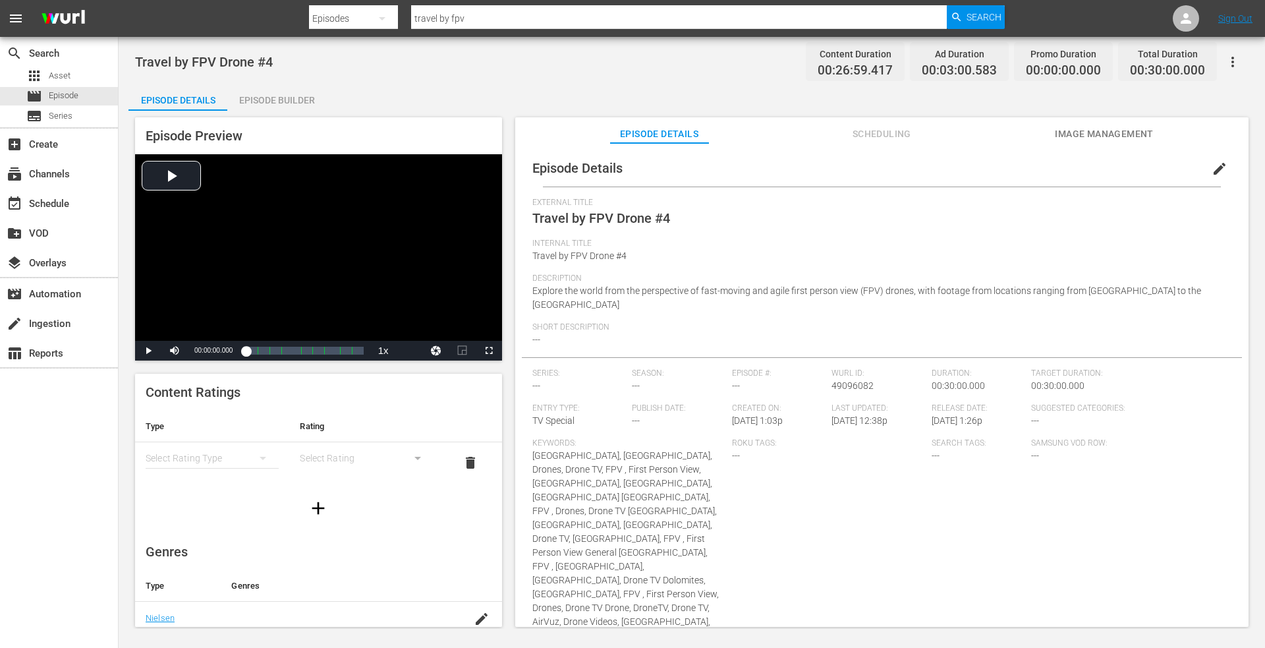
click at [1213, 163] on span "edit" at bounding box center [1220, 169] width 16 height 16
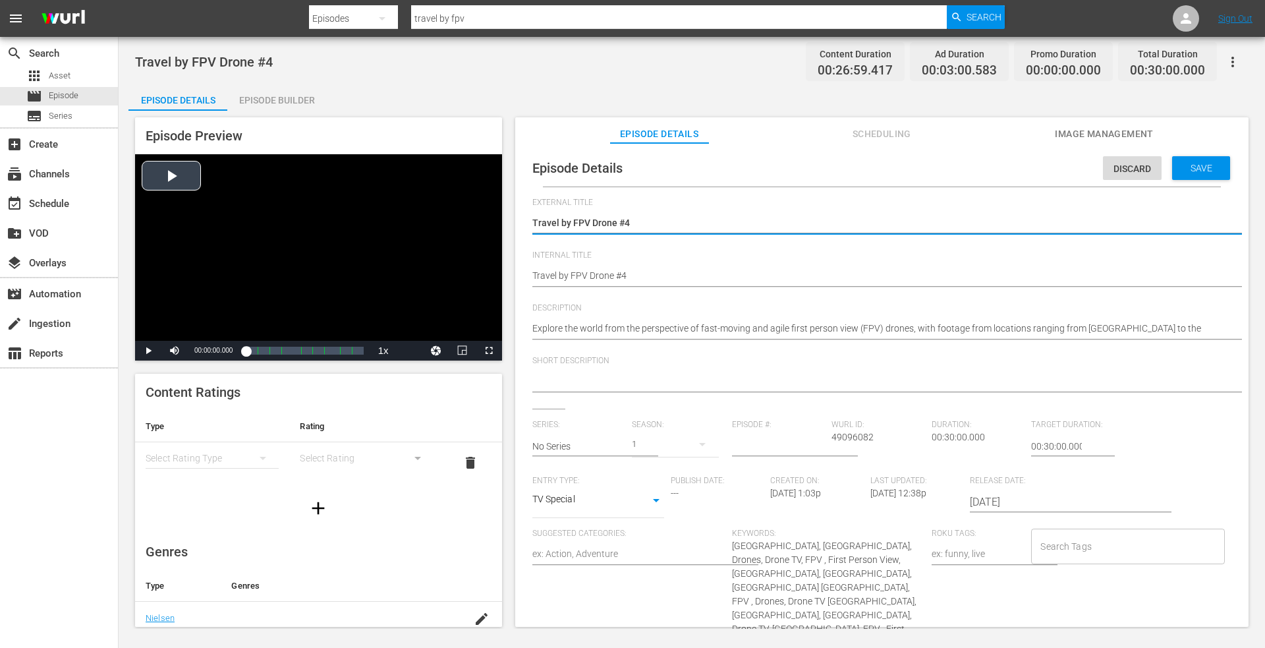
drag, startPoint x: 609, startPoint y: 220, endPoint x: 298, endPoint y: 217, distance: 311.0
click at [298, 217] on div "Episode Preview Video Player is loading. Play Video Play Mute Current Time 00:0…" at bounding box center [691, 374] width 1127 height 527
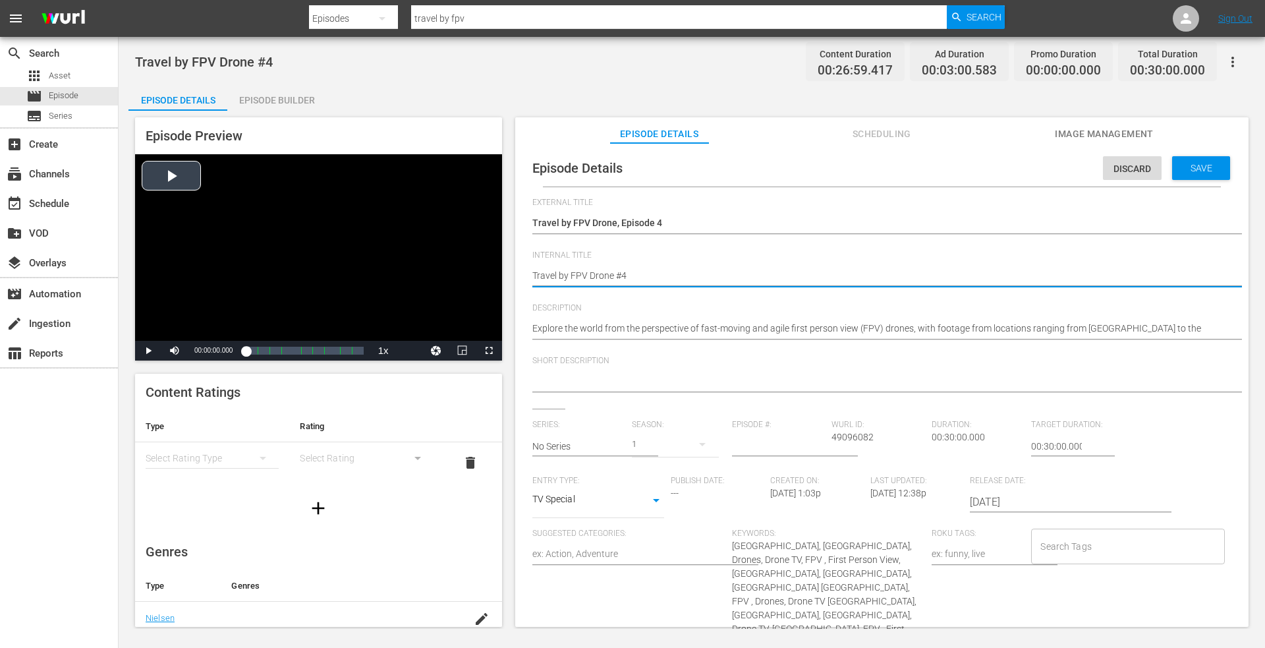
drag, startPoint x: 652, startPoint y: 271, endPoint x: 249, endPoint y: 248, distance: 403.3
click at [247, 248] on div "Episode Preview Video Player is loading. Play Video Play Mute Current Time 00:0…" at bounding box center [691, 374] width 1127 height 527
paste textarea ", Episode 3"
drag, startPoint x: 1195, startPoint y: 163, endPoint x: 1184, endPoint y: 163, distance: 10.5
click at [1193, 163] on span "Save" at bounding box center [1201, 168] width 43 height 11
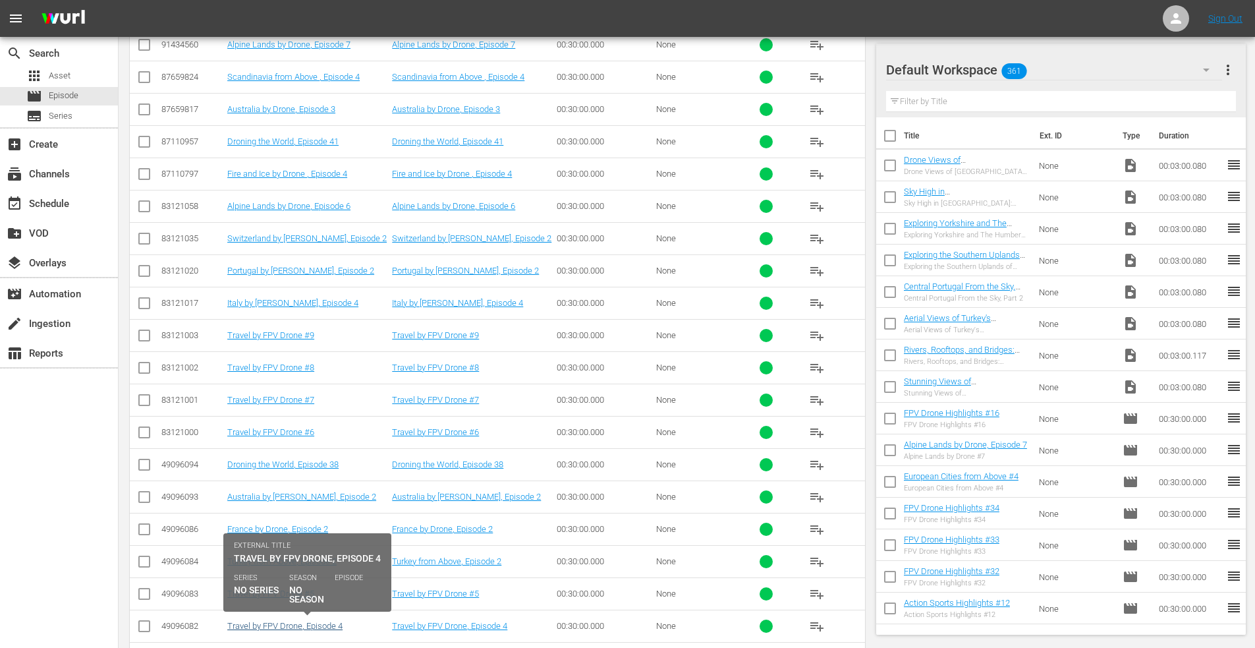
scroll to position [397, 0]
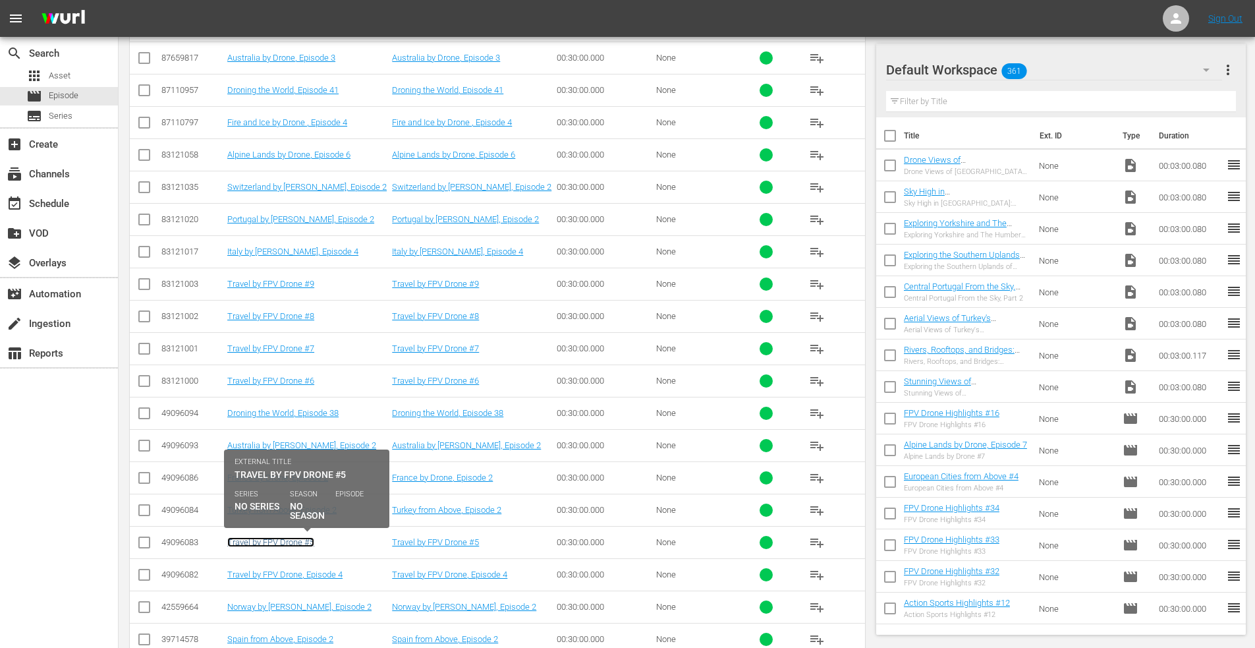
click at [275, 537] on link "Travel by FPV Drone #5" at bounding box center [270, 542] width 87 height 10
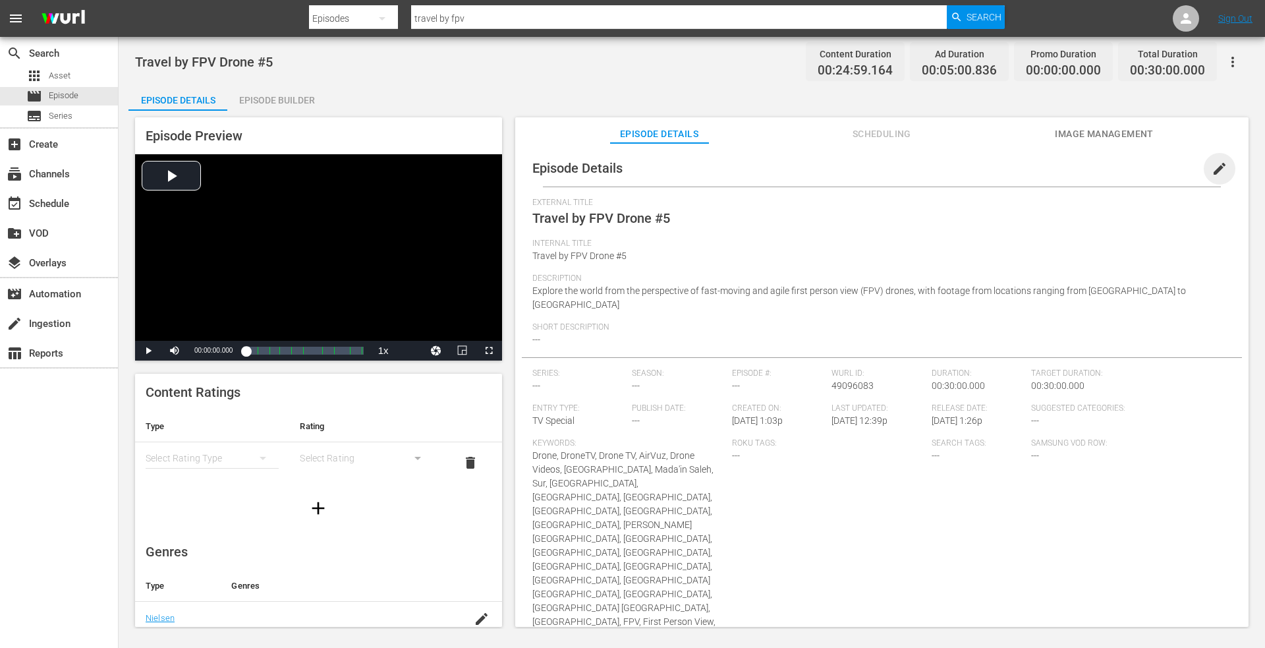
click at [1216, 163] on span "edit" at bounding box center [1220, 169] width 16 height 16
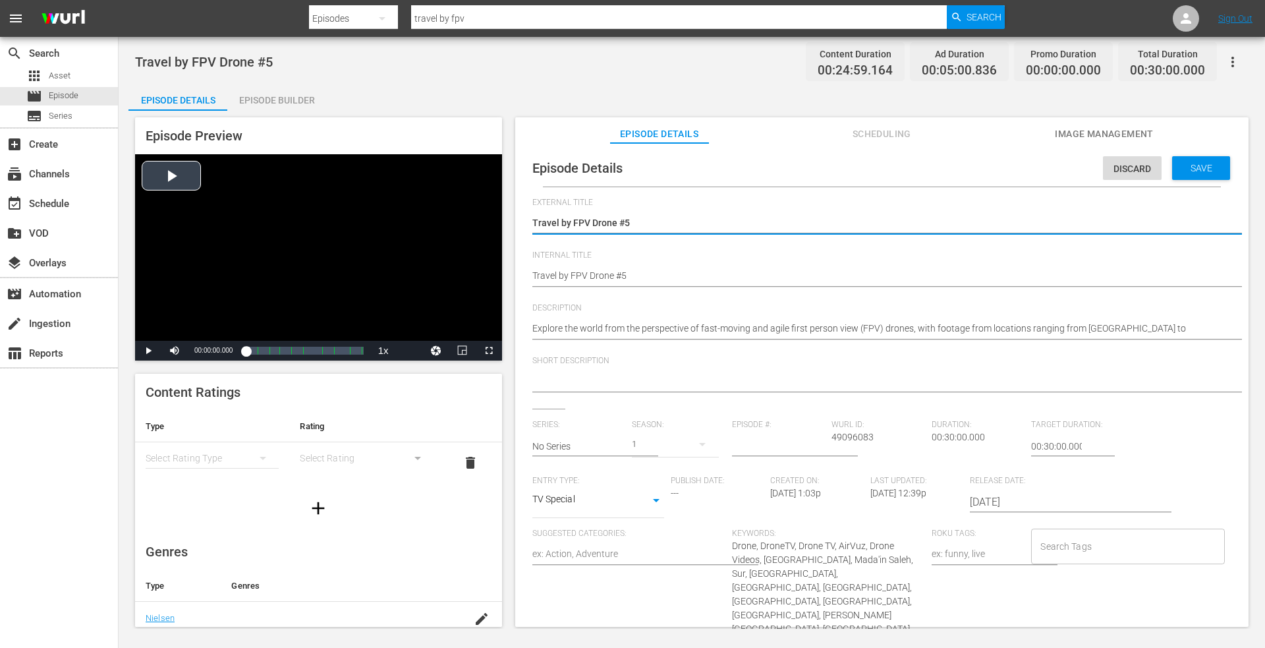
drag, startPoint x: 650, startPoint y: 220, endPoint x: 358, endPoint y: 202, distance: 292.5
click at [357, 202] on div "Episode Preview Video Player is loading. Play Video Play Mute Current Time 00:0…" at bounding box center [691, 374] width 1127 height 527
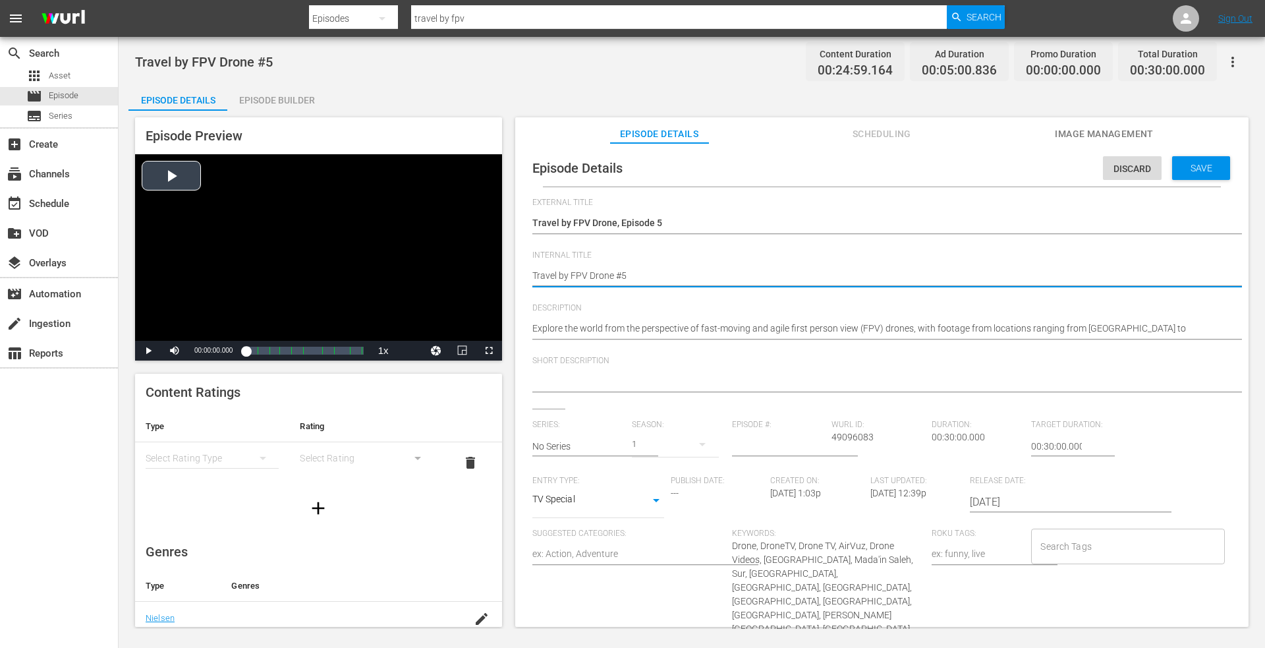
drag, startPoint x: 661, startPoint y: 280, endPoint x: 269, endPoint y: 254, distance: 392.9
paste textarea ", Episode 3"
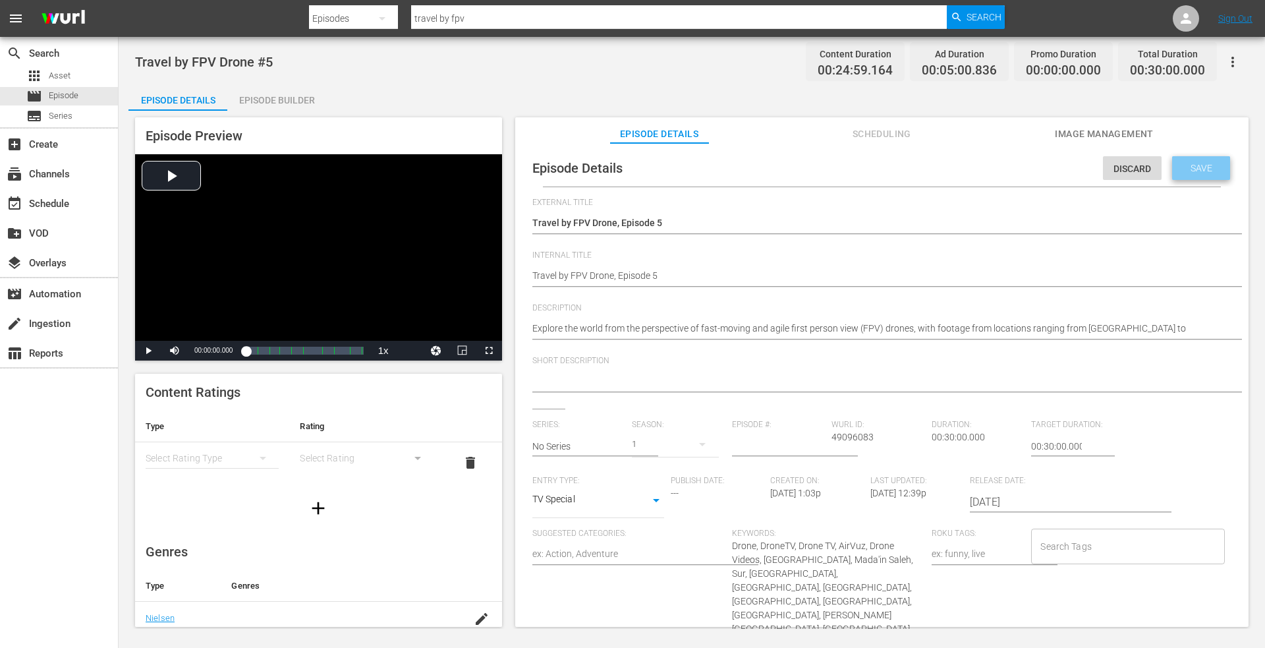
click at [1186, 165] on span "Save" at bounding box center [1201, 168] width 43 height 11
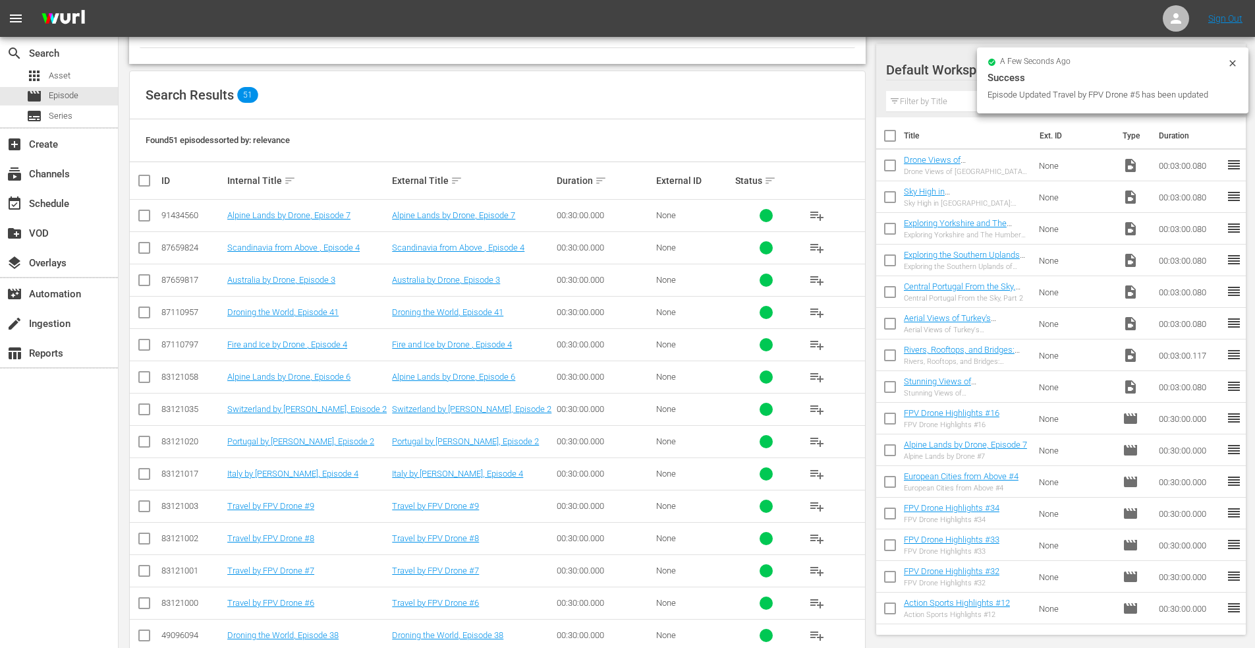
scroll to position [199, 0]
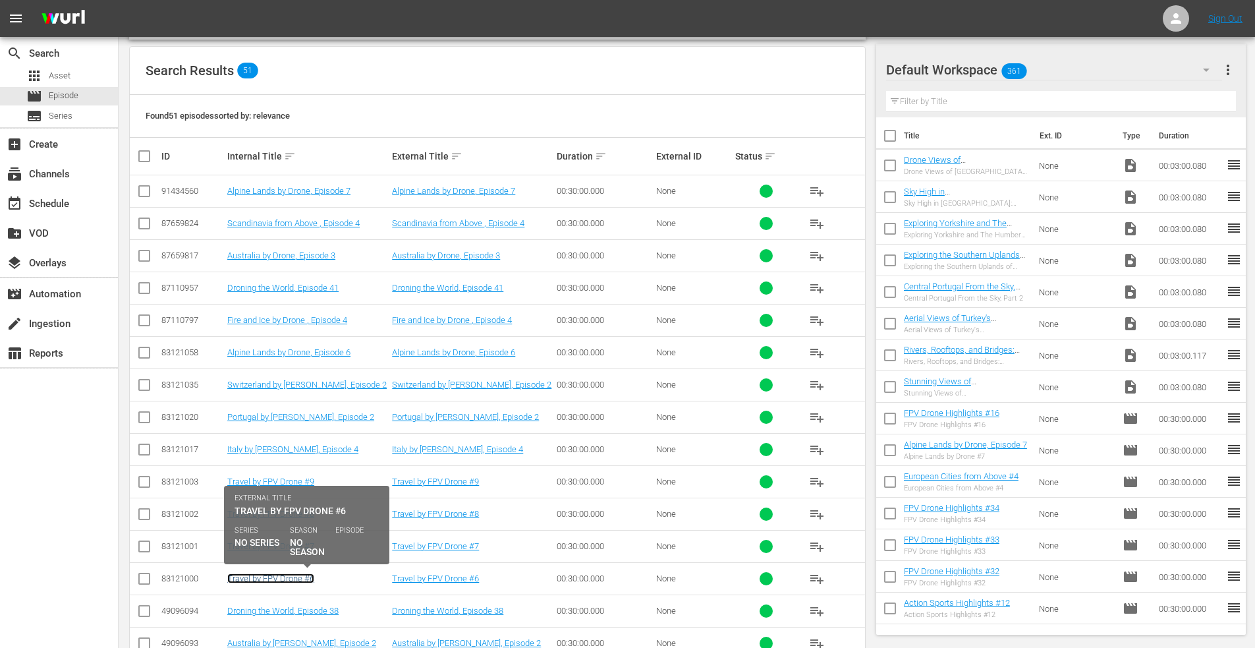
click at [235, 577] on link "Travel by FPV Drone #6" at bounding box center [270, 578] width 87 height 10
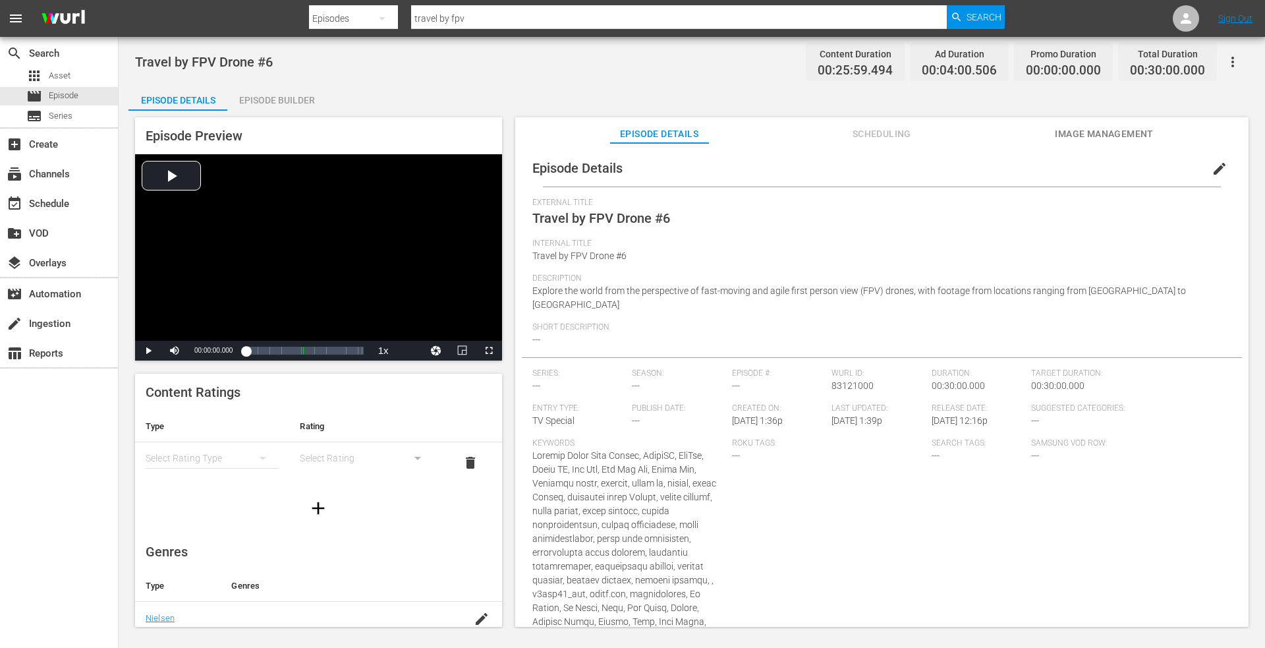
click at [1212, 169] on span "edit" at bounding box center [1220, 169] width 16 height 16
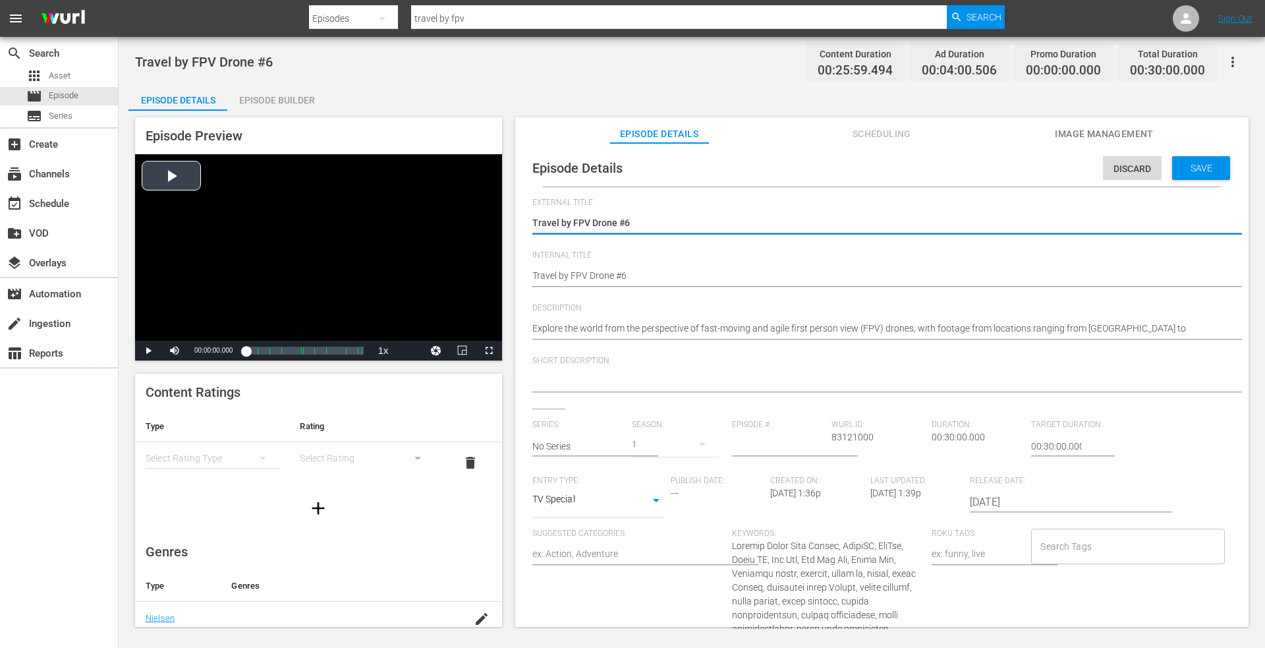
drag, startPoint x: 641, startPoint y: 223, endPoint x: 372, endPoint y: 223, distance: 269.5
click at [372, 223] on div "Episode Preview Video Player is loading. Play Video Play Mute Current Time 00:0…" at bounding box center [691, 374] width 1127 height 527
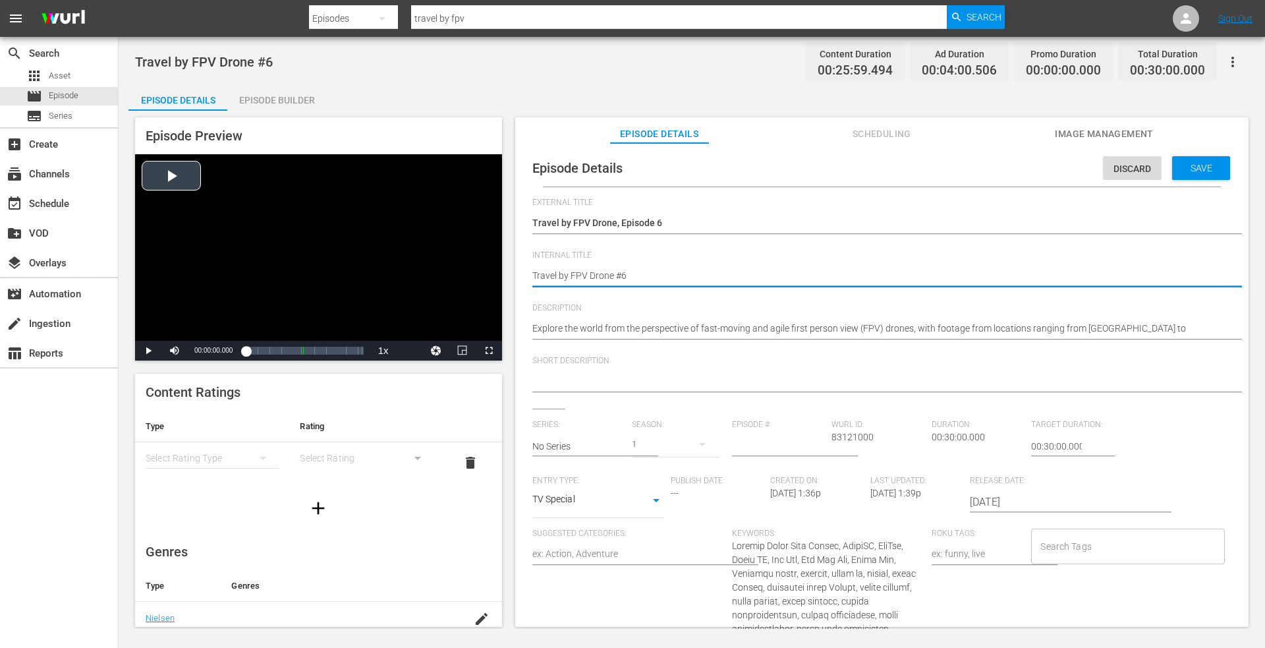
drag, startPoint x: 638, startPoint y: 282, endPoint x: 318, endPoint y: 263, distance: 320.2
paste textarea ", Episode 3"
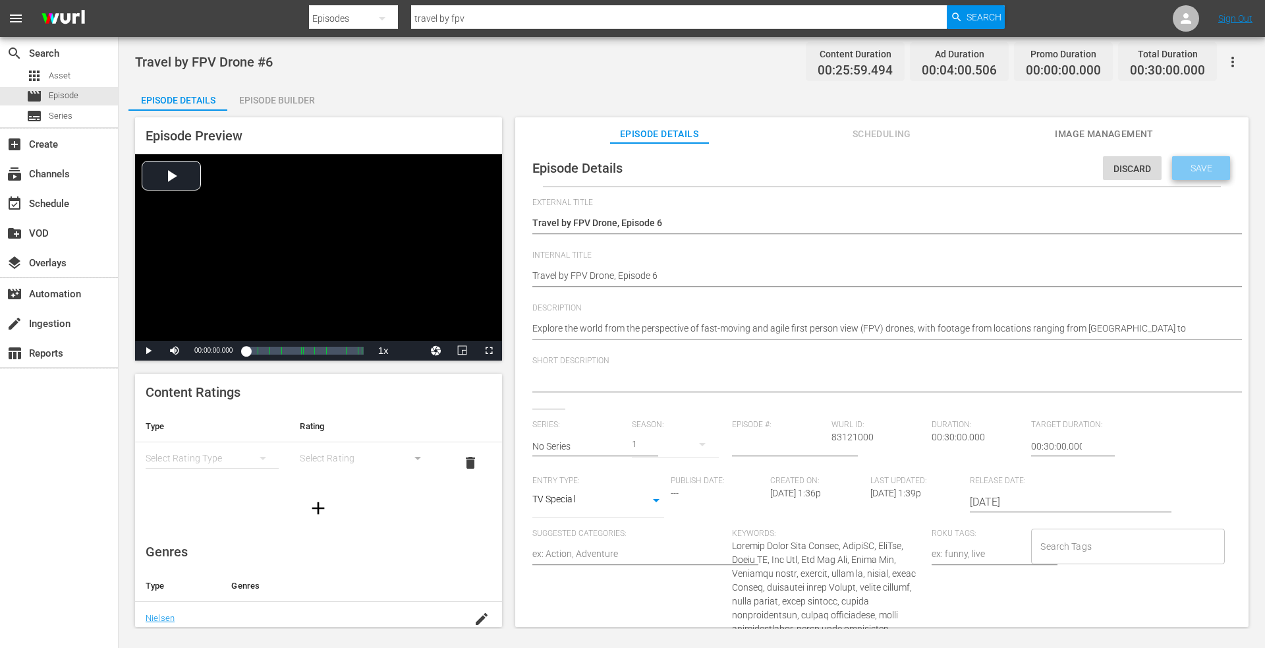
drag, startPoint x: 1187, startPoint y: 164, endPoint x: 918, endPoint y: 153, distance: 269.1
click at [1186, 164] on span "Save" at bounding box center [1201, 168] width 43 height 11
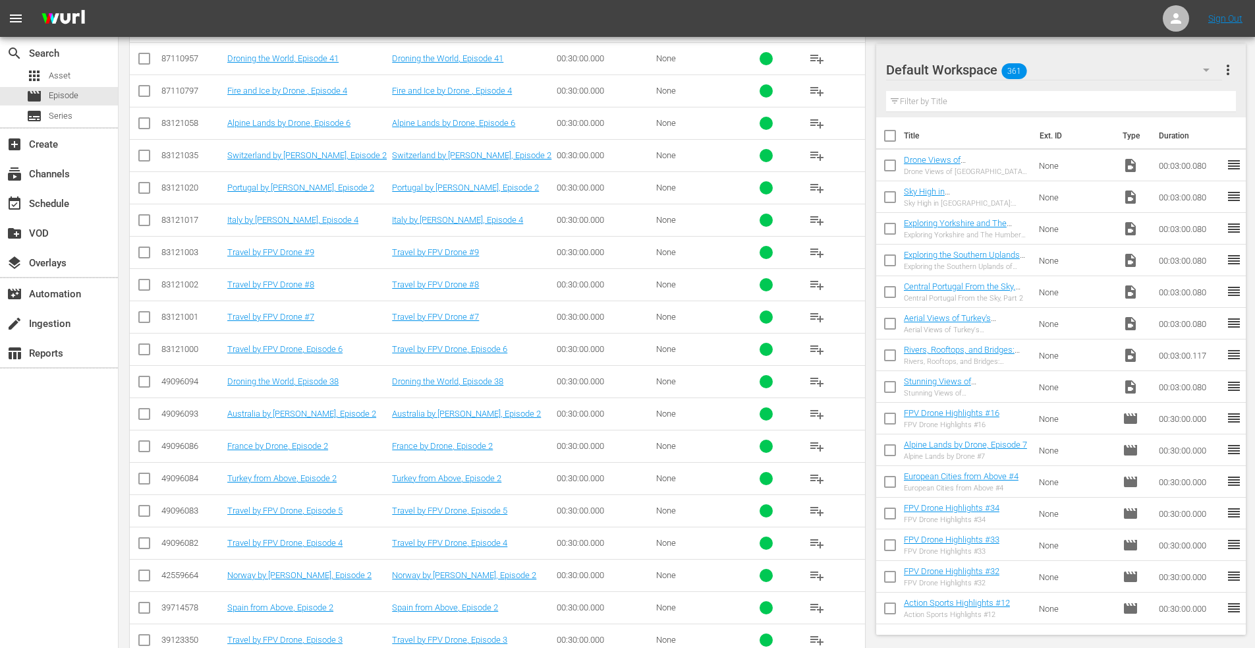
scroll to position [362, 0]
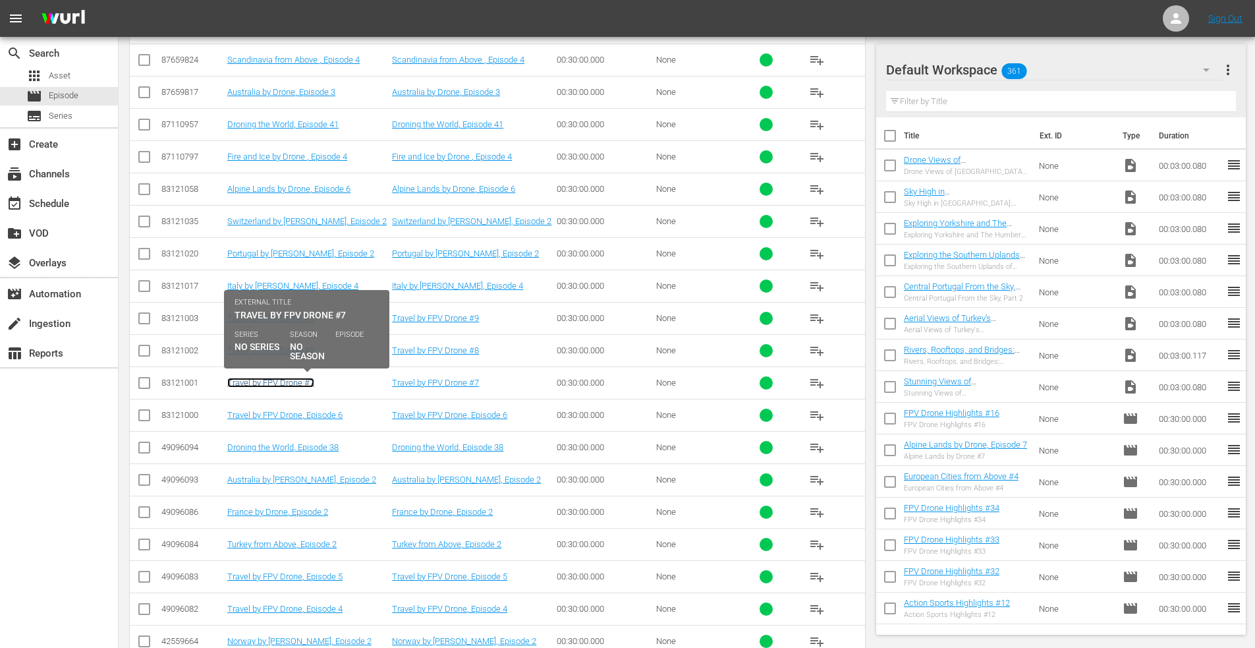
click at [297, 382] on link "Travel by FPV Drone #7" at bounding box center [270, 383] width 87 height 10
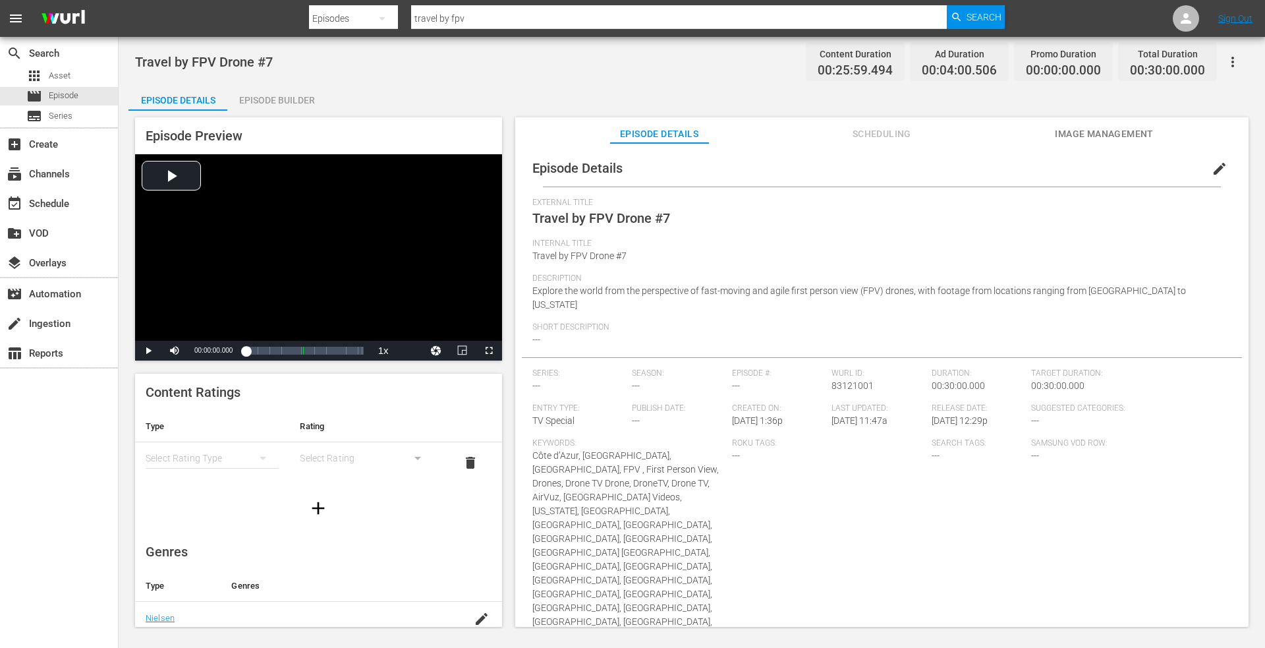
click at [1212, 169] on span "edit" at bounding box center [1220, 169] width 16 height 16
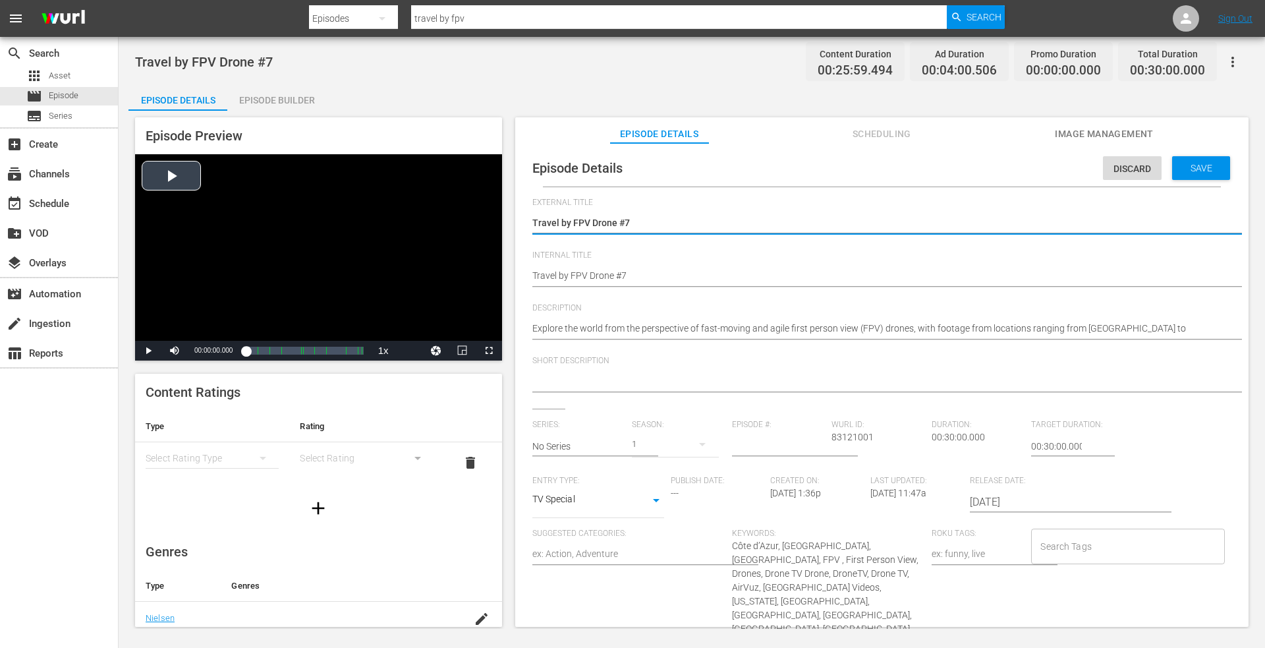
drag, startPoint x: 646, startPoint y: 224, endPoint x: 256, endPoint y: 217, distance: 389.5
click at [256, 217] on div "Episode Preview Video Player is loading. Play Video Play Mute Current Time 00:0…" at bounding box center [691, 374] width 1127 height 527
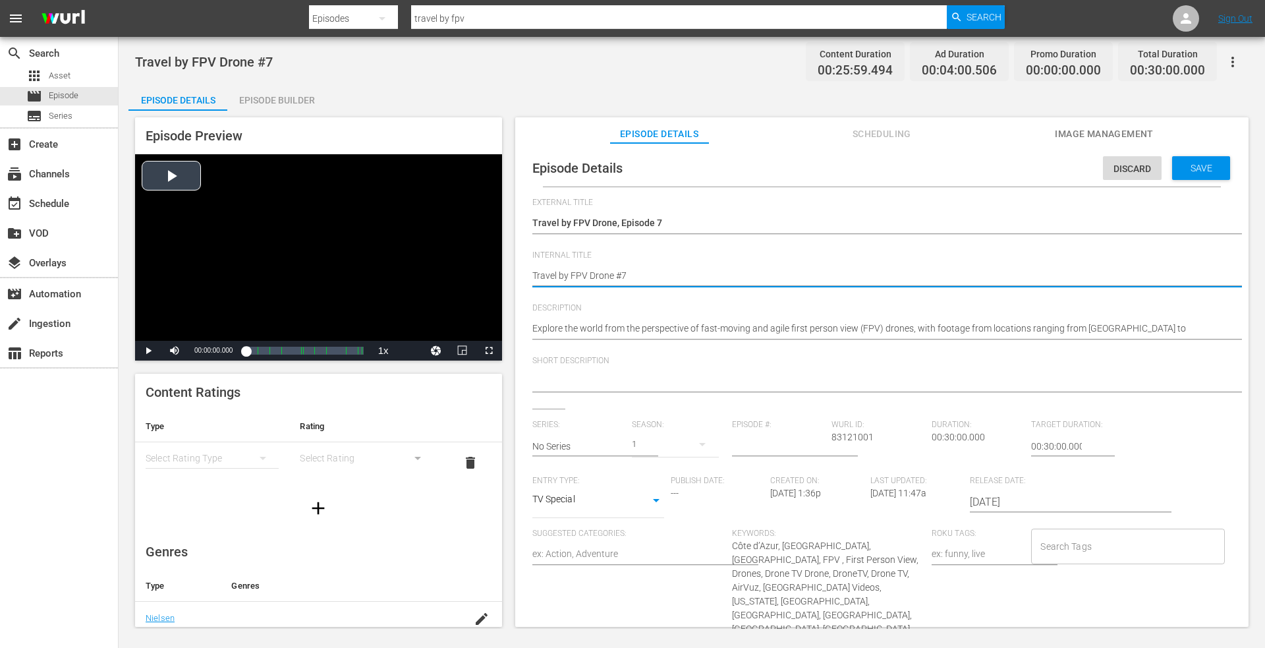
drag, startPoint x: 650, startPoint y: 270, endPoint x: 291, endPoint y: 274, distance: 359.8
paste textarea ", Episode 3"
drag, startPoint x: 1200, startPoint y: 165, endPoint x: 1111, endPoint y: 173, distance: 89.4
click at [1199, 165] on span "Save" at bounding box center [1201, 168] width 43 height 11
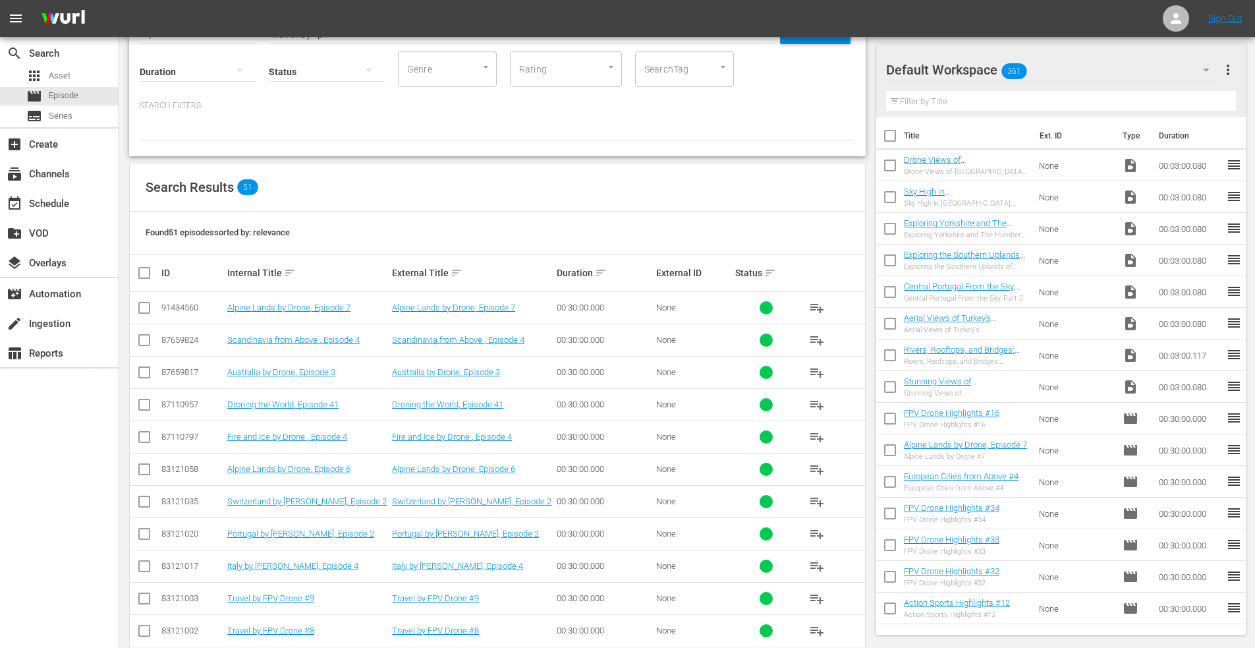
scroll to position [133, 0]
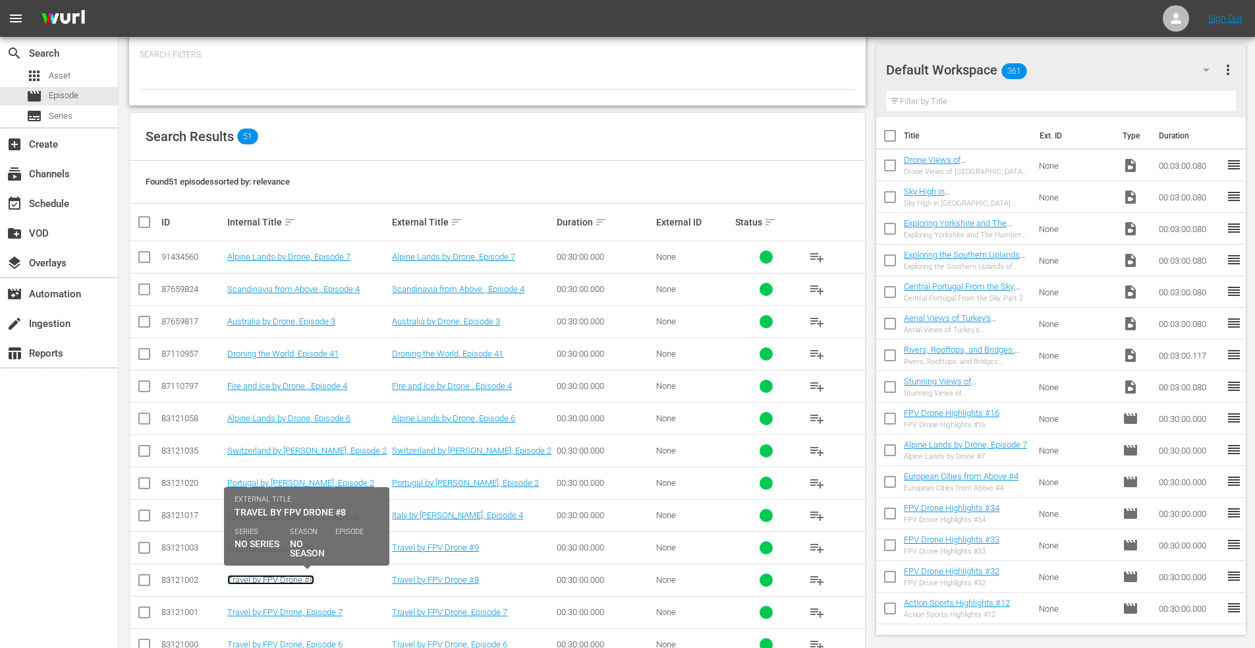
click at [258, 579] on link "Travel by FPV Drone #8" at bounding box center [270, 580] width 87 height 10
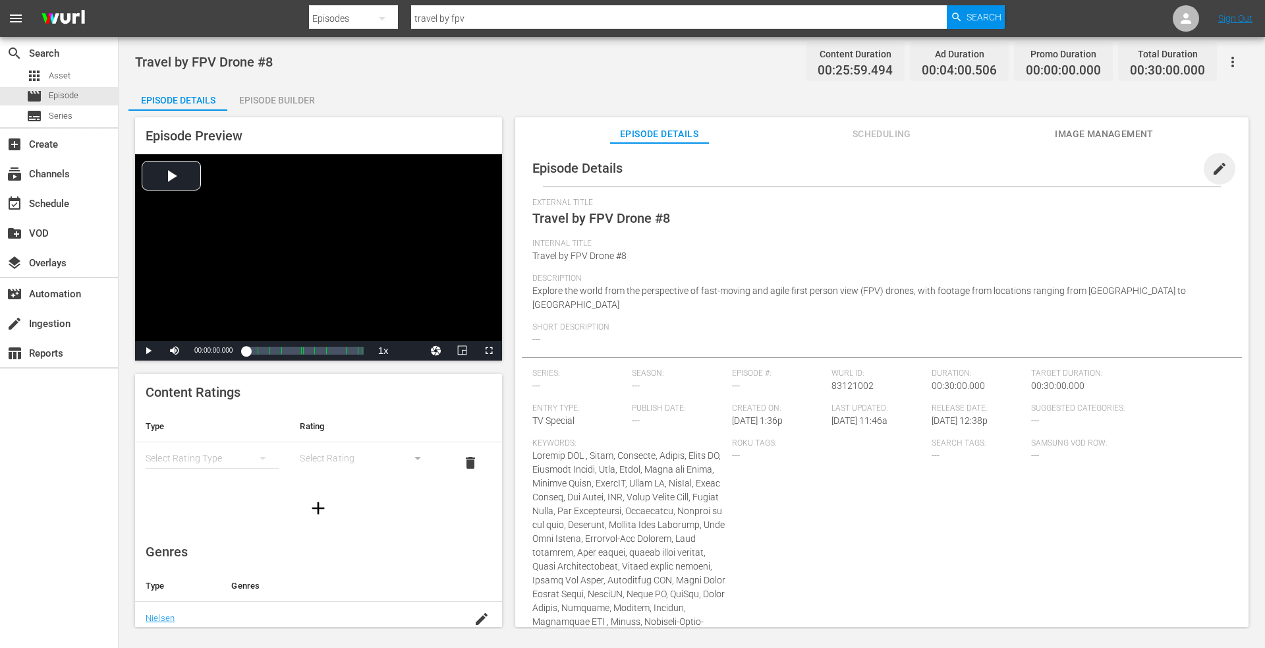
click at [1212, 164] on span "edit" at bounding box center [1220, 169] width 16 height 16
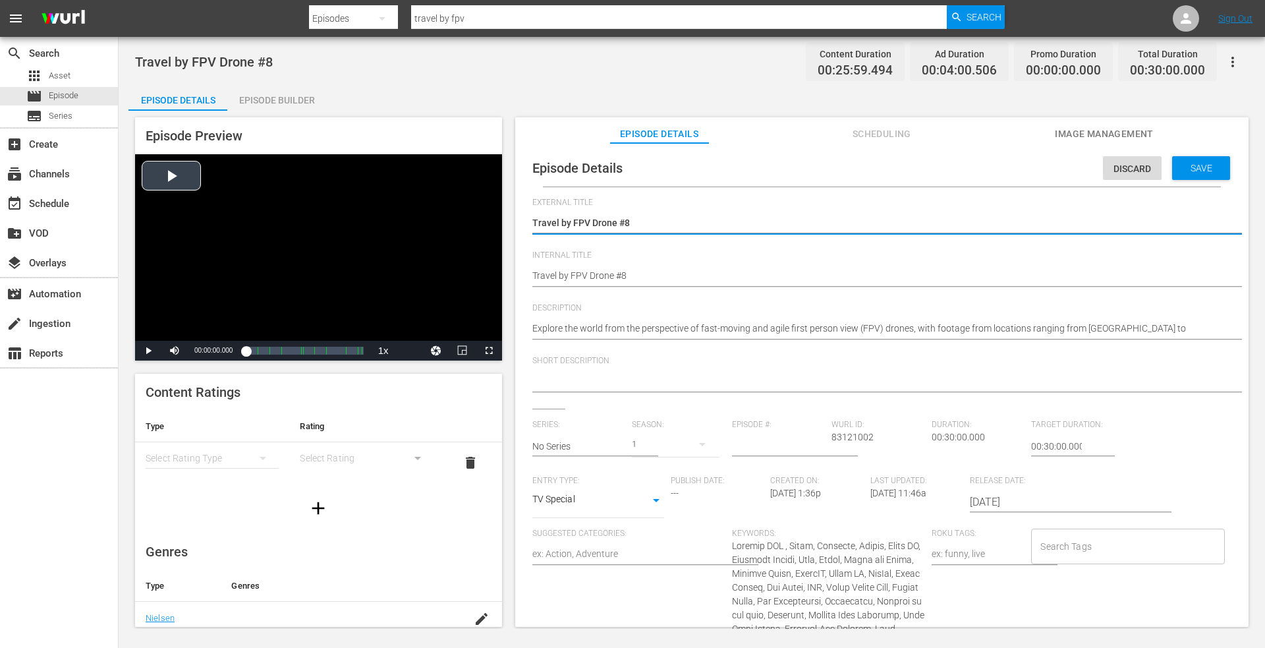
drag, startPoint x: 650, startPoint y: 224, endPoint x: 451, endPoint y: 222, distance: 198.4
click at [451, 222] on div "Episode Preview Video Player is loading. Play Video Play Mute Current Time 00:0…" at bounding box center [691, 374] width 1127 height 527
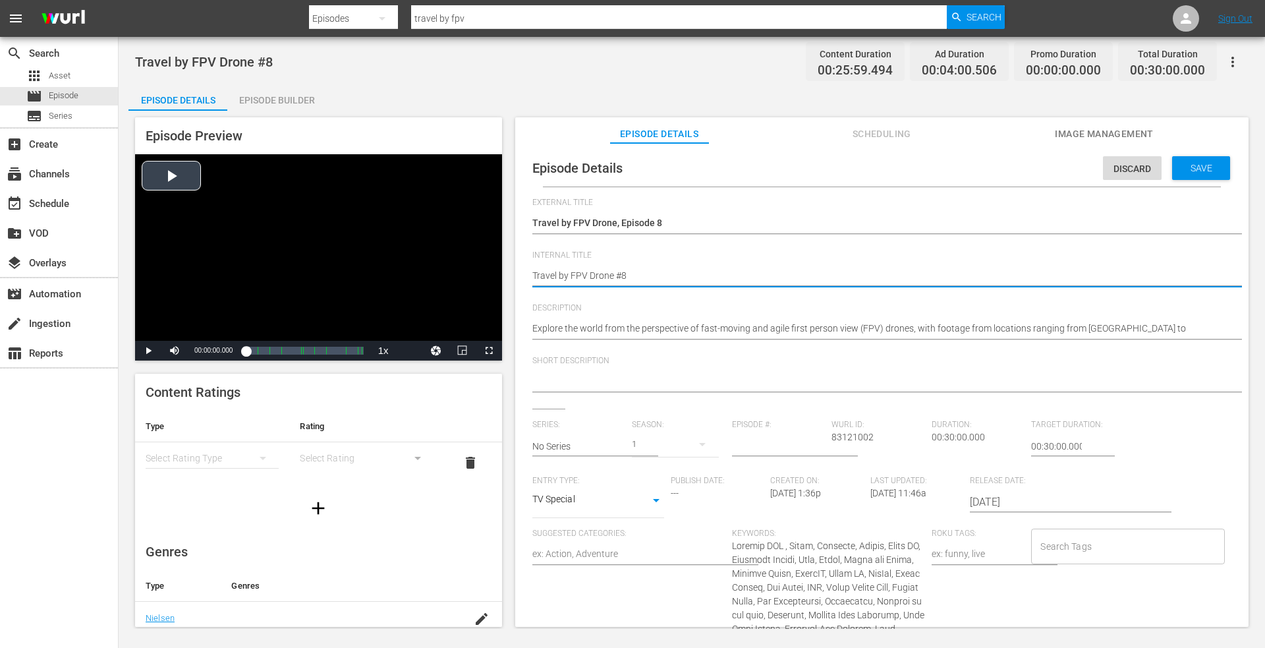
drag, startPoint x: 640, startPoint y: 278, endPoint x: 309, endPoint y: 227, distance: 334.7
paste textarea ", Episode 3"
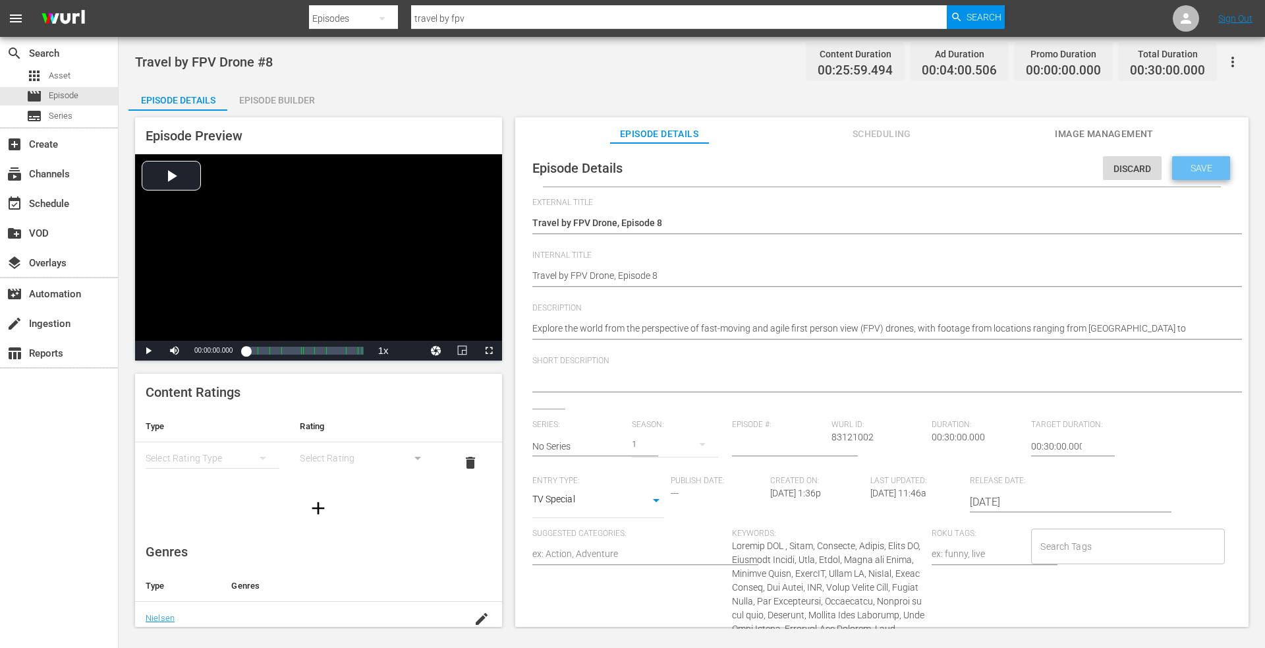
click at [1185, 164] on span "Save" at bounding box center [1201, 168] width 43 height 11
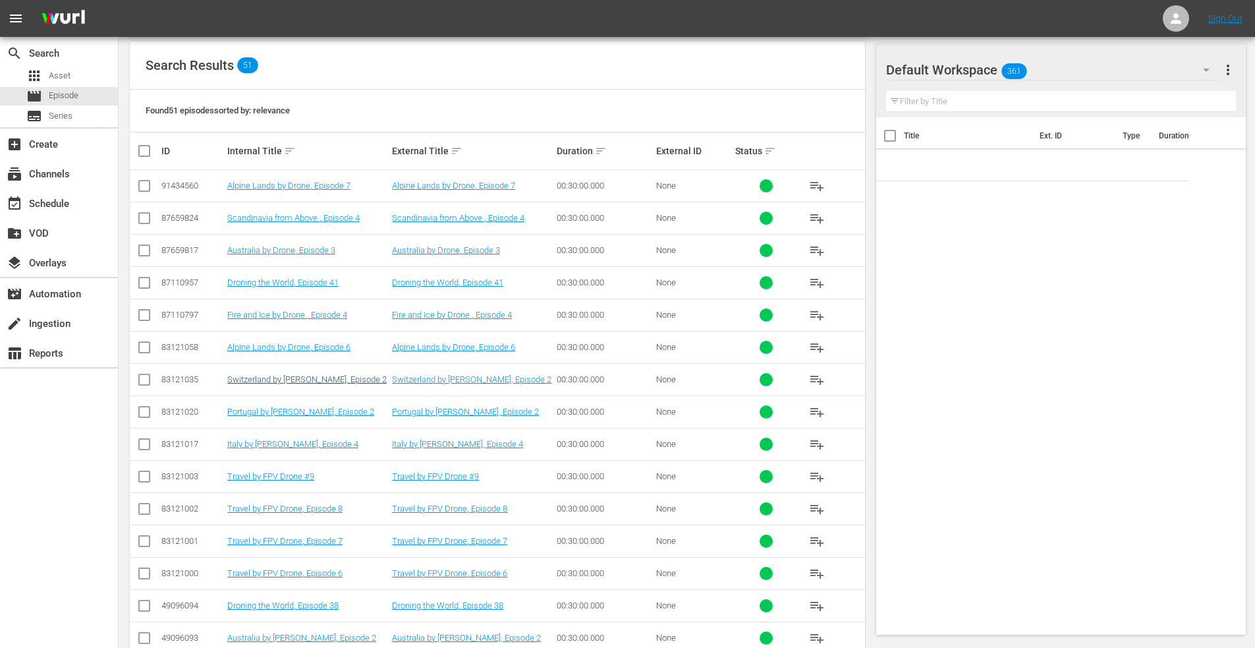
scroll to position [265, 0]
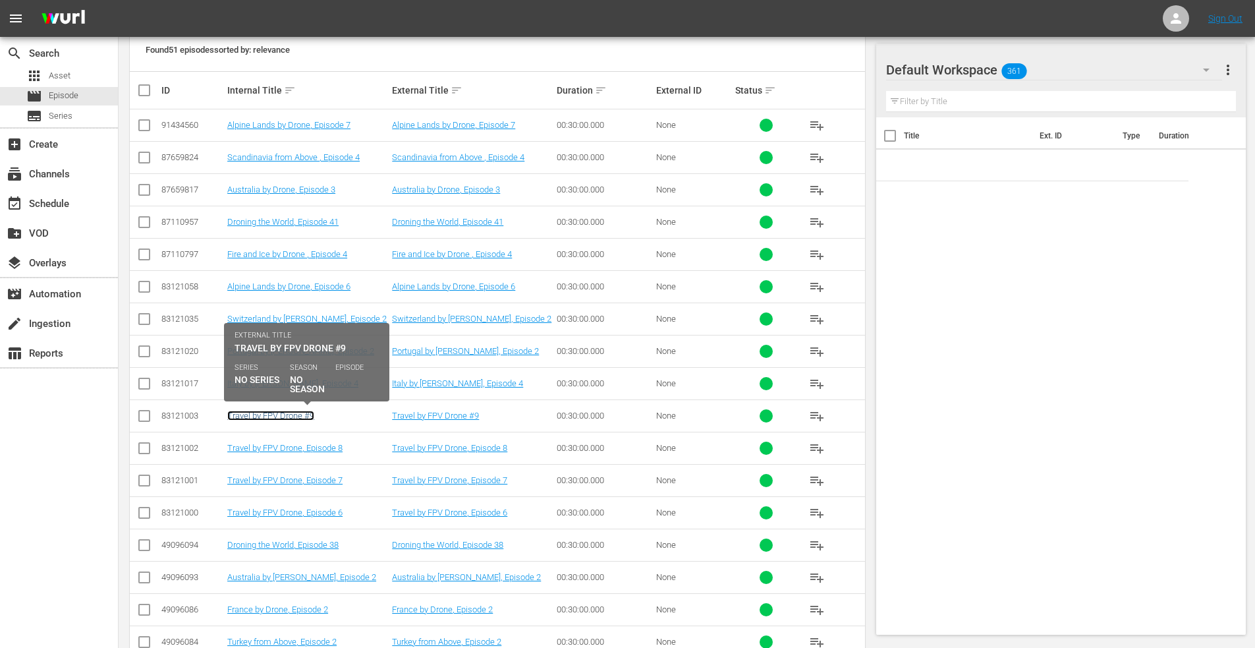
click at [283, 414] on link "Travel by FPV Drone #9" at bounding box center [270, 416] width 87 height 10
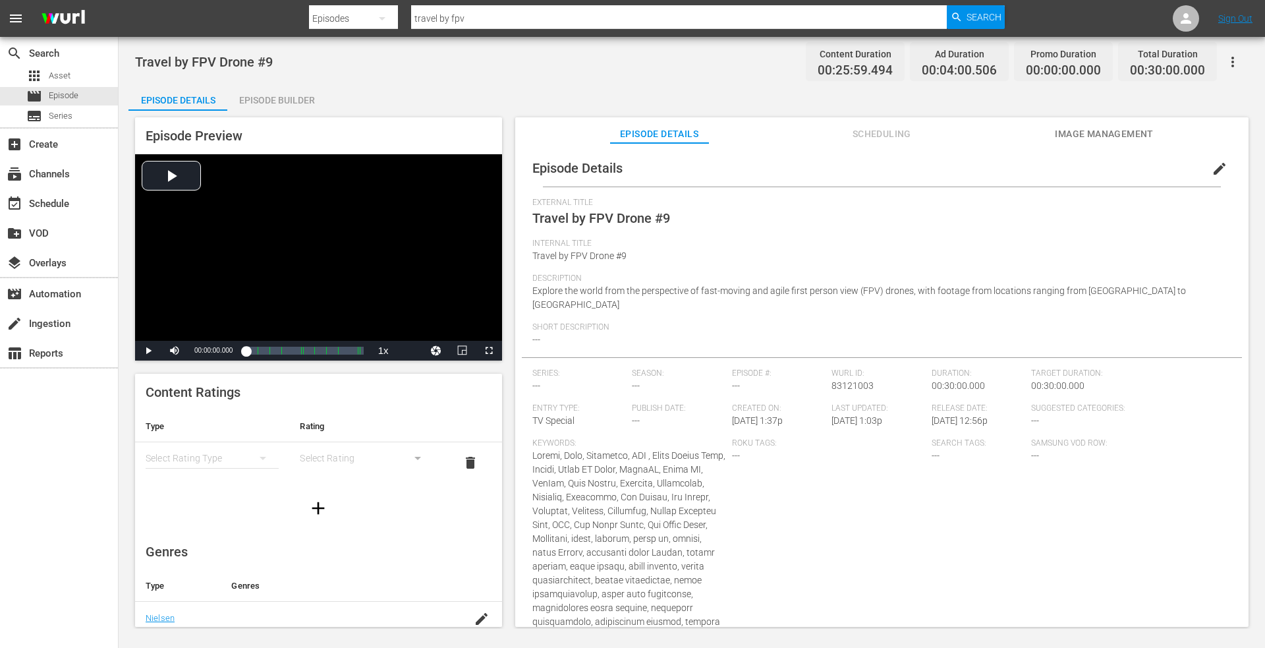
click at [1212, 167] on span "edit" at bounding box center [1220, 169] width 16 height 16
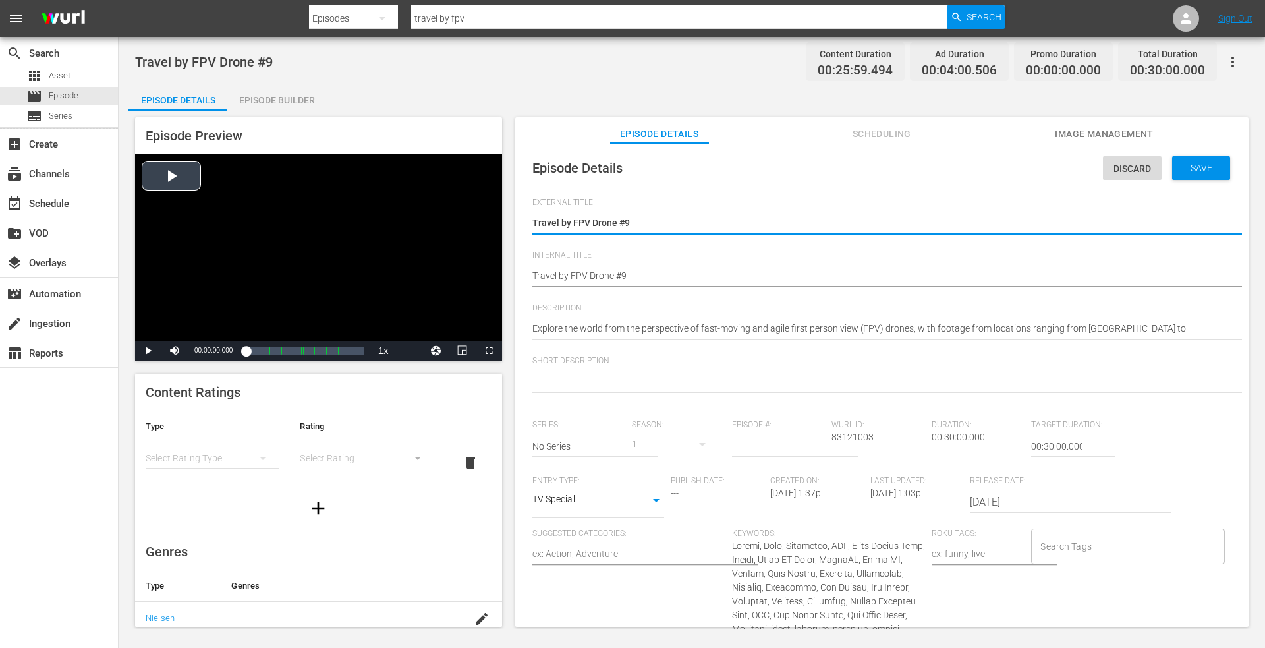
drag, startPoint x: 629, startPoint y: 223, endPoint x: 338, endPoint y: 225, distance: 291.3
click at [334, 227] on div "Episode Preview Video Player is loading. Play Video Play Mute Current Time 00:0…" at bounding box center [691, 374] width 1127 height 527
drag, startPoint x: 671, startPoint y: 226, endPoint x: 332, endPoint y: 227, distance: 338.7
click at [325, 228] on div "Episode Preview Video Player is loading. Play Video Play Mute Current Time 00:0…" at bounding box center [691, 374] width 1127 height 527
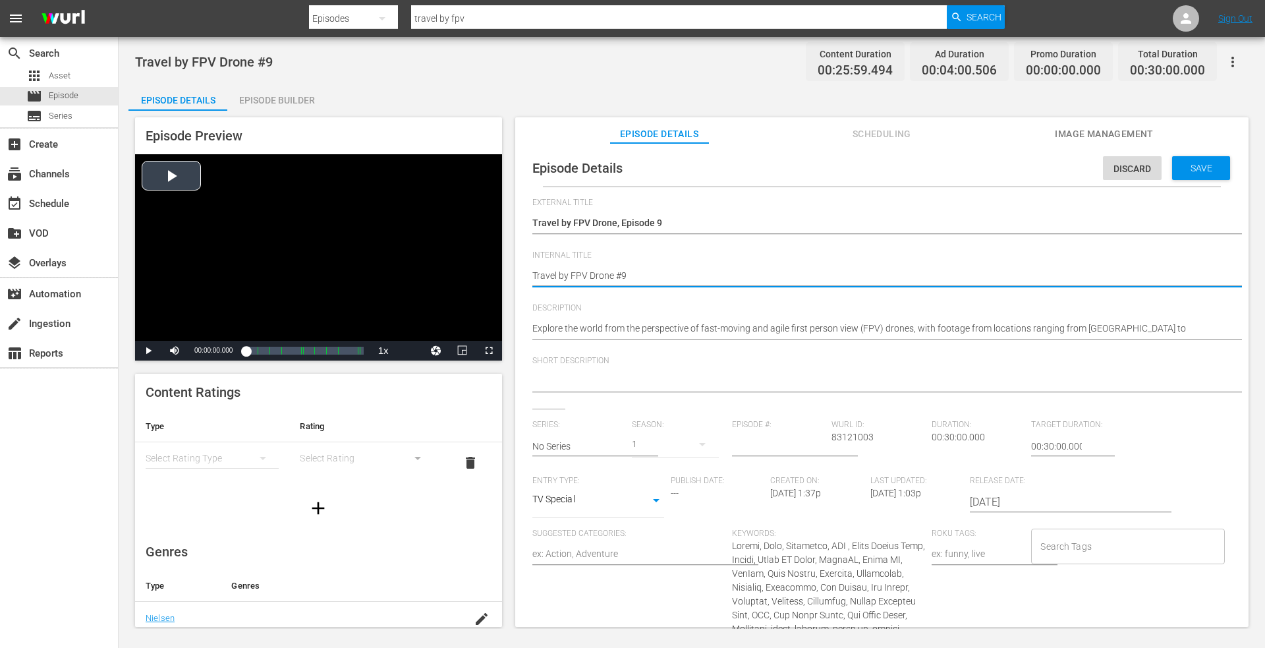
drag, startPoint x: 640, startPoint y: 278, endPoint x: 173, endPoint y: 268, distance: 466.7
click at [173, 268] on div "Episode Preview Video Player is loading. Play Video Play Mute Current Time 00:0…" at bounding box center [691, 374] width 1127 height 527
paste textarea ", Episode"
drag, startPoint x: 1178, startPoint y: 164, endPoint x: 1118, endPoint y: 165, distance: 59.3
click at [1180, 164] on span "Save" at bounding box center [1201, 168] width 43 height 11
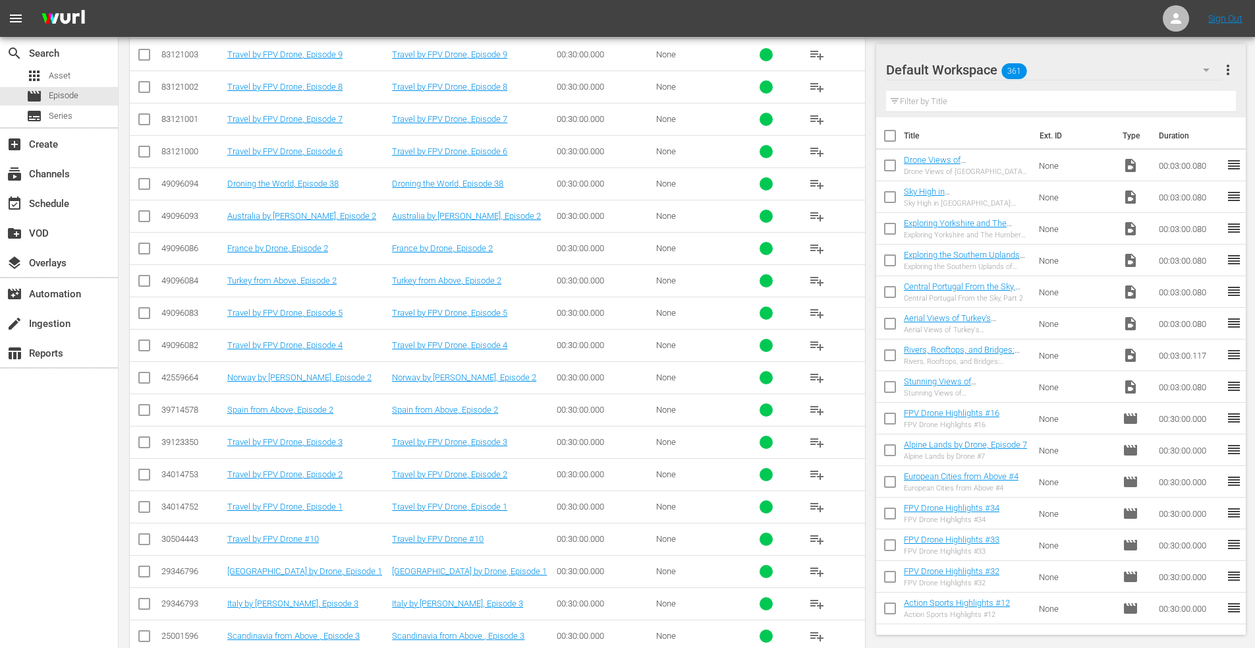
scroll to position [692, 0]
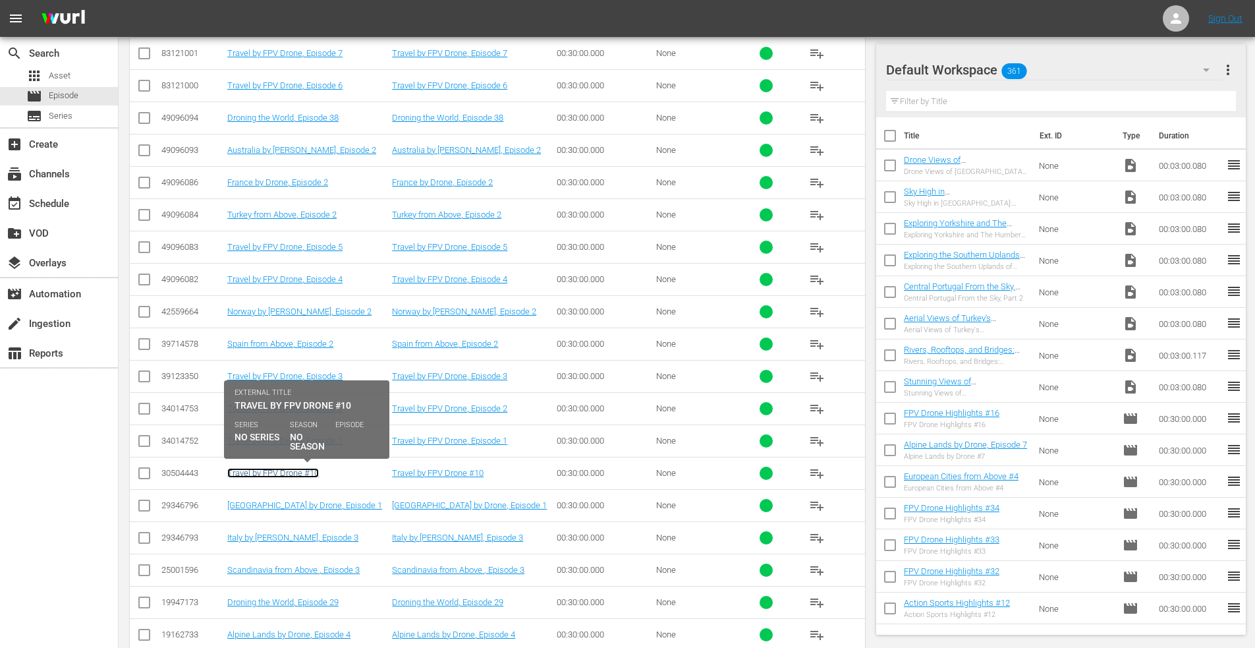
click at [252, 473] on link "Travel by FPV Drone #10" at bounding box center [273, 473] width 92 height 10
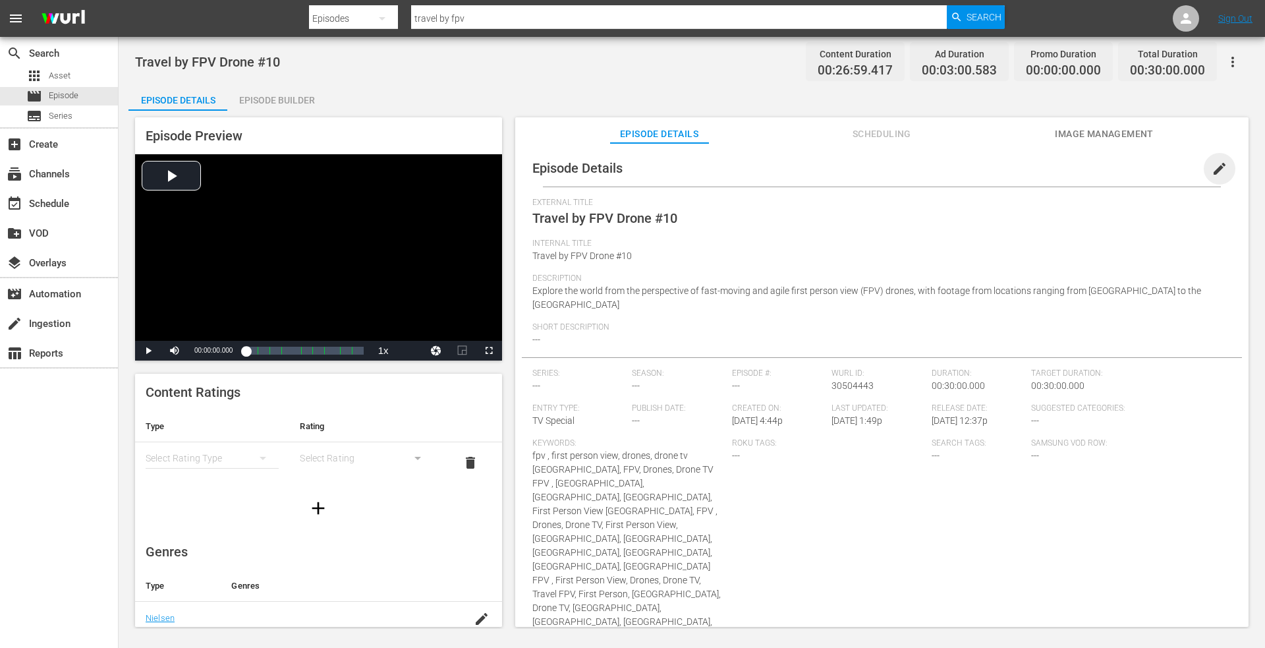
click at [1212, 161] on span "edit" at bounding box center [1220, 169] width 16 height 16
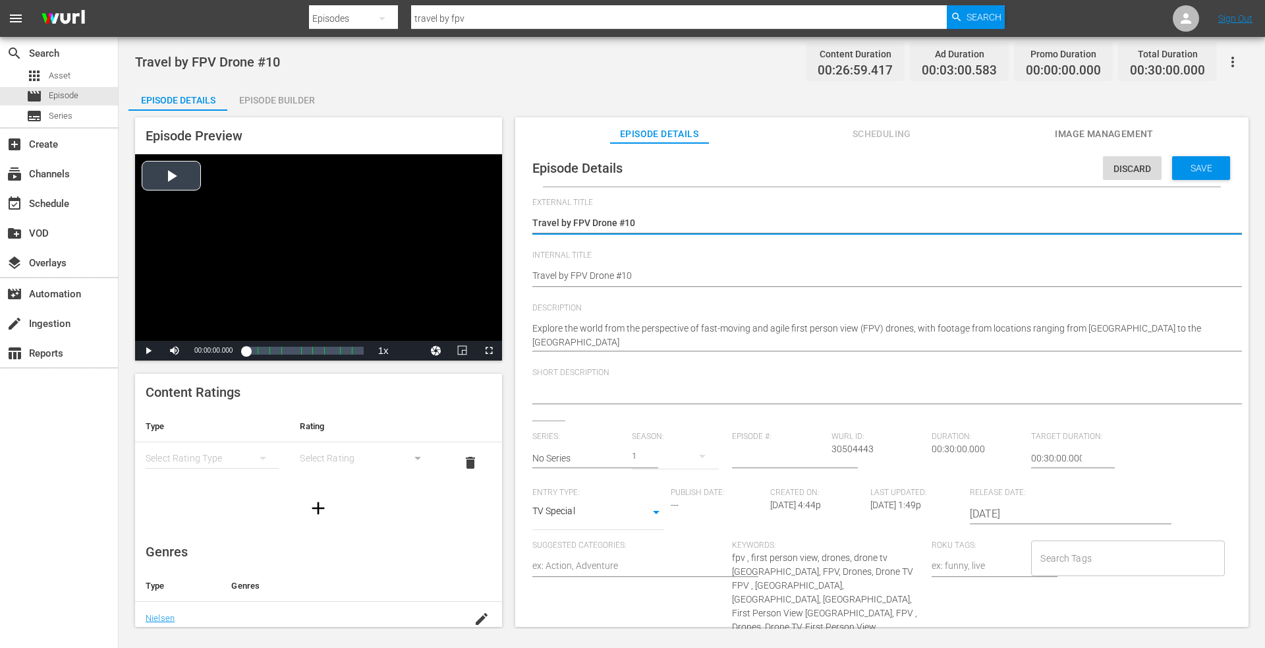
drag, startPoint x: 654, startPoint y: 221, endPoint x: 426, endPoint y: 222, distance: 227.3
click at [427, 222] on div "Episode Preview Video Player is loading. Play Video Play Mute Current Time 00:0…" at bounding box center [691, 374] width 1127 height 527
drag, startPoint x: 673, startPoint y: 221, endPoint x: 347, endPoint y: 196, distance: 326.4
click at [347, 196] on div "Episode Preview Video Player is loading. Play Video Play Mute Current Time 00:0…" at bounding box center [691, 374] width 1127 height 527
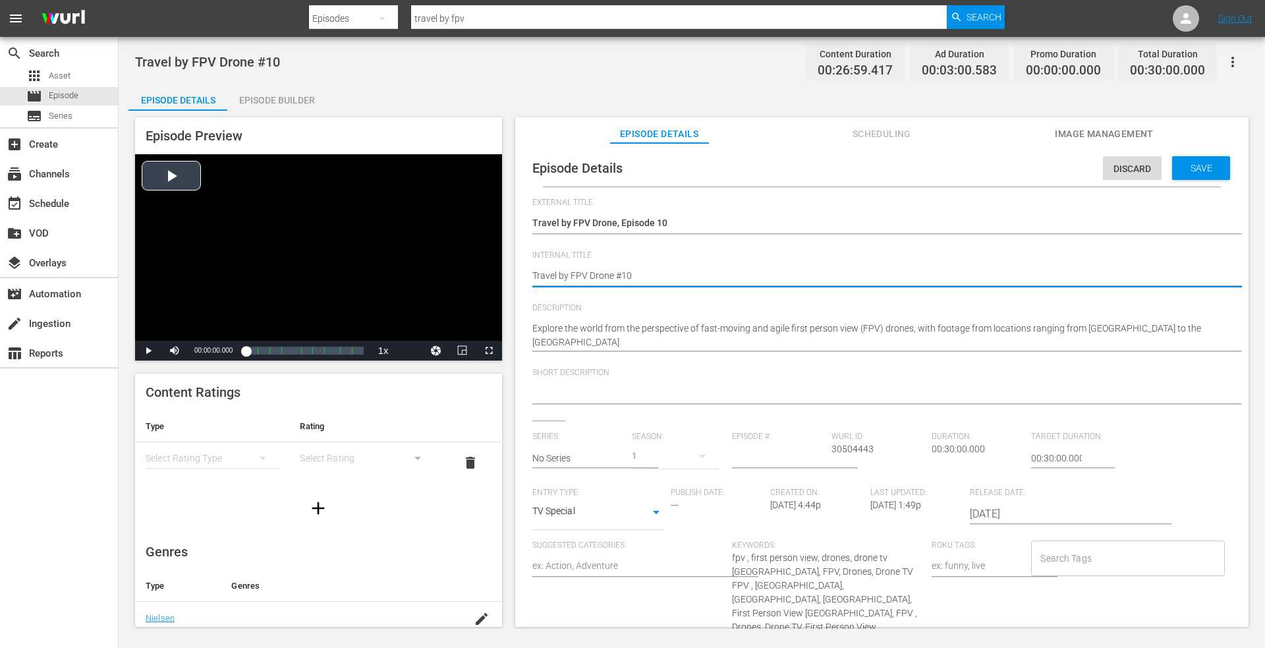
drag, startPoint x: 643, startPoint y: 273, endPoint x: 327, endPoint y: 245, distance: 317.6
click at [314, 246] on div "Episode Preview Video Player is loading. Play Video Play Mute Current Time 00:0…" at bounding box center [691, 374] width 1127 height 527
paste textarea ", Episode"
drag, startPoint x: 1192, startPoint y: 160, endPoint x: 1185, endPoint y: 161, distance: 6.6
click at [1191, 160] on div "Save" at bounding box center [1201, 168] width 58 height 24
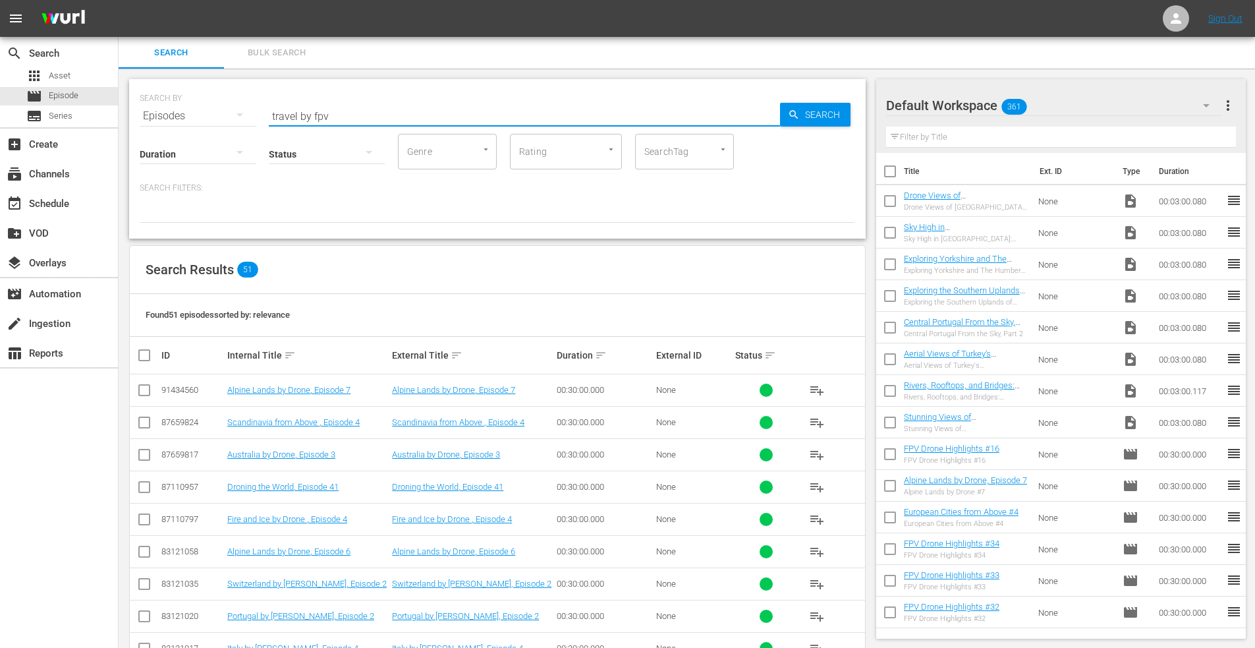
drag, startPoint x: 355, startPoint y: 118, endPoint x: 120, endPoint y: 119, distance: 234.6
